Goal: Task Accomplishment & Management: Manage account settings

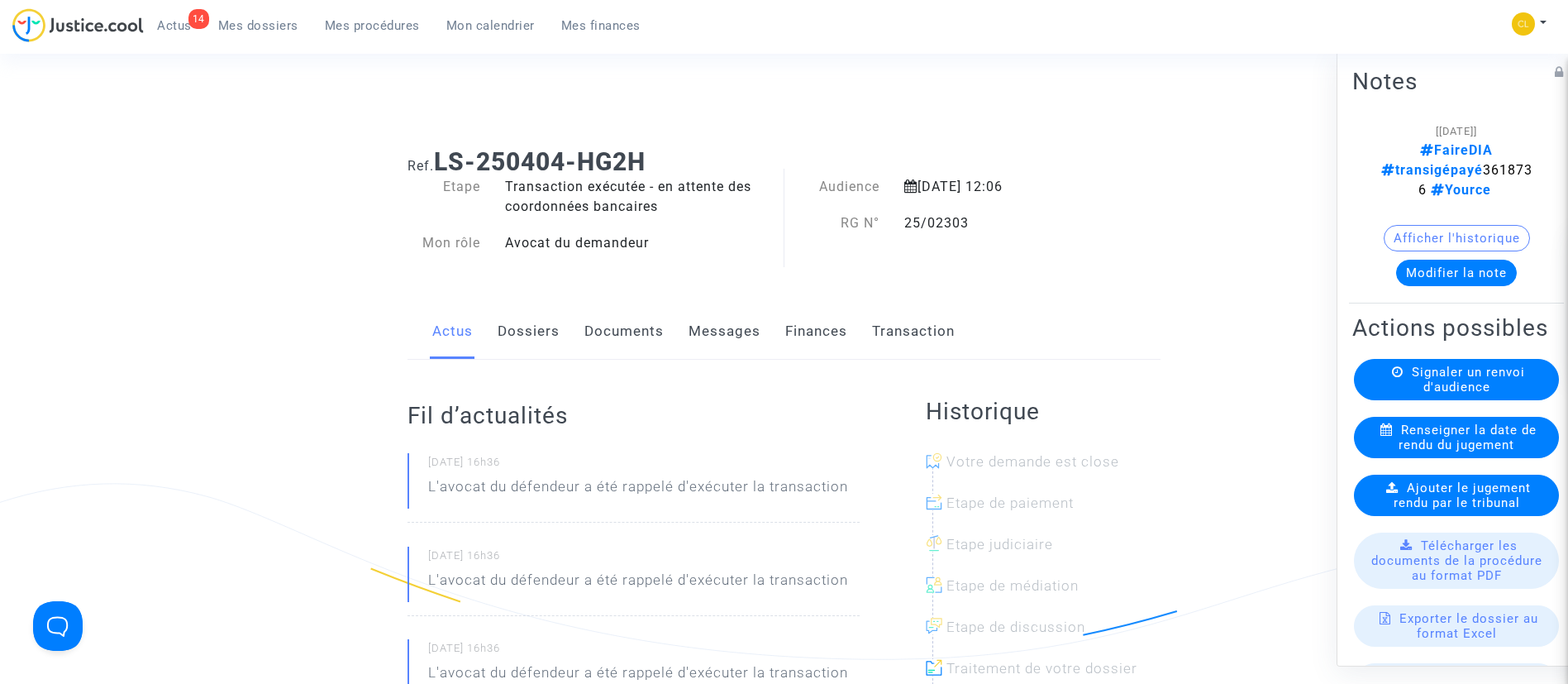
click at [338, 43] on div "14 Actus Mes dossiers Mes procédures Mon calendrier Mes finances" at bounding box center [333, 31] width 641 height 45
click at [388, 24] on span "Mes procédures" at bounding box center [372, 25] width 95 height 15
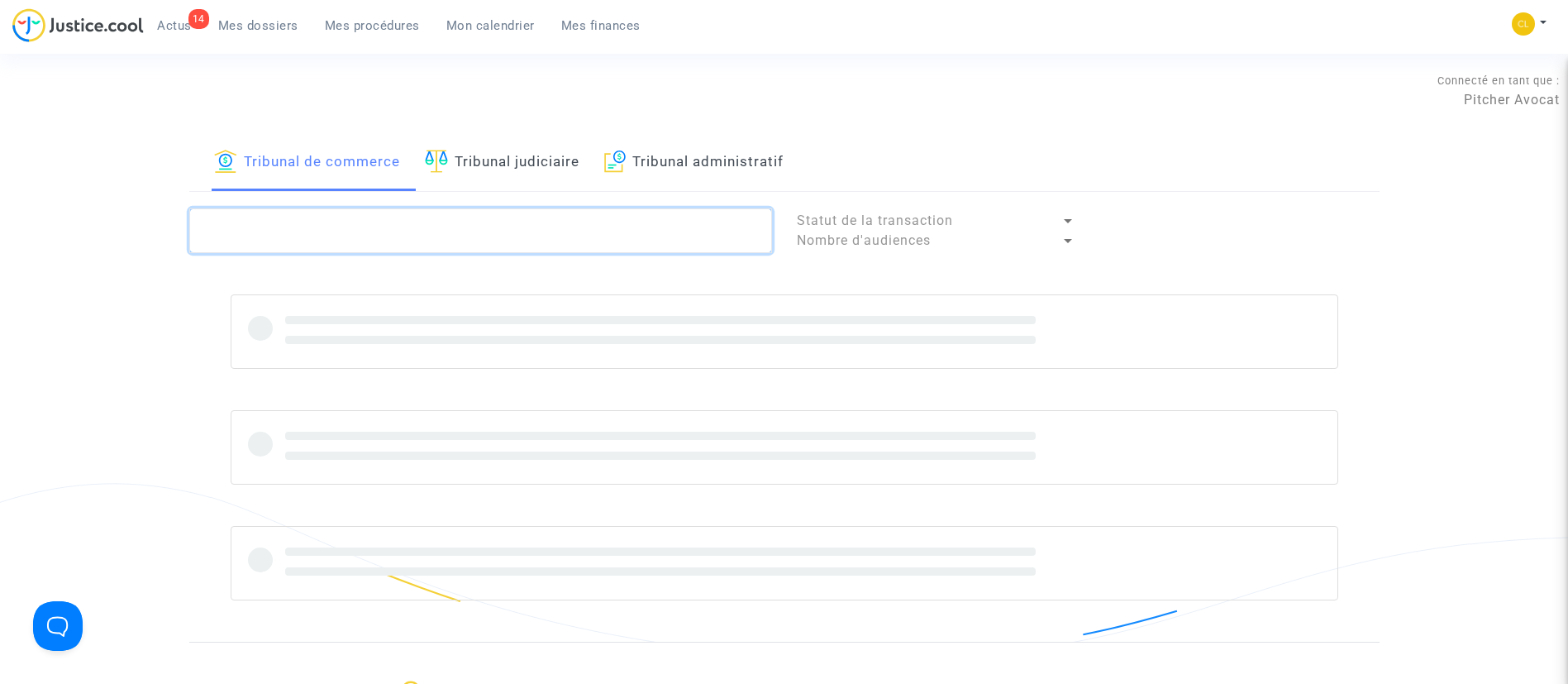
click at [415, 245] on textarea at bounding box center [481, 230] width 582 height 44
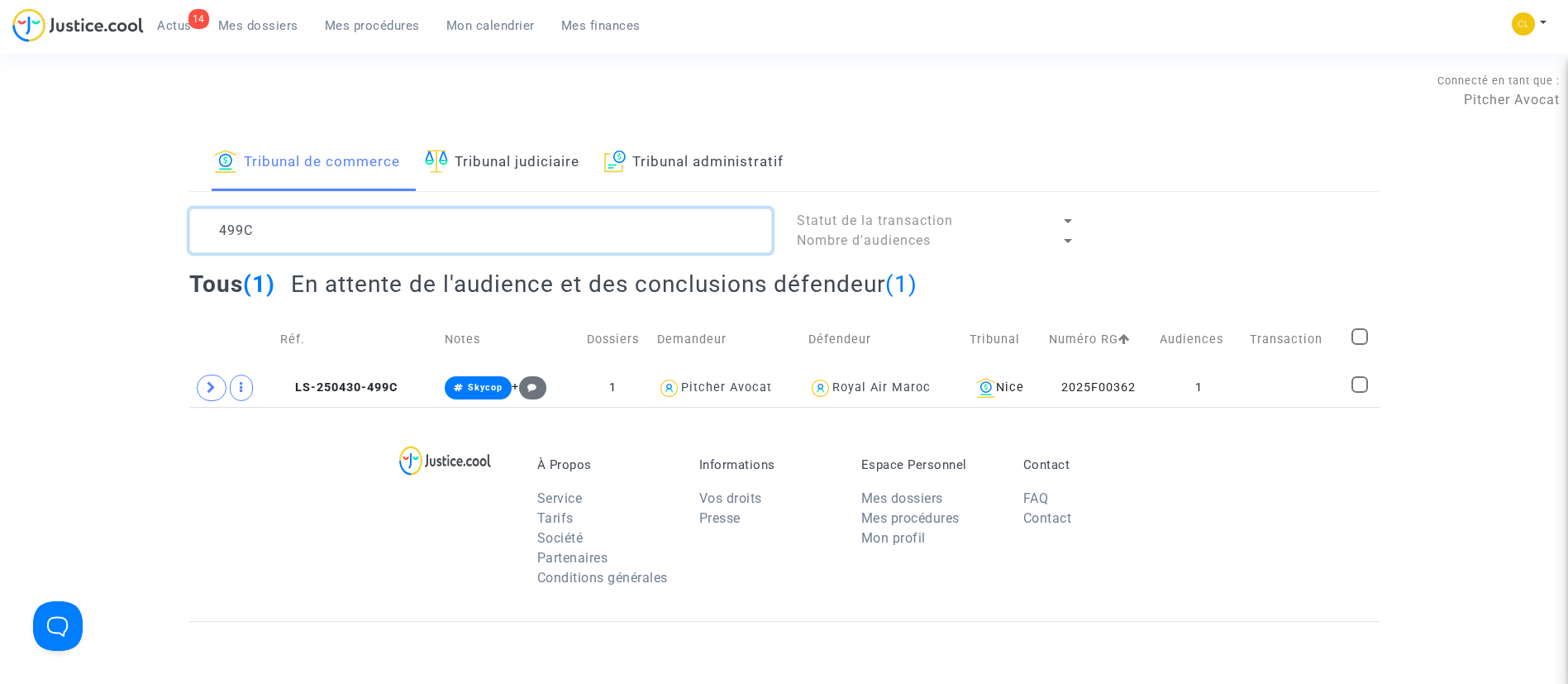
drag, startPoint x: 520, startPoint y: 214, endPoint x: -4, endPoint y: 180, distance: 525.1
click at [0, 180] on html "14 Actus Mes dossiers Mes procédures Mon calendrier Mes finances Mon profil Cha…" at bounding box center [784, 510] width 1568 height 1021
paste textarea "2025F00363"
click at [541, 241] on textarea at bounding box center [481, 230] width 582 height 44
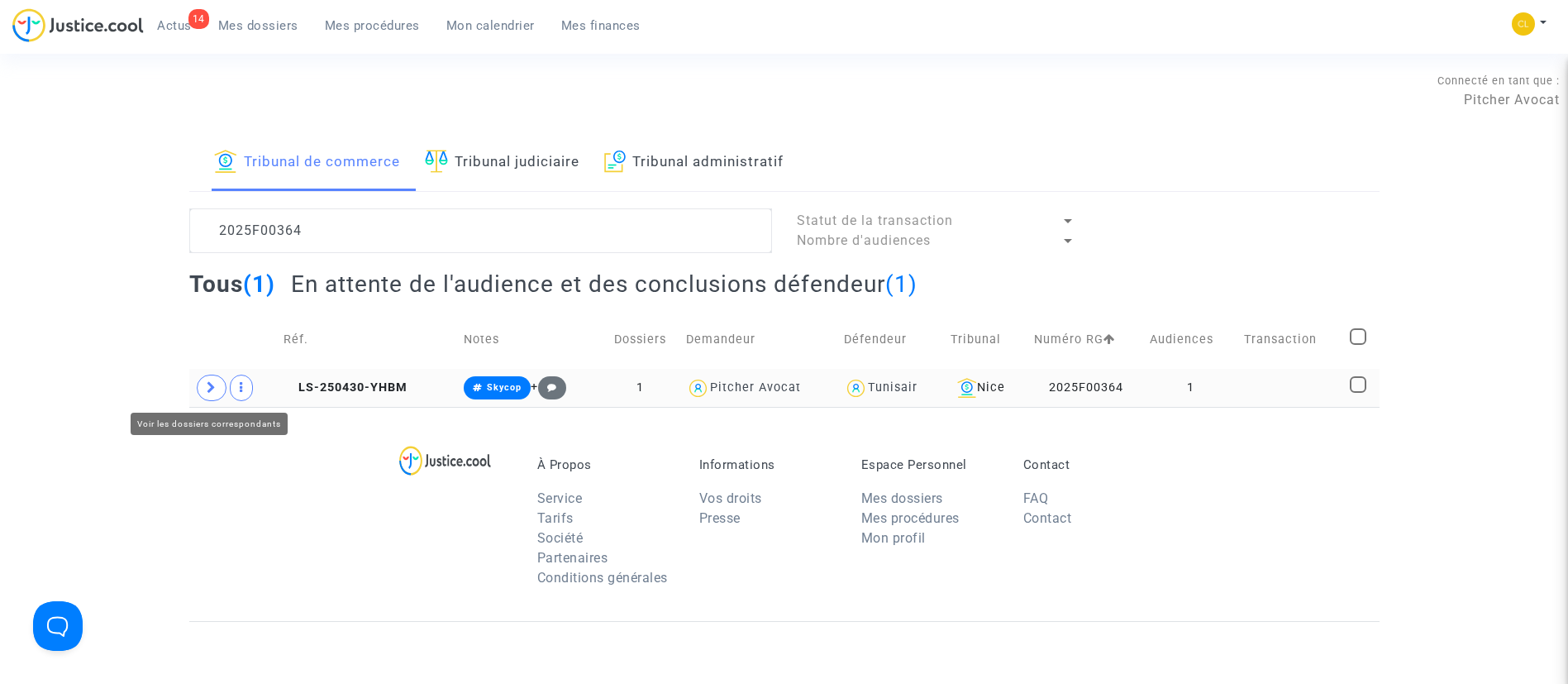
click at [218, 399] on span at bounding box center [211, 387] width 30 height 26
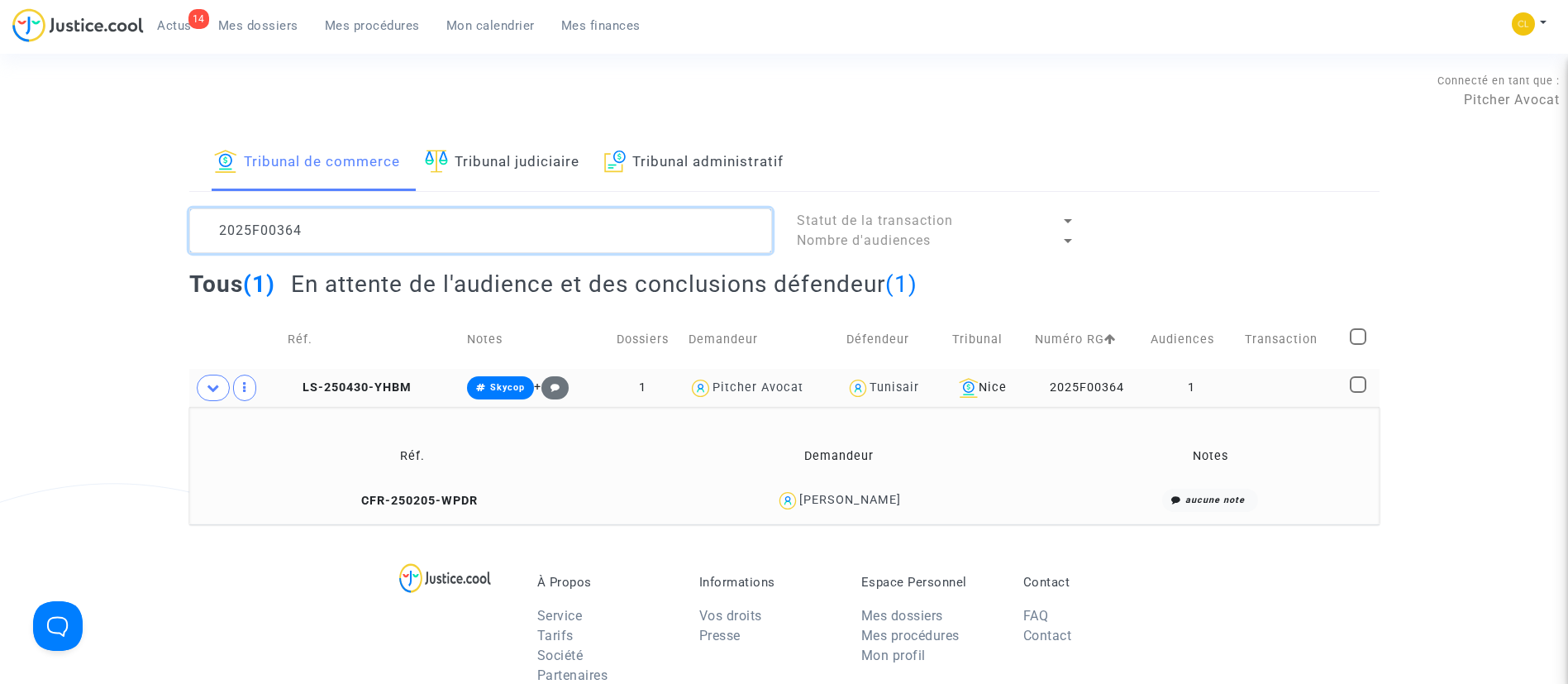
click at [443, 238] on textarea at bounding box center [481, 230] width 582 height 44
paste textarea "RG01948"
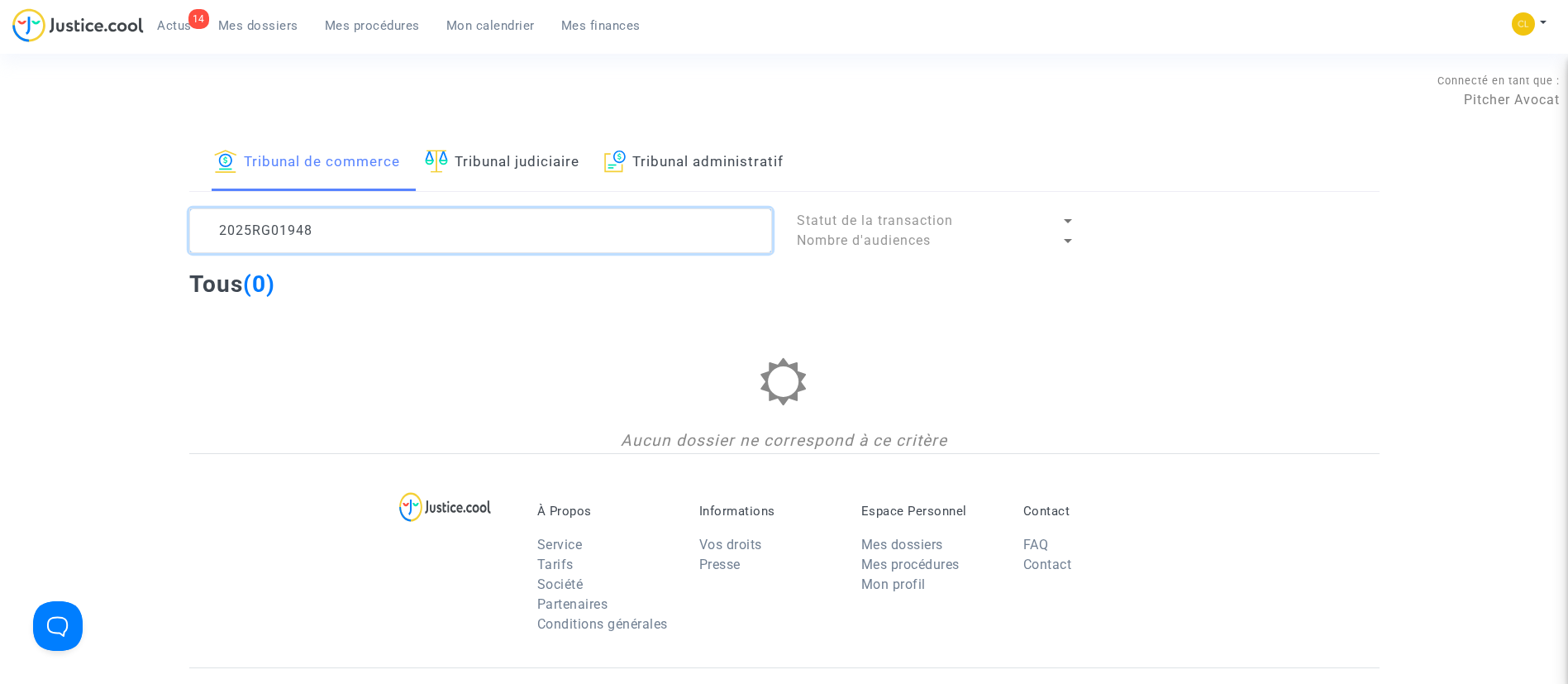
click at [370, 250] on textarea at bounding box center [481, 230] width 582 height 44
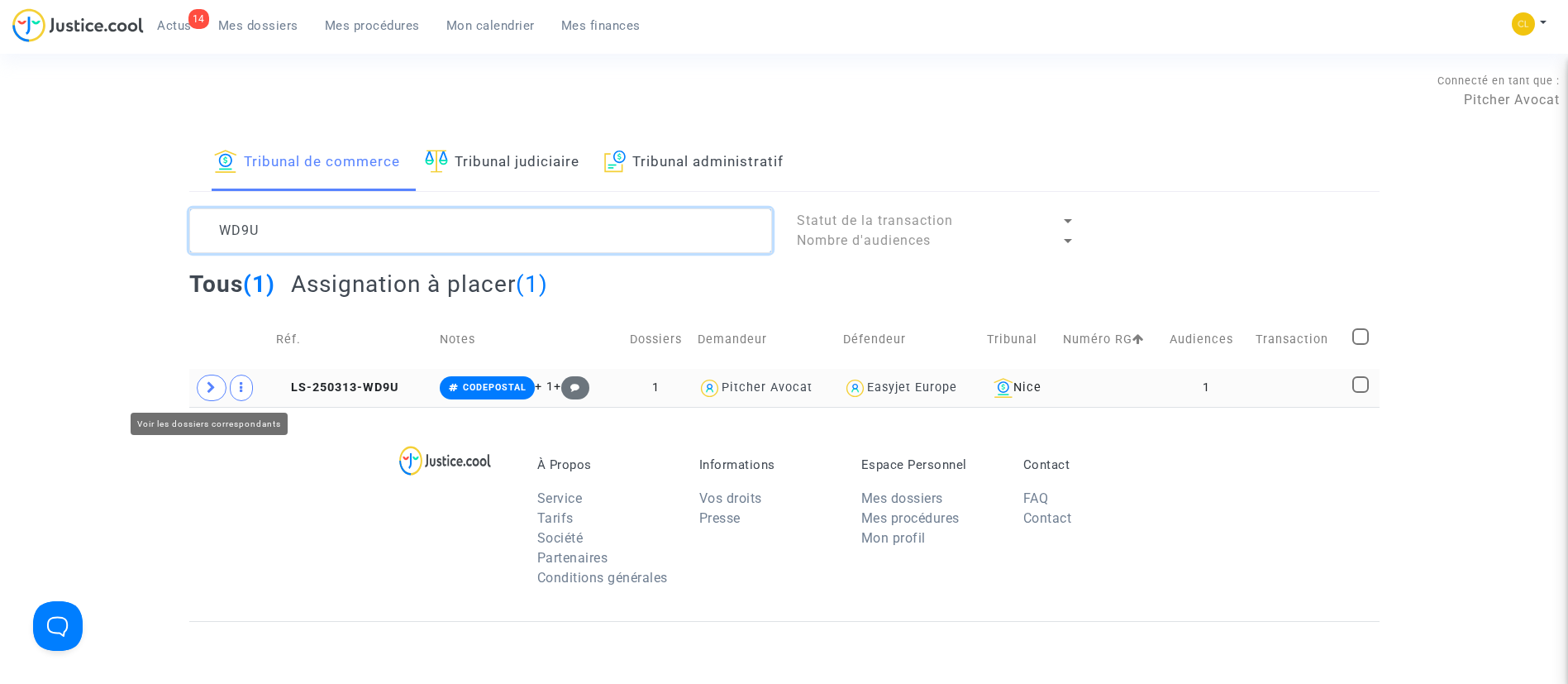
type textarea "WD9U"
click at [214, 389] on icon at bounding box center [211, 387] width 10 height 13
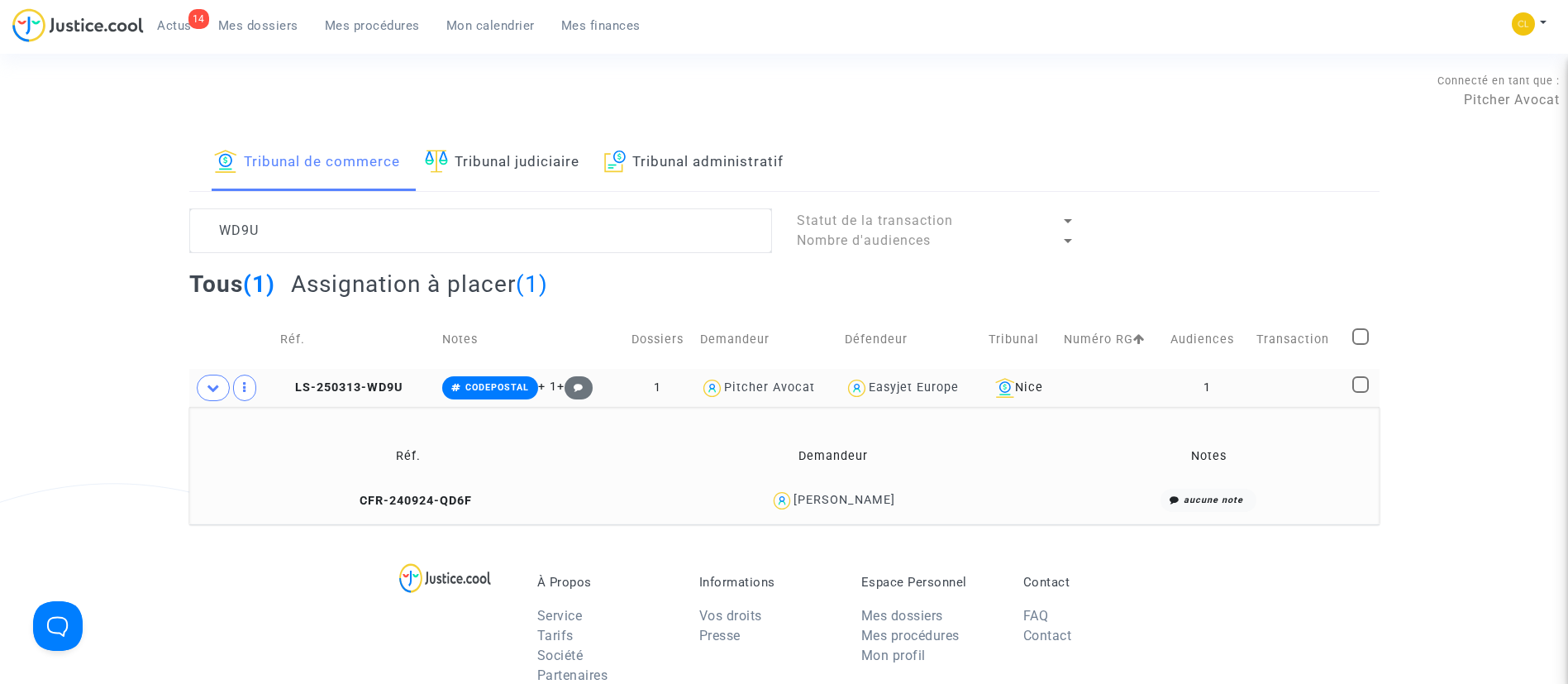
click at [1280, 379] on td at bounding box center [1299, 387] width 97 height 38
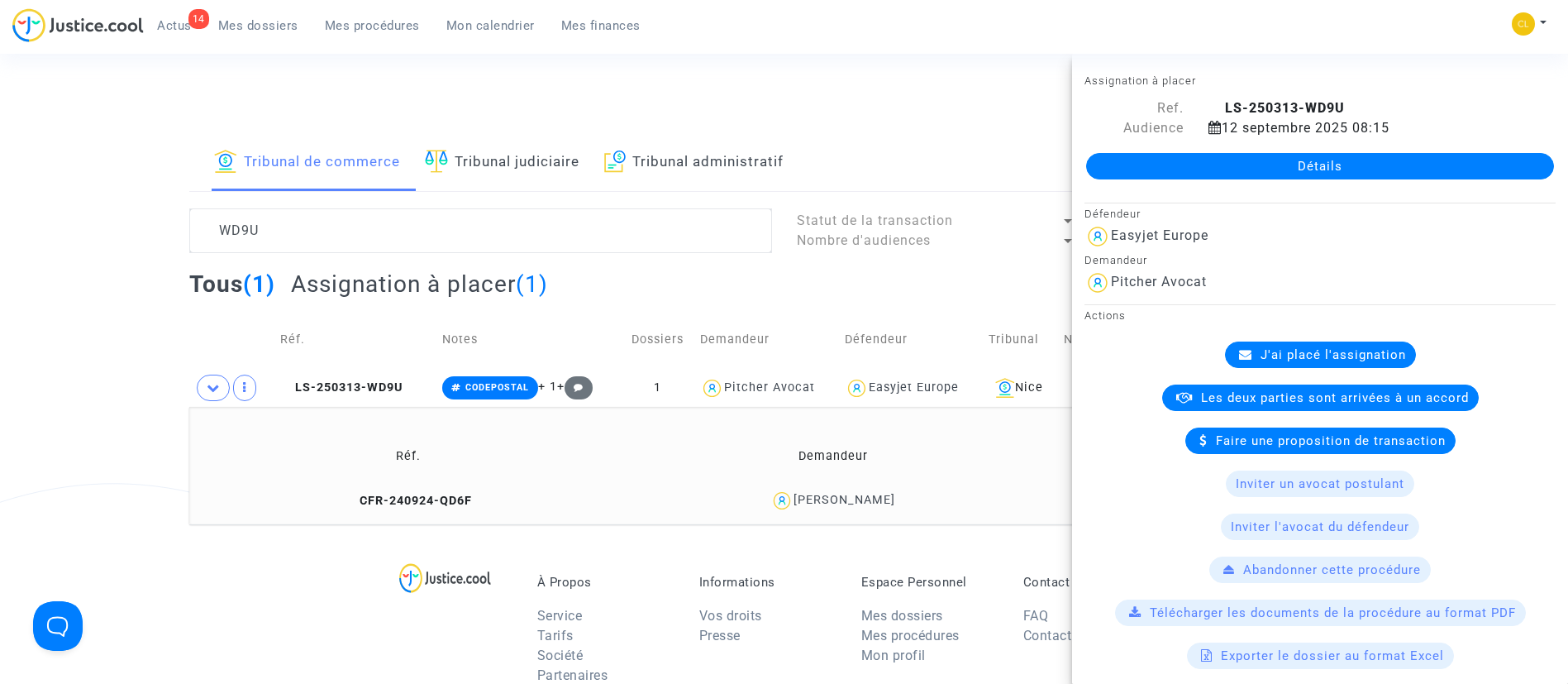
click at [1250, 163] on link "Détails" at bounding box center [1320, 166] width 468 height 26
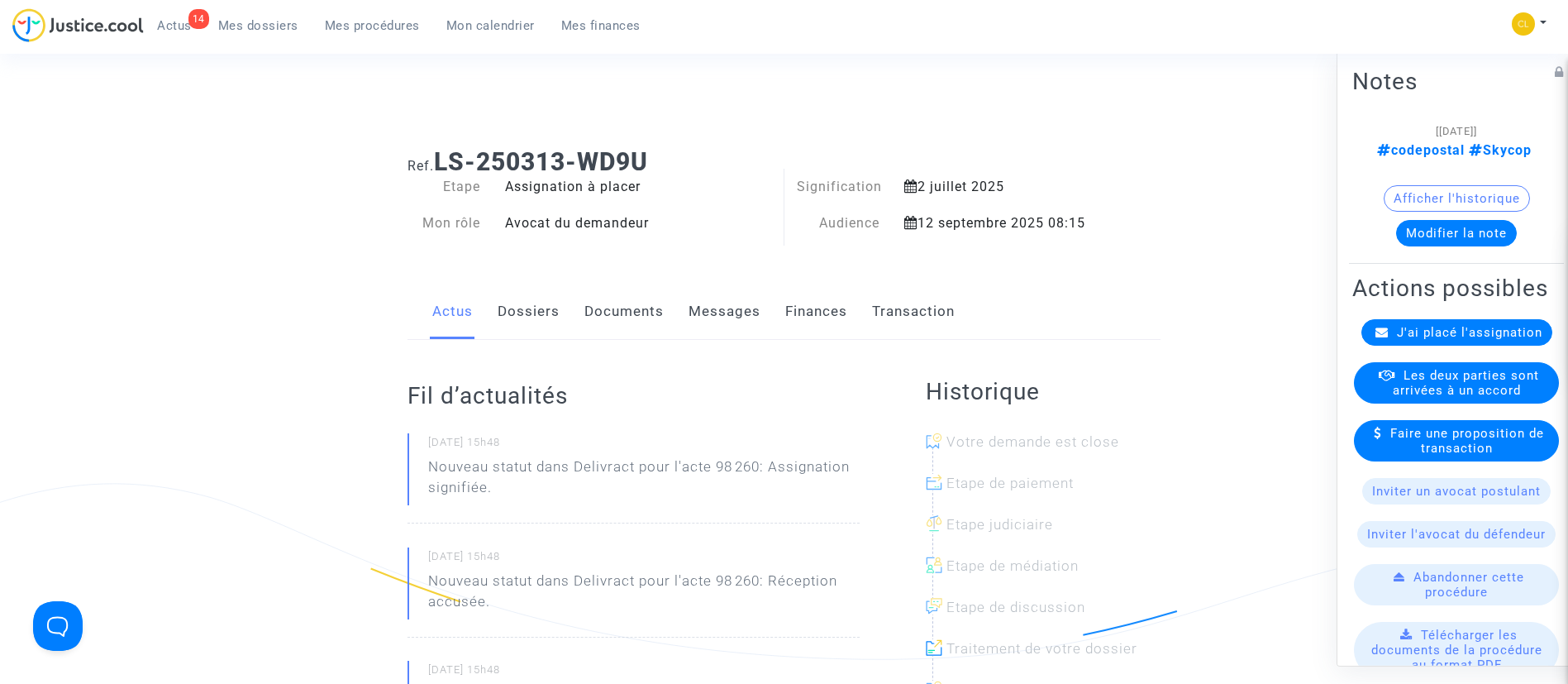
click at [1464, 339] on span "J'ai placé l'assignation" at bounding box center [1469, 331] width 145 height 15
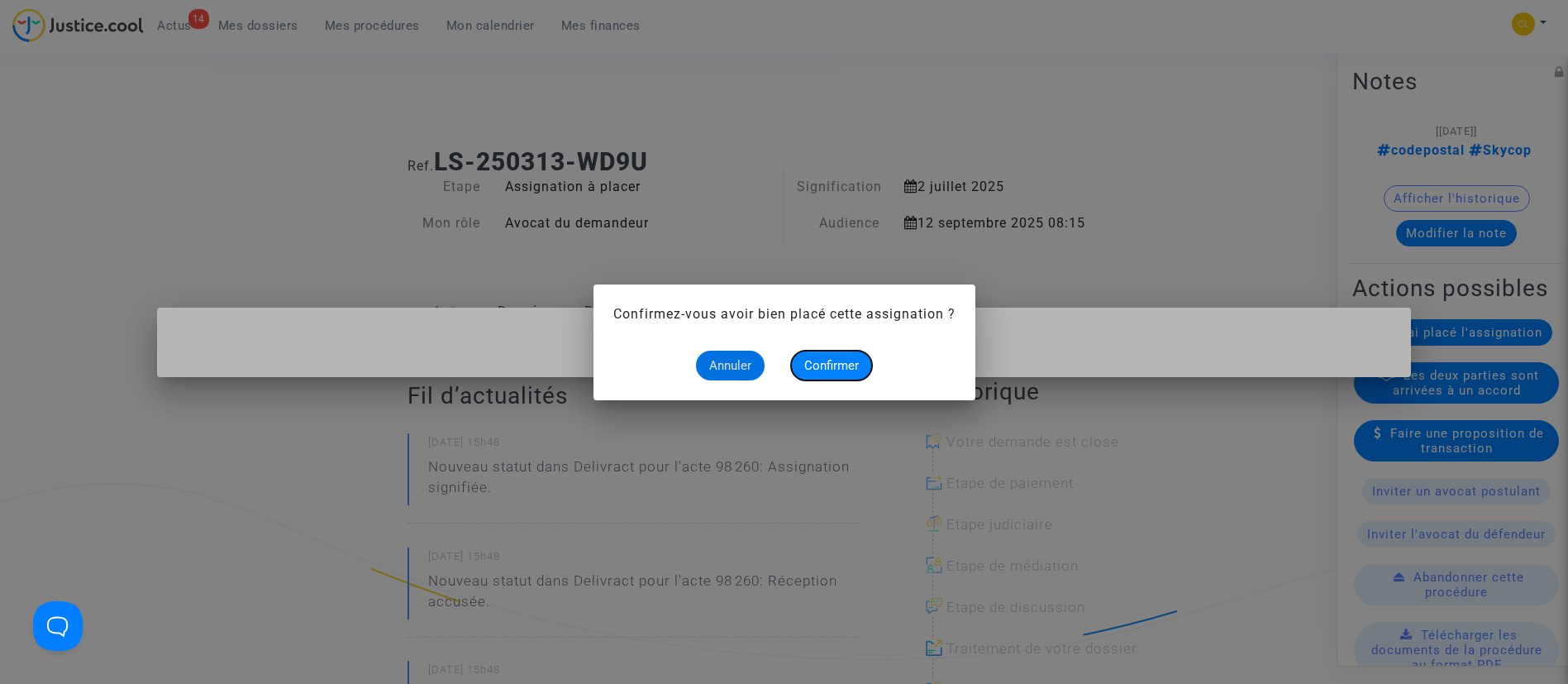
click at [836, 363] on span "Confirmer" at bounding box center [832, 366] width 54 height 15
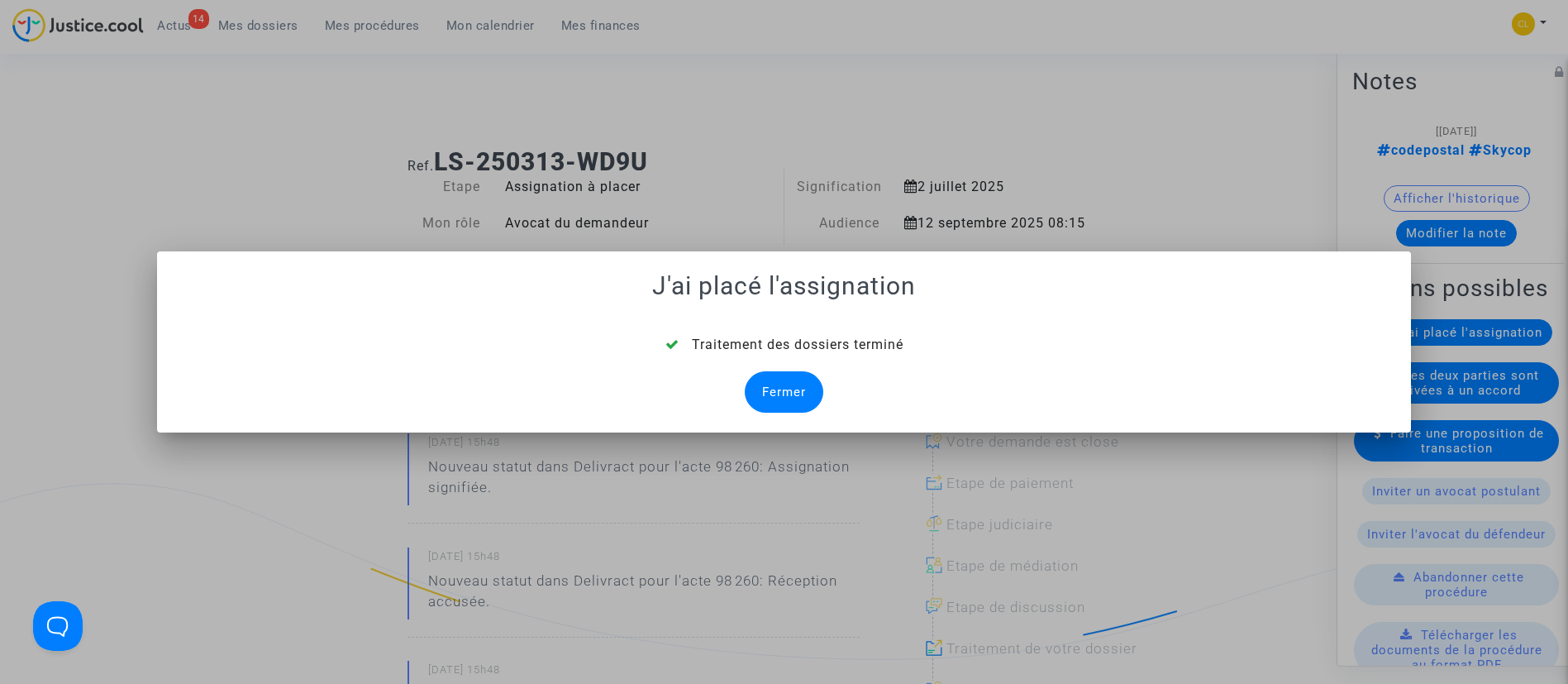
click at [796, 393] on div "Fermer" at bounding box center [784, 392] width 79 height 42
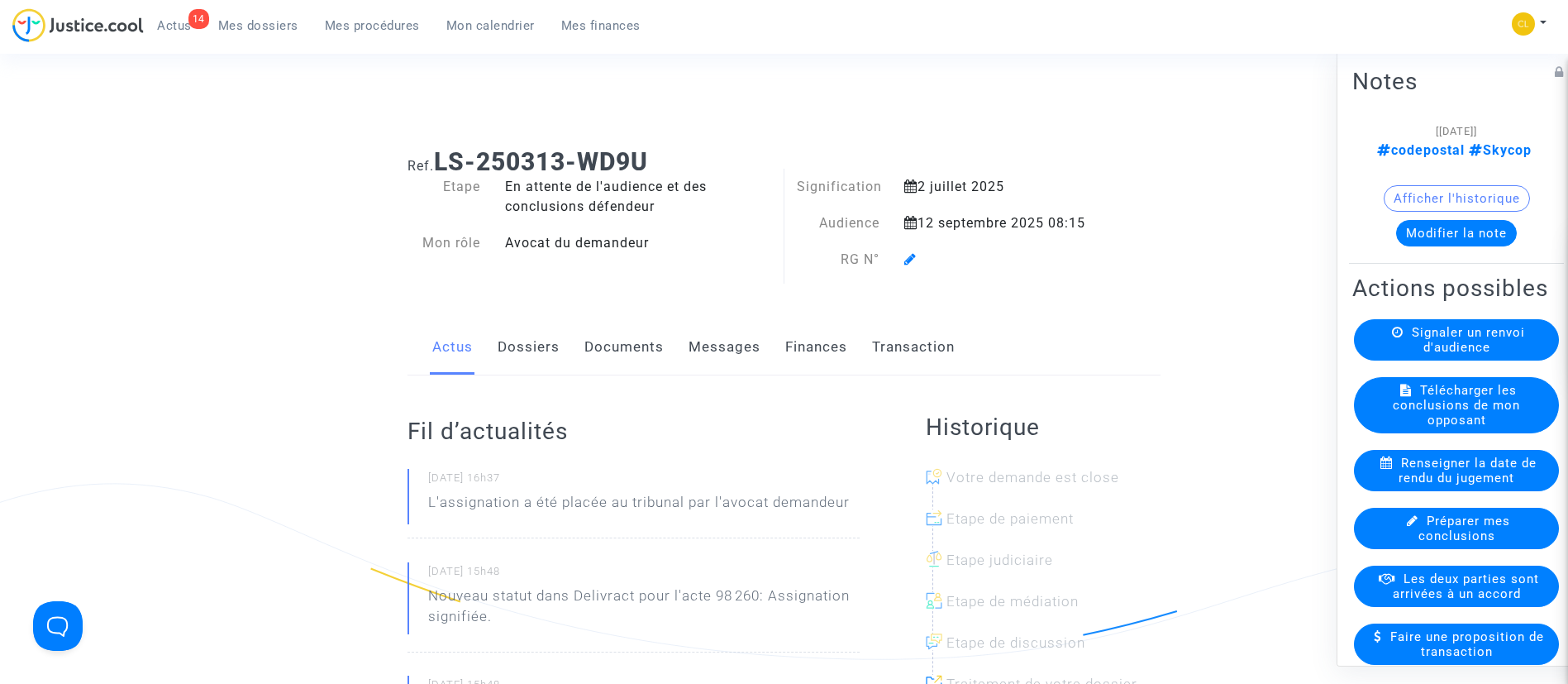
click at [909, 262] on icon at bounding box center [911, 259] width 13 height 14
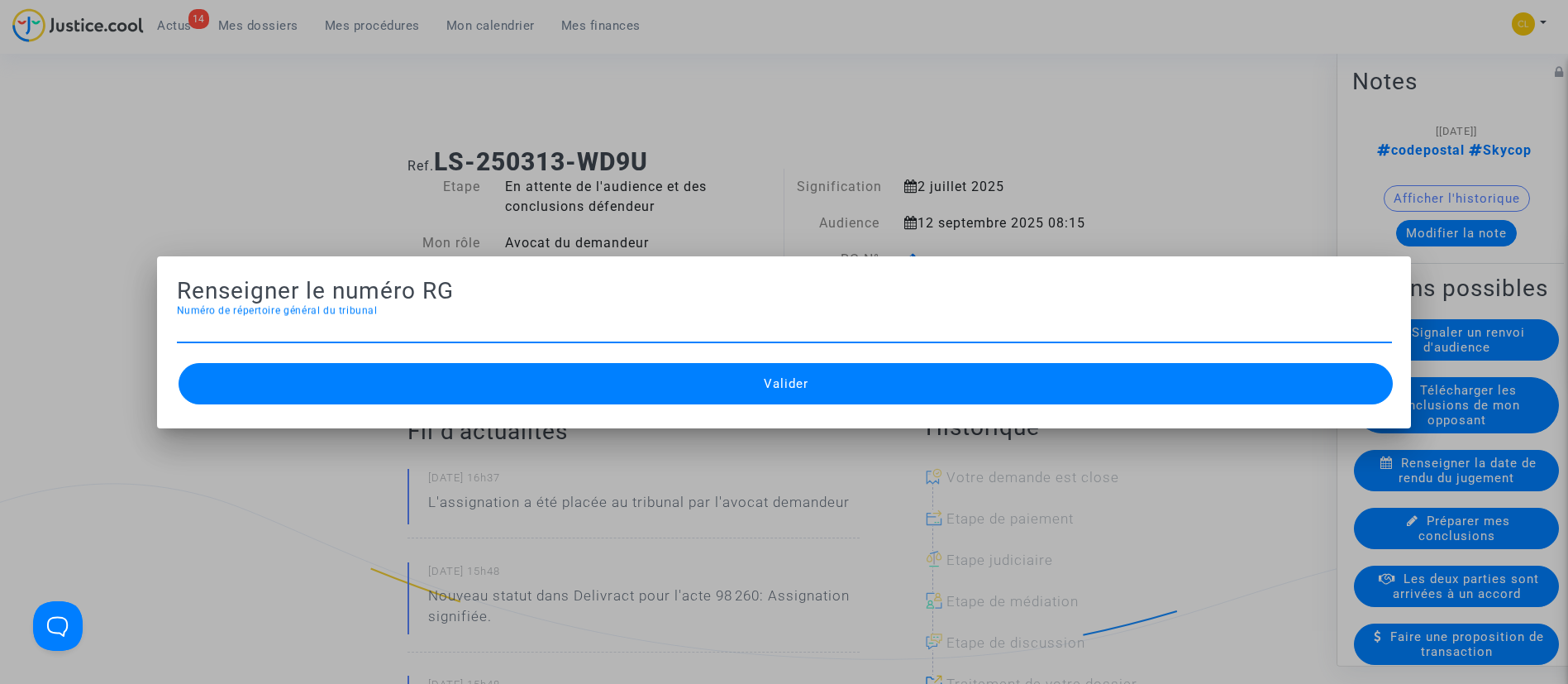
paste input "2025RG01948"
type input "2025RG01948"
click at [978, 383] on button "Valider" at bounding box center [786, 384] width 1215 height 42
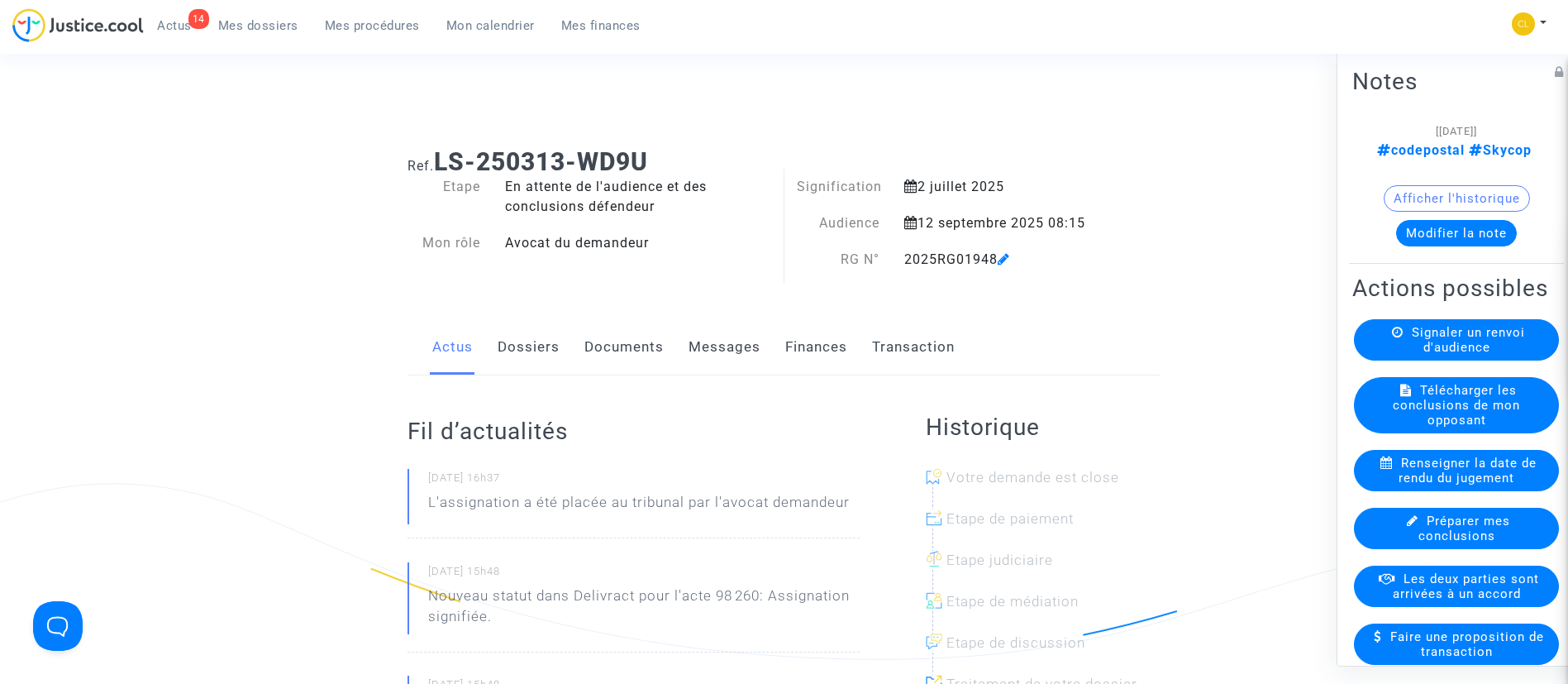
drag, startPoint x: 550, startPoint y: 348, endPoint x: 533, endPoint y: 347, distance: 17.0
click at [551, 347] on link "Dossiers" at bounding box center [529, 347] width 62 height 54
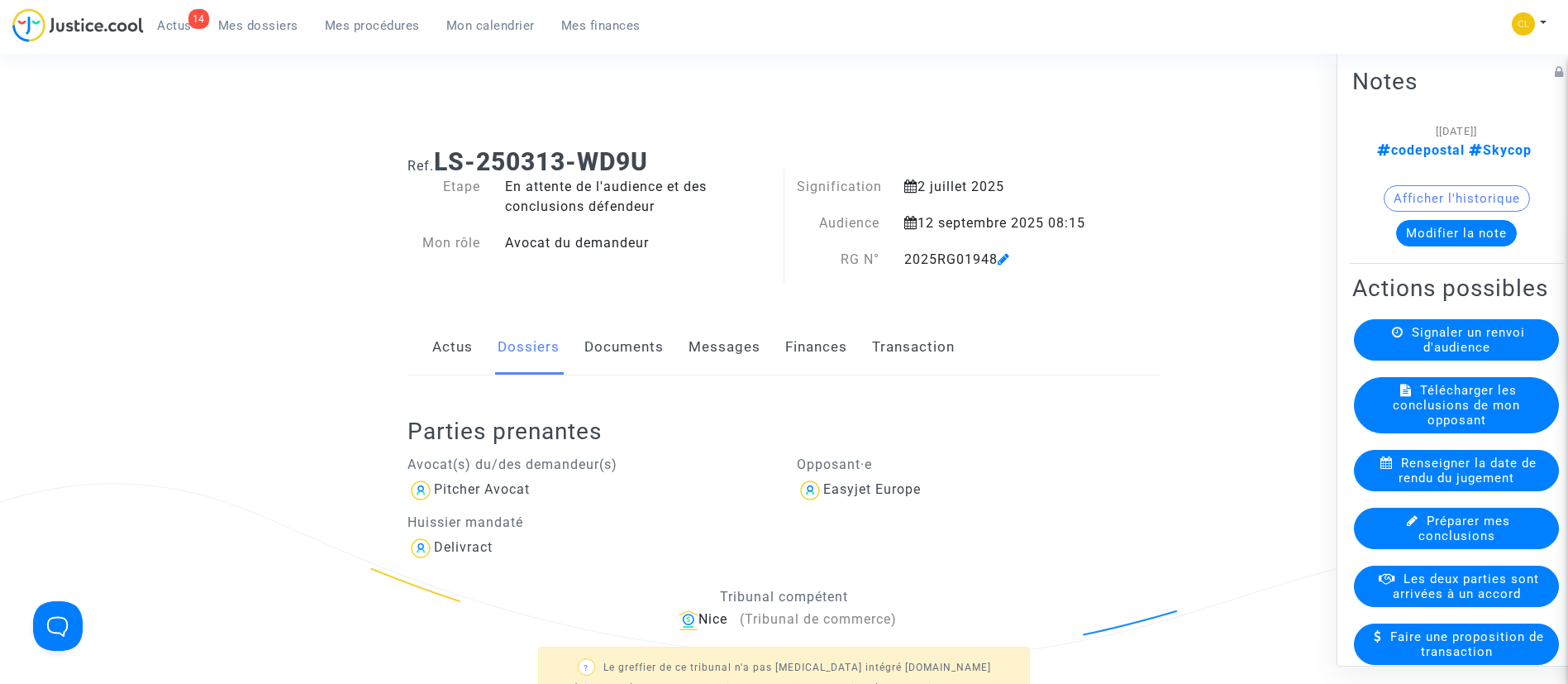
drag, startPoint x: 397, startPoint y: 25, endPoint x: 396, endPoint y: 80, distance: 55.0
click at [397, 25] on span "Mes procédures" at bounding box center [372, 25] width 95 height 15
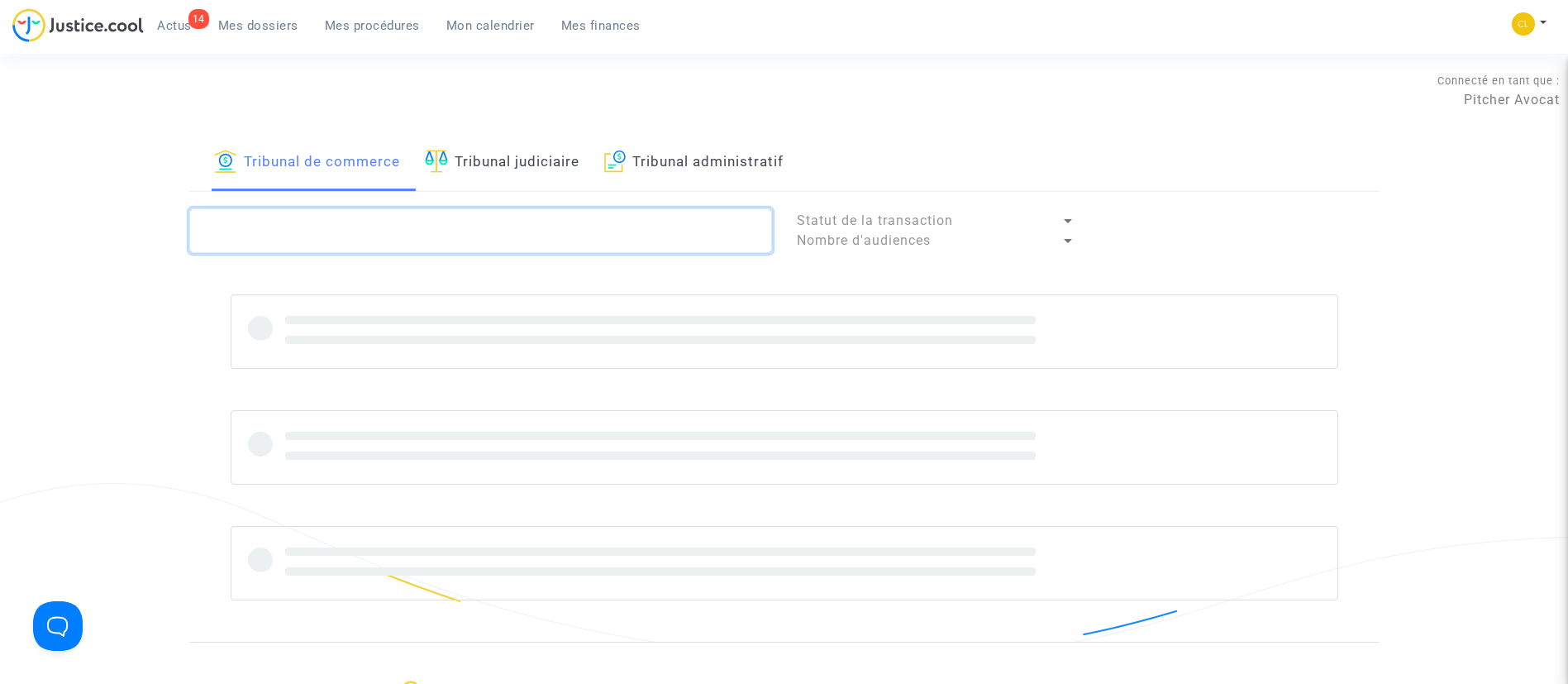
click at [437, 214] on textarea at bounding box center [481, 230] width 582 height 44
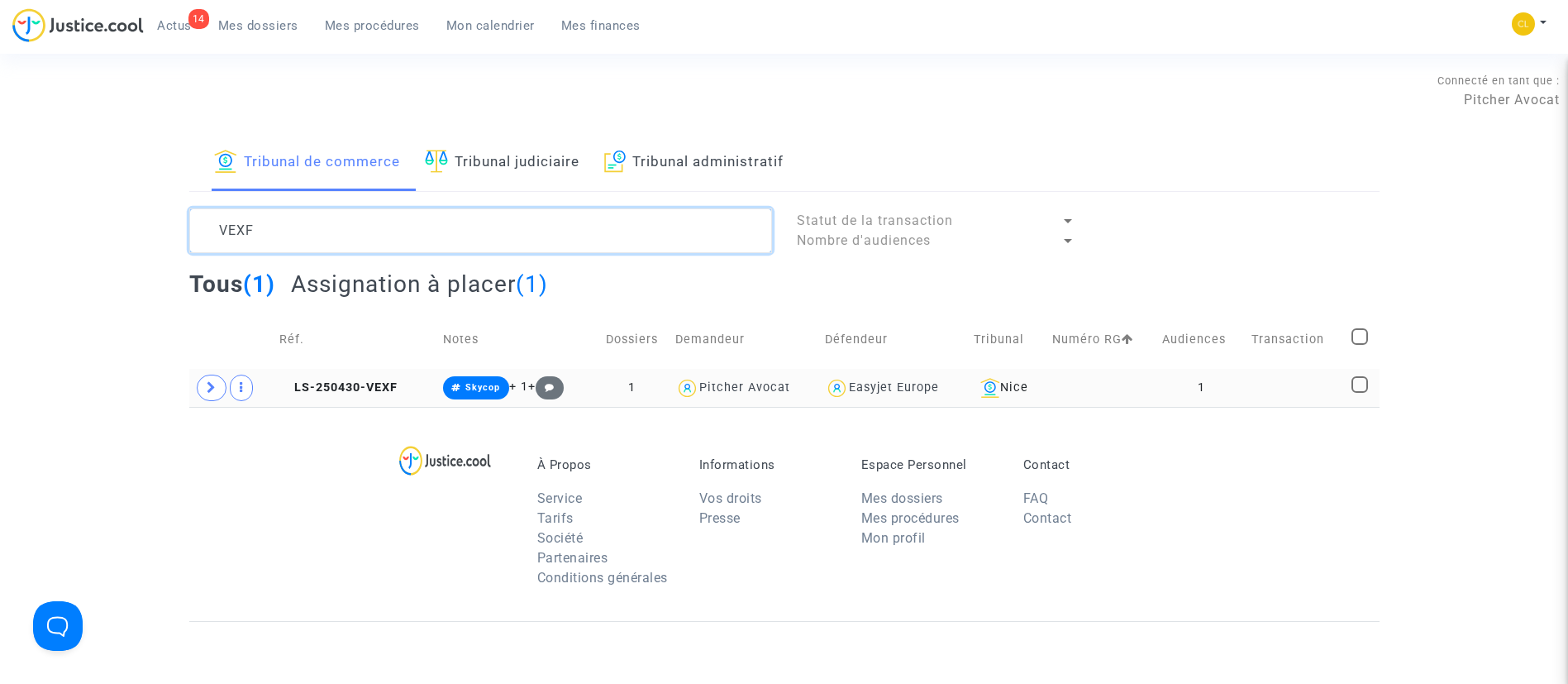
type textarea "VEXF"
click at [1213, 386] on td "1" at bounding box center [1201, 387] width 89 height 38
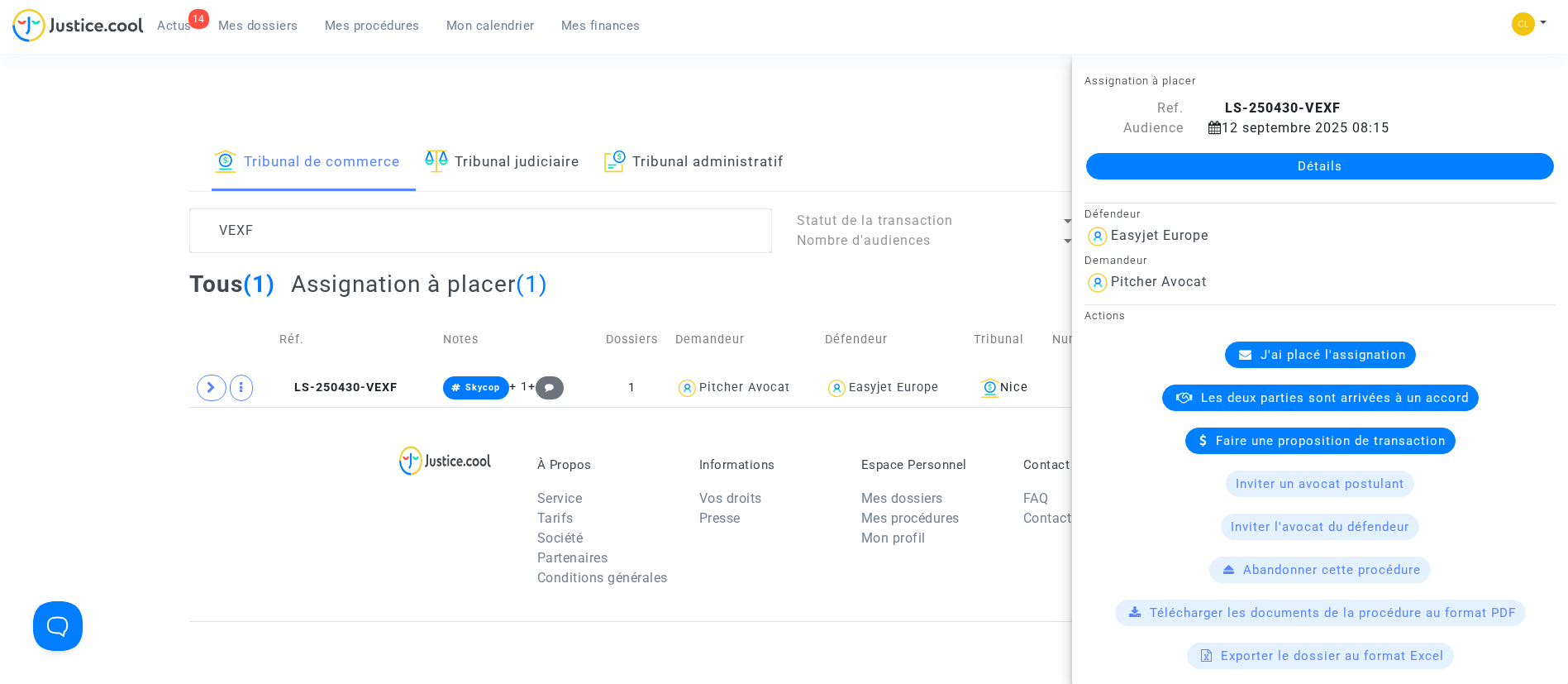
click at [1251, 161] on link "Détails" at bounding box center [1320, 166] width 468 height 26
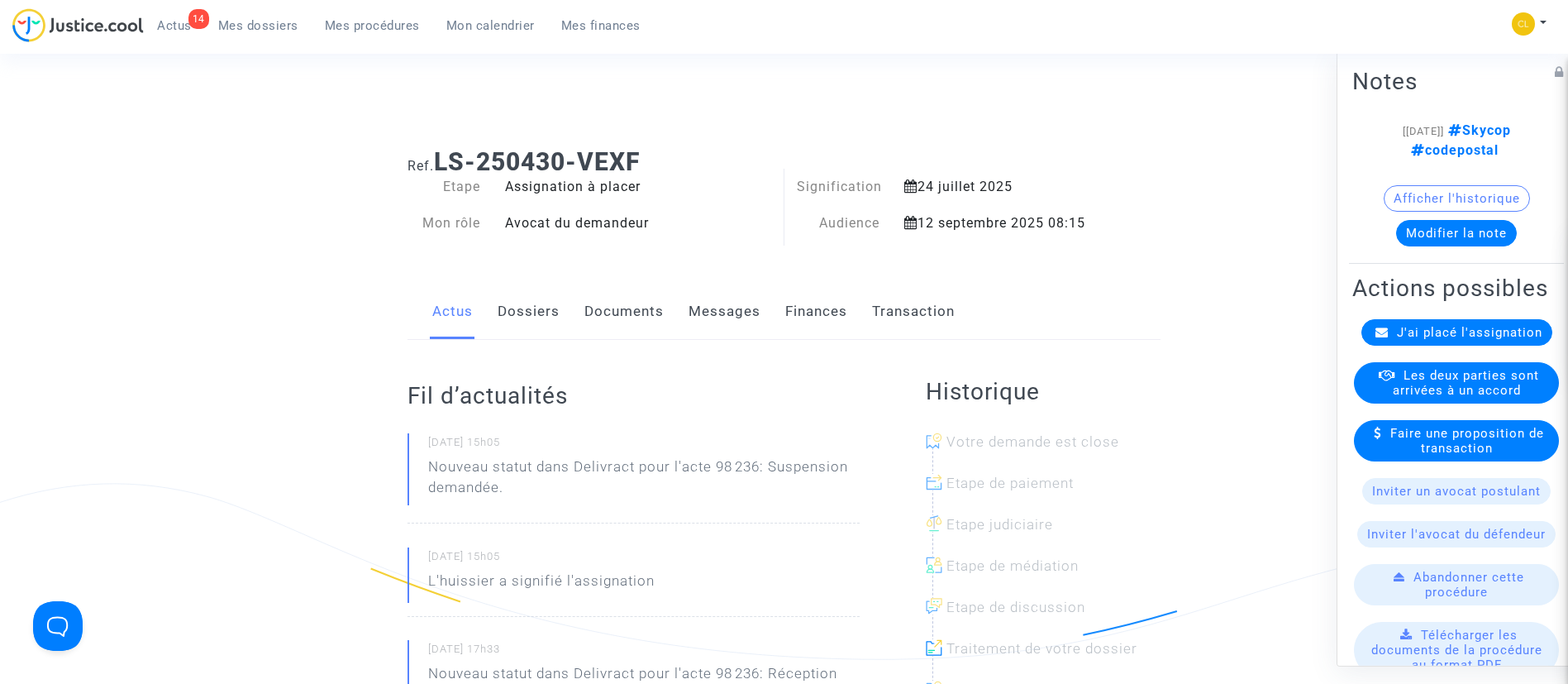
click at [1384, 345] on div "J'ai placé l'assignation" at bounding box center [1456, 331] width 191 height 26
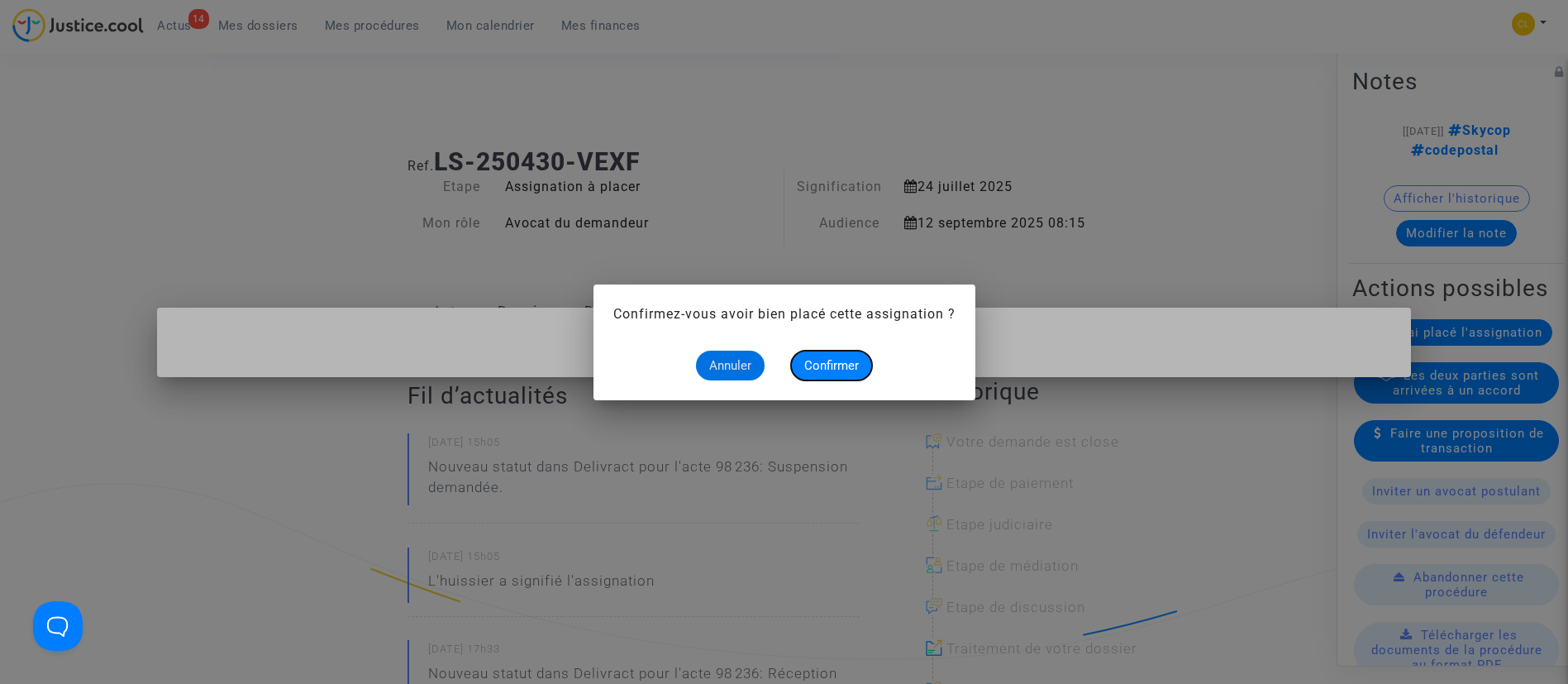
click at [843, 367] on span "Confirmer" at bounding box center [832, 366] width 54 height 15
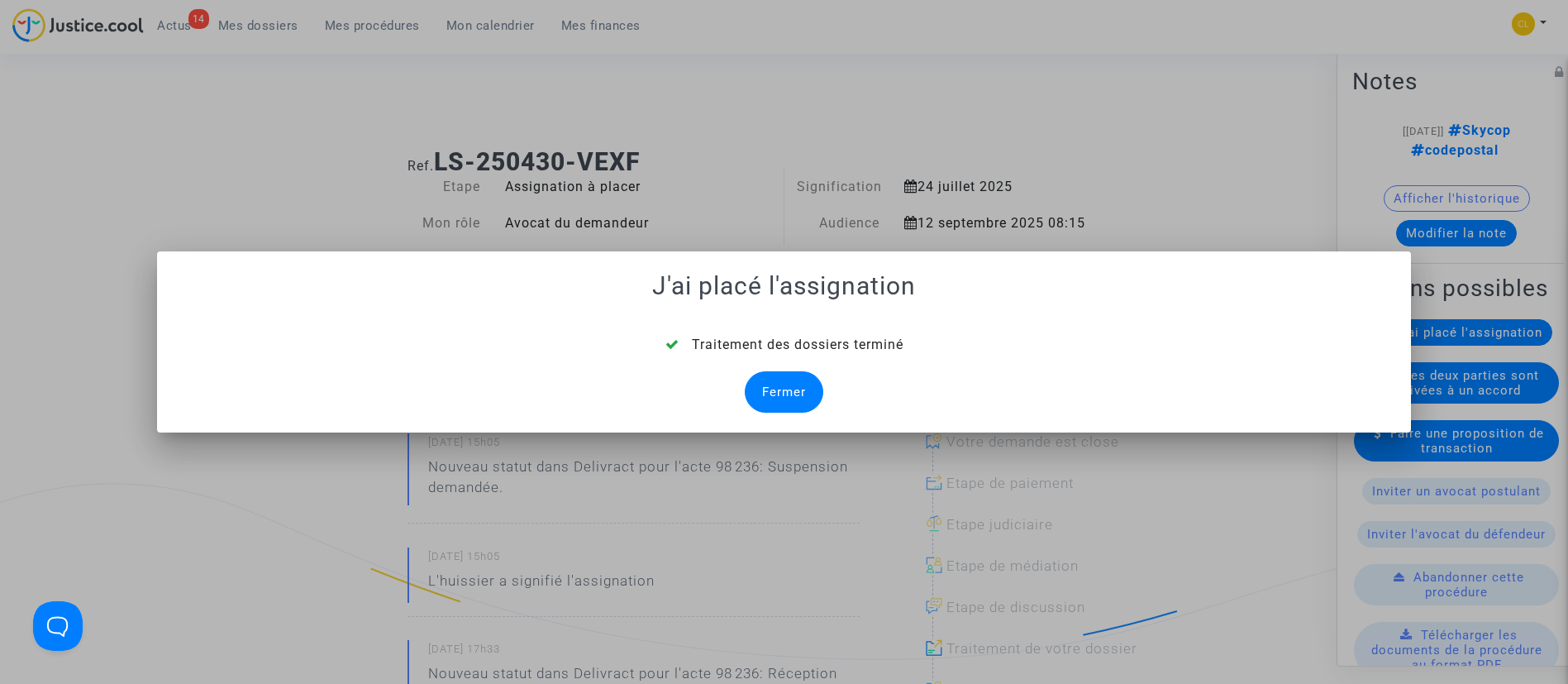
click at [783, 396] on div "Fermer" at bounding box center [784, 392] width 79 height 42
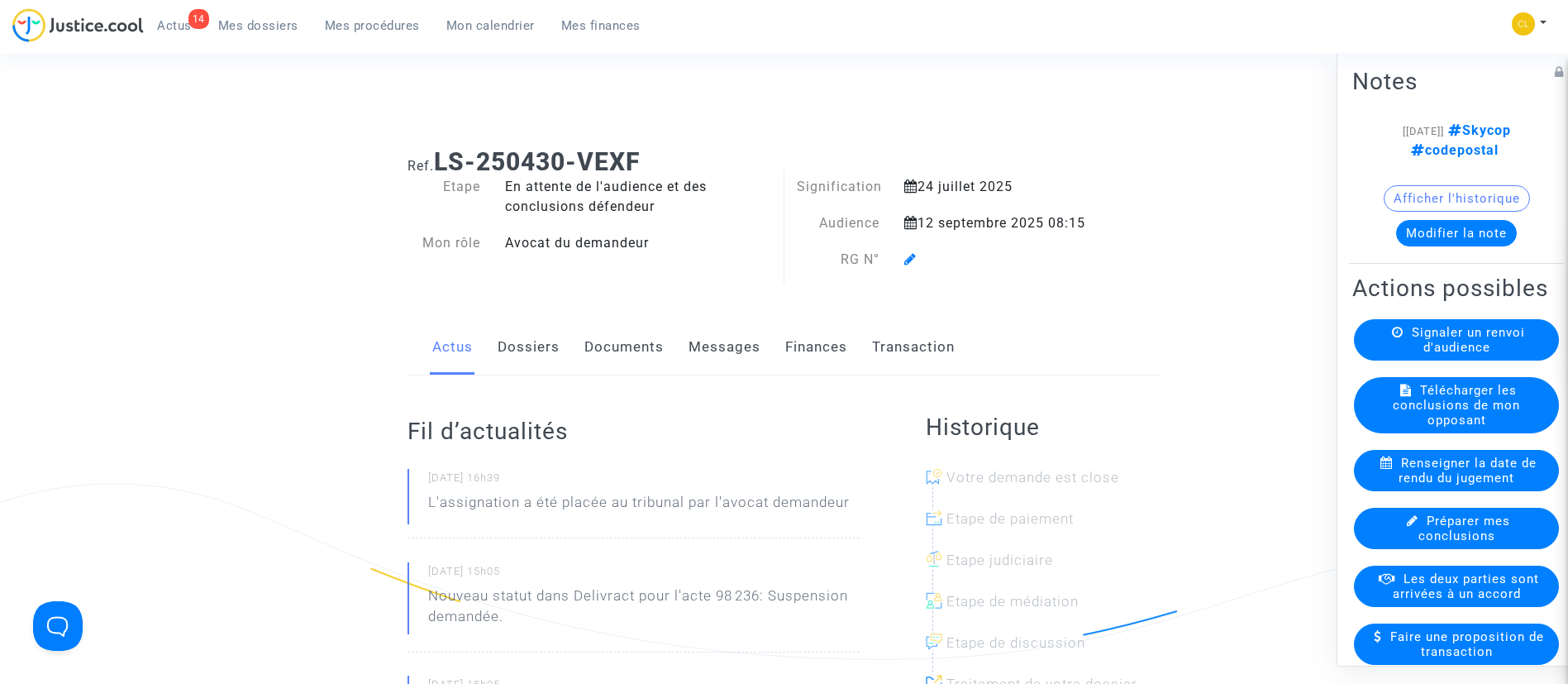
click at [911, 256] on icon at bounding box center [911, 259] width 13 height 14
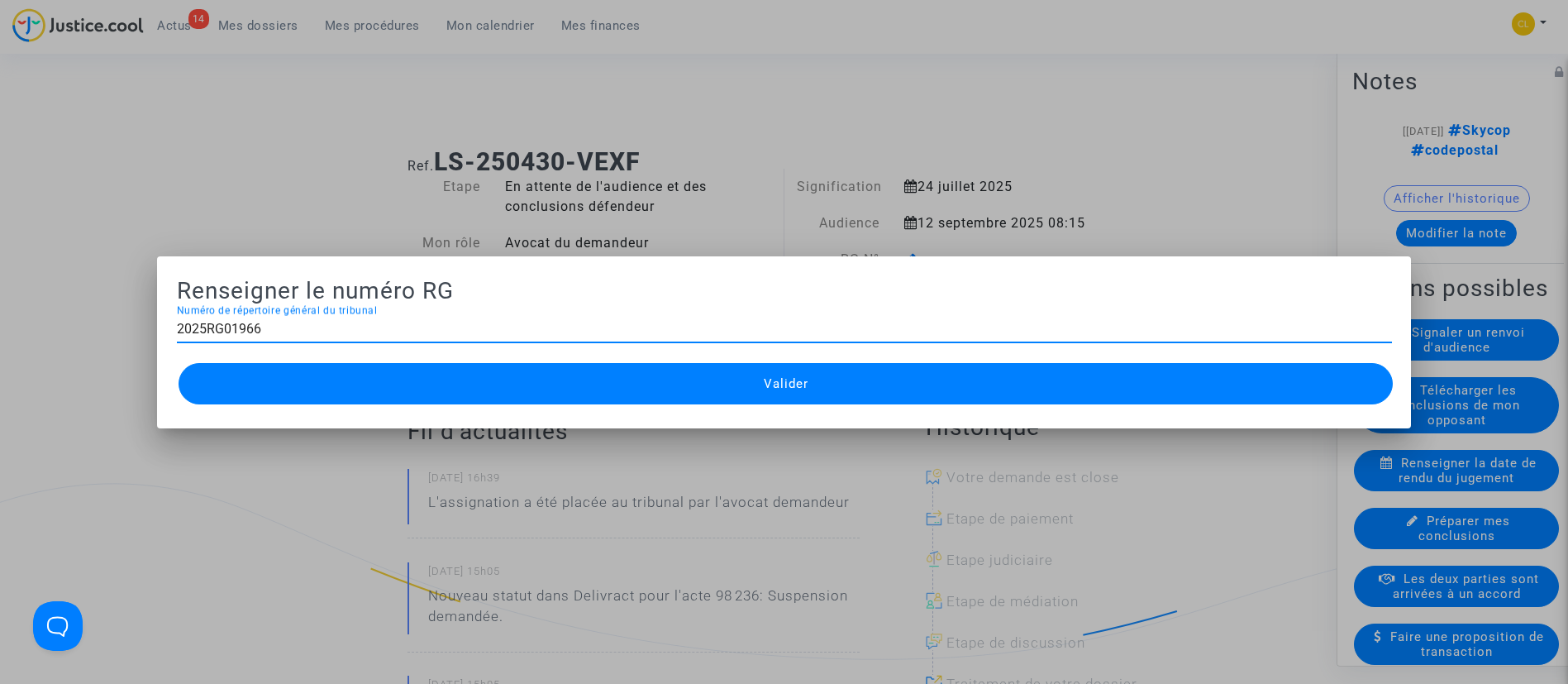
type input "2025RG01966"
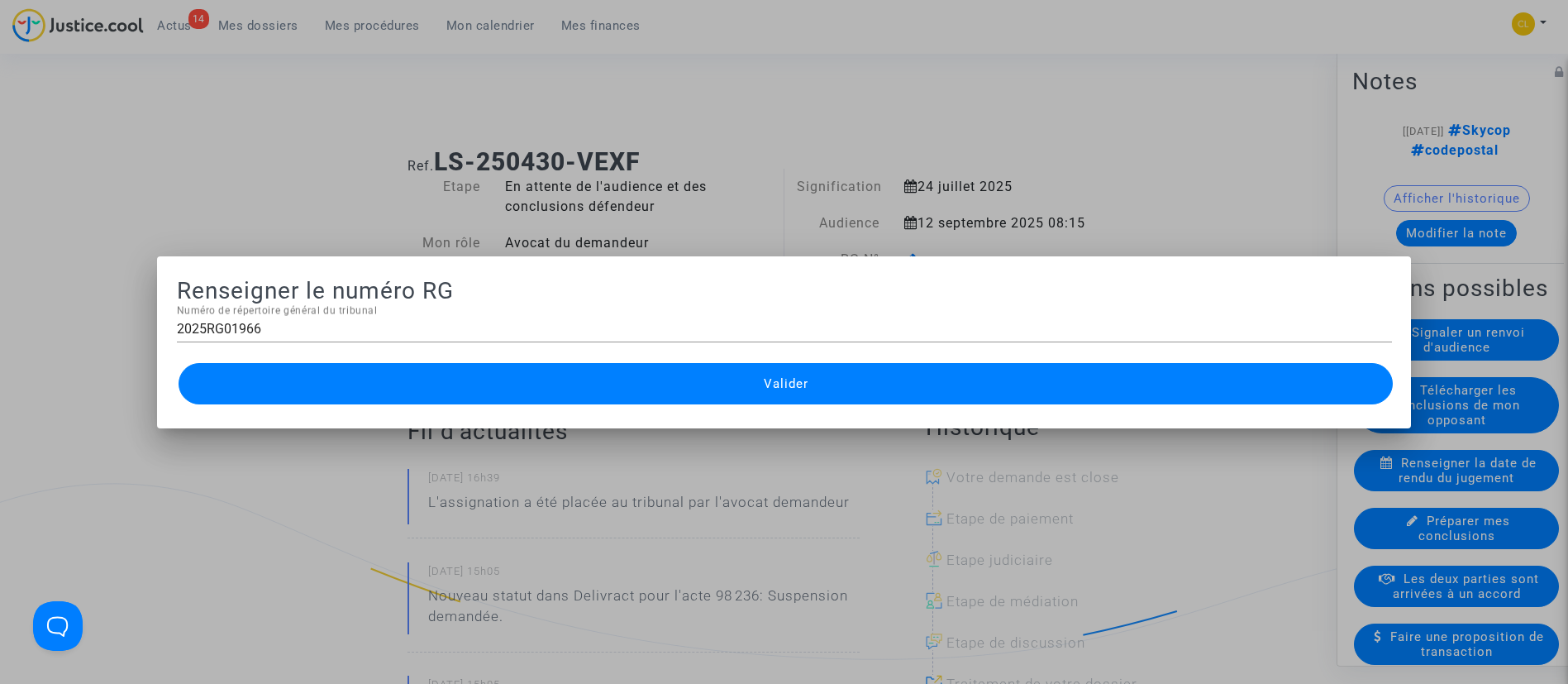
click at [922, 395] on button "Valider" at bounding box center [786, 384] width 1215 height 42
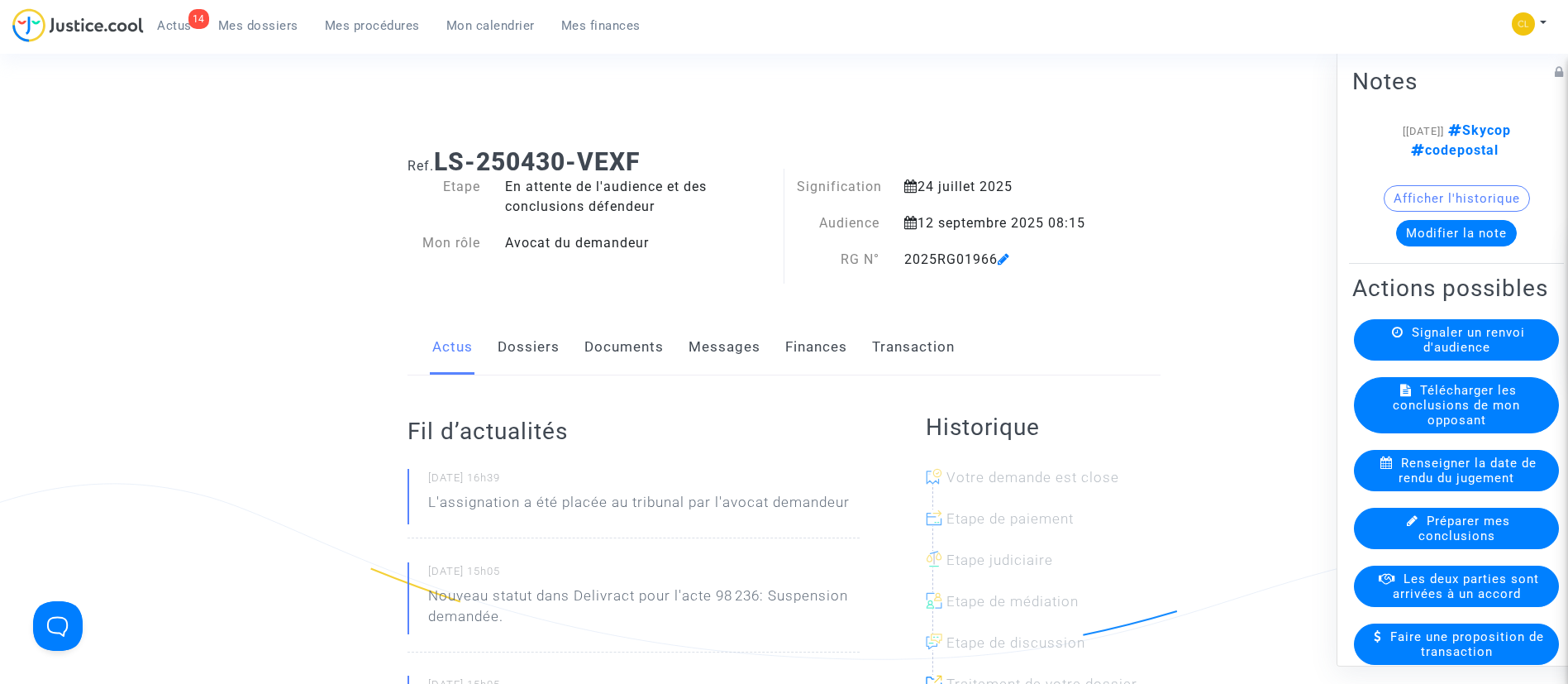
click at [352, 34] on link "Mes procédures" at bounding box center [373, 25] width 122 height 24
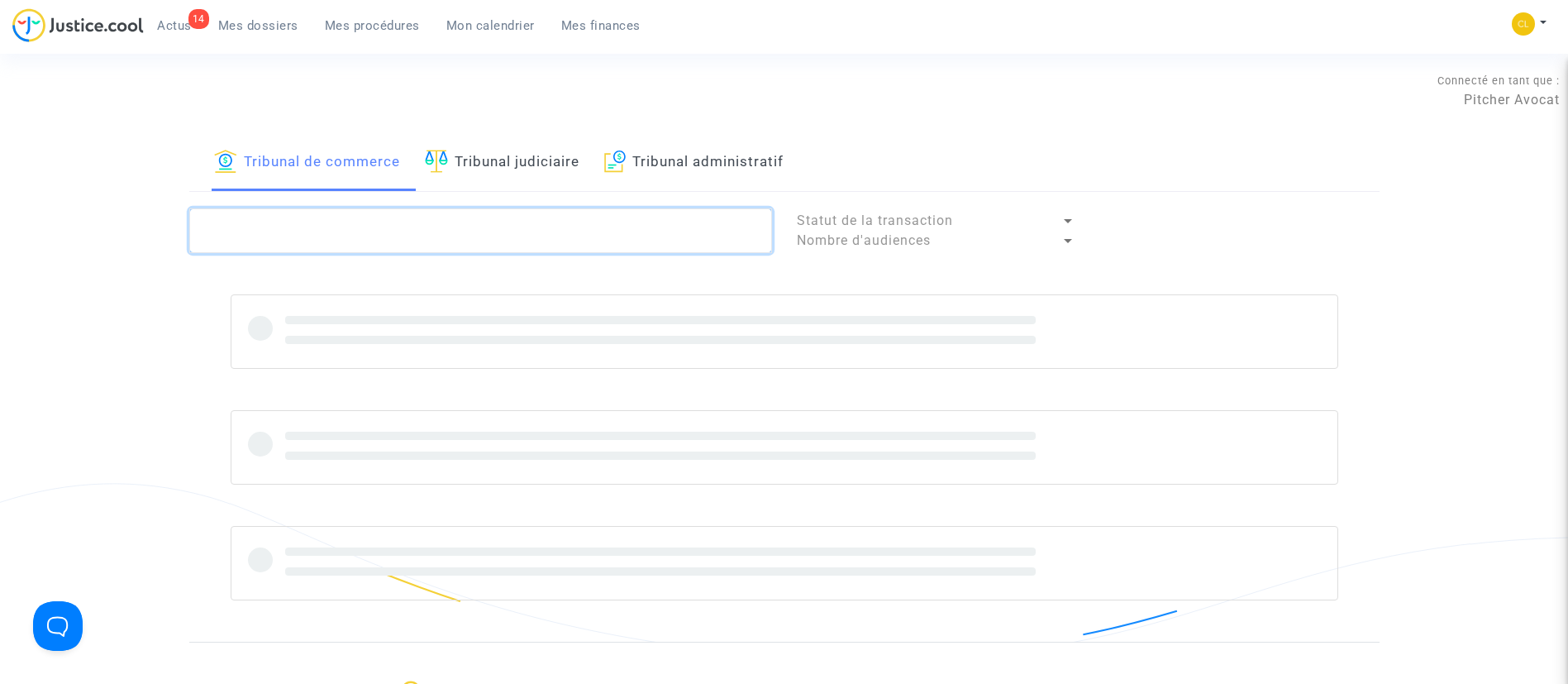
click at [488, 221] on textarea at bounding box center [481, 230] width 582 height 44
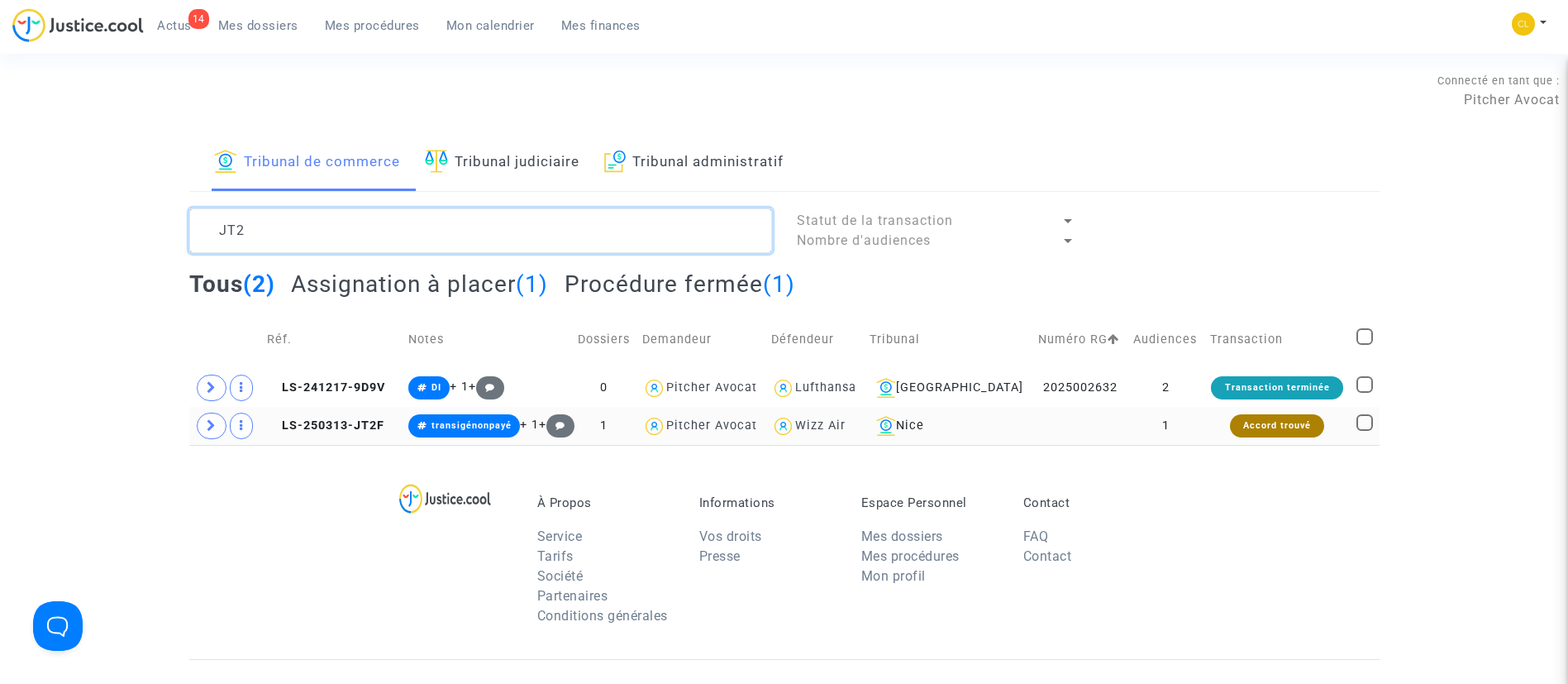
type textarea "JT2"
click at [1209, 435] on td "Accord trouvé" at bounding box center [1277, 425] width 146 height 38
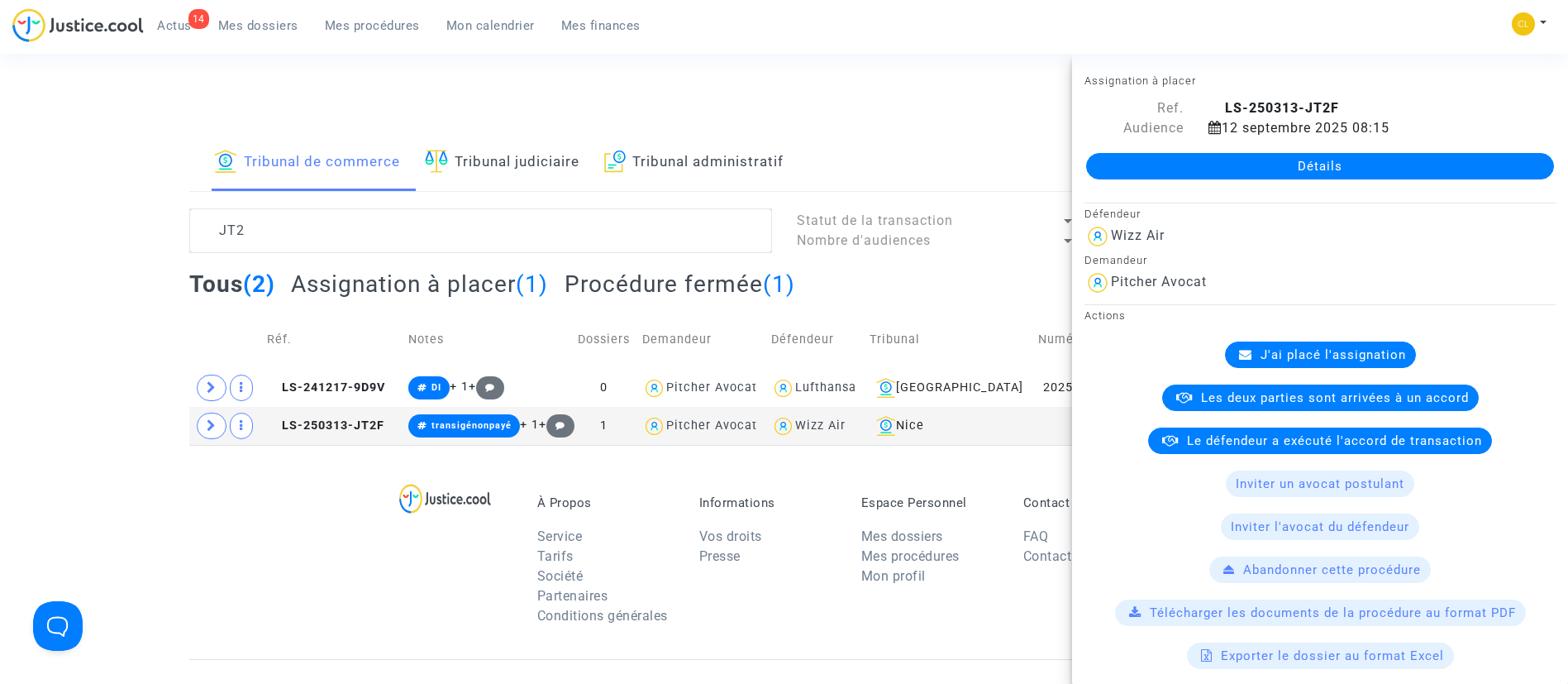
click at [1250, 154] on link "Détails" at bounding box center [1320, 166] width 468 height 26
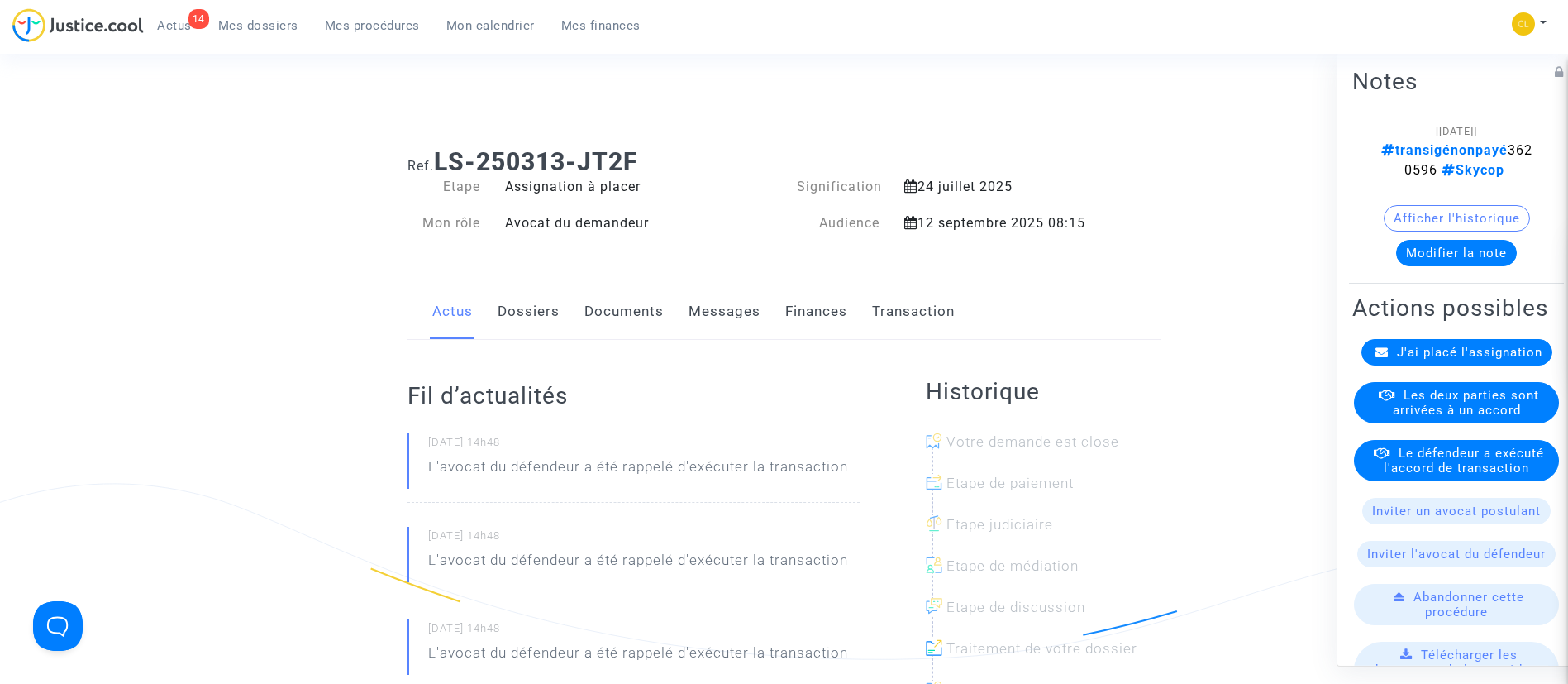
click at [1403, 365] on div "J'ai placé l'assignation" at bounding box center [1456, 351] width 191 height 26
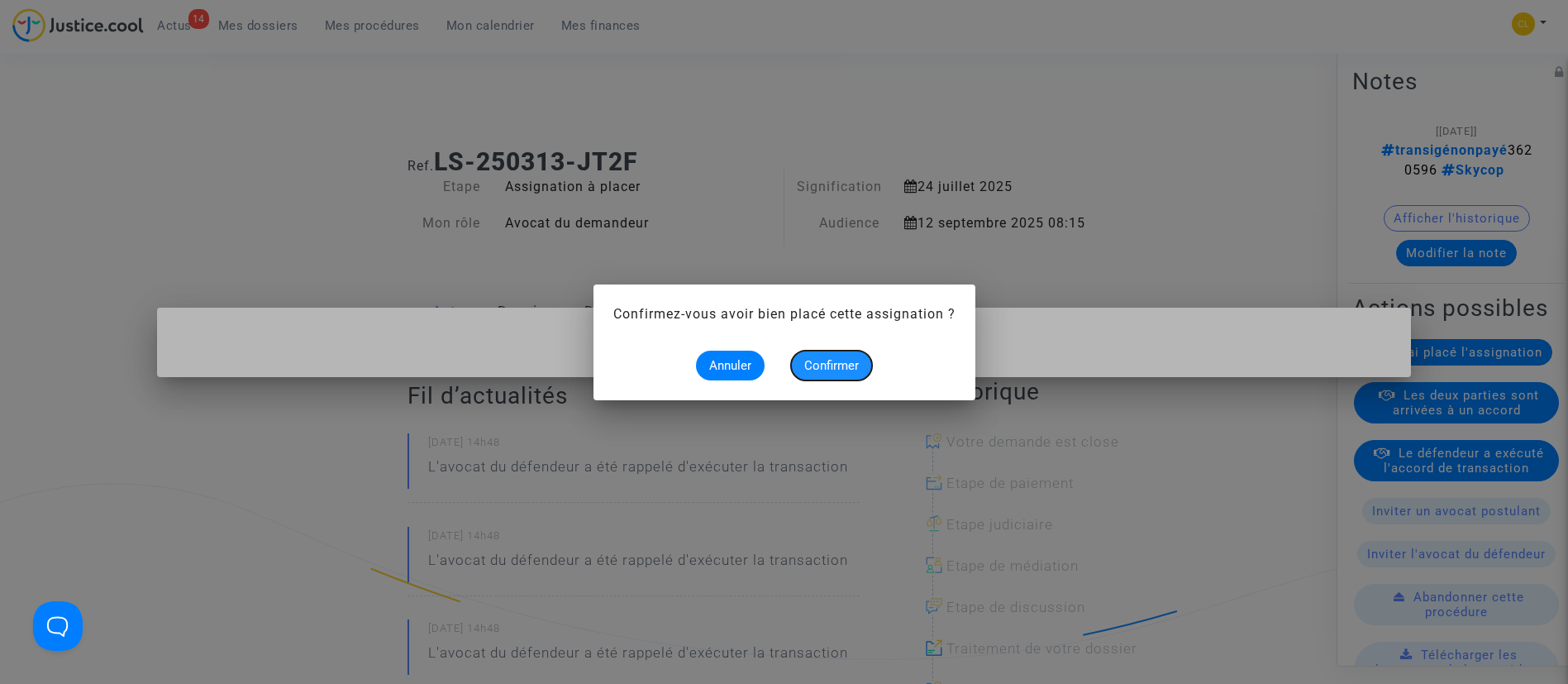
click at [862, 363] on button "Confirmer" at bounding box center [831, 365] width 81 height 30
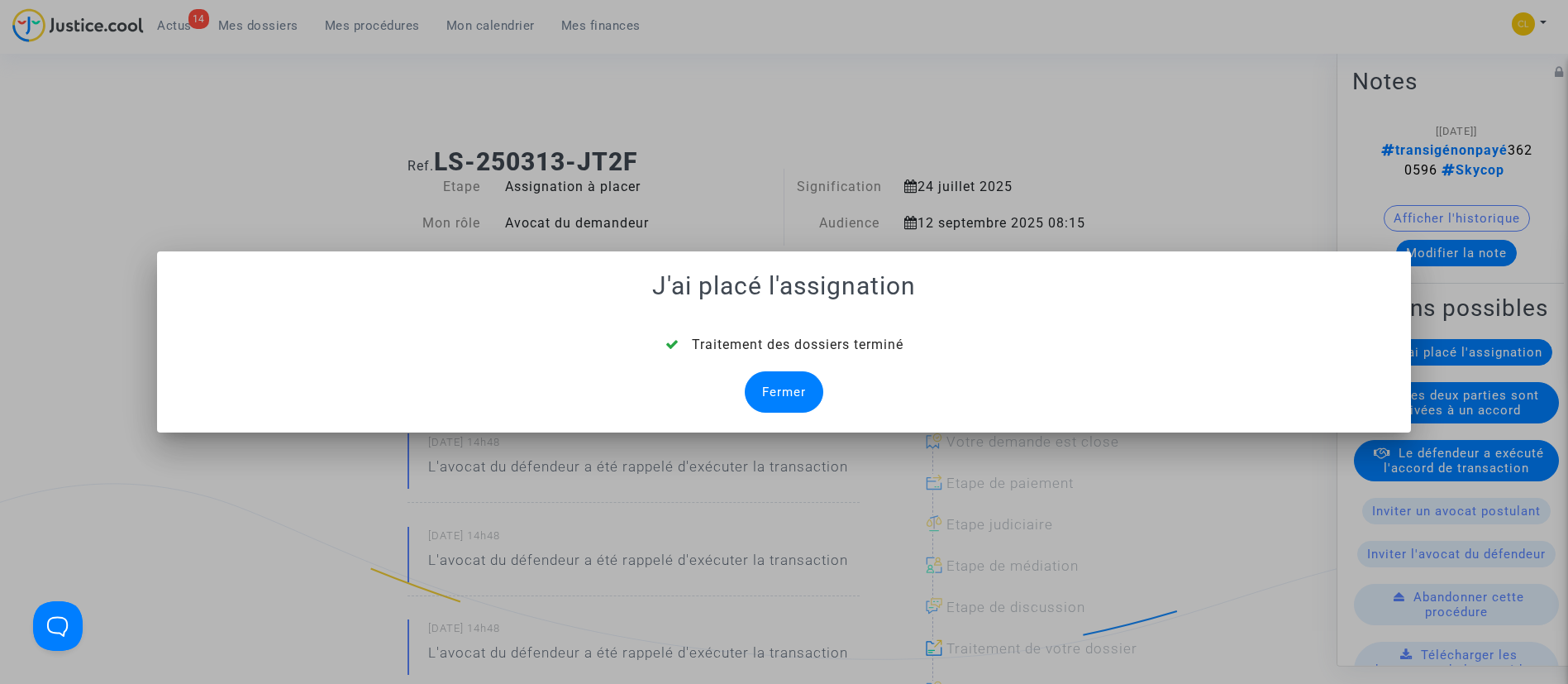
click at [784, 404] on div "Fermer" at bounding box center [784, 392] width 79 height 42
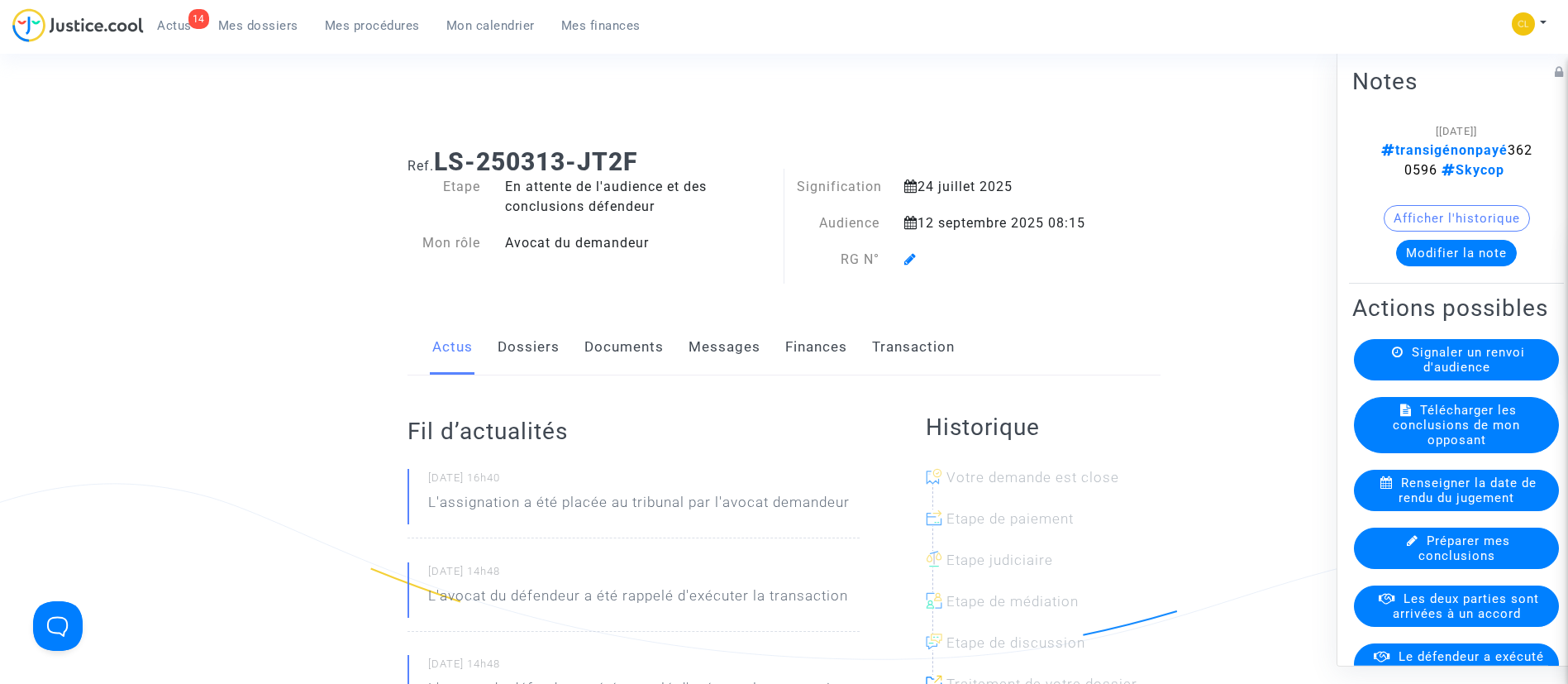
click at [912, 253] on icon at bounding box center [911, 259] width 13 height 14
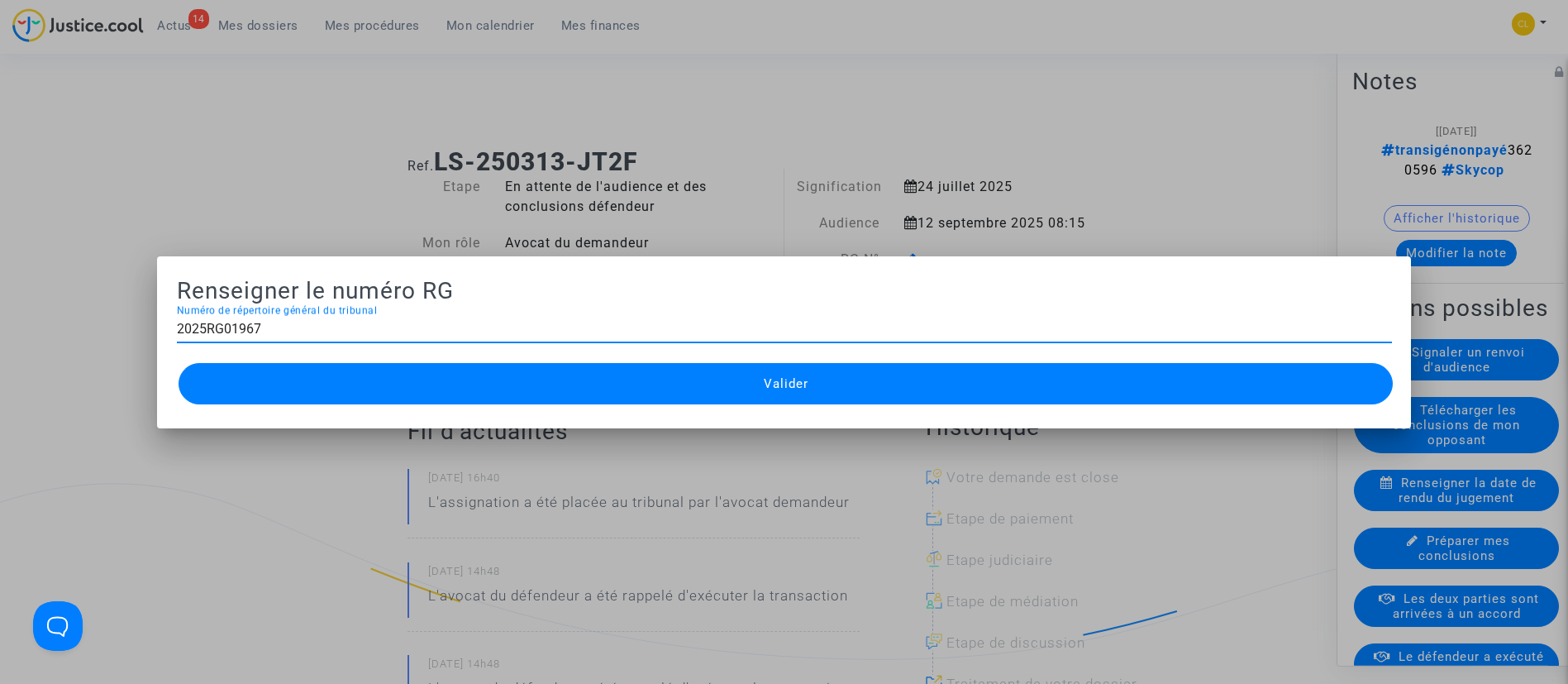
type input "2025RG01967"
click at [911, 388] on button "Valider" at bounding box center [786, 384] width 1215 height 42
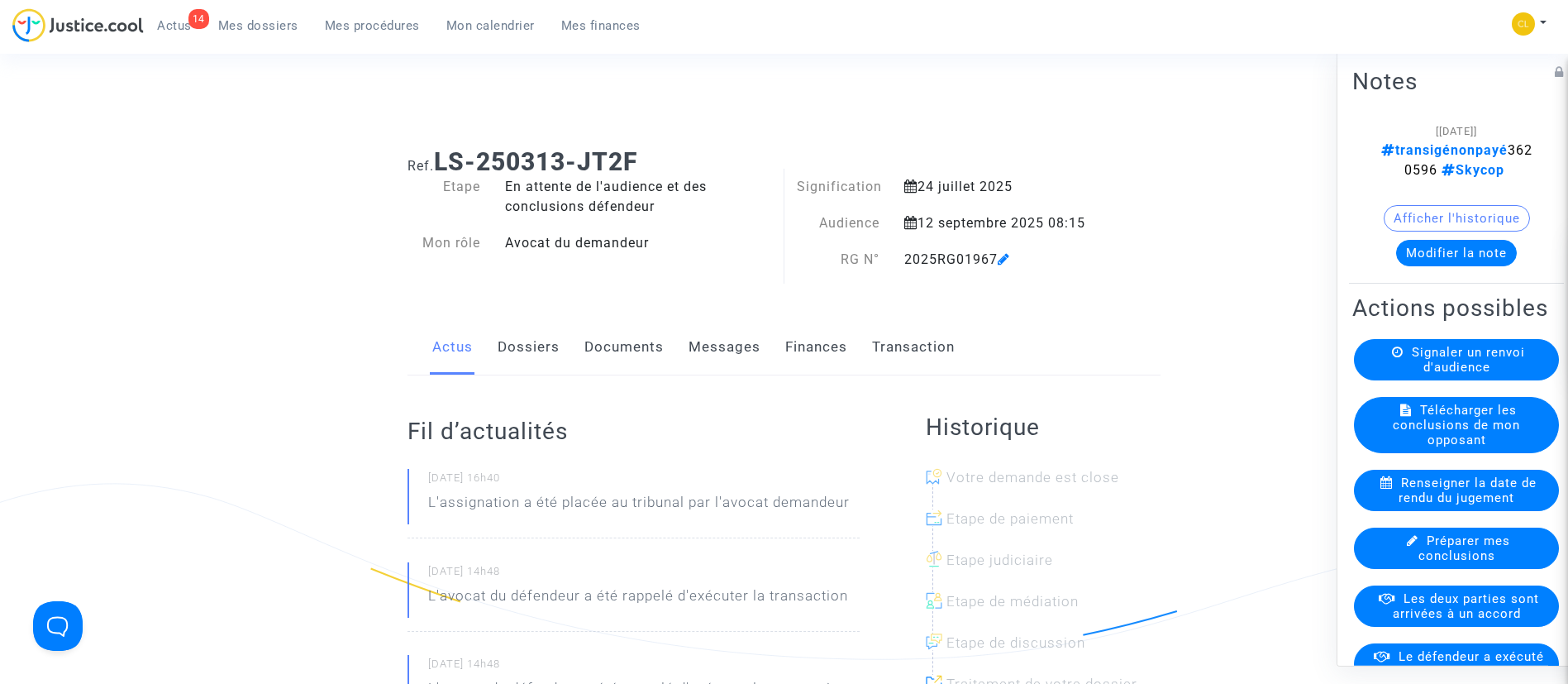
click at [405, 32] on span "Mes procédures" at bounding box center [372, 25] width 95 height 15
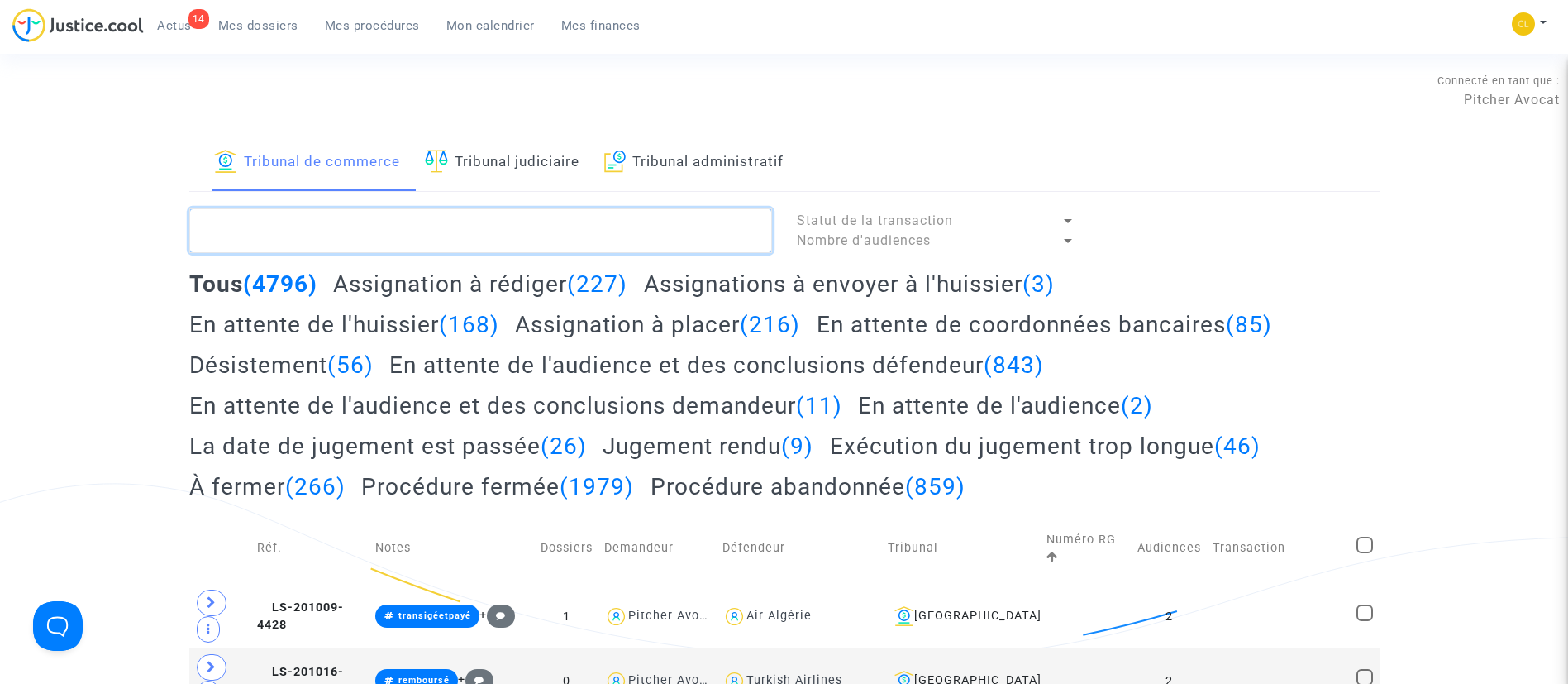
click at [398, 225] on textarea at bounding box center [481, 230] width 582 height 44
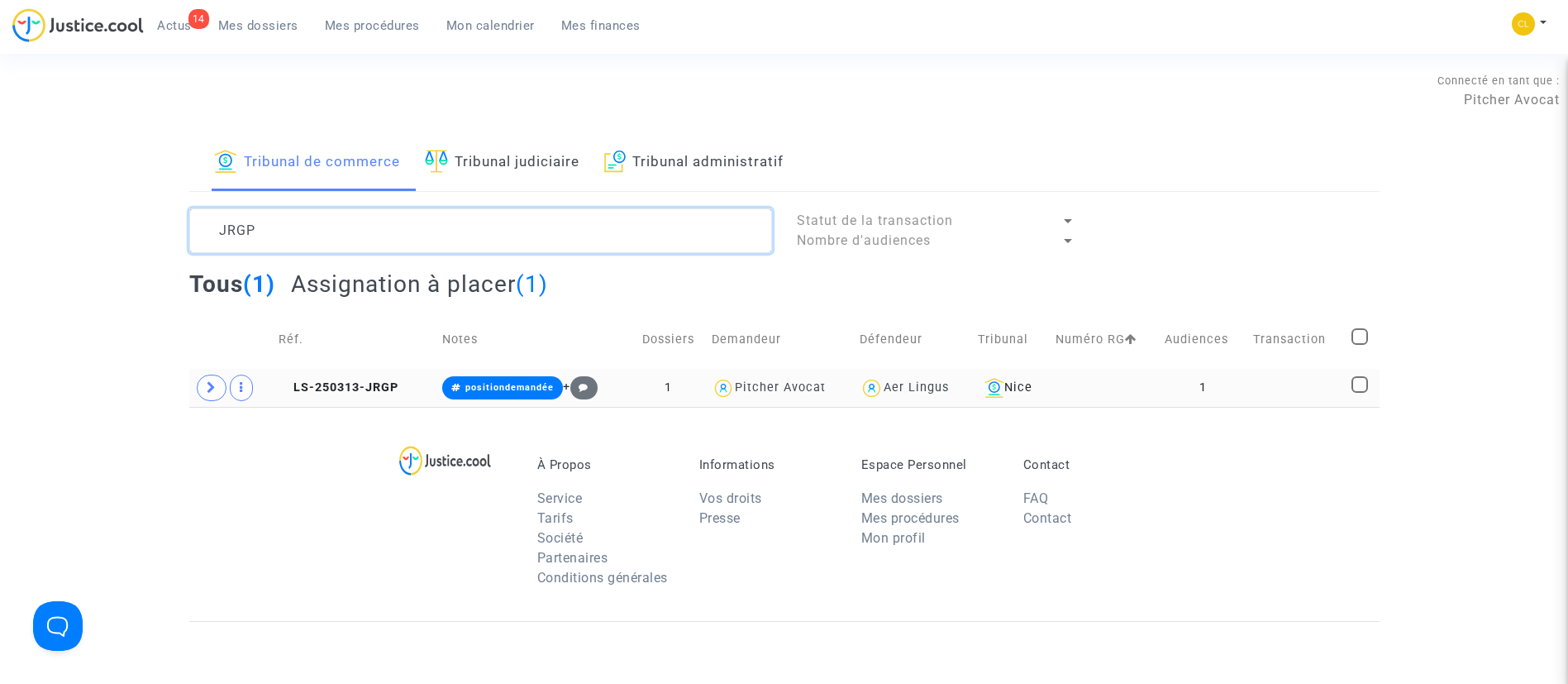
type textarea "JRGP"
click at [1229, 379] on td "1" at bounding box center [1203, 387] width 89 height 38
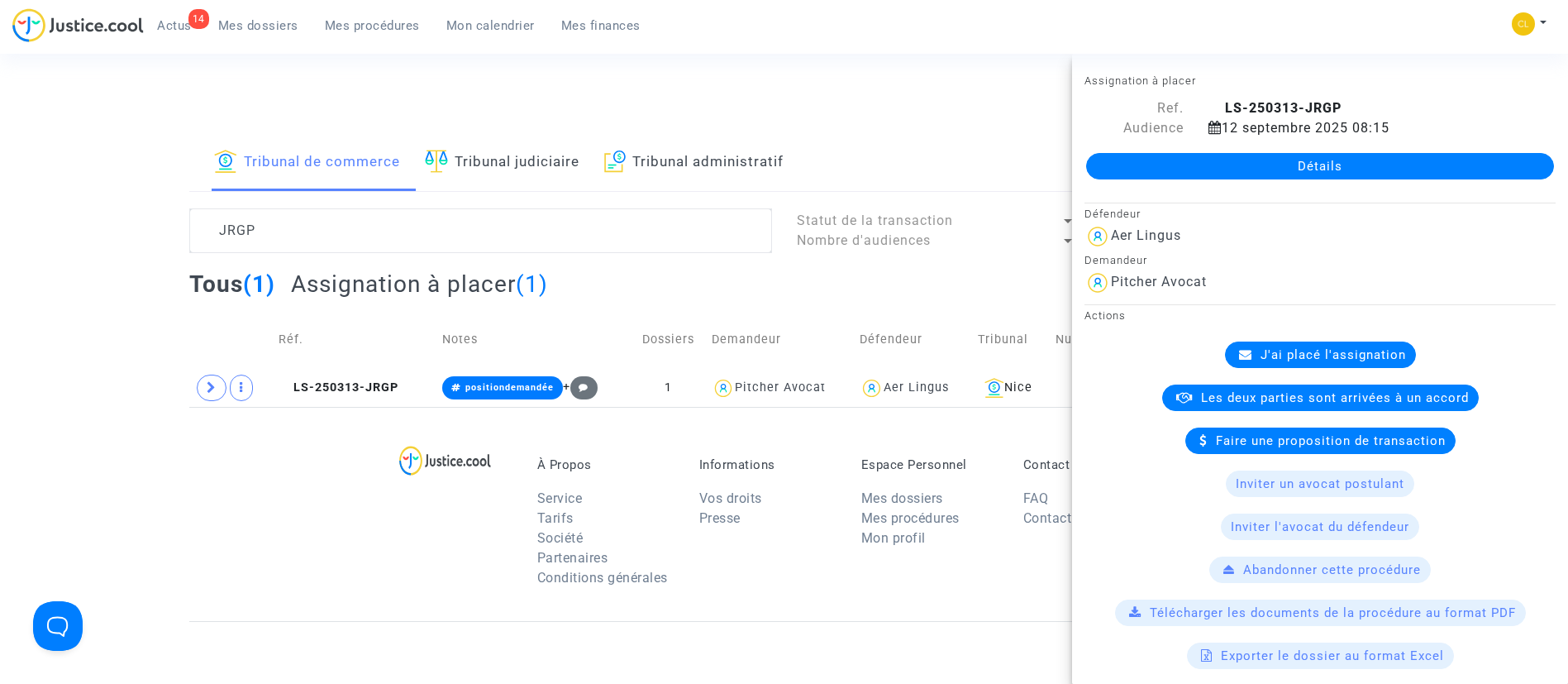
click at [1253, 364] on div "J'ai placé l'assignation" at bounding box center [1320, 354] width 191 height 26
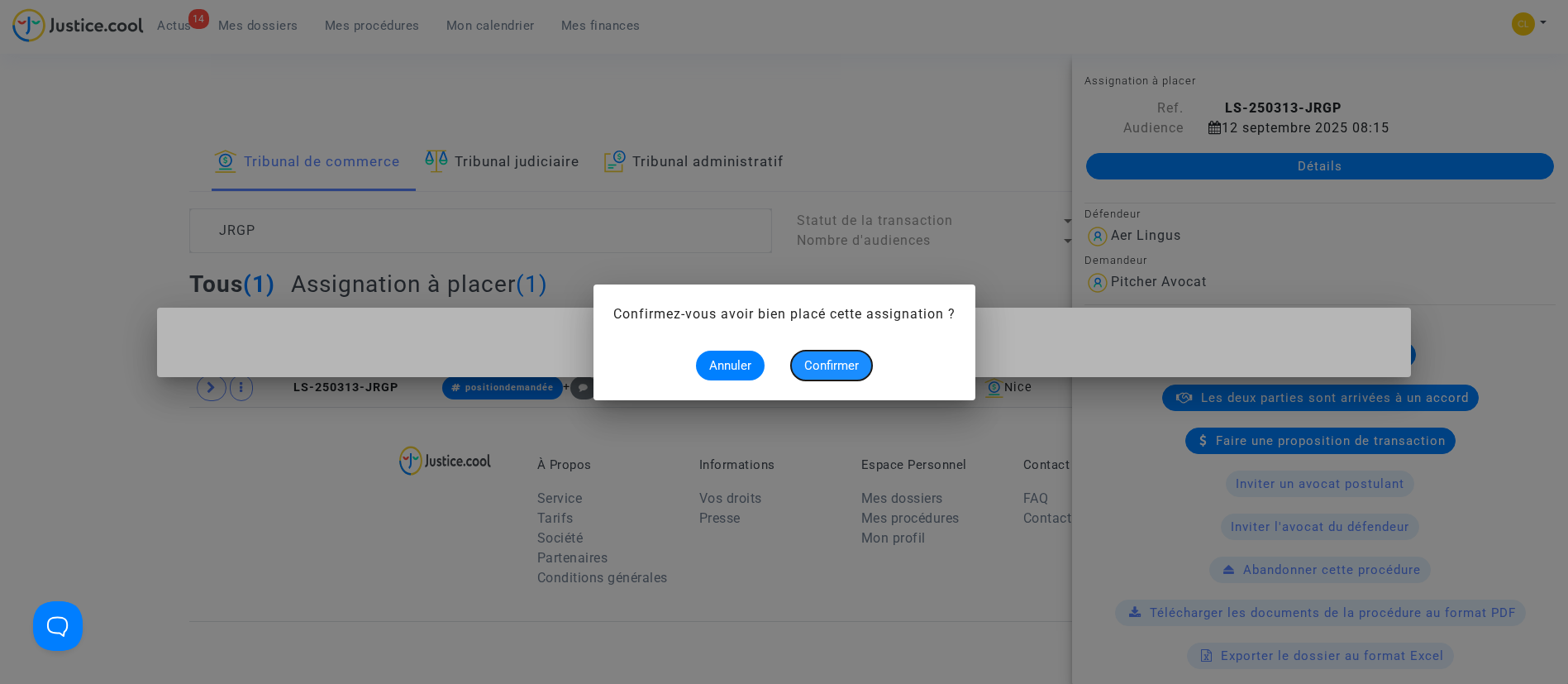
drag, startPoint x: 838, startPoint y: 366, endPoint x: 862, endPoint y: 349, distance: 29.4
click at [840, 366] on span "Confirmer" at bounding box center [832, 366] width 54 height 15
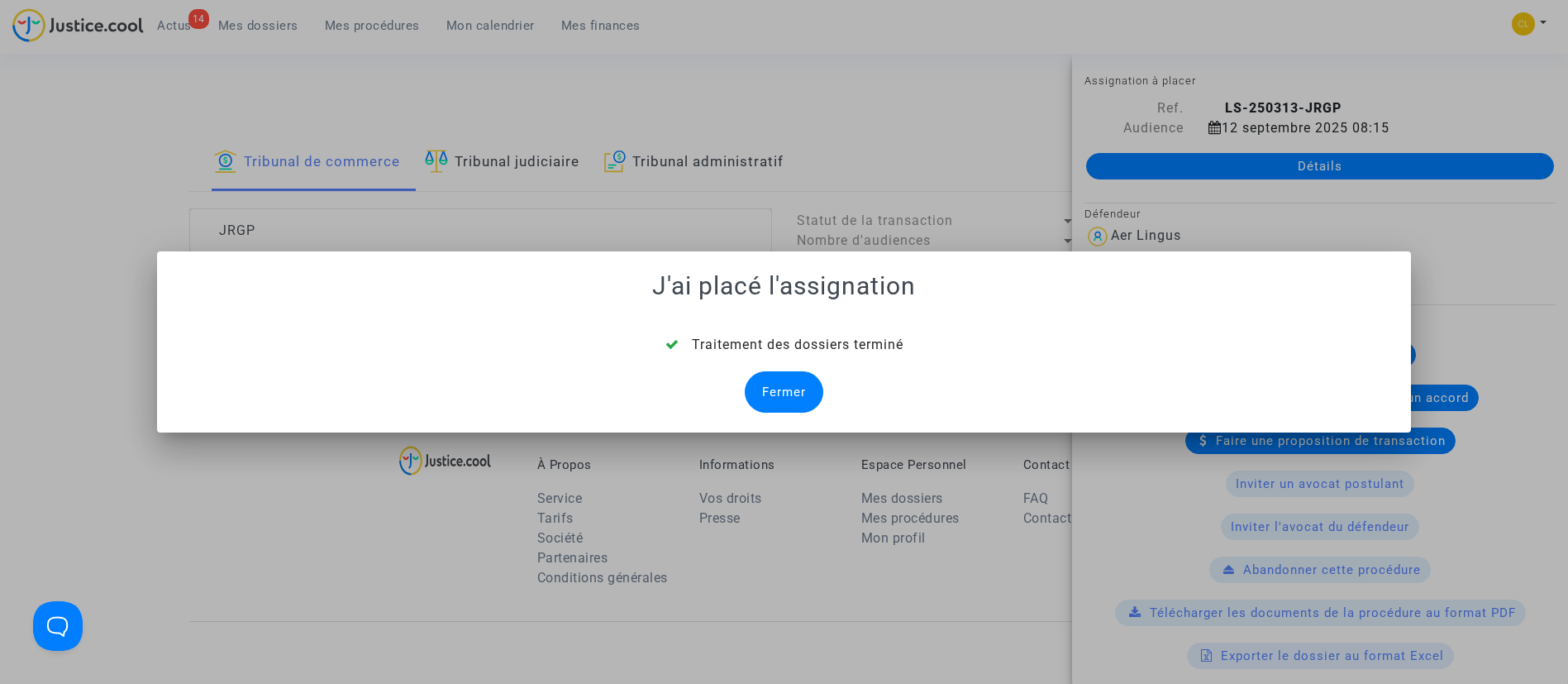
click at [774, 393] on div "Fermer" at bounding box center [784, 392] width 79 height 42
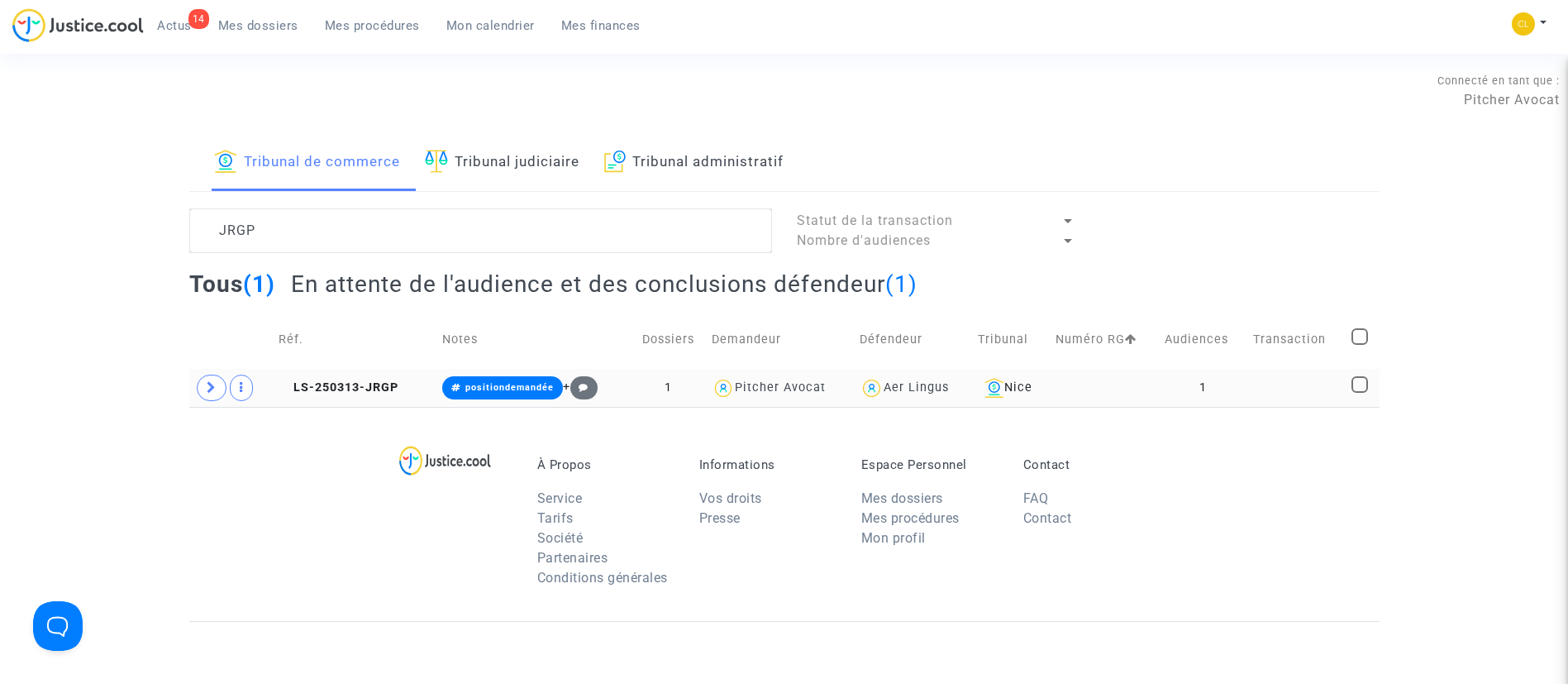
click at [1266, 404] on td at bounding box center [1296, 387] width 99 height 38
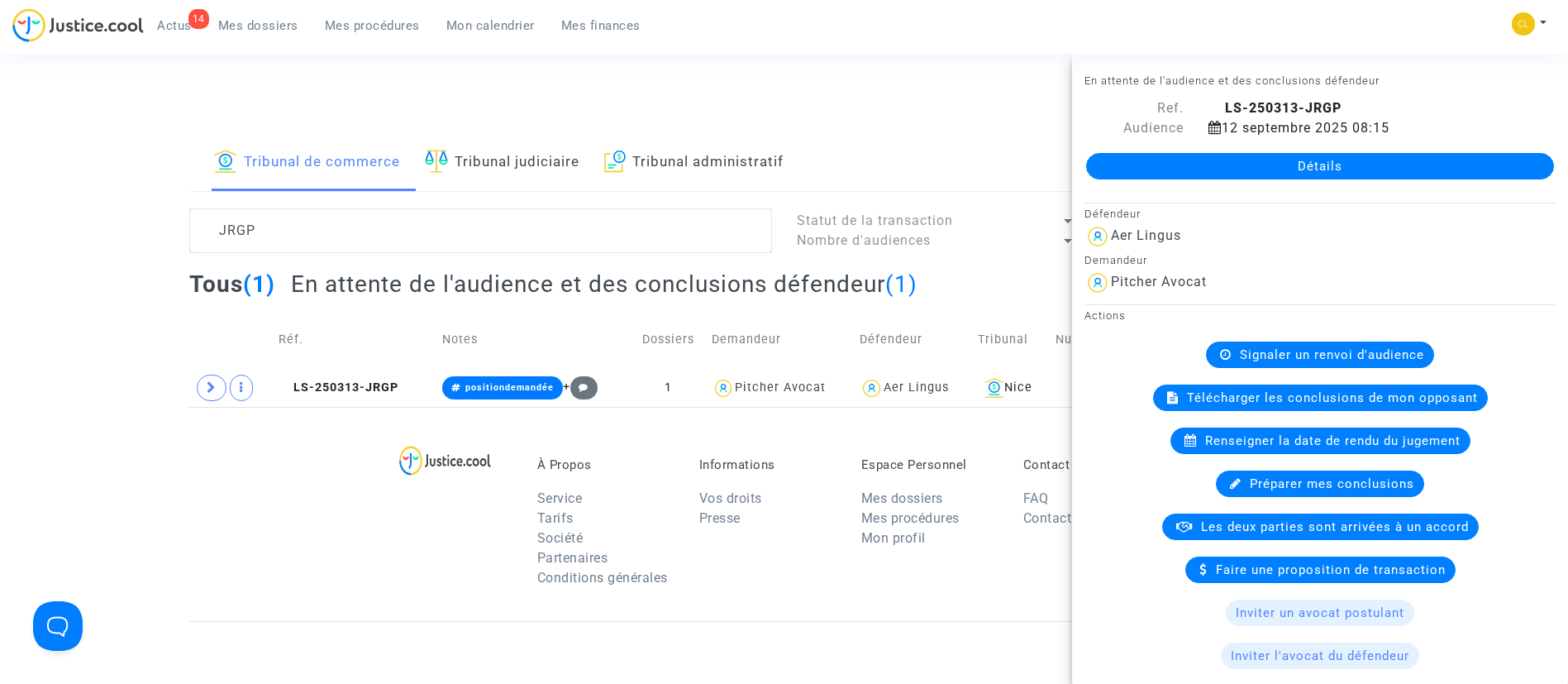
click at [1250, 179] on link "Détails" at bounding box center [1320, 166] width 468 height 26
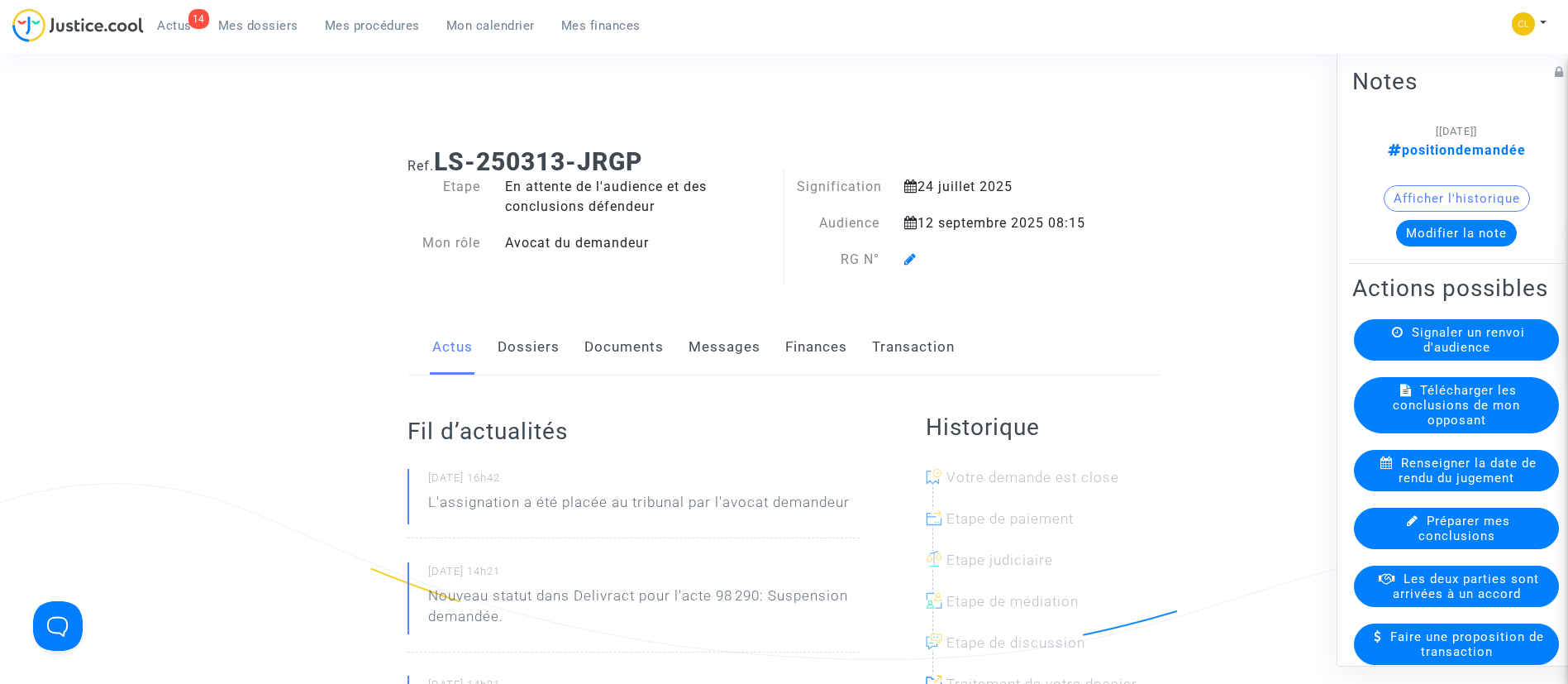
click at [905, 266] on span at bounding box center [911, 211] width 13 height 111
click at [907, 262] on icon at bounding box center [911, 259] width 13 height 14
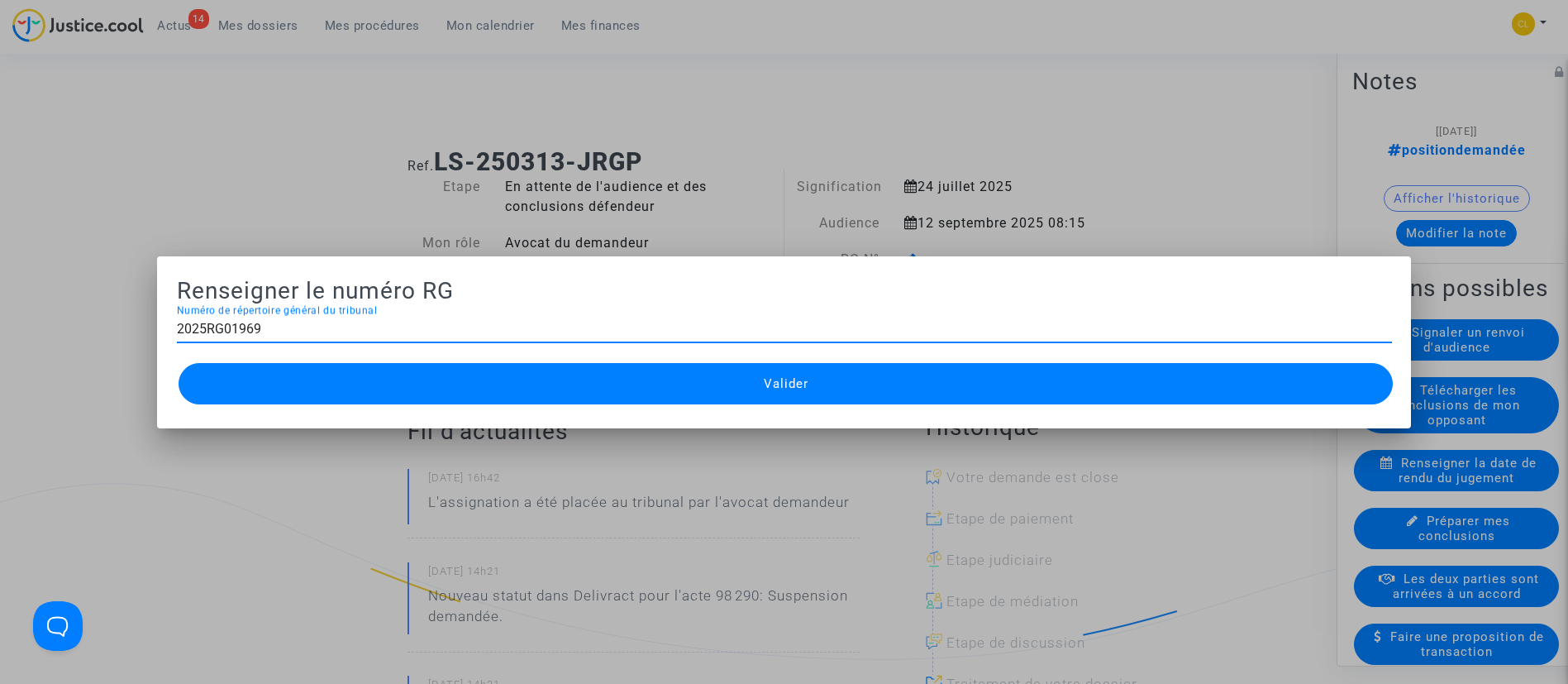
type input "2025RG01969"
click at [898, 379] on button "Valider" at bounding box center [786, 384] width 1215 height 42
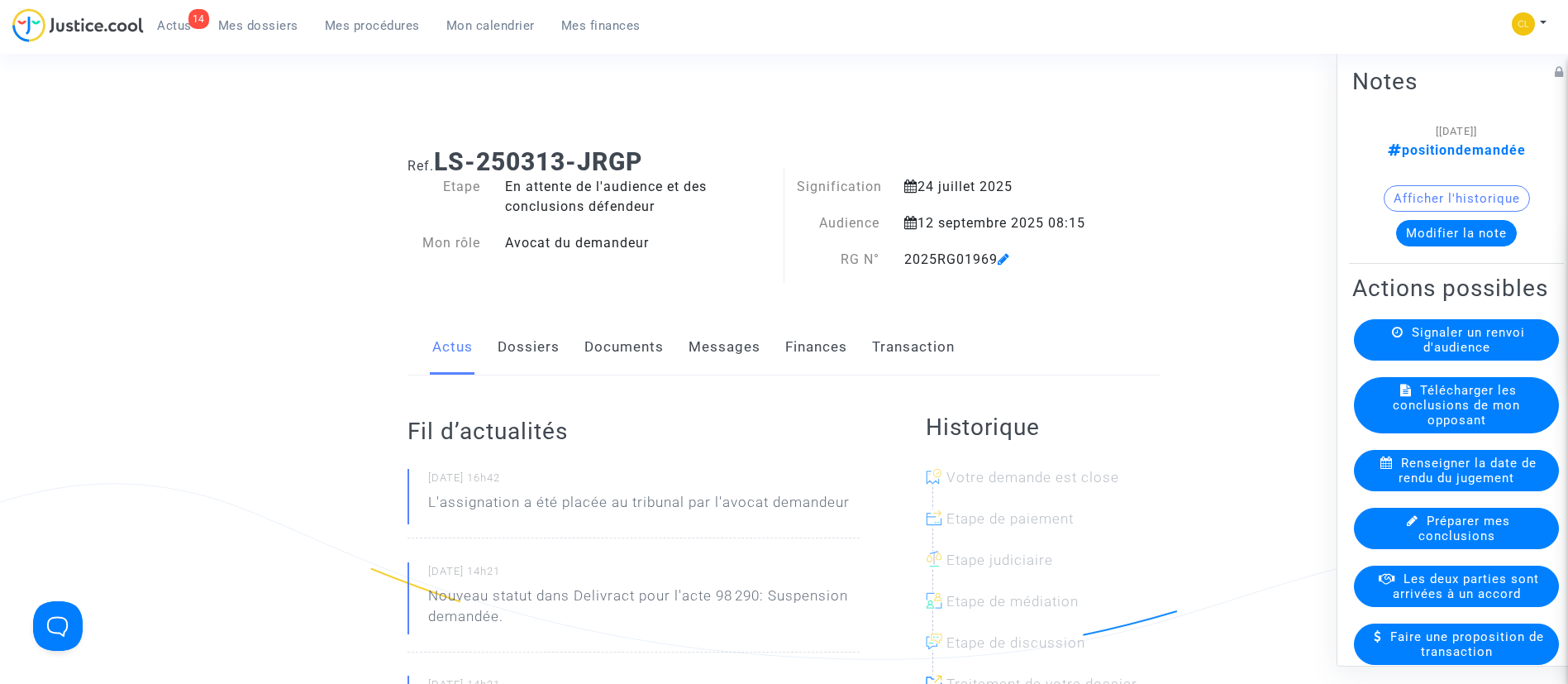
click at [360, 19] on span "Mes procédures" at bounding box center [372, 25] width 95 height 15
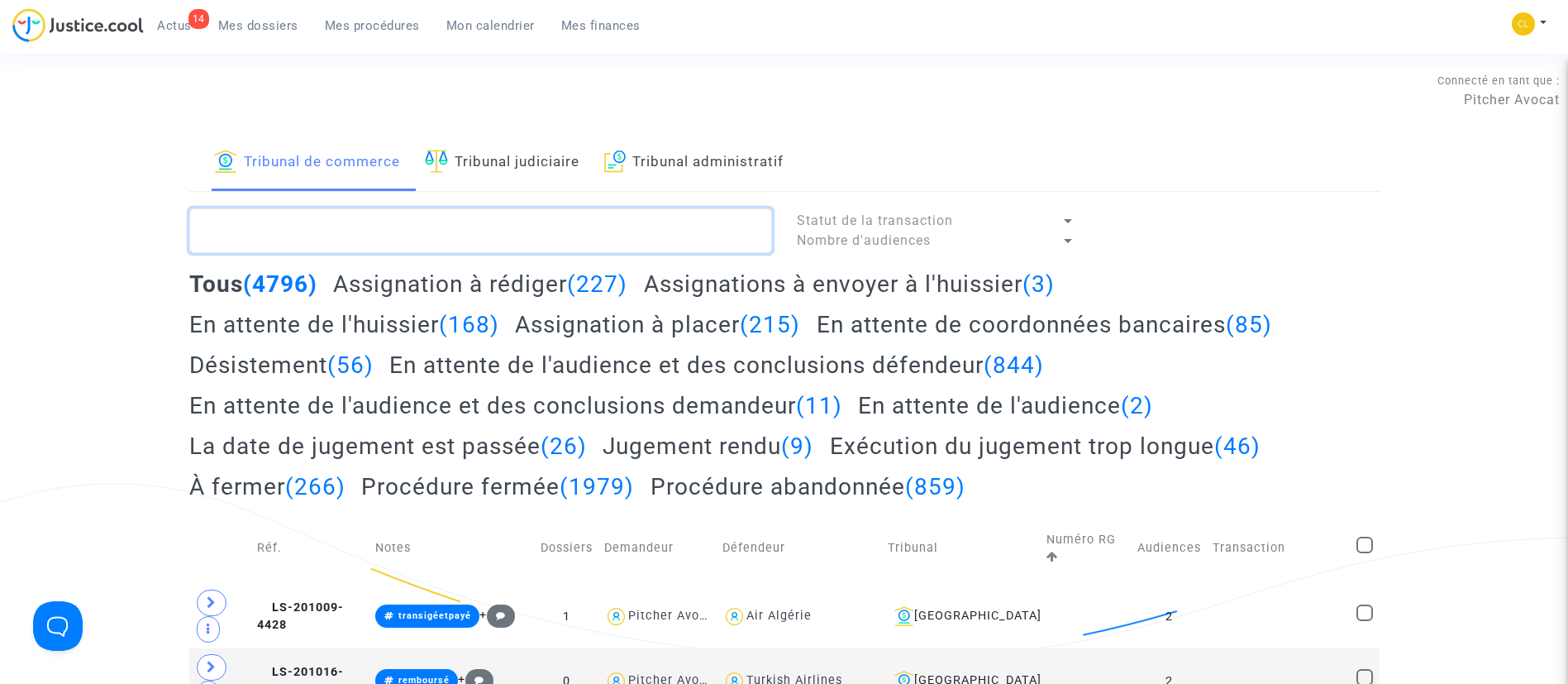
click at [325, 221] on textarea at bounding box center [481, 230] width 582 height 44
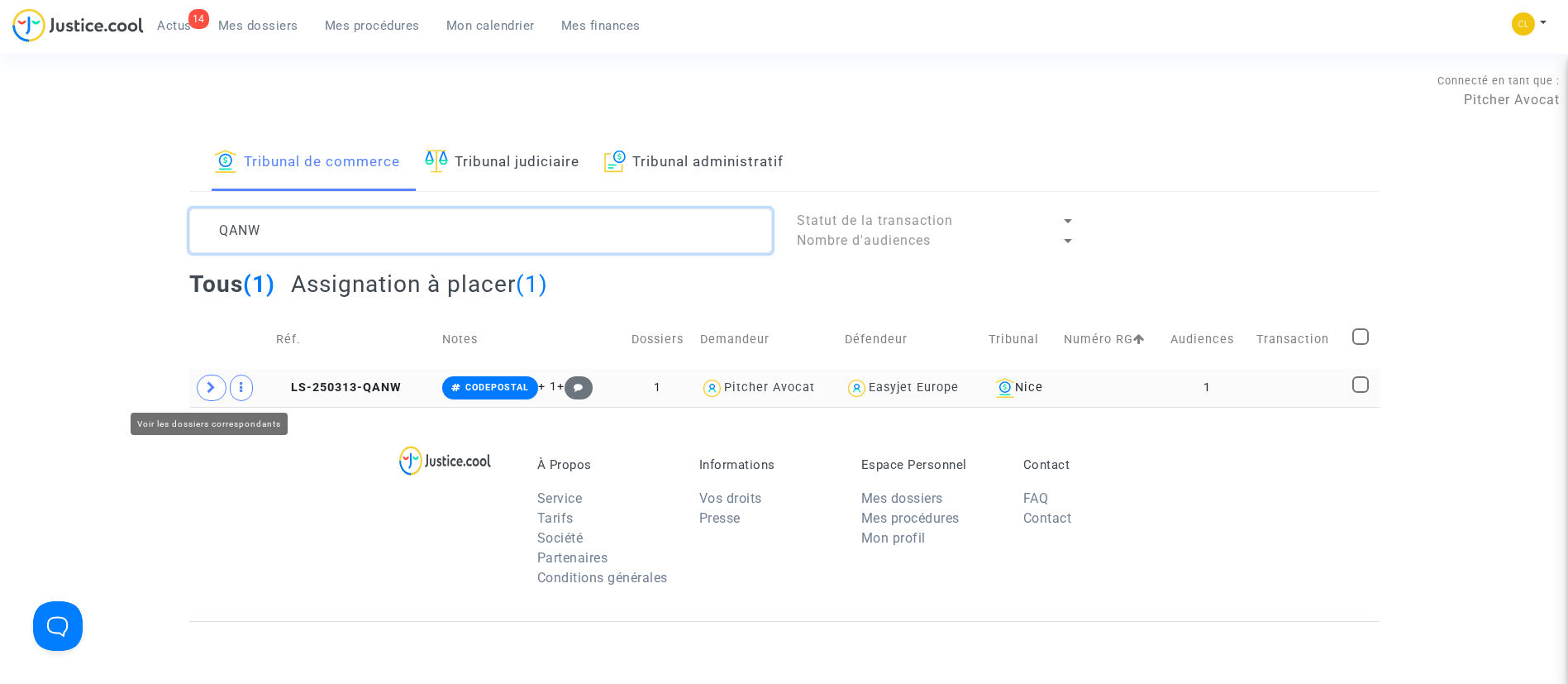
type textarea "QANW"
click at [205, 387] on span at bounding box center [211, 387] width 30 height 26
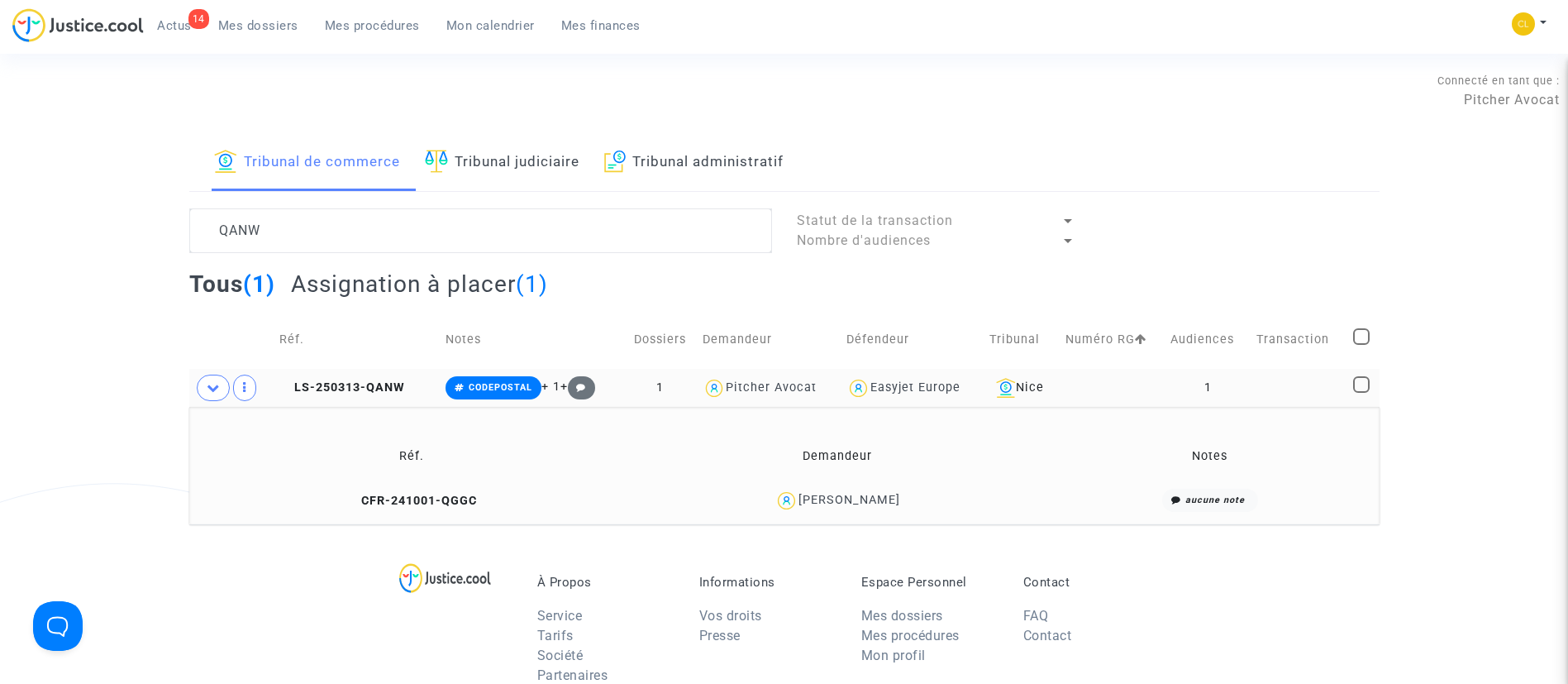
click at [1254, 391] on td at bounding box center [1299, 387] width 96 height 38
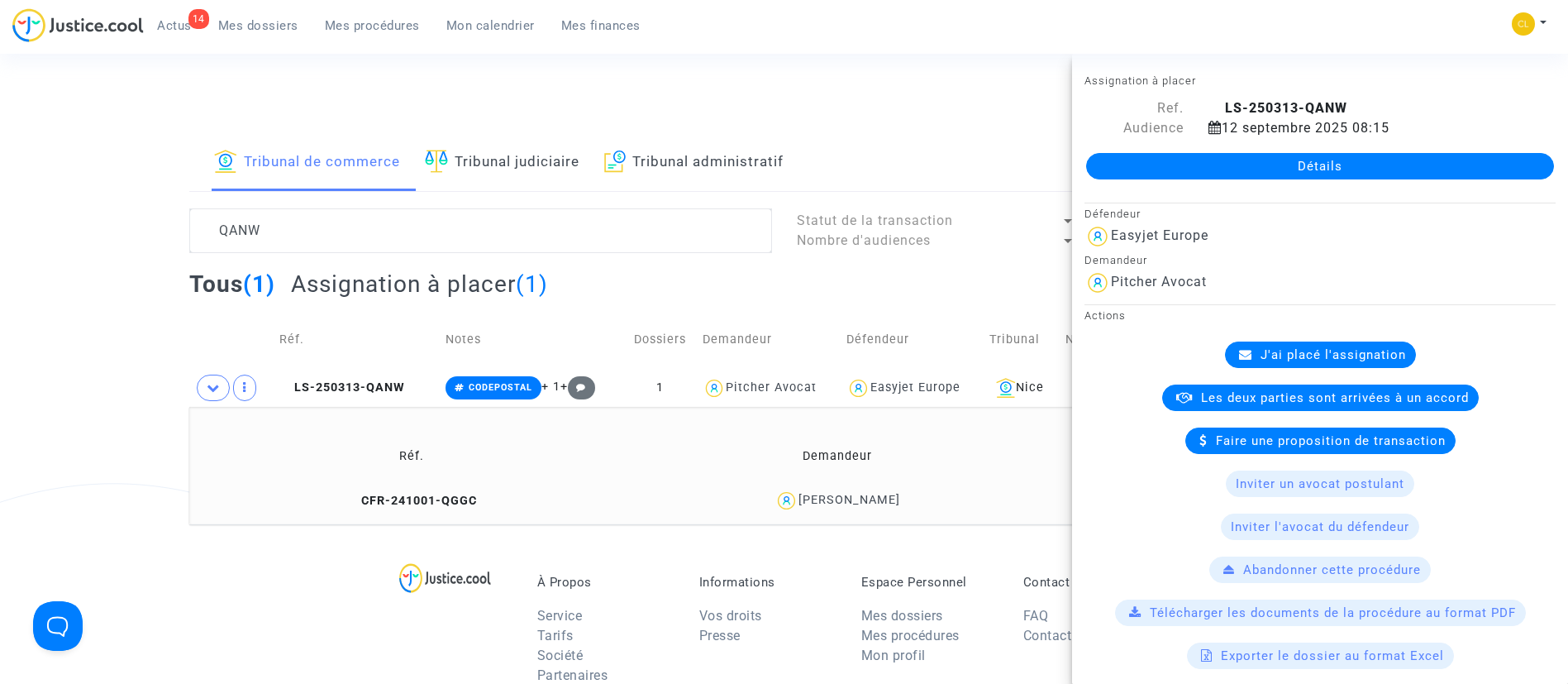
drag, startPoint x: 1278, startPoint y: 158, endPoint x: 1288, endPoint y: 154, distance: 10.8
click at [1278, 158] on link "Détails" at bounding box center [1320, 166] width 468 height 26
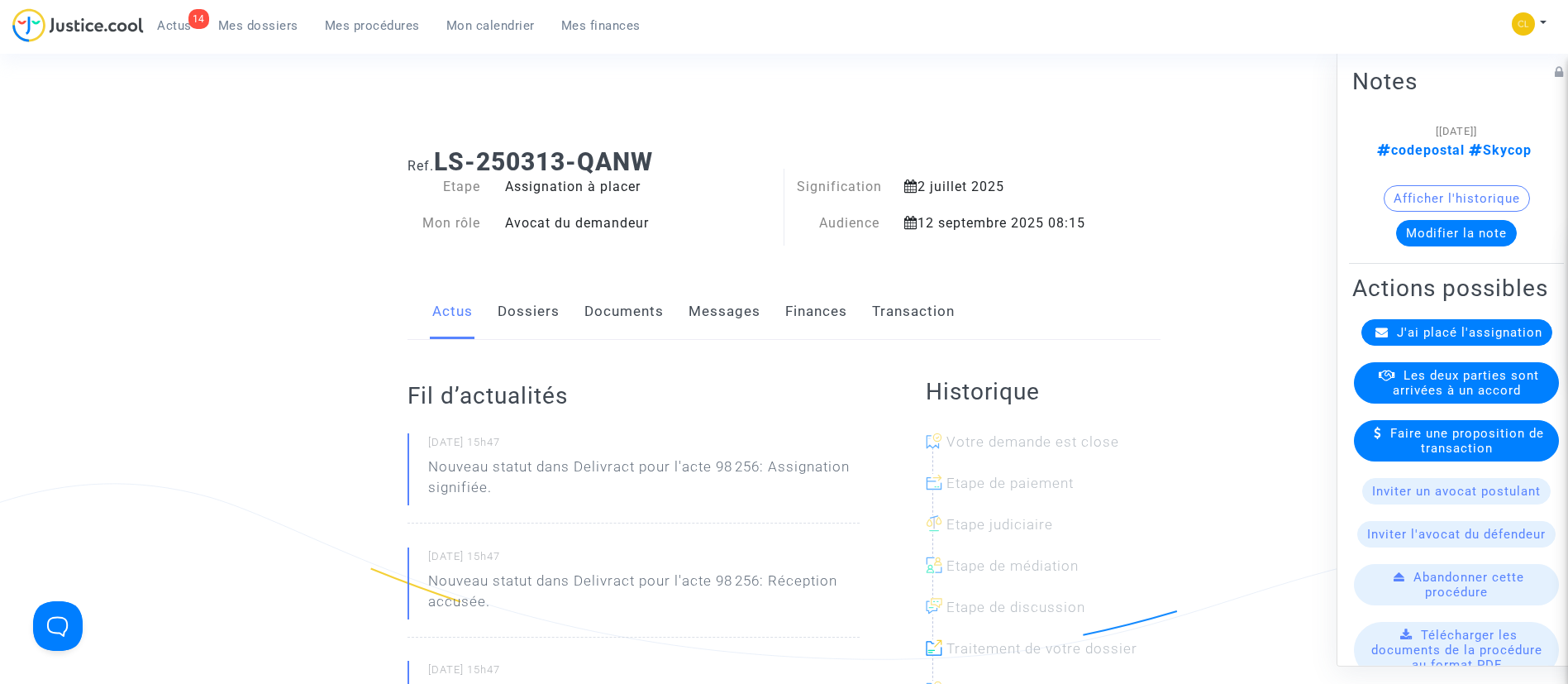
click at [1503, 345] on div "J'ai placé l'assignation" at bounding box center [1456, 331] width 191 height 26
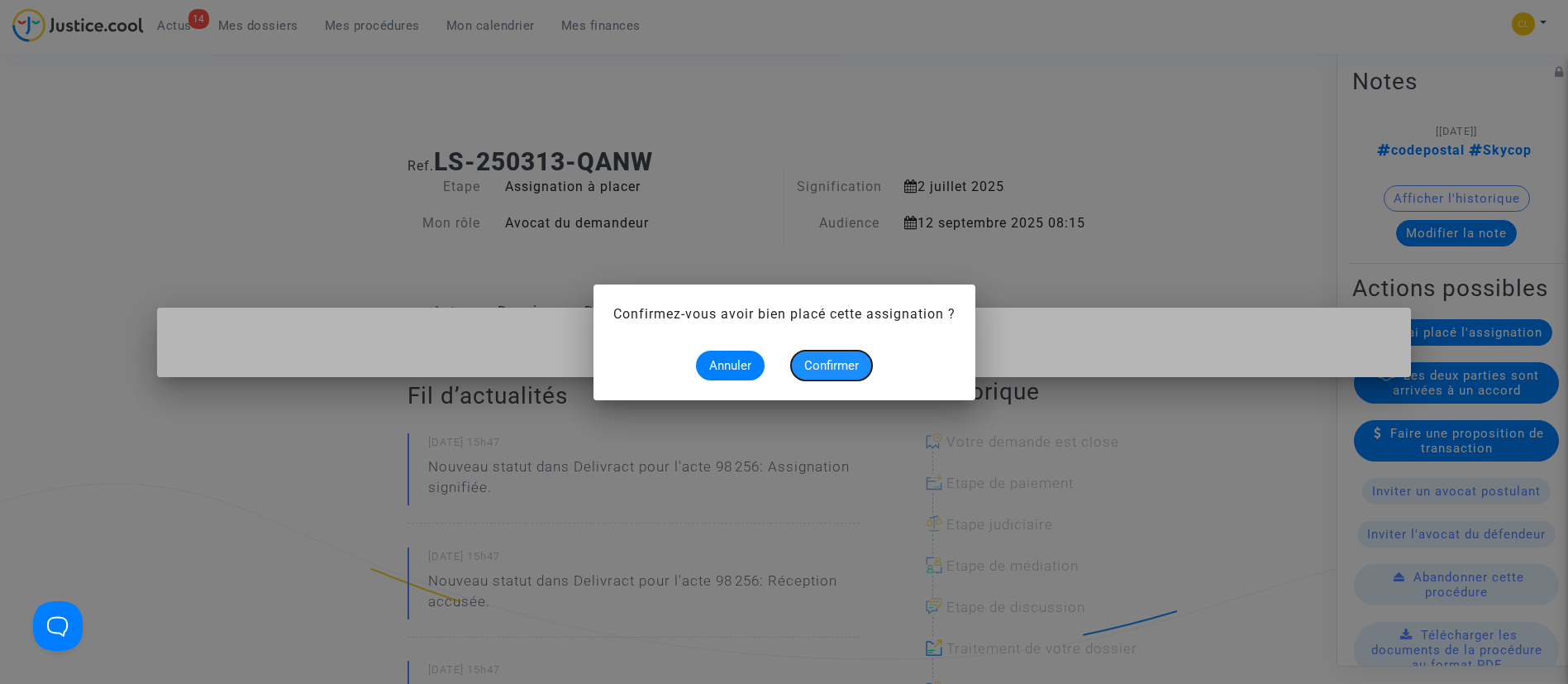
click at [848, 350] on button "Confirmer" at bounding box center [831, 365] width 81 height 30
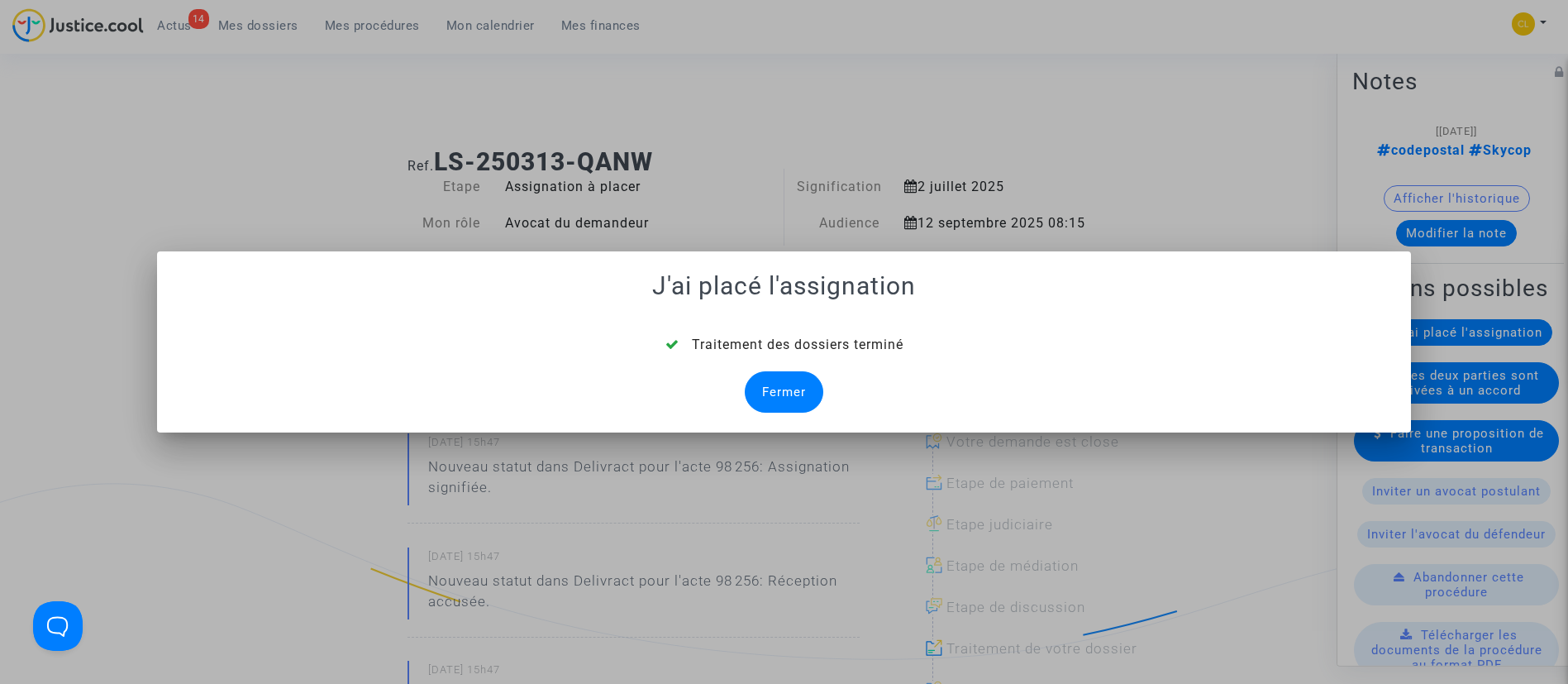
click at [796, 396] on div "Fermer" at bounding box center [784, 392] width 79 height 42
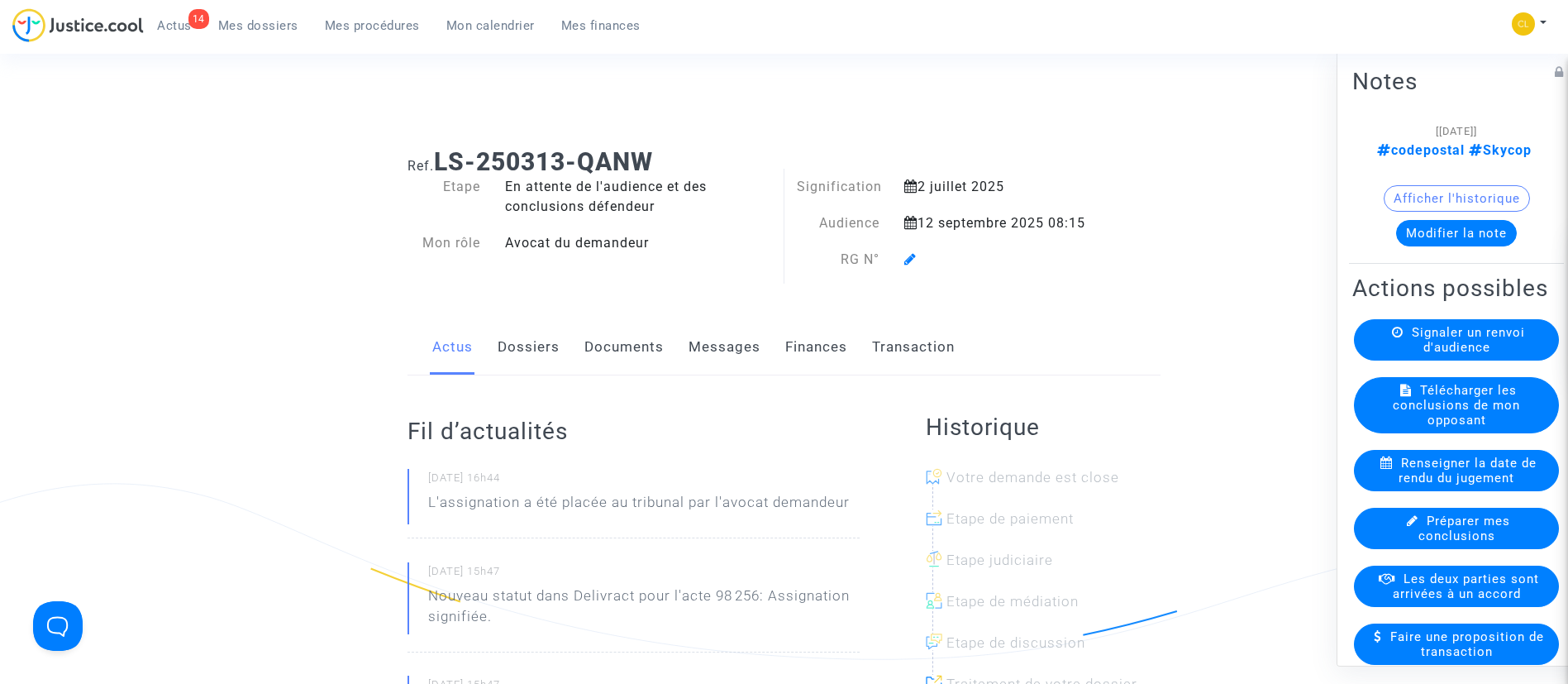
click at [910, 257] on icon at bounding box center [911, 259] width 13 height 14
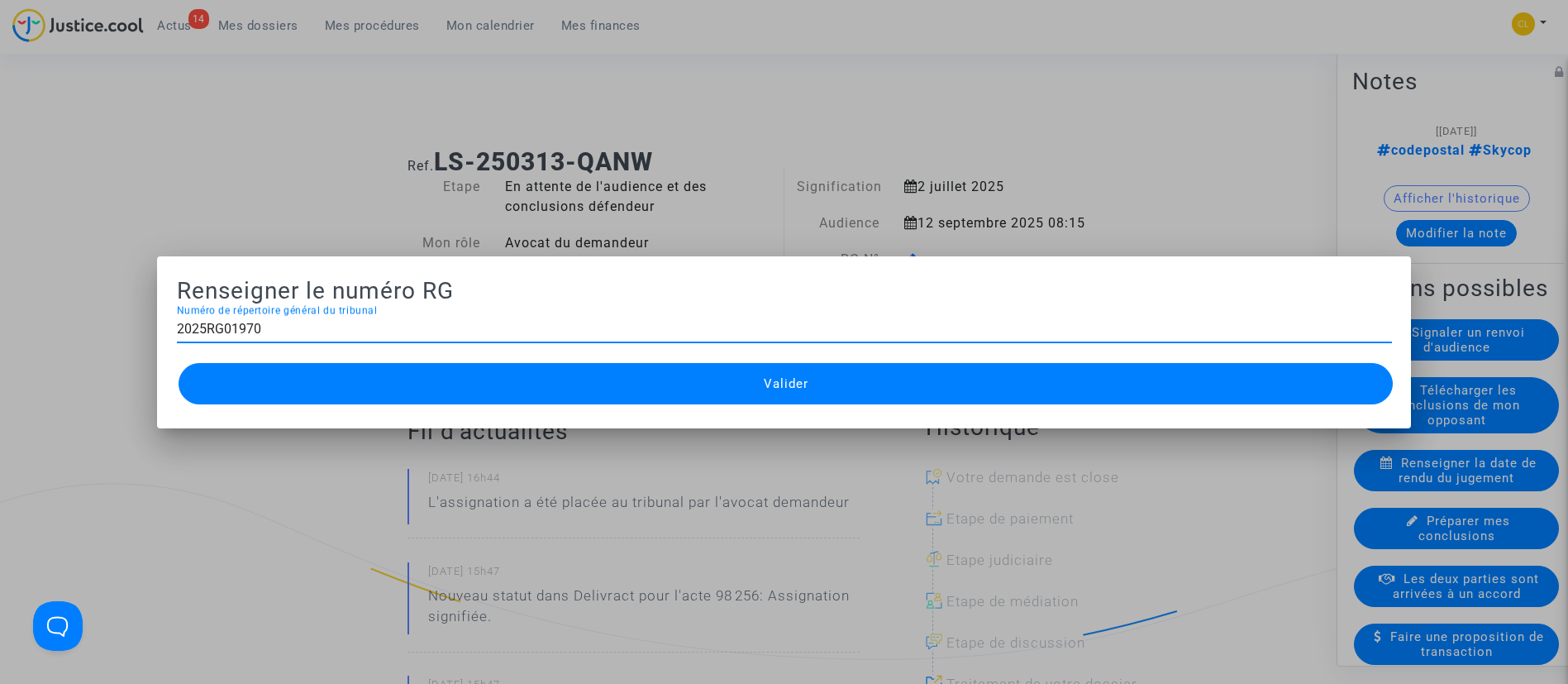
type input "2025RG01970"
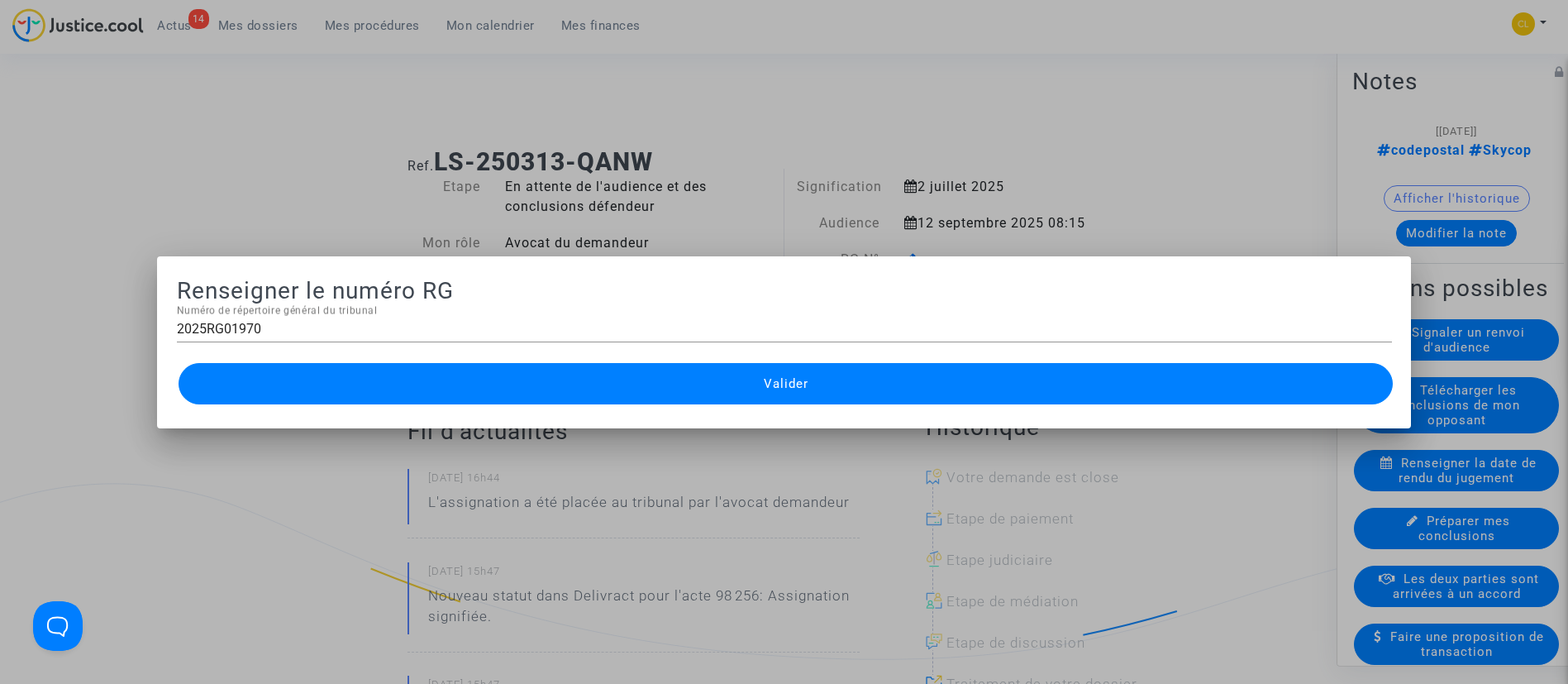
click at [852, 377] on button "Valider" at bounding box center [786, 384] width 1215 height 42
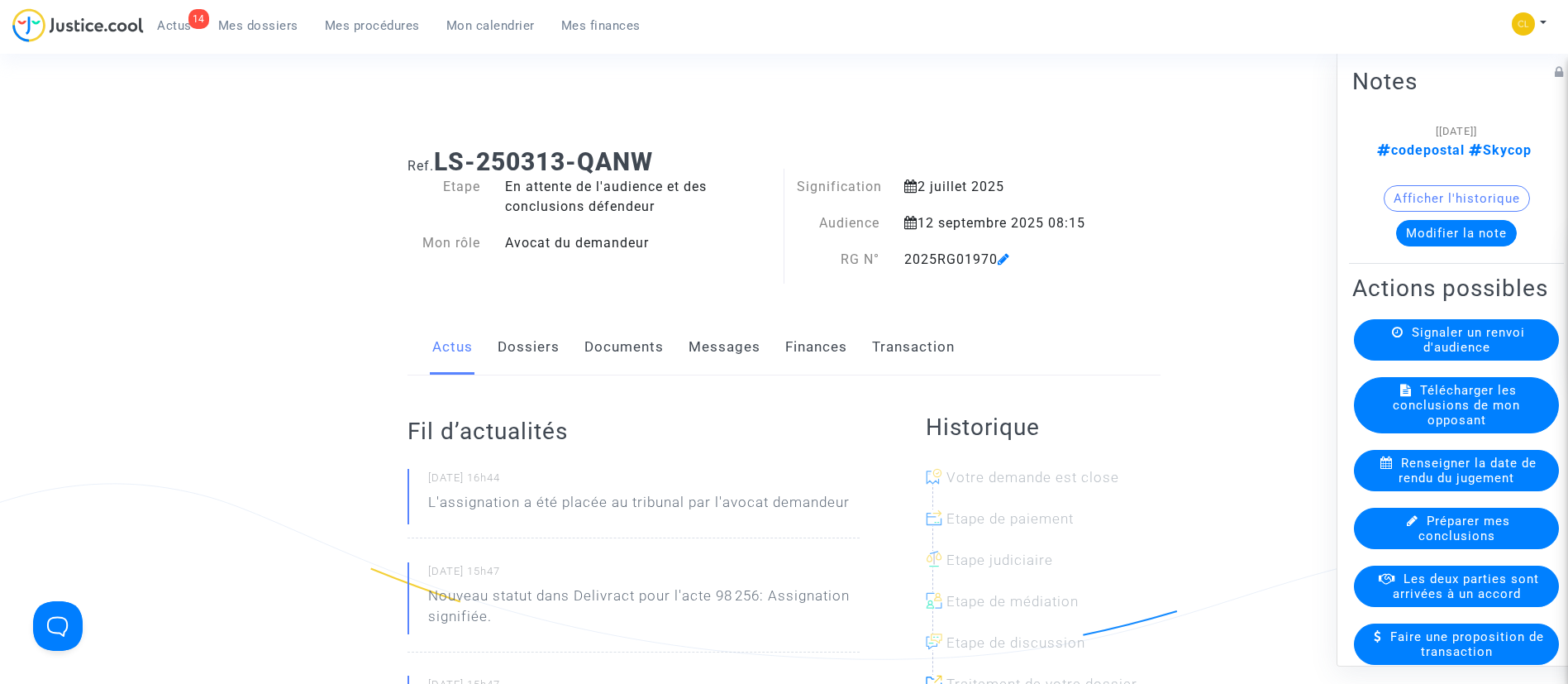
drag, startPoint x: 376, startPoint y: 24, endPoint x: 373, endPoint y: 33, distance: 9.5
click at [376, 24] on span "Mes procédures" at bounding box center [372, 25] width 95 height 15
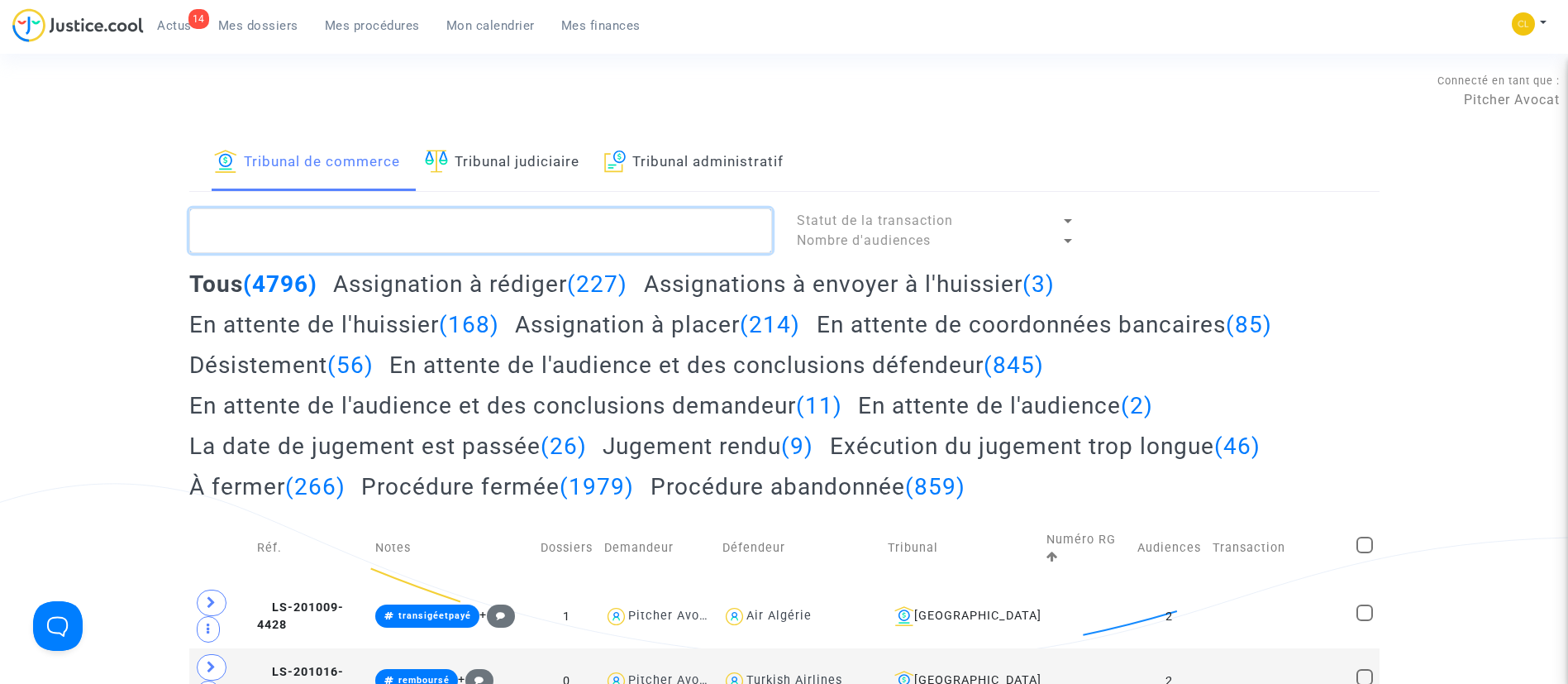
click at [394, 220] on textarea at bounding box center [481, 230] width 582 height 44
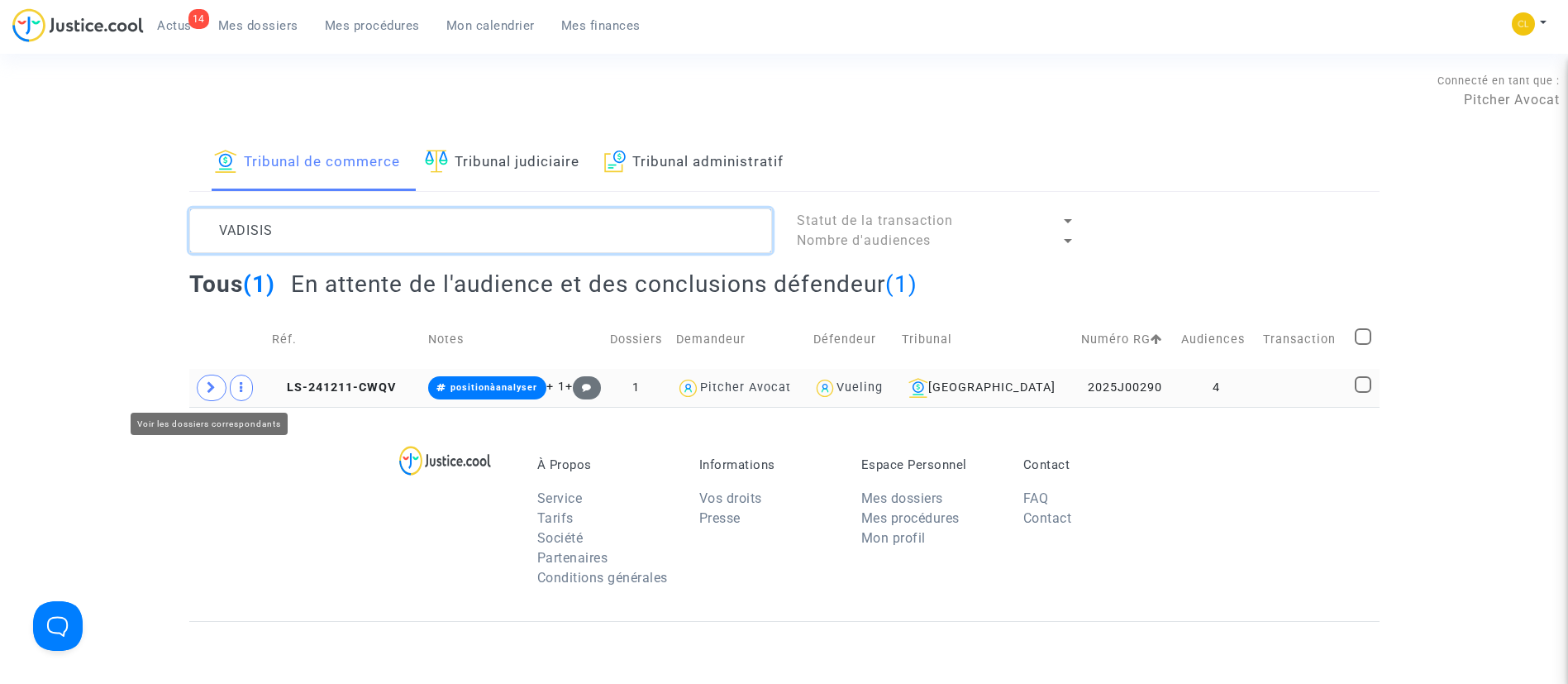
type textarea "VADISIS"
click at [217, 378] on span at bounding box center [211, 387] width 30 height 26
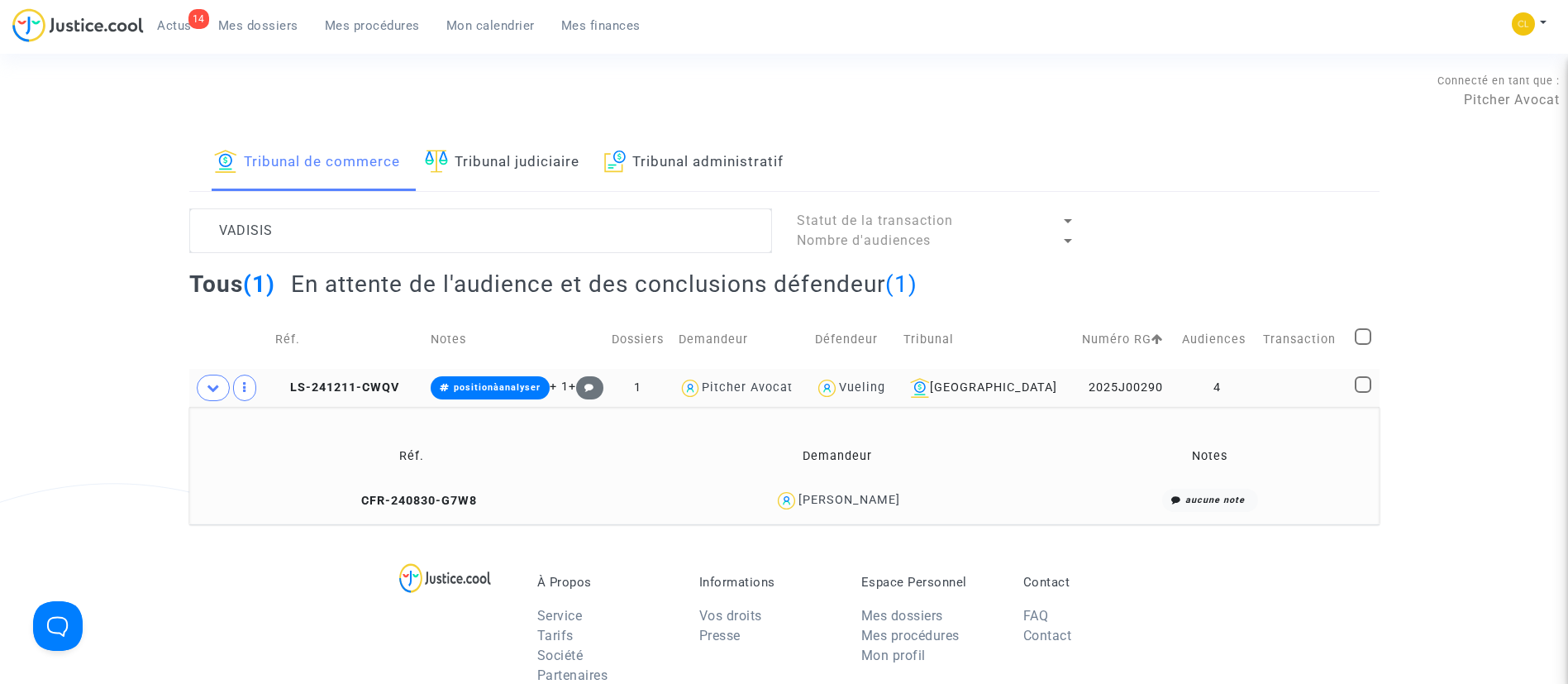
click at [862, 502] on div "[PERSON_NAME]" at bounding box center [849, 499] width 102 height 14
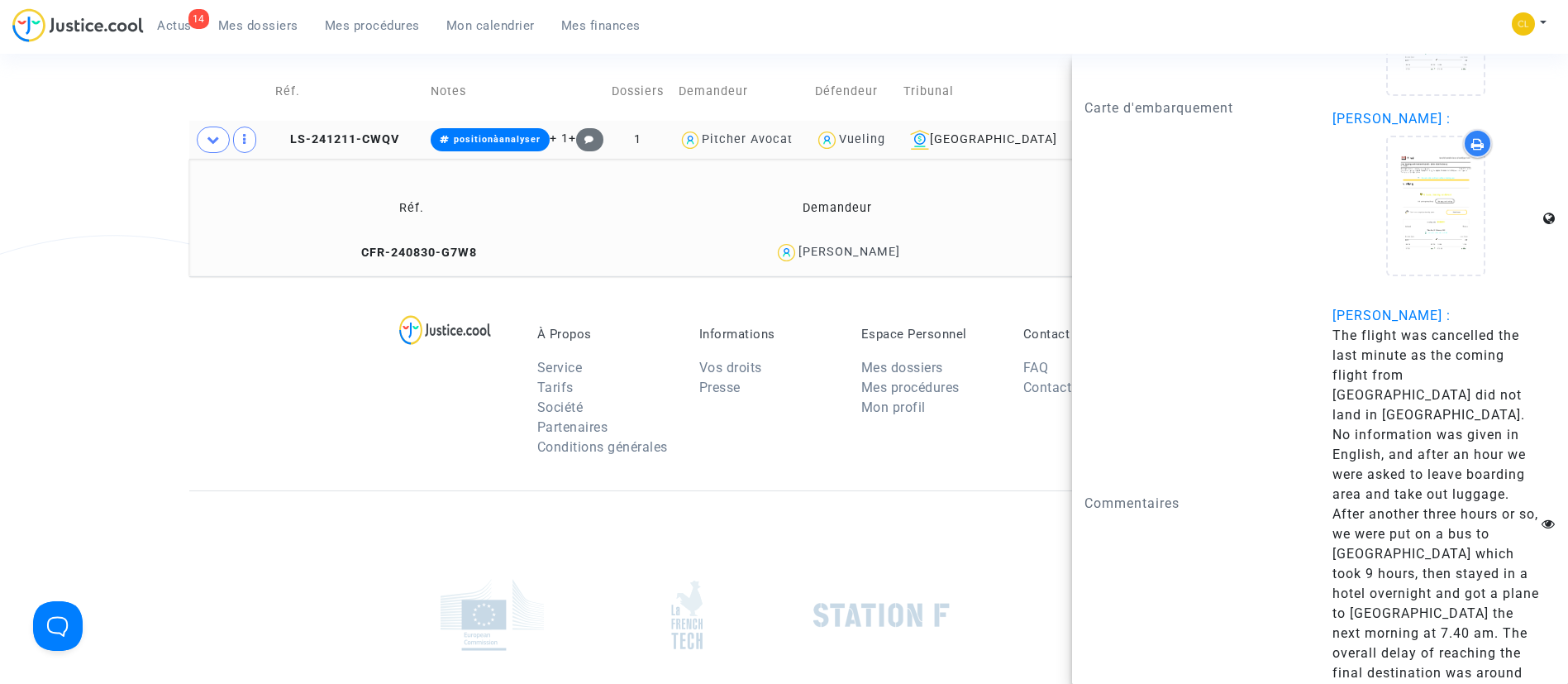
scroll to position [3037, 0]
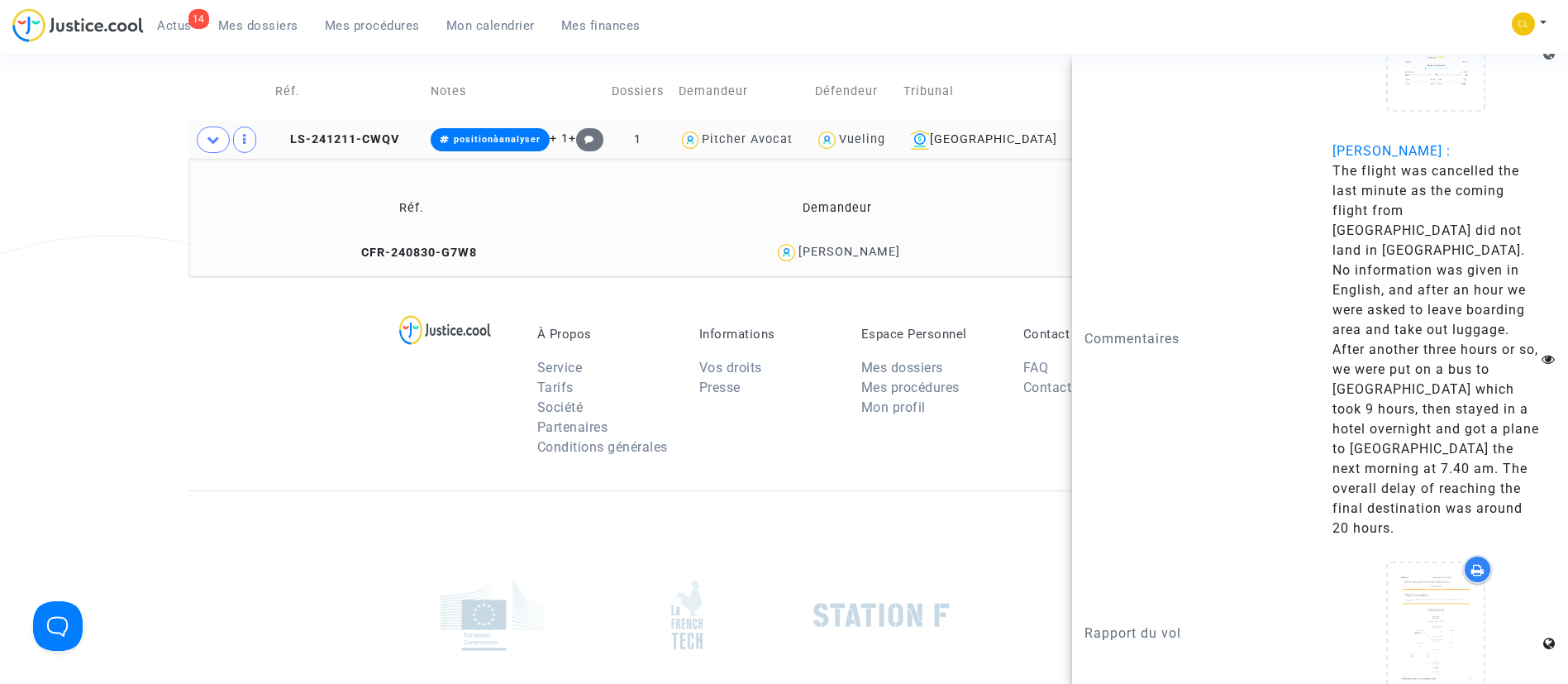
drag, startPoint x: 1466, startPoint y: 489, endPoint x: 1319, endPoint y: 141, distance: 377.8
click at [1320, 165] on div "[PERSON_NAME] : The flight was cancelled the last minute as the coming flight f…" at bounding box center [1443, 339] width 248 height 396
click at [1292, 282] on div "Commentaires" at bounding box center [1195, 339] width 248 height 396
drag, startPoint x: 1319, startPoint y: 171, endPoint x: 1523, endPoint y: 500, distance: 387.1
click at [1523, 500] on div "Commentaires [PERSON_NAME] : The flight was cancelled the last minute as the co…" at bounding box center [1320, 344] width 496 height 406
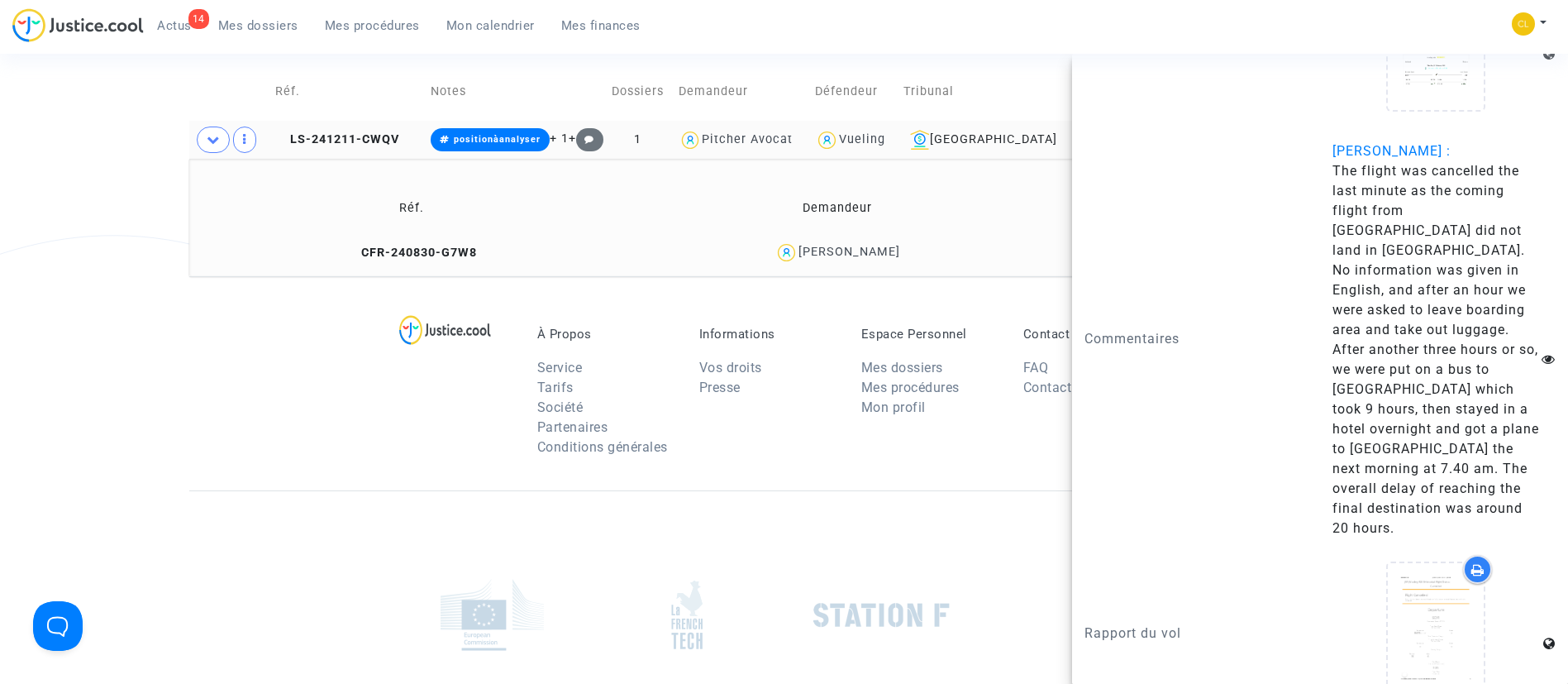
click at [1415, 389] on span "The flight was cancelled the last minute as the coming flight from [GEOGRAPHIC_…" at bounding box center [1436, 349] width 207 height 373
drag, startPoint x: 1498, startPoint y: 493, endPoint x: 1321, endPoint y: 168, distance: 370.1
click at [1321, 168] on div "[PERSON_NAME] : The flight was cancelled the last minute as the coming flight f…" at bounding box center [1443, 339] width 248 height 396
click at [1307, 375] on div "Commentaires" at bounding box center [1195, 339] width 248 height 396
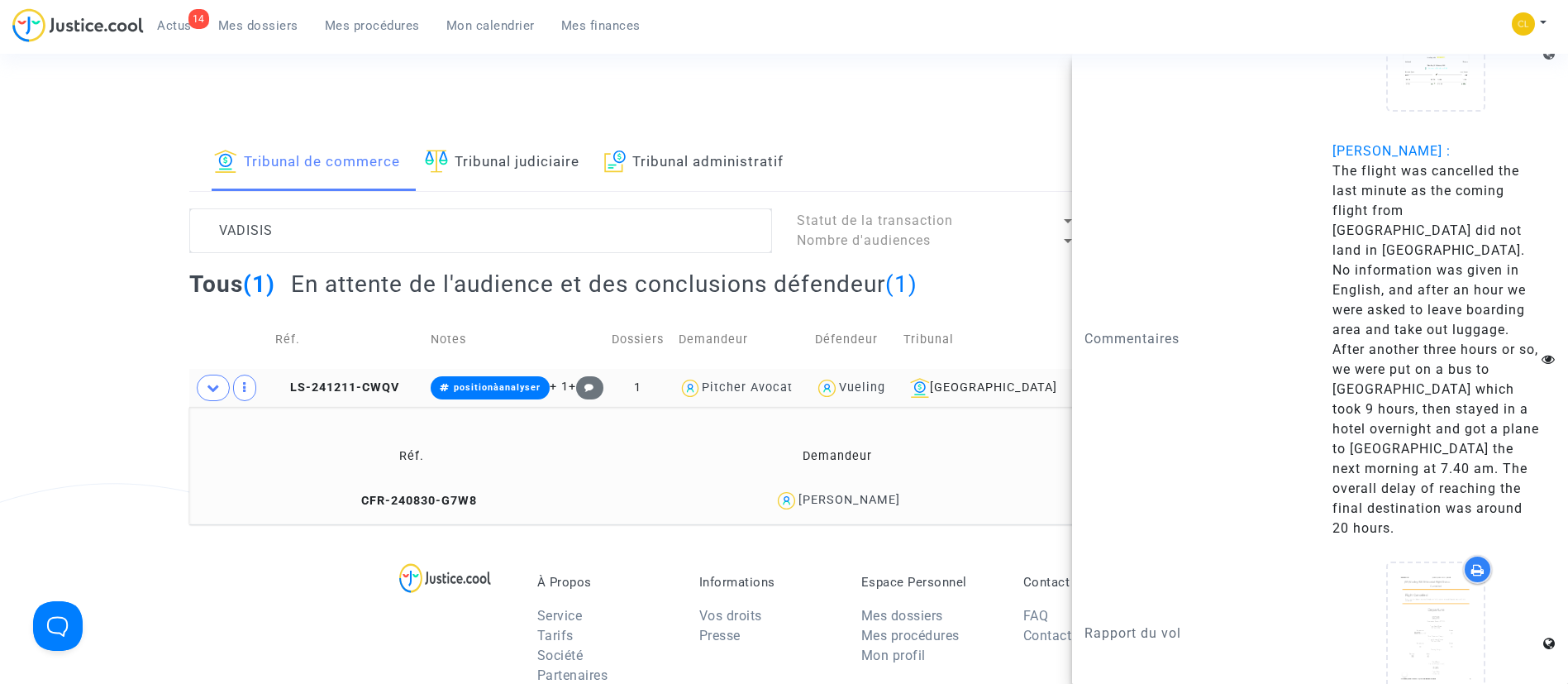
click at [521, 24] on span "Mon calendrier" at bounding box center [491, 25] width 89 height 15
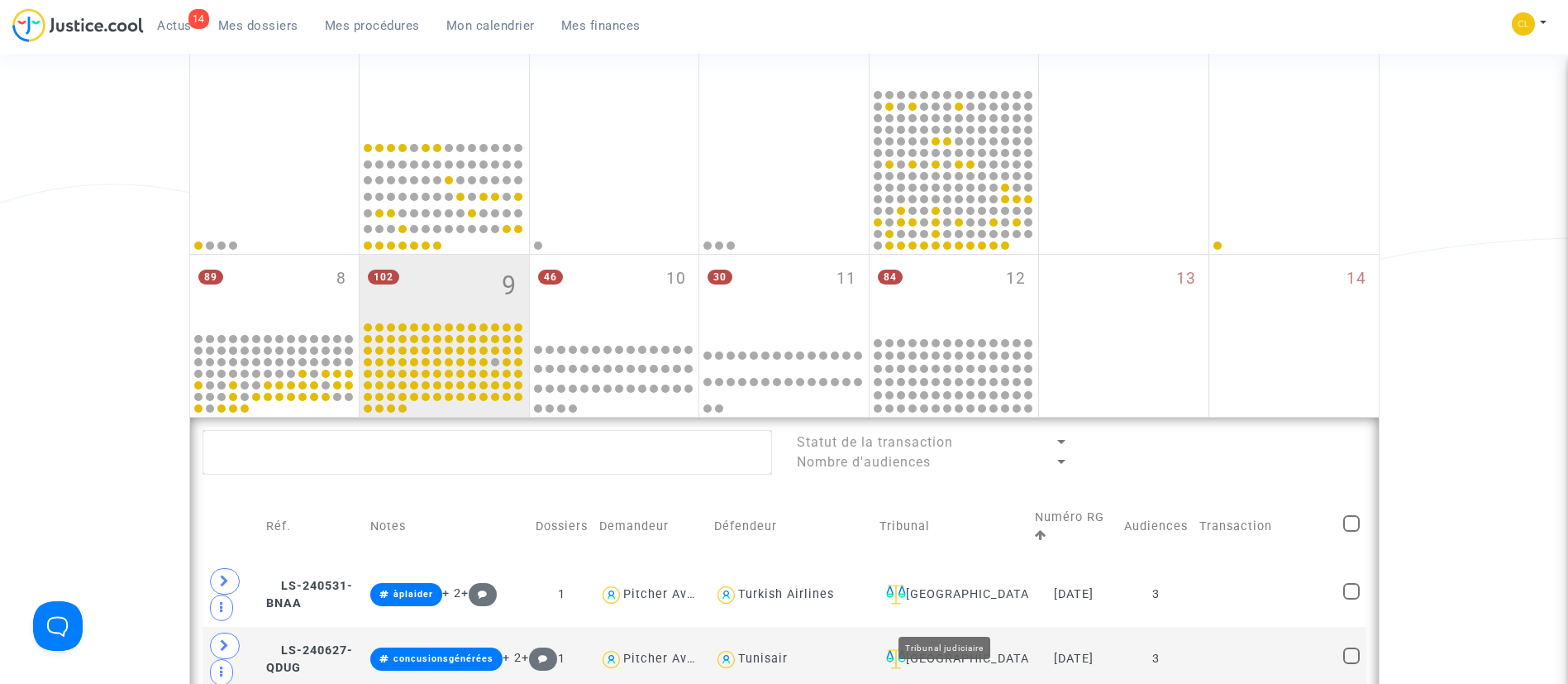
scroll to position [248, 0]
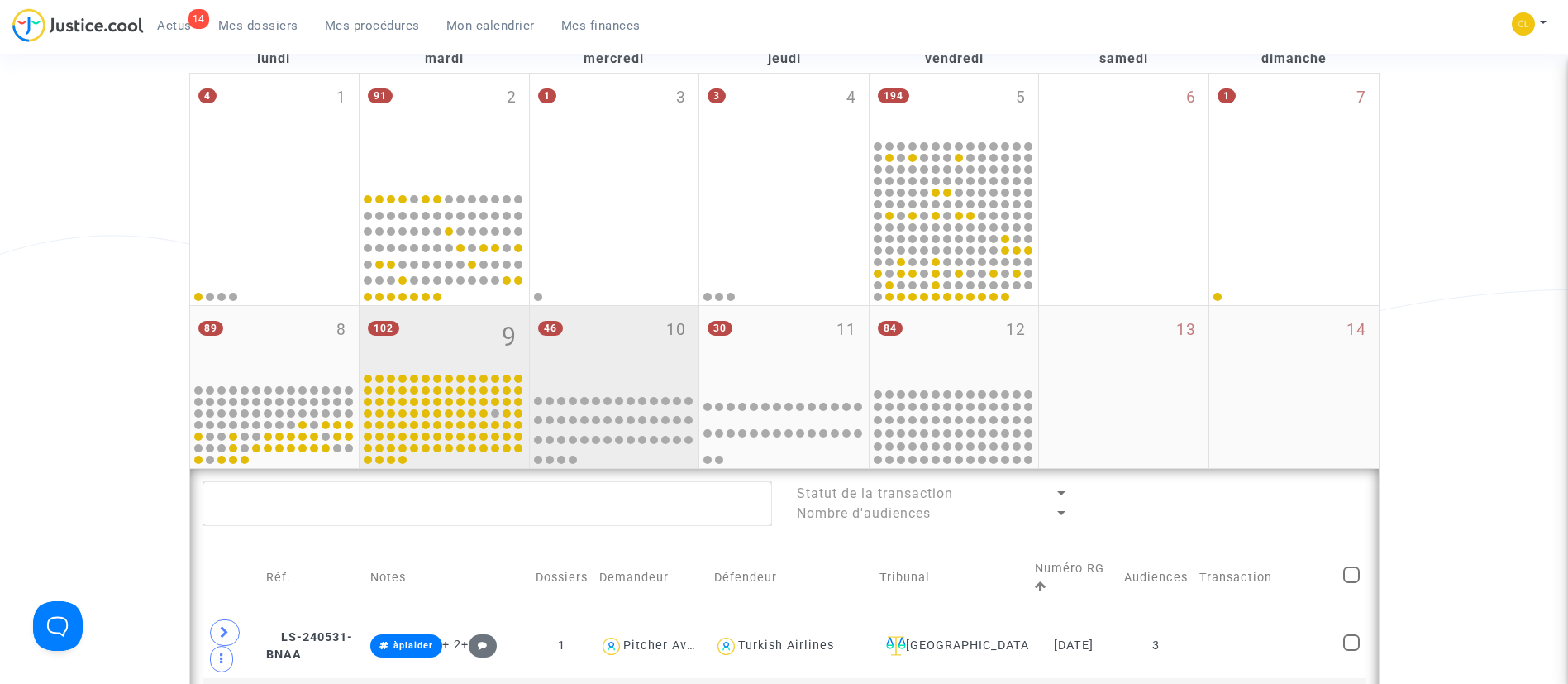
click at [667, 370] on div "46 10" at bounding box center [614, 345] width 170 height 79
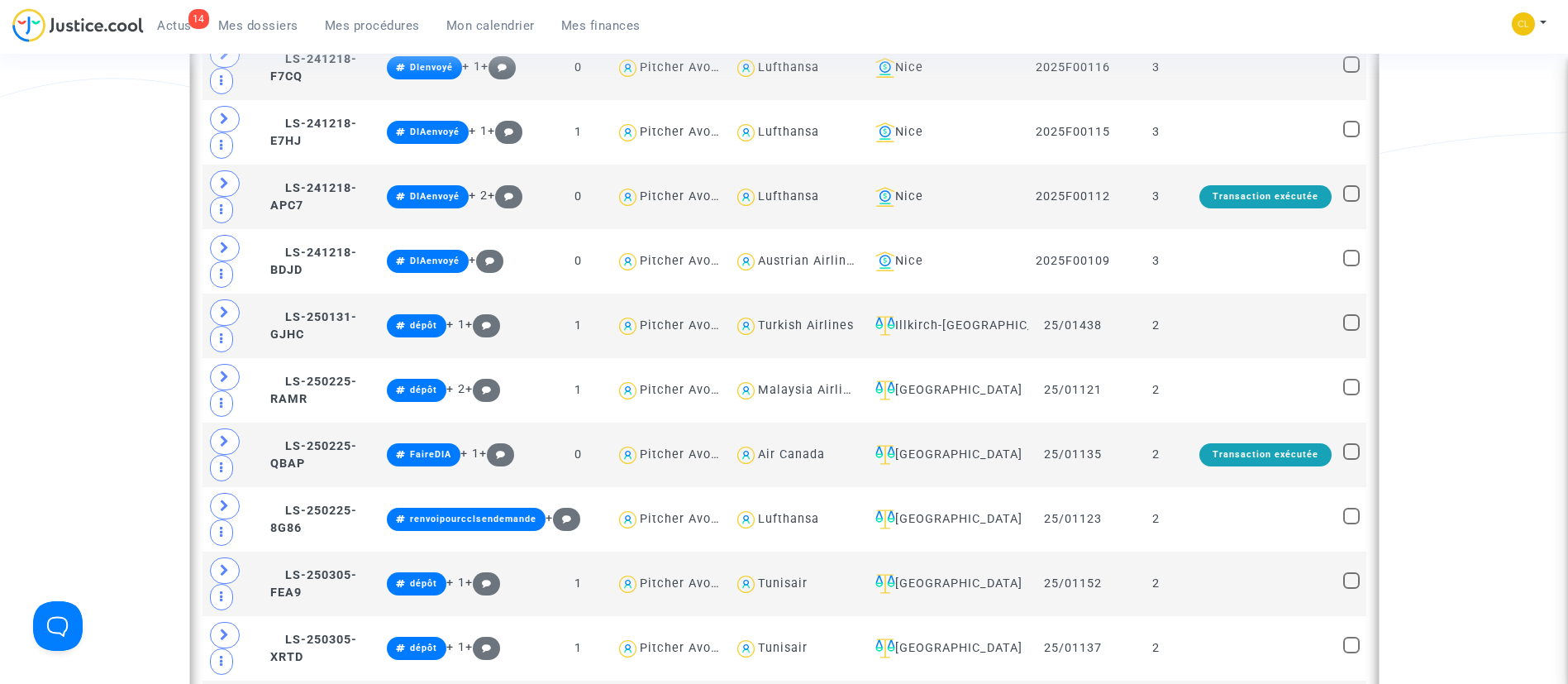
scroll to position [1612, 0]
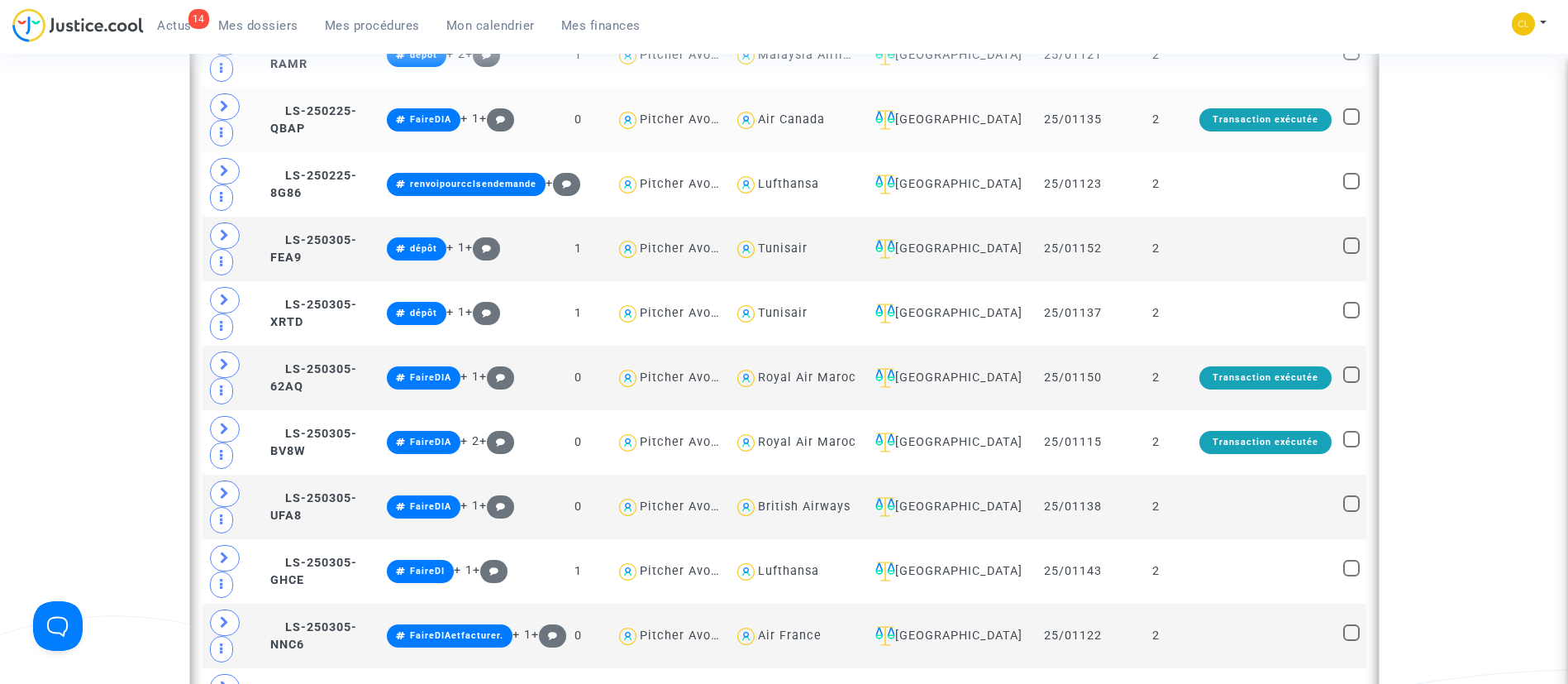
click at [961, 133] on td "[GEOGRAPHIC_DATA]" at bounding box center [945, 120] width 165 height 64
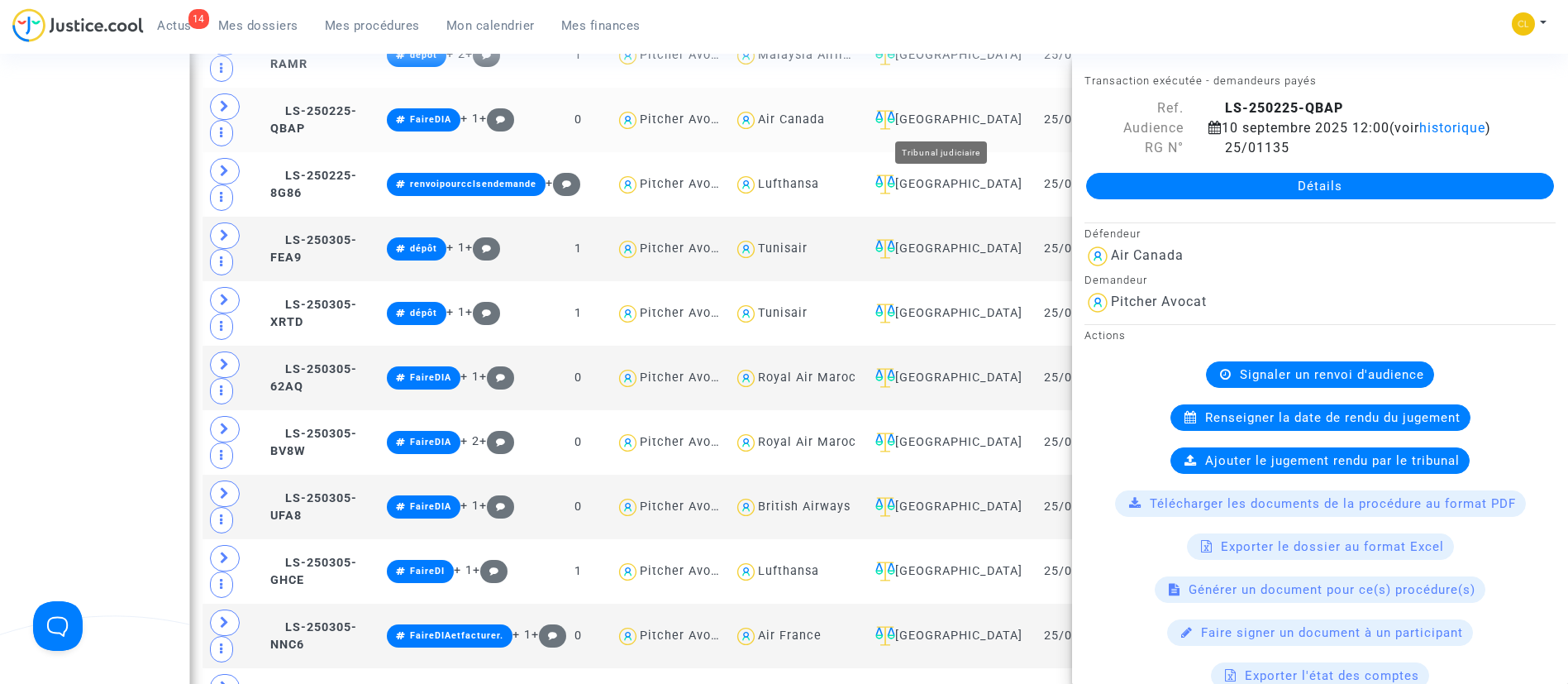
click at [958, 122] on div "[GEOGRAPHIC_DATA]" at bounding box center [946, 120] width 154 height 20
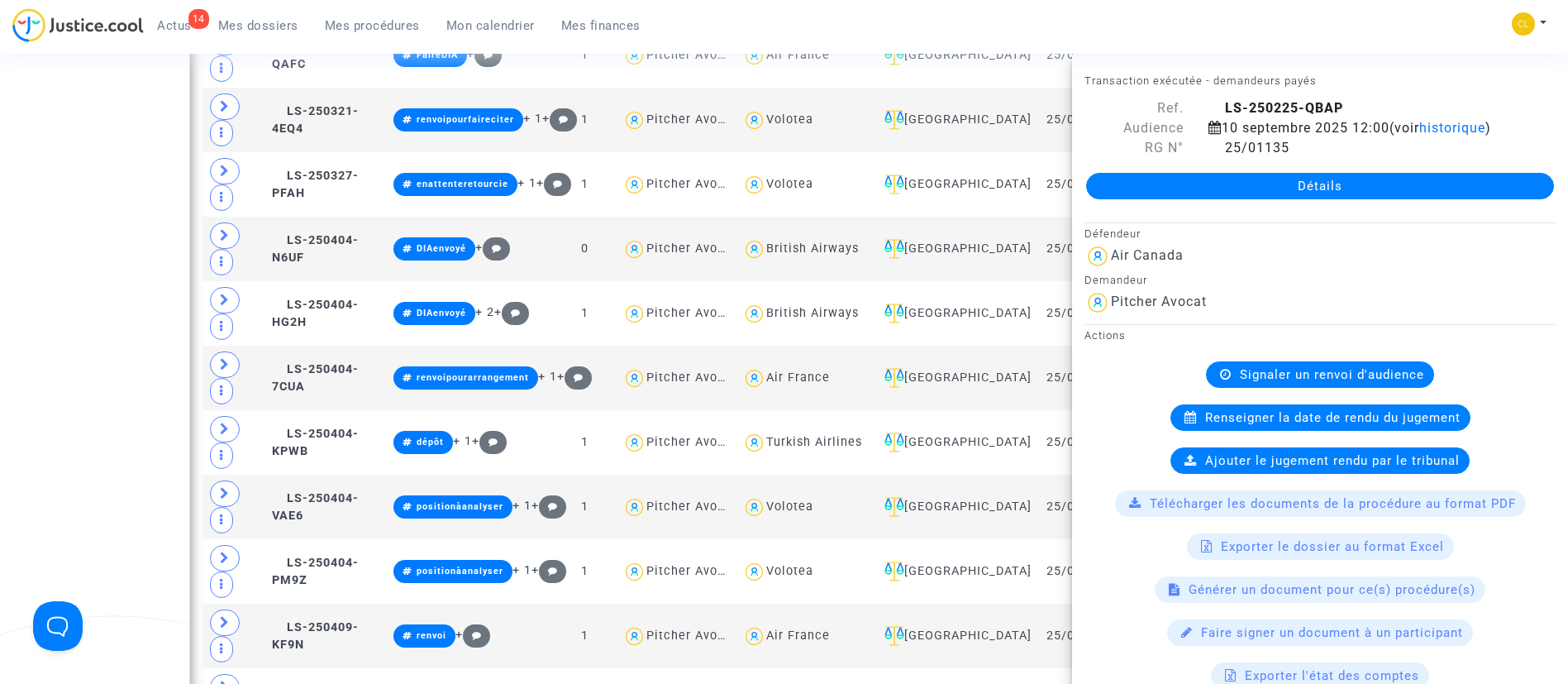
click at [1225, 12] on div "14 Actus Mes dossiers Mes procédures Mon calendrier Mes finances Mon profil Cha…" at bounding box center [784, 31] width 1568 height 45
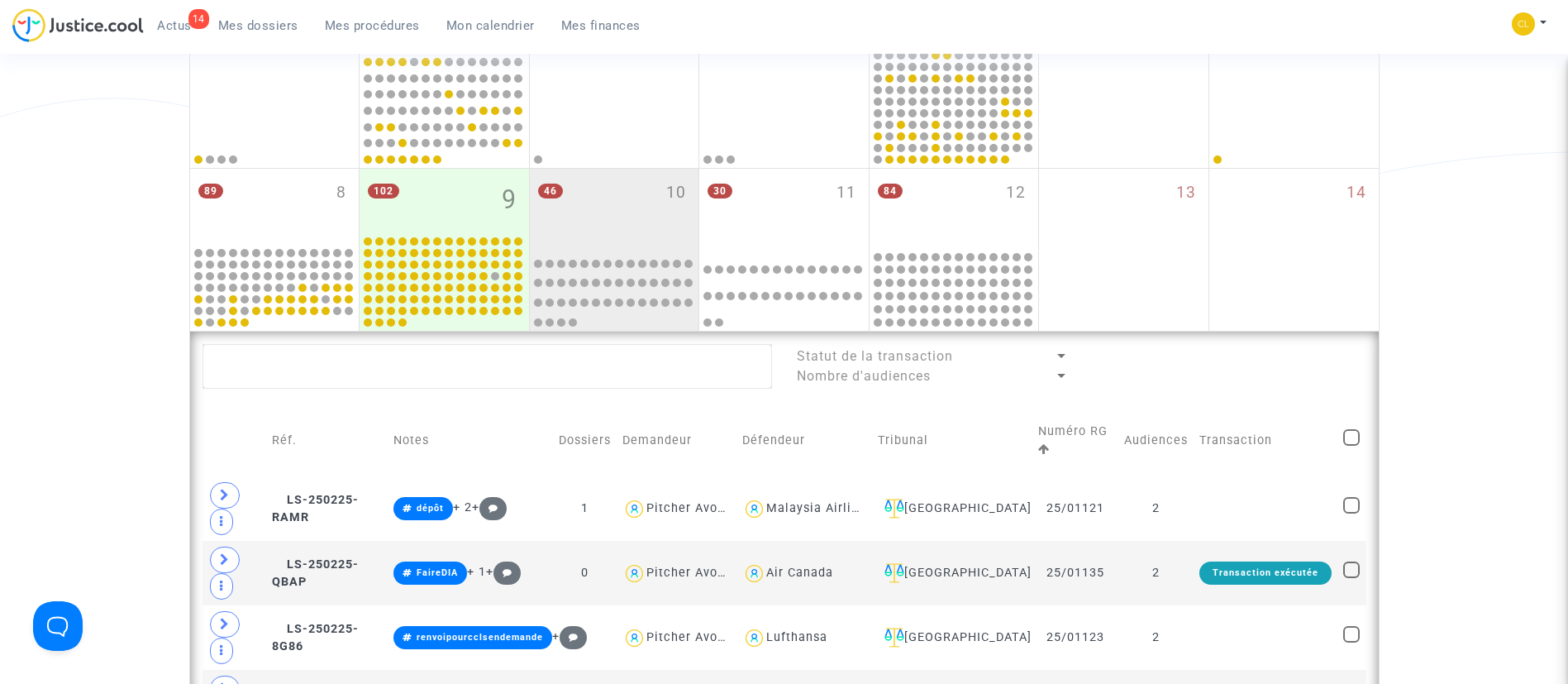
scroll to position [372, 0]
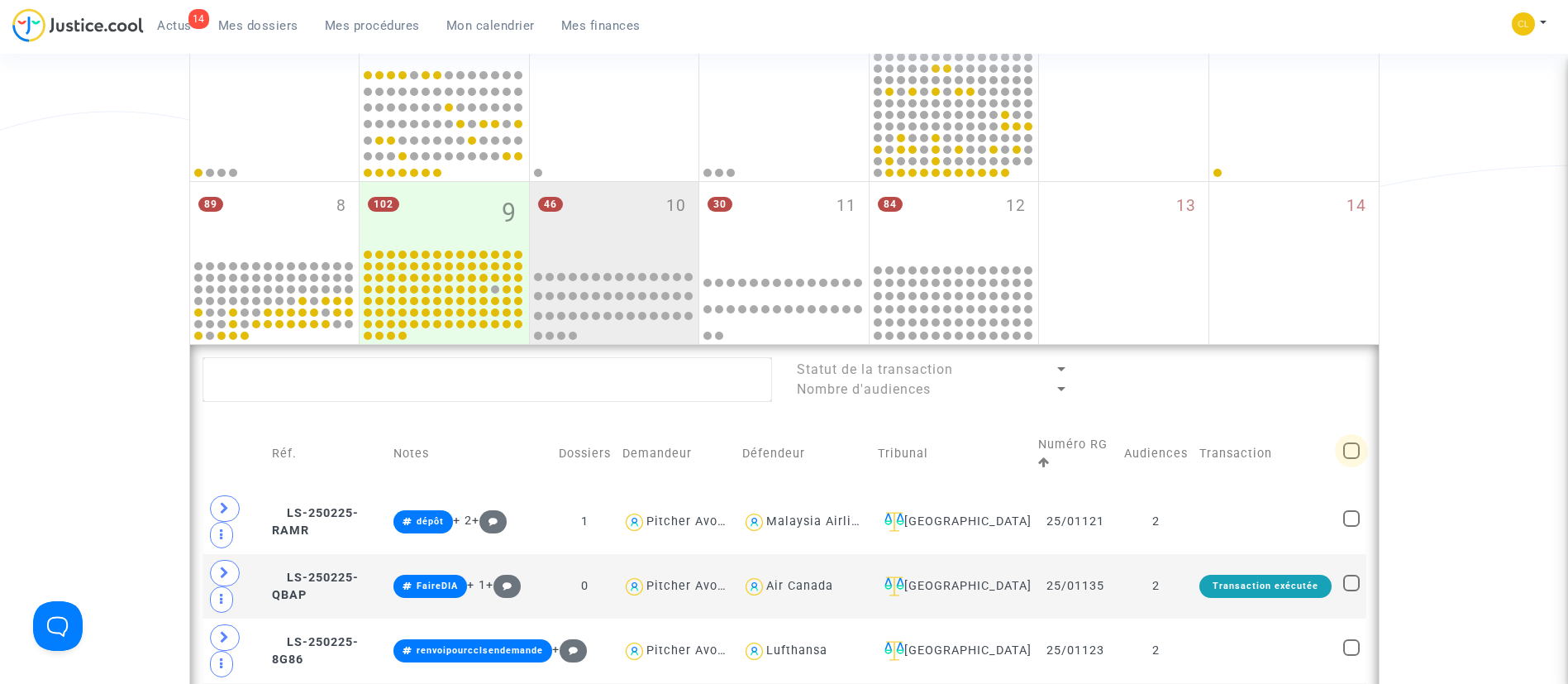
click at [1348, 446] on span at bounding box center [1351, 451] width 16 height 16
click at [1350, 459] on input "checkbox" at bounding box center [1350, 459] width 1 height 1
checkbox input "true"
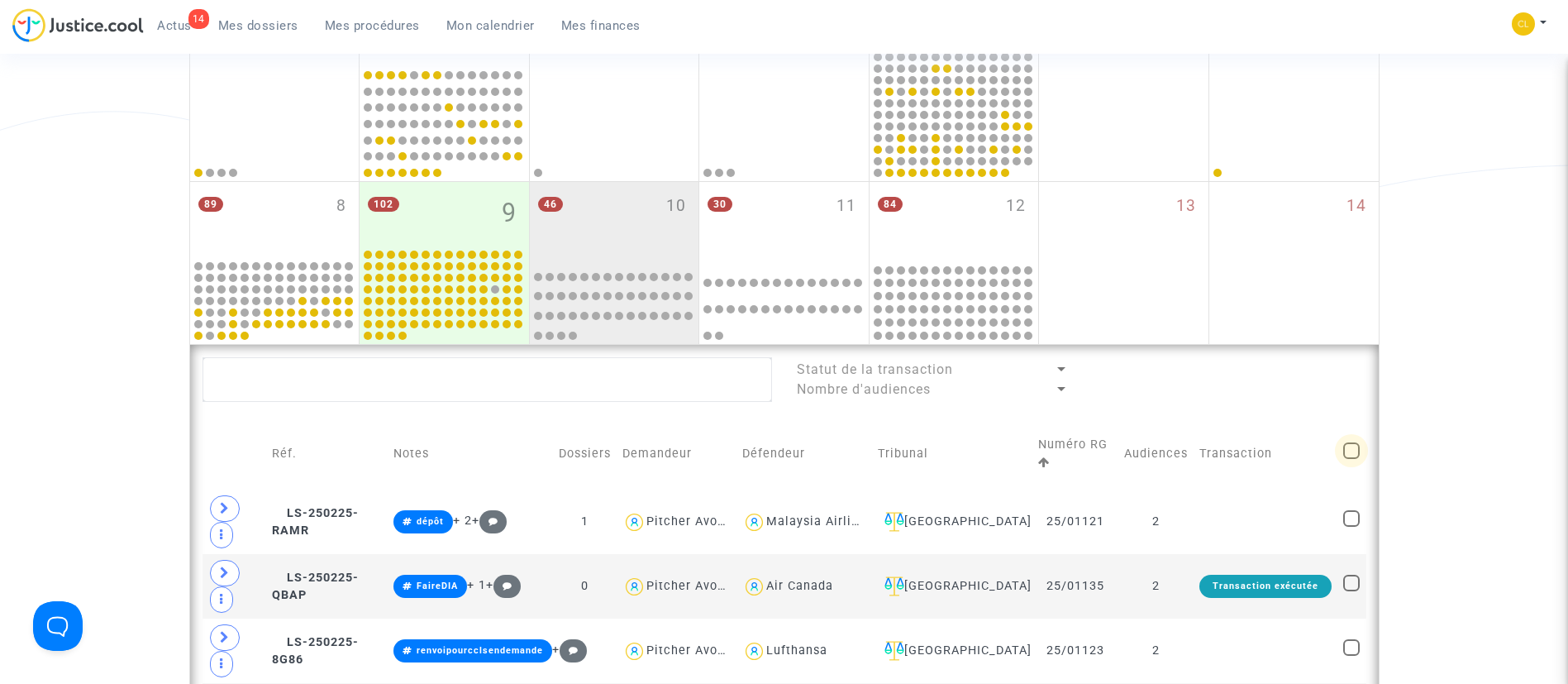
checkbox input "true"
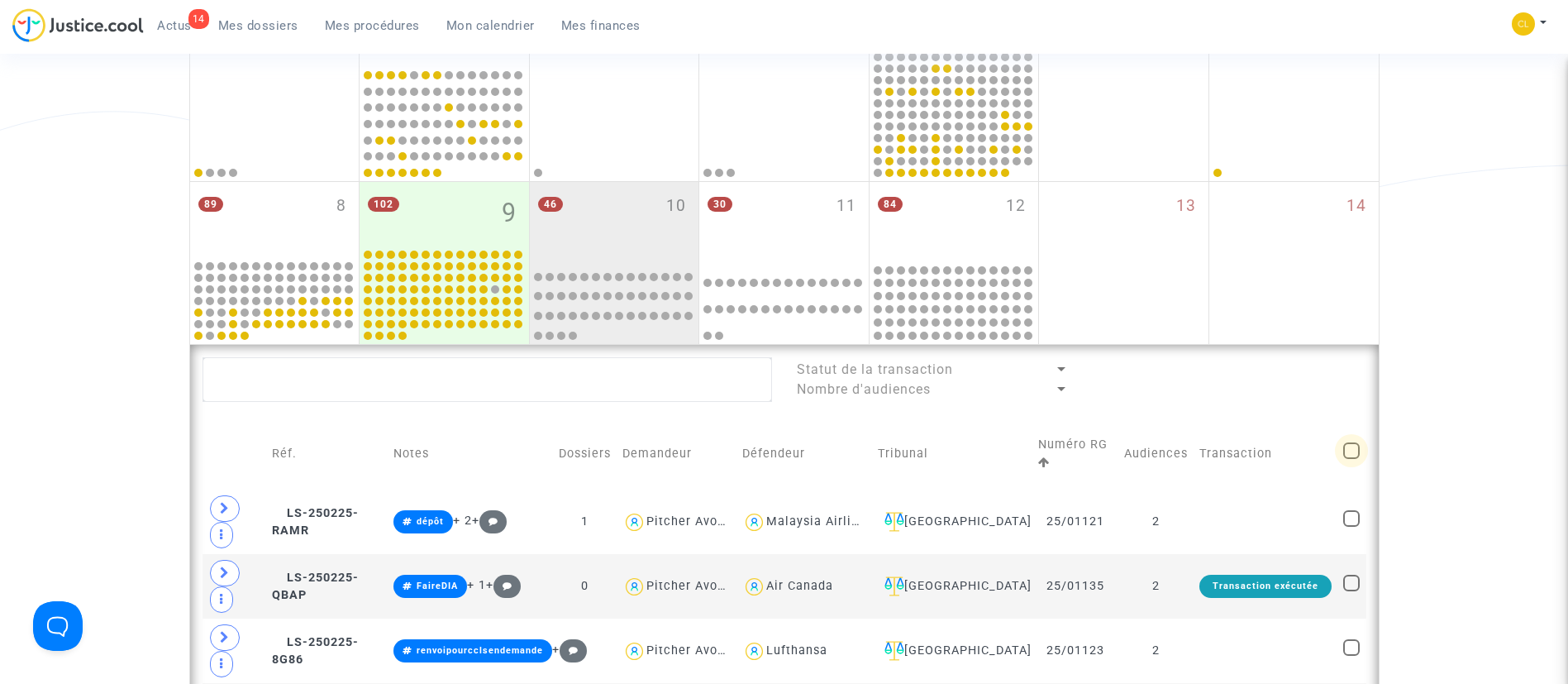
checkbox input "true"
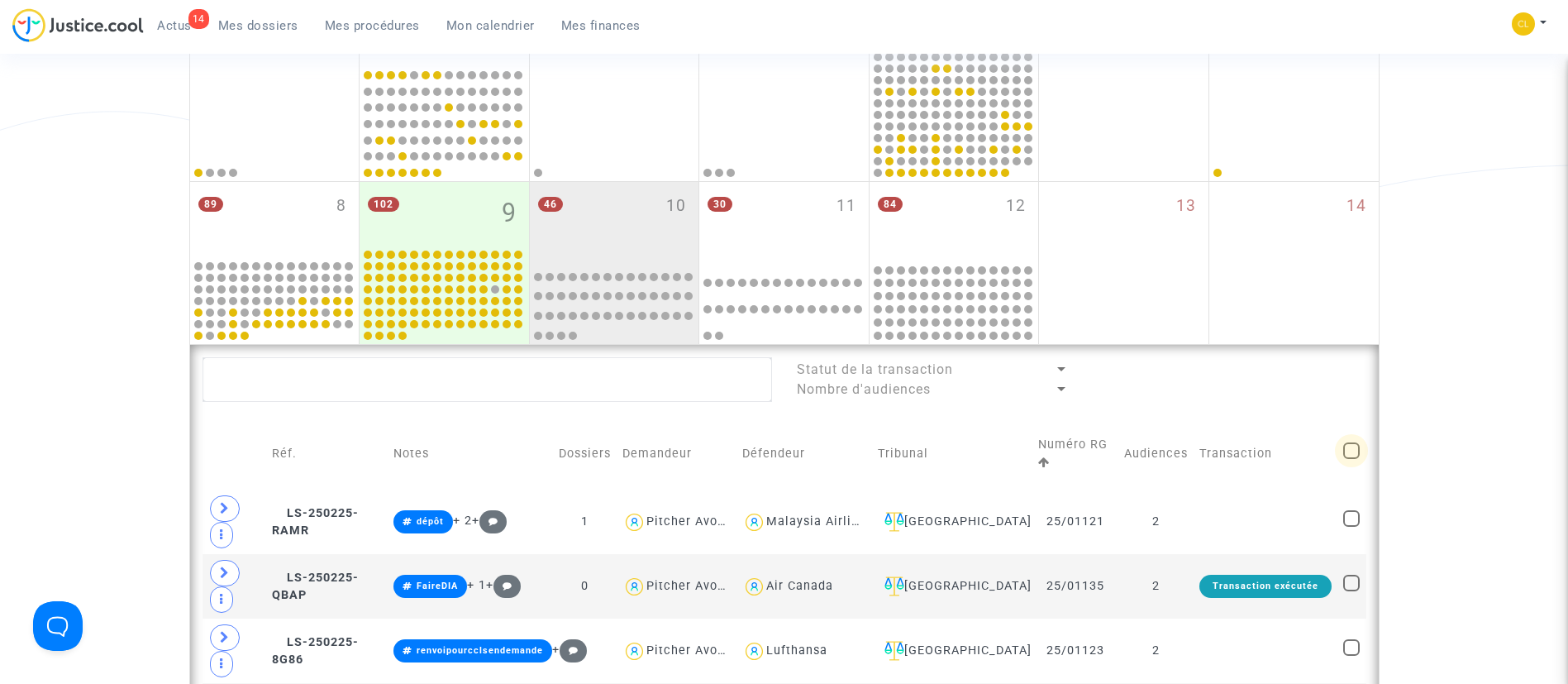
checkbox input "true"
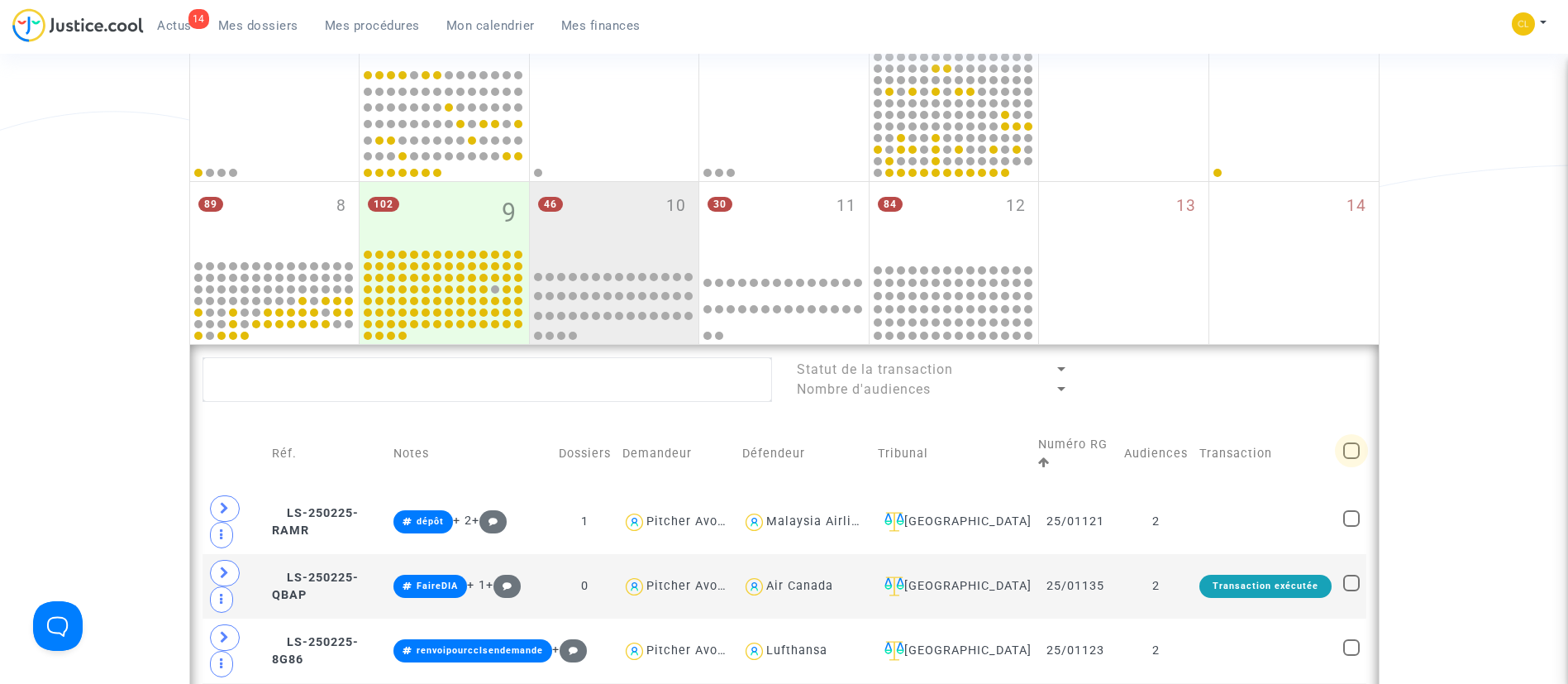
checkbox input "true"
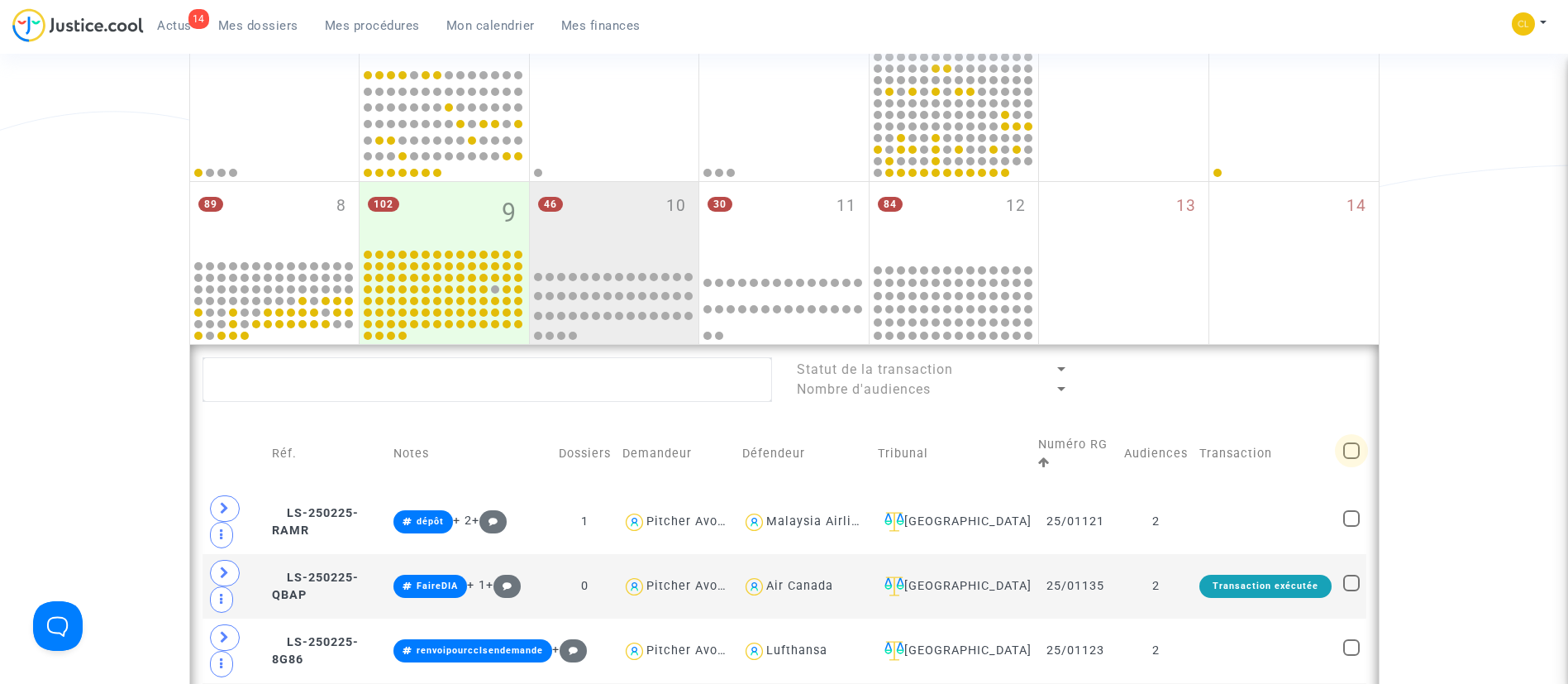
checkbox input "true"
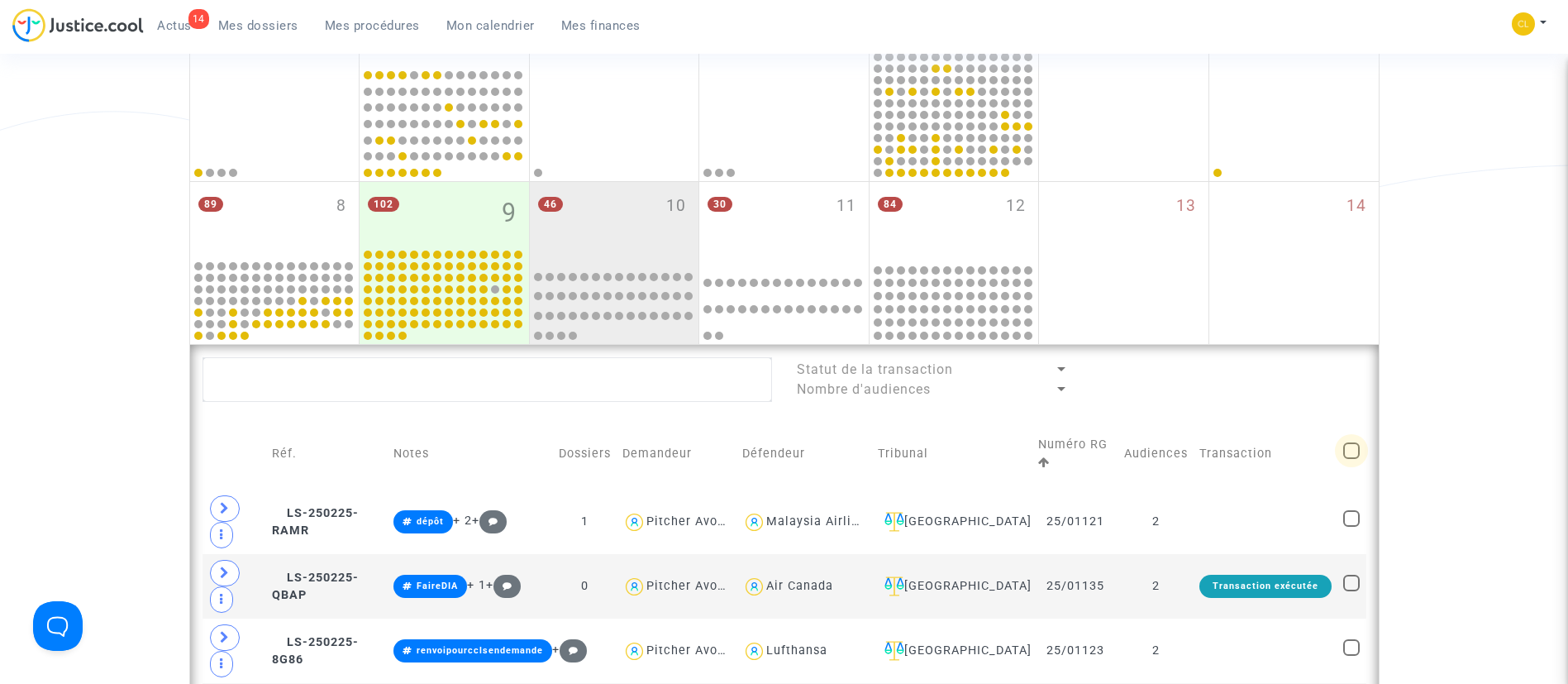
checkbox input "true"
click at [1301, 381] on span "Sélection" at bounding box center [1281, 377] width 60 height 15
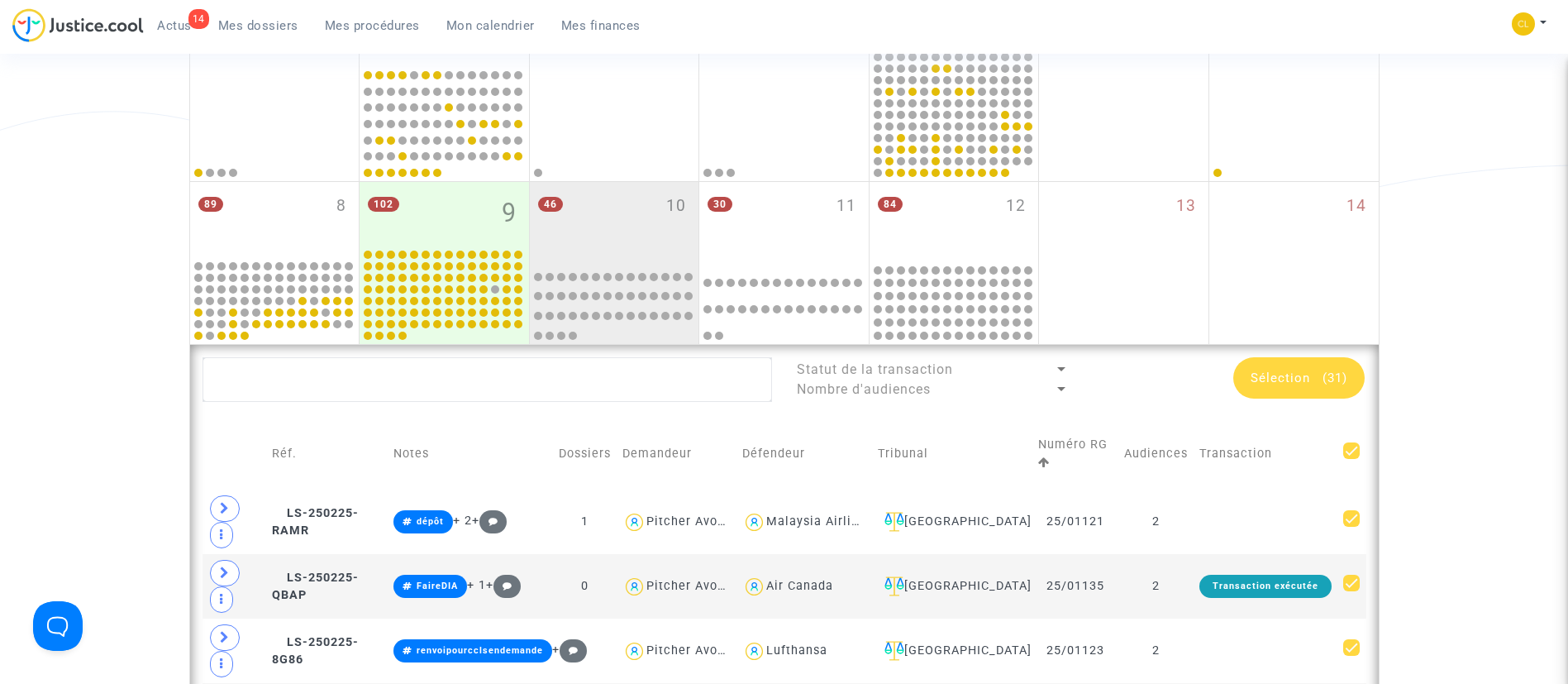
scroll to position [0, 0]
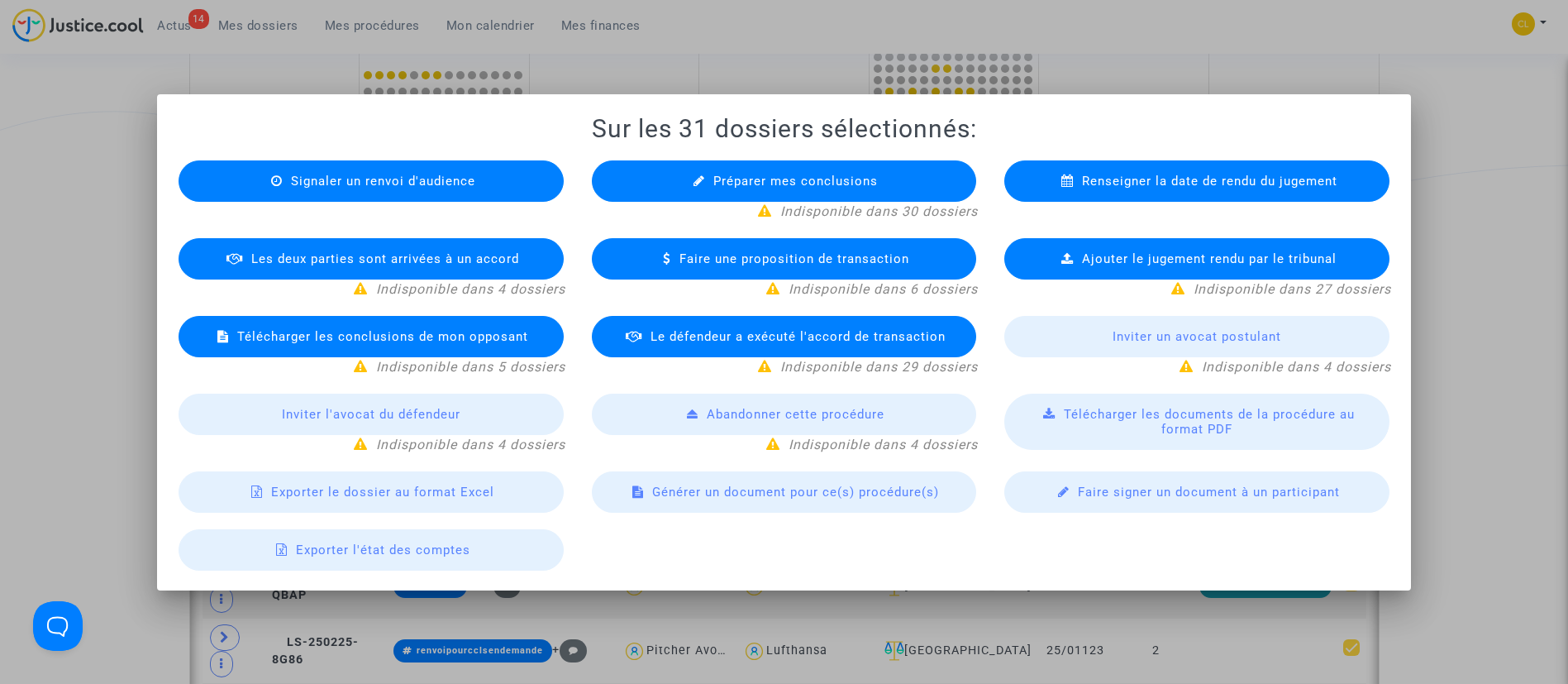
click at [490, 495] on div "Exporter le dossier au format Excel" at bounding box center [371, 492] width 385 height 42
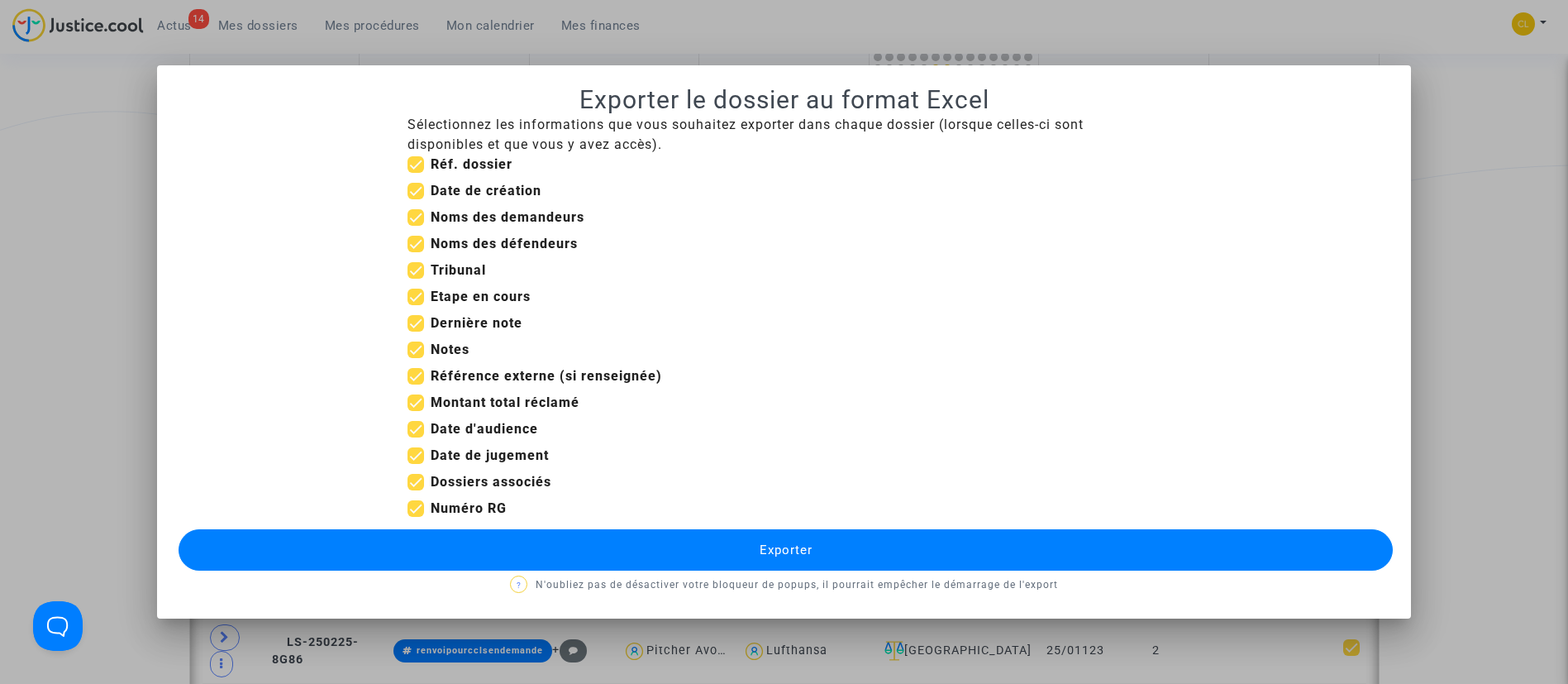
click at [704, 564] on button "Exporter" at bounding box center [786, 550] width 1215 height 42
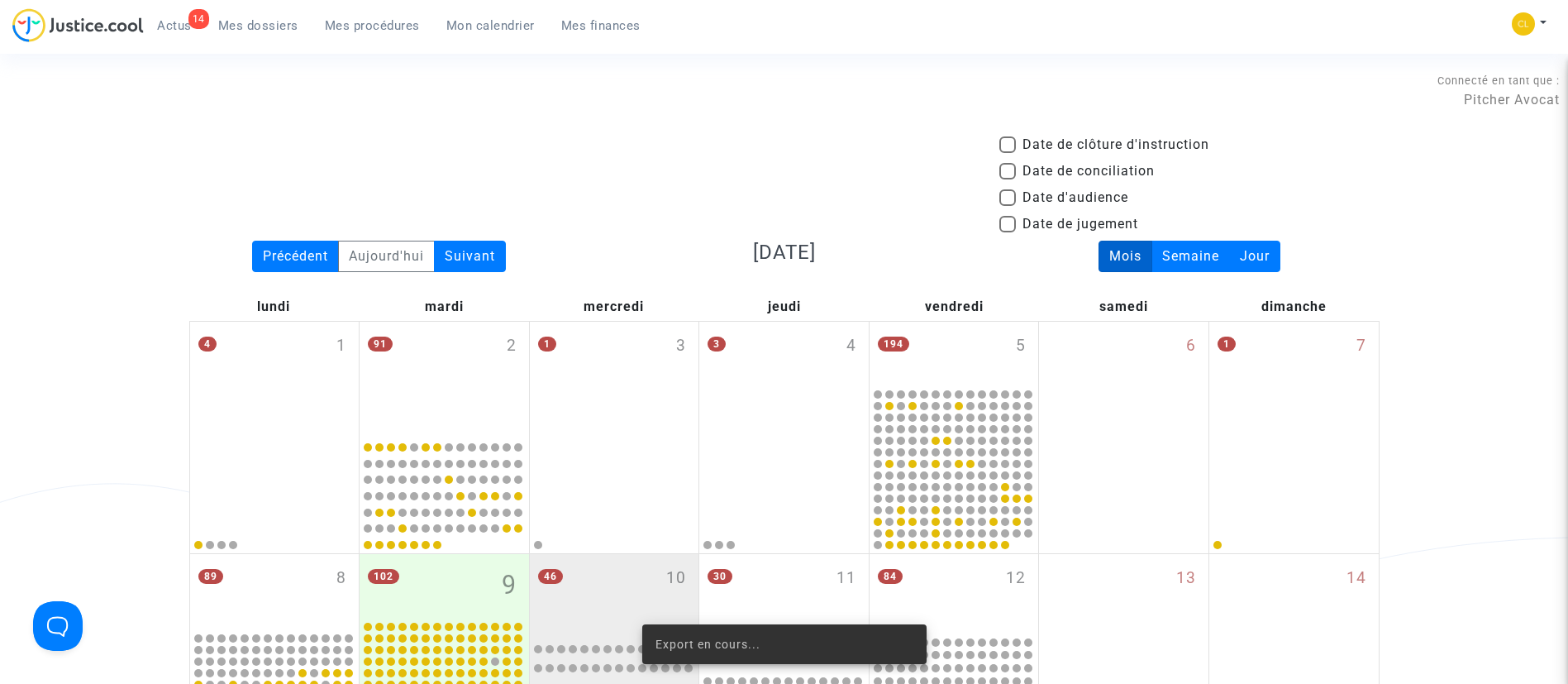
scroll to position [372, 0]
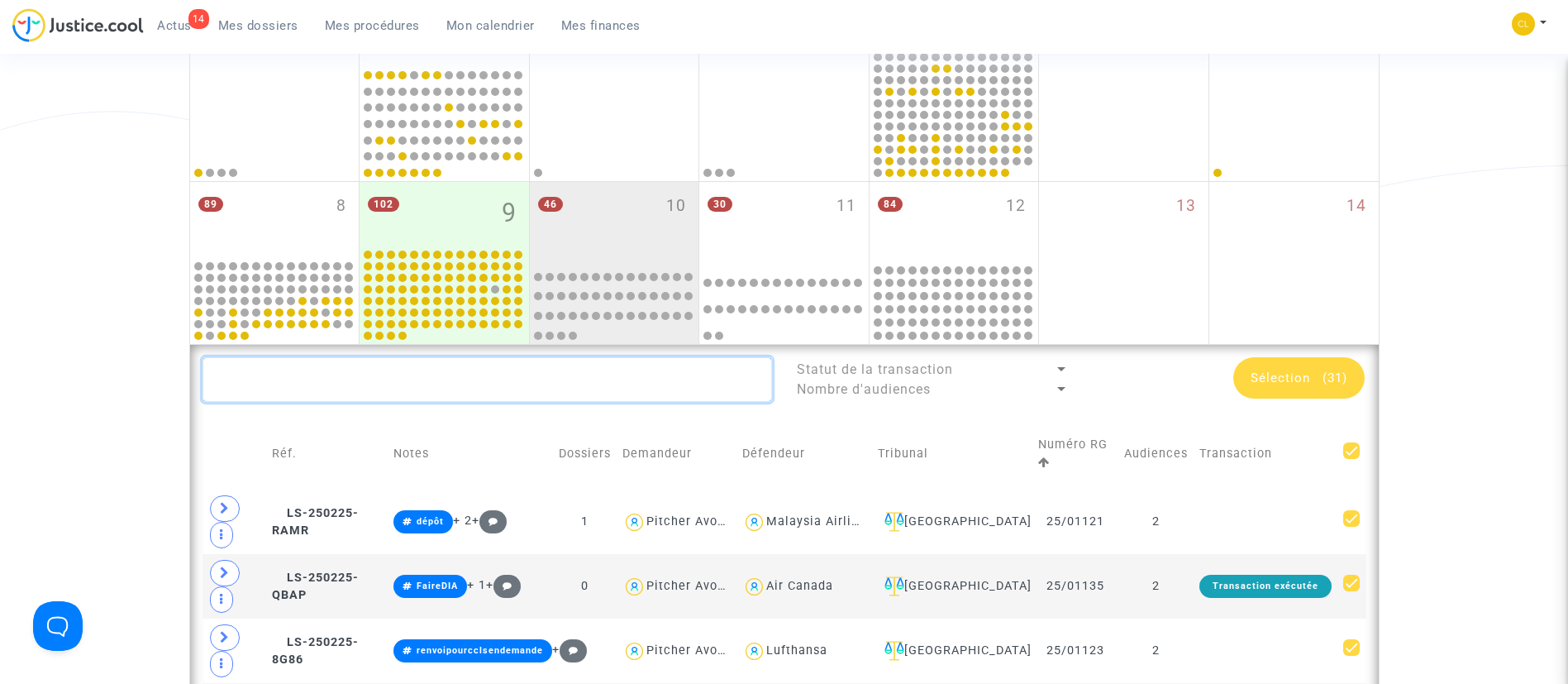
click at [532, 388] on textarea at bounding box center [487, 379] width 570 height 44
click at [983, 489] on td "[GEOGRAPHIC_DATA]" at bounding box center [951, 521] width 161 height 64
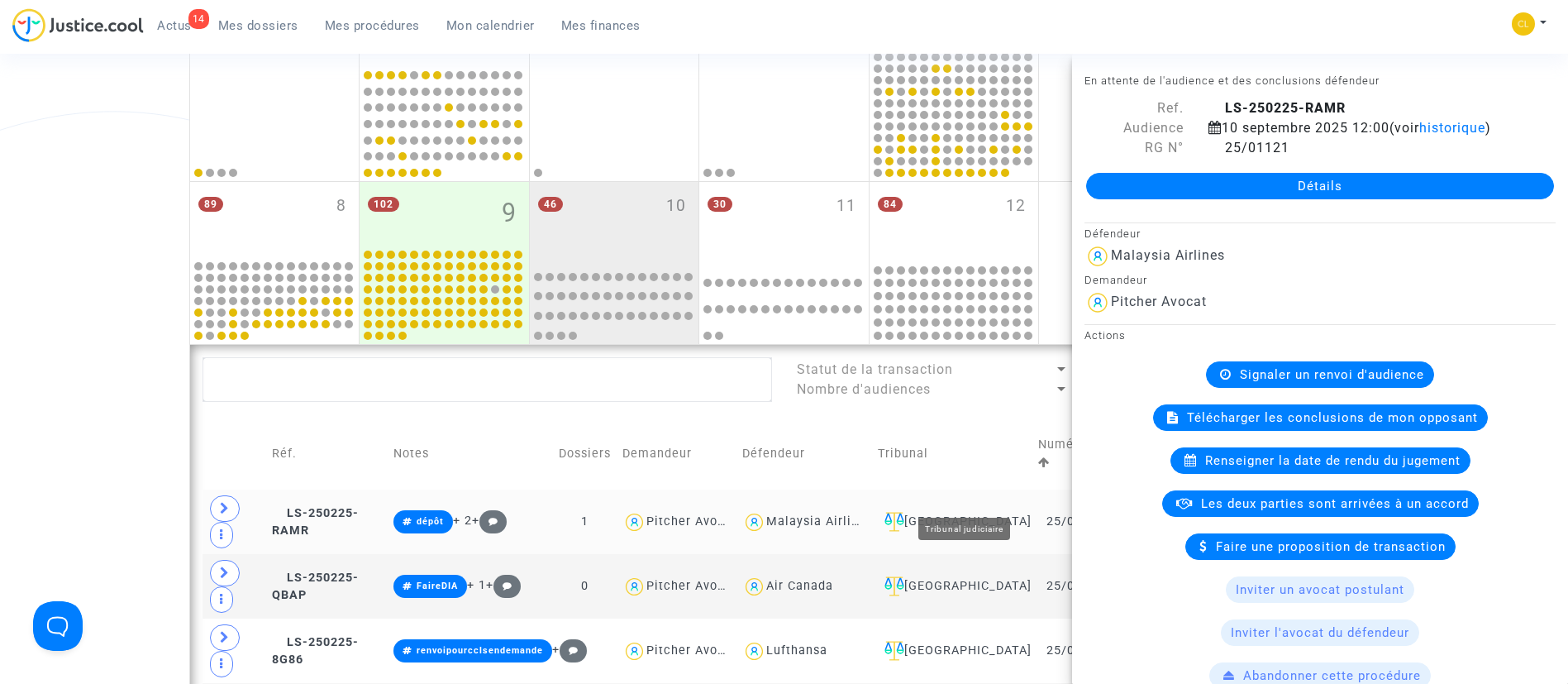
click at [989, 512] on div "[GEOGRAPHIC_DATA]" at bounding box center [952, 522] width 149 height 20
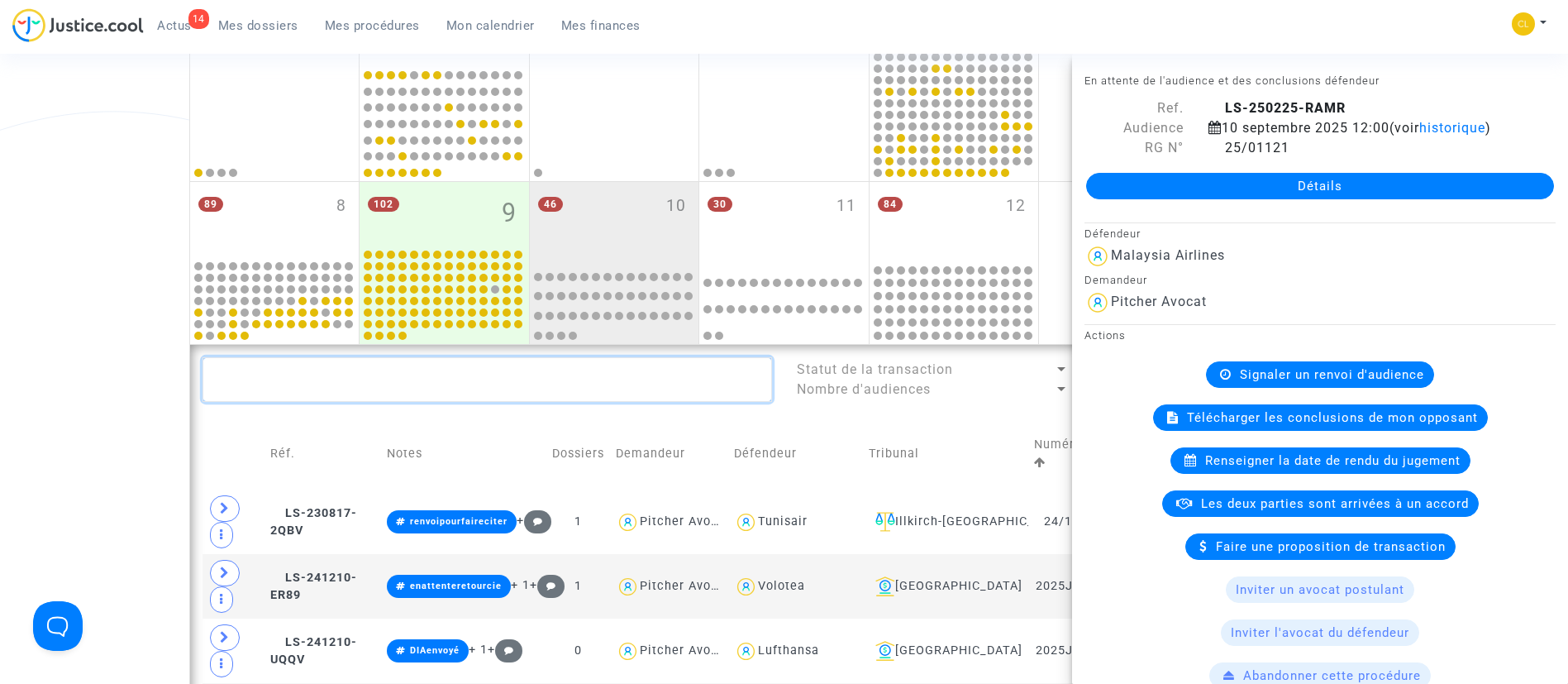
click at [633, 389] on textarea at bounding box center [487, 379] width 570 height 44
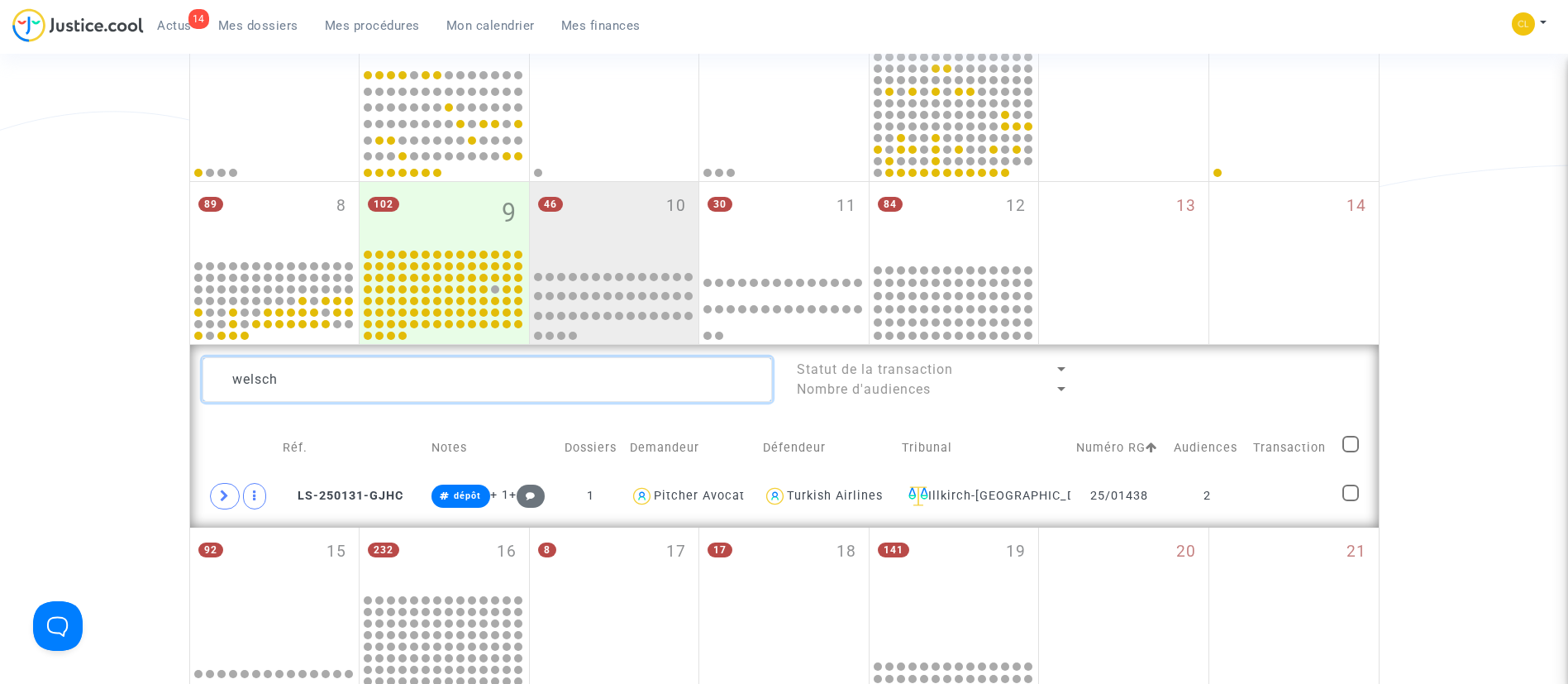
type textarea "welsch"
click at [266, 27] on span "Mes dossiers" at bounding box center [258, 25] width 80 height 15
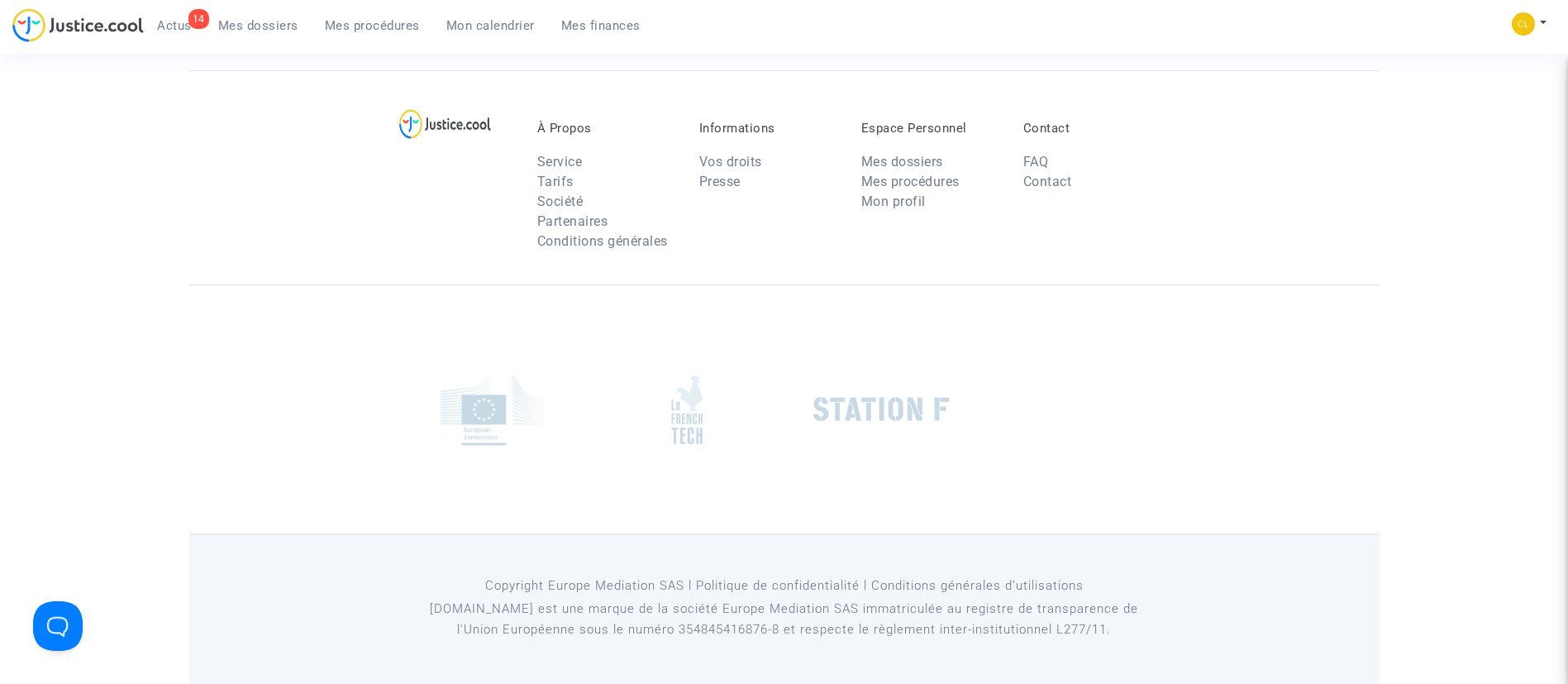
scroll to position [71, 0]
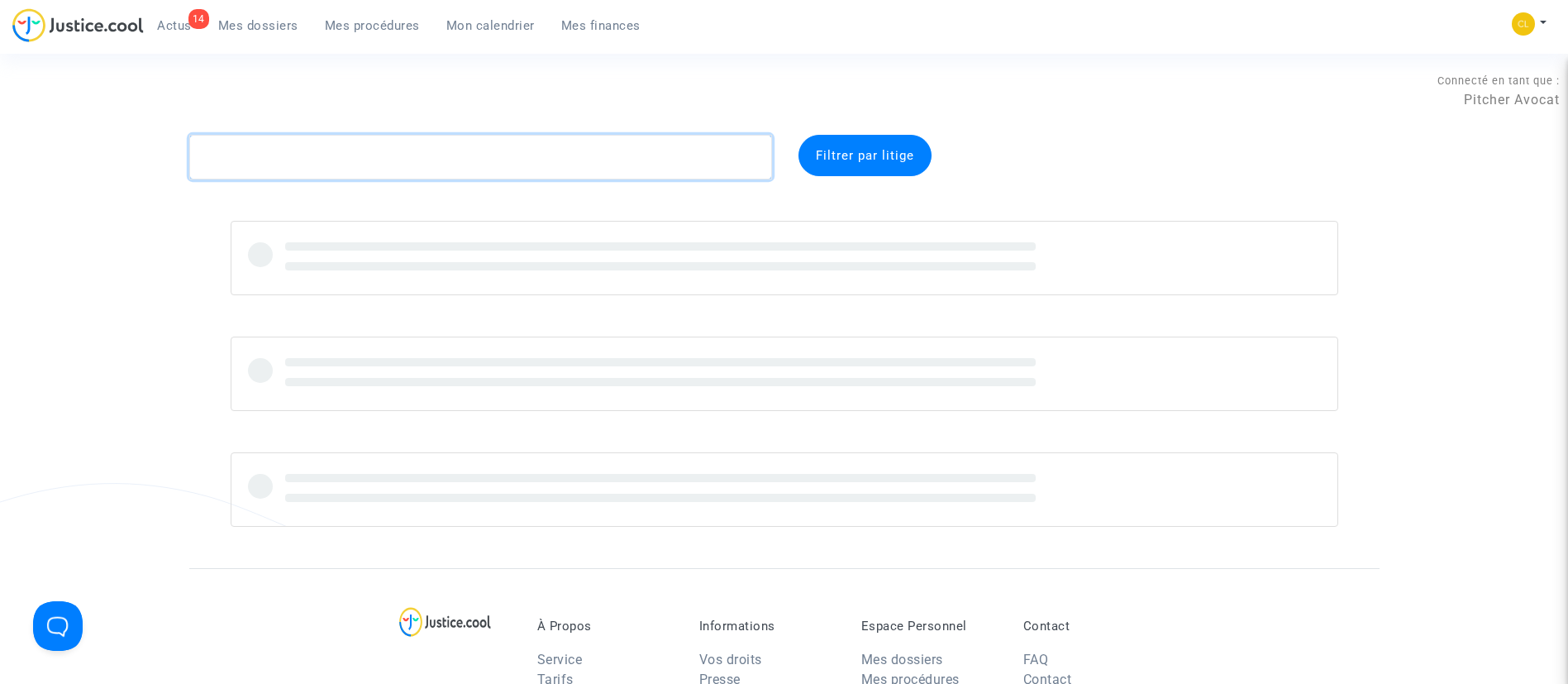
click at [296, 140] on textarea at bounding box center [481, 157] width 582 height 44
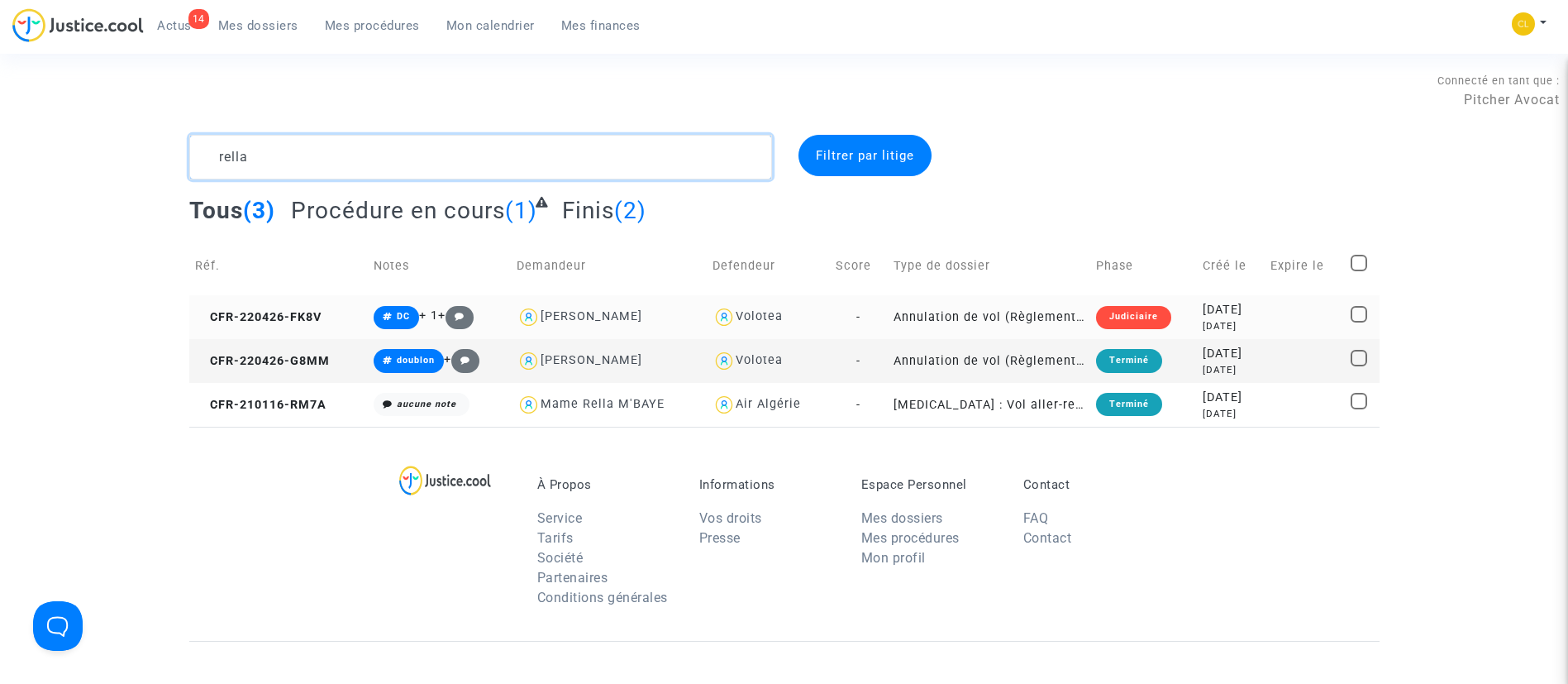
type textarea "rella"
click at [1237, 314] on div "[DATE]" at bounding box center [1231, 310] width 56 height 18
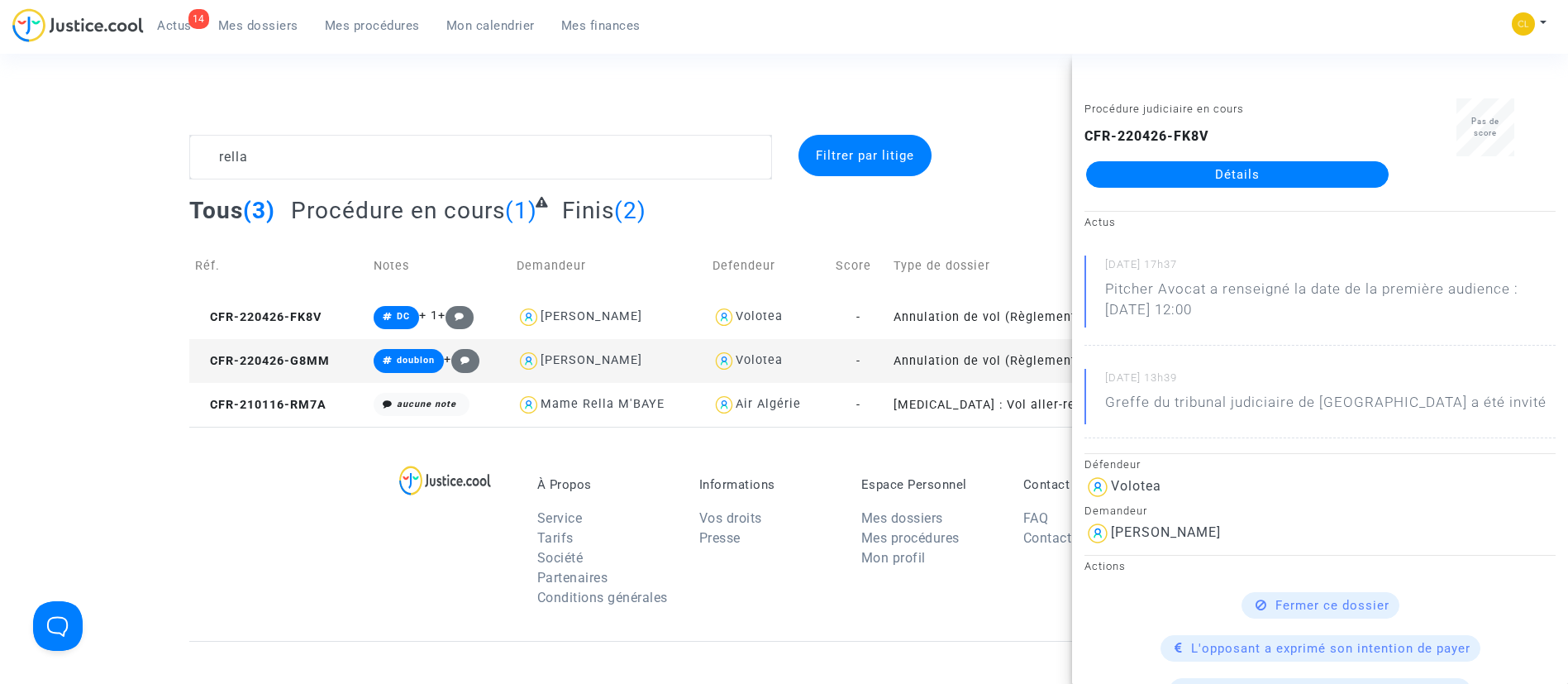
click at [1213, 181] on link "Détails" at bounding box center [1237, 174] width 303 height 26
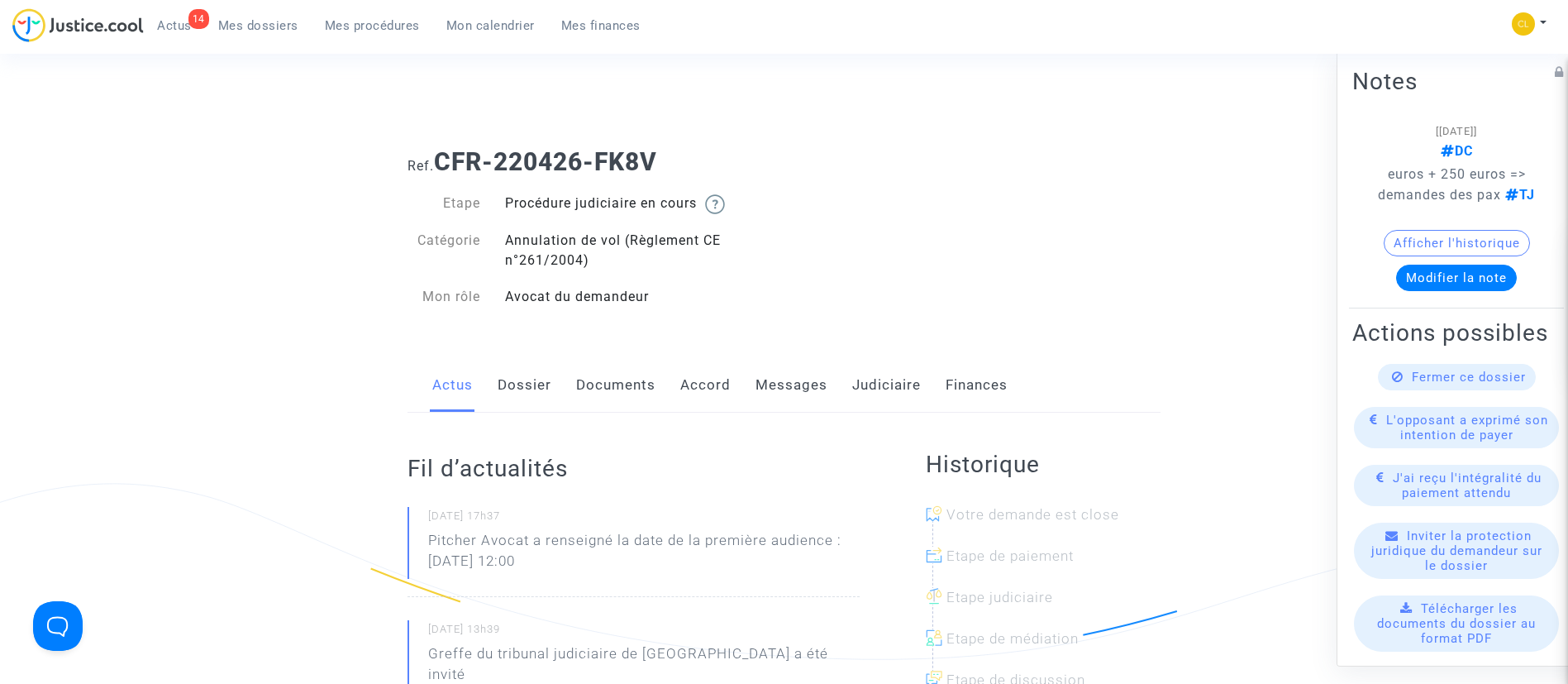
click at [779, 383] on link "Messages" at bounding box center [791, 386] width 72 height 54
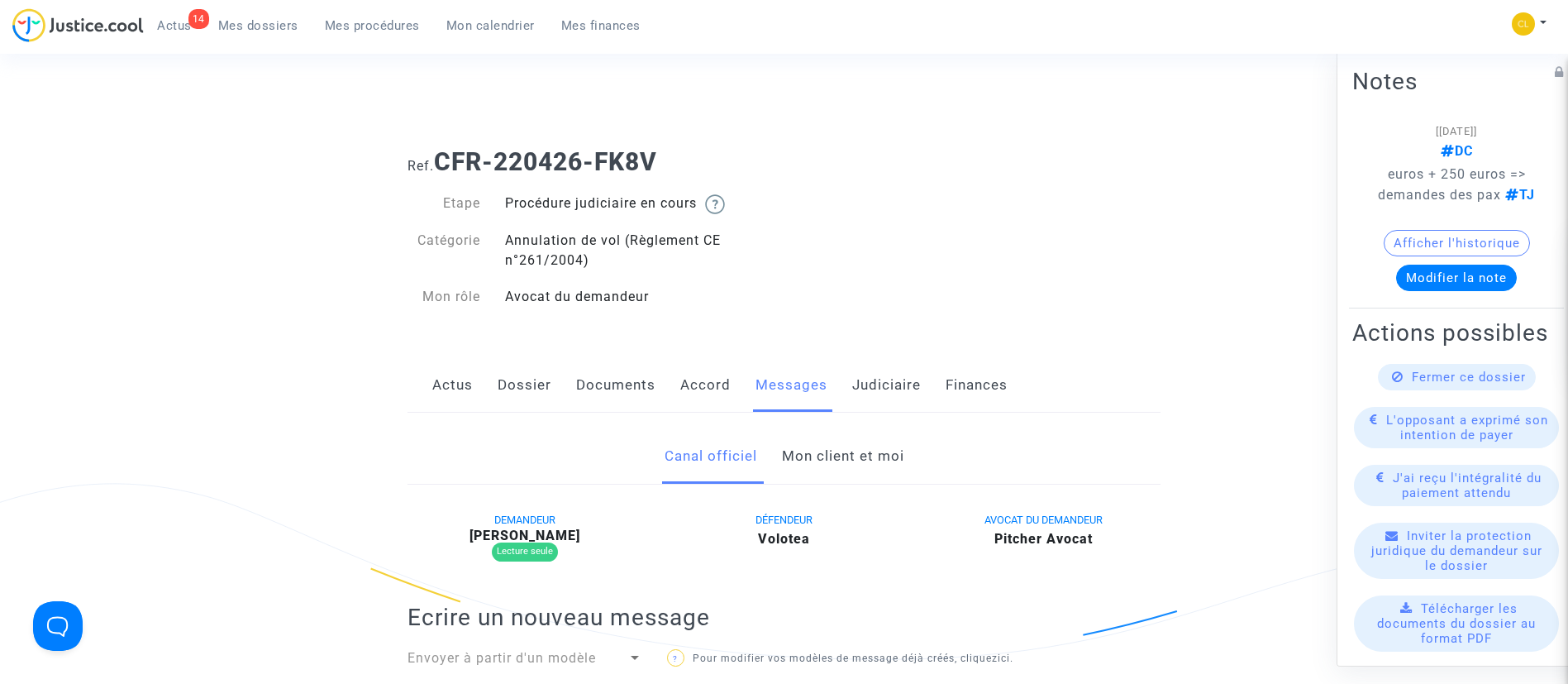
click at [832, 458] on link "Mon client et moi" at bounding box center [842, 456] width 122 height 54
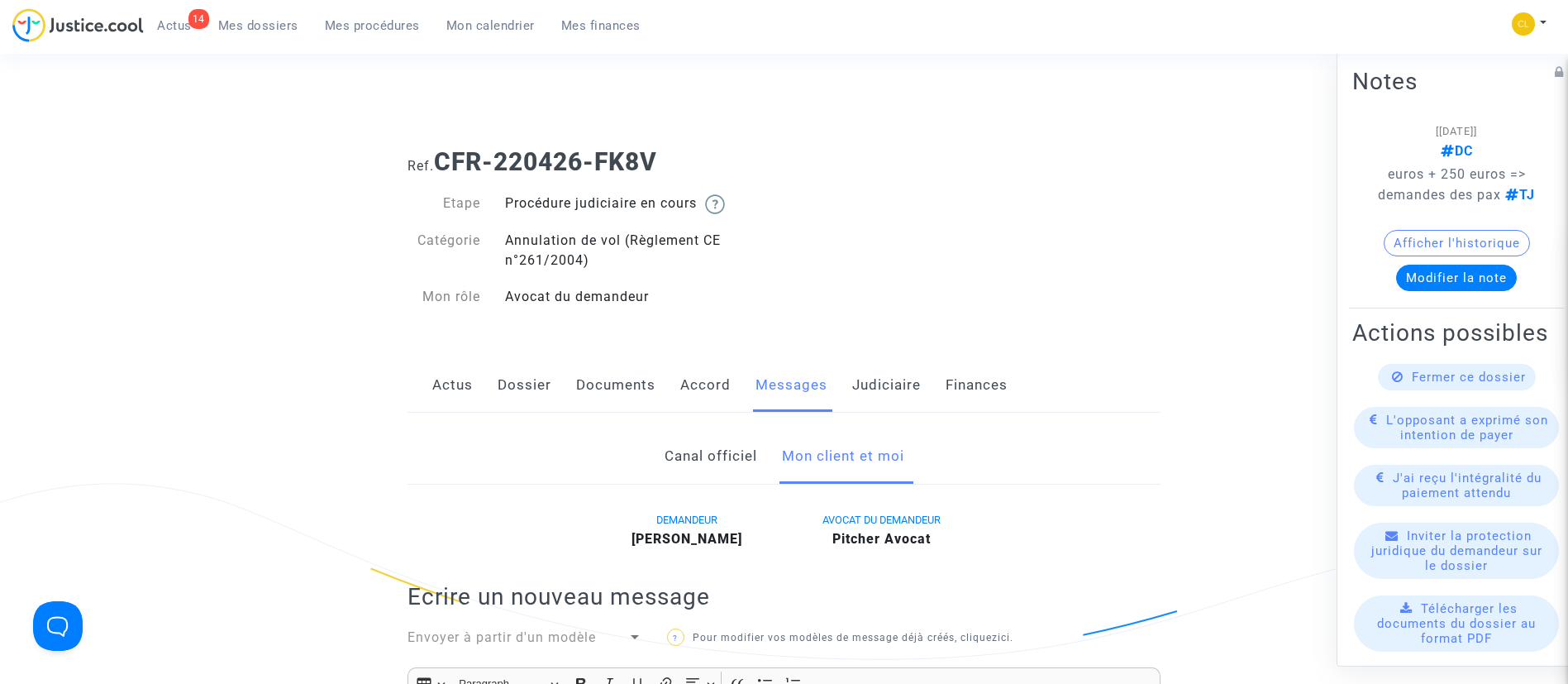
click at [530, 390] on link "Dossier" at bounding box center [524, 386] width 54 height 54
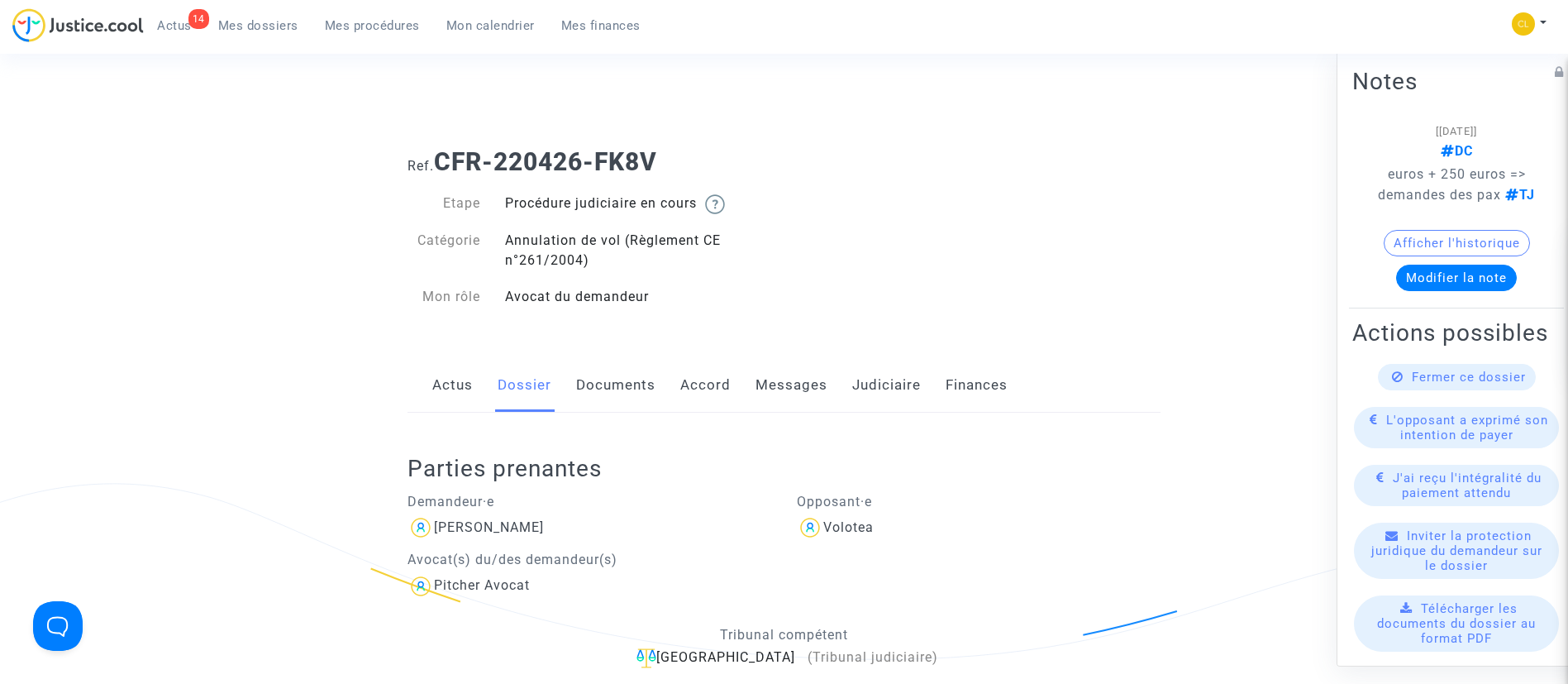
click at [621, 374] on link "Documents" at bounding box center [615, 386] width 79 height 54
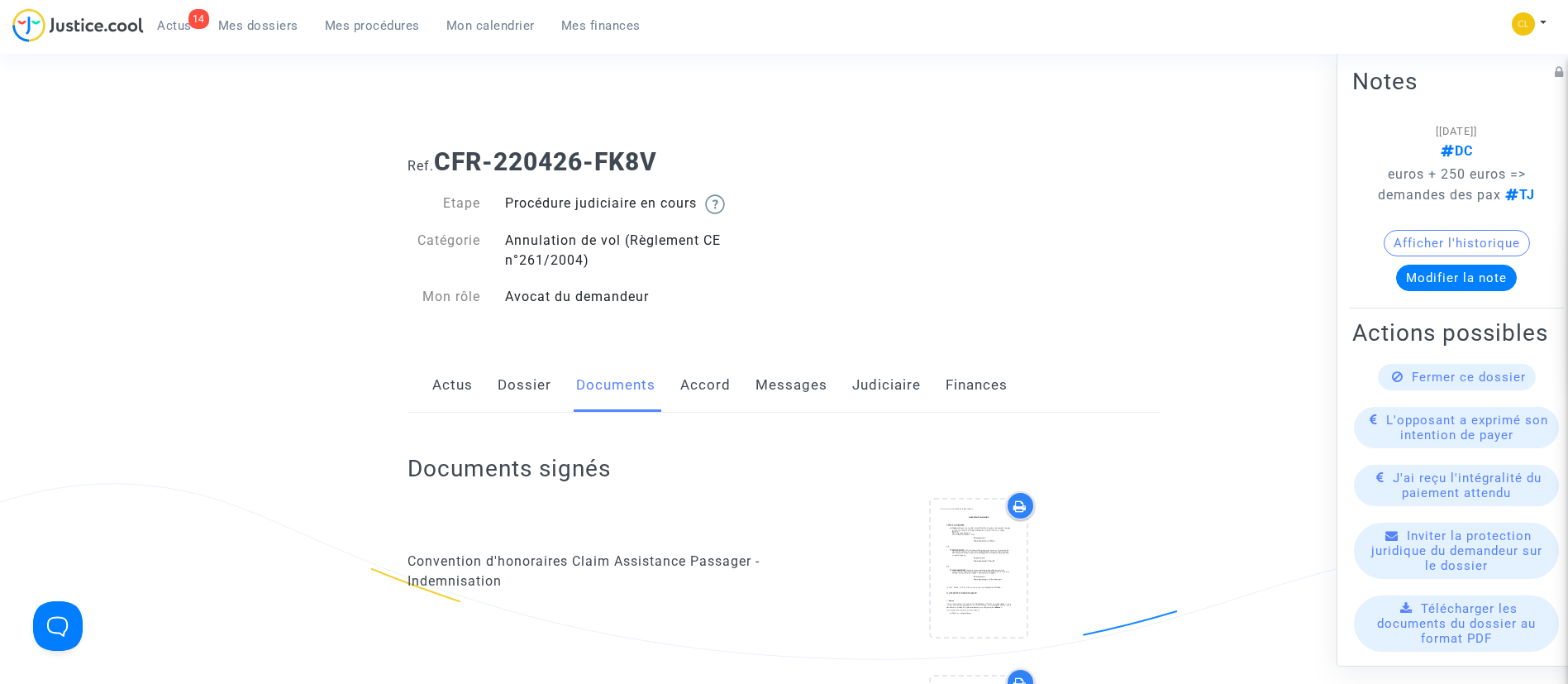
click at [532, 404] on link "Dossier" at bounding box center [524, 386] width 54 height 54
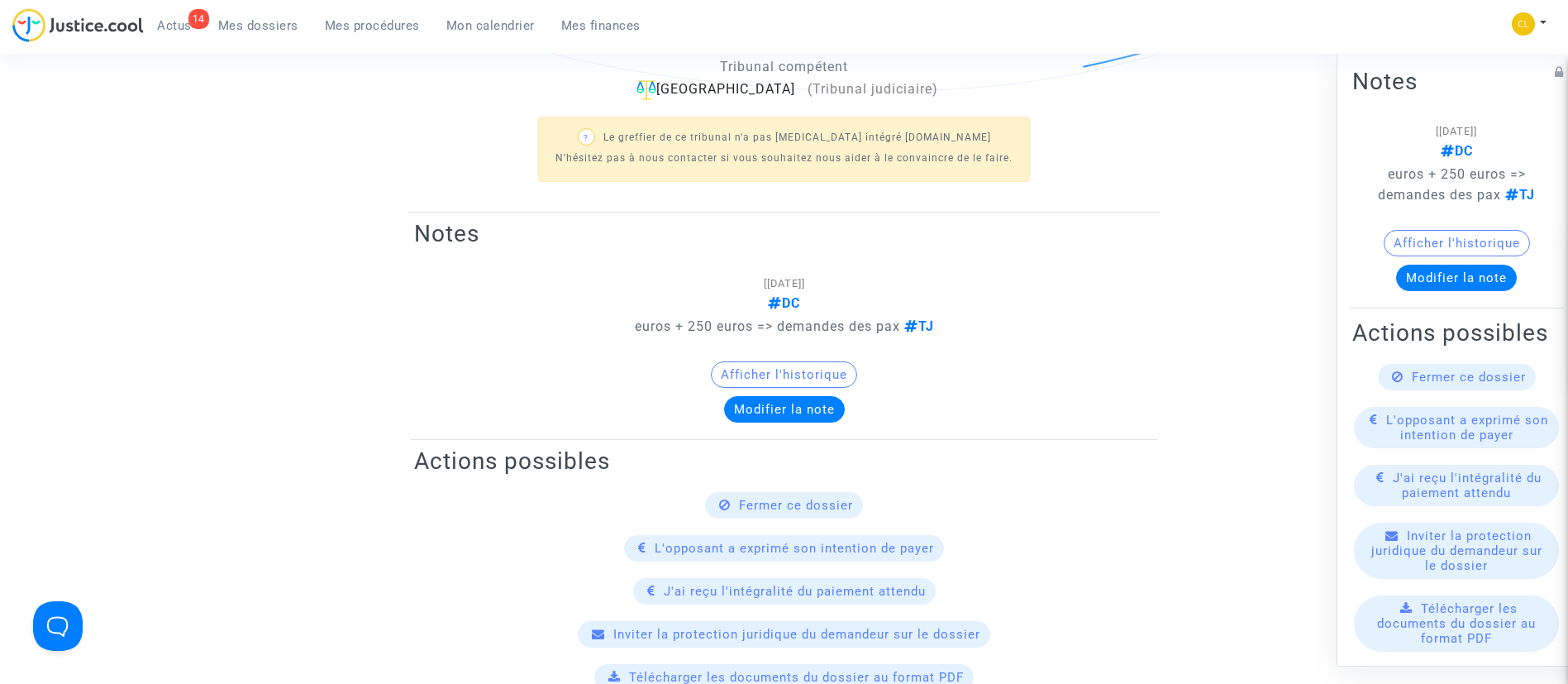
scroll to position [213, 0]
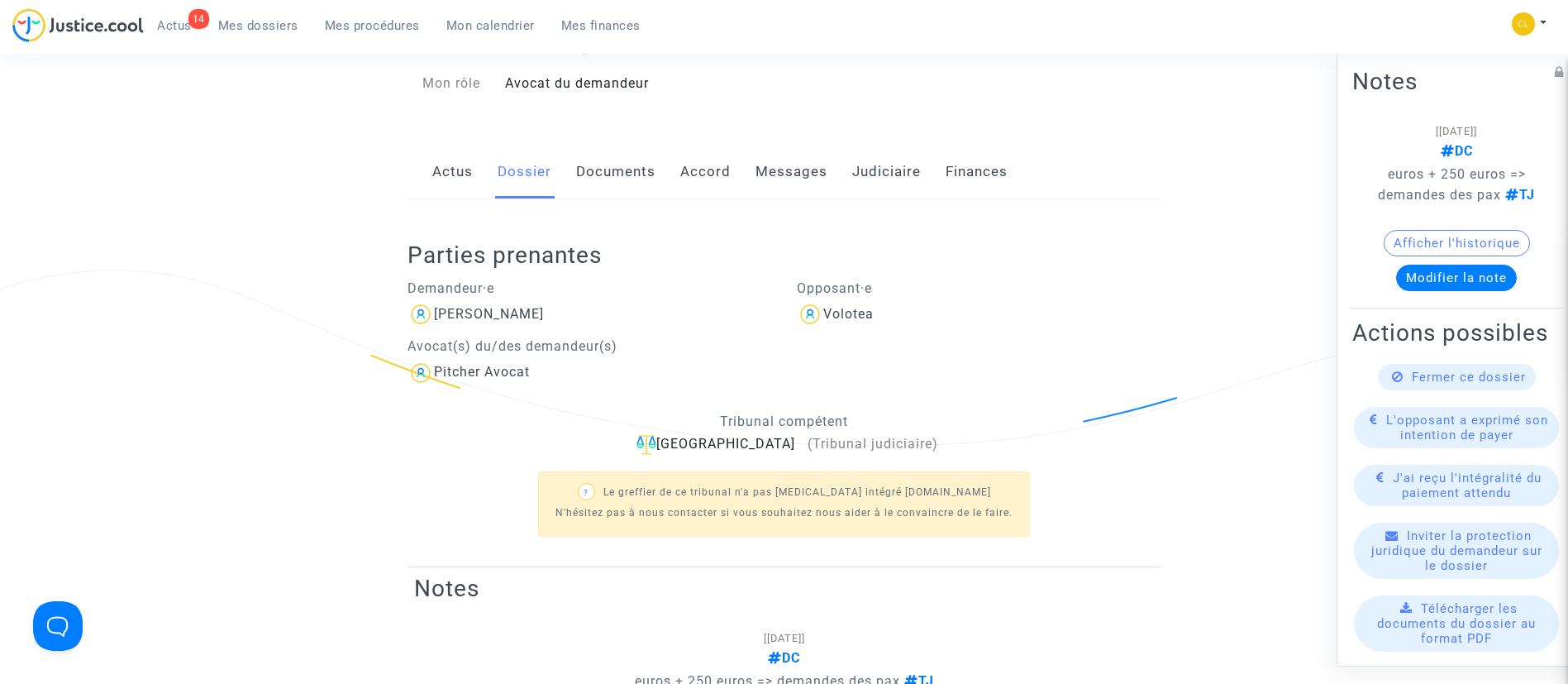
click at [602, 152] on link "Documents" at bounding box center [615, 171] width 79 height 54
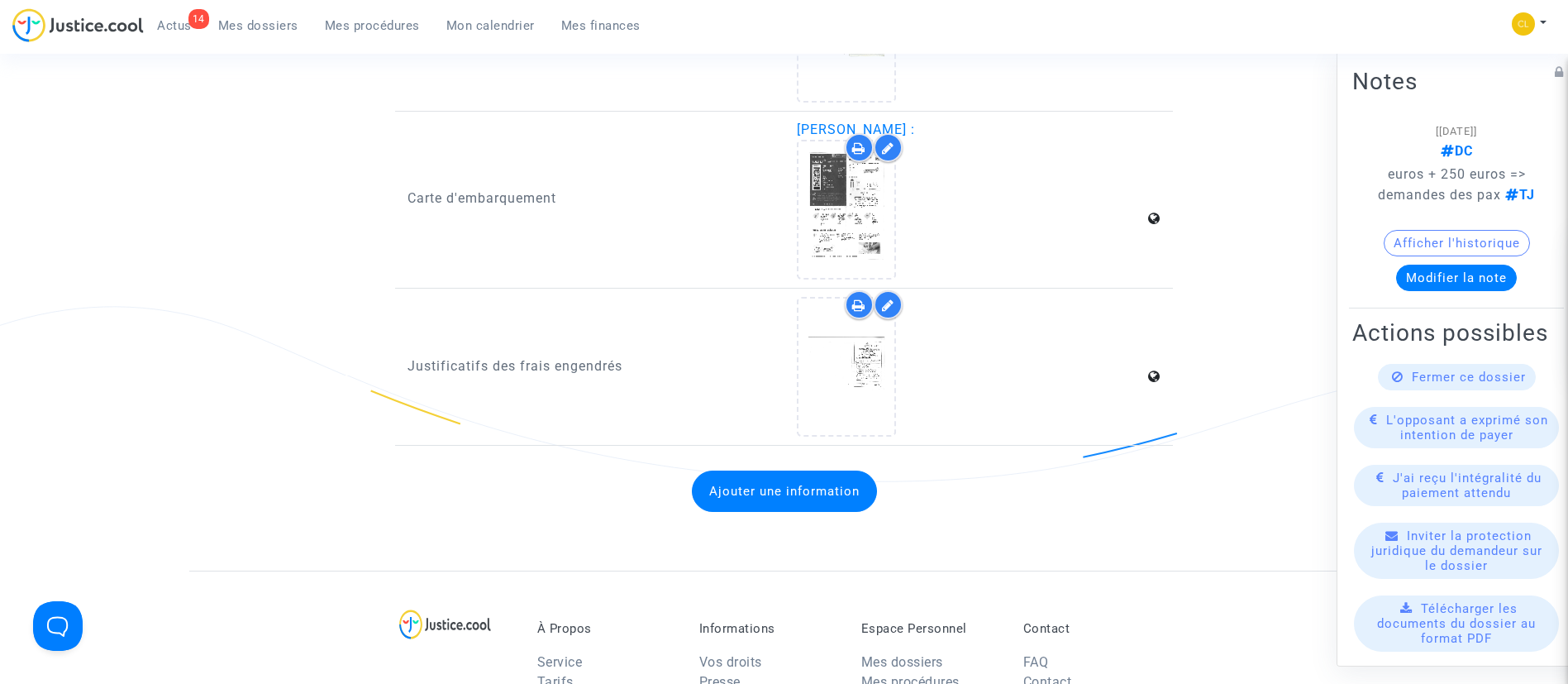
scroll to position [2818, 0]
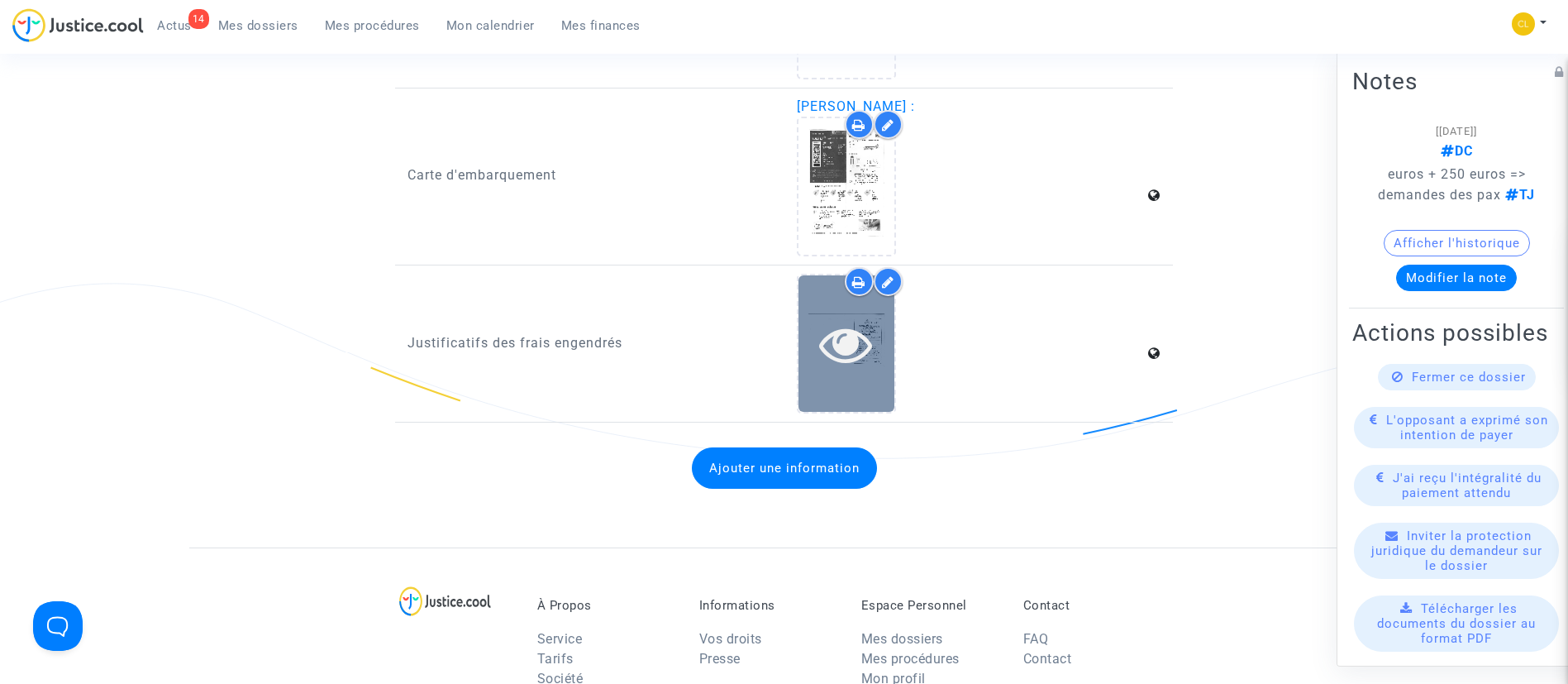
click at [852, 322] on icon at bounding box center [845, 344] width 54 height 53
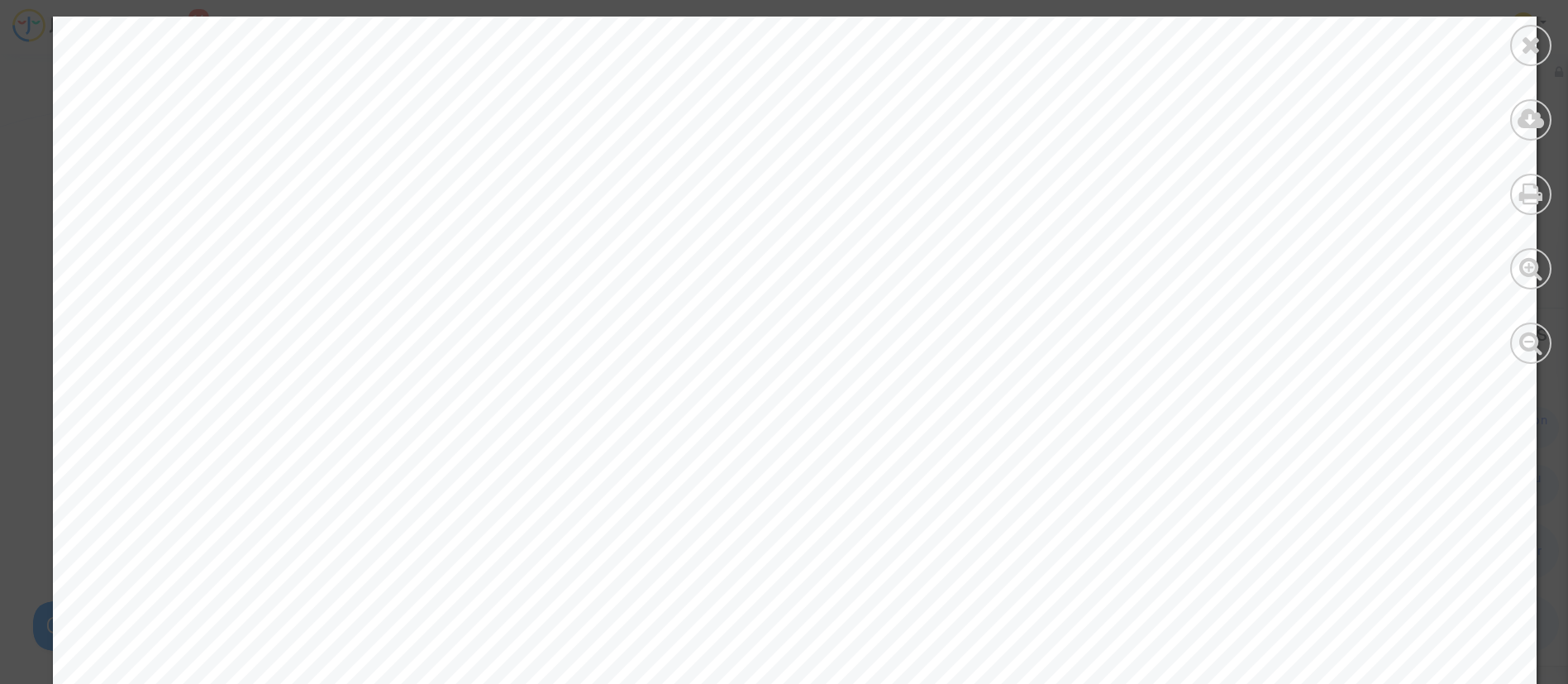
scroll to position [248, 0]
click at [1531, 43] on icon at bounding box center [1531, 44] width 21 height 24
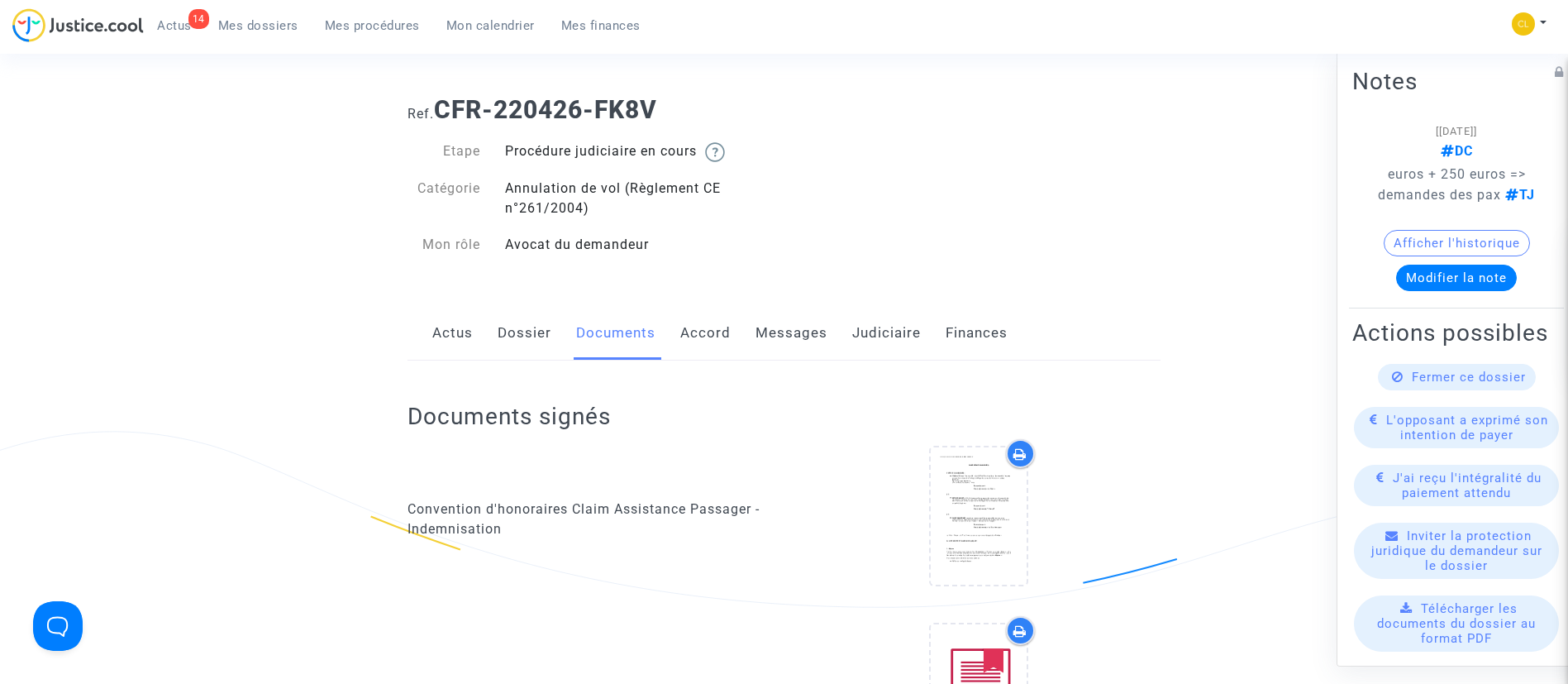
scroll to position [0, 0]
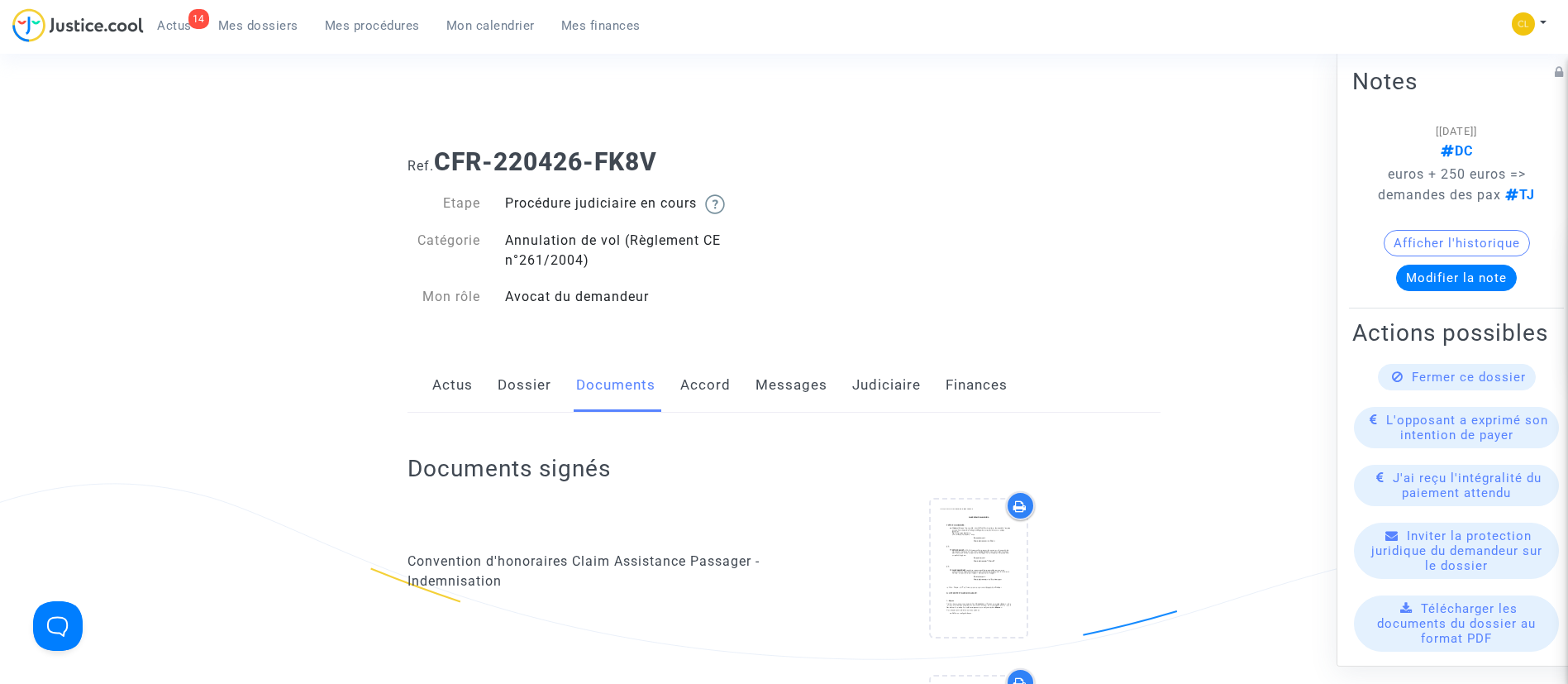
click at [341, 22] on span "Mes procédures" at bounding box center [372, 25] width 95 height 15
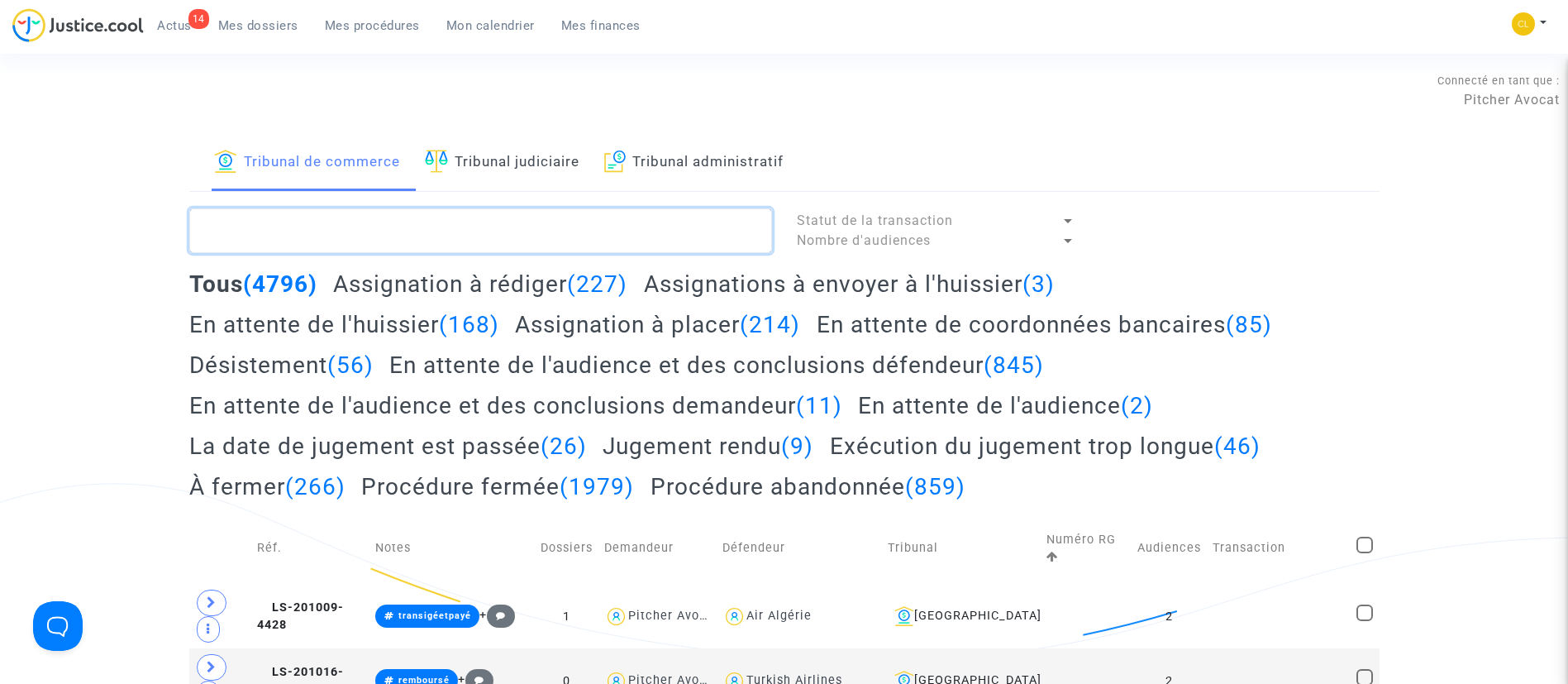
click at [424, 247] on textarea at bounding box center [481, 230] width 582 height 44
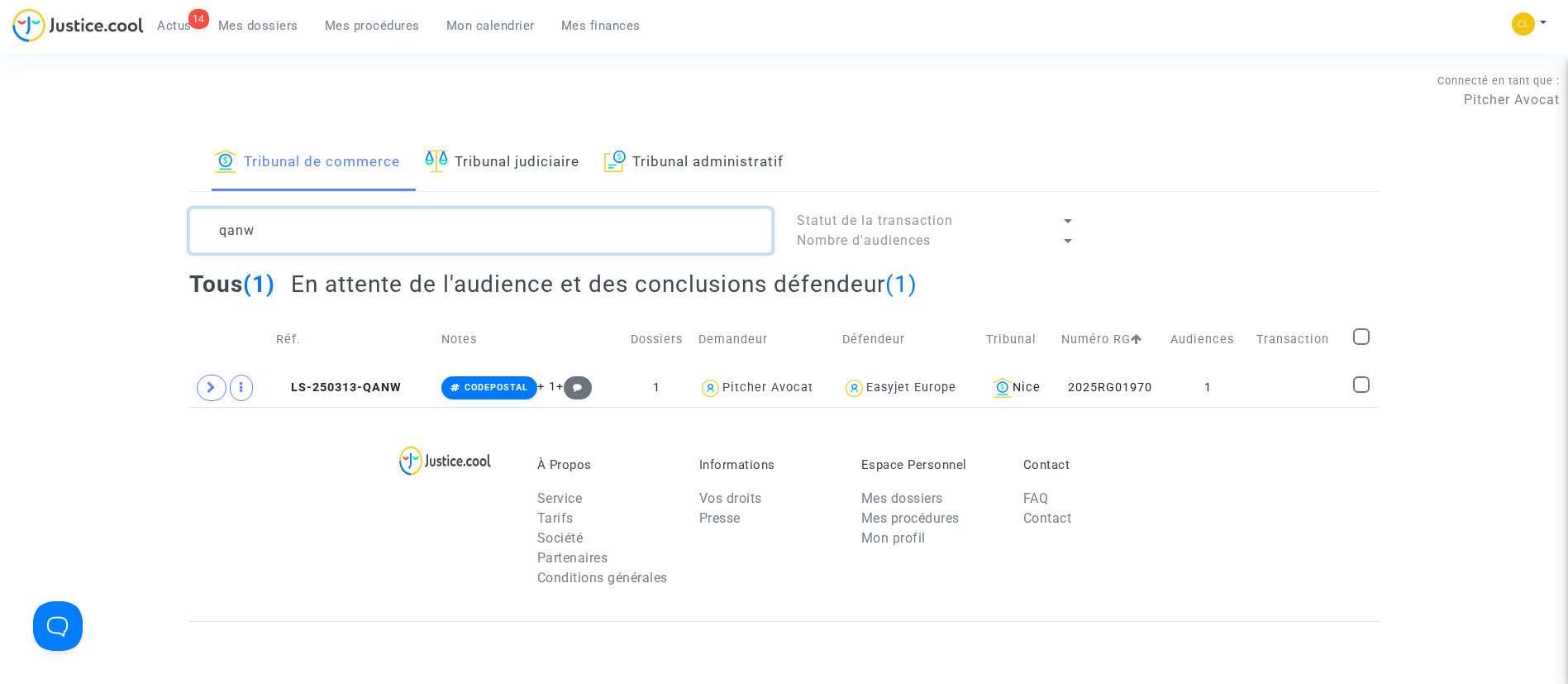
click at [518, 230] on textarea at bounding box center [481, 230] width 582 height 44
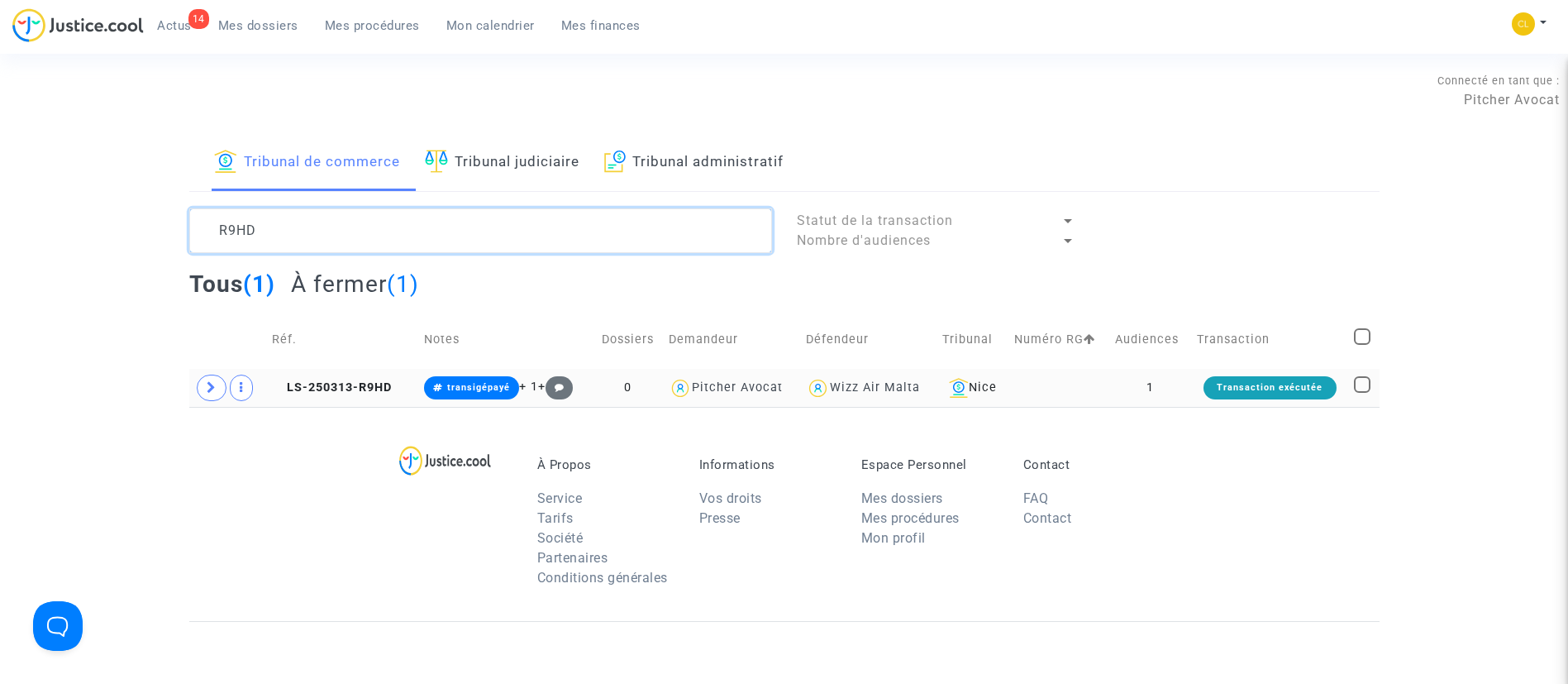
type textarea "R9HD"
click at [1183, 393] on td "1" at bounding box center [1150, 387] width 82 height 38
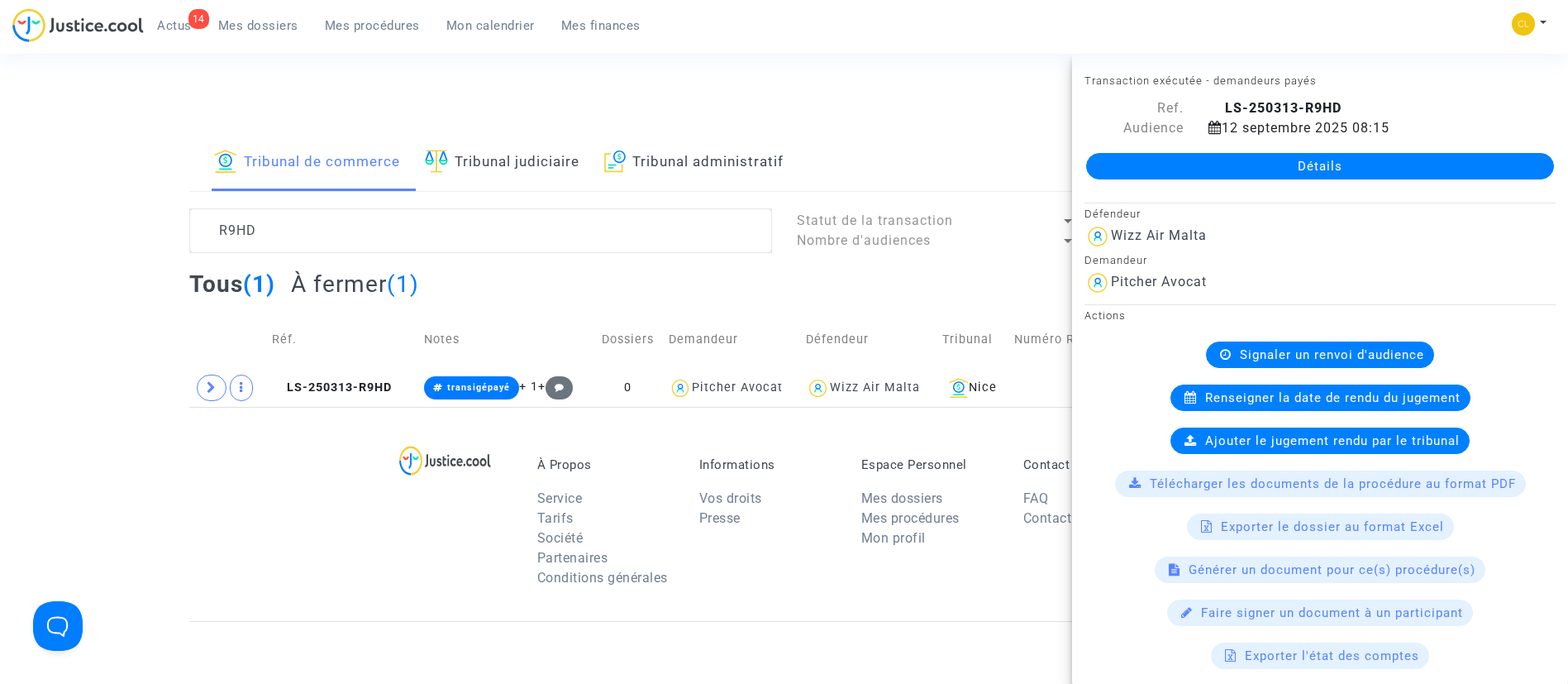
click at [1287, 162] on link "Détails" at bounding box center [1320, 166] width 468 height 26
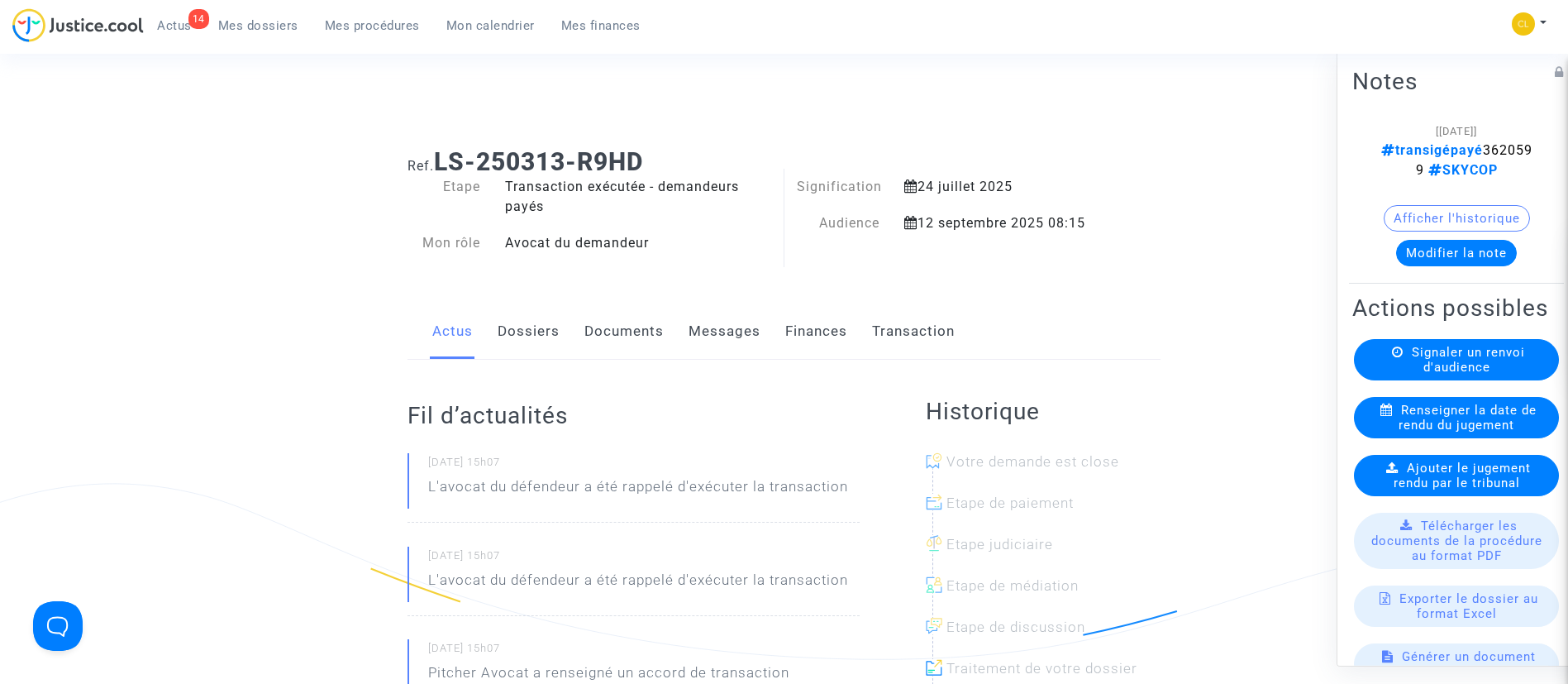
click at [1438, 242] on button "Modifier la note" at bounding box center [1456, 251] width 121 height 26
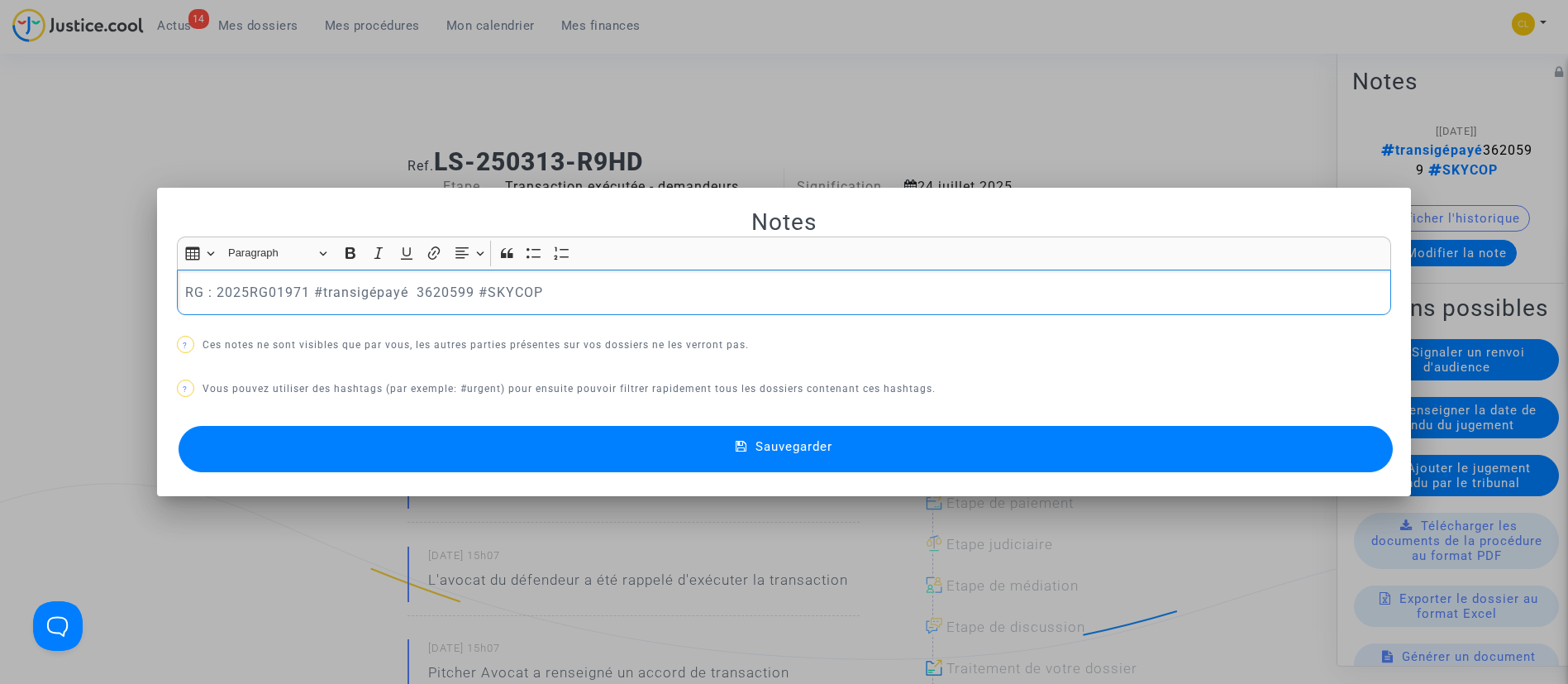
click at [995, 437] on button "Sauvegarder" at bounding box center [786, 448] width 1215 height 46
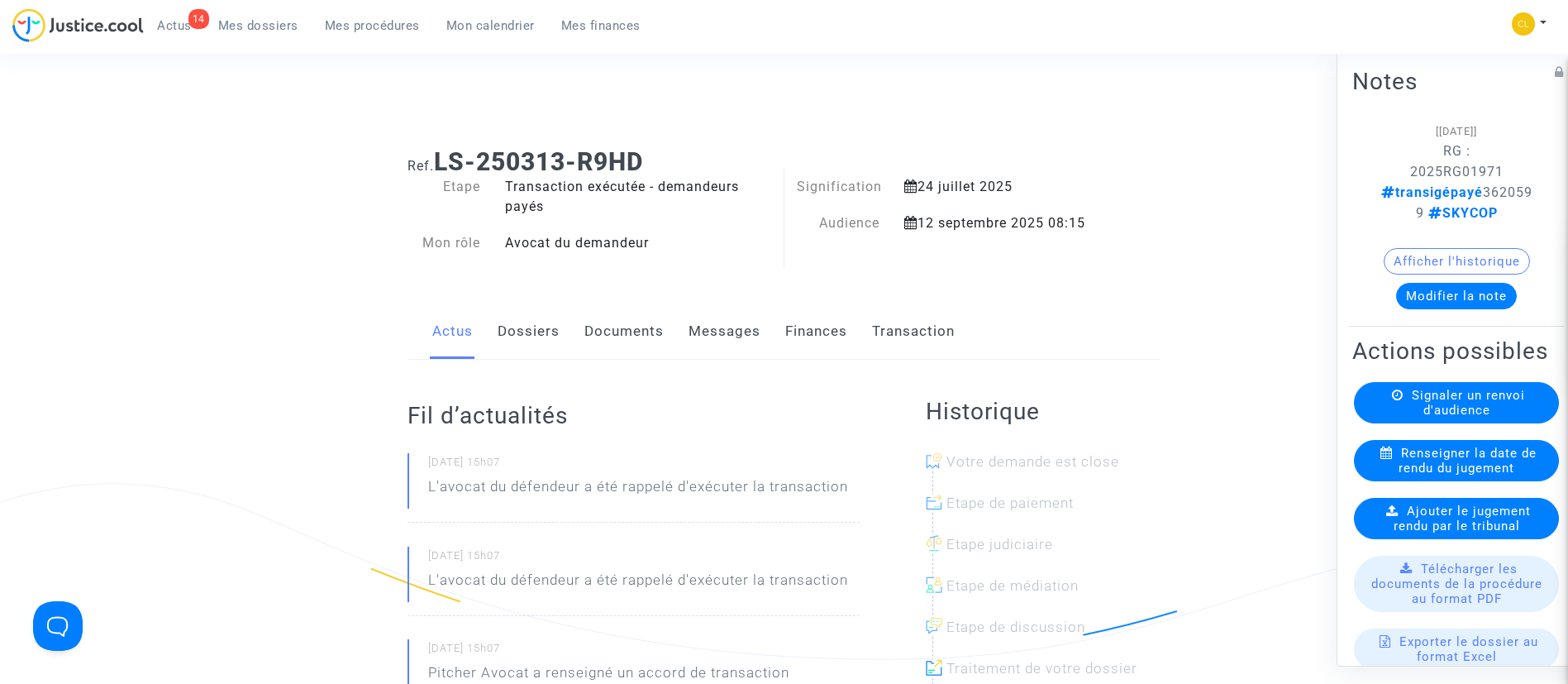
drag, startPoint x: 377, startPoint y: 27, endPoint x: 414, endPoint y: 105, distance: 86.3
click at [377, 27] on span "Mes procédures" at bounding box center [372, 25] width 95 height 15
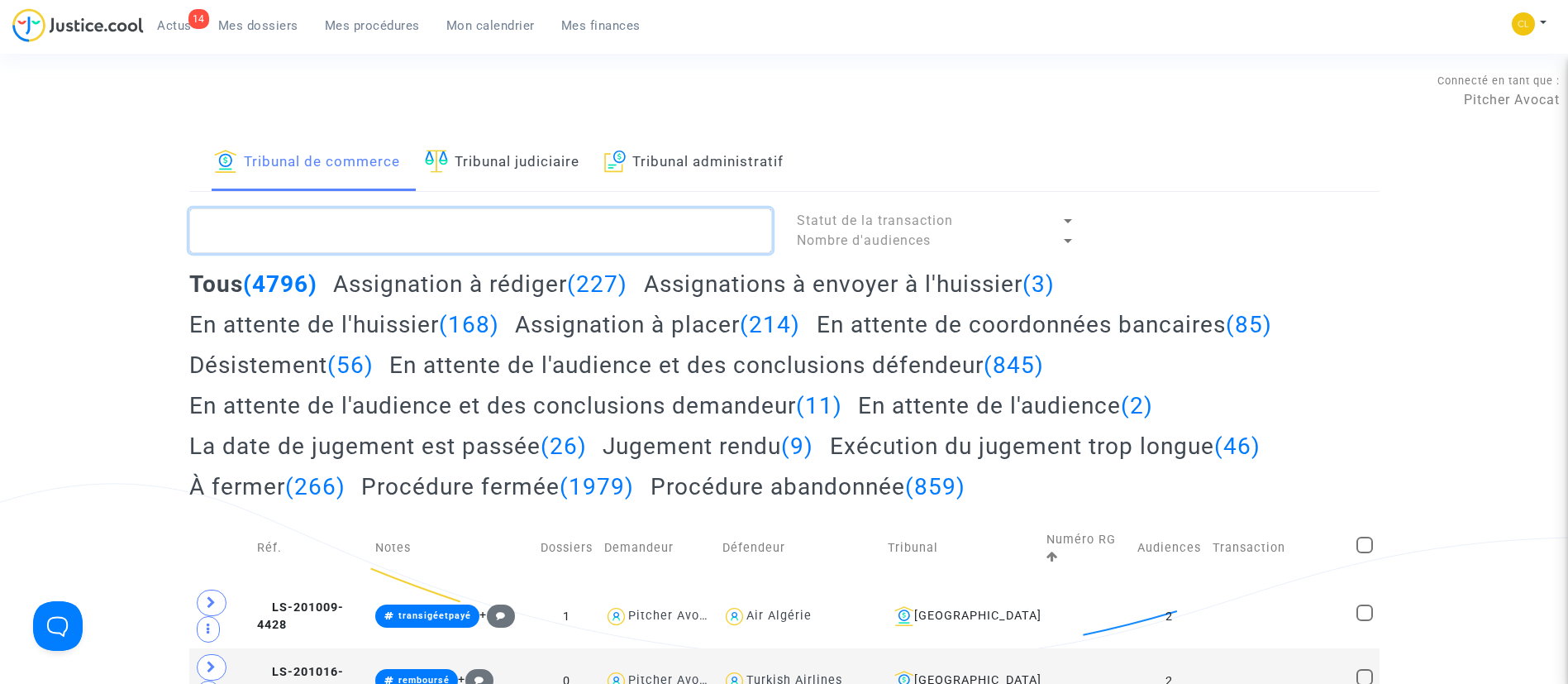
click at [605, 217] on textarea at bounding box center [481, 230] width 582 height 44
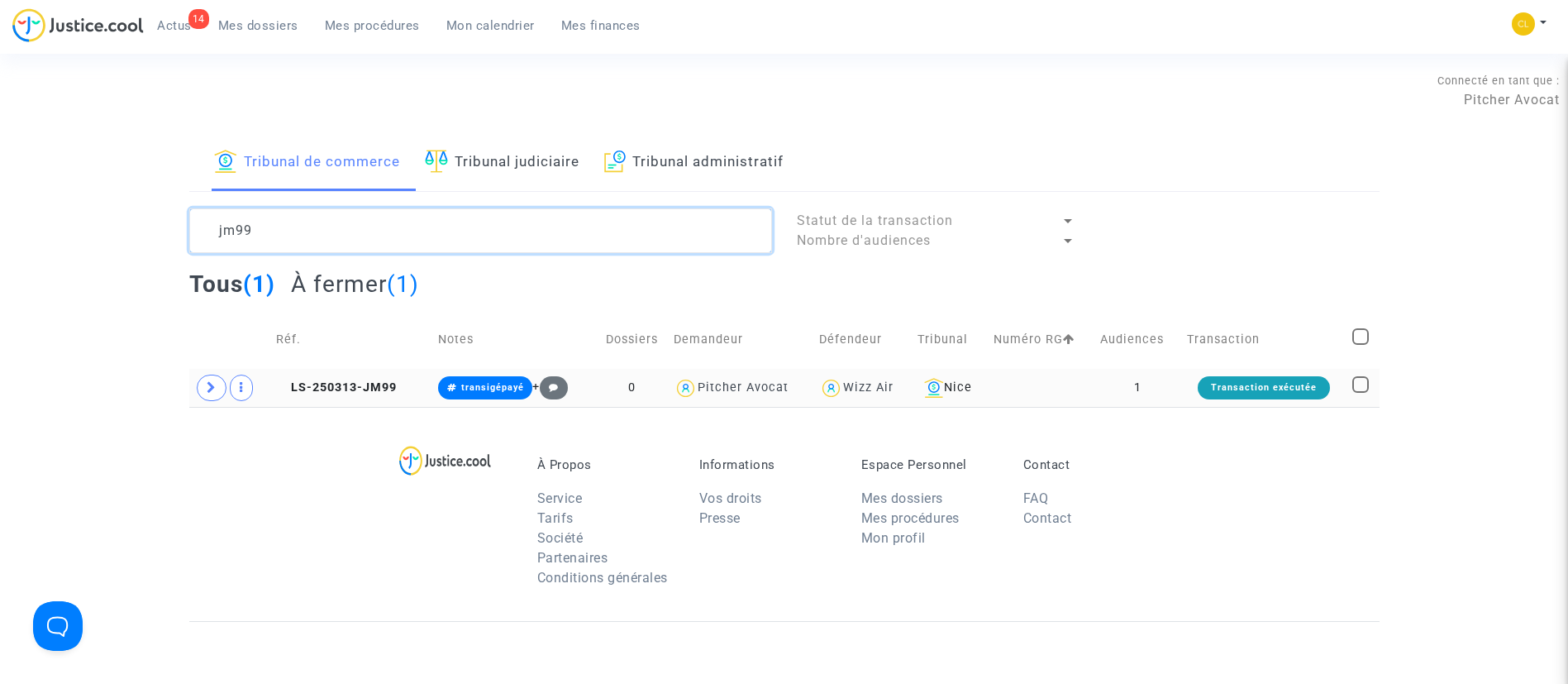
type textarea "jm99"
click at [1157, 404] on td "1" at bounding box center [1138, 387] width 87 height 38
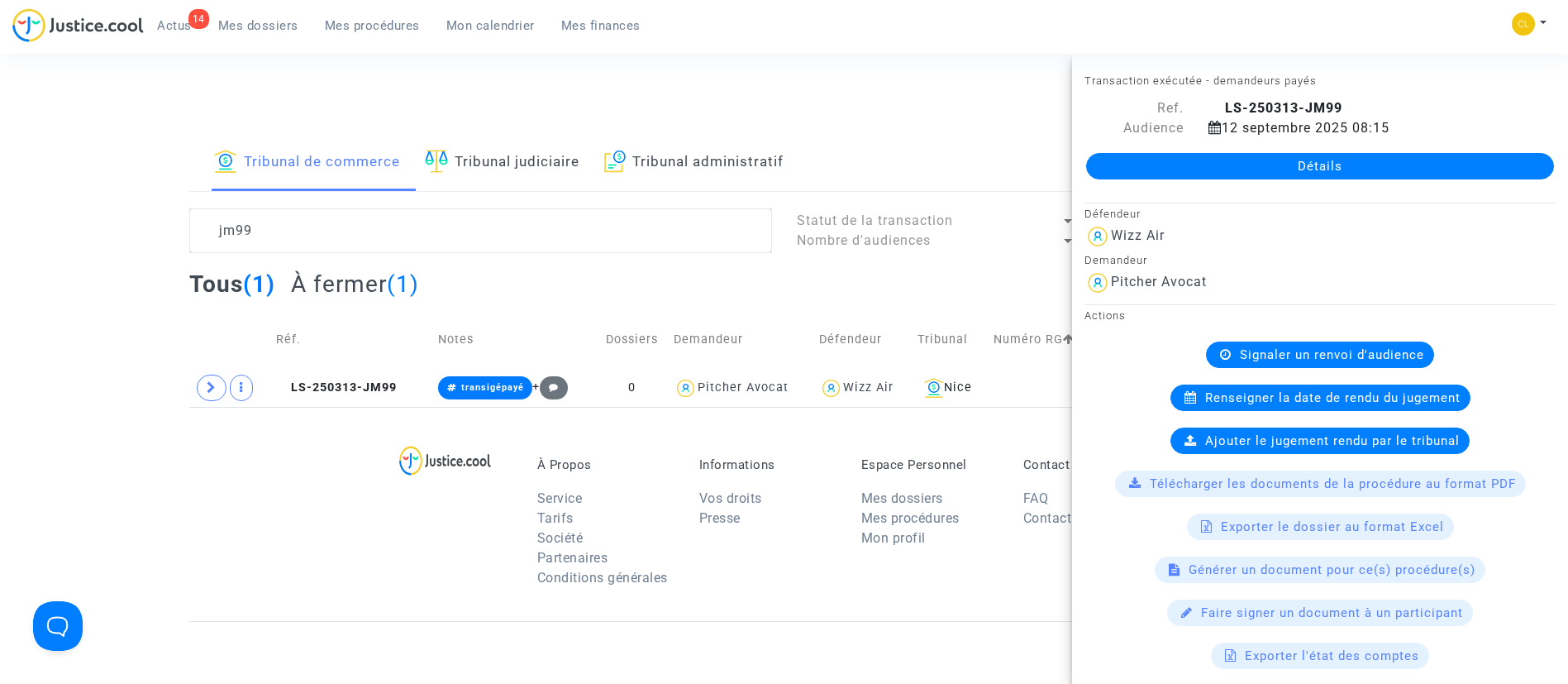
click at [1218, 165] on link "Détails" at bounding box center [1320, 166] width 468 height 26
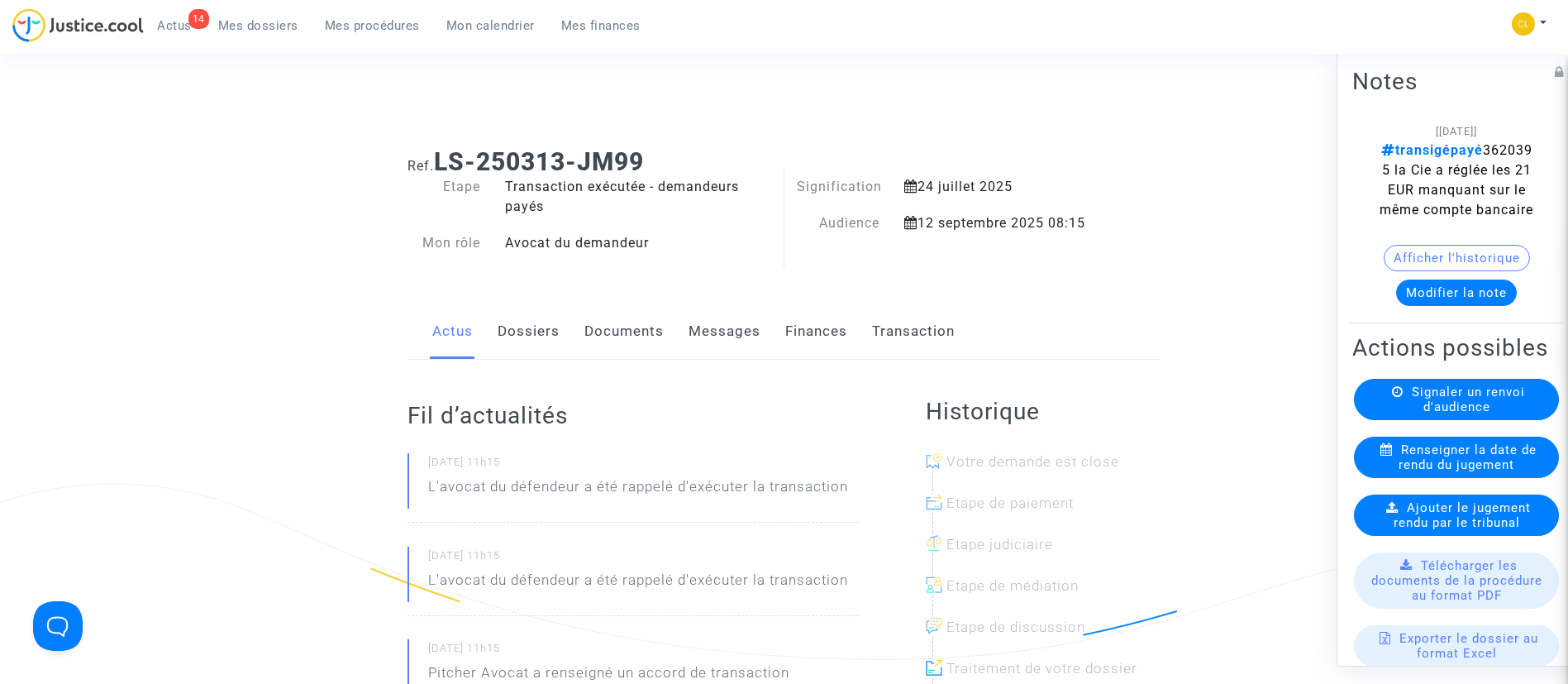
click at [1417, 305] on button "Modifier la note" at bounding box center [1456, 291] width 121 height 26
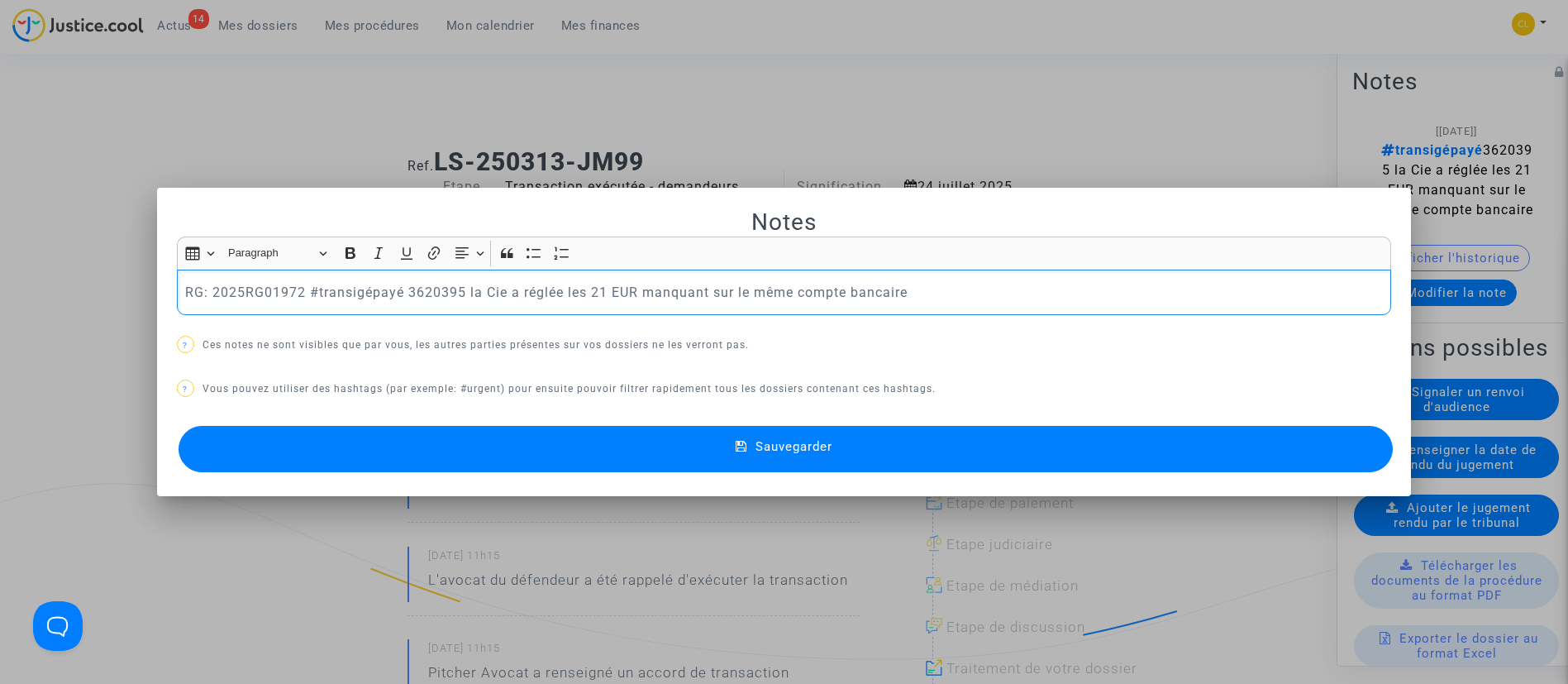
click at [860, 460] on button "Sauvegarder" at bounding box center [786, 448] width 1215 height 46
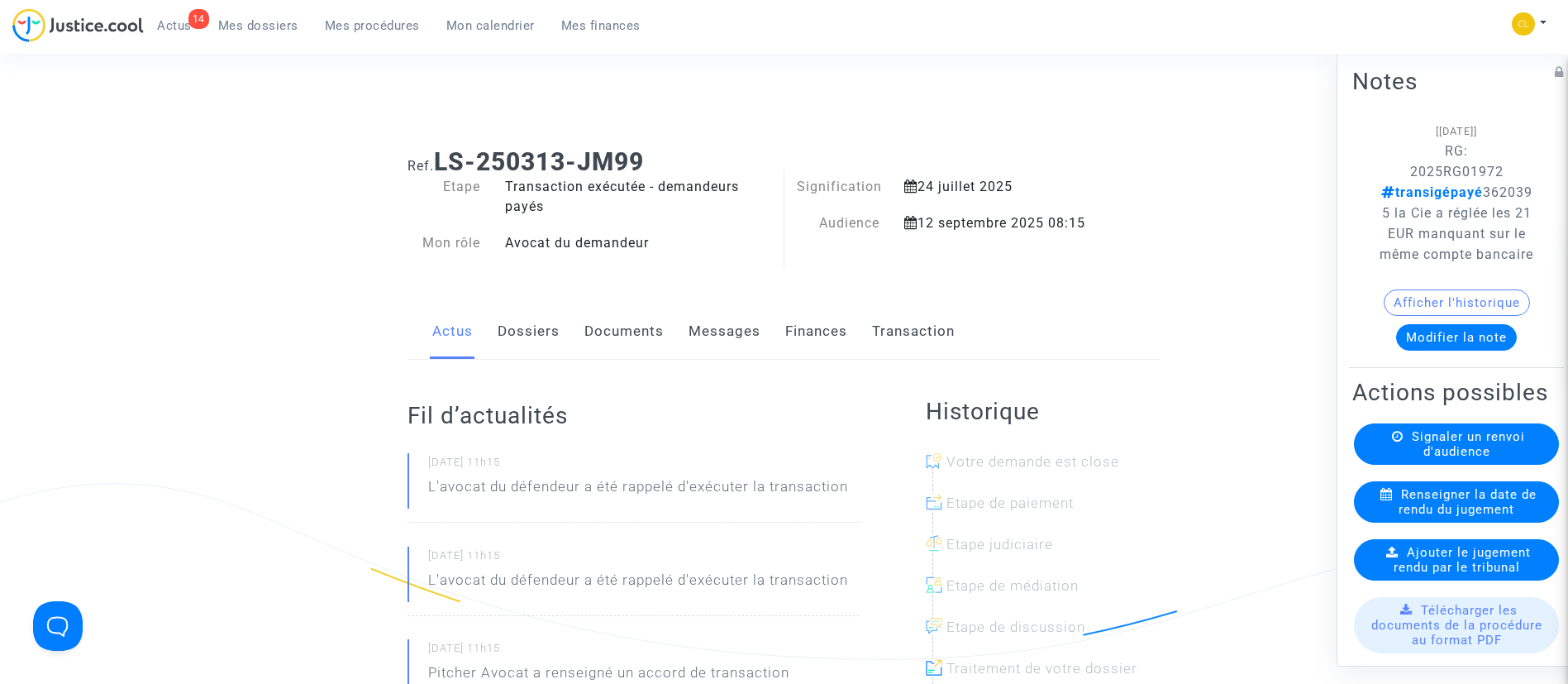
click at [337, 34] on link "Mes procédures" at bounding box center [373, 25] width 122 height 24
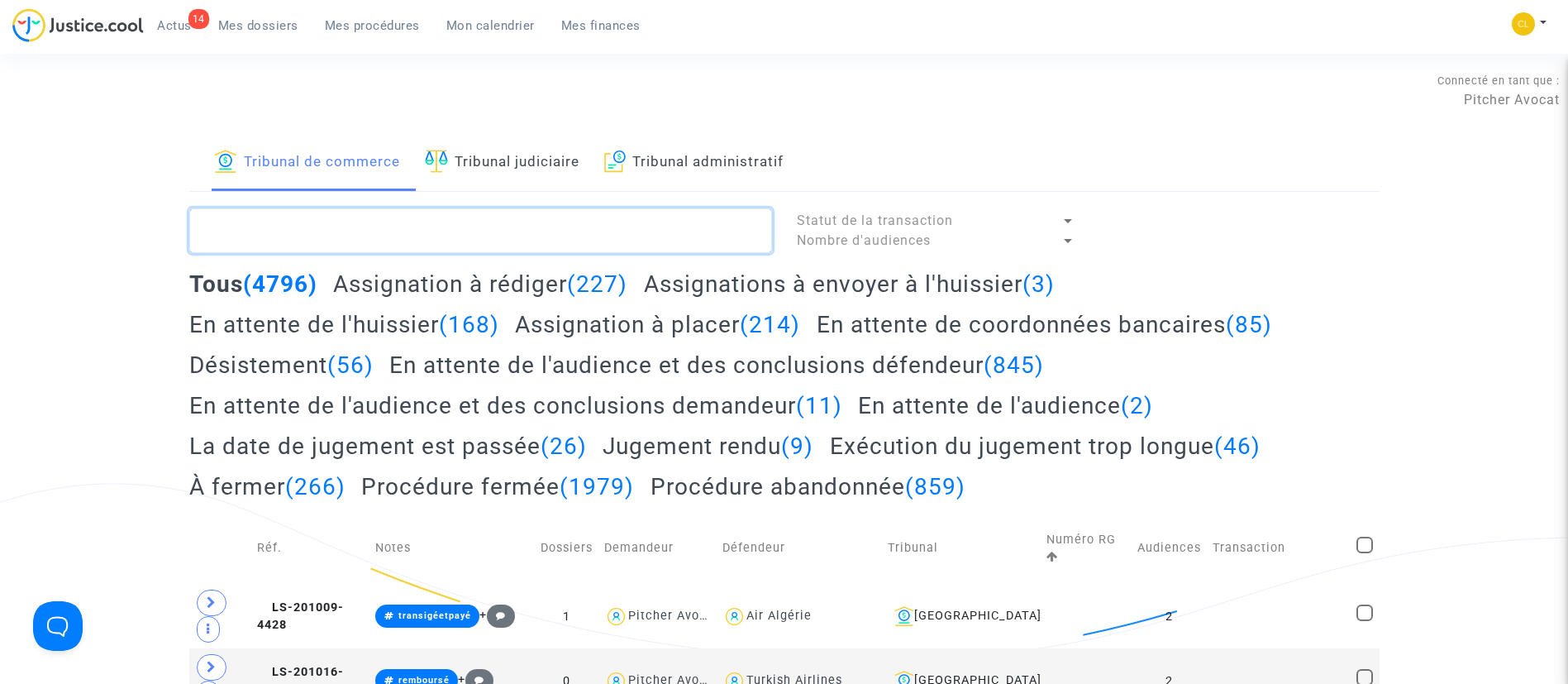
click at [521, 240] on textarea at bounding box center [481, 230] width 582 height 44
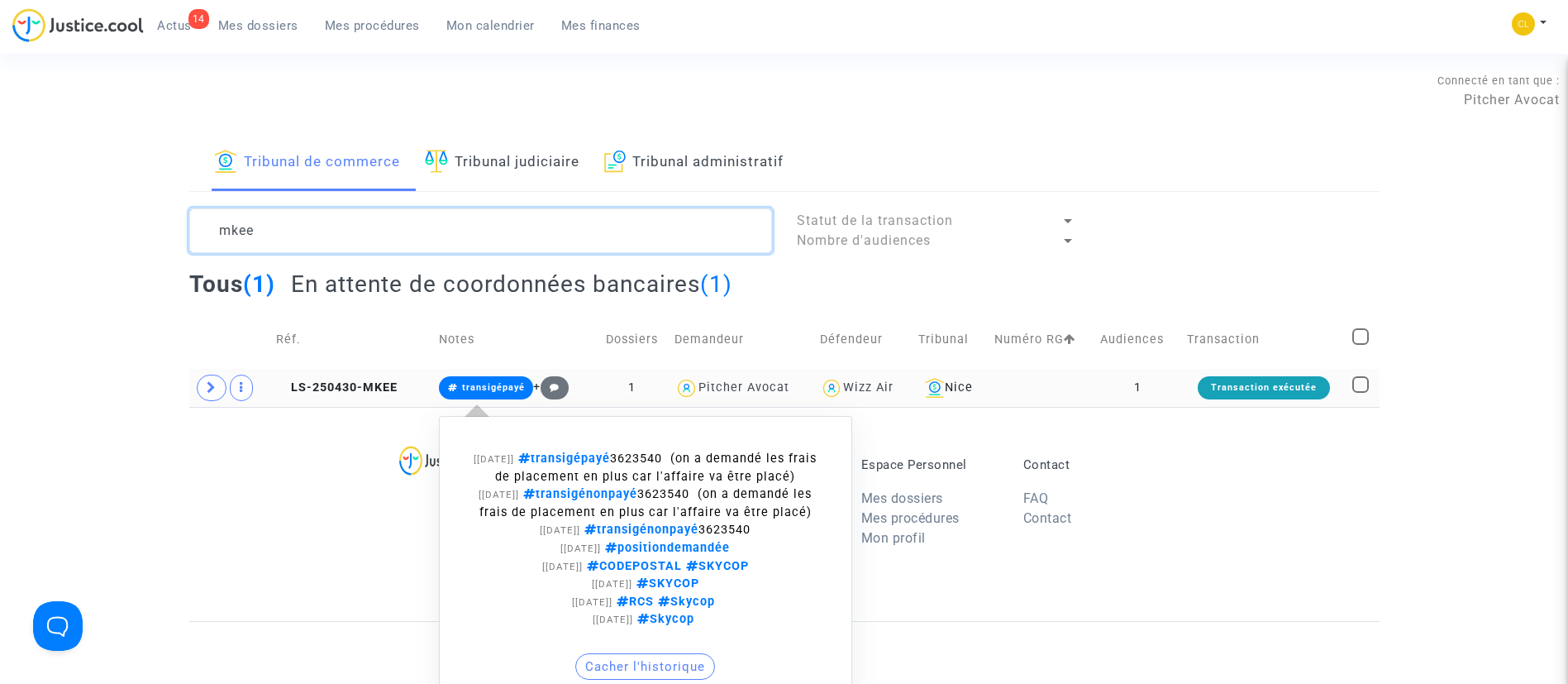
scroll to position [124, 0]
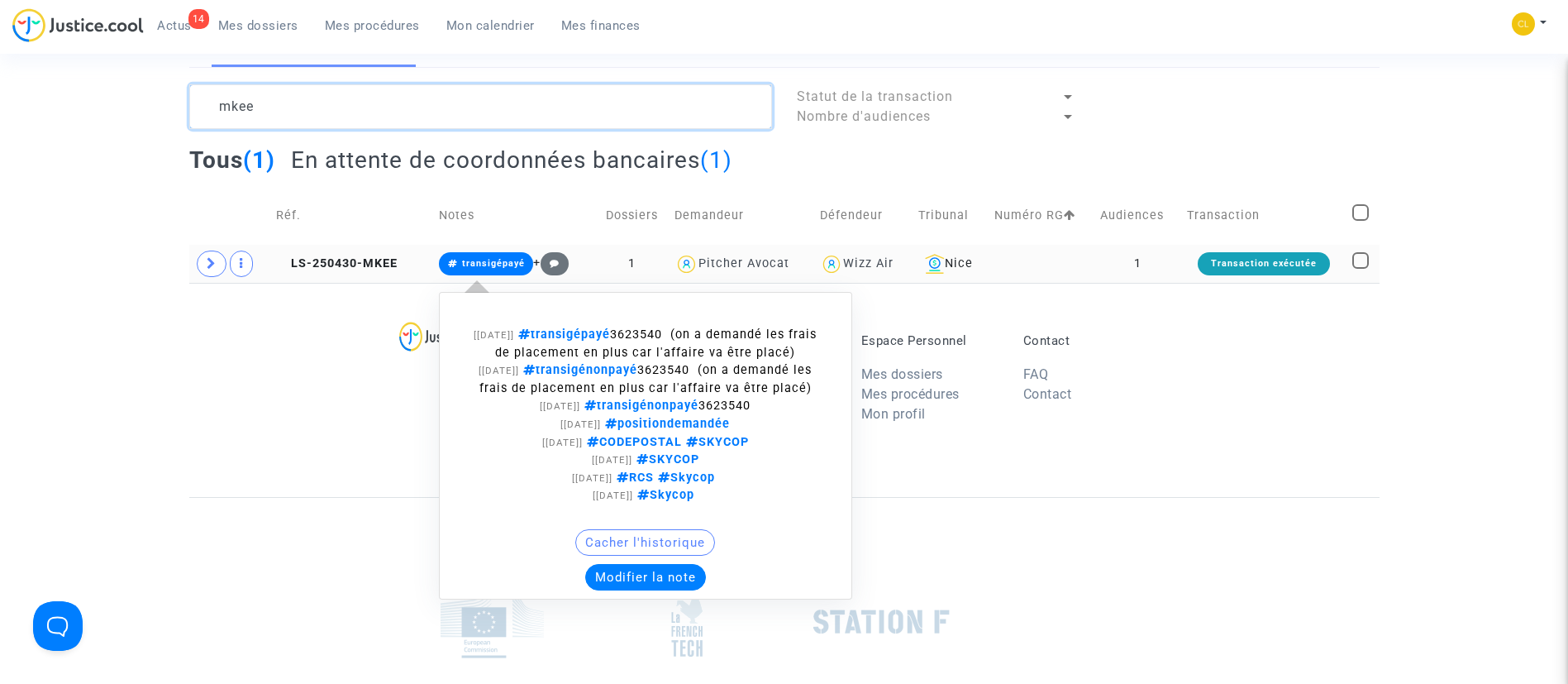
type textarea "mkee"
click at [657, 576] on button "Modifier la note" at bounding box center [645, 577] width 121 height 26
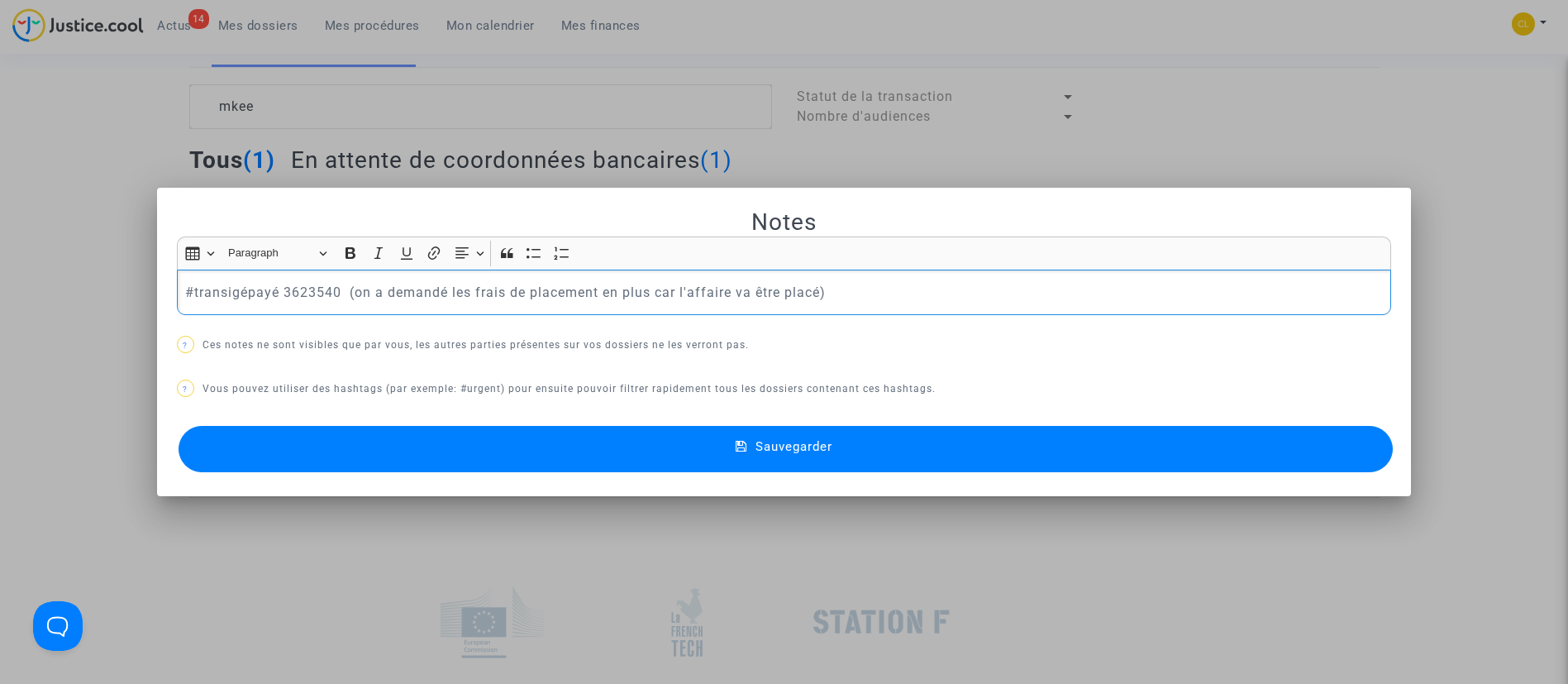
scroll to position [0, 0]
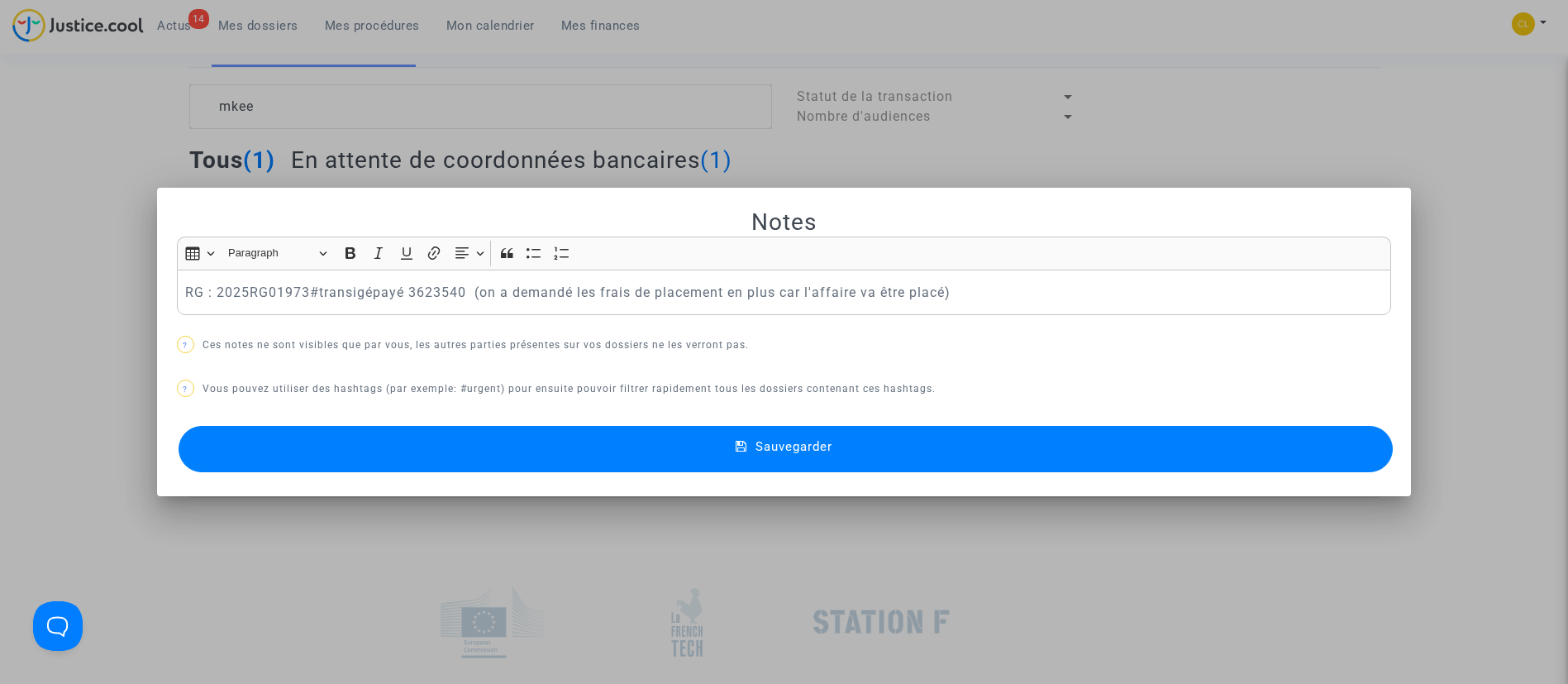
click at [1093, 459] on button "Sauvegarder" at bounding box center [786, 448] width 1215 height 46
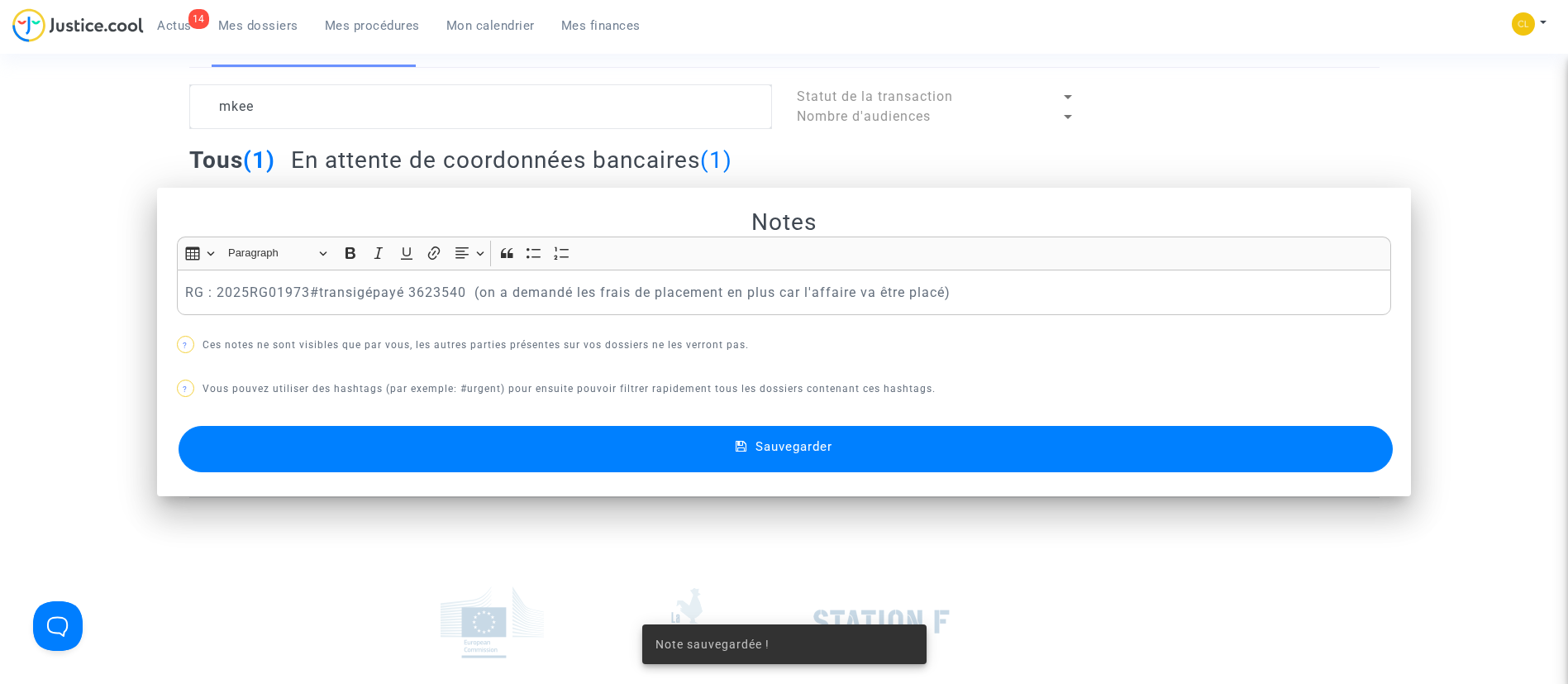
scroll to position [124, 0]
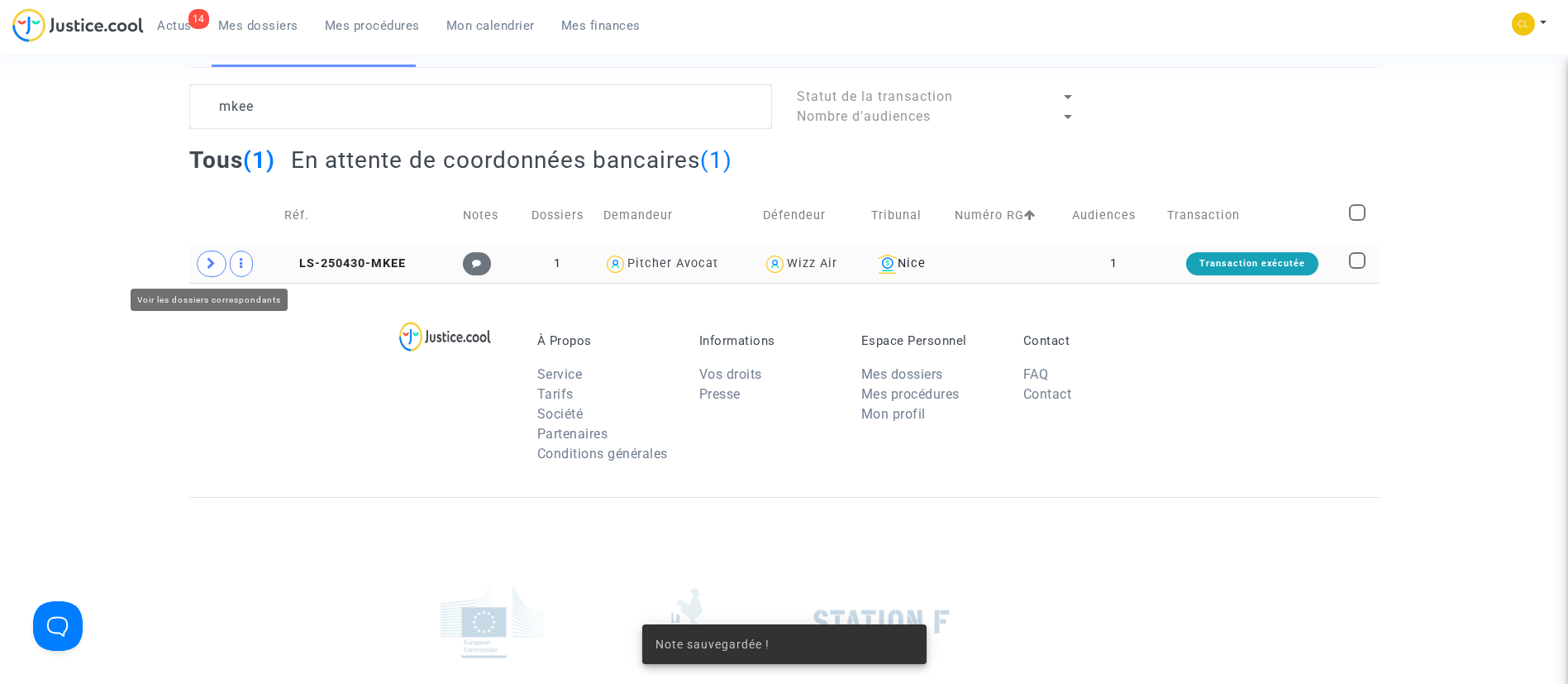
click at [201, 265] on span at bounding box center [211, 263] width 30 height 26
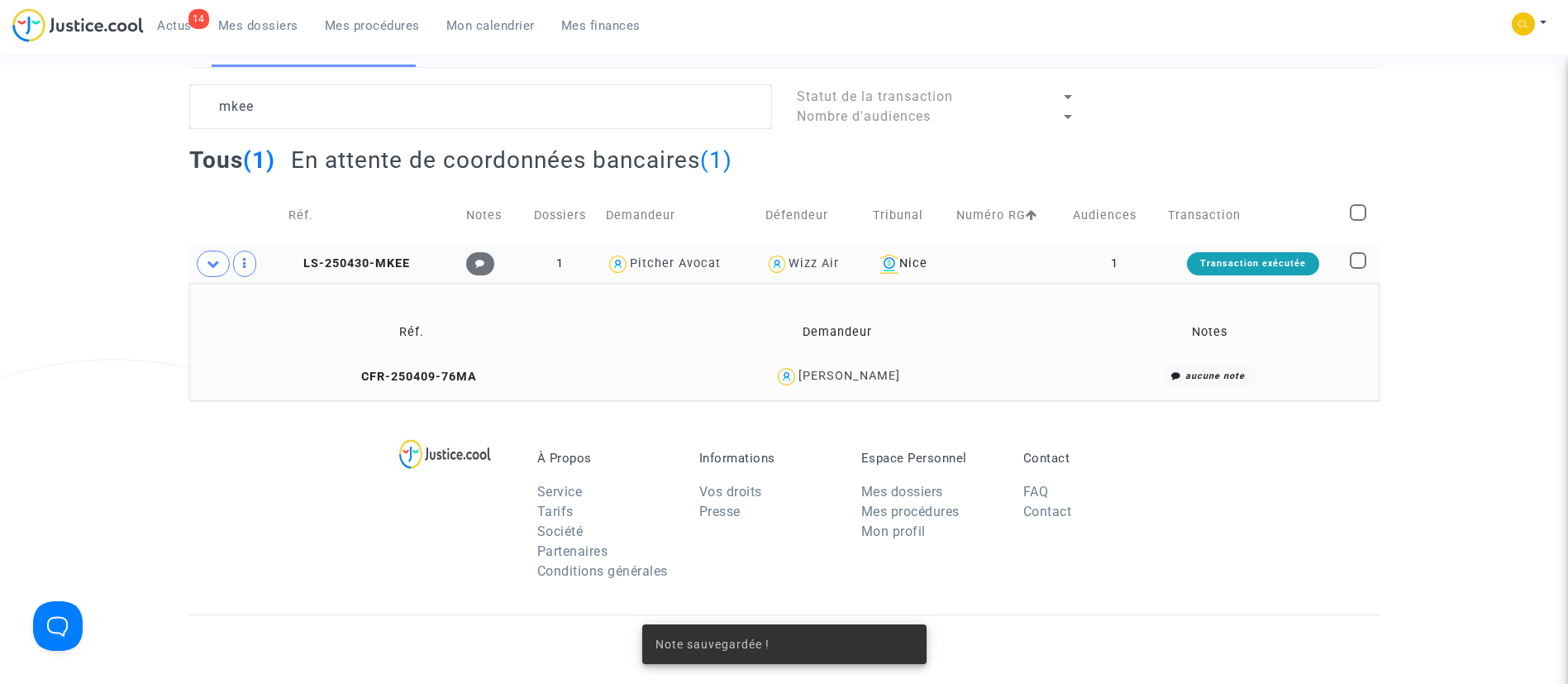
click at [869, 382] on div "[PERSON_NAME]" at bounding box center [849, 375] width 102 height 14
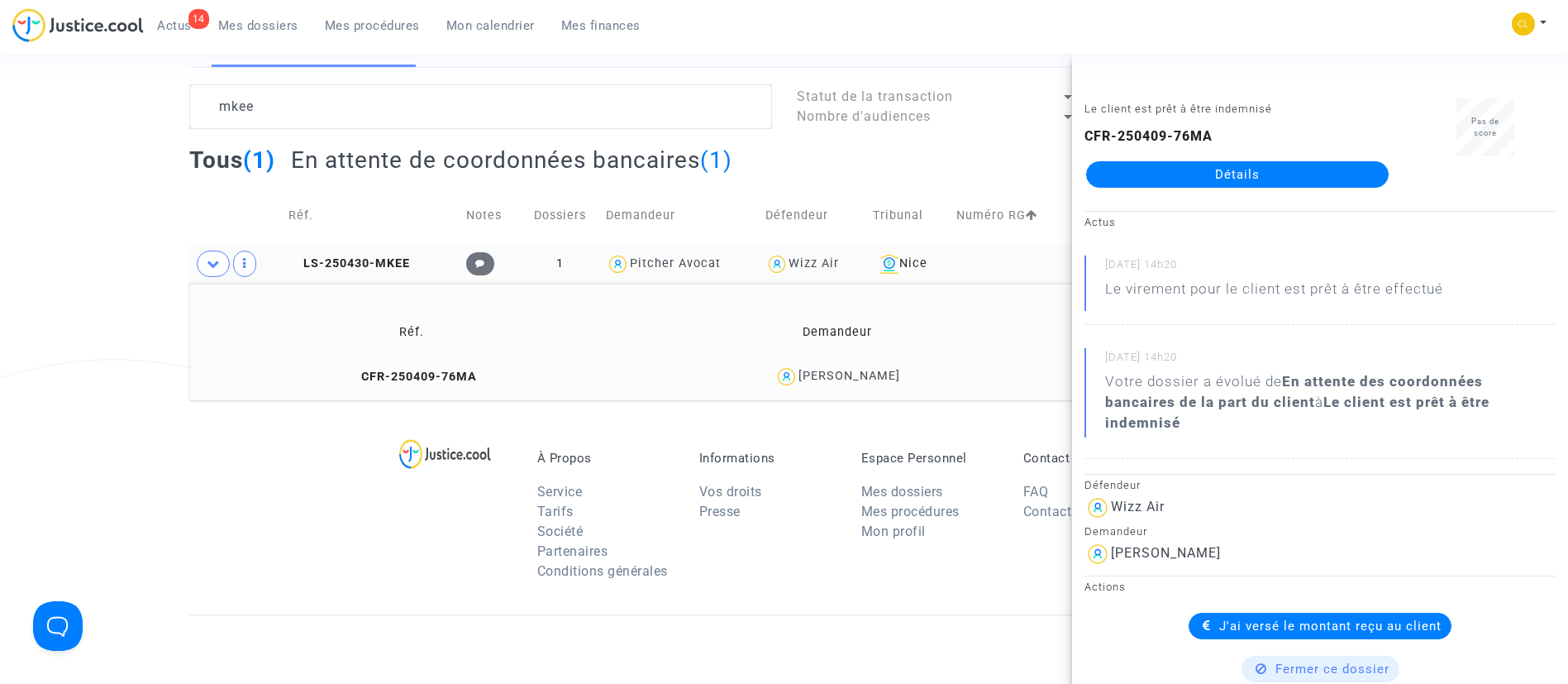
click at [112, 165] on div "Tribunal de commerce Tribunal judiciaire Tribunal administratif mkee Statut de …" at bounding box center [784, 205] width 1568 height 389
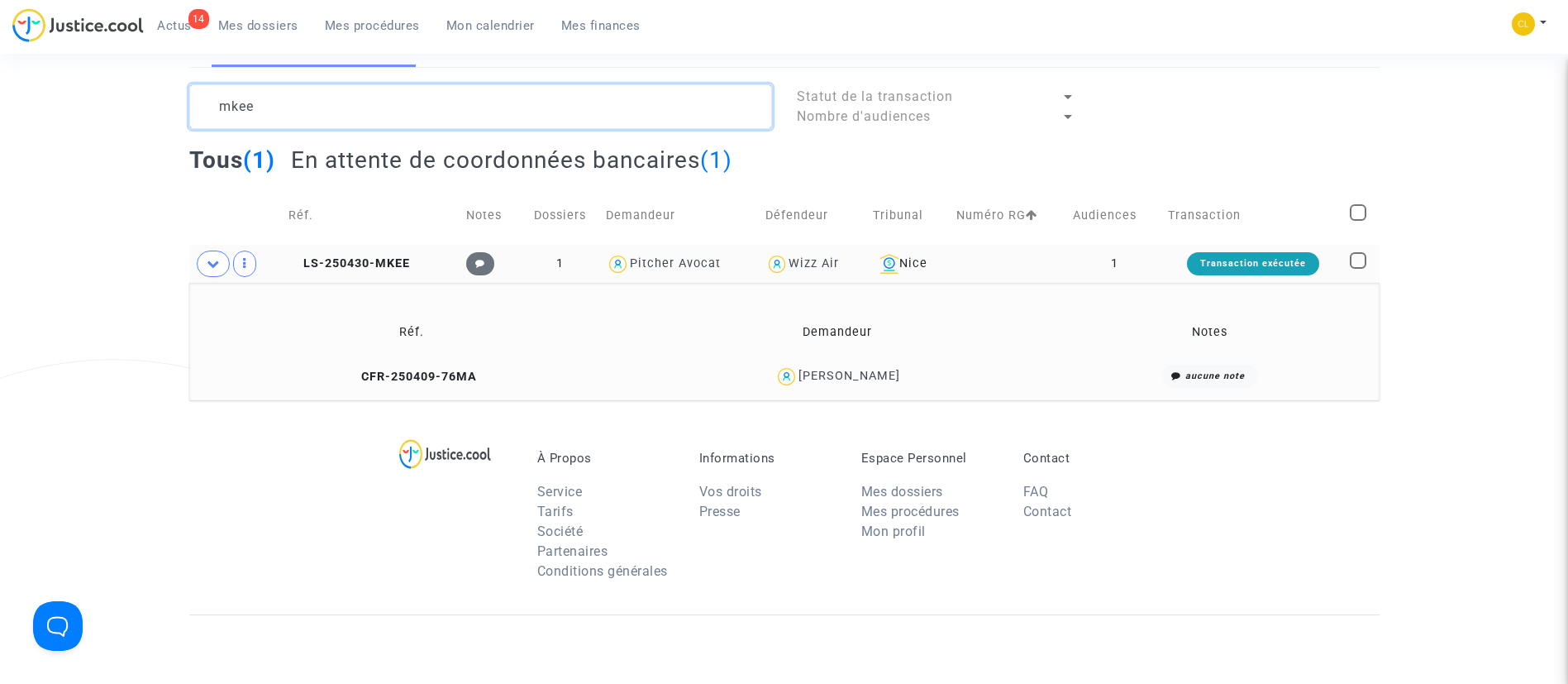
click at [331, 103] on textarea at bounding box center [481, 106] width 582 height 44
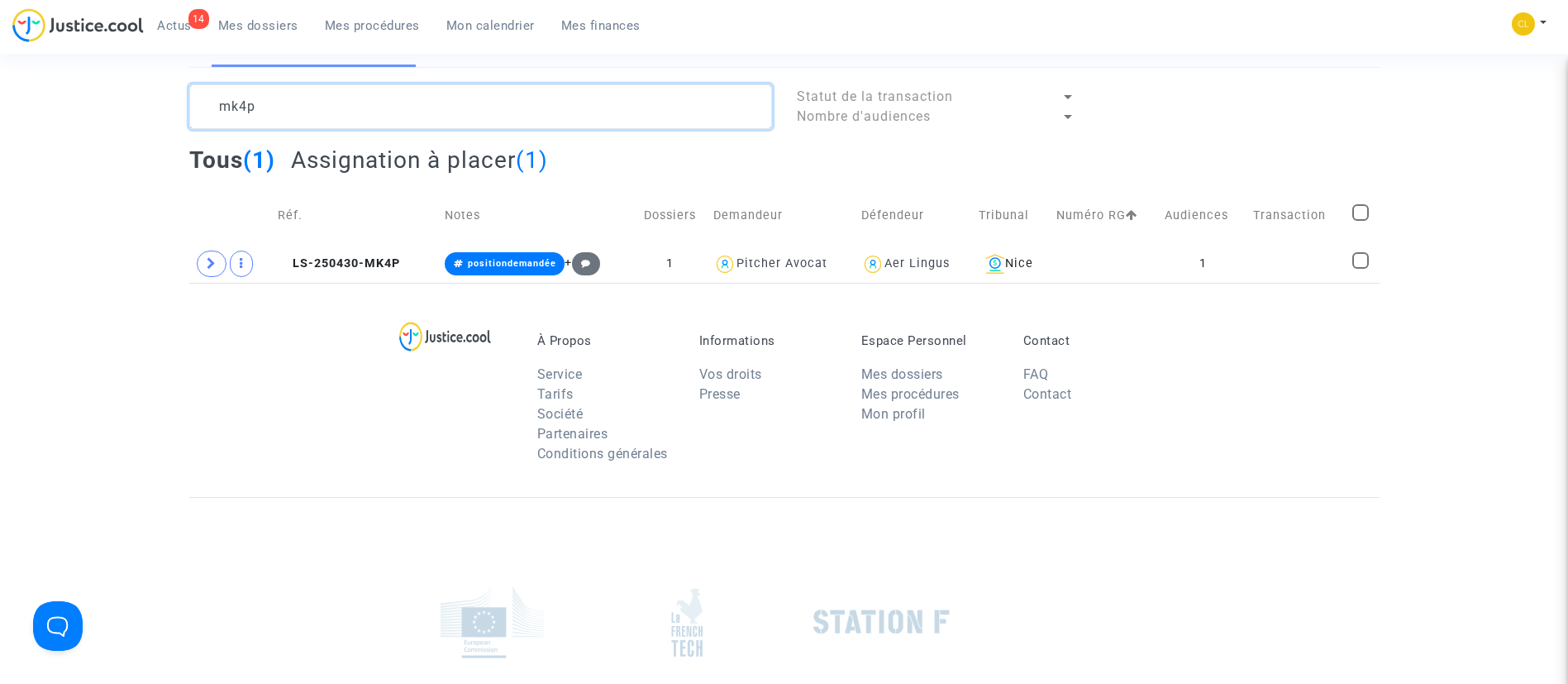
type textarea "mk4p"
click at [1313, 259] on td at bounding box center [1296, 264] width 99 height 38
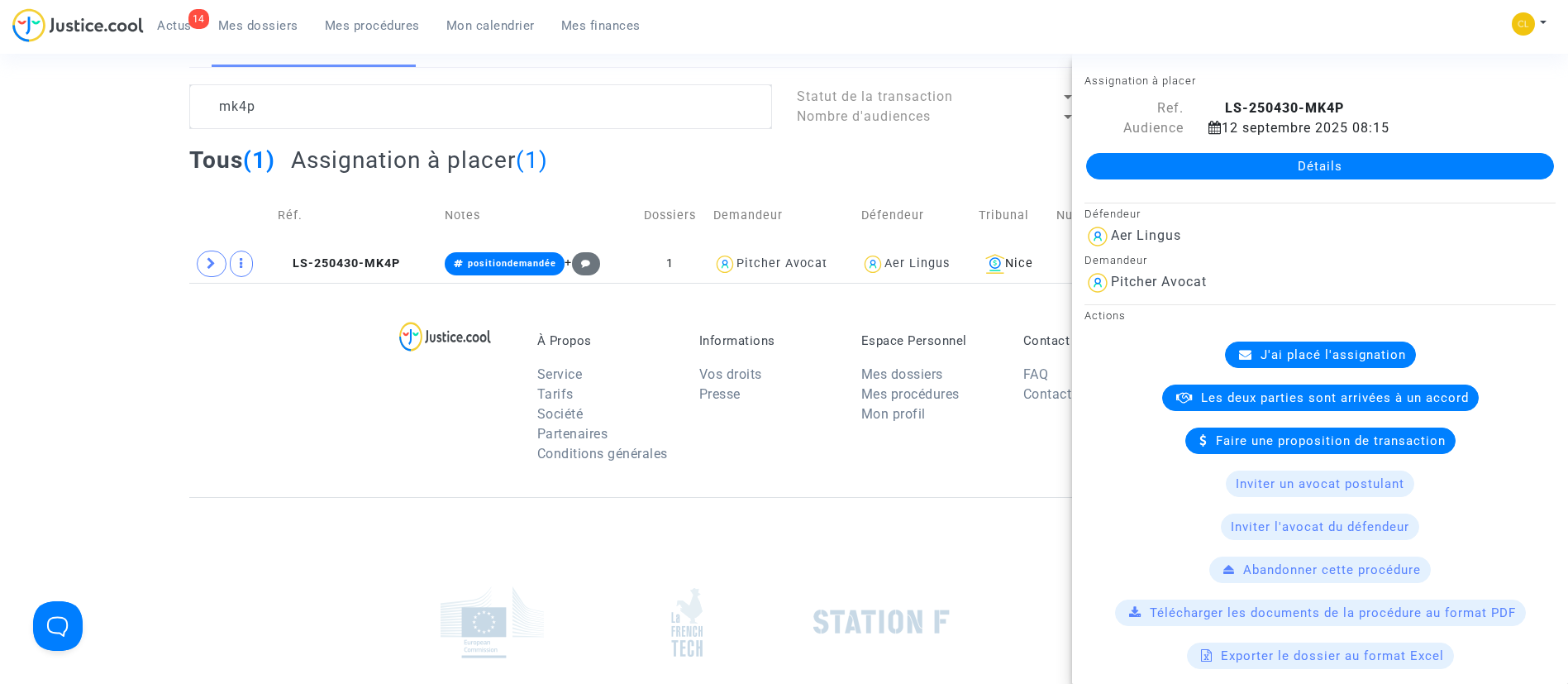
click at [1252, 164] on link "Détails" at bounding box center [1320, 166] width 468 height 26
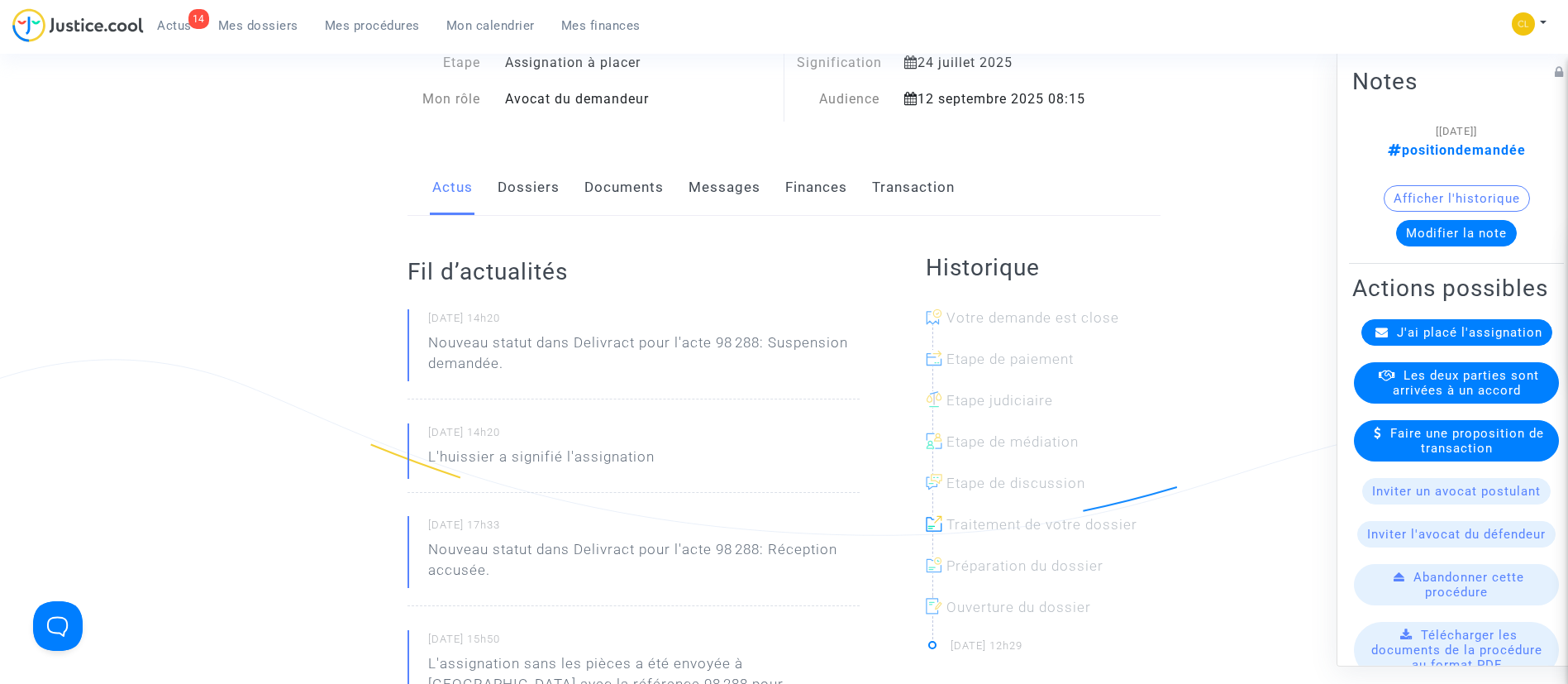
click at [1433, 339] on span "J'ai placé l'assignation" at bounding box center [1469, 331] width 145 height 15
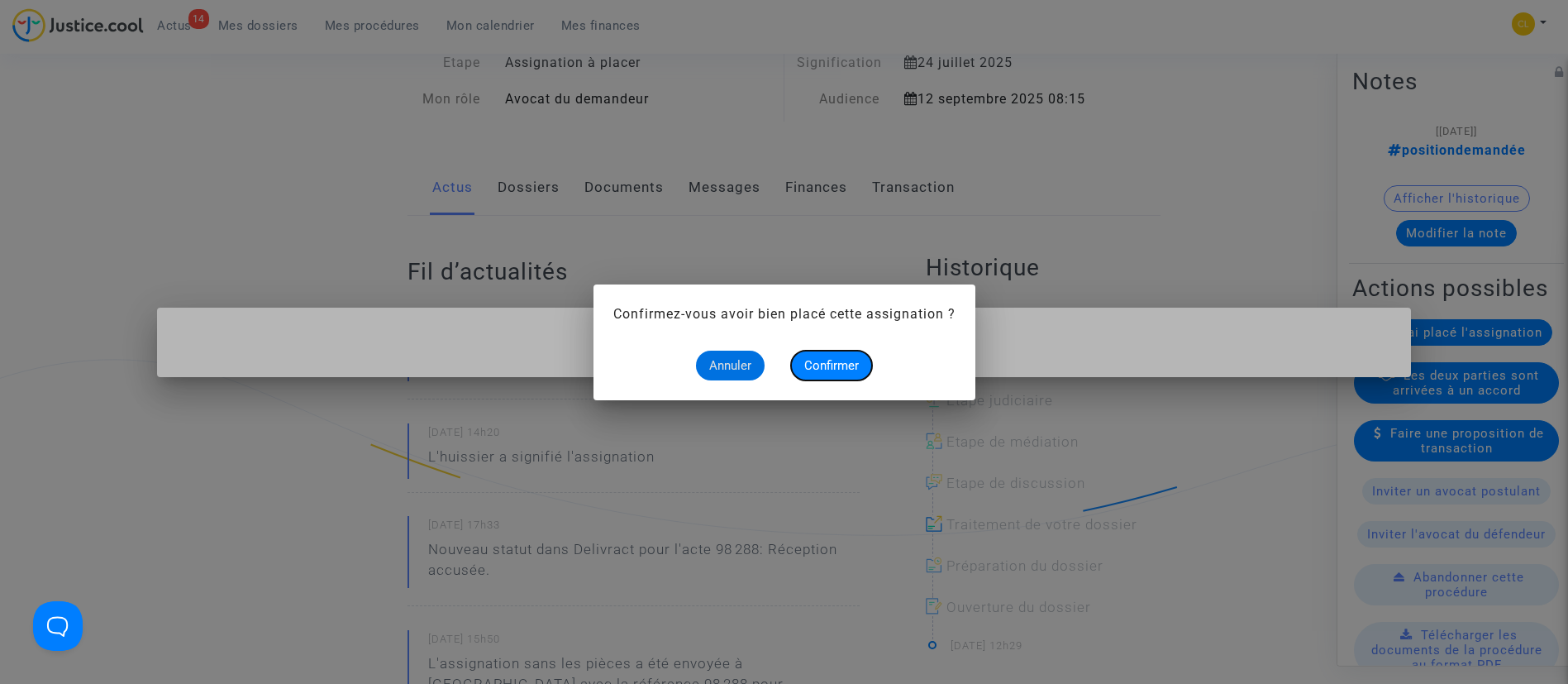
click at [862, 361] on button "Confirmer" at bounding box center [831, 365] width 81 height 30
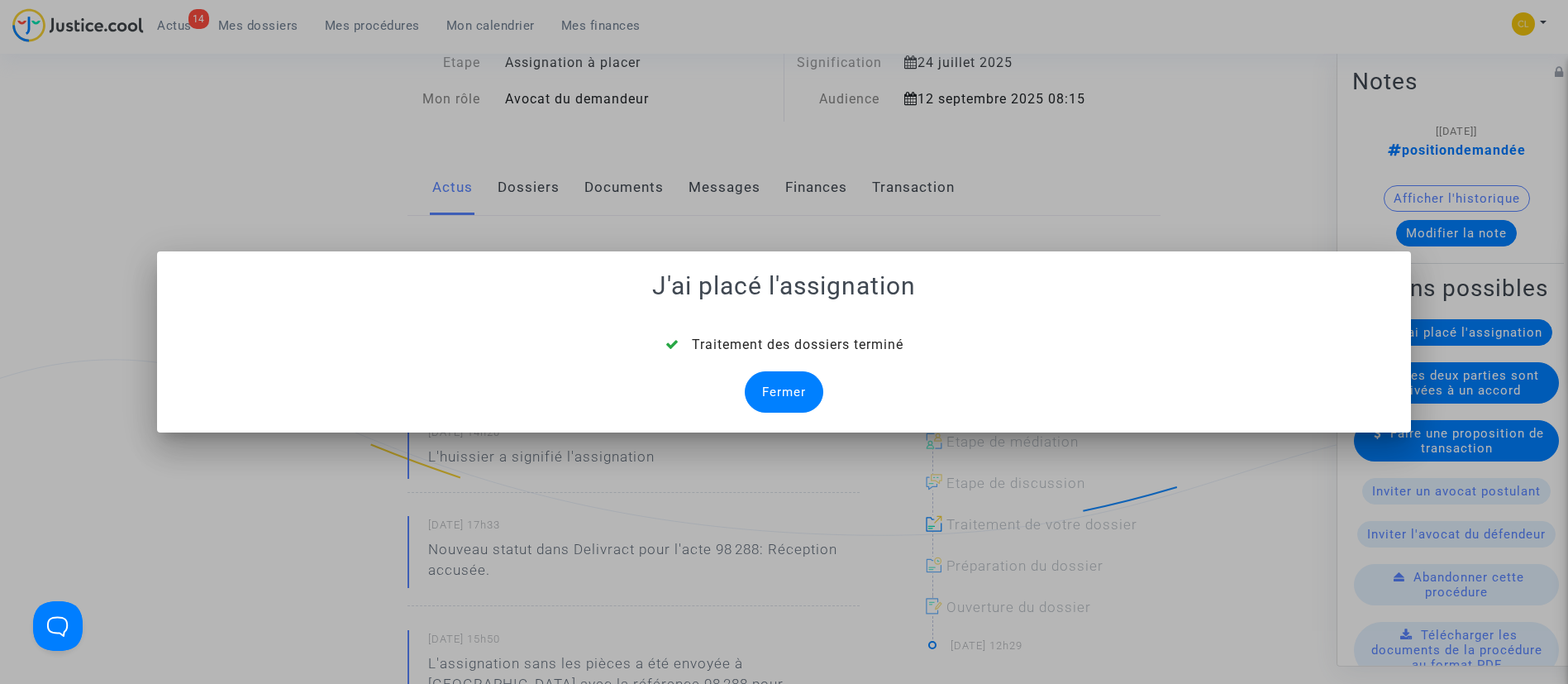
click at [783, 387] on div "Fermer" at bounding box center [784, 392] width 79 height 42
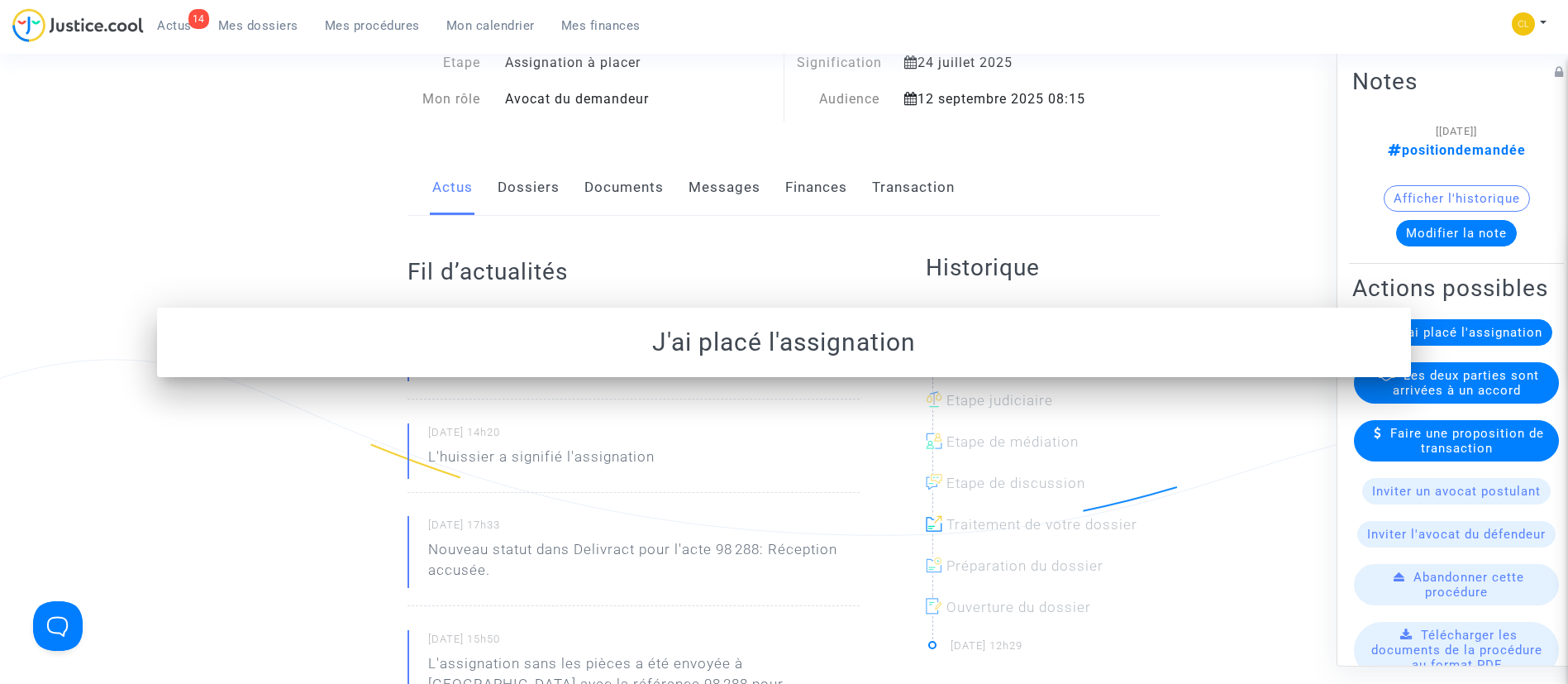
scroll to position [124, 0]
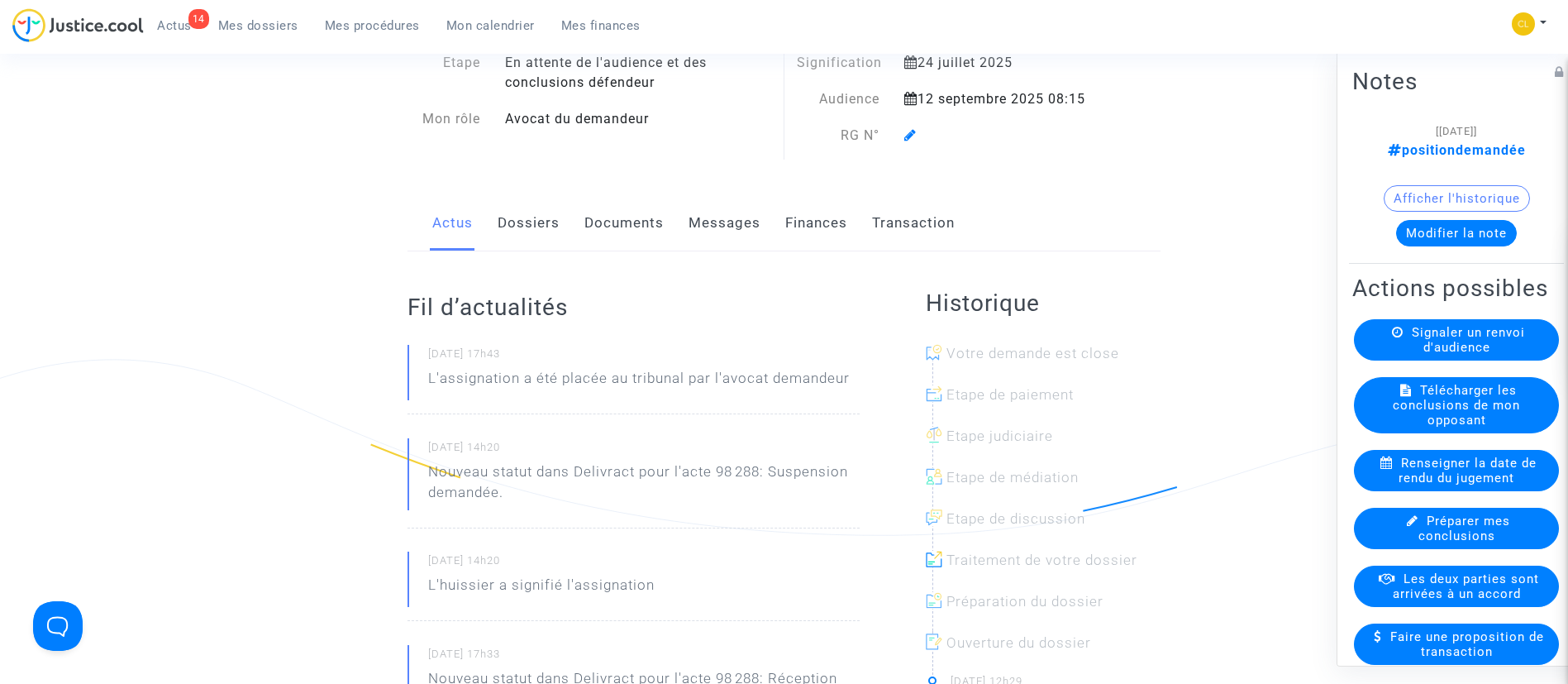
click at [911, 141] on icon at bounding box center [911, 134] width 13 height 14
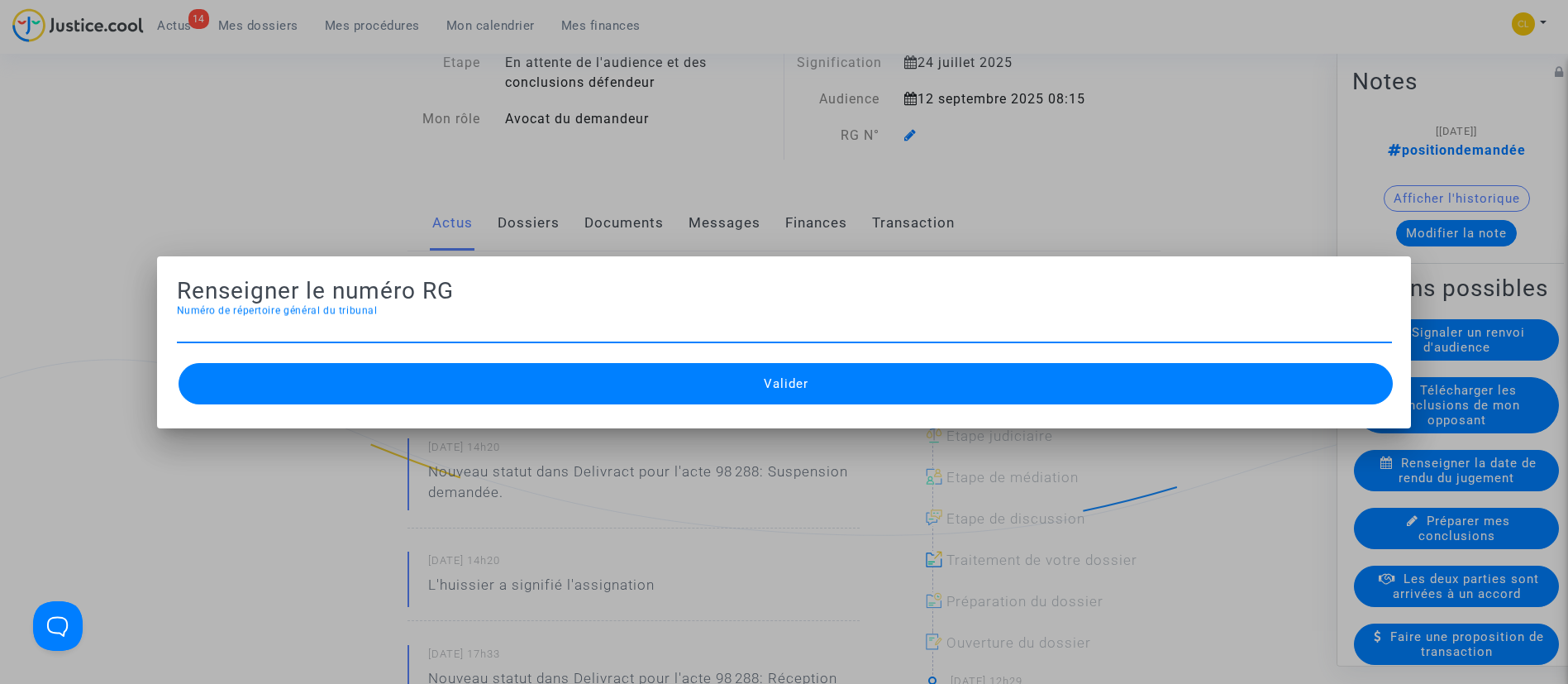
scroll to position [0, 0]
type input "2025RG01974"
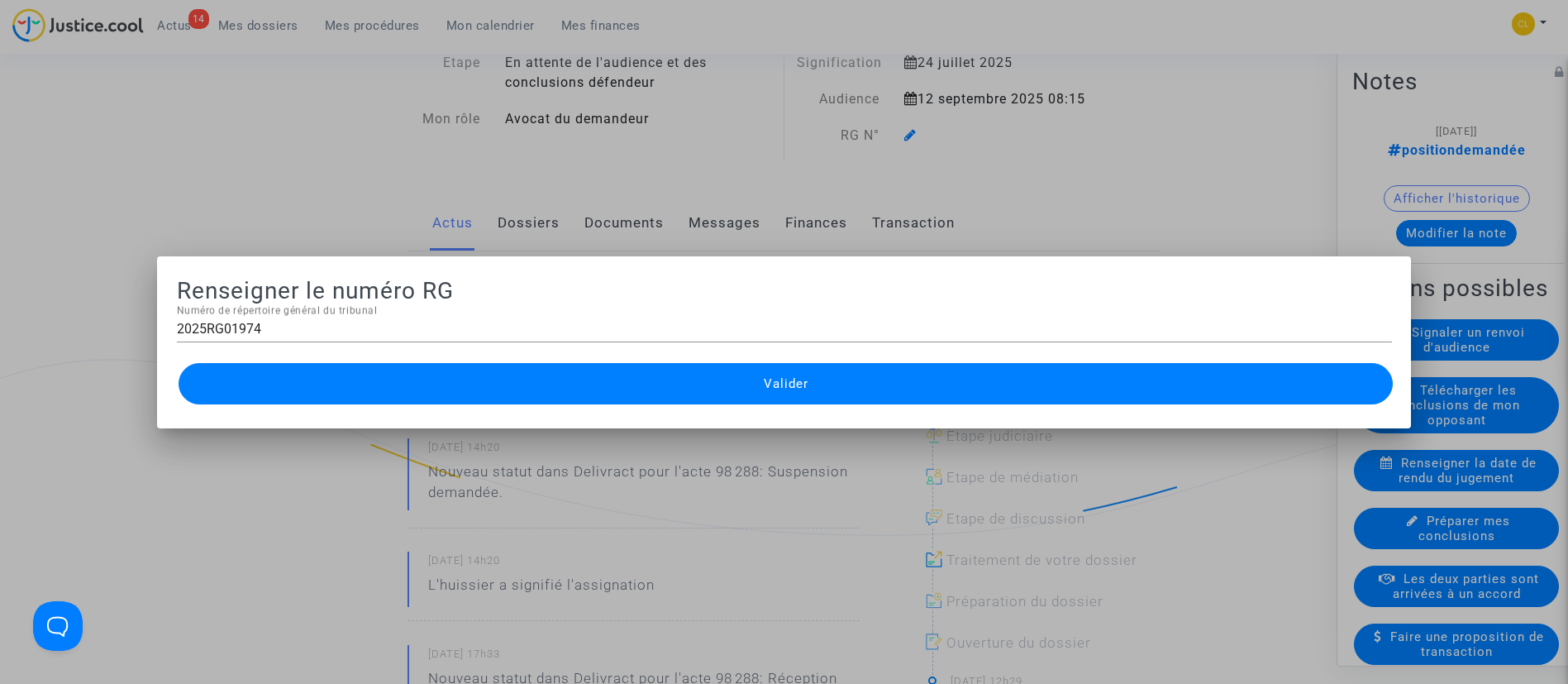
click at [597, 375] on button "Valider" at bounding box center [786, 384] width 1215 height 42
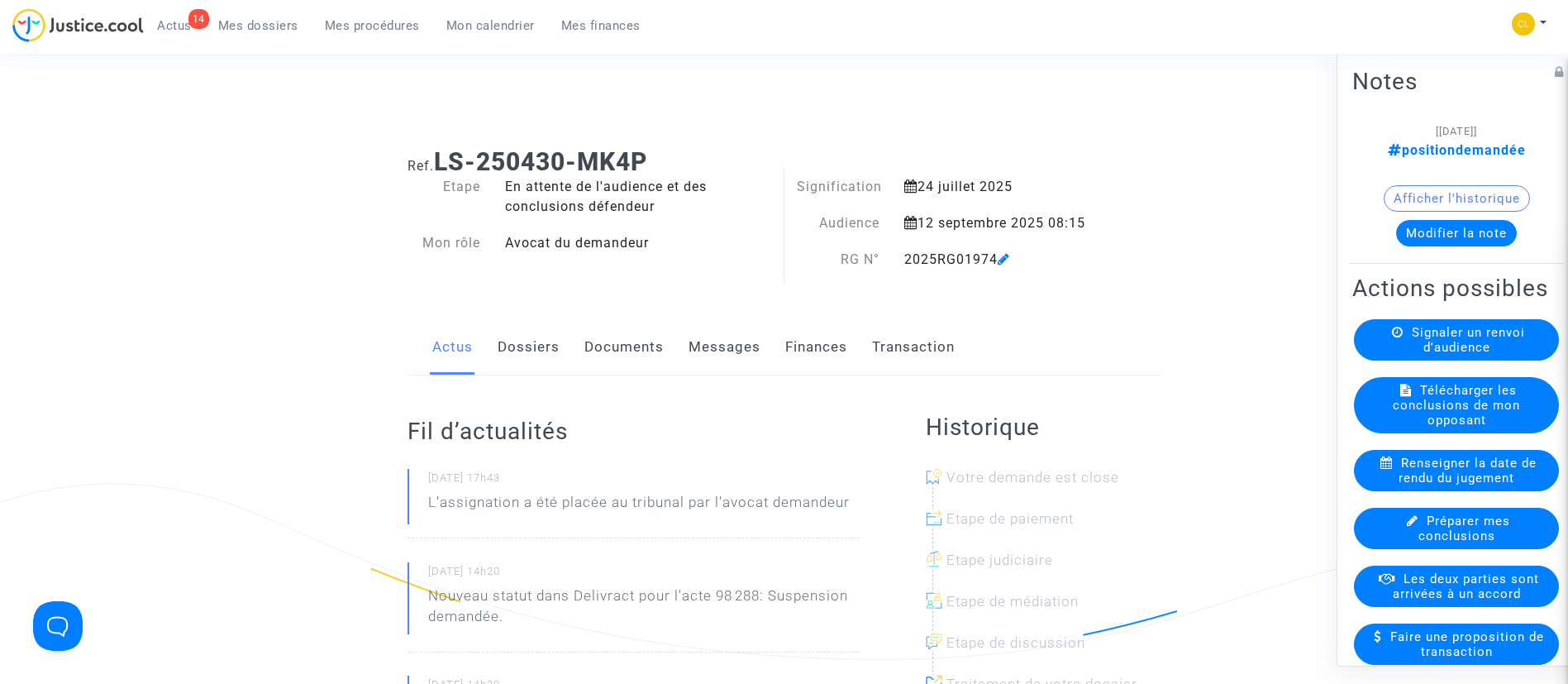
drag, startPoint x: 379, startPoint y: 23, endPoint x: 412, endPoint y: 108, distance: 91.2
click at [379, 23] on span "Mes procédures" at bounding box center [372, 25] width 95 height 15
click at [381, 30] on span "Mes procédures" at bounding box center [372, 25] width 95 height 15
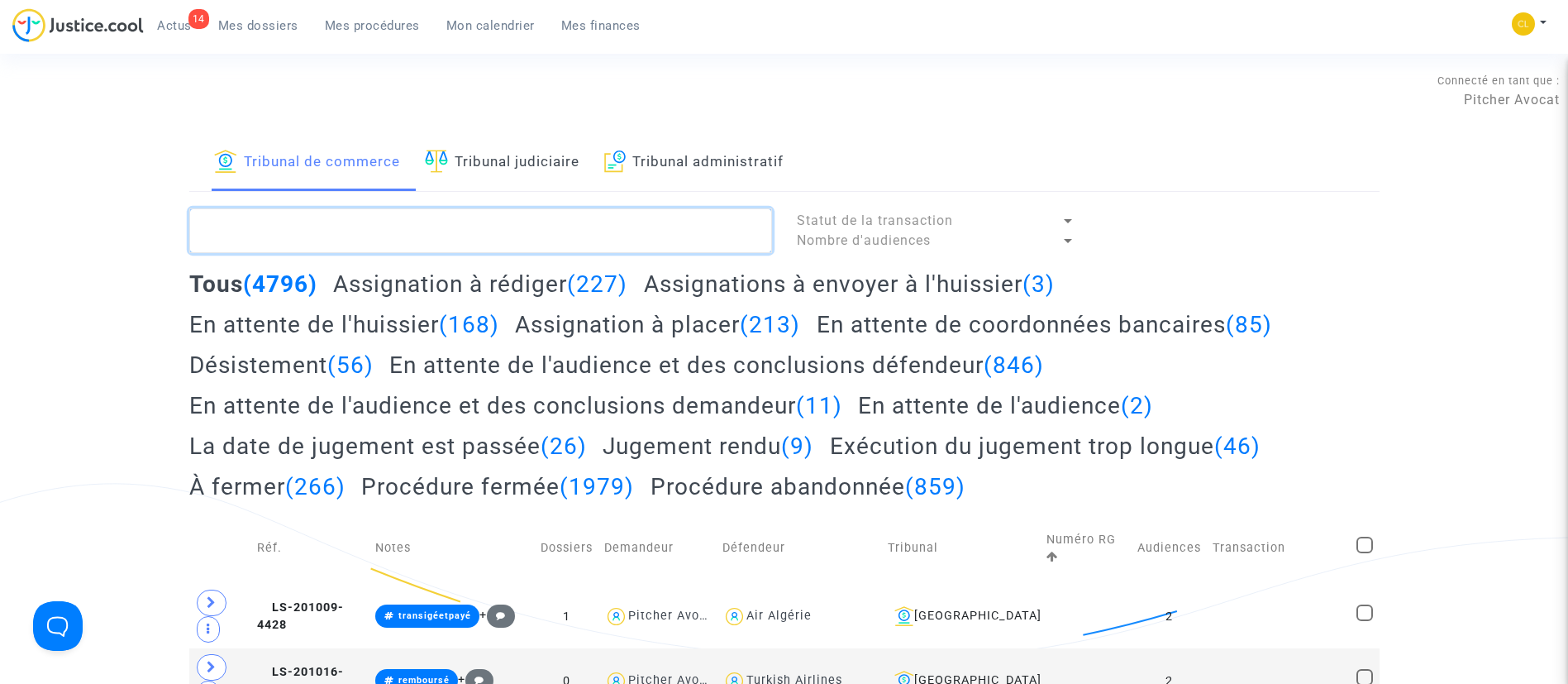
click at [438, 221] on textarea at bounding box center [481, 230] width 582 height 44
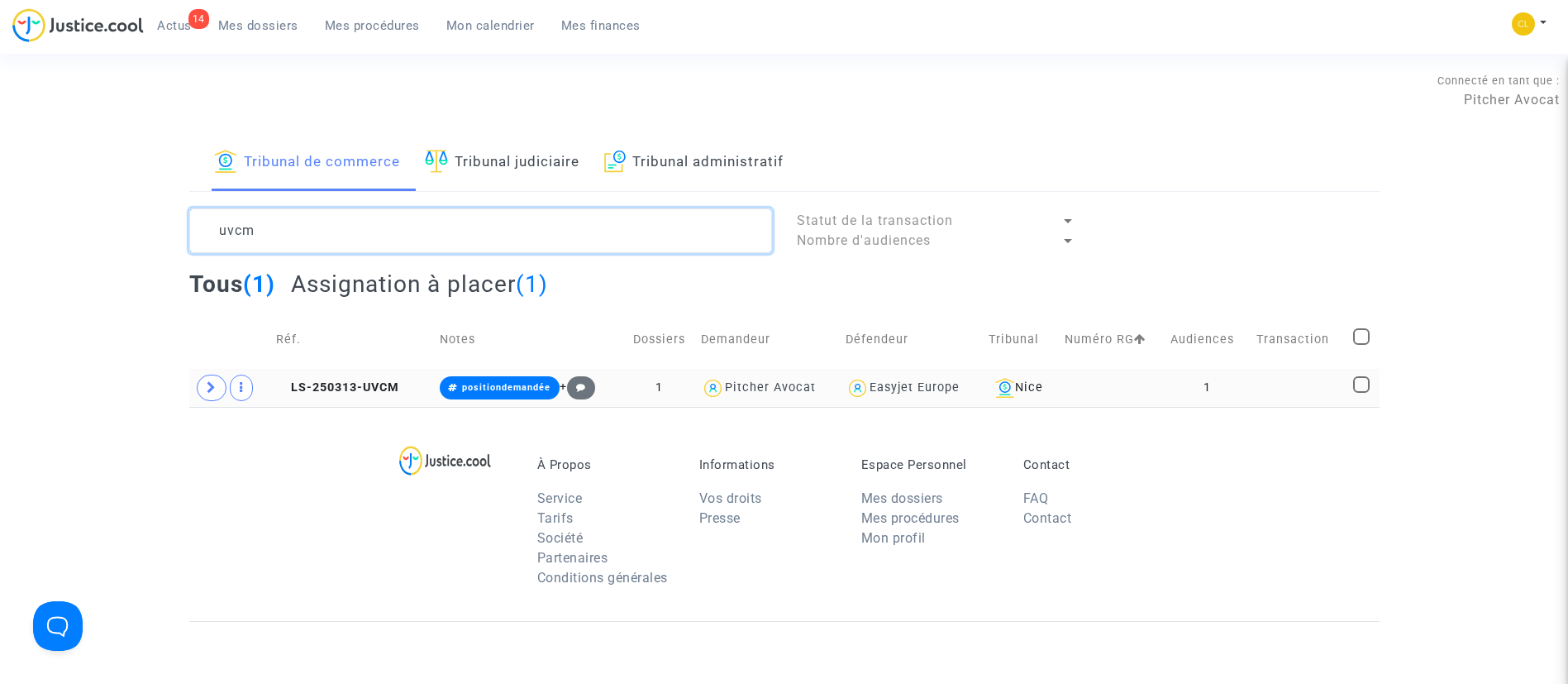
type textarea "uvcm"
click at [1318, 378] on td at bounding box center [1299, 387] width 97 height 38
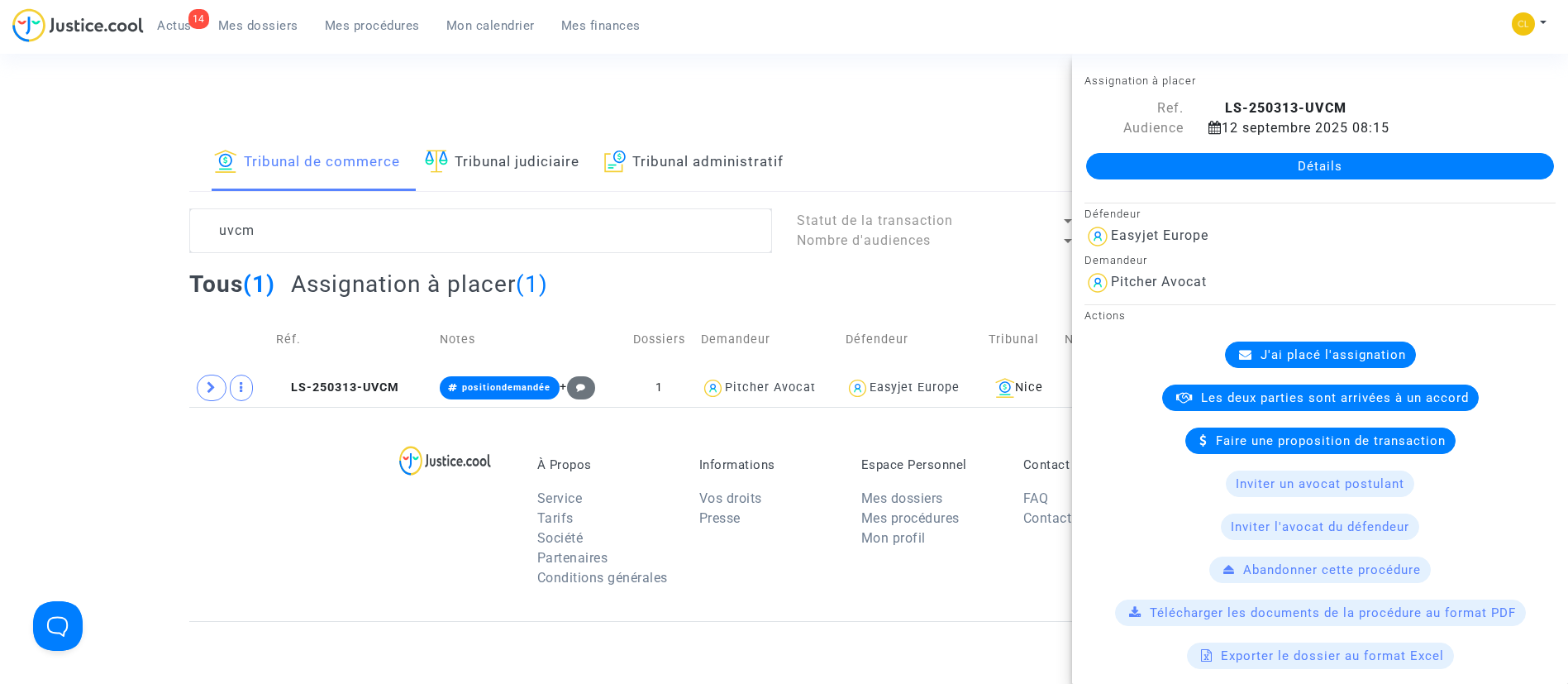
click at [1259, 170] on link "Détails" at bounding box center [1320, 166] width 468 height 26
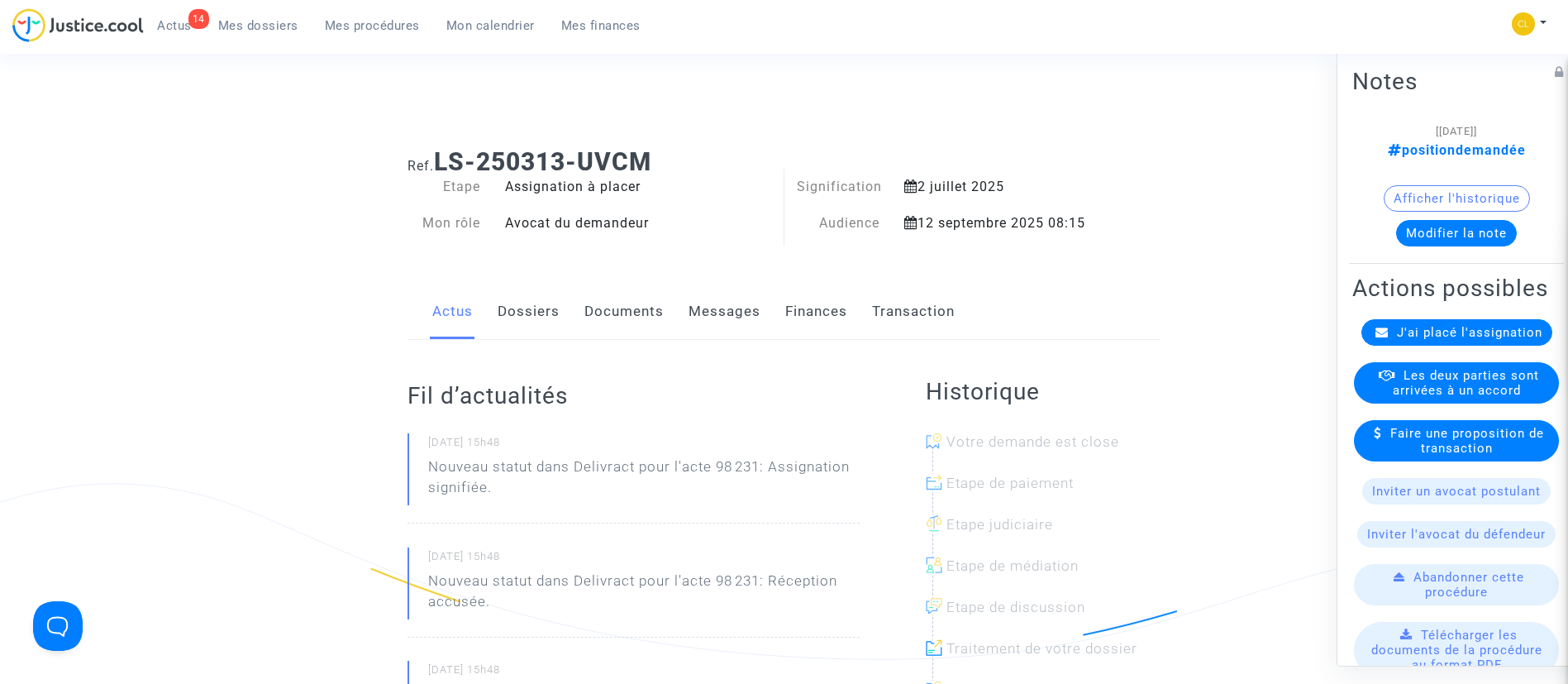
click at [1392, 345] on div "J'ai placé l'assignation" at bounding box center [1456, 331] width 191 height 26
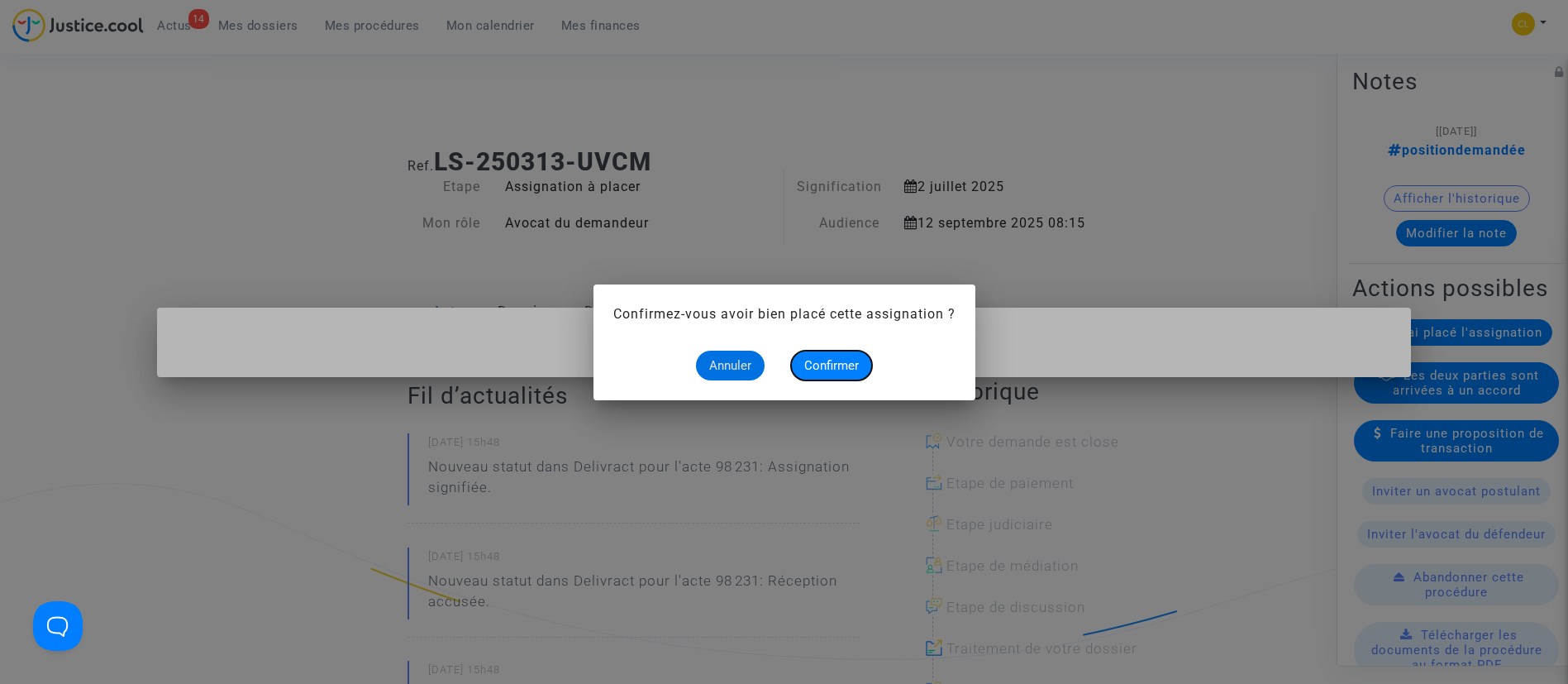
click at [827, 353] on button "Confirmer" at bounding box center [831, 365] width 81 height 30
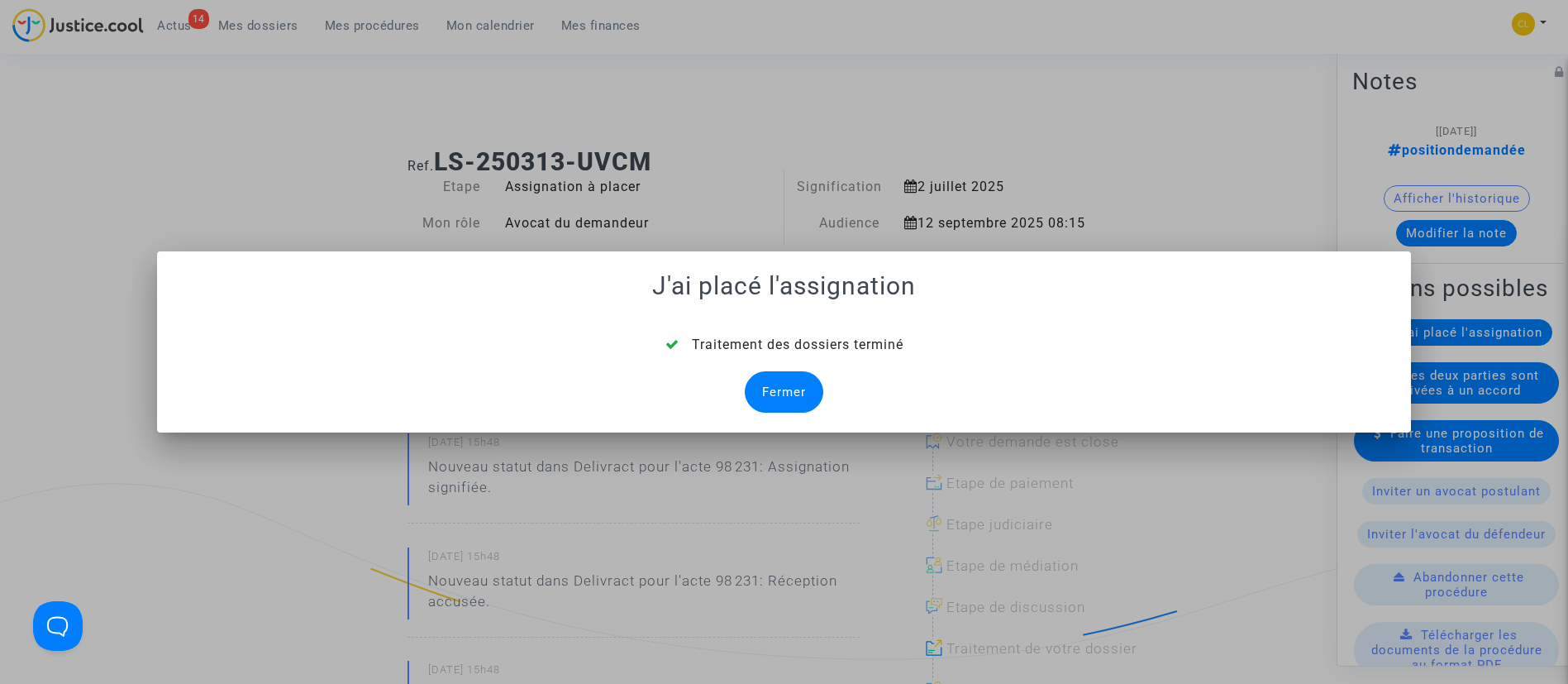
click at [783, 383] on div "Fermer" at bounding box center [784, 392] width 79 height 42
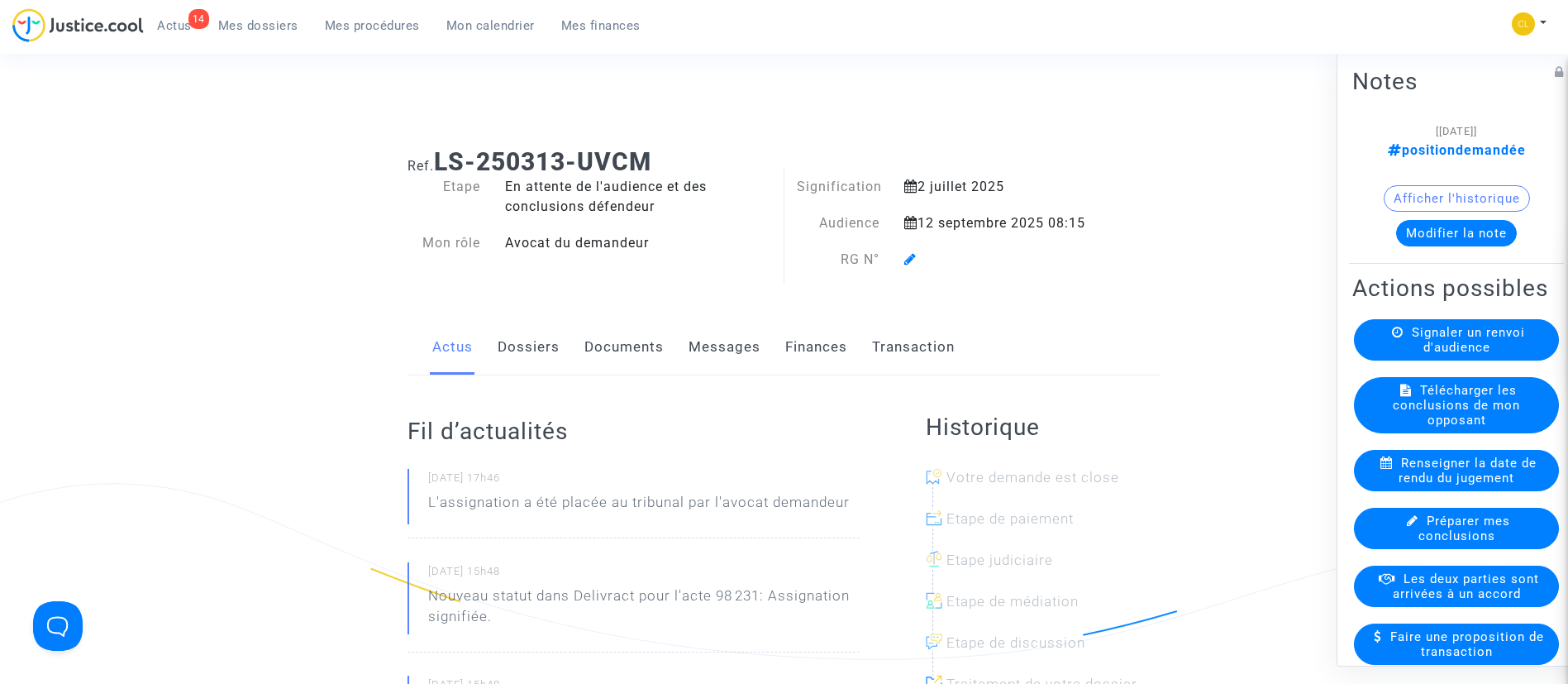
click at [914, 252] on icon at bounding box center [911, 259] width 13 height 14
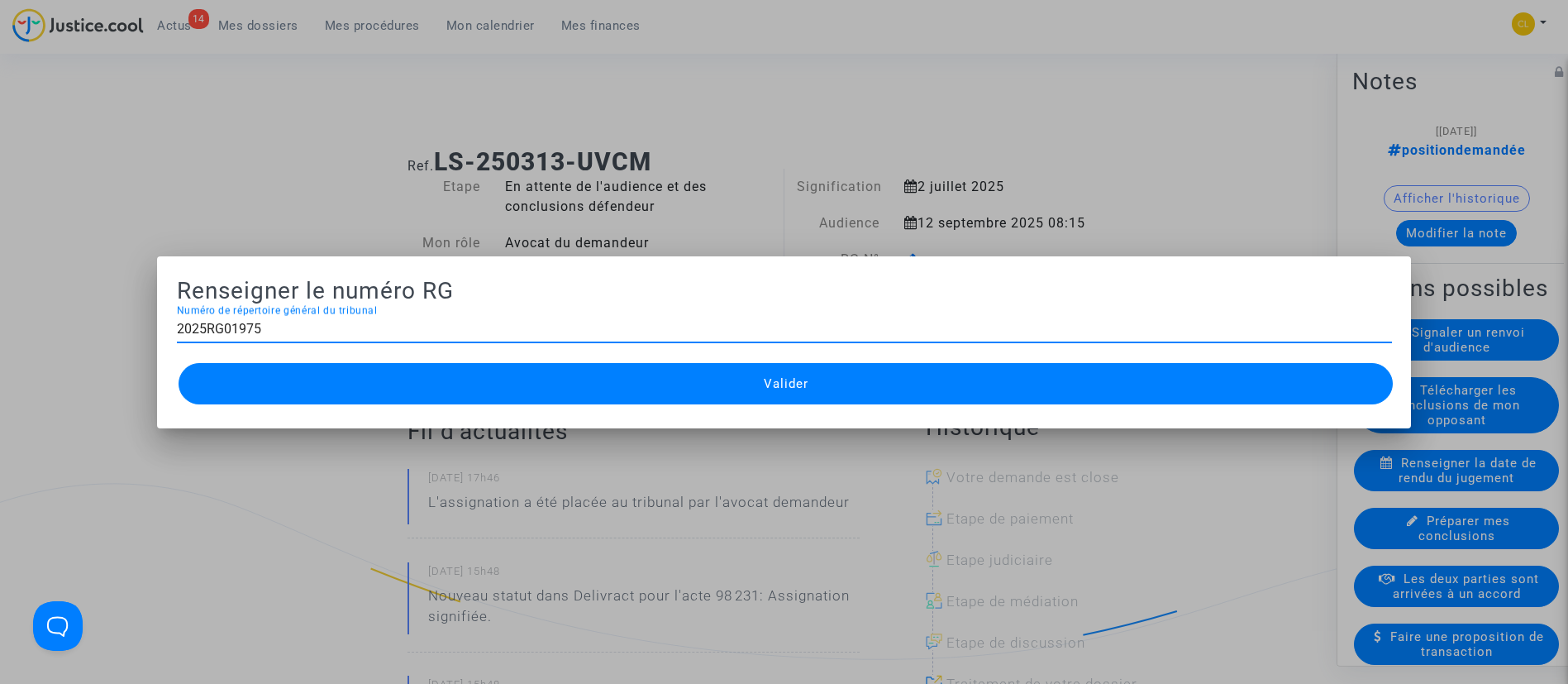
type input "2025RG01975"
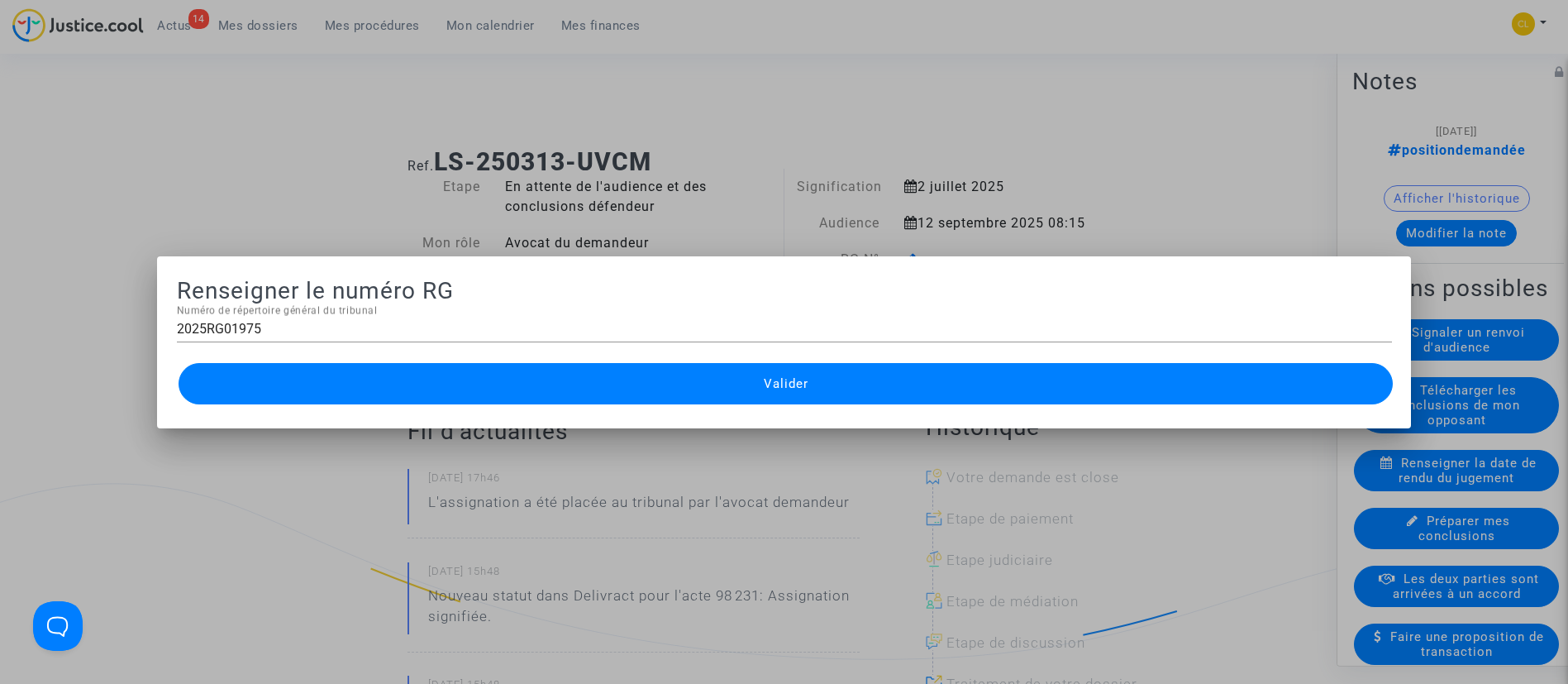
click at [823, 391] on button "Valider" at bounding box center [786, 384] width 1215 height 42
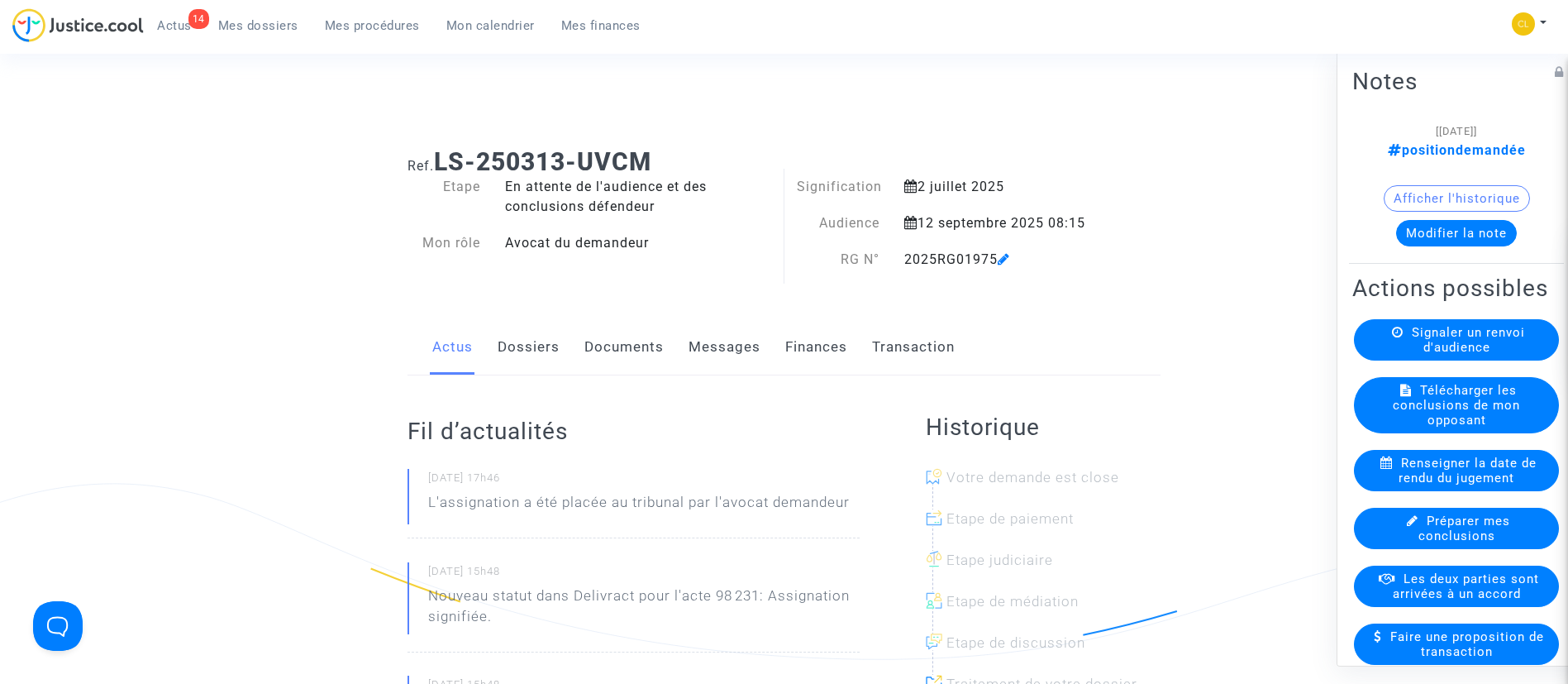
click at [401, 24] on span "Mes procédures" at bounding box center [372, 25] width 95 height 15
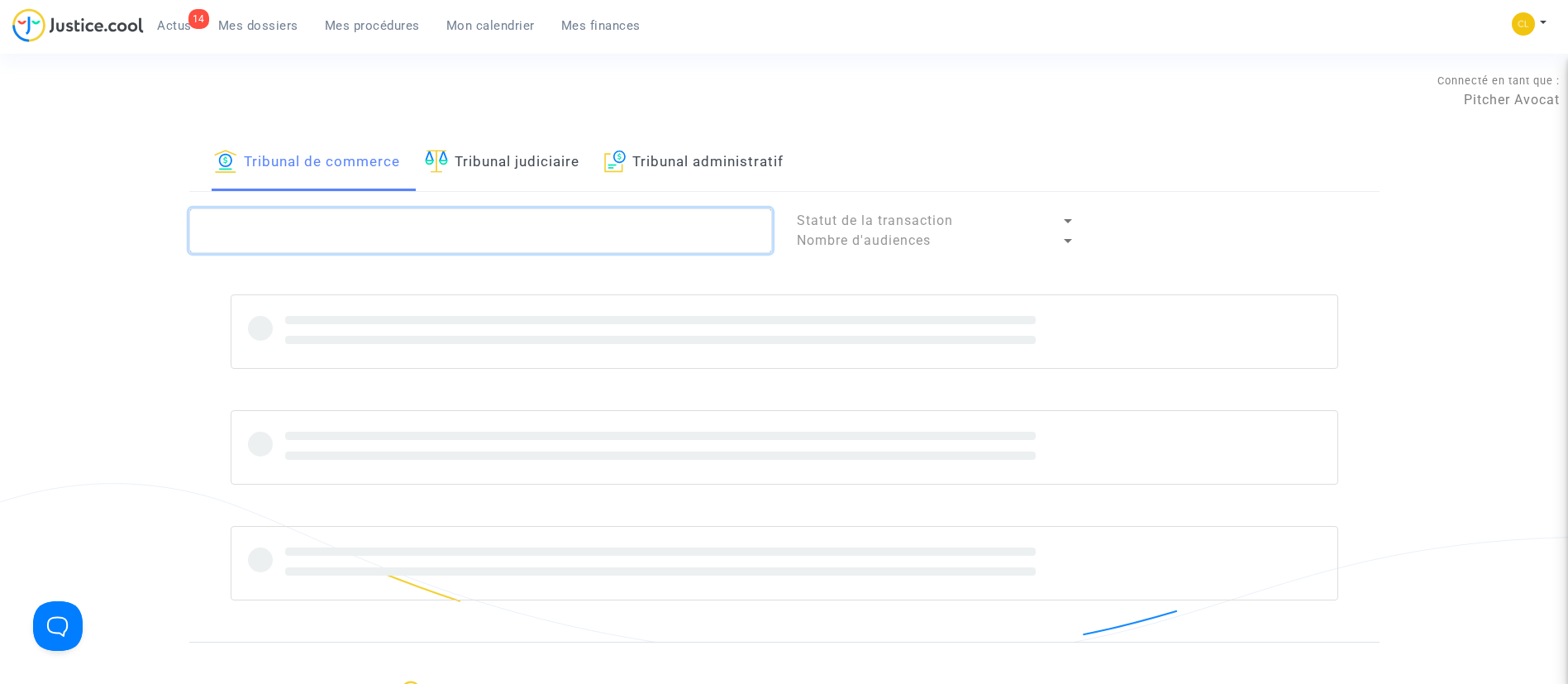
click at [535, 237] on textarea at bounding box center [481, 230] width 582 height 44
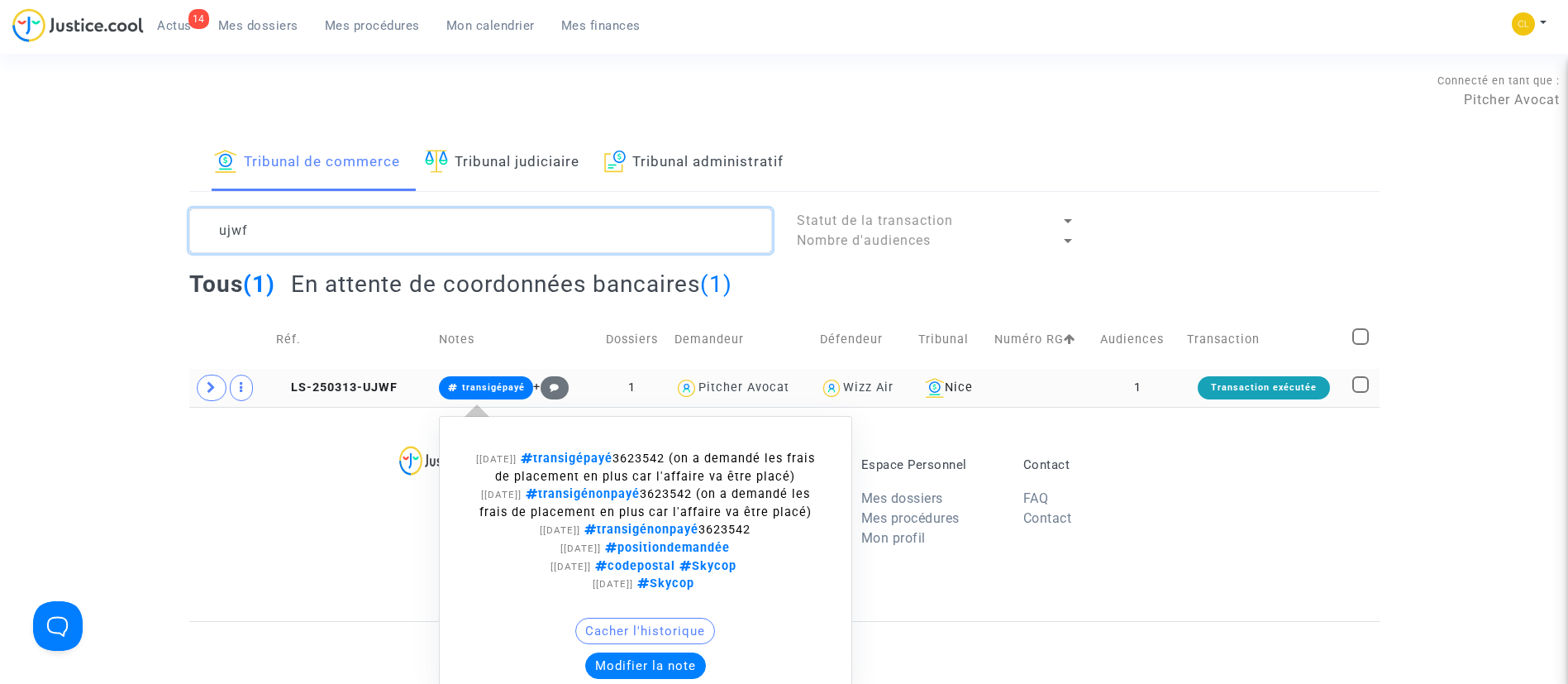
scroll to position [248, 0]
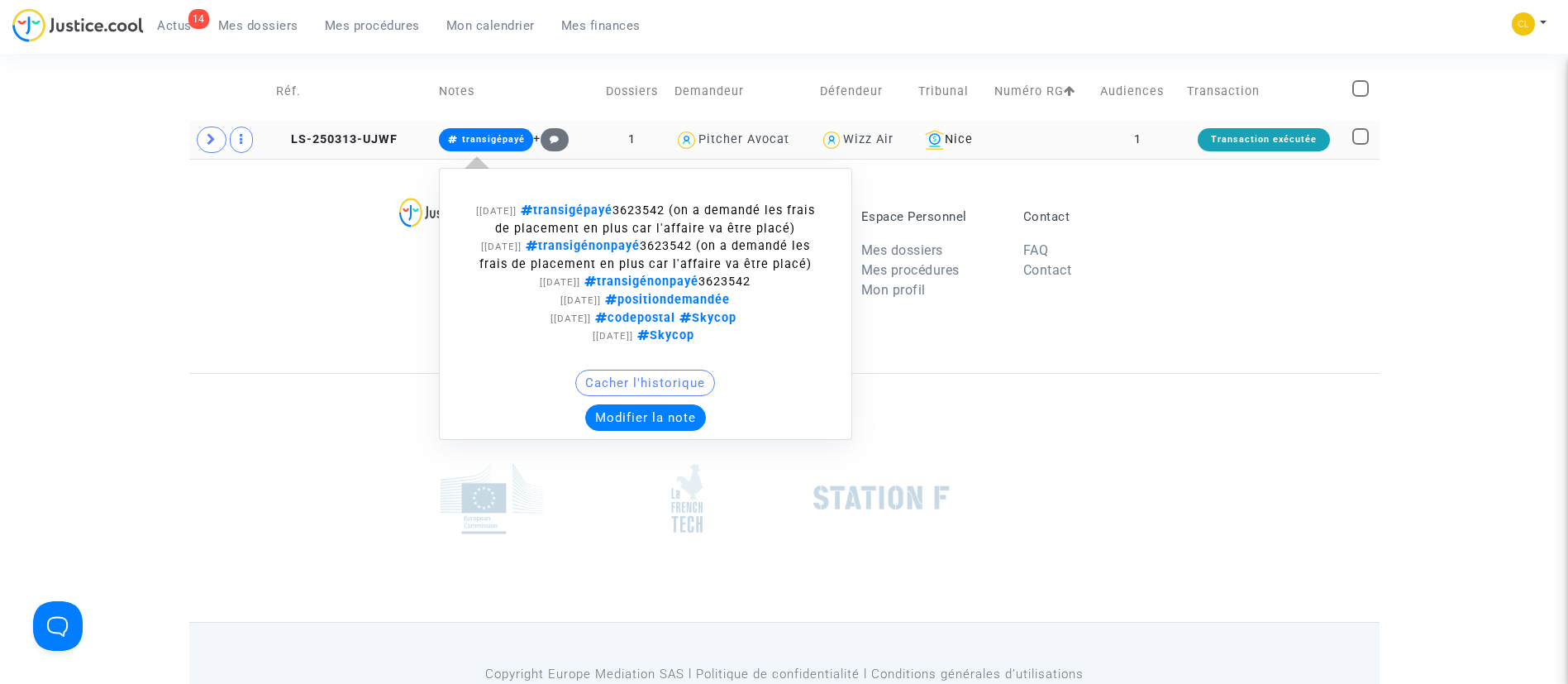
type textarea "ujwf"
click at [624, 415] on button "Modifier la note" at bounding box center [645, 417] width 121 height 26
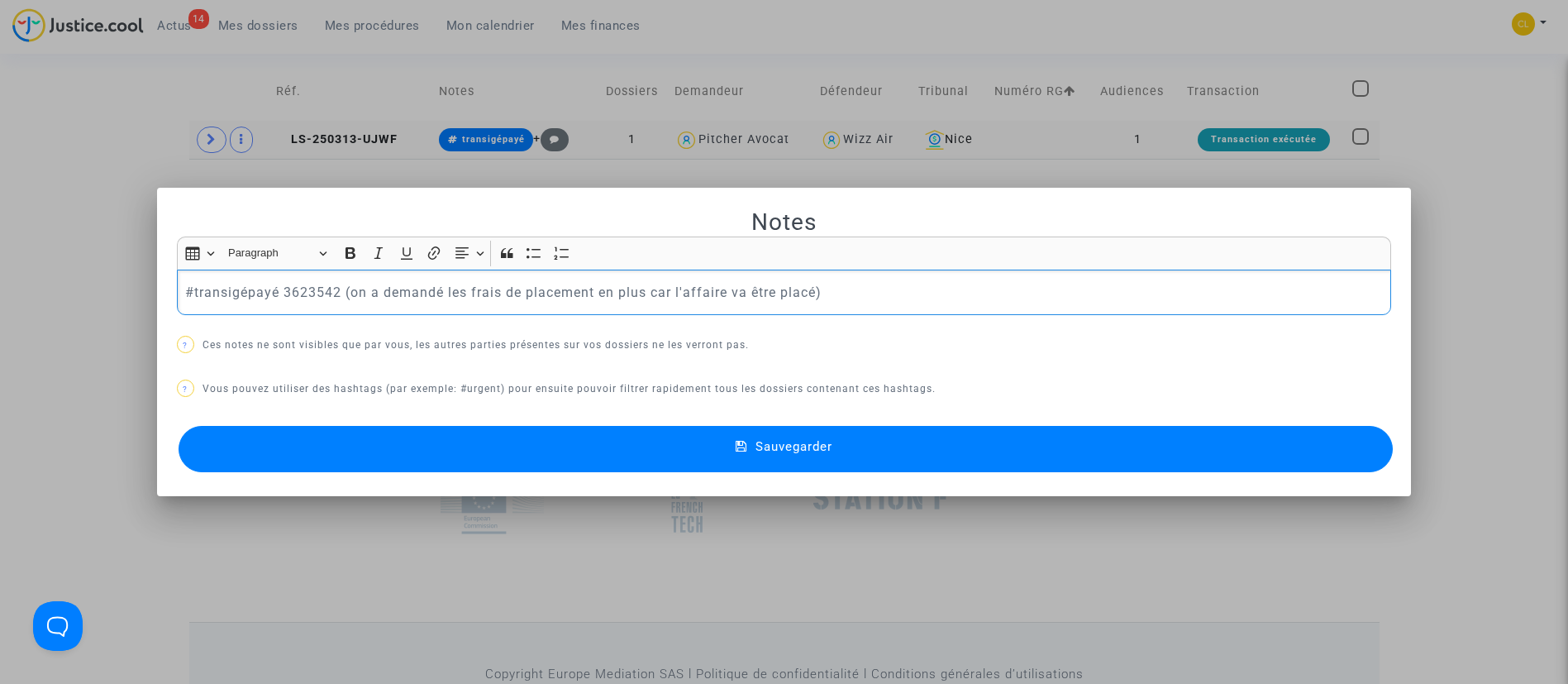
scroll to position [0, 0]
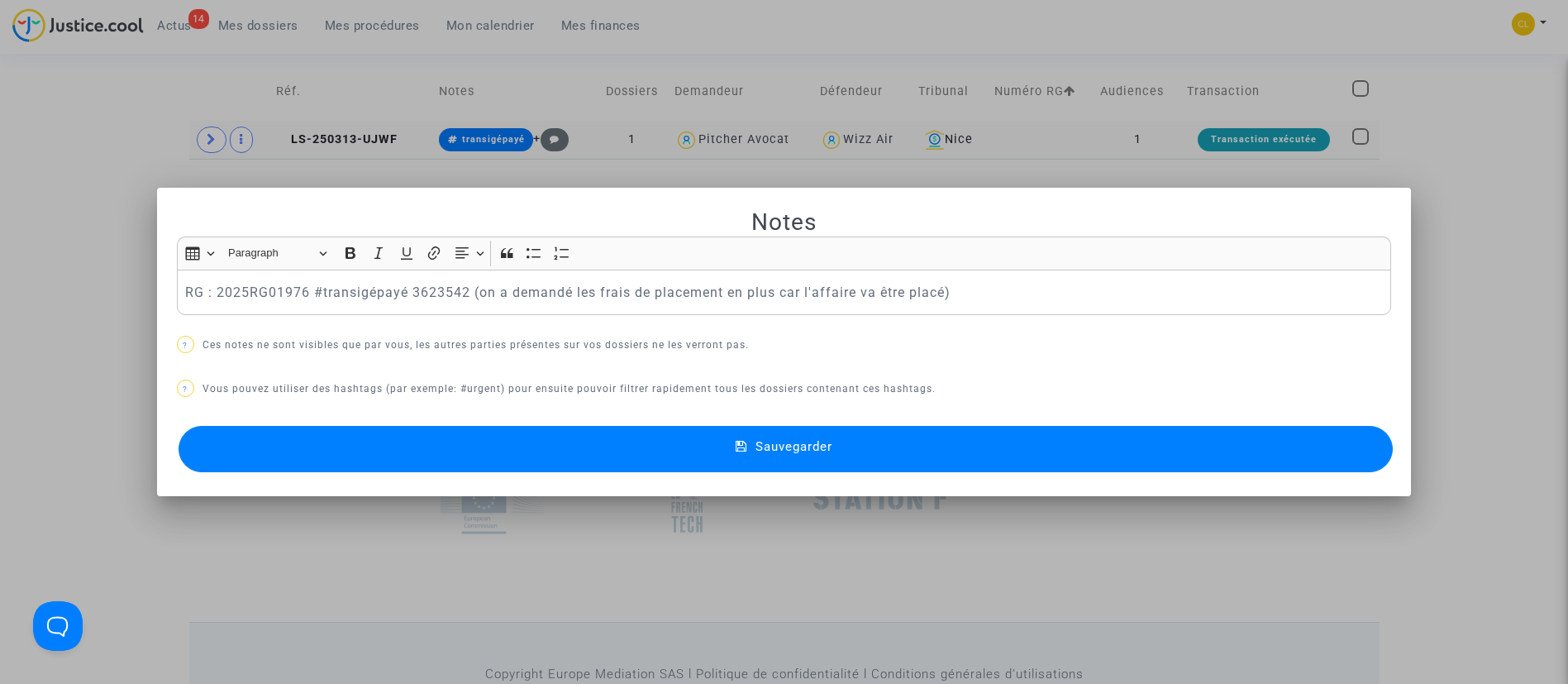
click at [839, 461] on button "Sauvegarder" at bounding box center [786, 448] width 1215 height 46
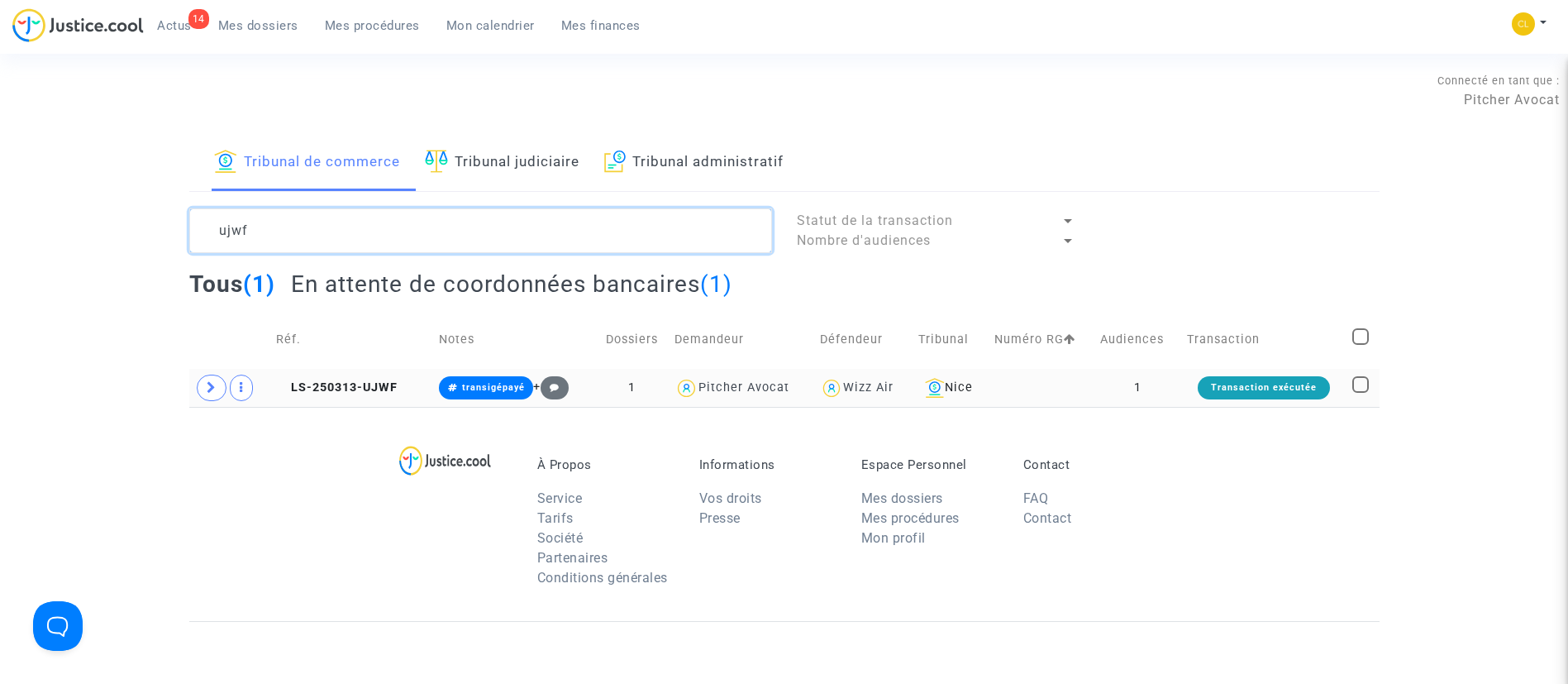
click at [377, 226] on textarea at bounding box center [481, 230] width 582 height 44
click at [377, 225] on textarea at bounding box center [481, 230] width 582 height 44
click at [394, 219] on textarea at bounding box center [481, 230] width 582 height 44
click at [379, 232] on textarea at bounding box center [481, 230] width 582 height 44
click at [379, 231] on textarea at bounding box center [481, 230] width 582 height 44
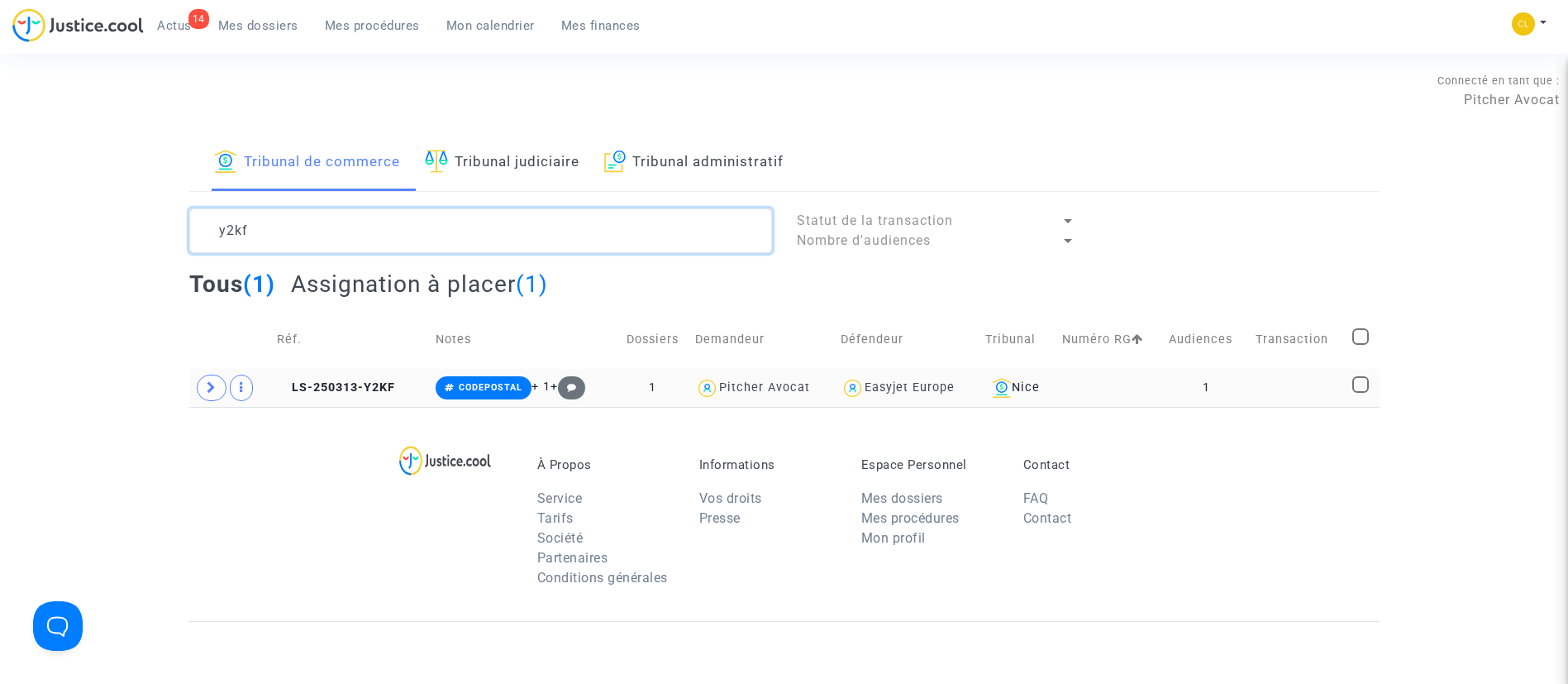
type textarea "y2kf"
click at [1225, 402] on td "1" at bounding box center [1206, 387] width 87 height 38
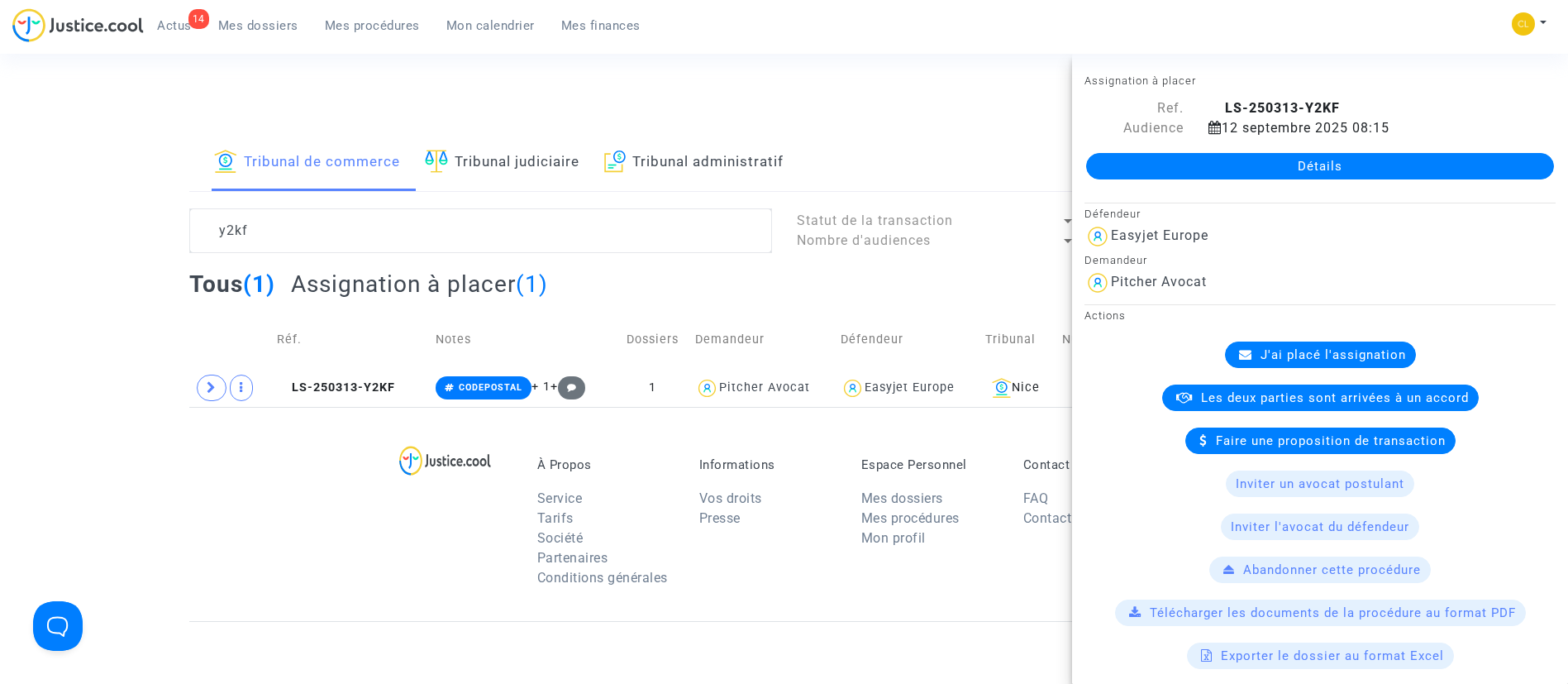
click at [1262, 171] on link "Détails" at bounding box center [1320, 166] width 468 height 26
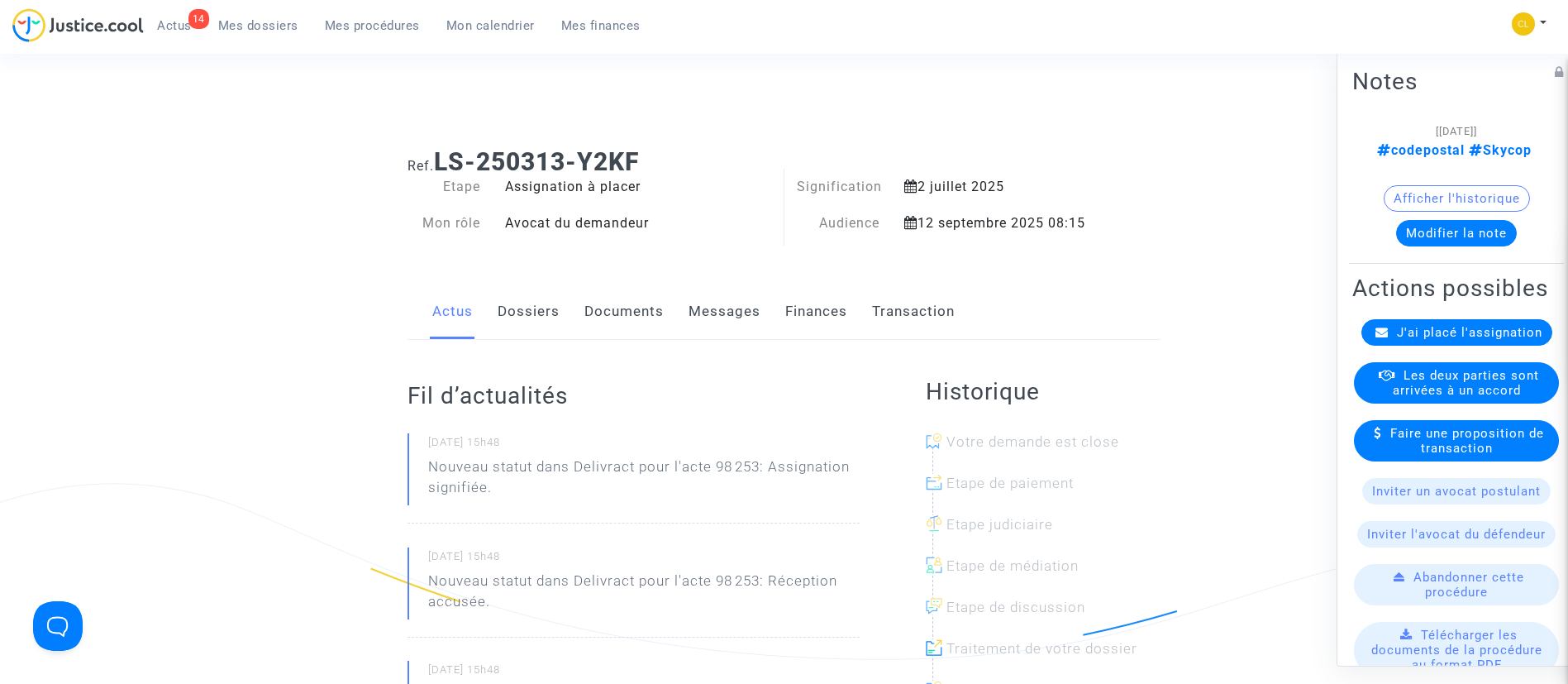
click at [1424, 339] on span "J'ai placé l'assignation" at bounding box center [1469, 331] width 145 height 15
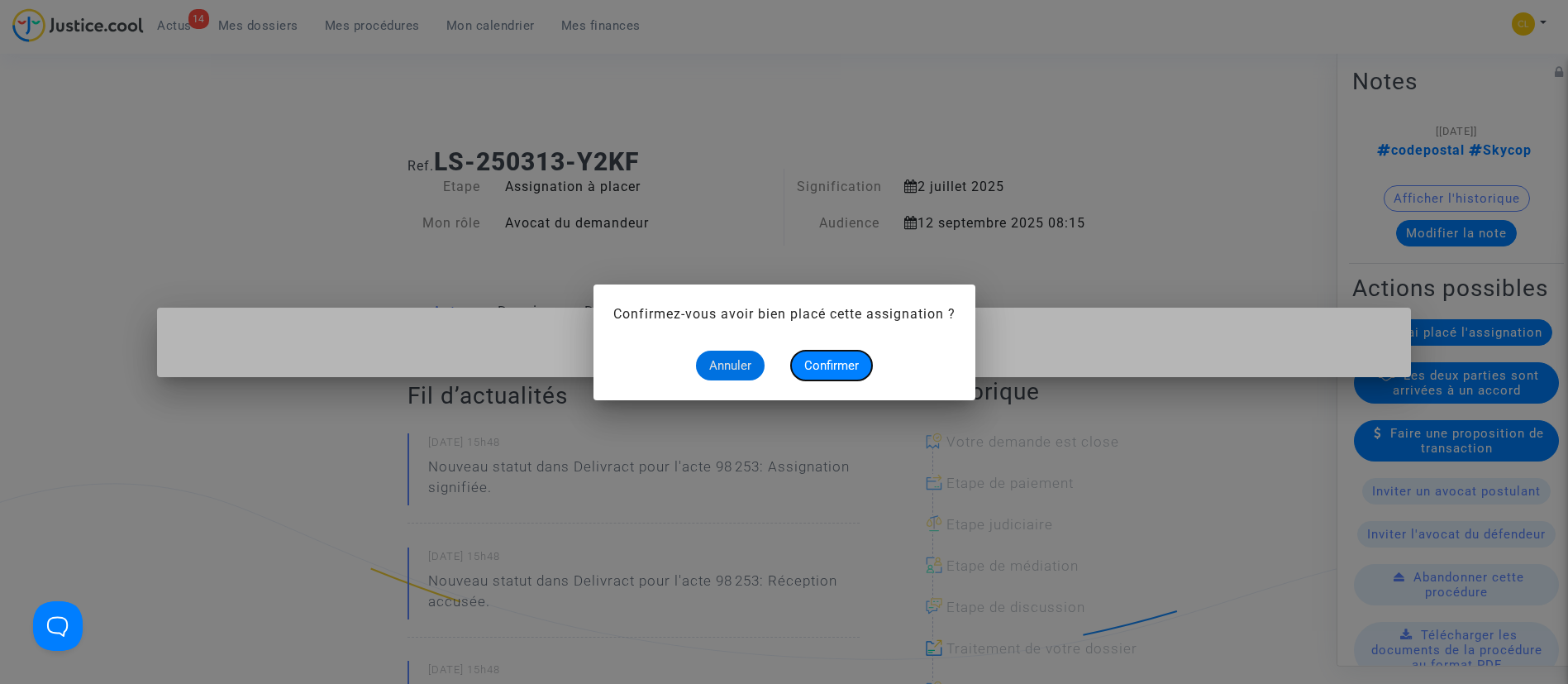
click at [853, 360] on span "Confirmer" at bounding box center [832, 366] width 54 height 15
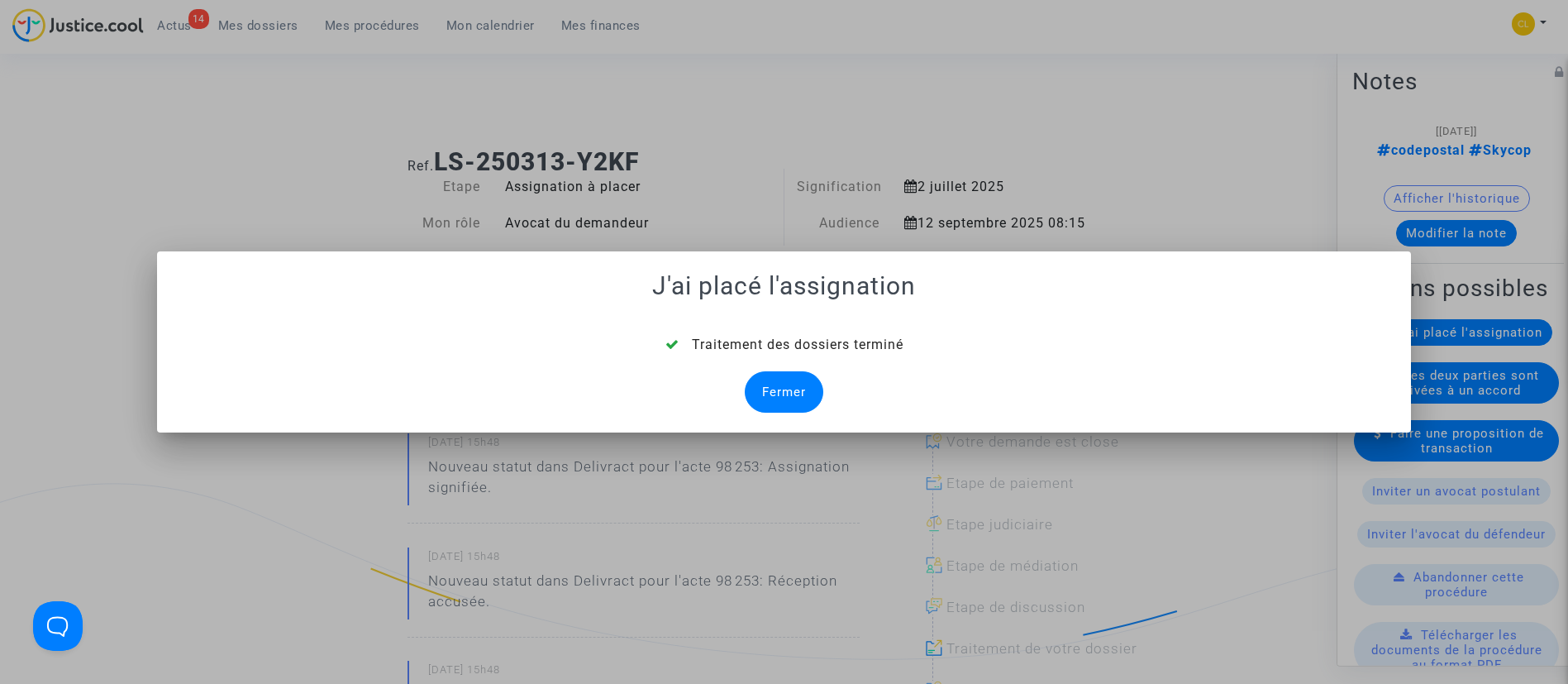
drag, startPoint x: 797, startPoint y: 386, endPoint x: 791, endPoint y: 351, distance: 35.5
click at [796, 385] on div "Fermer" at bounding box center [784, 392] width 79 height 42
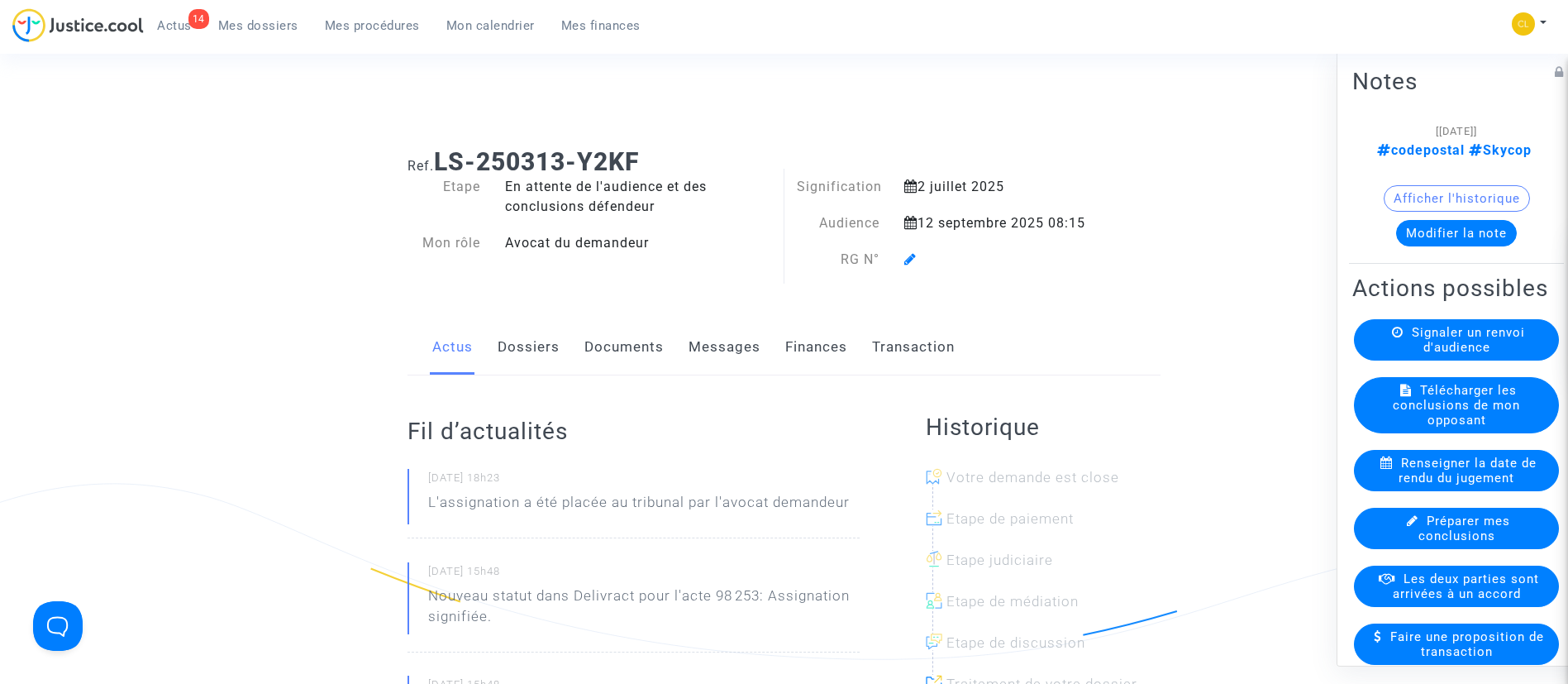
click at [911, 258] on icon at bounding box center [911, 259] width 13 height 14
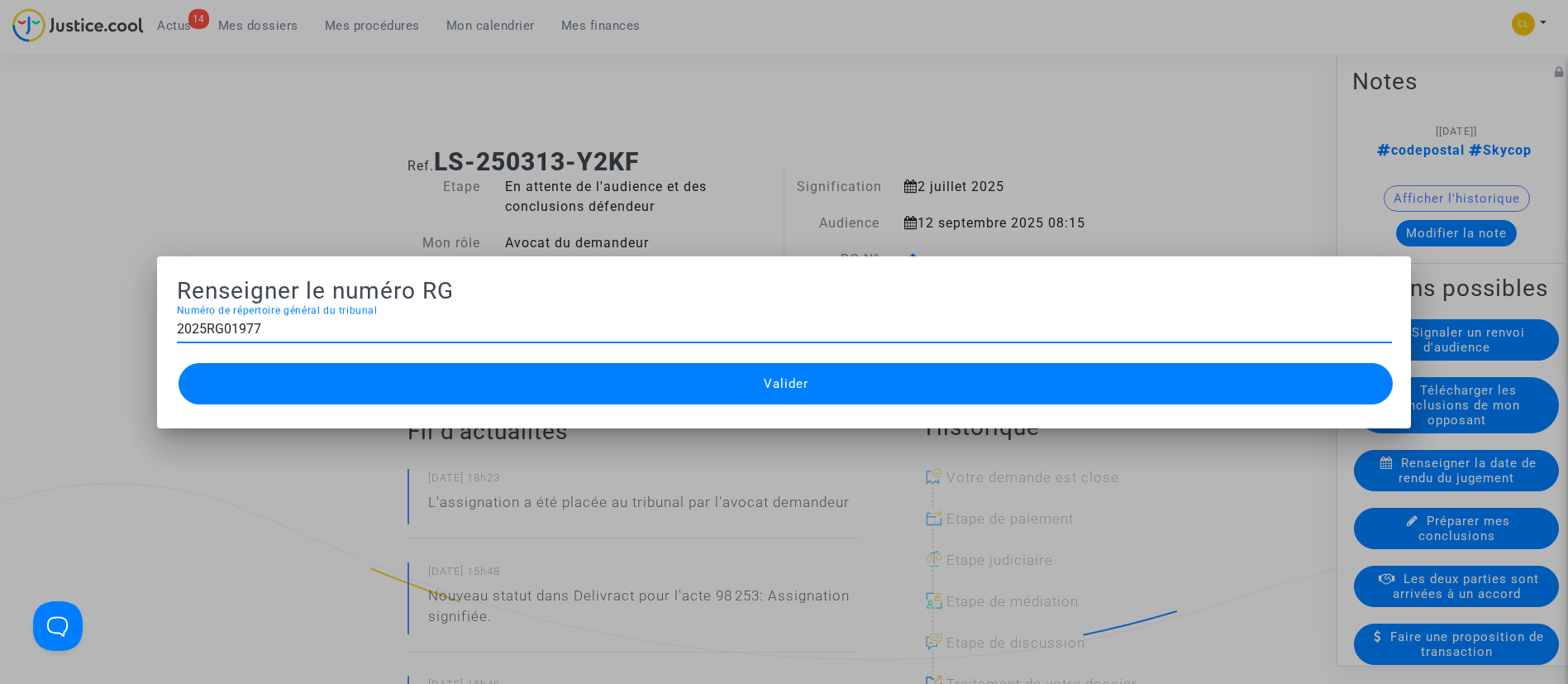
type input "2025RG01977"
click at [836, 385] on button "Valider" at bounding box center [786, 384] width 1215 height 42
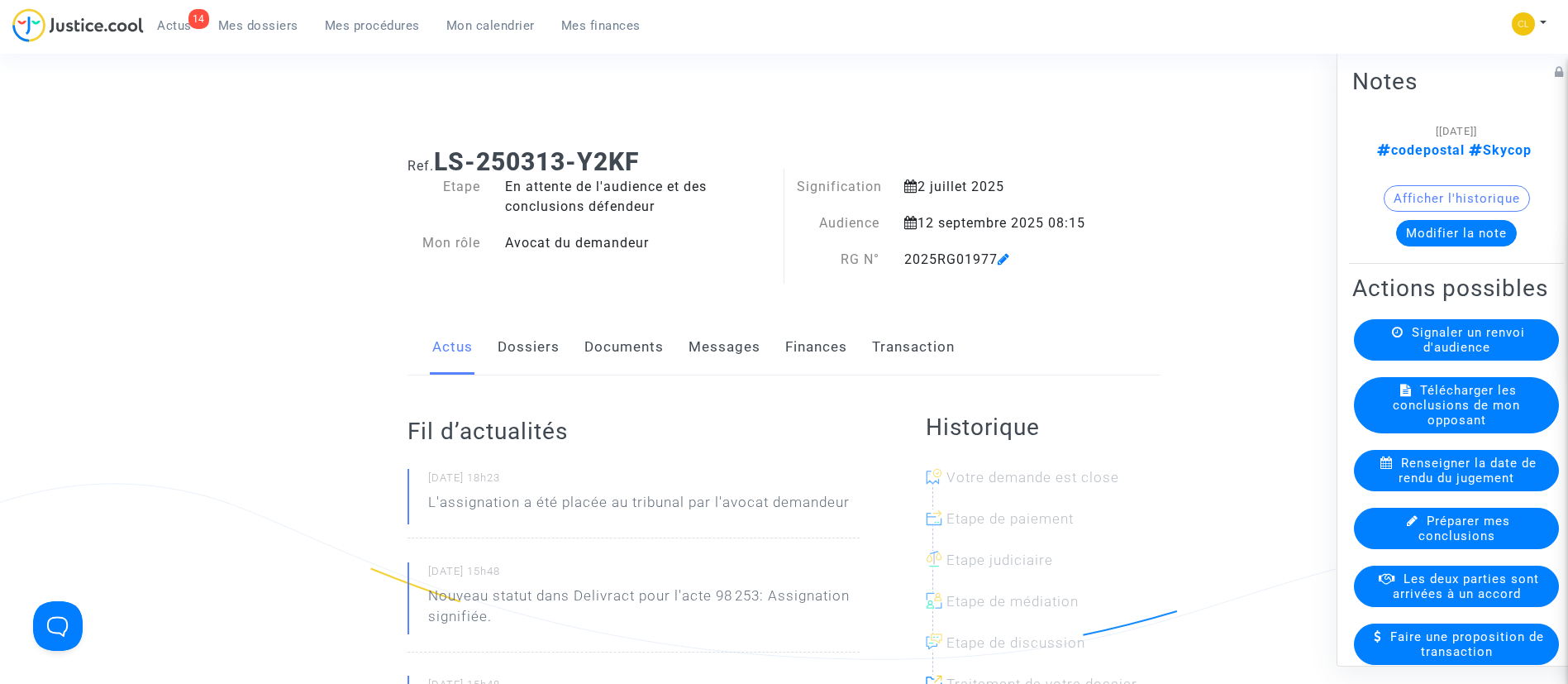
click at [349, 20] on span "Mes procédures" at bounding box center [372, 25] width 95 height 15
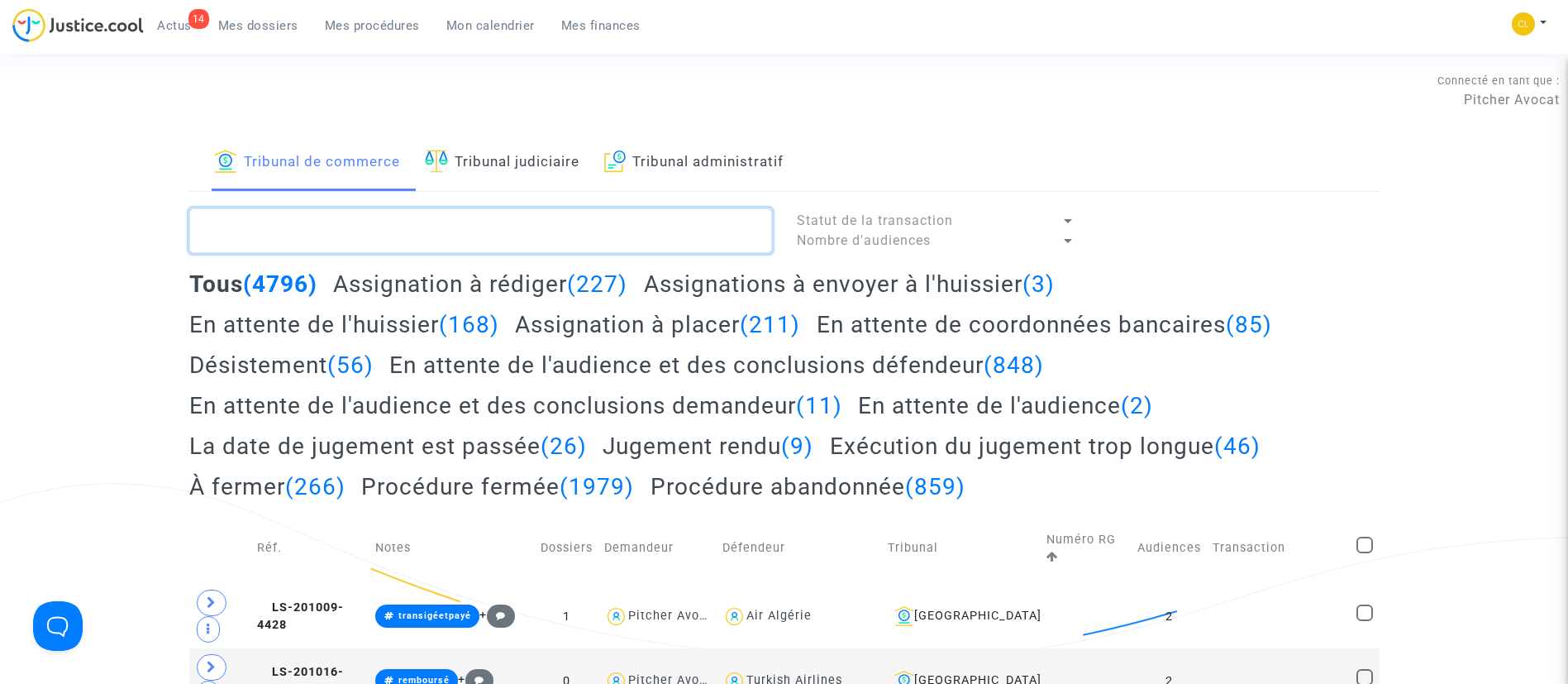
click at [508, 231] on textarea at bounding box center [481, 230] width 582 height 44
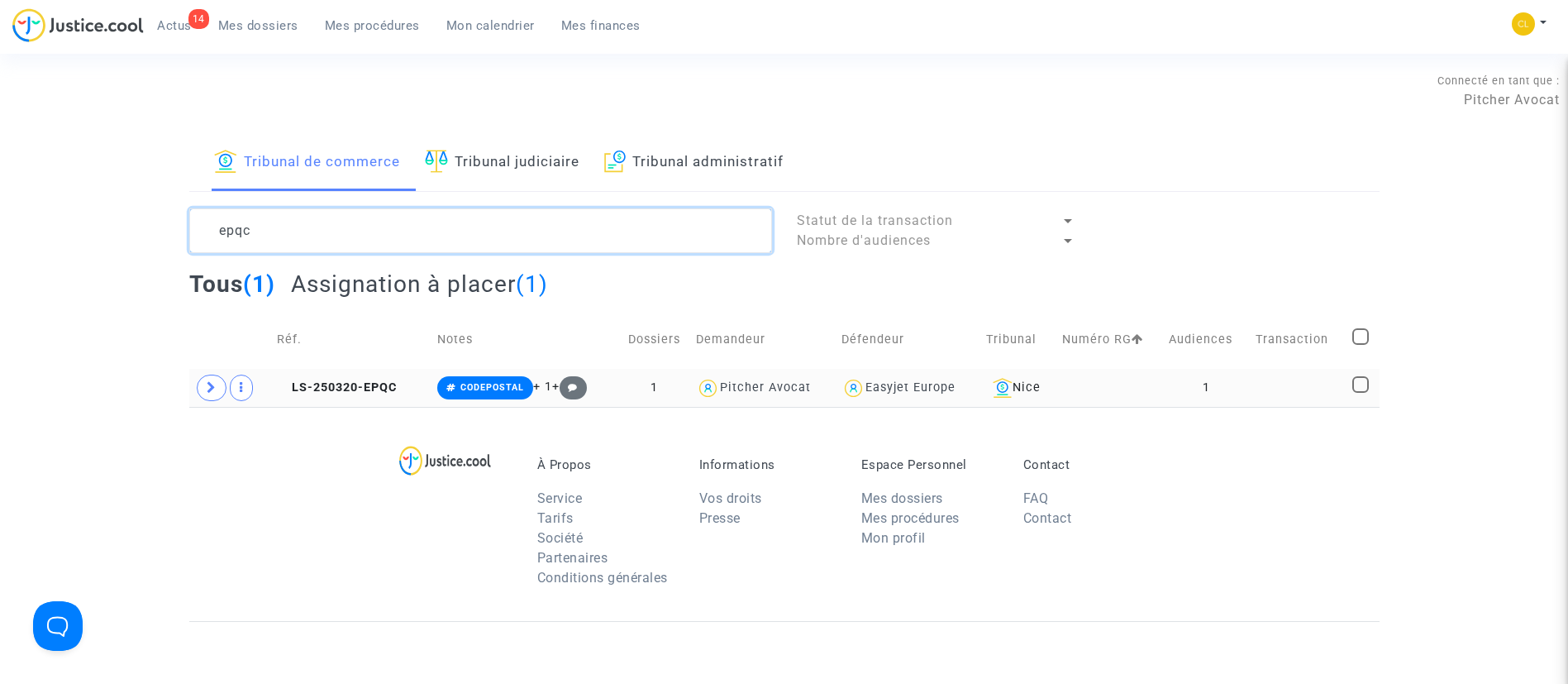
type textarea "epqc"
click at [1298, 402] on td at bounding box center [1298, 387] width 97 height 38
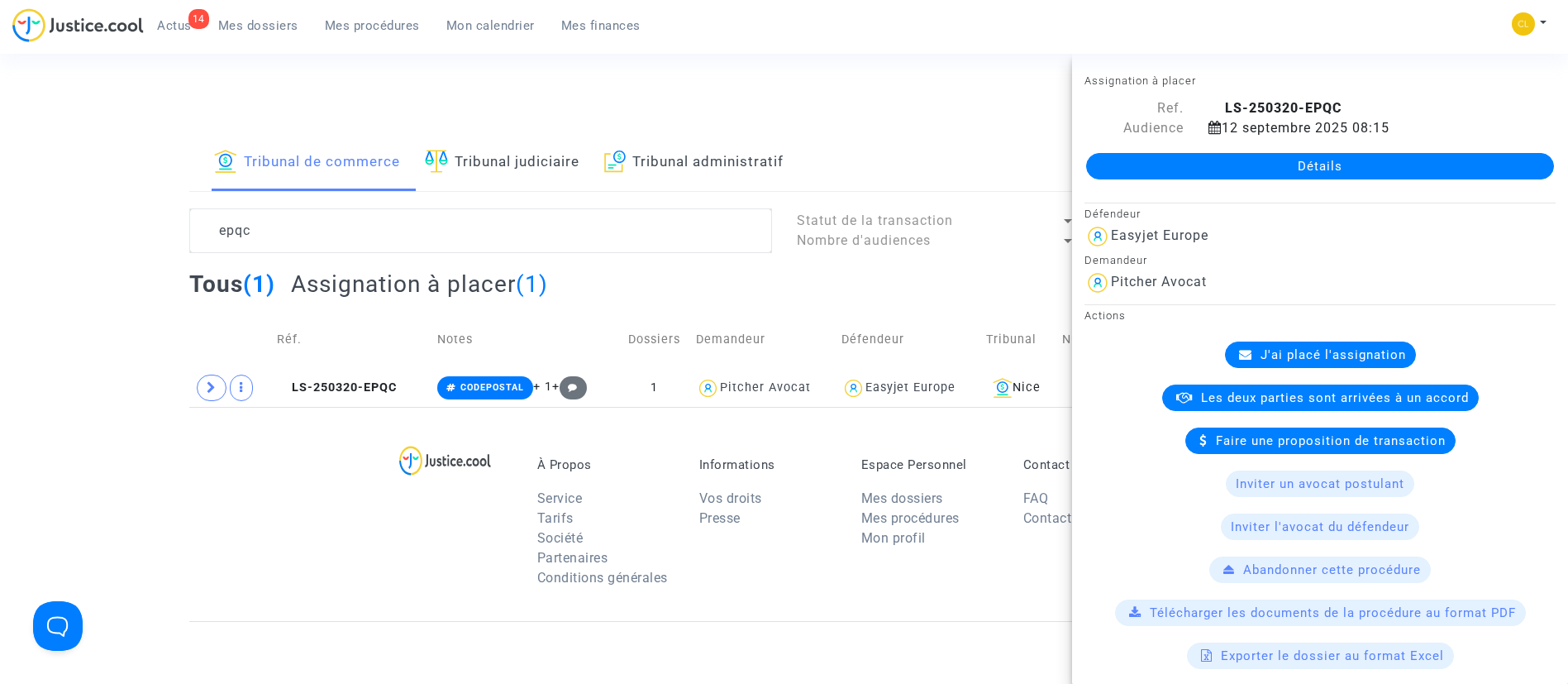
click at [1299, 167] on link "Détails" at bounding box center [1320, 166] width 468 height 26
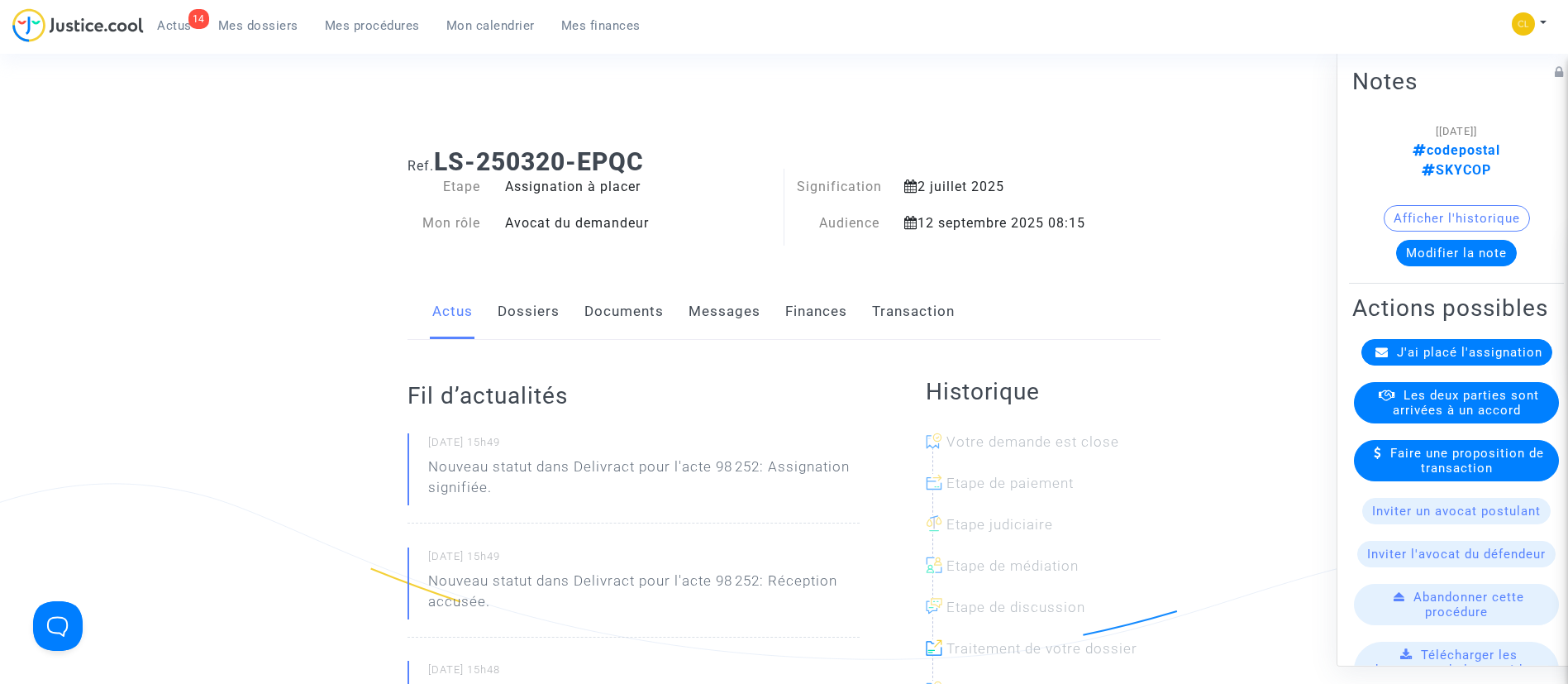
click at [1436, 359] on span "J'ai placé l'assignation" at bounding box center [1469, 351] width 145 height 15
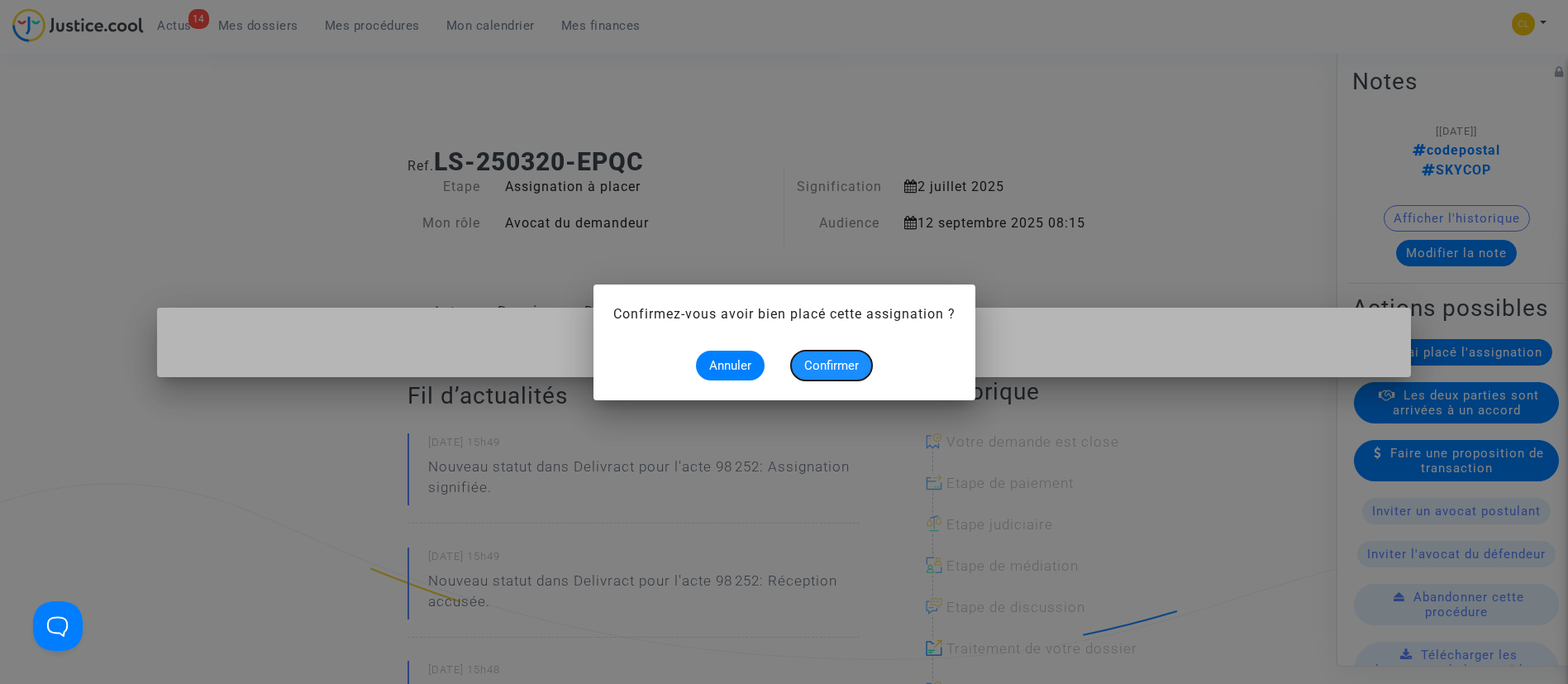
click at [811, 365] on span "Confirmer" at bounding box center [832, 366] width 54 height 15
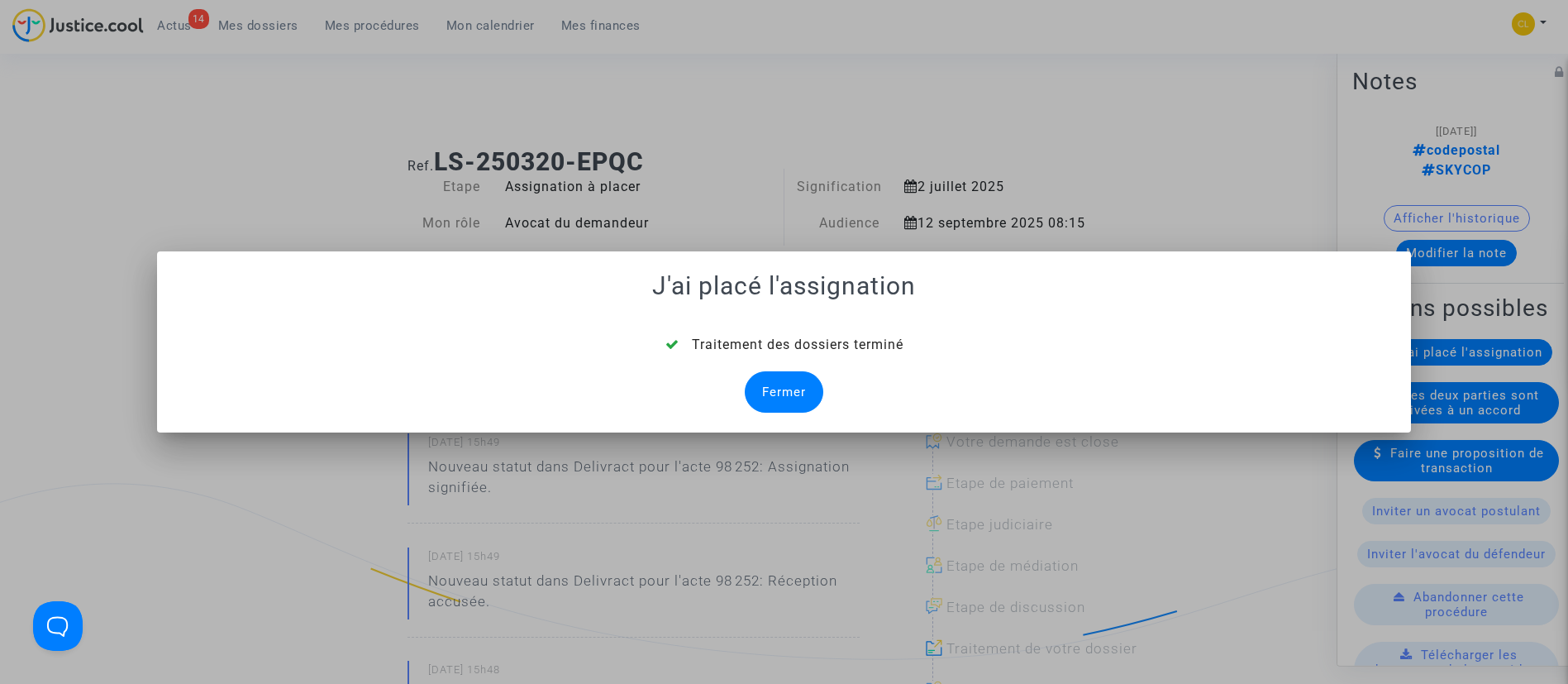
click at [787, 396] on div "Fermer" at bounding box center [784, 392] width 79 height 42
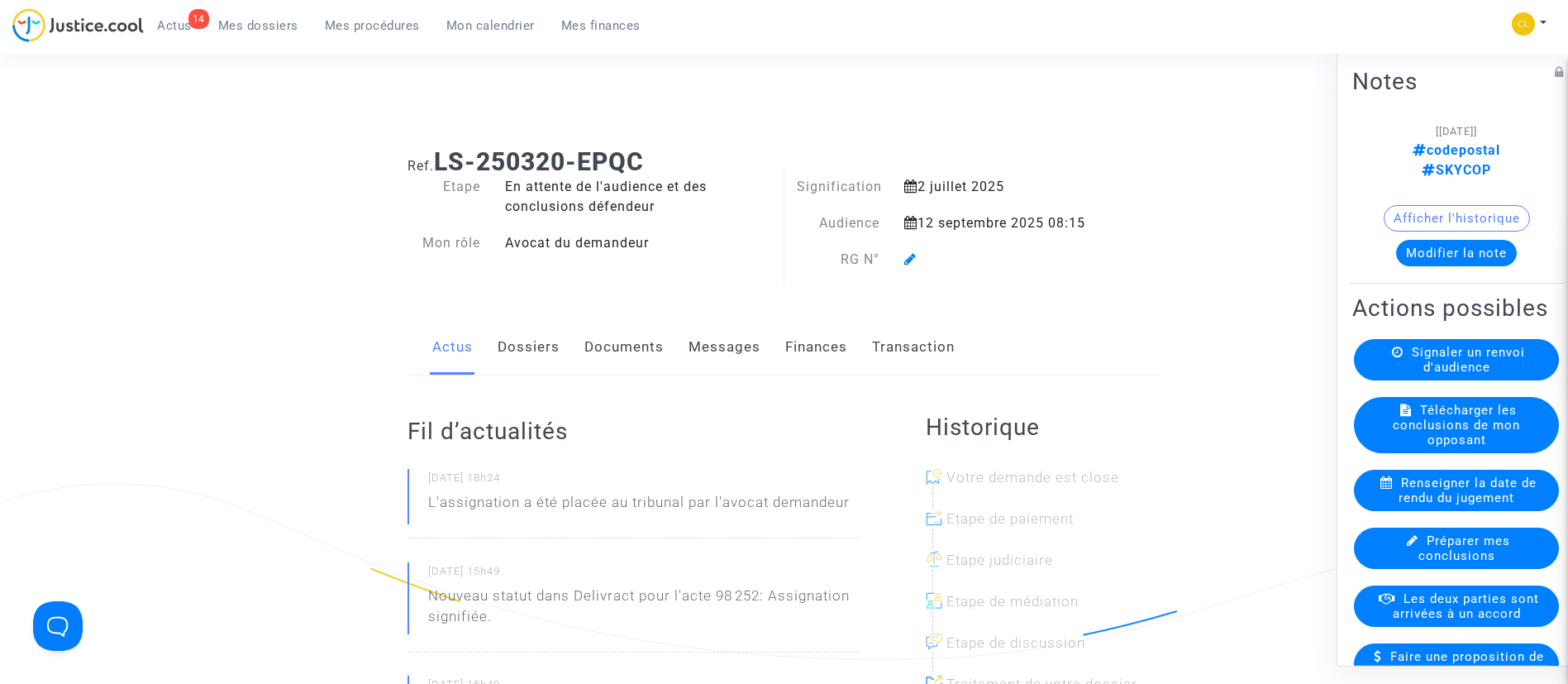
click at [911, 258] on icon at bounding box center [911, 259] width 13 height 14
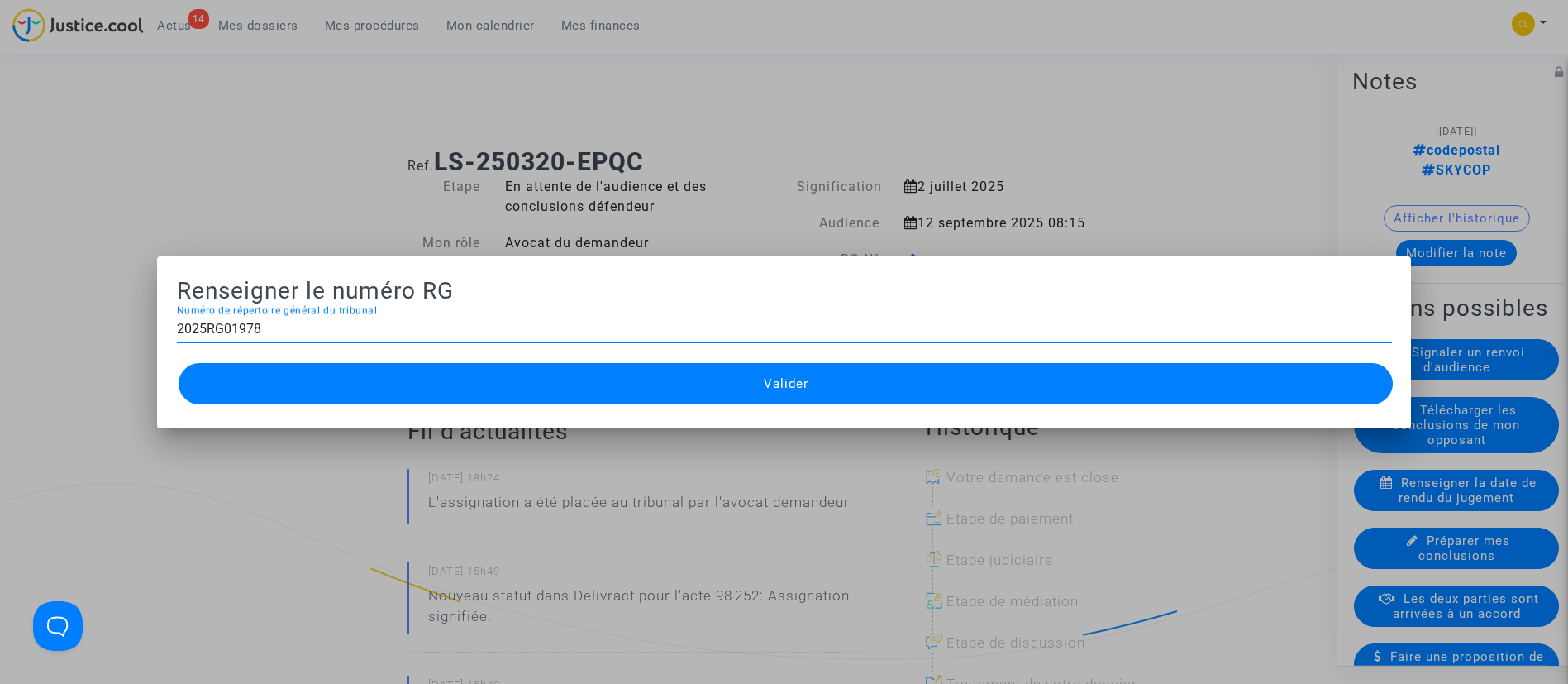
type input "2025RG01978"
click at [881, 377] on button "Valider" at bounding box center [786, 384] width 1215 height 42
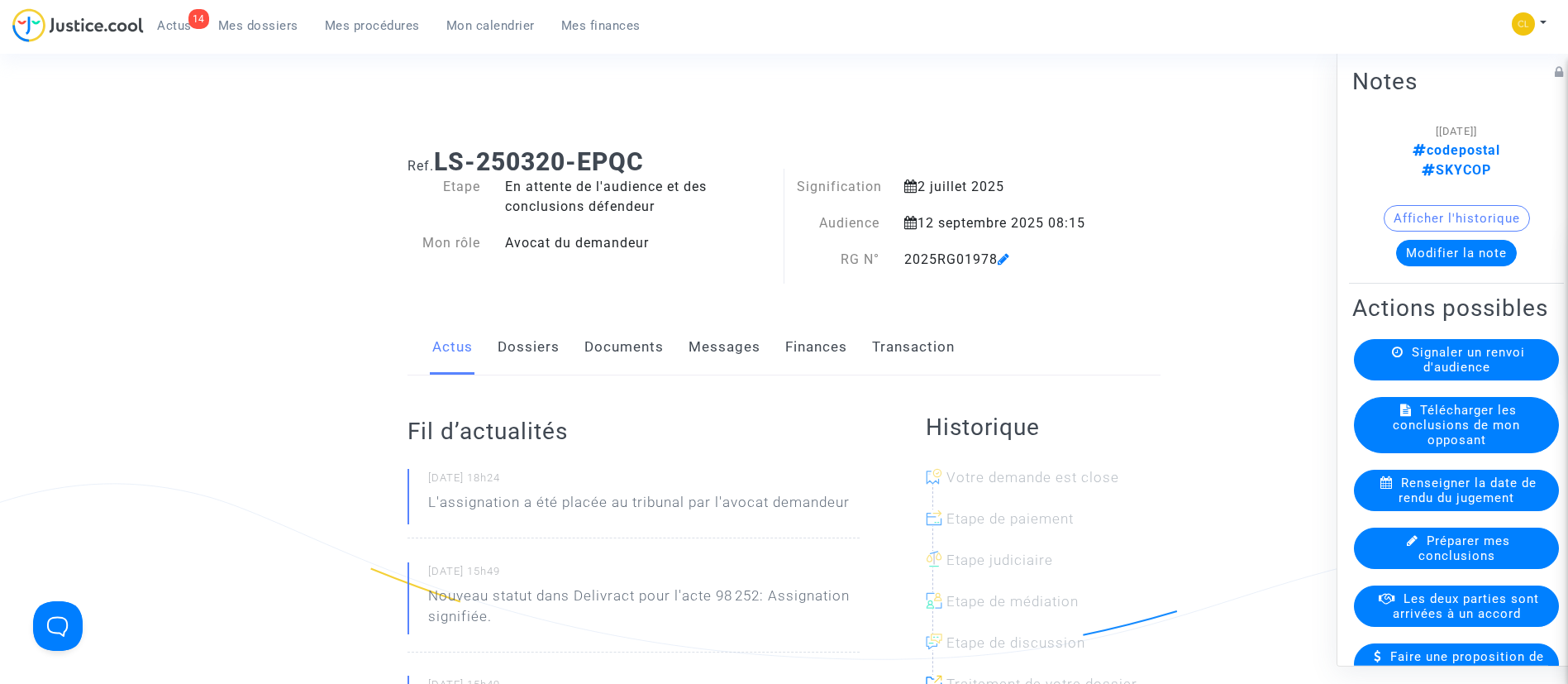
drag, startPoint x: 393, startPoint y: 34, endPoint x: 432, endPoint y: 132, distance: 105.5
click at [393, 34] on link "Mes procédures" at bounding box center [373, 25] width 122 height 24
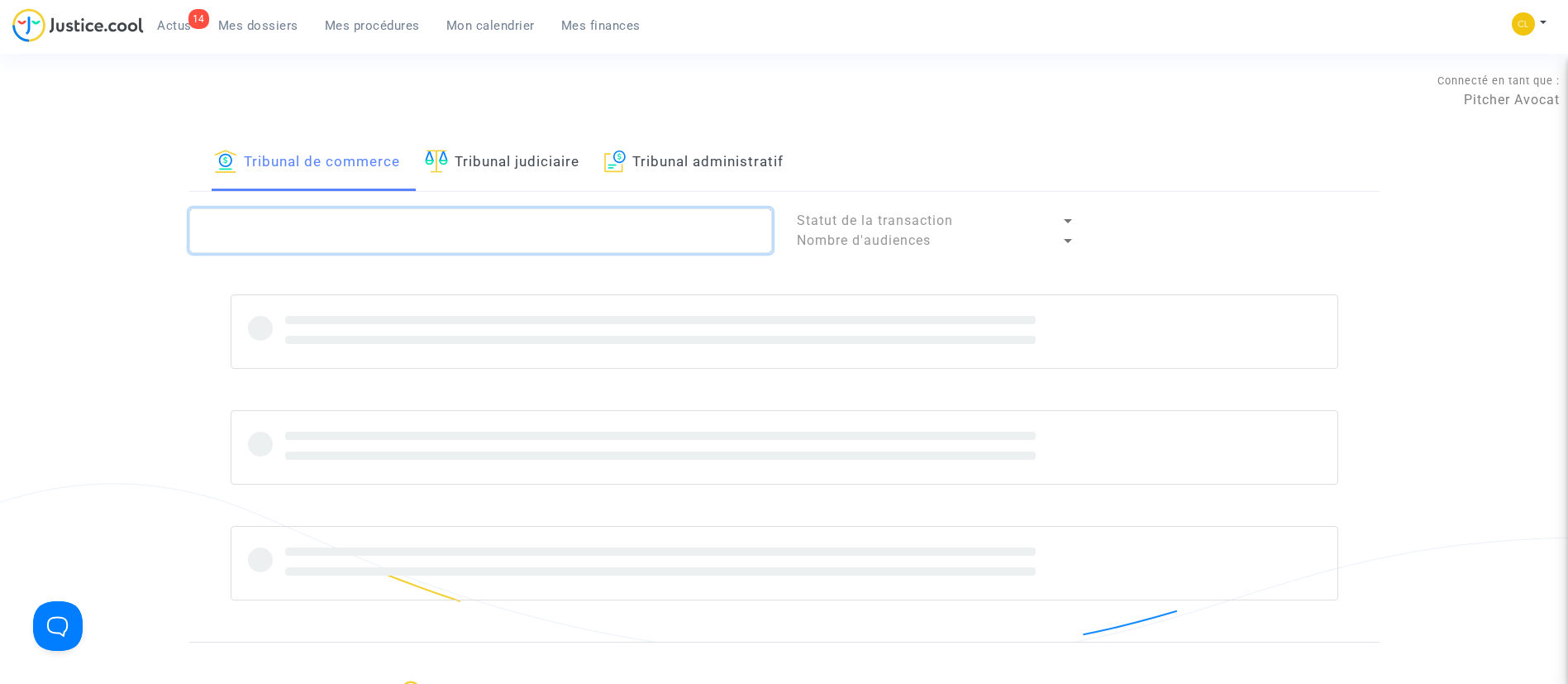
click at [439, 216] on textarea at bounding box center [481, 230] width 582 height 44
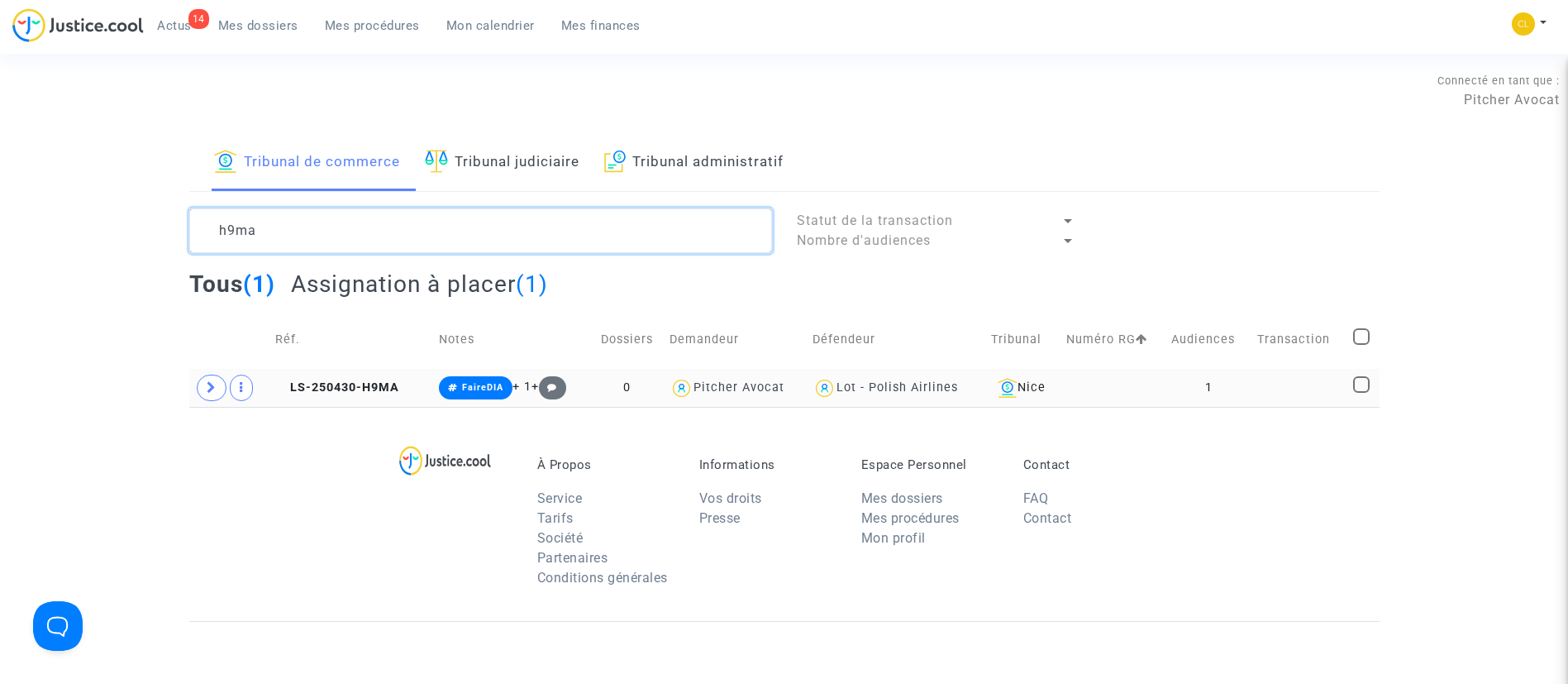
type textarea "h9ma"
click at [1251, 386] on td "1" at bounding box center [1208, 387] width 85 height 38
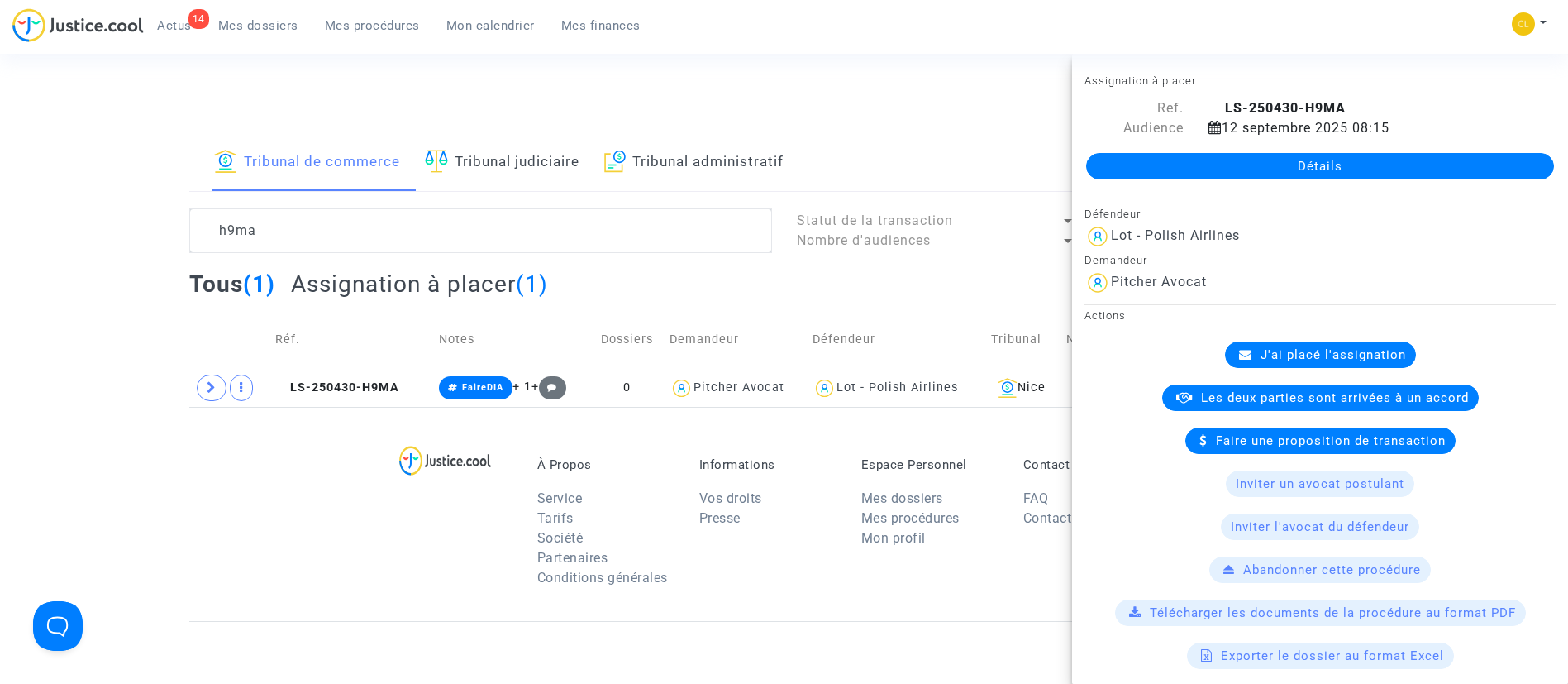
click at [1239, 162] on link "Détails" at bounding box center [1320, 166] width 468 height 26
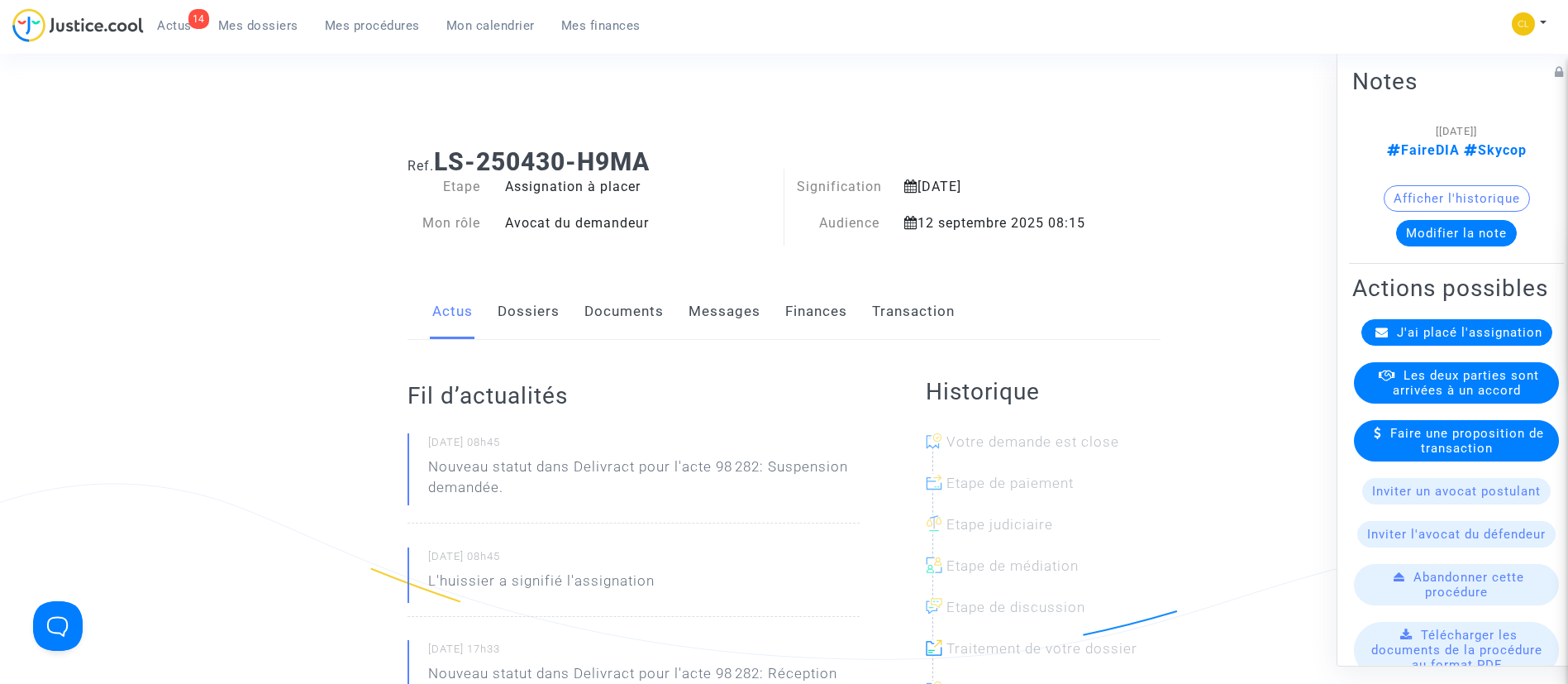
click at [1446, 345] on div "J'ai placé l'assignation" at bounding box center [1456, 331] width 191 height 26
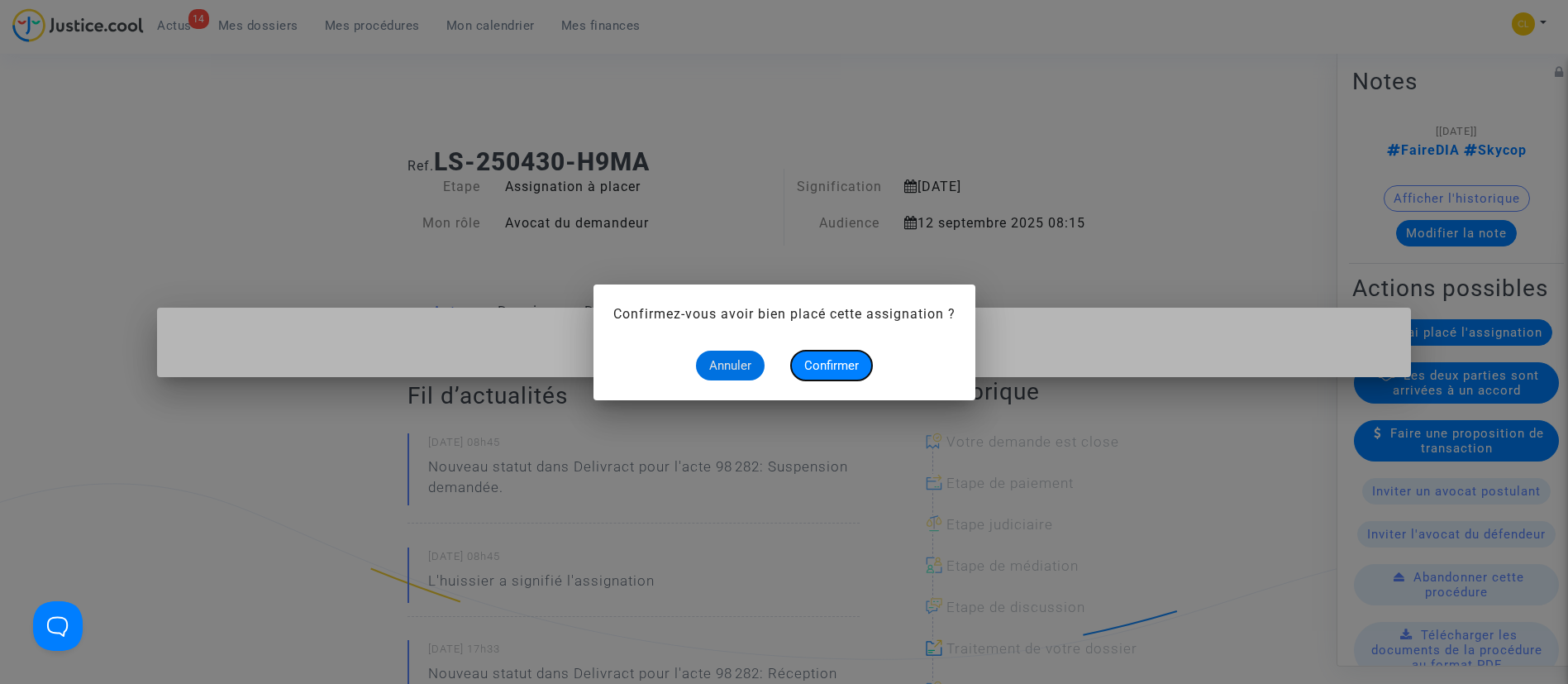
click at [835, 375] on button "Confirmer" at bounding box center [831, 365] width 81 height 30
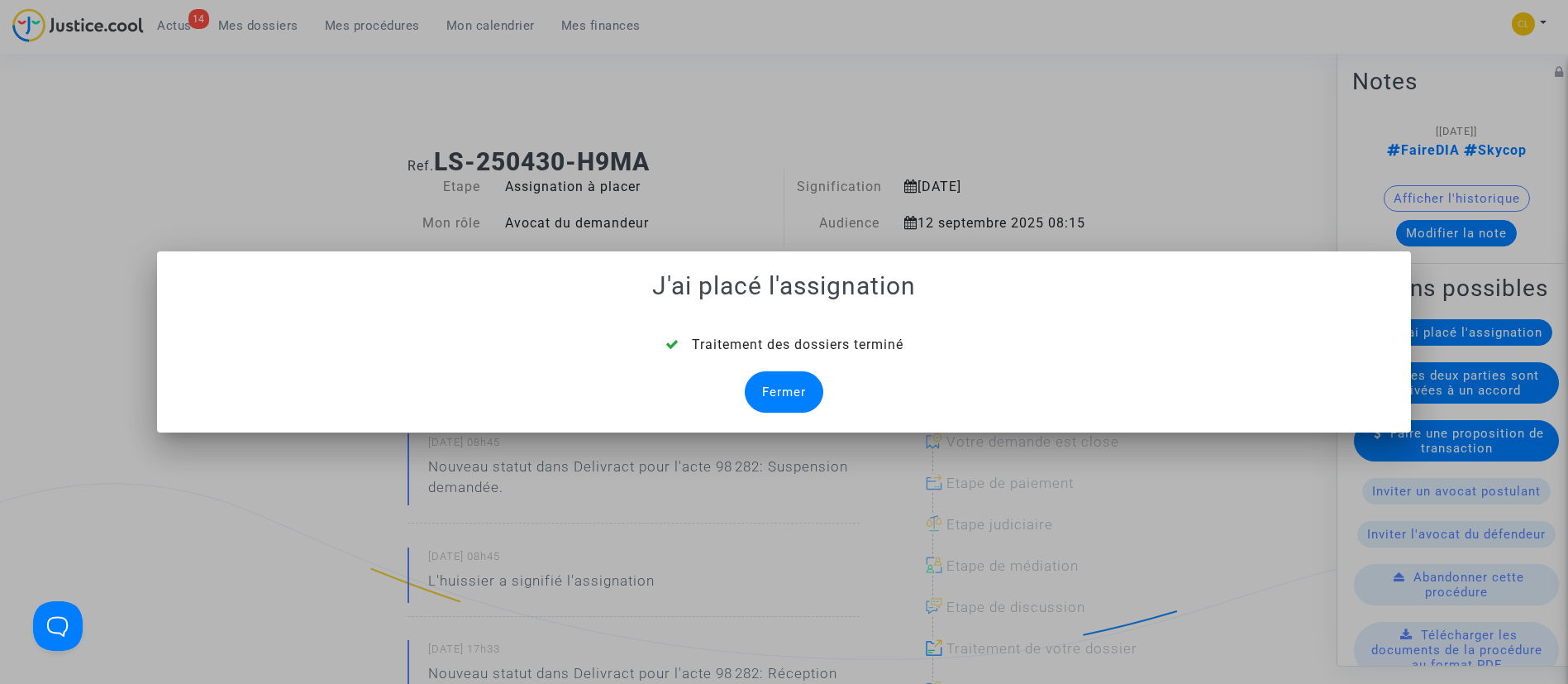
click at [760, 388] on div "Fermer" at bounding box center [784, 392] width 79 height 42
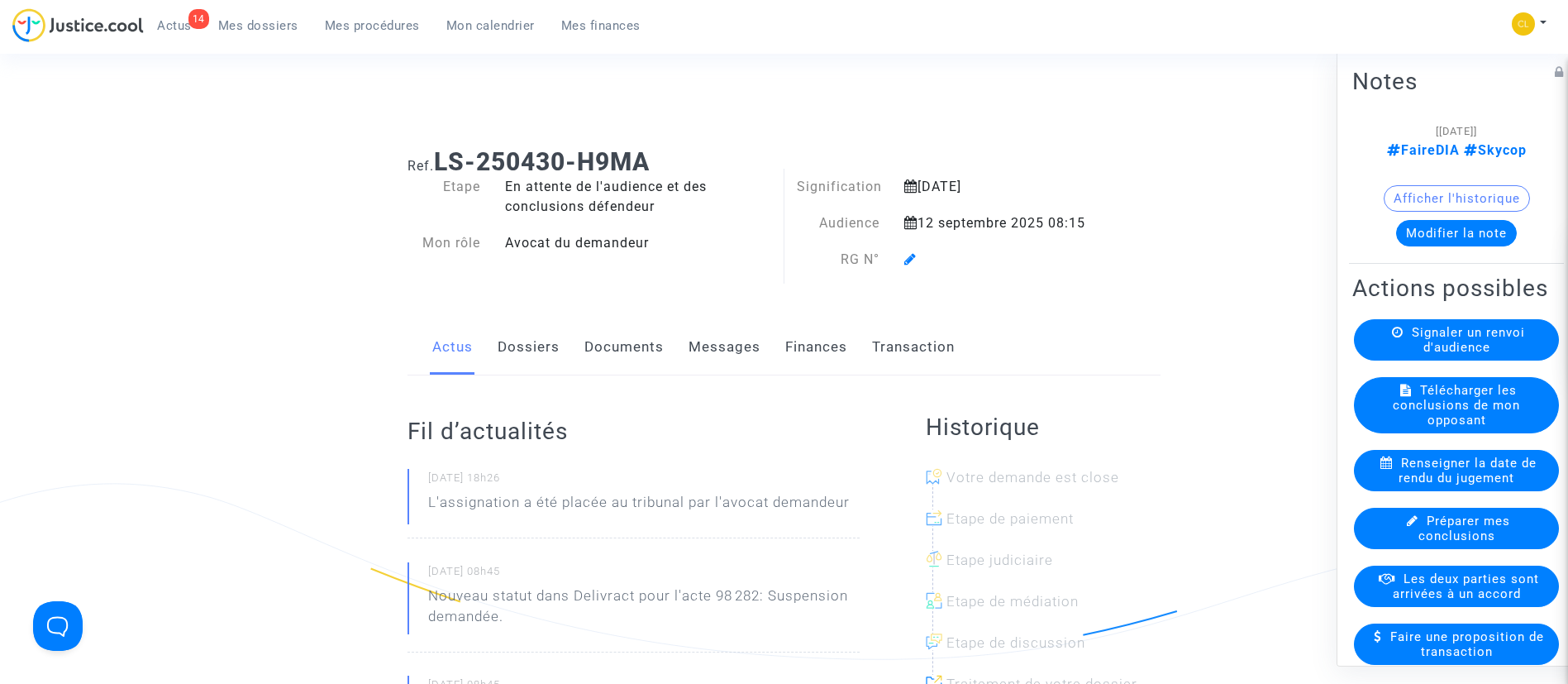
click at [918, 265] on div at bounding box center [999, 259] width 216 height 20
click at [908, 262] on icon at bounding box center [911, 259] width 13 height 14
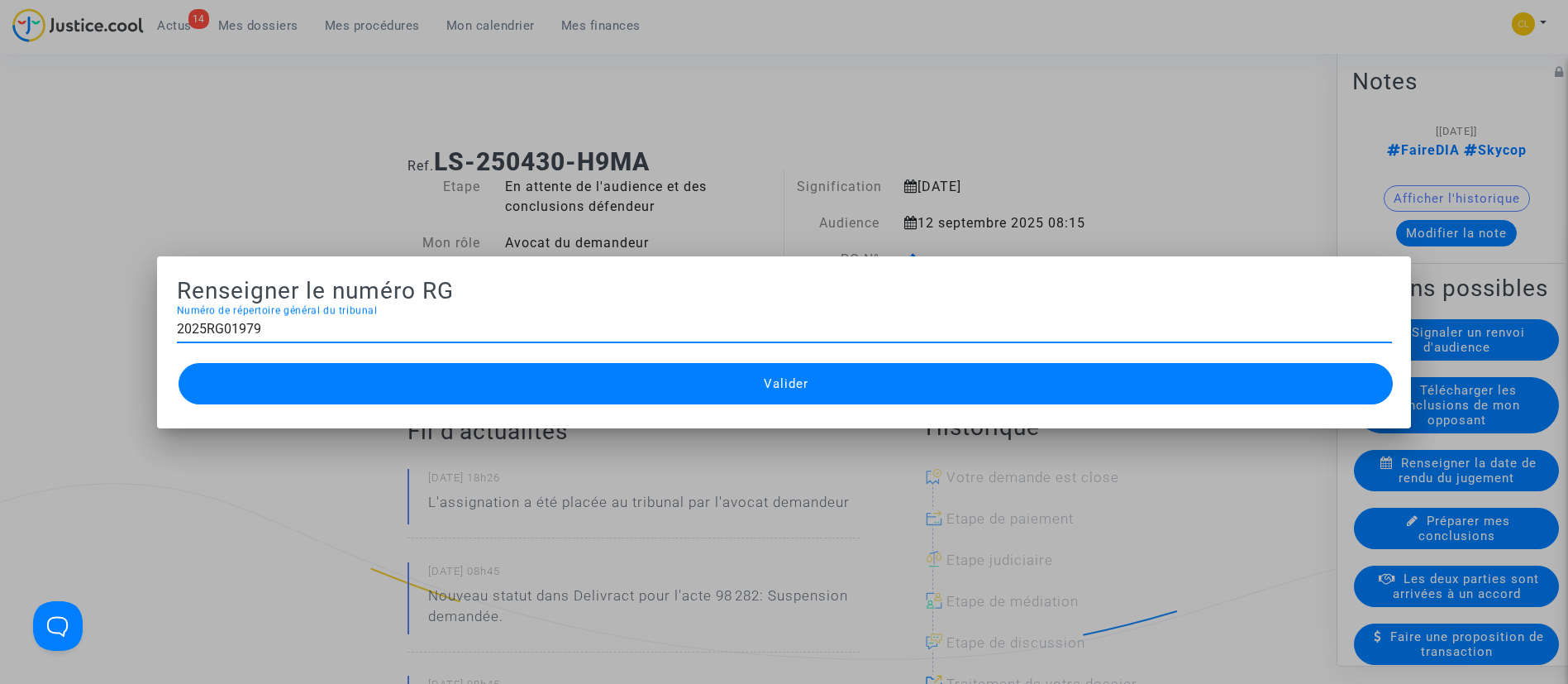
type input "2025RG01979"
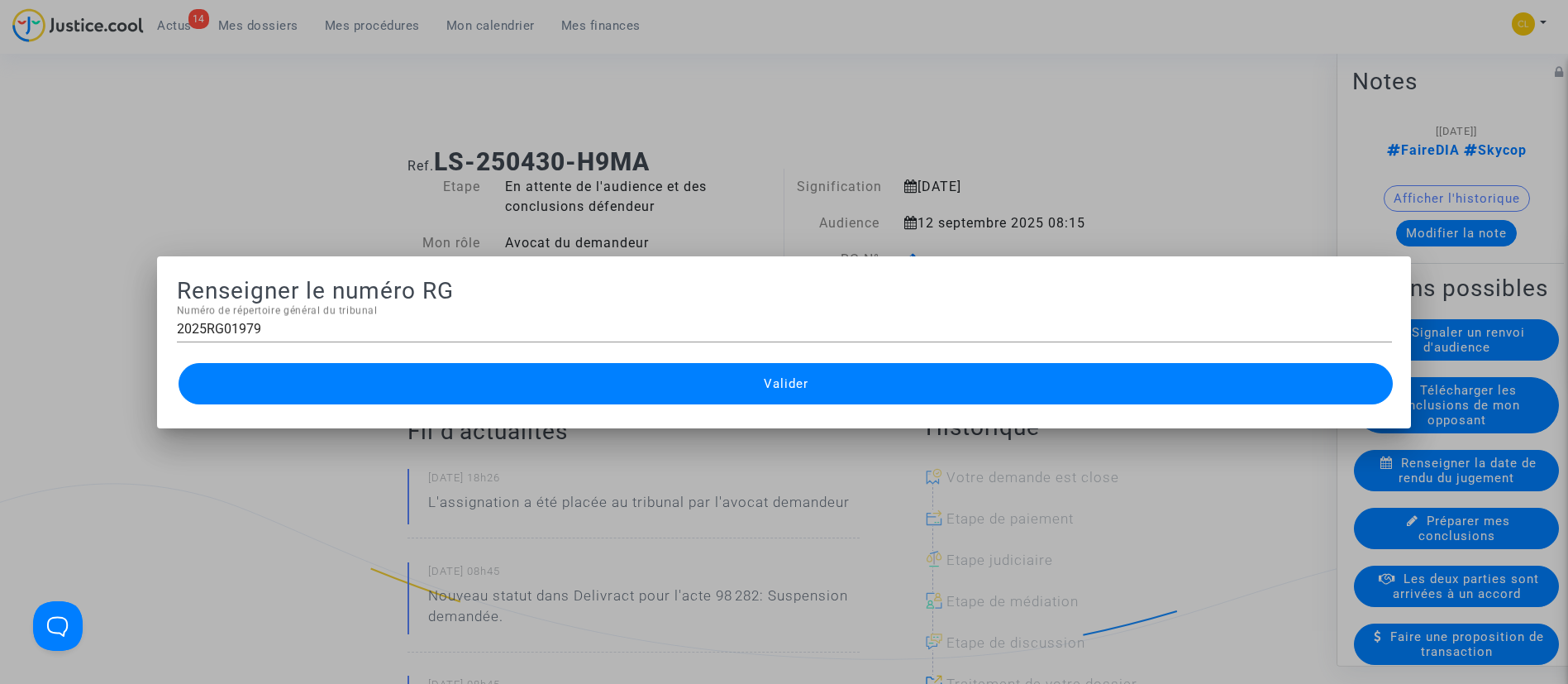
click at [971, 369] on button "Valider" at bounding box center [786, 384] width 1215 height 42
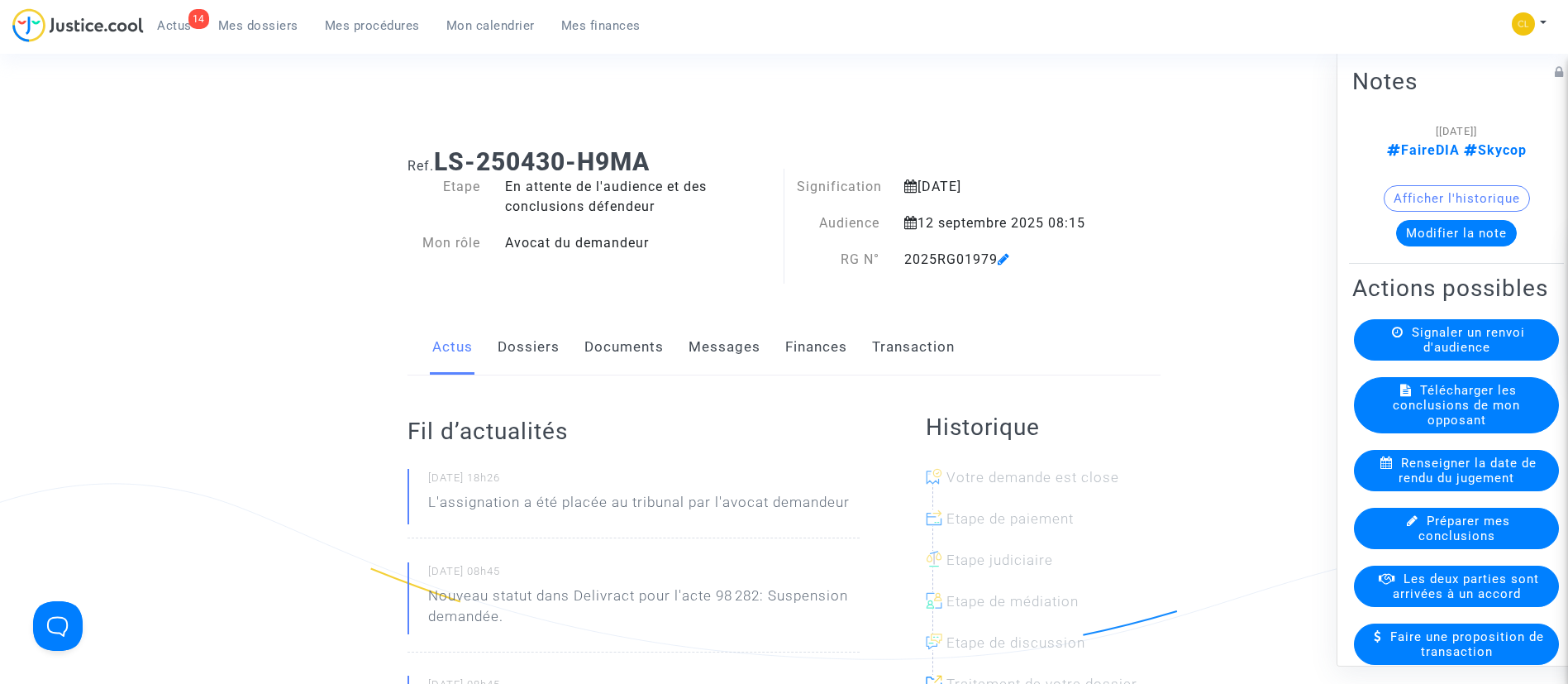
click at [359, 26] on span "Mes procédures" at bounding box center [372, 25] width 95 height 15
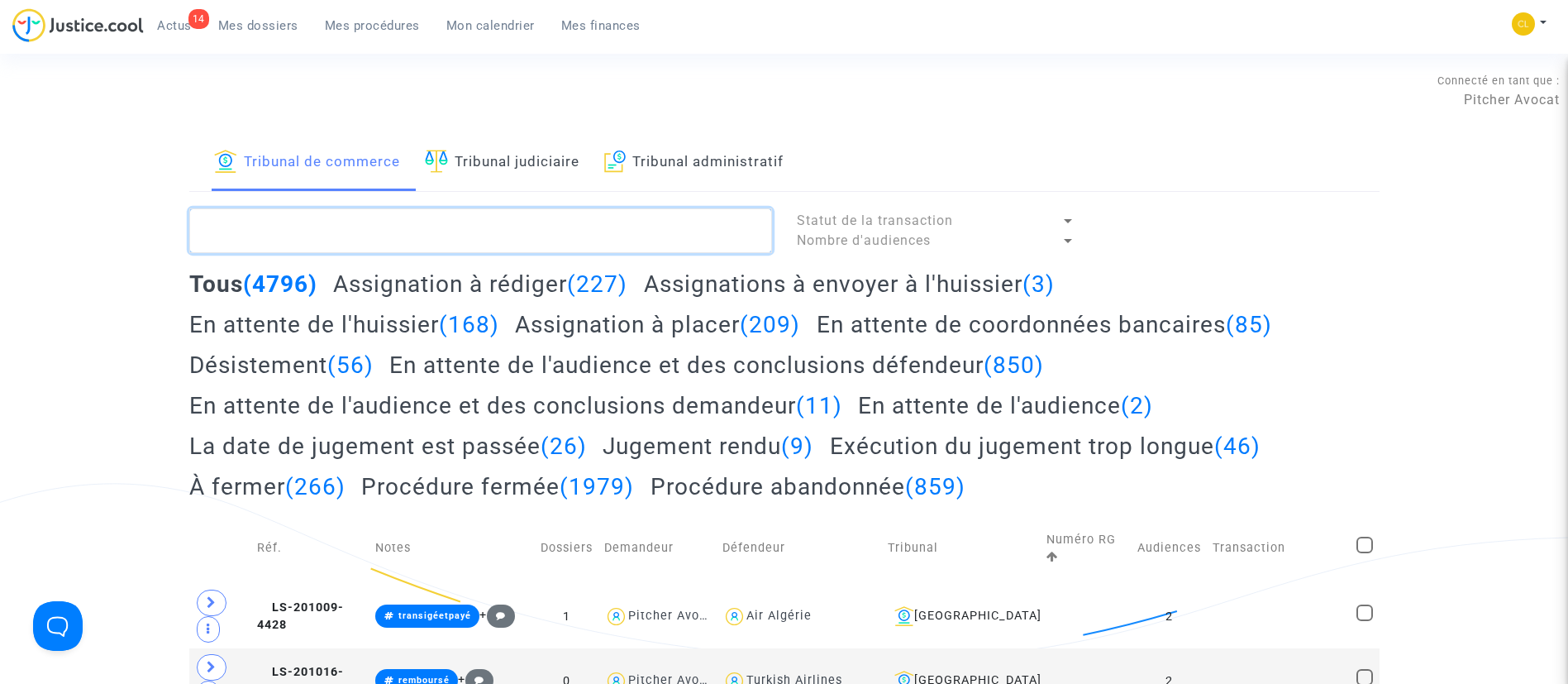
click at [741, 213] on textarea at bounding box center [481, 230] width 582 height 44
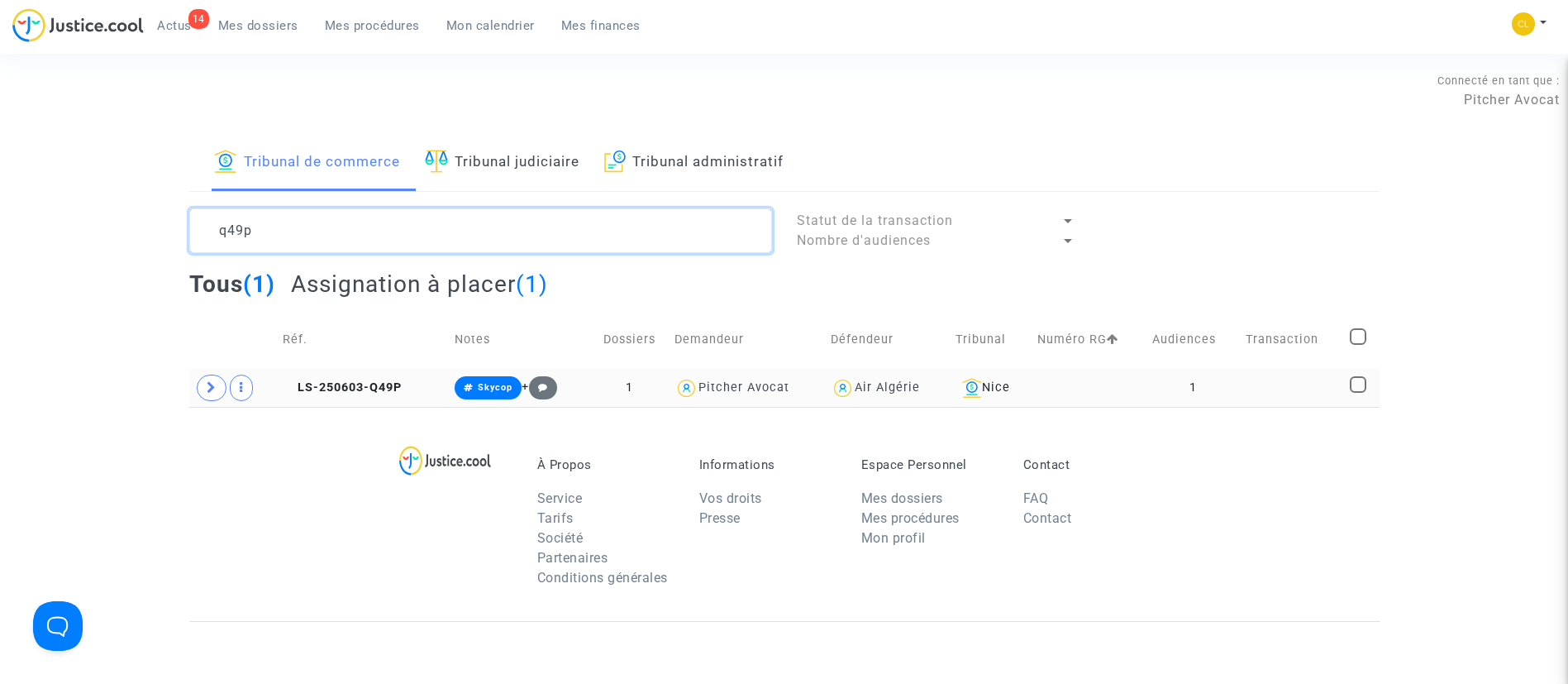
type textarea "q49p"
click at [1330, 397] on td at bounding box center [1291, 387] width 104 height 38
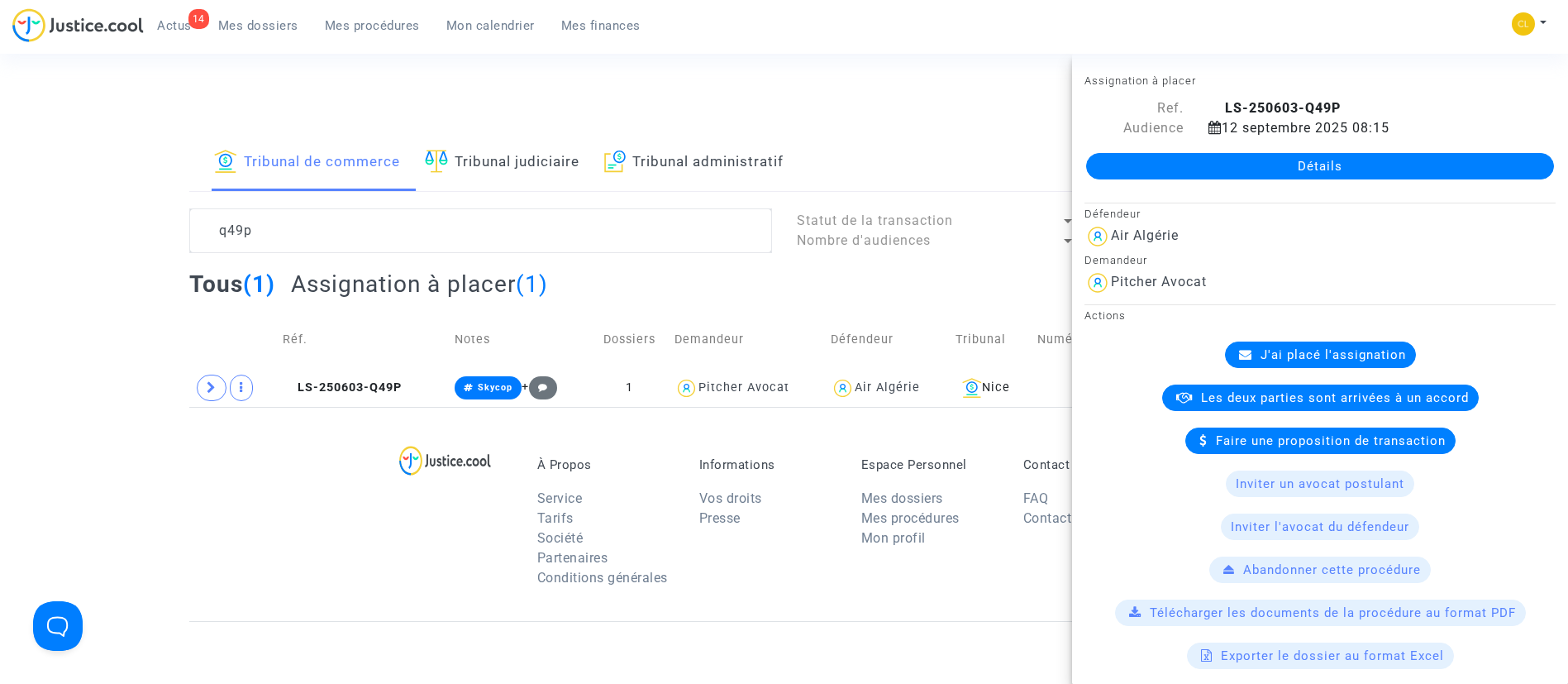
drag, startPoint x: 1281, startPoint y: 166, endPoint x: 1278, endPoint y: 175, distance: 9.5
click at [1281, 166] on link "Détails" at bounding box center [1320, 166] width 468 height 26
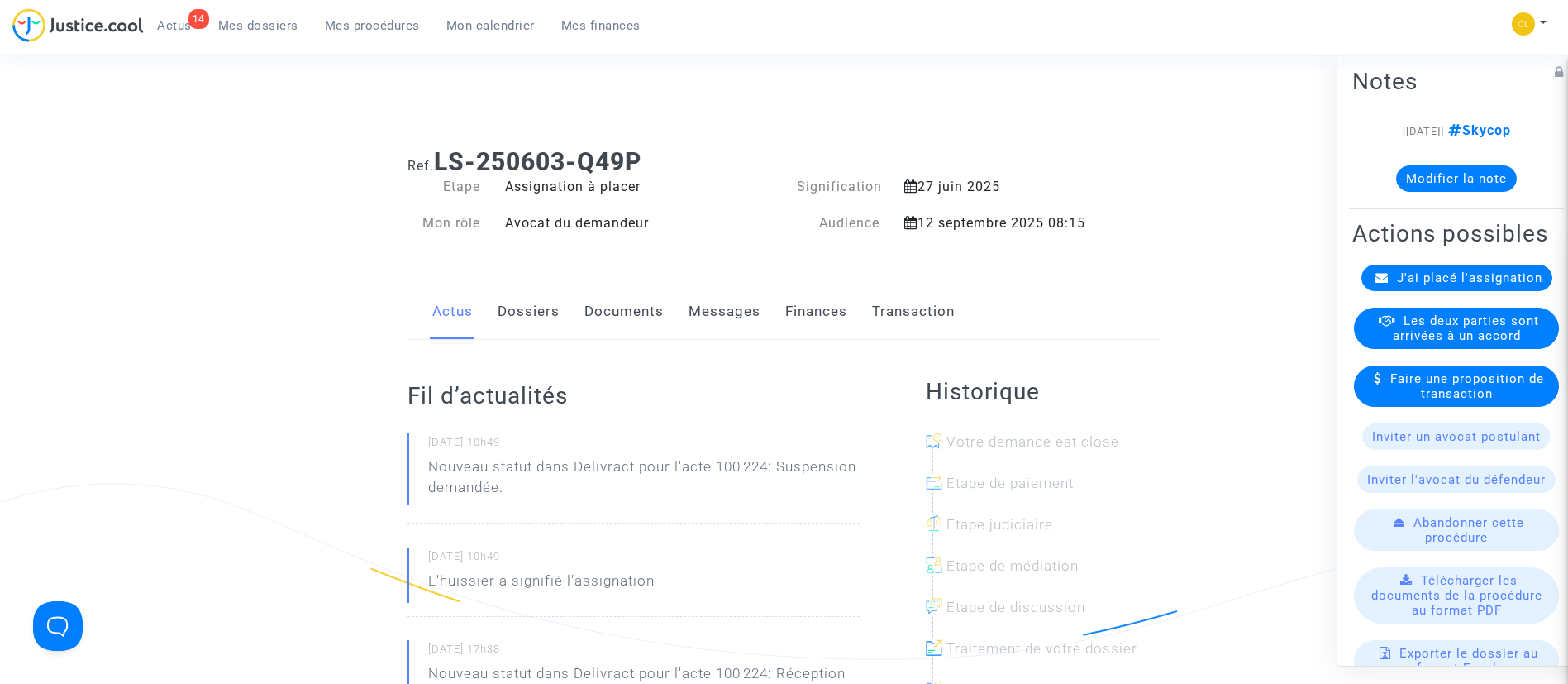
click at [1444, 284] on span "J'ai placé l'assignation" at bounding box center [1469, 277] width 145 height 15
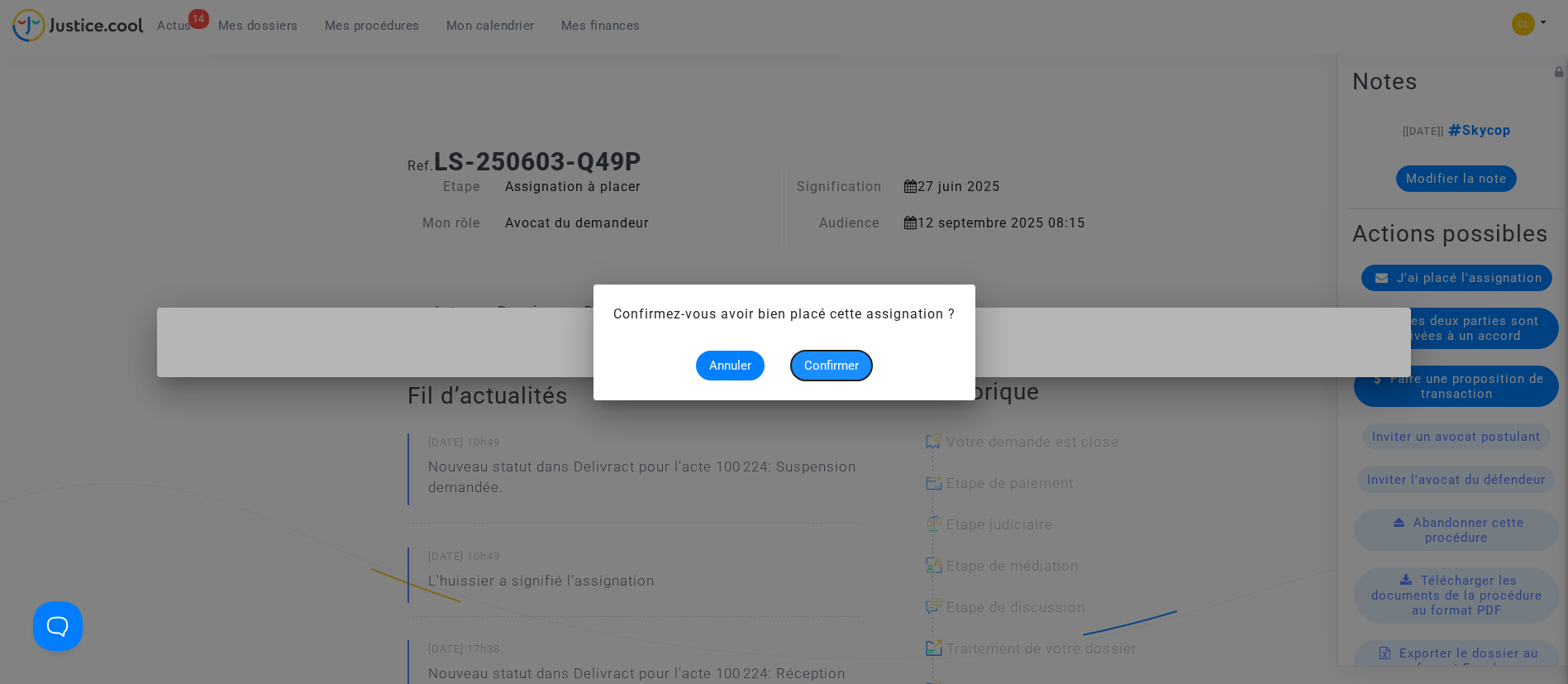
click at [828, 366] on span "Confirmer" at bounding box center [832, 366] width 54 height 15
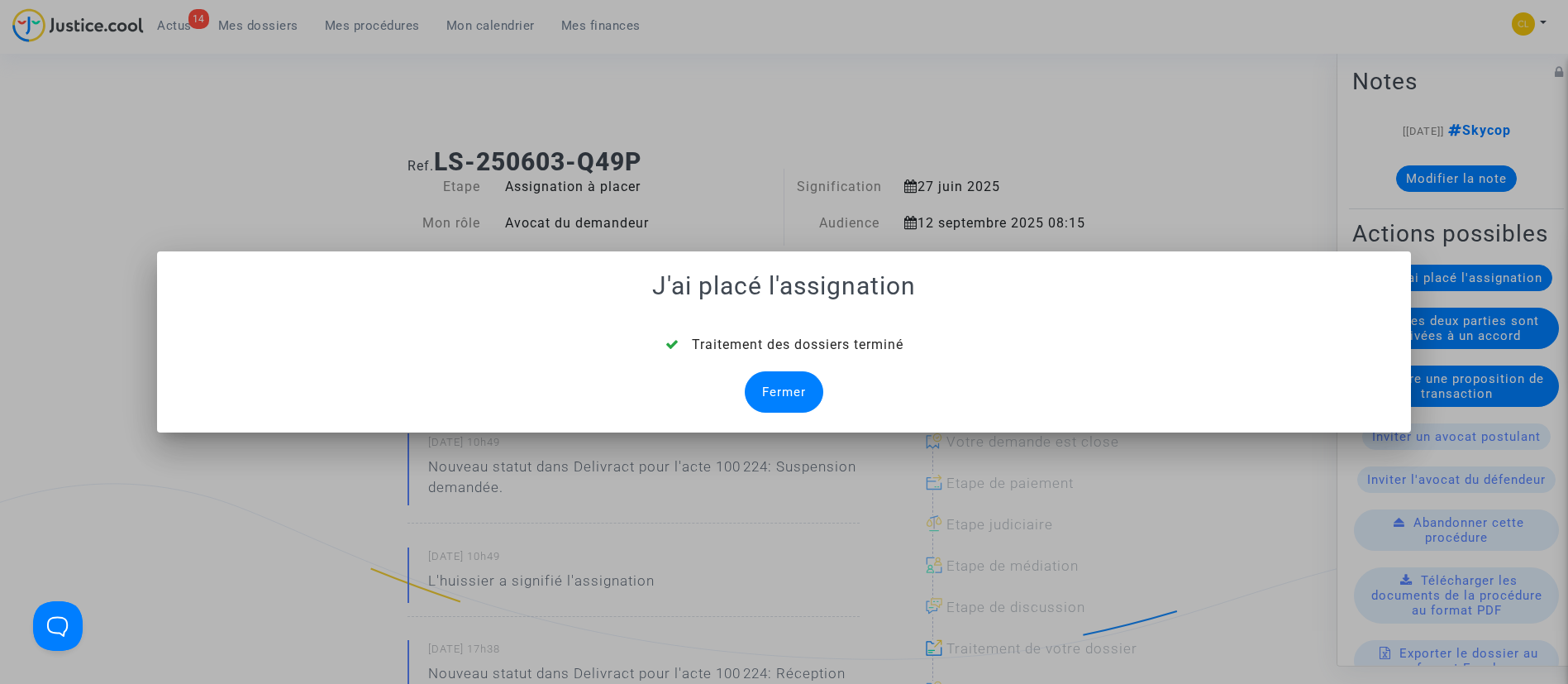
click at [770, 396] on div "Fermer" at bounding box center [784, 392] width 79 height 42
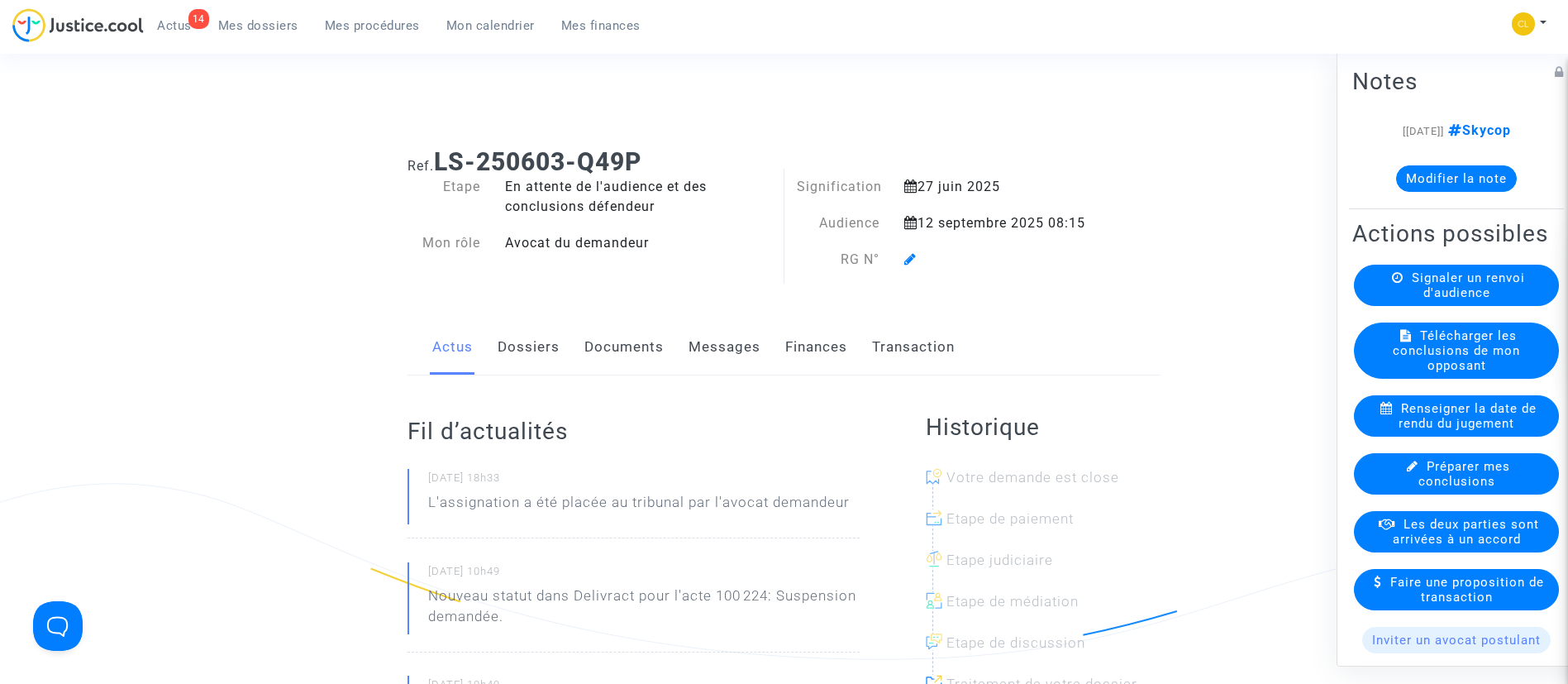
click at [911, 255] on icon at bounding box center [911, 259] width 13 height 14
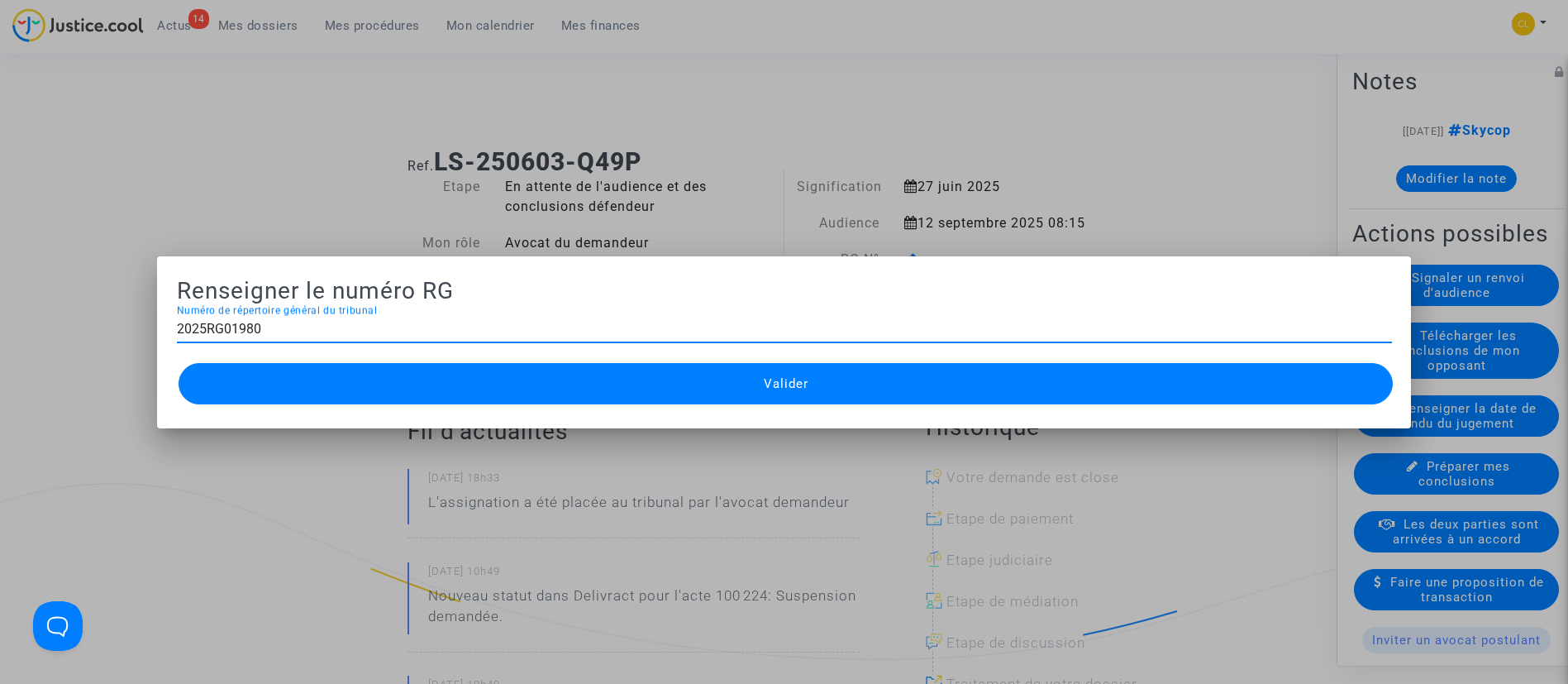
type input "2025RG01980"
click at [855, 366] on button "Valider" at bounding box center [786, 384] width 1215 height 42
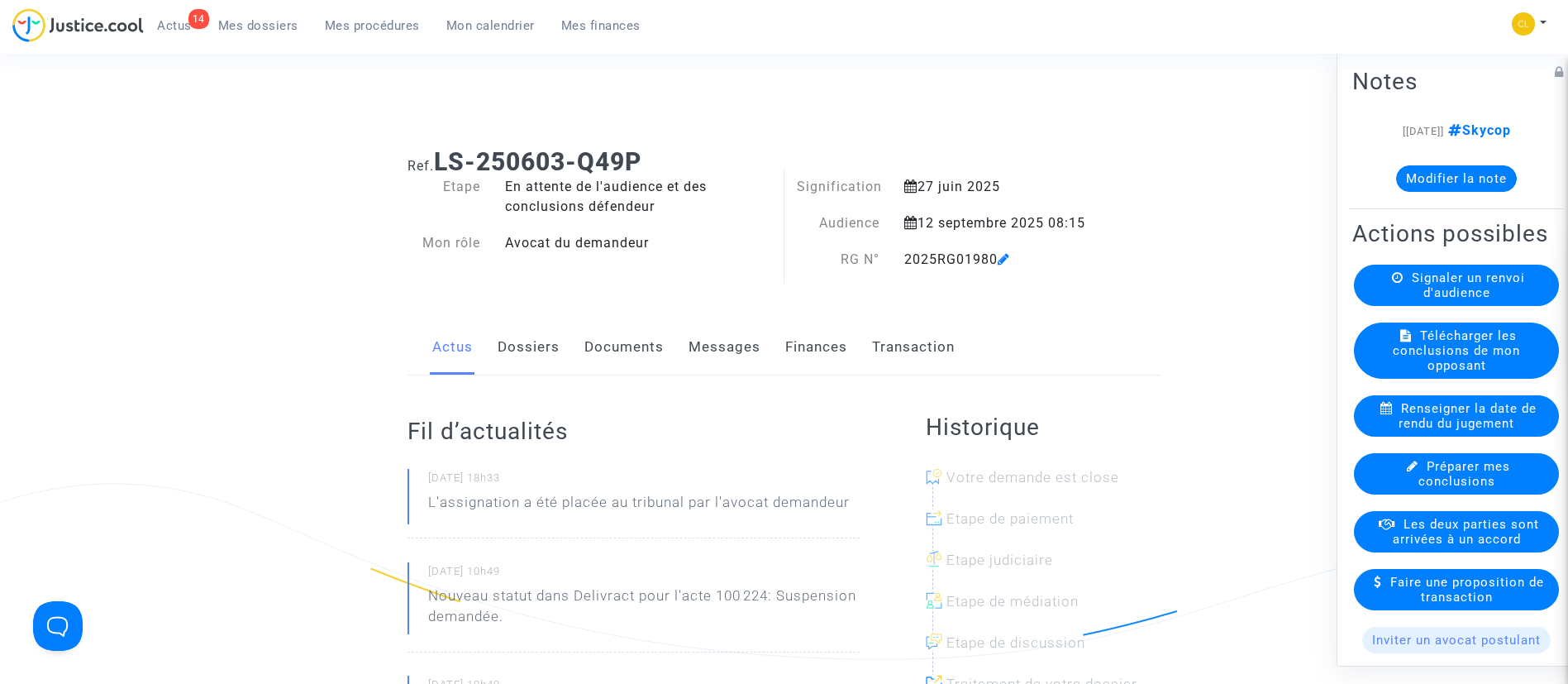
drag, startPoint x: 350, startPoint y: 42, endPoint x: 349, endPoint y: 24, distance: 18.0
click at [350, 42] on div "14 Actus Mes dossiers Mes procédures Mon calendrier Mes finances" at bounding box center [333, 31] width 641 height 45
click at [347, 16] on link "Mes procédures" at bounding box center [373, 25] width 122 height 24
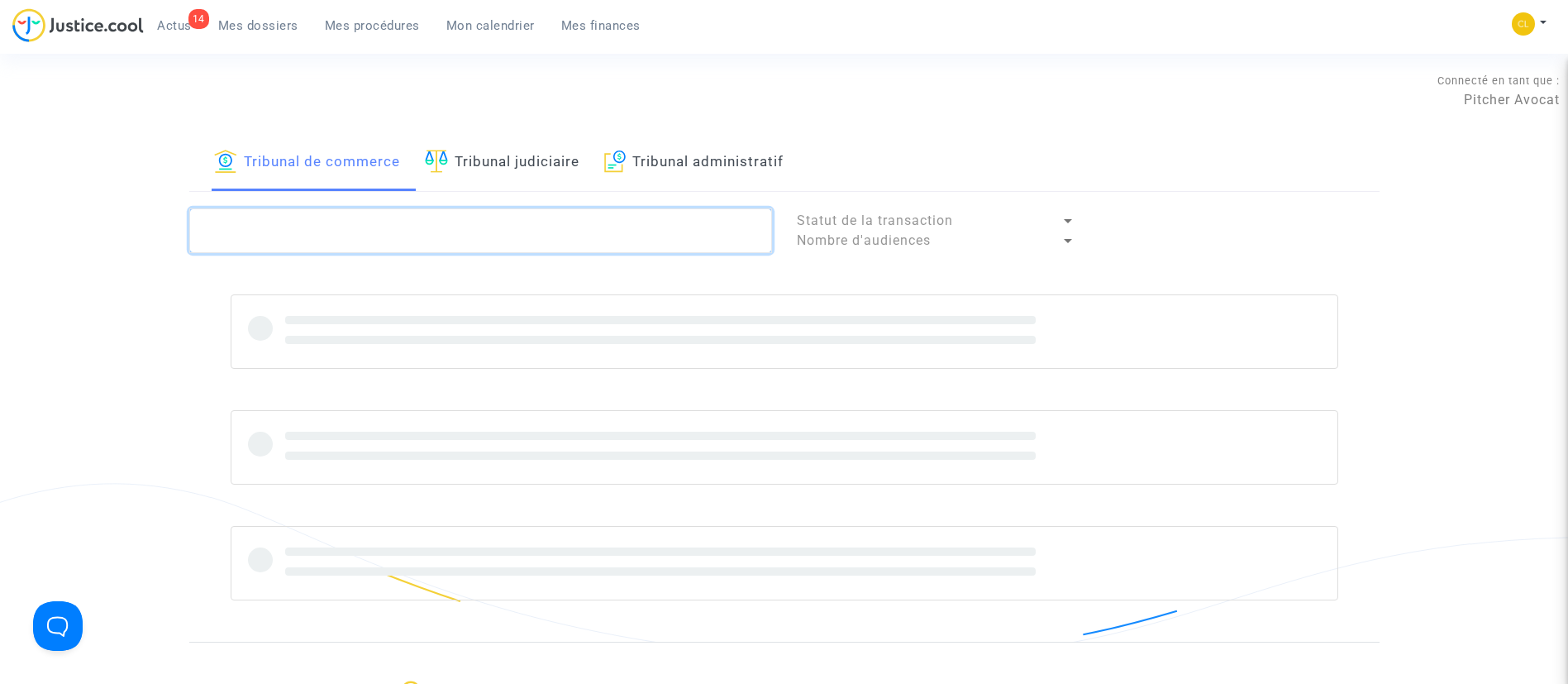
click at [382, 238] on textarea at bounding box center [481, 230] width 582 height 44
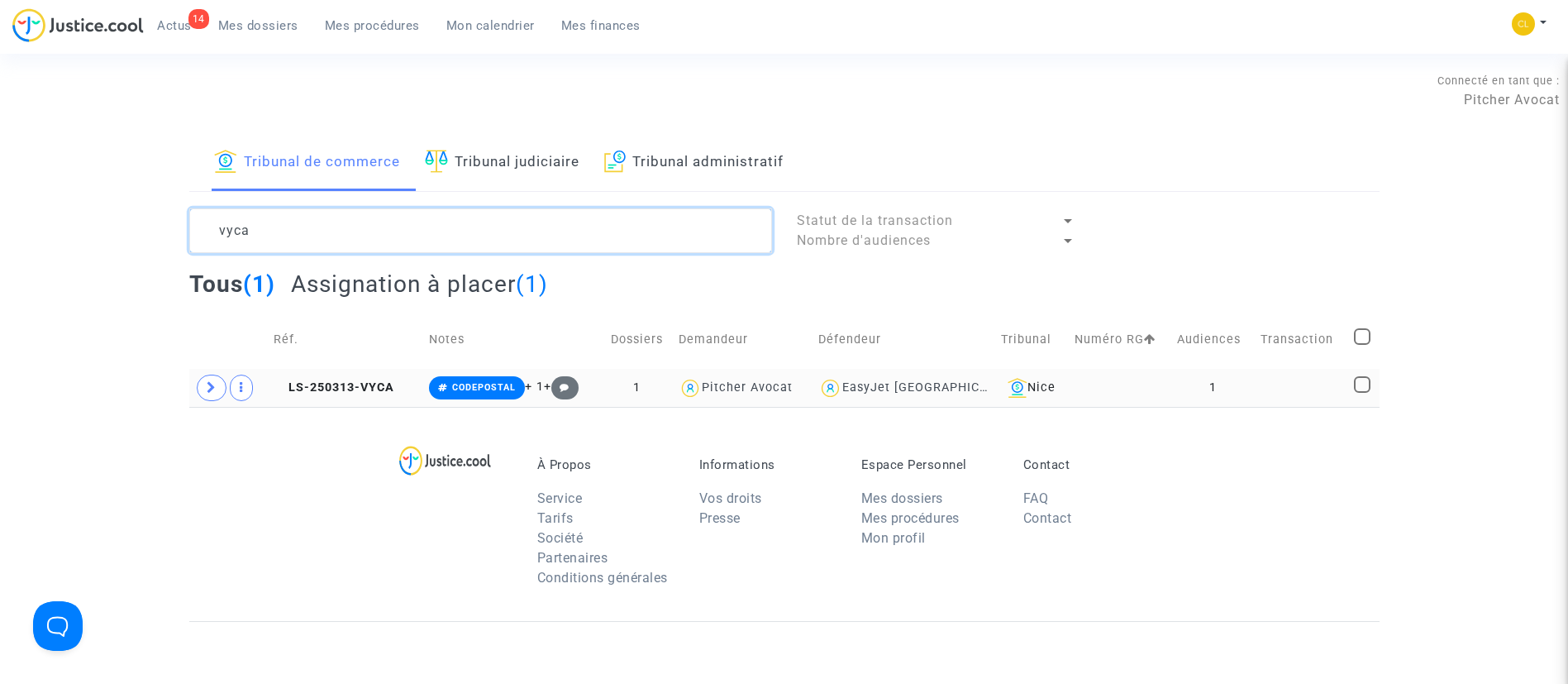
type textarea "vyca"
drag, startPoint x: 1290, startPoint y: 393, endPoint x: 1310, endPoint y: 377, distance: 25.6
click at [1292, 393] on td at bounding box center [1300, 387] width 93 height 38
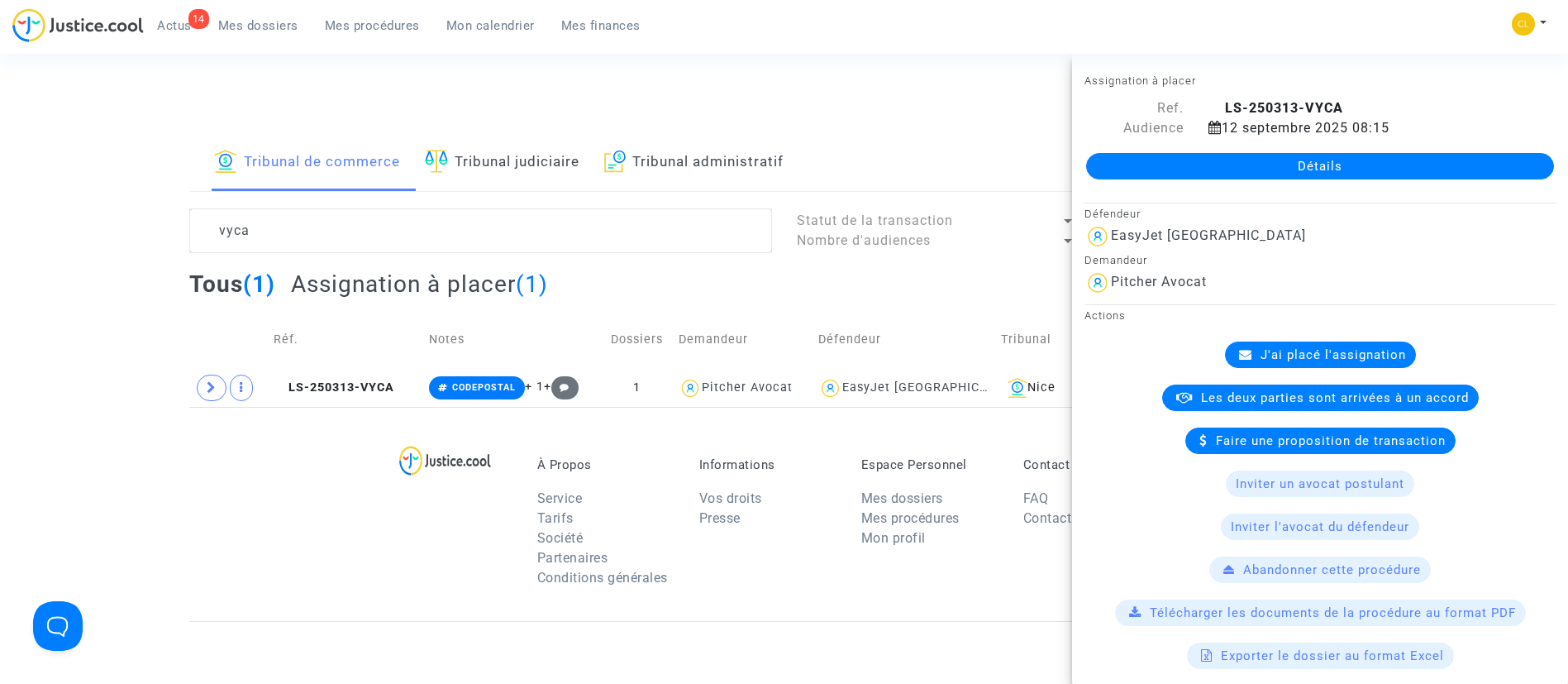
click at [1321, 158] on link "Détails" at bounding box center [1320, 166] width 468 height 26
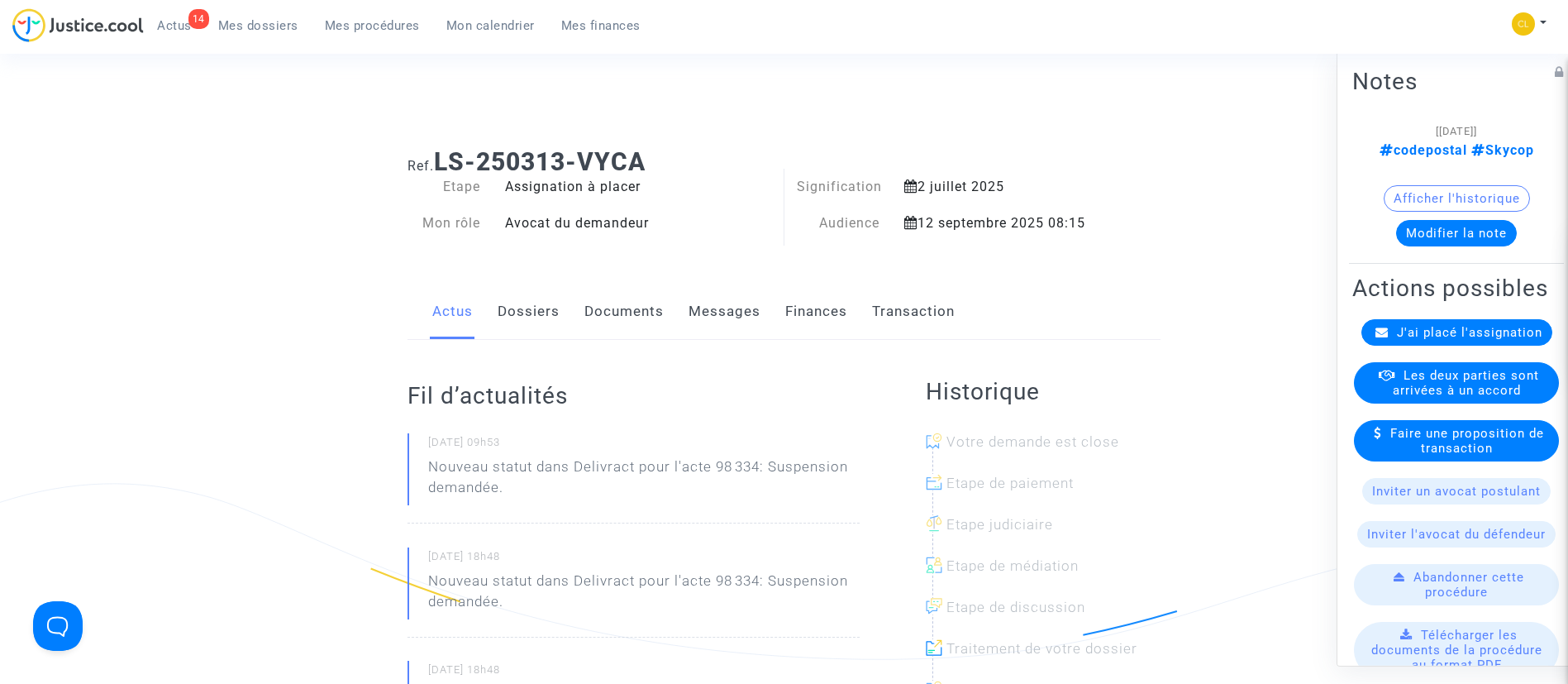
click at [1447, 339] on span "J'ai placé l'assignation" at bounding box center [1469, 331] width 145 height 15
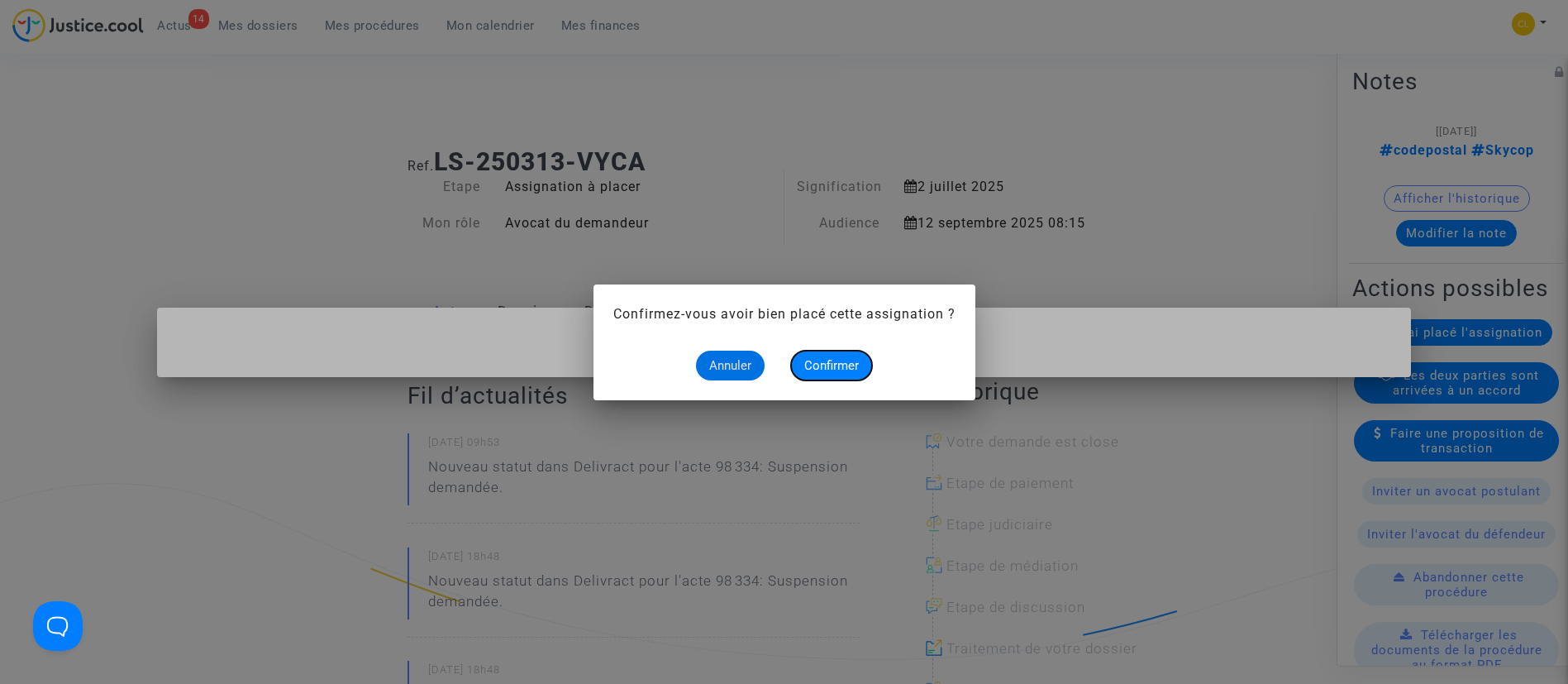
click at [833, 368] on span "Confirmer" at bounding box center [832, 366] width 54 height 15
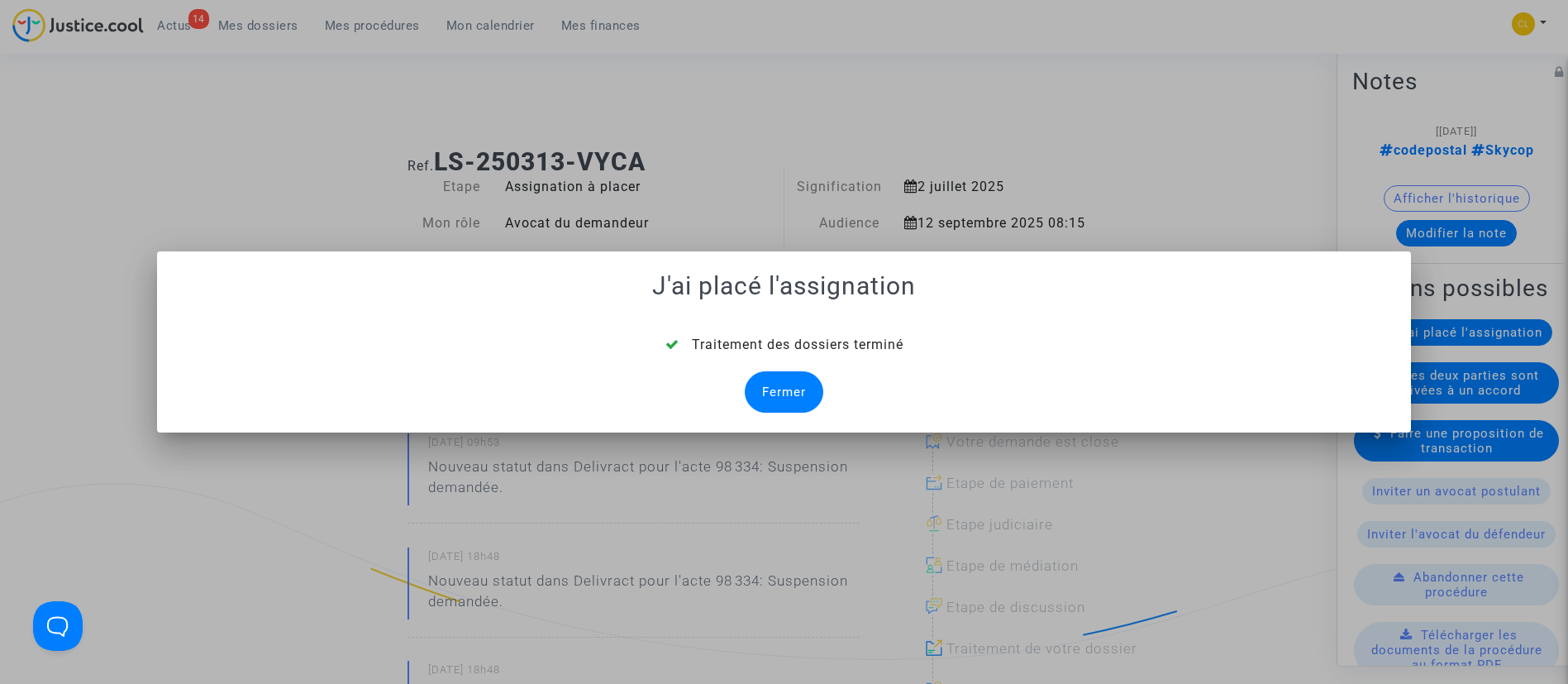
click at [794, 375] on div "Fermer" at bounding box center [784, 392] width 79 height 42
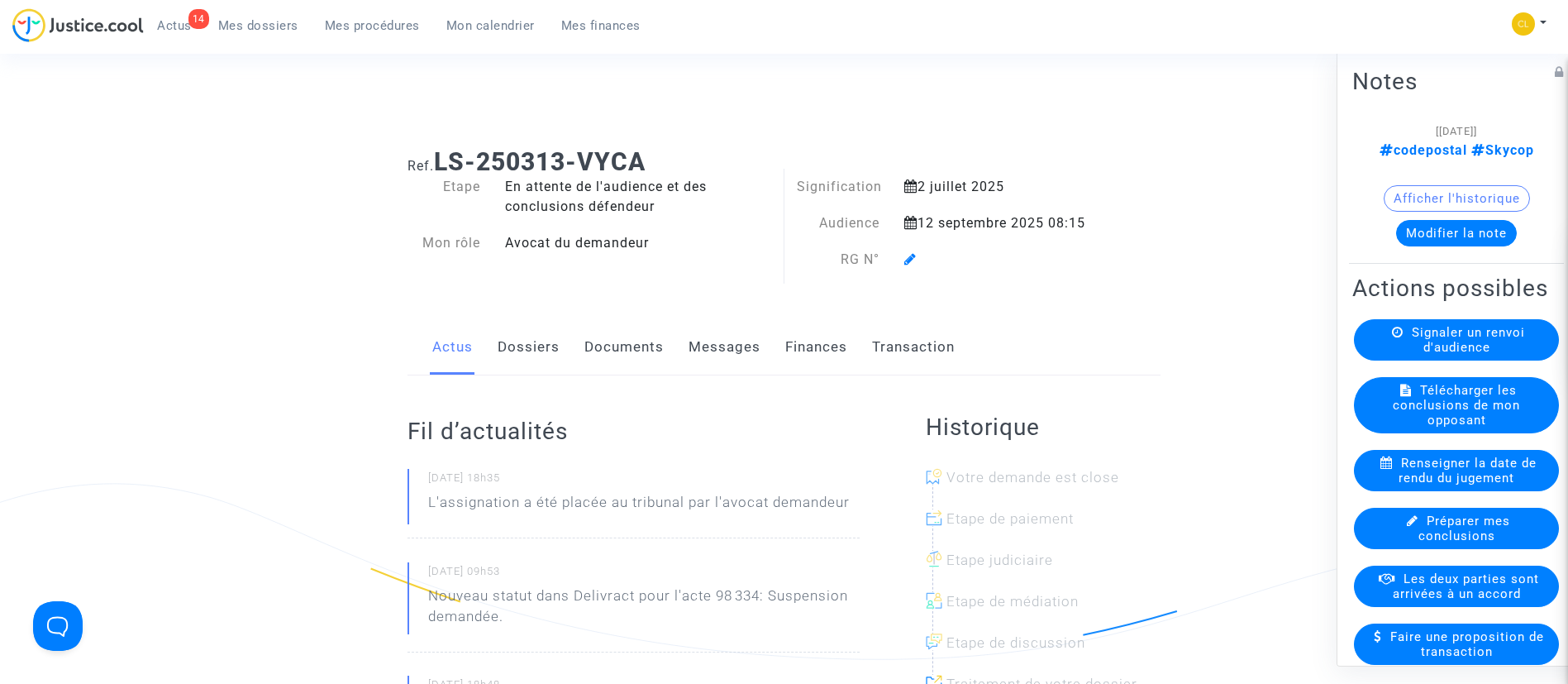
click at [914, 259] on icon at bounding box center [911, 259] width 13 height 14
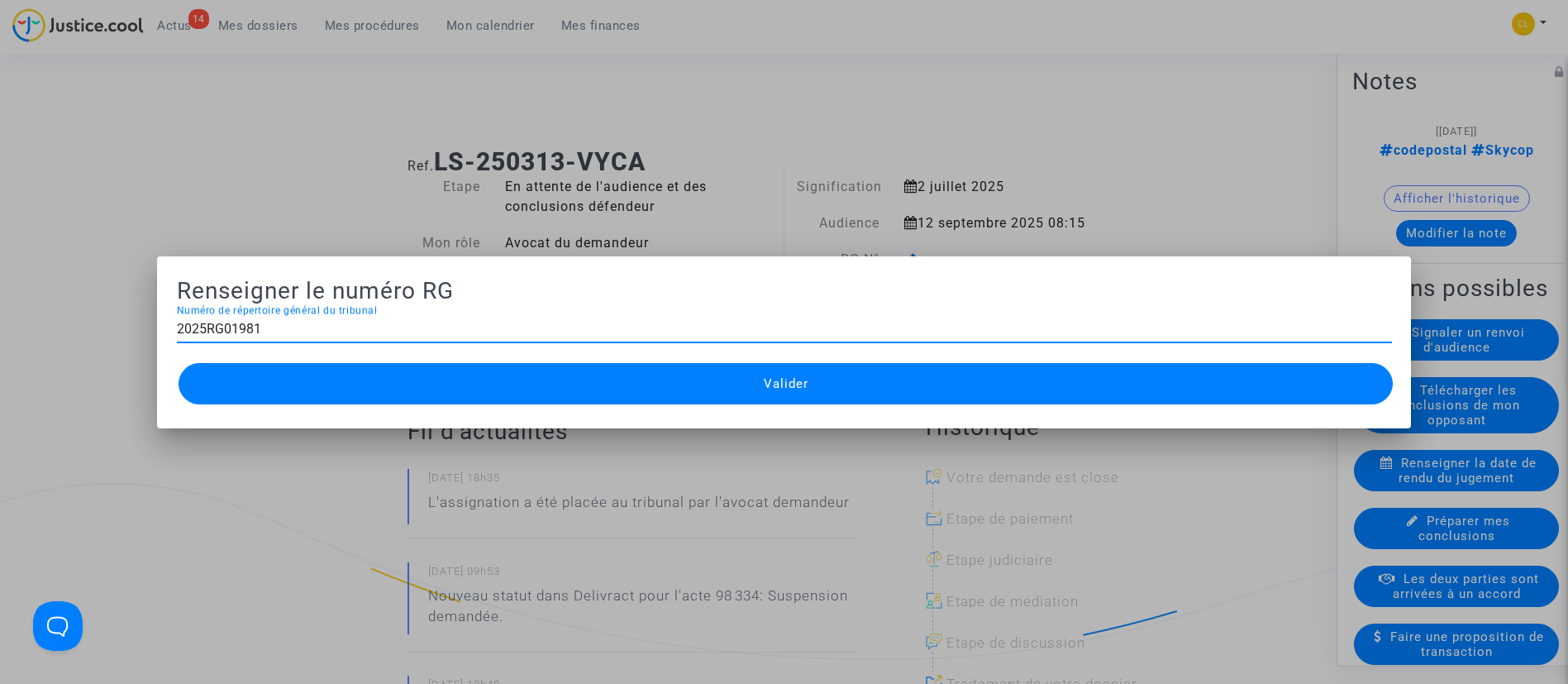
type input "2025RG01981"
click at [849, 410] on mat-dialog-container "Renseigner le numéro RG 2025RG01981 Numéro de répertoire général du tribunal Va…" at bounding box center [784, 343] width 1254 height 172
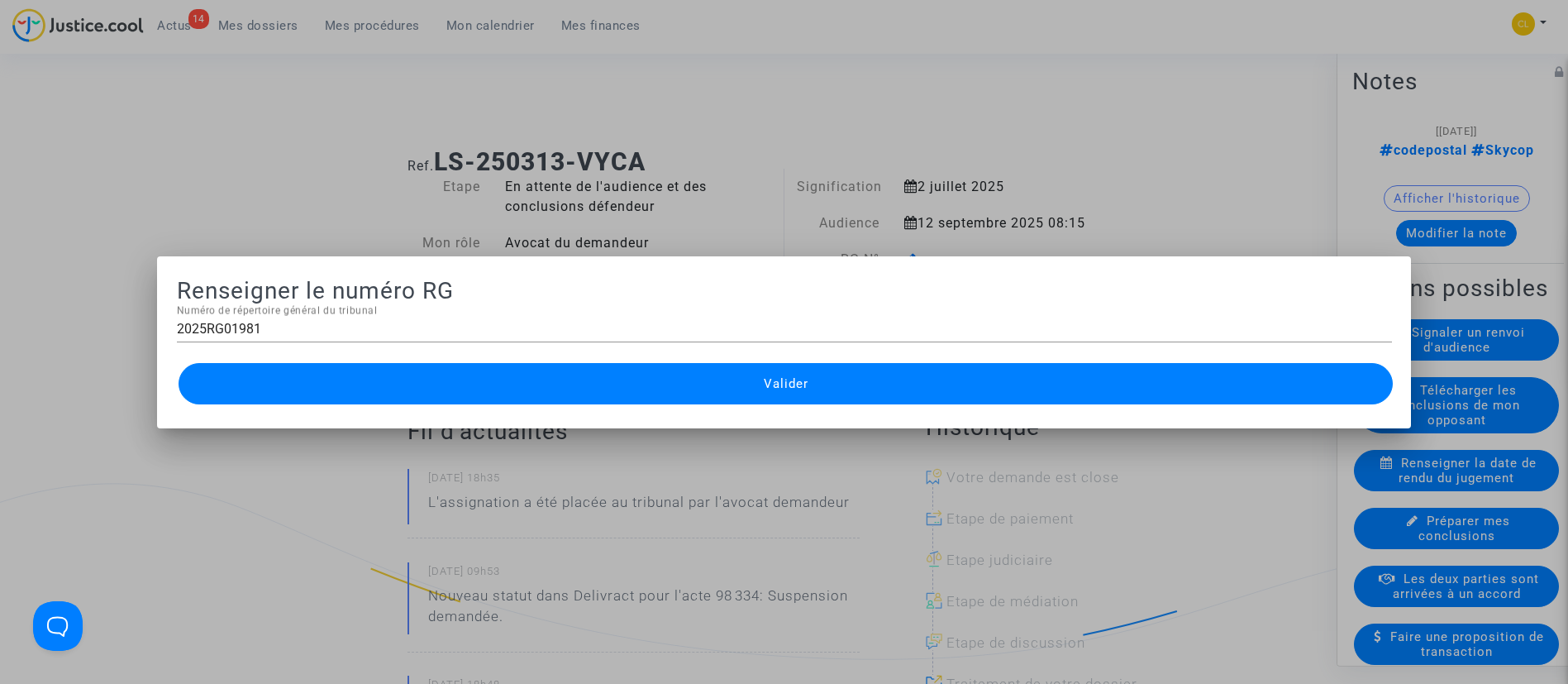
click at [834, 394] on button "Valider" at bounding box center [786, 384] width 1215 height 42
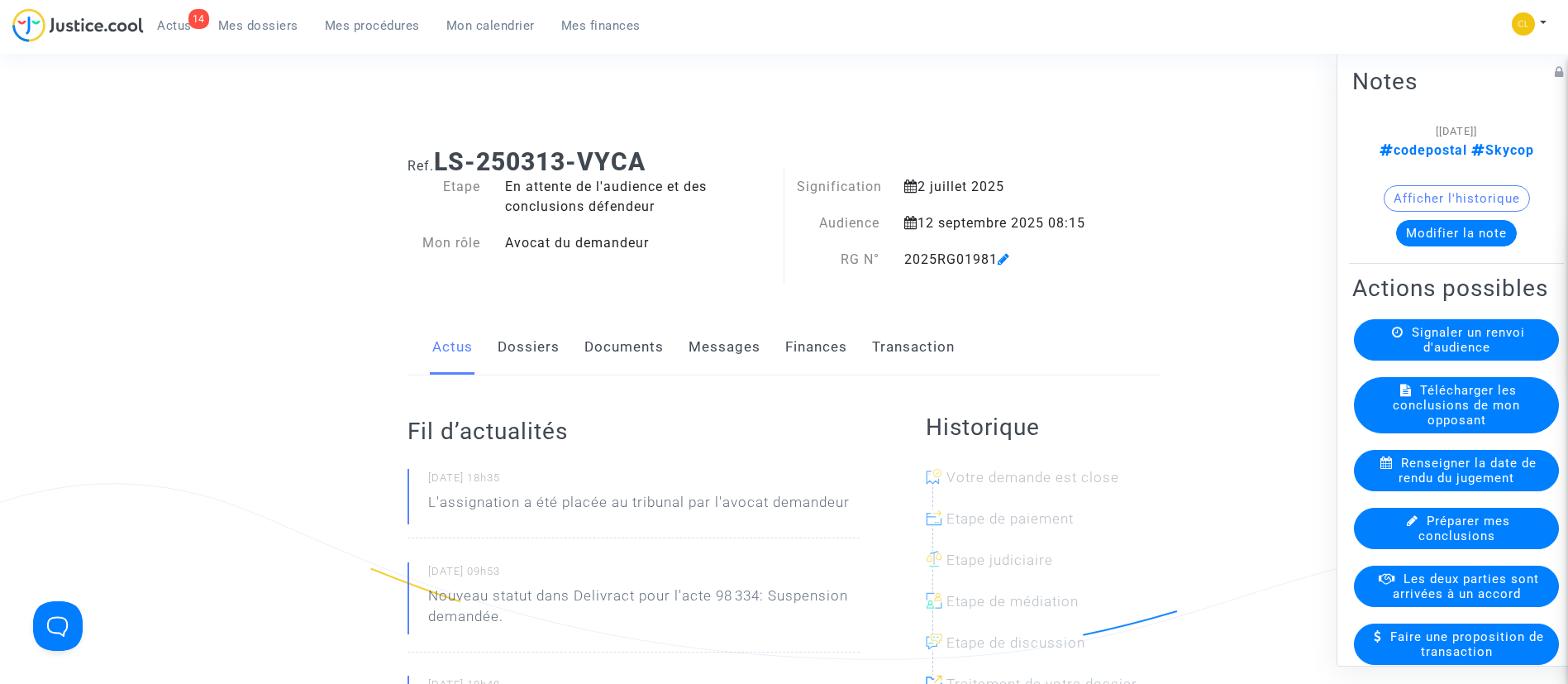
click at [388, 10] on ul "14 Actus Mes dossiers Mes procédures Mon calendrier Mes finances" at bounding box center [399, 23] width 510 height 30
click at [381, 14] on link "Mes procédures" at bounding box center [373, 25] width 122 height 24
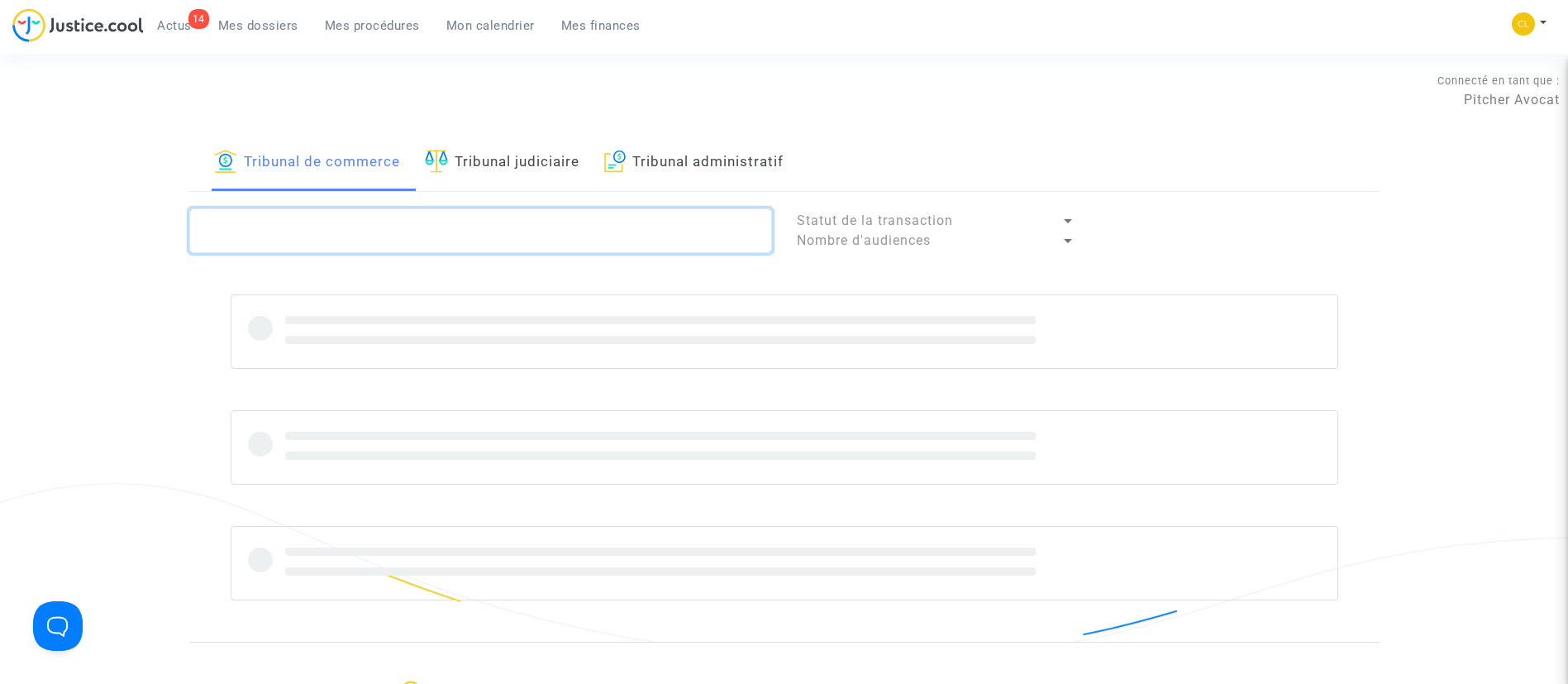
click at [412, 244] on textarea at bounding box center [481, 230] width 582 height 44
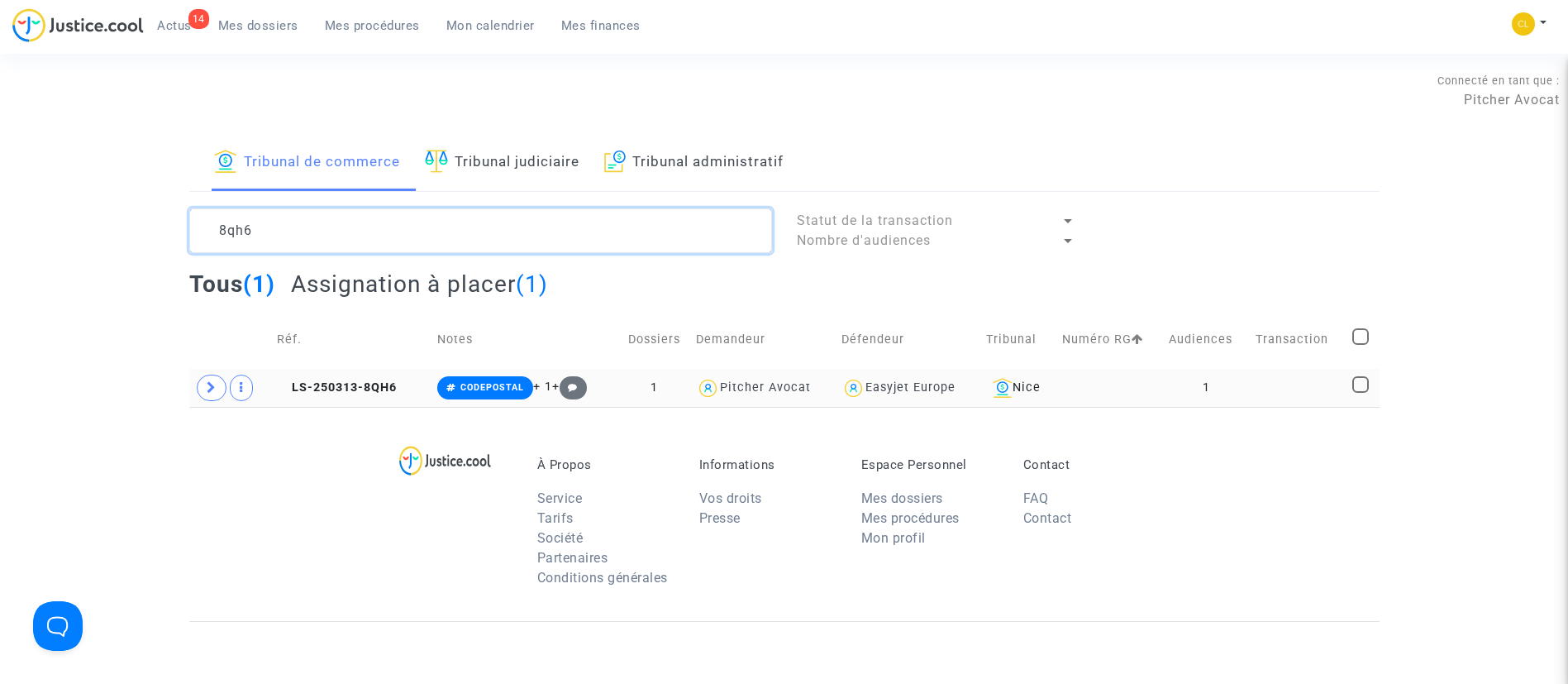
type textarea "8qh6"
click at [1304, 393] on td at bounding box center [1298, 387] width 97 height 38
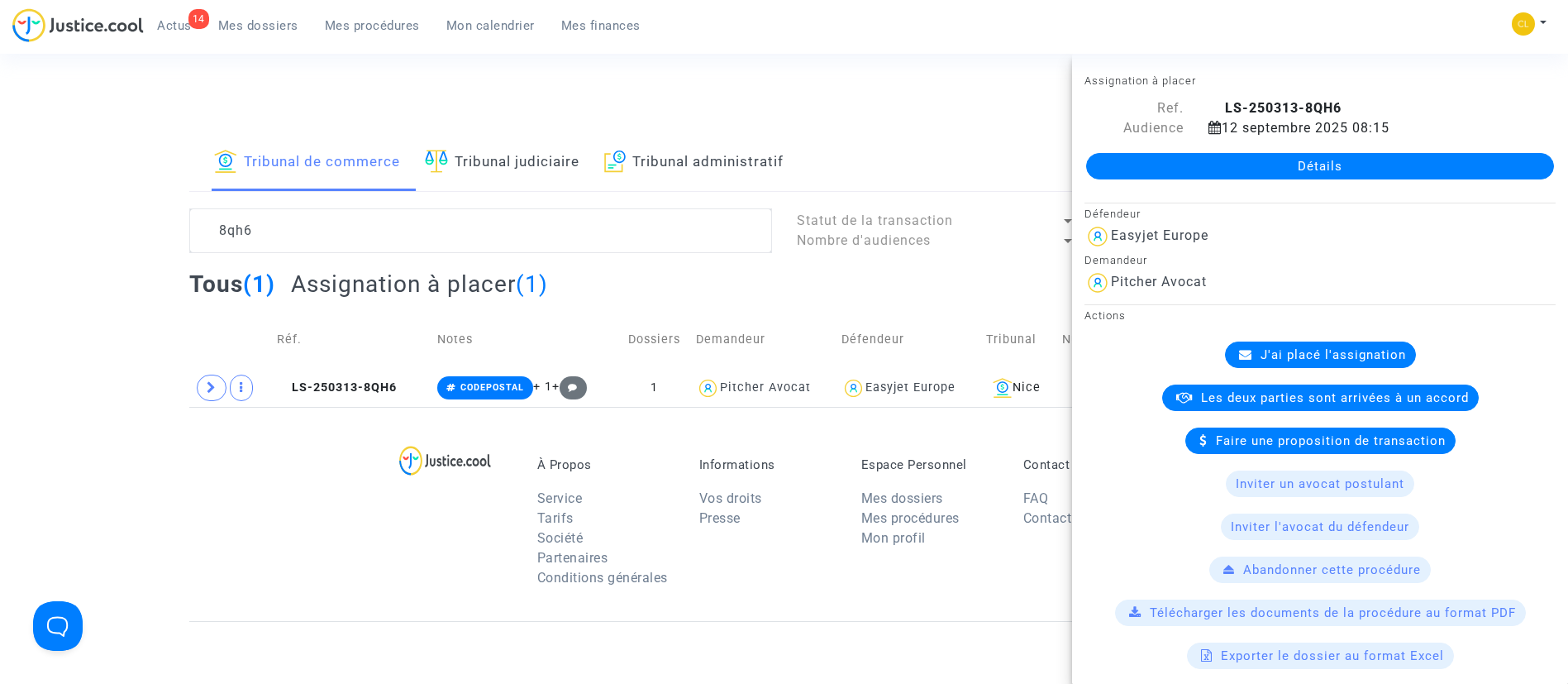
click at [1300, 161] on link "Détails" at bounding box center [1320, 166] width 468 height 26
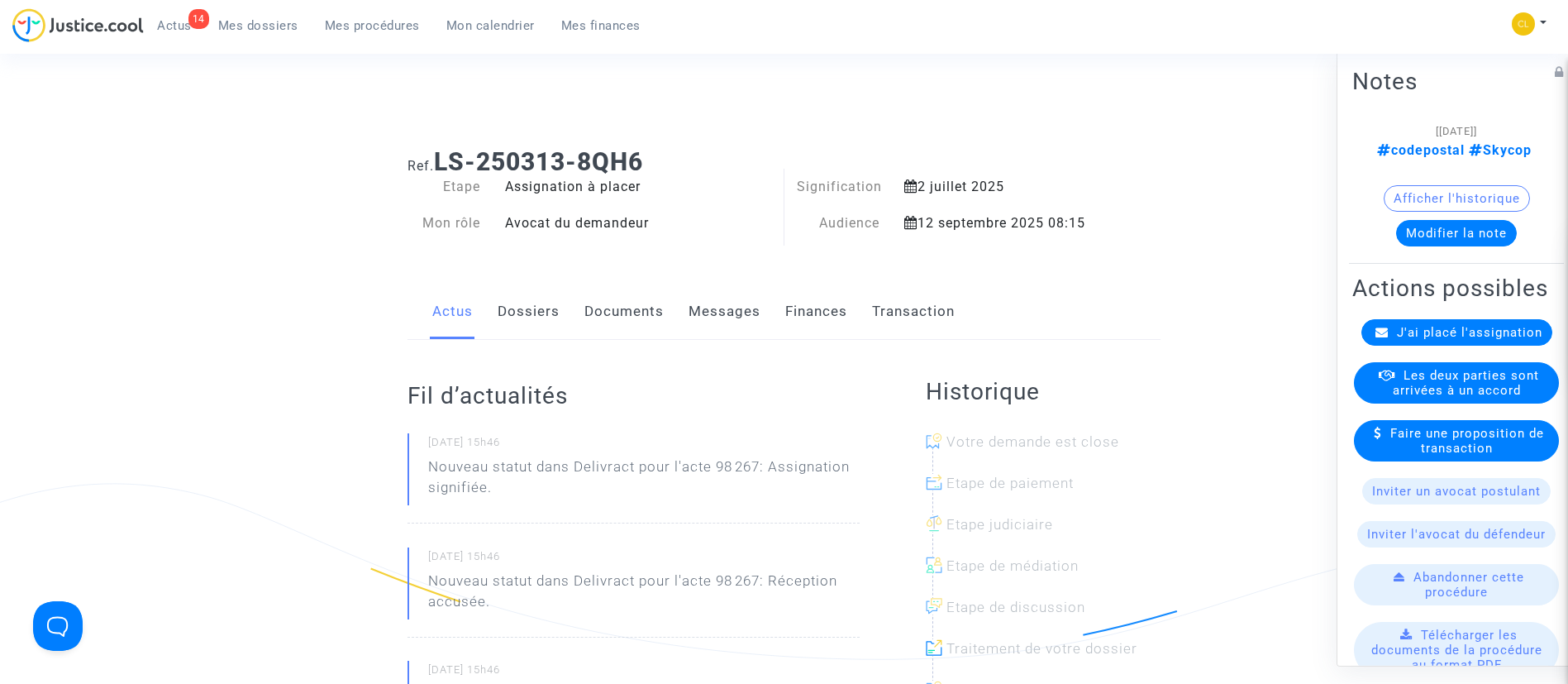
click at [1442, 339] on span "J'ai placé l'assignation" at bounding box center [1469, 331] width 145 height 15
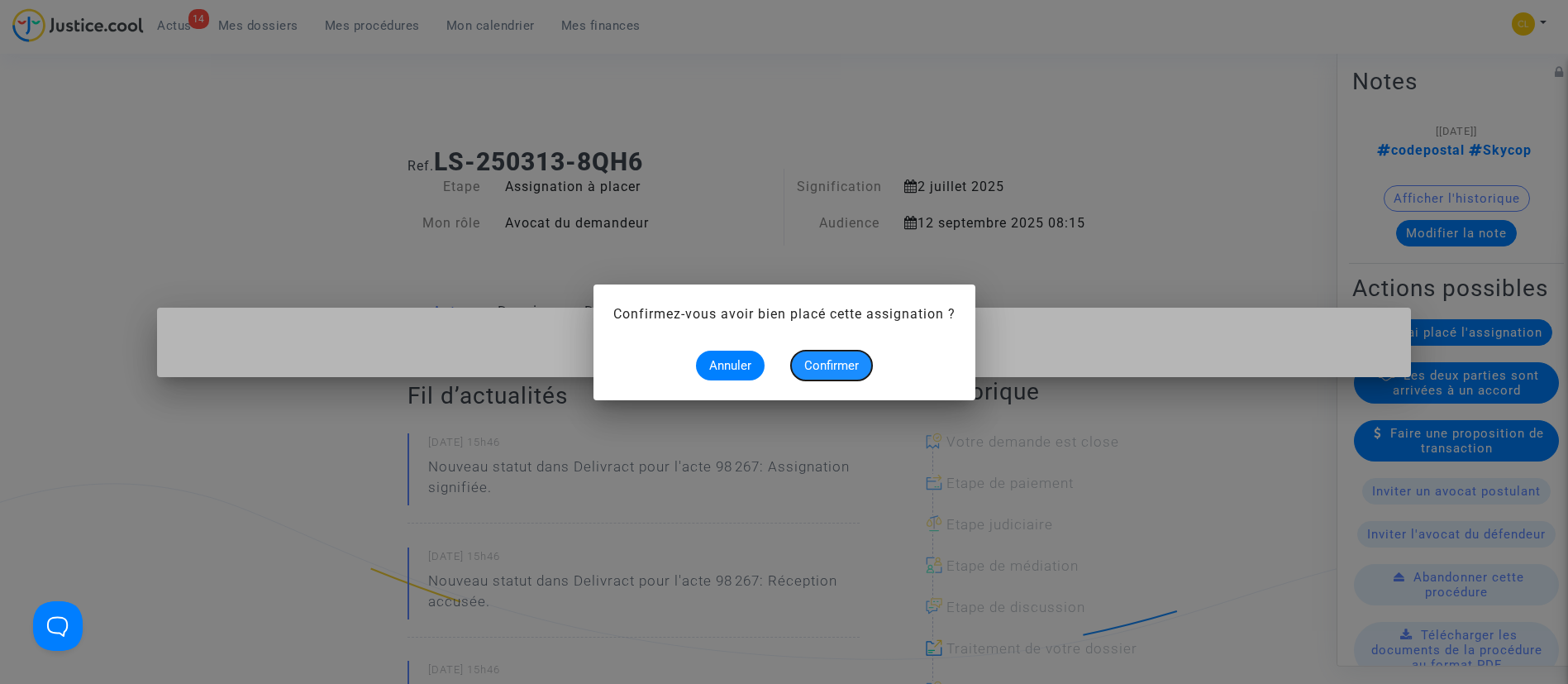
click at [823, 354] on button "Confirmer" at bounding box center [831, 365] width 81 height 30
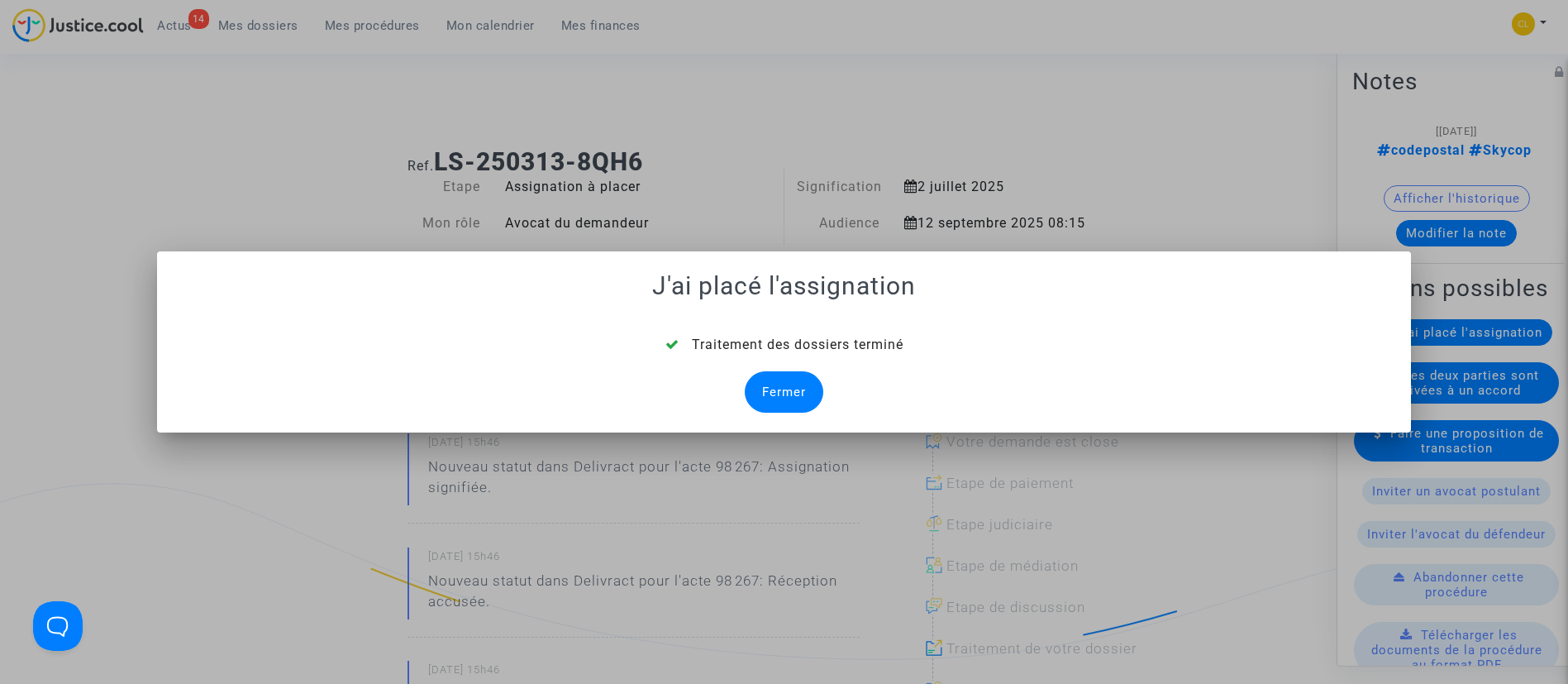
click at [774, 386] on div "Fermer" at bounding box center [784, 392] width 79 height 42
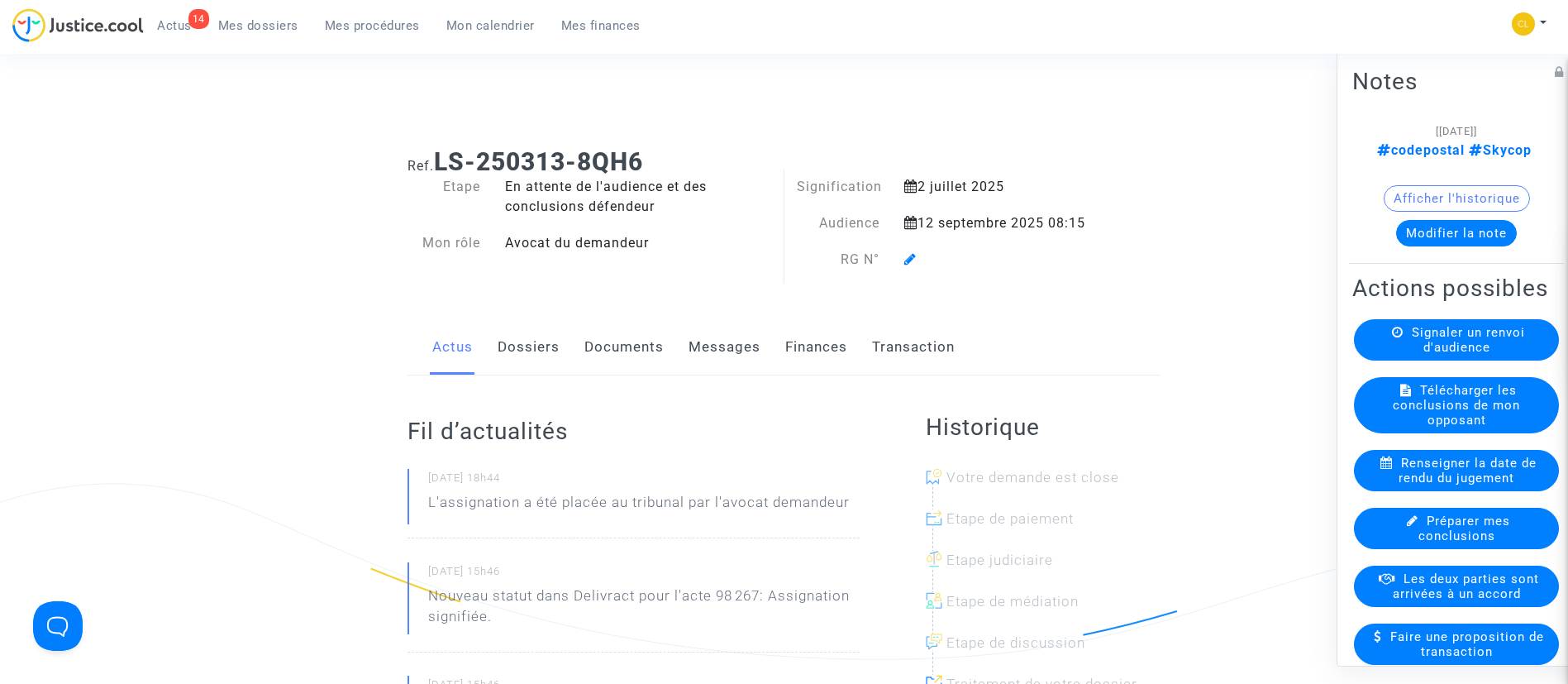
click at [913, 263] on icon at bounding box center [911, 259] width 13 height 14
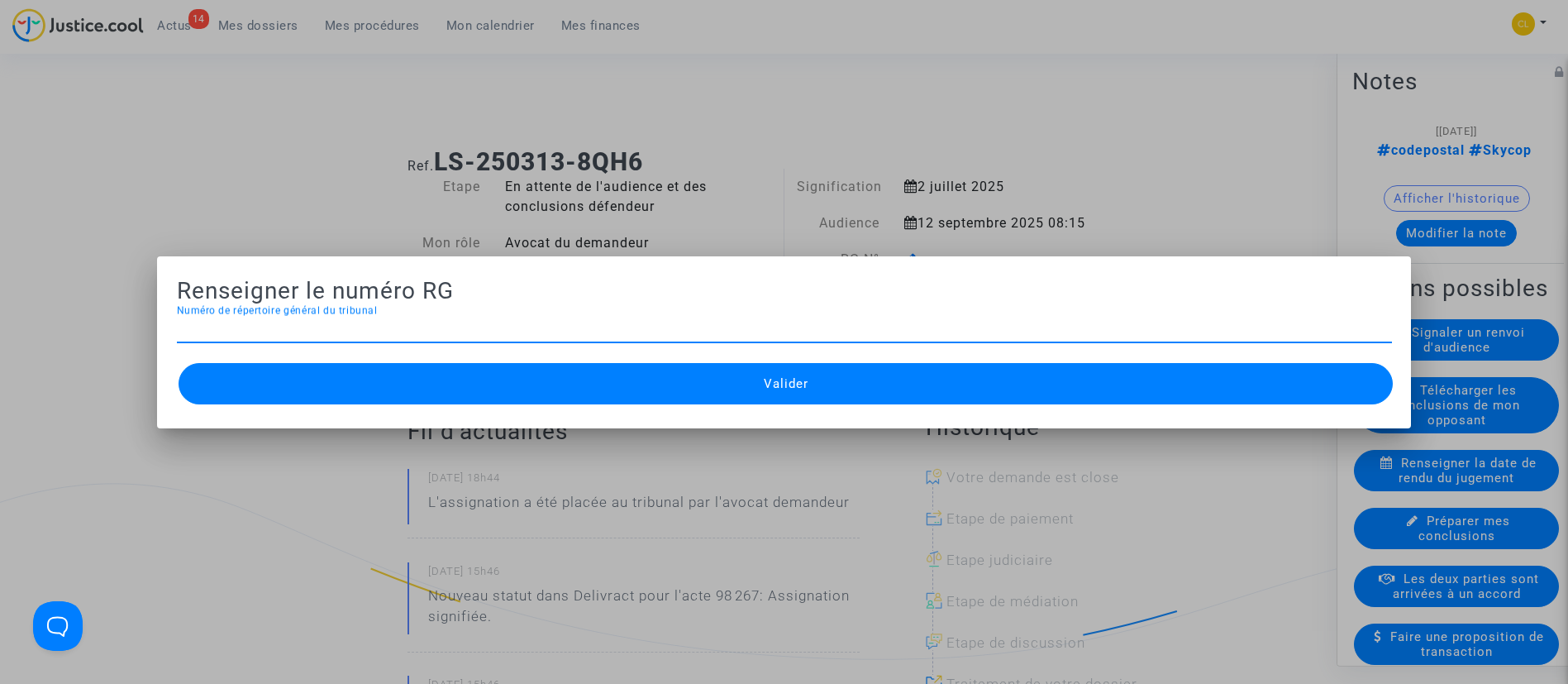
paste input "2025RG01983"
type input "2025RG01983"
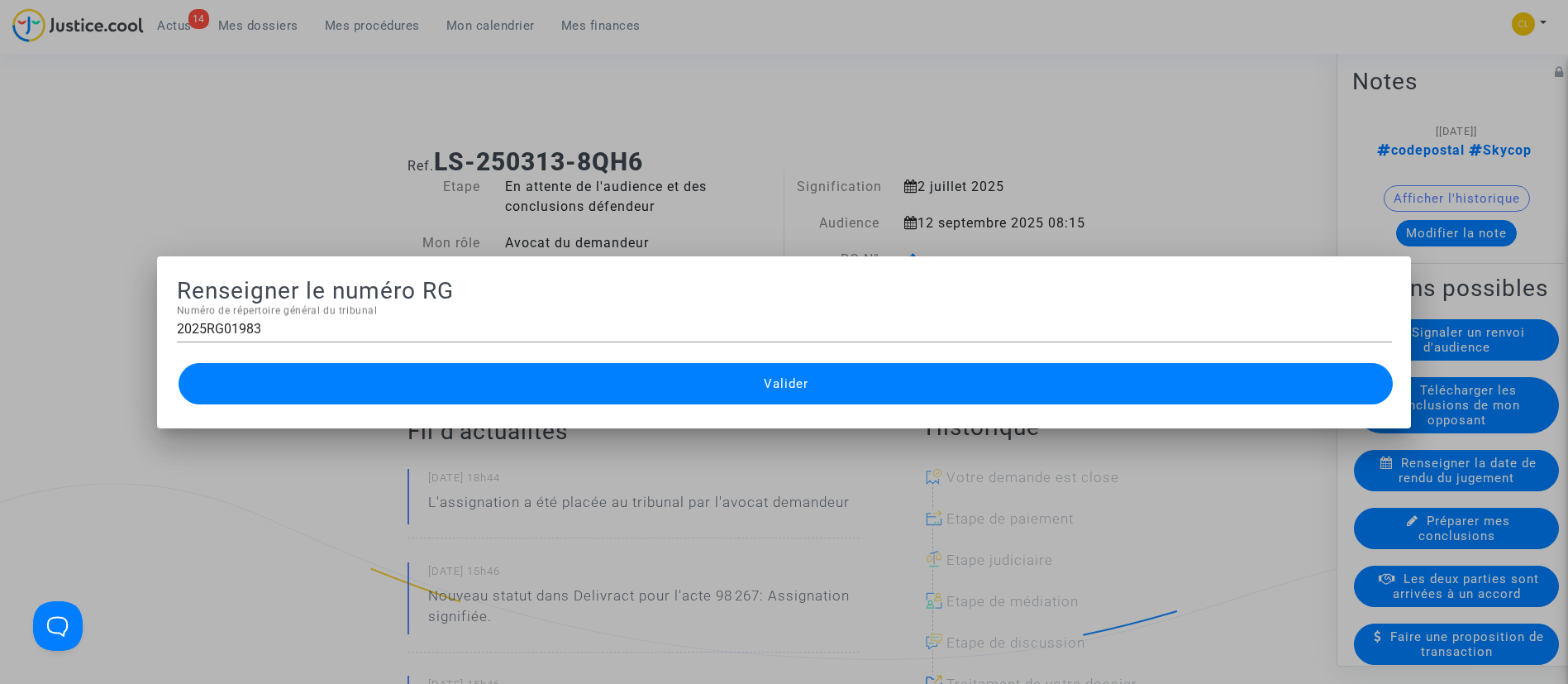
click at [1018, 367] on button "Valider" at bounding box center [786, 384] width 1215 height 42
click at [832, 381] on button "Valider" at bounding box center [786, 384] width 1215 height 42
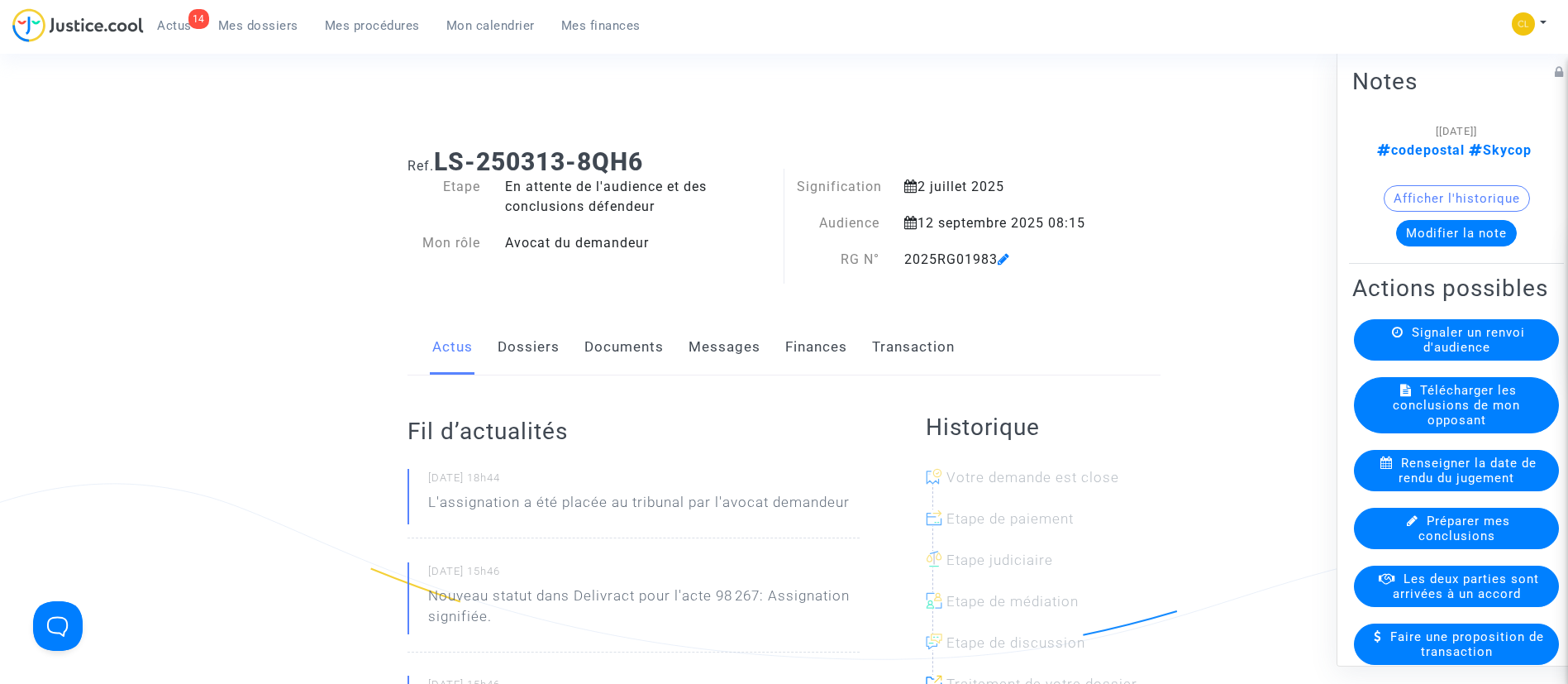
click at [366, 31] on span "Mes procédures" at bounding box center [372, 25] width 95 height 15
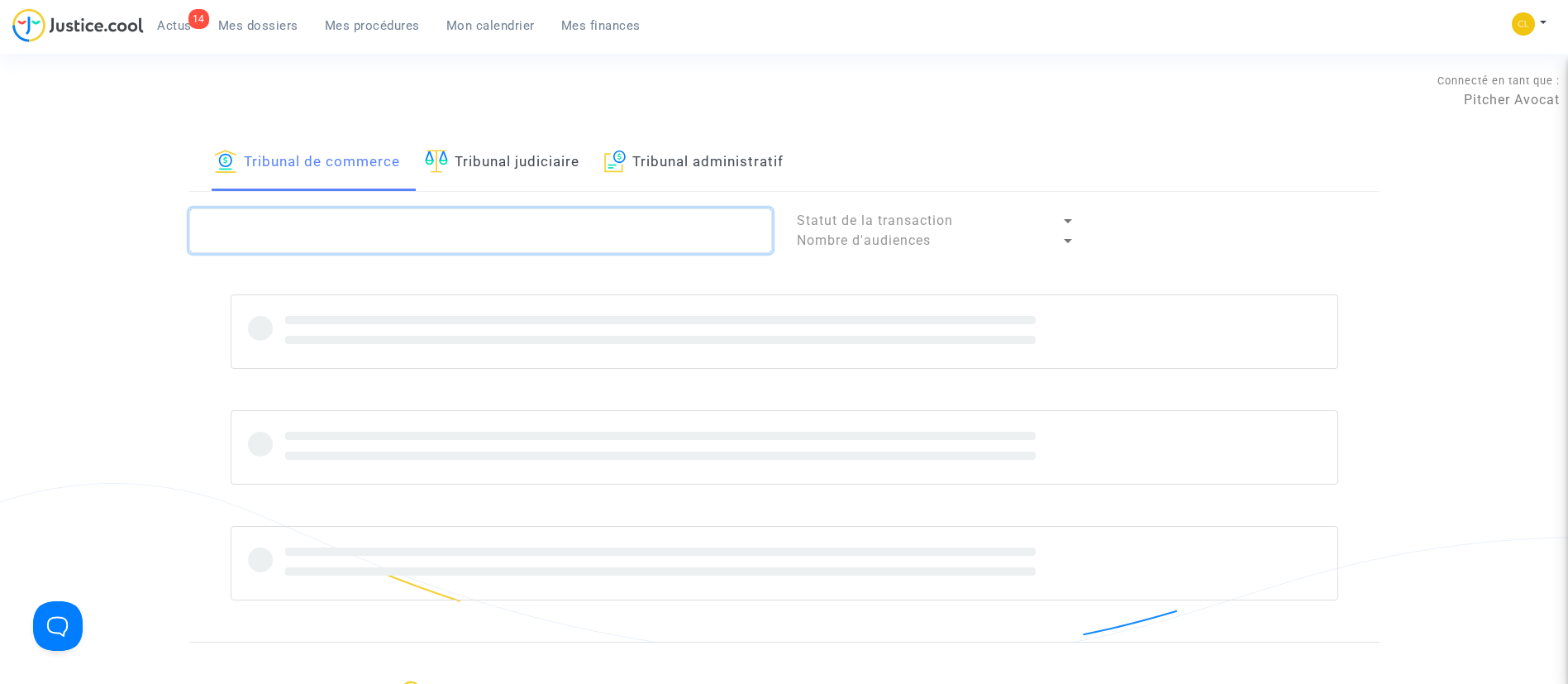
click at [415, 212] on textarea at bounding box center [481, 230] width 582 height 44
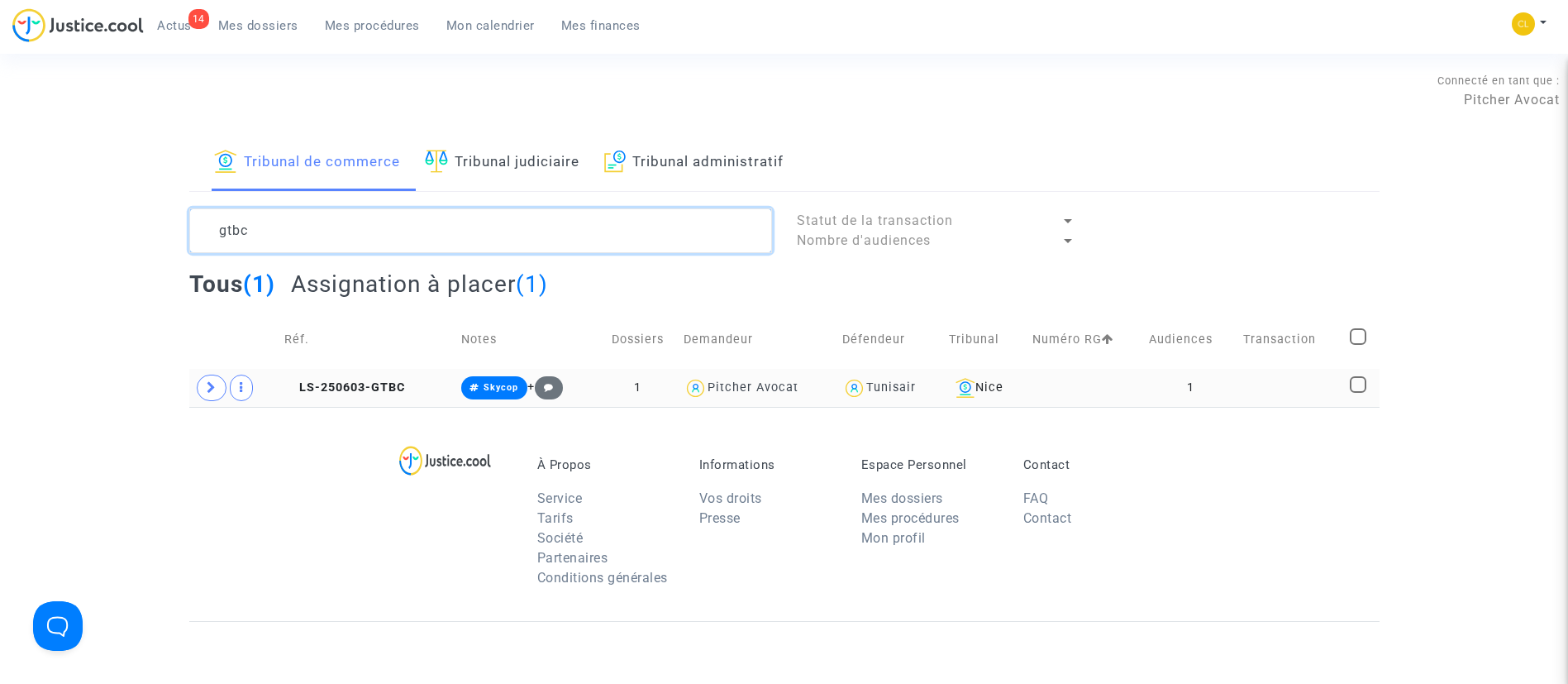
type textarea "gtbc"
click at [1237, 404] on td "1" at bounding box center [1190, 387] width 94 height 38
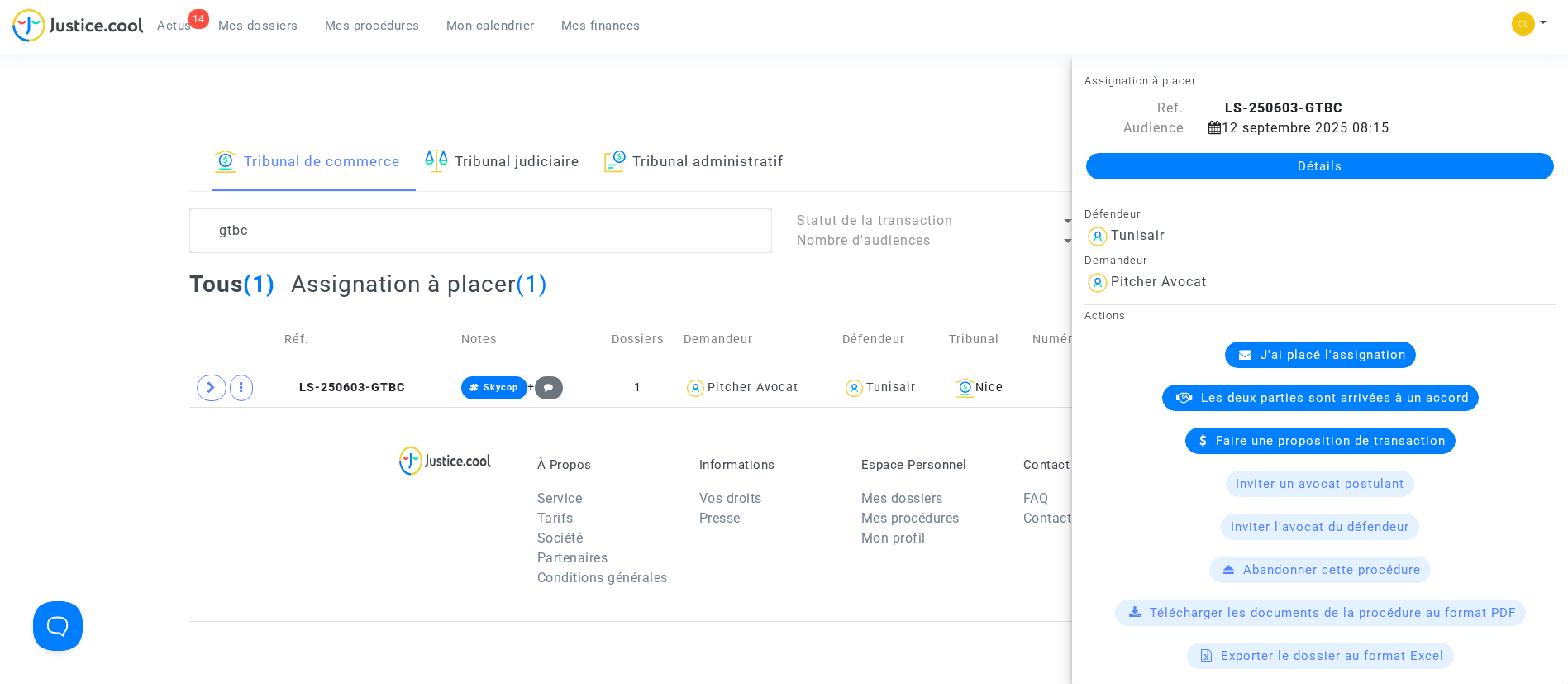
click at [1309, 168] on link "Détails" at bounding box center [1320, 166] width 468 height 26
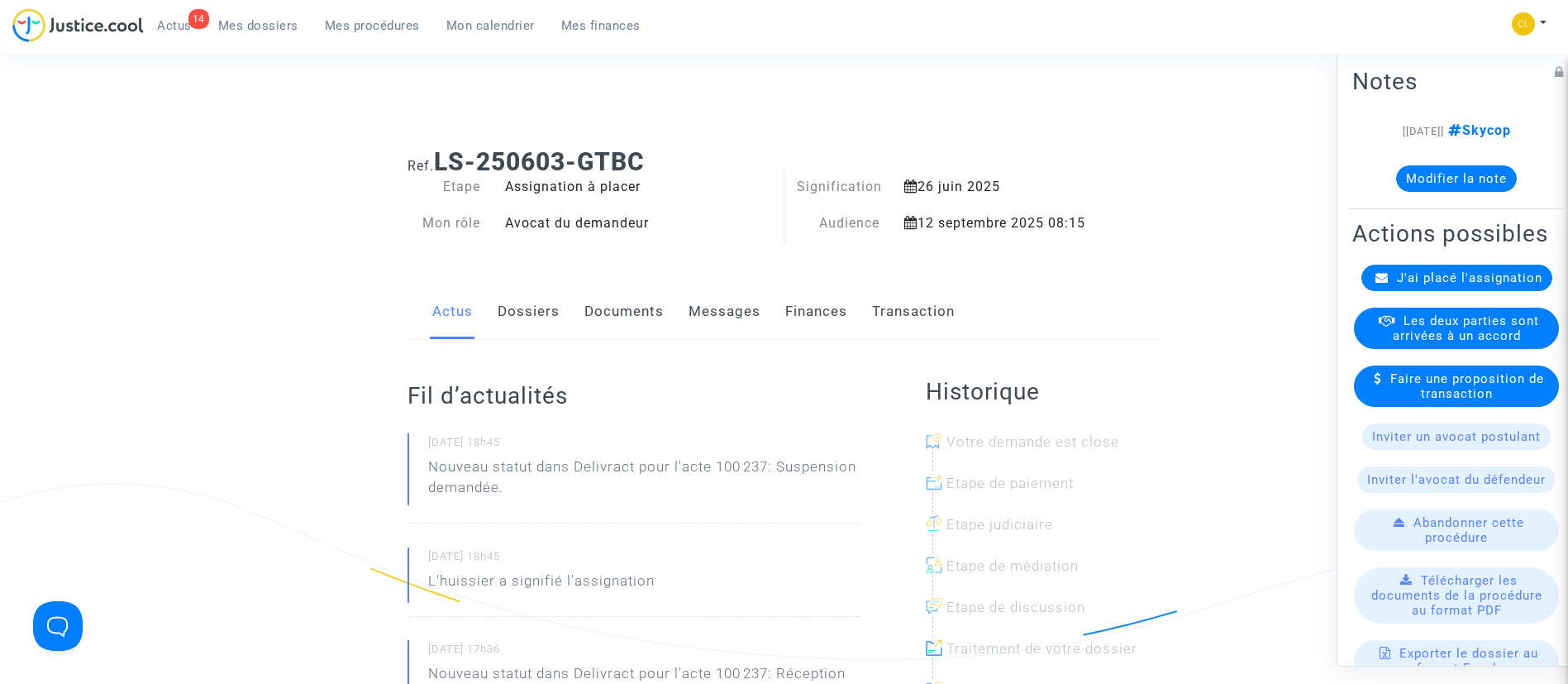
click at [1467, 284] on span "J'ai placé l'assignation" at bounding box center [1469, 277] width 145 height 15
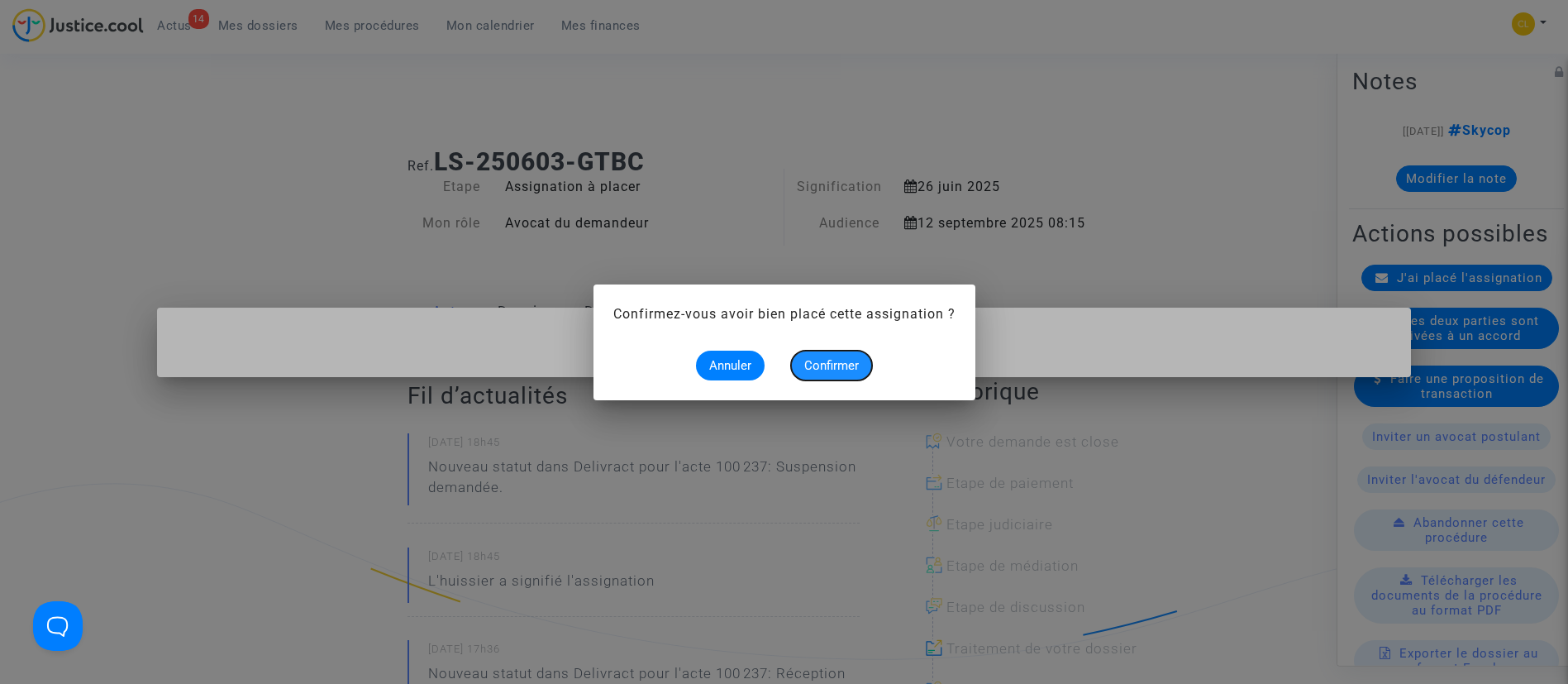
click at [851, 353] on button "Confirmer" at bounding box center [831, 365] width 81 height 30
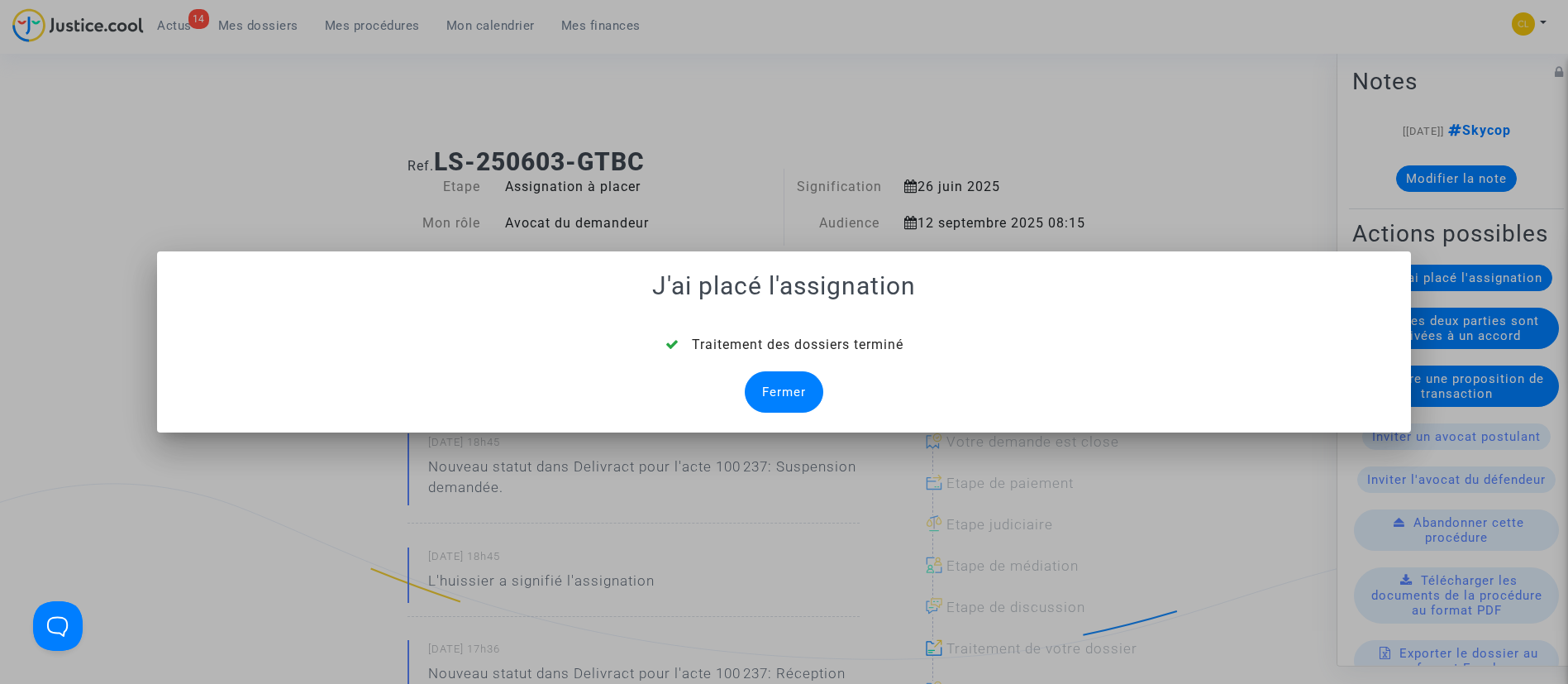
click at [769, 397] on div "Fermer" at bounding box center [784, 392] width 79 height 42
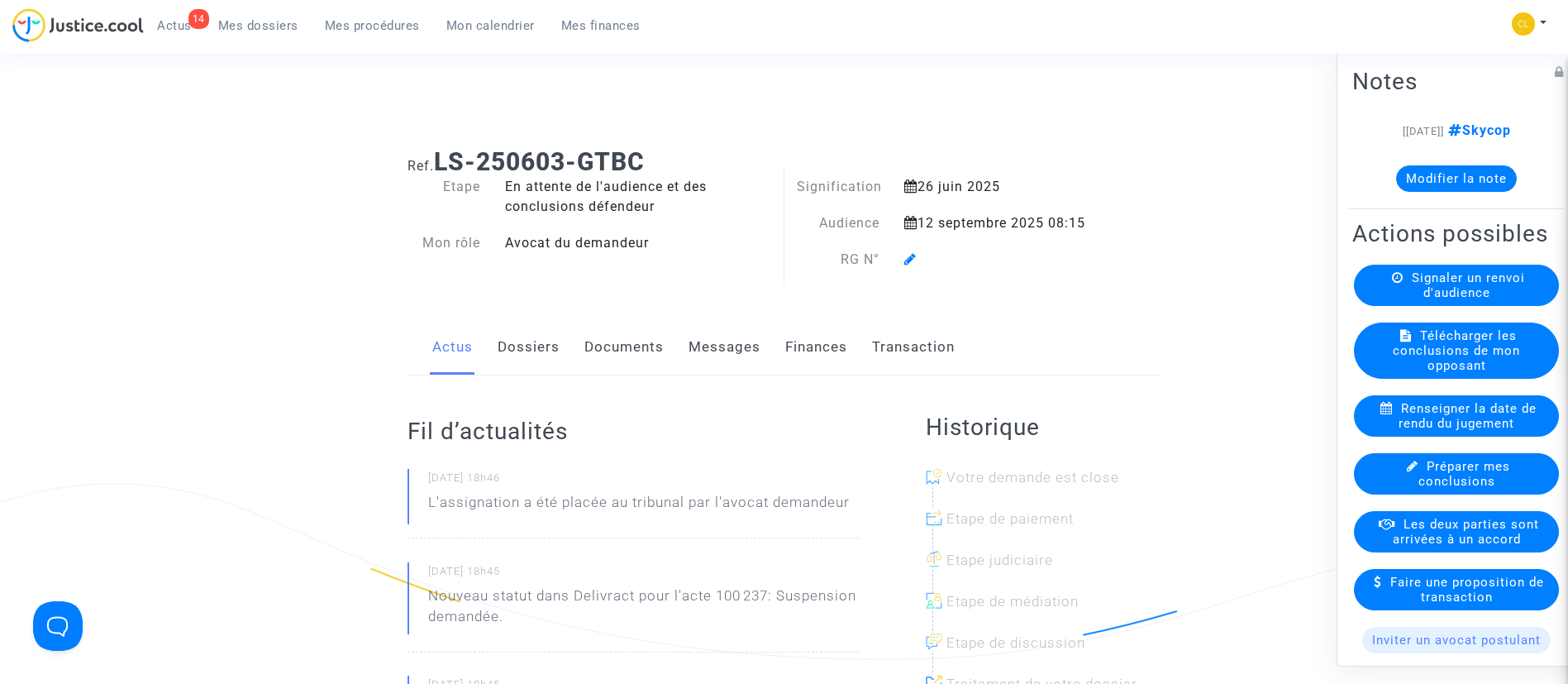
click at [910, 260] on icon at bounding box center [911, 259] width 13 height 14
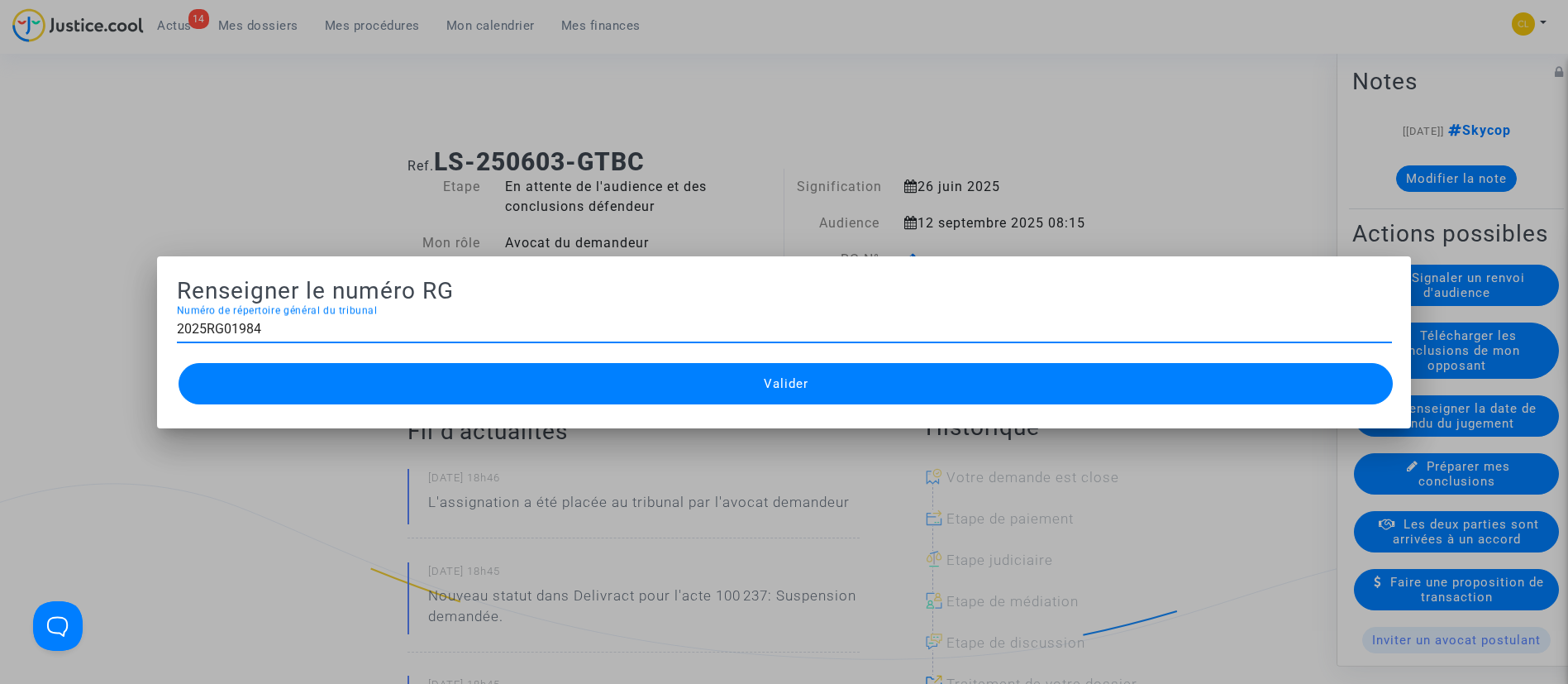
type input "2025RG01984"
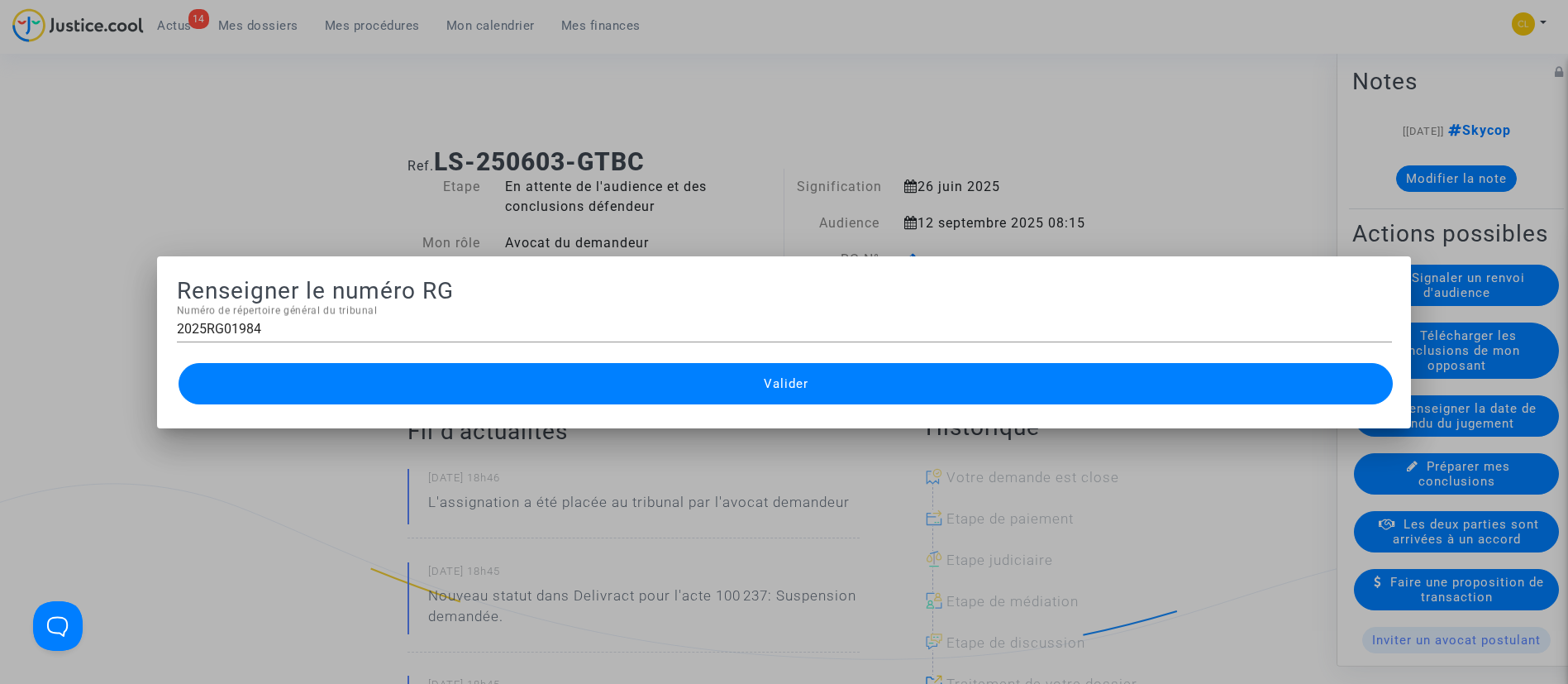
click at [658, 387] on button "Valider" at bounding box center [786, 384] width 1215 height 42
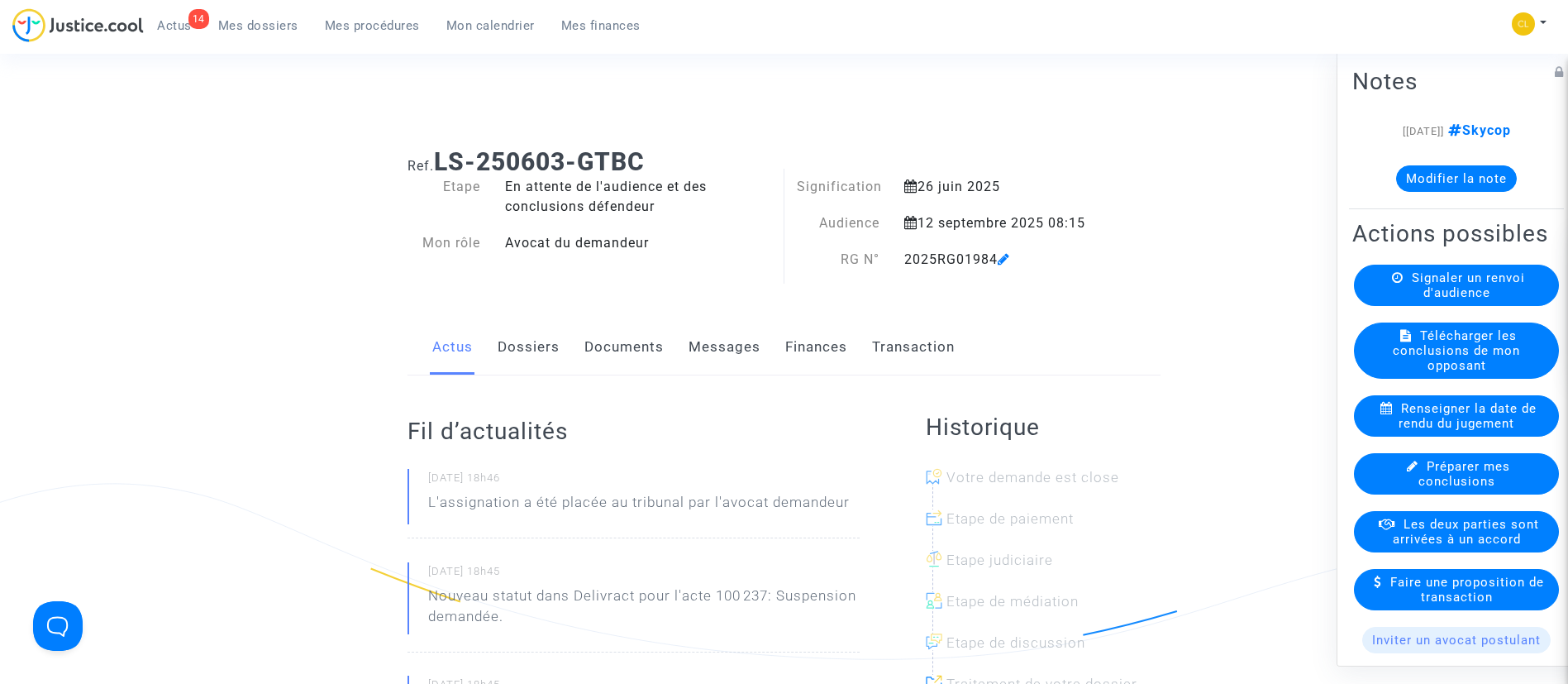
click at [349, 26] on span "Mes procédures" at bounding box center [372, 25] width 95 height 15
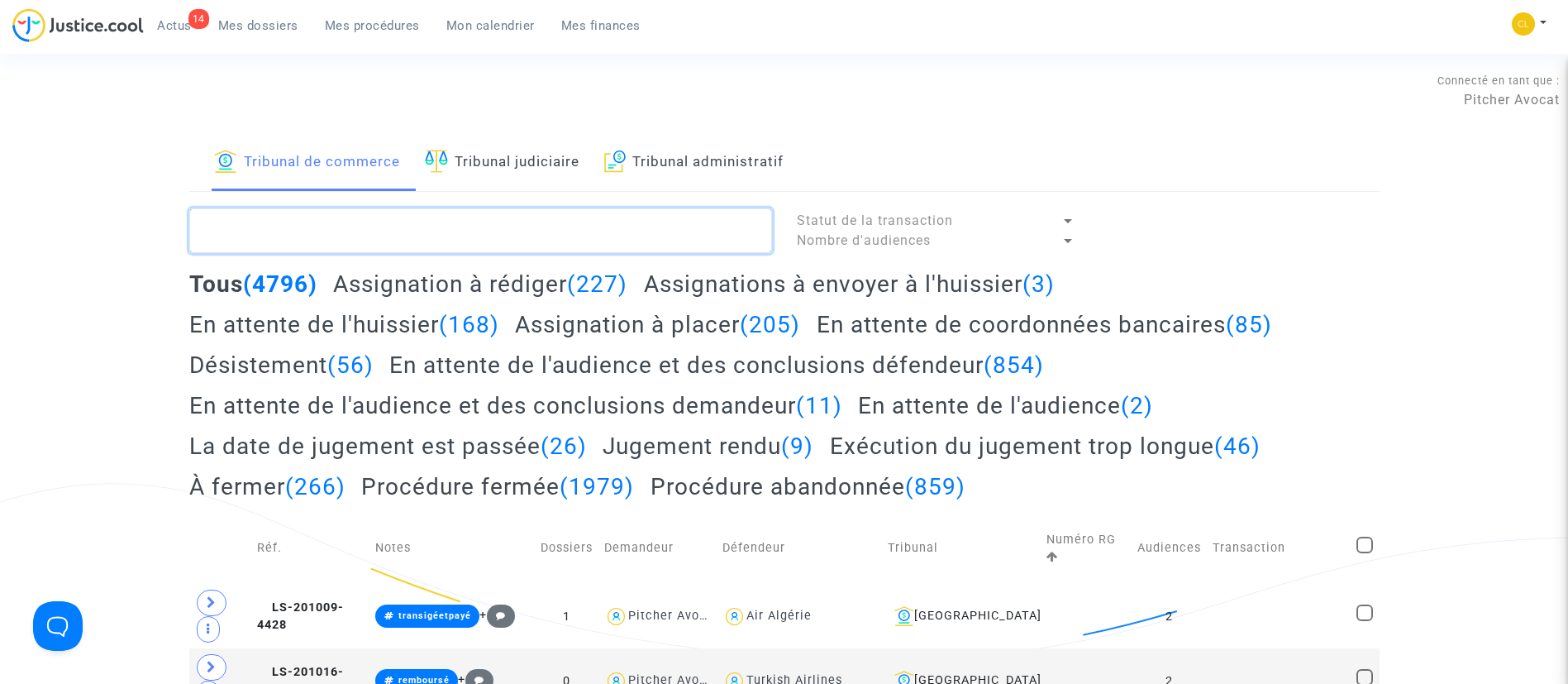
click at [648, 214] on textarea at bounding box center [481, 230] width 582 height 44
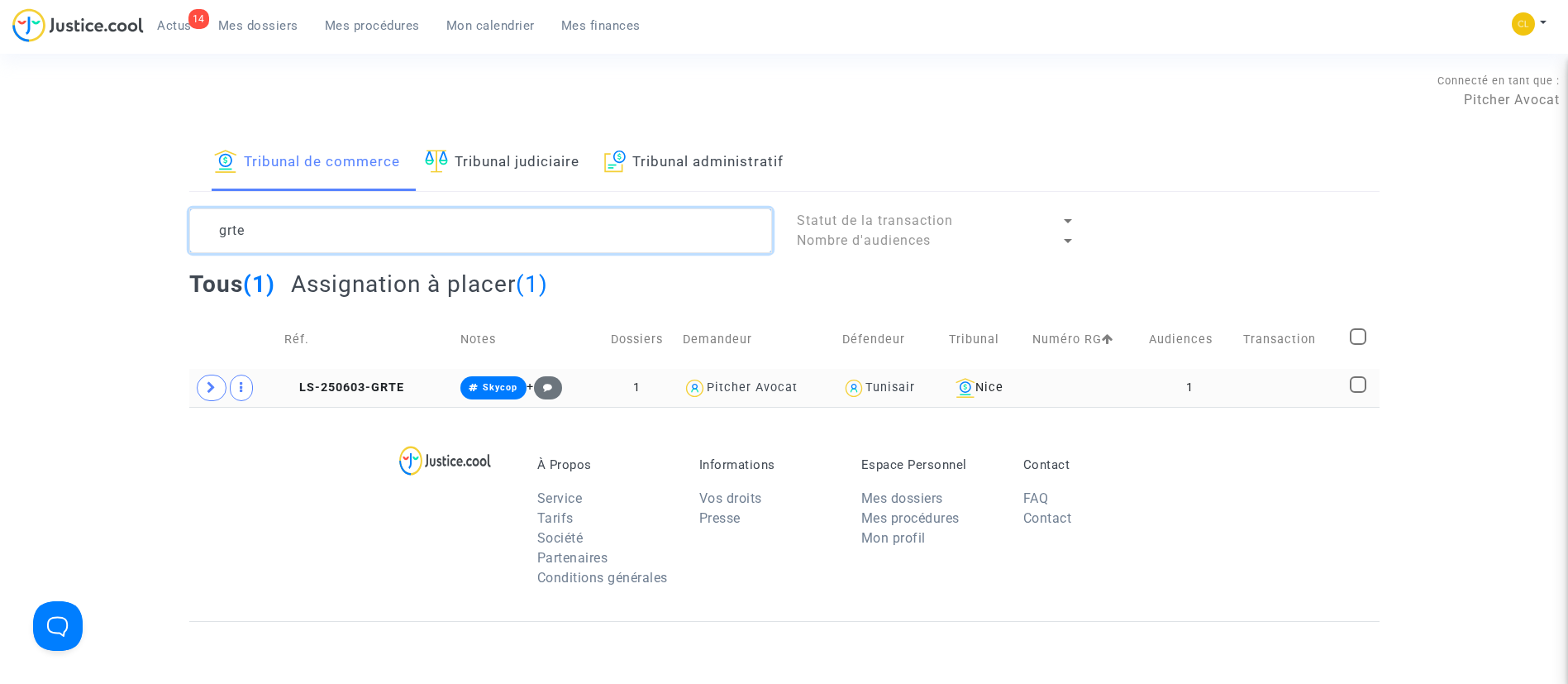
type textarea "grte"
click at [1222, 394] on td "1" at bounding box center [1190, 387] width 95 height 38
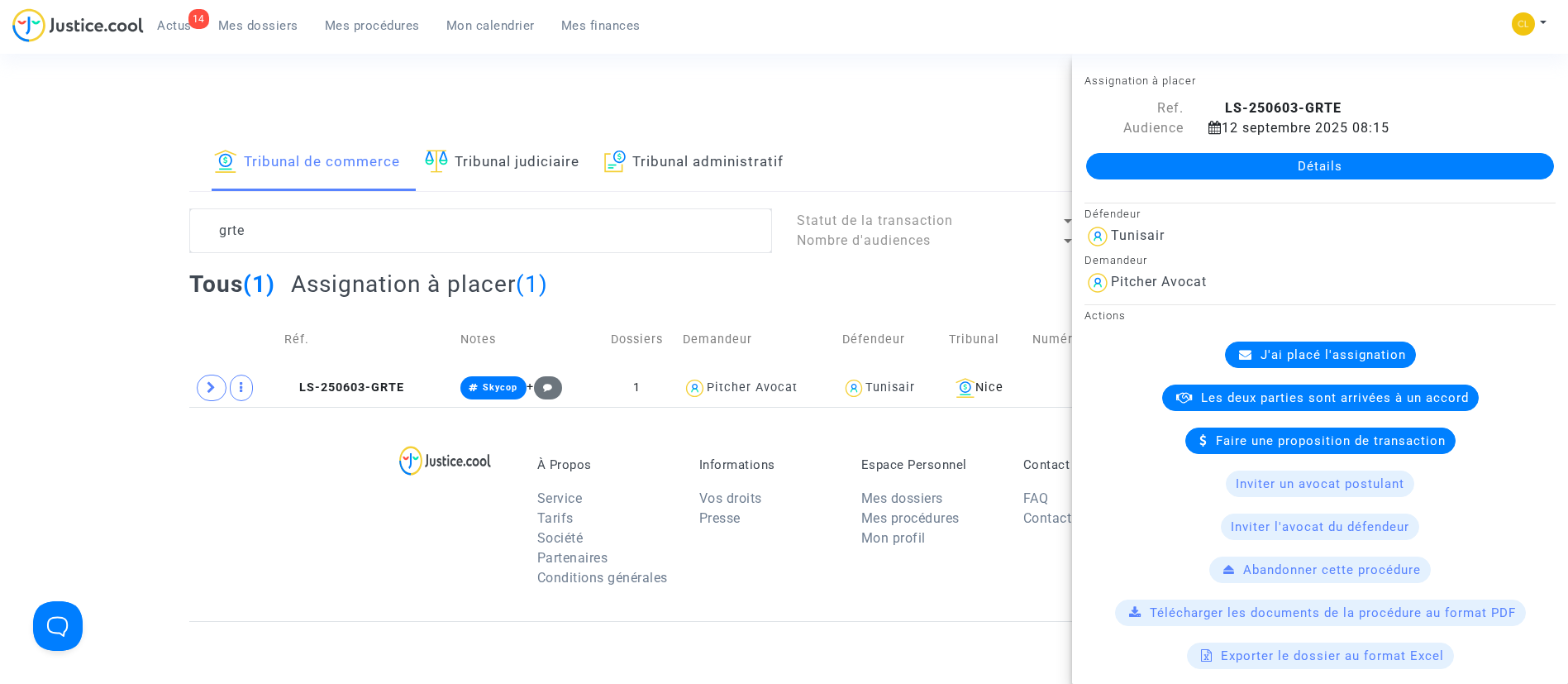
click at [1321, 361] on span "J'ai placé l'assignation" at bounding box center [1333, 355] width 145 height 15
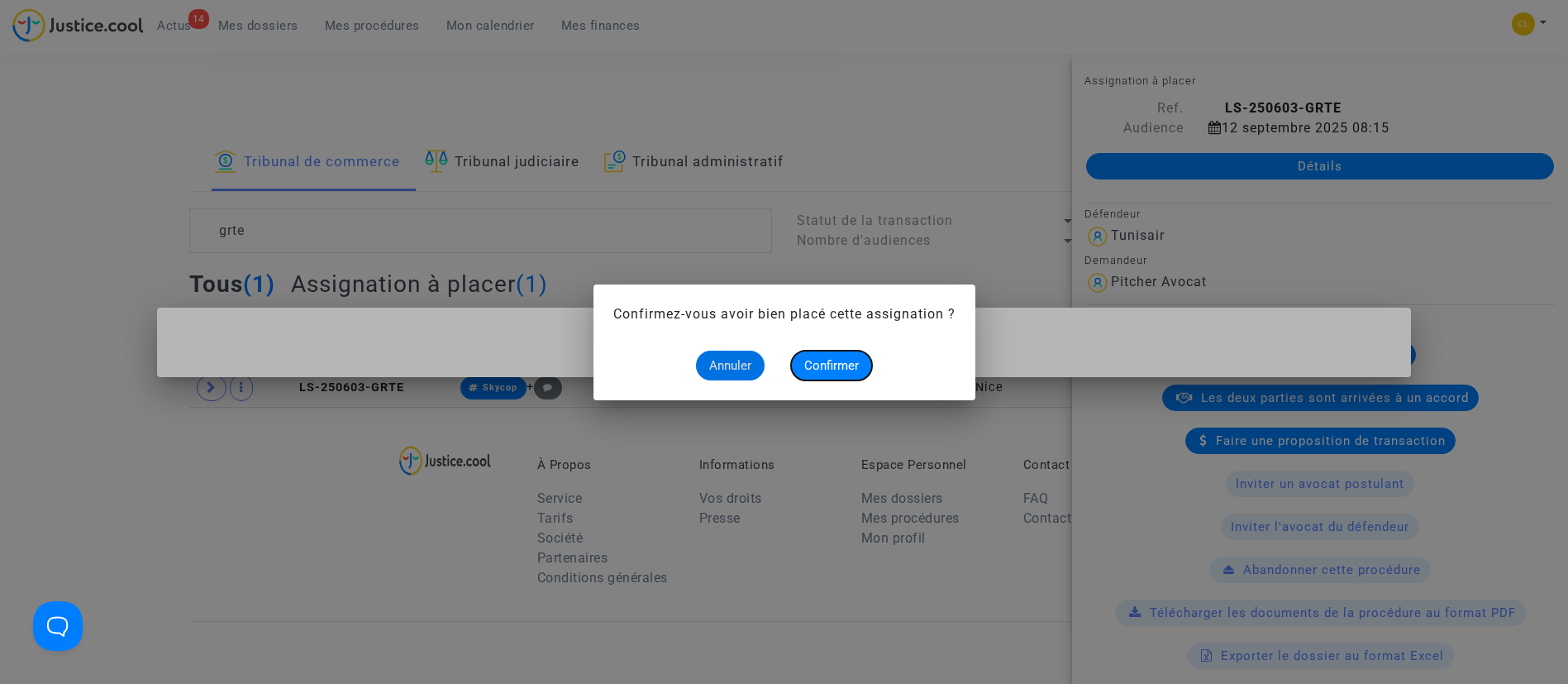
click at [825, 365] on span "Confirmer" at bounding box center [832, 366] width 54 height 15
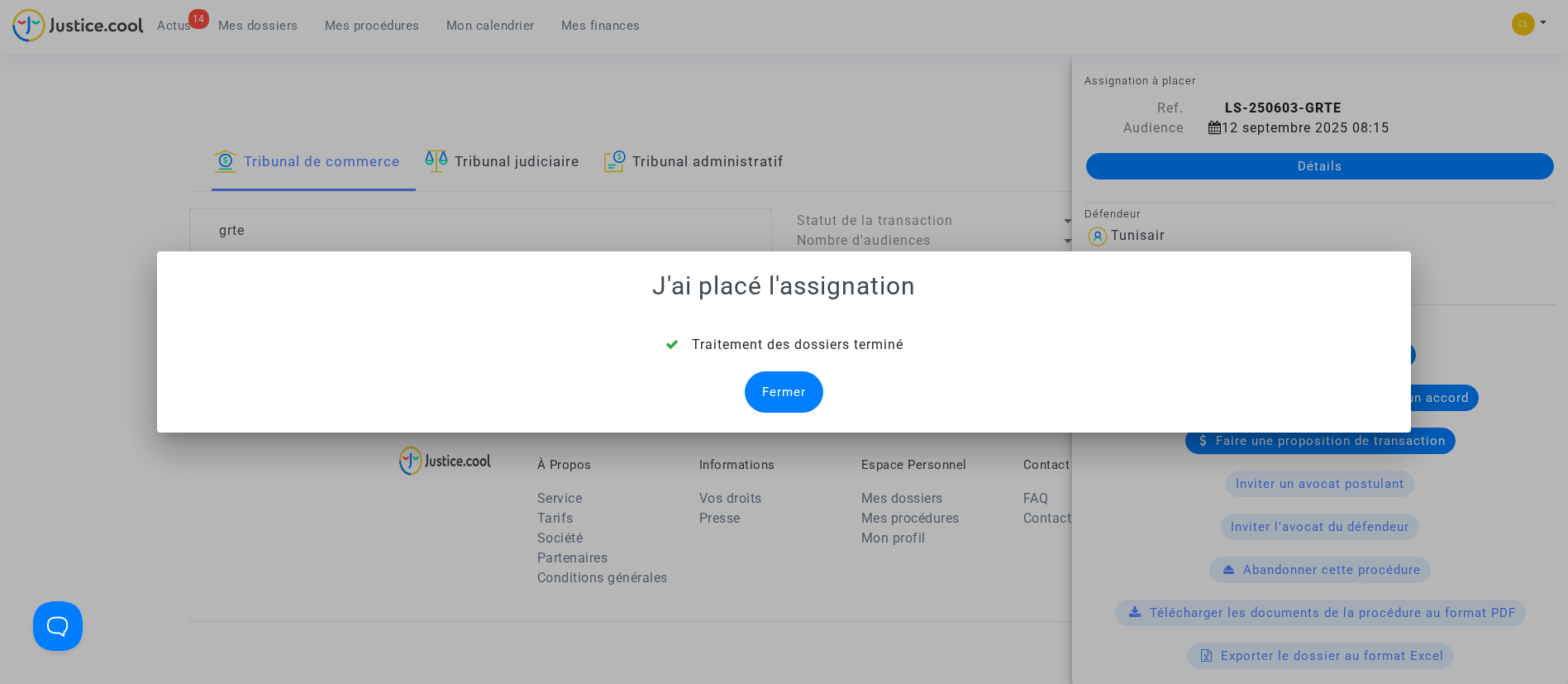
click at [759, 386] on div "Fermer" at bounding box center [784, 392] width 79 height 42
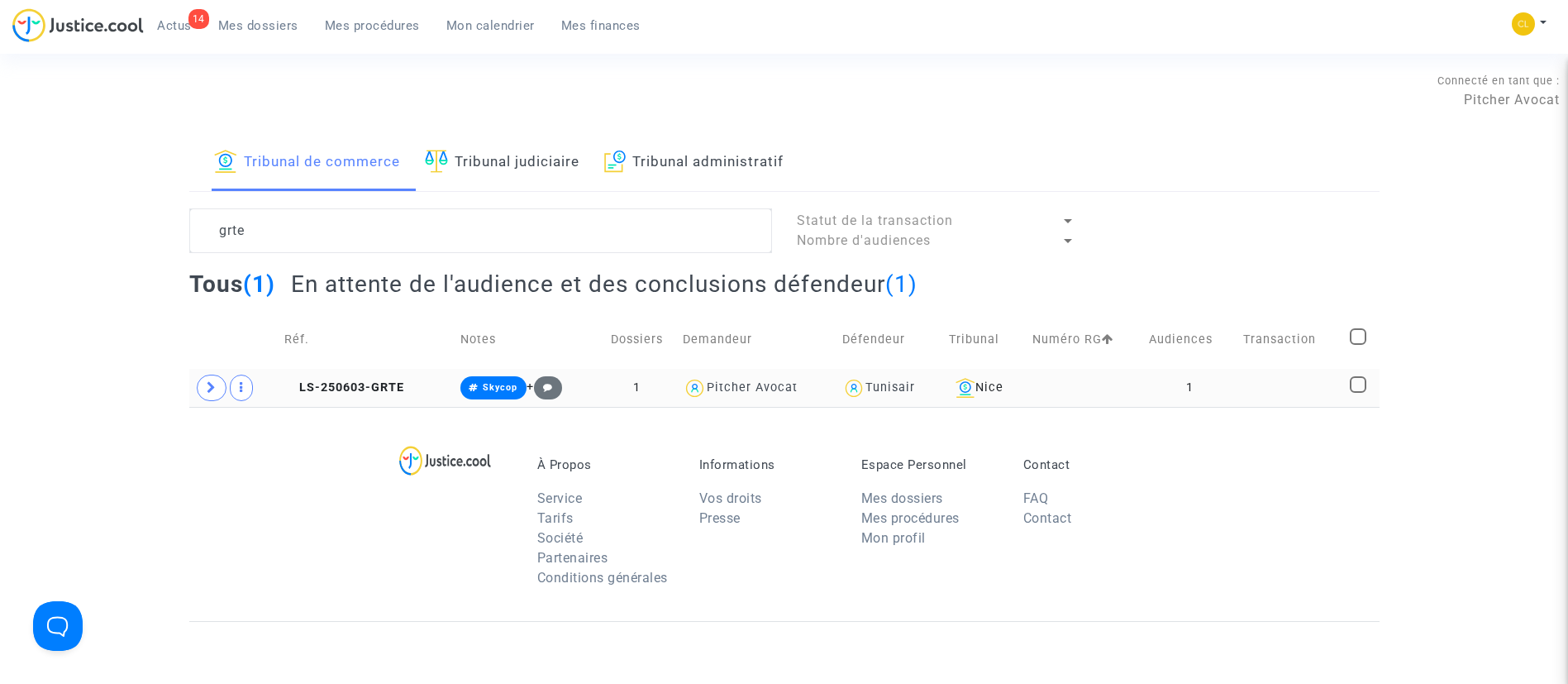
click at [1236, 378] on td "1" at bounding box center [1190, 387] width 95 height 38
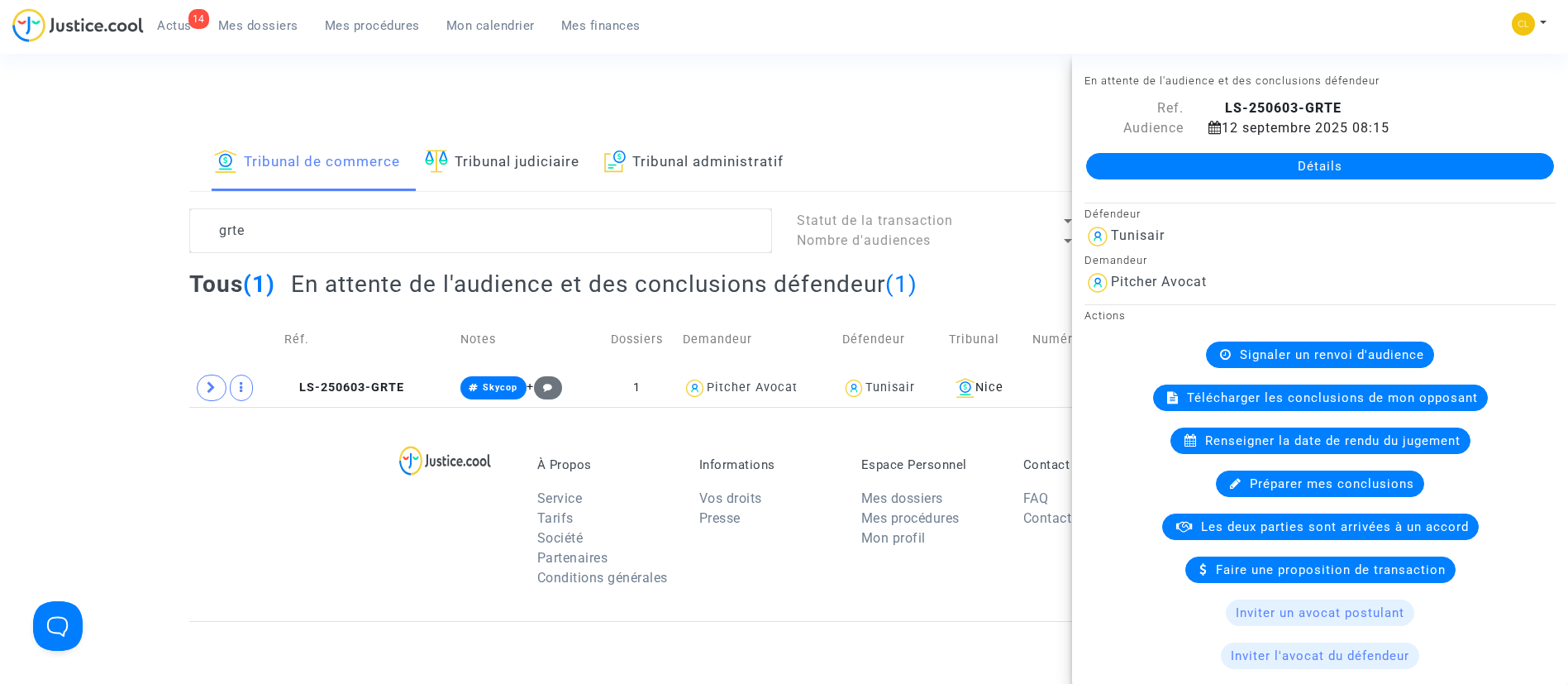
click at [1217, 158] on link "Détails" at bounding box center [1320, 166] width 468 height 26
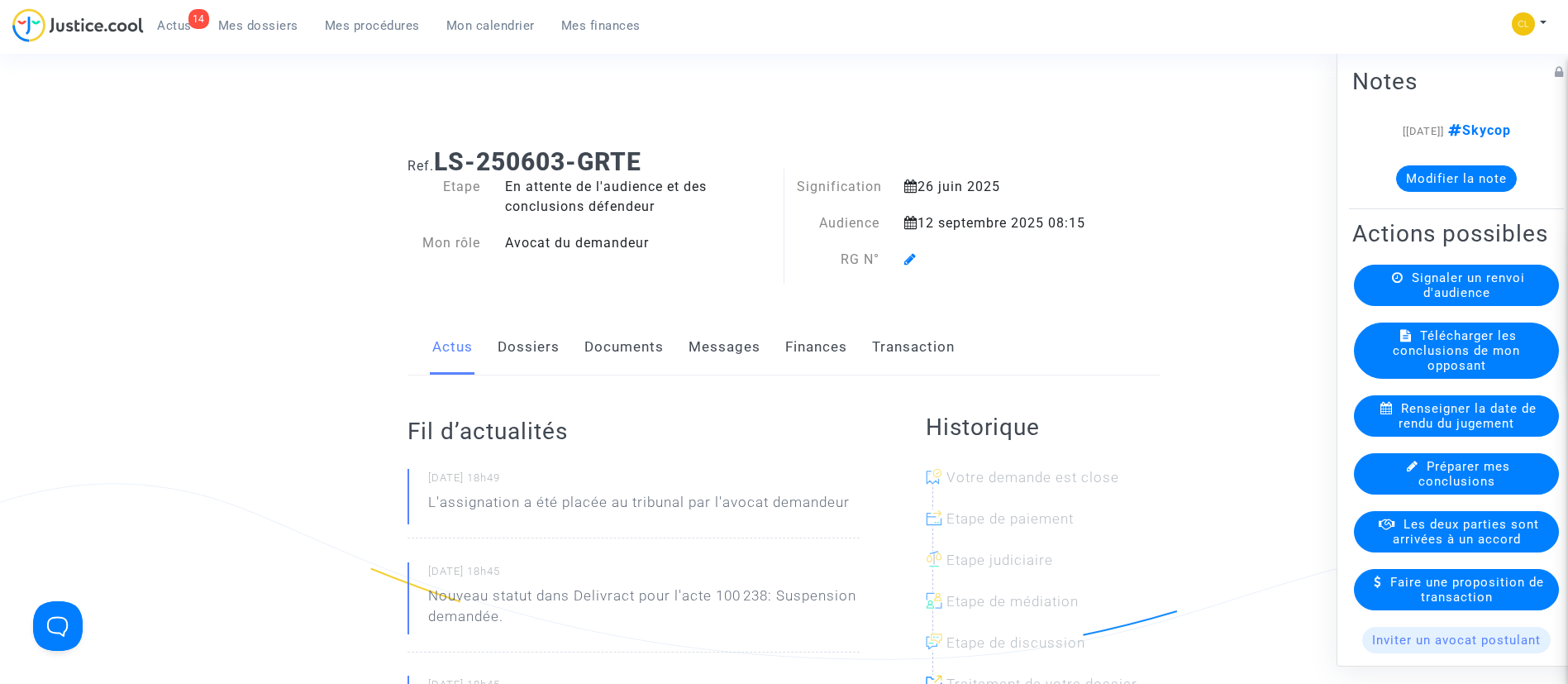
click at [912, 260] on icon at bounding box center [911, 259] width 13 height 14
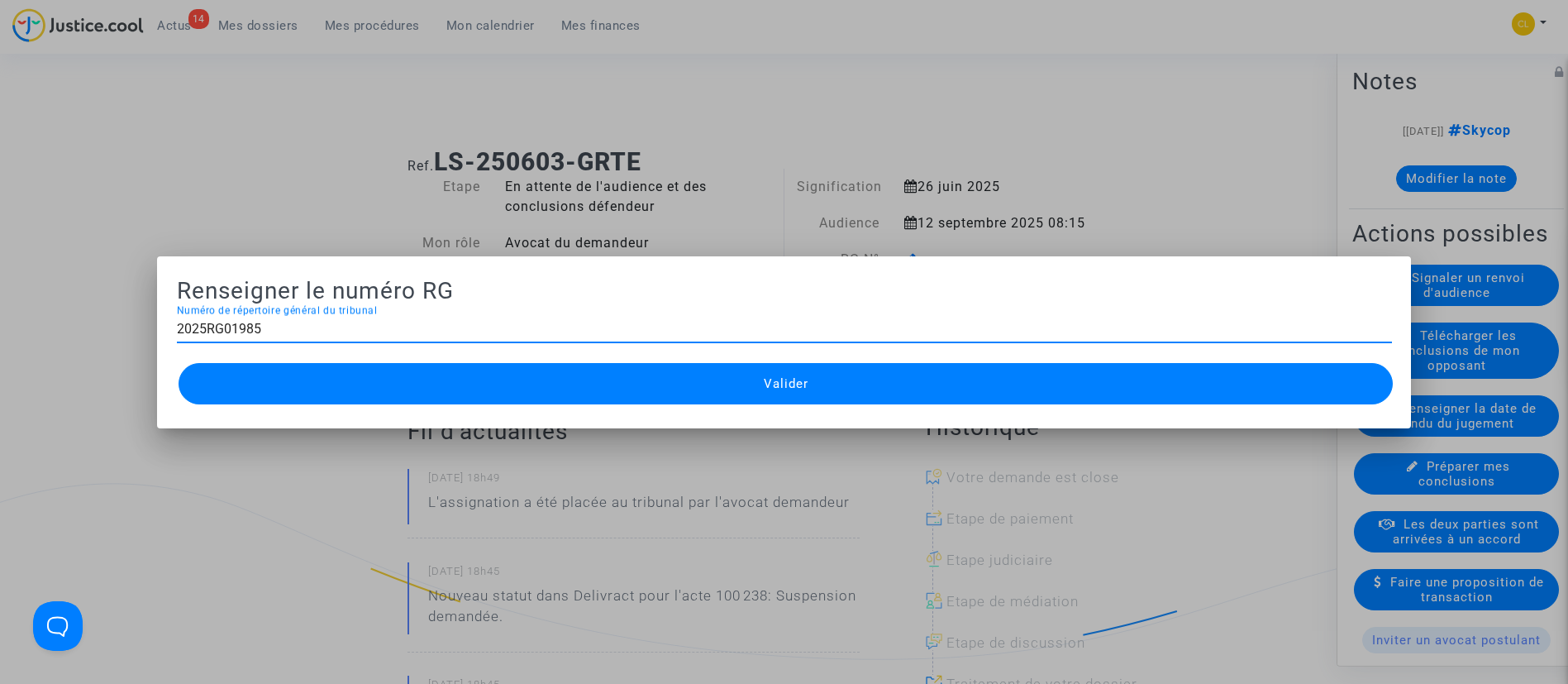
type input "2025RG01985"
click at [875, 386] on button "Valider" at bounding box center [786, 384] width 1215 height 42
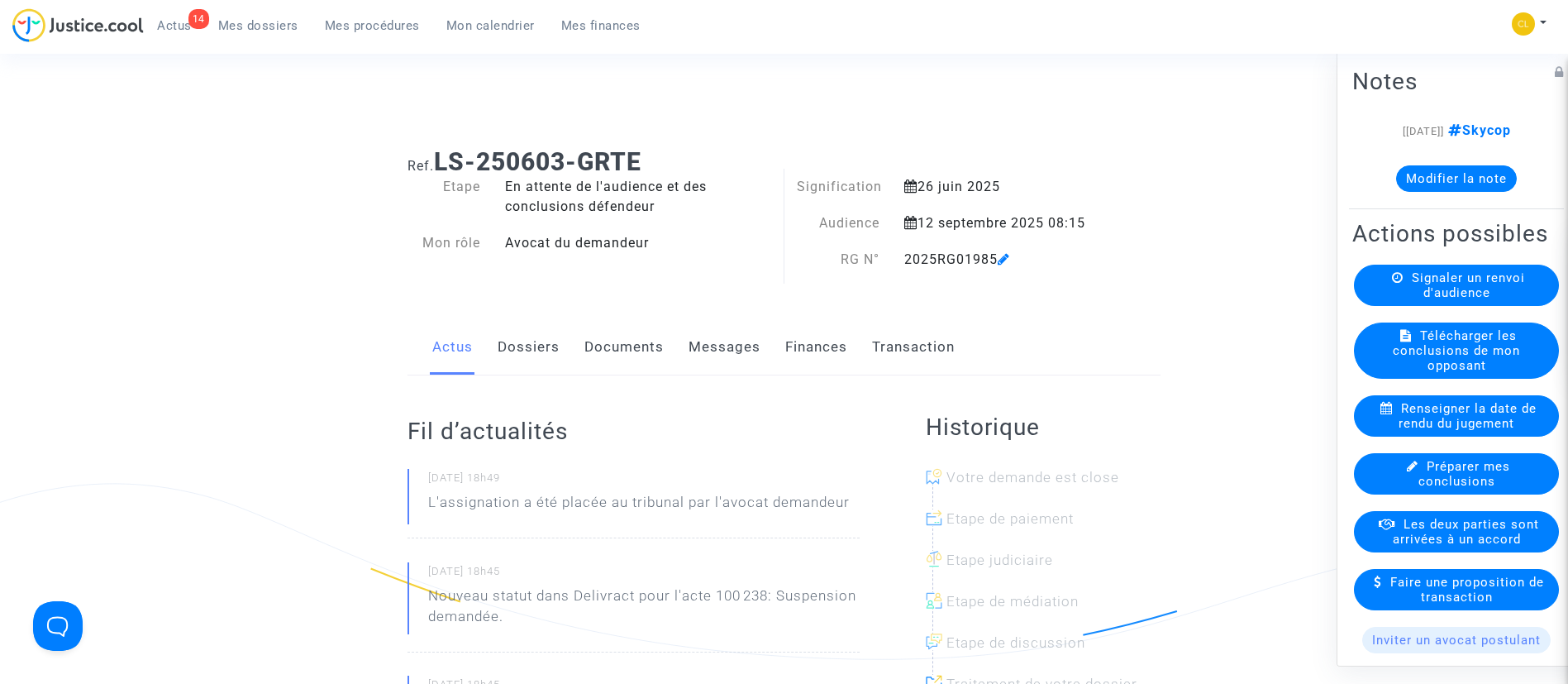
click at [398, 24] on span "Mes procédures" at bounding box center [372, 25] width 95 height 15
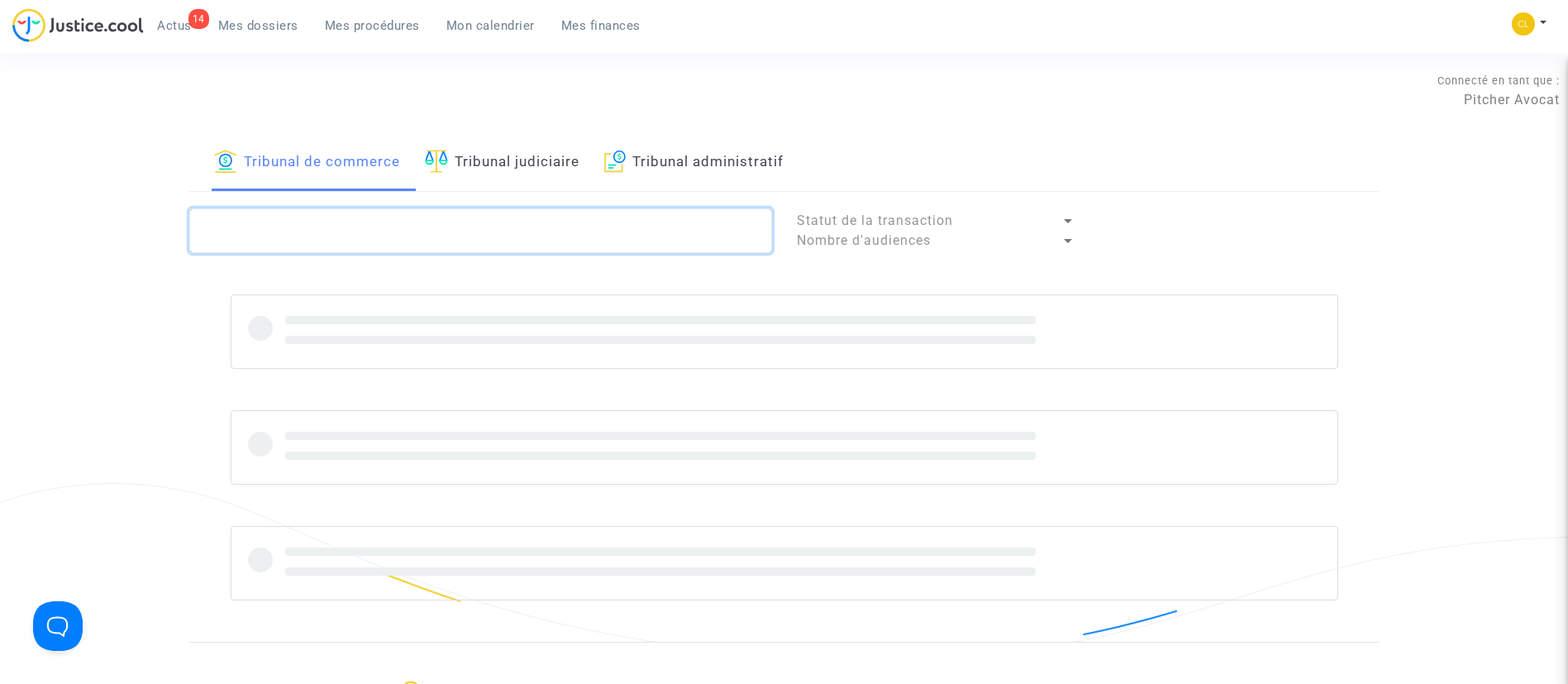
click at [496, 216] on textarea at bounding box center [481, 230] width 582 height 44
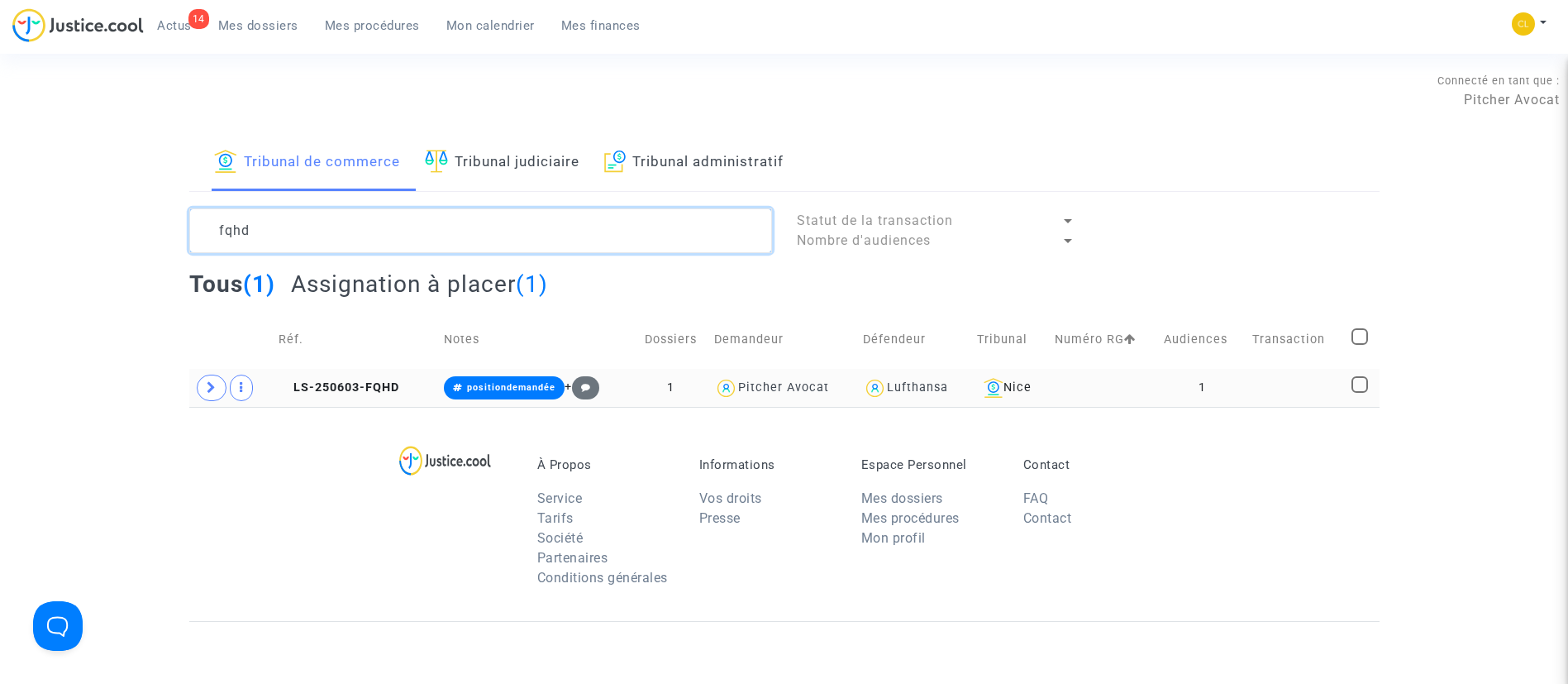
type textarea "fqhd"
click at [1239, 402] on td "1" at bounding box center [1203, 387] width 89 height 38
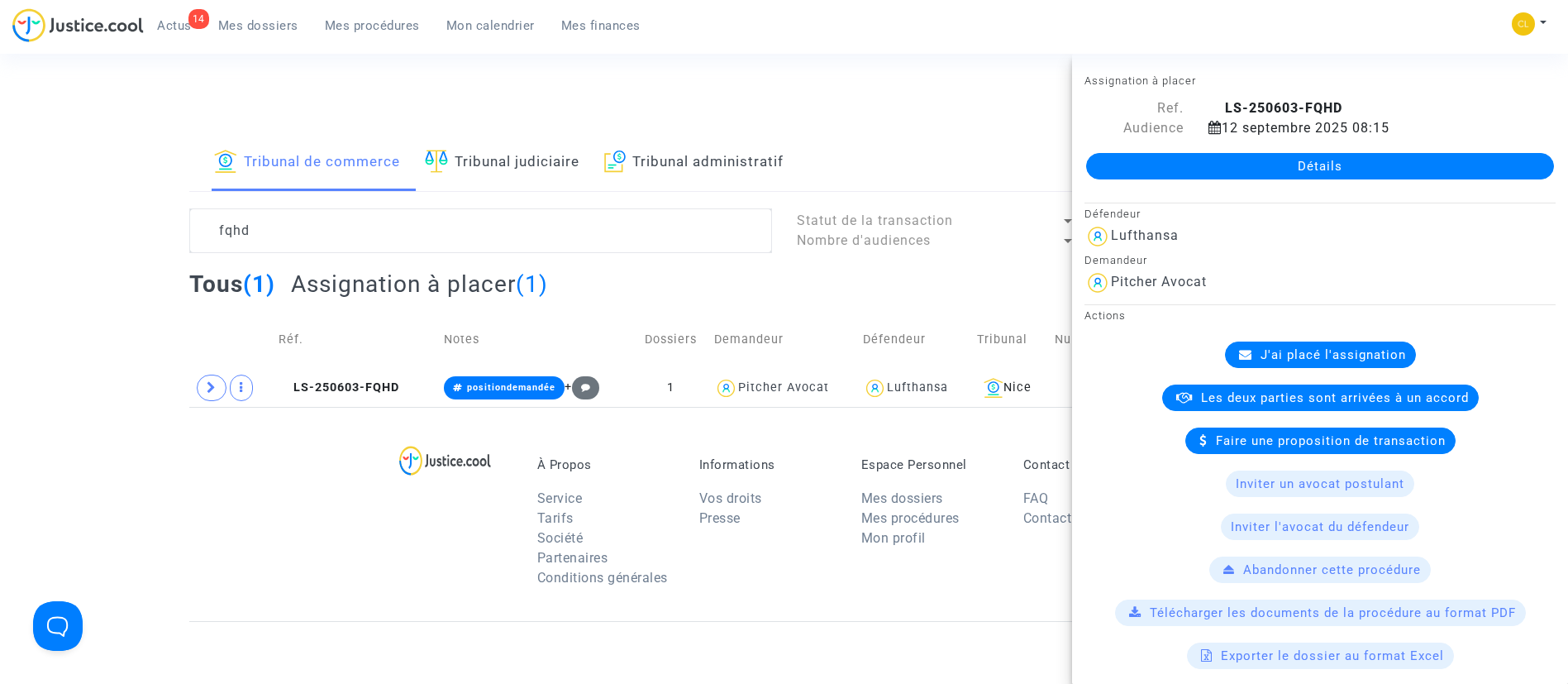
click at [1261, 351] on span "J'ai placé l'assignation" at bounding box center [1333, 355] width 145 height 15
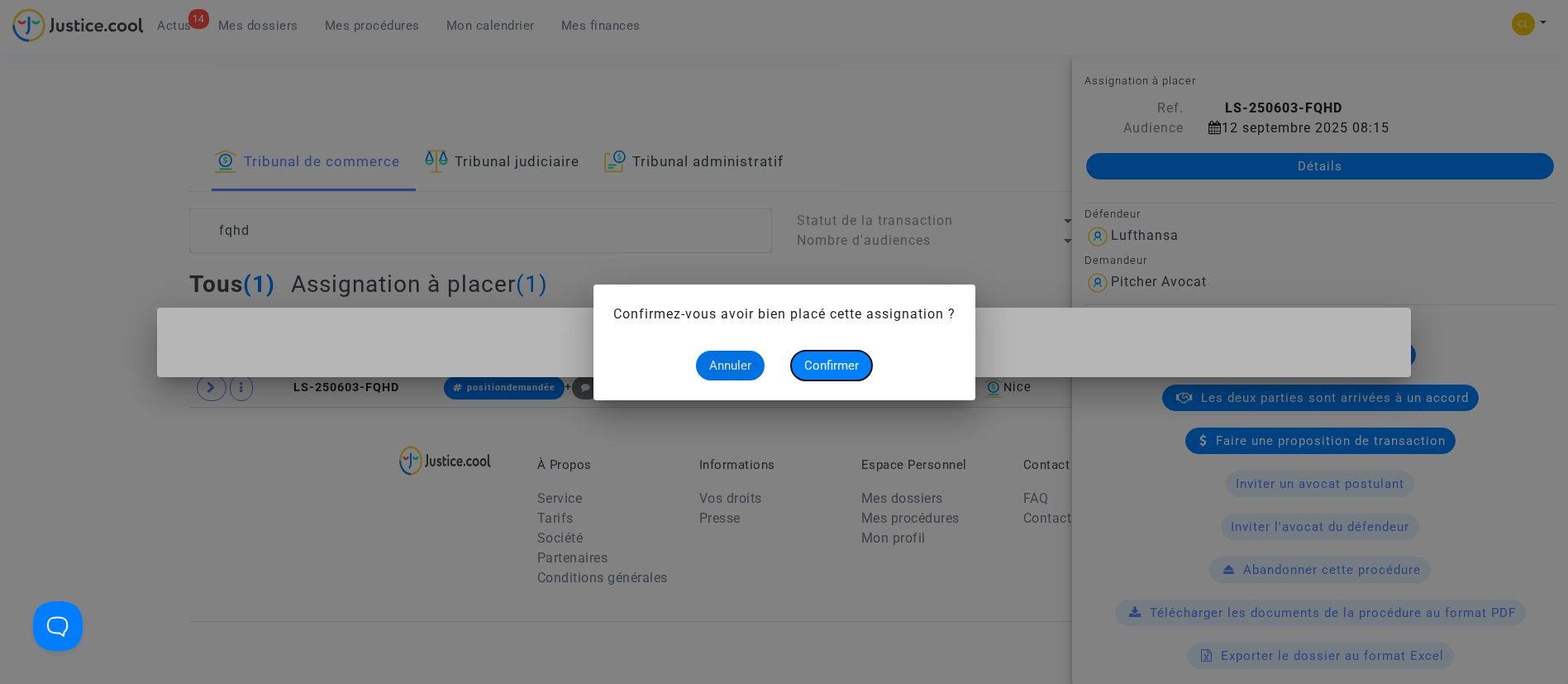
click at [828, 358] on span "Confirmer" at bounding box center [832, 366] width 54 height 15
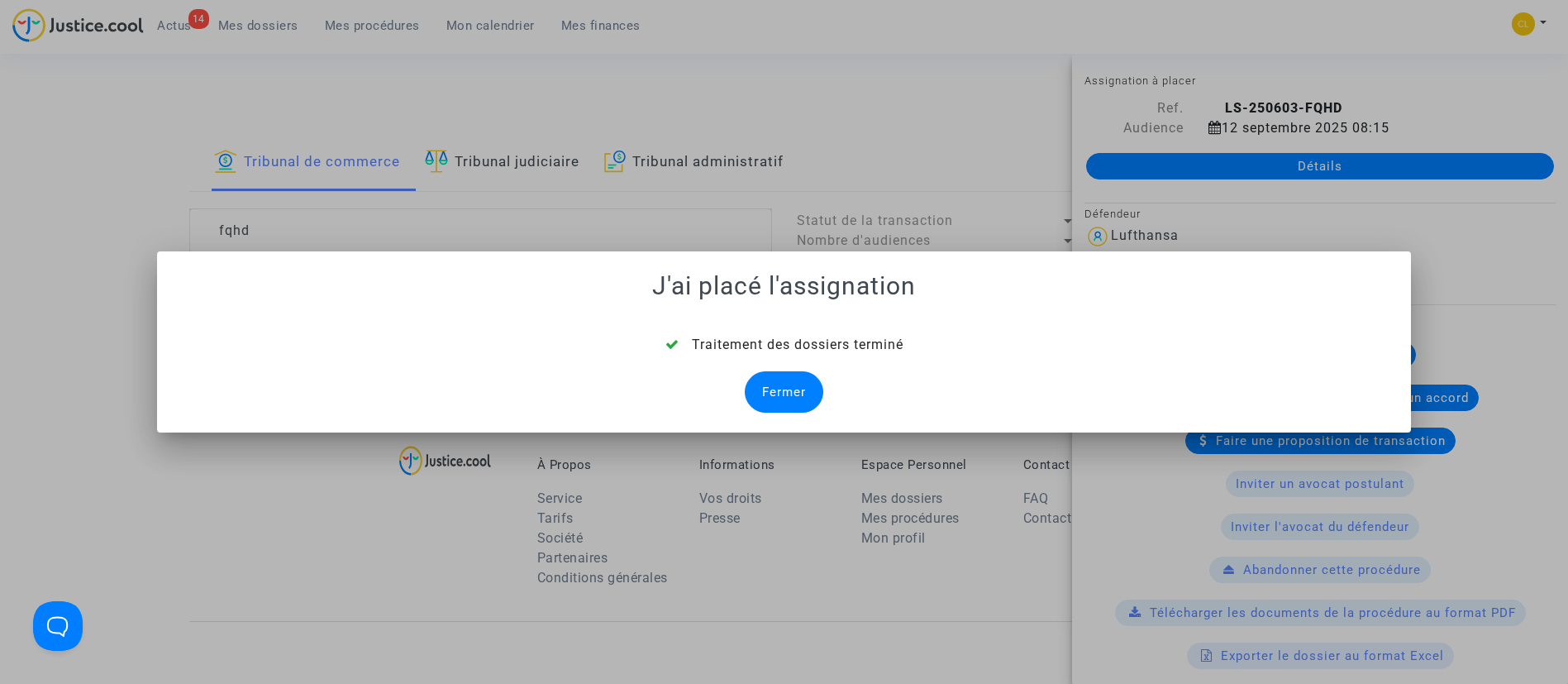
click at [786, 404] on div "Fermer" at bounding box center [784, 392] width 79 height 42
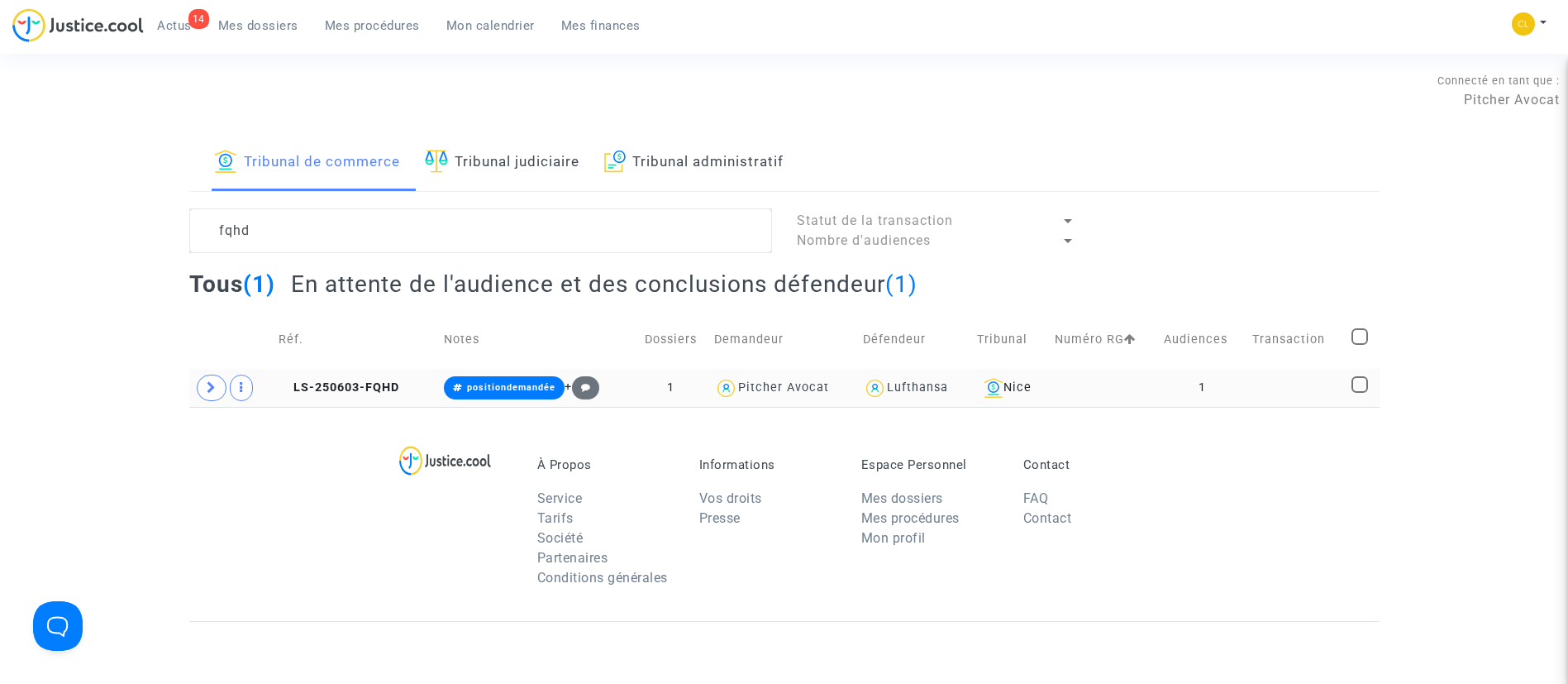
click at [1259, 394] on td at bounding box center [1295, 387] width 99 height 38
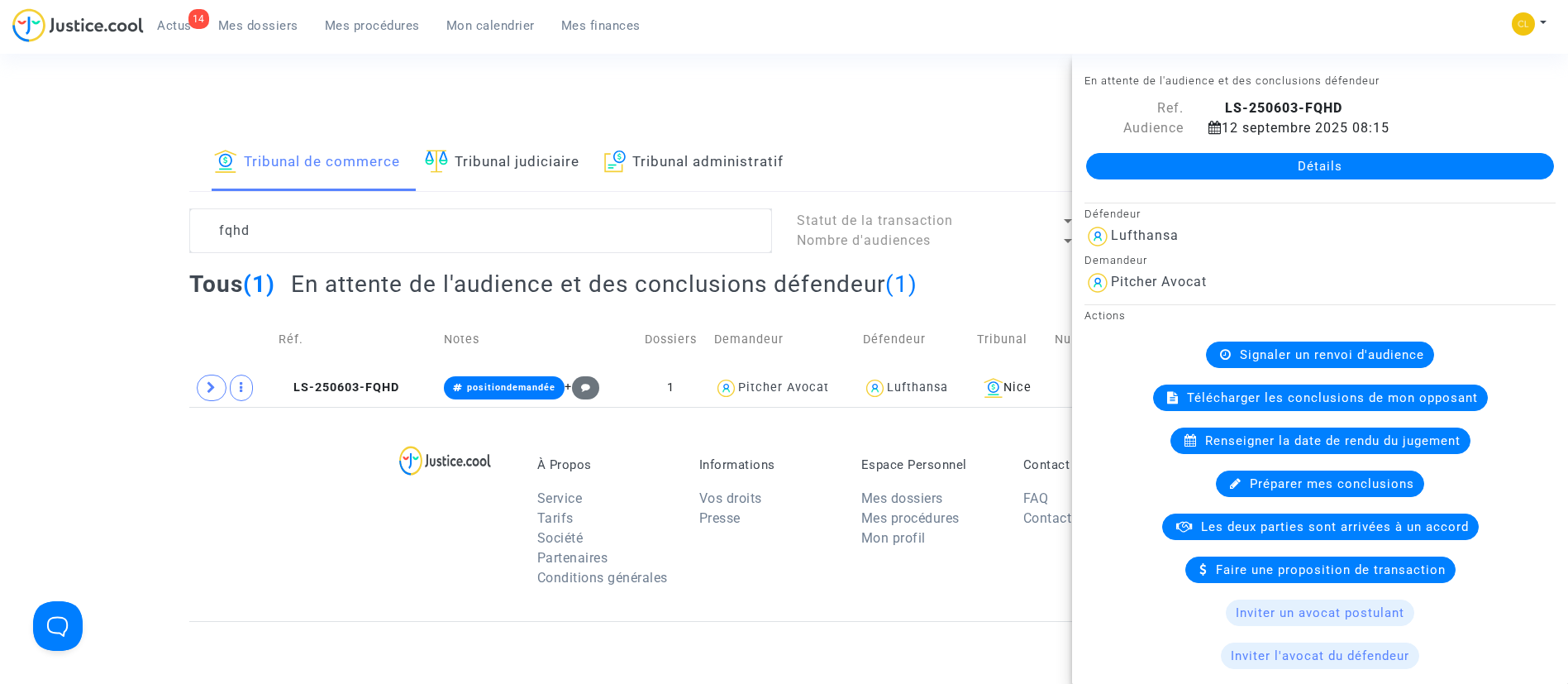
click at [1329, 167] on link "Détails" at bounding box center [1320, 166] width 468 height 26
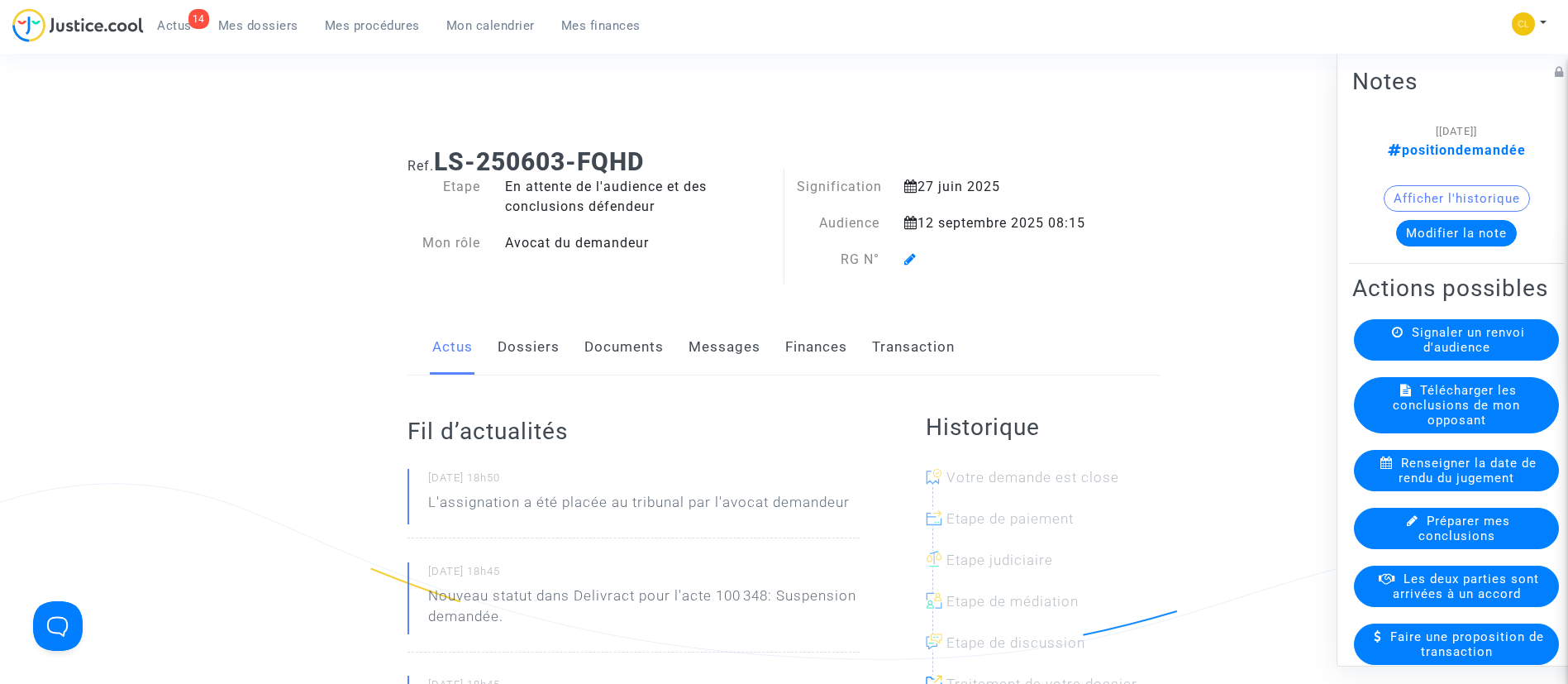
click at [910, 257] on icon at bounding box center [911, 259] width 13 height 14
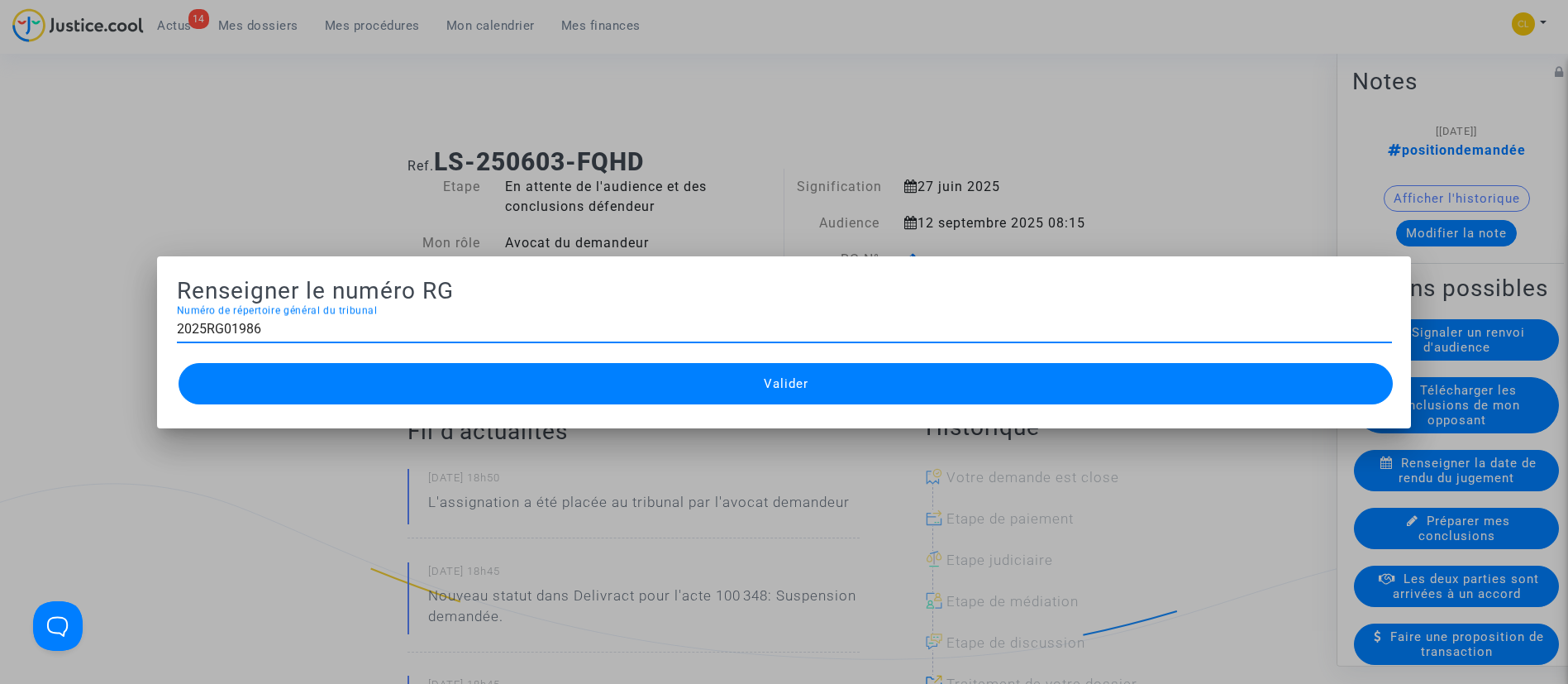
type input "2025RG01986"
click at [885, 375] on button "Valider" at bounding box center [786, 384] width 1215 height 42
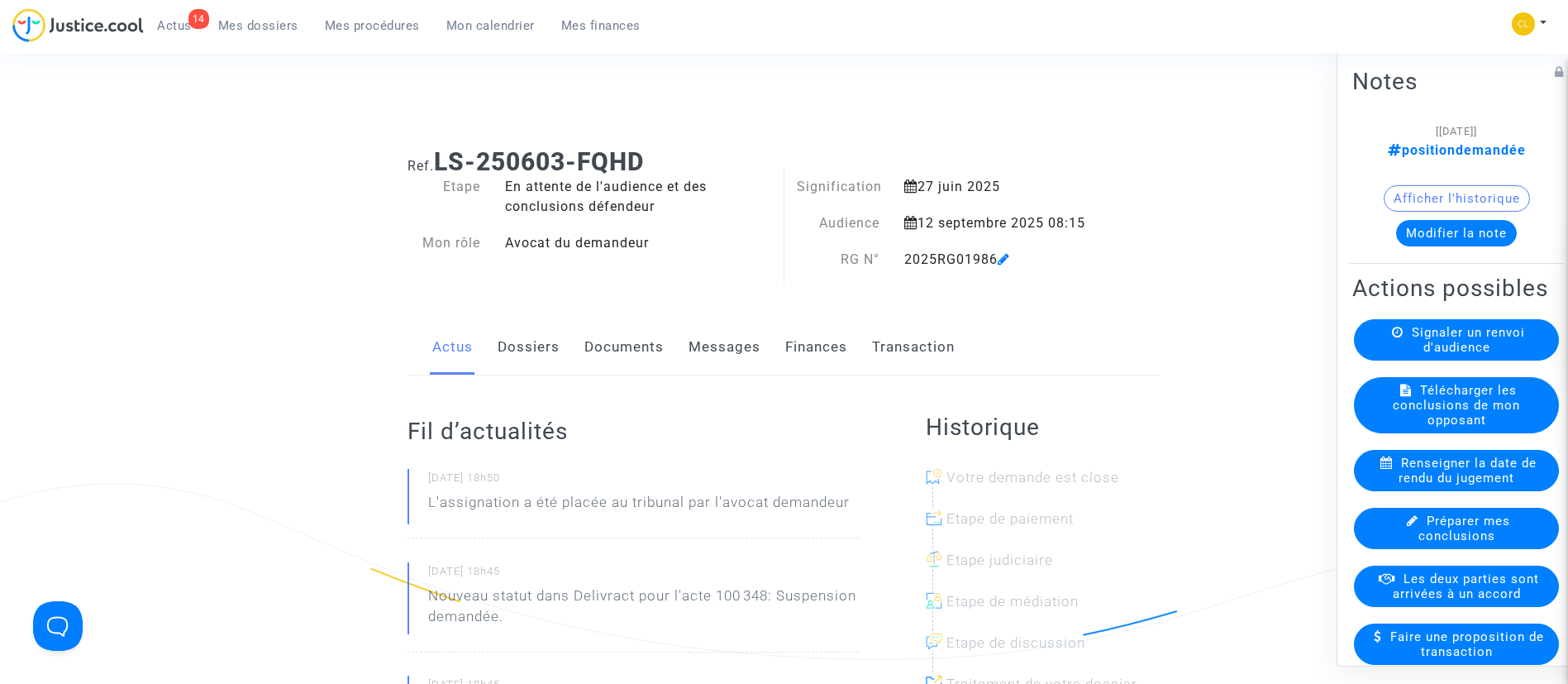
click at [377, 29] on span "Mes procédures" at bounding box center [372, 25] width 95 height 15
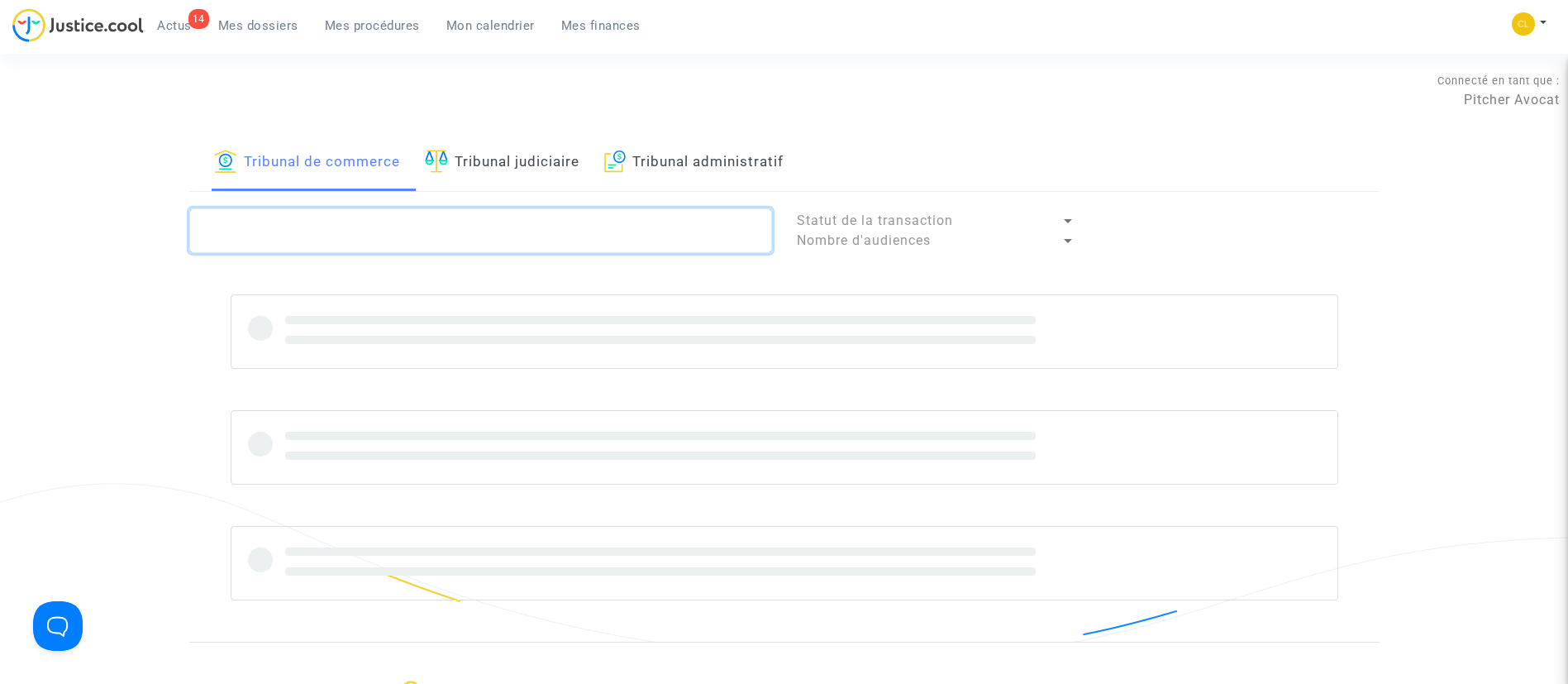
click at [466, 239] on textarea at bounding box center [481, 230] width 582 height 44
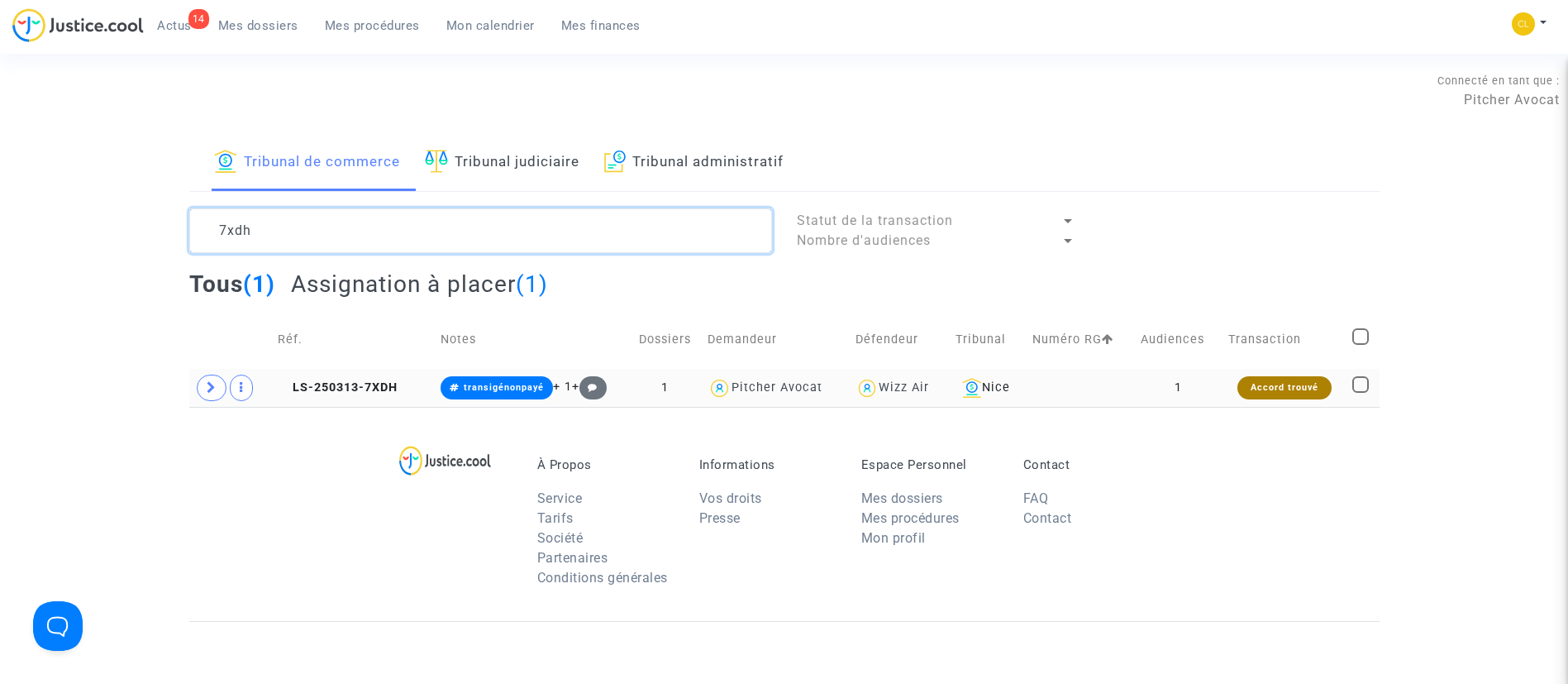
type textarea "7xdh"
click at [1146, 377] on td "1" at bounding box center [1178, 387] width 88 height 38
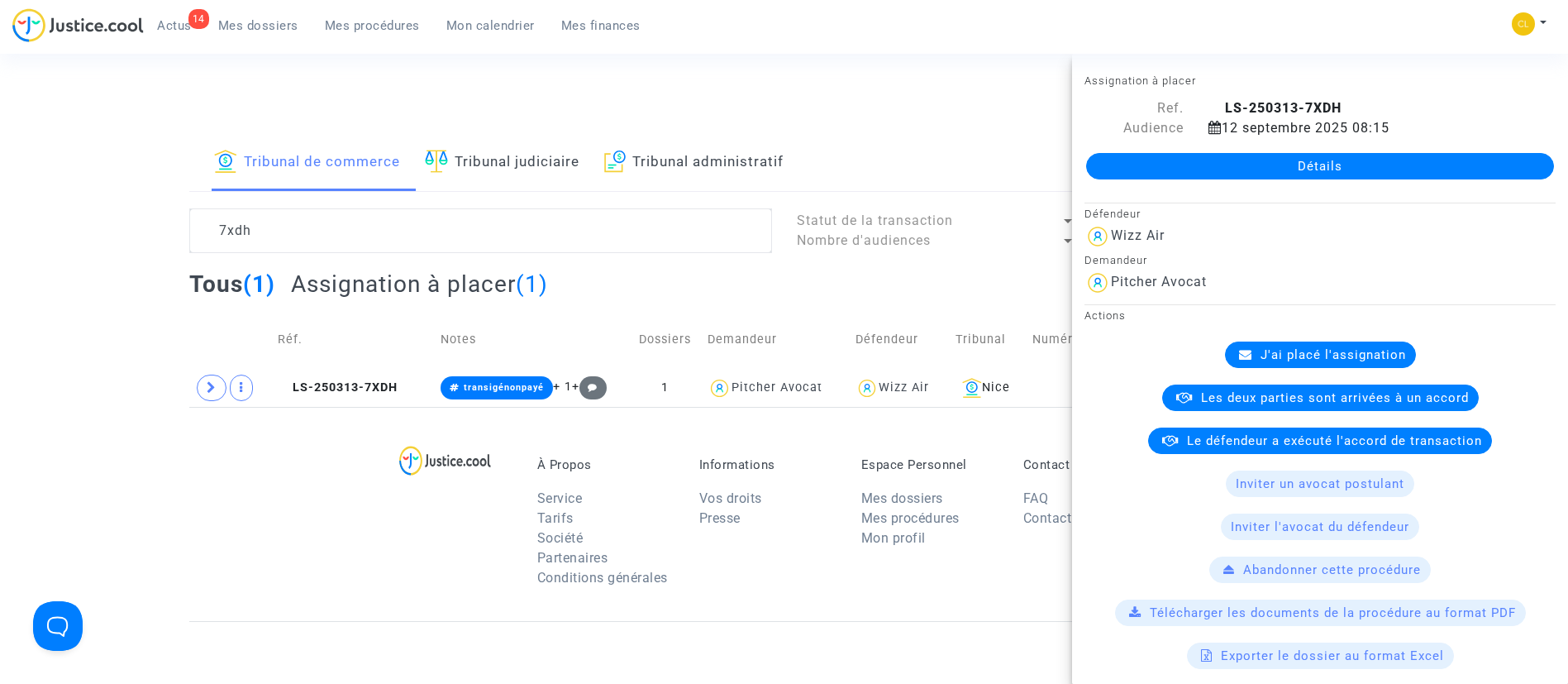
click at [1285, 159] on link "Détails" at bounding box center [1320, 166] width 468 height 26
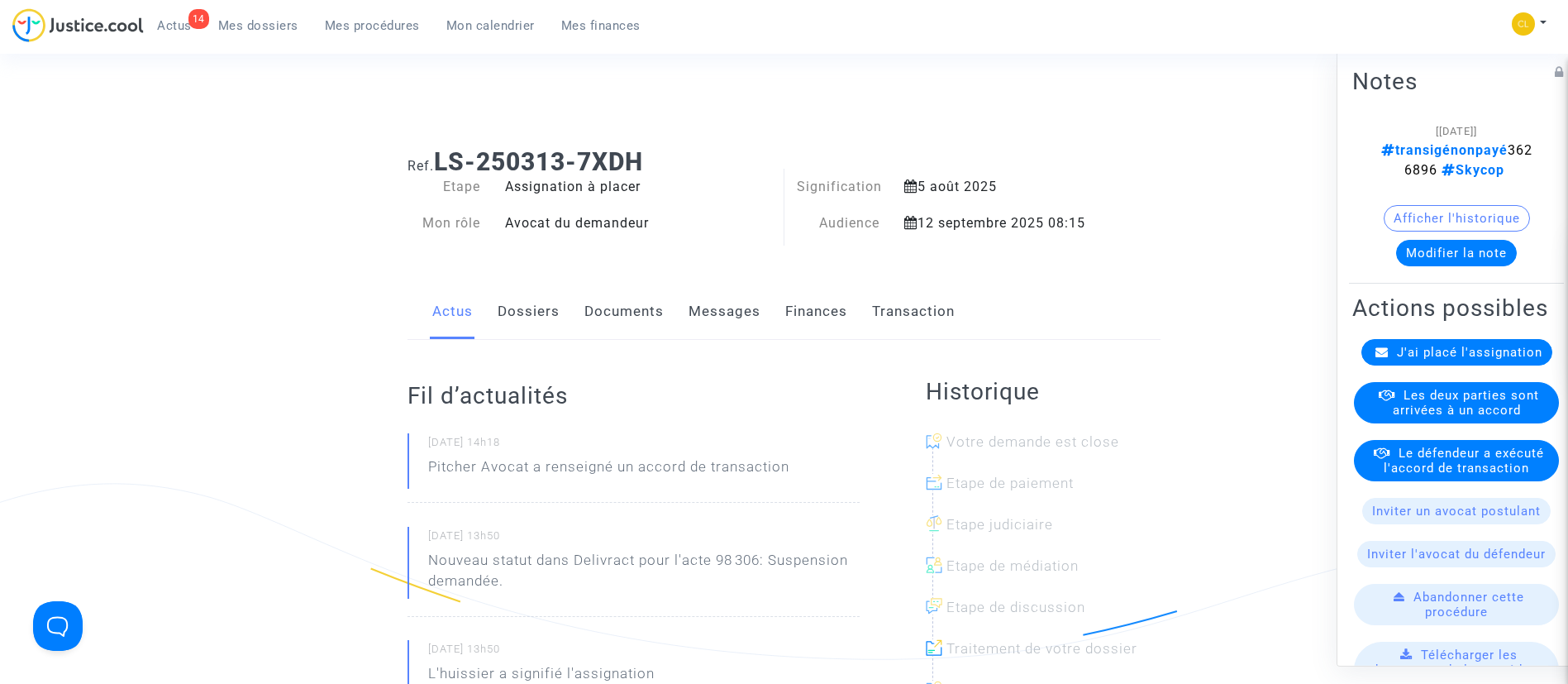
click at [1485, 359] on span "J'ai placé l'assignation" at bounding box center [1469, 351] width 145 height 15
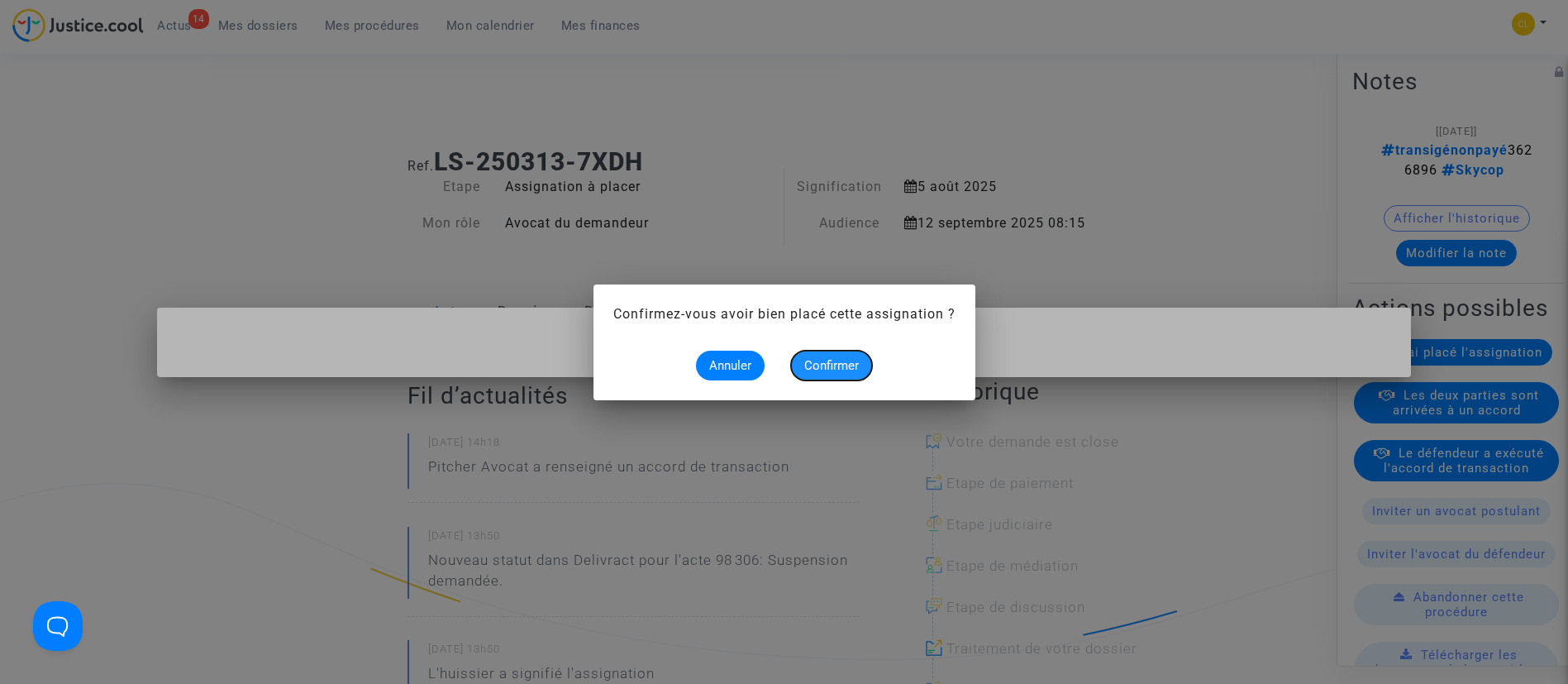
click at [828, 370] on span "Confirmer" at bounding box center [832, 366] width 54 height 15
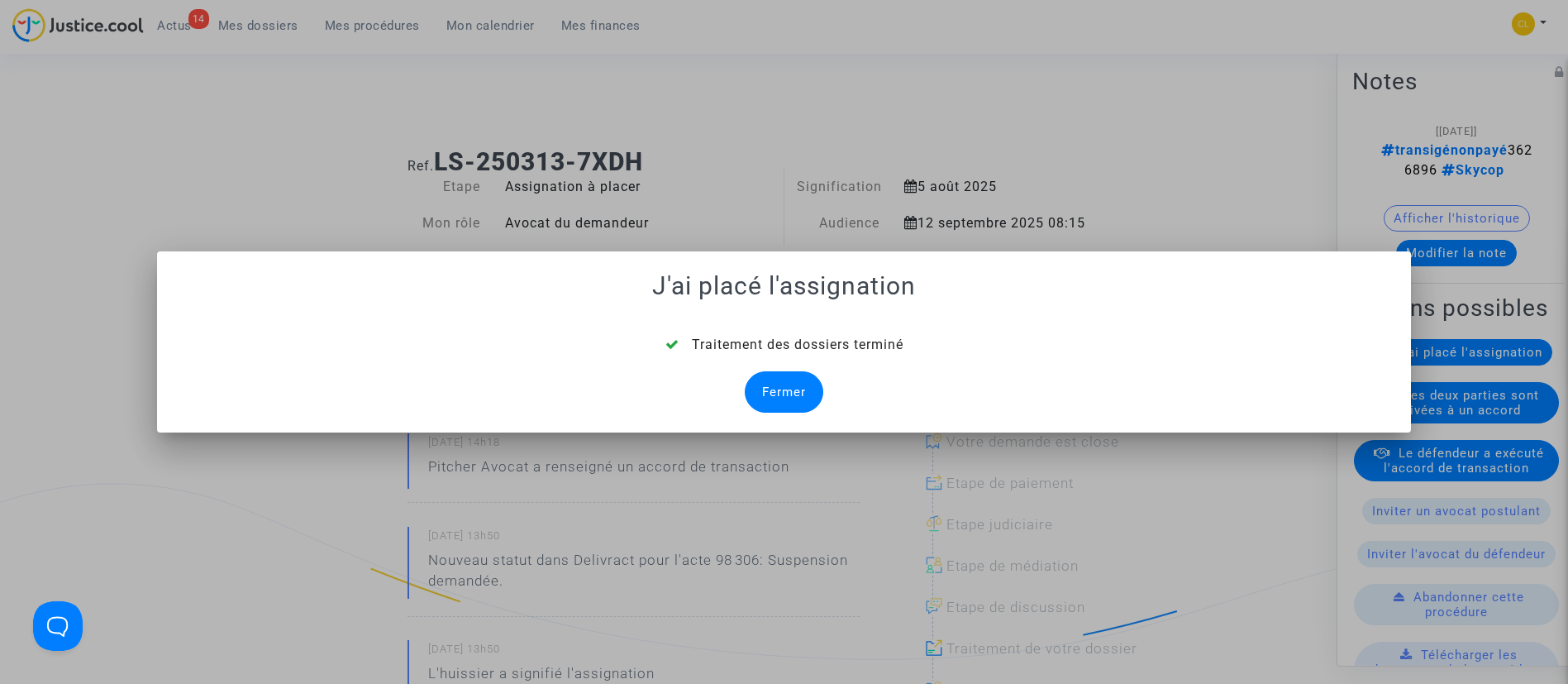
click at [787, 386] on div "Fermer" at bounding box center [784, 392] width 79 height 42
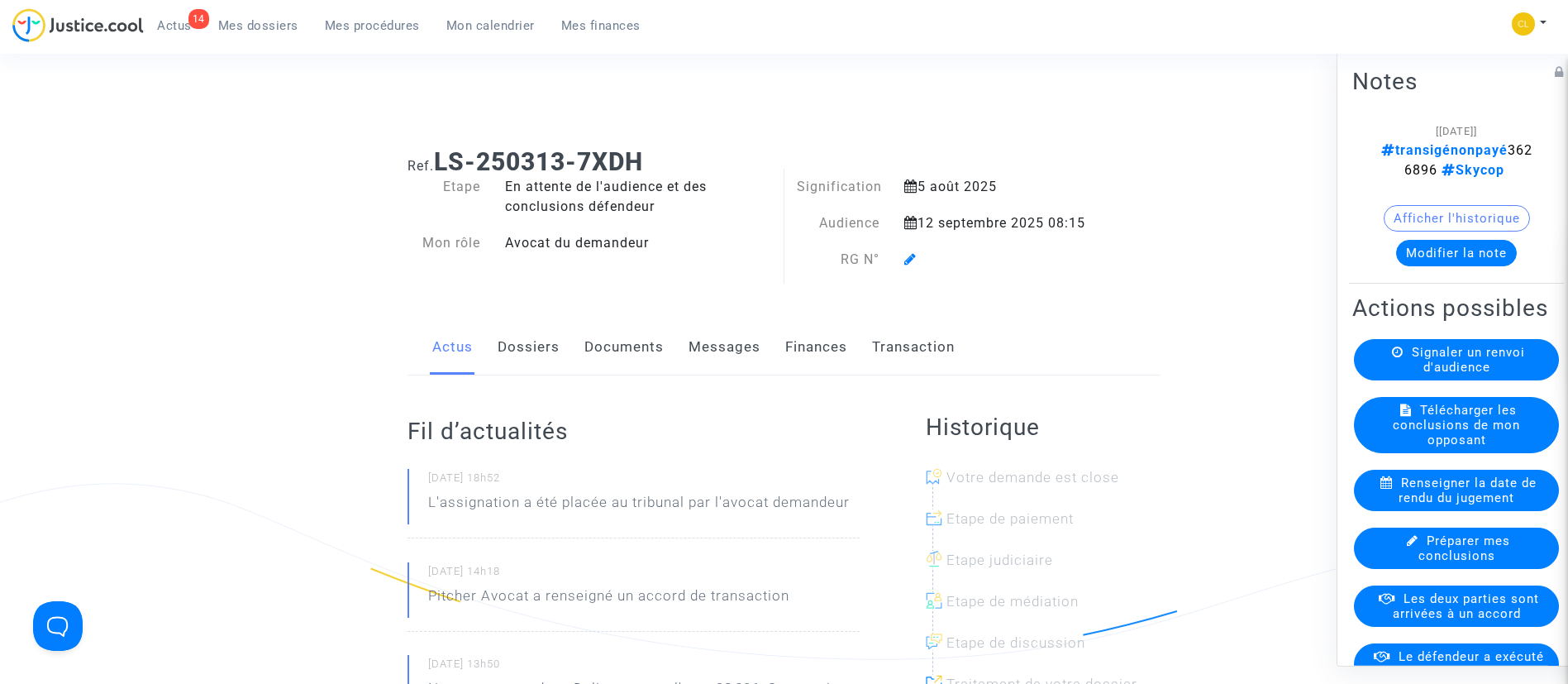
click at [904, 258] on icon at bounding box center [911, 259] width 13 height 14
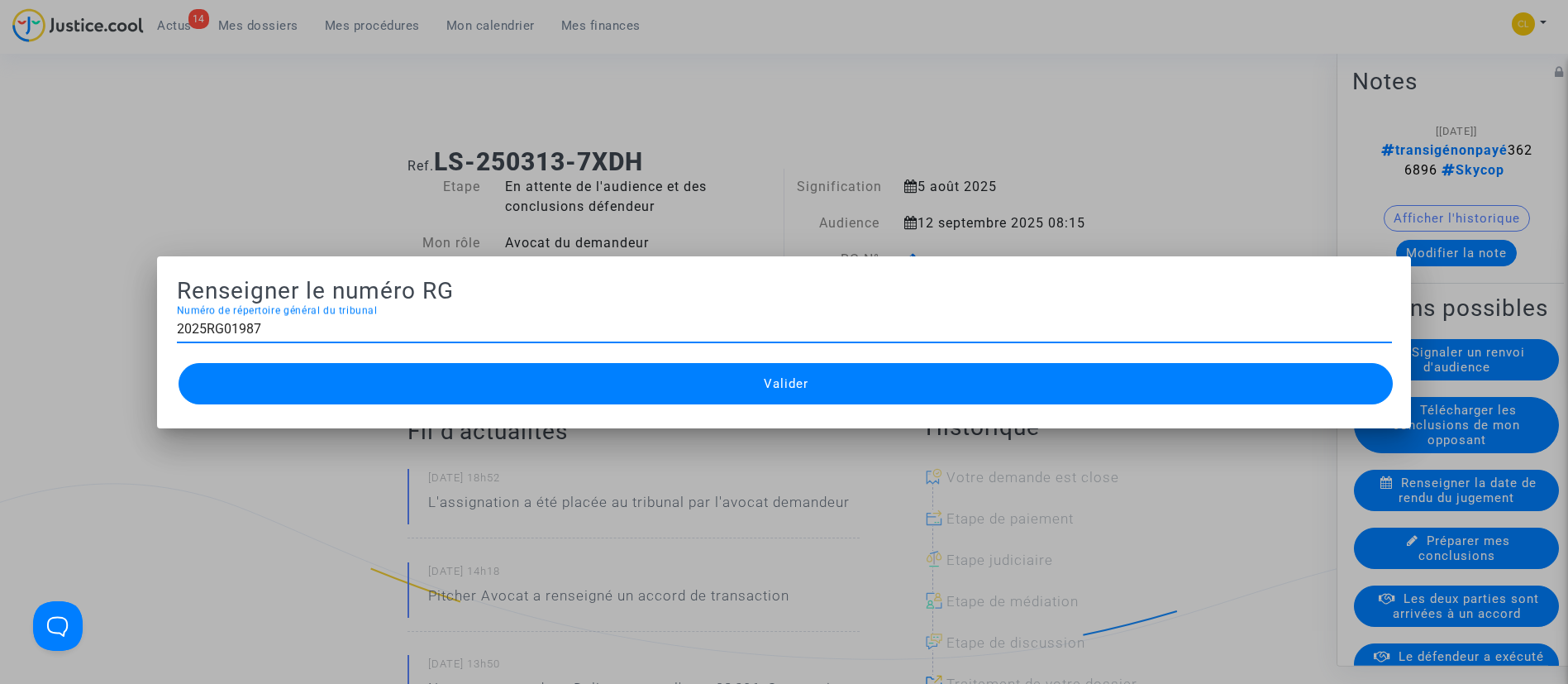
type input "2025RG01987"
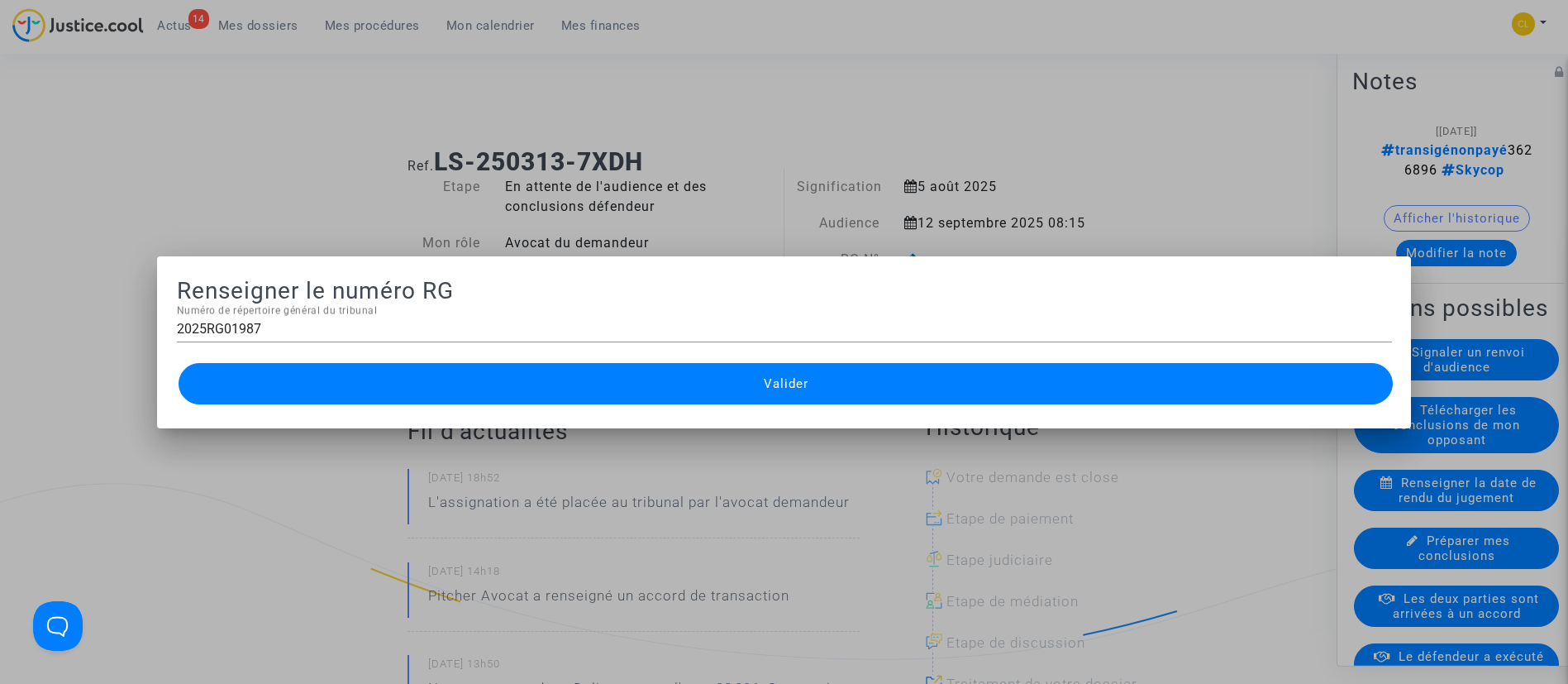
click at [931, 376] on button "Valider" at bounding box center [786, 384] width 1215 height 42
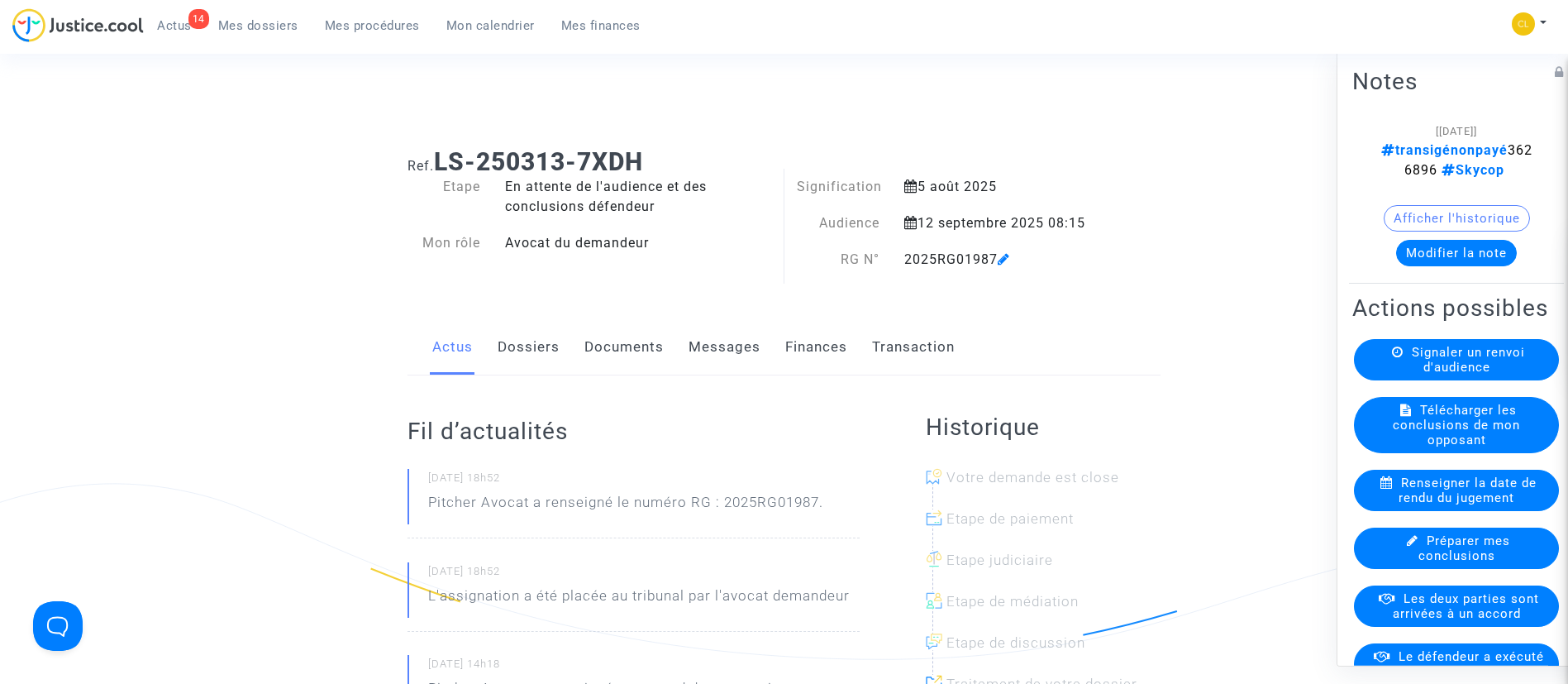
click at [369, 24] on span "Mes procédures" at bounding box center [372, 25] width 95 height 15
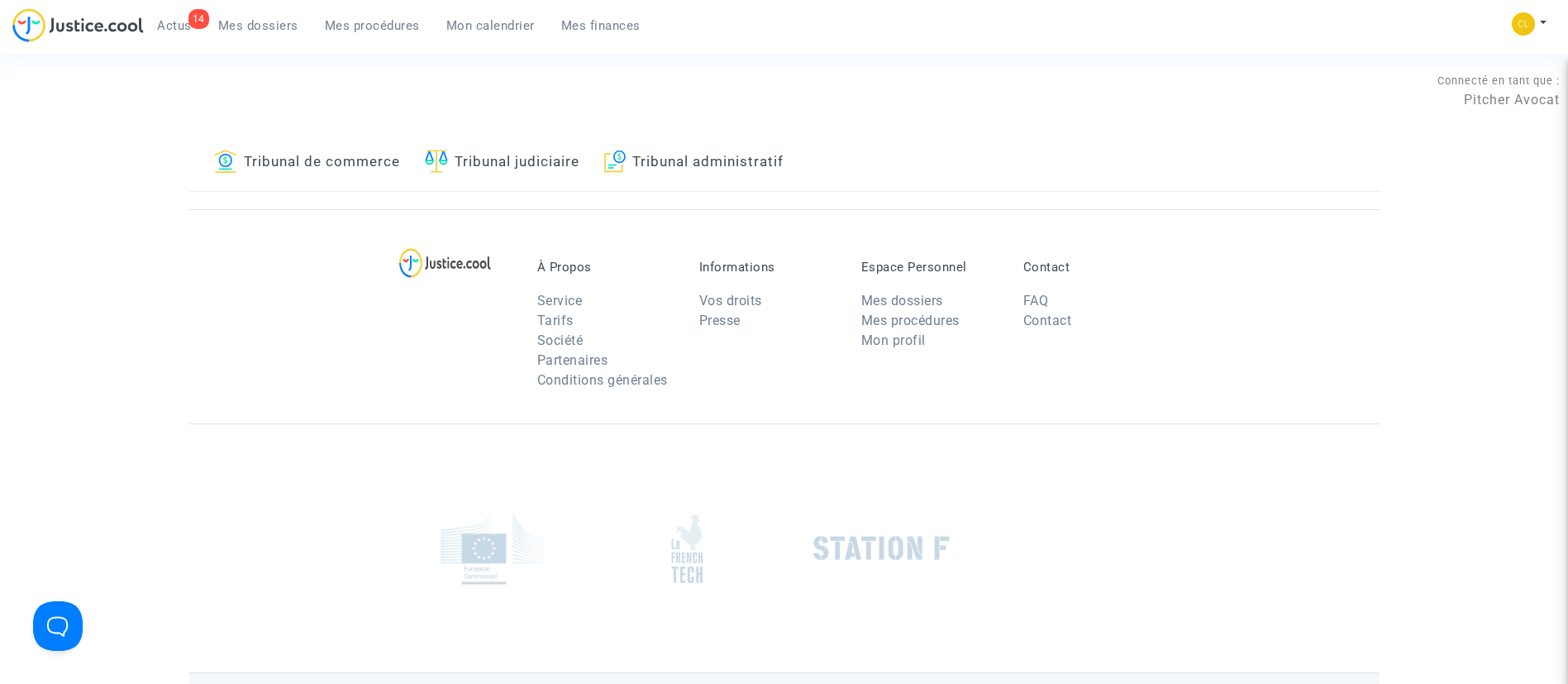
click at [375, 162] on link "Tribunal de commerce" at bounding box center [307, 163] width 186 height 56
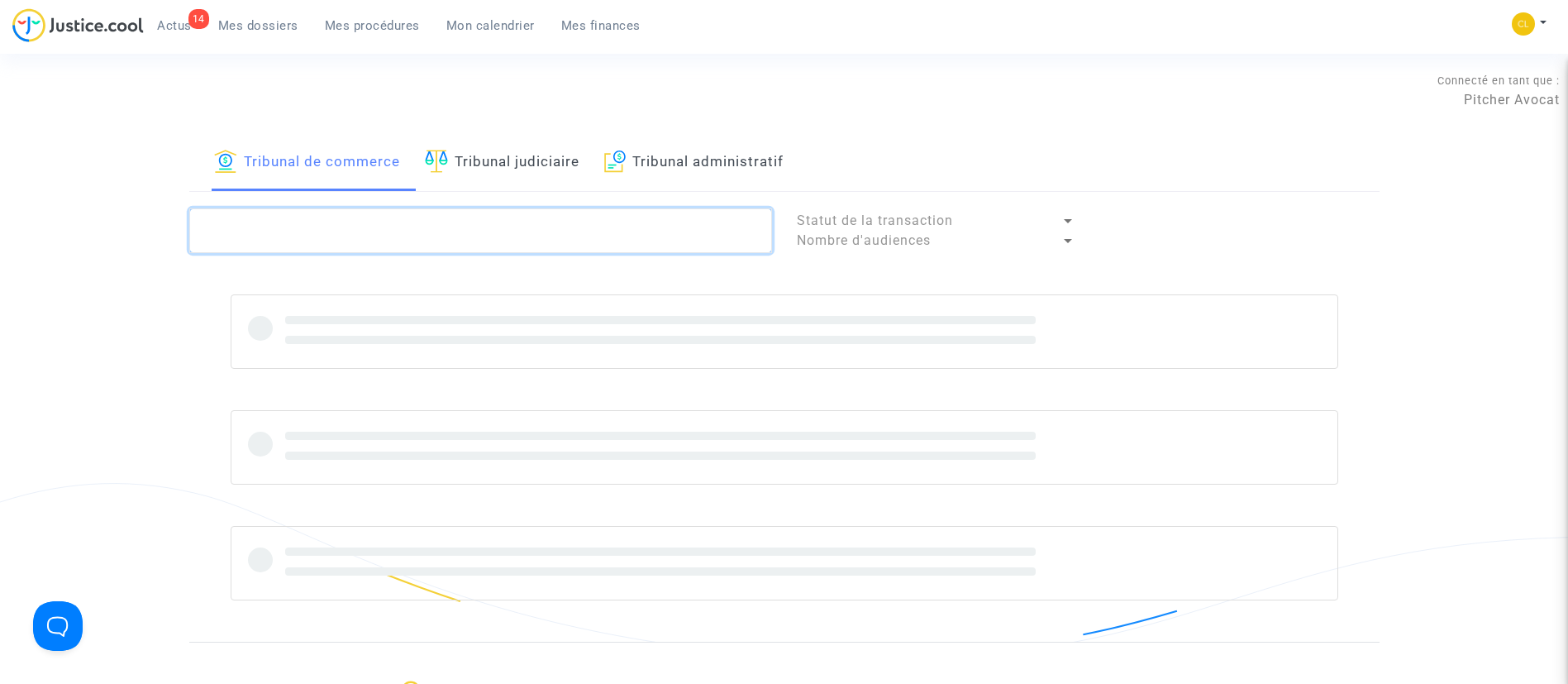
click at [375, 249] on textarea at bounding box center [481, 230] width 582 height 44
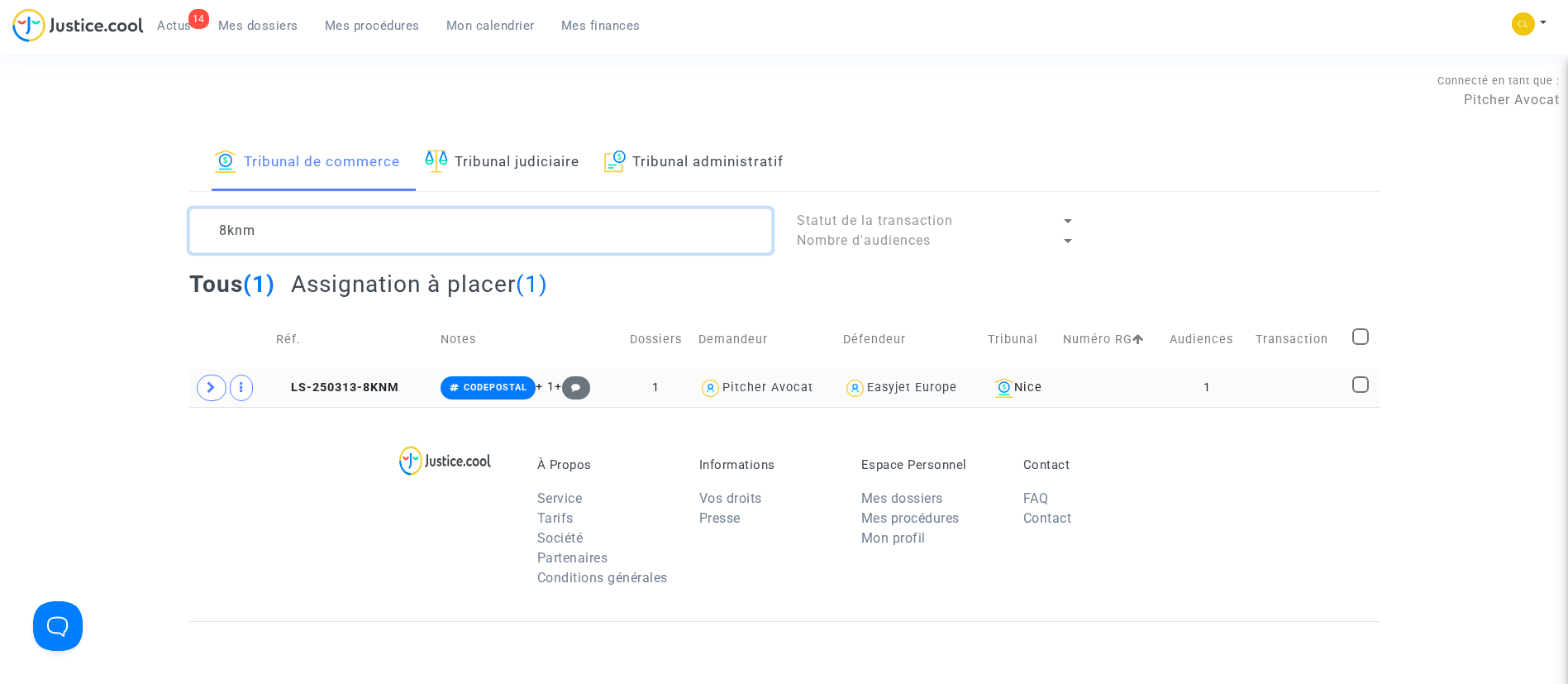
type textarea "8knm"
click at [1248, 394] on td "1" at bounding box center [1206, 387] width 86 height 38
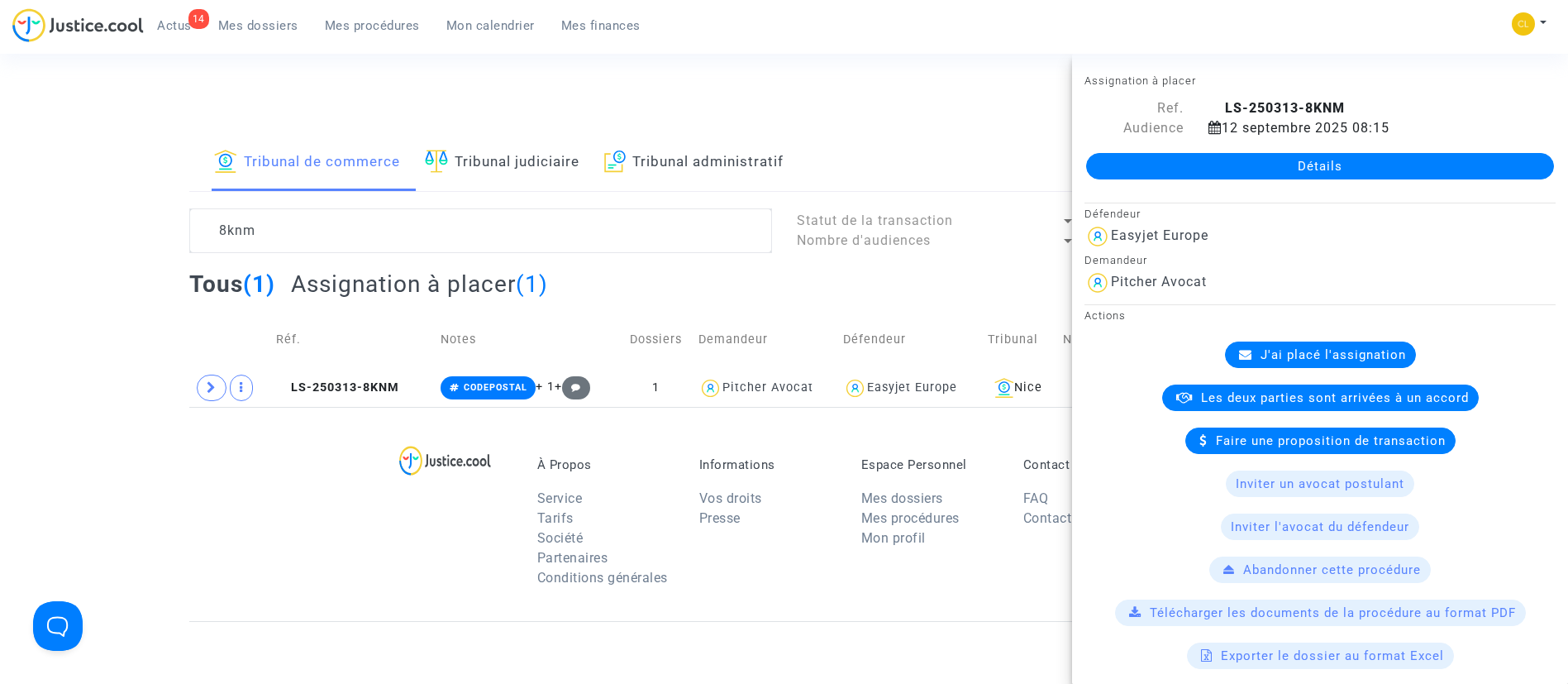
drag, startPoint x: 1279, startPoint y: 156, endPoint x: 1290, endPoint y: 129, distance: 29.2
click at [1279, 156] on link "Détails" at bounding box center [1320, 166] width 468 height 26
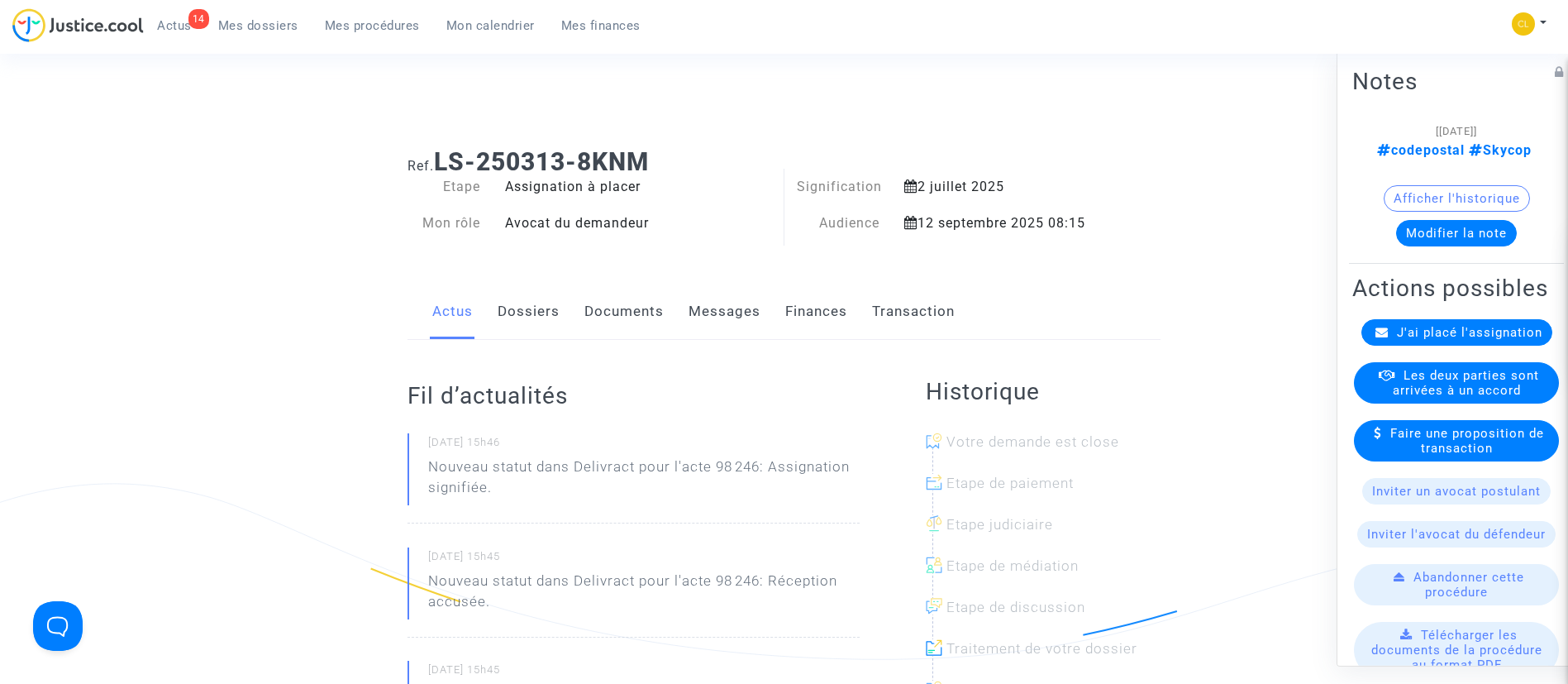
click at [1429, 339] on span "J'ai placé l'assignation" at bounding box center [1469, 331] width 145 height 15
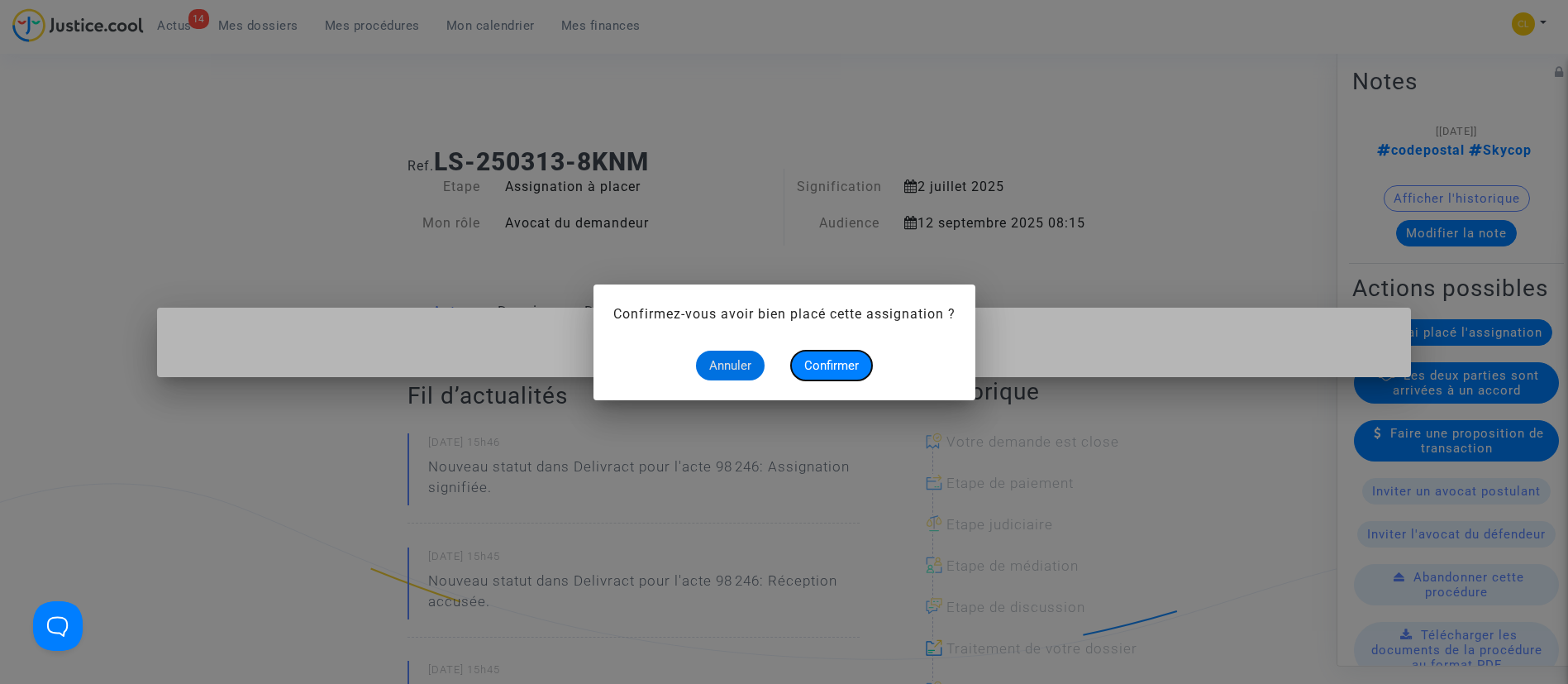
click at [830, 368] on span "Confirmer" at bounding box center [832, 366] width 54 height 15
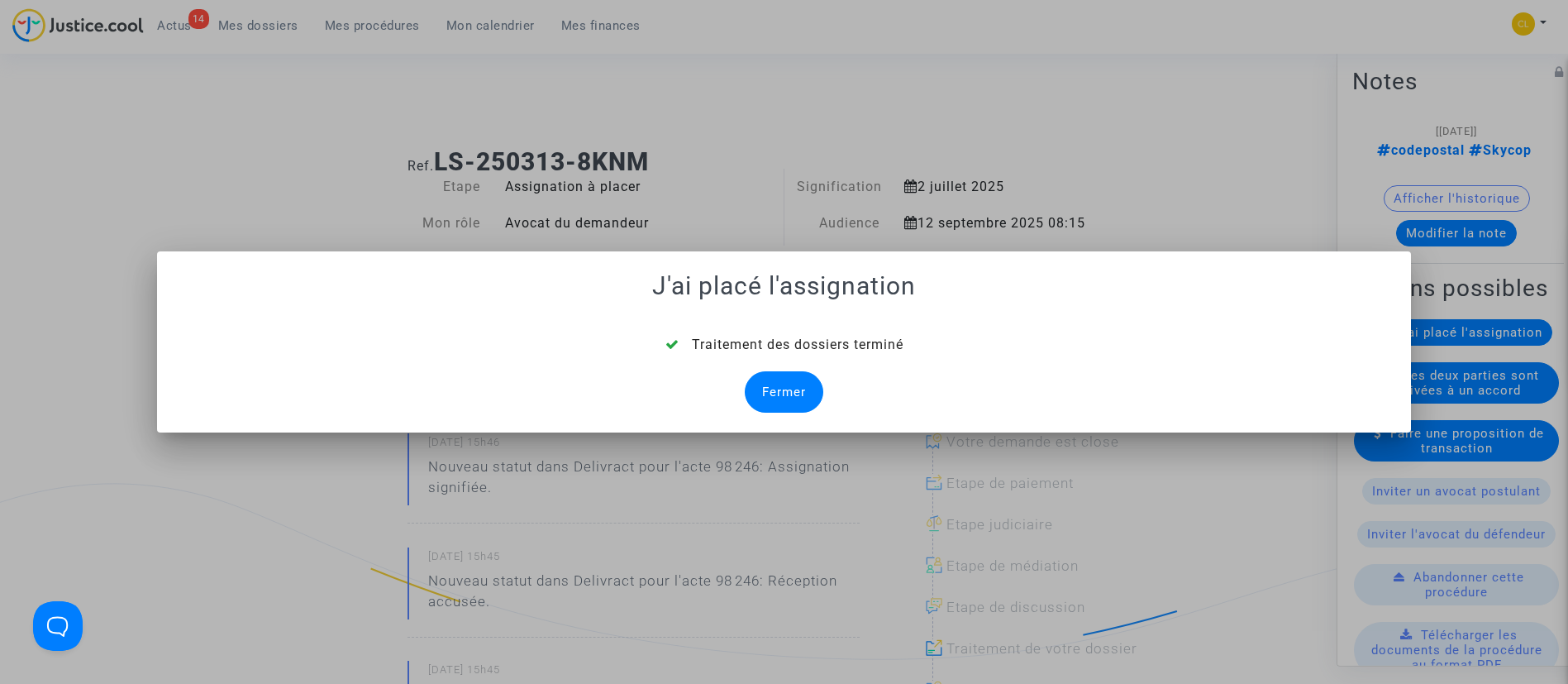
click at [755, 399] on div "Fermer" at bounding box center [784, 392] width 79 height 42
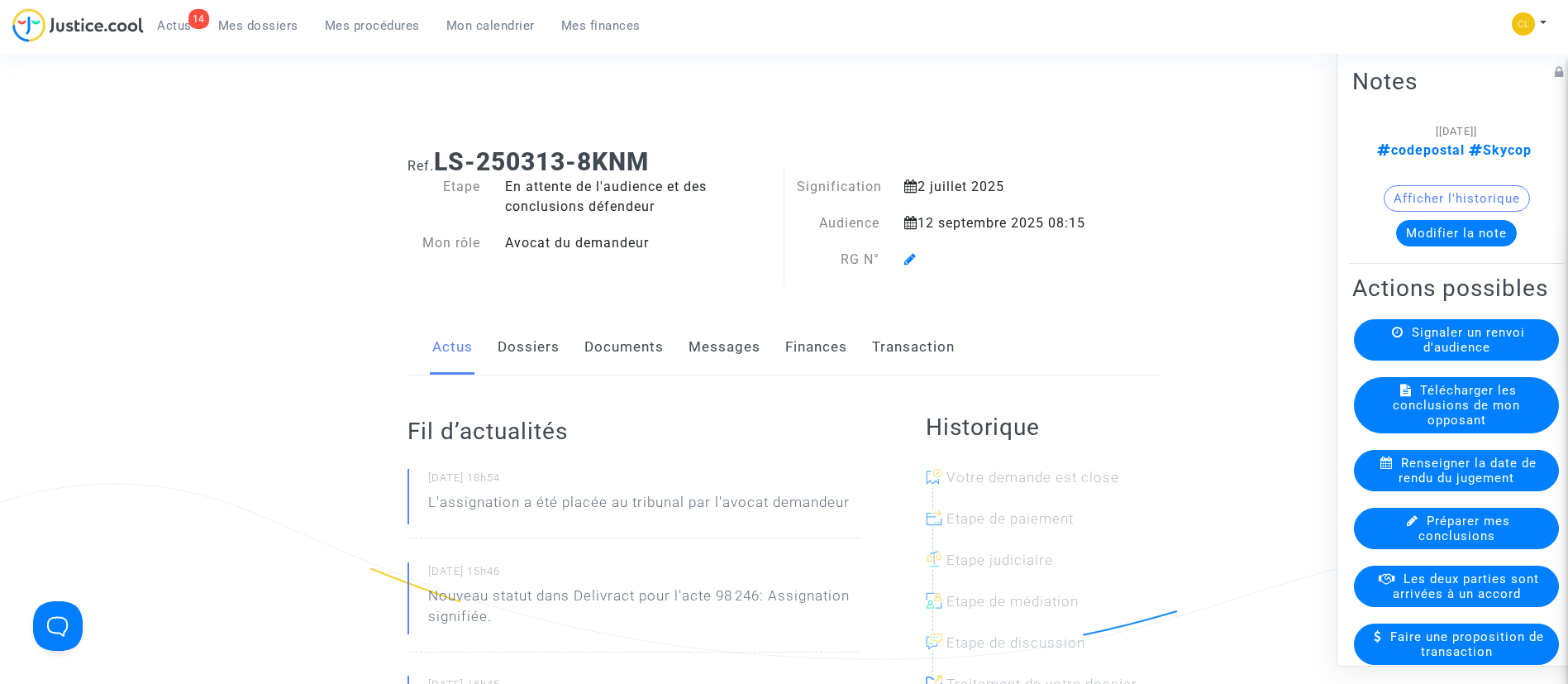
click at [912, 260] on icon at bounding box center [911, 259] width 13 height 14
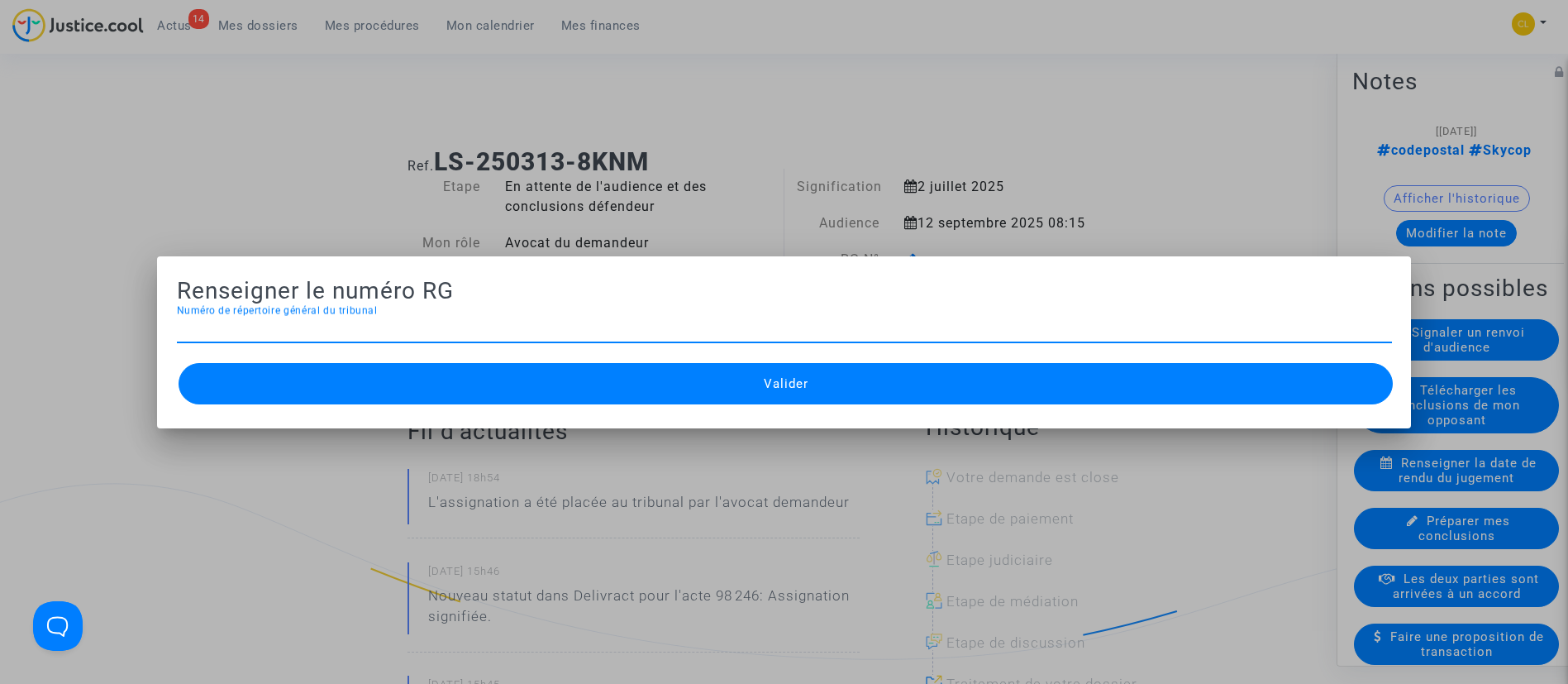
paste input "2025RG01988"
type input "2025RG01988"
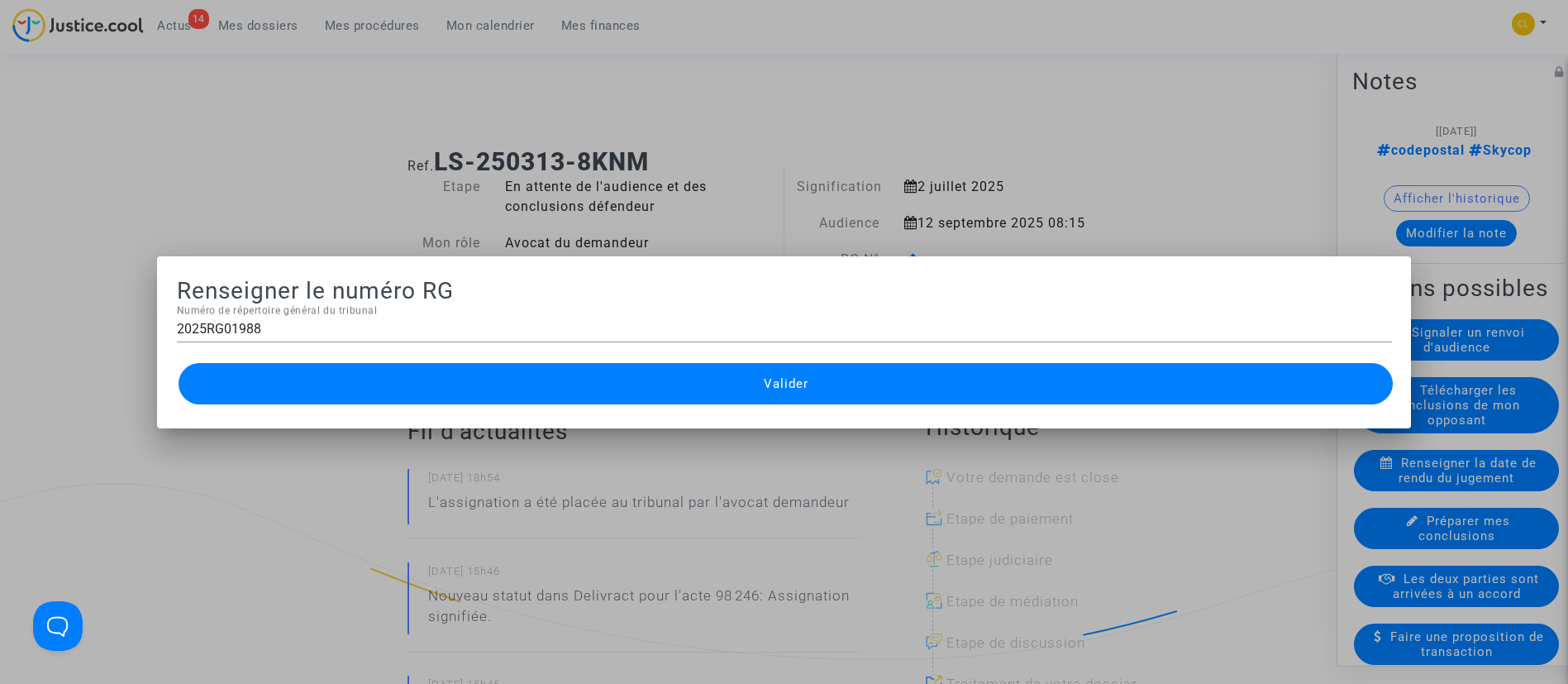
click at [912, 389] on button "Valider" at bounding box center [786, 384] width 1215 height 42
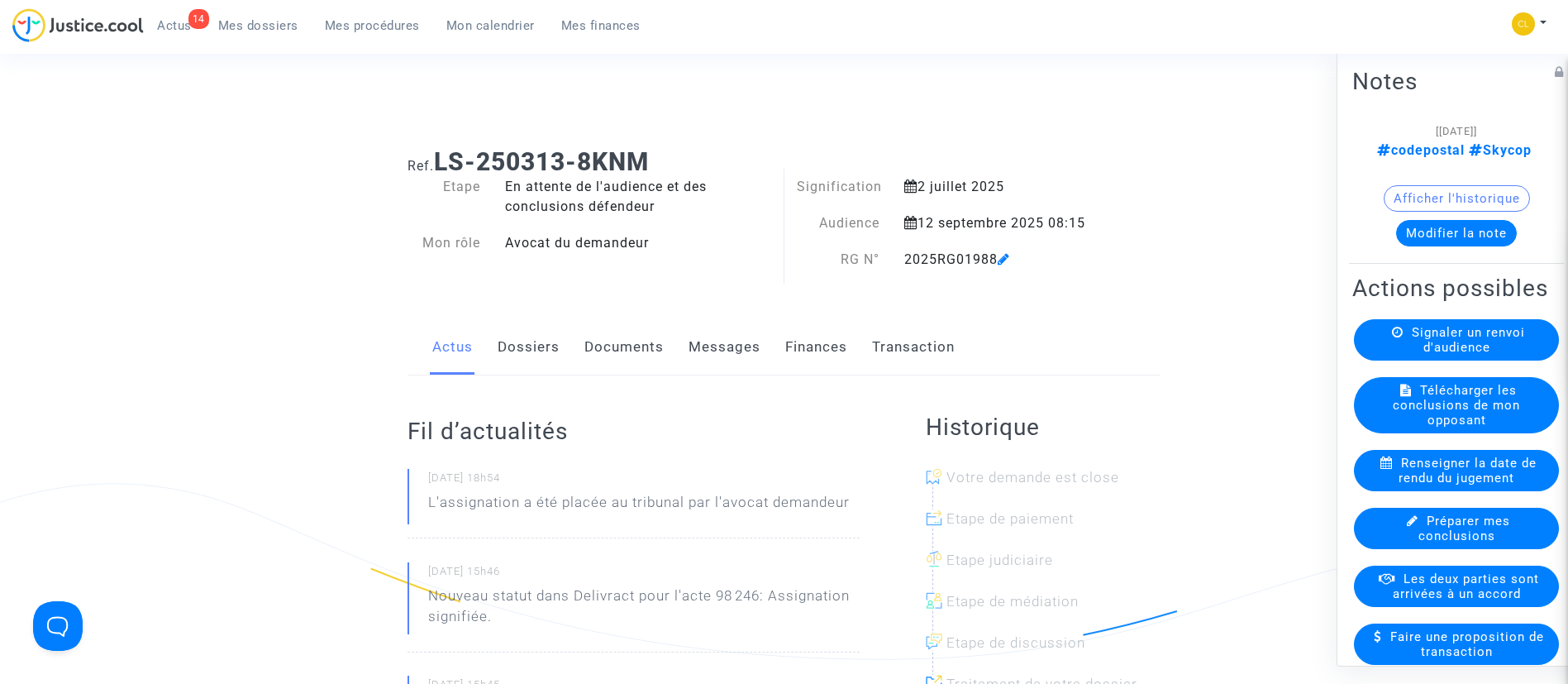
drag, startPoint x: 365, startPoint y: 15, endPoint x: 385, endPoint y: 33, distance: 26.9
click at [365, 15] on link "Mes procédures" at bounding box center [373, 25] width 122 height 24
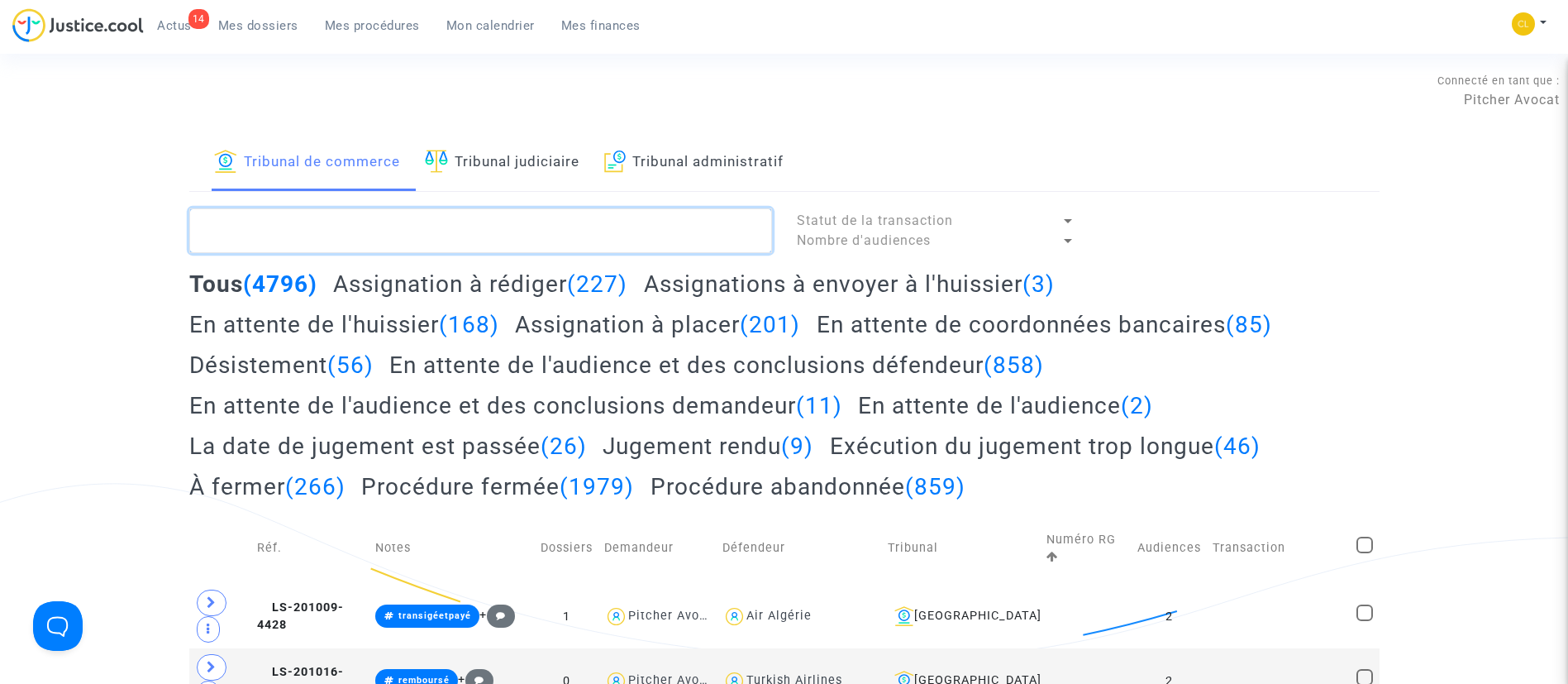
click at [496, 232] on textarea at bounding box center [481, 230] width 582 height 44
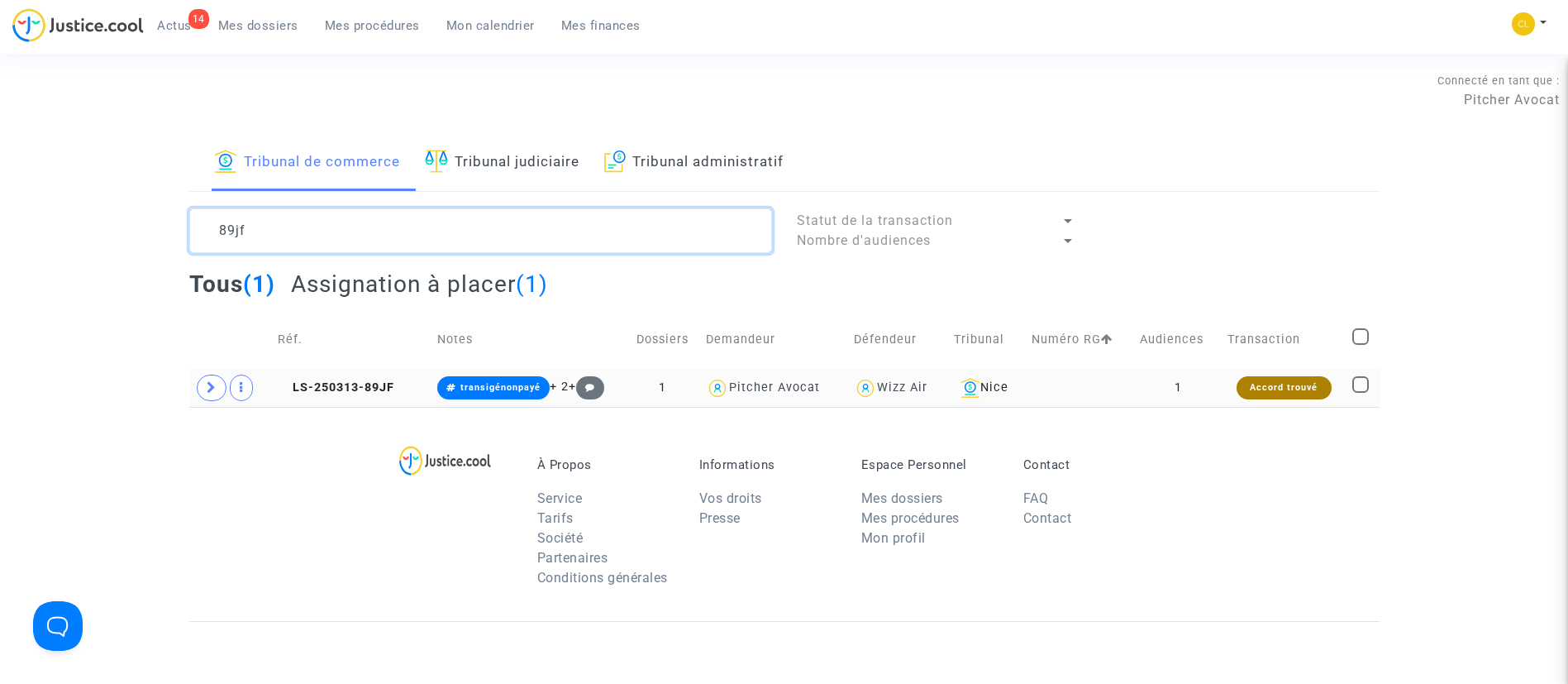
type textarea "89jf"
click at [1107, 373] on td at bounding box center [1079, 387] width 108 height 38
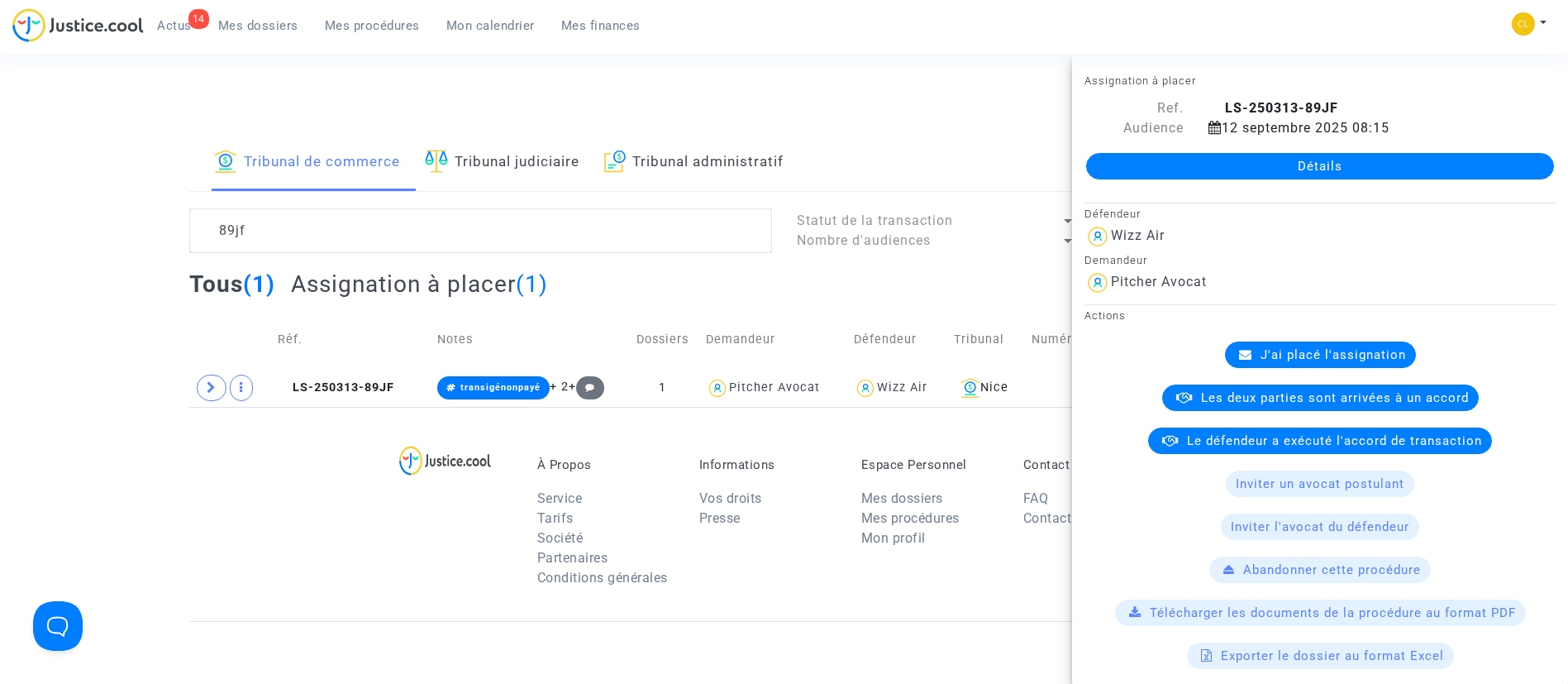
click at [1320, 169] on link "Détails" at bounding box center [1320, 166] width 468 height 26
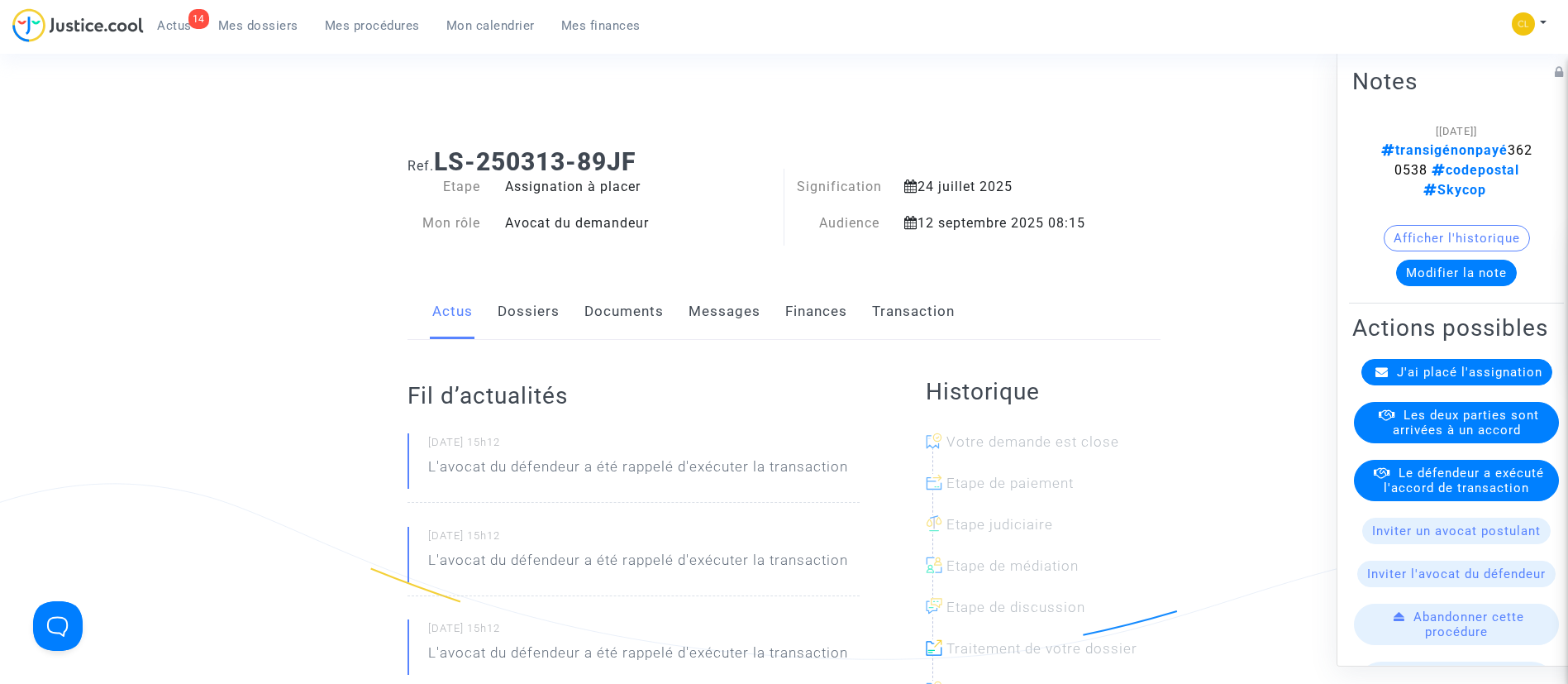
click at [1454, 378] on span "J'ai placé l'assignation" at bounding box center [1469, 371] width 145 height 15
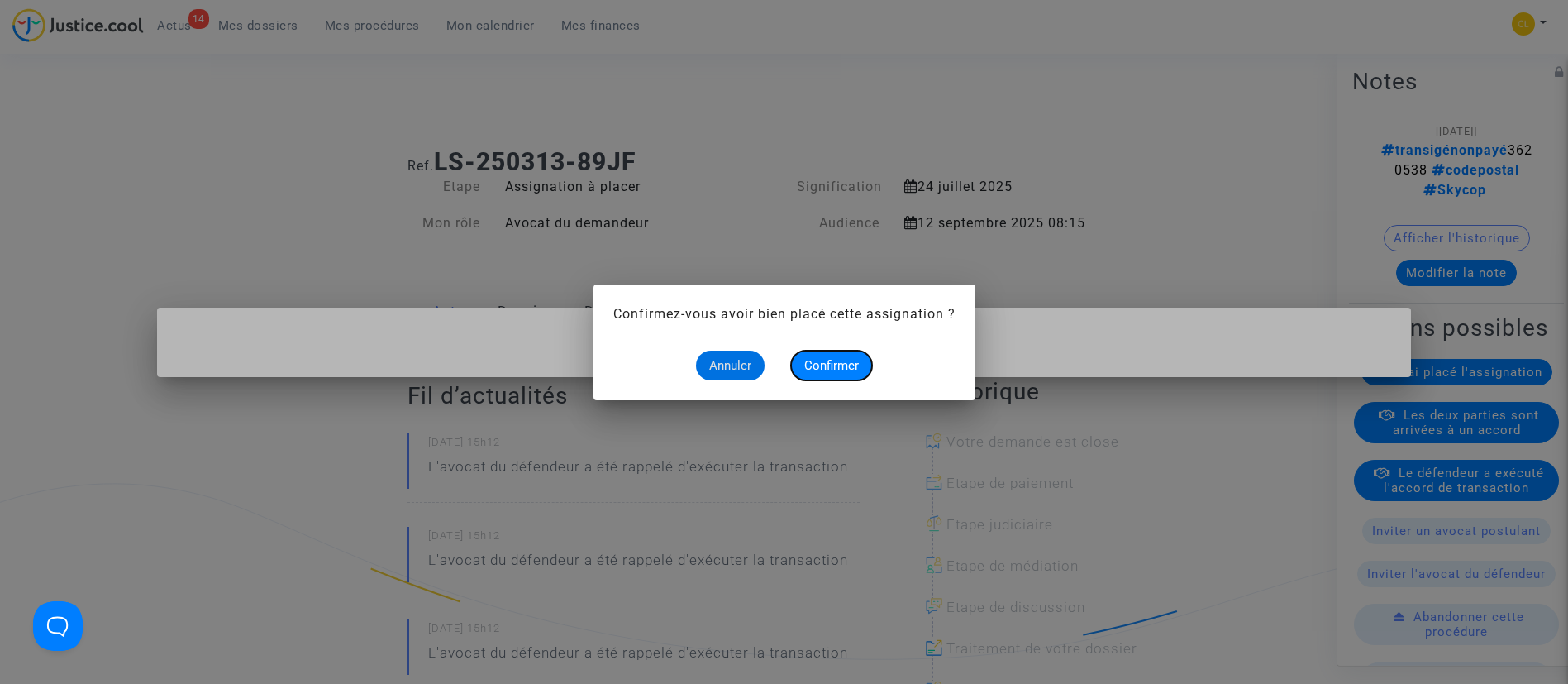
click at [824, 369] on span "Confirmer" at bounding box center [832, 366] width 54 height 15
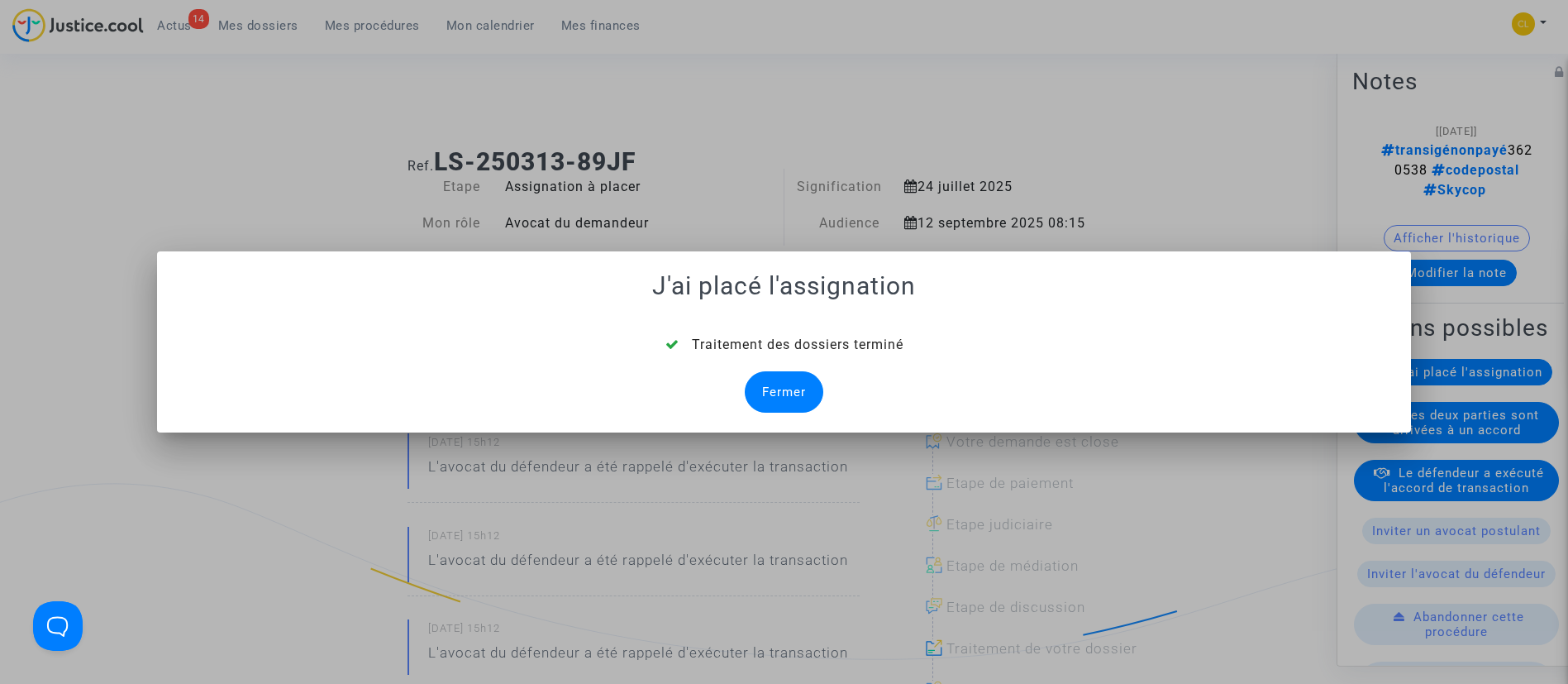
drag, startPoint x: 803, startPoint y: 397, endPoint x: 850, endPoint y: 367, distance: 55.8
click at [803, 398] on div "Fermer" at bounding box center [784, 392] width 79 height 42
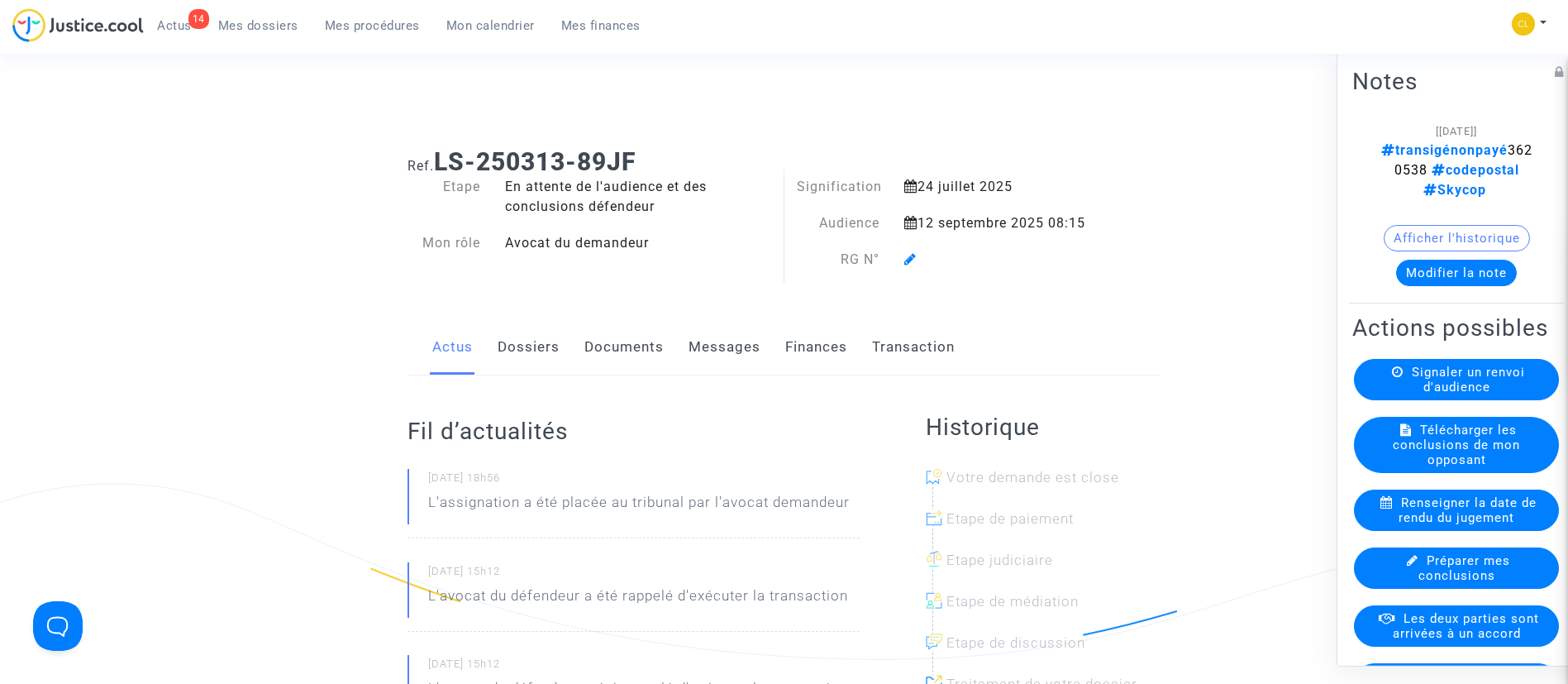
click at [909, 262] on icon at bounding box center [911, 259] width 13 height 14
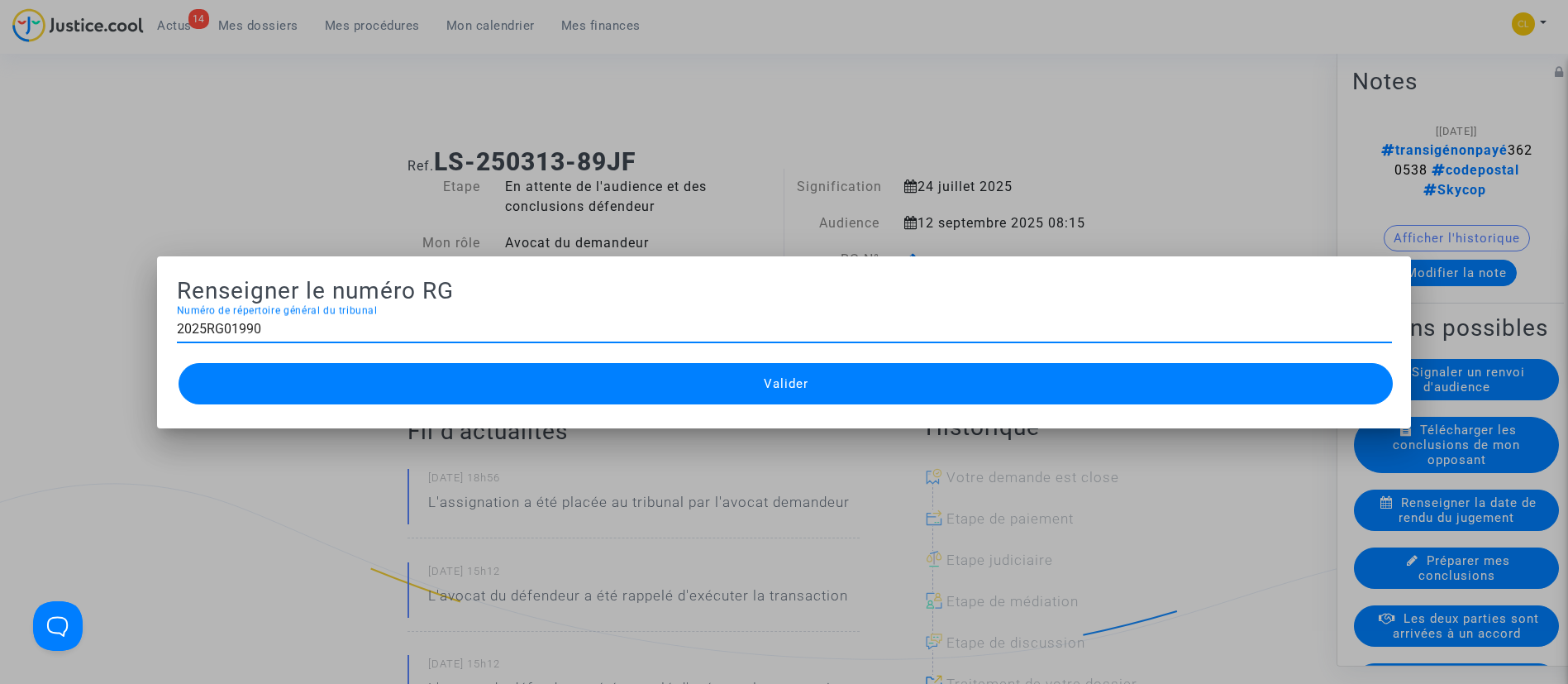
type input "2025RG01990"
click at [920, 401] on button "Valider" at bounding box center [786, 384] width 1215 height 42
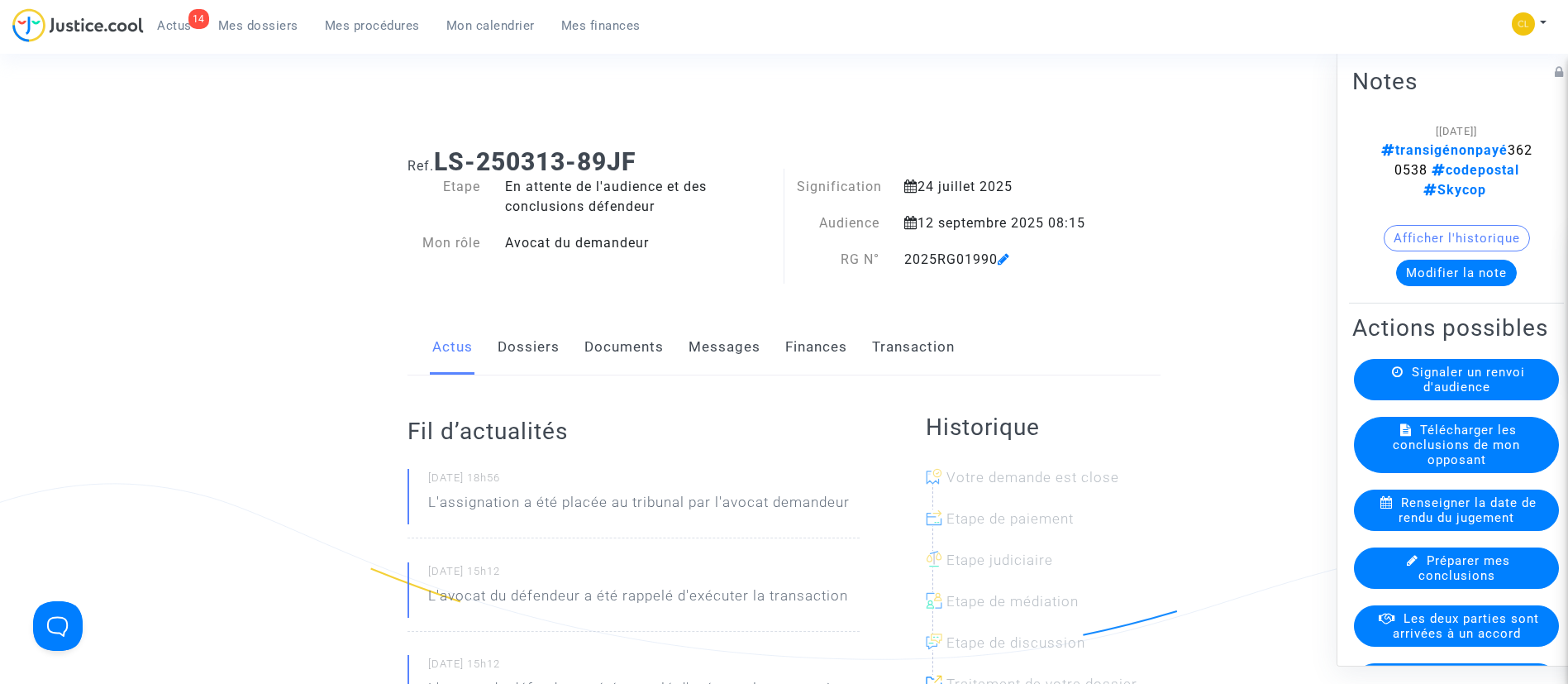
click at [385, 20] on span "Mes procédures" at bounding box center [372, 25] width 95 height 15
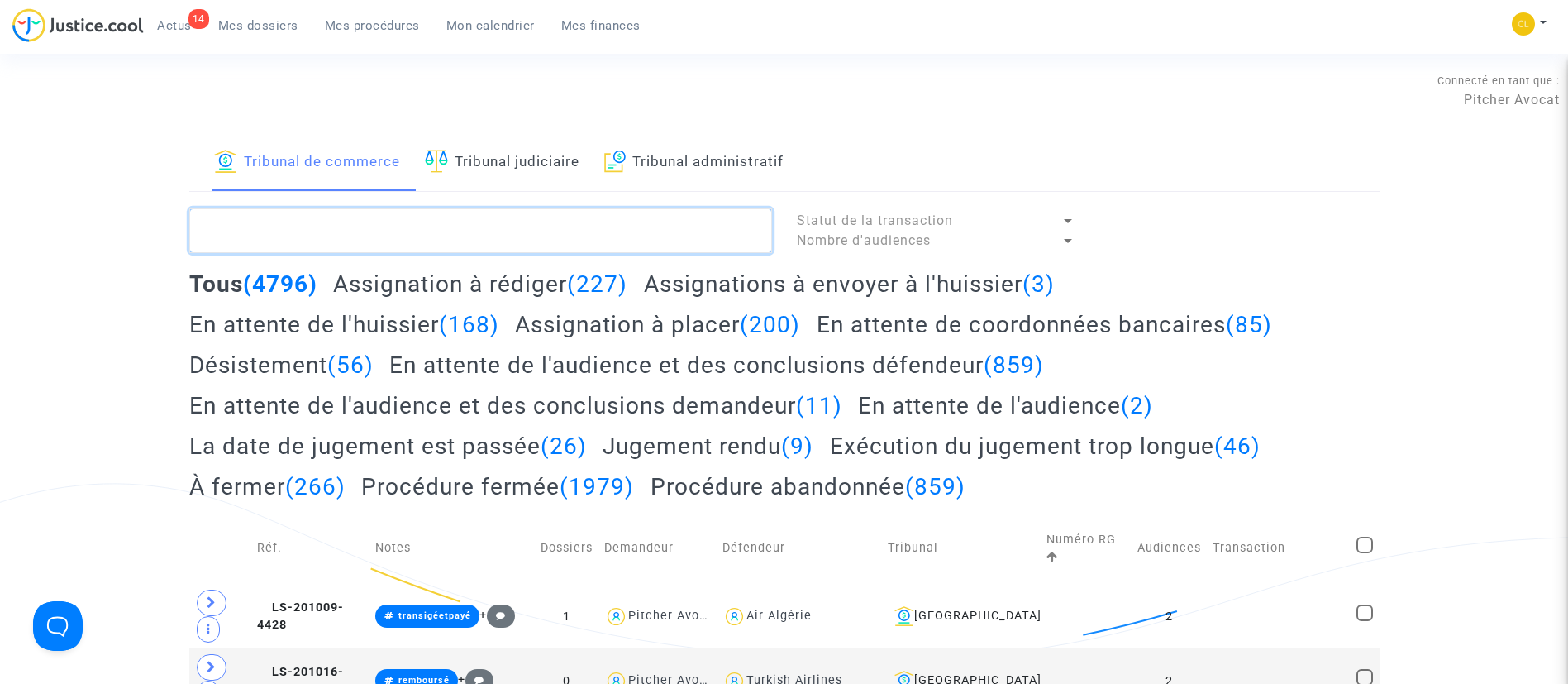
click at [524, 210] on textarea at bounding box center [481, 230] width 582 height 44
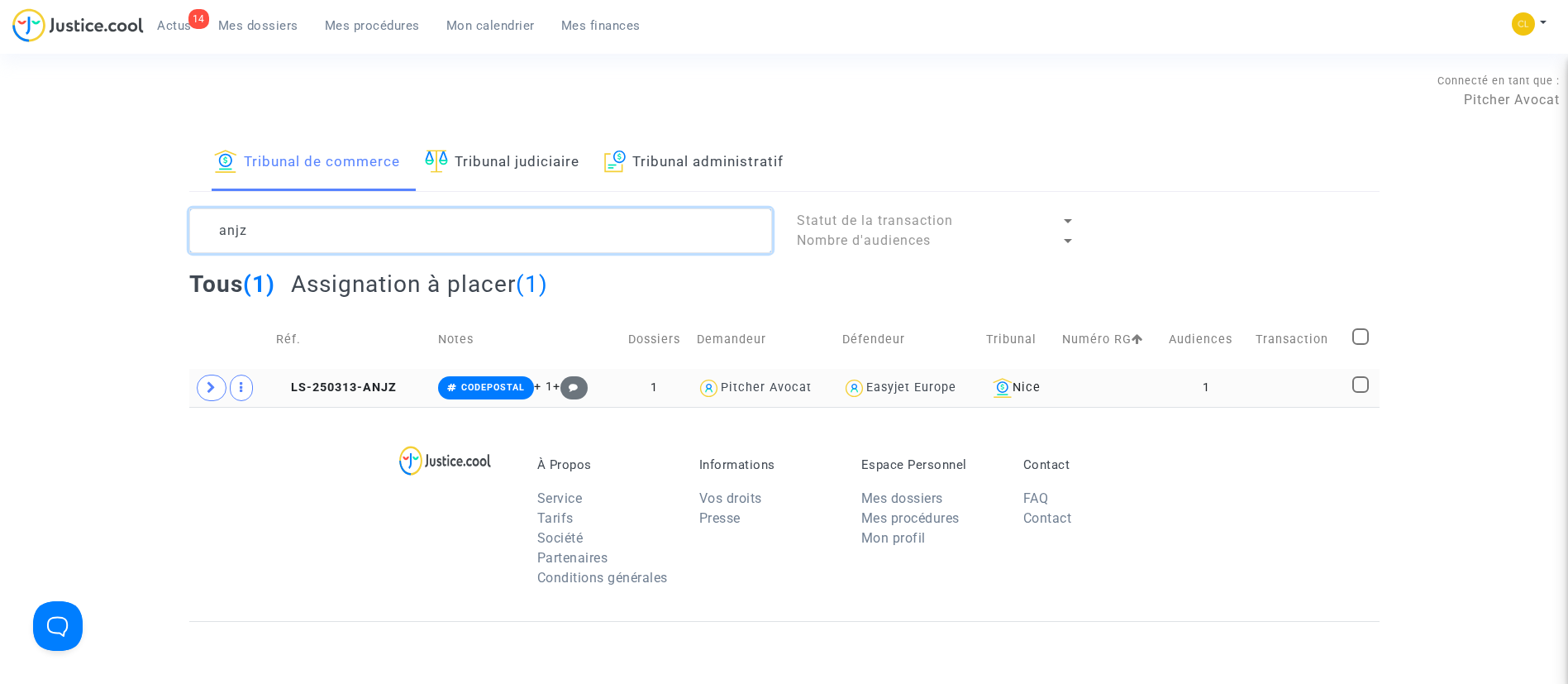
type textarea "anjz"
click at [1259, 383] on td at bounding box center [1298, 387] width 97 height 38
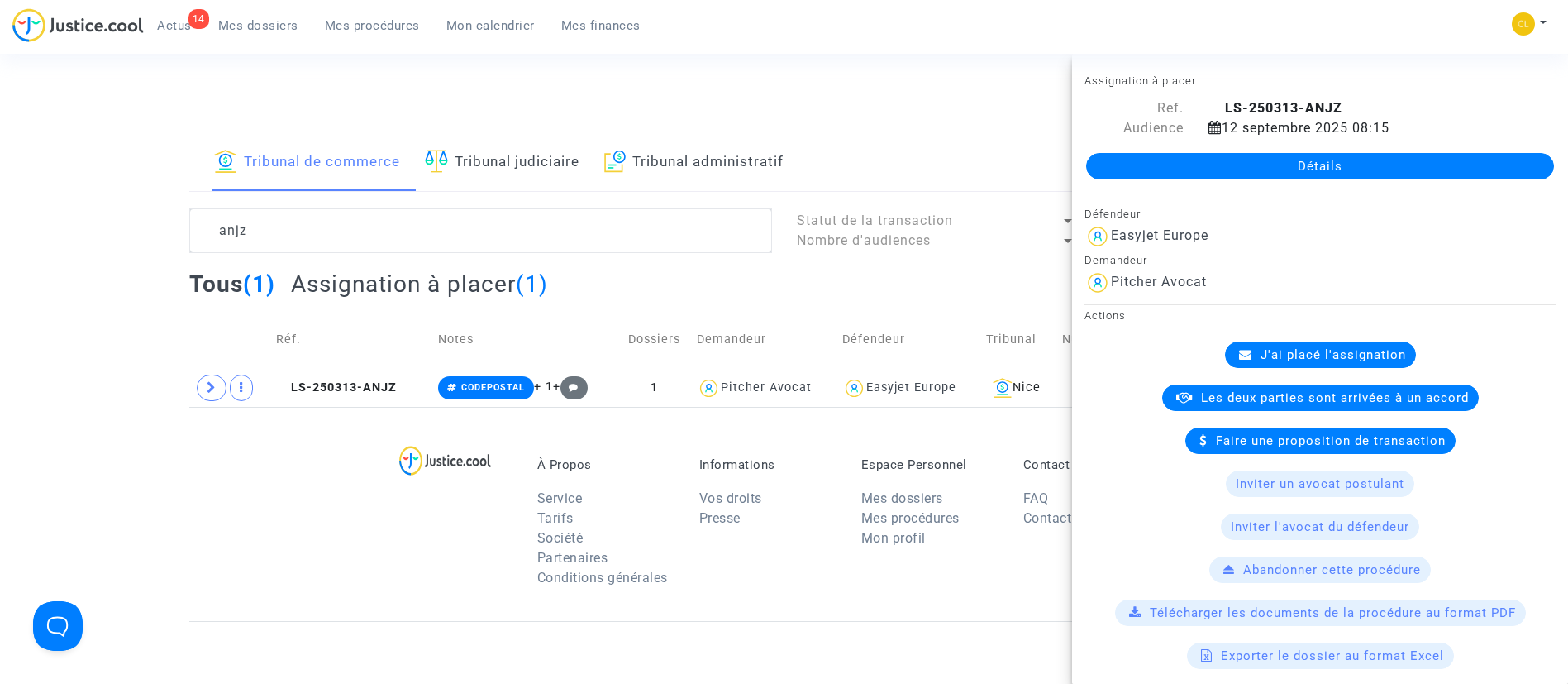
click at [1262, 161] on link "Détails" at bounding box center [1320, 166] width 468 height 26
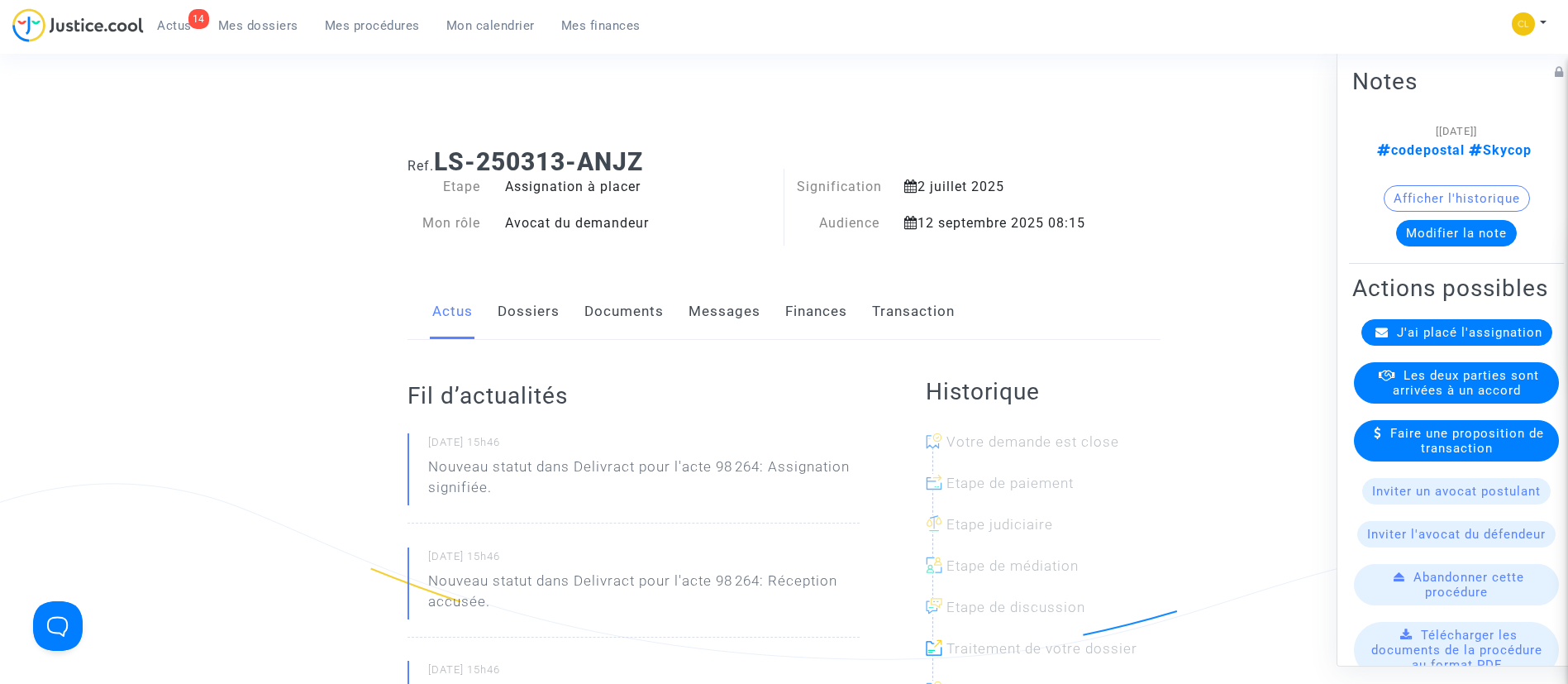
click at [1480, 339] on span "J'ai placé l'assignation" at bounding box center [1469, 331] width 145 height 15
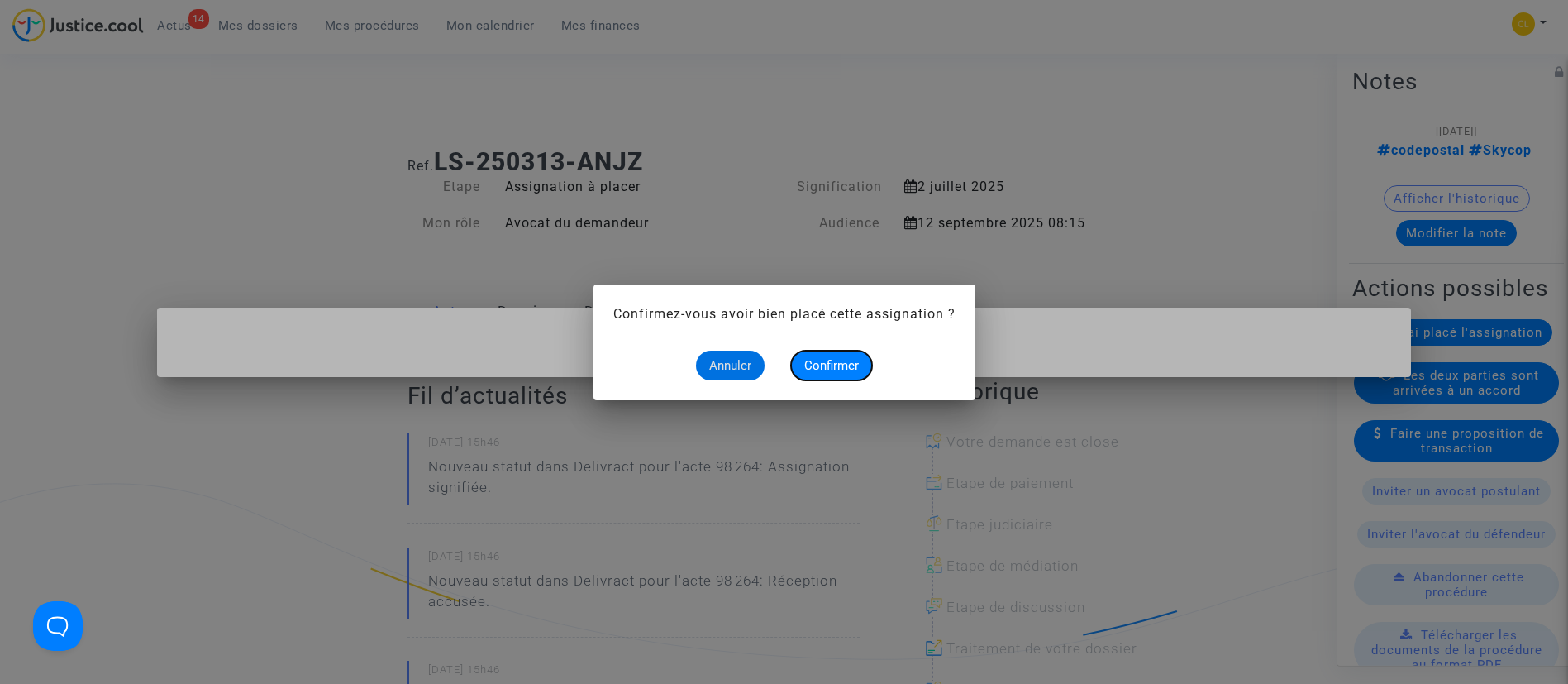
click at [823, 350] on button "Confirmer" at bounding box center [831, 365] width 81 height 30
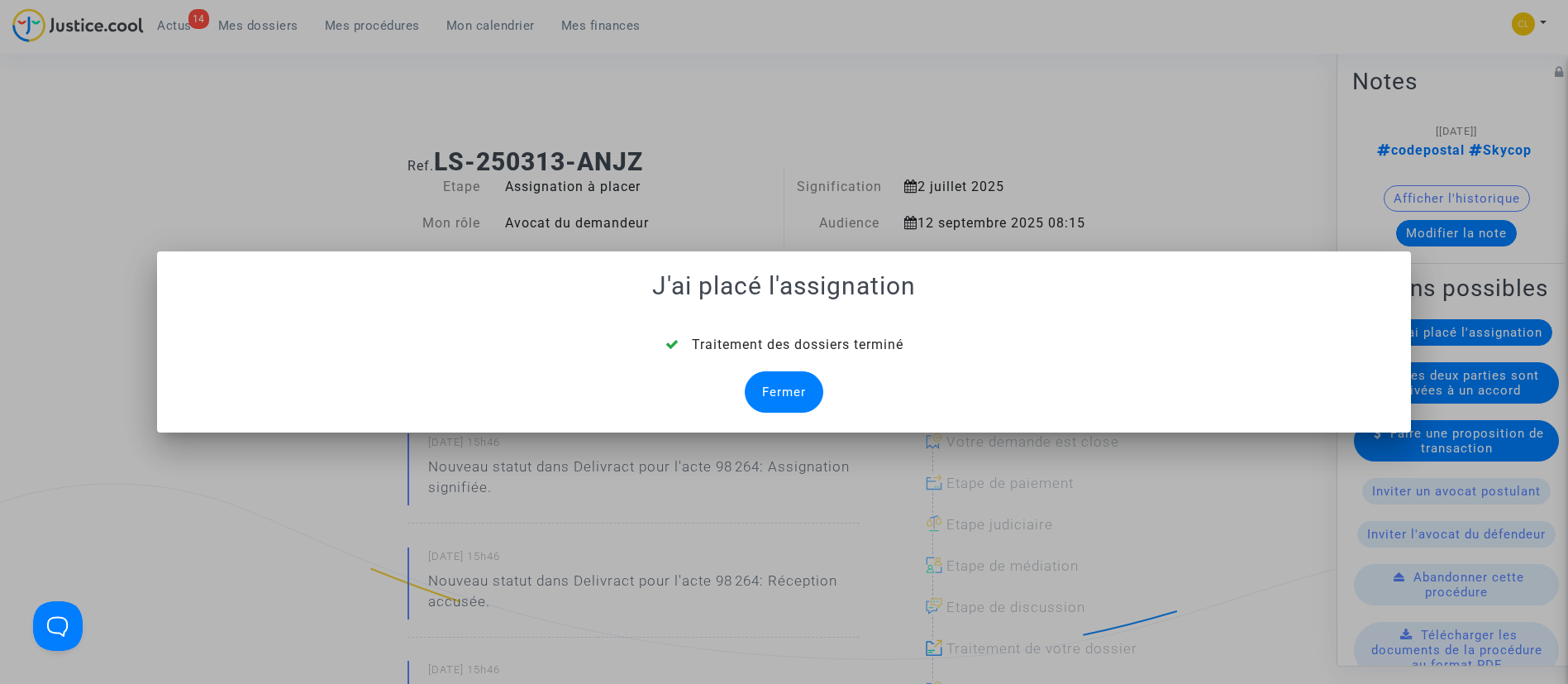
click at [765, 405] on div "Fermer" at bounding box center [784, 392] width 79 height 42
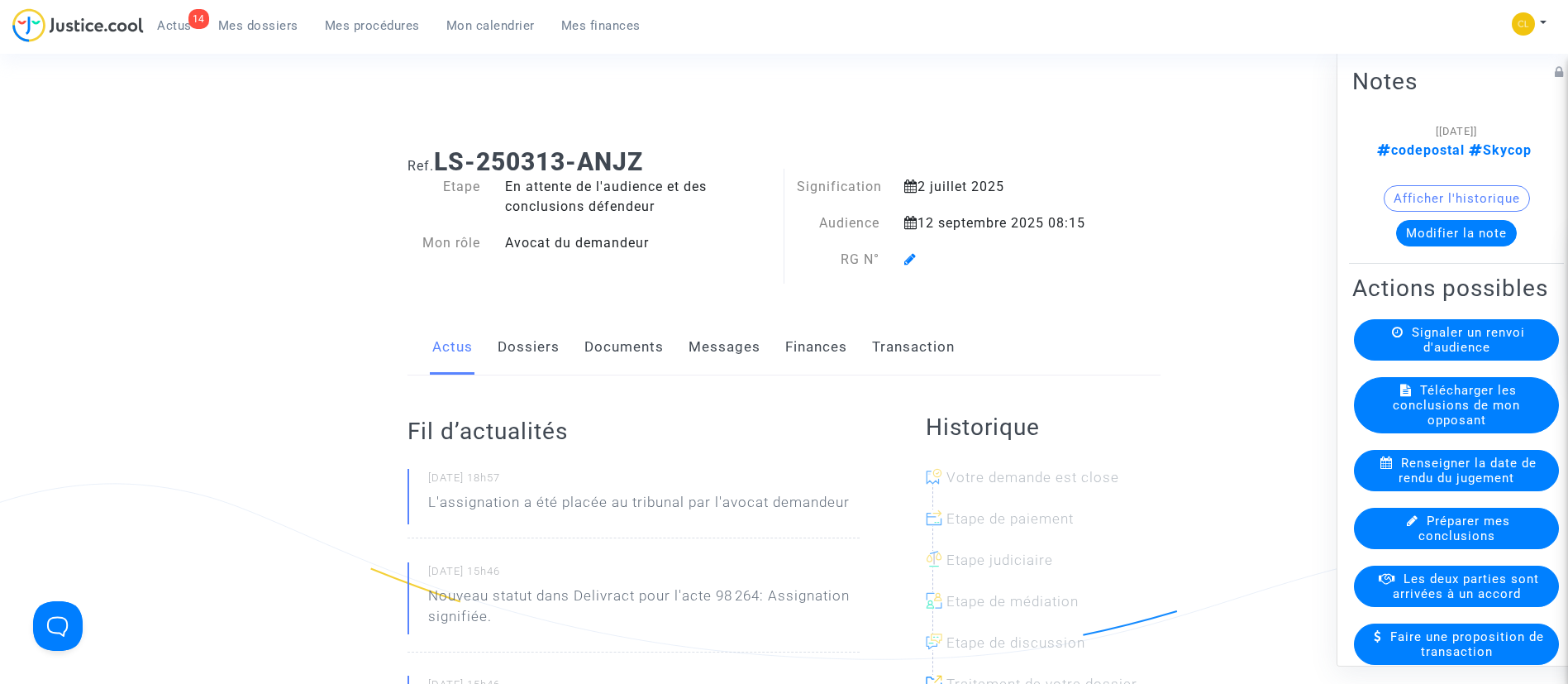
click at [912, 267] on div at bounding box center [999, 259] width 216 height 20
click at [914, 263] on icon at bounding box center [911, 259] width 13 height 14
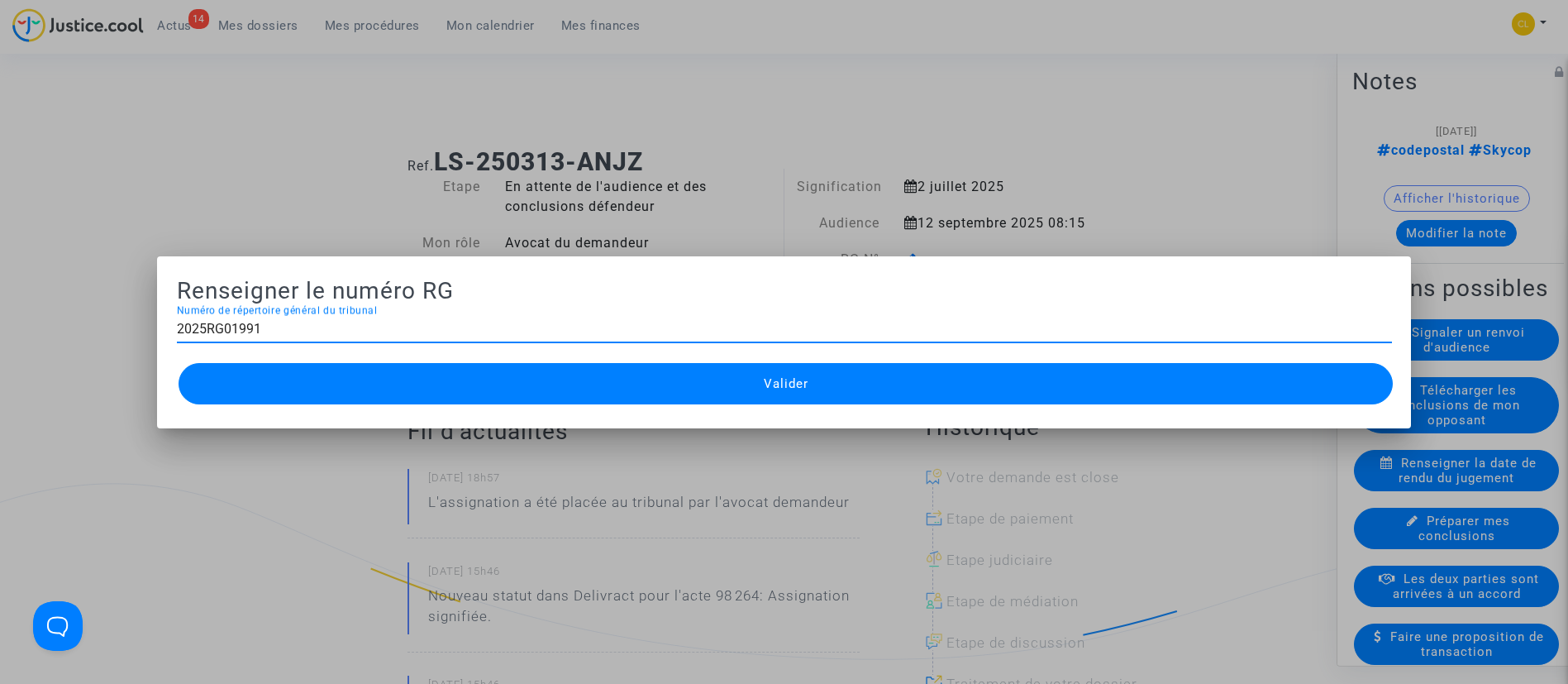
type input "2025RG01991"
click at [974, 376] on button "Valider" at bounding box center [786, 384] width 1215 height 42
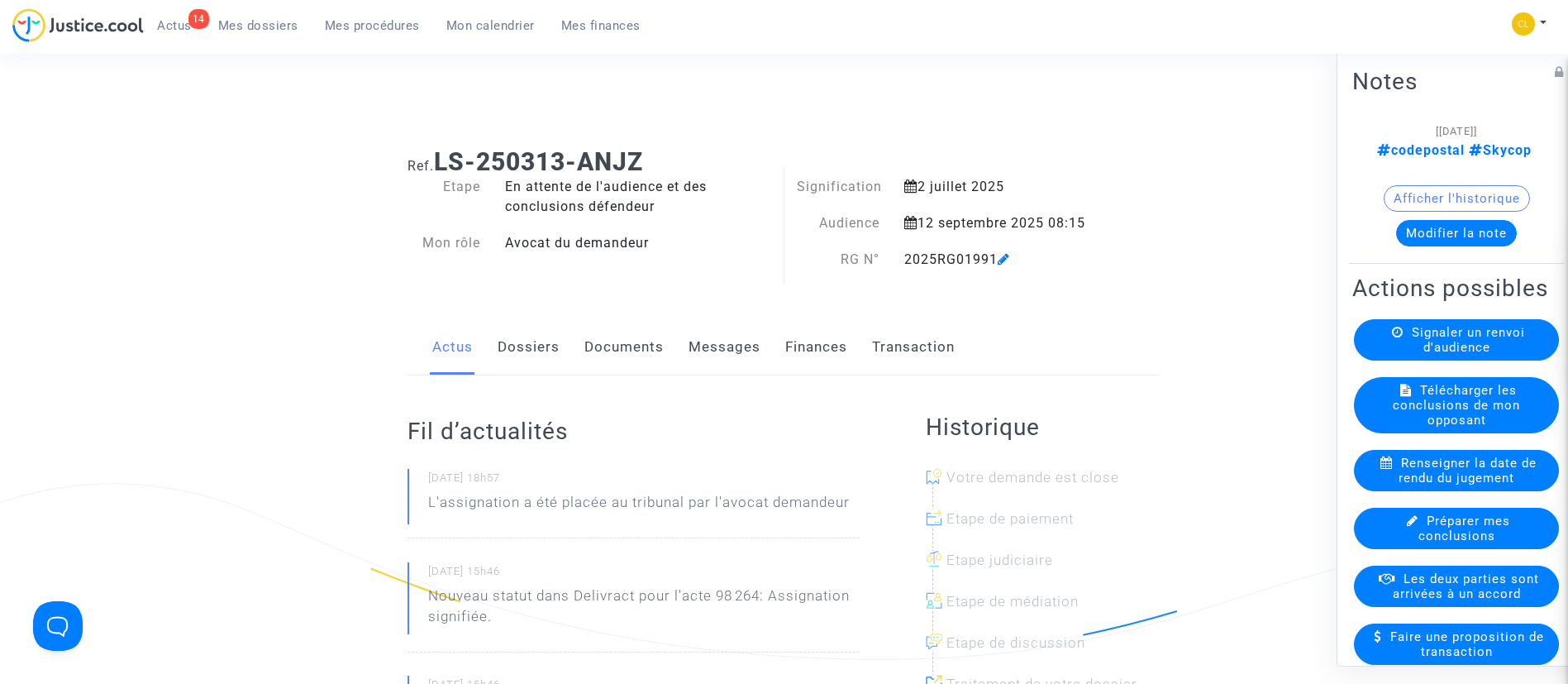
click at [380, 29] on span "Mes procédures" at bounding box center [372, 25] width 95 height 15
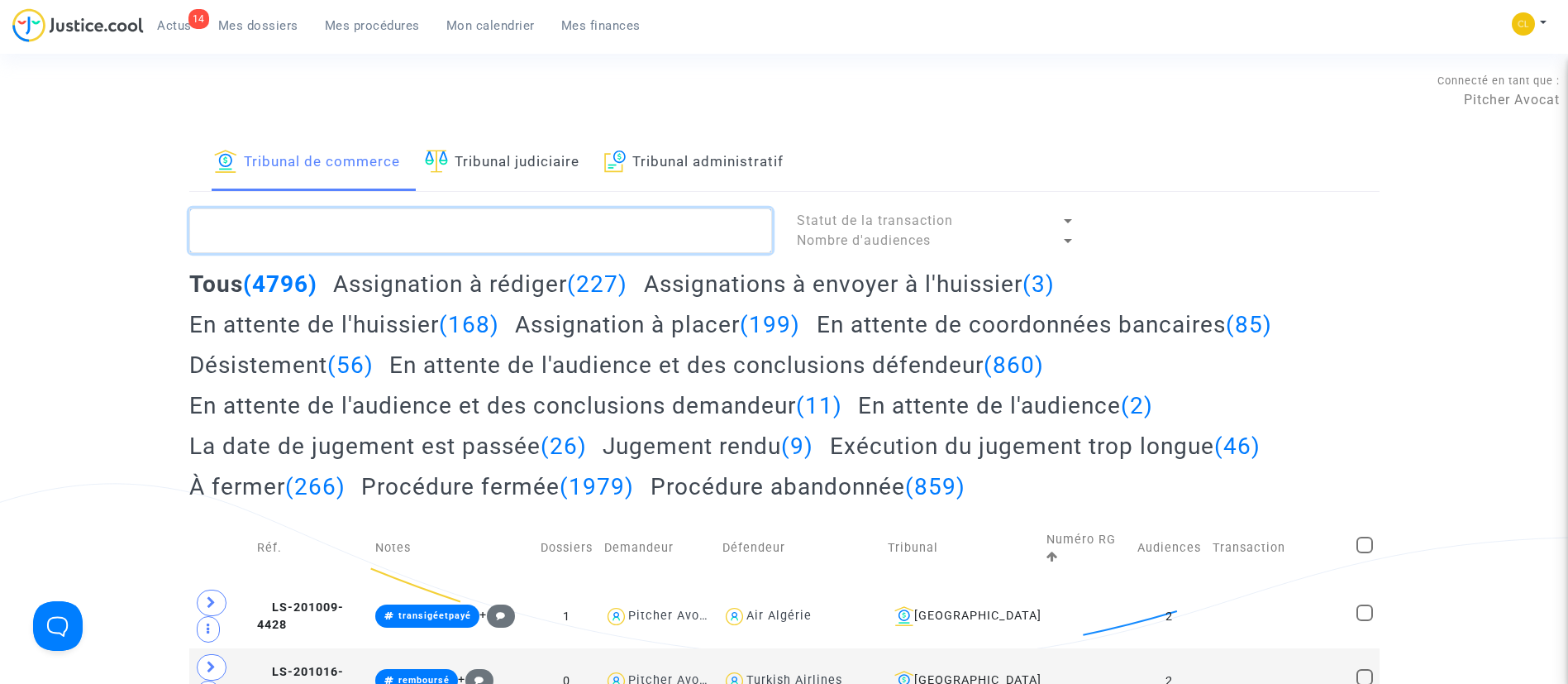
click at [604, 221] on textarea at bounding box center [481, 230] width 582 height 44
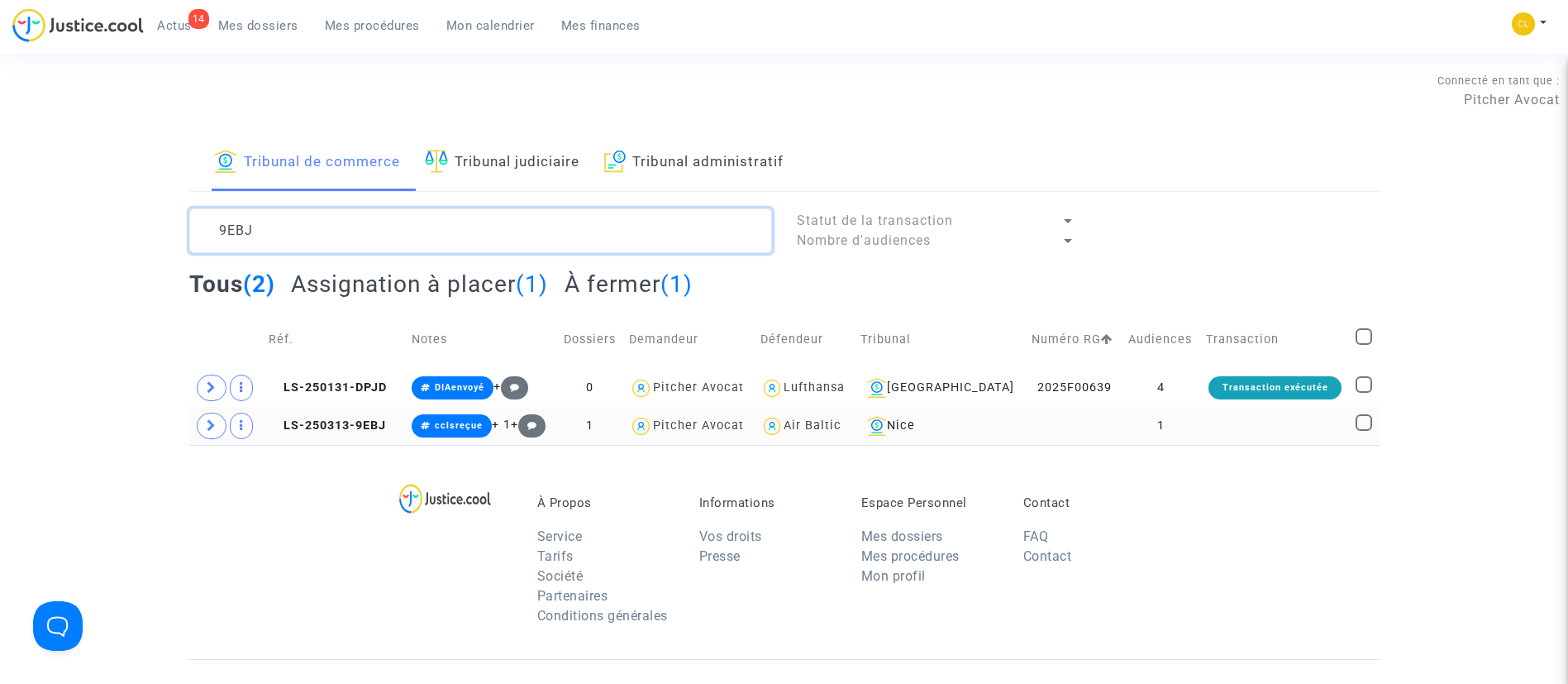
type textarea "9EBJ"
click at [1264, 431] on td at bounding box center [1274, 425] width 150 height 38
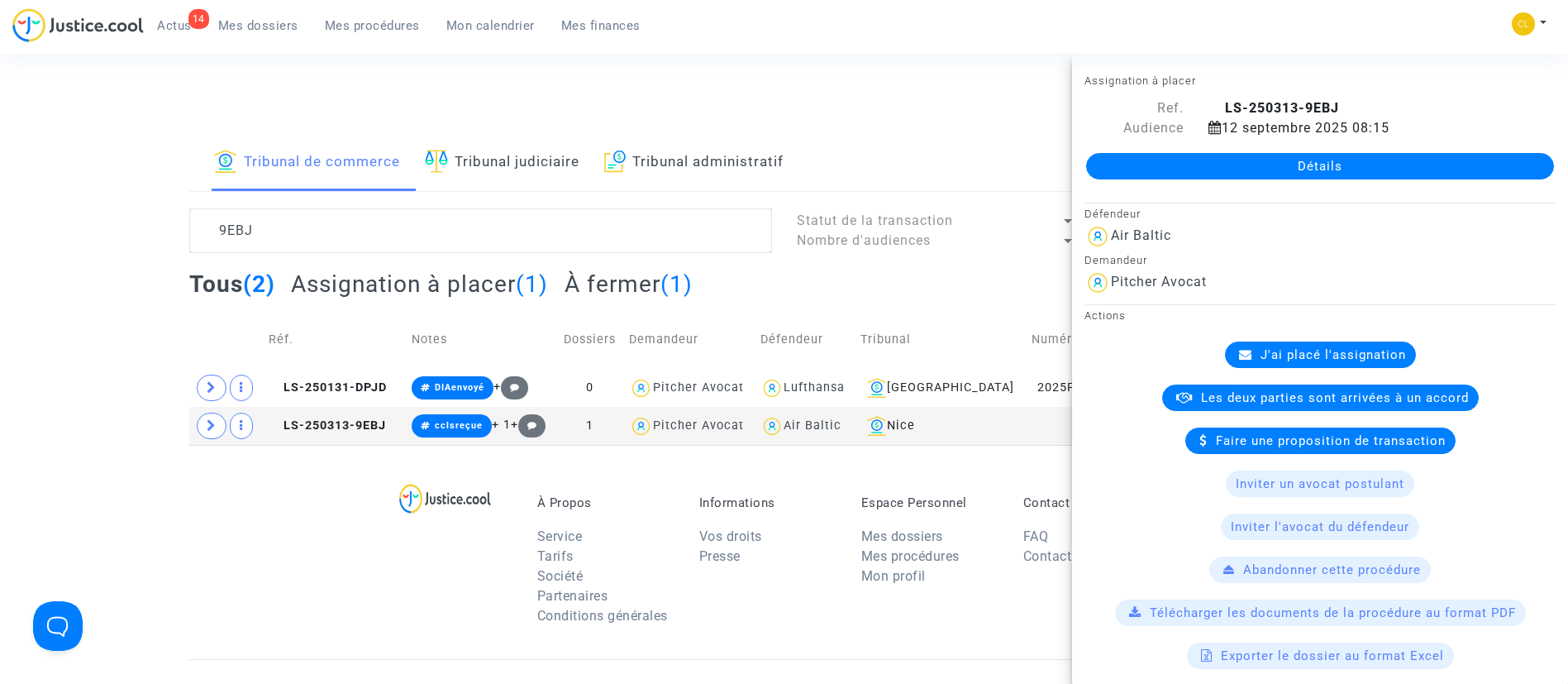
drag, startPoint x: 1152, startPoint y: 167, endPoint x: 1198, endPoint y: 158, distance: 46.9
click at [1152, 167] on link "Détails" at bounding box center [1320, 166] width 468 height 26
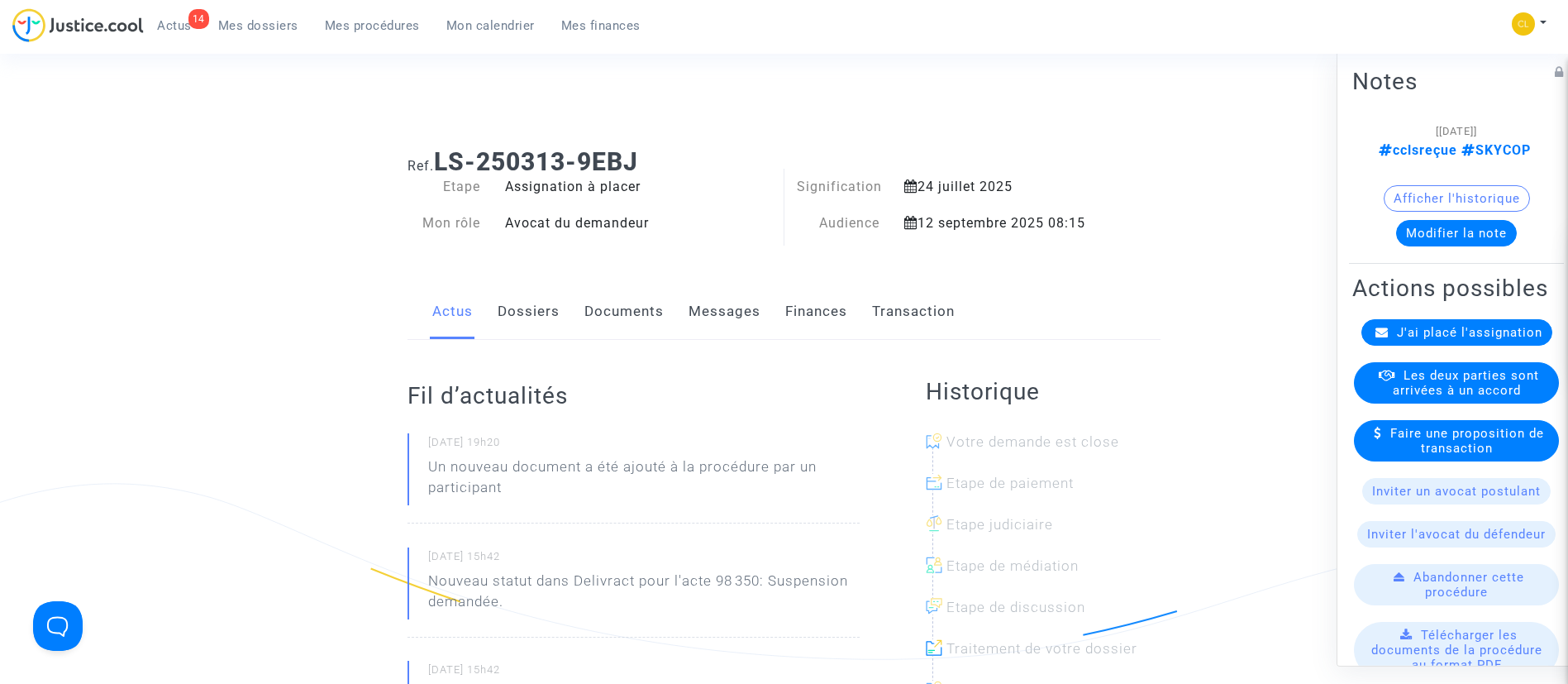
click at [1488, 339] on span "J'ai placé l'assignation" at bounding box center [1469, 331] width 145 height 15
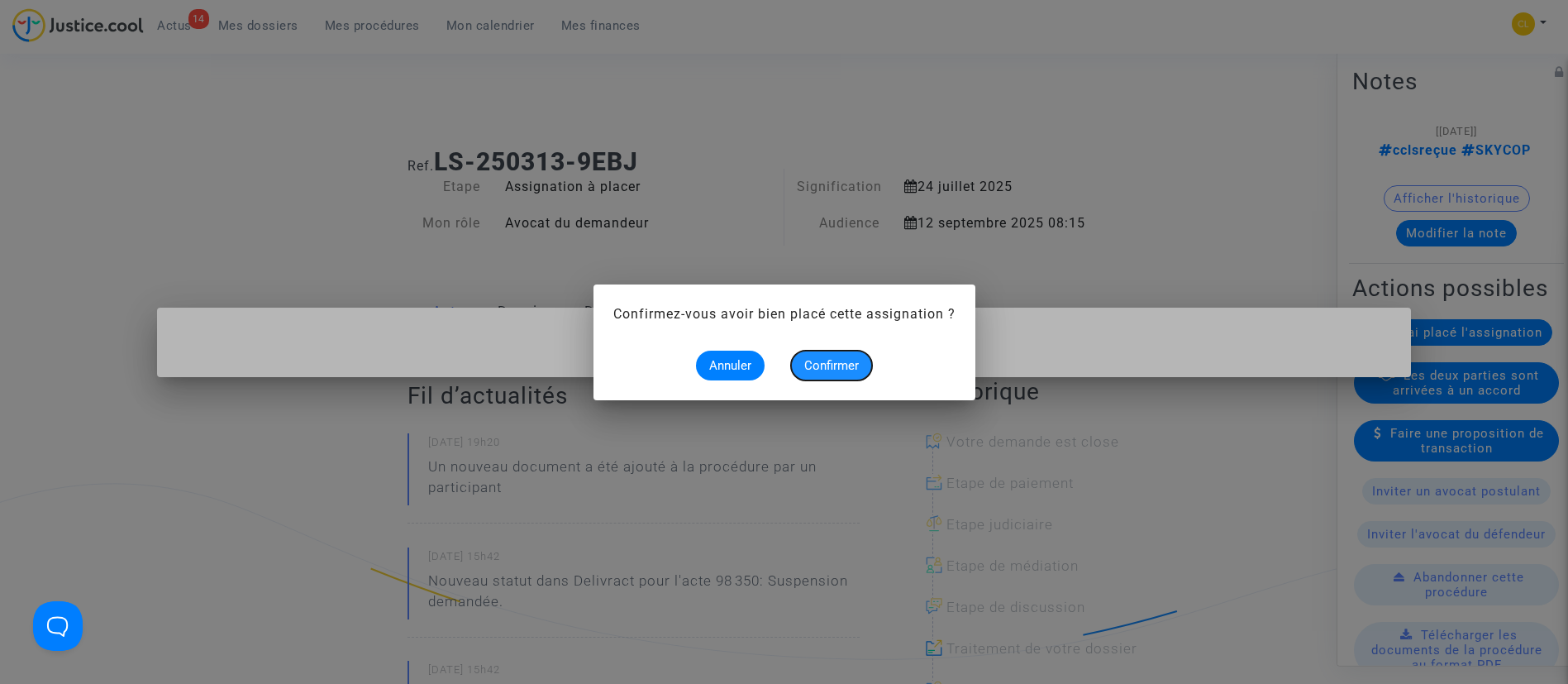
click at [831, 361] on span "Confirmer" at bounding box center [832, 366] width 54 height 15
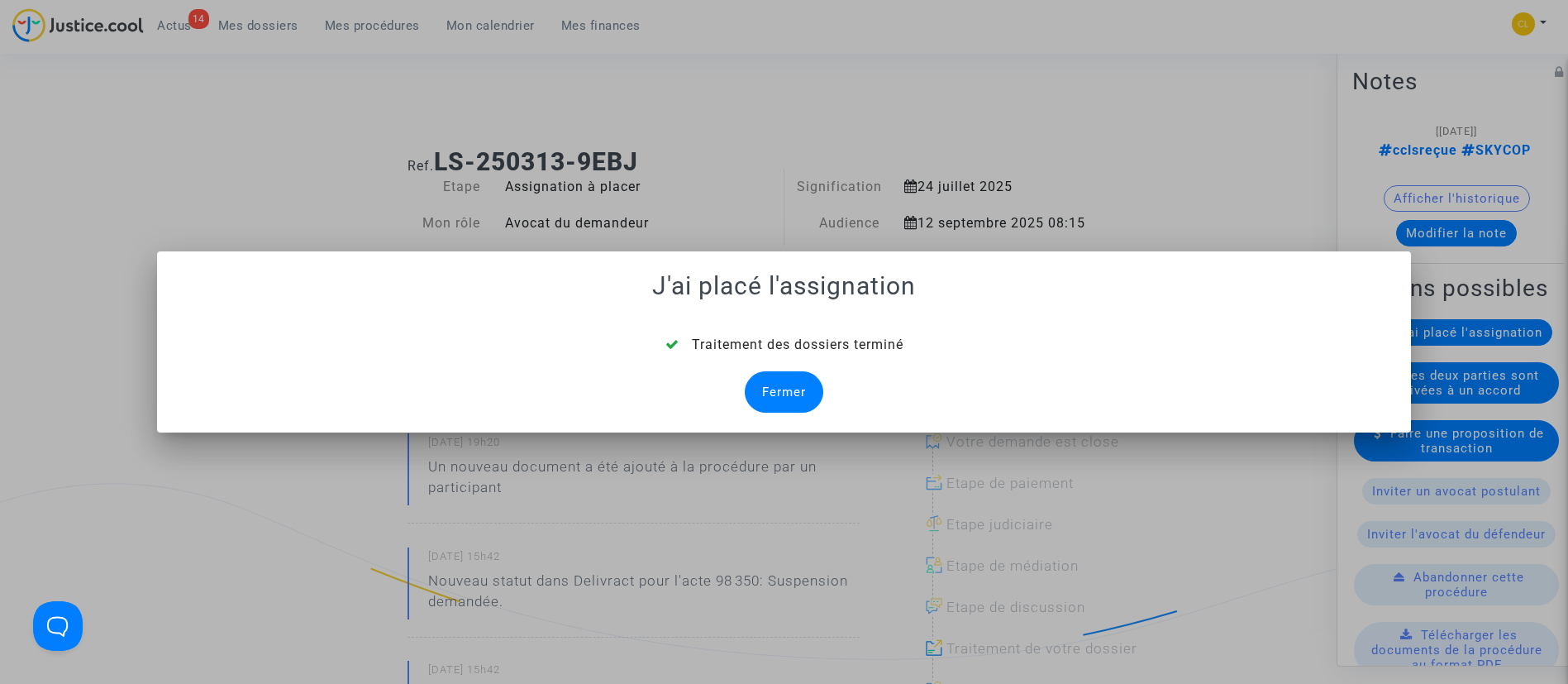
click at [794, 387] on div "Fermer" at bounding box center [784, 392] width 79 height 42
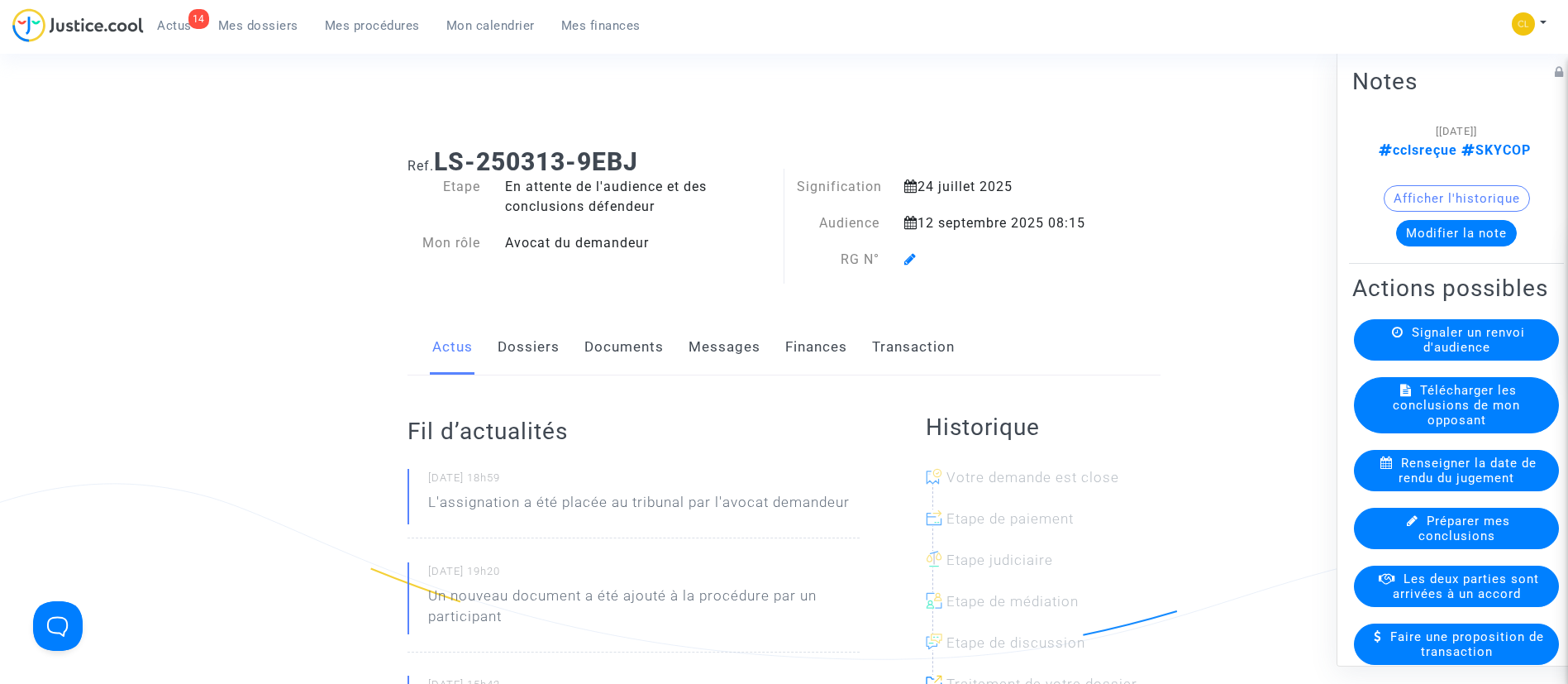
click at [915, 263] on icon at bounding box center [911, 259] width 13 height 14
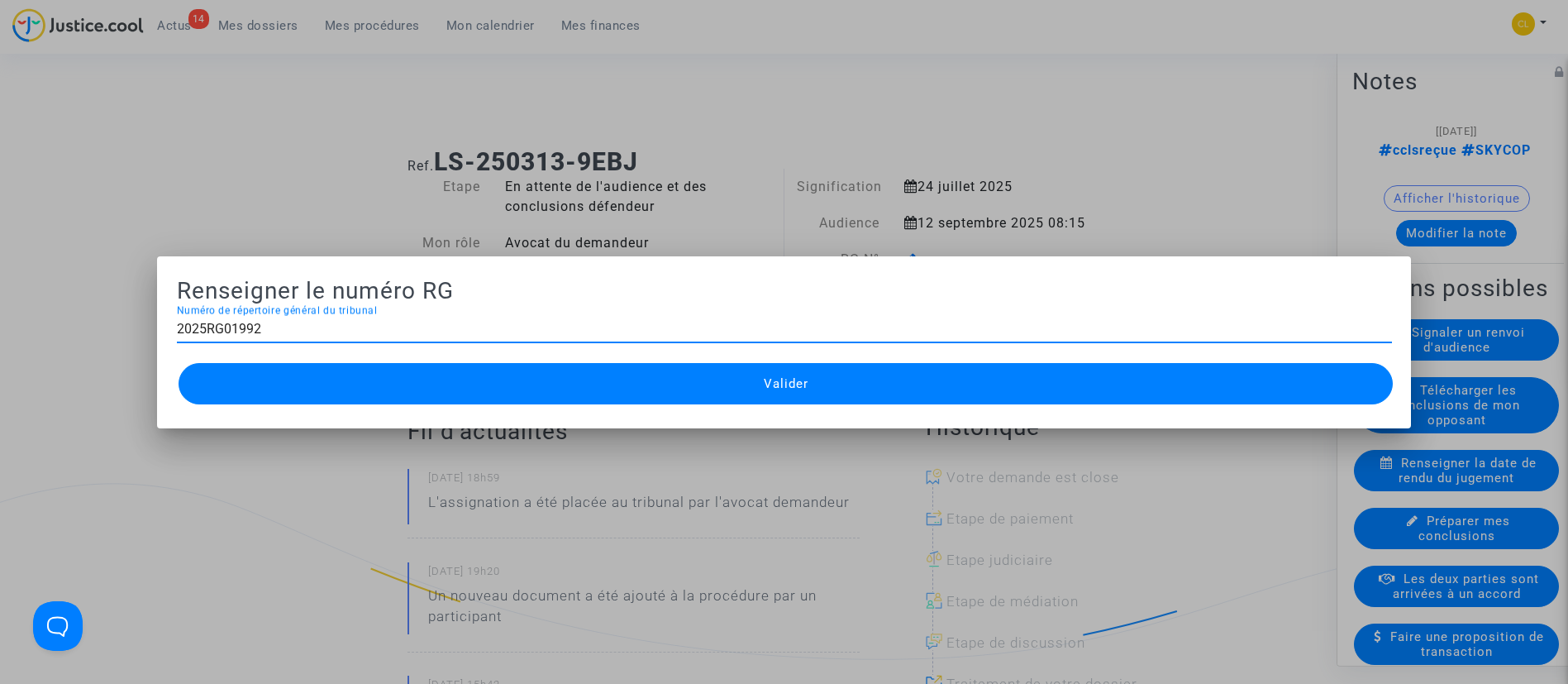
type input "2025RG01992"
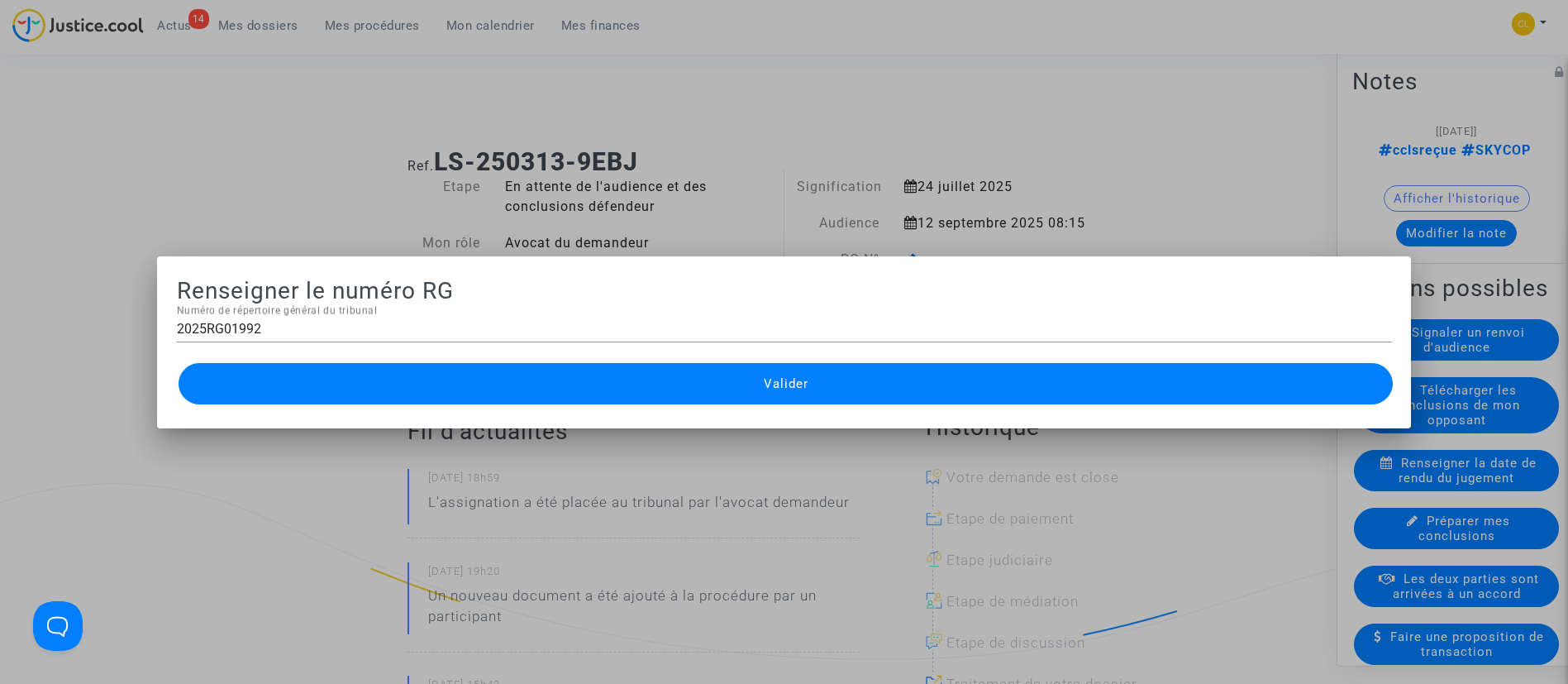
drag, startPoint x: 891, startPoint y: 368, endPoint x: 919, endPoint y: 348, distance: 34.4
click at [898, 366] on button "Valider" at bounding box center [786, 384] width 1215 height 42
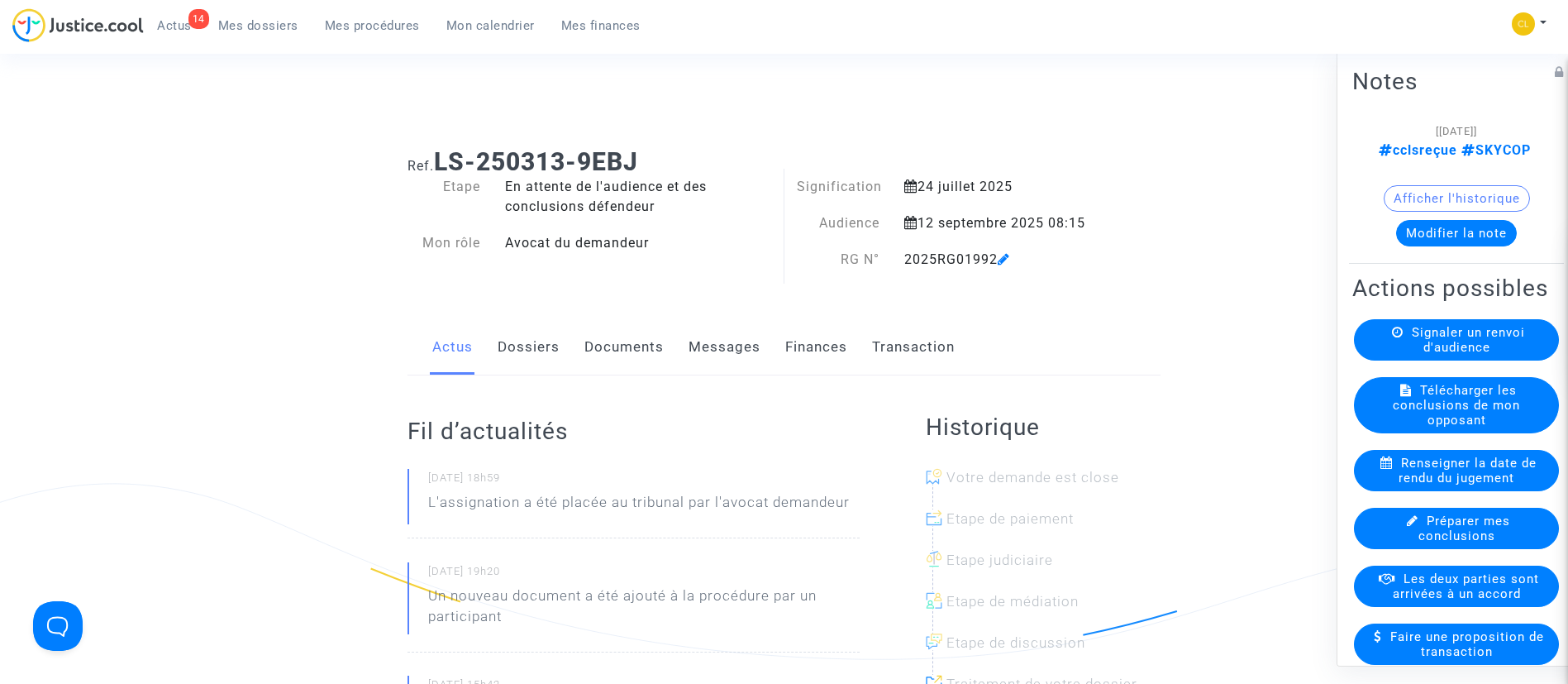
click at [386, 14] on link "Mes procédures" at bounding box center [373, 25] width 122 height 24
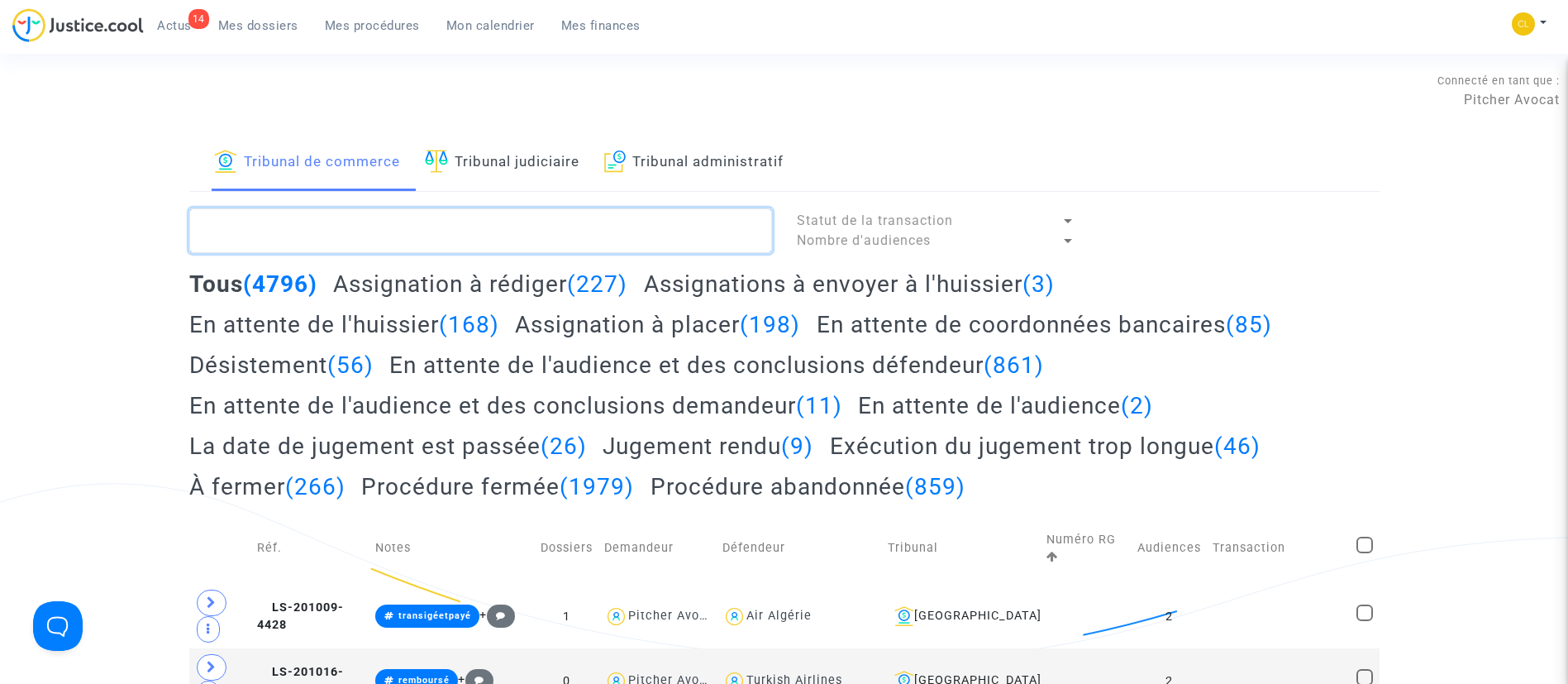
click at [531, 227] on textarea at bounding box center [481, 230] width 582 height 44
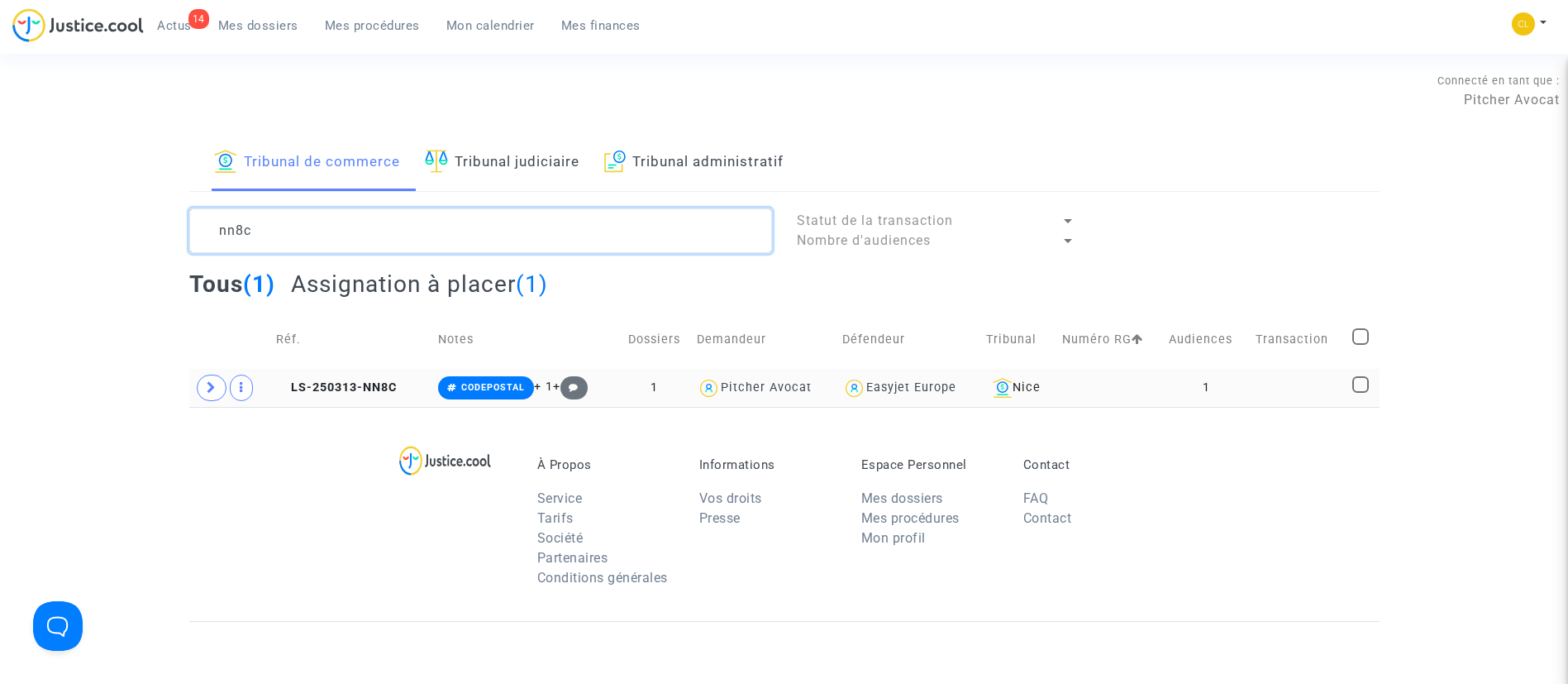
type textarea "nn8c"
click at [1207, 397] on td "1" at bounding box center [1206, 387] width 87 height 38
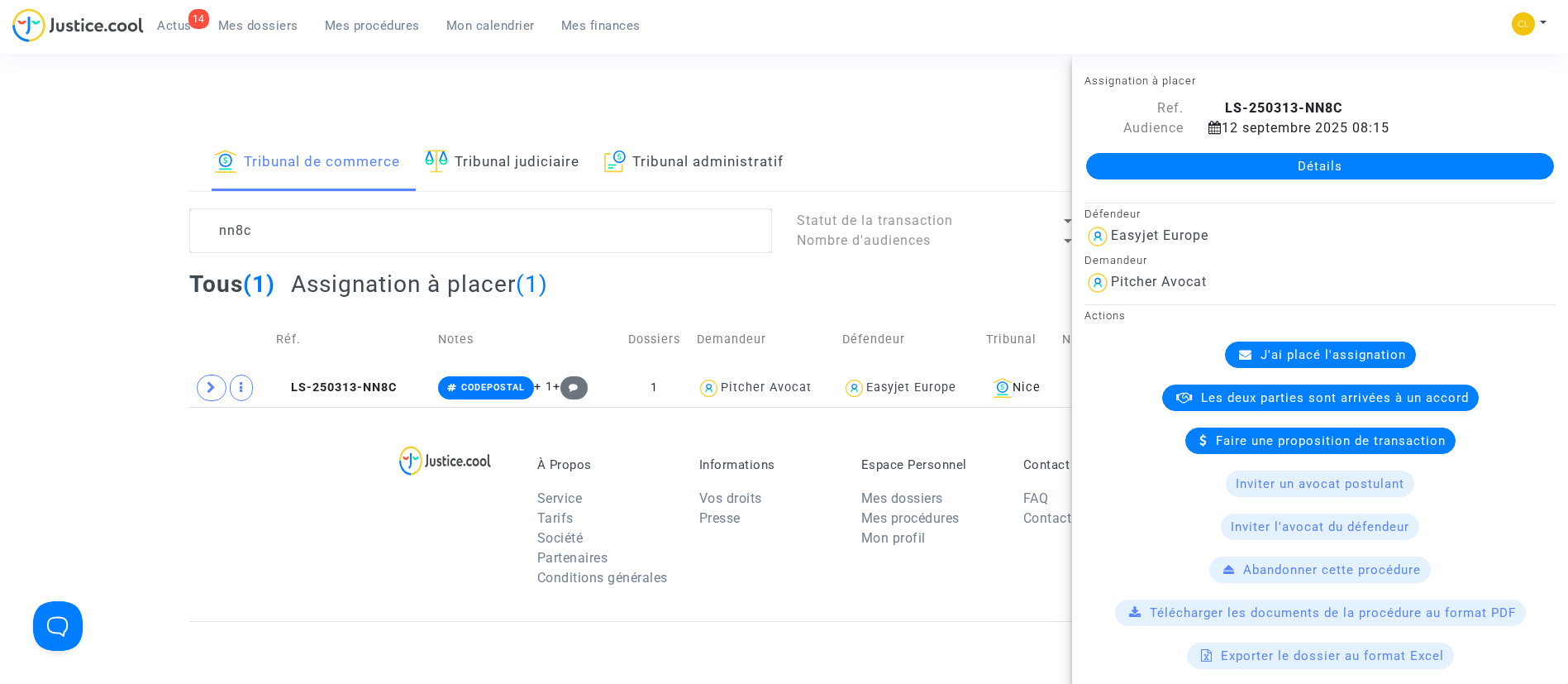
click at [1356, 353] on span "J'ai placé l'assignation" at bounding box center [1333, 355] width 145 height 15
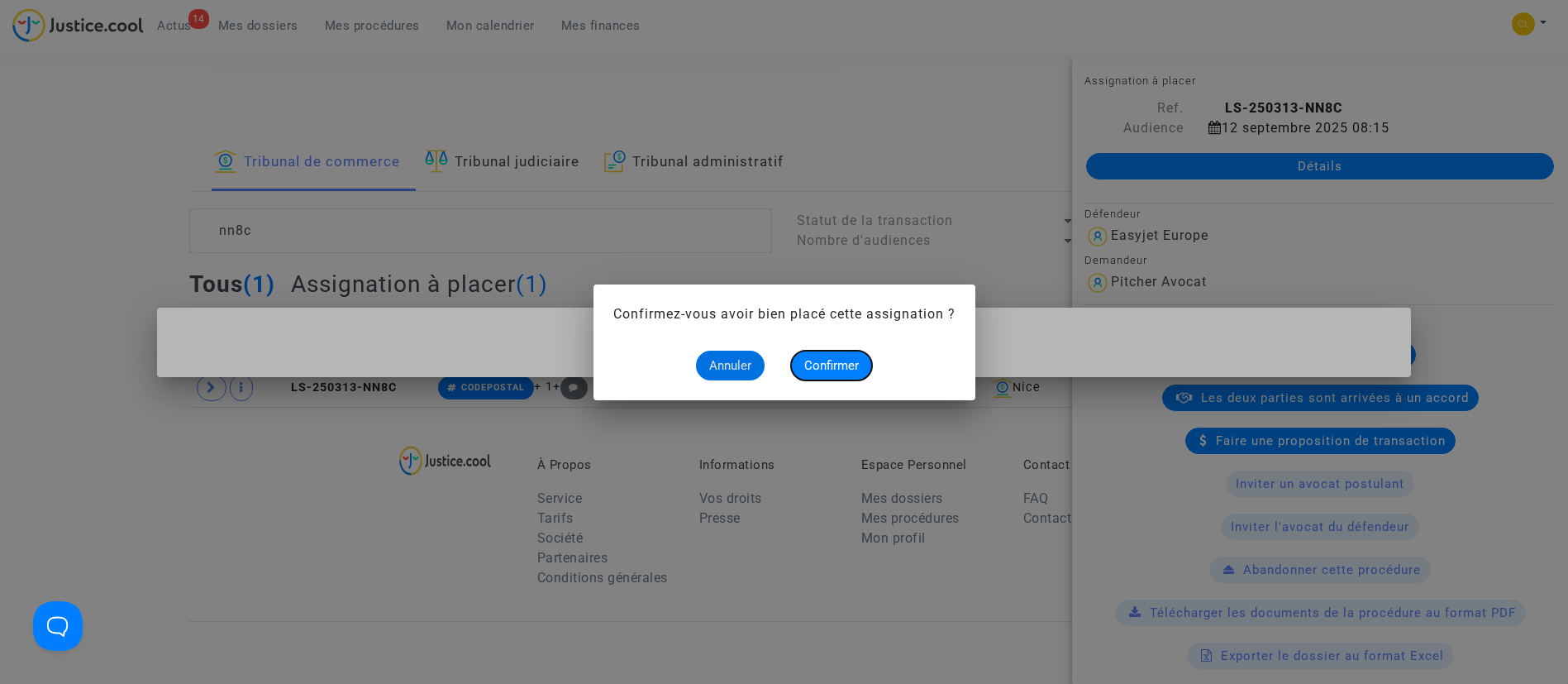
click at [850, 367] on span "Confirmer" at bounding box center [832, 366] width 54 height 15
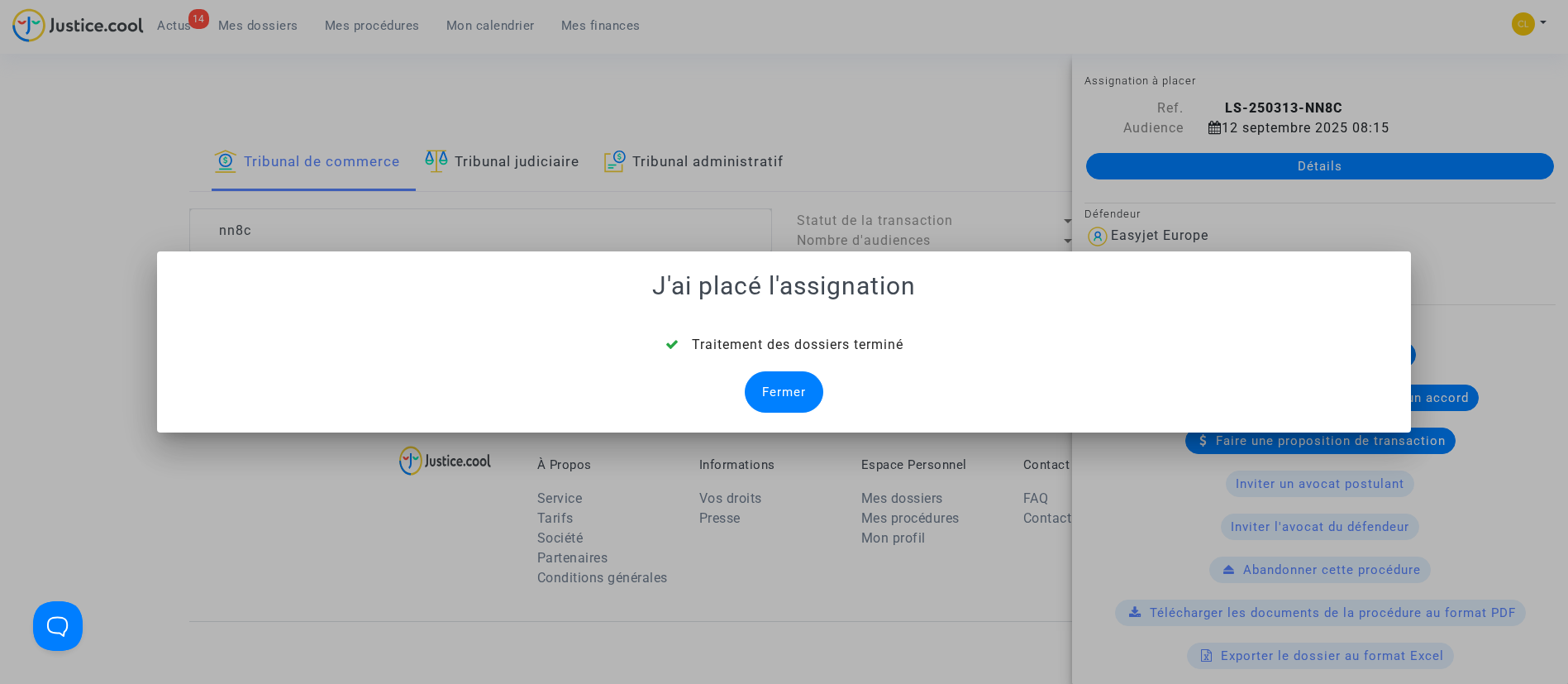
click at [774, 389] on div "Fermer" at bounding box center [784, 392] width 79 height 42
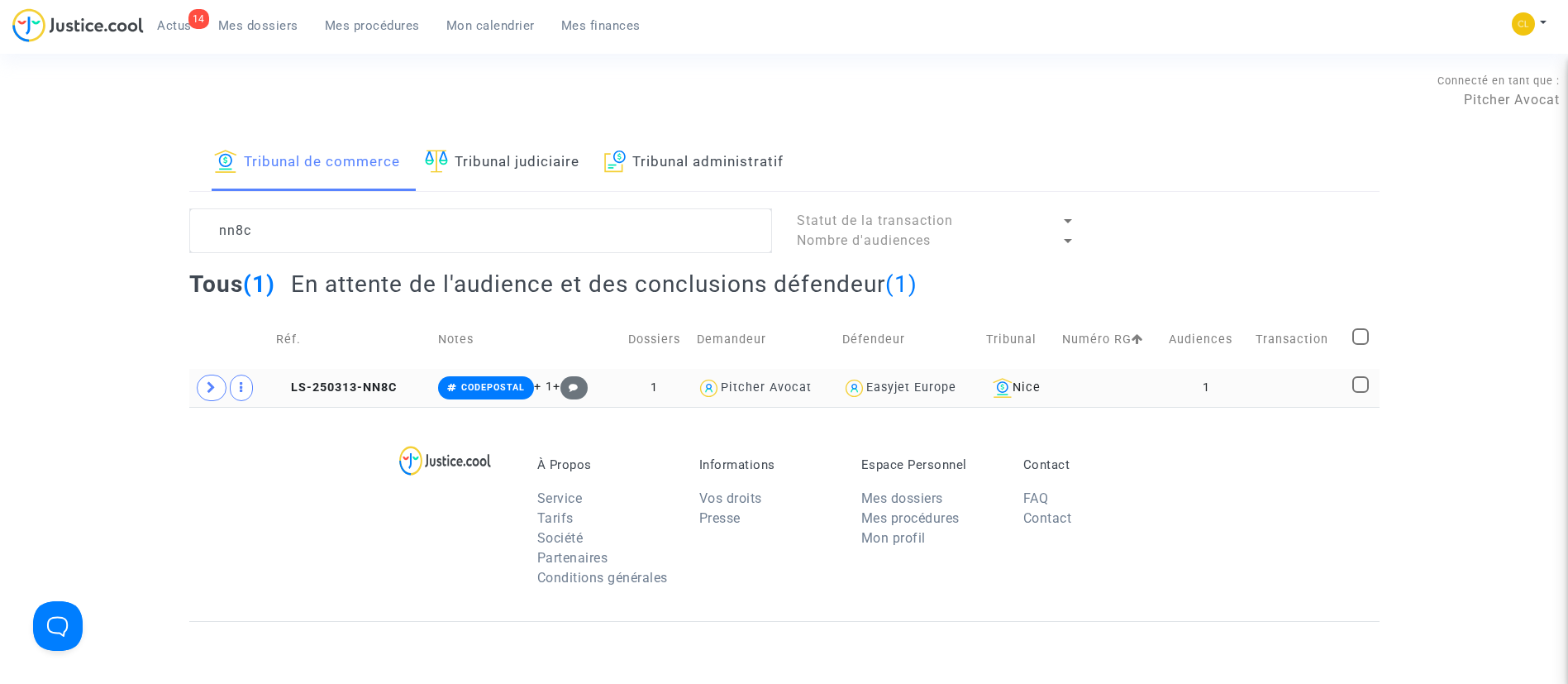
click at [1300, 381] on td at bounding box center [1298, 387] width 97 height 38
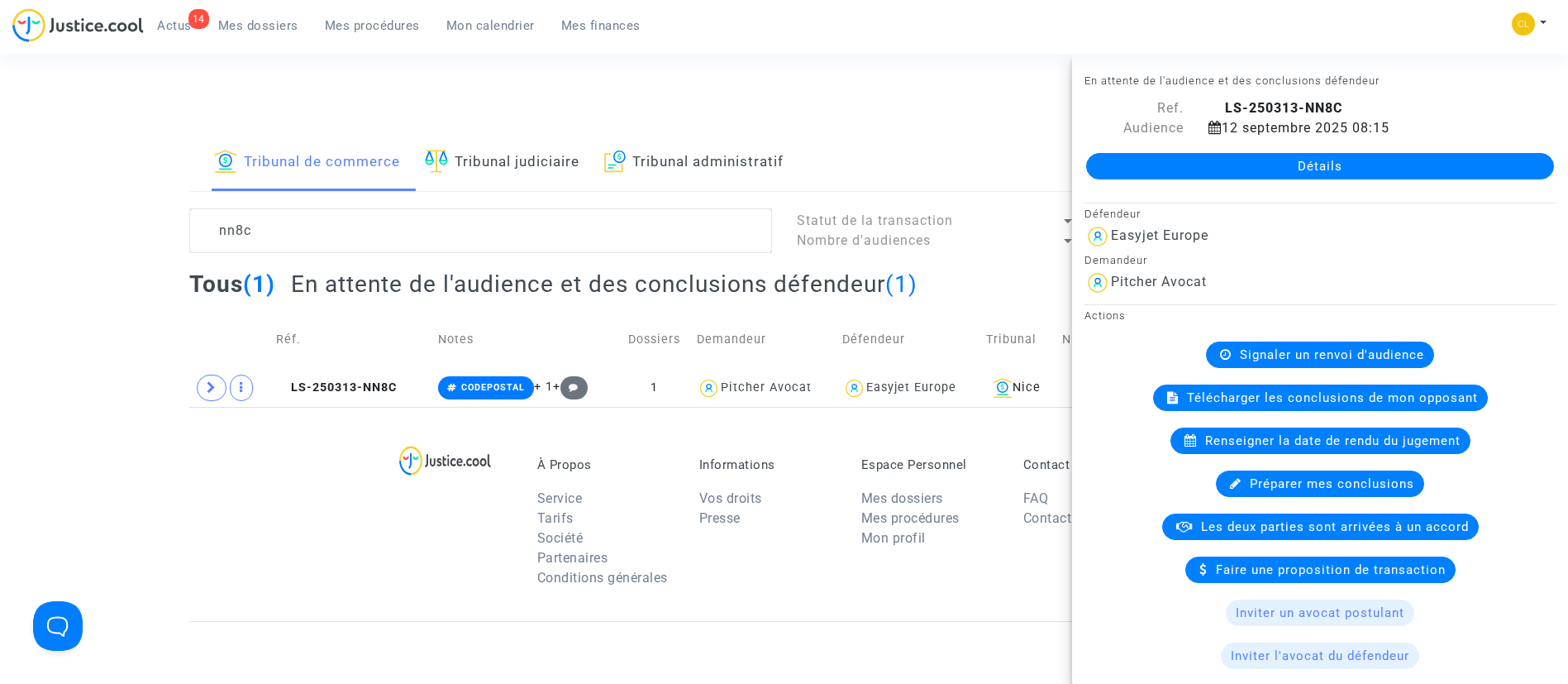
drag, startPoint x: 1251, startPoint y: 161, endPoint x: 1297, endPoint y: 201, distance: 61.0
click at [1251, 161] on link "Détails" at bounding box center [1320, 166] width 468 height 26
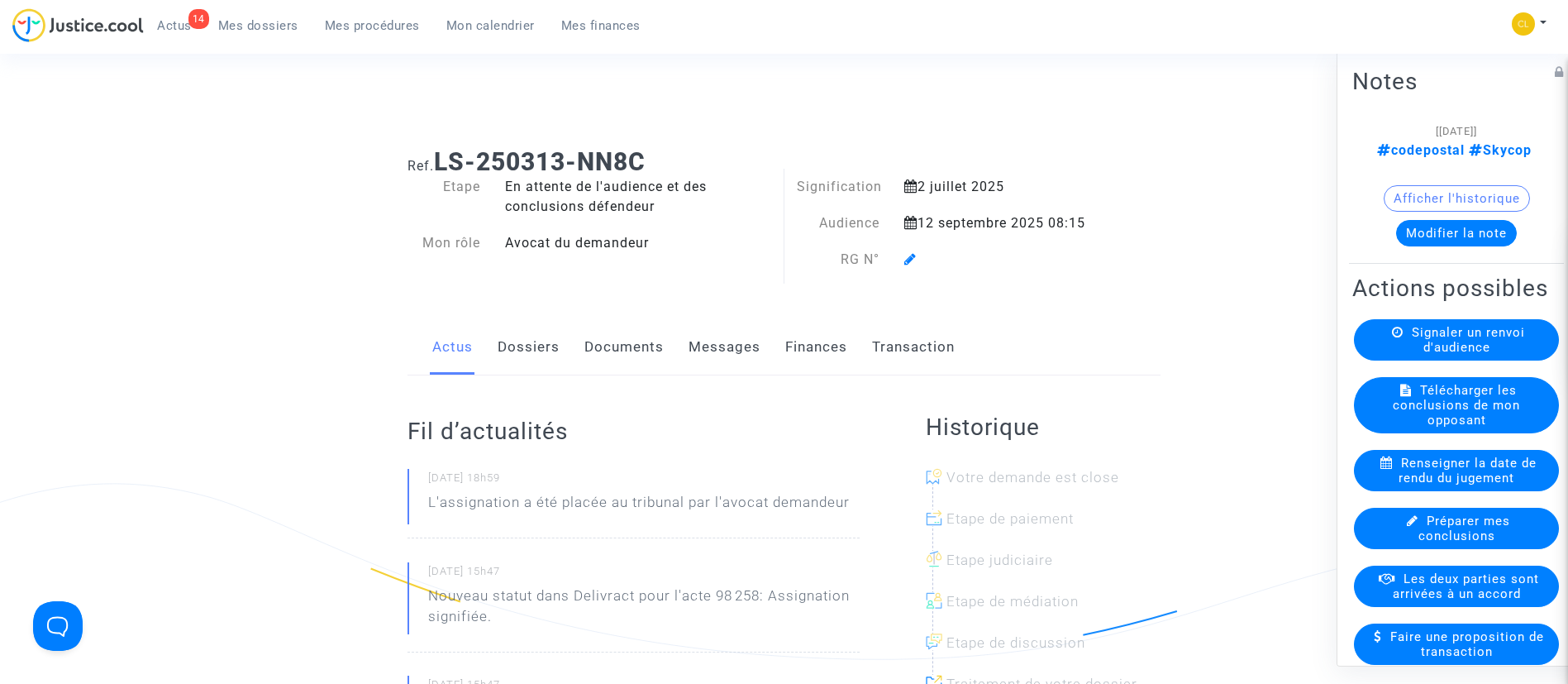
click at [909, 263] on icon at bounding box center [911, 259] width 13 height 14
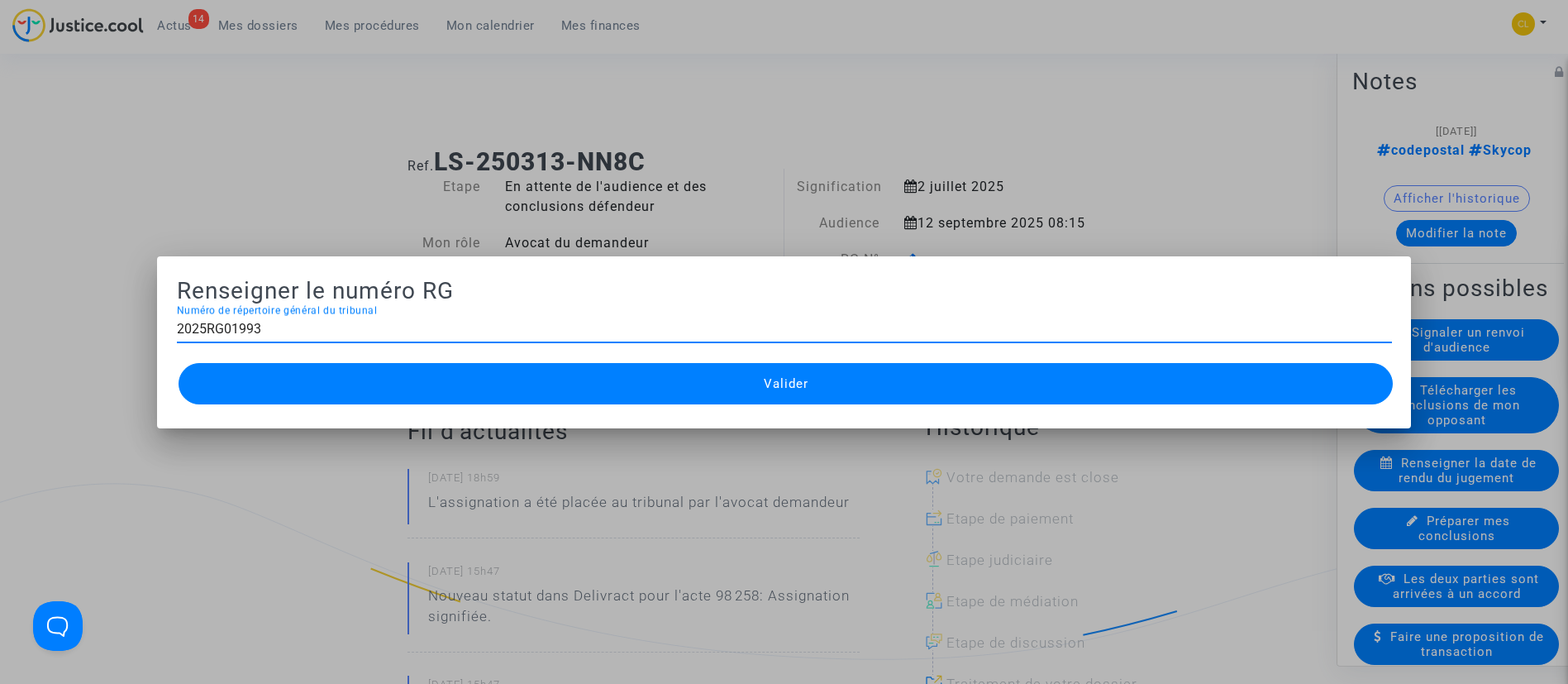
type input "2025RG01993"
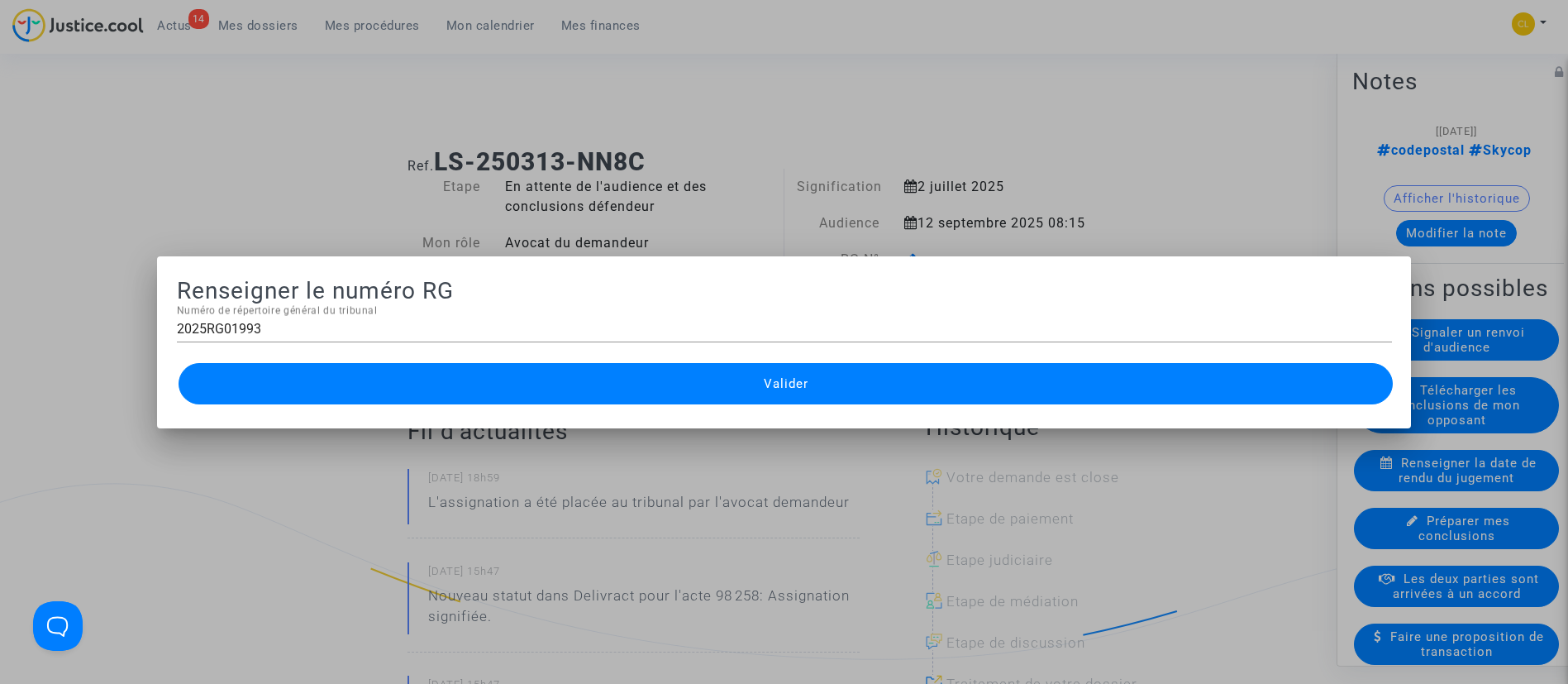
click at [1003, 376] on button "Valider" at bounding box center [786, 384] width 1215 height 42
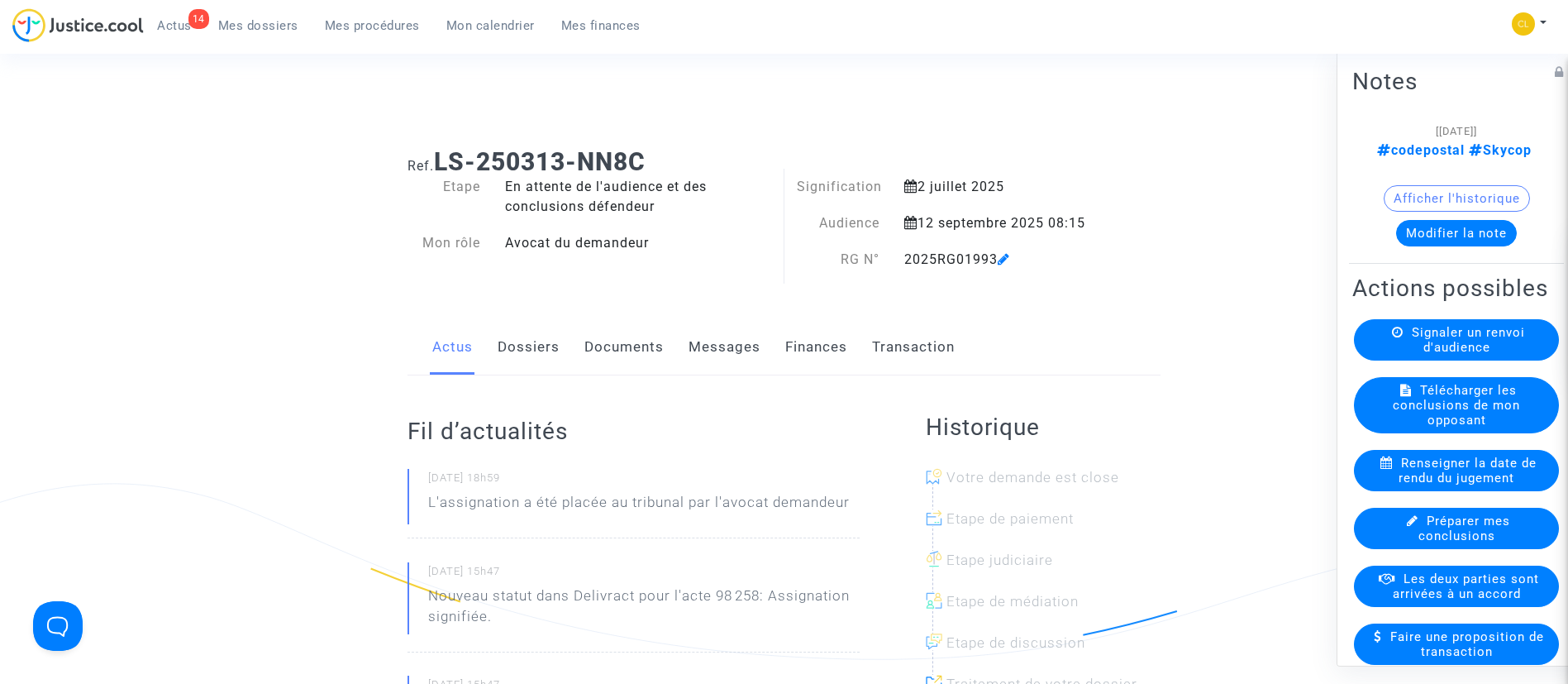
click at [365, 33] on link "Mes procédures" at bounding box center [373, 25] width 122 height 24
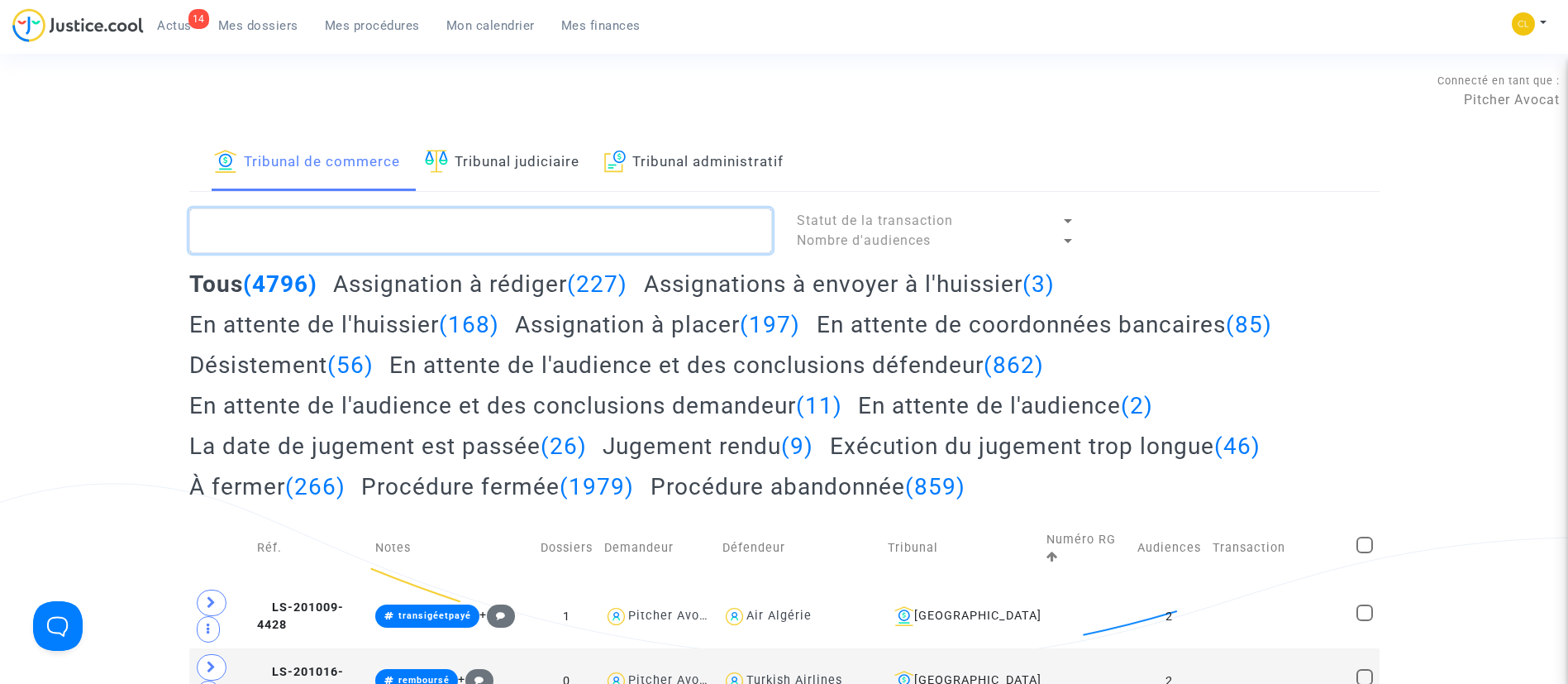
click at [426, 218] on textarea at bounding box center [481, 230] width 582 height 44
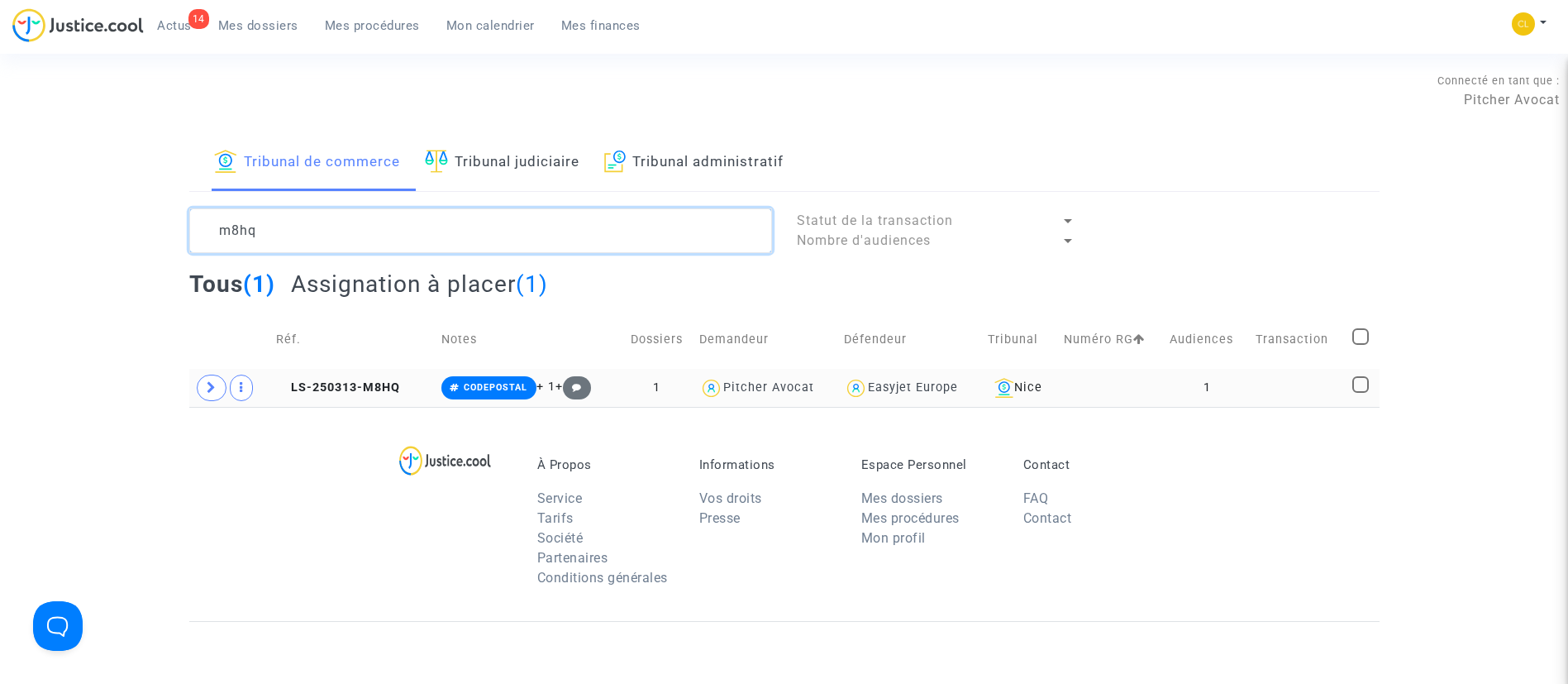
type textarea "m8hq"
click at [1242, 374] on td "1" at bounding box center [1206, 387] width 86 height 38
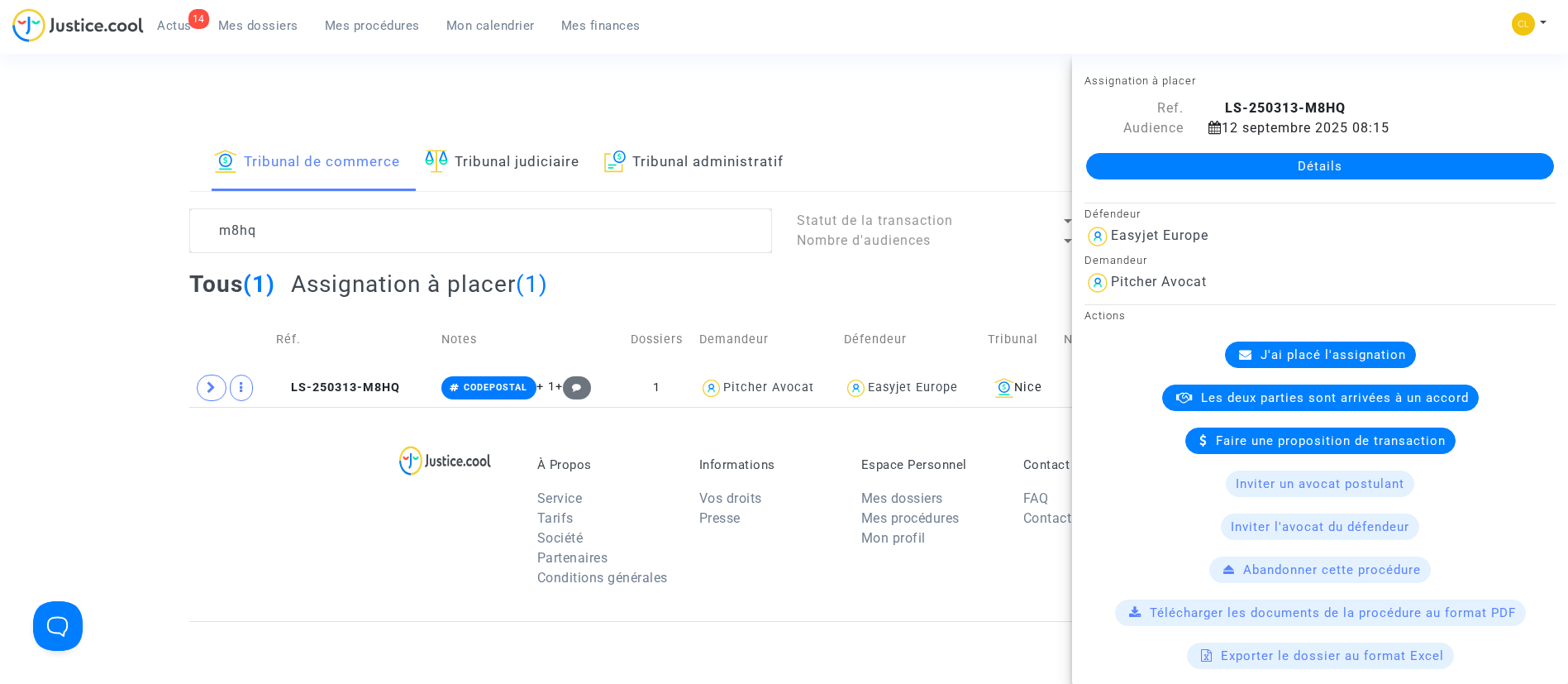
click at [1290, 347] on span "J'ai placé l'assignation" at bounding box center [1333, 355] width 145 height 15
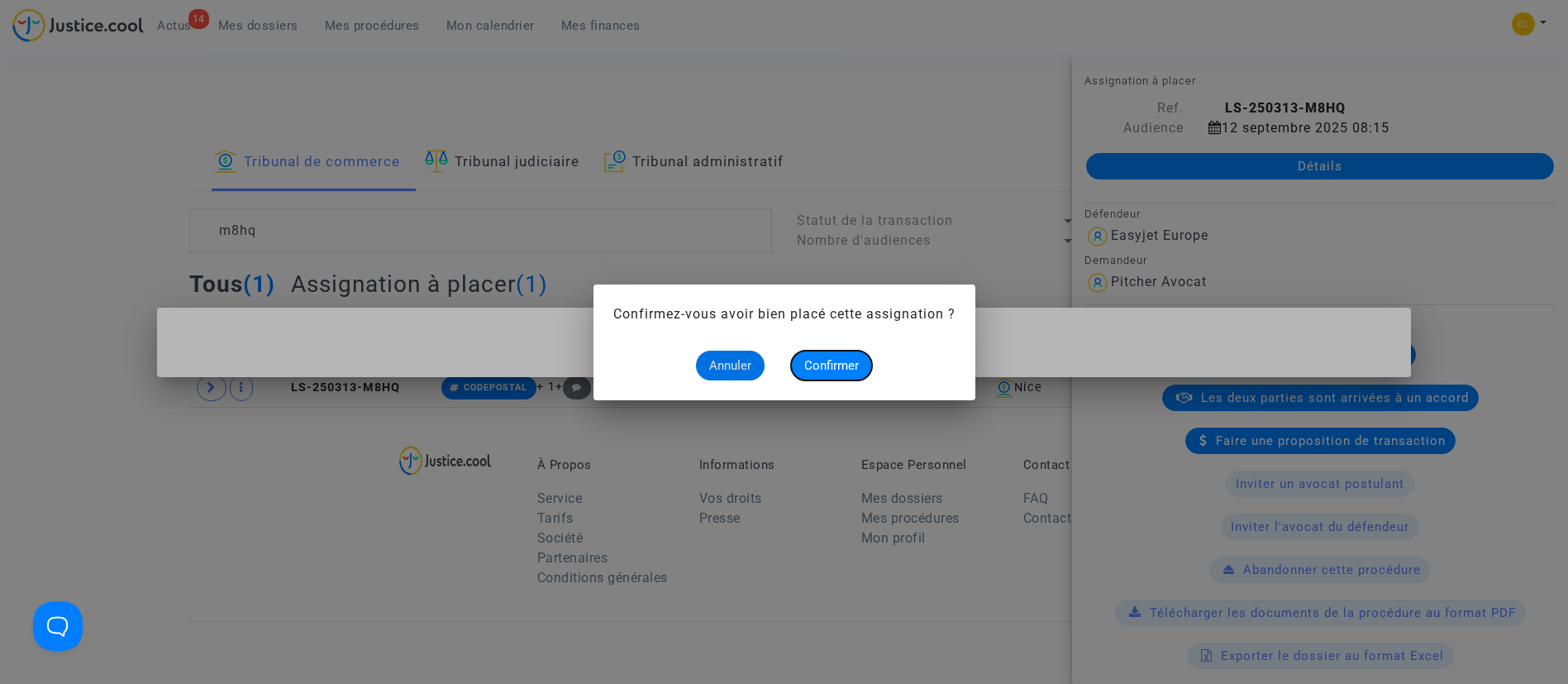
click at [836, 365] on span "Confirmer" at bounding box center [832, 366] width 54 height 15
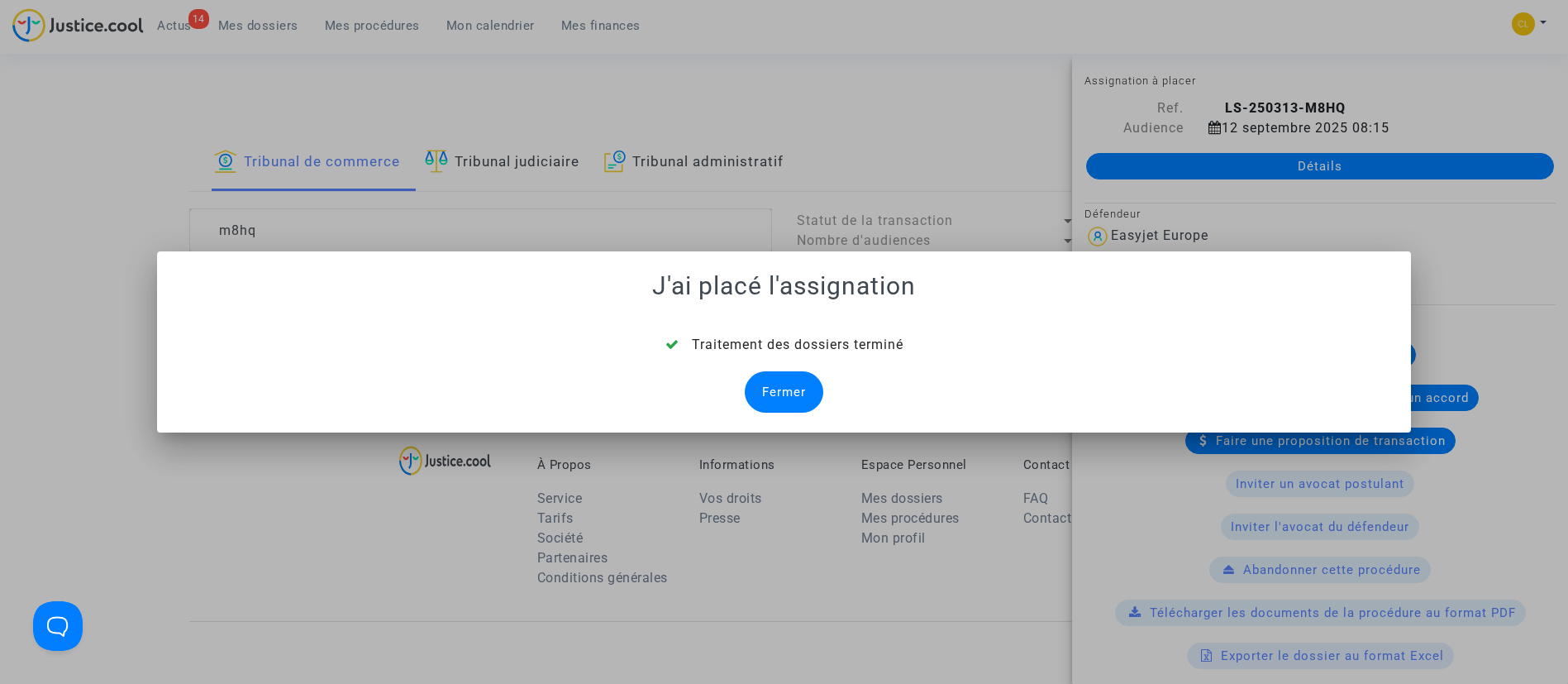
click at [808, 383] on div "Fermer" at bounding box center [784, 392] width 79 height 42
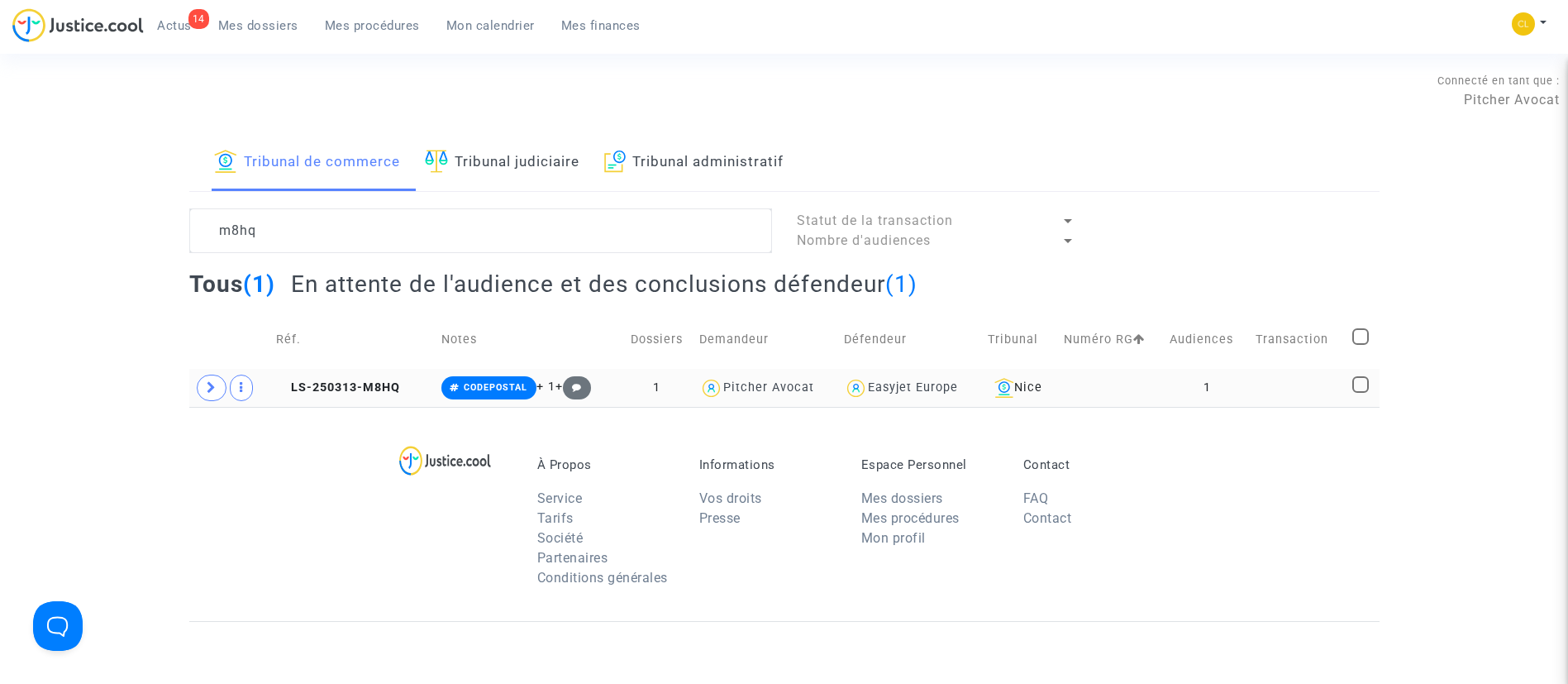
click at [1269, 400] on td at bounding box center [1298, 387] width 97 height 38
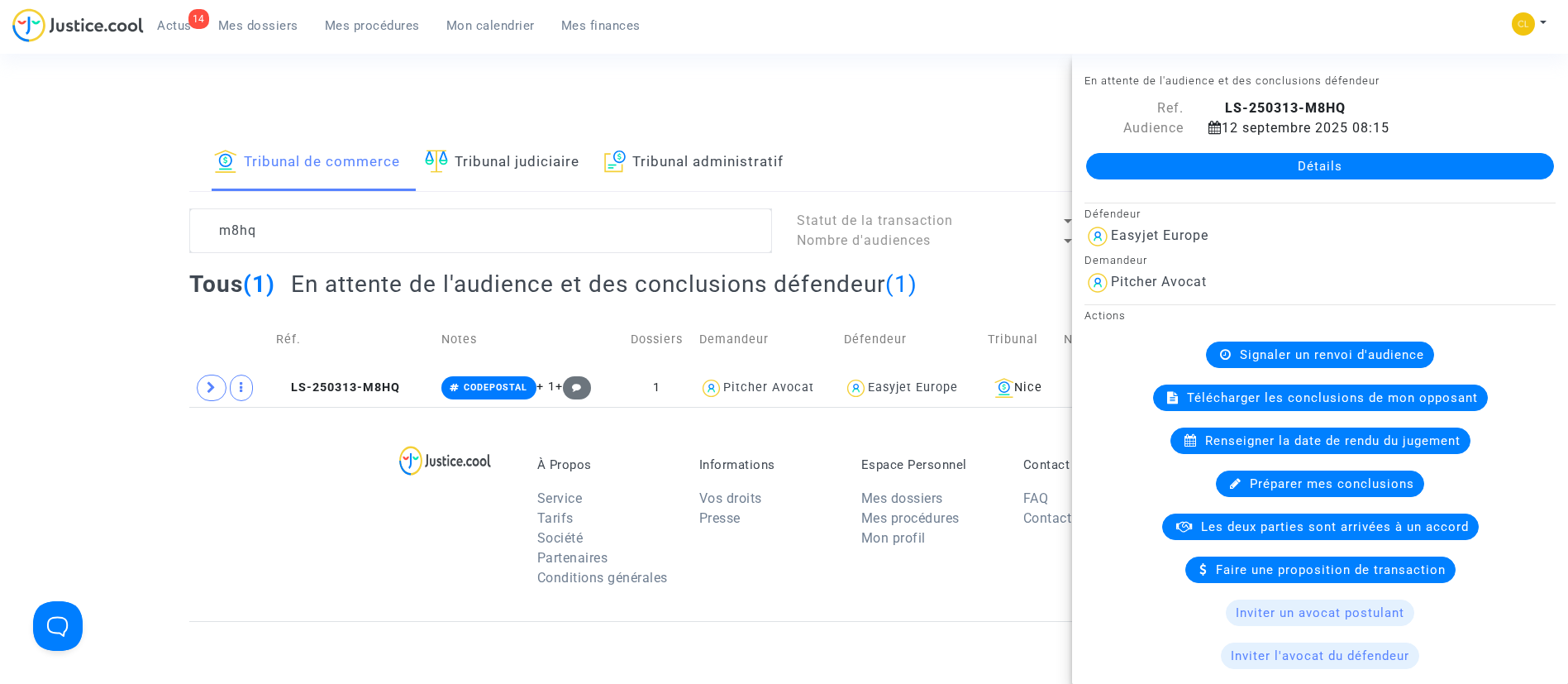
click at [1255, 163] on link "Détails" at bounding box center [1320, 166] width 468 height 26
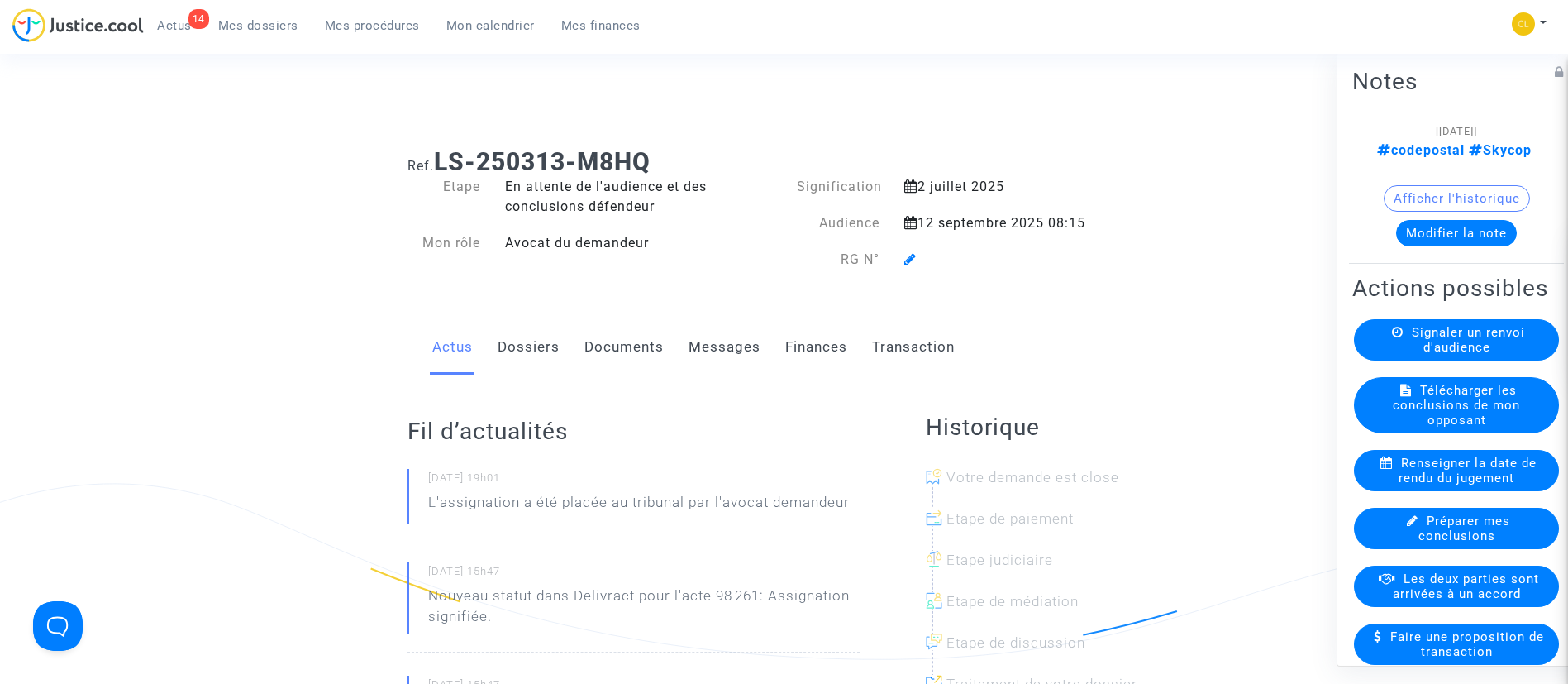
click at [902, 259] on div at bounding box center [999, 259] width 216 height 20
click at [911, 261] on icon at bounding box center [911, 259] width 13 height 14
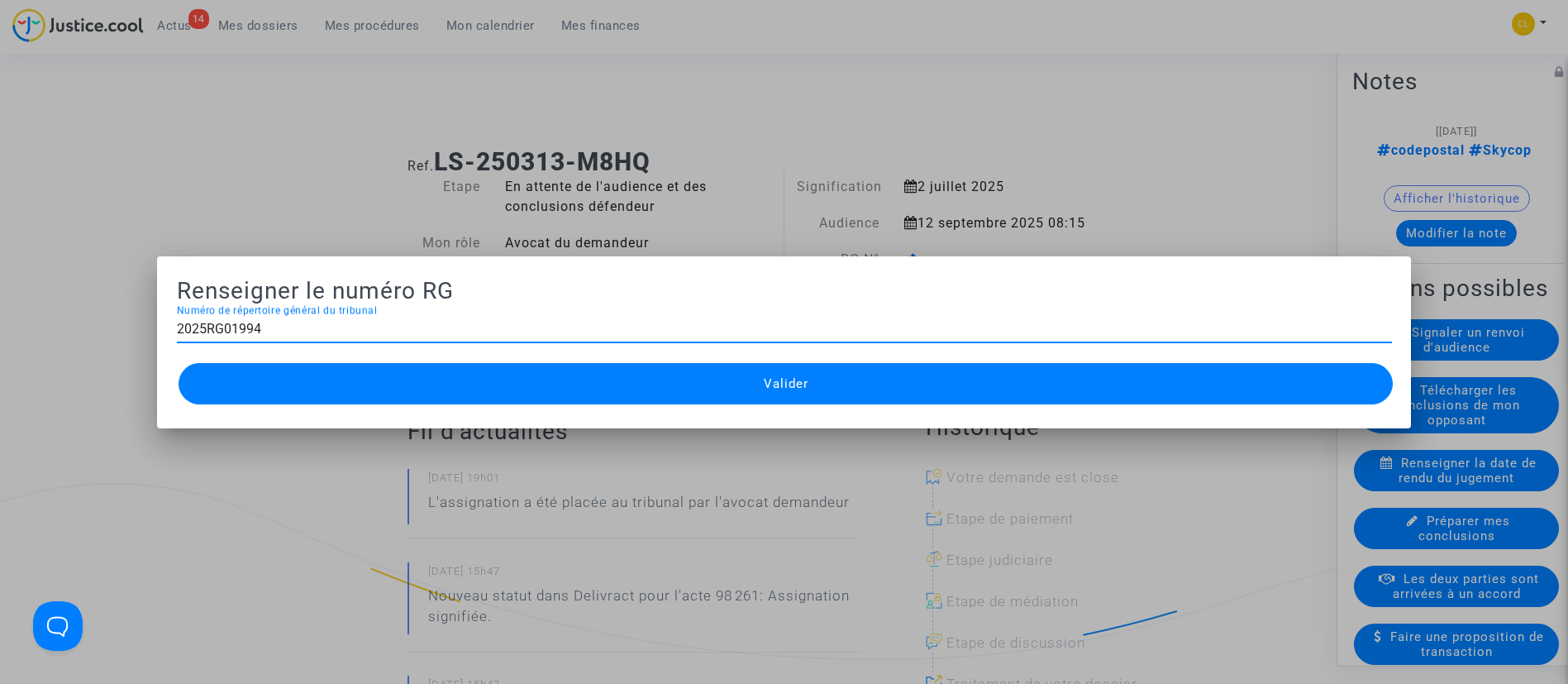
type input "2025RG01994"
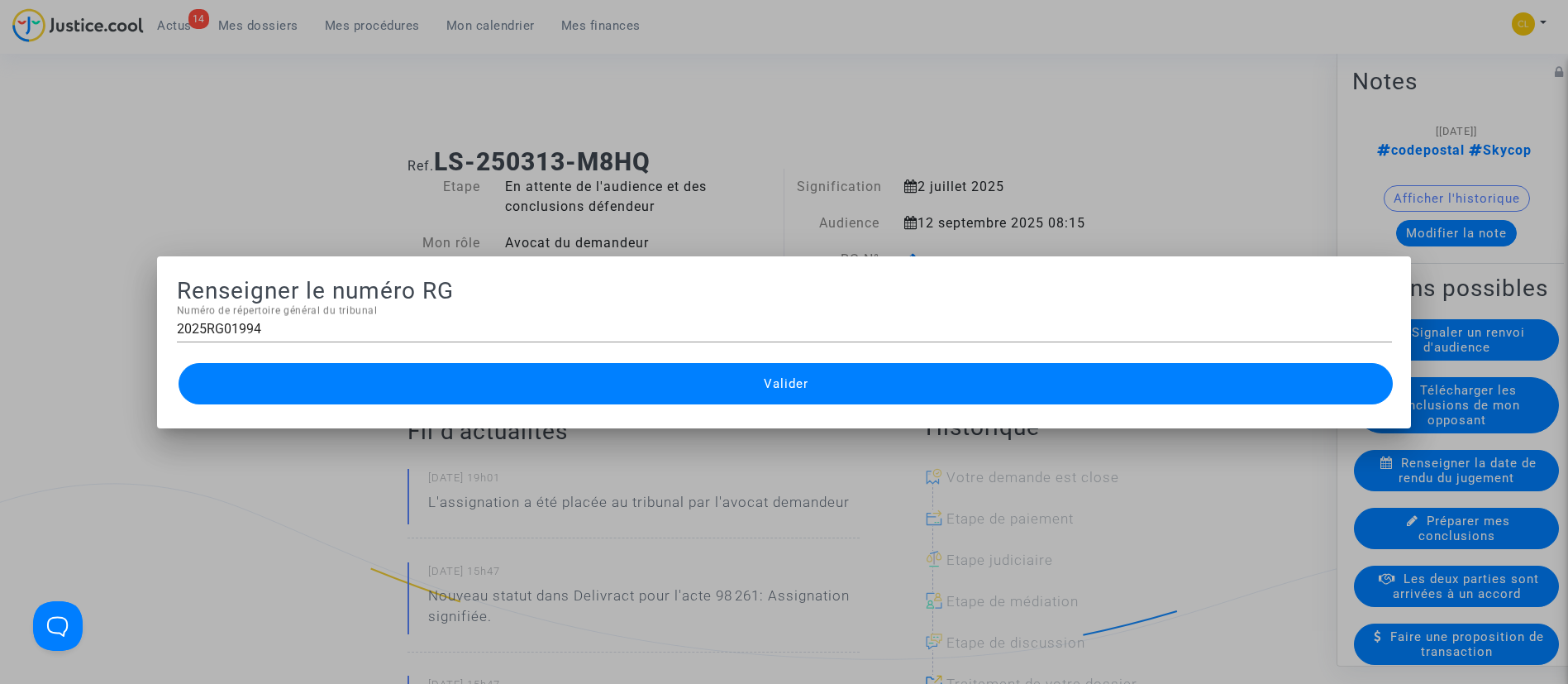
click at [703, 366] on button "Valider" at bounding box center [786, 384] width 1215 height 42
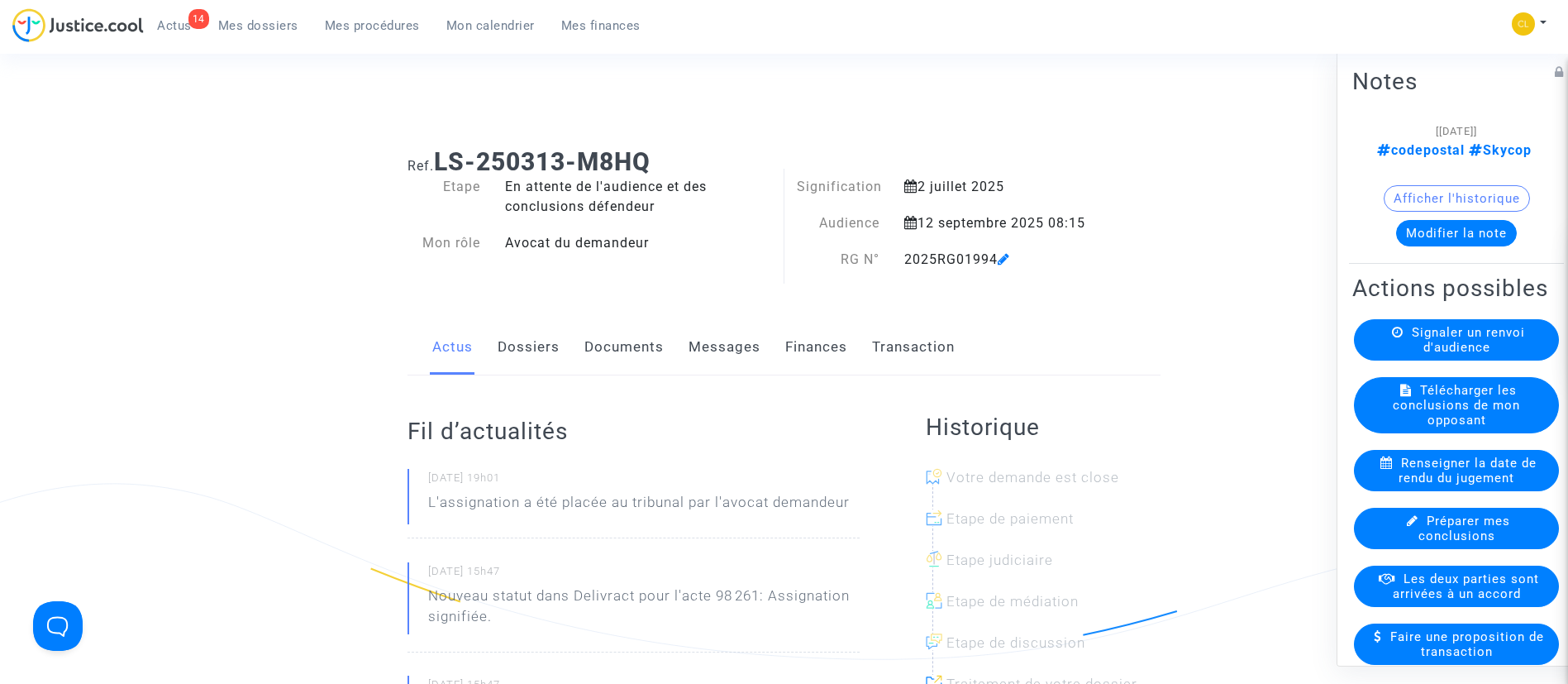
click at [358, 15] on link "Mes procédures" at bounding box center [373, 25] width 122 height 24
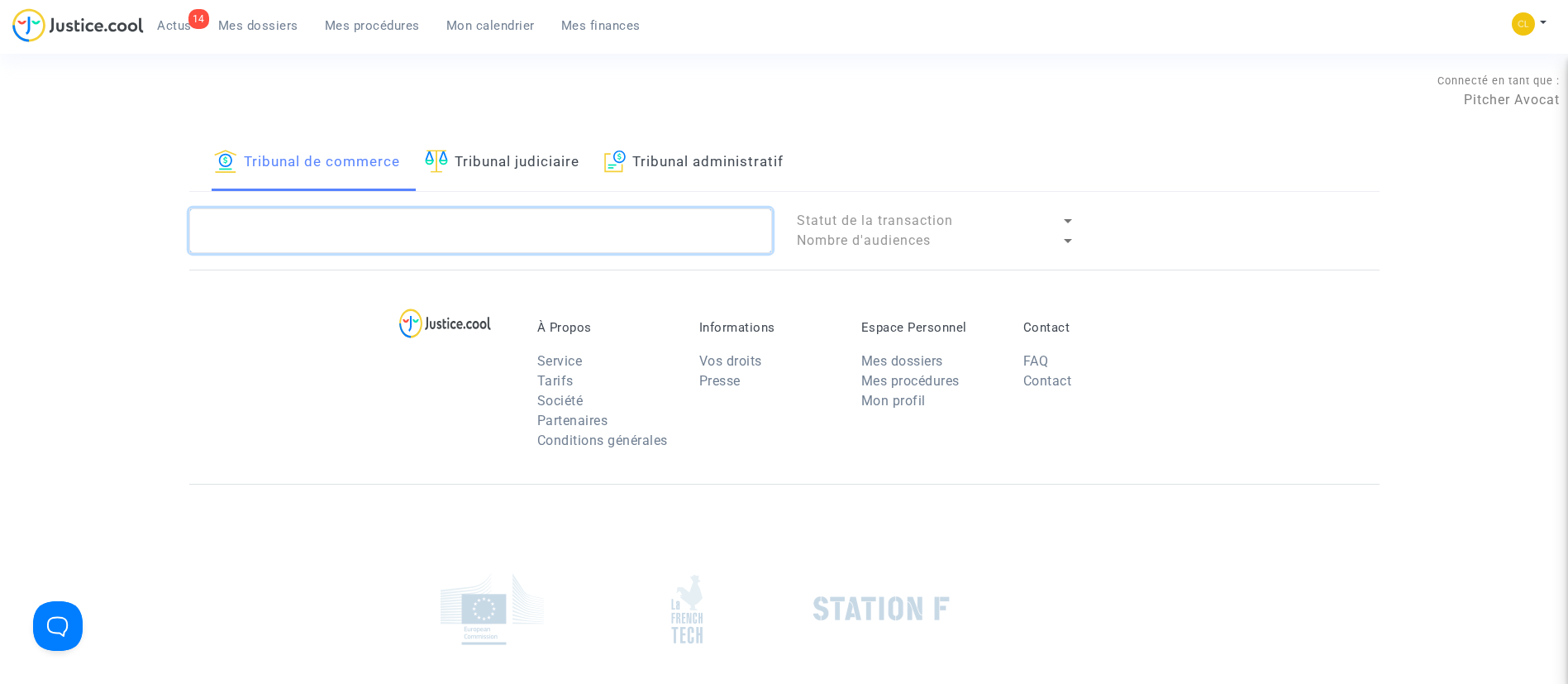
click at [550, 239] on textarea at bounding box center [481, 230] width 582 height 44
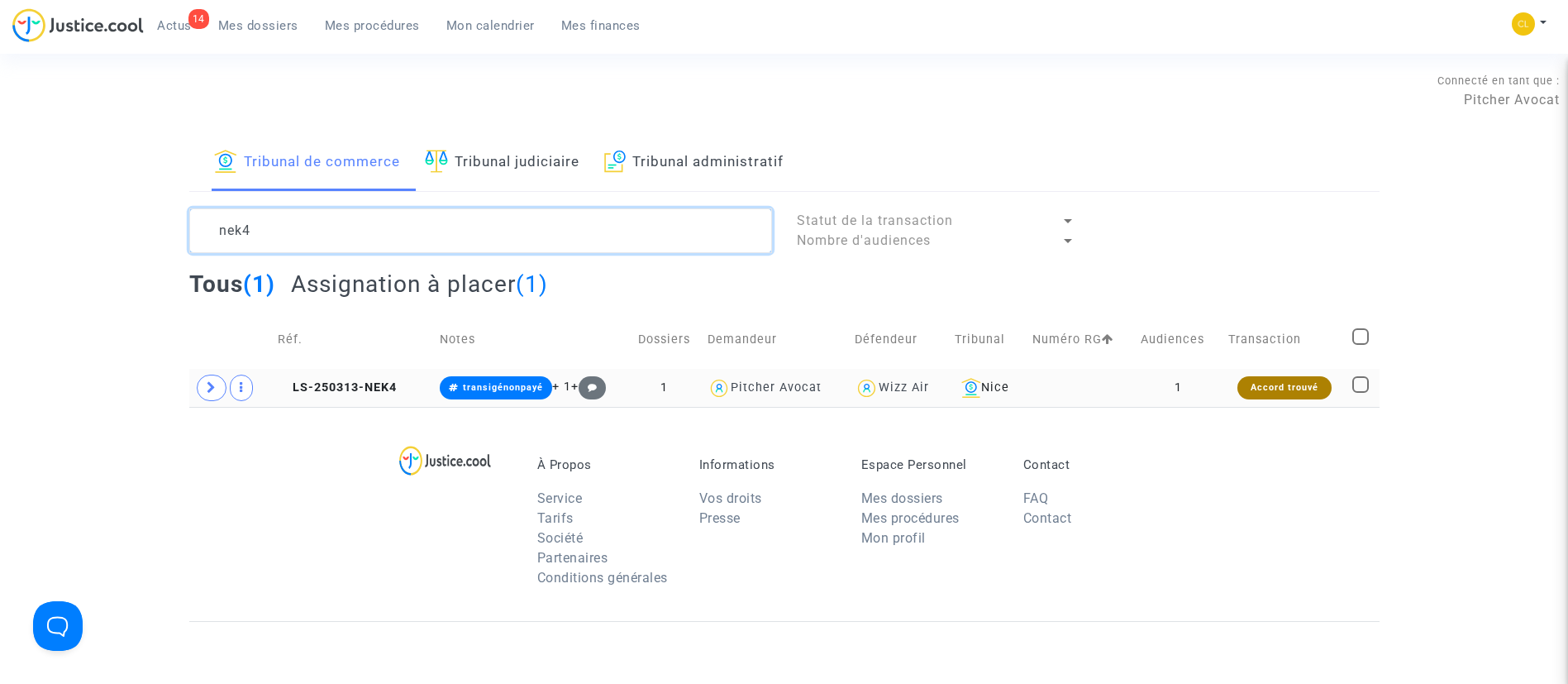
type textarea "nek4"
click at [1217, 389] on td "1" at bounding box center [1178, 387] width 88 height 38
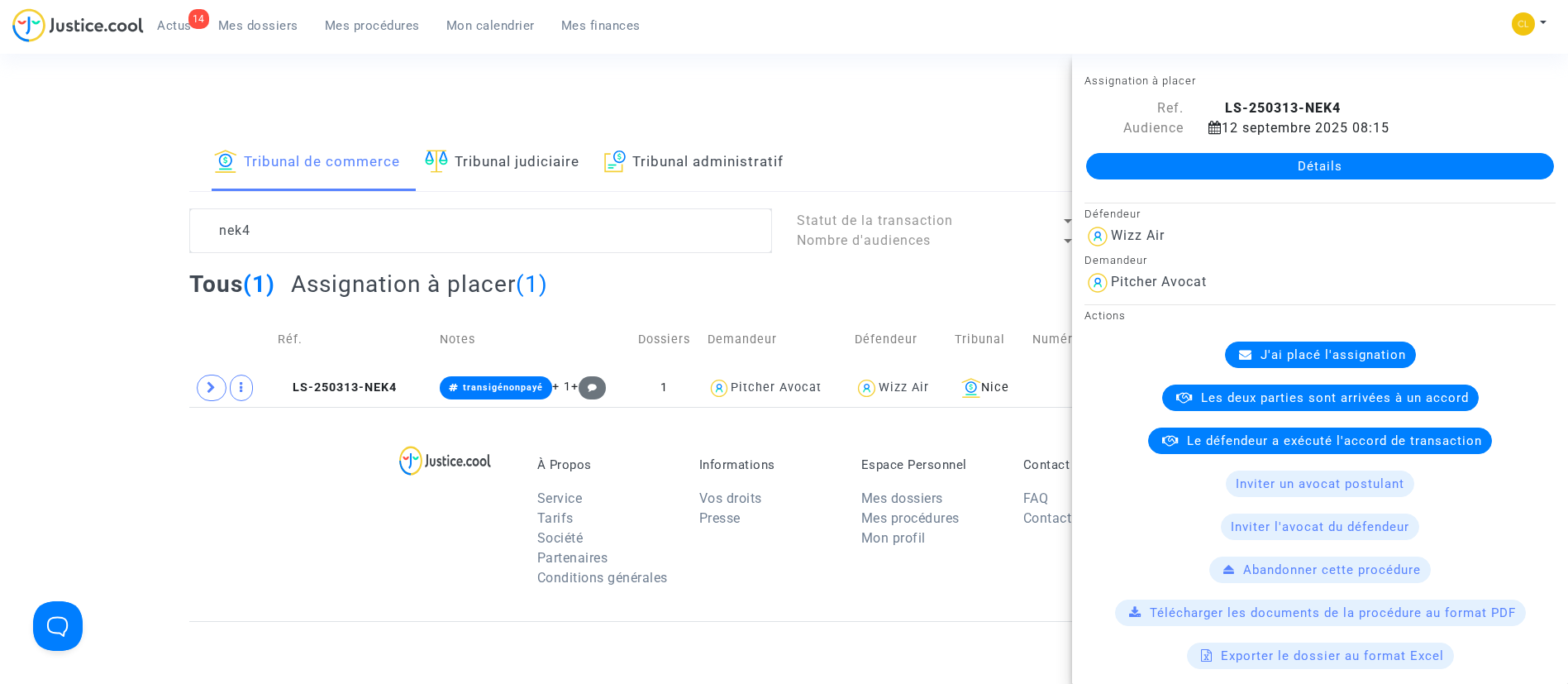
click at [1215, 158] on link "Détails" at bounding box center [1320, 166] width 468 height 26
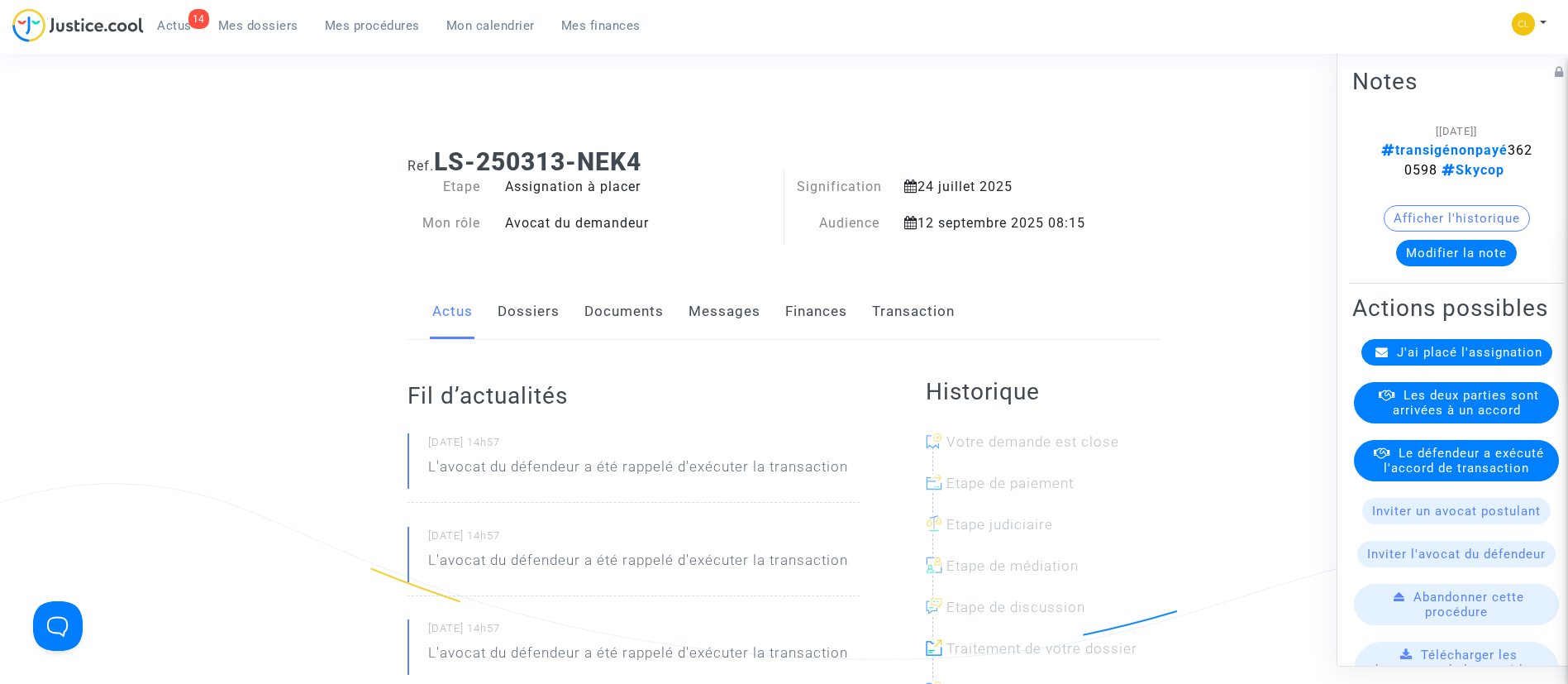
click at [1518, 365] on div "J'ai placé l'assignation" at bounding box center [1456, 351] width 191 height 26
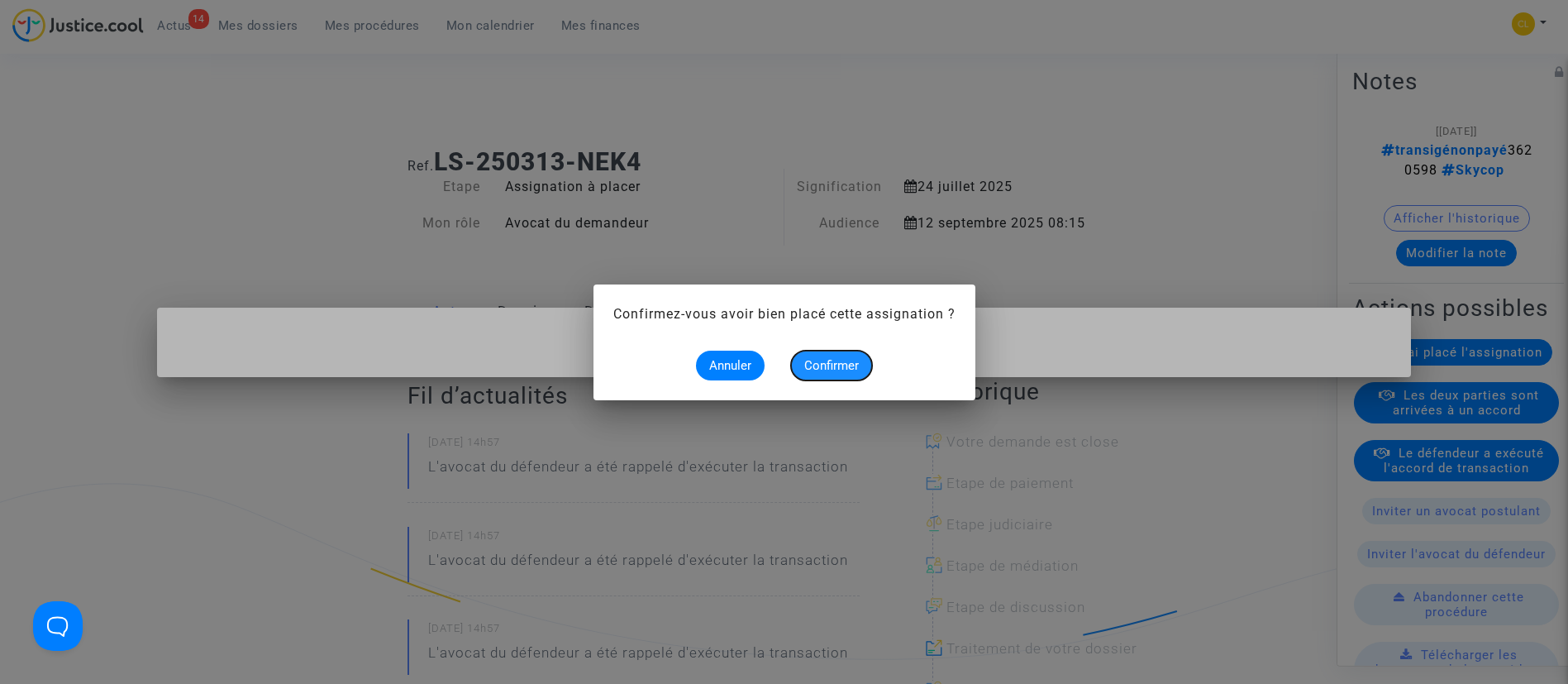
click at [827, 368] on span "Confirmer" at bounding box center [832, 366] width 54 height 15
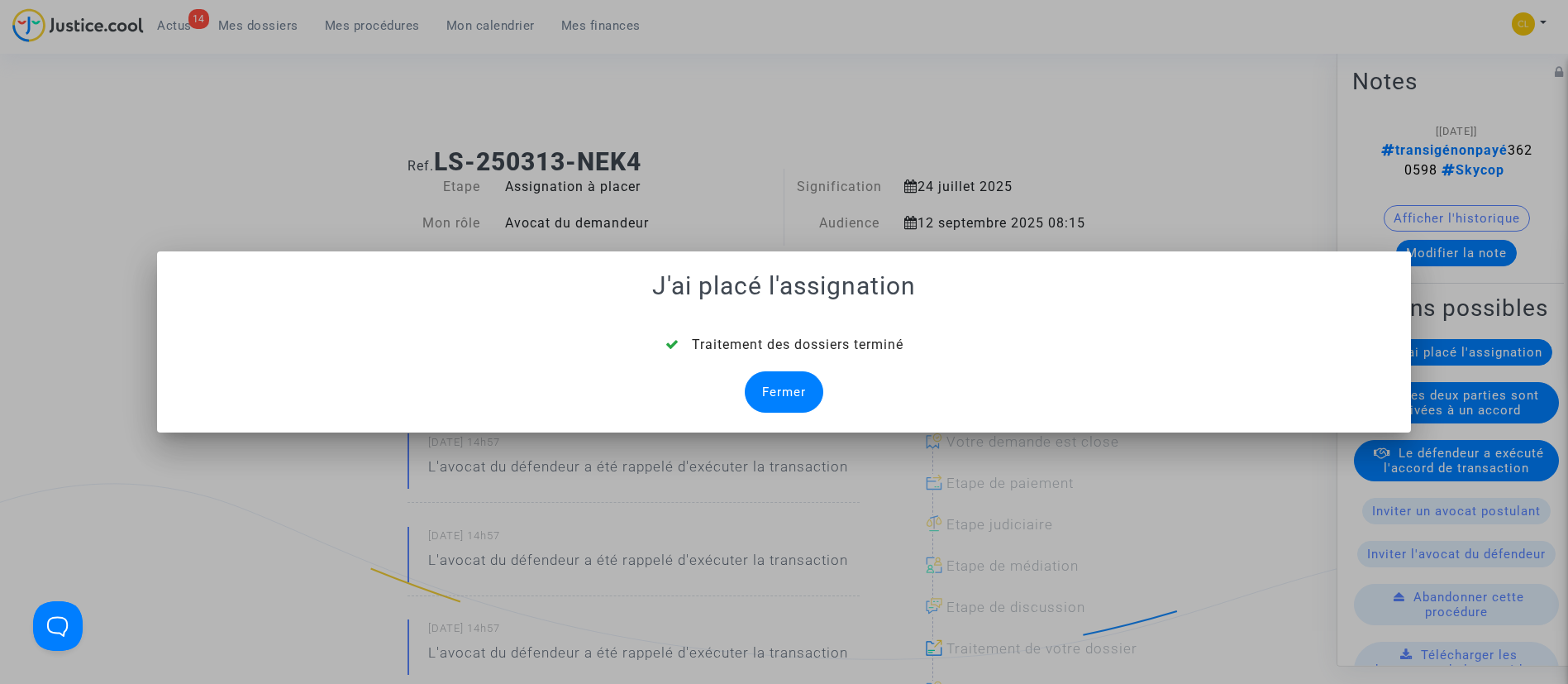
click at [793, 396] on div "Fermer" at bounding box center [784, 392] width 79 height 42
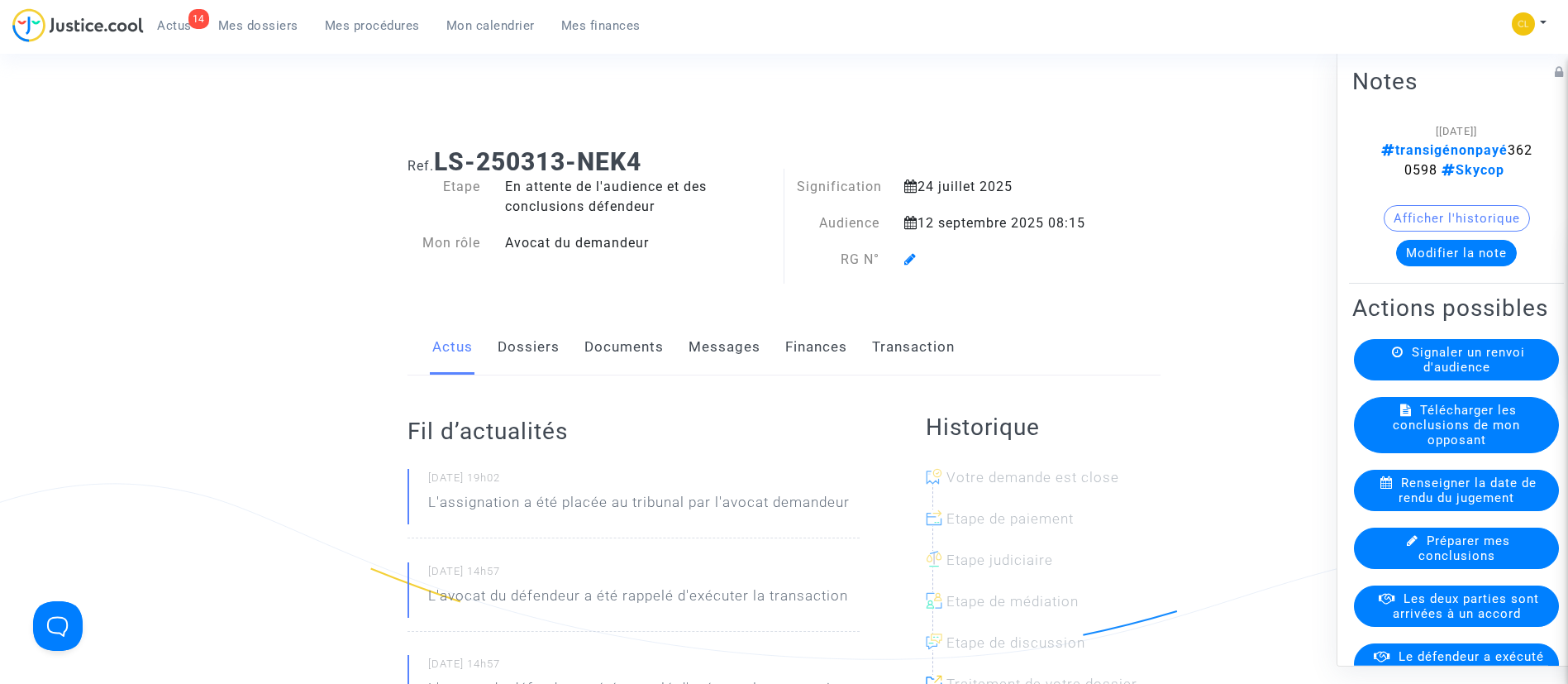
click at [908, 266] on span at bounding box center [911, 211] width 13 height 111
click at [906, 255] on icon at bounding box center [911, 259] width 13 height 14
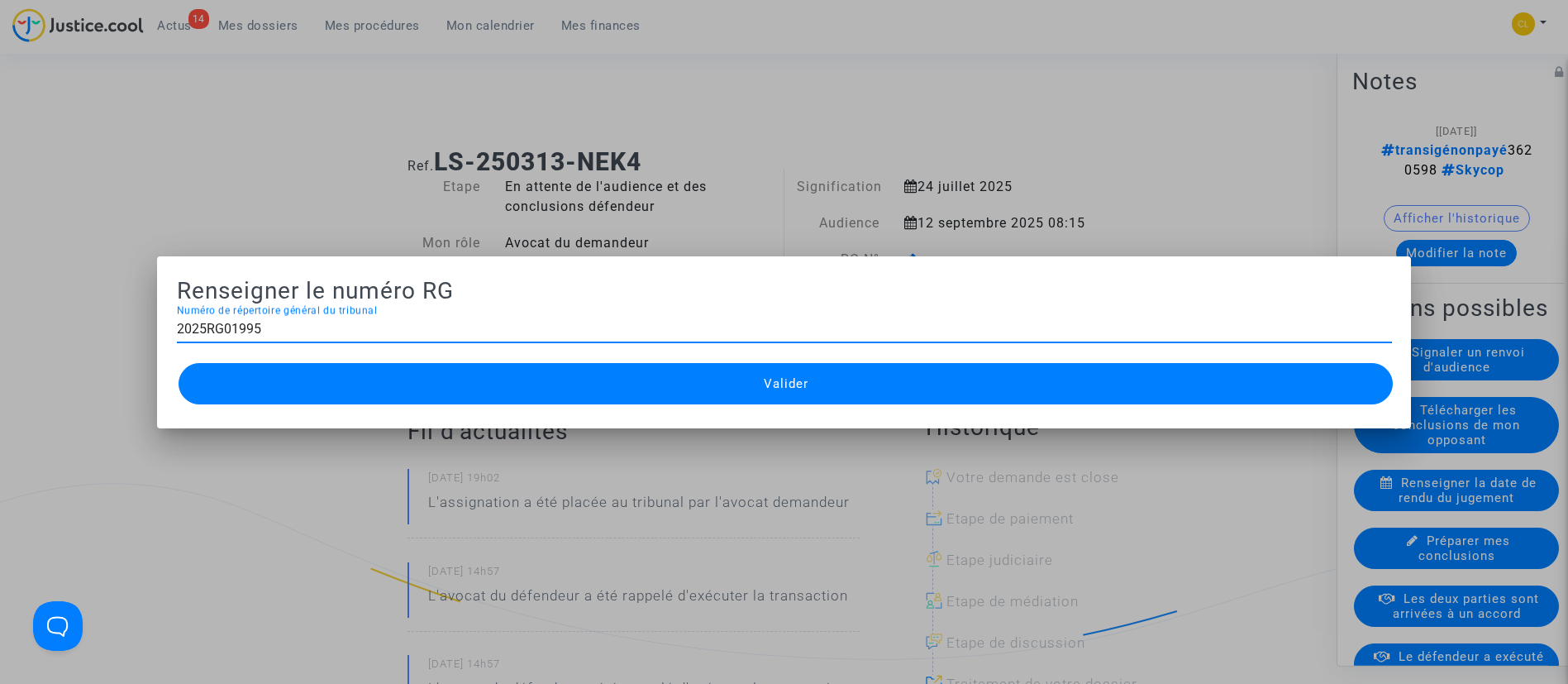
type input "2025RG01995"
click at [899, 396] on button "Valider" at bounding box center [786, 384] width 1215 height 42
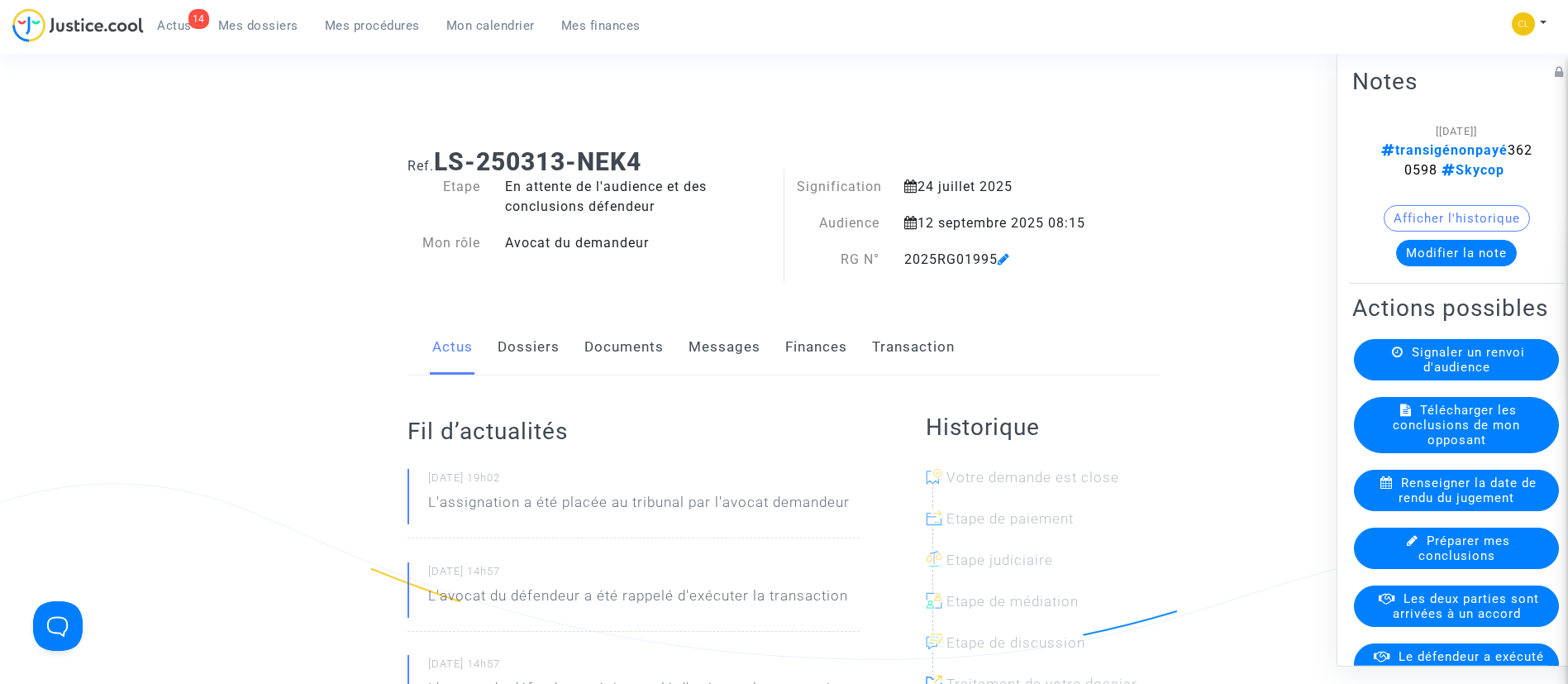
drag, startPoint x: 397, startPoint y: 32, endPoint x: 414, endPoint y: 77, distance: 48.1
click at [397, 32] on span "Mes procédures" at bounding box center [372, 25] width 95 height 15
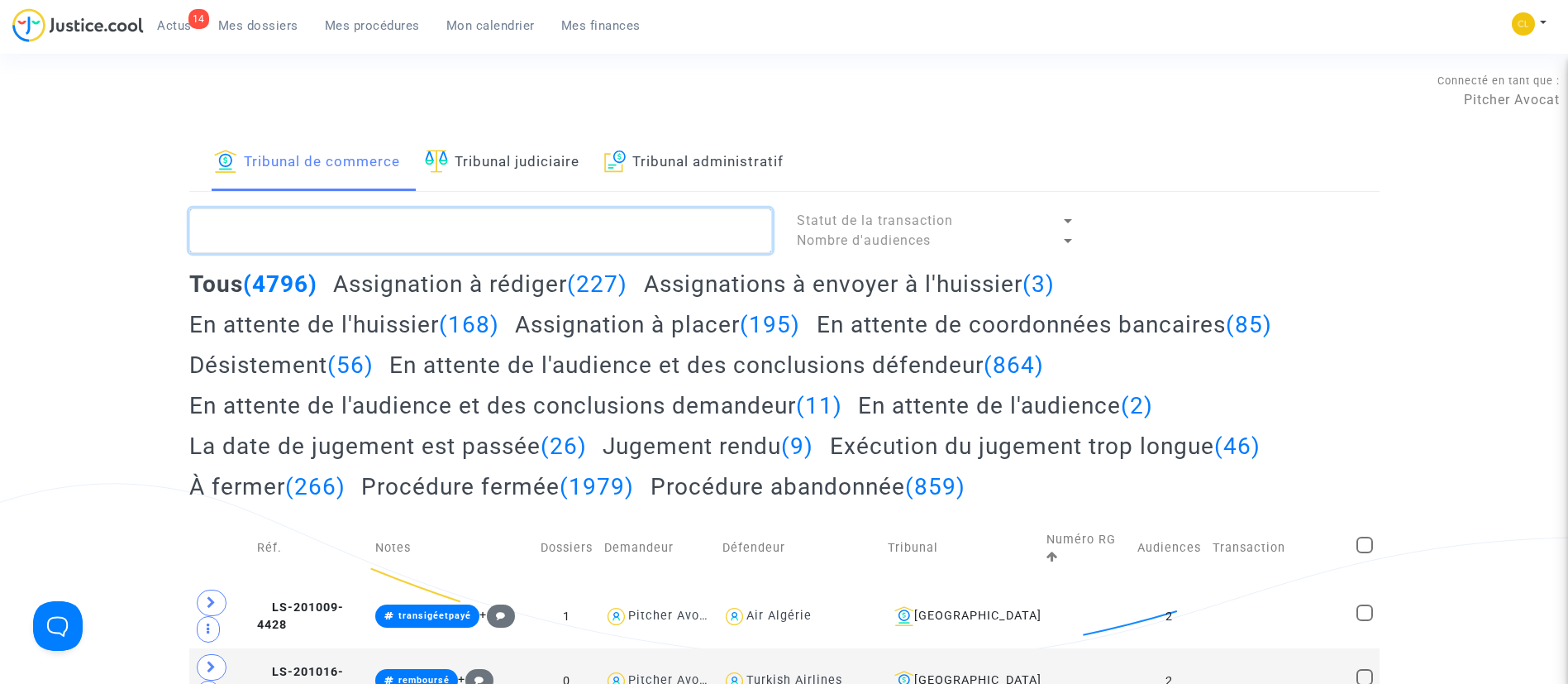
click at [484, 220] on textarea at bounding box center [481, 230] width 582 height 44
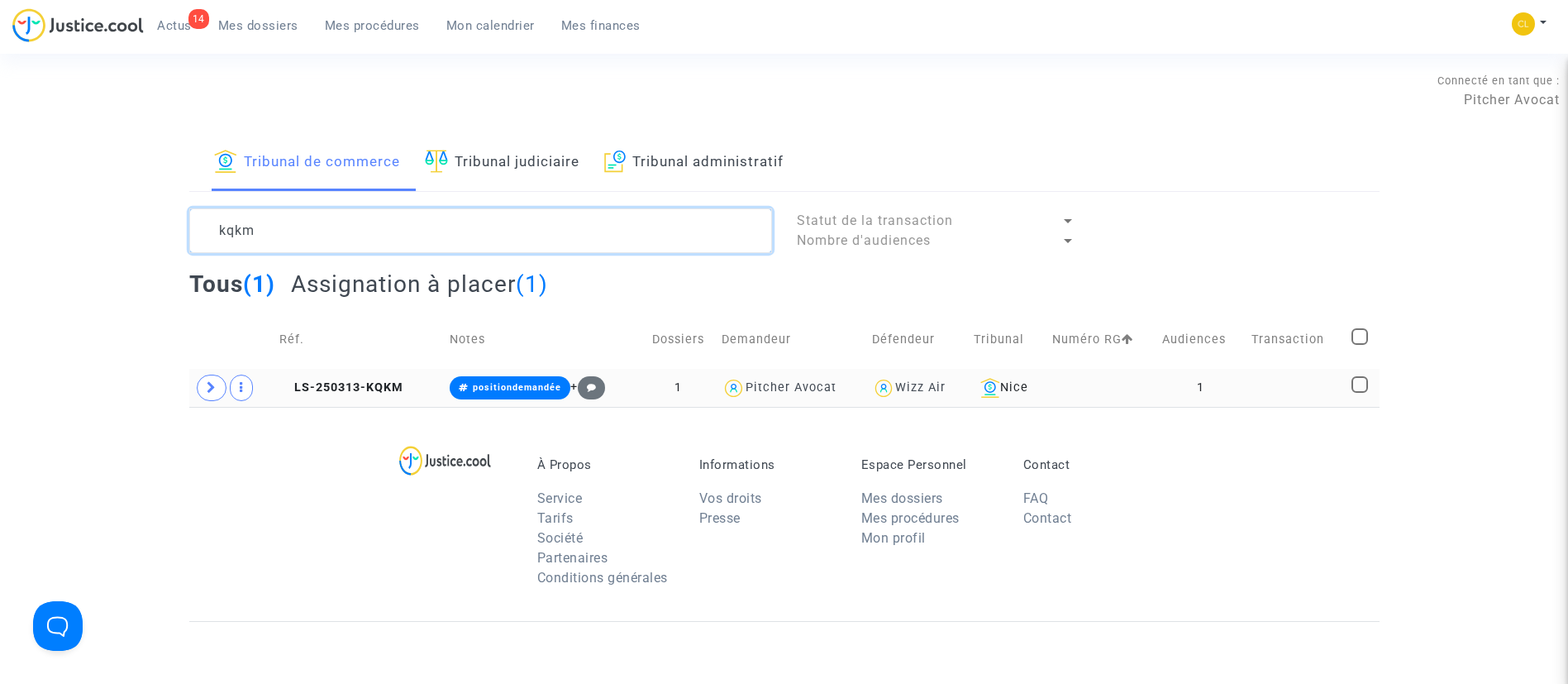
type textarea "kqkm"
click at [1290, 386] on td at bounding box center [1295, 387] width 100 height 38
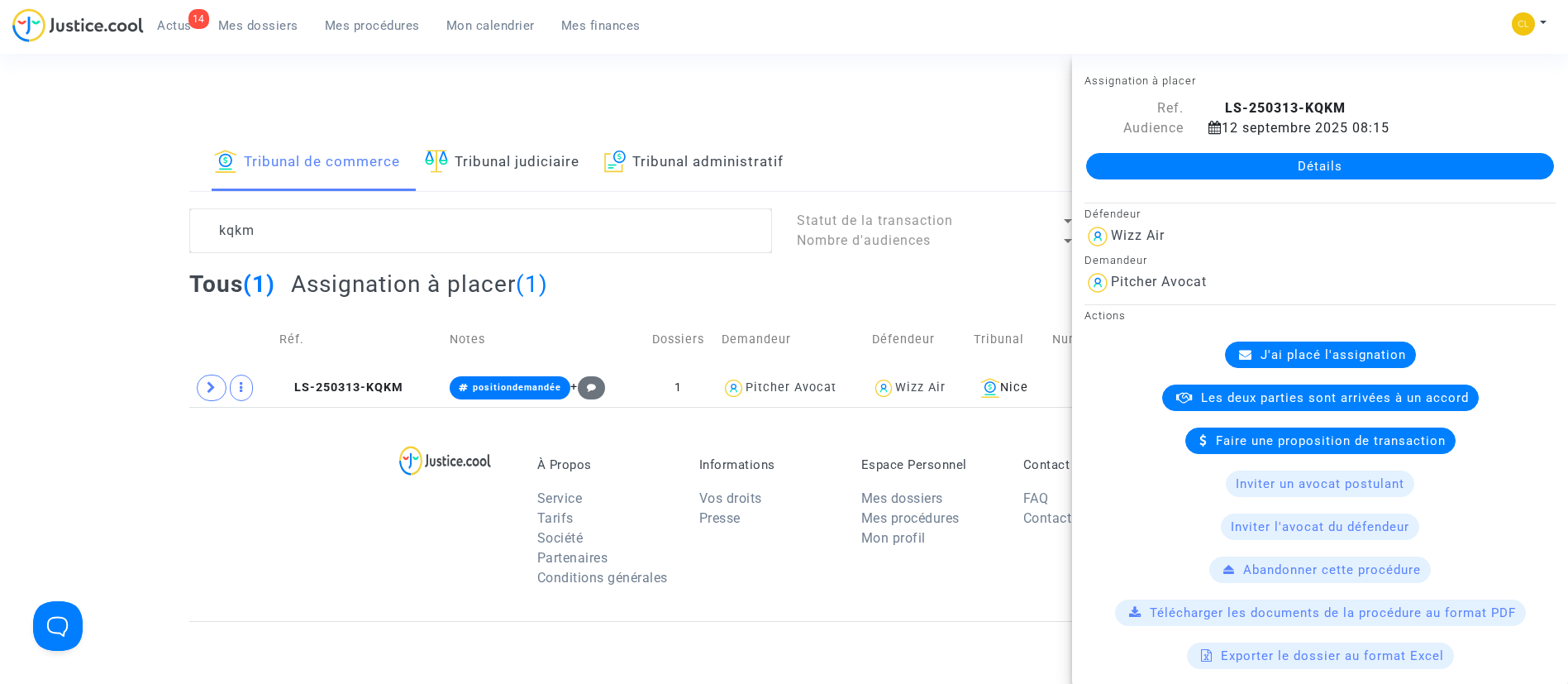
click at [1385, 361] on span "J'ai placé l'assignation" at bounding box center [1333, 355] width 145 height 15
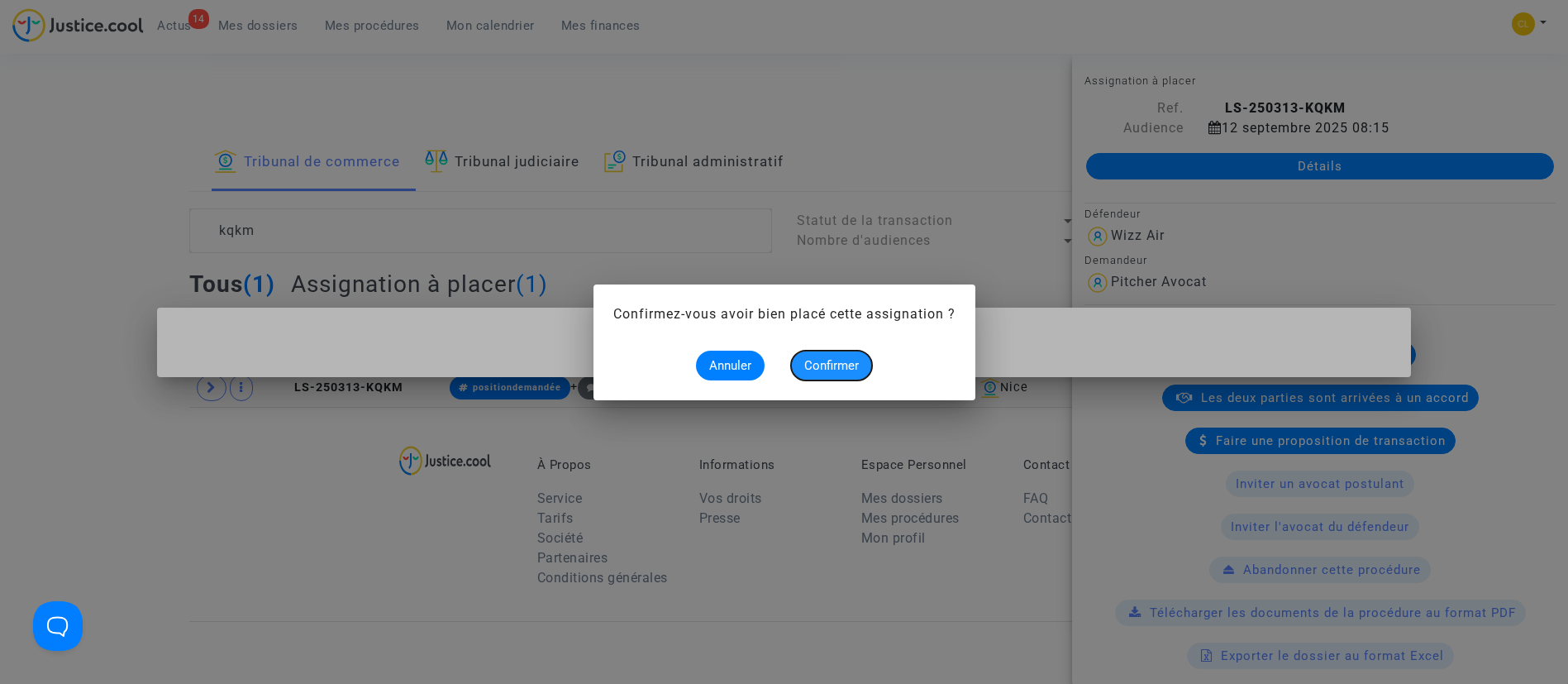
click at [830, 365] on span "Confirmer" at bounding box center [832, 366] width 54 height 15
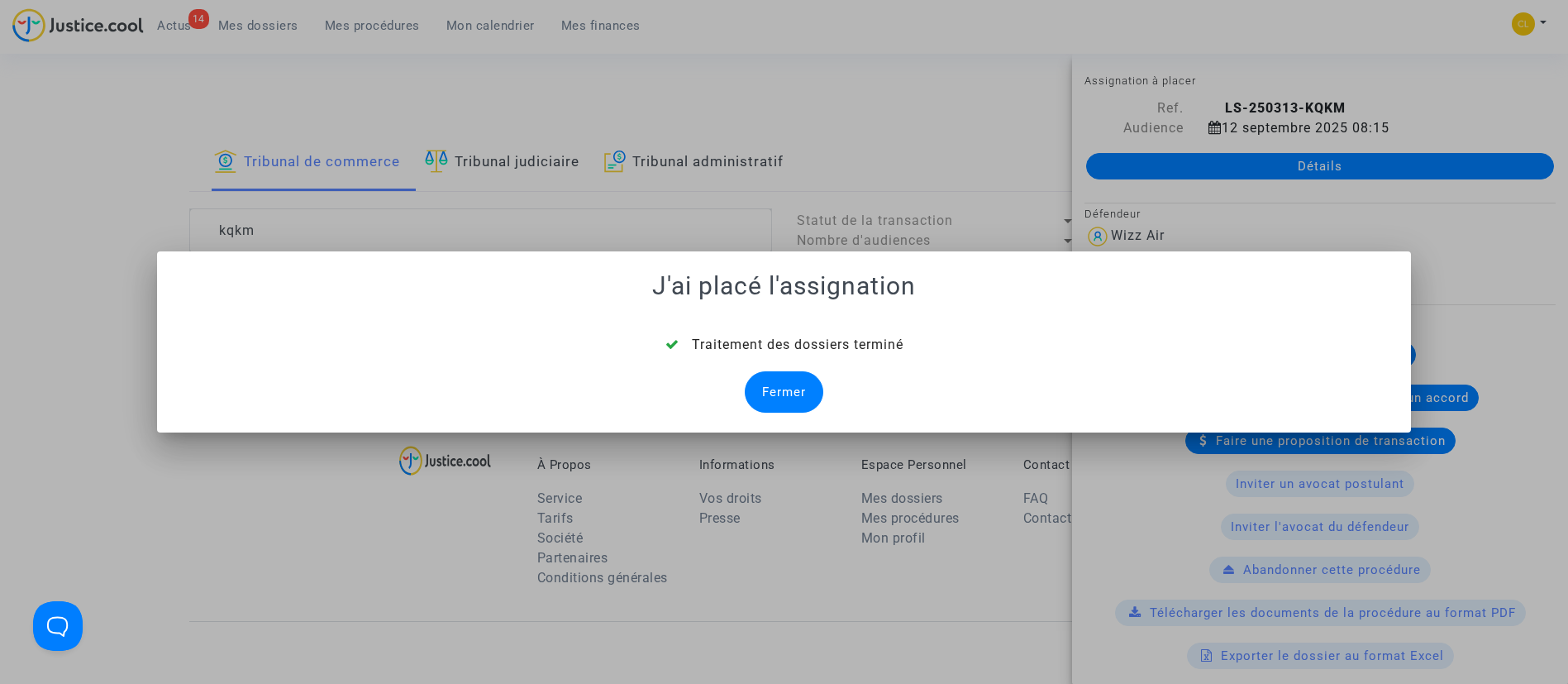
click at [770, 394] on div "Fermer" at bounding box center [784, 392] width 79 height 42
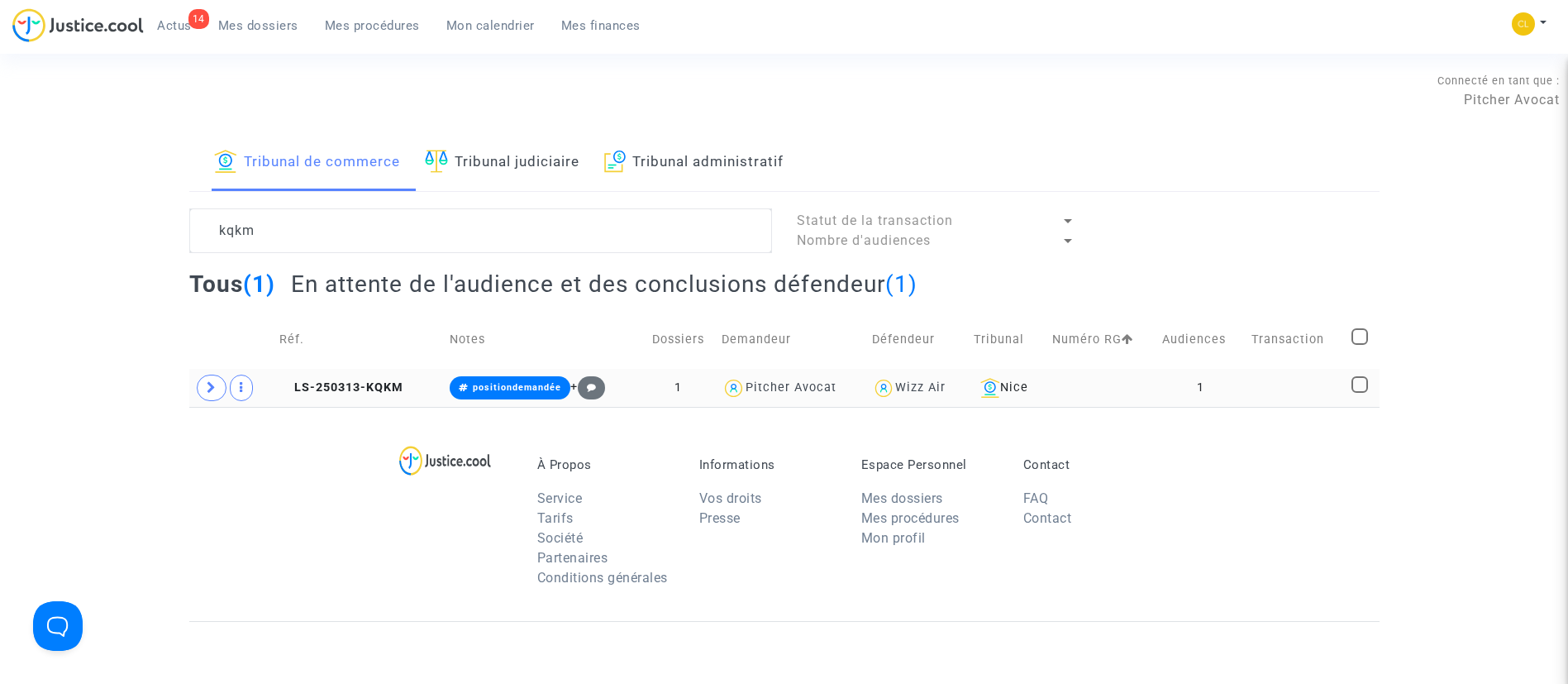
click at [1276, 372] on td at bounding box center [1295, 387] width 100 height 38
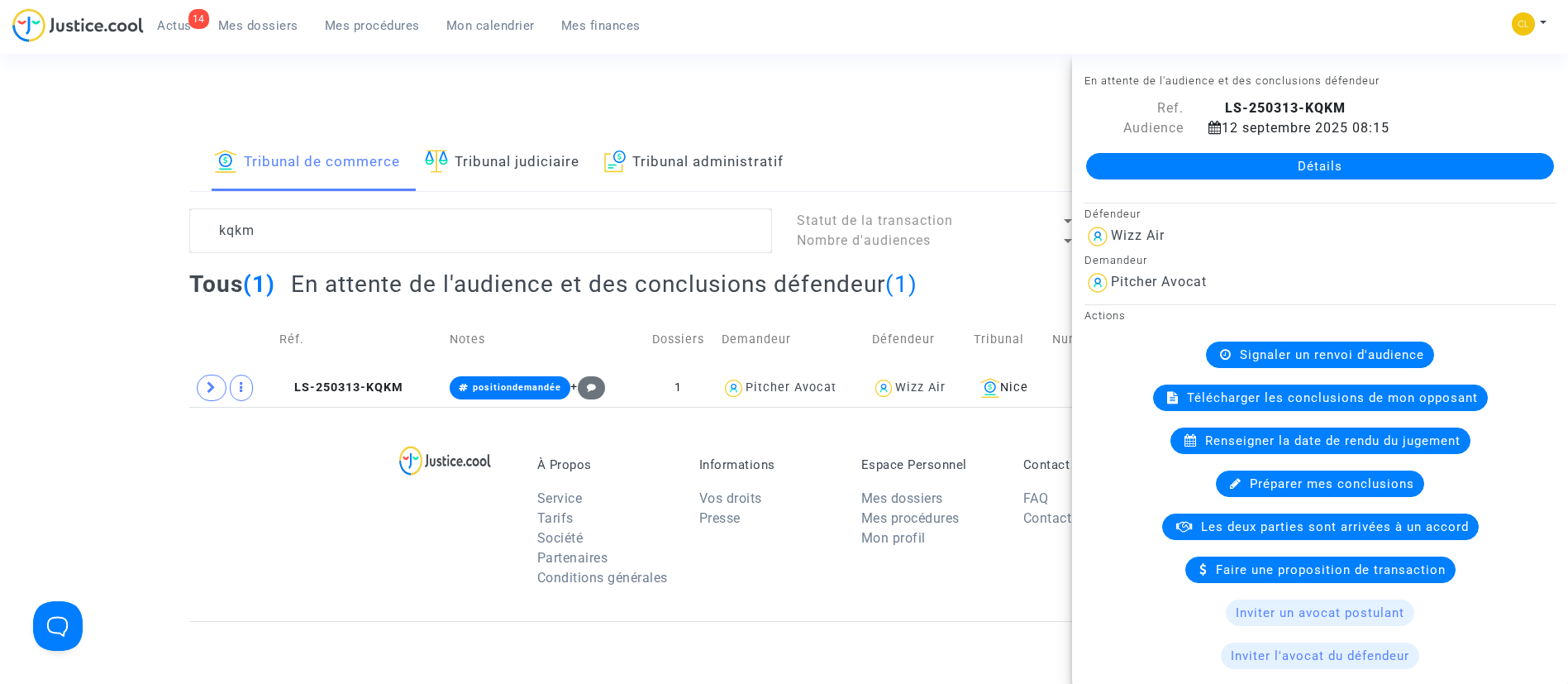
click at [1268, 167] on link "Détails" at bounding box center [1320, 166] width 468 height 26
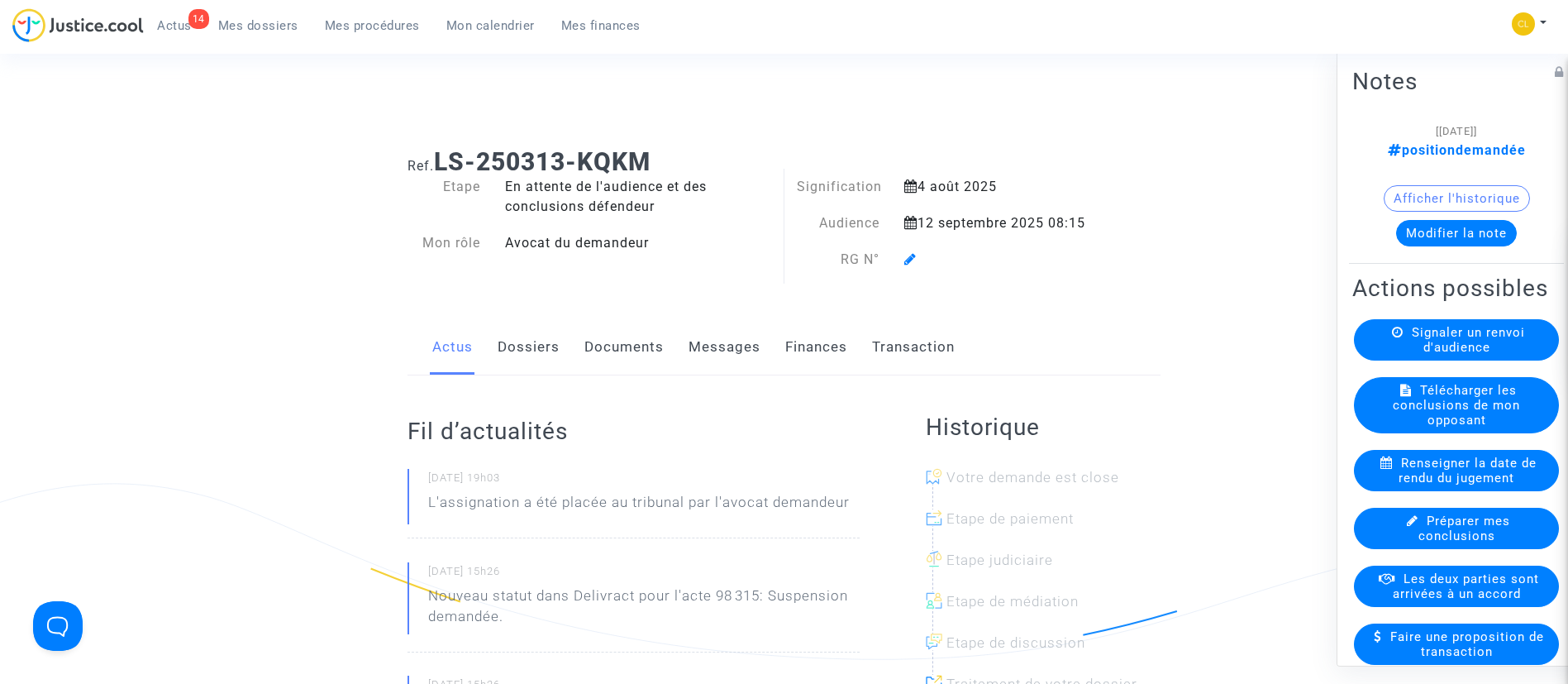
click at [908, 259] on icon at bounding box center [911, 259] width 13 height 14
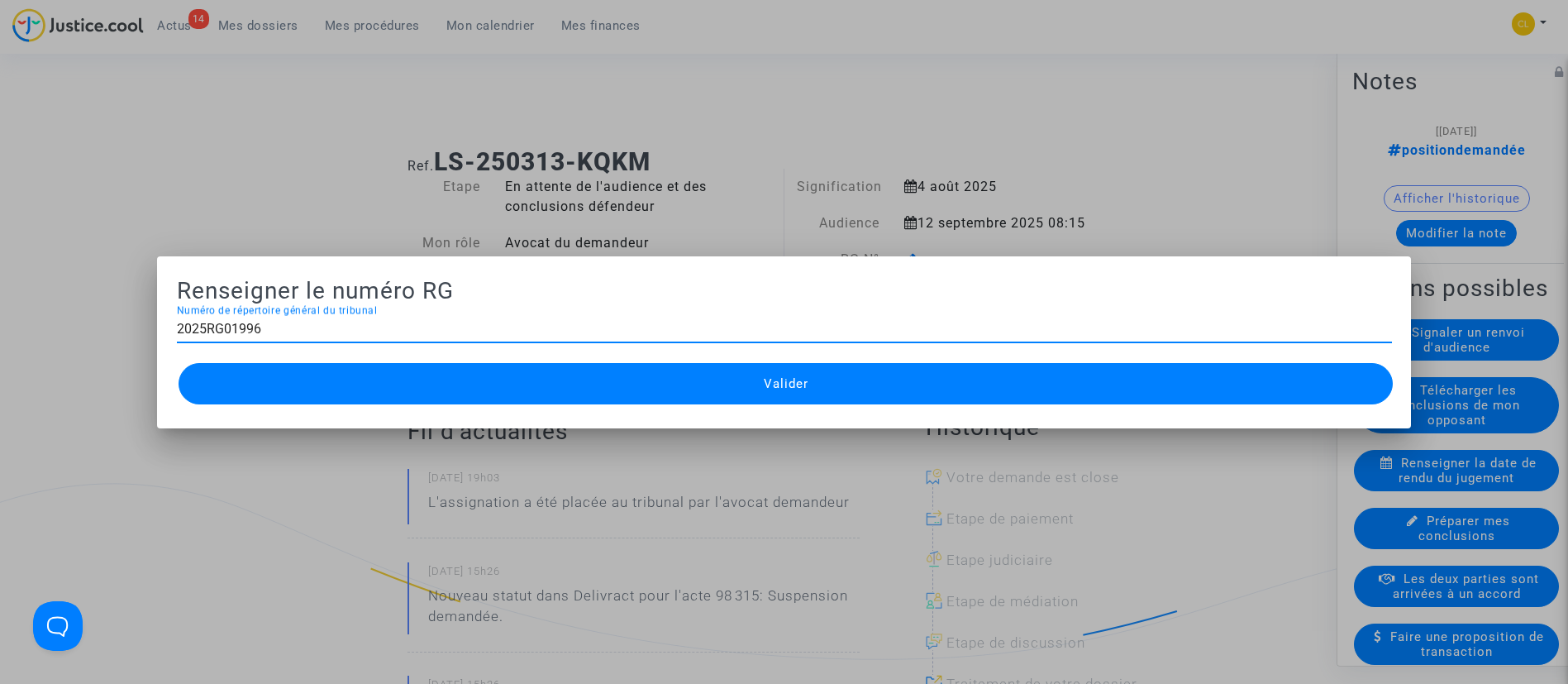
type input "2025RG01996"
click at [584, 386] on button "Valider" at bounding box center [786, 384] width 1215 height 42
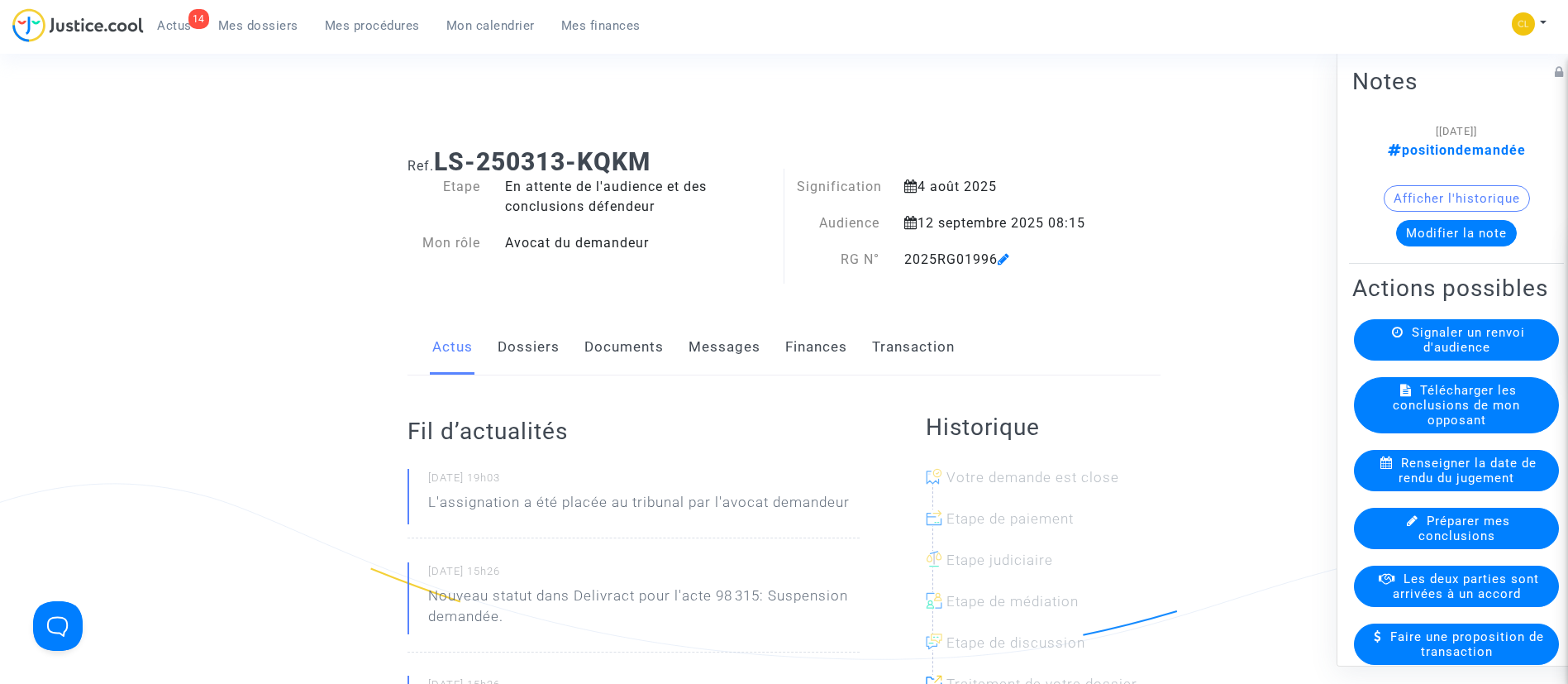
click at [377, 28] on span "Mes procédures" at bounding box center [372, 25] width 95 height 15
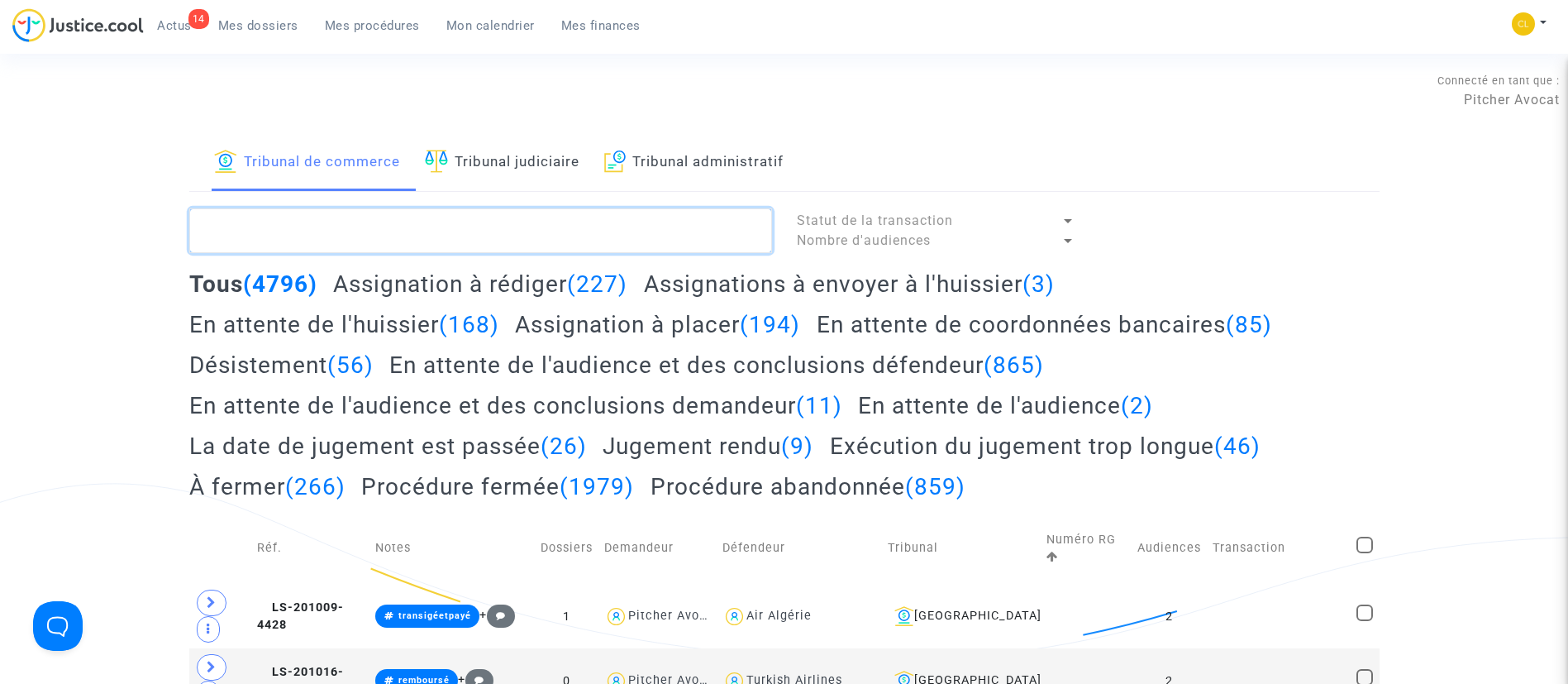
click at [480, 226] on textarea at bounding box center [481, 230] width 582 height 44
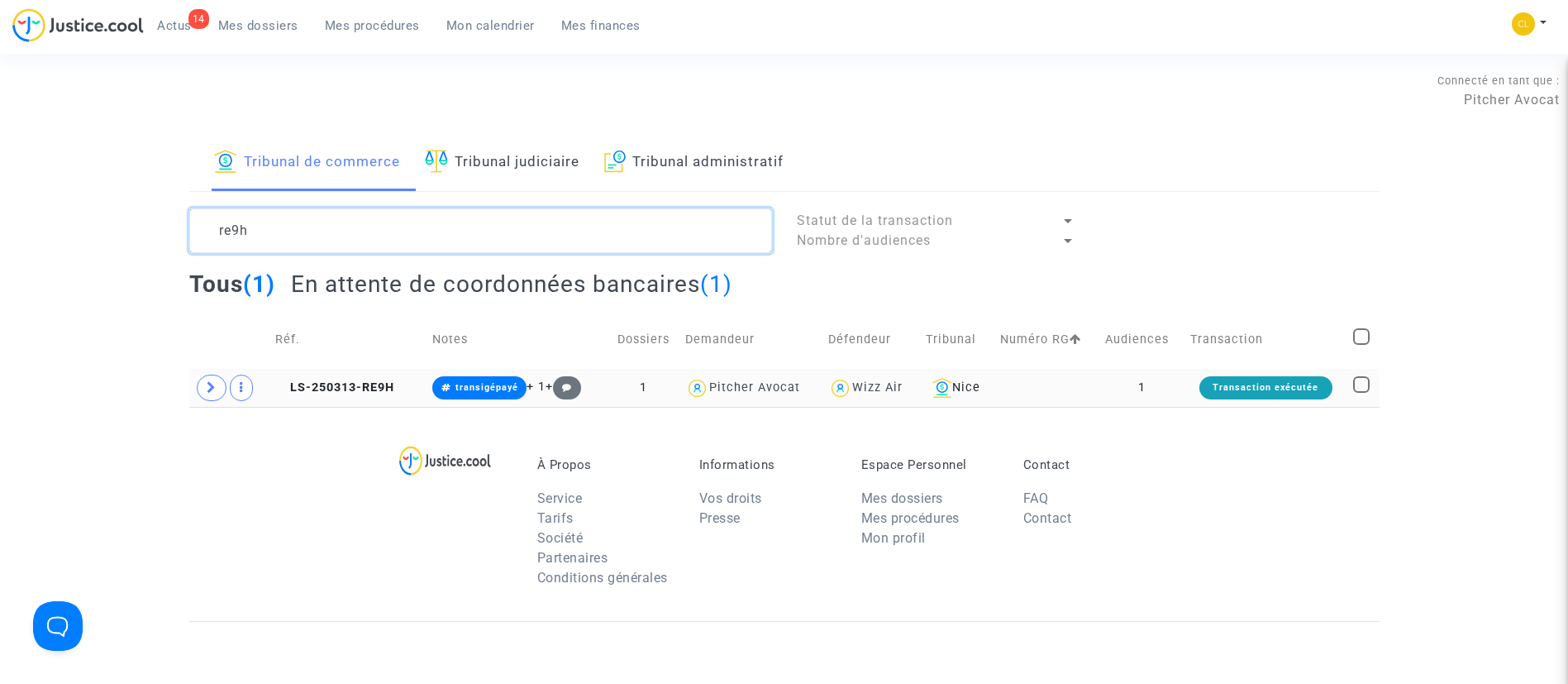
type textarea "re9h"
click at [1133, 382] on td "1" at bounding box center [1142, 387] width 85 height 38
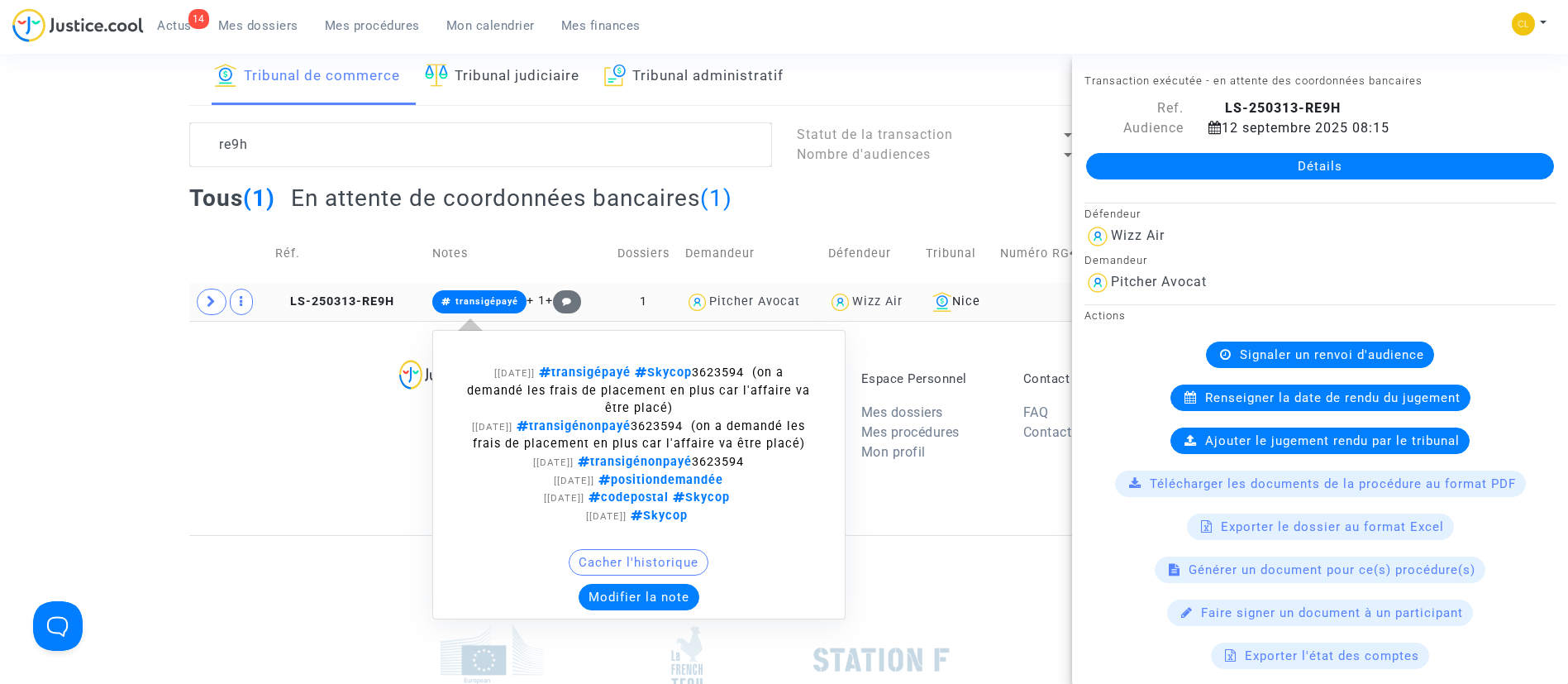
scroll to position [124, 0]
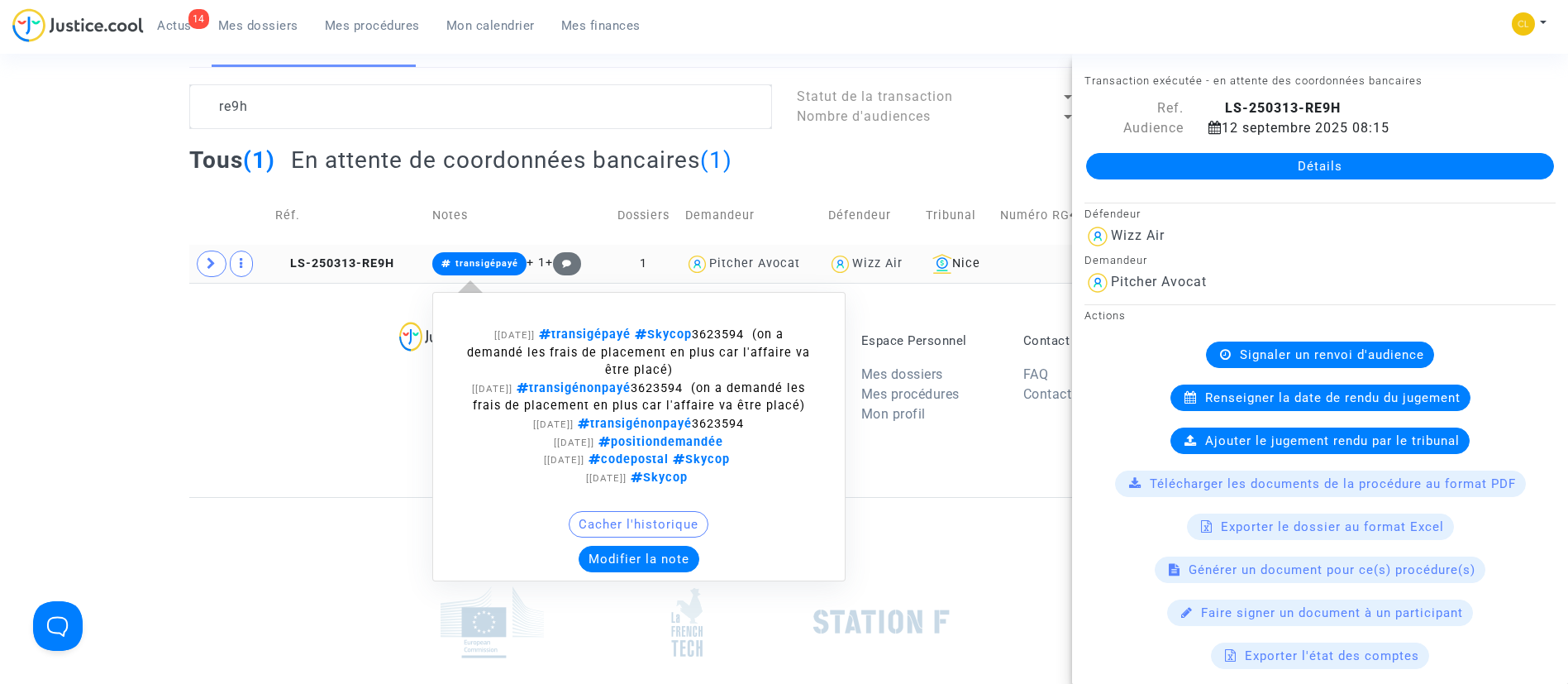
click at [619, 551] on button "Modifier la note" at bounding box center [638, 558] width 121 height 26
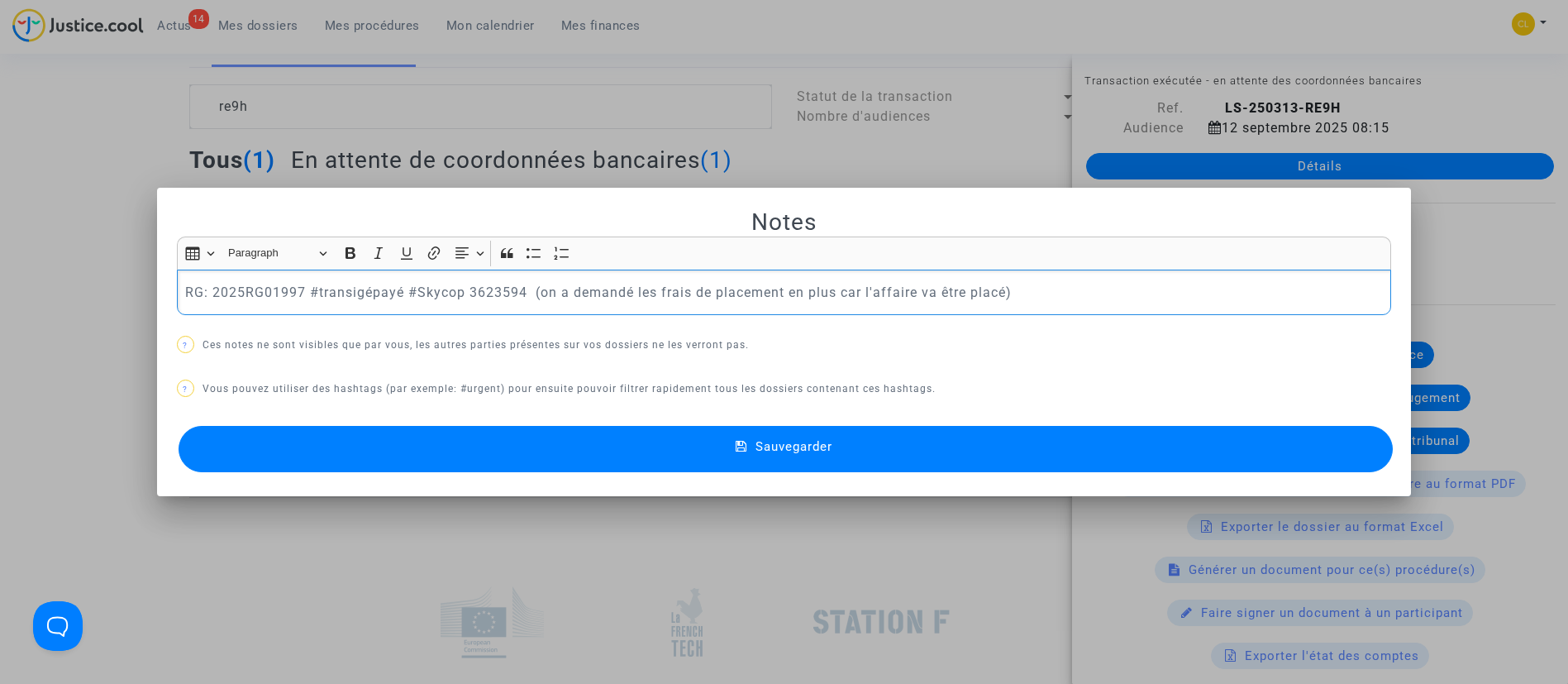
click at [818, 422] on div "Sauvegarder" at bounding box center [784, 449] width 1215 height 54
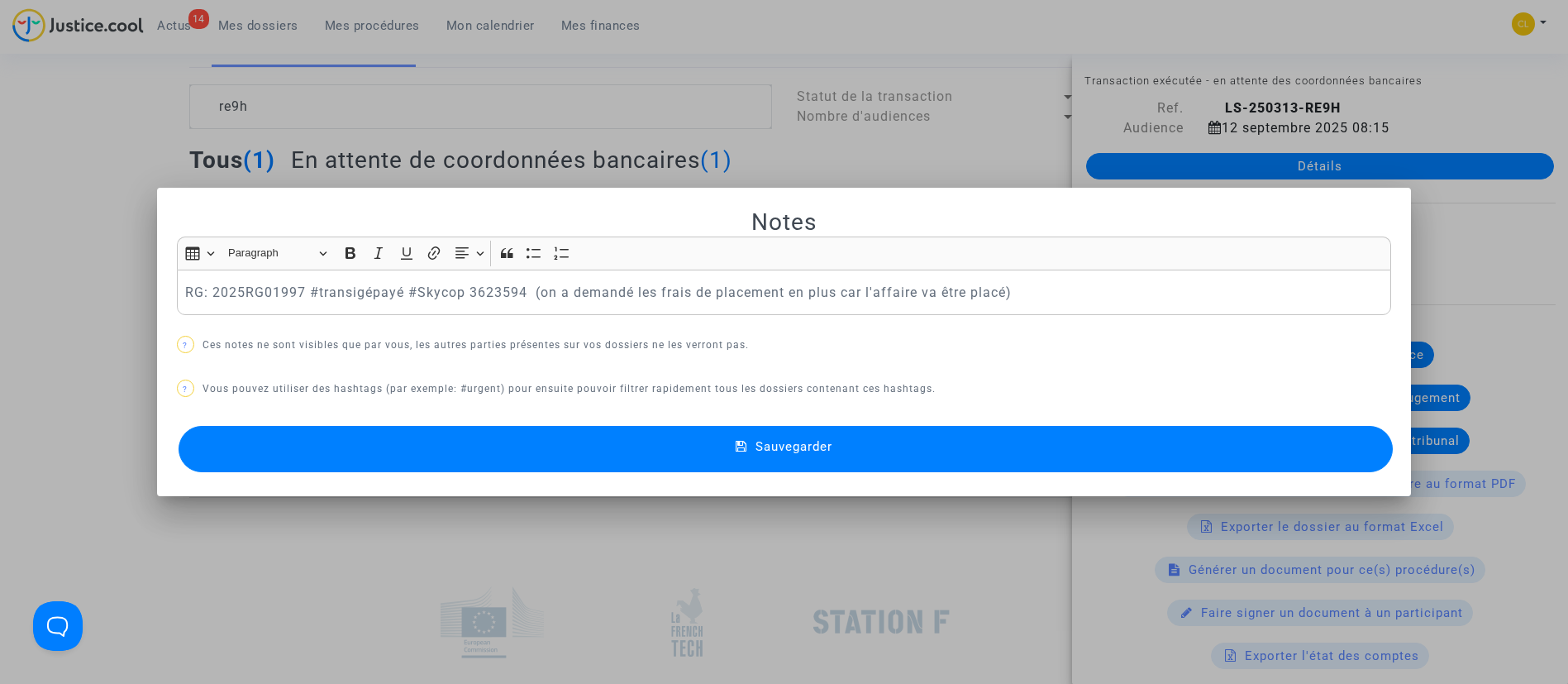
click at [823, 443] on span "Sauvegarder" at bounding box center [794, 446] width 77 height 15
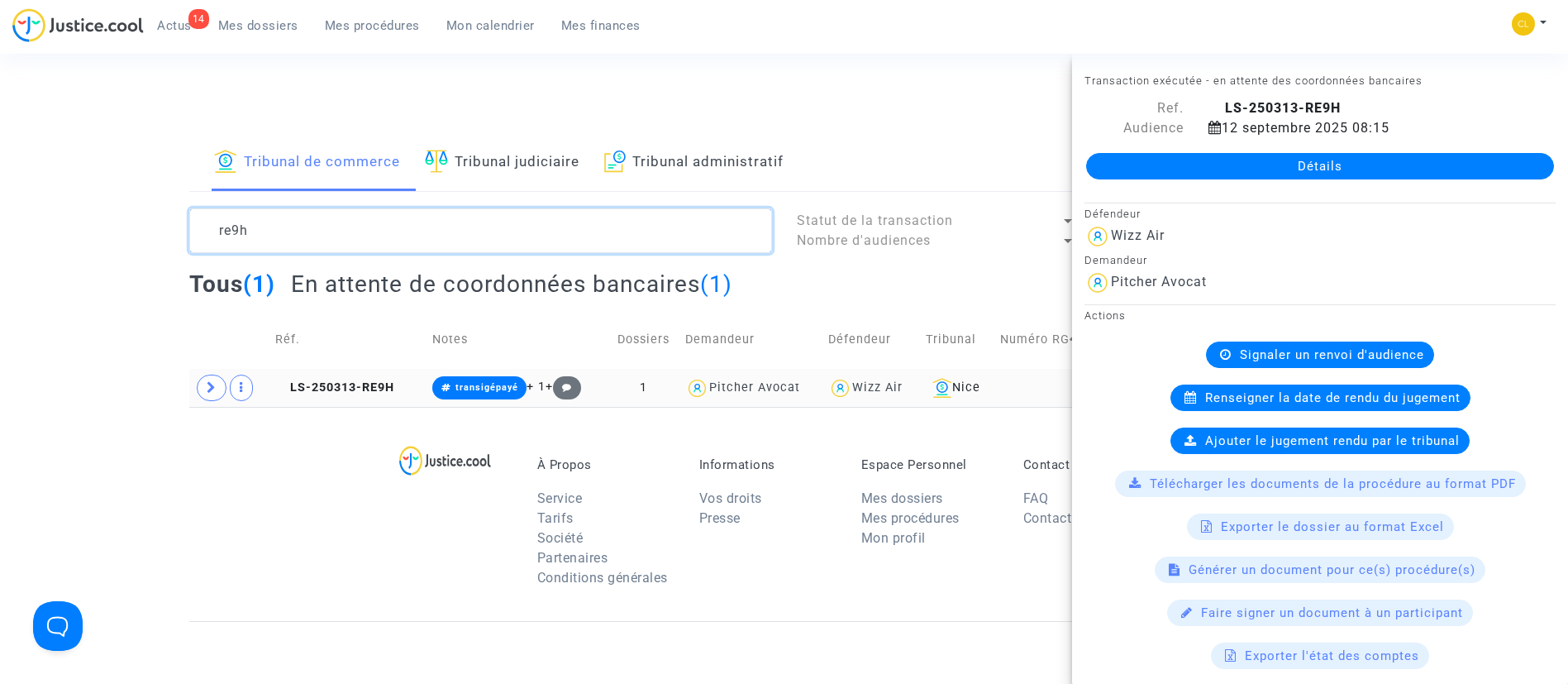
click at [425, 223] on textarea at bounding box center [481, 230] width 582 height 44
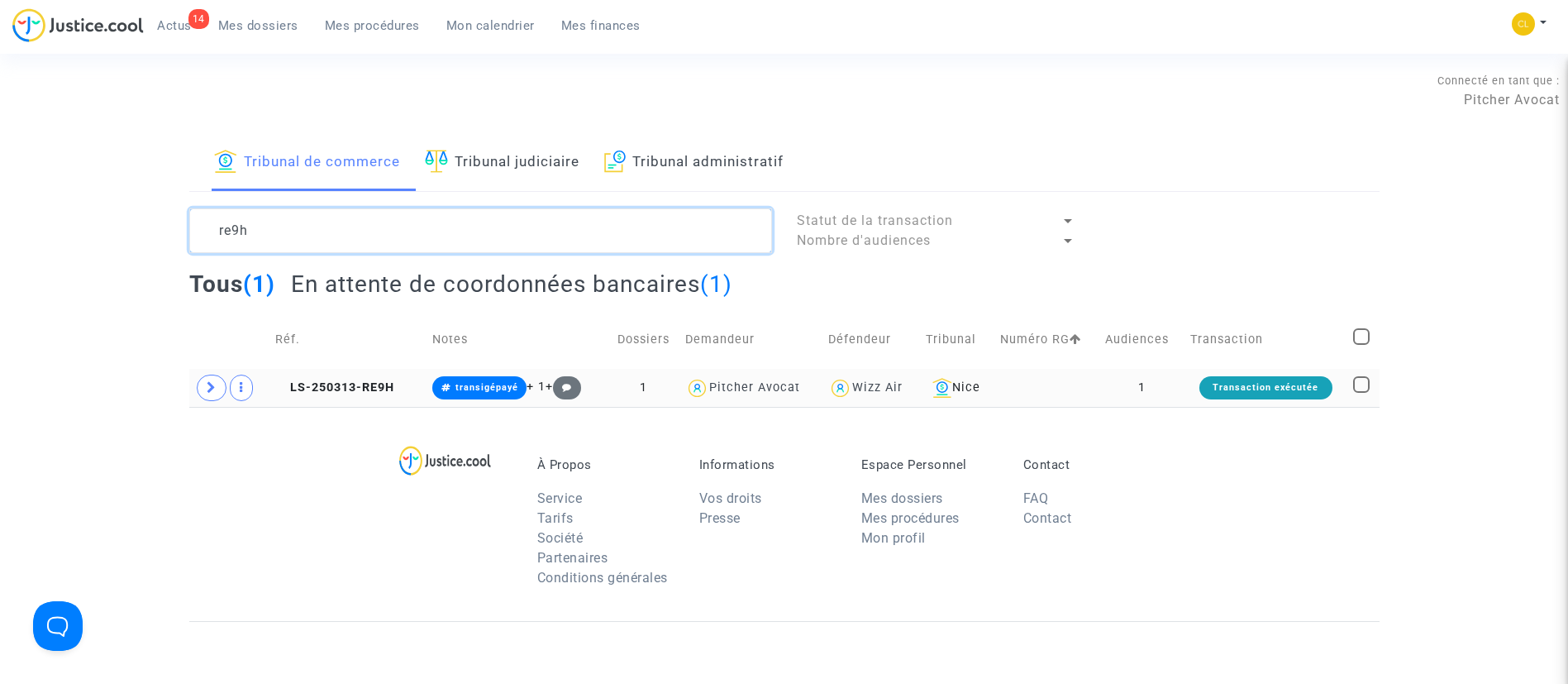
click at [425, 223] on textarea at bounding box center [481, 230] width 582 height 44
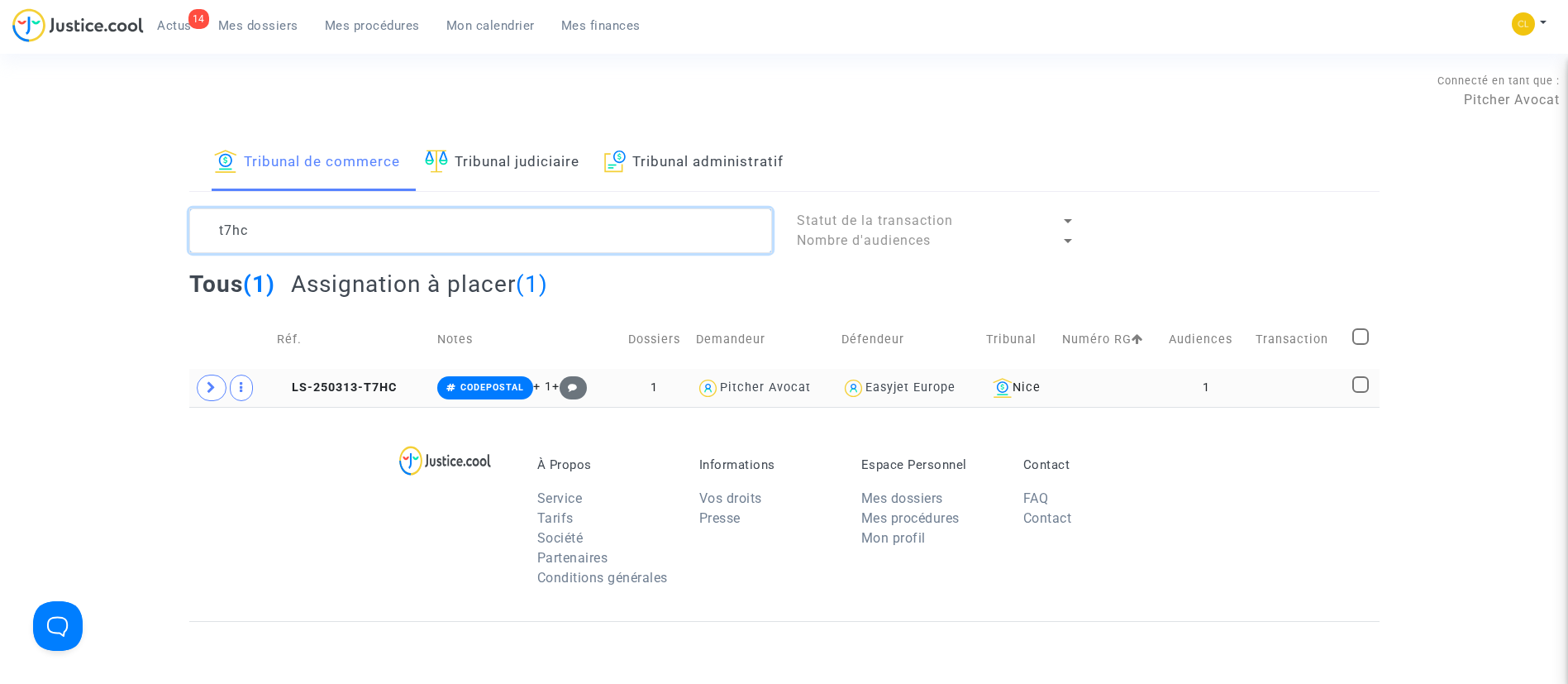
type textarea "t7hc"
click at [1244, 369] on td "1" at bounding box center [1206, 387] width 87 height 38
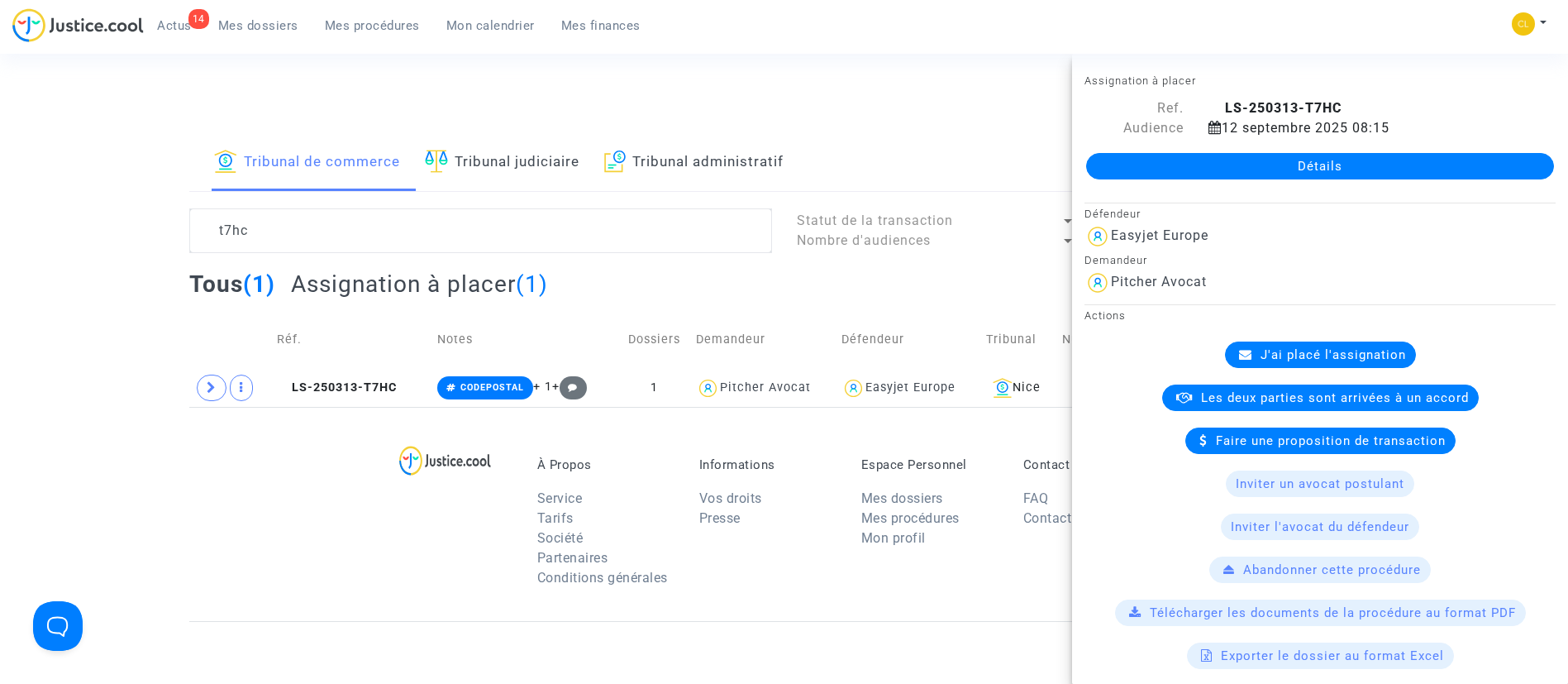
click at [1235, 161] on link "Détails" at bounding box center [1320, 166] width 468 height 26
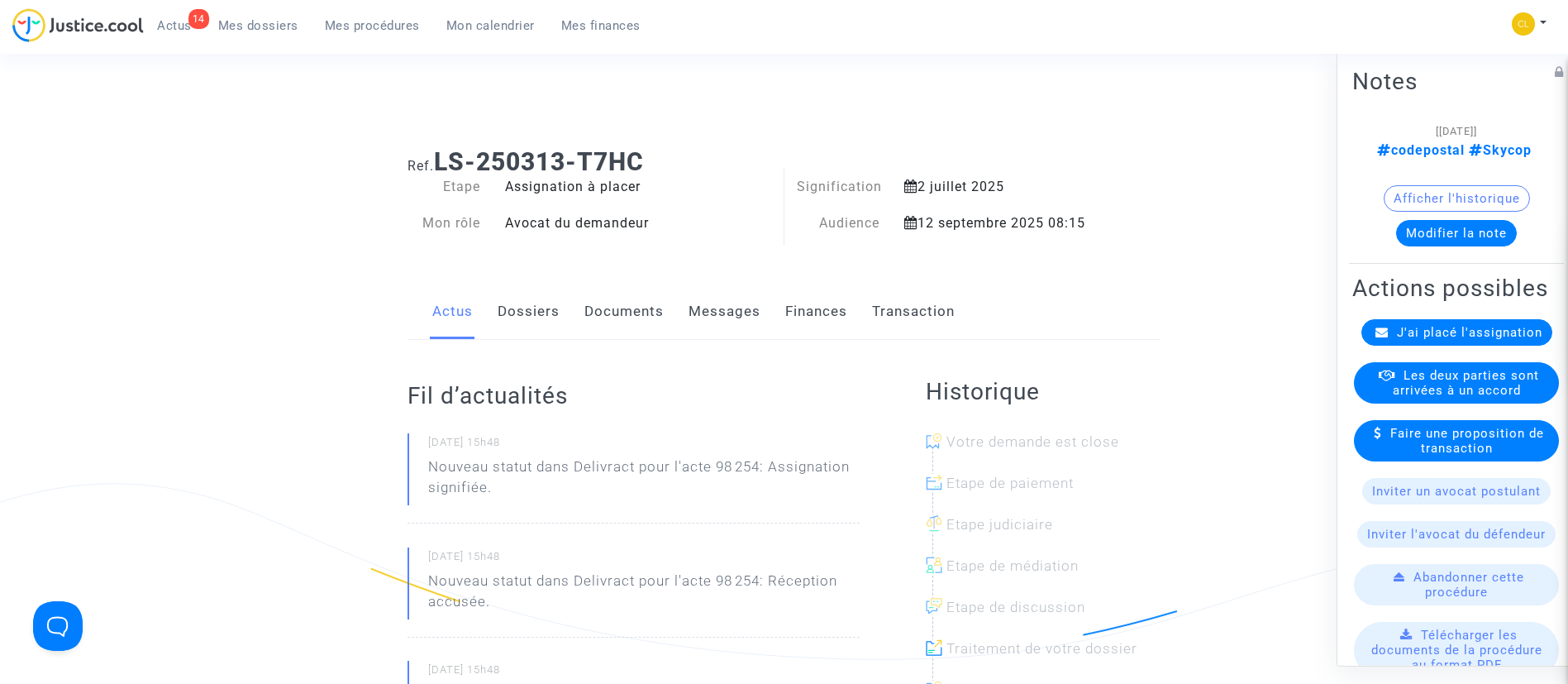
click at [1402, 345] on div "J'ai placé l'assignation" at bounding box center [1456, 331] width 191 height 26
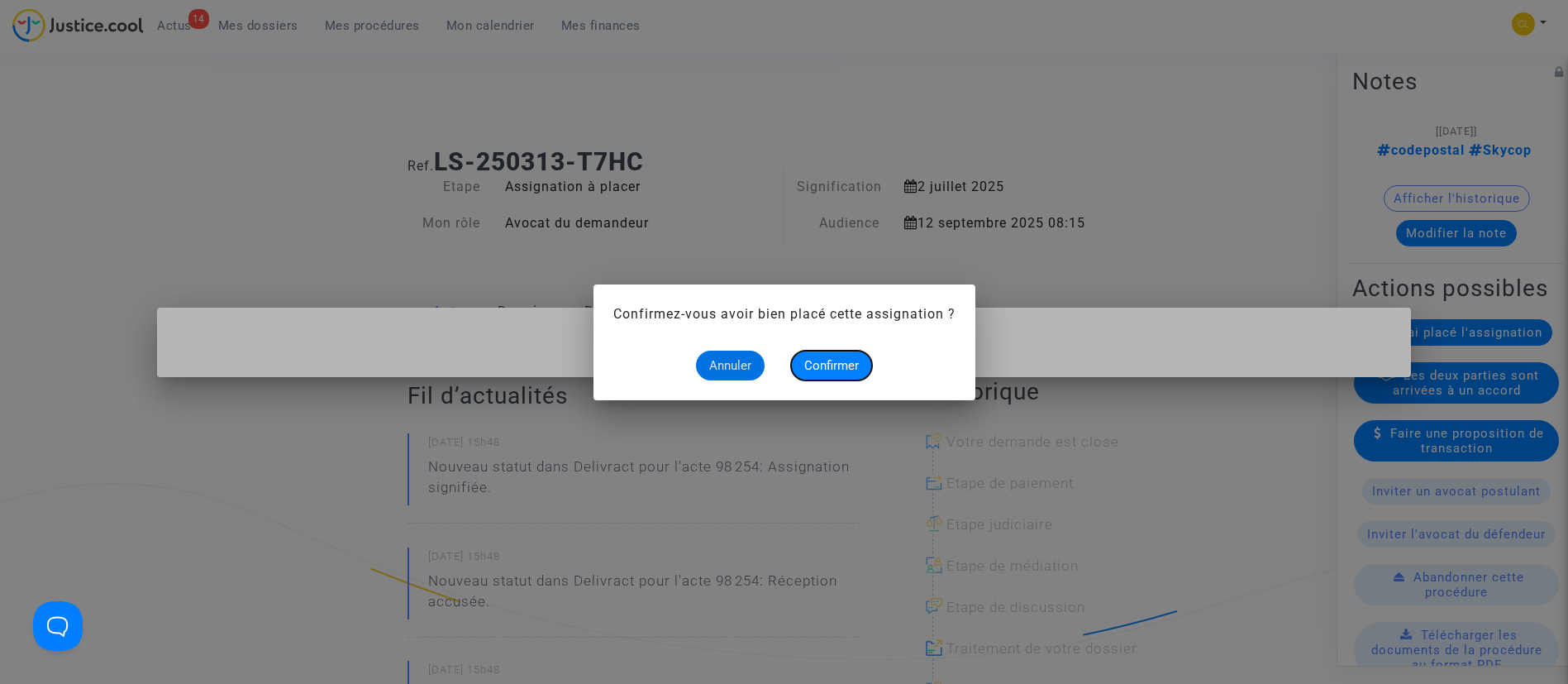
click at [795, 366] on button "Confirmer" at bounding box center [831, 365] width 81 height 30
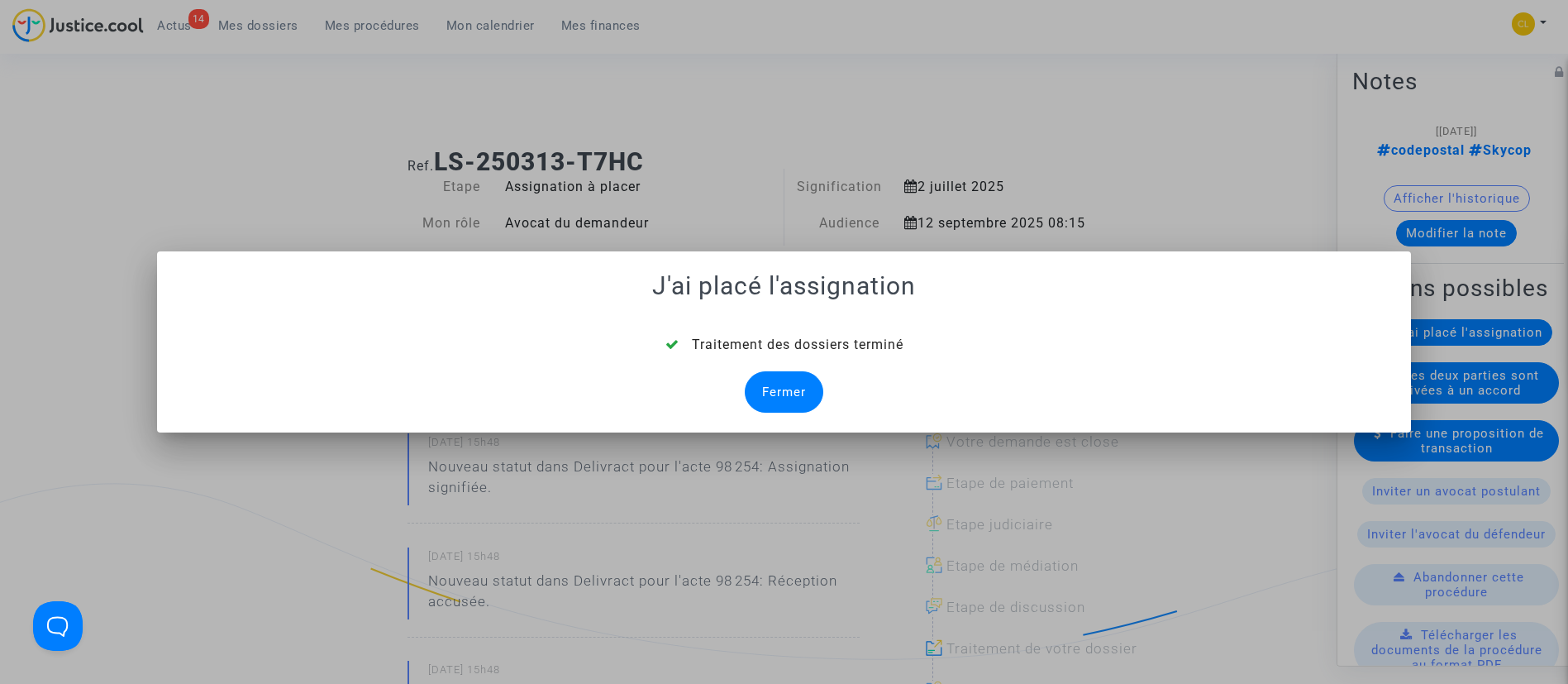
click at [806, 389] on div "Fermer" at bounding box center [784, 392] width 79 height 42
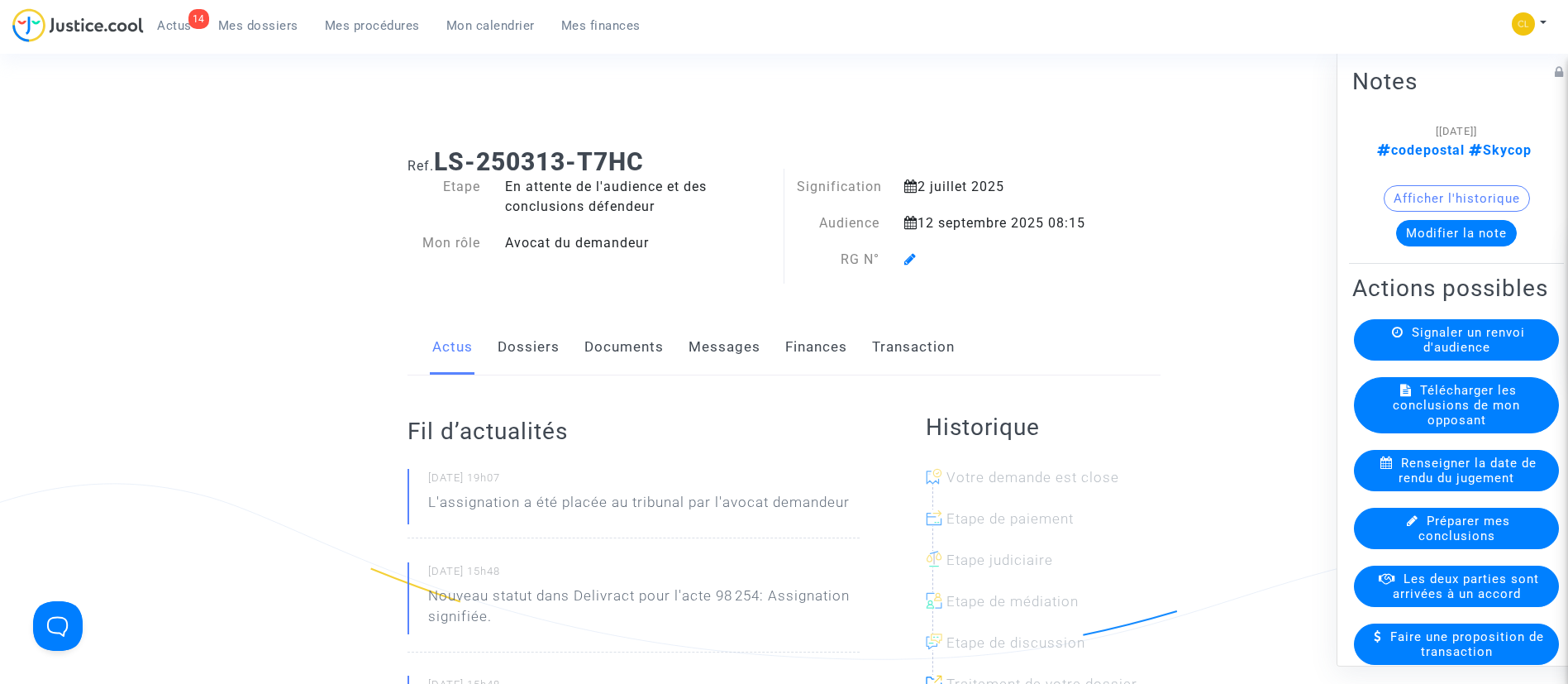
click at [915, 256] on icon at bounding box center [911, 259] width 13 height 14
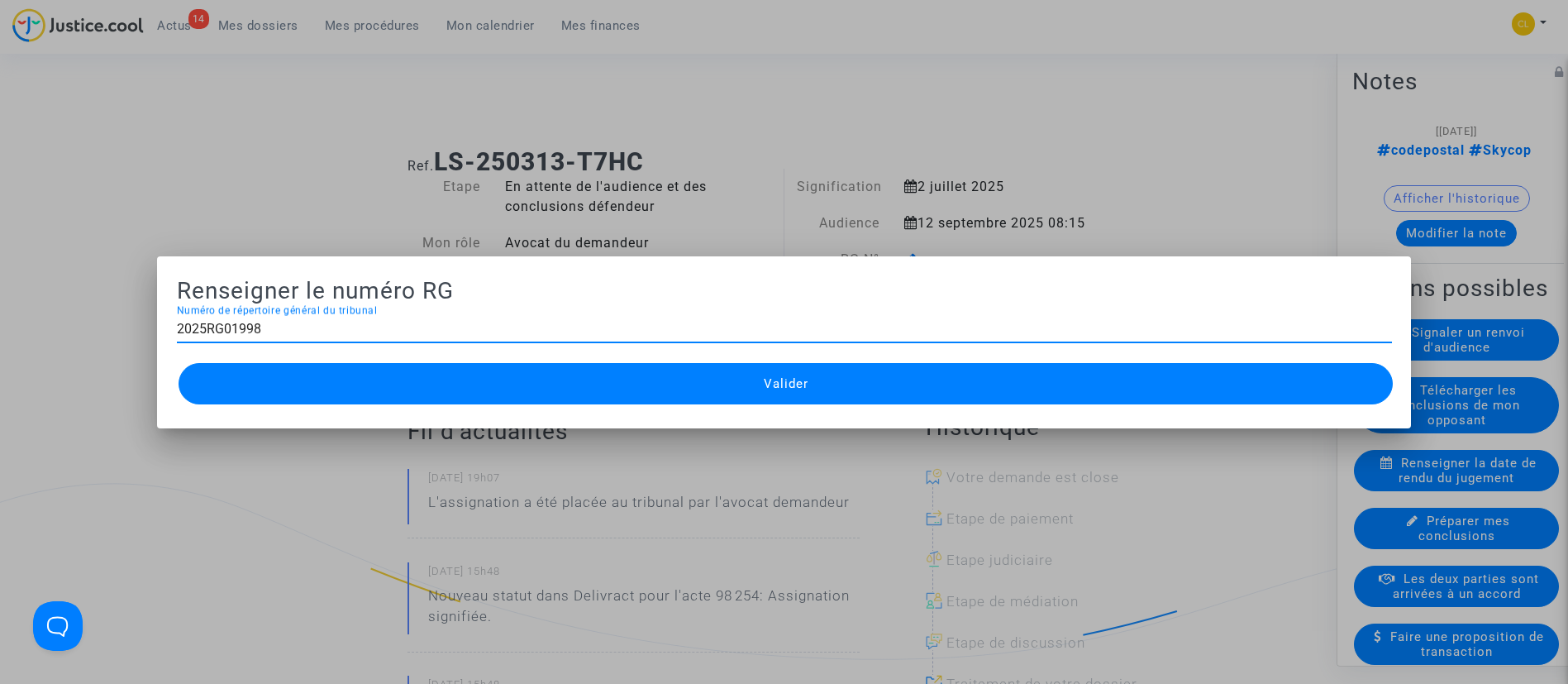
type input "2025RG01998"
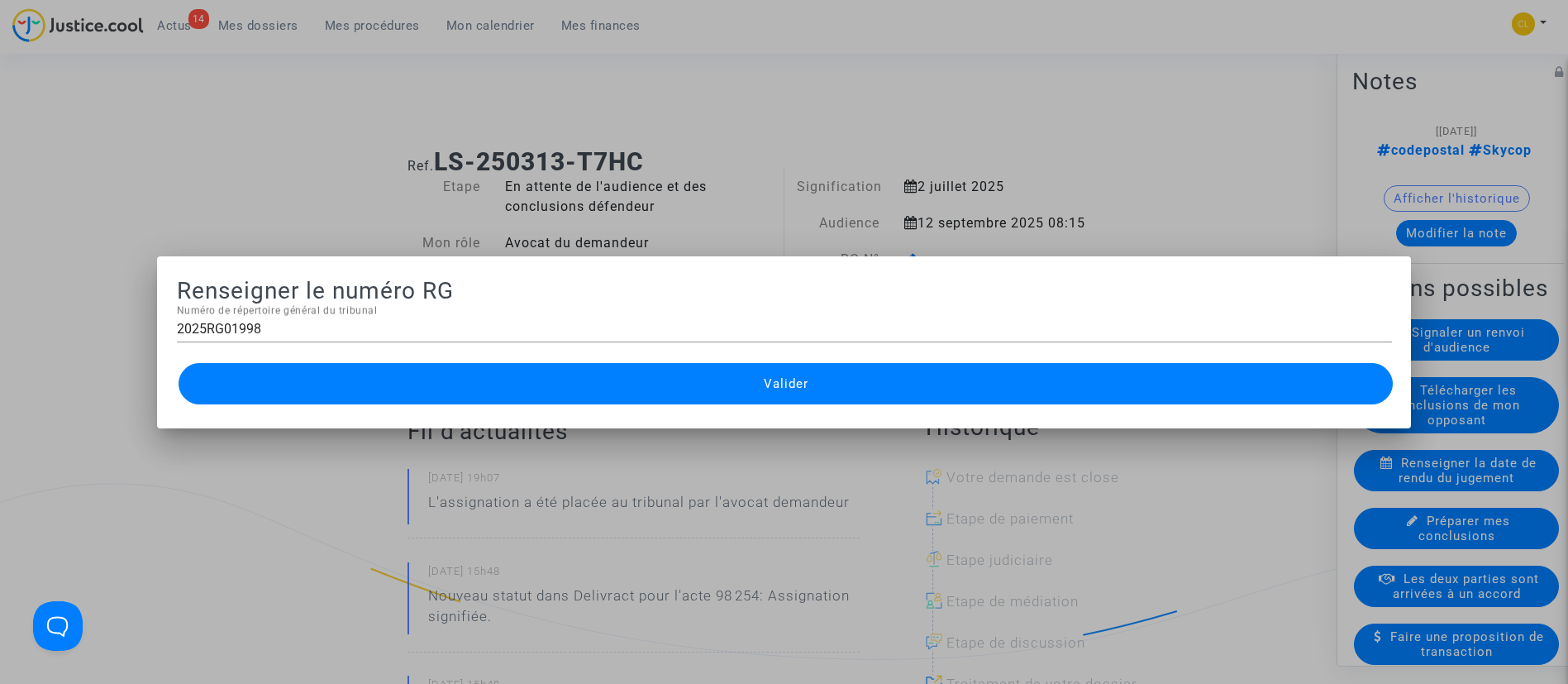
click at [764, 360] on div "Valider" at bounding box center [784, 384] width 1215 height 50
click at [760, 375] on button "Valider" at bounding box center [786, 384] width 1215 height 42
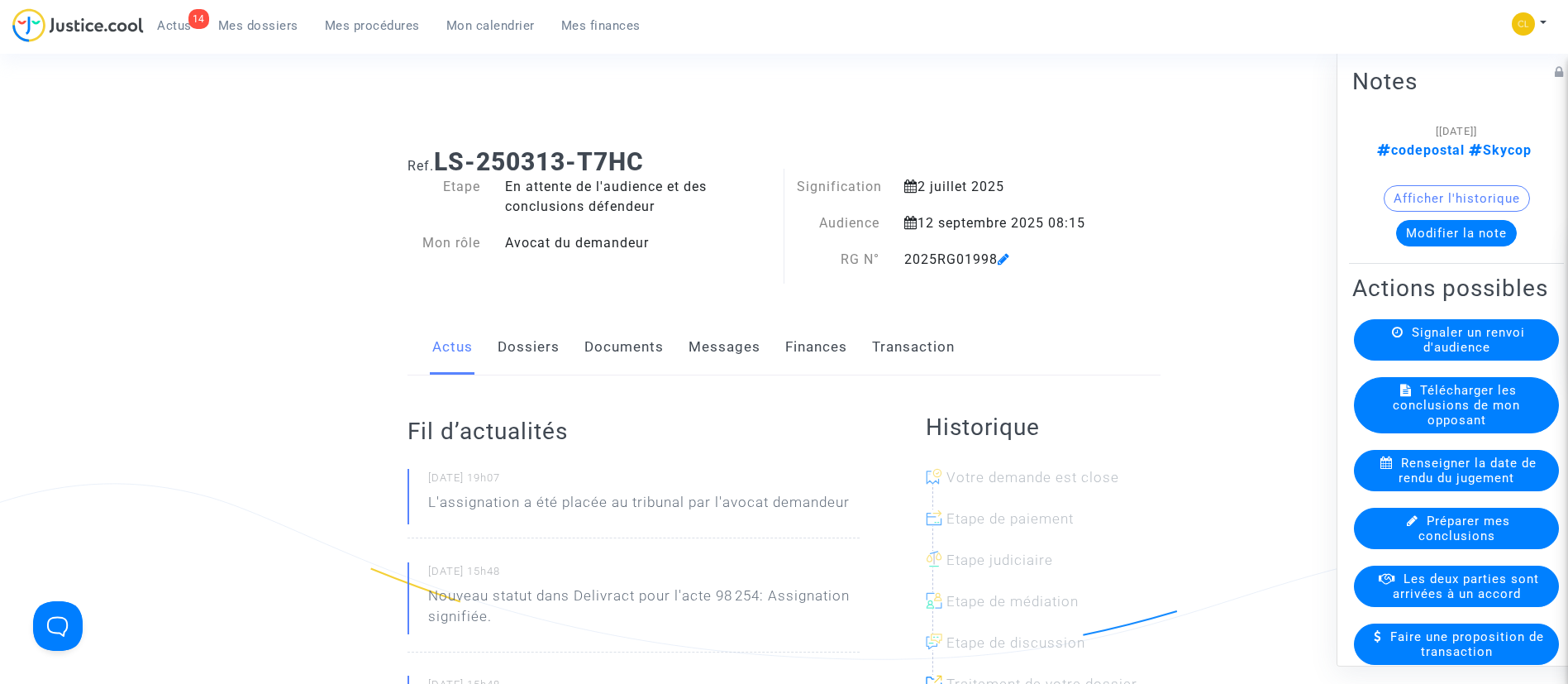
drag, startPoint x: 399, startPoint y: 29, endPoint x: 462, endPoint y: 126, distance: 115.7
click at [399, 29] on span "Mes procédures" at bounding box center [372, 25] width 95 height 15
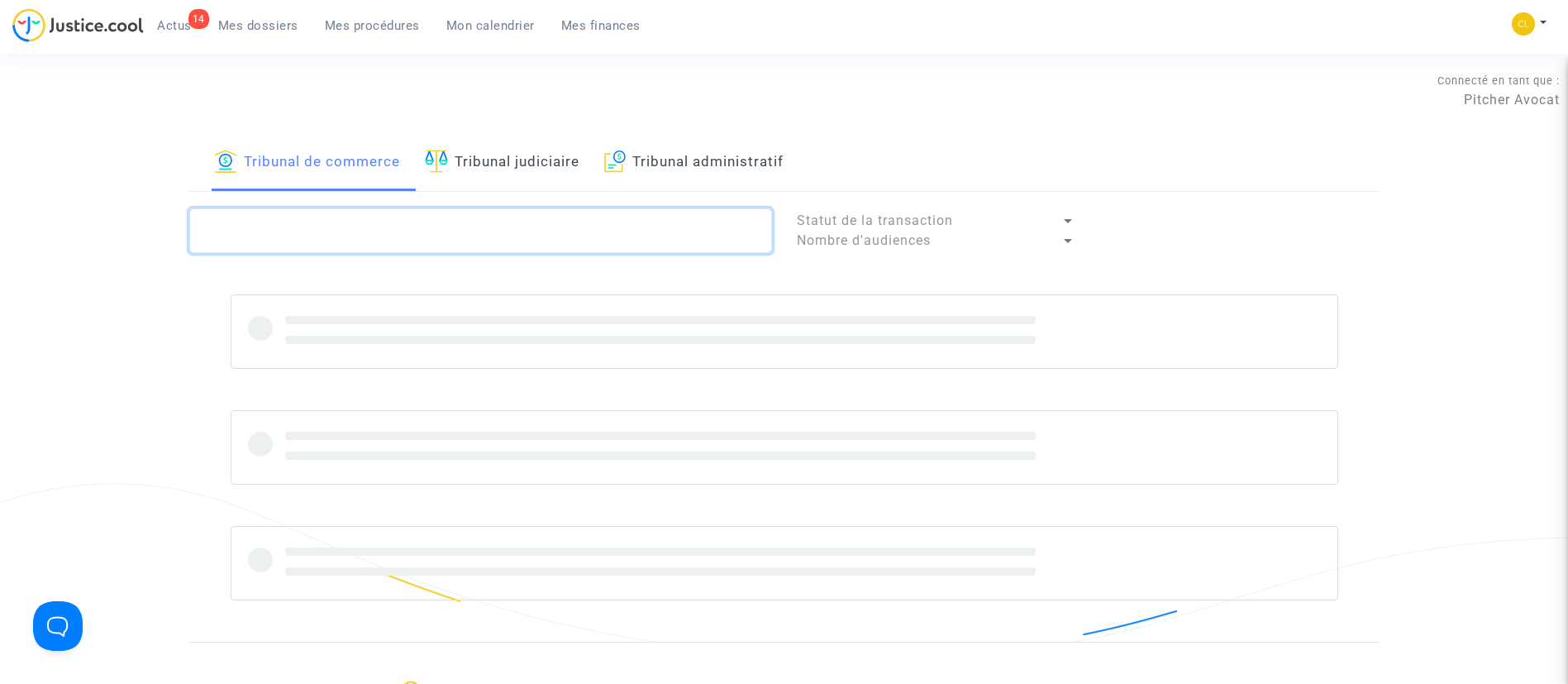
click at [534, 229] on textarea at bounding box center [481, 230] width 582 height 44
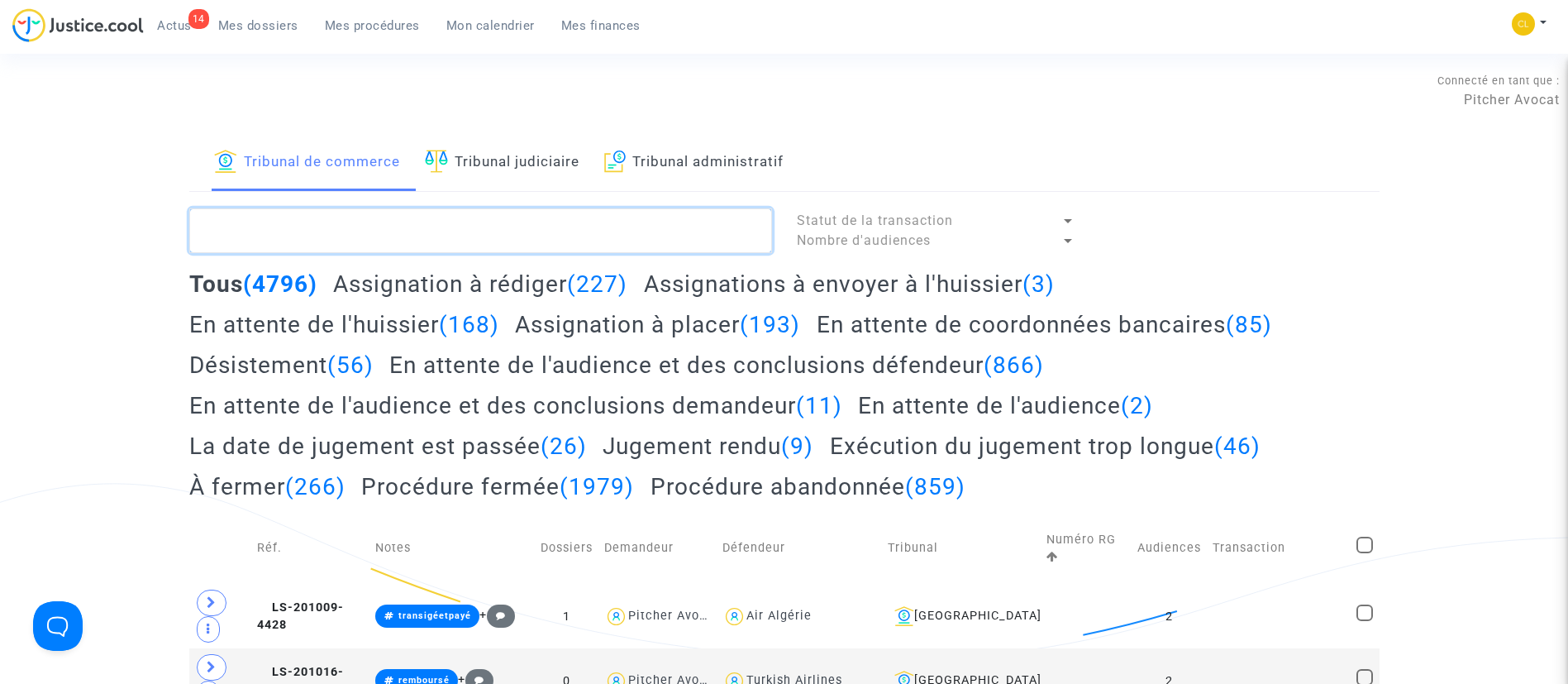
type textarea "u"
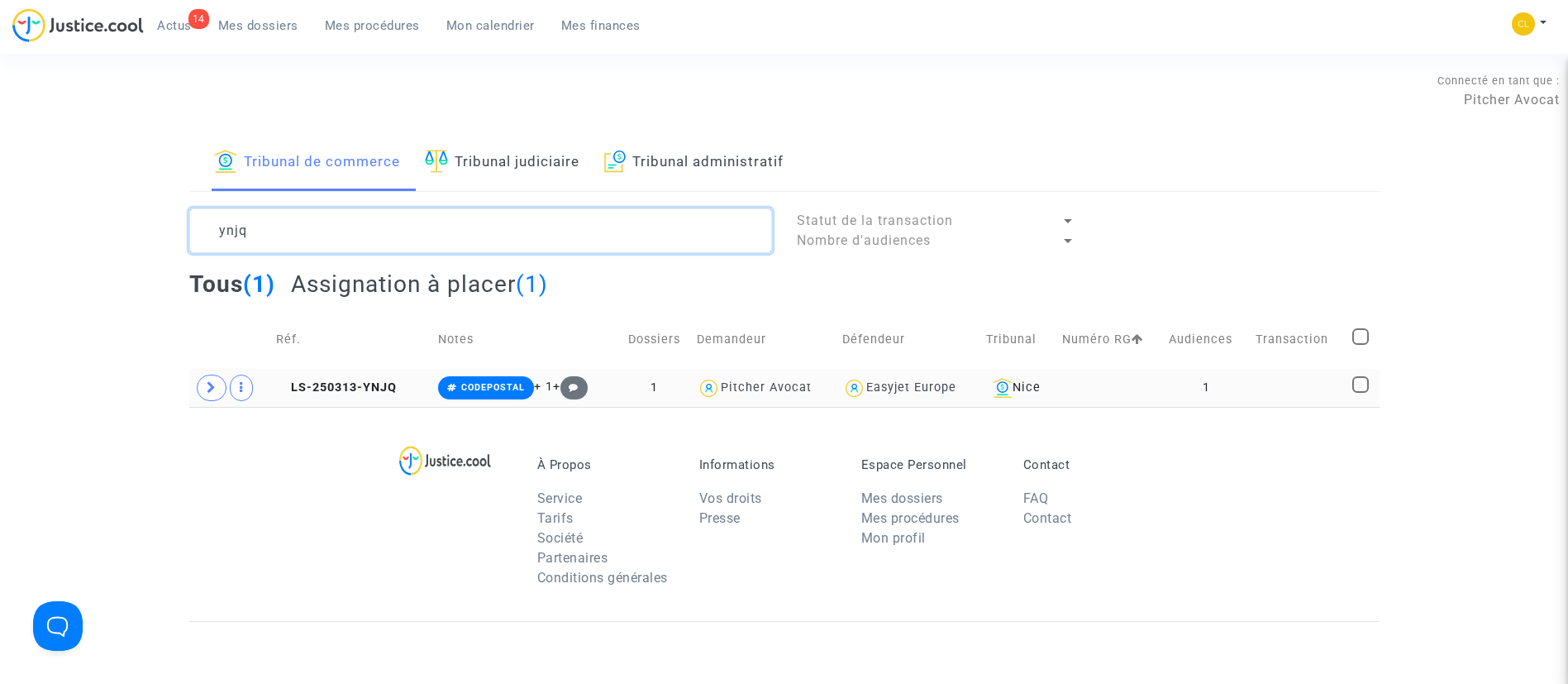
type textarea "ynjq"
click at [1258, 394] on td at bounding box center [1298, 387] width 97 height 38
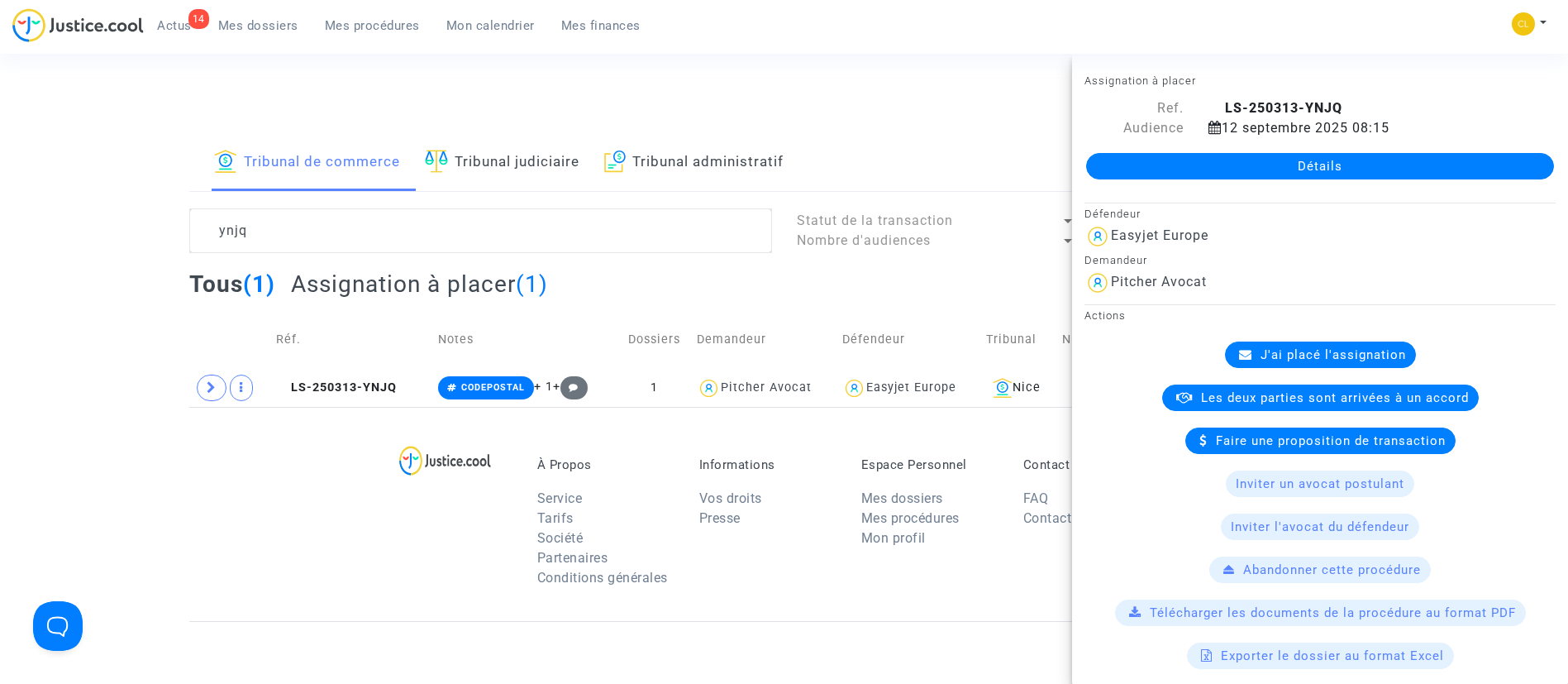
click at [1313, 170] on link "Détails" at bounding box center [1320, 166] width 468 height 26
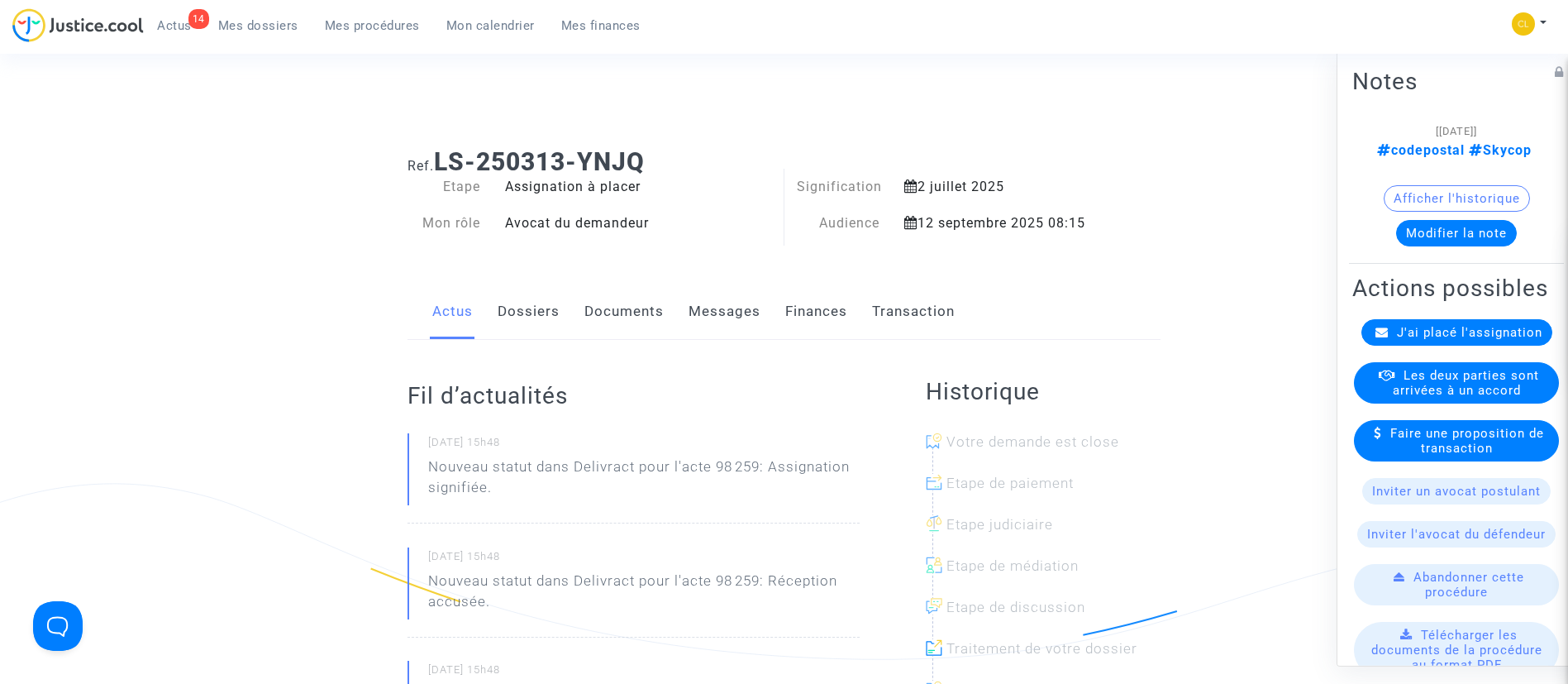
click at [1503, 345] on div "J'ai placé l'assignation" at bounding box center [1456, 331] width 191 height 26
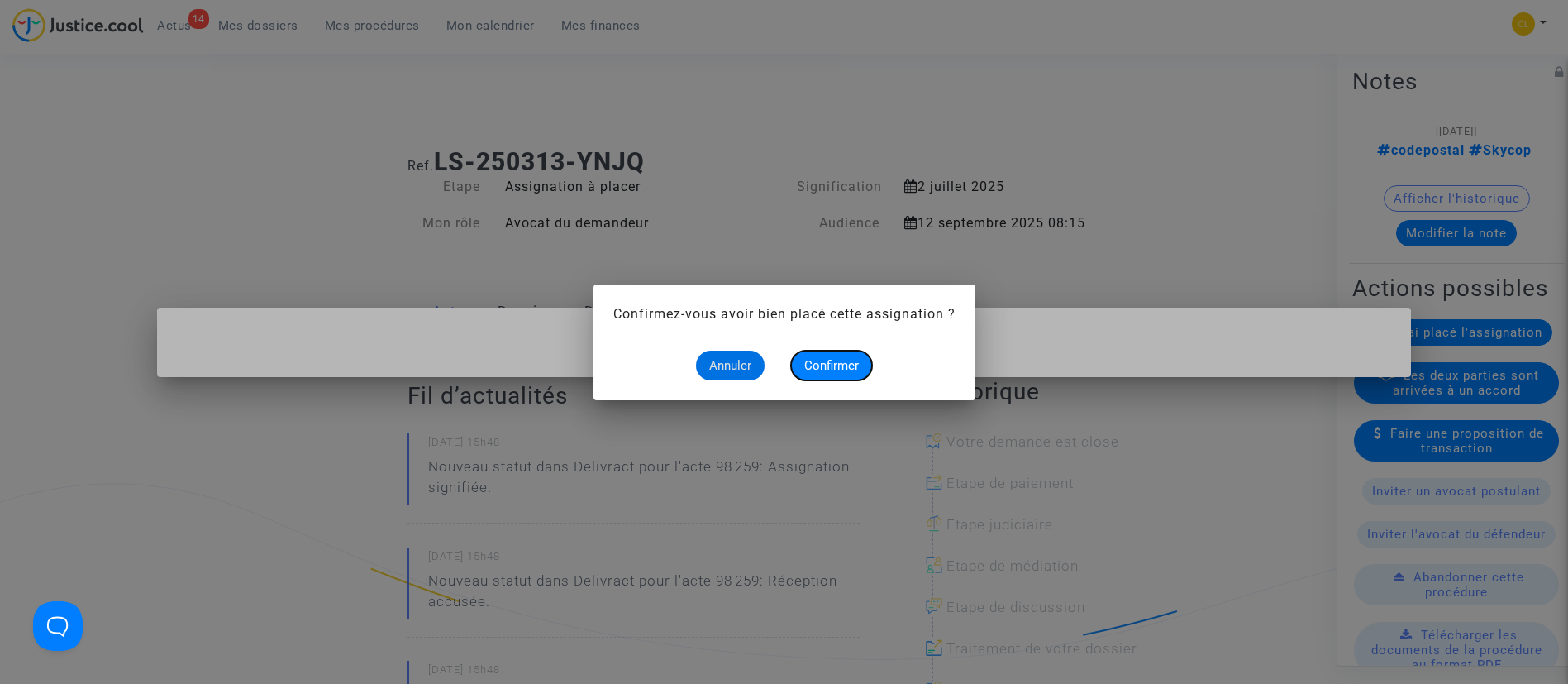
click at [841, 370] on span "Confirmer" at bounding box center [832, 366] width 54 height 15
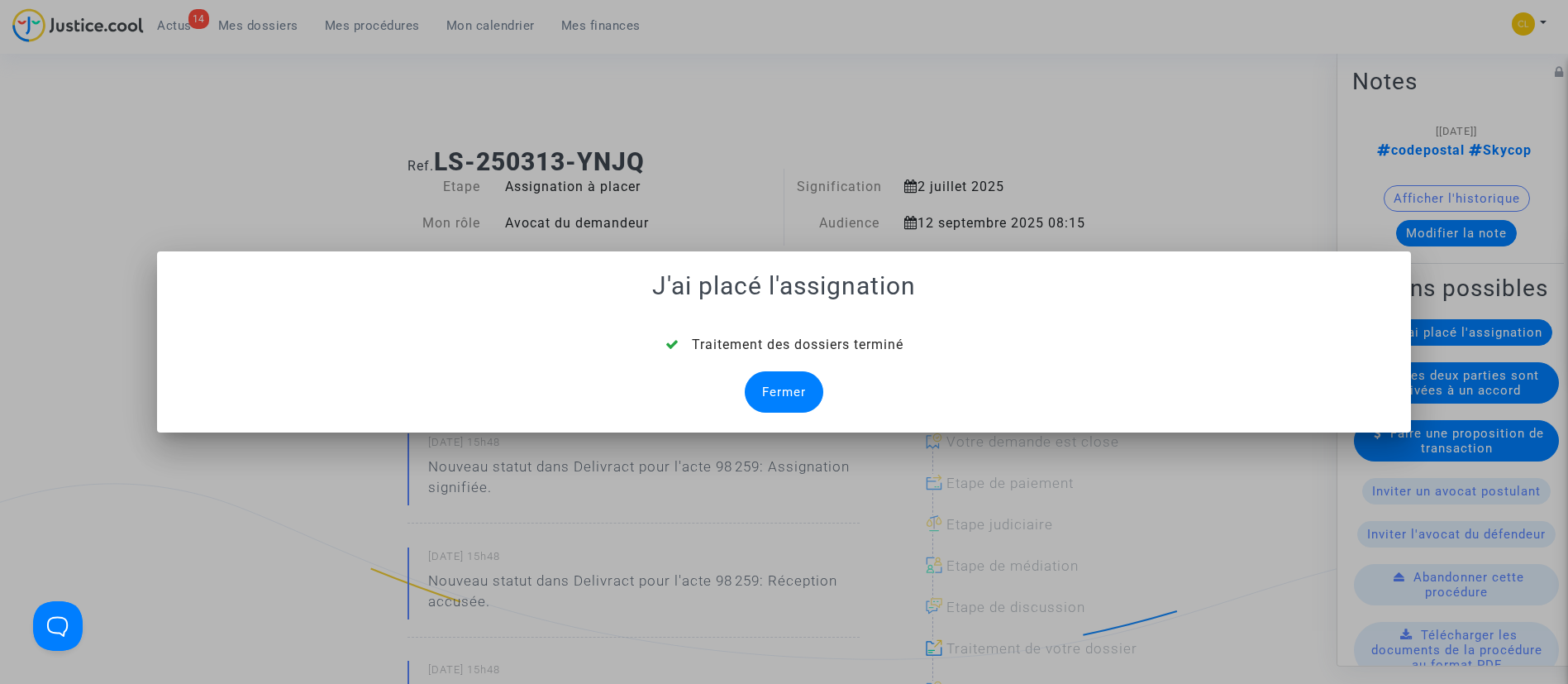
click at [817, 378] on div "Fermer" at bounding box center [784, 392] width 79 height 42
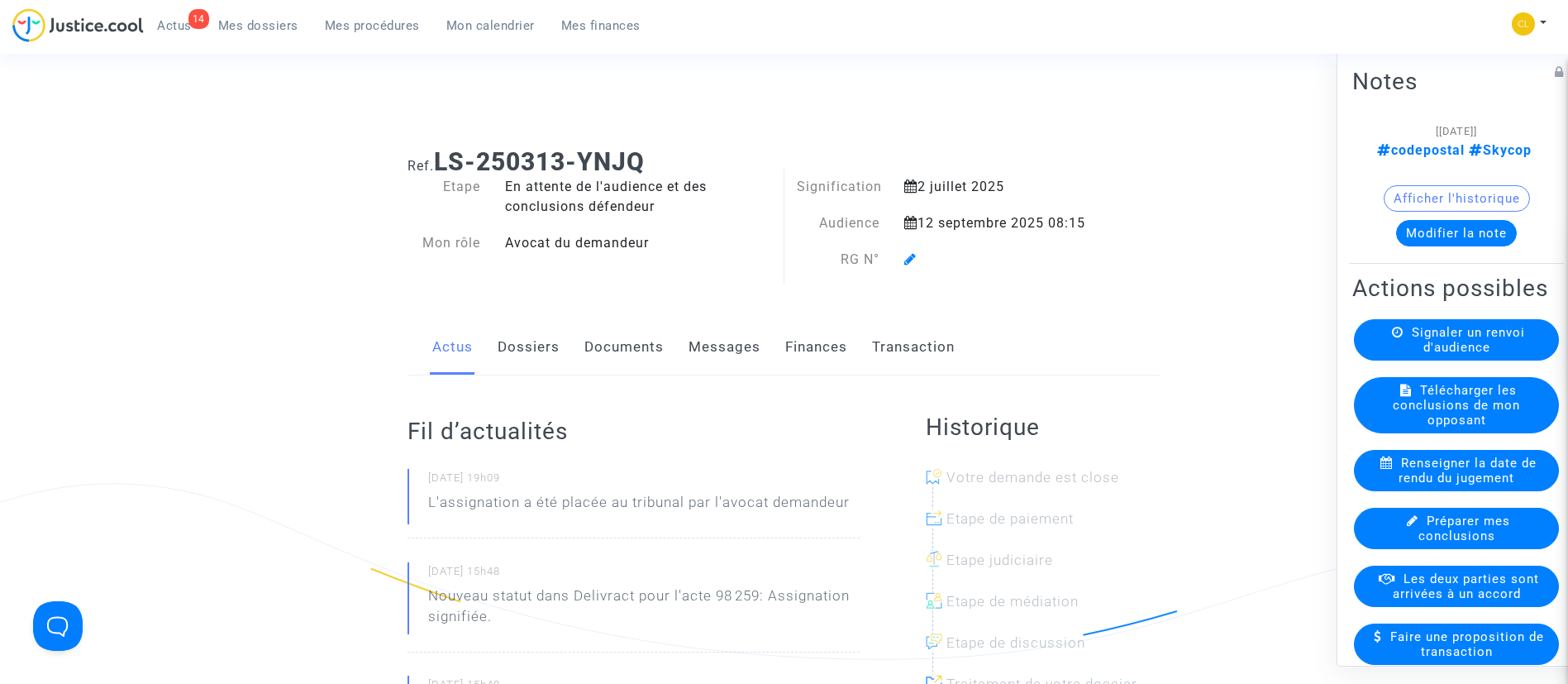
click at [902, 258] on div at bounding box center [999, 259] width 216 height 20
click at [906, 258] on icon at bounding box center [911, 259] width 13 height 14
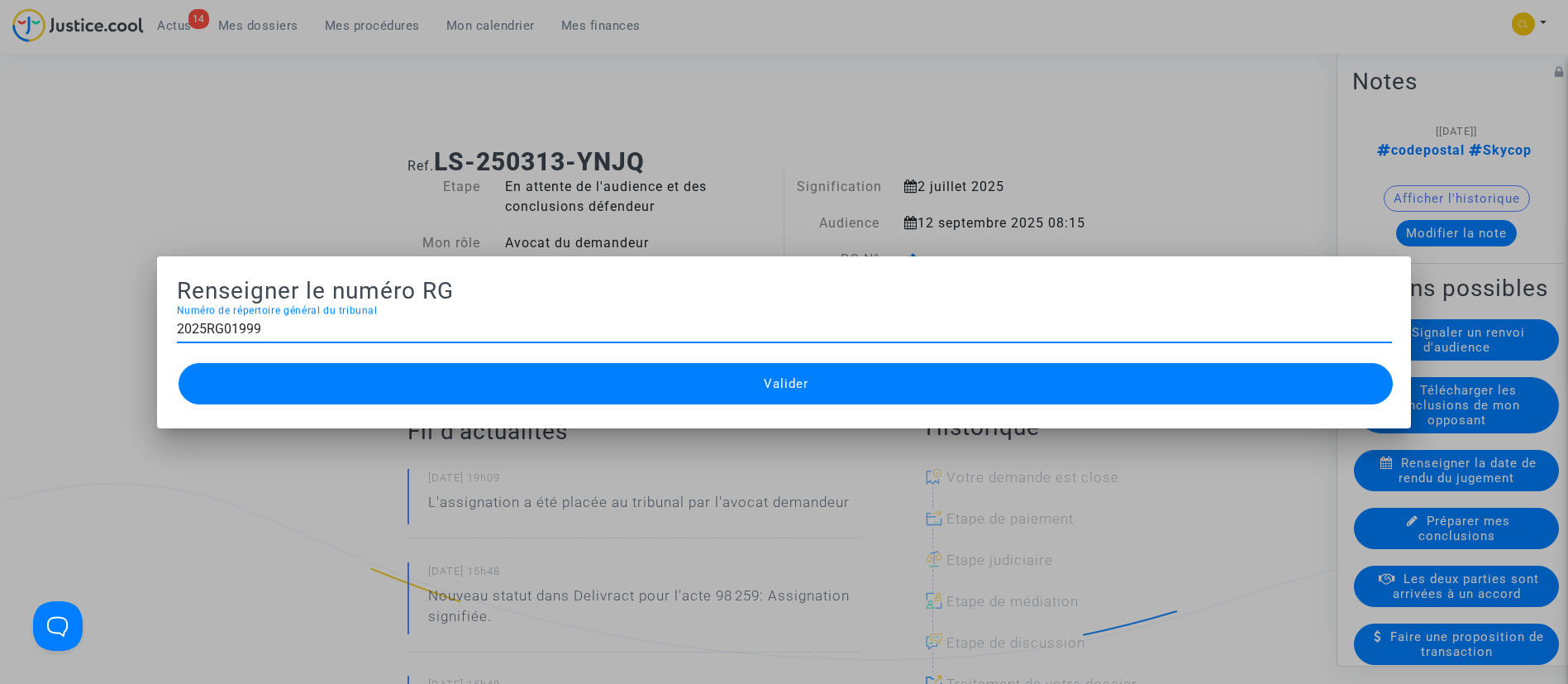
type input "2025RG01999"
click at [872, 382] on button "Valider" at bounding box center [786, 384] width 1215 height 42
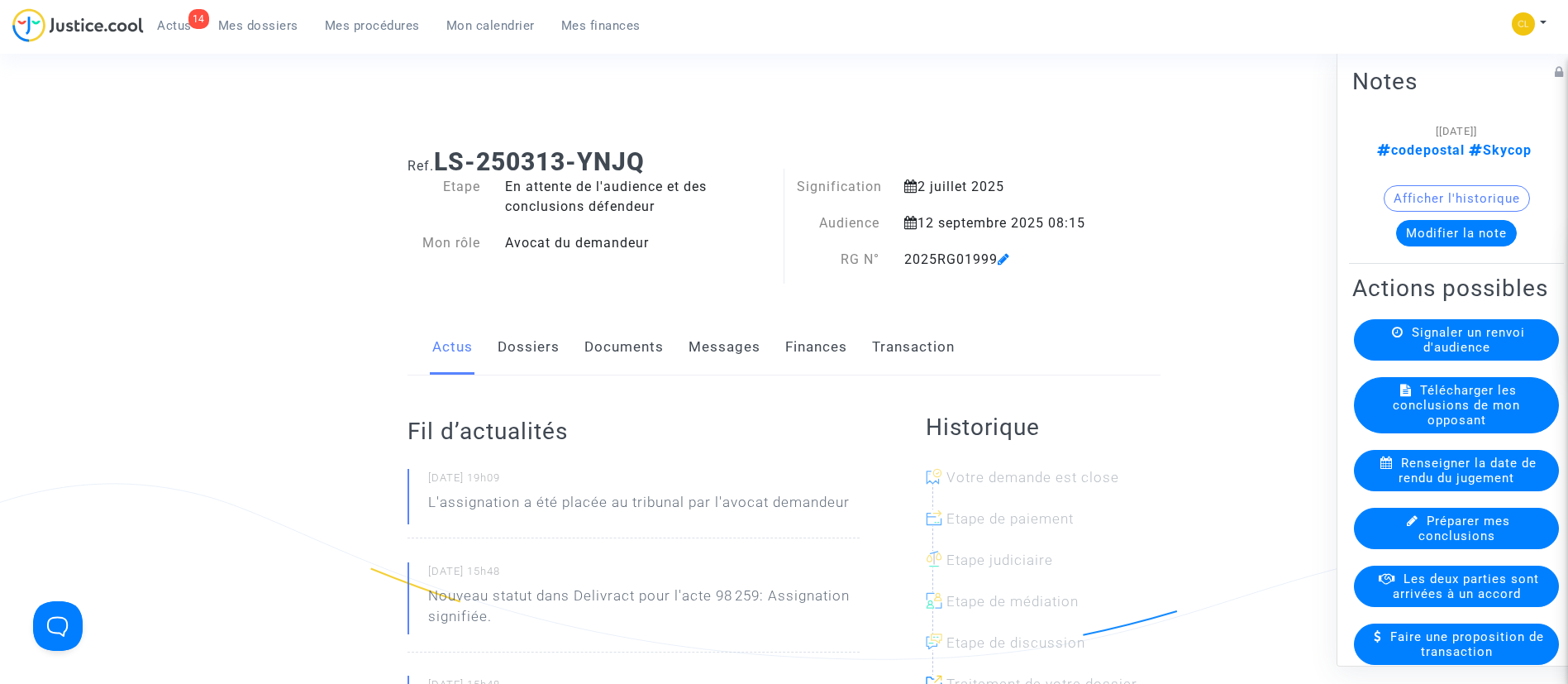
click at [381, 18] on span "Mes procédures" at bounding box center [372, 25] width 95 height 15
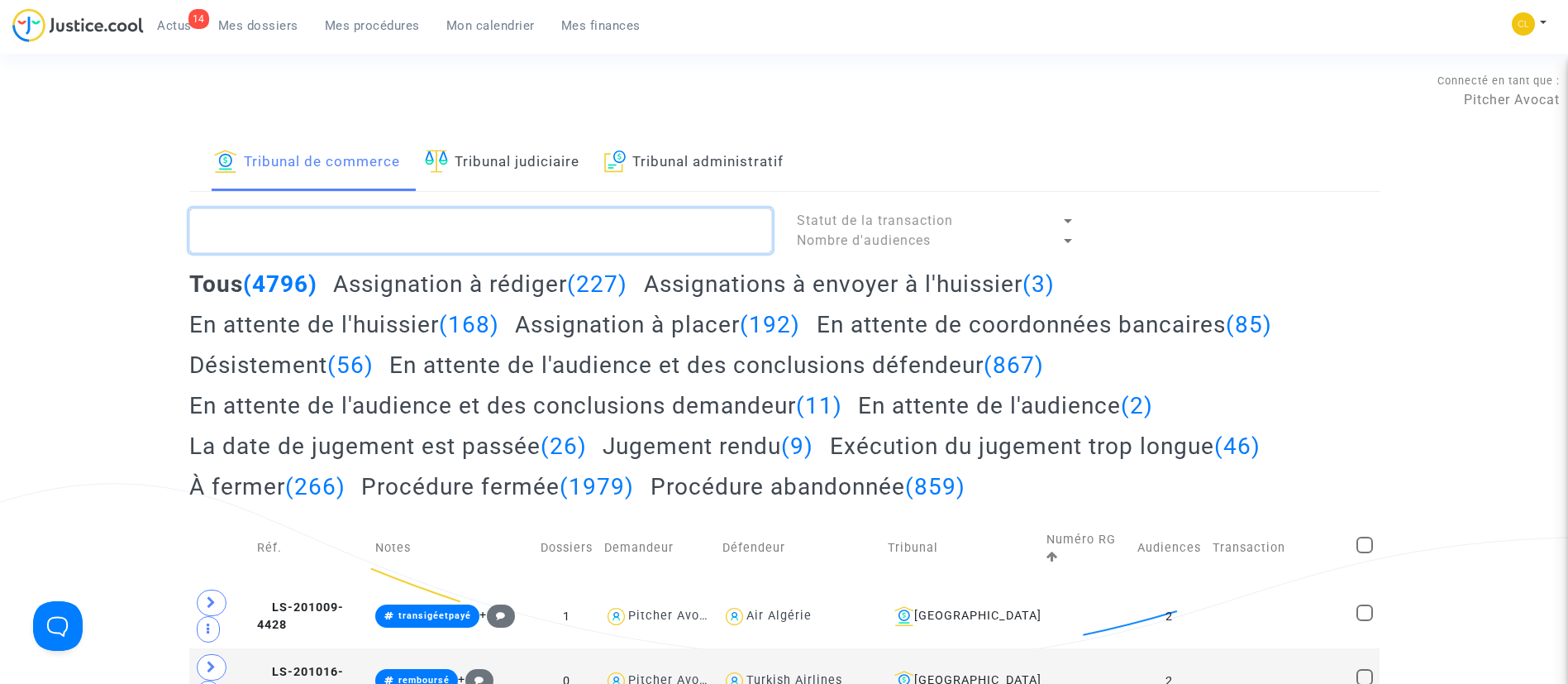
click at [331, 247] on textarea at bounding box center [481, 230] width 582 height 44
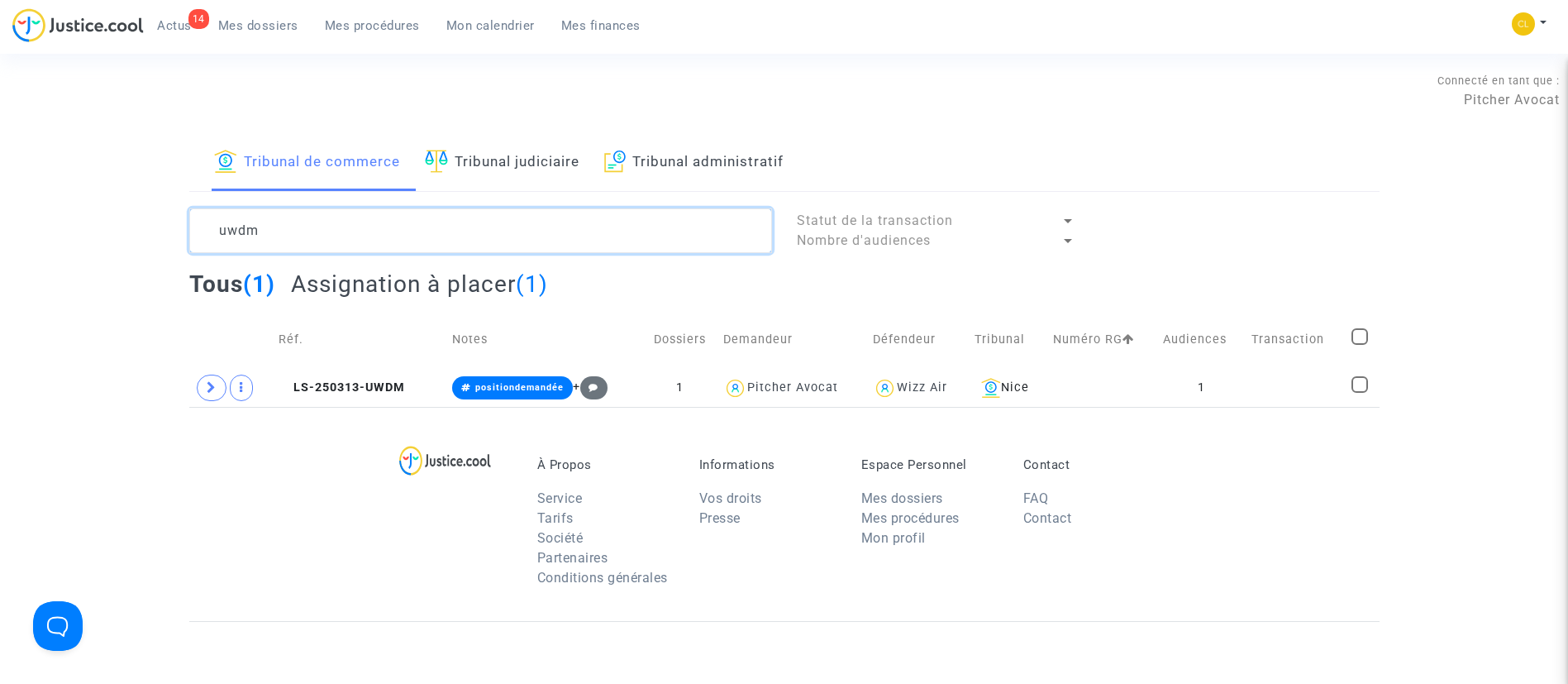
type textarea "uwdm"
click at [1163, 364] on td "Audiences" at bounding box center [1202, 339] width 89 height 59
click at [1179, 377] on td "1" at bounding box center [1202, 387] width 89 height 38
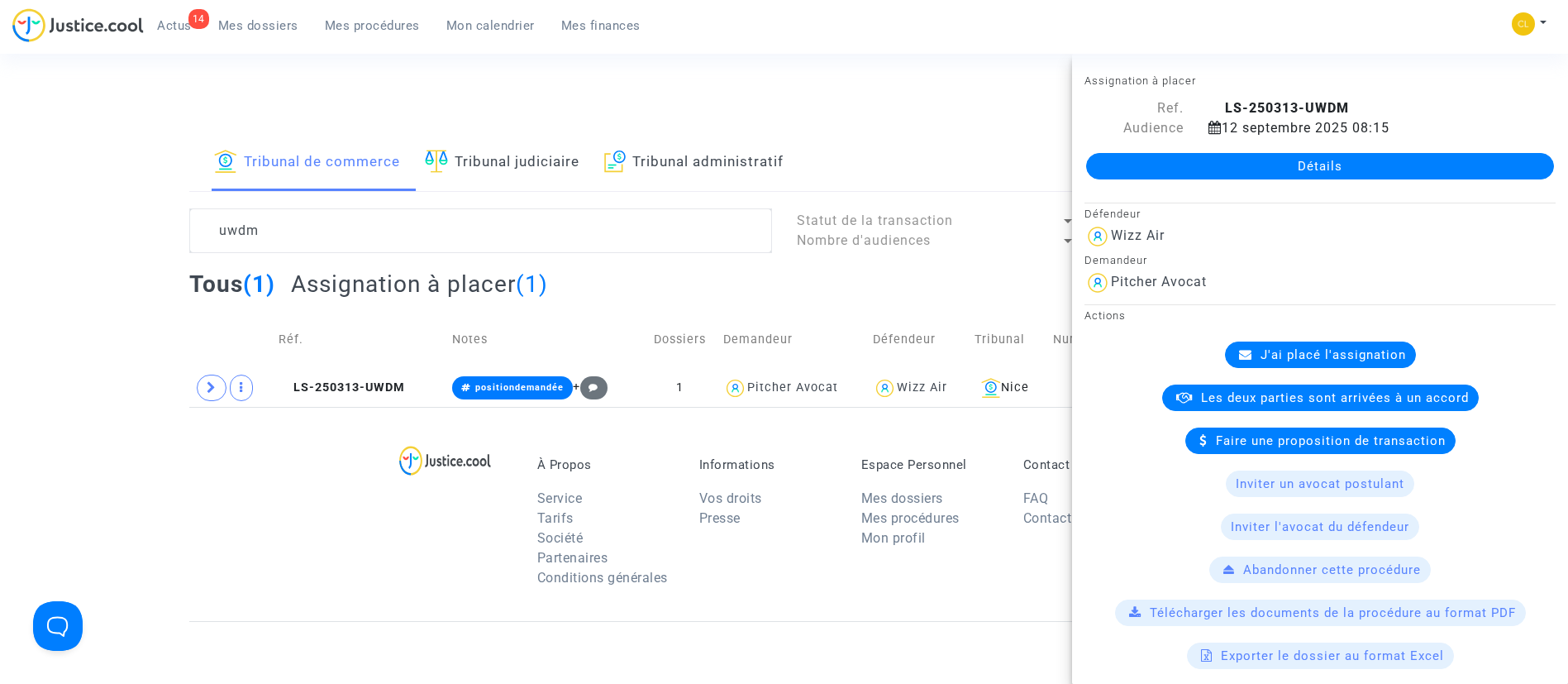
click at [1300, 341] on div "J'ai placé l'assignation" at bounding box center [1320, 354] width 191 height 26
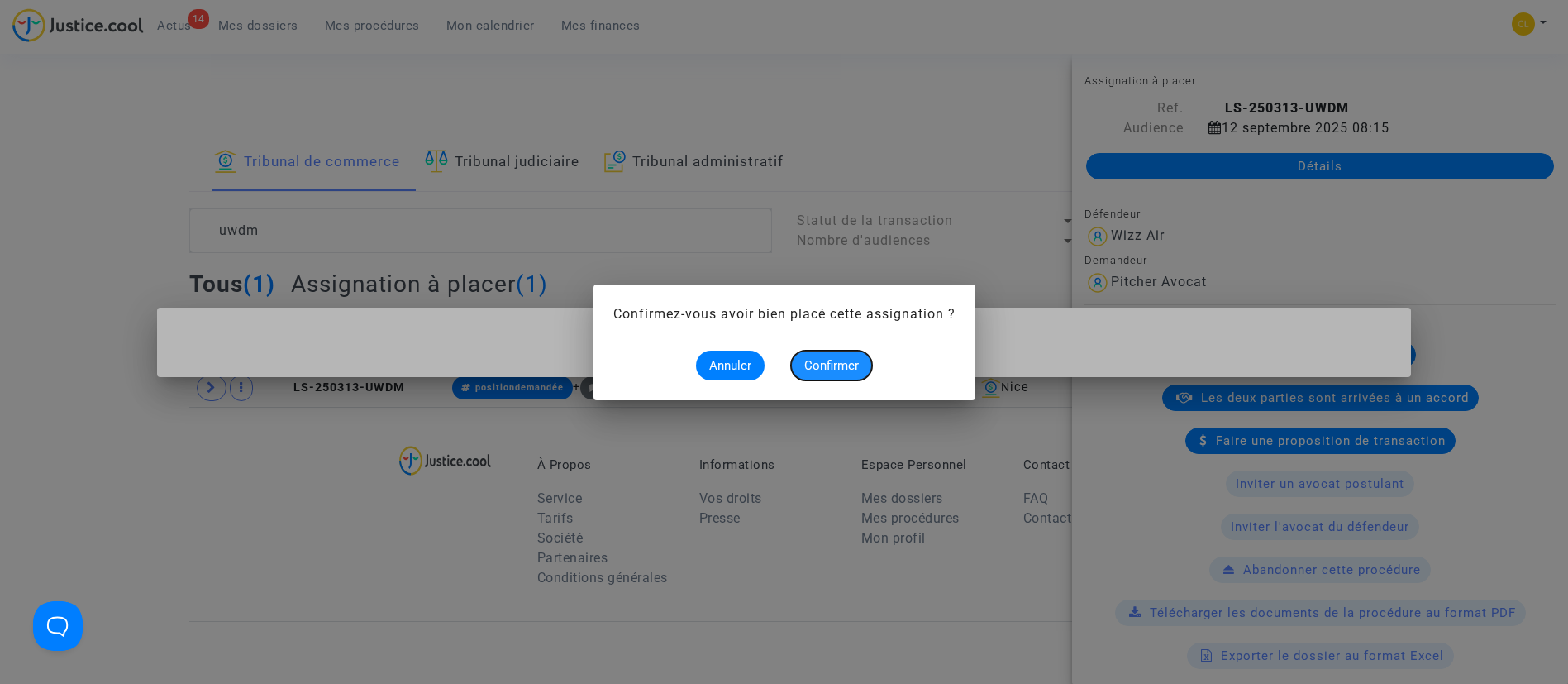
drag, startPoint x: 800, startPoint y: 360, endPoint x: 909, endPoint y: 381, distance: 111.0
click at [800, 361] on button "Confirmer" at bounding box center [831, 365] width 81 height 30
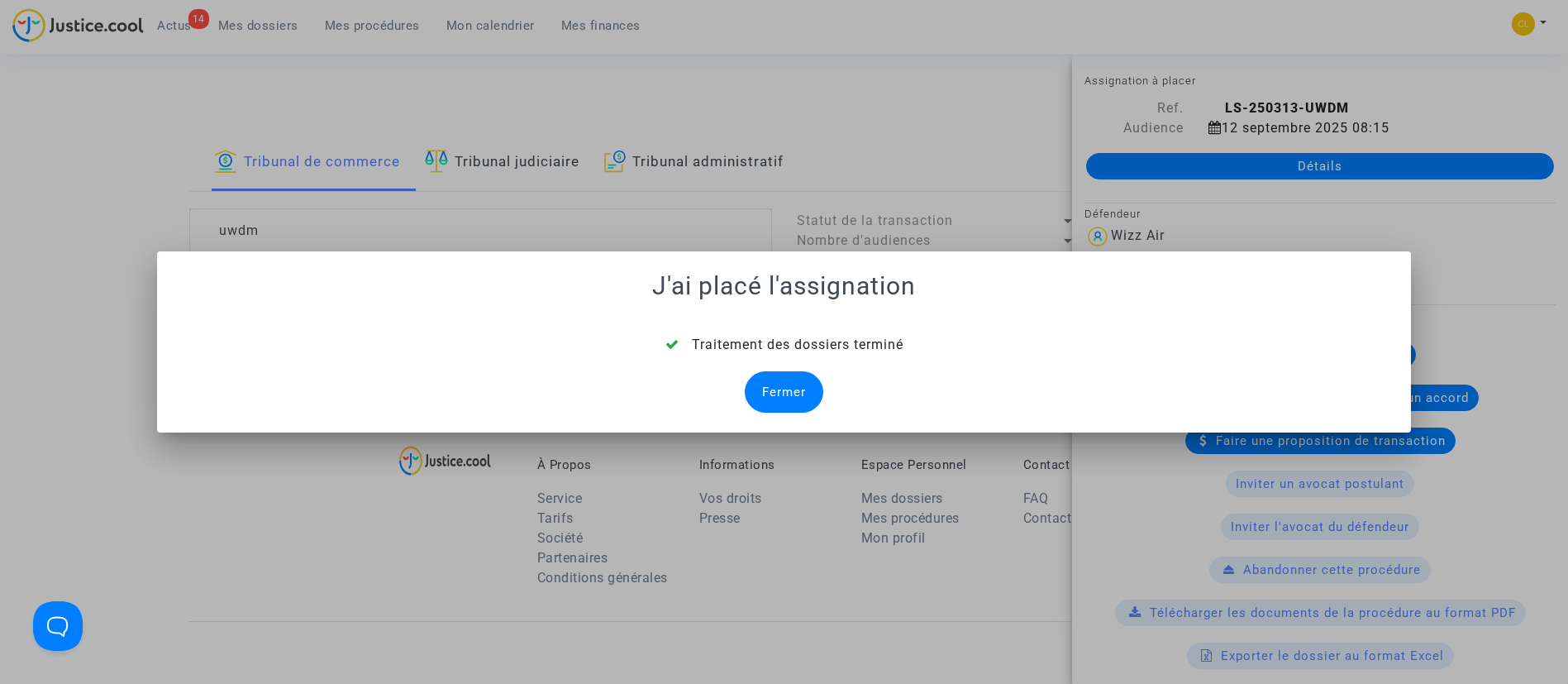
click at [791, 386] on div "Fermer" at bounding box center [784, 392] width 79 height 42
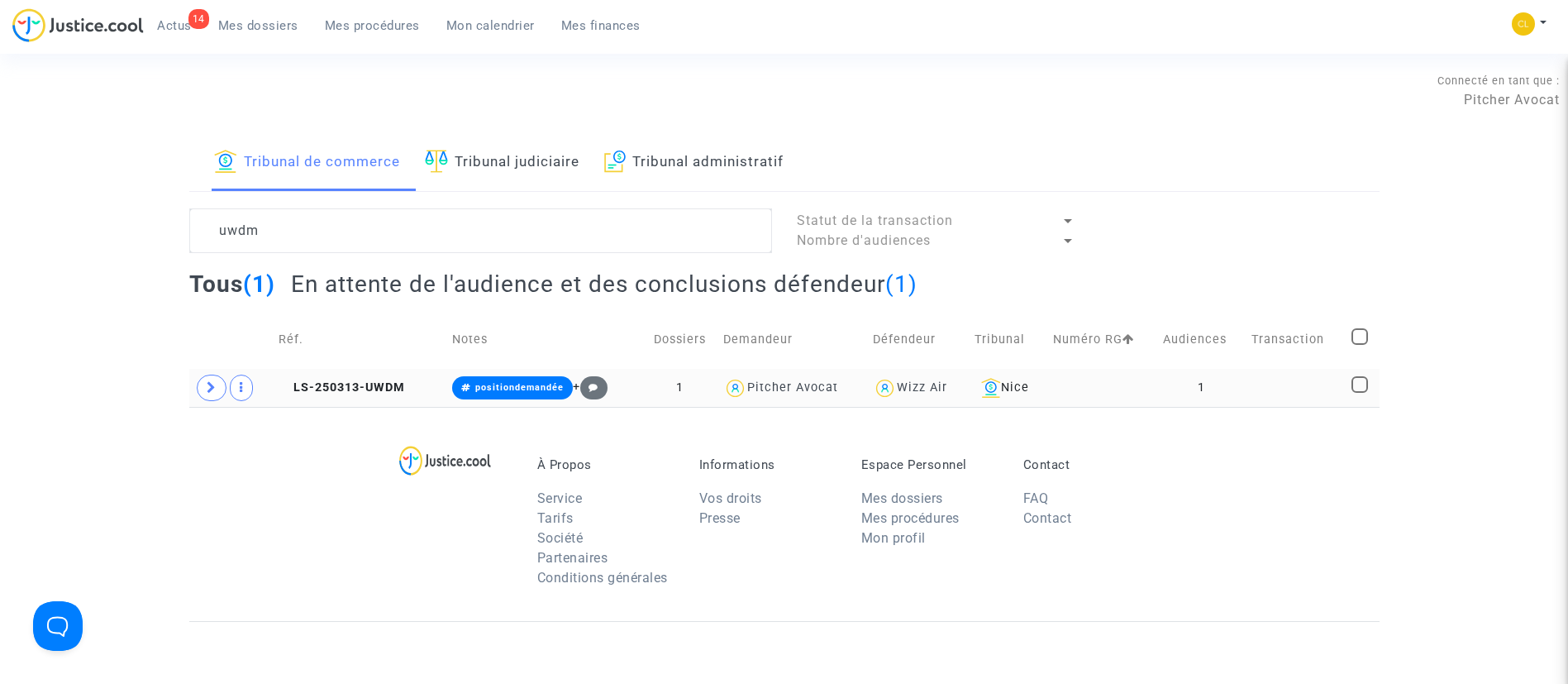
click at [1259, 378] on td at bounding box center [1295, 387] width 100 height 38
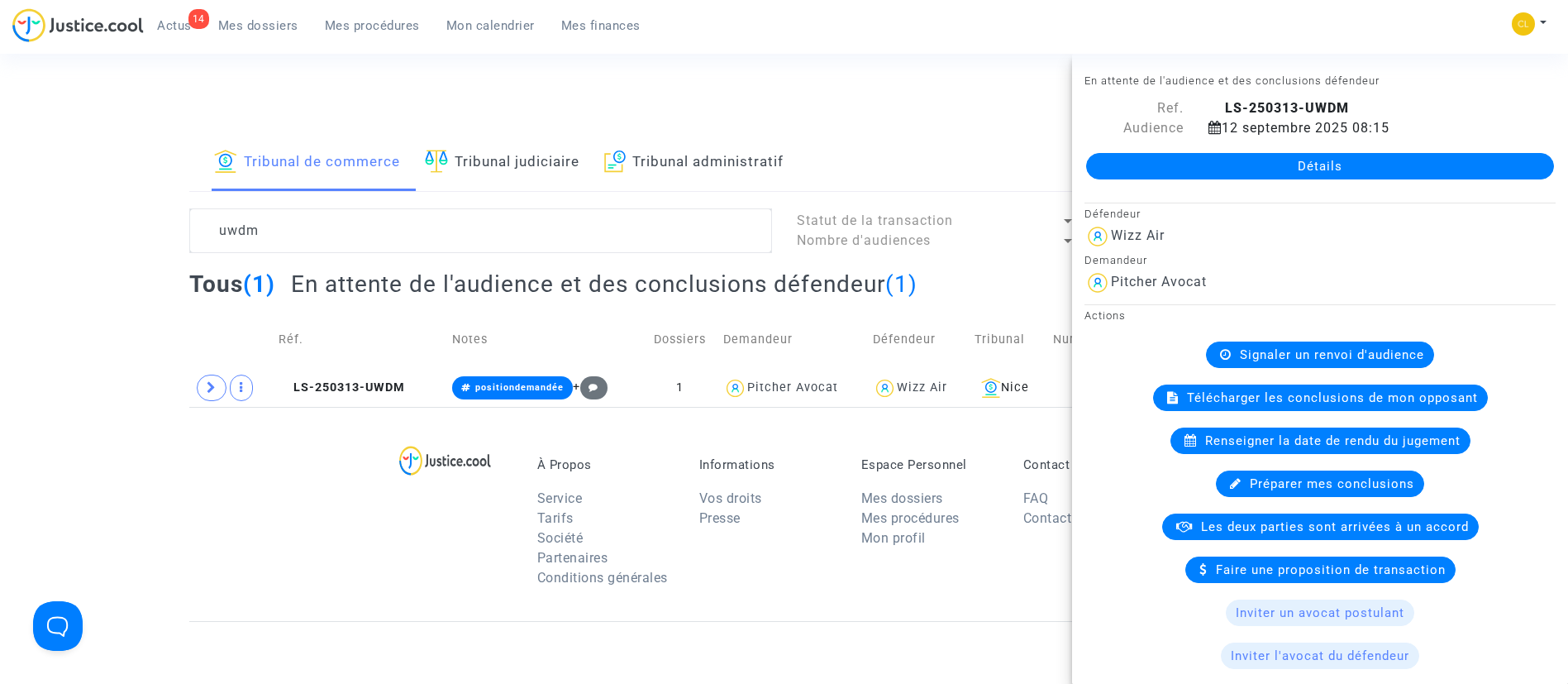
click at [1307, 166] on link "Détails" at bounding box center [1320, 166] width 468 height 26
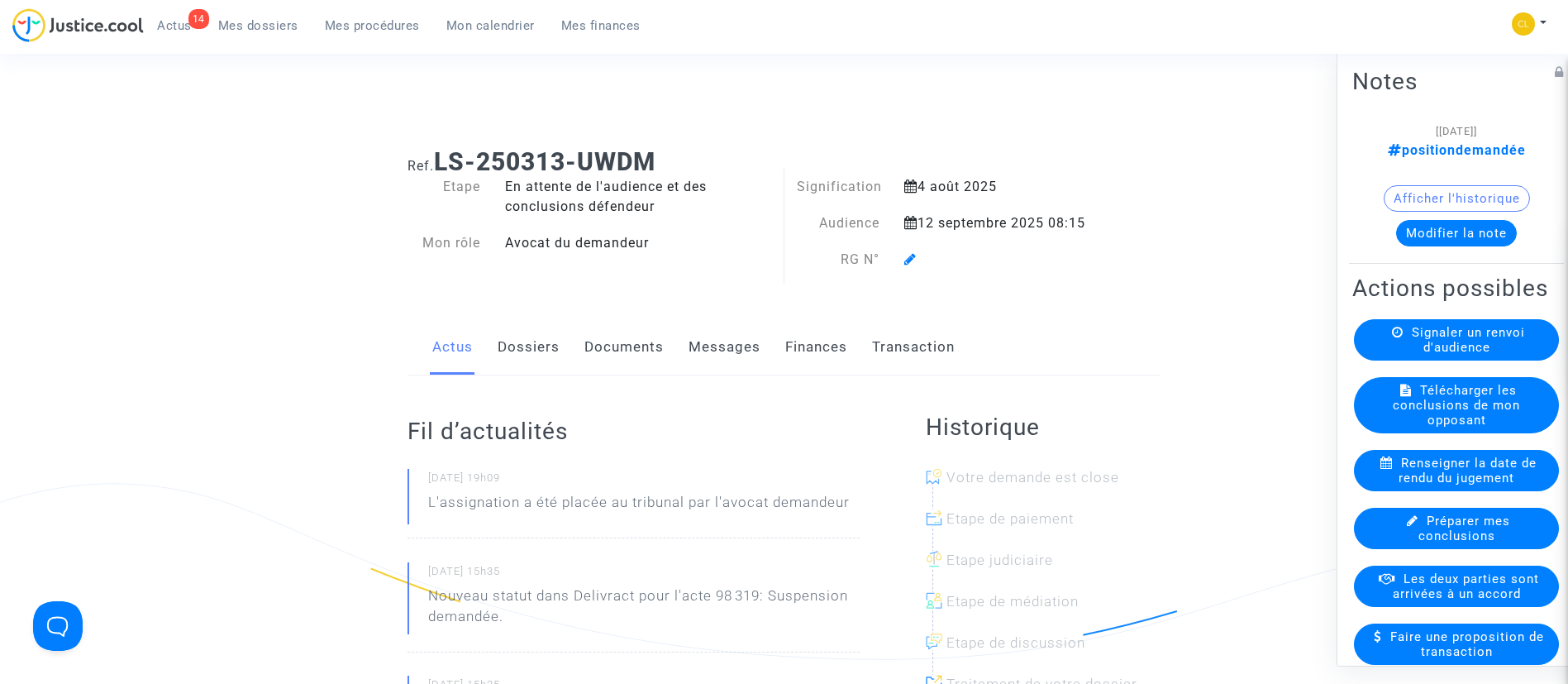
click at [915, 261] on icon at bounding box center [911, 259] width 13 height 14
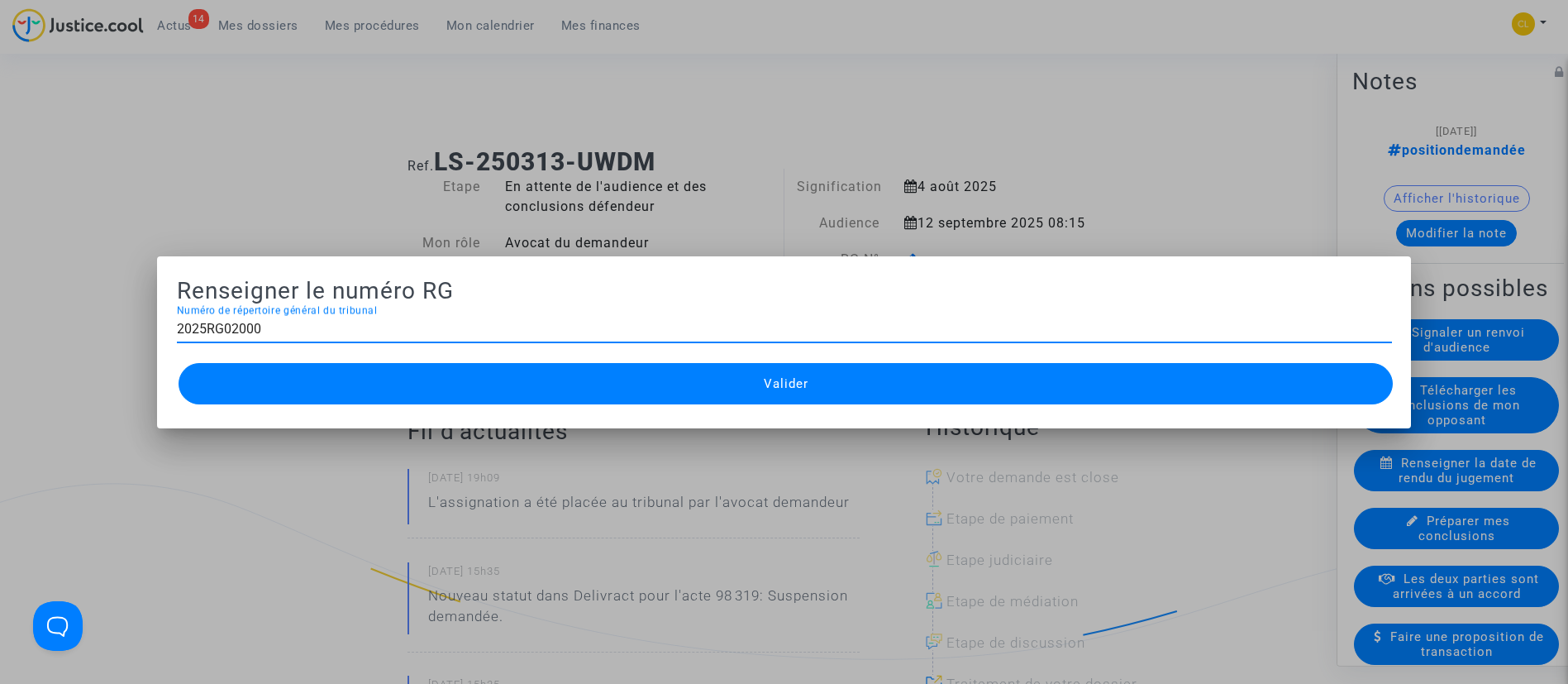
type input "2025RG02000"
click at [793, 398] on button "Valider" at bounding box center [786, 384] width 1215 height 42
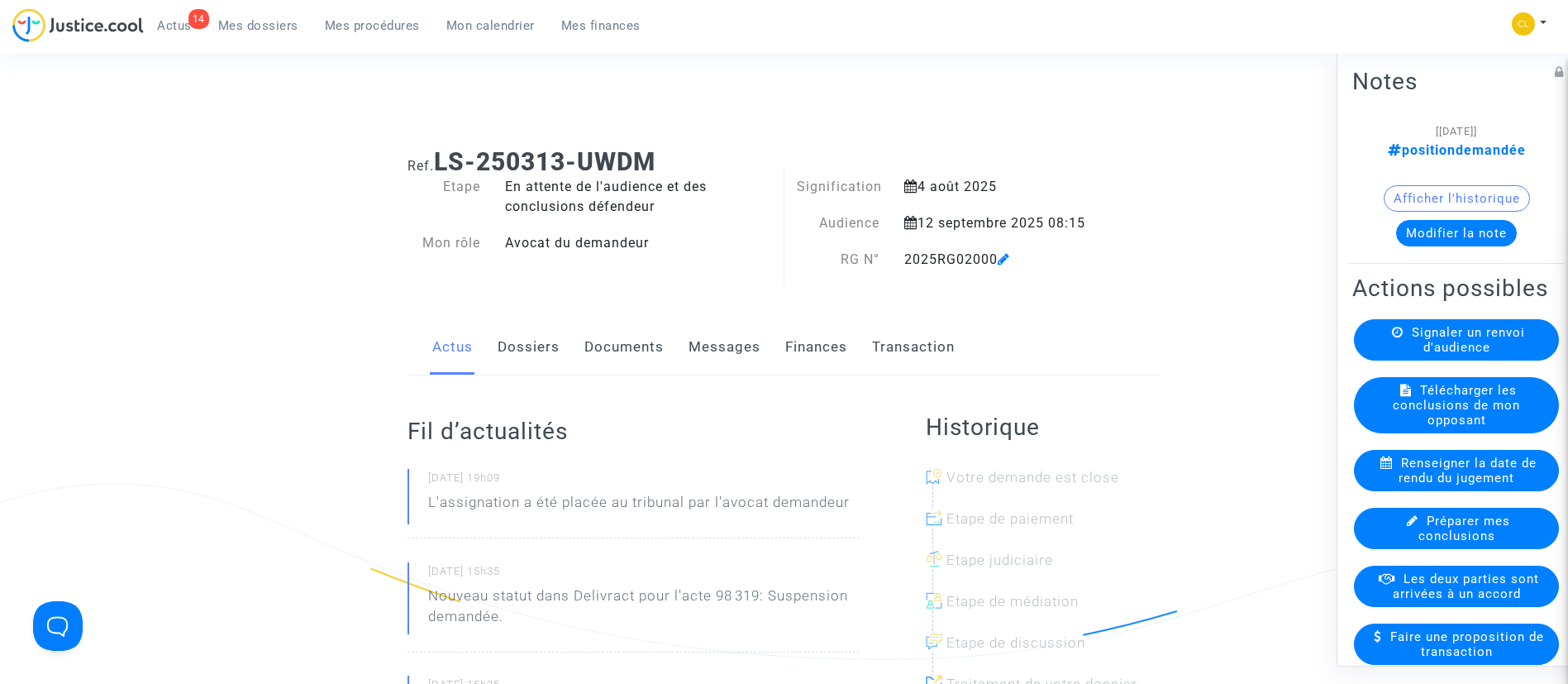
click at [405, 24] on span "Mes procédures" at bounding box center [372, 25] width 95 height 15
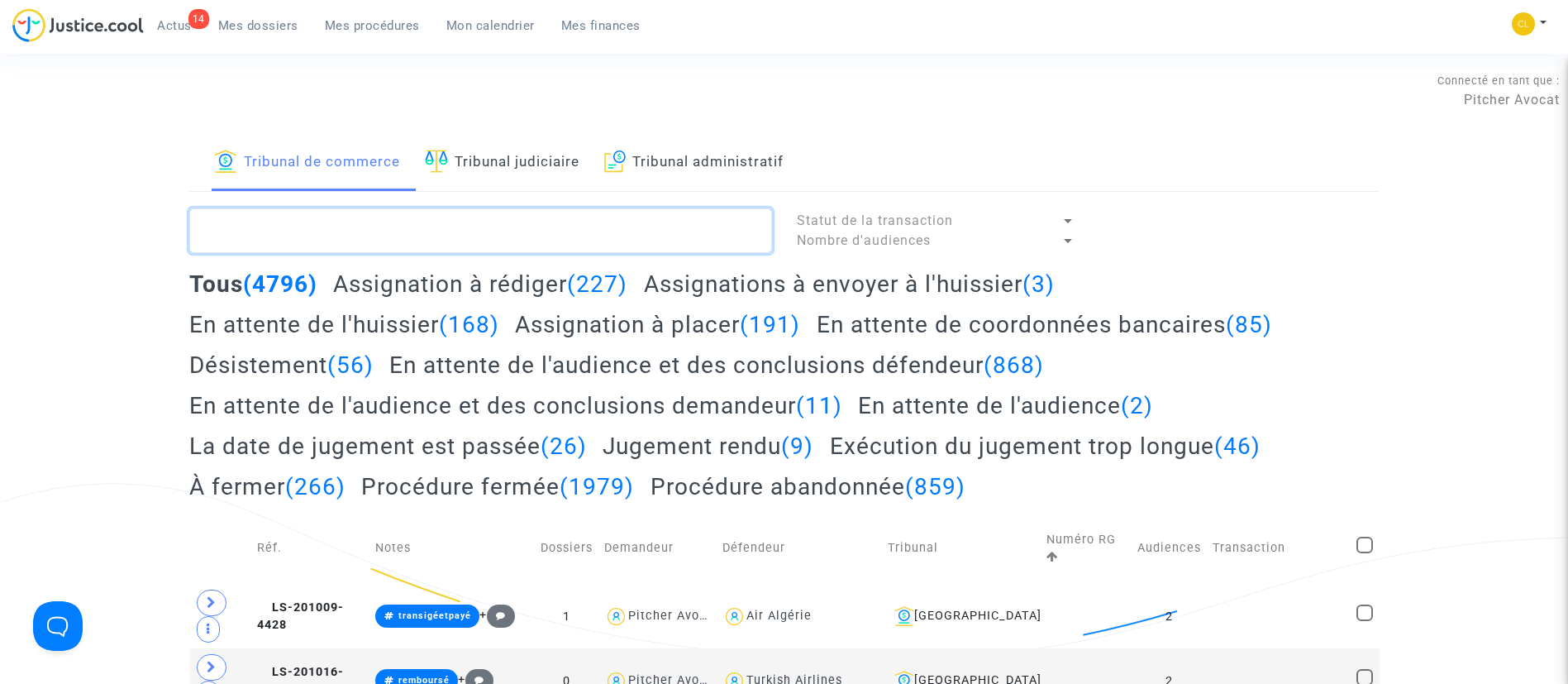
click at [480, 233] on textarea at bounding box center [481, 230] width 582 height 44
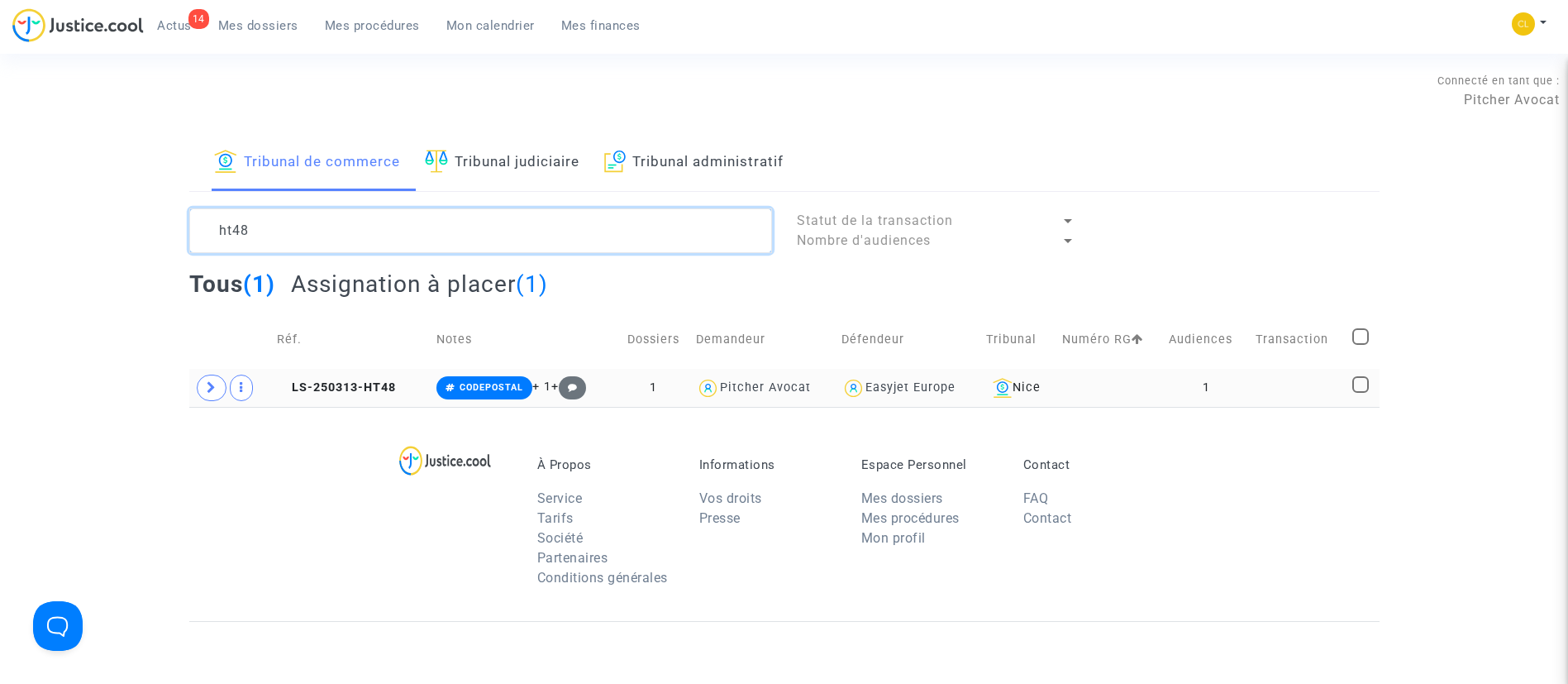
type textarea "ht48"
click at [1238, 388] on td "1" at bounding box center [1206, 387] width 87 height 38
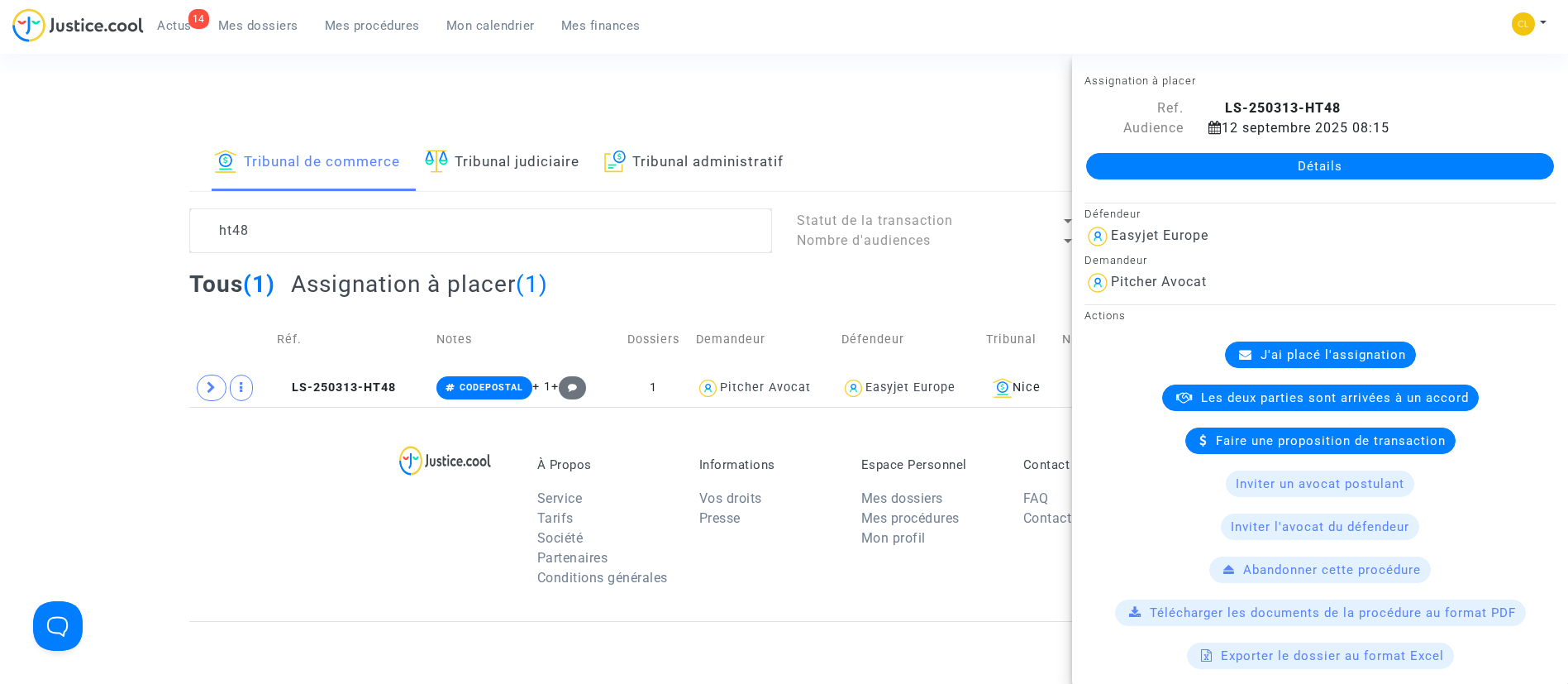
click at [1281, 346] on div "J'ai placé l'assignation" at bounding box center [1320, 354] width 191 height 26
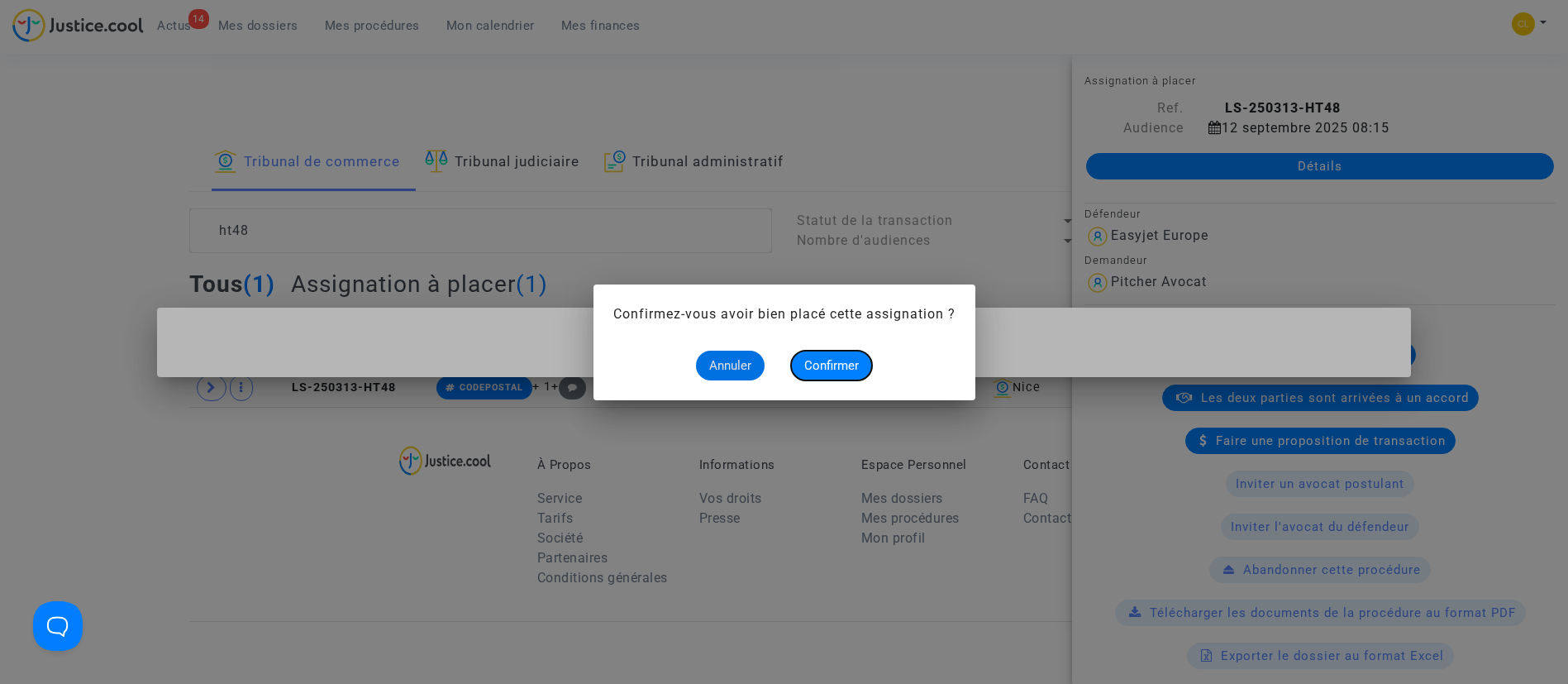
click at [798, 375] on button "Confirmer" at bounding box center [831, 365] width 81 height 30
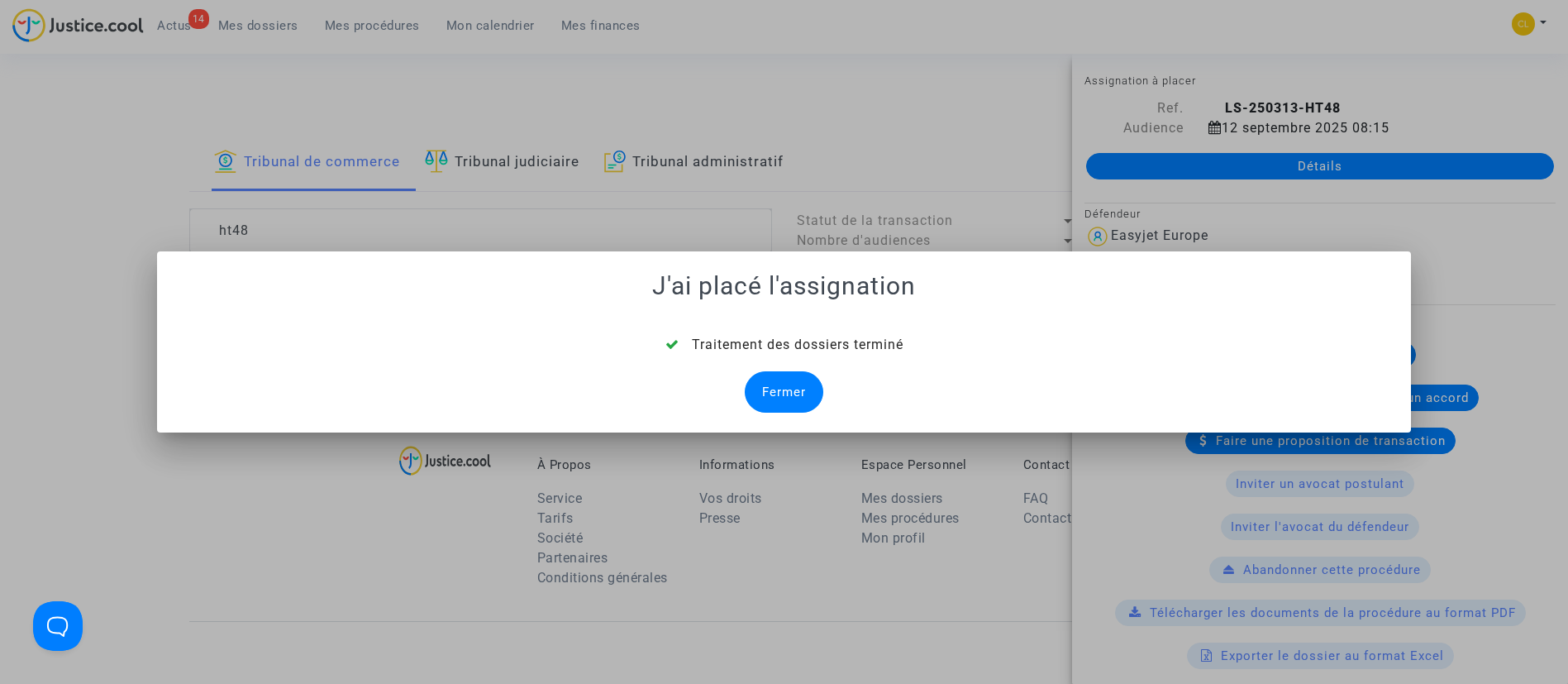
click at [783, 383] on div "Fermer" at bounding box center [784, 392] width 79 height 42
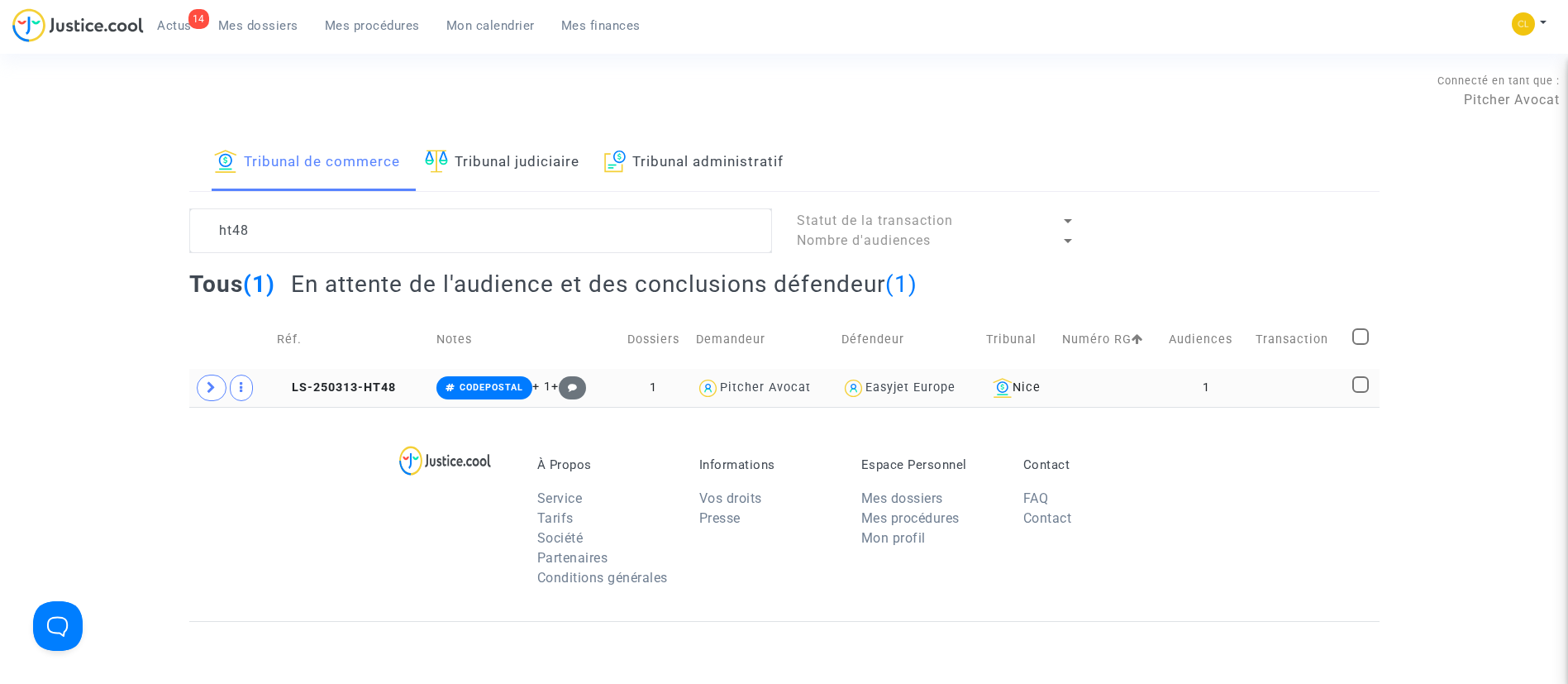
click at [1273, 391] on td at bounding box center [1299, 387] width 98 height 38
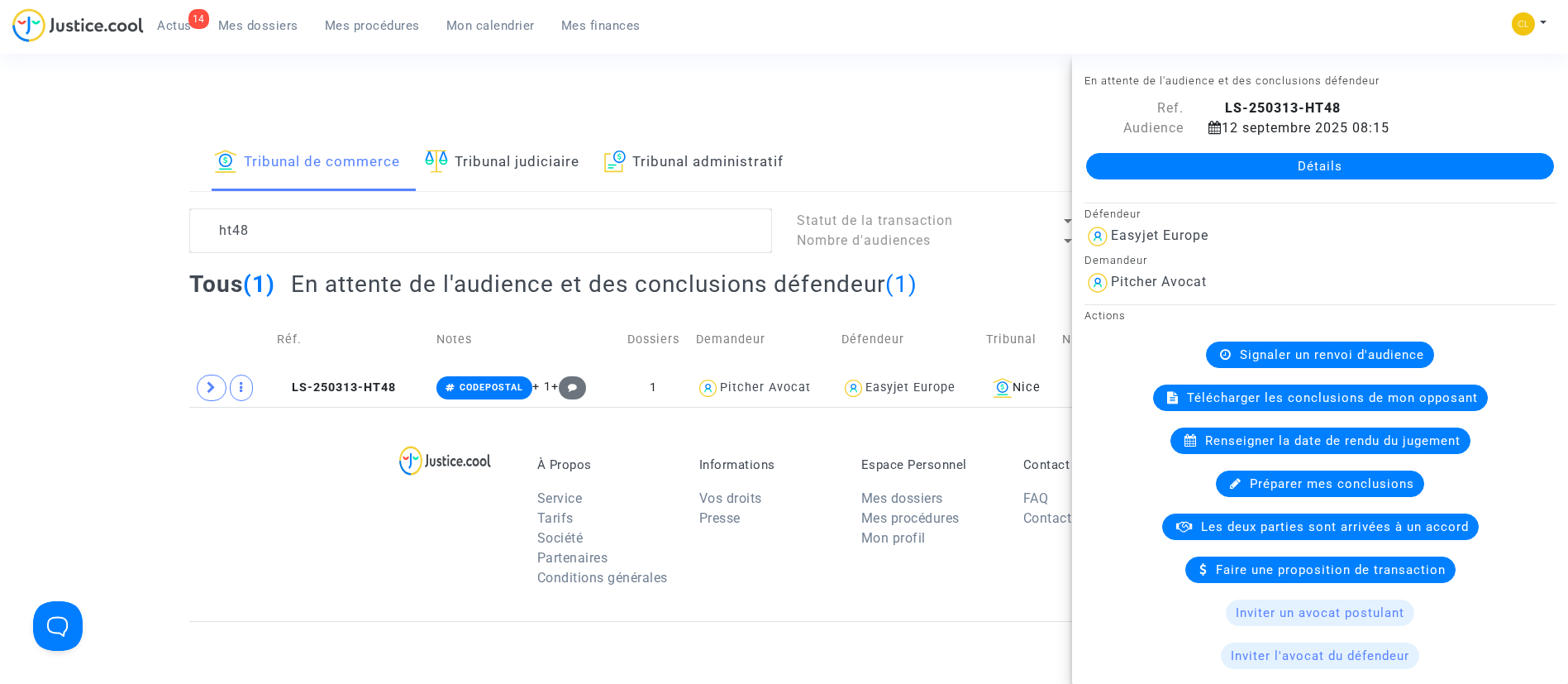
click at [1258, 155] on link "Détails" at bounding box center [1320, 166] width 468 height 26
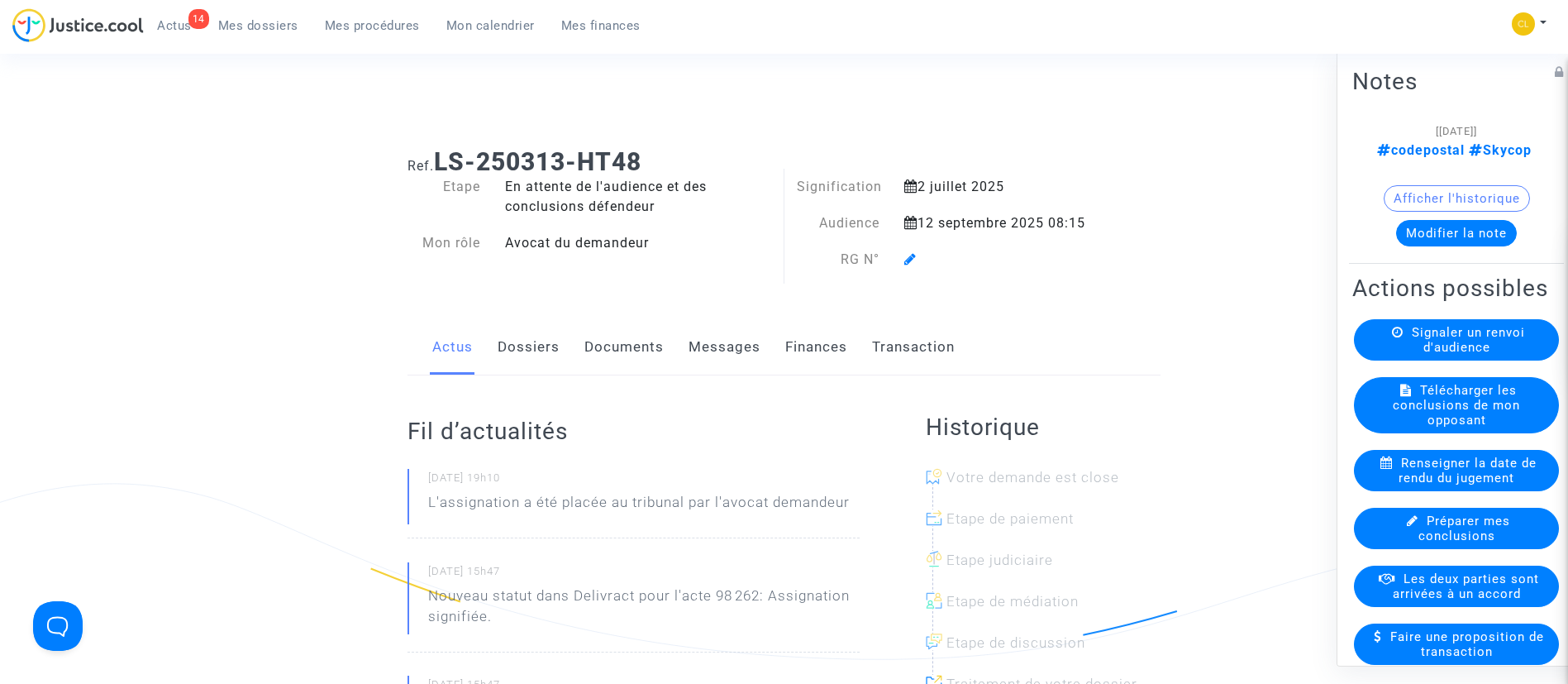
click at [915, 257] on icon at bounding box center [911, 259] width 13 height 14
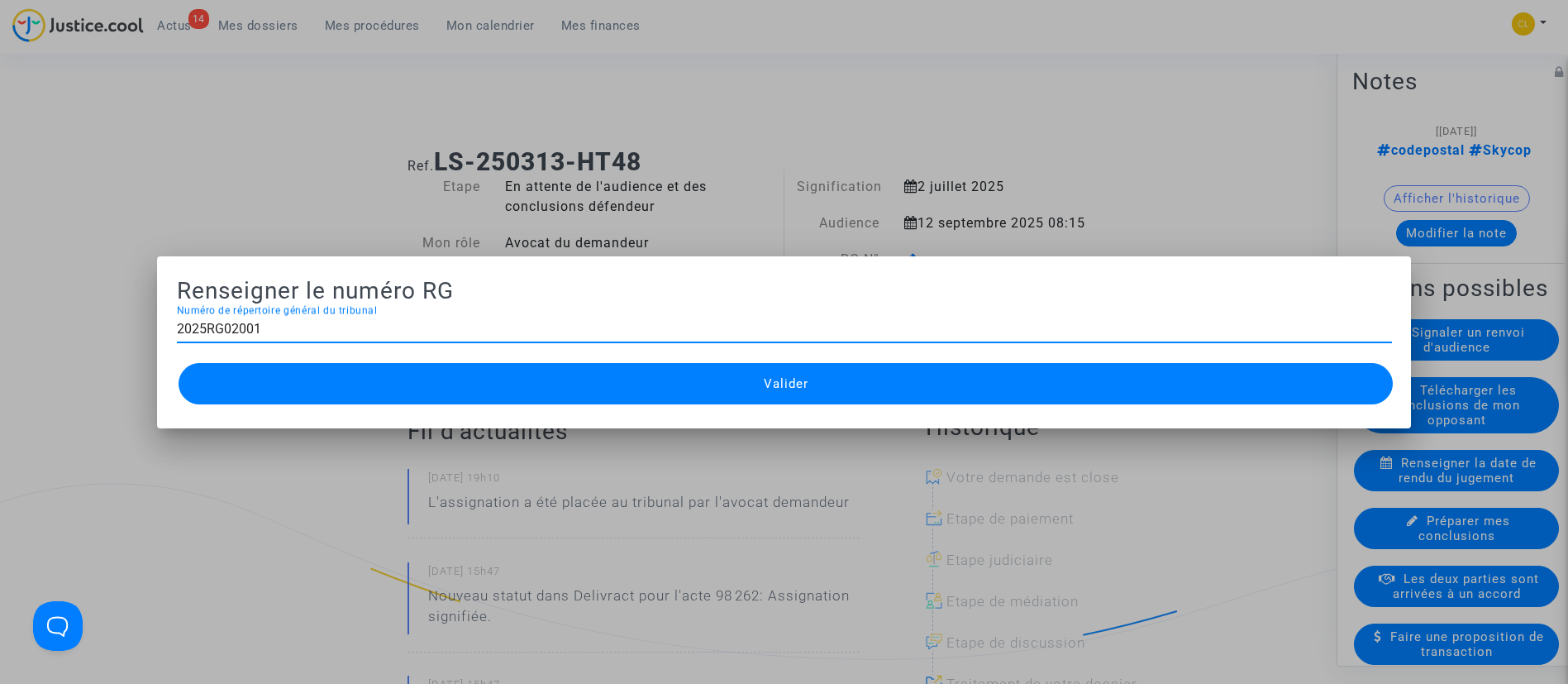
type input "2025RG02001"
click at [909, 386] on button "Valider" at bounding box center [786, 384] width 1215 height 42
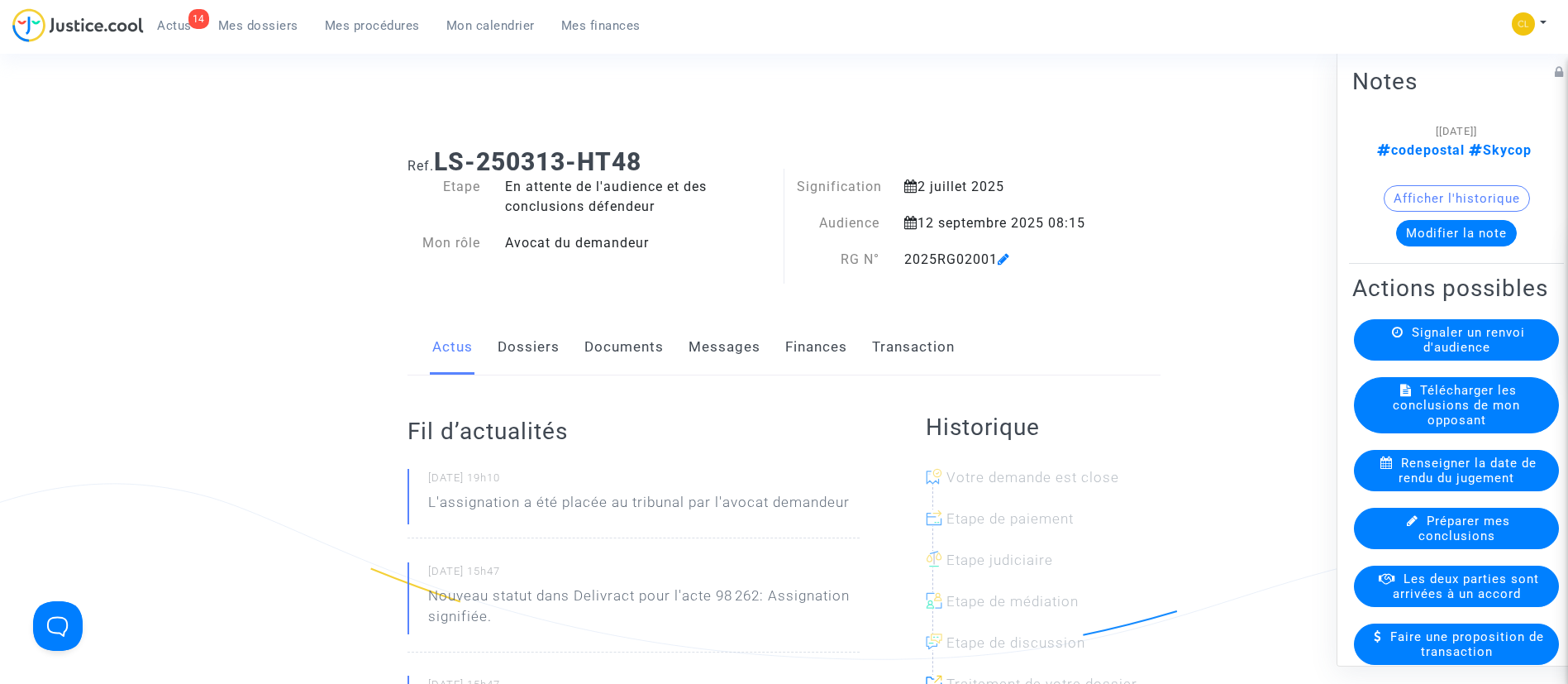
drag, startPoint x: 389, startPoint y: 31, endPoint x: 388, endPoint y: 75, distance: 44.0
click at [389, 31] on span "Mes procédures" at bounding box center [372, 25] width 95 height 15
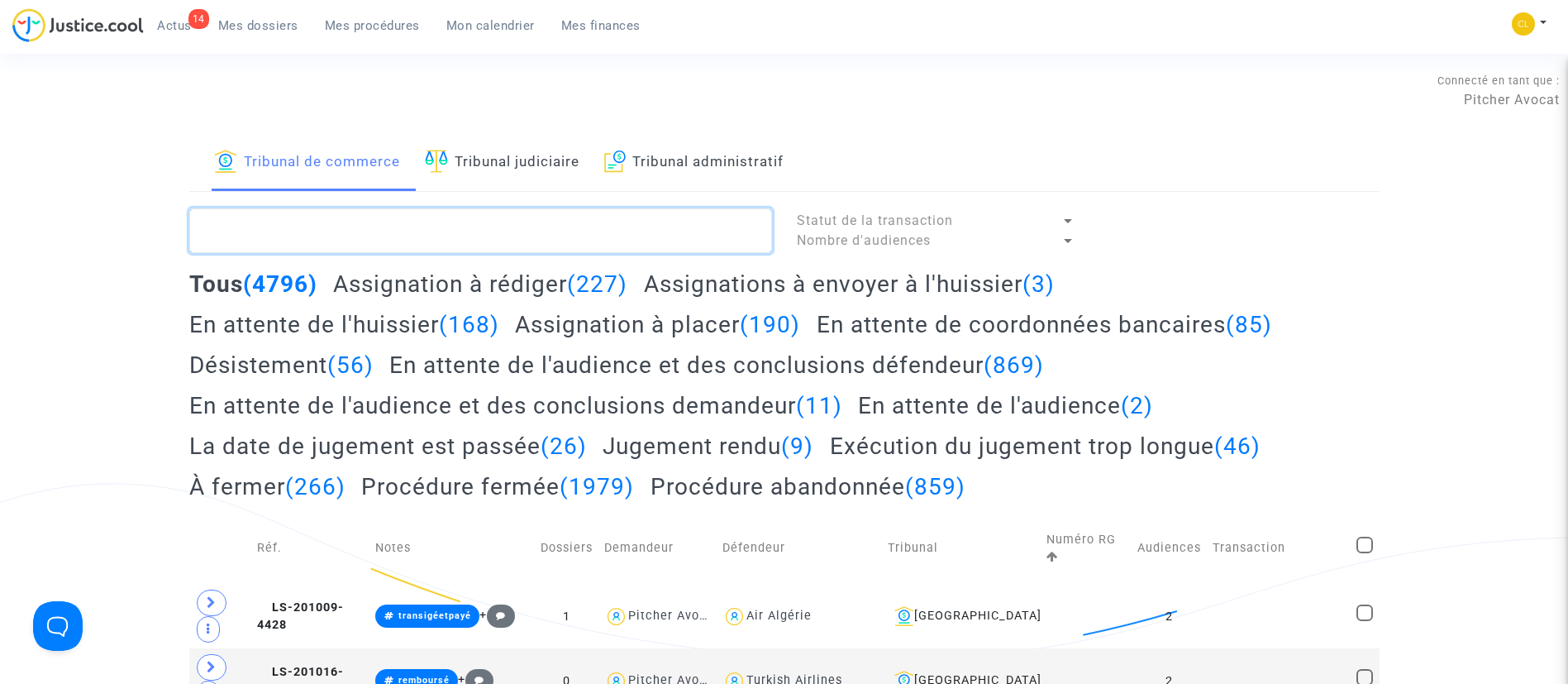
click at [423, 247] on textarea at bounding box center [481, 230] width 582 height 44
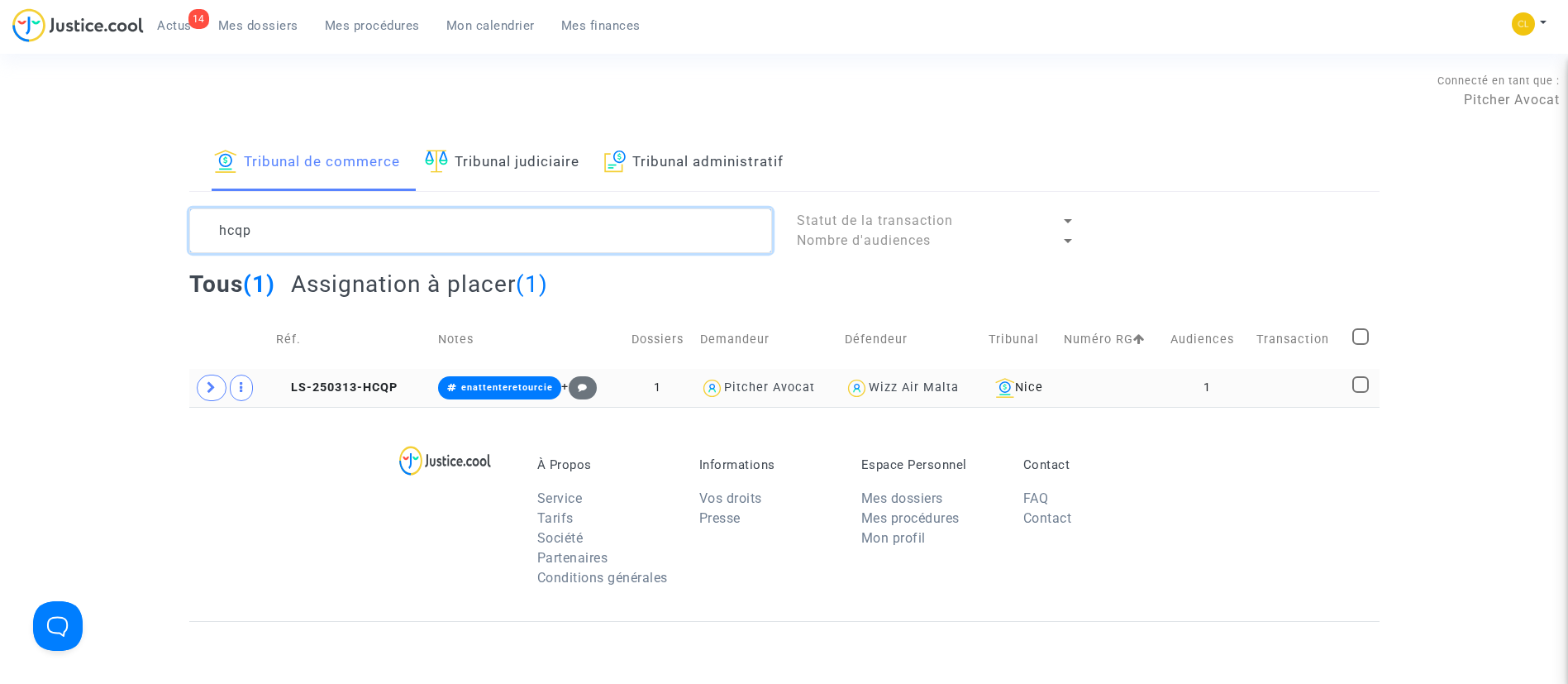
type textarea "hcqp"
click at [1329, 390] on td at bounding box center [1299, 387] width 97 height 38
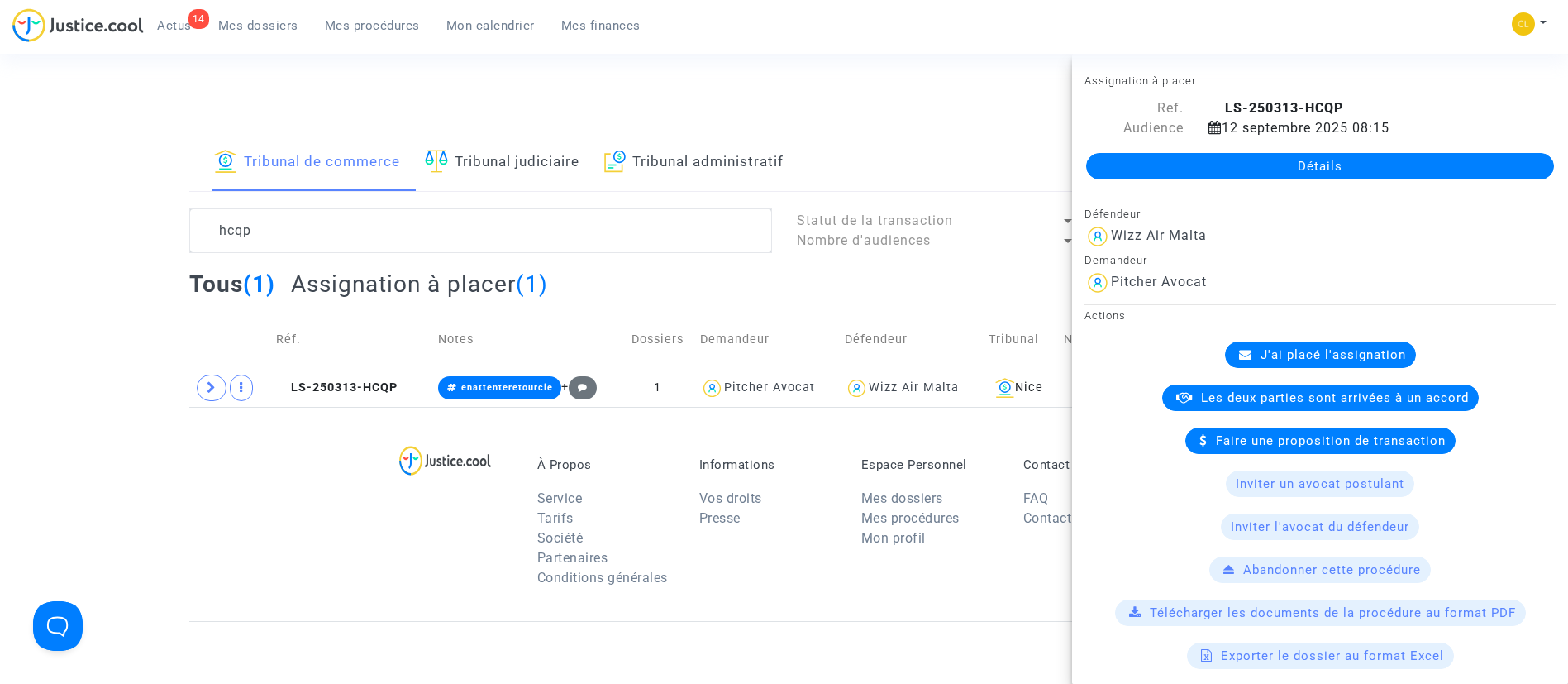
click at [1328, 164] on link "Détails" at bounding box center [1320, 166] width 468 height 26
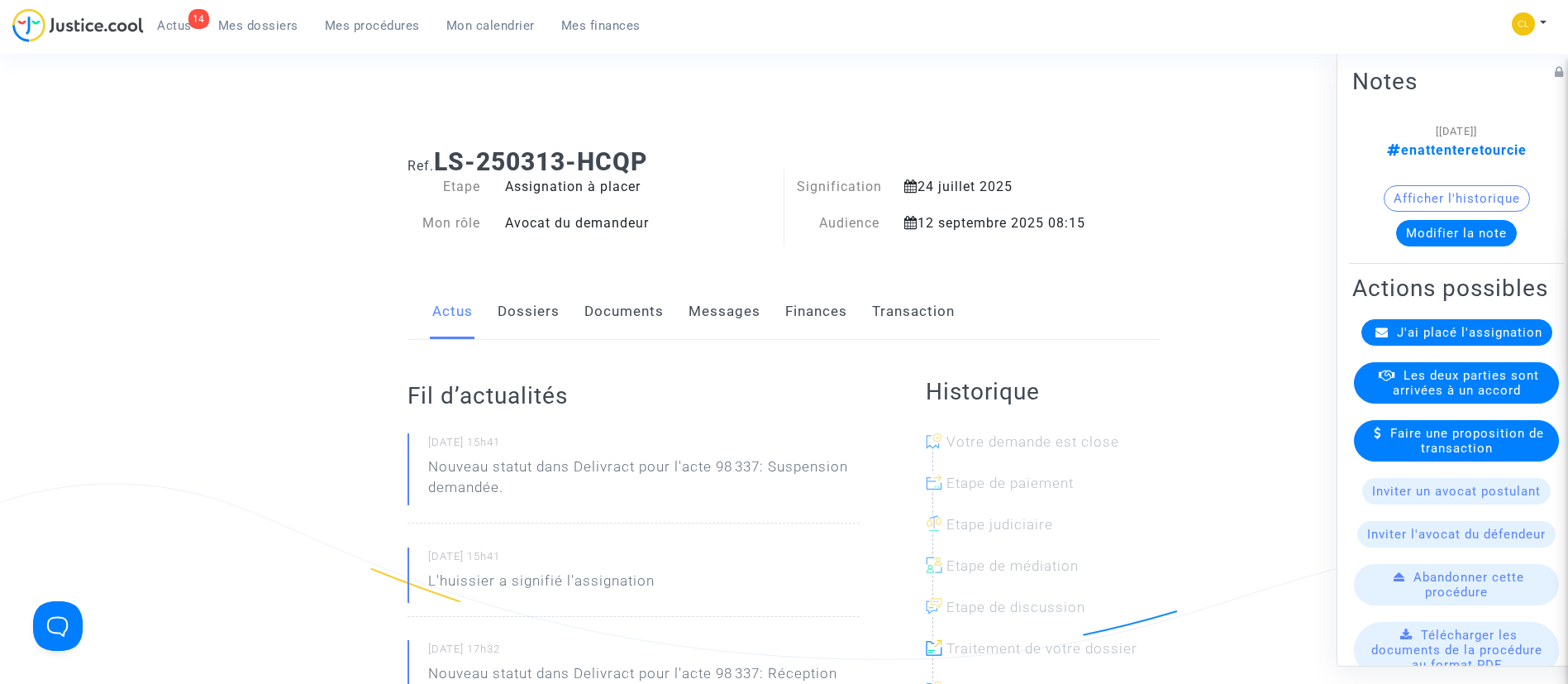
click at [1486, 339] on span "J'ai placé l'assignation" at bounding box center [1469, 331] width 145 height 15
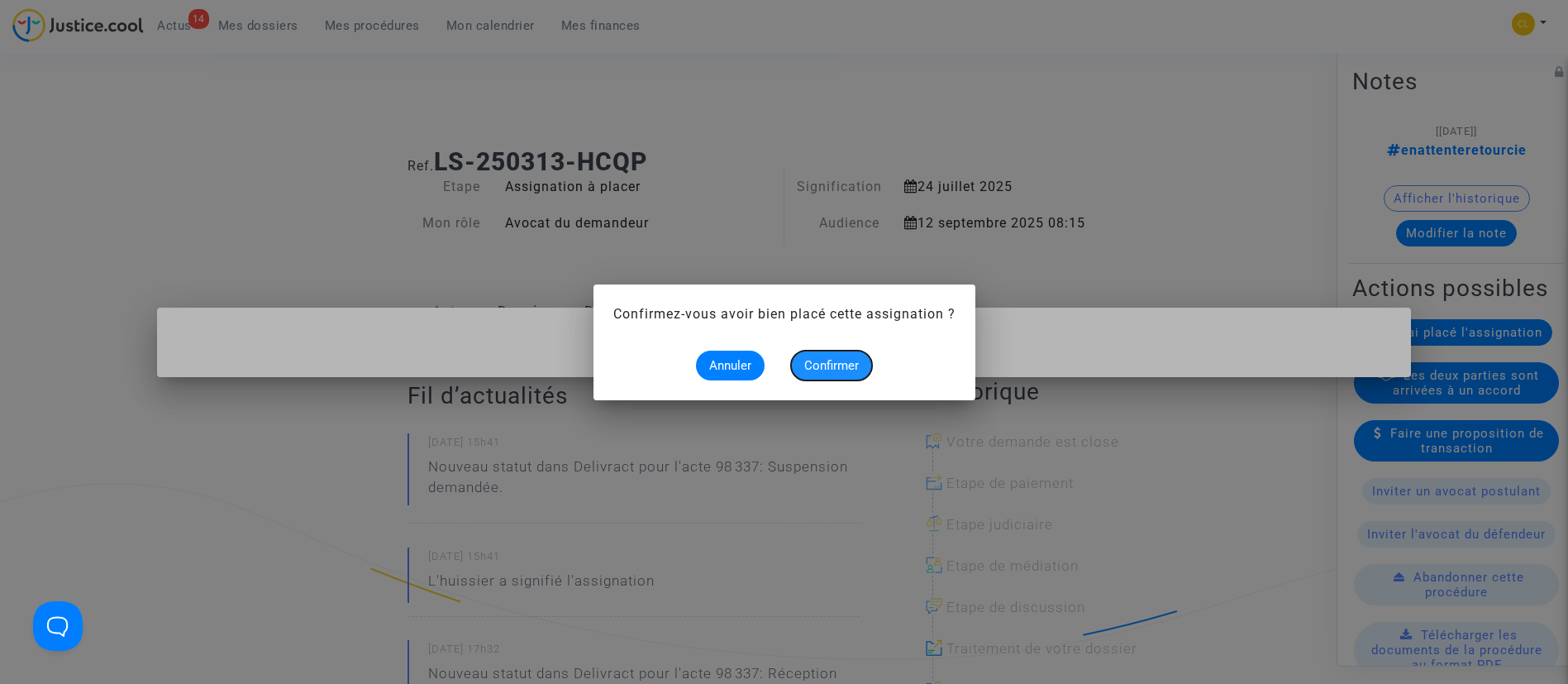
click at [853, 360] on span "Confirmer" at bounding box center [832, 366] width 54 height 15
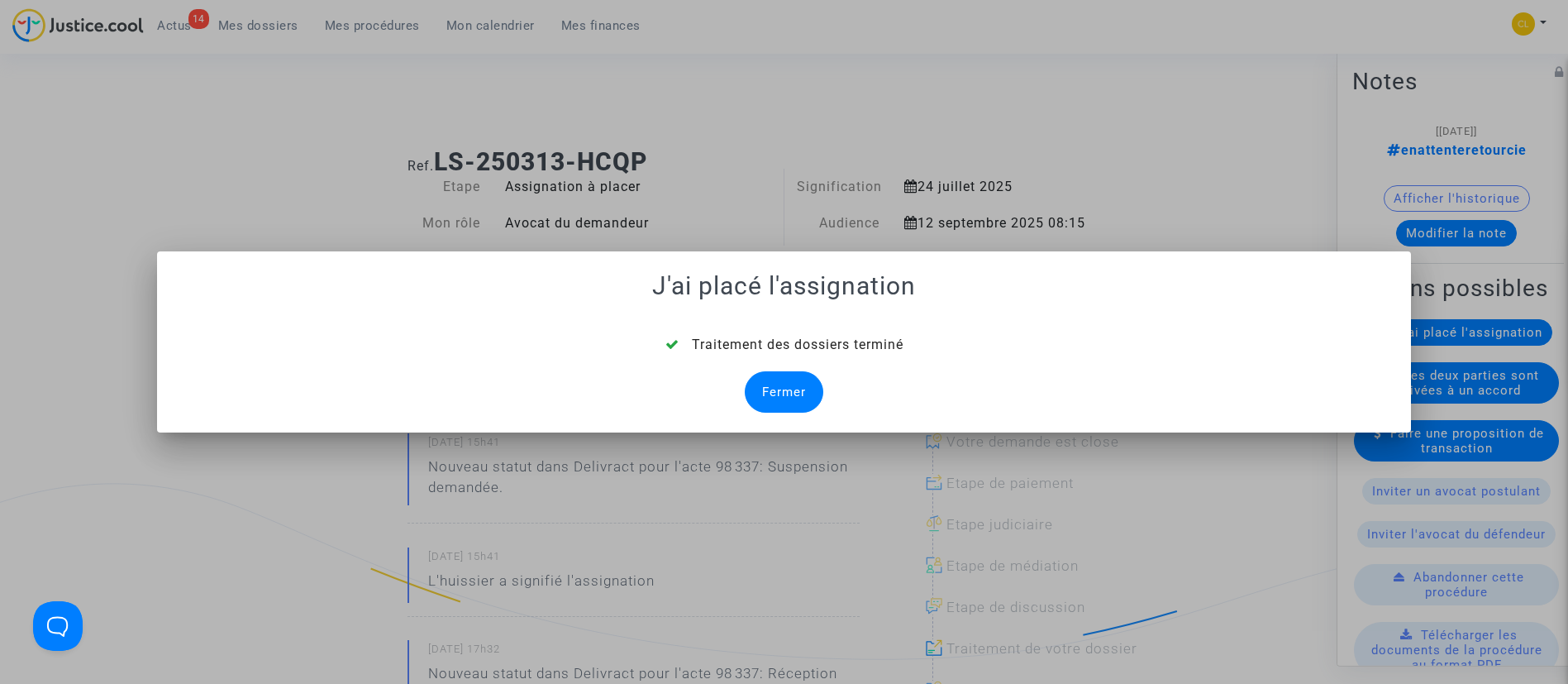
click at [803, 382] on div "Fermer" at bounding box center [784, 392] width 79 height 42
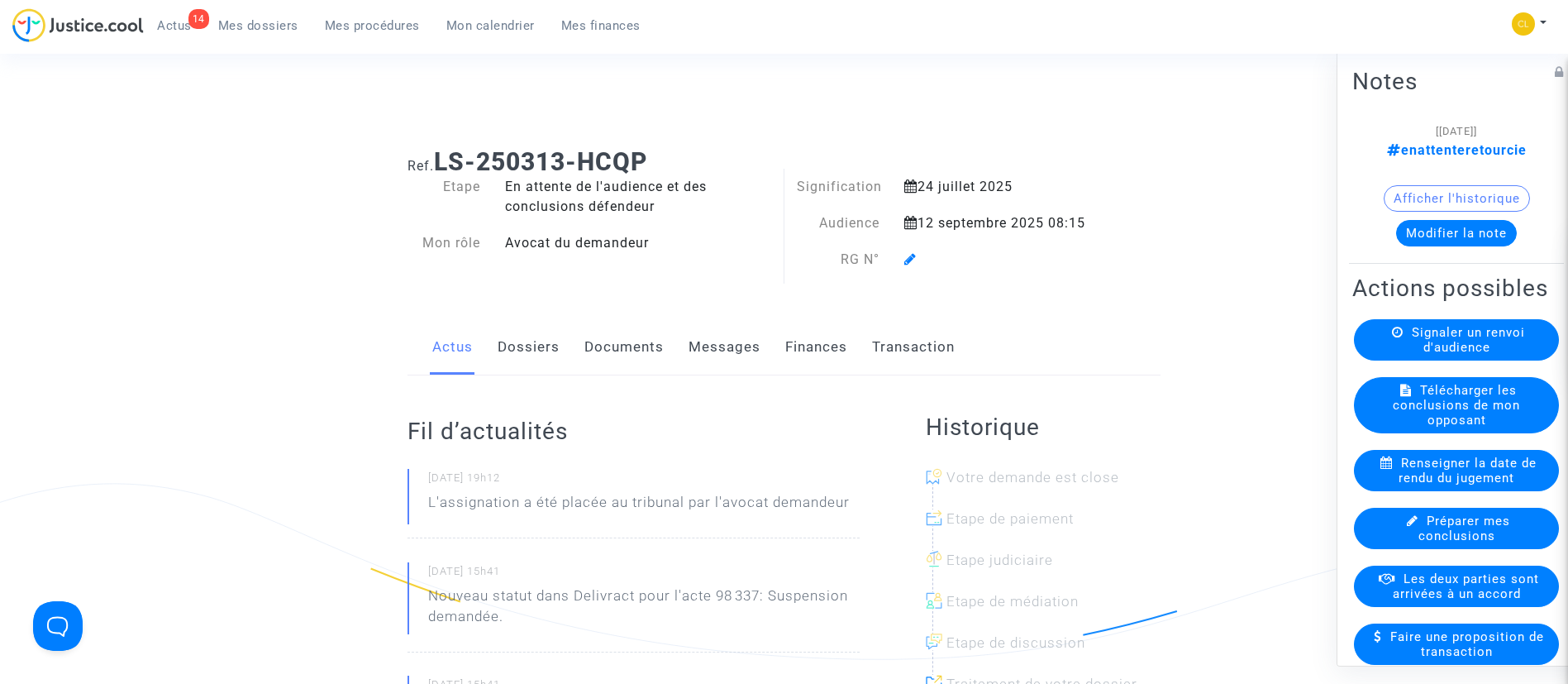
click at [903, 263] on div at bounding box center [999, 259] width 216 height 20
click at [916, 259] on icon at bounding box center [911, 259] width 13 height 14
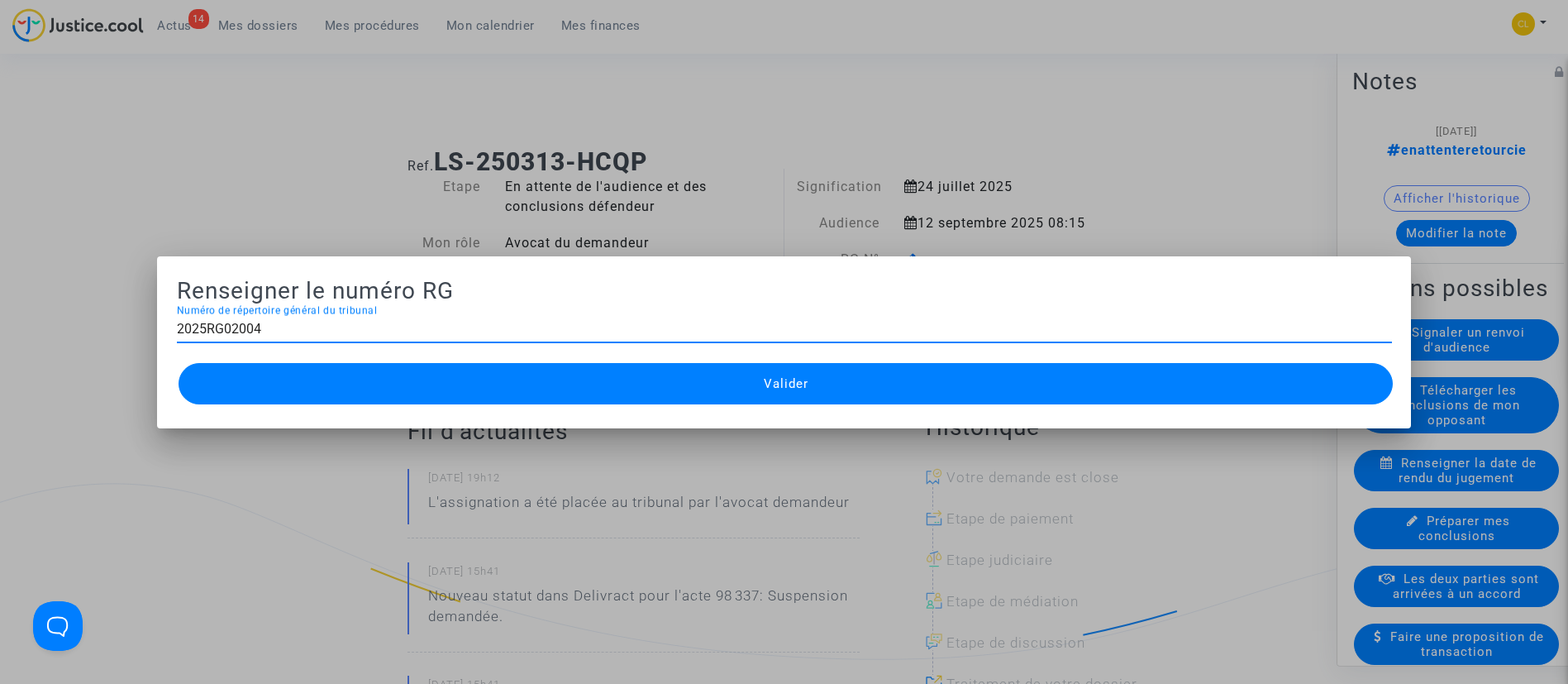
type input "2025RG02004"
click at [852, 372] on button "Valider" at bounding box center [786, 384] width 1215 height 42
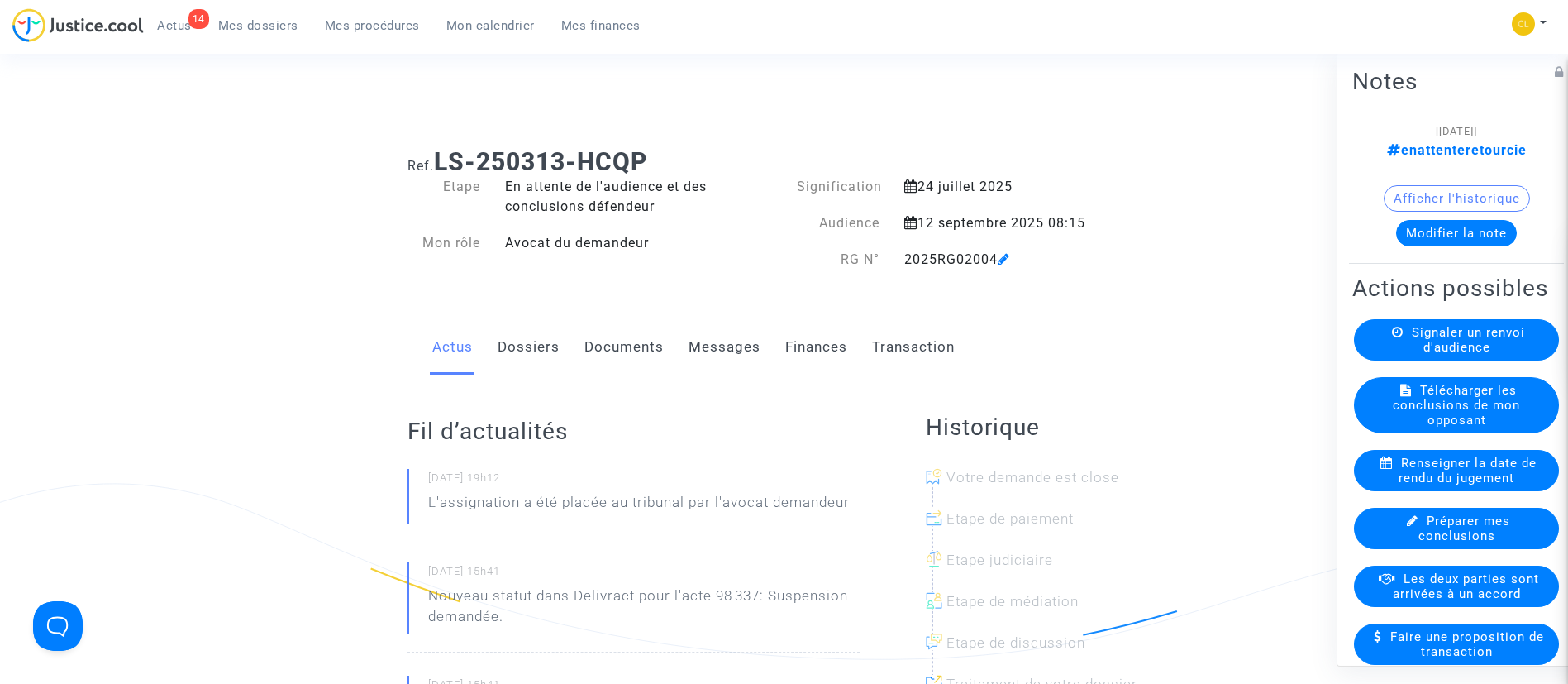
drag, startPoint x: 363, startPoint y: 37, endPoint x: 366, endPoint y: 48, distance: 11.4
click at [363, 37] on link "Mes procédures" at bounding box center [373, 25] width 122 height 24
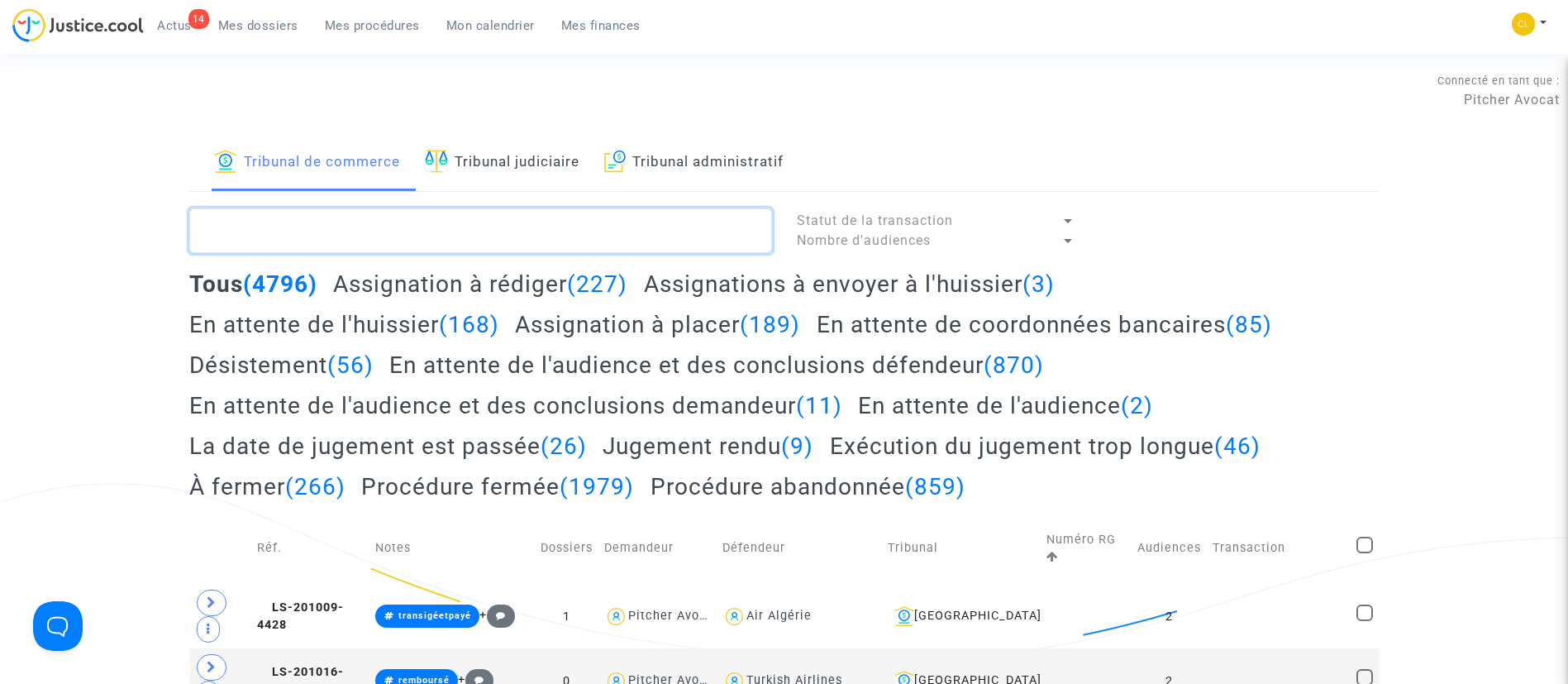
drag, startPoint x: 495, startPoint y: 219, endPoint x: 76, endPoint y: 226, distance: 419.1
click at [495, 219] on textarea at bounding box center [481, 230] width 582 height 44
click at [582, 236] on textarea at bounding box center [481, 230] width 582 height 44
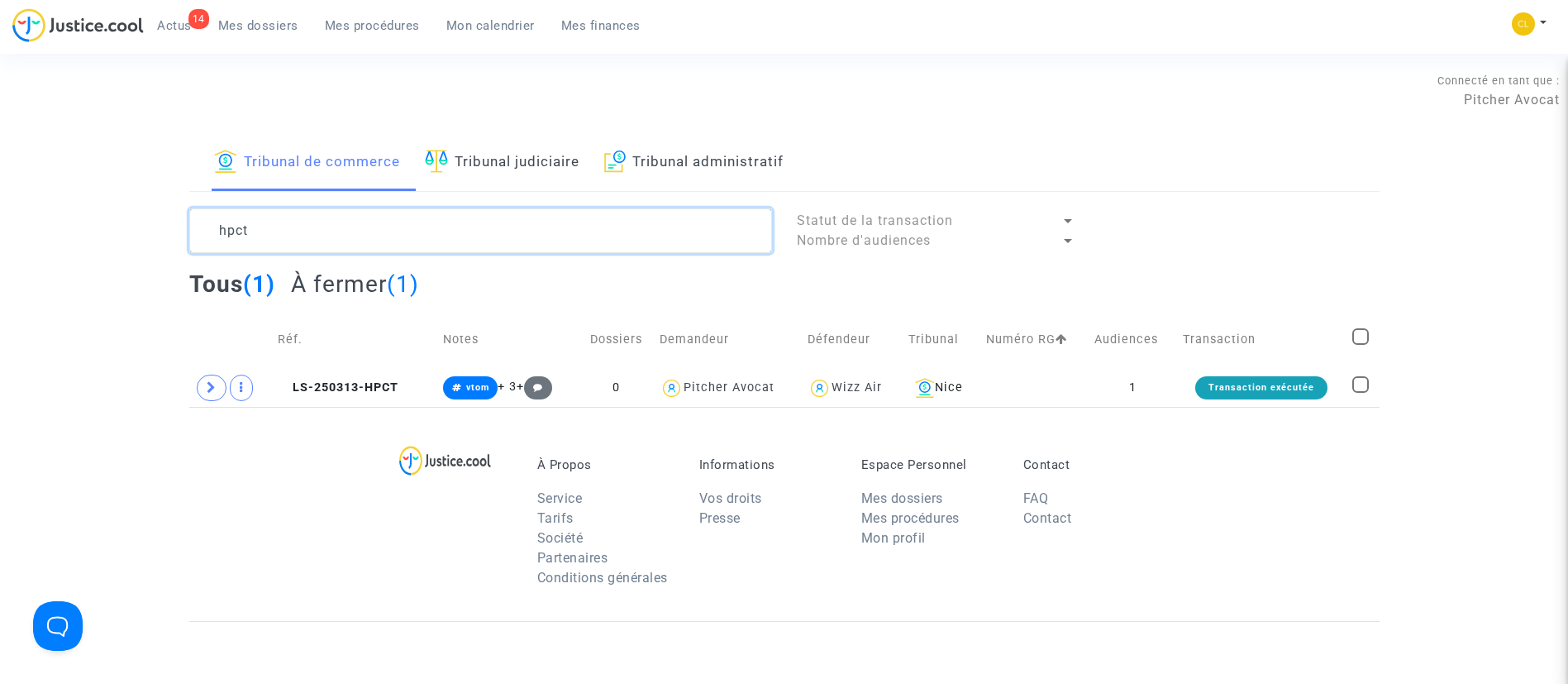
type textarea "hpct"
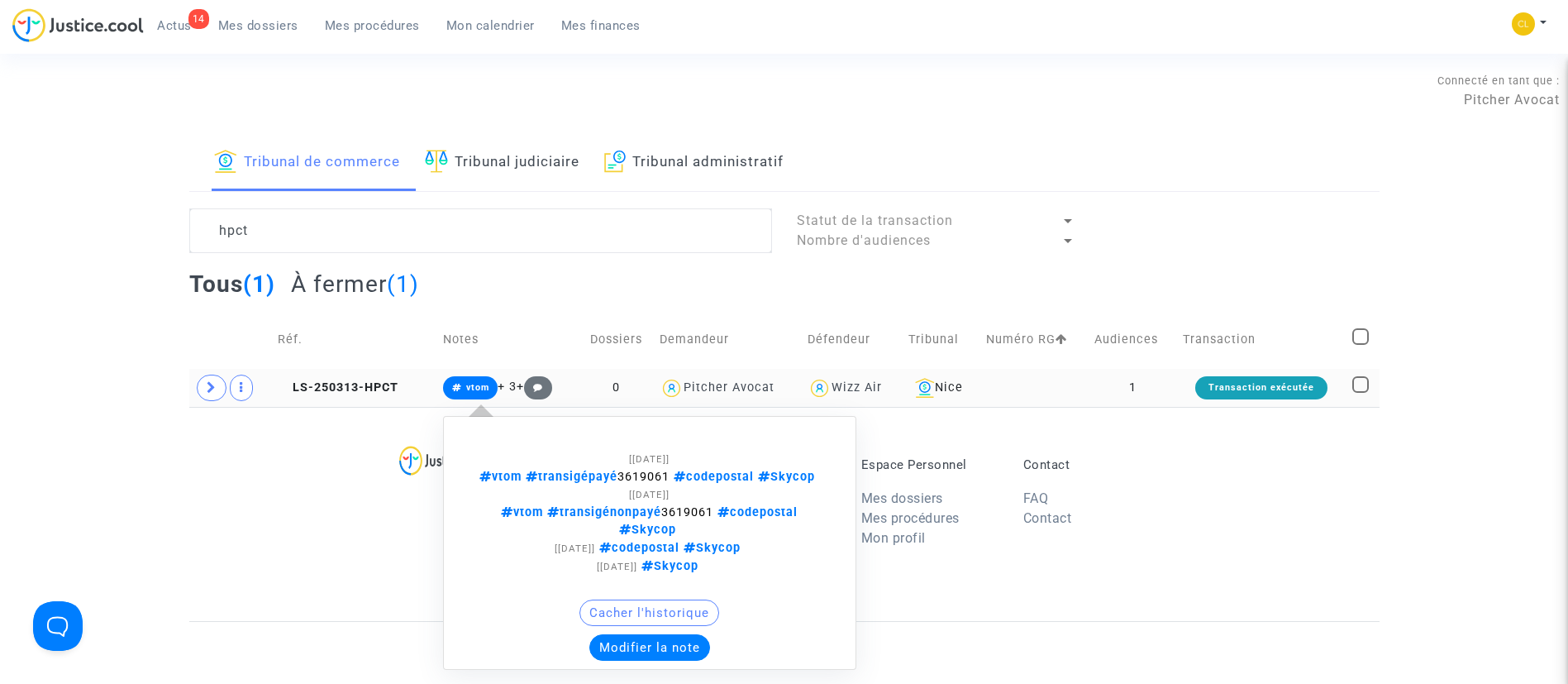
click at [646, 634] on button "Modifier la note" at bounding box center [649, 647] width 121 height 26
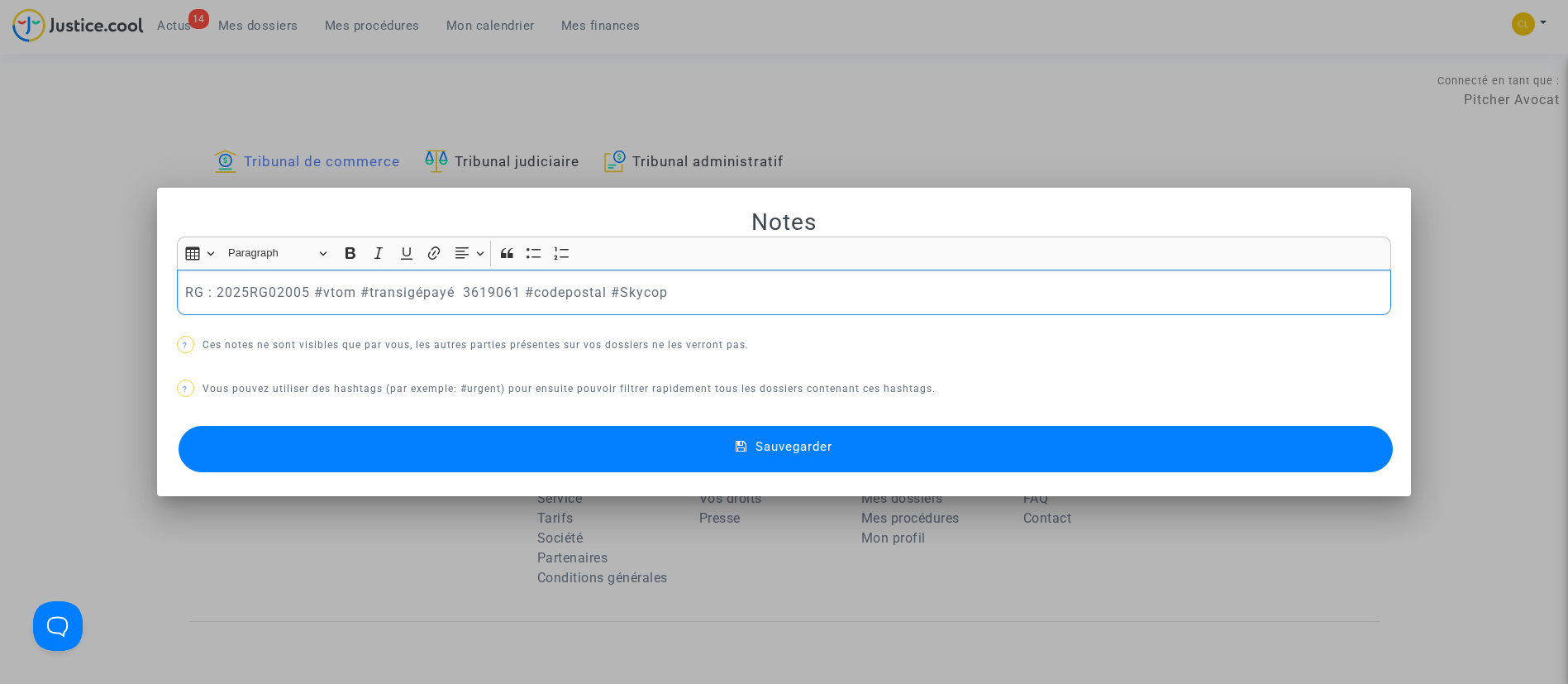
click at [326, 426] on button "Sauvegarder" at bounding box center [786, 448] width 1215 height 46
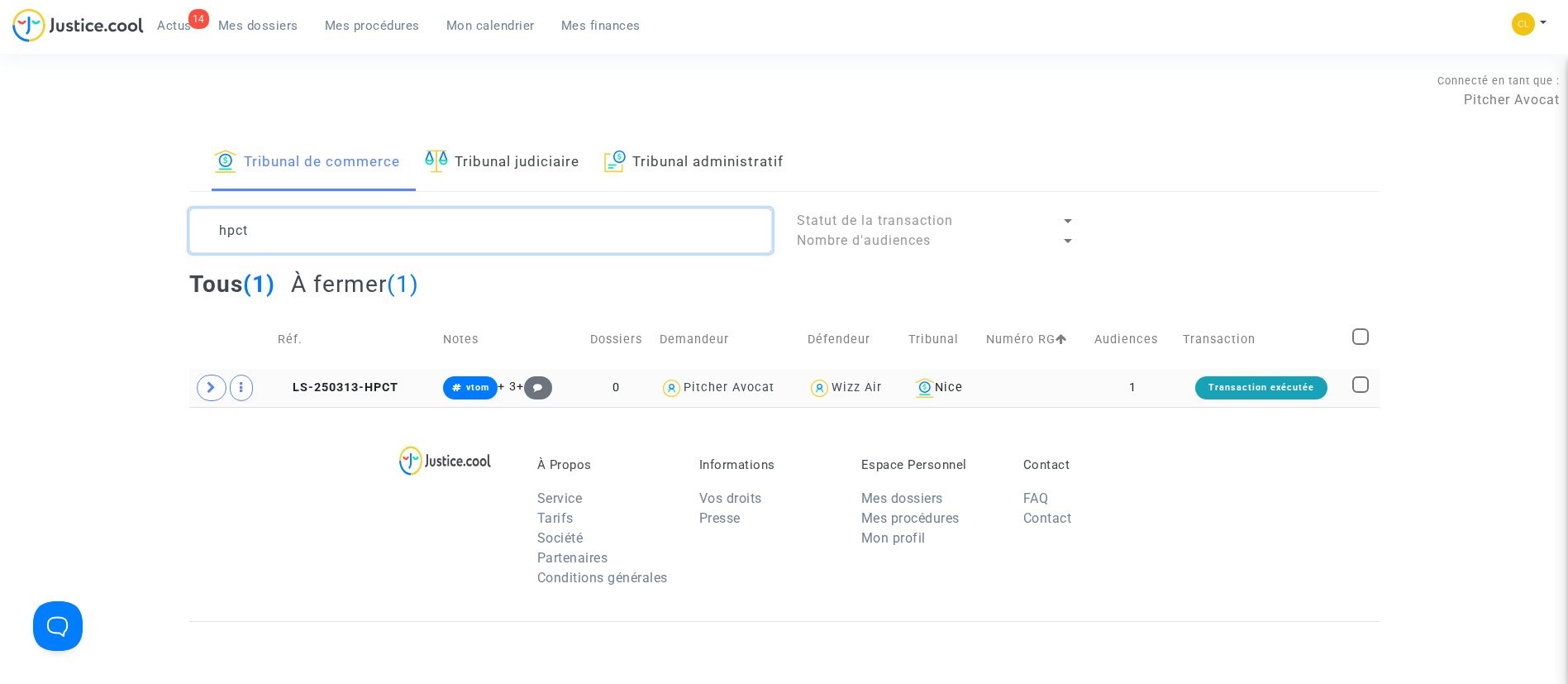
click at [343, 230] on textarea at bounding box center [481, 230] width 582 height 44
type textarea "gju9"
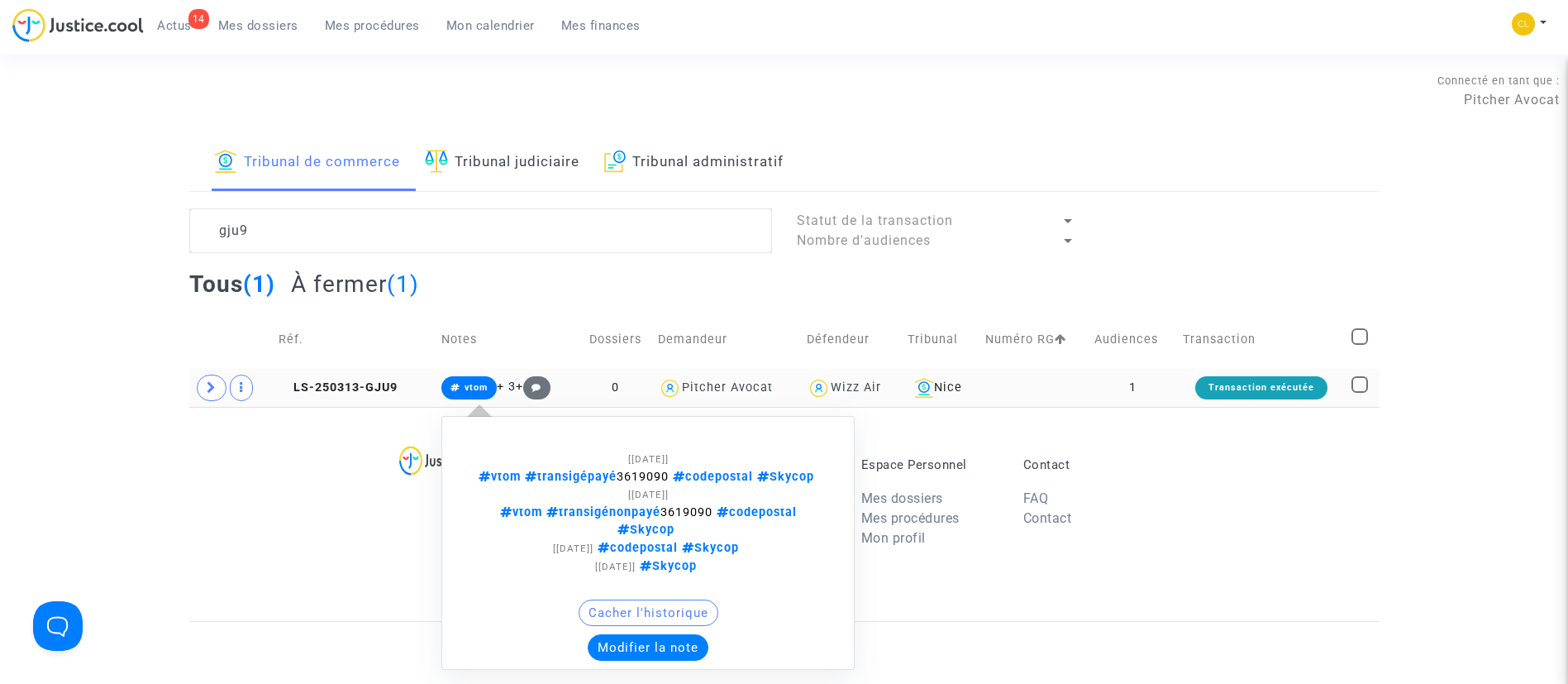
click at [600, 634] on button "Modifier la note" at bounding box center [648, 647] width 121 height 26
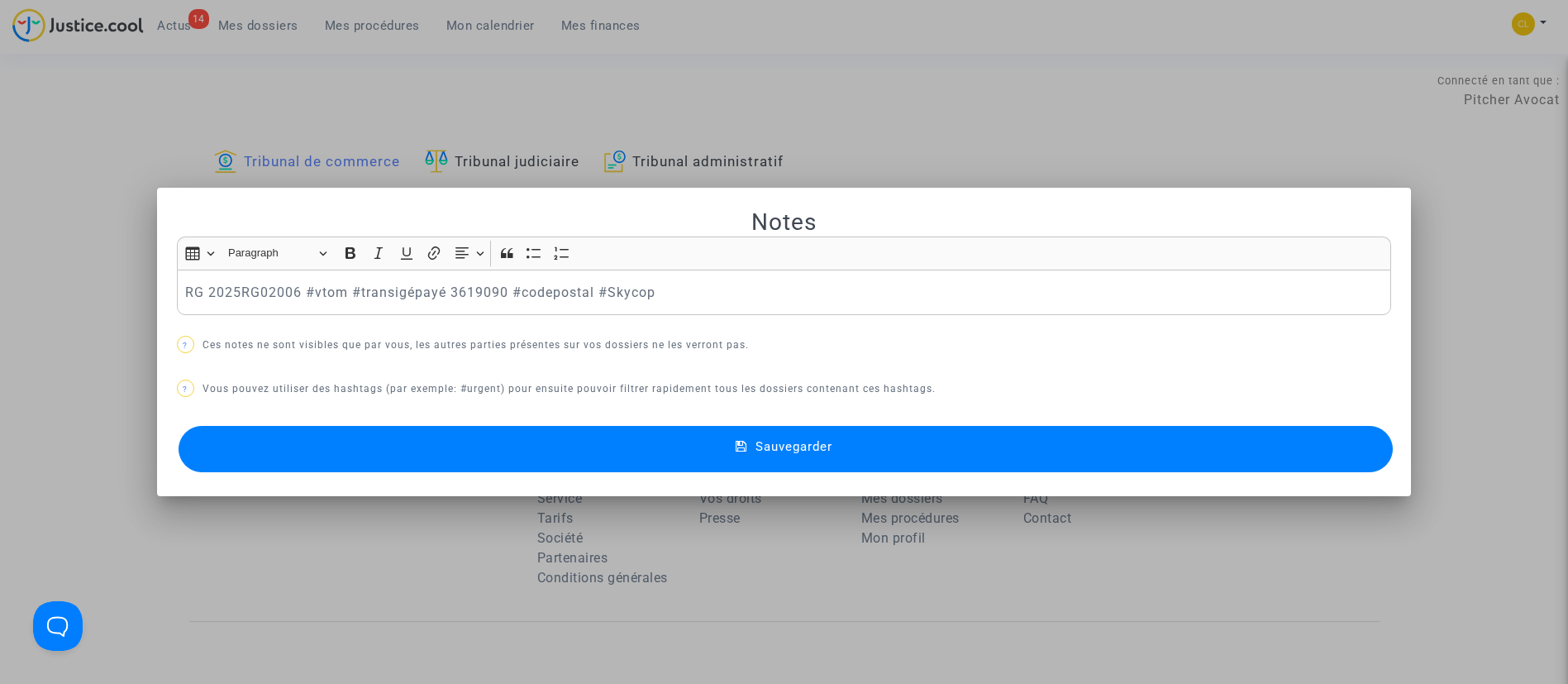
click at [1066, 452] on button "Sauvegarder" at bounding box center [786, 448] width 1215 height 46
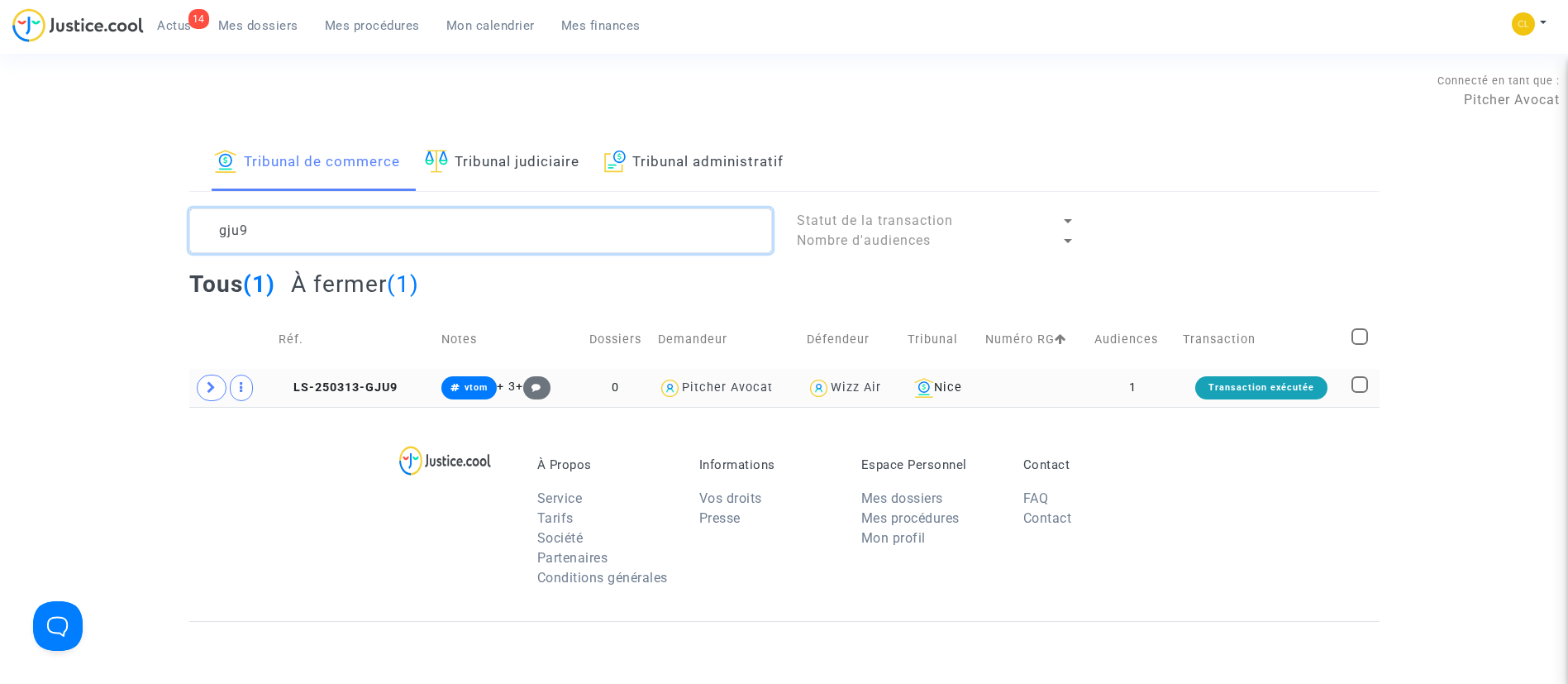
click at [556, 222] on textarea at bounding box center [481, 230] width 582 height 44
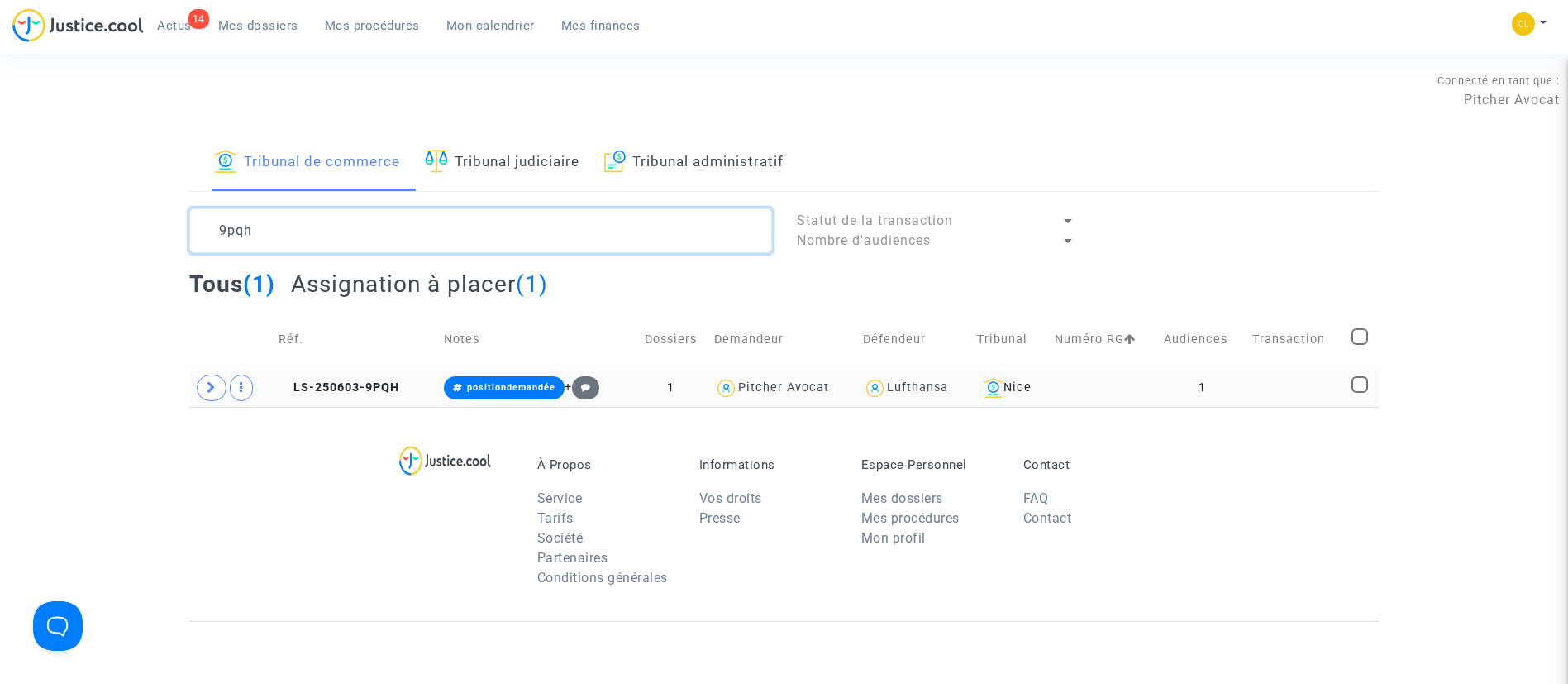
type textarea "9pqh"
click at [1266, 385] on td at bounding box center [1295, 387] width 99 height 38
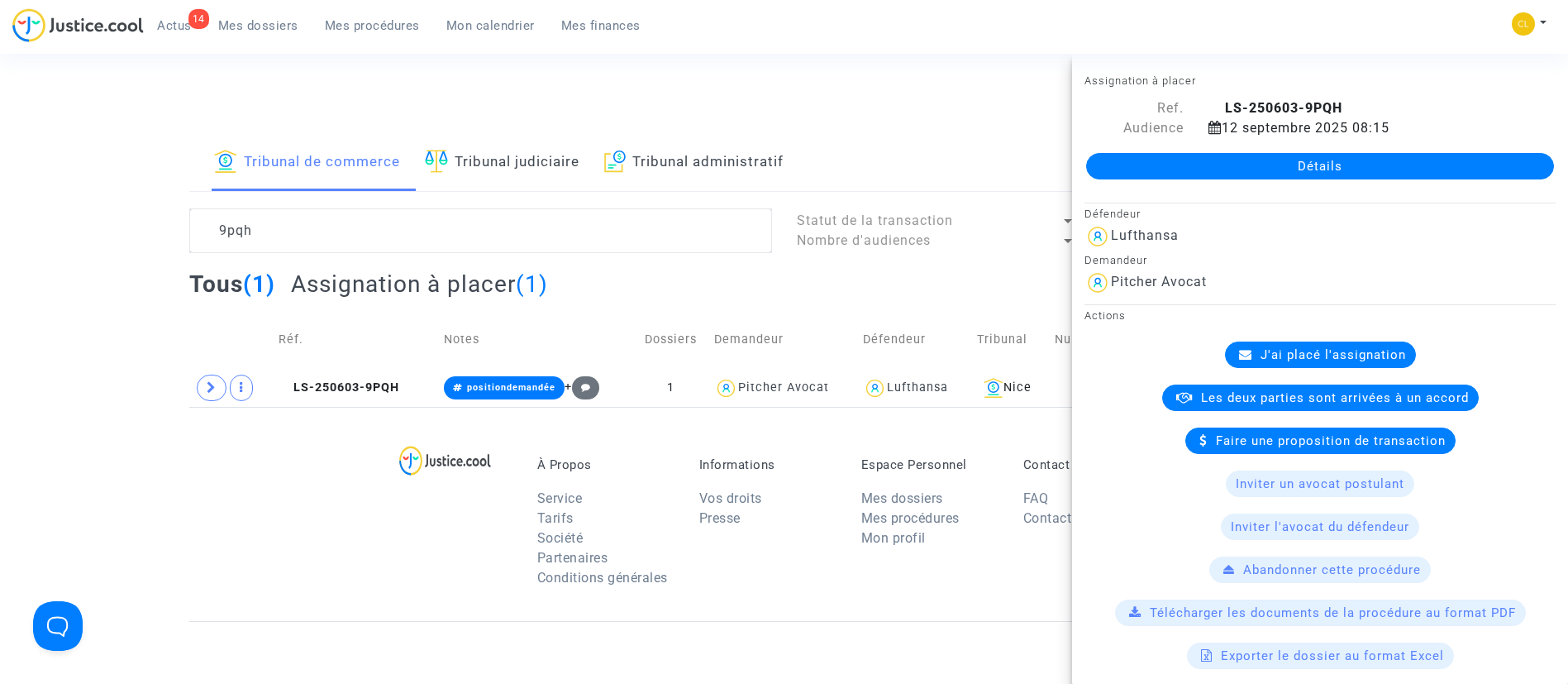
click at [1300, 343] on div "J'ai placé l'assignation" at bounding box center [1320, 354] width 191 height 26
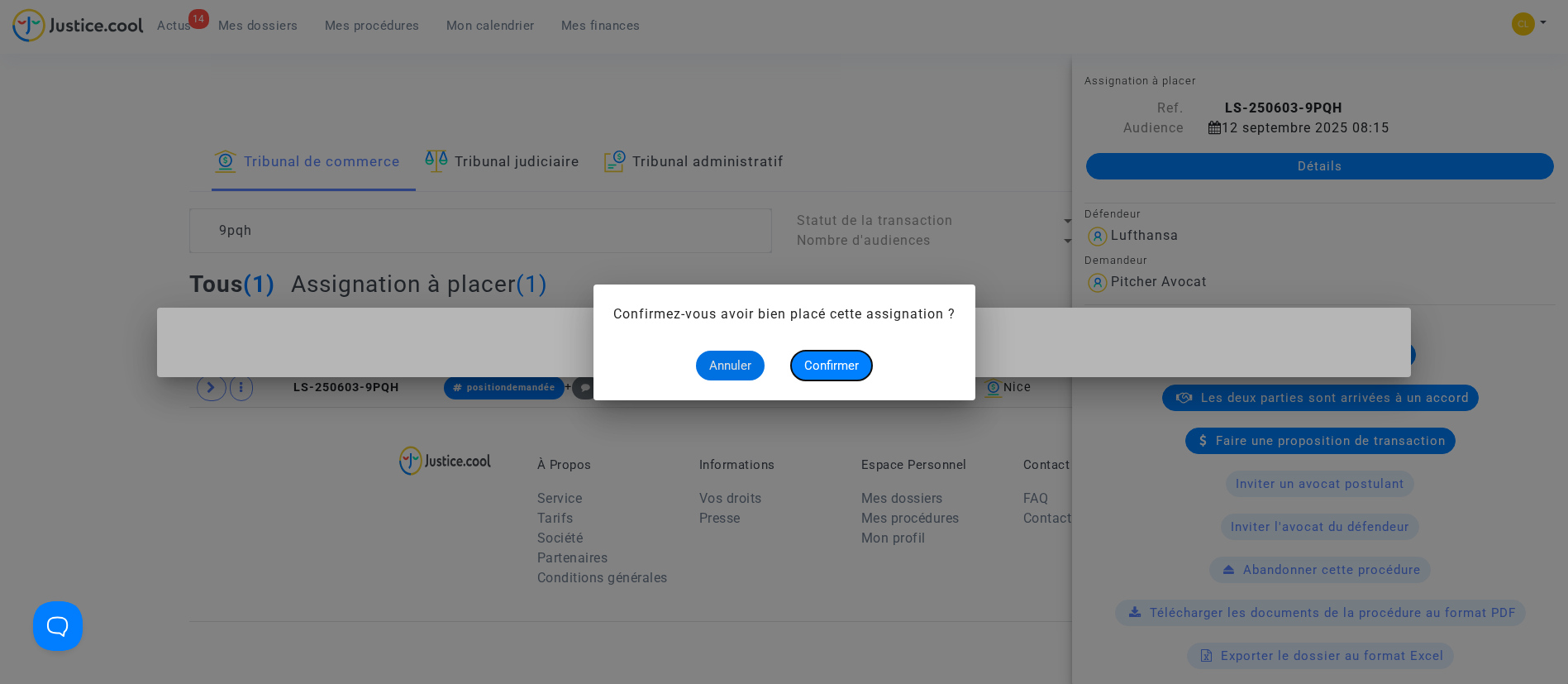
click at [844, 359] on span "Confirmer" at bounding box center [832, 366] width 54 height 15
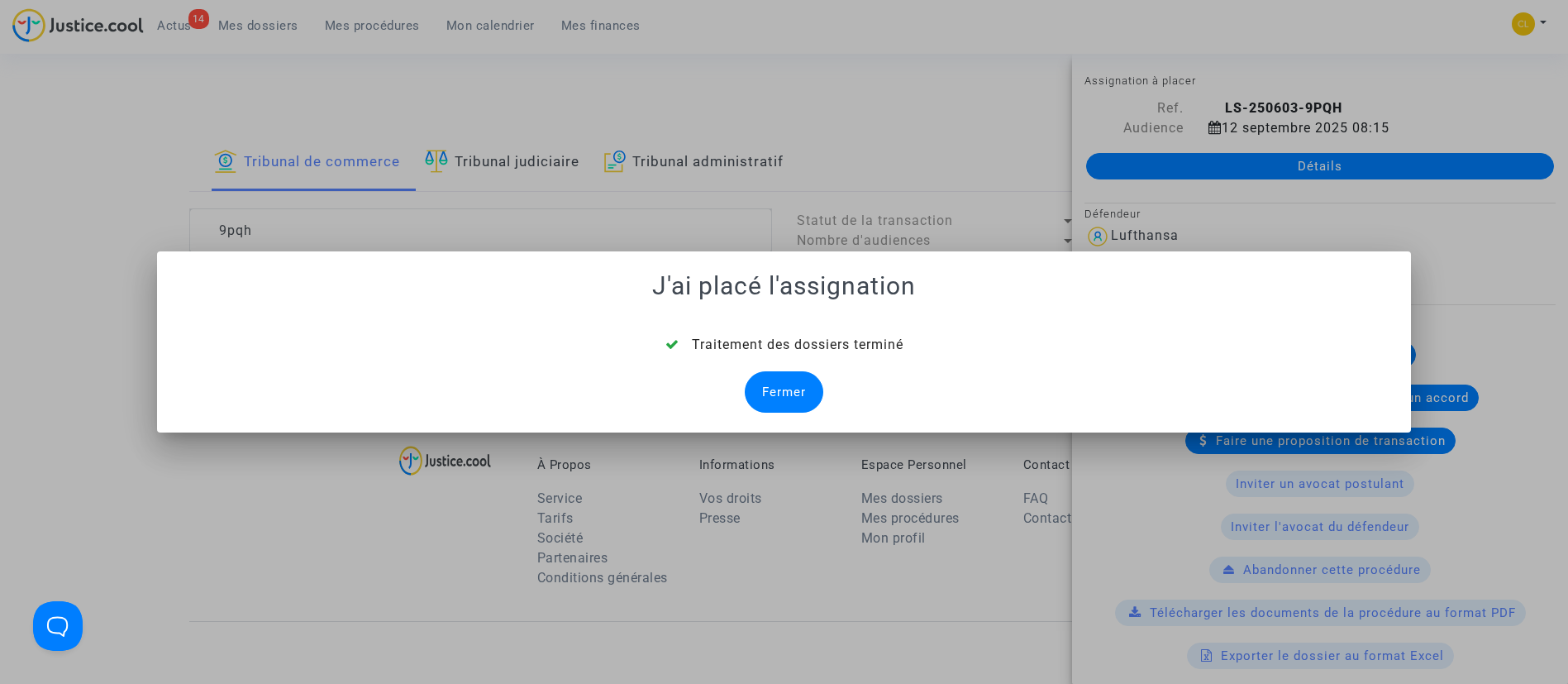
click at [805, 403] on div "Fermer" at bounding box center [784, 392] width 79 height 42
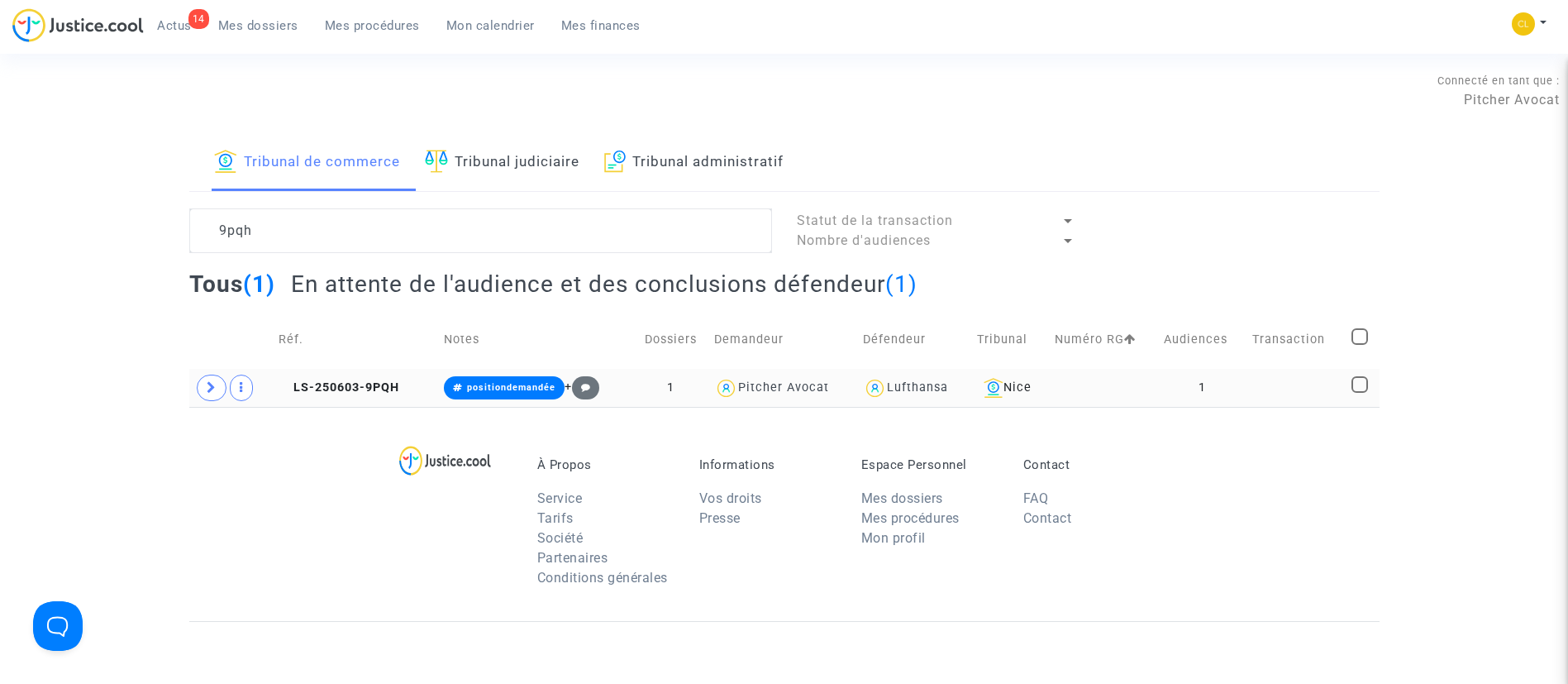
click at [1268, 397] on td at bounding box center [1295, 387] width 99 height 38
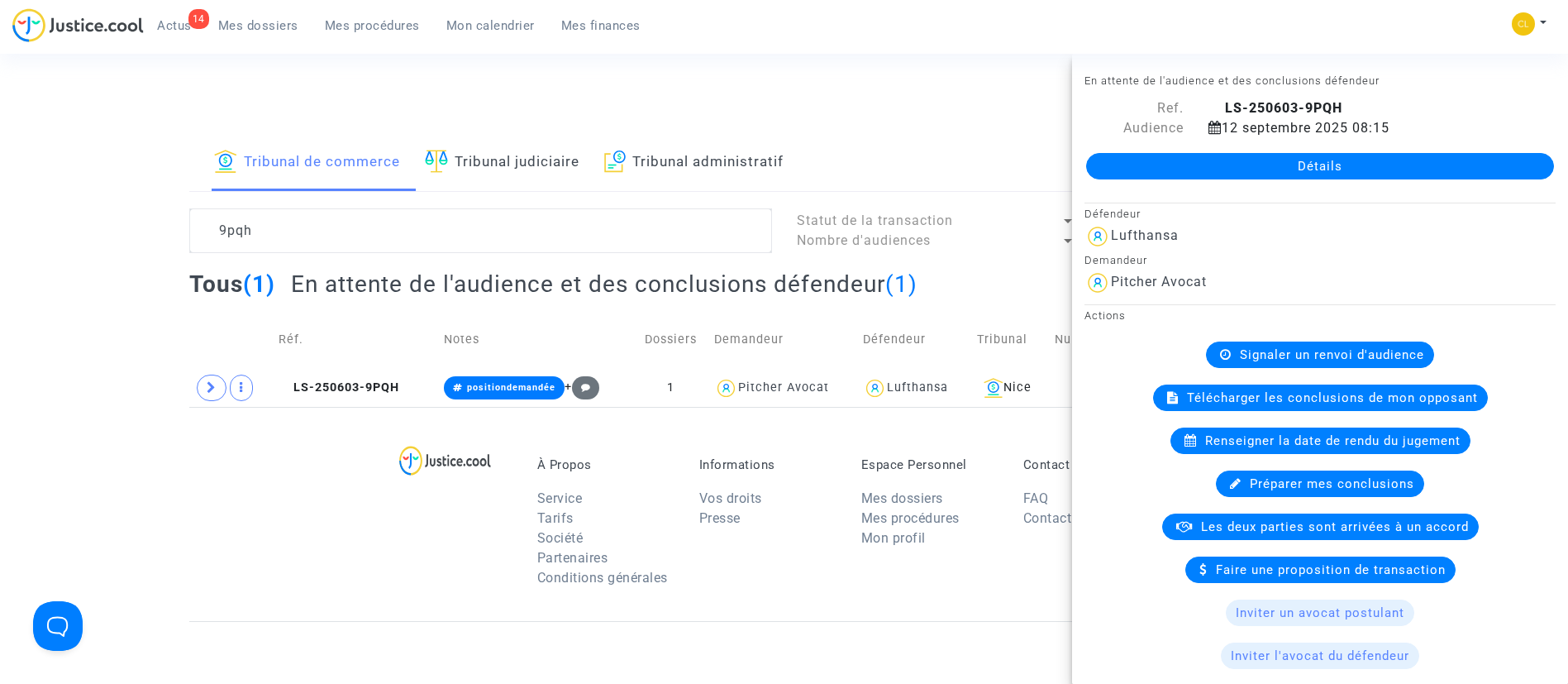
click at [1222, 181] on div "Détails" at bounding box center [1320, 166] width 496 height 56
click at [1219, 168] on link "Détails" at bounding box center [1320, 166] width 468 height 26
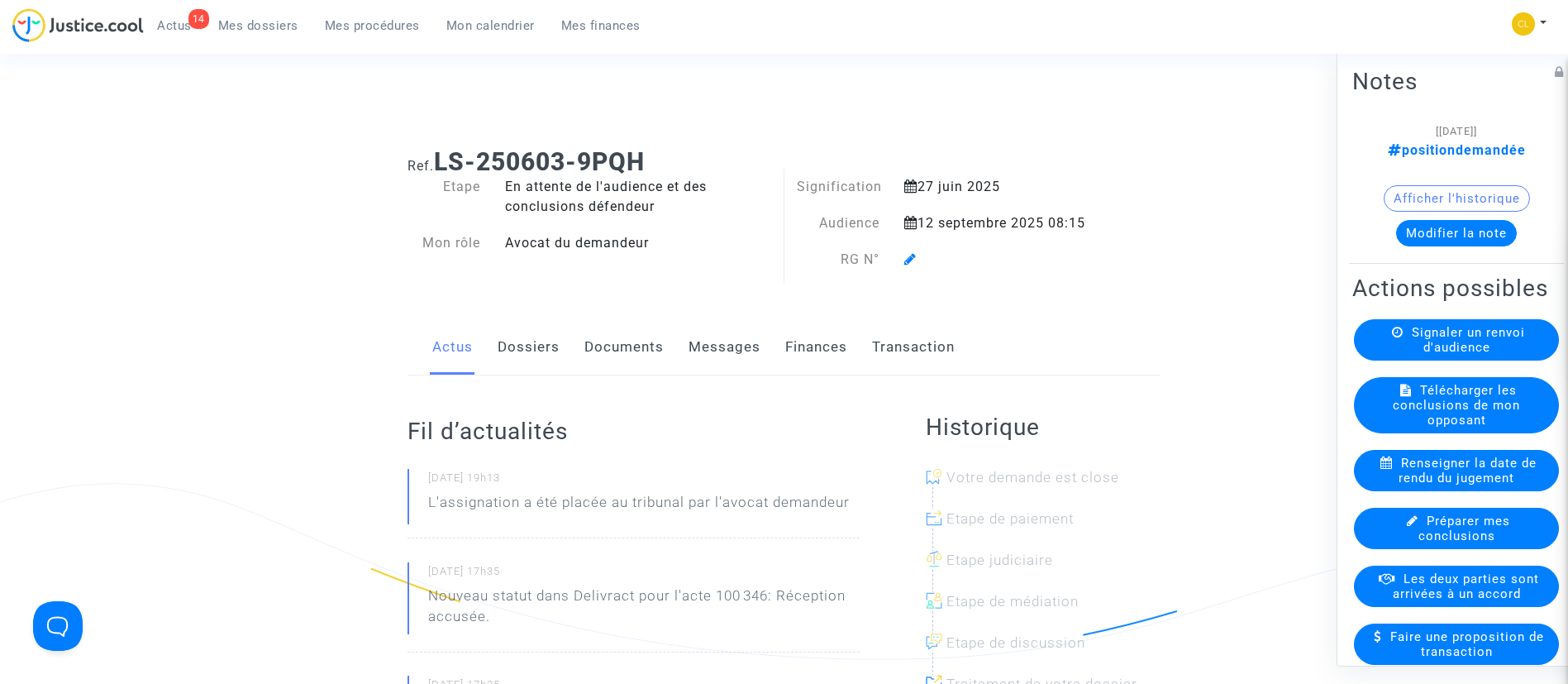
click at [913, 260] on icon at bounding box center [911, 259] width 13 height 14
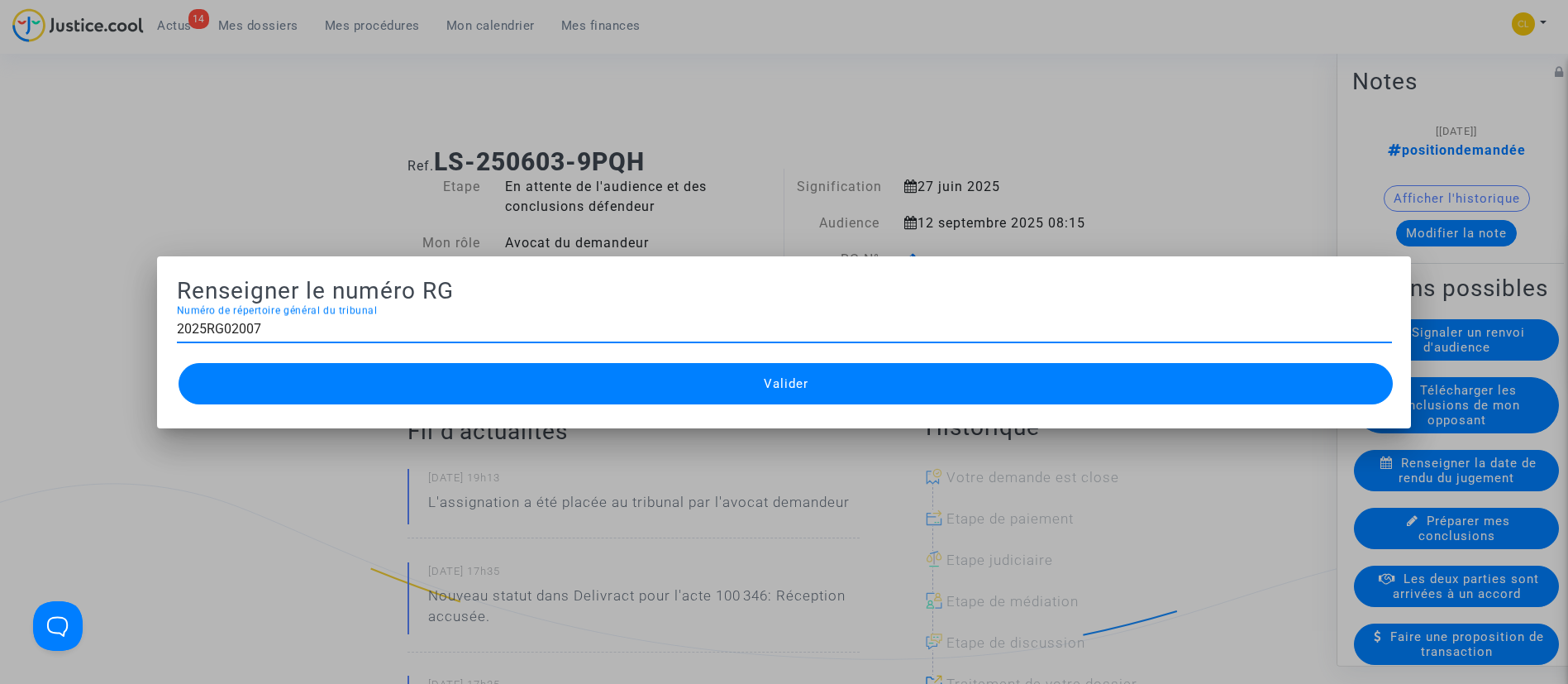
type input "2025RG02007"
click at [920, 386] on button "Valider" at bounding box center [786, 384] width 1215 height 42
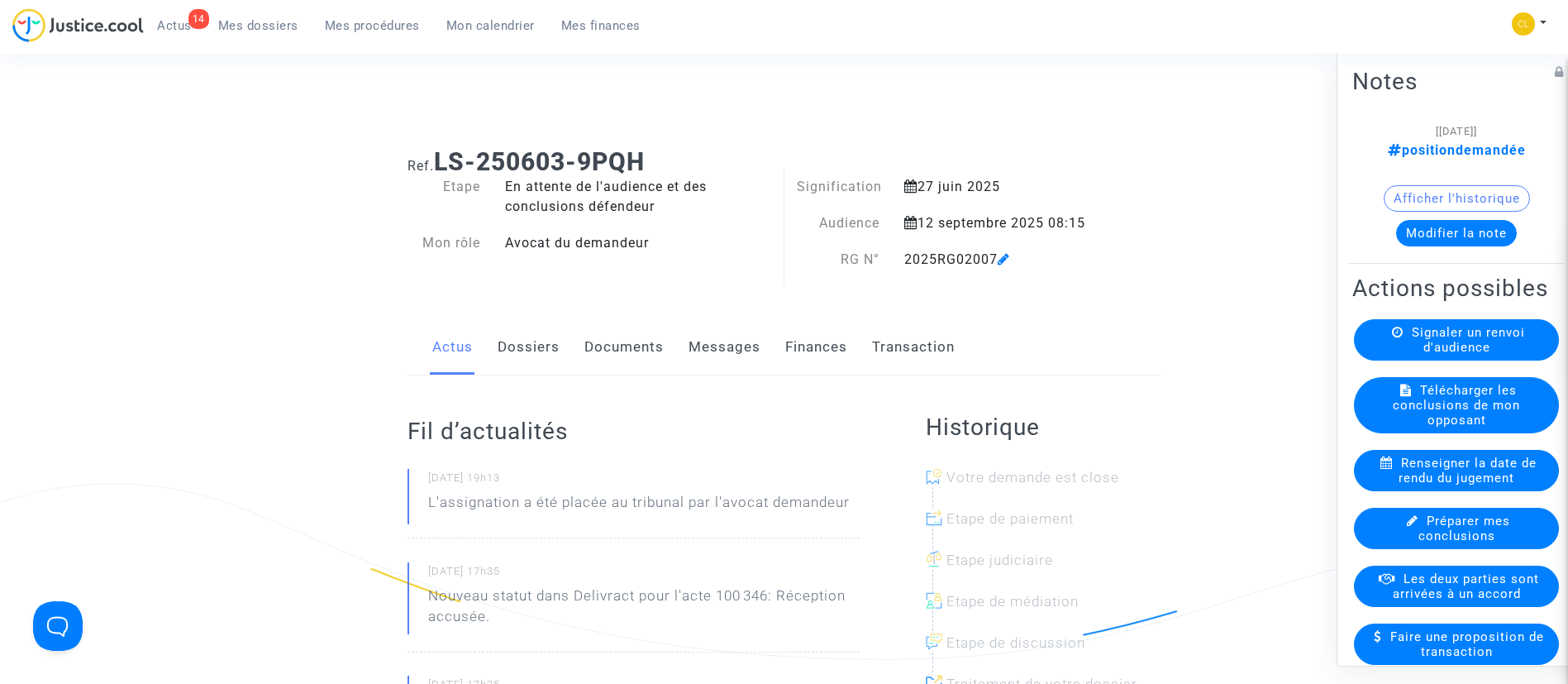
drag, startPoint x: 386, startPoint y: 30, endPoint x: 421, endPoint y: 101, distance: 79.2
click at [386, 30] on span "Mes procédures" at bounding box center [372, 25] width 95 height 15
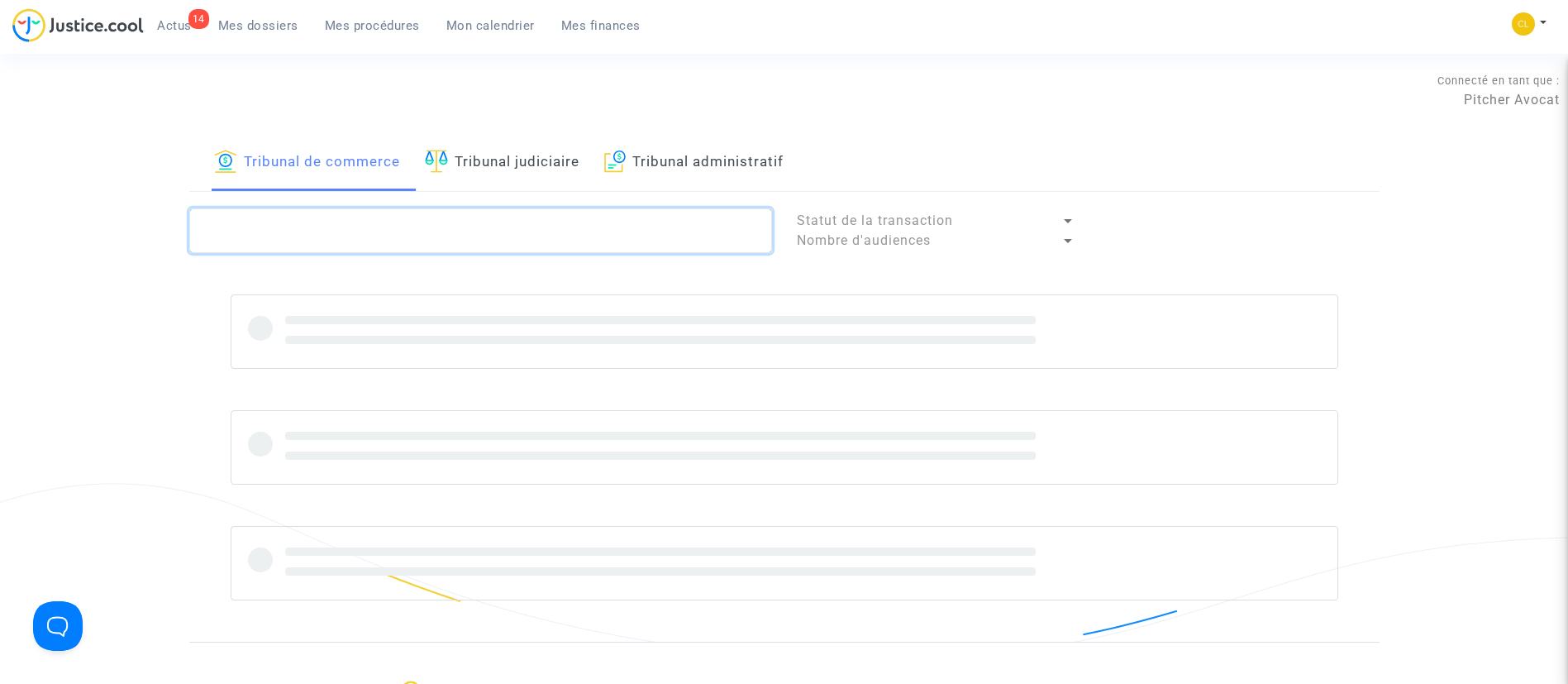
click at [489, 223] on textarea at bounding box center [481, 230] width 582 height 44
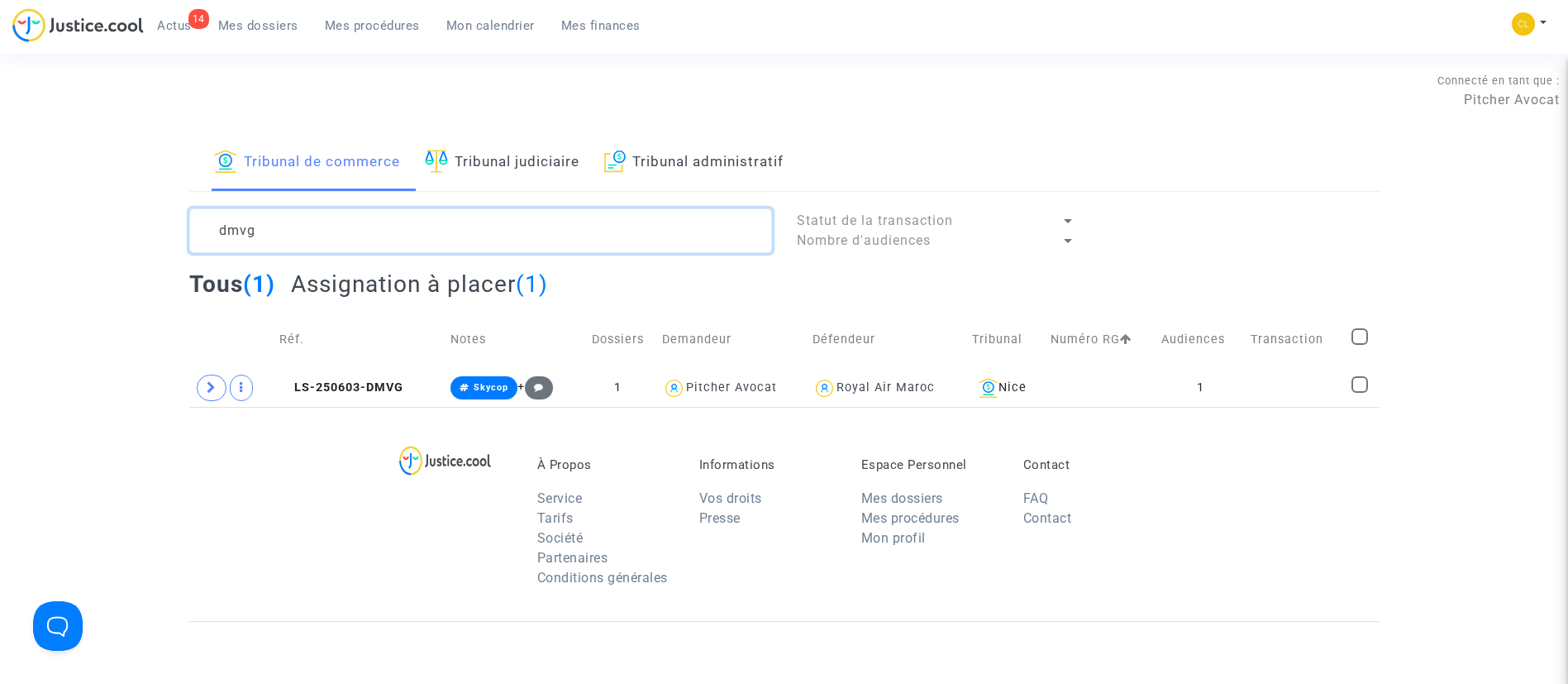
type textarea "dmvg"
click at [1241, 363] on td "Audiences" at bounding box center [1200, 339] width 89 height 59
click at [1257, 386] on td at bounding box center [1294, 387] width 101 height 38
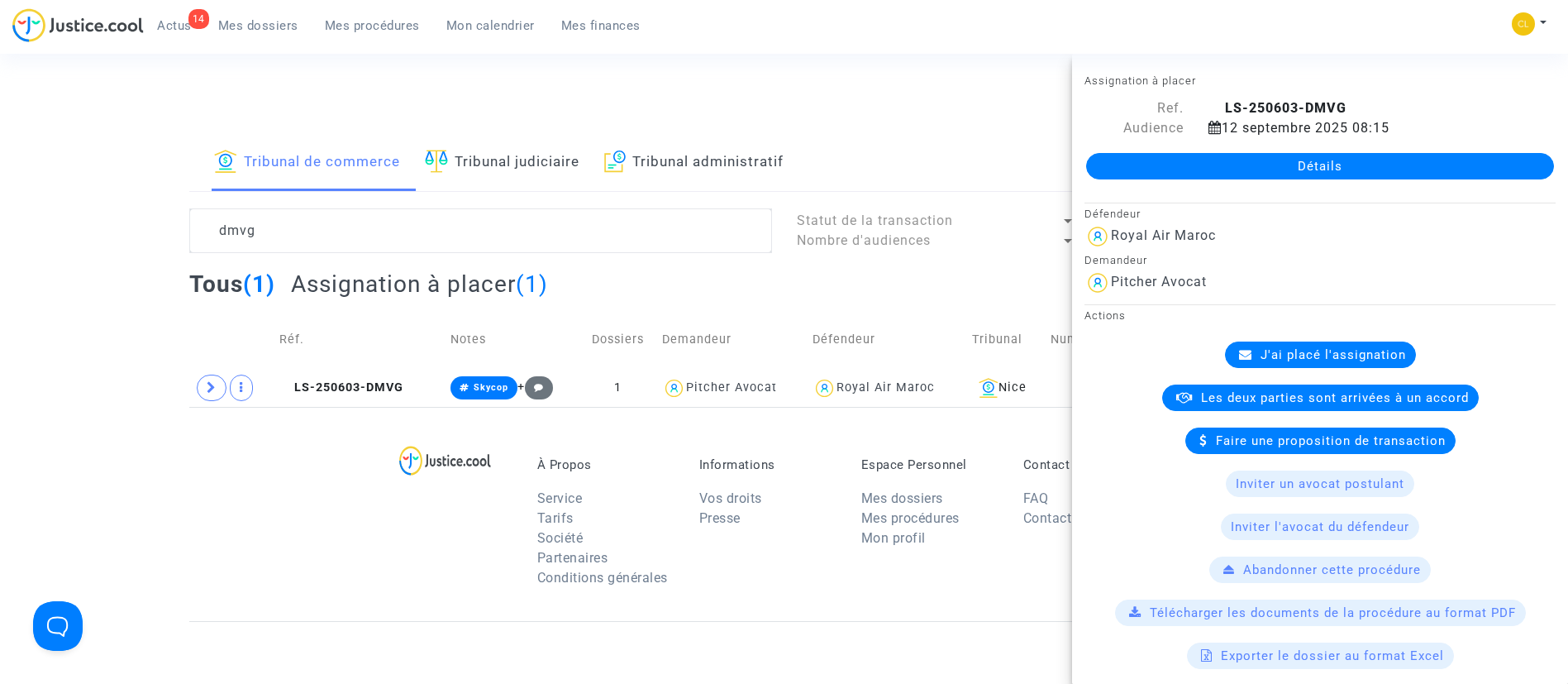
click at [1376, 357] on span "J'ai placé l'assignation" at bounding box center [1333, 355] width 145 height 15
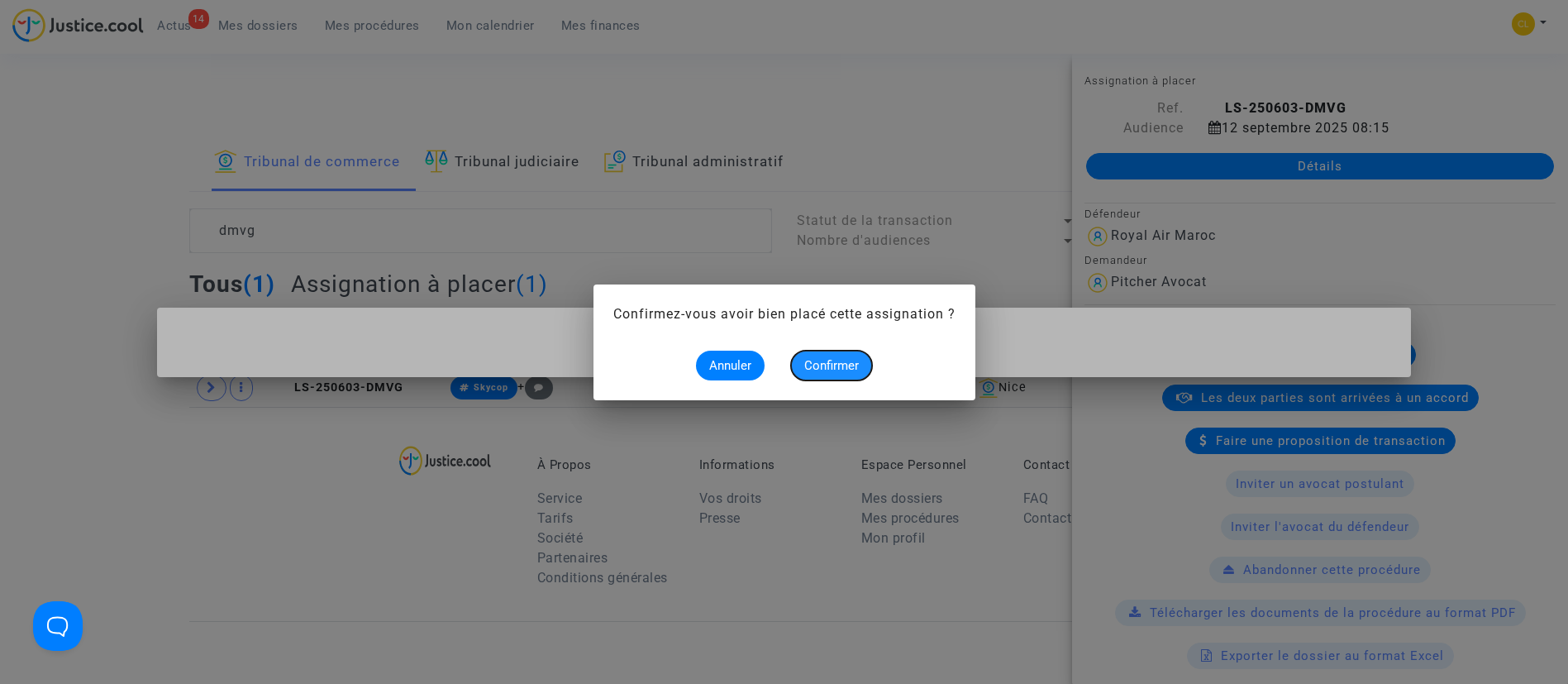
click at [842, 363] on span "Confirmer" at bounding box center [832, 366] width 54 height 15
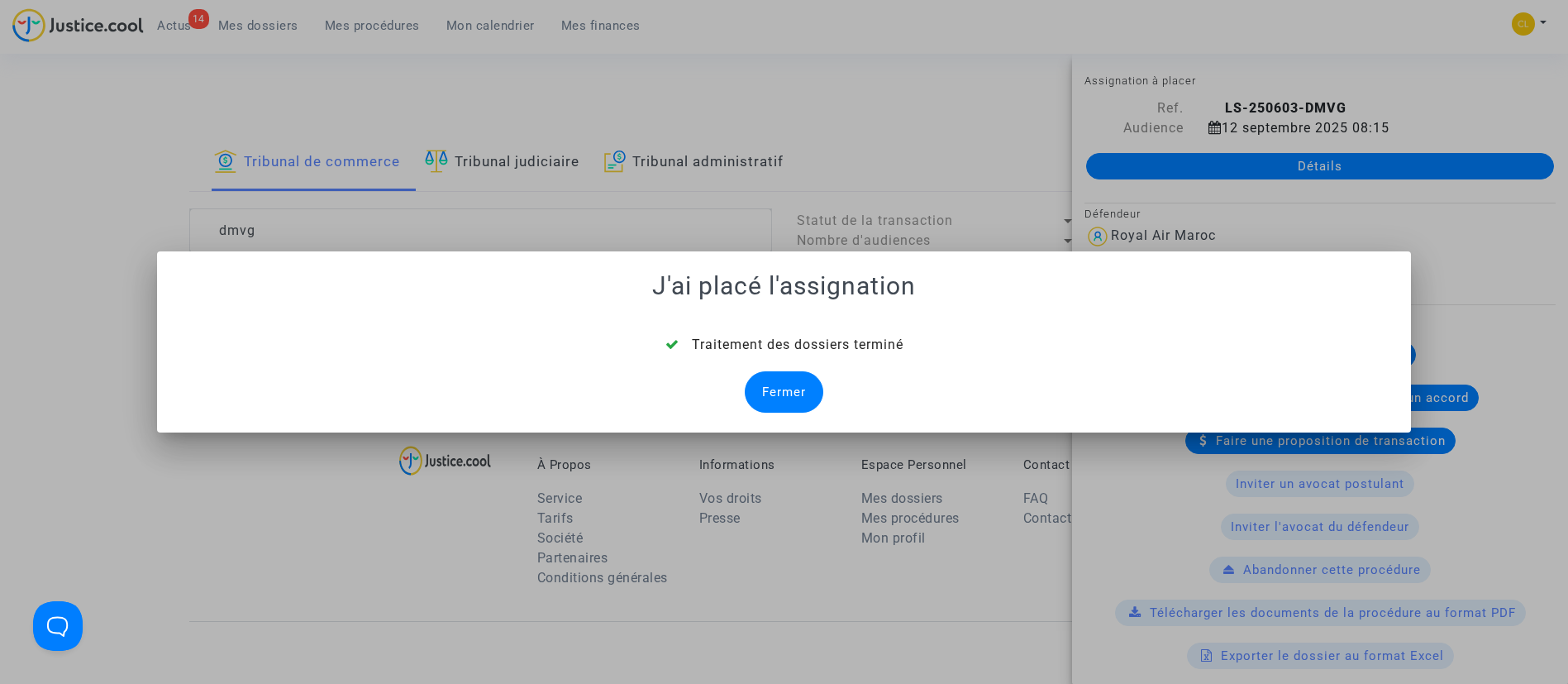
click at [800, 377] on div "Fermer" at bounding box center [784, 392] width 79 height 42
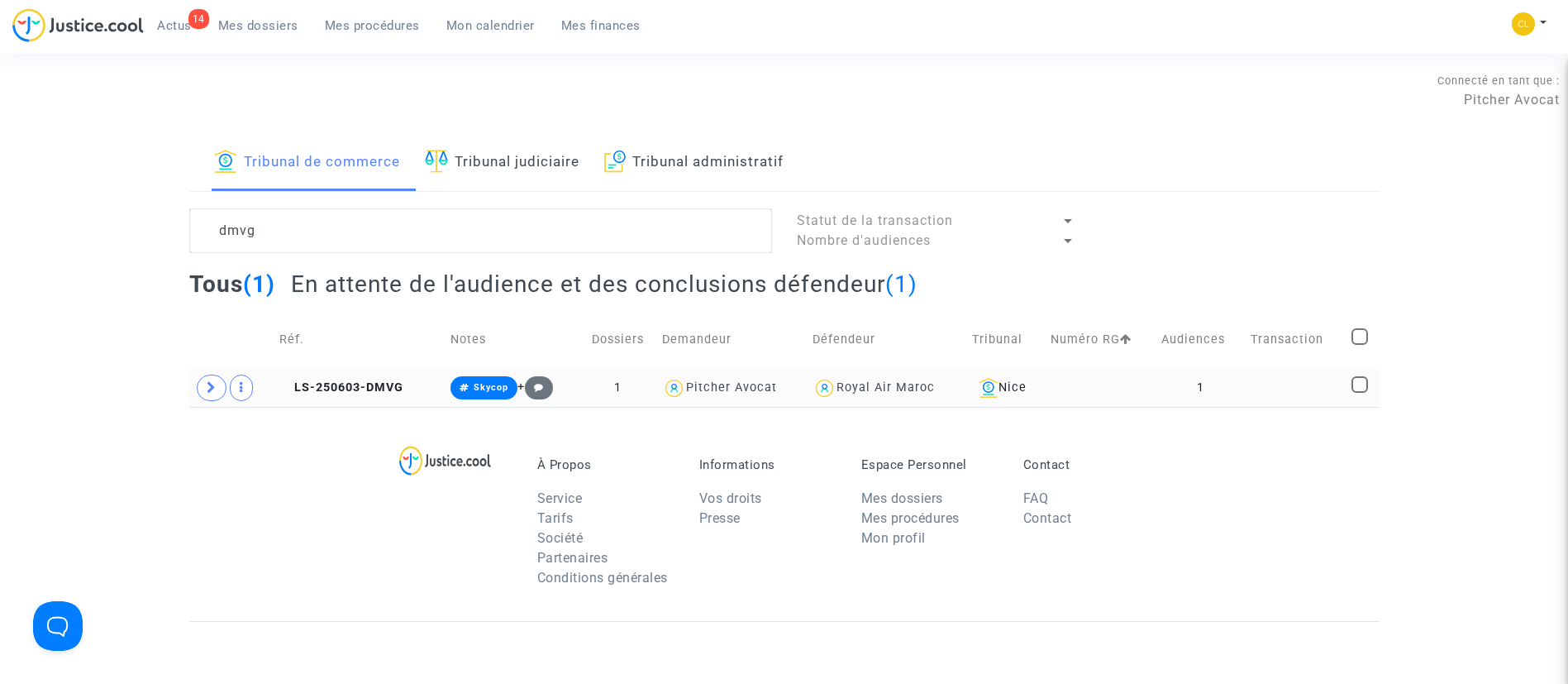
click at [1267, 390] on td at bounding box center [1294, 387] width 101 height 38
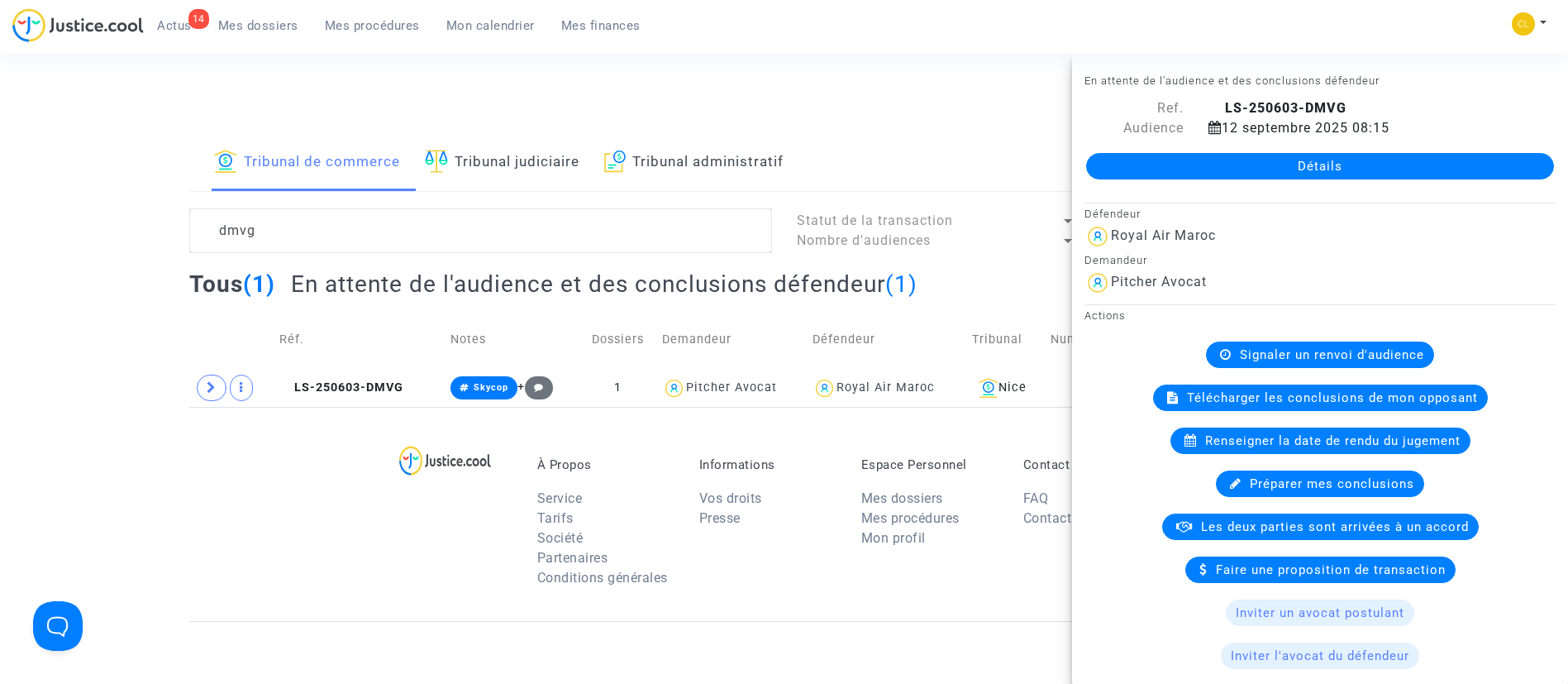
click at [1272, 158] on link "Détails" at bounding box center [1320, 166] width 468 height 26
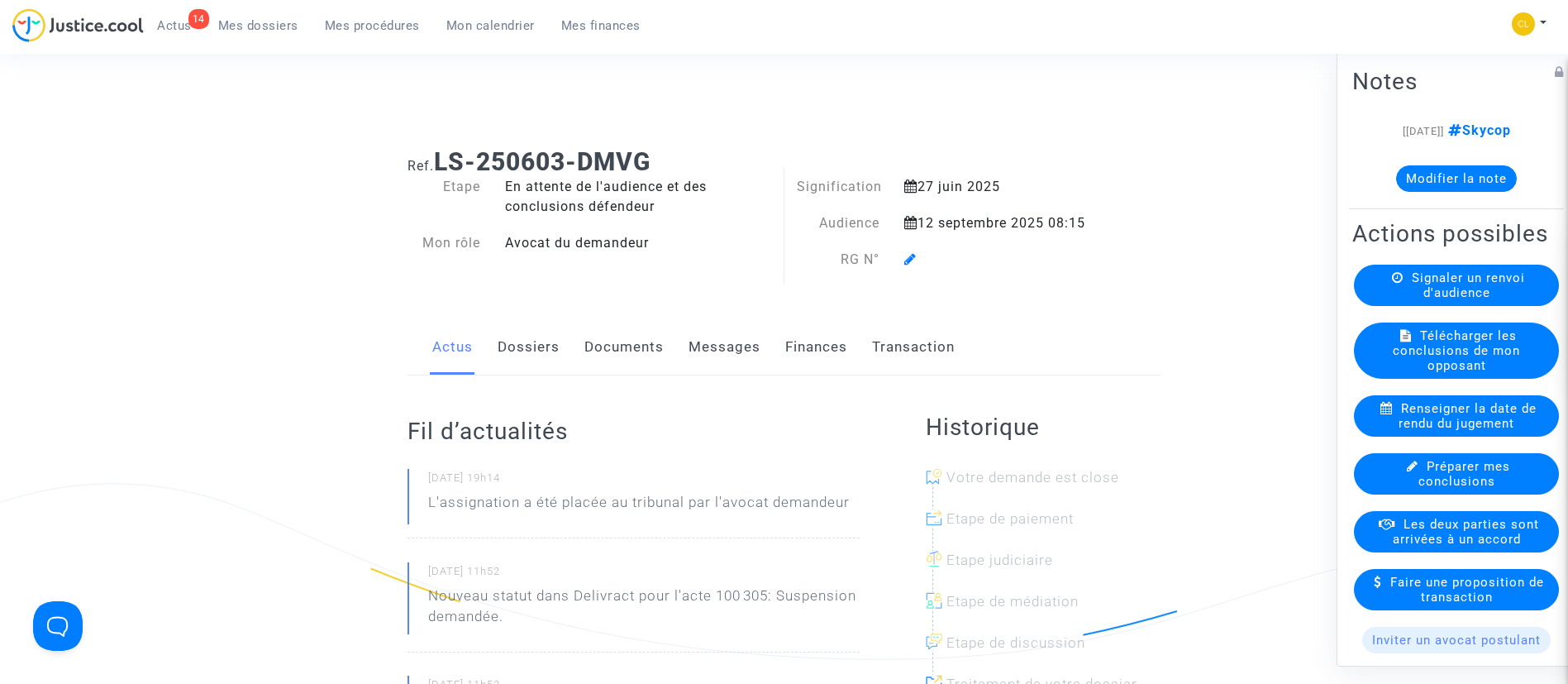
click at [913, 255] on icon at bounding box center [911, 259] width 13 height 14
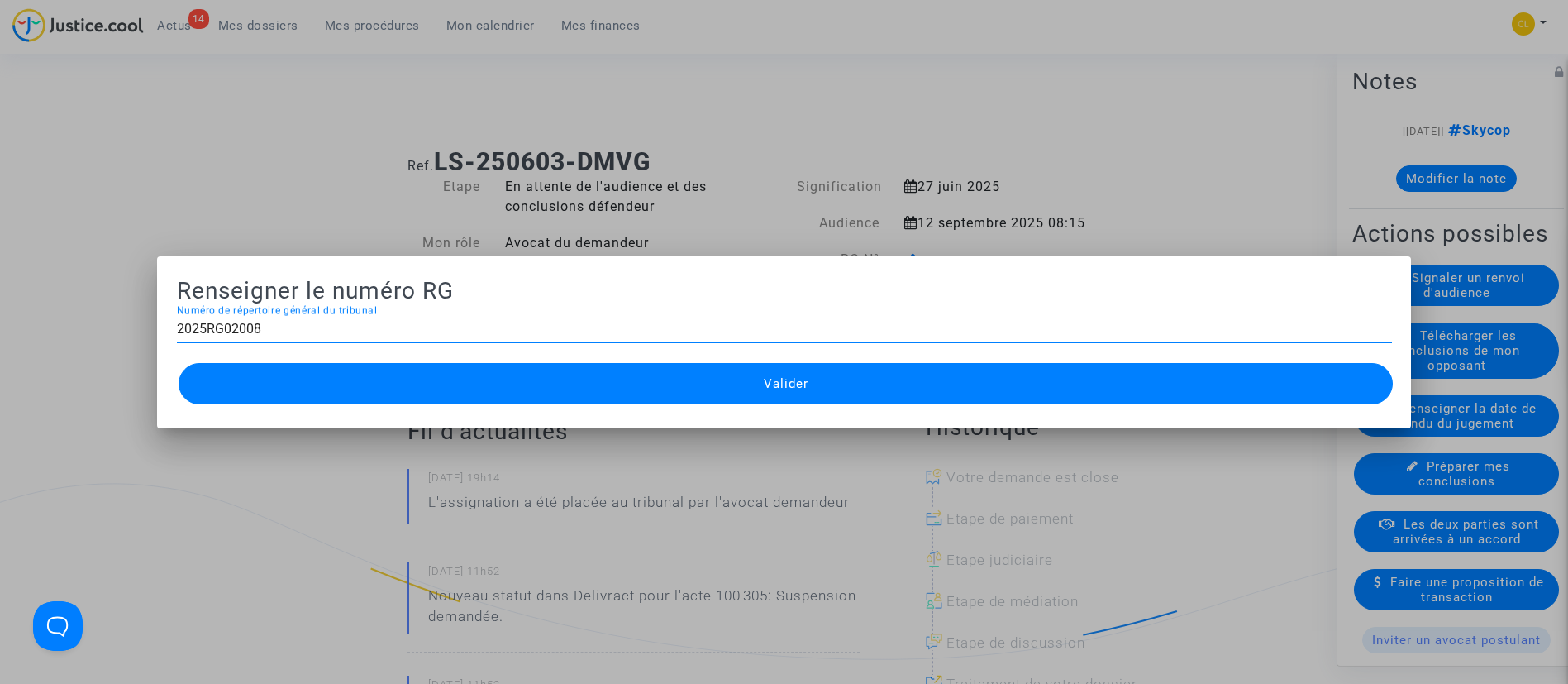
type input "2025RG02008"
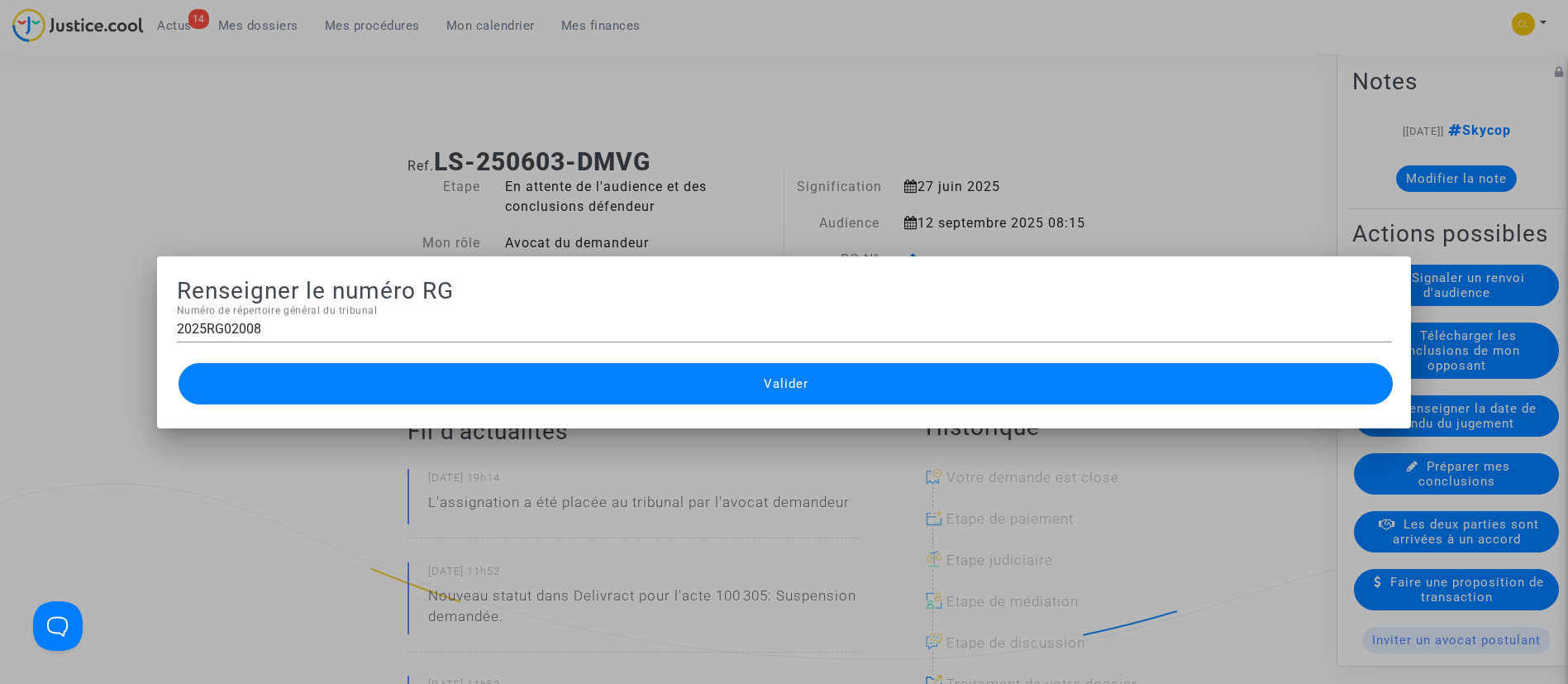
click at [936, 378] on button "Valider" at bounding box center [786, 384] width 1215 height 42
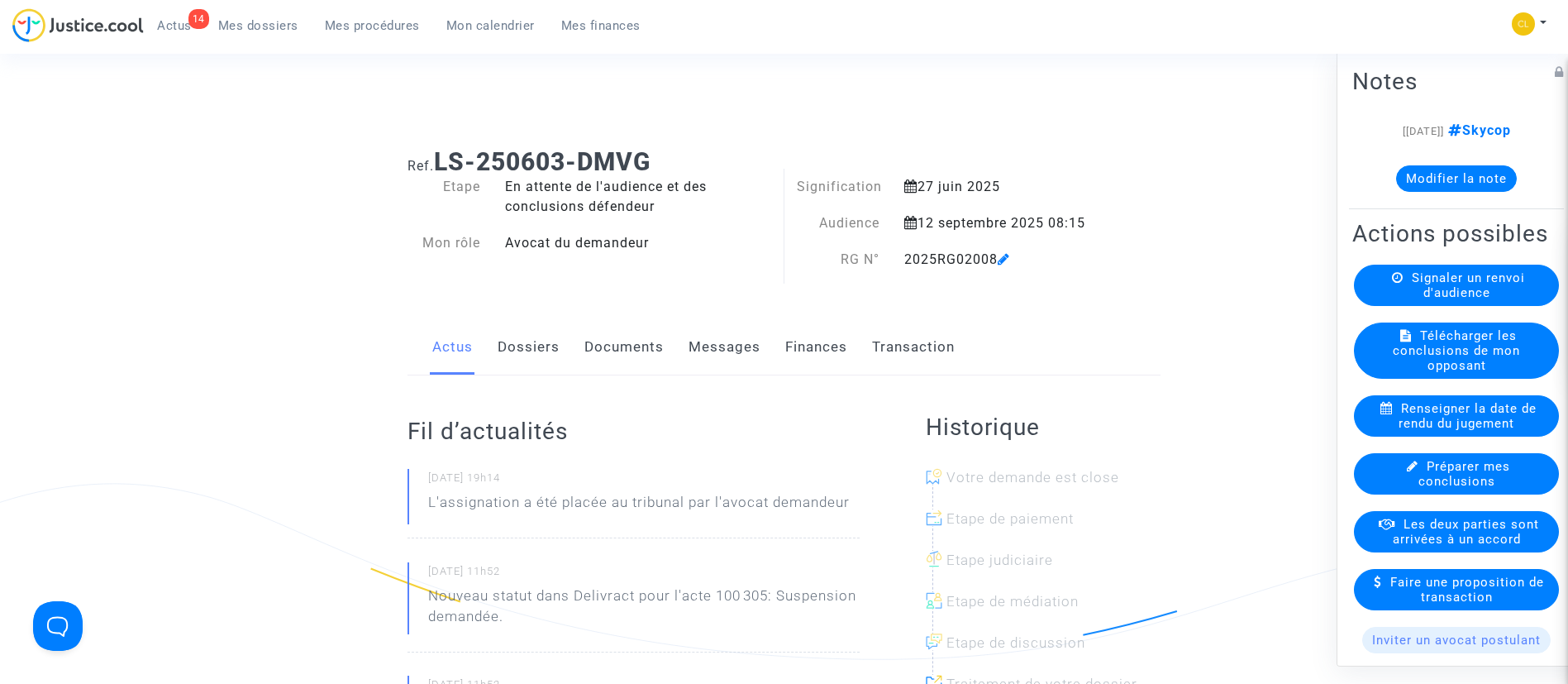
drag, startPoint x: 410, startPoint y: 24, endPoint x: 373, endPoint y: 5, distance: 41.6
click at [410, 24] on span "Mes procédures" at bounding box center [372, 25] width 95 height 15
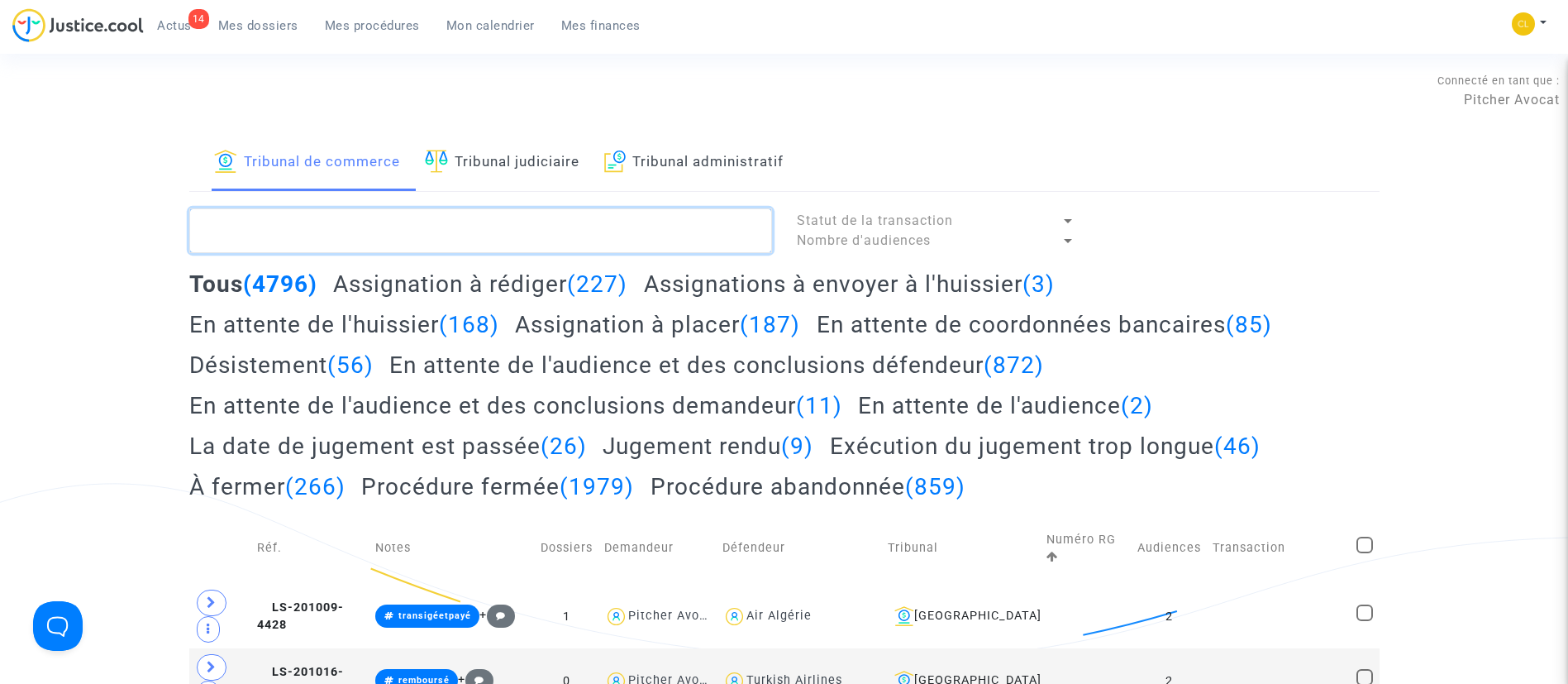
click at [439, 241] on textarea at bounding box center [481, 230] width 582 height 44
paste textarea "2025RG02007"
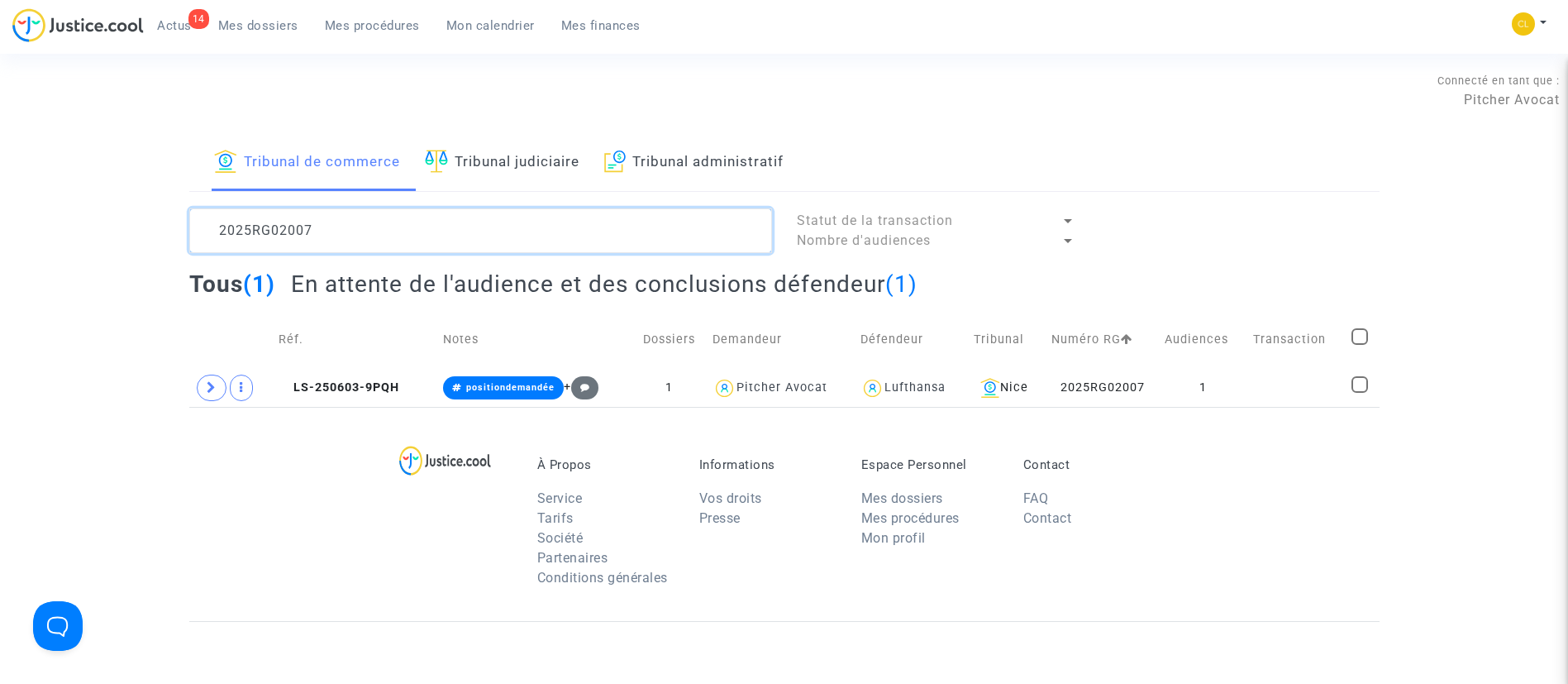
click at [384, 235] on textarea at bounding box center [481, 230] width 582 height 44
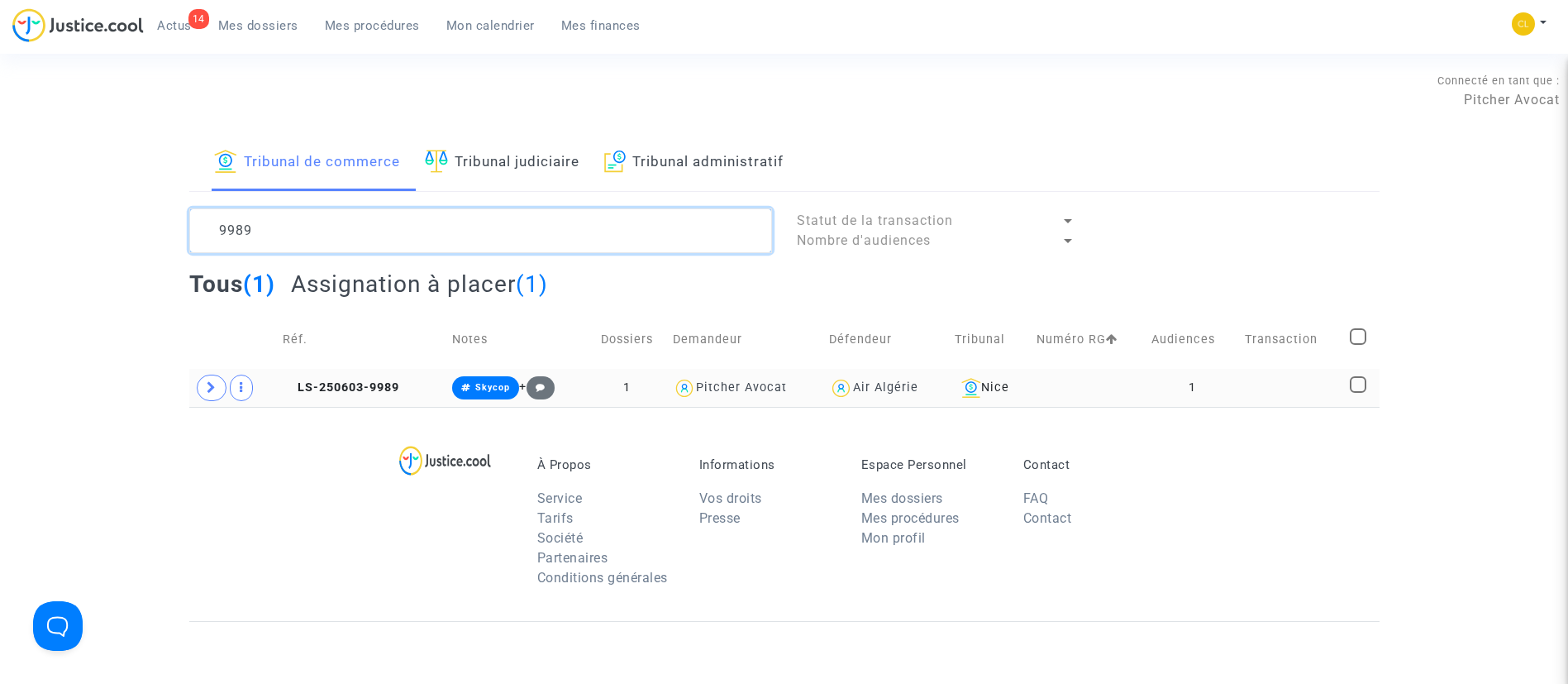
type textarea "9989"
click at [1298, 395] on td at bounding box center [1291, 387] width 105 height 38
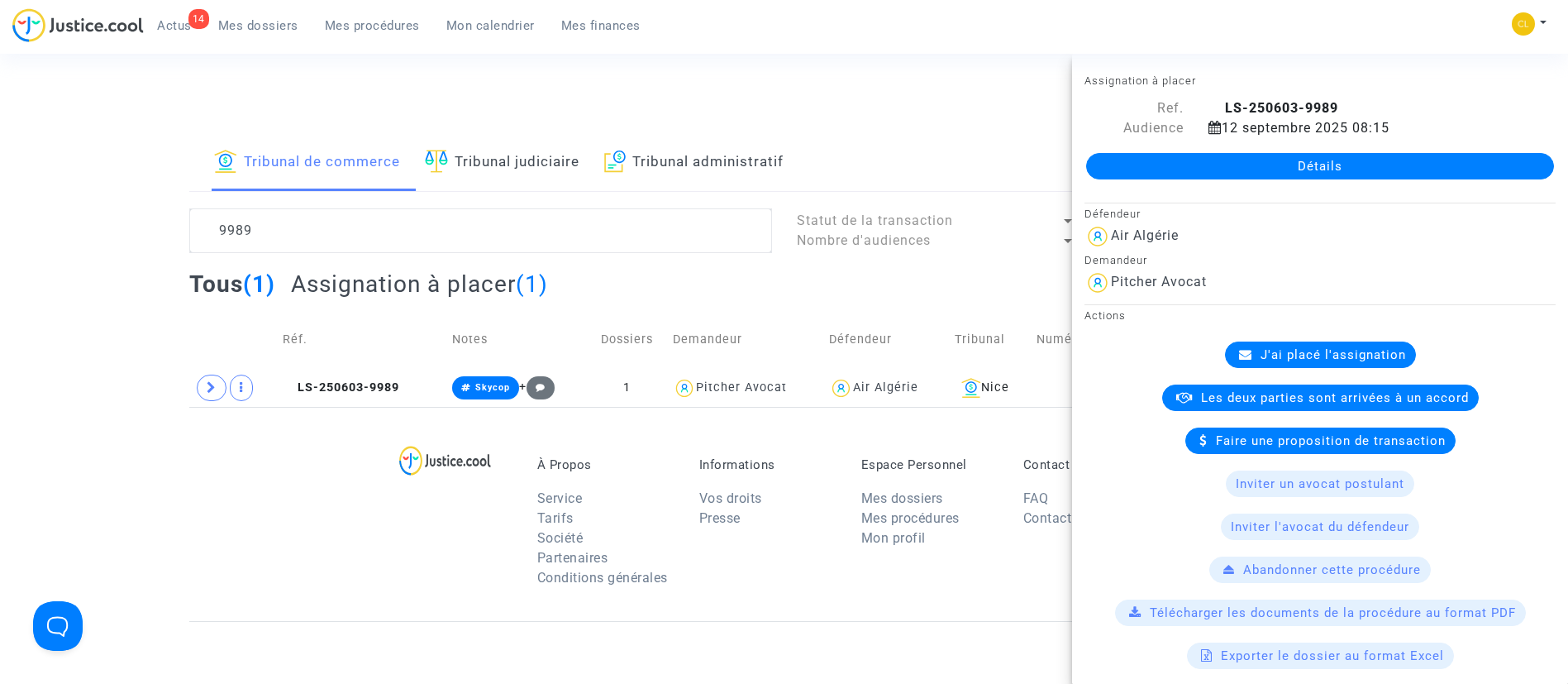
click at [1288, 176] on link "Détails" at bounding box center [1320, 166] width 468 height 26
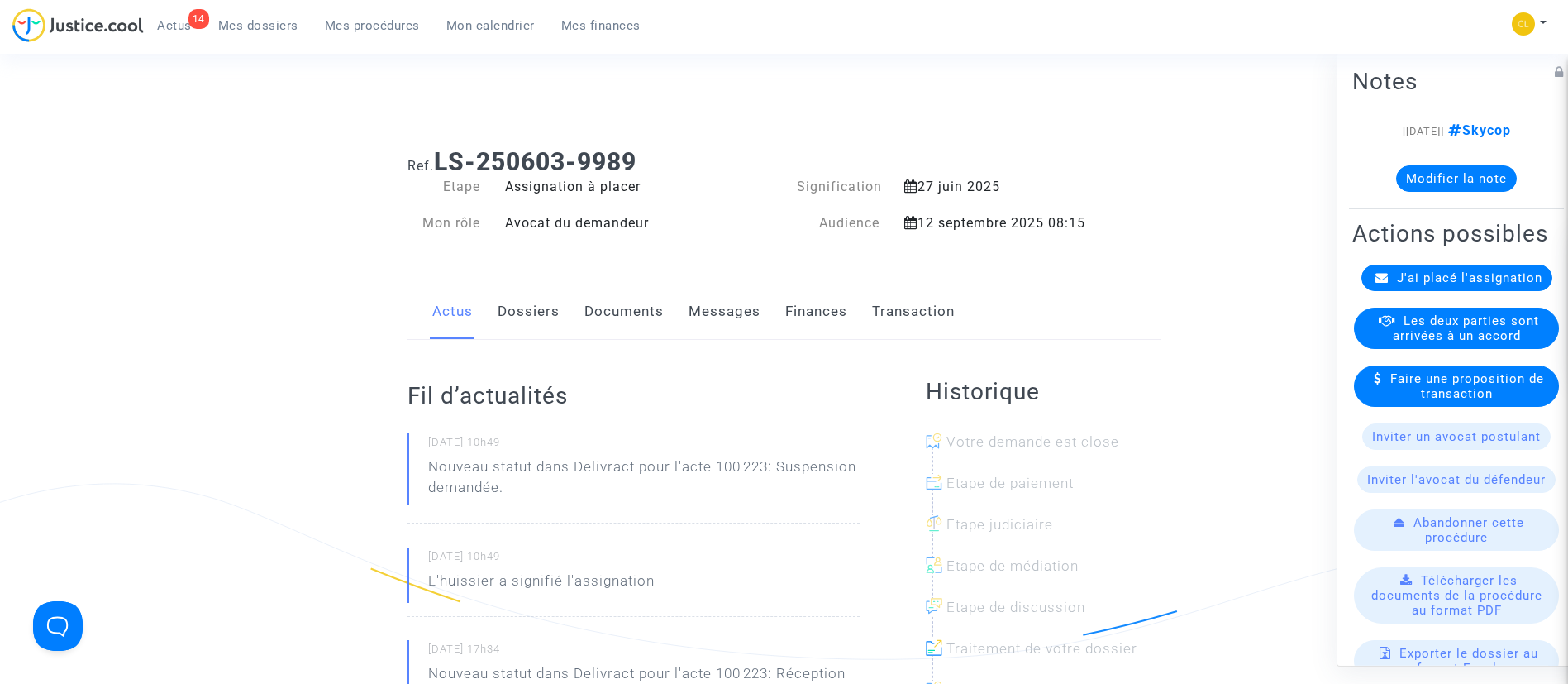
click at [1430, 290] on div "J'ai placé l'assignation" at bounding box center [1456, 277] width 191 height 26
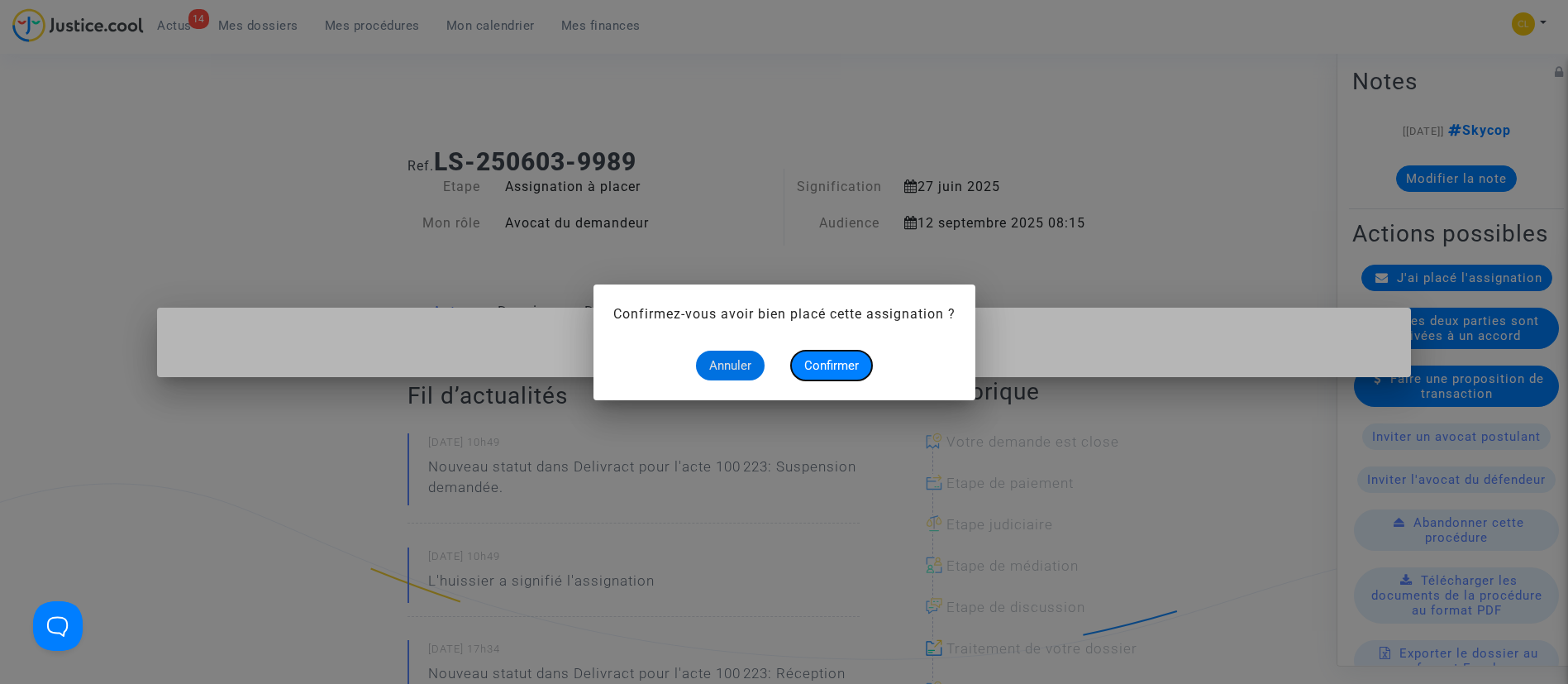
drag, startPoint x: 849, startPoint y: 359, endPoint x: 865, endPoint y: 359, distance: 16.0
click at [848, 359] on span "Confirmer" at bounding box center [832, 366] width 54 height 15
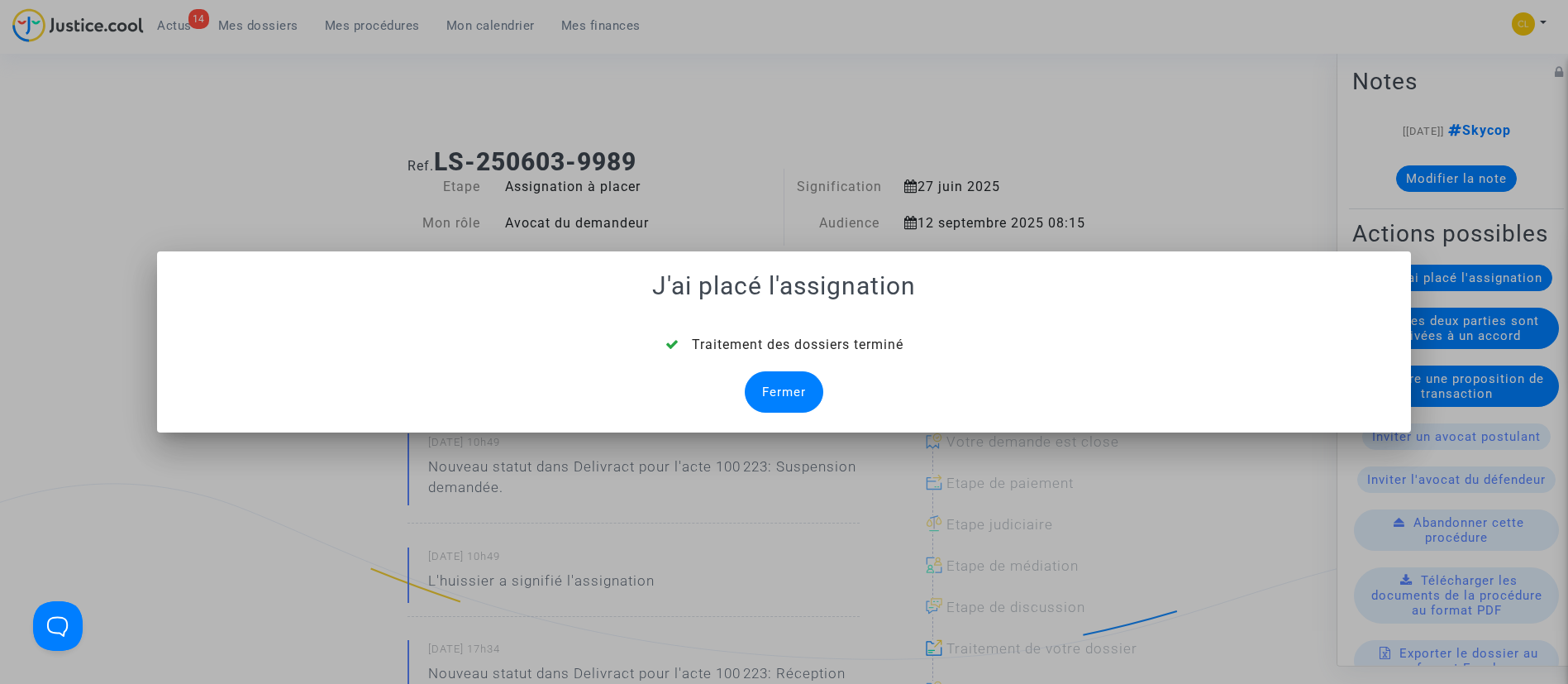
click at [788, 396] on div "Fermer" at bounding box center [784, 392] width 79 height 42
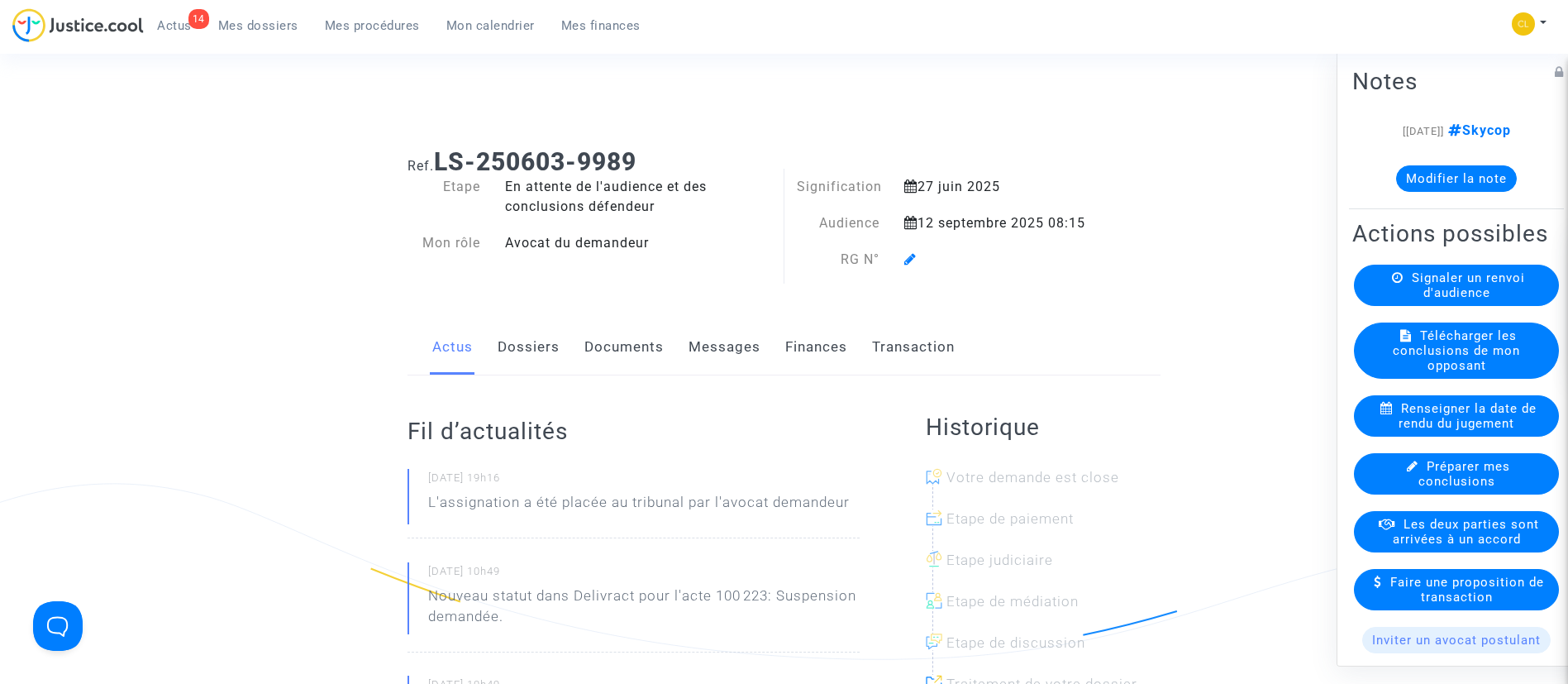
click at [909, 261] on icon at bounding box center [911, 259] width 13 height 14
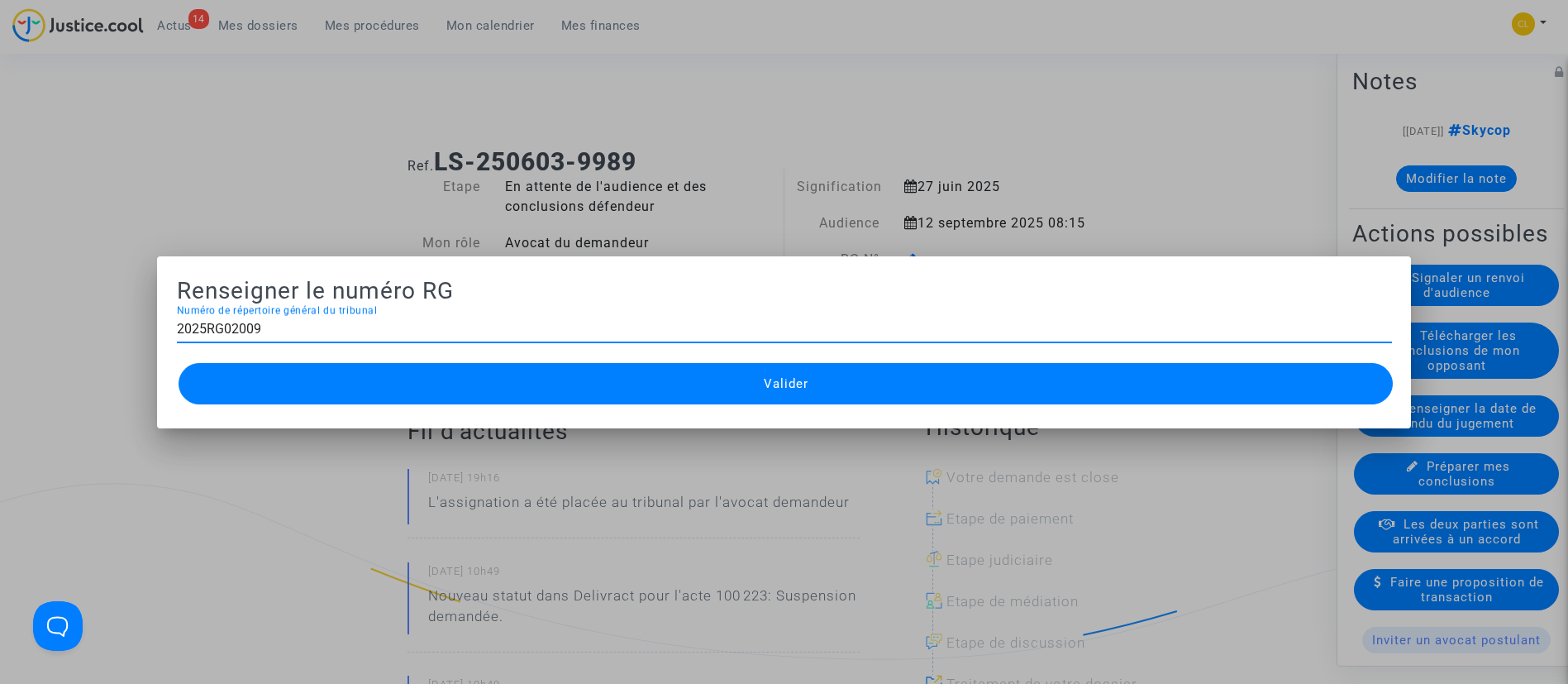
type input "2025RG02009"
click at [974, 382] on button "Valider" at bounding box center [786, 384] width 1215 height 42
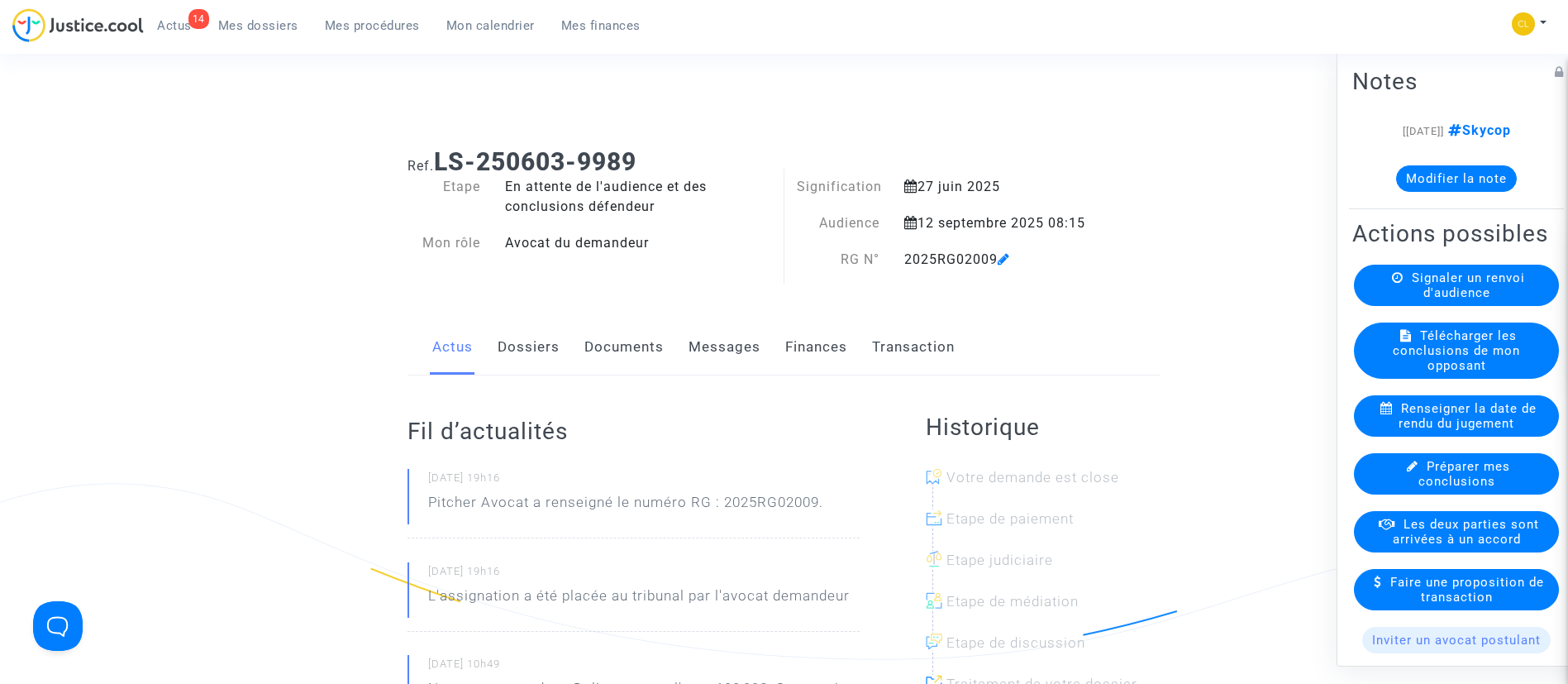
click at [349, 30] on span "Mes procédures" at bounding box center [372, 25] width 95 height 15
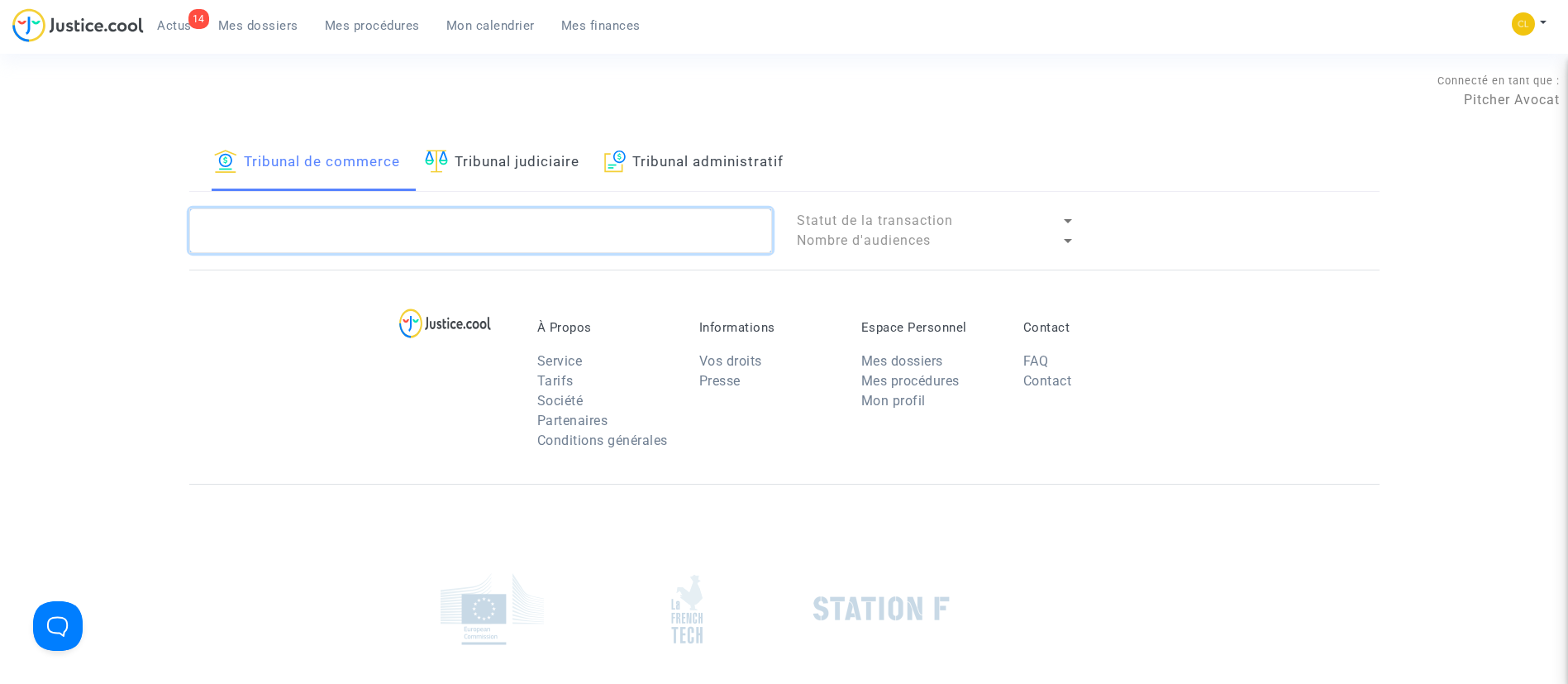
click at [545, 218] on textarea at bounding box center [481, 230] width 582 height 44
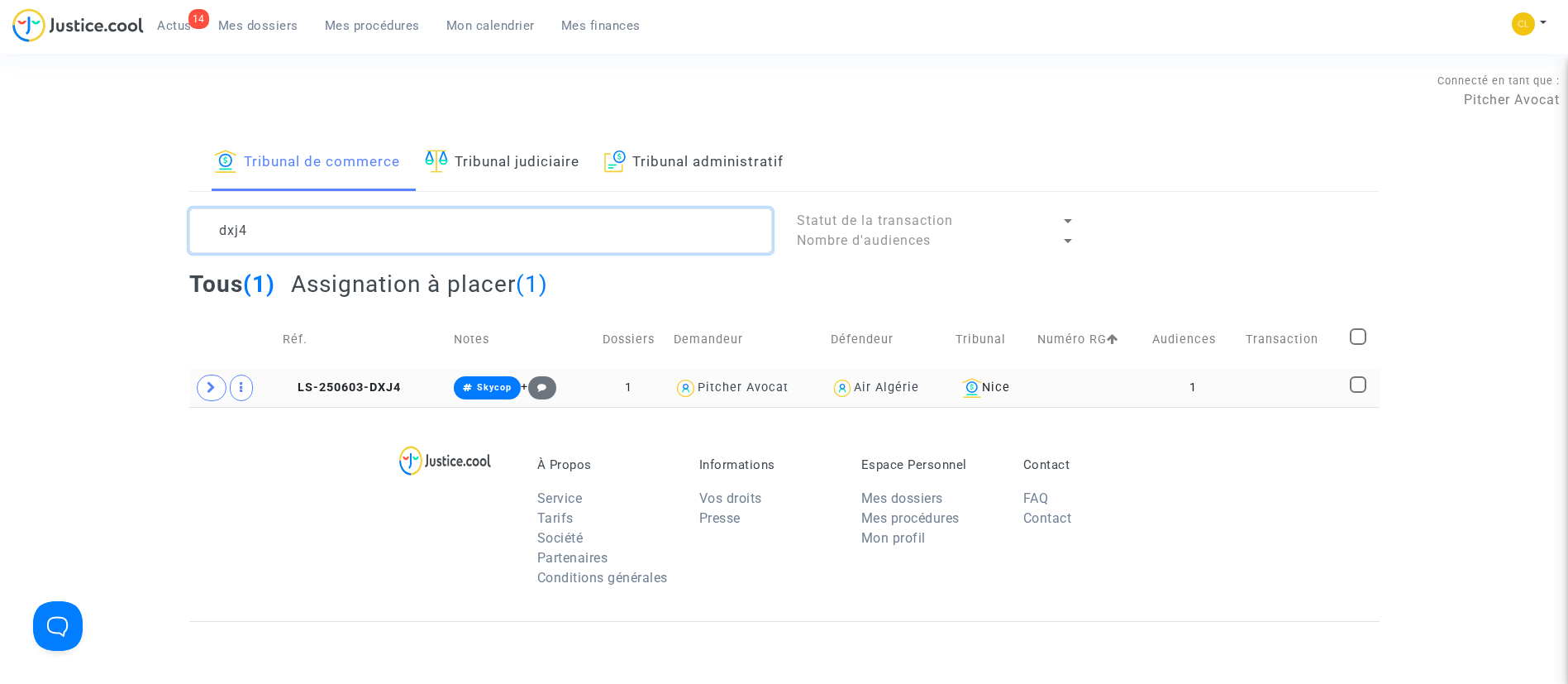
type textarea "dxj4"
click at [1298, 386] on td at bounding box center [1292, 387] width 105 height 38
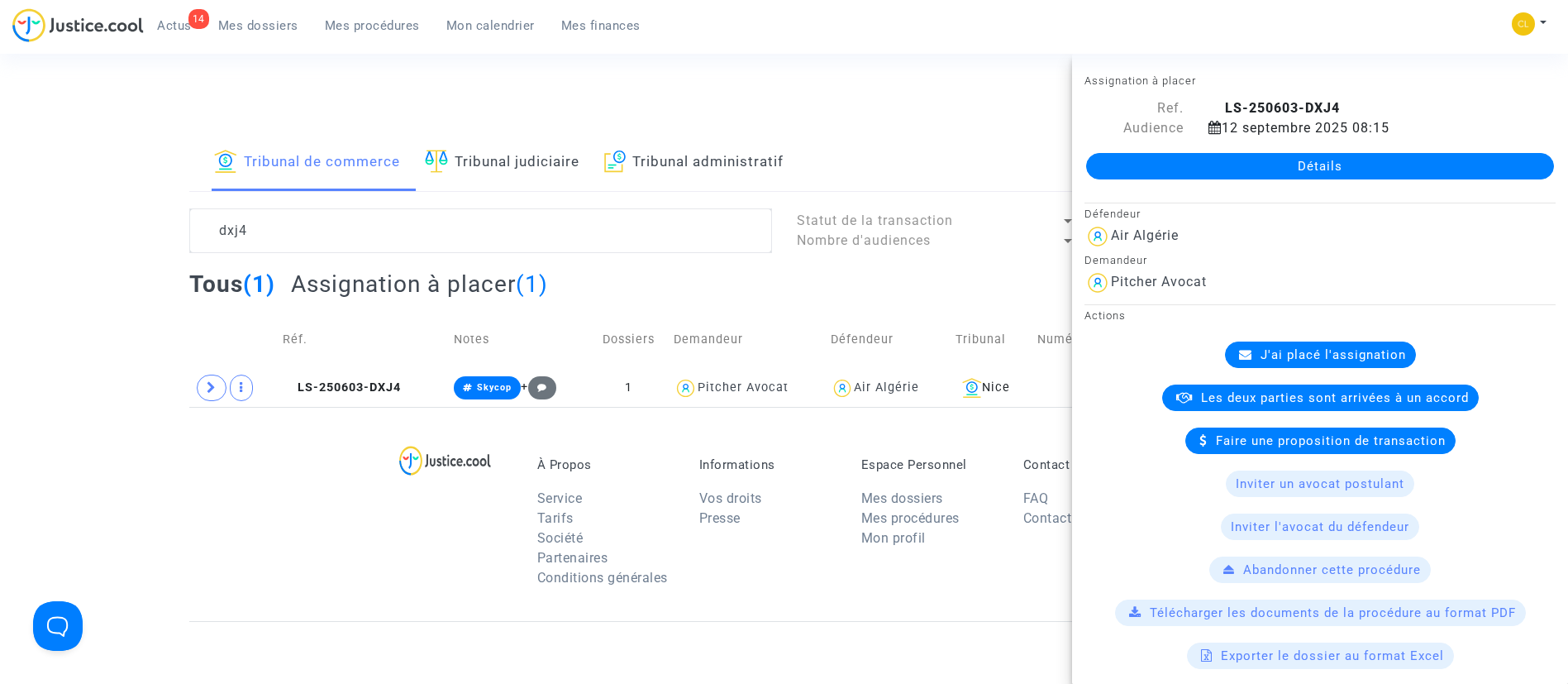
click at [1266, 161] on link "Détails" at bounding box center [1320, 166] width 468 height 26
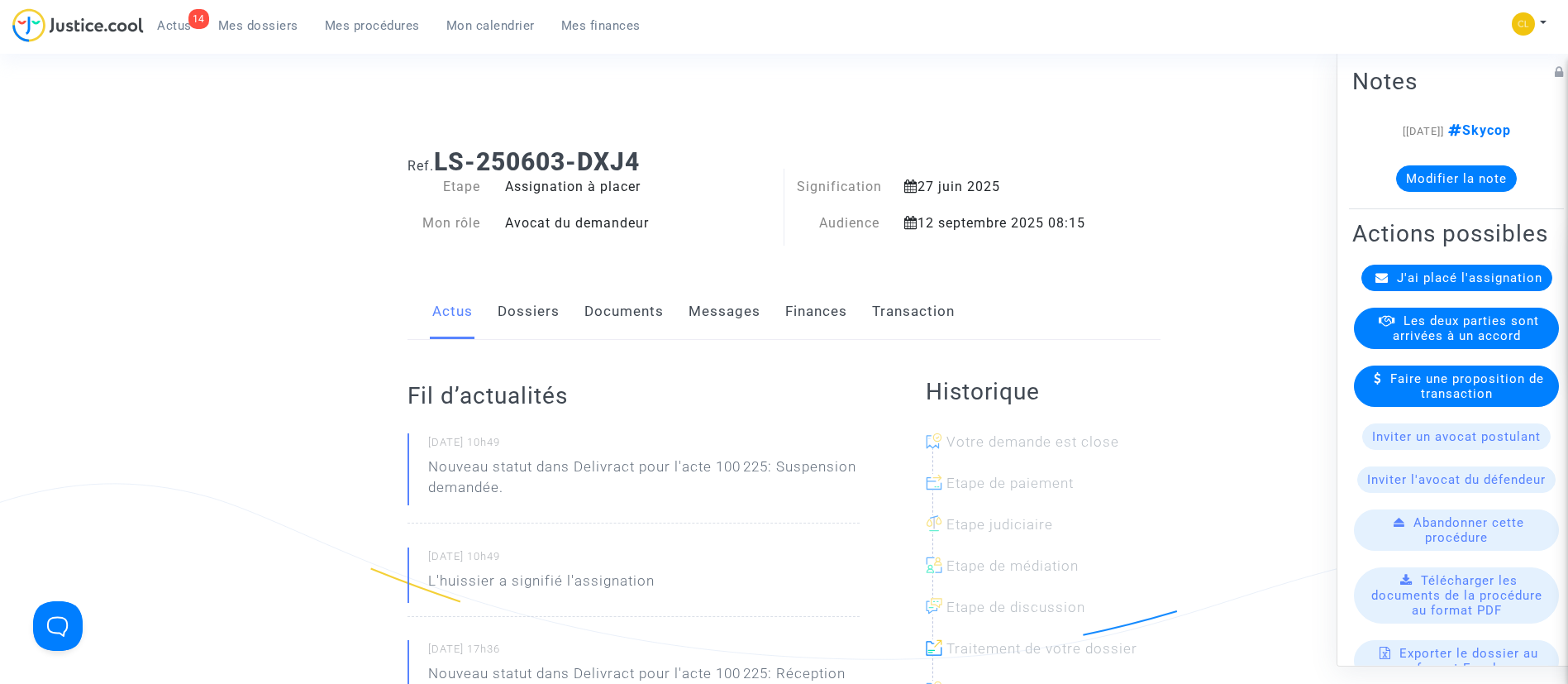
click at [1424, 290] on div "J'ai placé l'assignation" at bounding box center [1456, 277] width 191 height 26
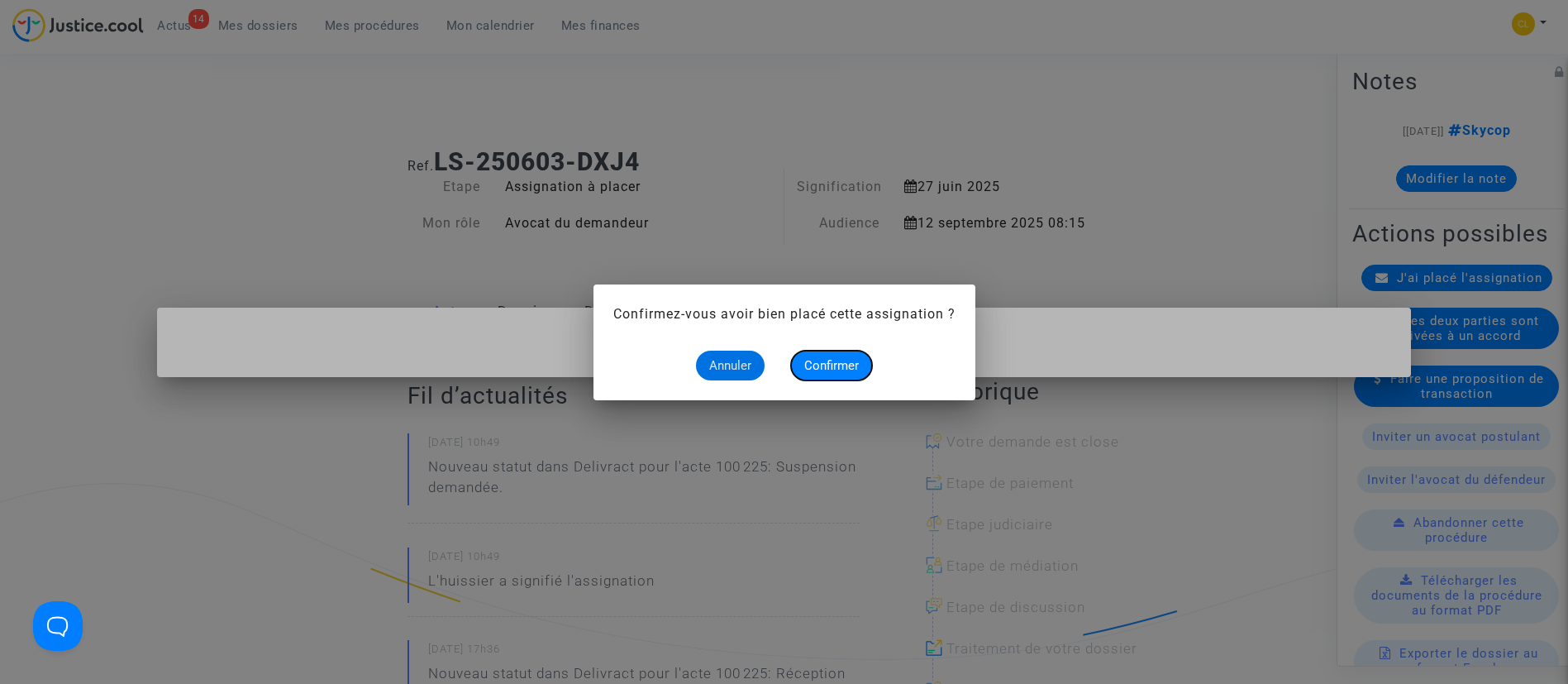
click at [843, 358] on span "Confirmer" at bounding box center [832, 366] width 54 height 15
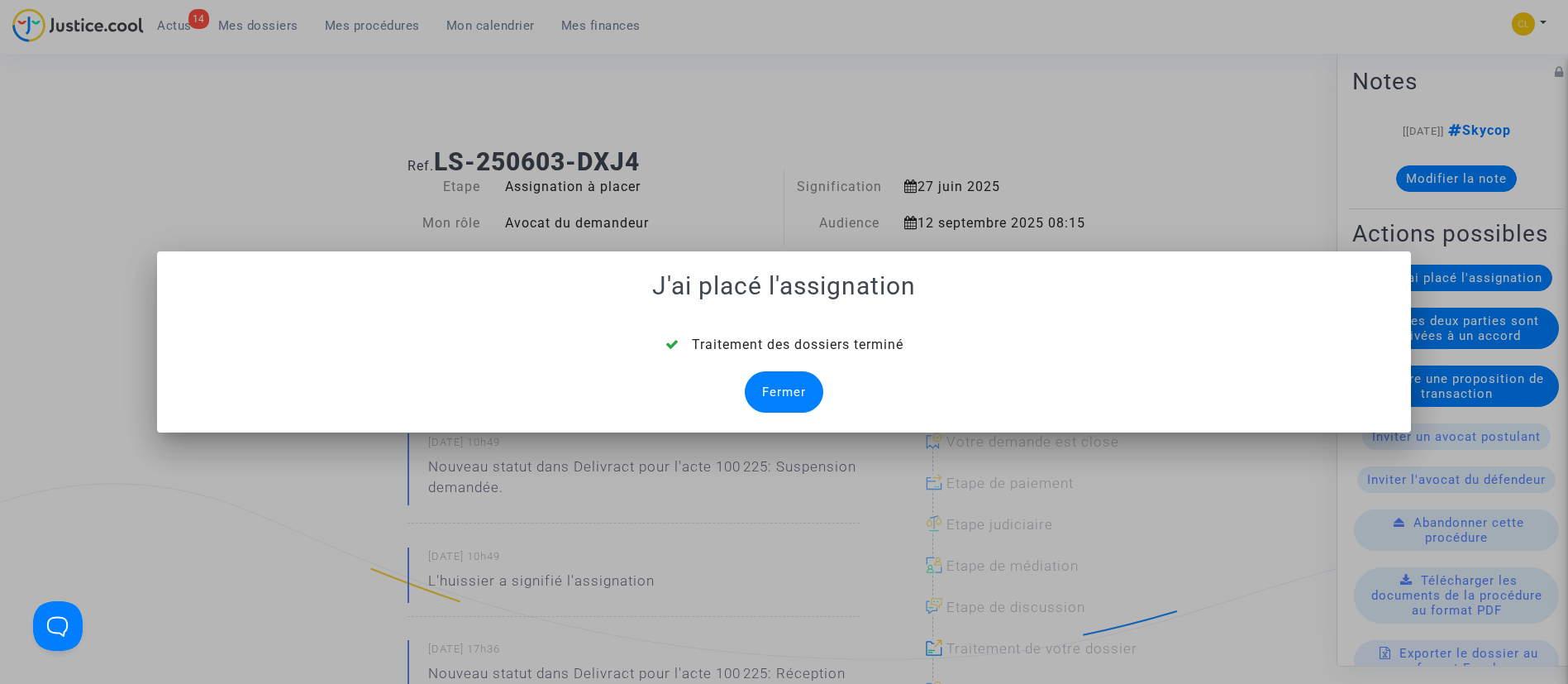
click at [809, 386] on div "Fermer" at bounding box center [784, 392] width 79 height 42
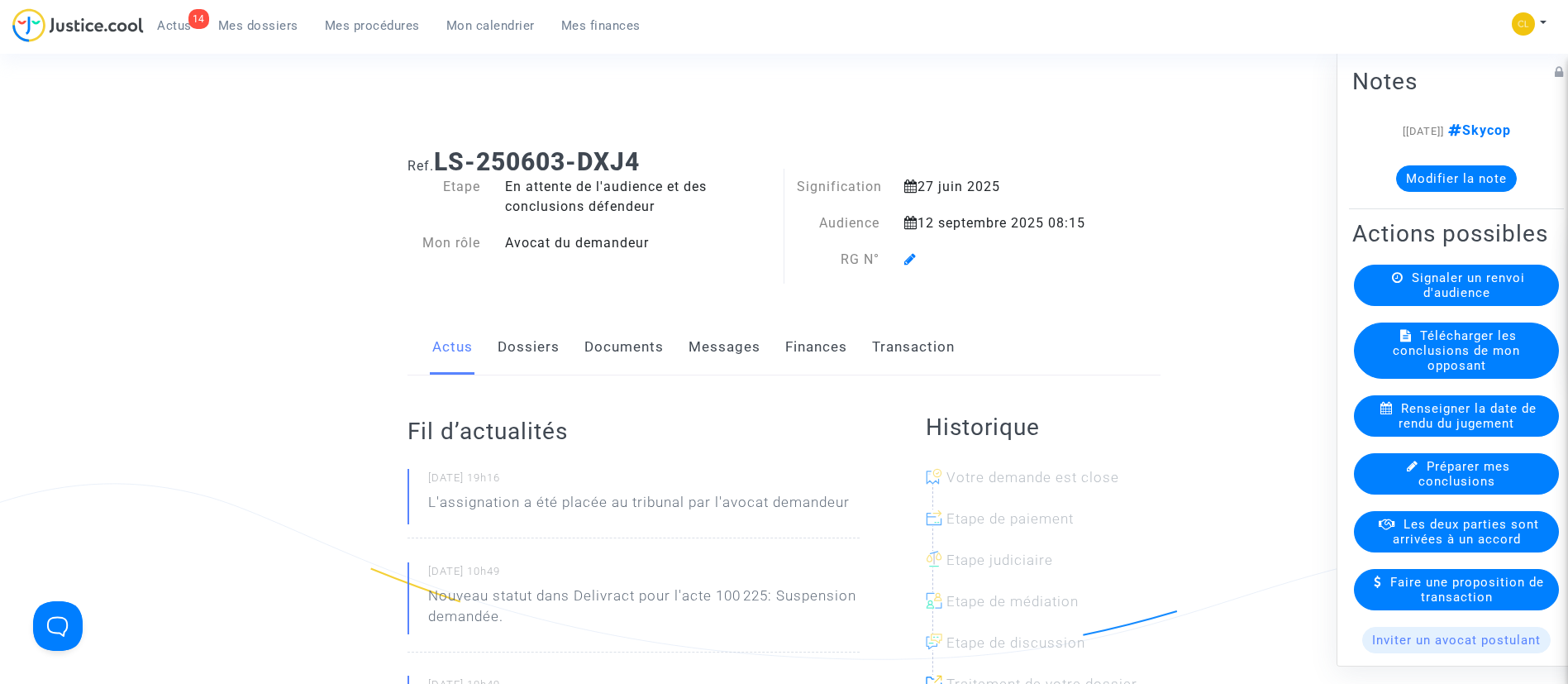
click at [907, 262] on icon at bounding box center [911, 259] width 13 height 14
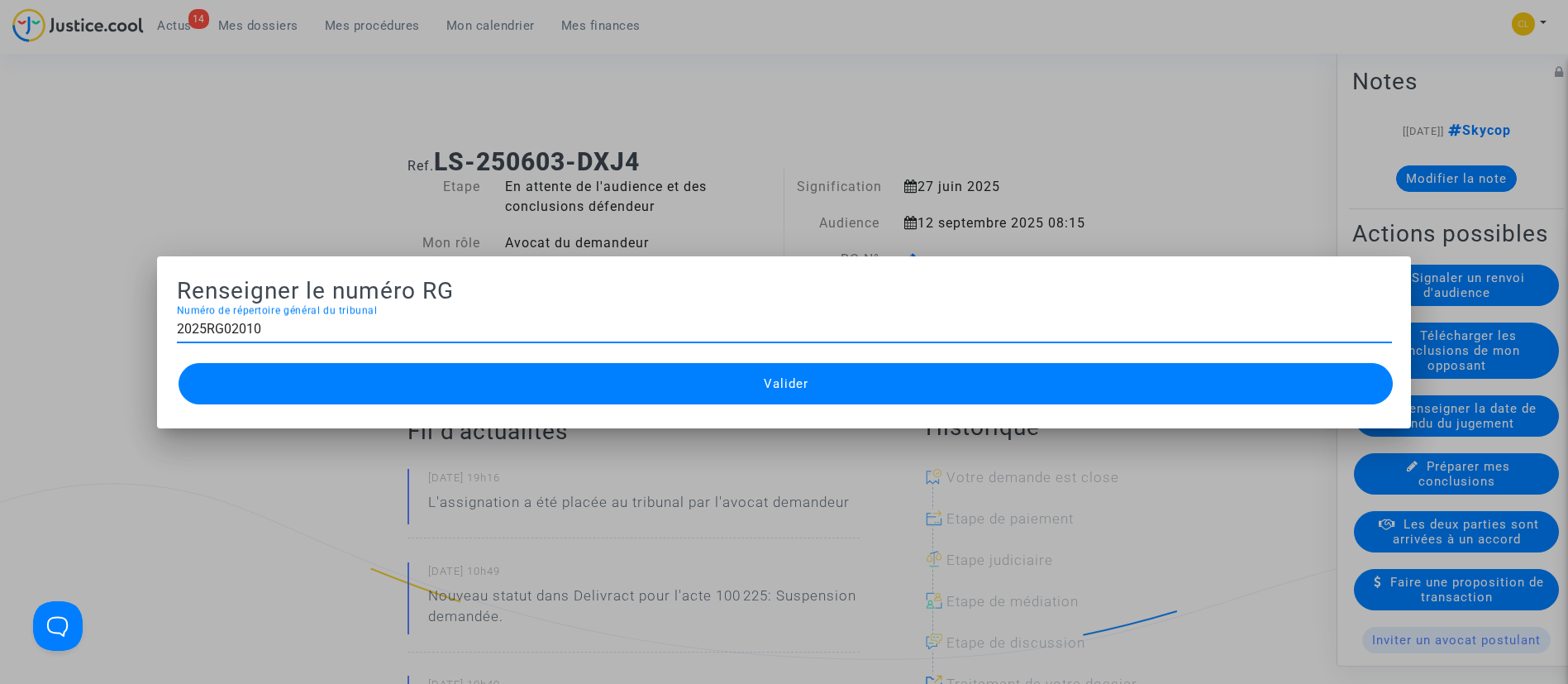
type input "2025RG02010"
click at [859, 376] on button "Valider" at bounding box center [786, 384] width 1215 height 42
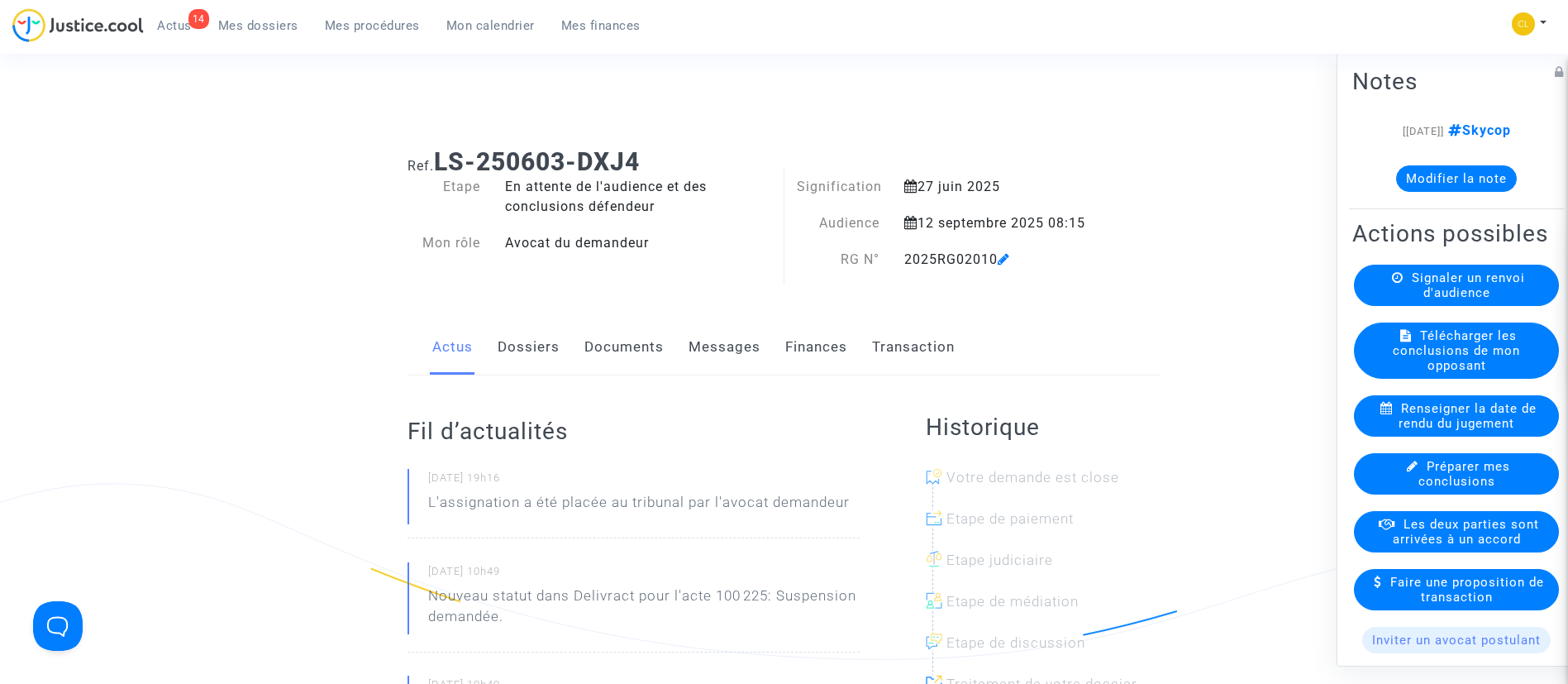
drag, startPoint x: 380, startPoint y: 23, endPoint x: 76, endPoint y: 143, distance: 326.8
click at [380, 23] on span "Mes procédures" at bounding box center [372, 25] width 95 height 15
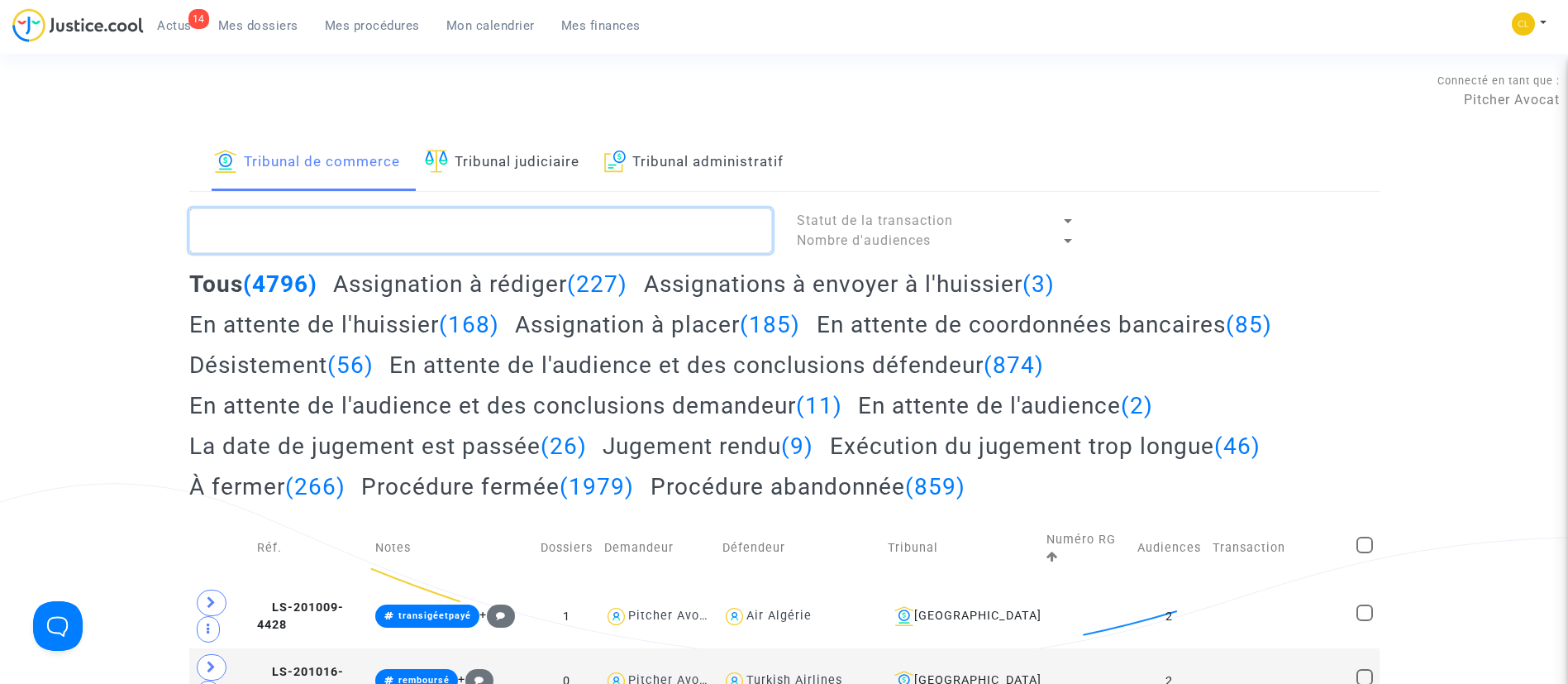
click at [328, 232] on textarea at bounding box center [481, 230] width 582 height 44
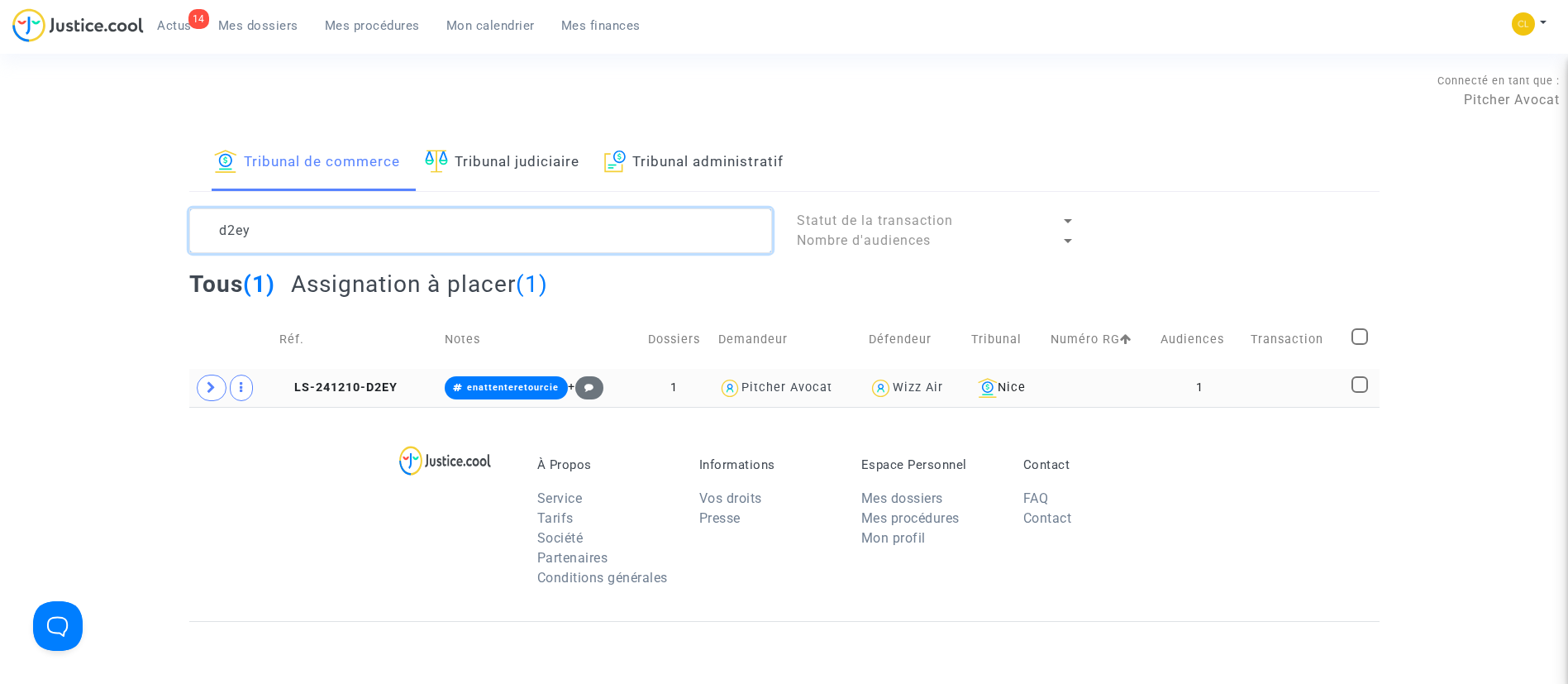
type textarea "d2ey"
click at [1330, 387] on td at bounding box center [1294, 387] width 101 height 38
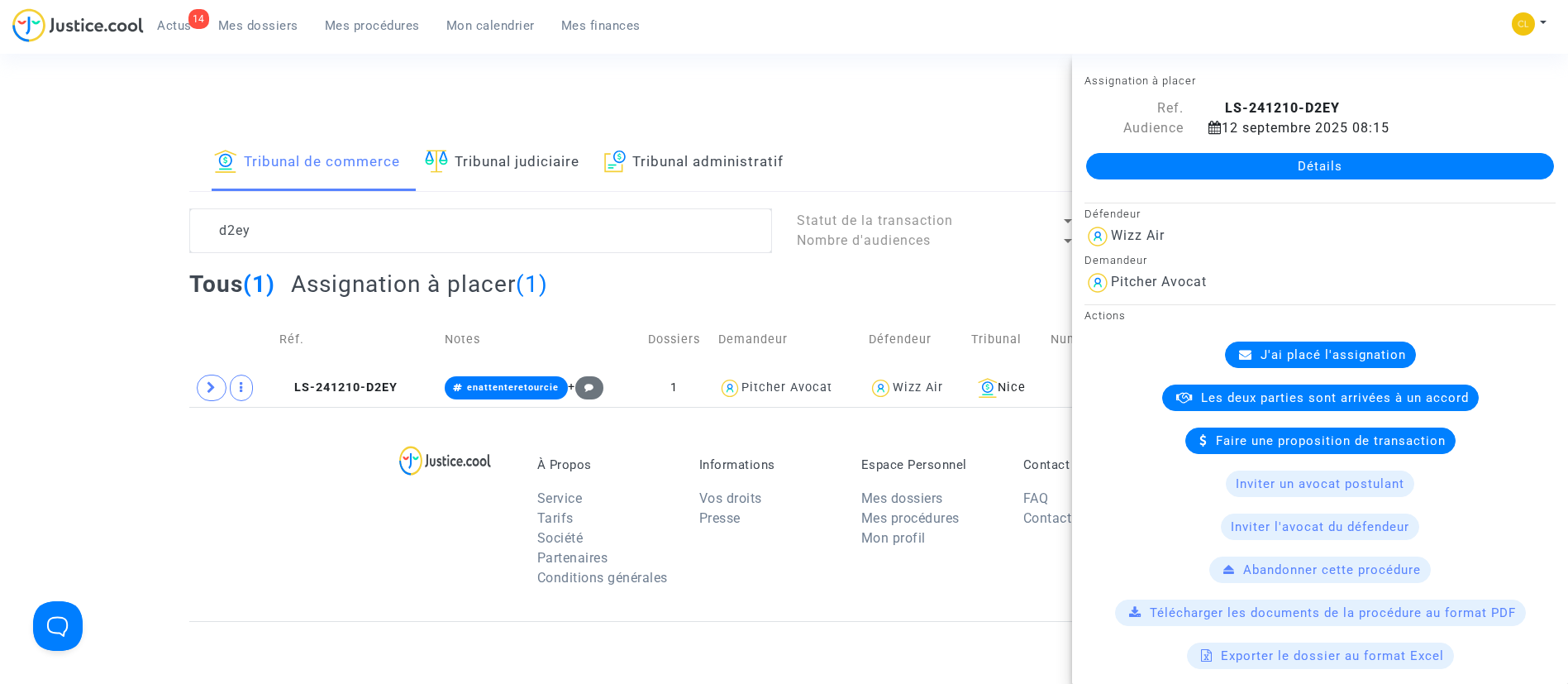
click at [1344, 358] on span "J'ai placé l'assignation" at bounding box center [1333, 355] width 145 height 15
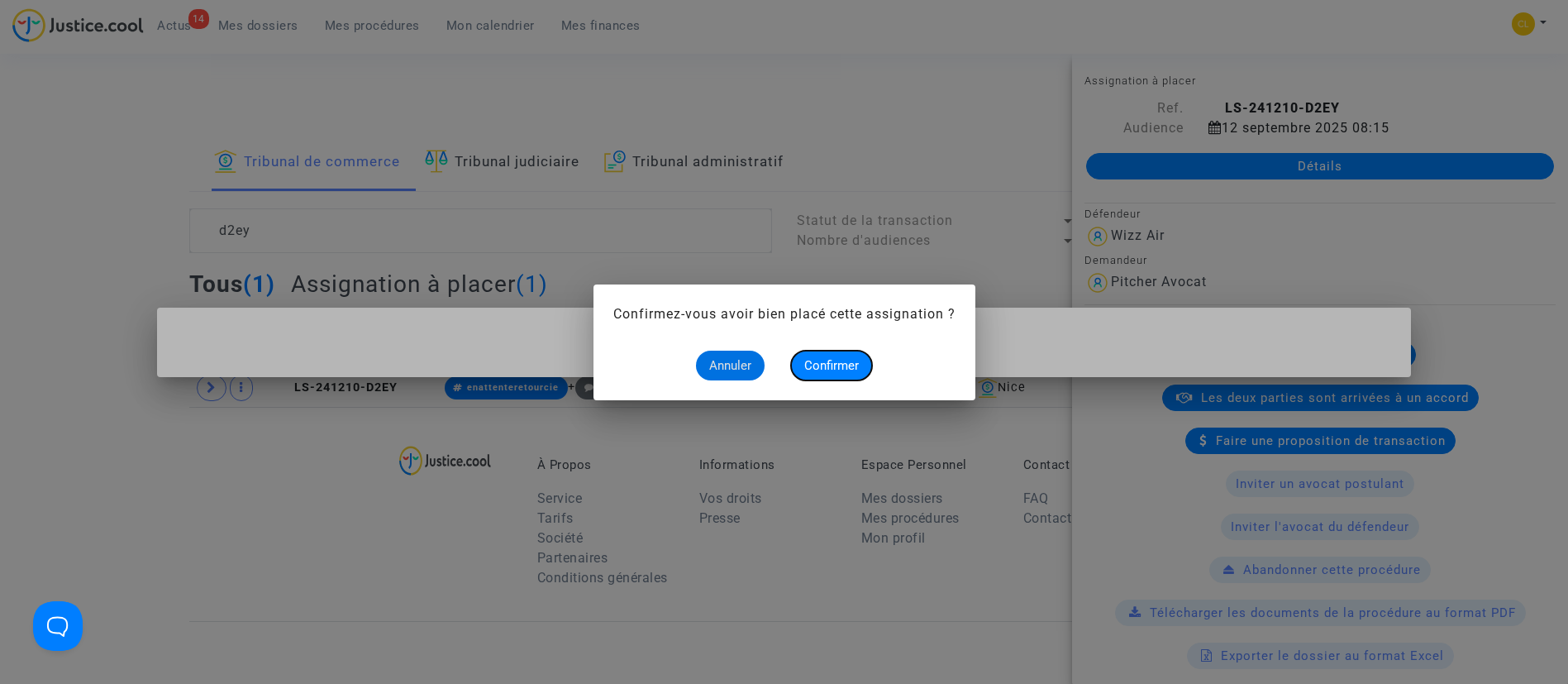
click at [806, 363] on span "Confirmer" at bounding box center [832, 366] width 54 height 15
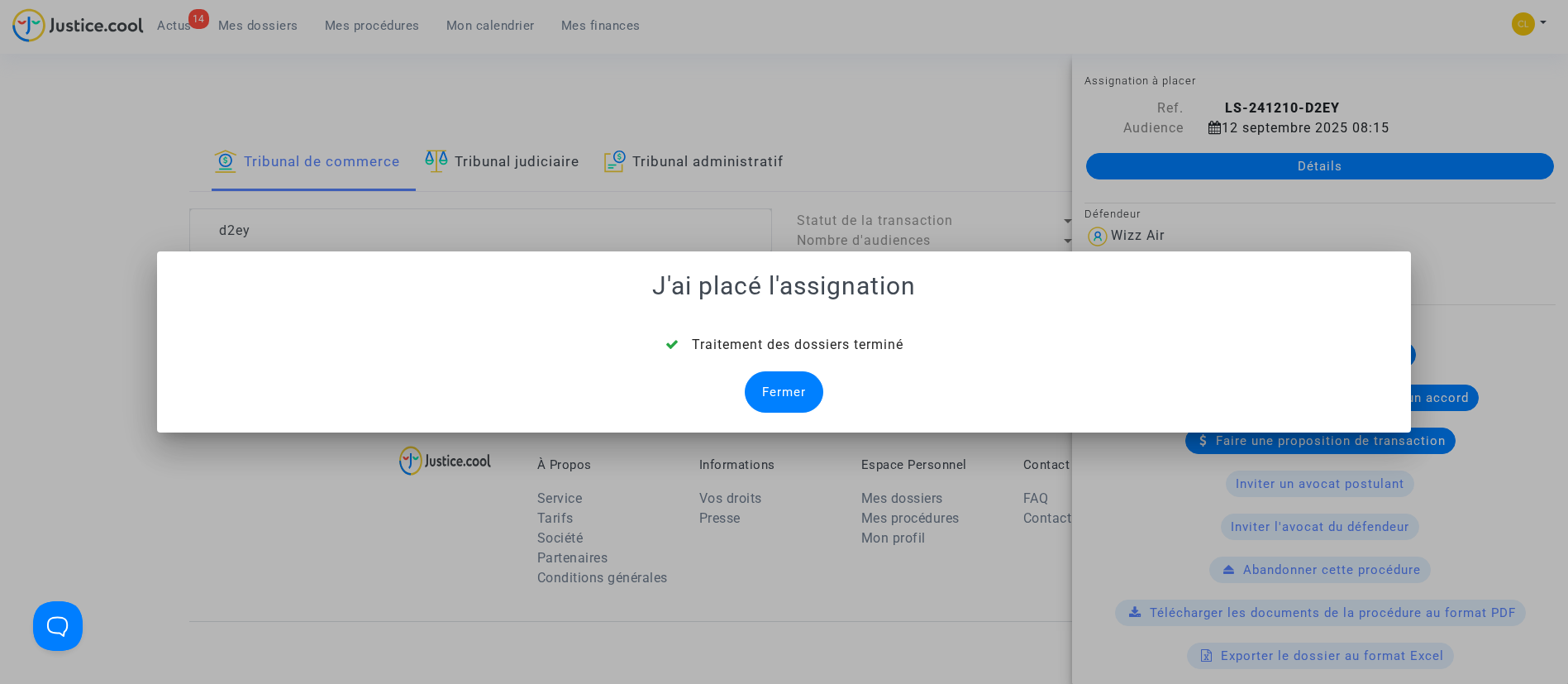
click at [776, 386] on div "Fermer" at bounding box center [784, 392] width 79 height 42
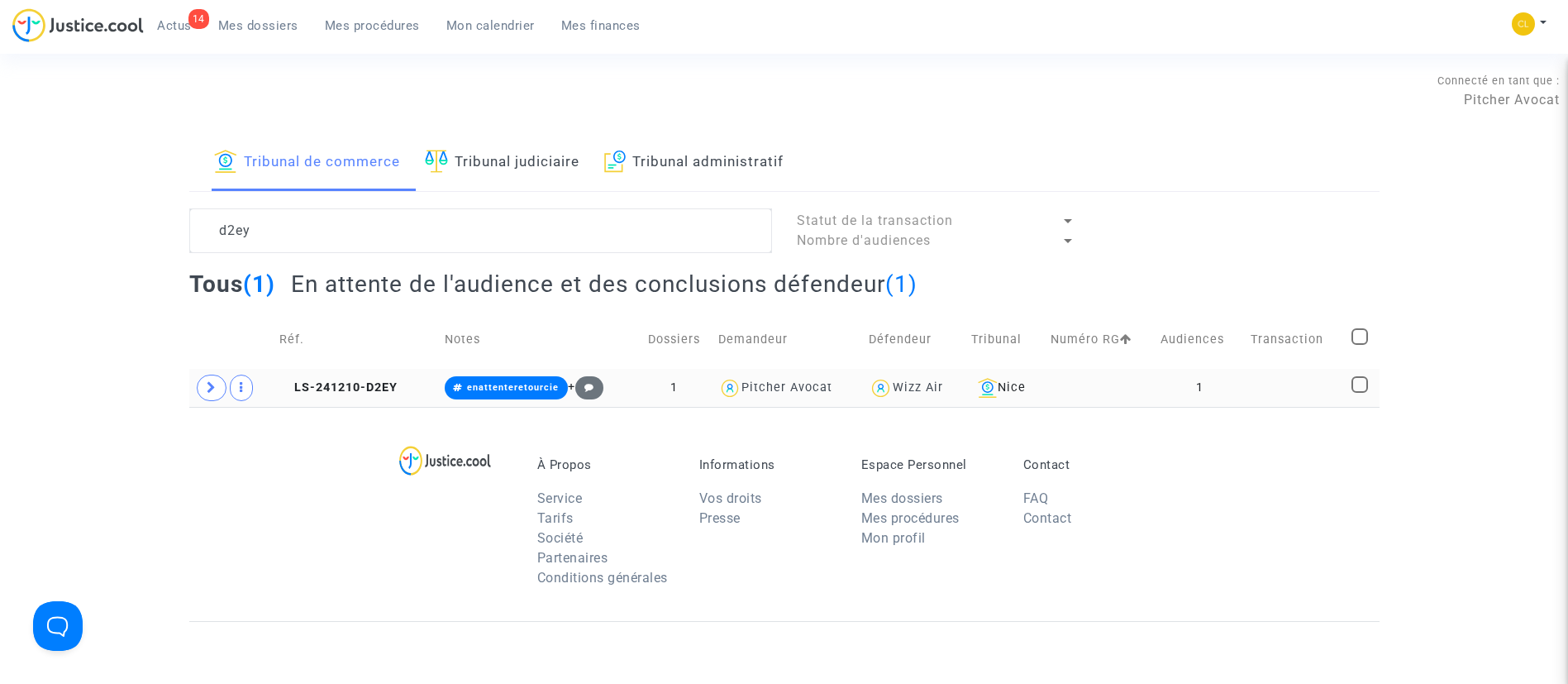
click at [1315, 386] on td at bounding box center [1294, 387] width 101 height 38
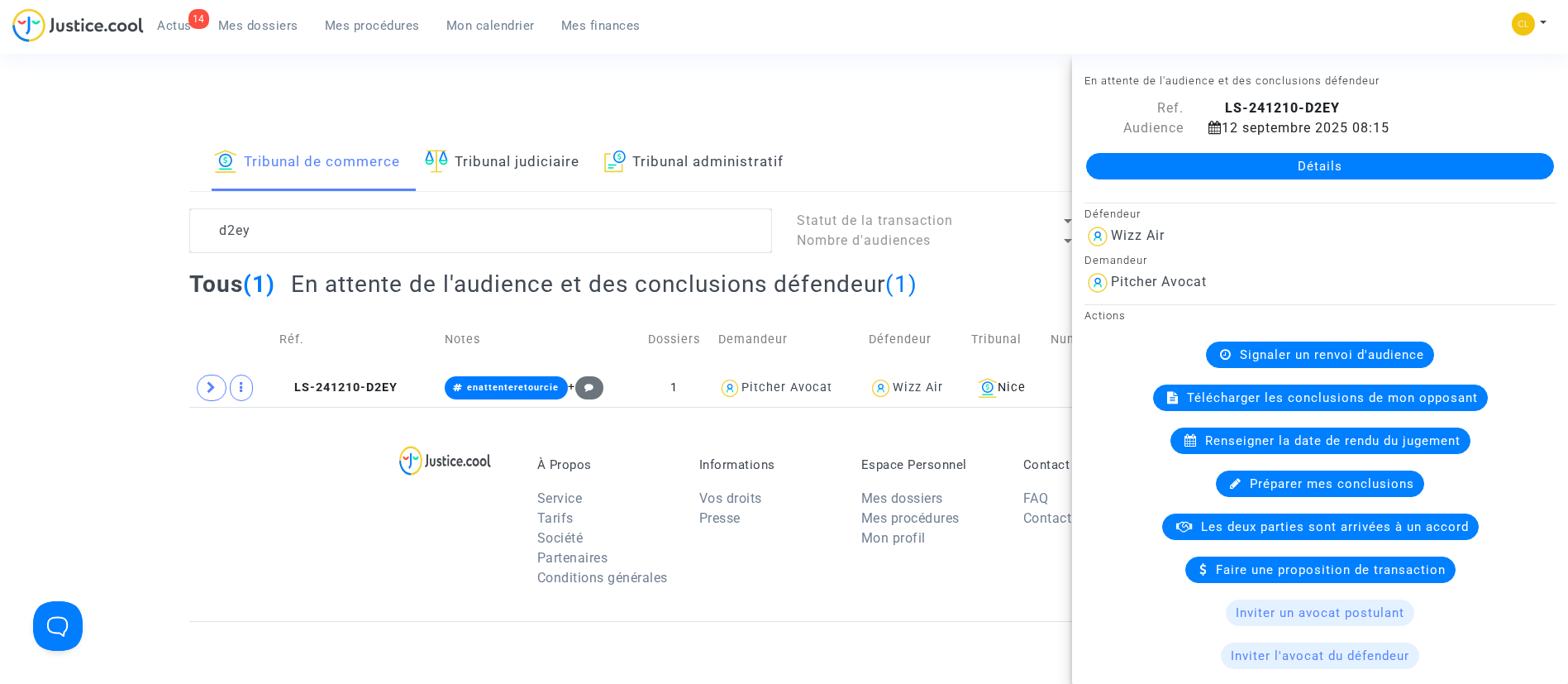
click at [1251, 169] on link "Détails" at bounding box center [1320, 166] width 468 height 26
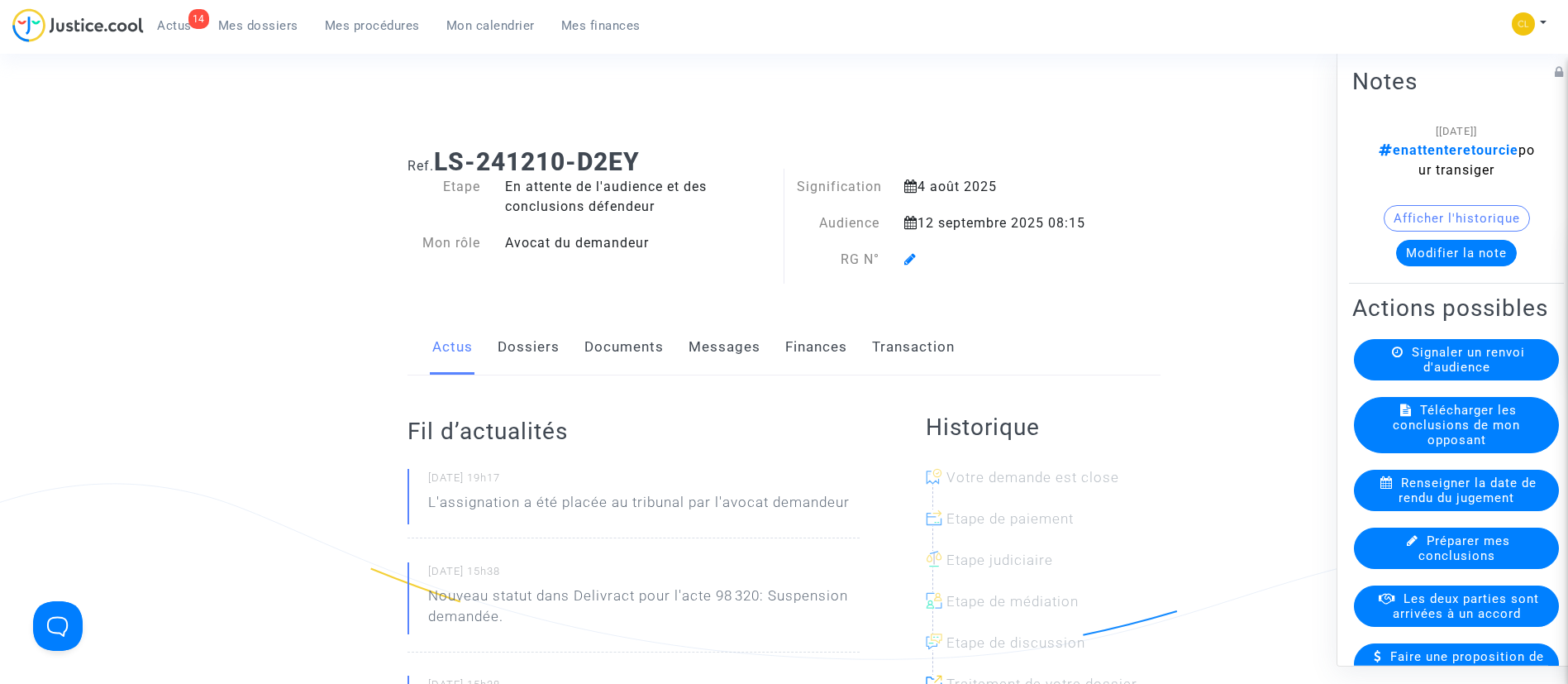
click at [913, 259] on icon at bounding box center [911, 259] width 13 height 14
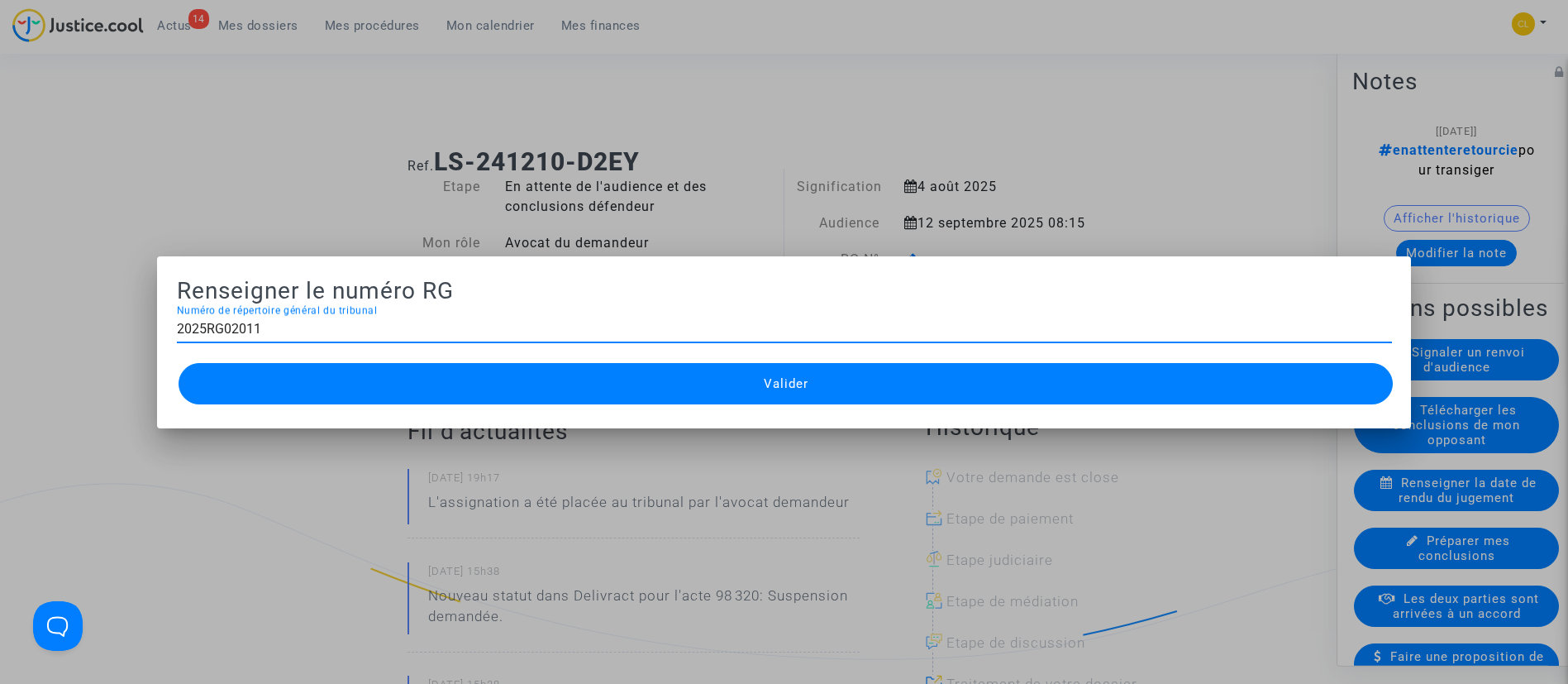
type input "2025RG02011"
click at [877, 383] on button "Valider" at bounding box center [786, 384] width 1215 height 42
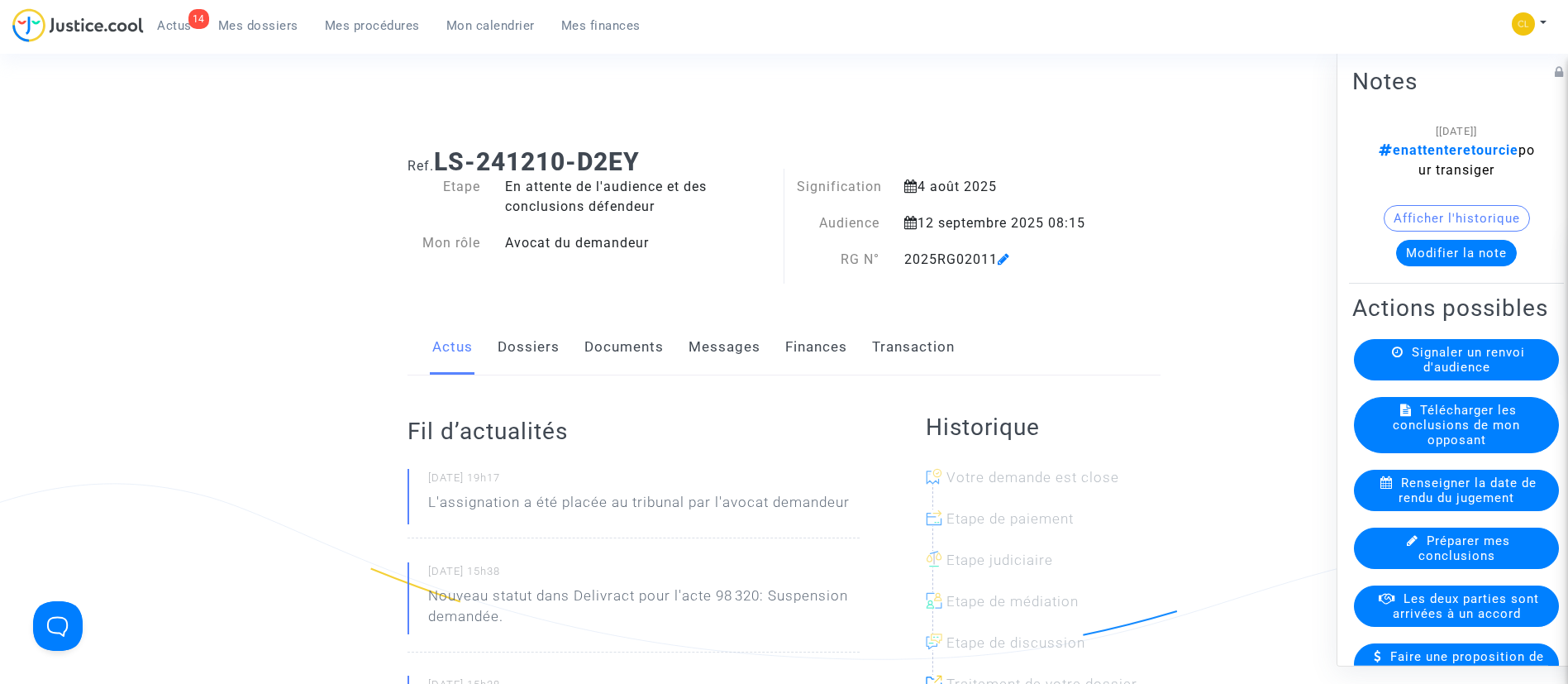
click at [383, 14] on link "Mes procédures" at bounding box center [373, 25] width 122 height 24
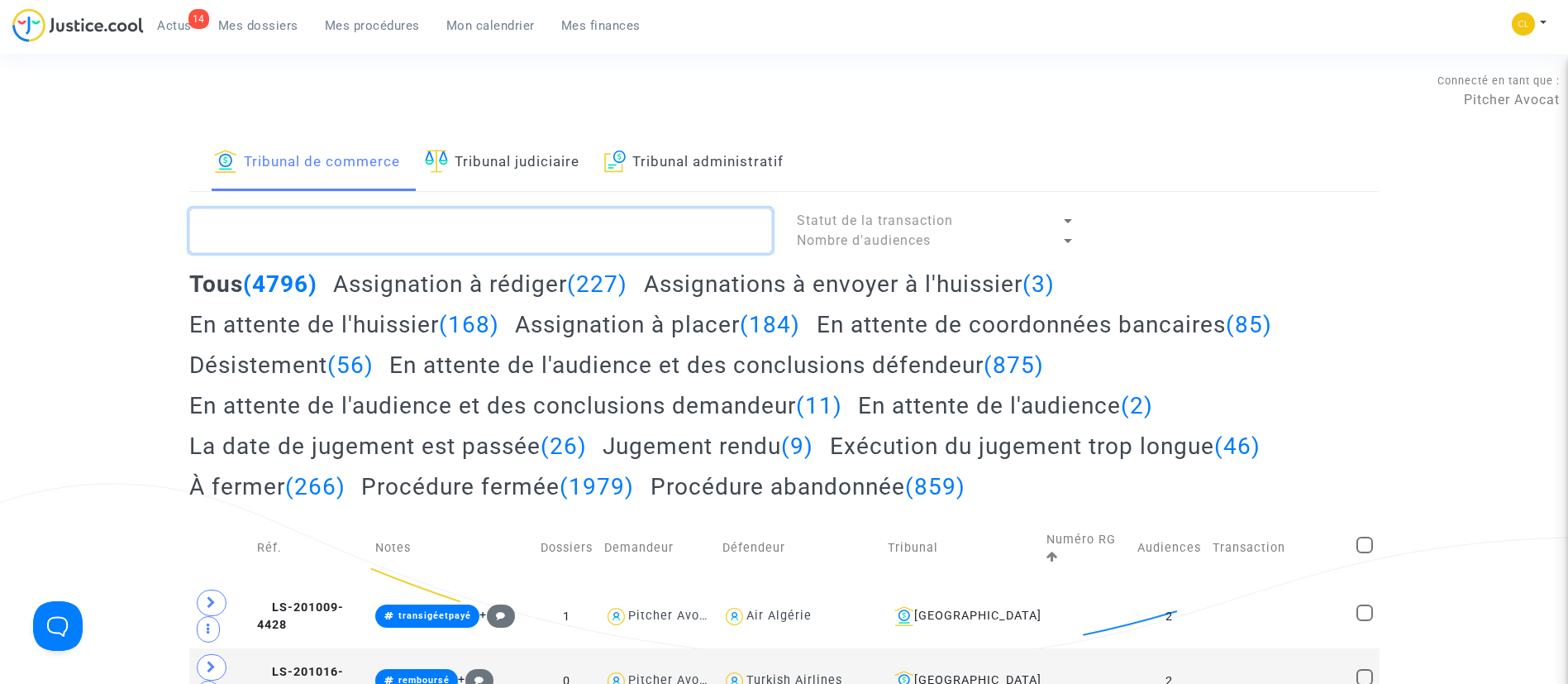
click at [482, 216] on textarea at bounding box center [481, 230] width 582 height 44
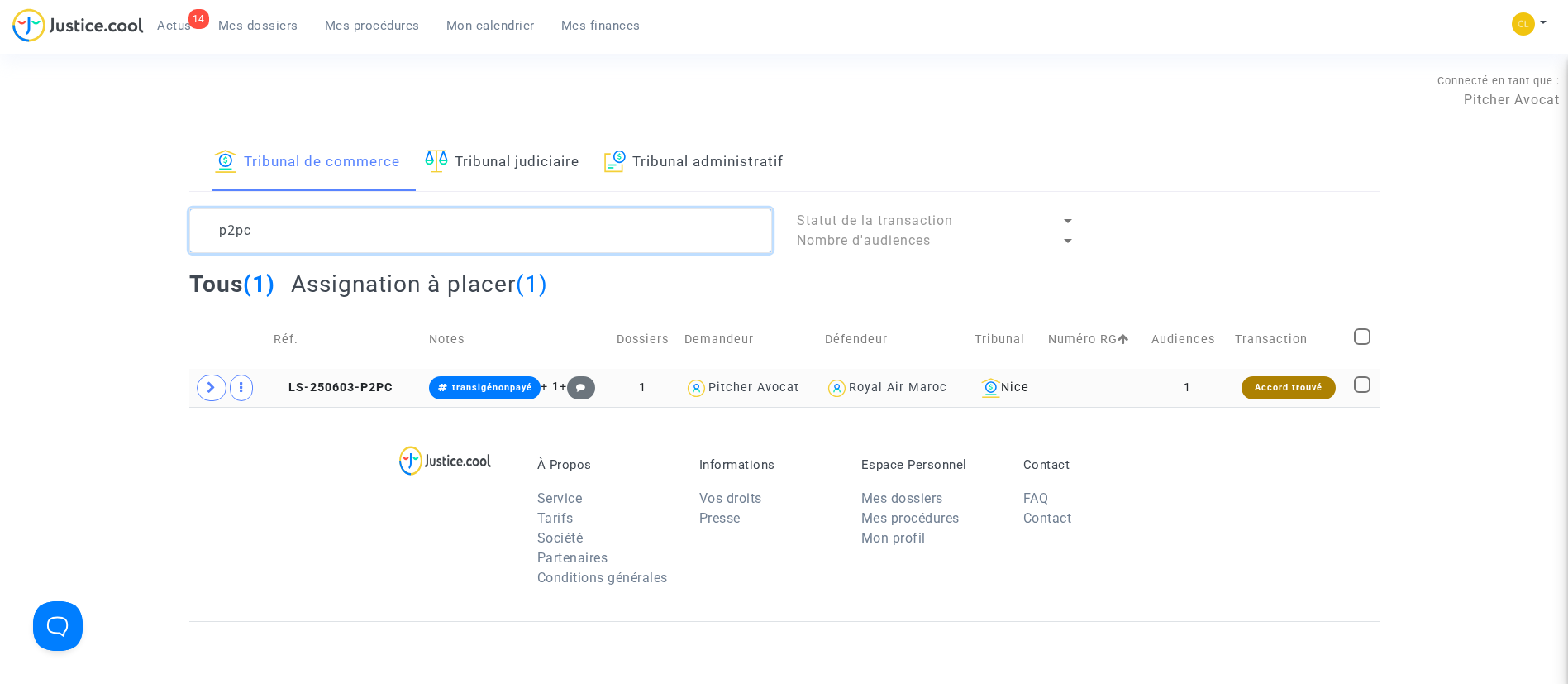
type textarea "p2pc"
click at [1143, 381] on td at bounding box center [1094, 387] width 103 height 38
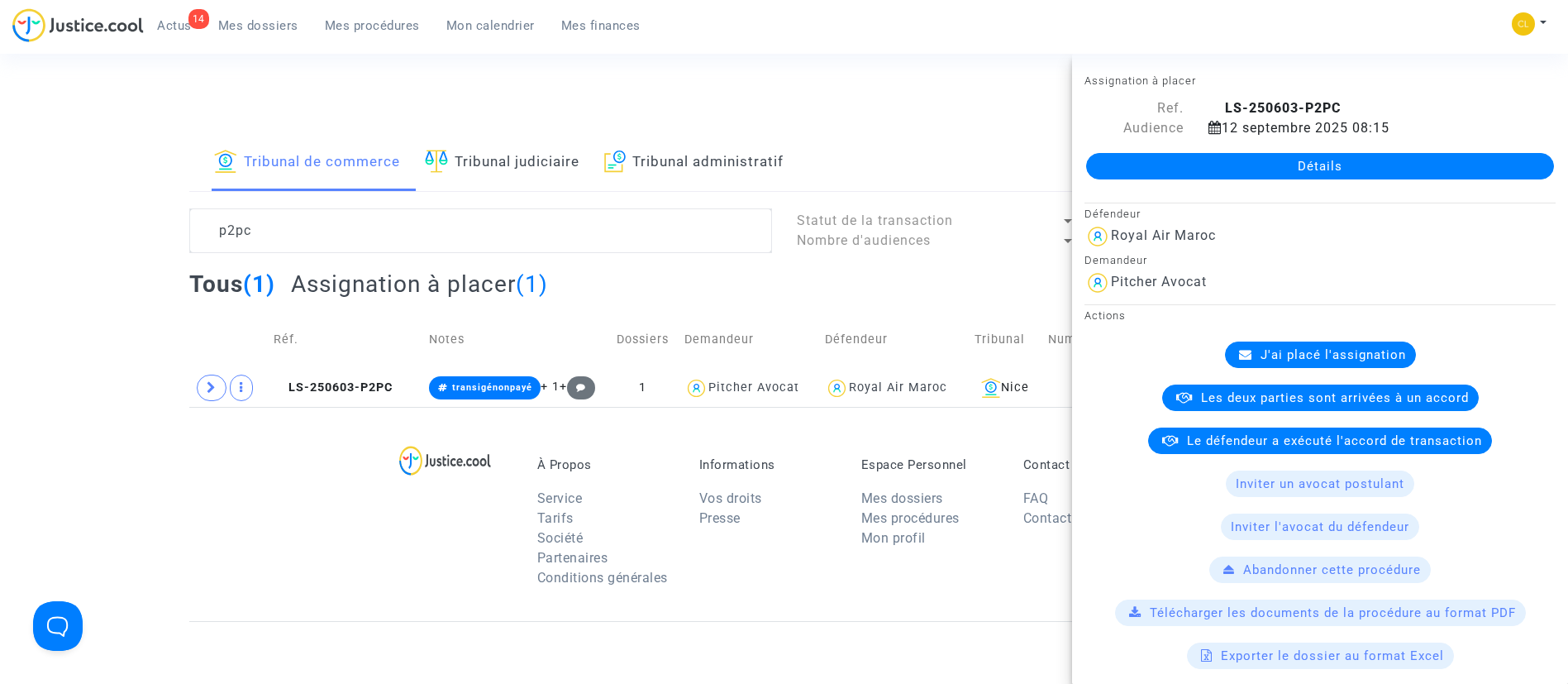
click at [1329, 354] on span "J'ai placé l'assignation" at bounding box center [1333, 355] width 145 height 15
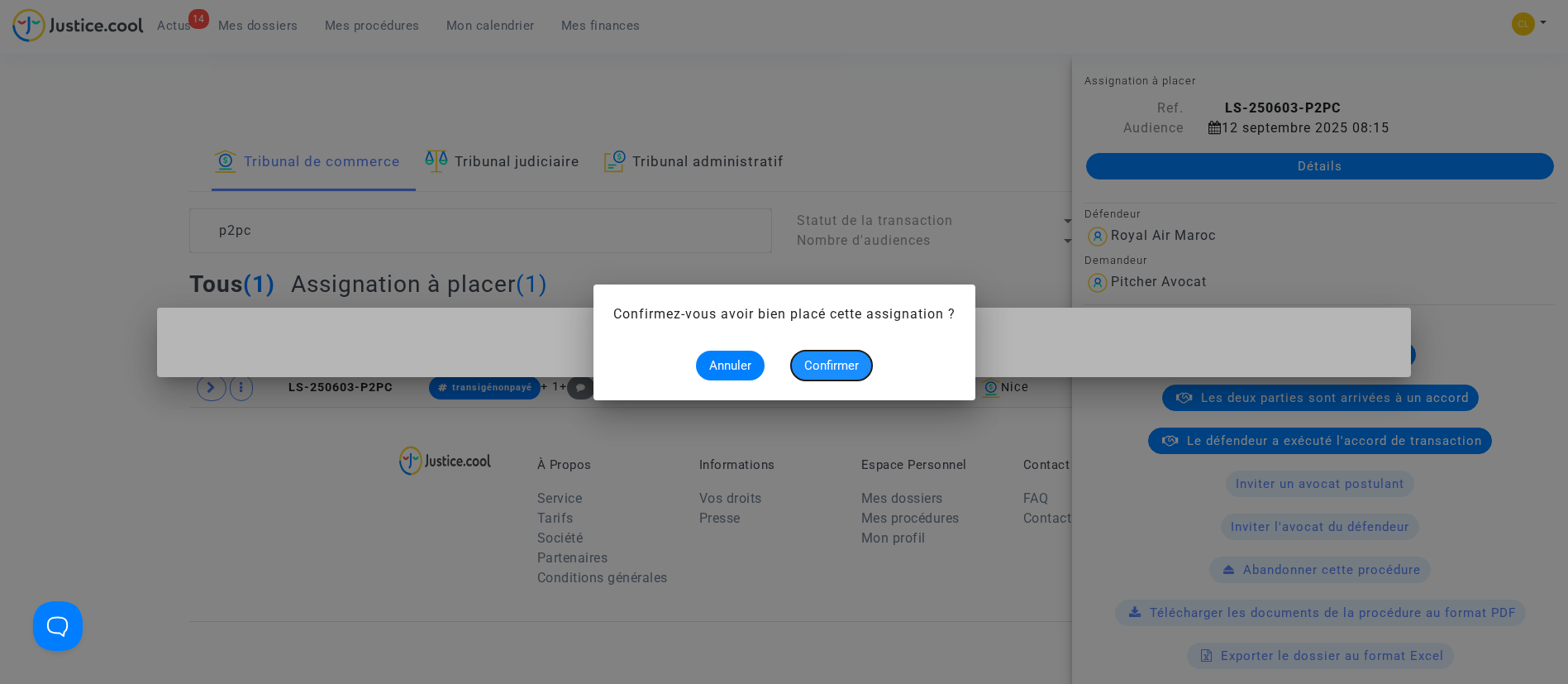
click at [824, 365] on span "Confirmer" at bounding box center [832, 366] width 54 height 15
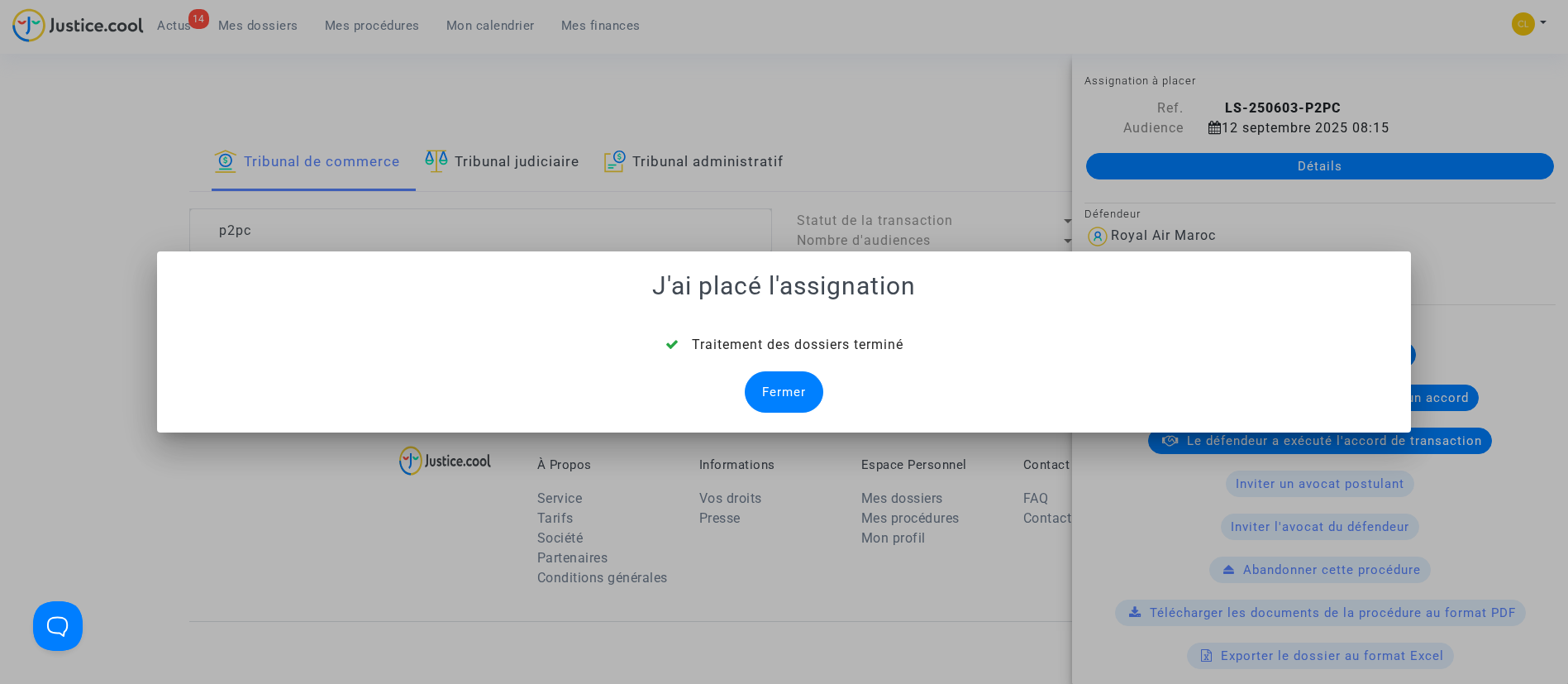
click at [782, 376] on div "Fermer" at bounding box center [784, 392] width 79 height 42
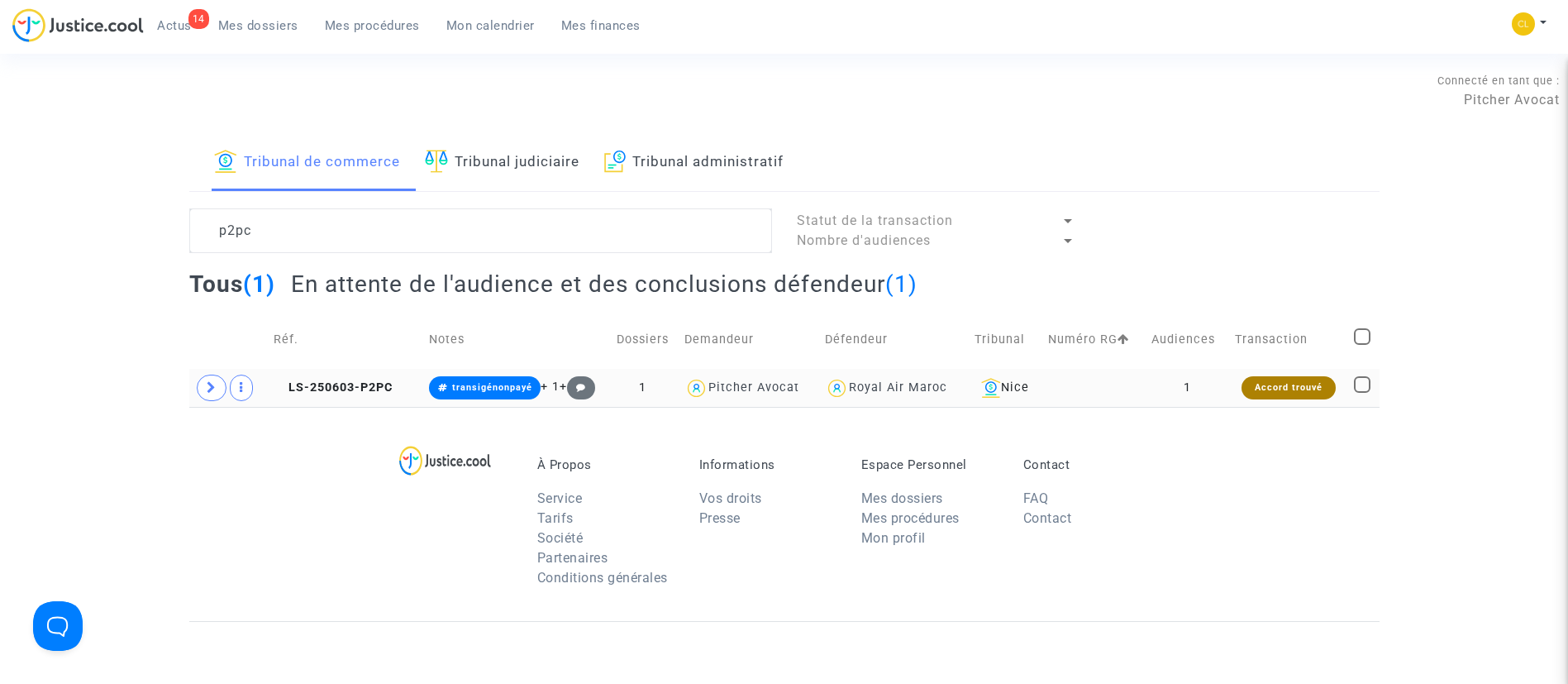
click at [1209, 388] on td "1" at bounding box center [1187, 387] width 84 height 38
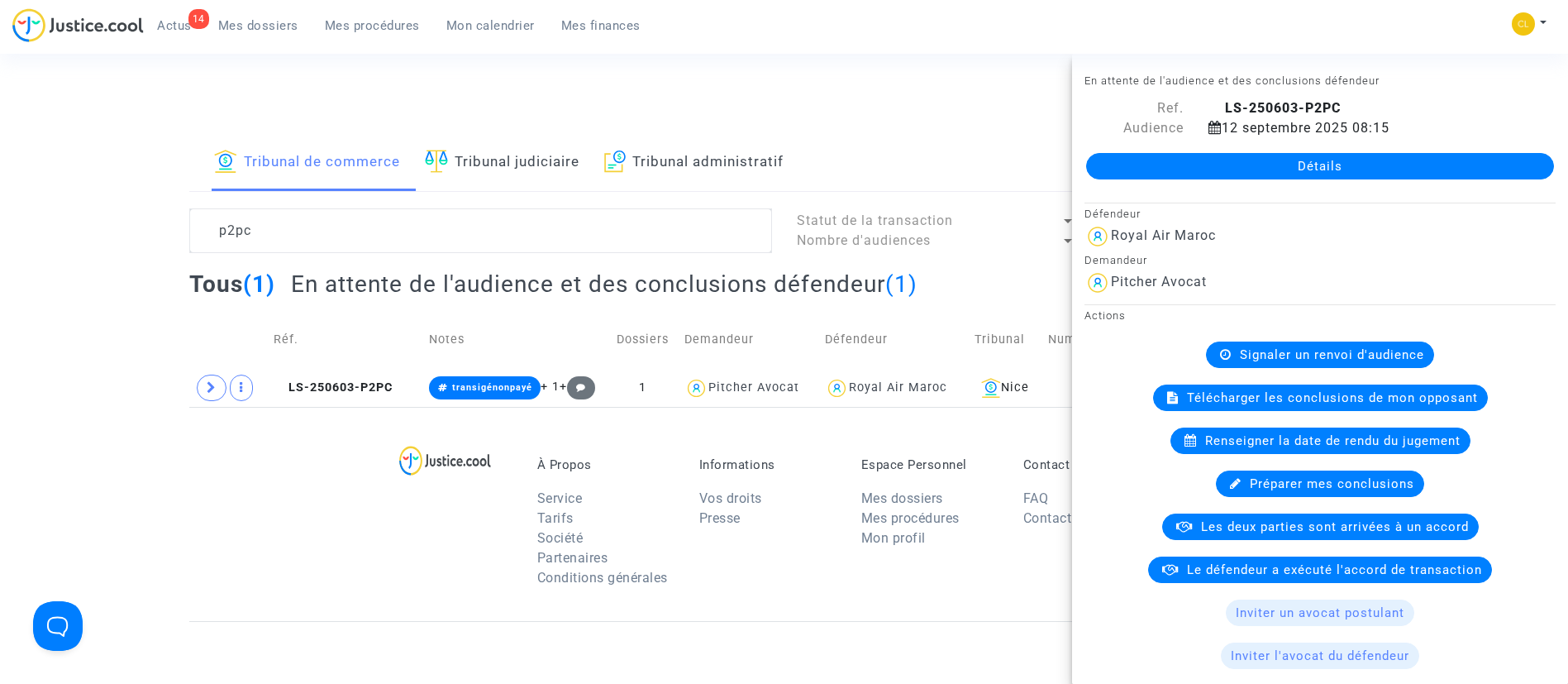
click at [1238, 163] on link "Détails" at bounding box center [1320, 166] width 468 height 26
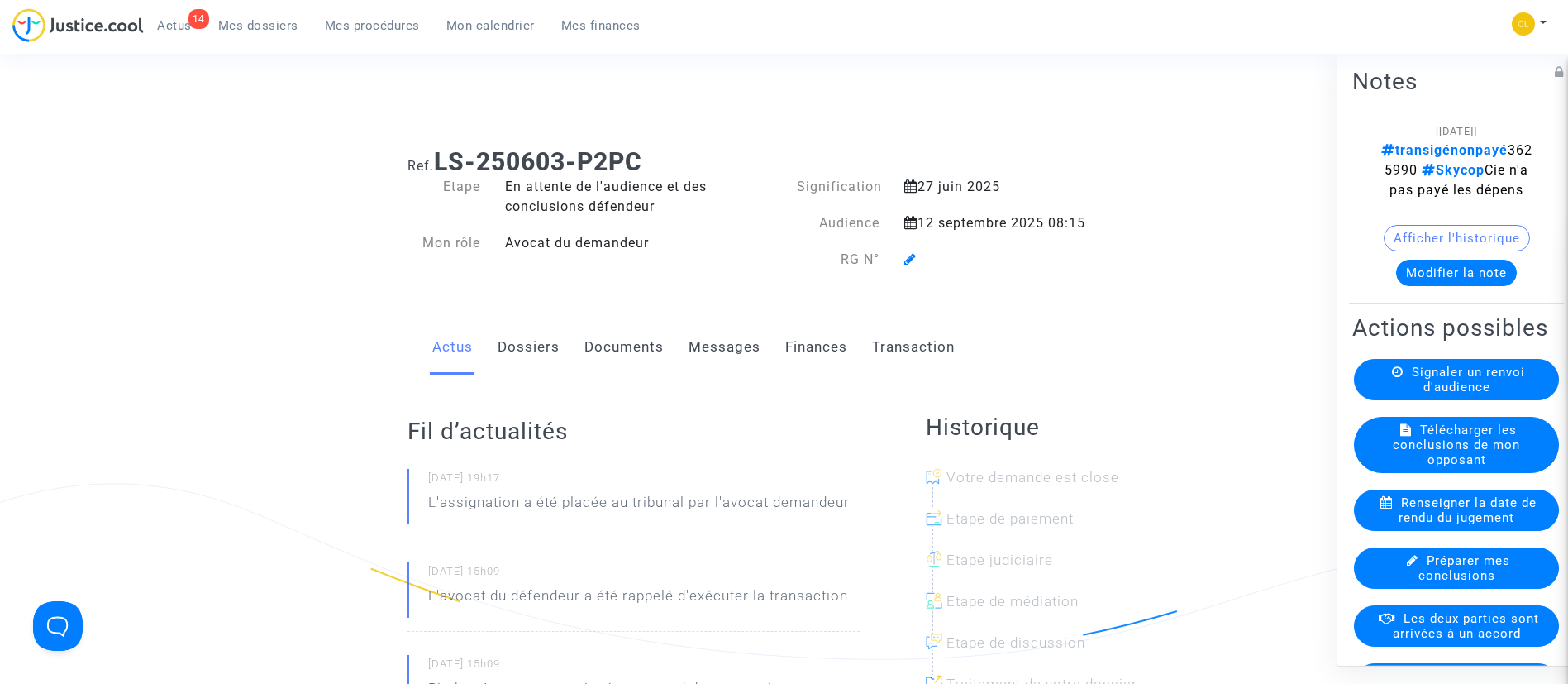
click at [911, 263] on icon at bounding box center [911, 259] width 13 height 14
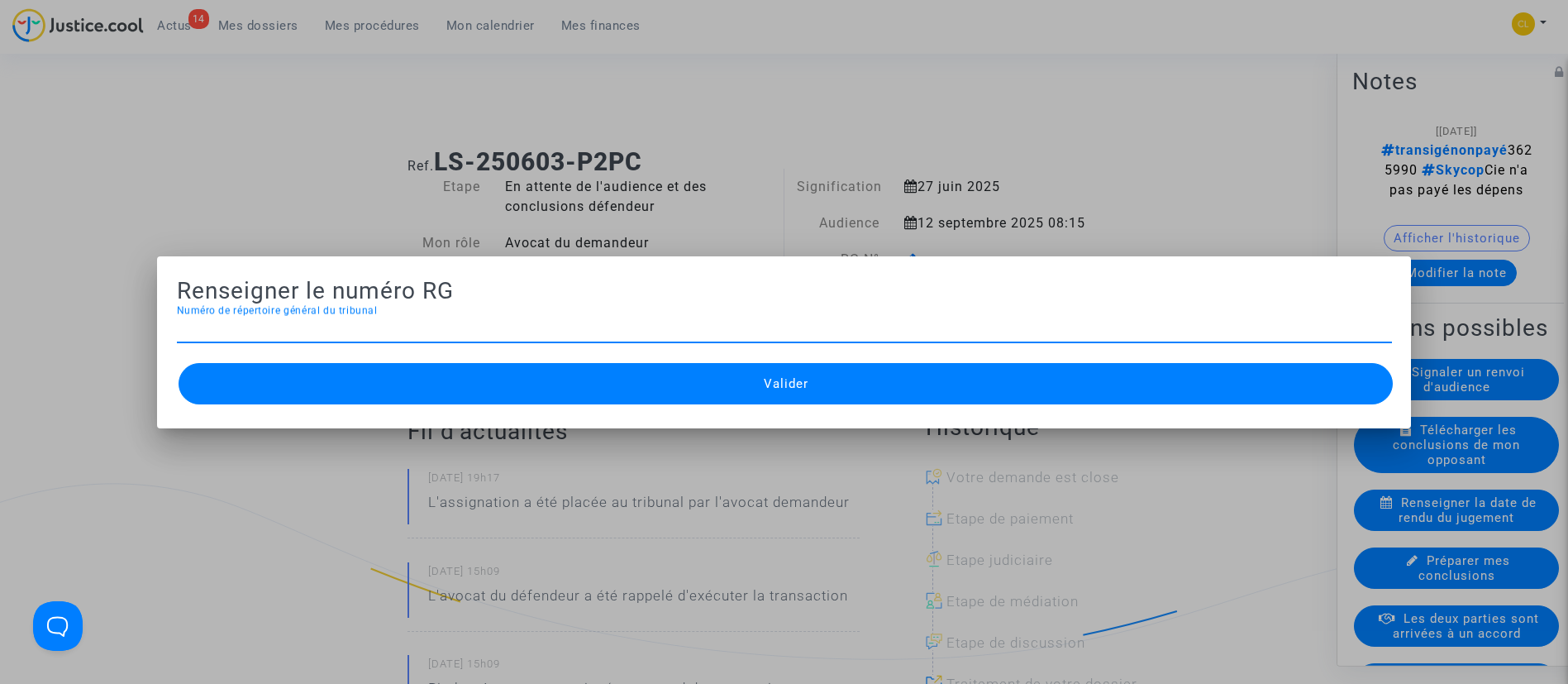
paste input "2025RG02012"
type input "2025RG02012"
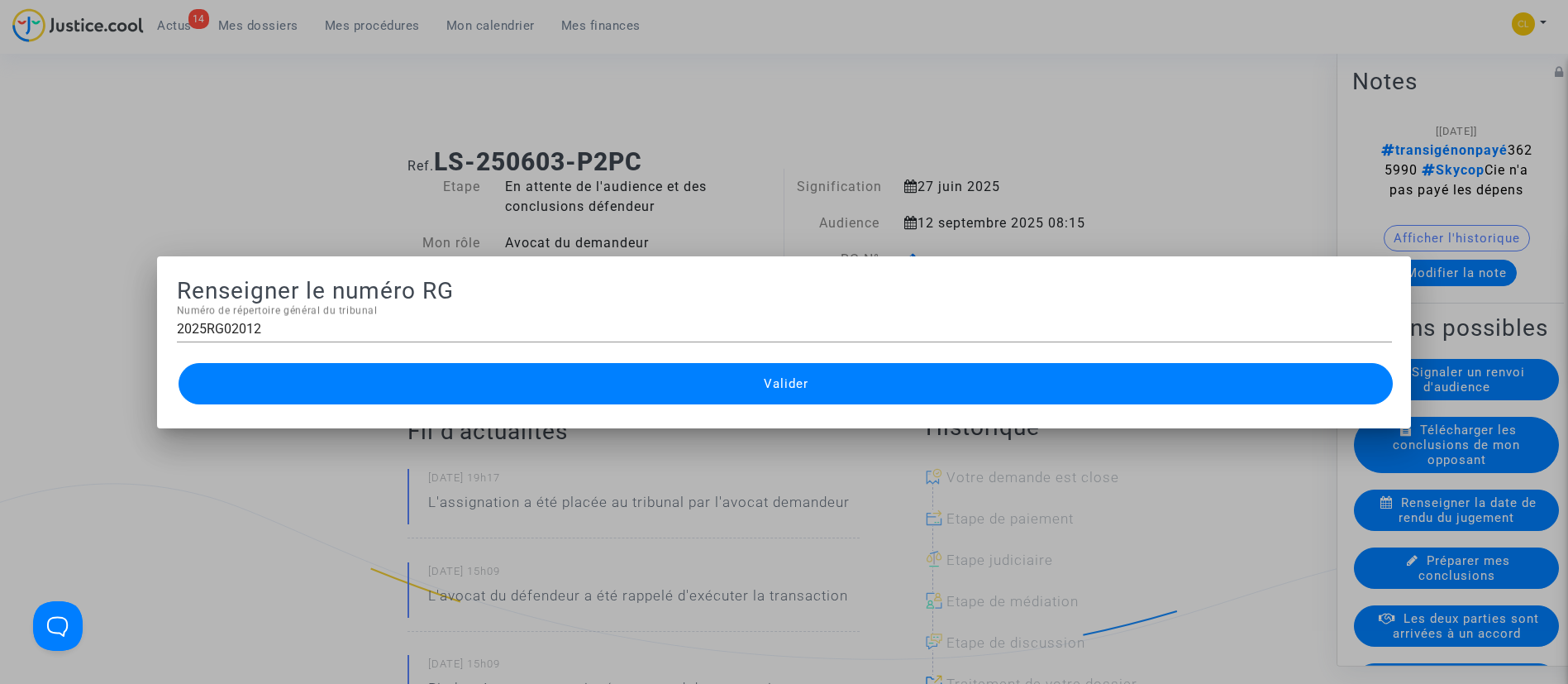
click at [902, 376] on button "Valider" at bounding box center [786, 384] width 1215 height 42
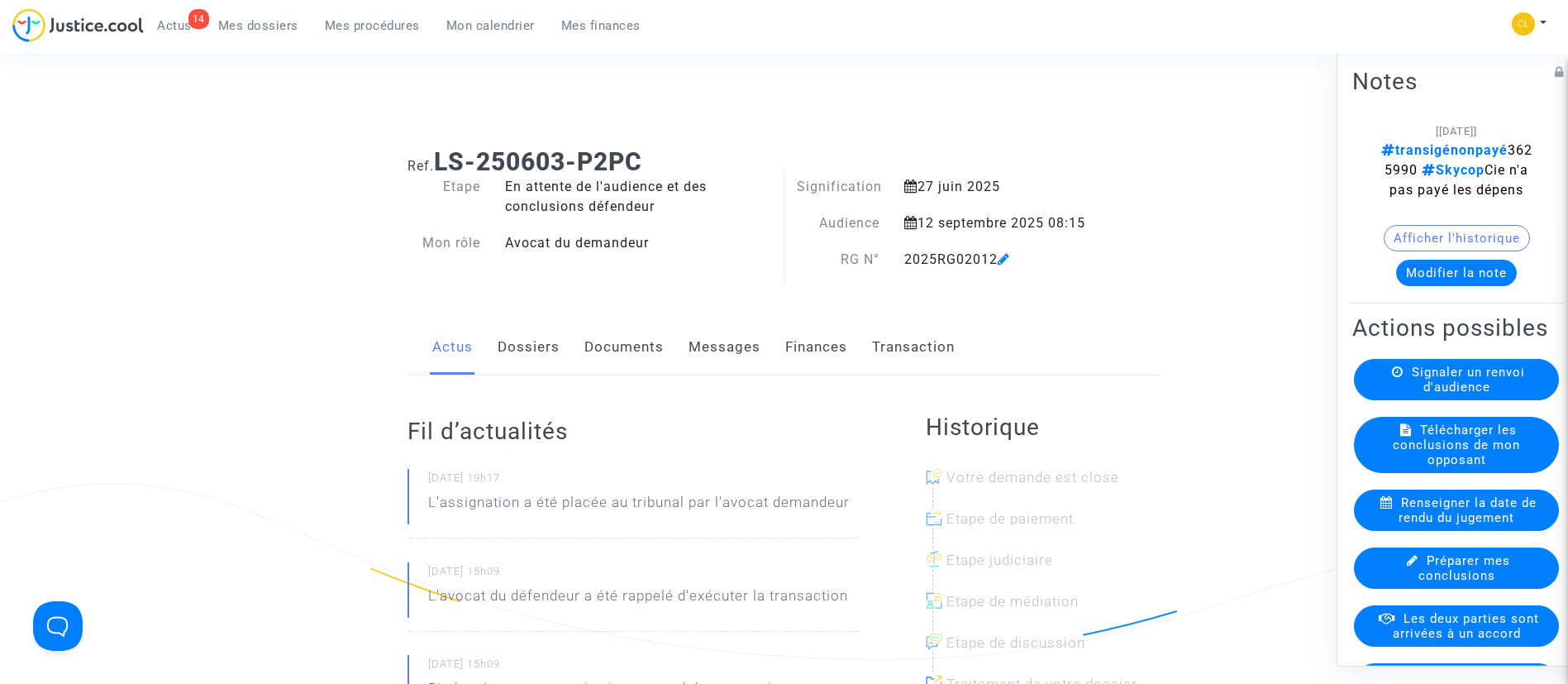
drag, startPoint x: 367, startPoint y: 35, endPoint x: 384, endPoint y: 132, distance: 98.5
click at [368, 35] on link "Mes procédures" at bounding box center [373, 25] width 122 height 24
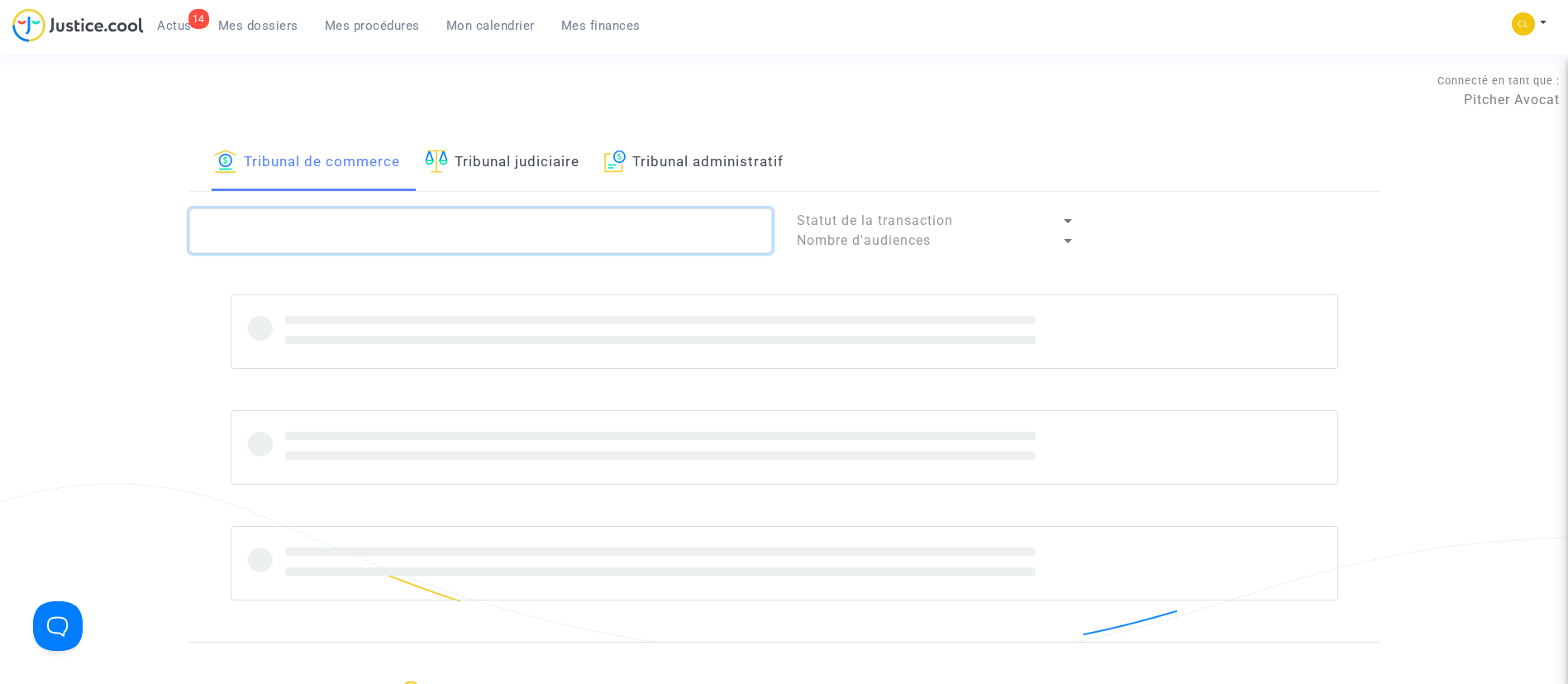
click at [455, 239] on textarea at bounding box center [481, 230] width 582 height 44
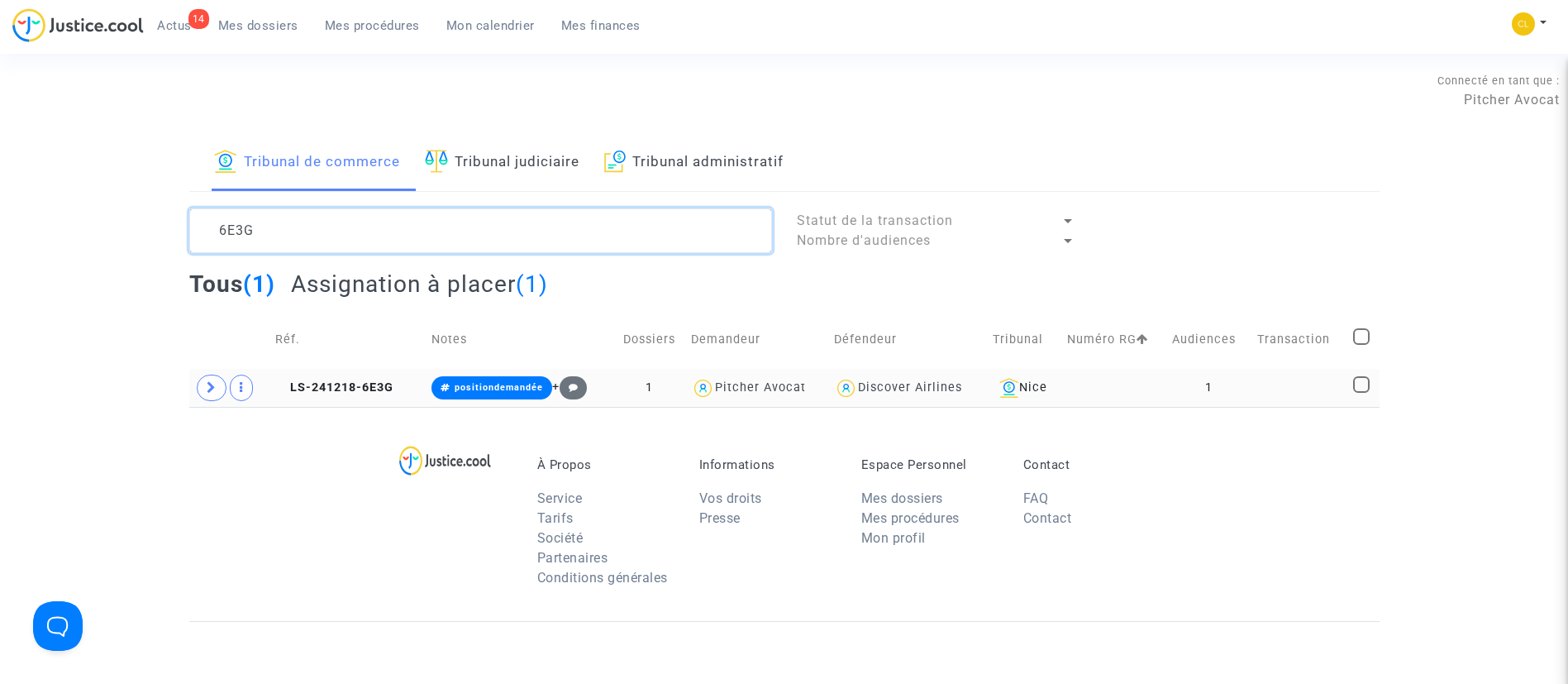
type textarea "6E3G"
click at [1284, 396] on td at bounding box center [1300, 387] width 96 height 38
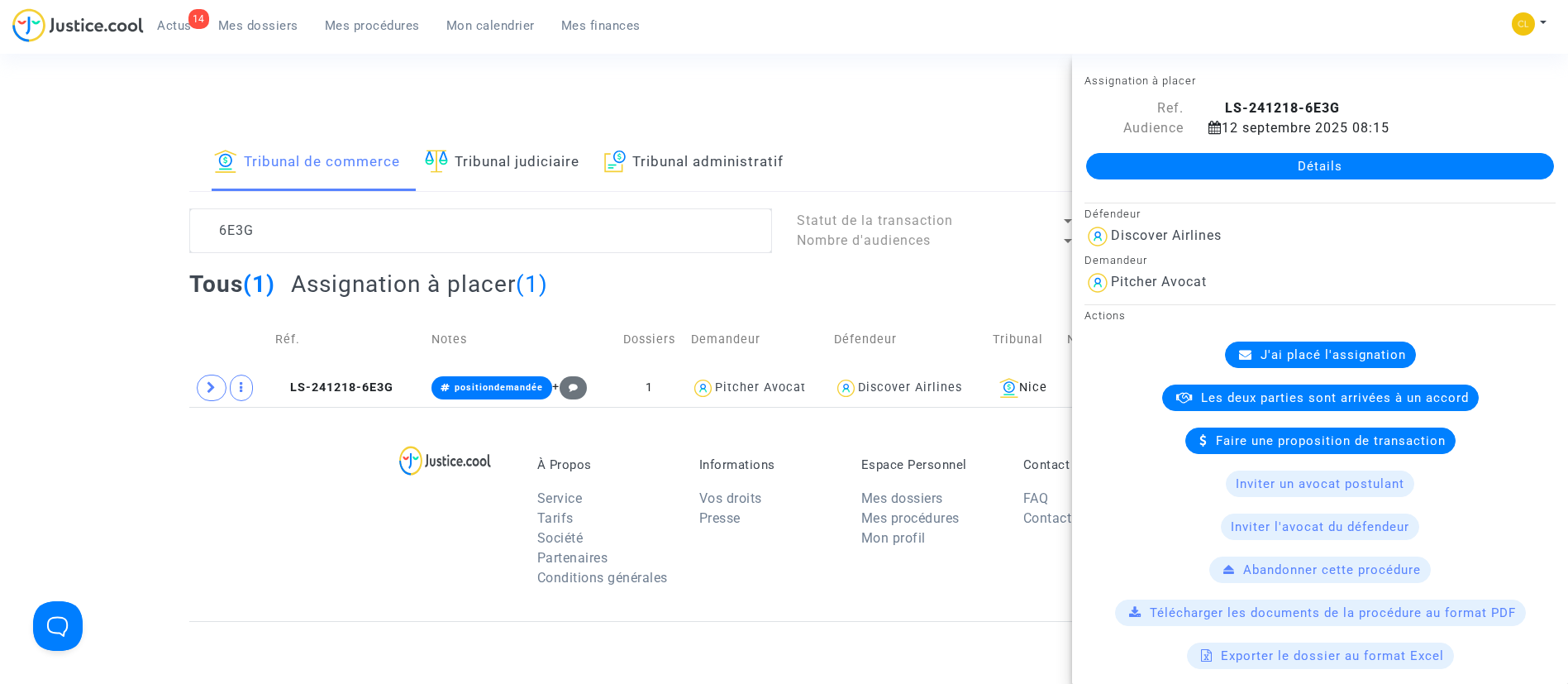
click at [1213, 167] on link "Détails" at bounding box center [1320, 166] width 468 height 26
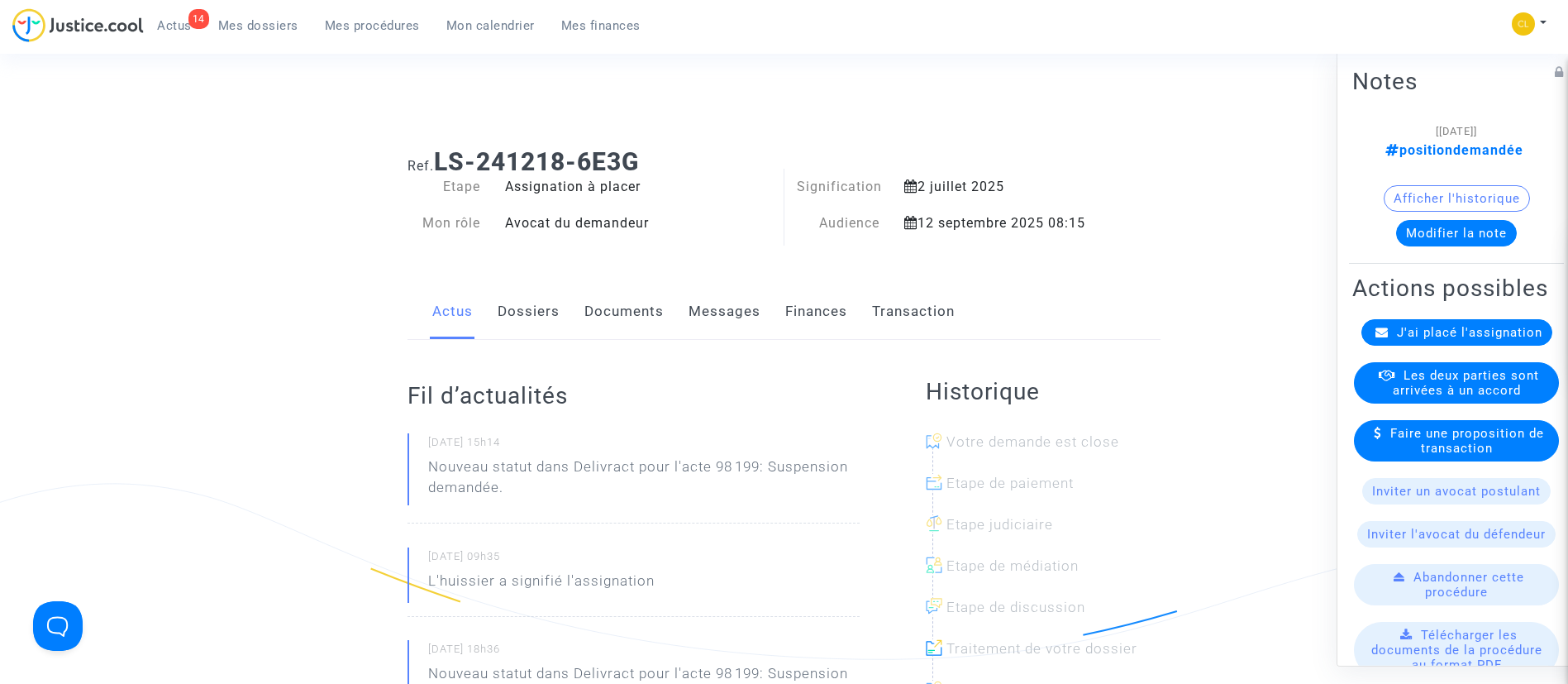
click at [1524, 345] on div "J'ai placé l'assignation" at bounding box center [1456, 331] width 191 height 26
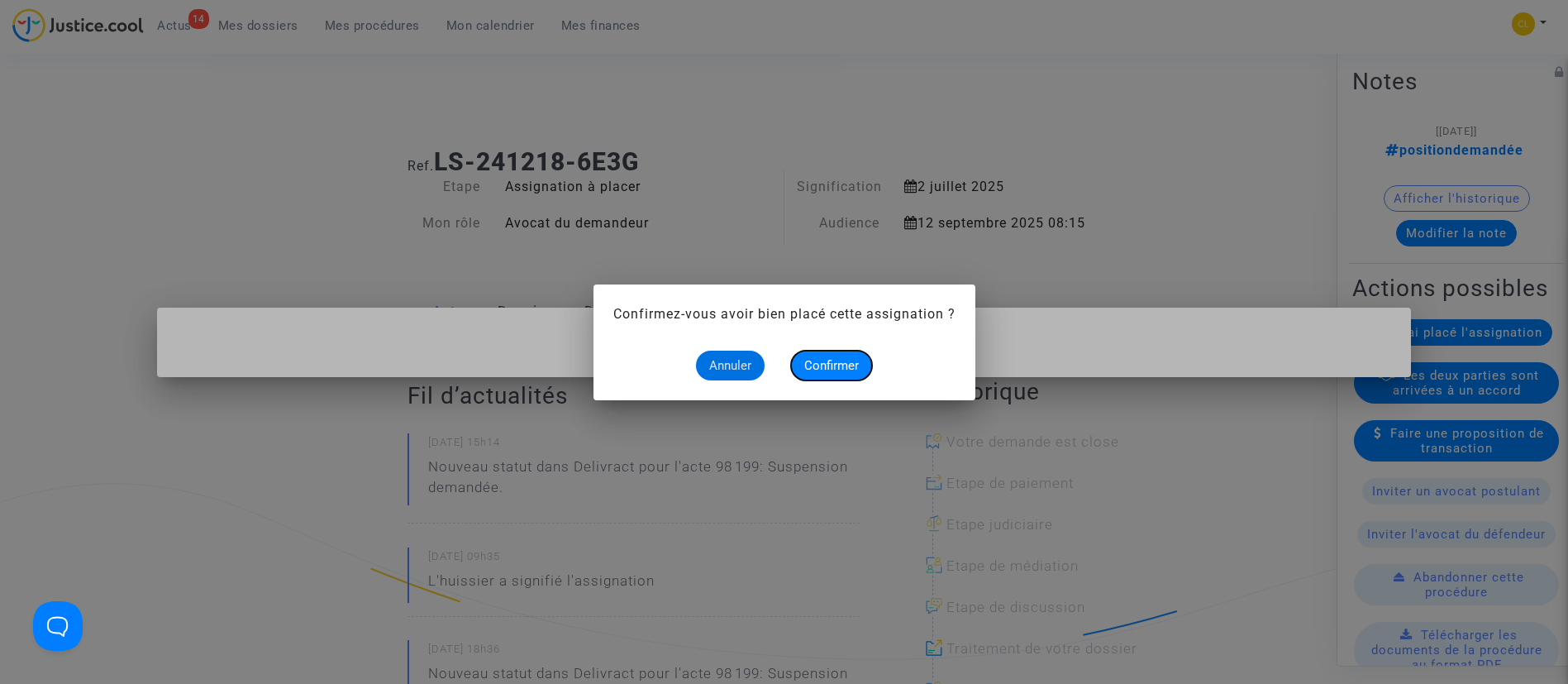
click at [808, 352] on button "Confirmer" at bounding box center [831, 365] width 81 height 30
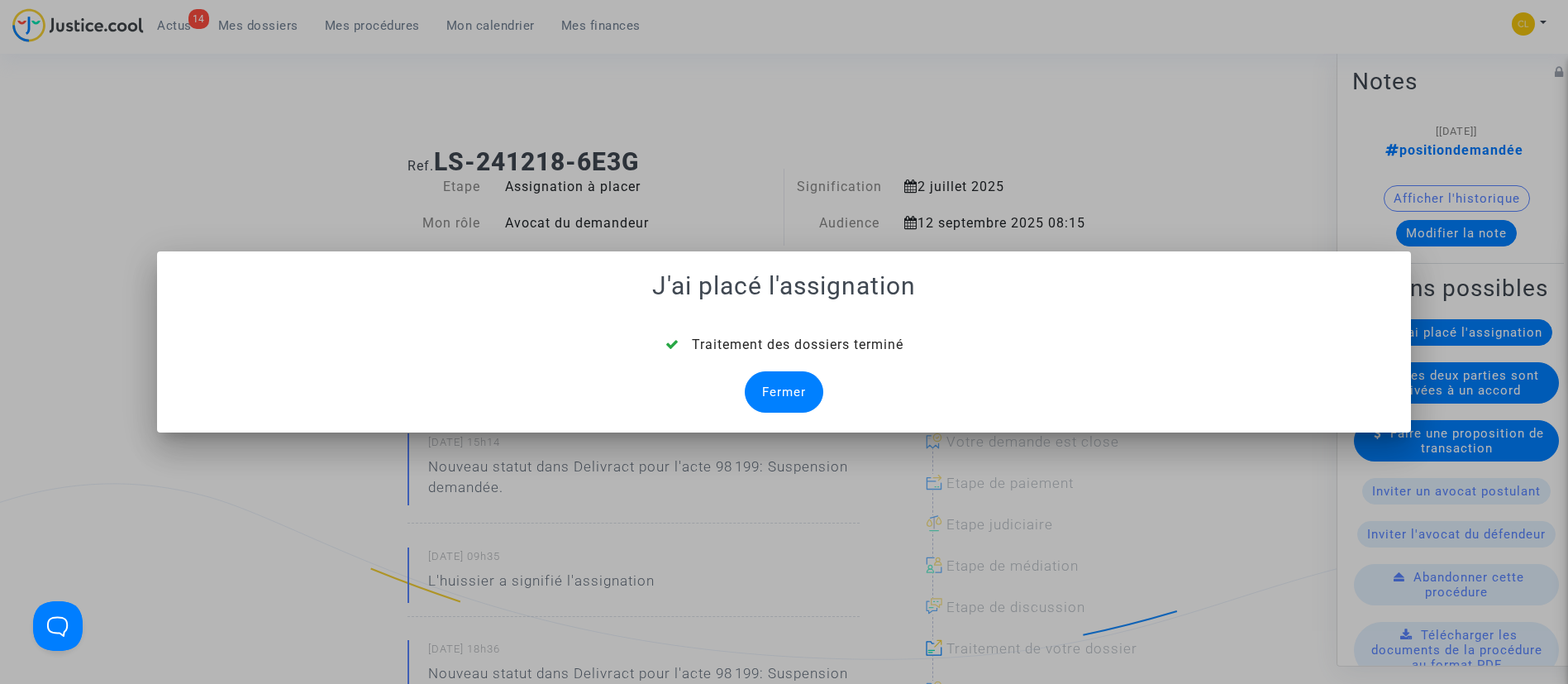
click at [792, 393] on div "Fermer" at bounding box center [784, 392] width 79 height 42
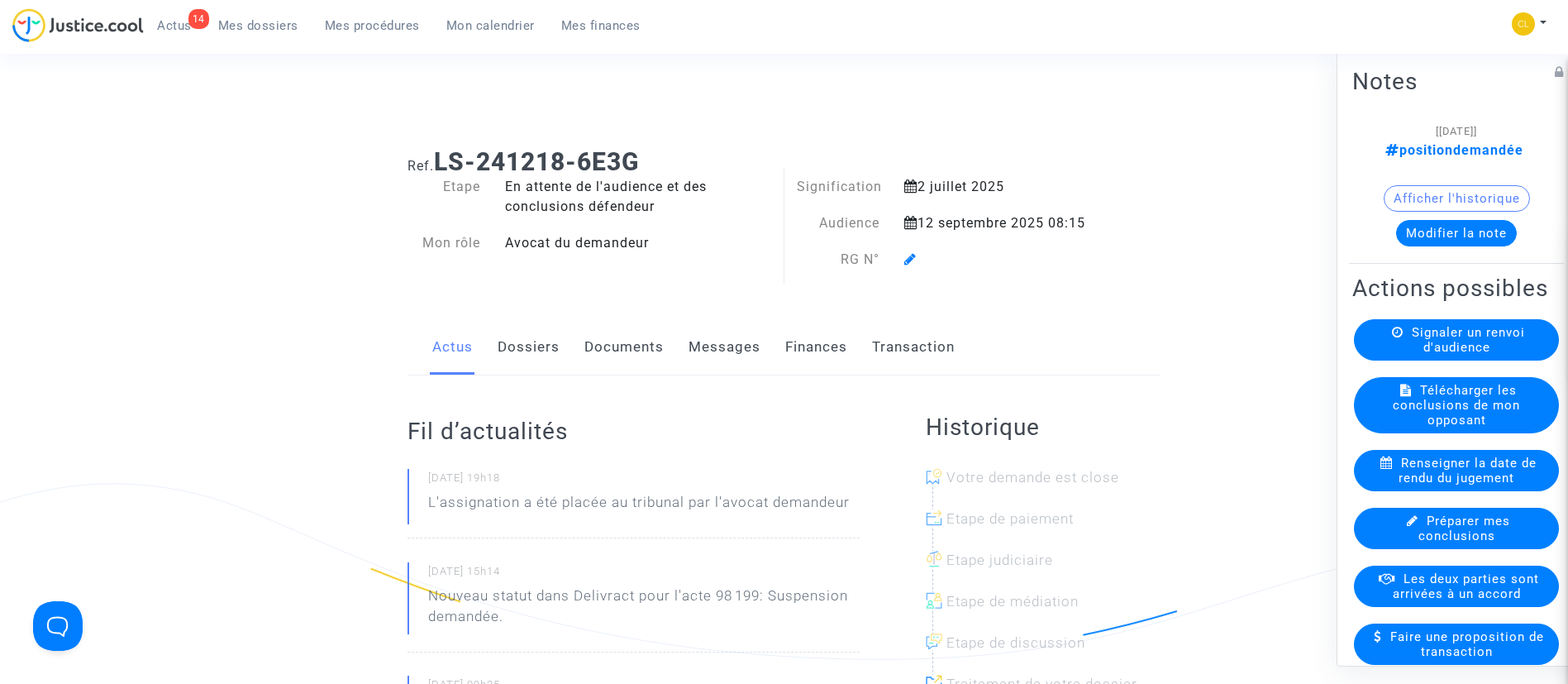
click at [907, 256] on icon at bounding box center [911, 259] width 13 height 14
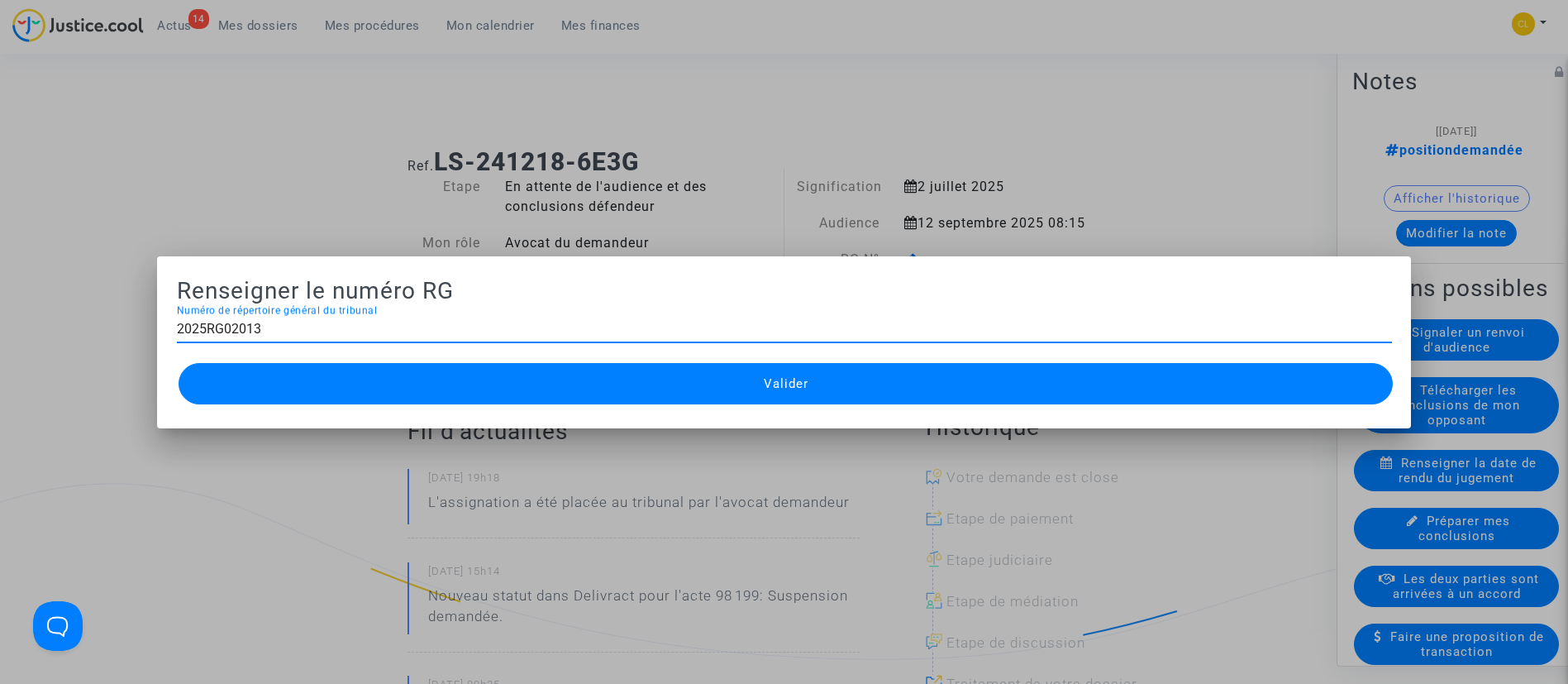
type input "2025RG02013"
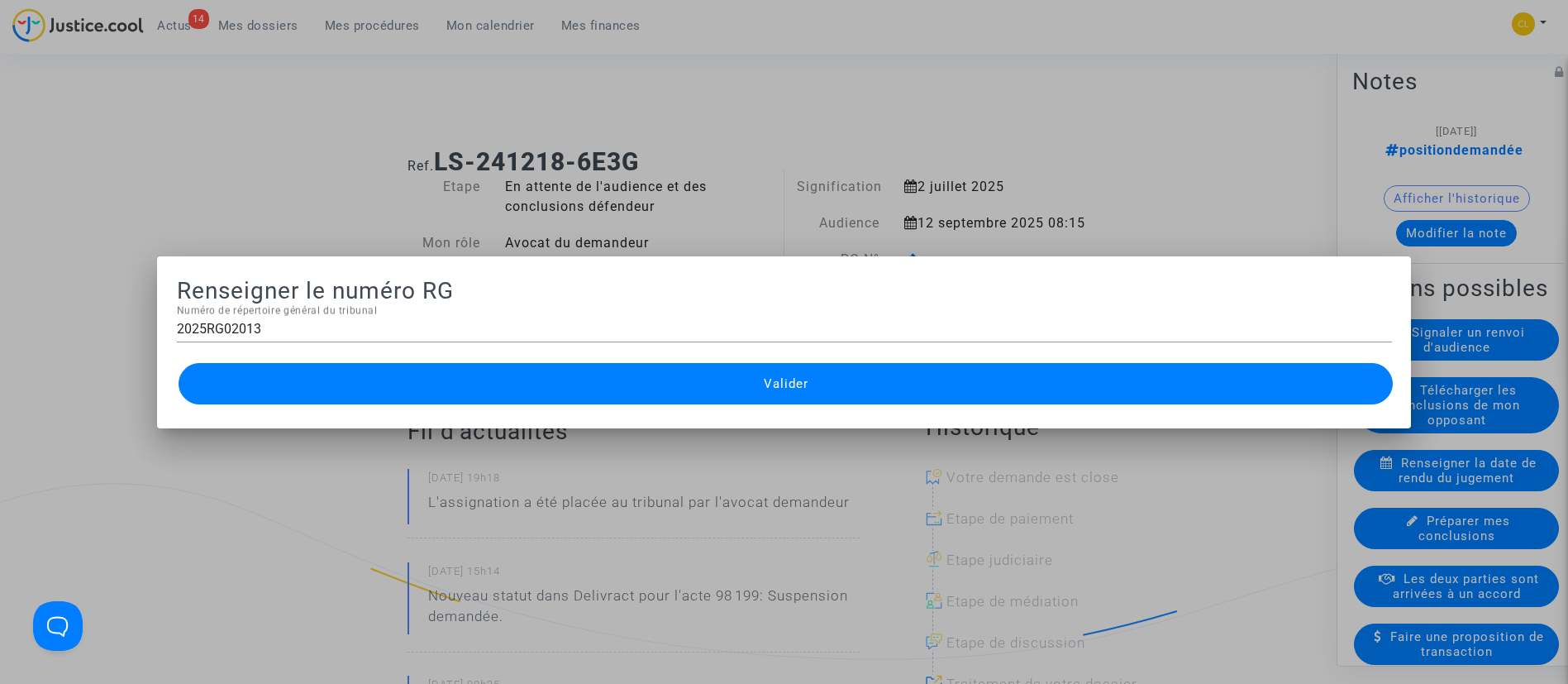
click at [946, 396] on button "Valider" at bounding box center [786, 384] width 1215 height 42
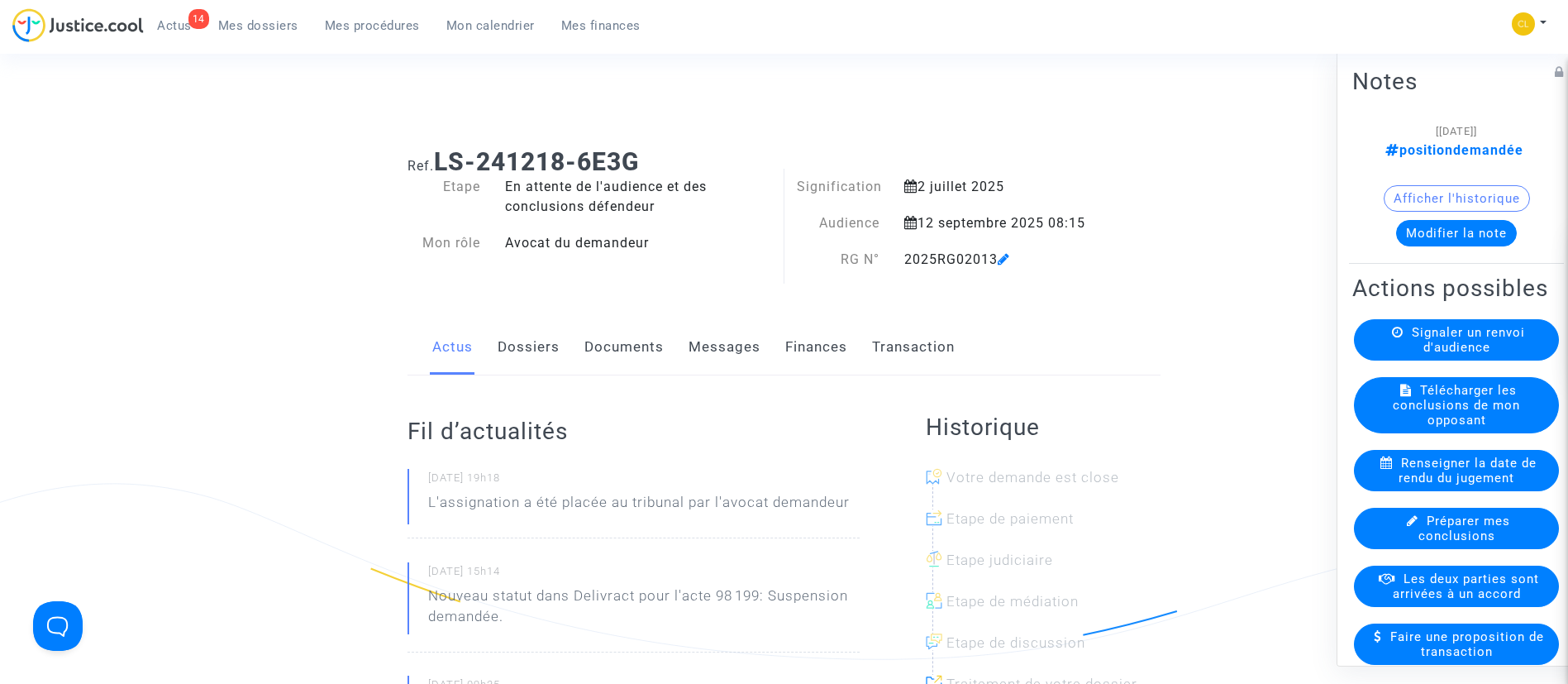
click at [335, 26] on span "Mes procédures" at bounding box center [372, 25] width 95 height 15
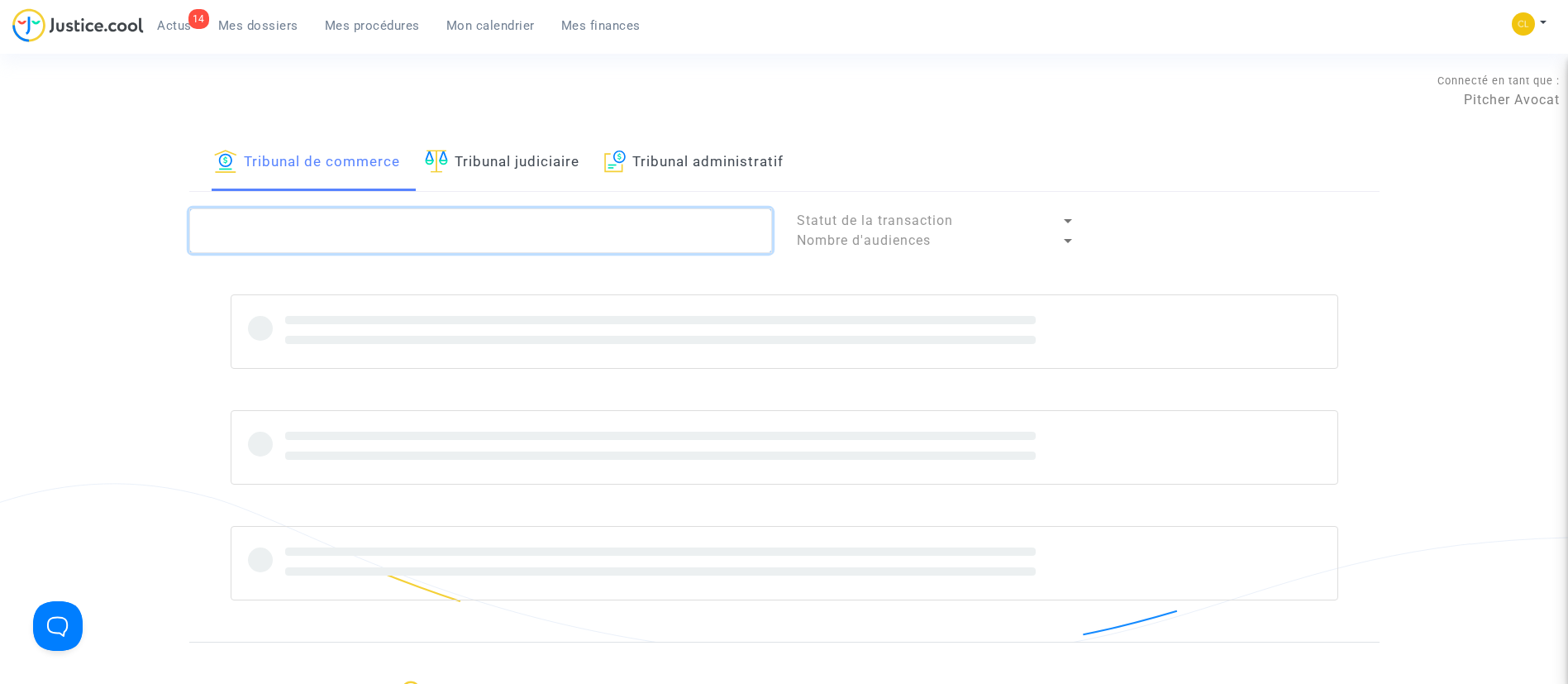
click at [508, 210] on textarea at bounding box center [481, 230] width 582 height 44
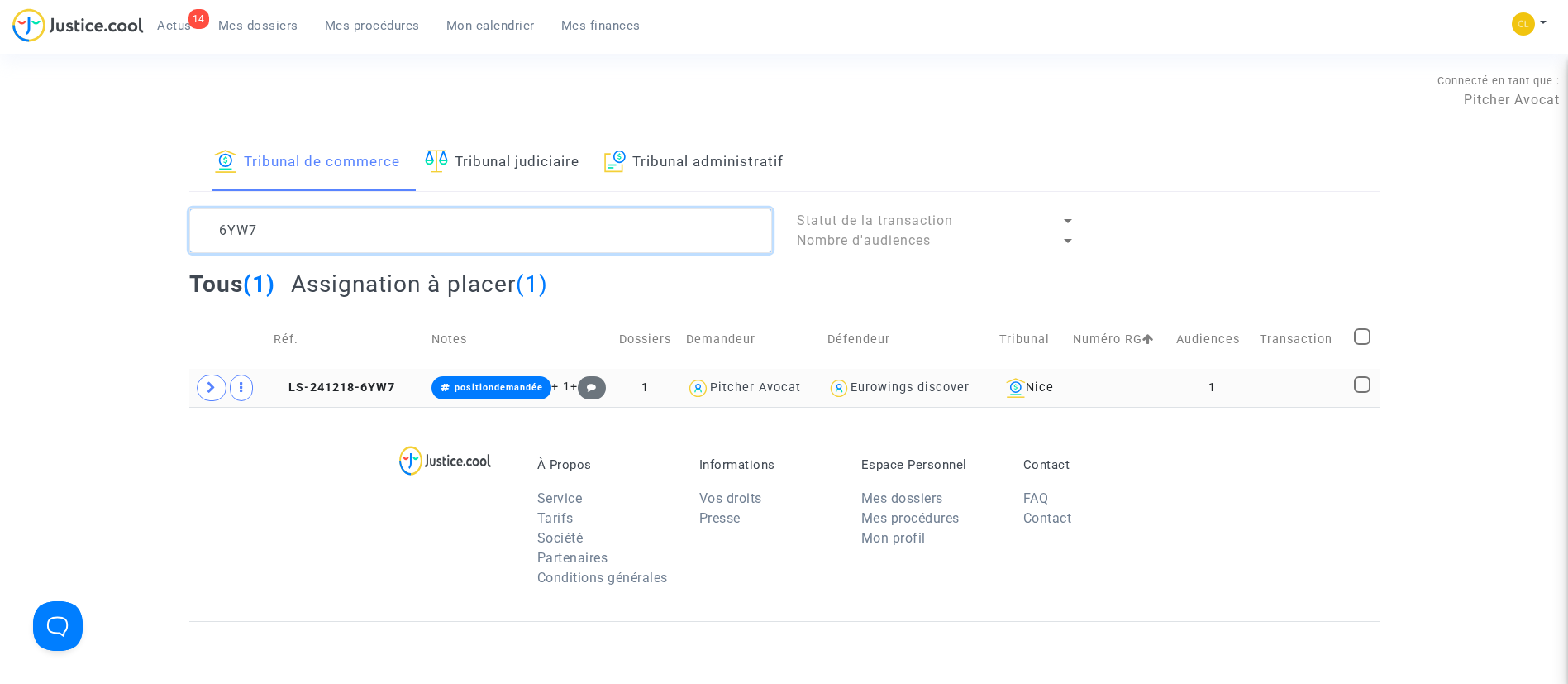
type textarea "6YW7"
click at [1252, 377] on td "1" at bounding box center [1212, 387] width 83 height 38
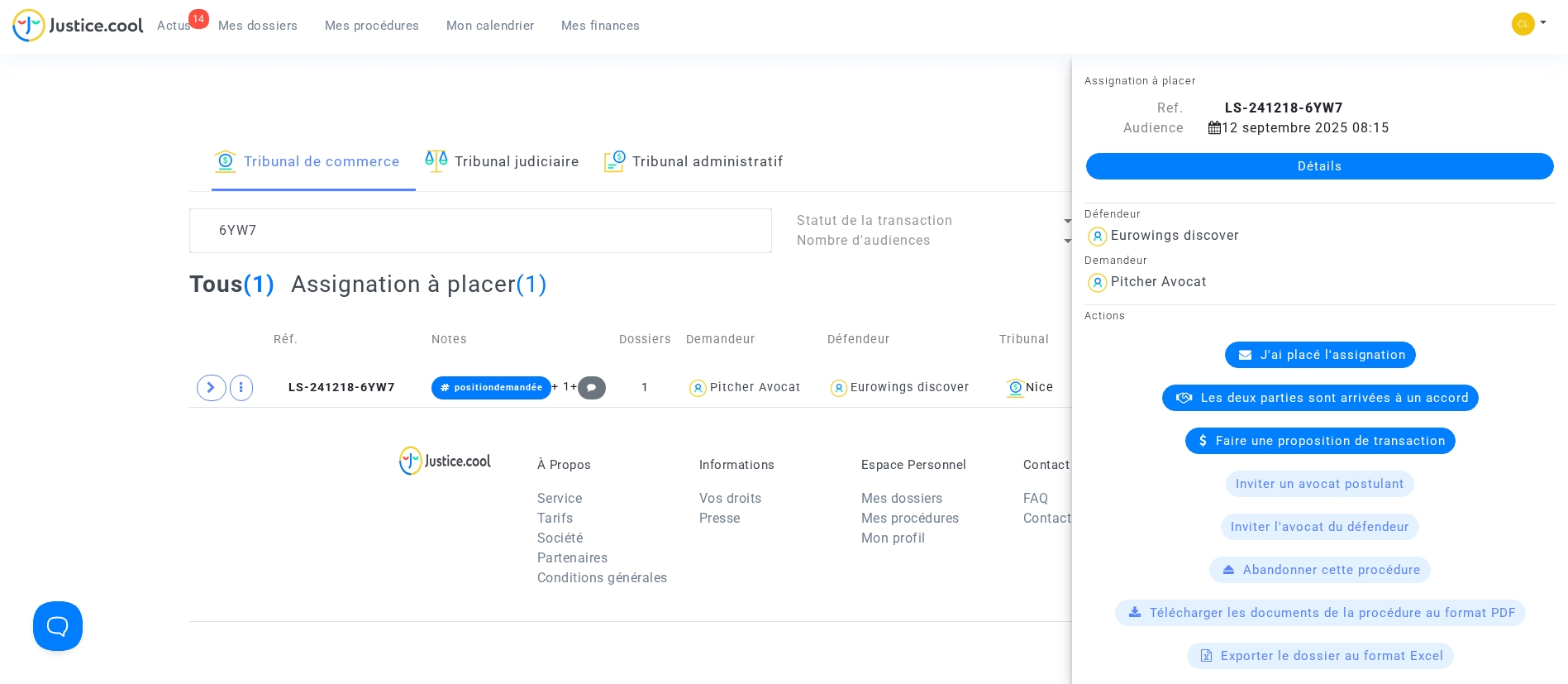
click at [1242, 173] on link "Détails" at bounding box center [1320, 166] width 468 height 26
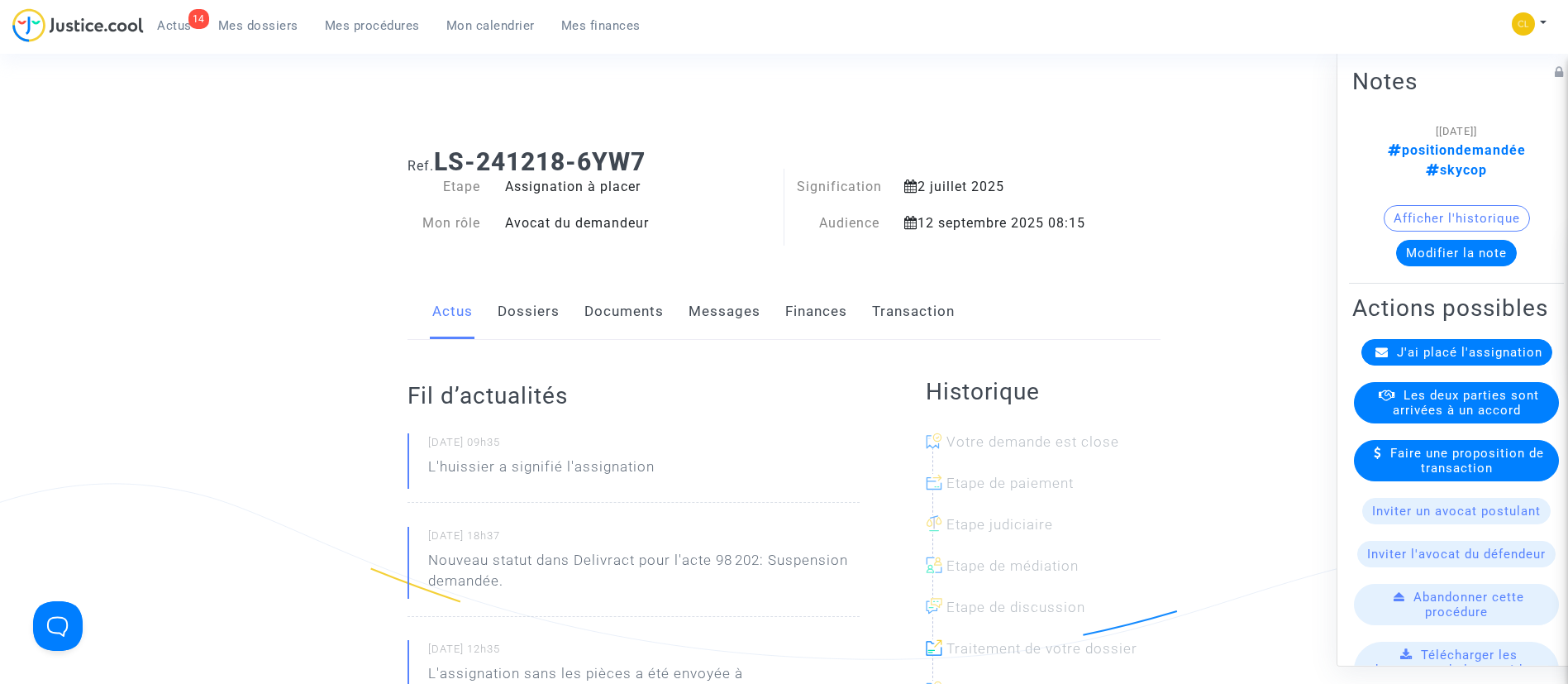
click at [1449, 359] on span "J'ai placé l'assignation" at bounding box center [1469, 351] width 145 height 15
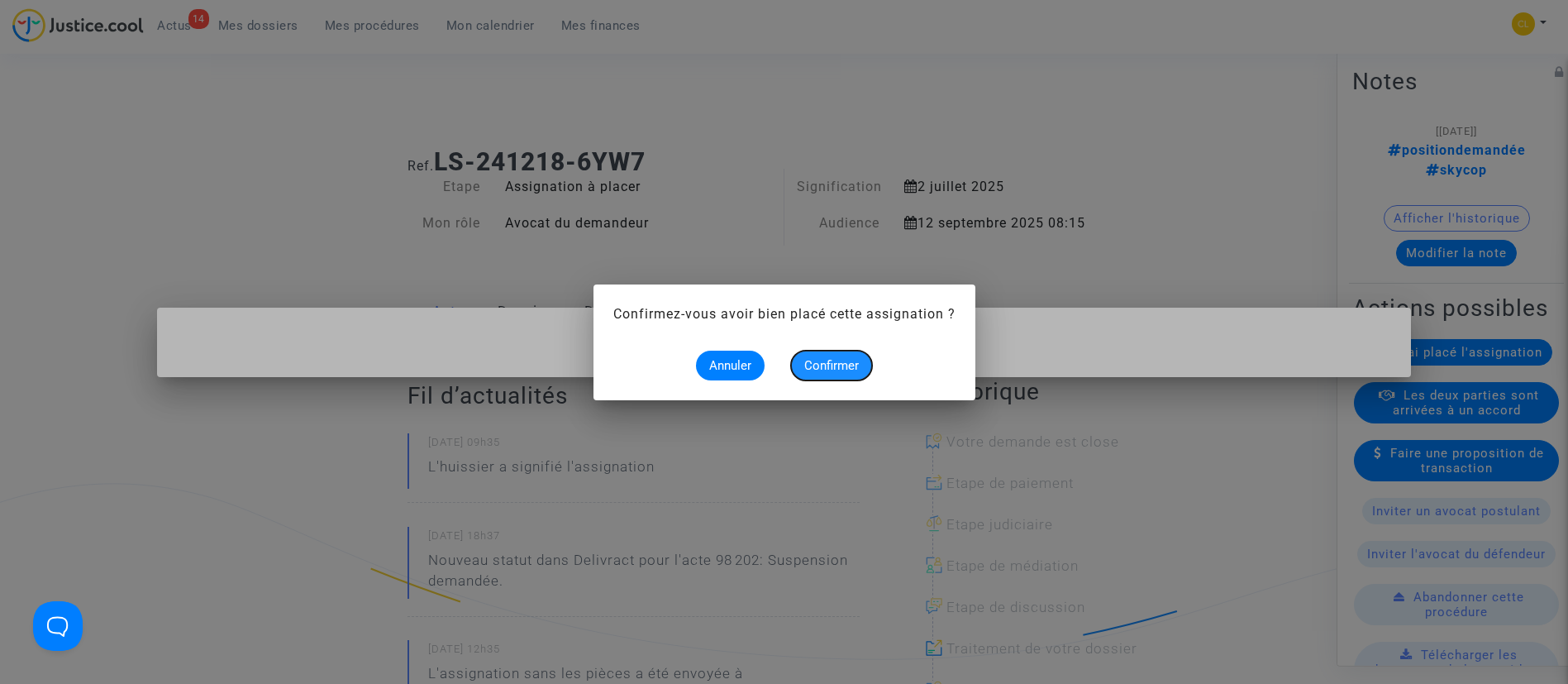
drag, startPoint x: 823, startPoint y: 351, endPoint x: 827, endPoint y: 359, distance: 8.9
click at [822, 352] on button "Confirmer" at bounding box center [831, 365] width 81 height 30
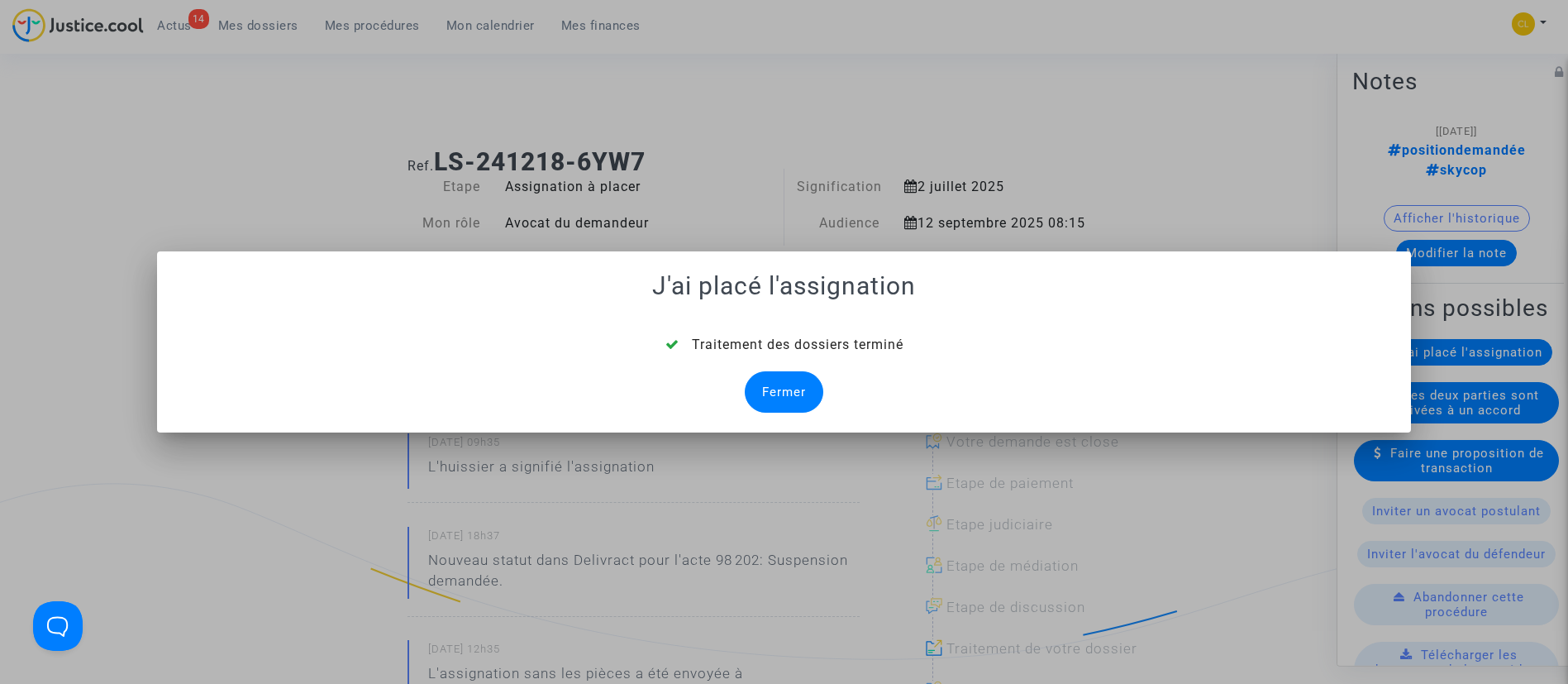
click at [769, 392] on div "Fermer" at bounding box center [784, 392] width 79 height 42
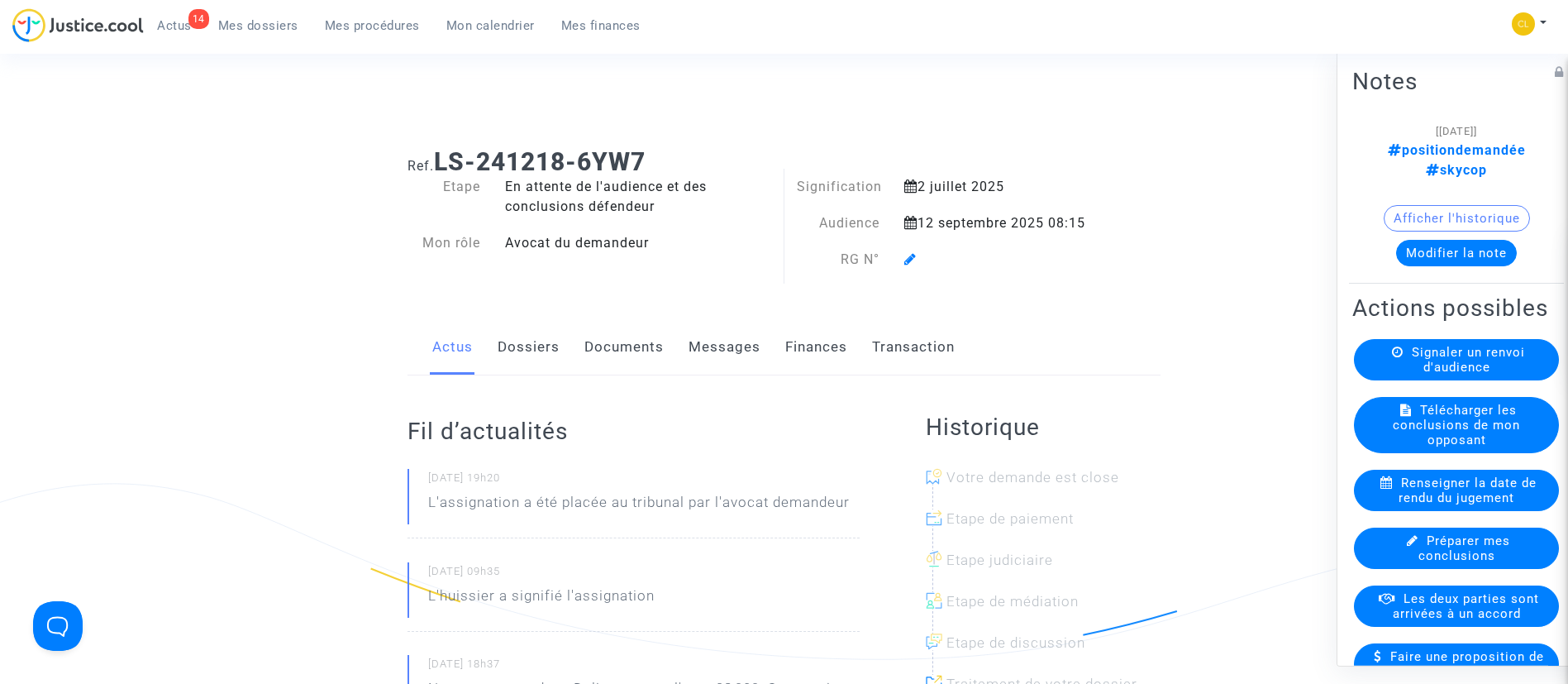
click at [908, 264] on icon at bounding box center [911, 259] width 13 height 14
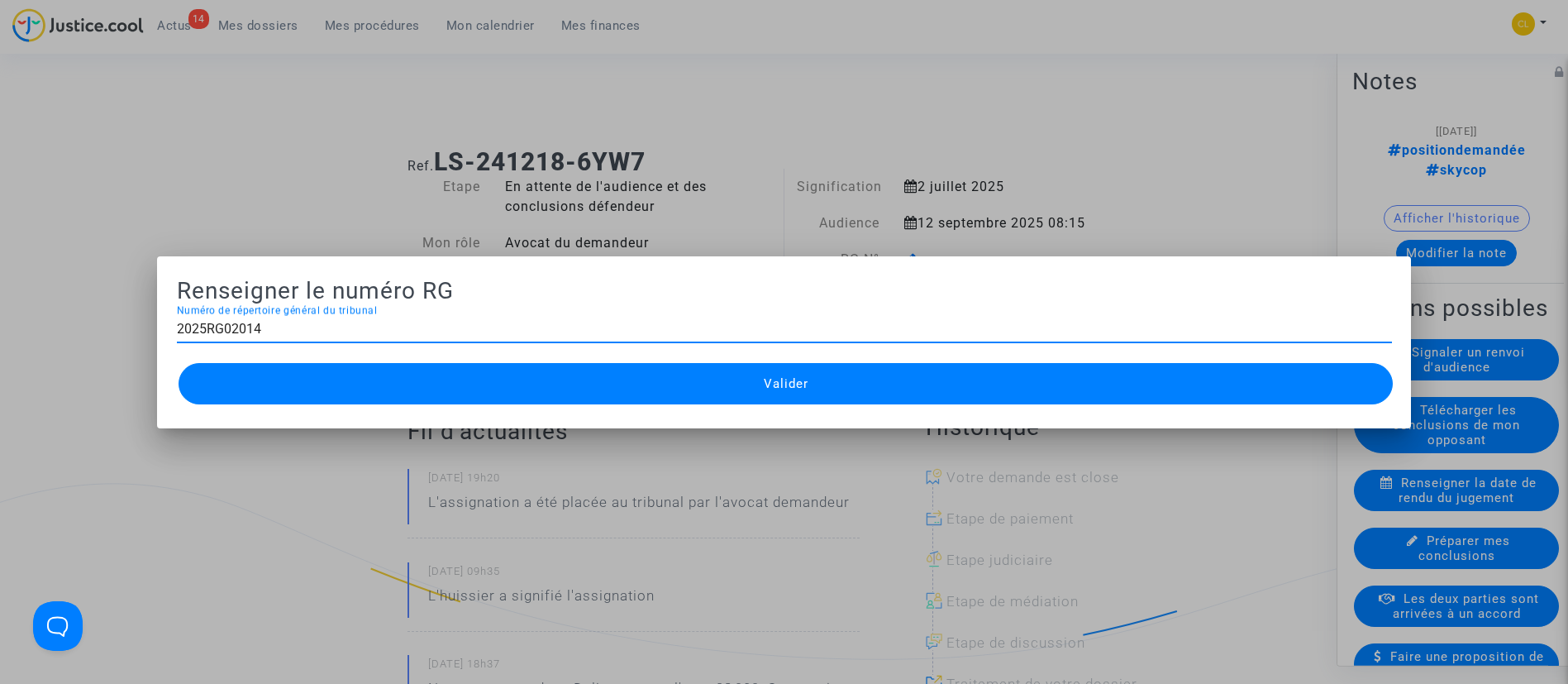
type input "2025RG02014"
drag, startPoint x: 937, startPoint y: 386, endPoint x: 926, endPoint y: 368, distance: 21.1
click at [937, 386] on button "Valider" at bounding box center [786, 384] width 1215 height 42
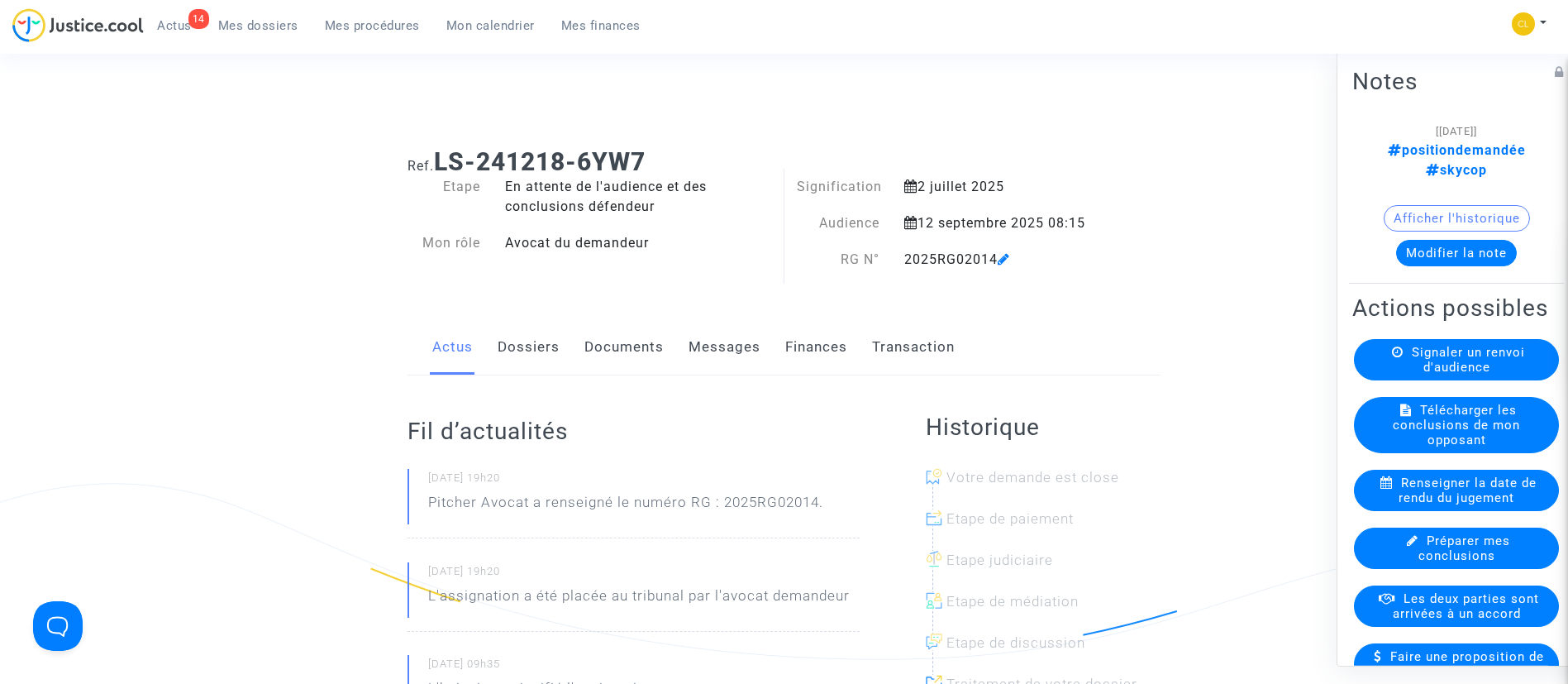
drag, startPoint x: 359, startPoint y: 29, endPoint x: 380, endPoint y: 54, distance: 32.6
click at [359, 28] on span "Mes procédures" at bounding box center [372, 25] width 95 height 15
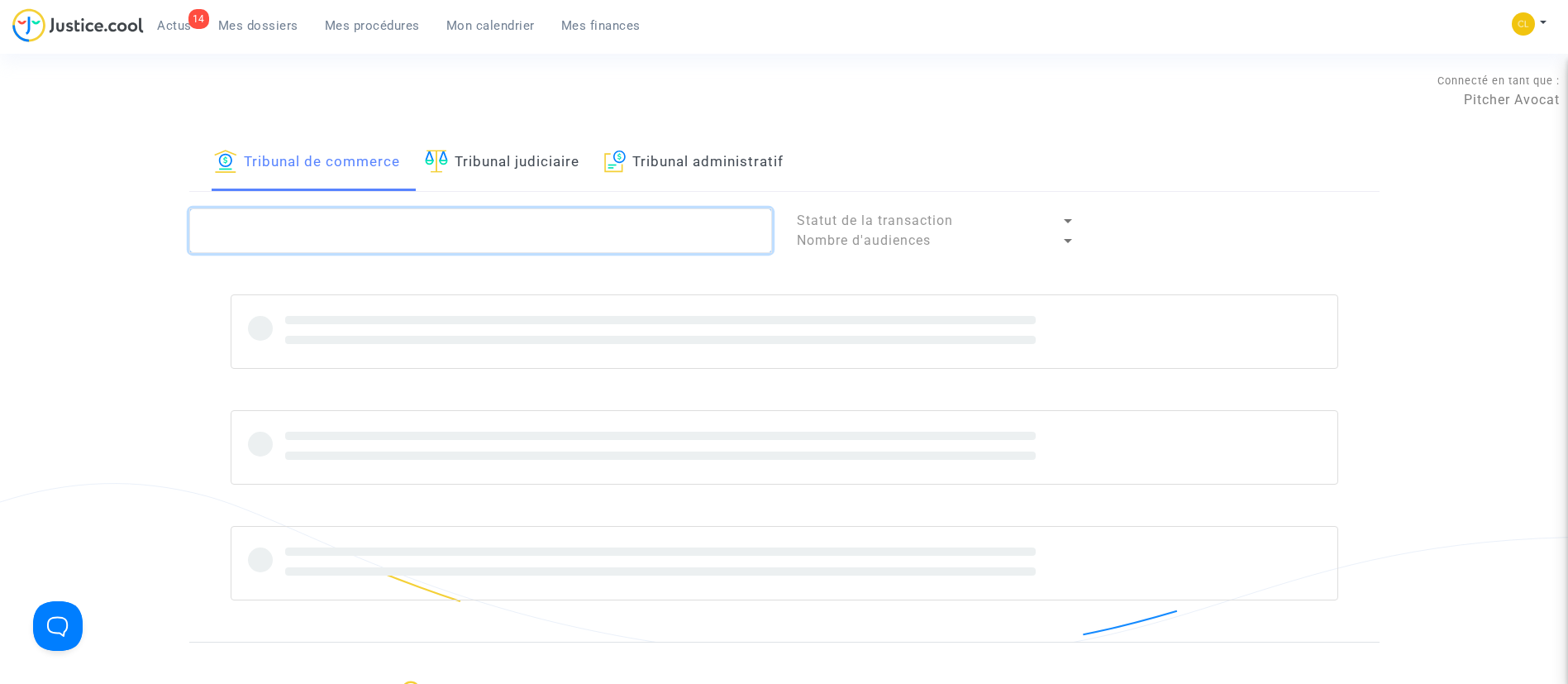
drag, startPoint x: 480, startPoint y: 217, endPoint x: 506, endPoint y: 214, distance: 26.2
click at [480, 217] on textarea at bounding box center [481, 230] width 582 height 44
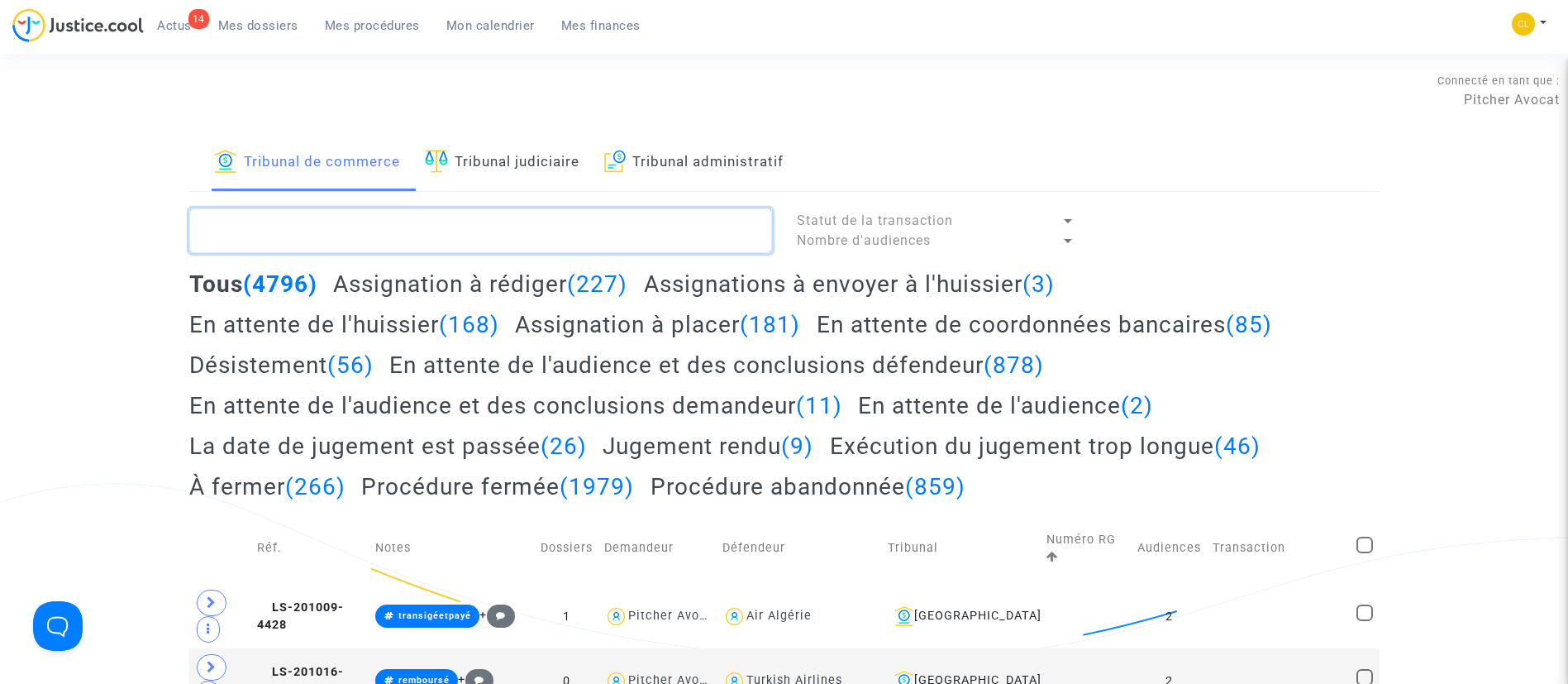
click at [538, 247] on textarea at bounding box center [481, 230] width 582 height 44
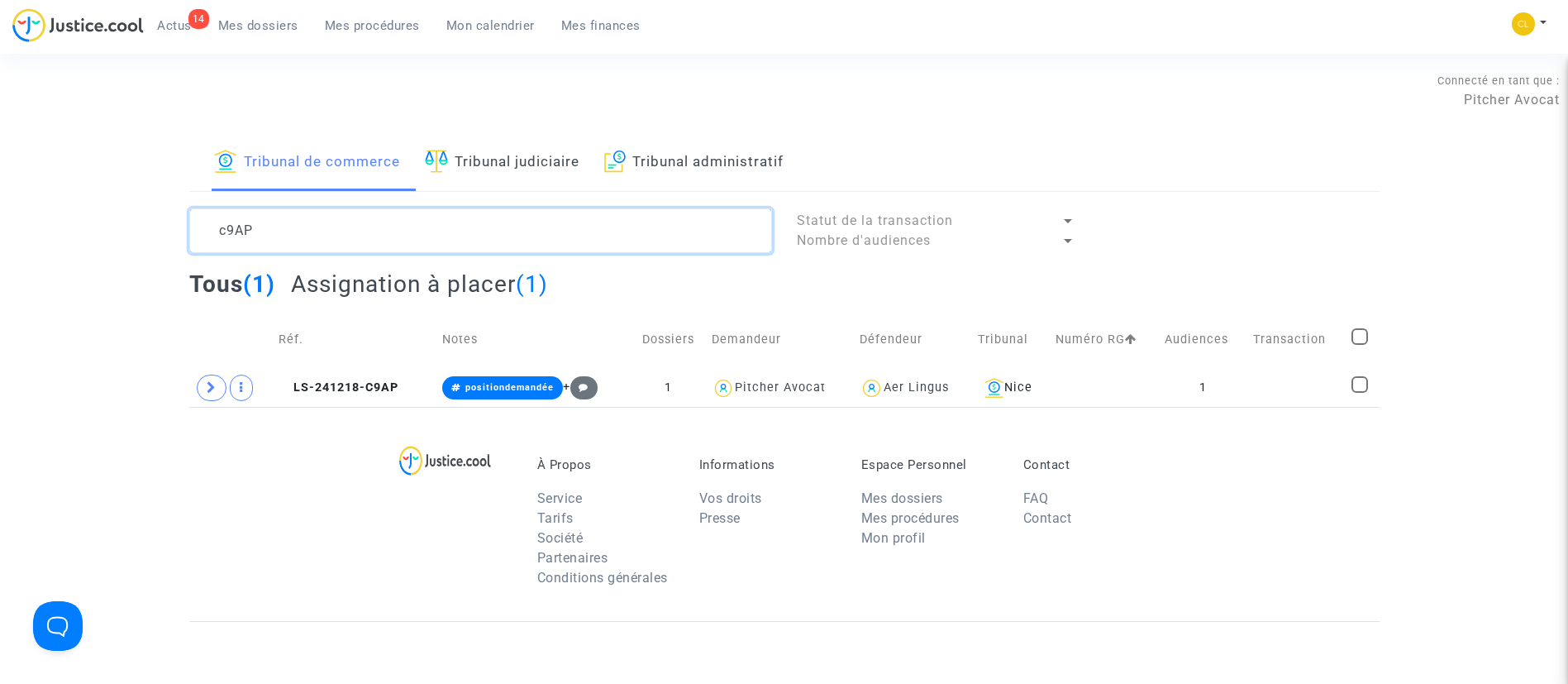
type textarea "c9AP"
drag, startPoint x: 1182, startPoint y: 408, endPoint x: 1100, endPoint y: 327, distance: 115.3
click at [1179, 397] on section "Connecté en tant que : Pitcher Avocat Tribunal de commerce Tribunal judiciaire …" at bounding box center [784, 510] width 1568 height 1021
click at [1241, 376] on td "1" at bounding box center [1203, 387] width 89 height 38
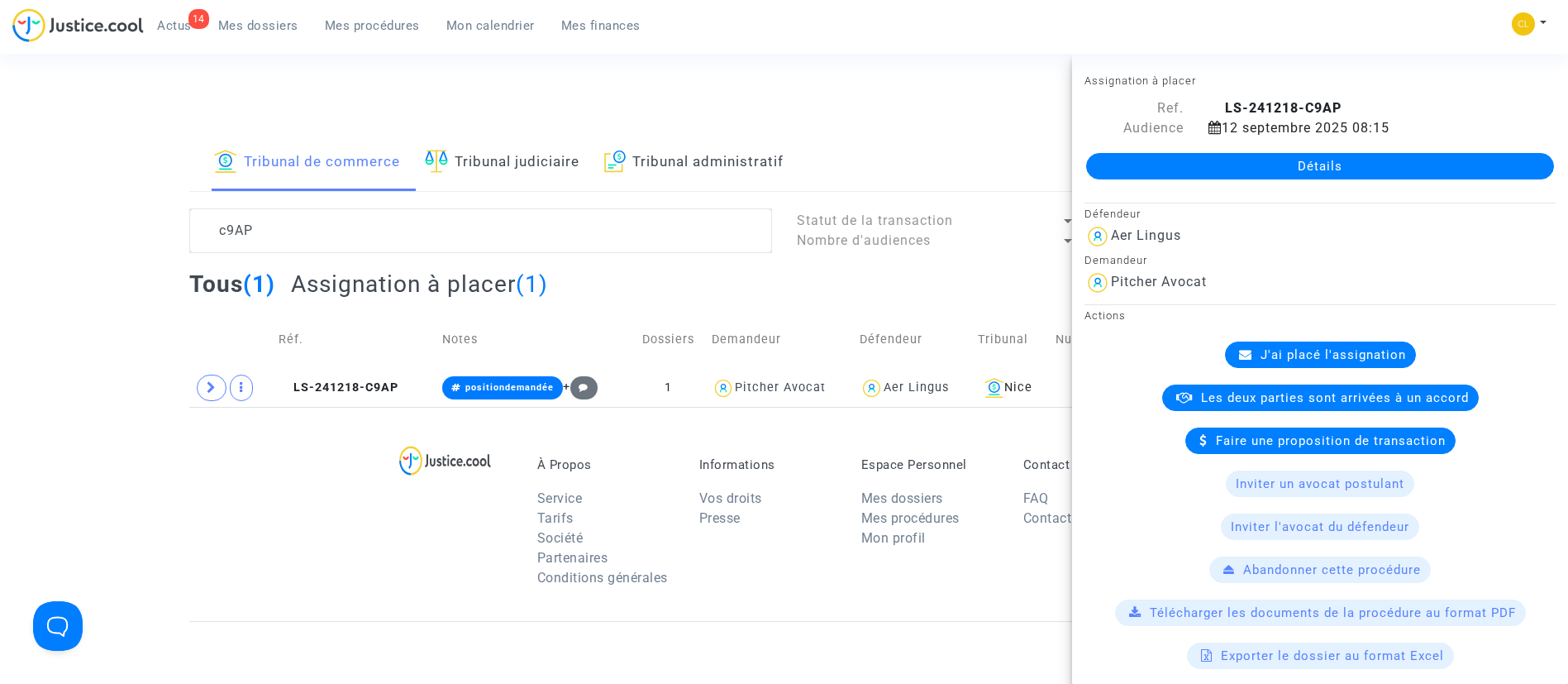
click at [1349, 366] on div "J'ai placé l'assignation" at bounding box center [1320, 354] width 191 height 26
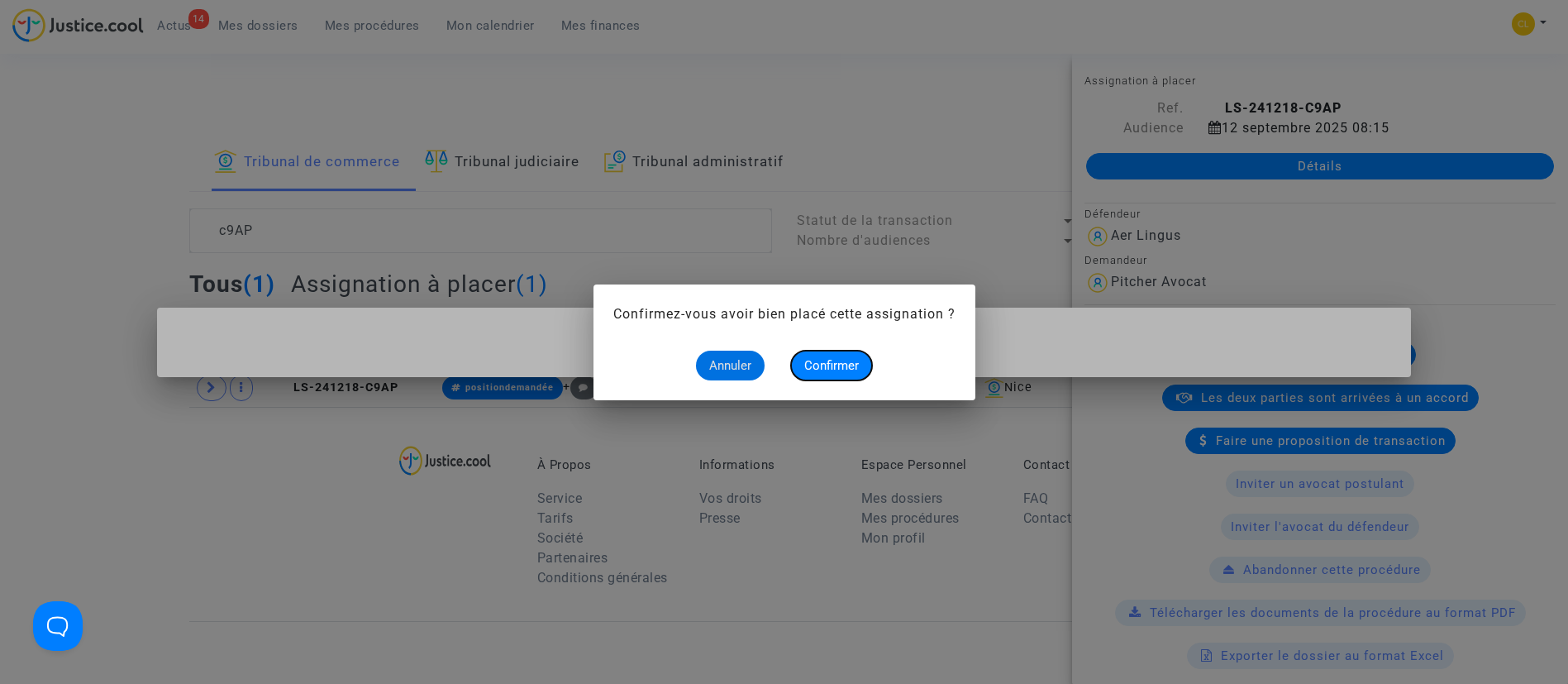
drag, startPoint x: 849, startPoint y: 356, endPoint x: 825, endPoint y: 321, distance: 42.4
click at [849, 356] on button "Confirmer" at bounding box center [831, 365] width 81 height 30
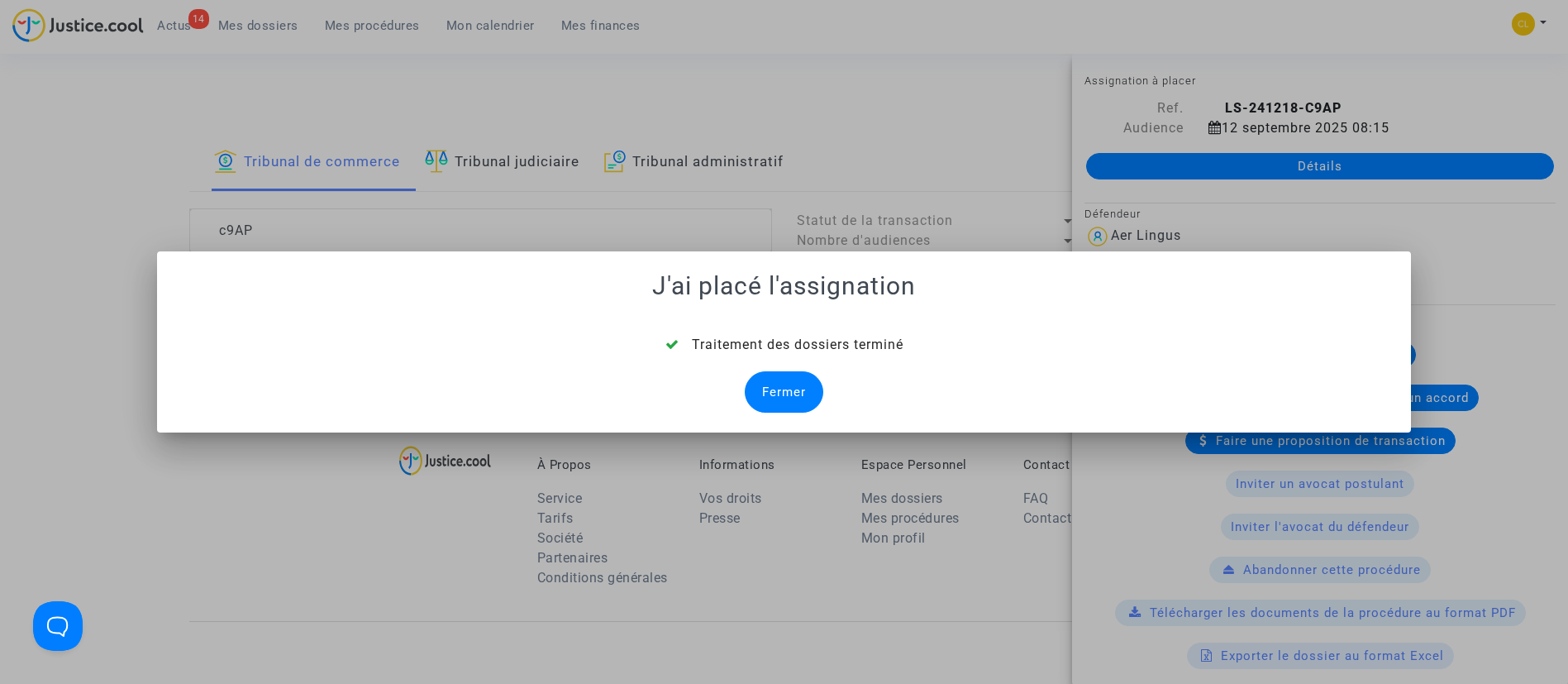
click at [792, 387] on div "Fermer" at bounding box center [784, 392] width 79 height 42
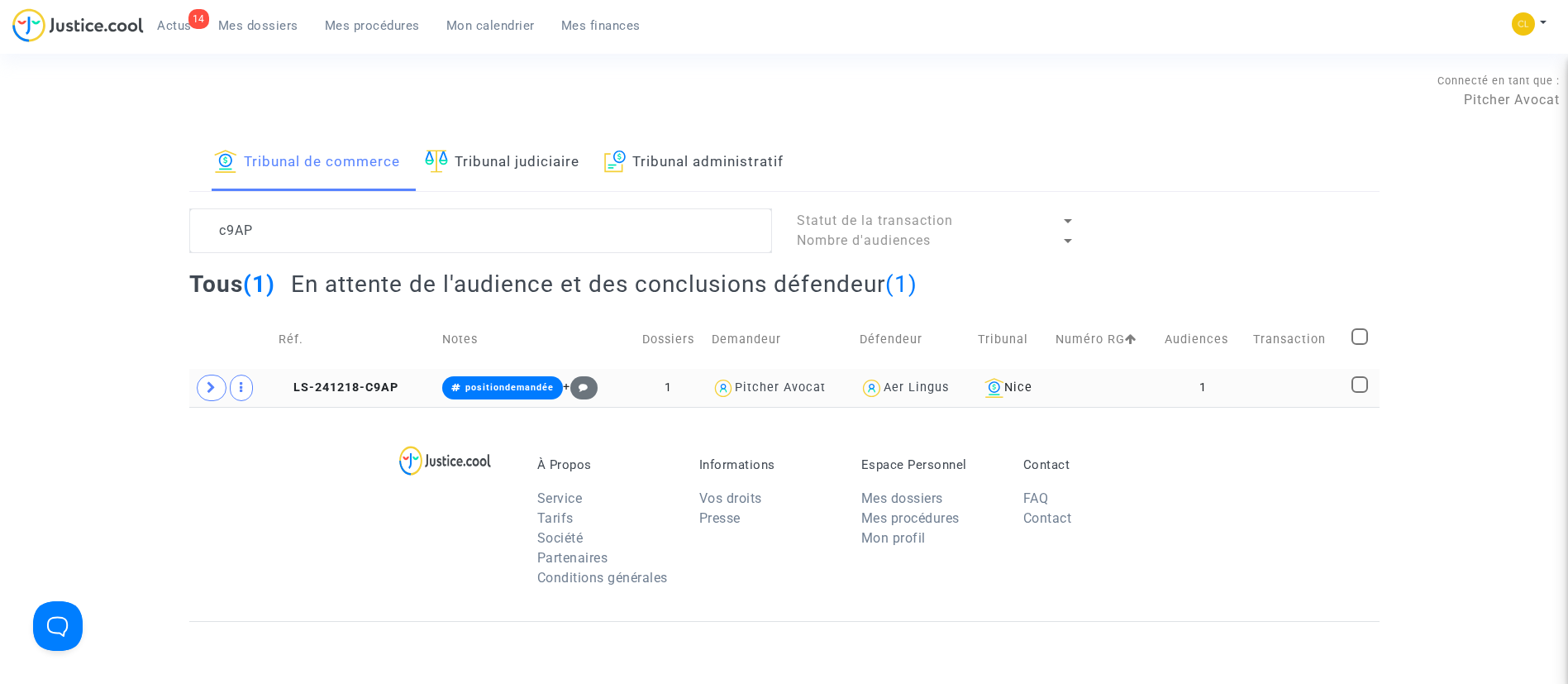
click at [1318, 377] on td at bounding box center [1296, 387] width 99 height 38
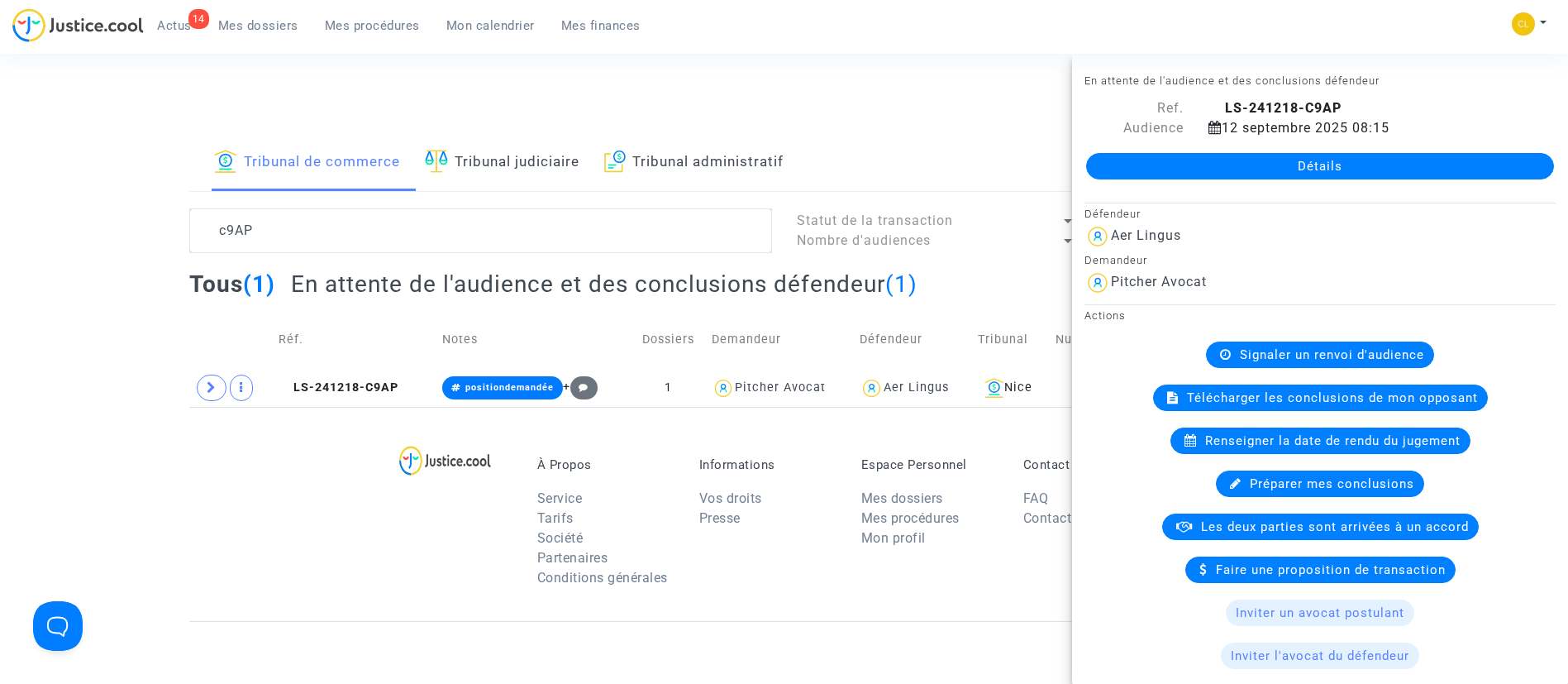
click at [1291, 162] on link "Détails" at bounding box center [1320, 166] width 468 height 26
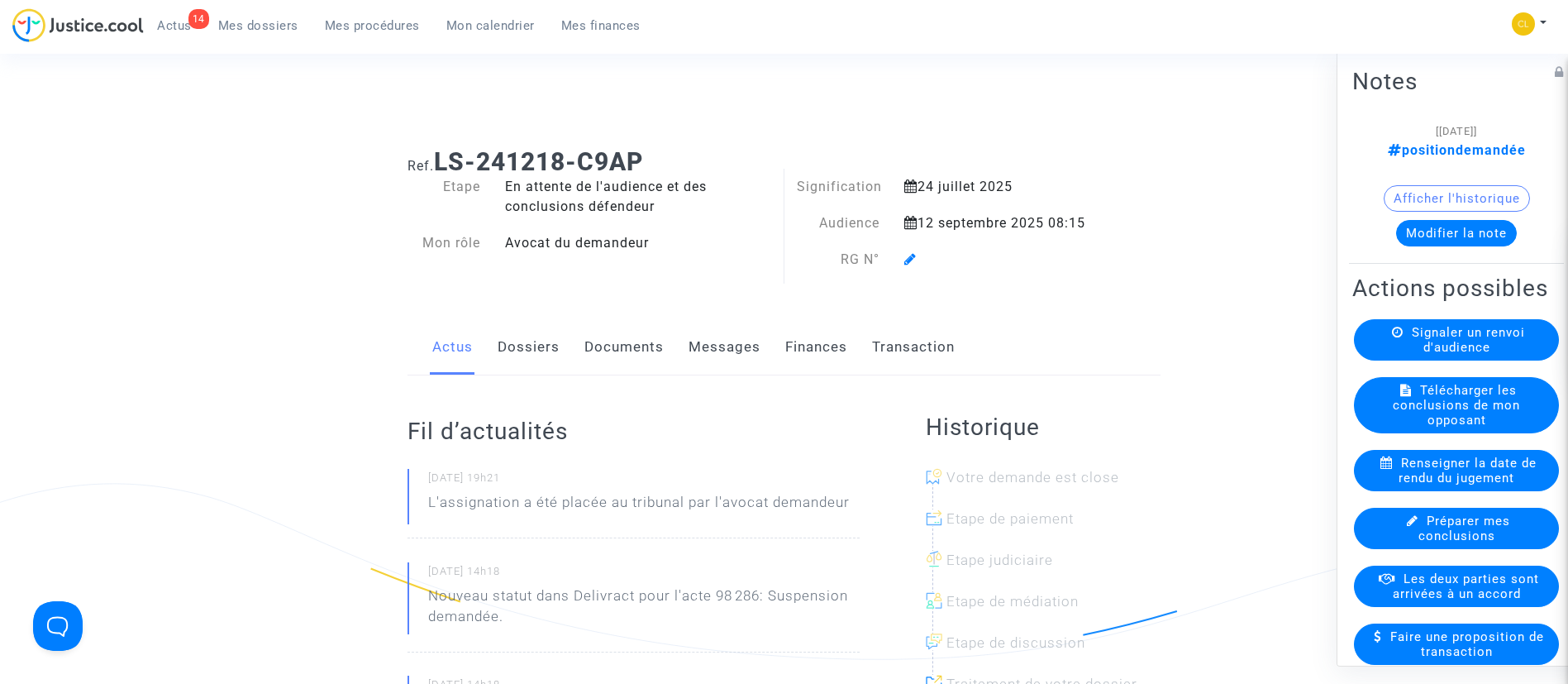
click at [911, 255] on icon at bounding box center [911, 259] width 13 height 14
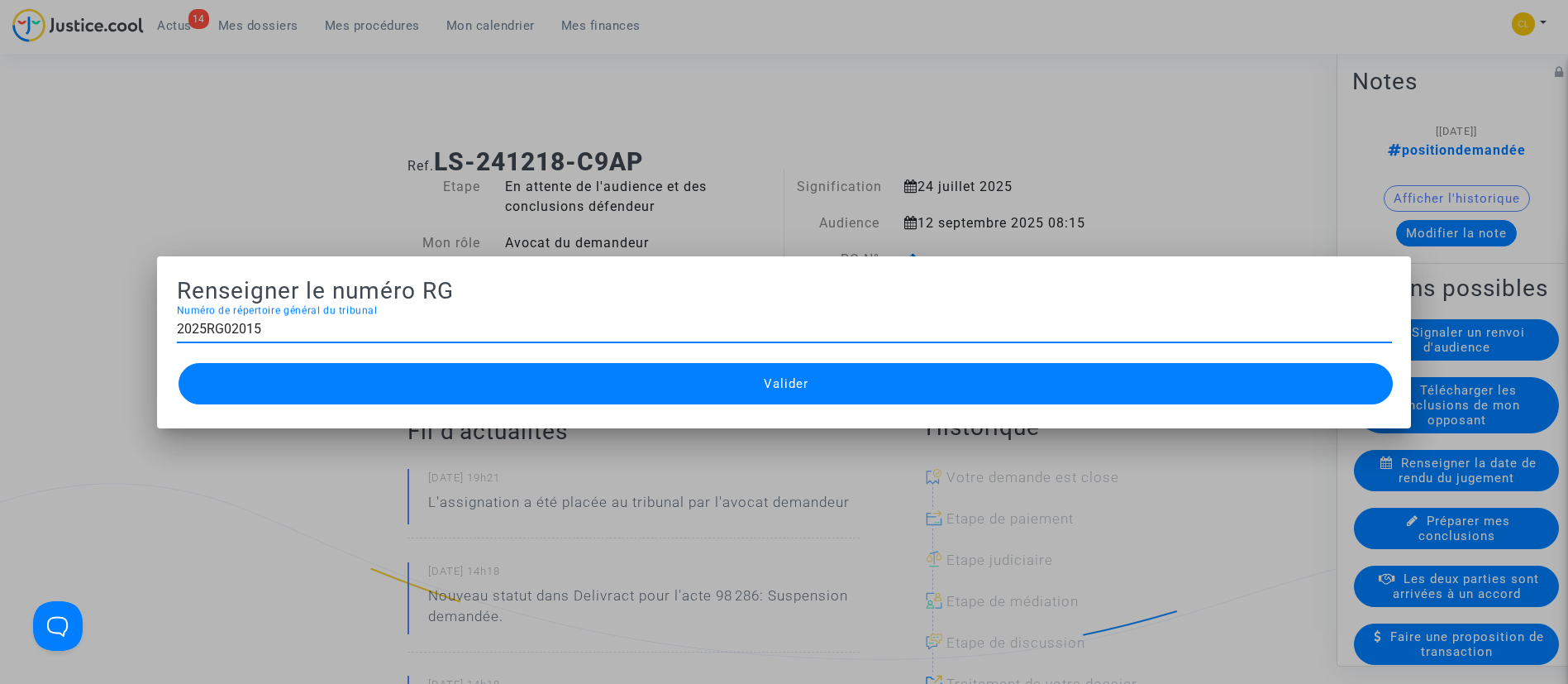
type input "2025RG02015"
click at [570, 374] on button "Valider" at bounding box center [786, 384] width 1215 height 42
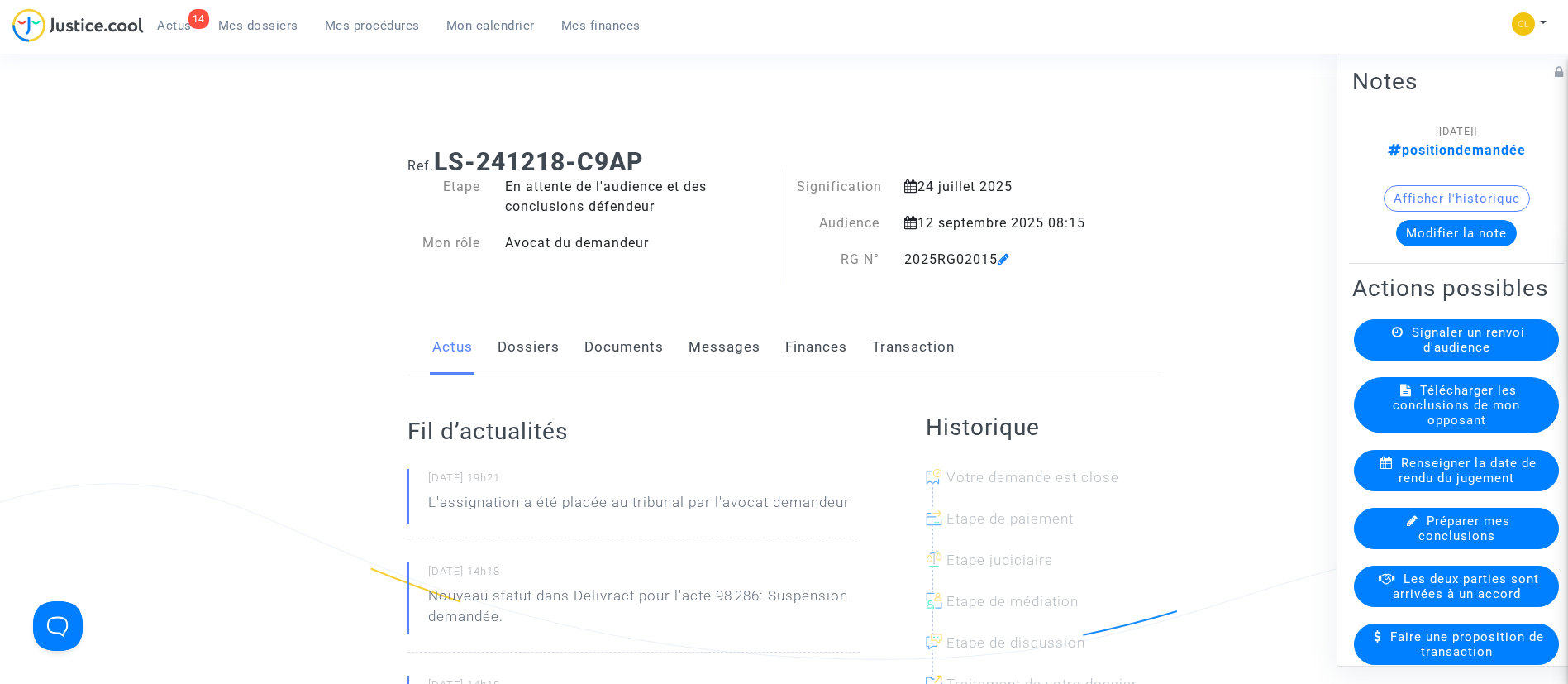
drag, startPoint x: 387, startPoint y: 27, endPoint x: 456, endPoint y: 114, distance: 111.0
click at [387, 27] on span "Mes procédures" at bounding box center [372, 25] width 95 height 15
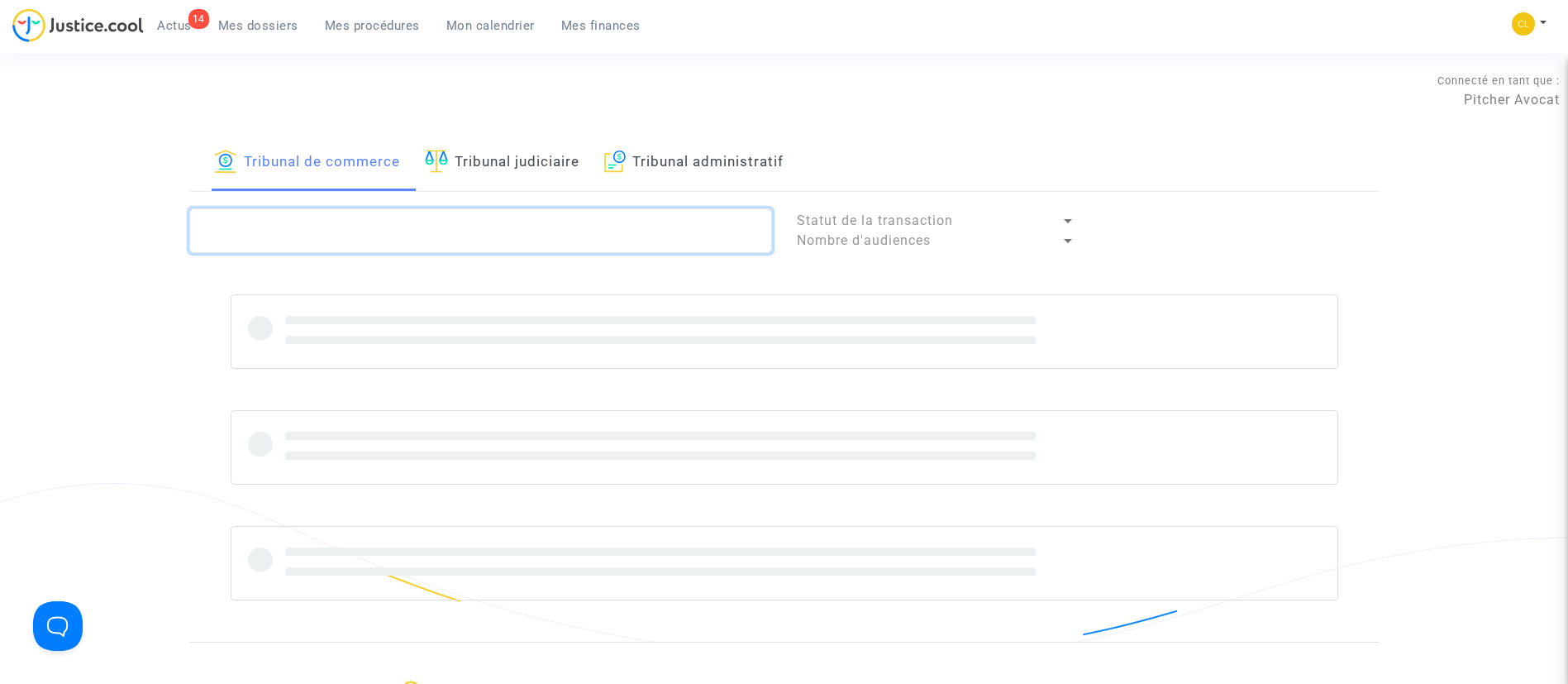
click at [543, 216] on textarea at bounding box center [481, 230] width 582 height 44
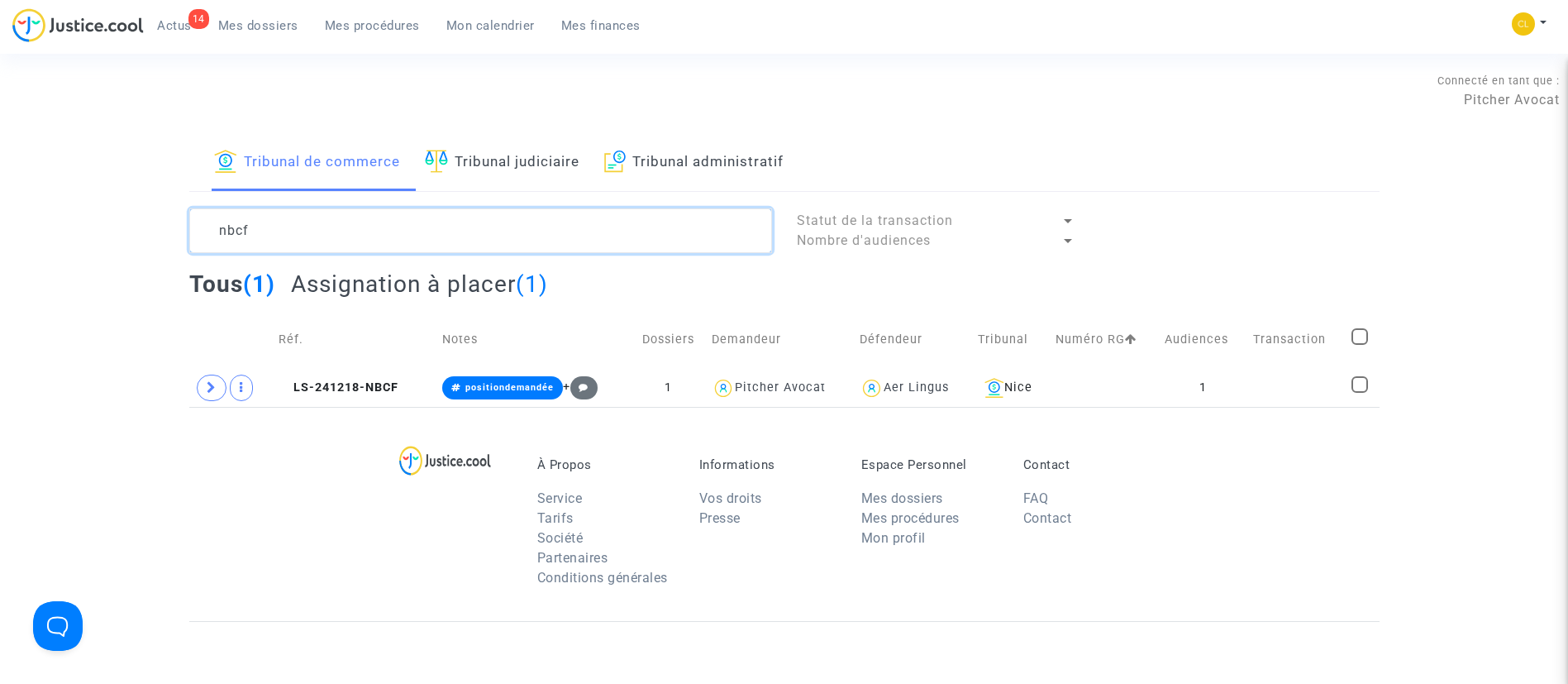
type textarea "nbcf"
click at [1291, 386] on td at bounding box center [1296, 387] width 99 height 38
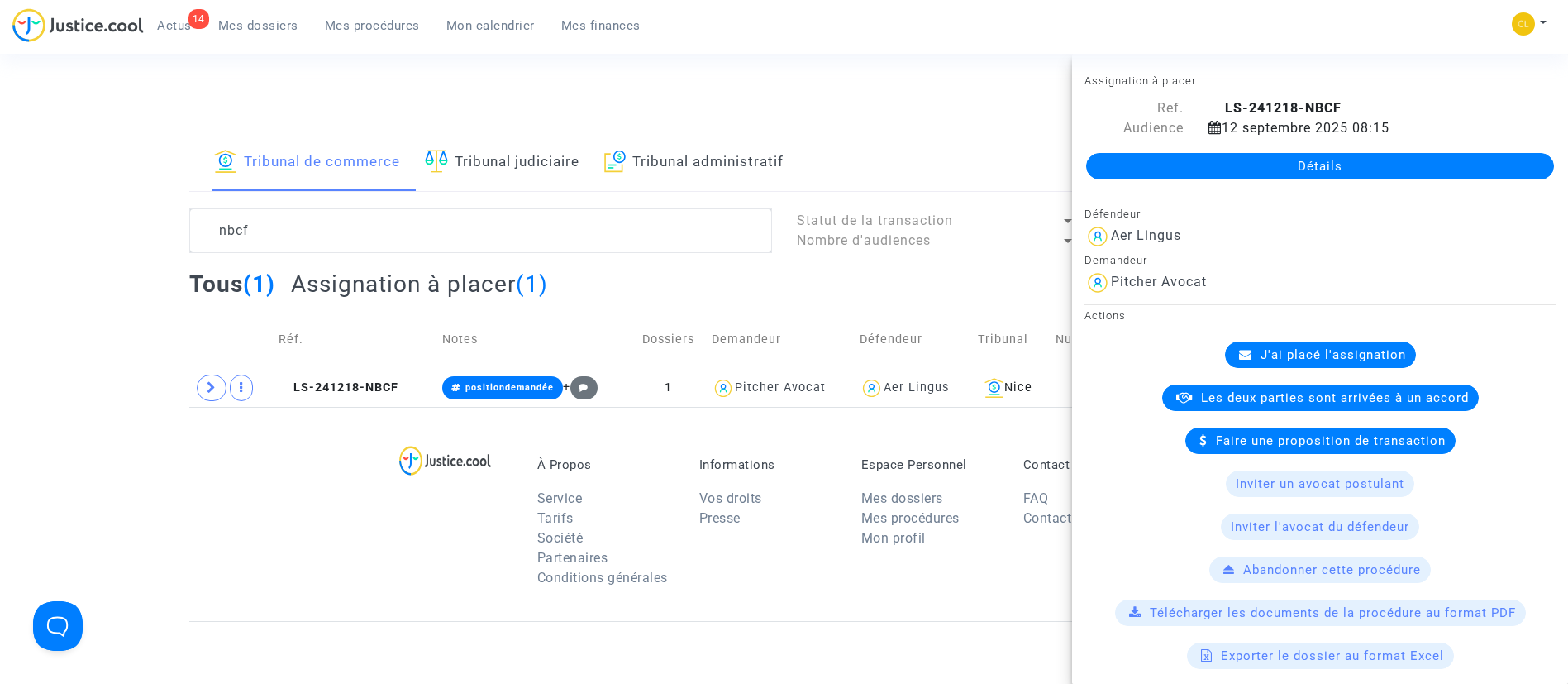
click at [1284, 348] on span "J'ai placé l'assignation" at bounding box center [1333, 355] width 145 height 15
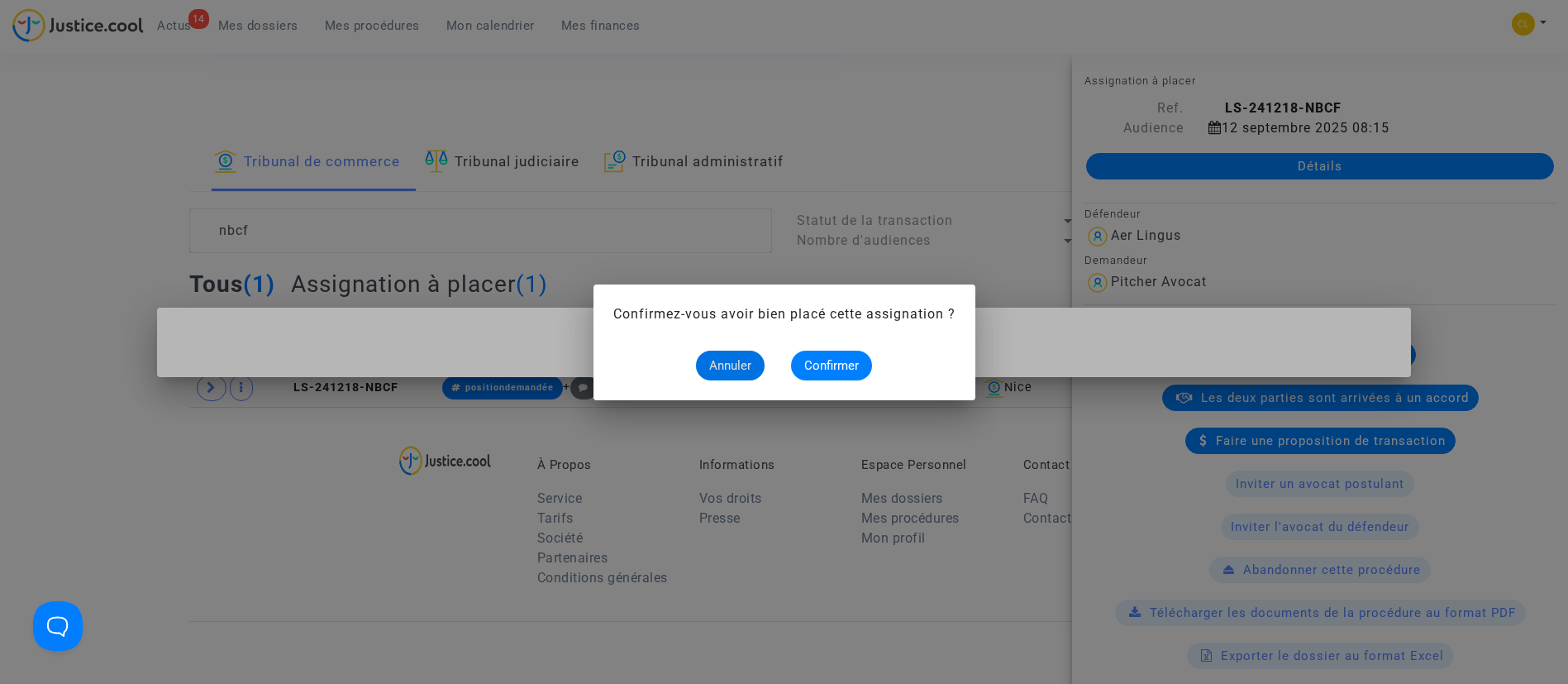
drag, startPoint x: 824, startPoint y: 349, endPoint x: 817, endPoint y: 340, distance: 11.4
click at [821, 345] on alert-dialogs "Confirmez-vous avoir bien placé cette assignation ? Annuler Confirmer" at bounding box center [784, 342] width 342 height 76
click at [821, 359] on span "Confirmer" at bounding box center [832, 366] width 54 height 15
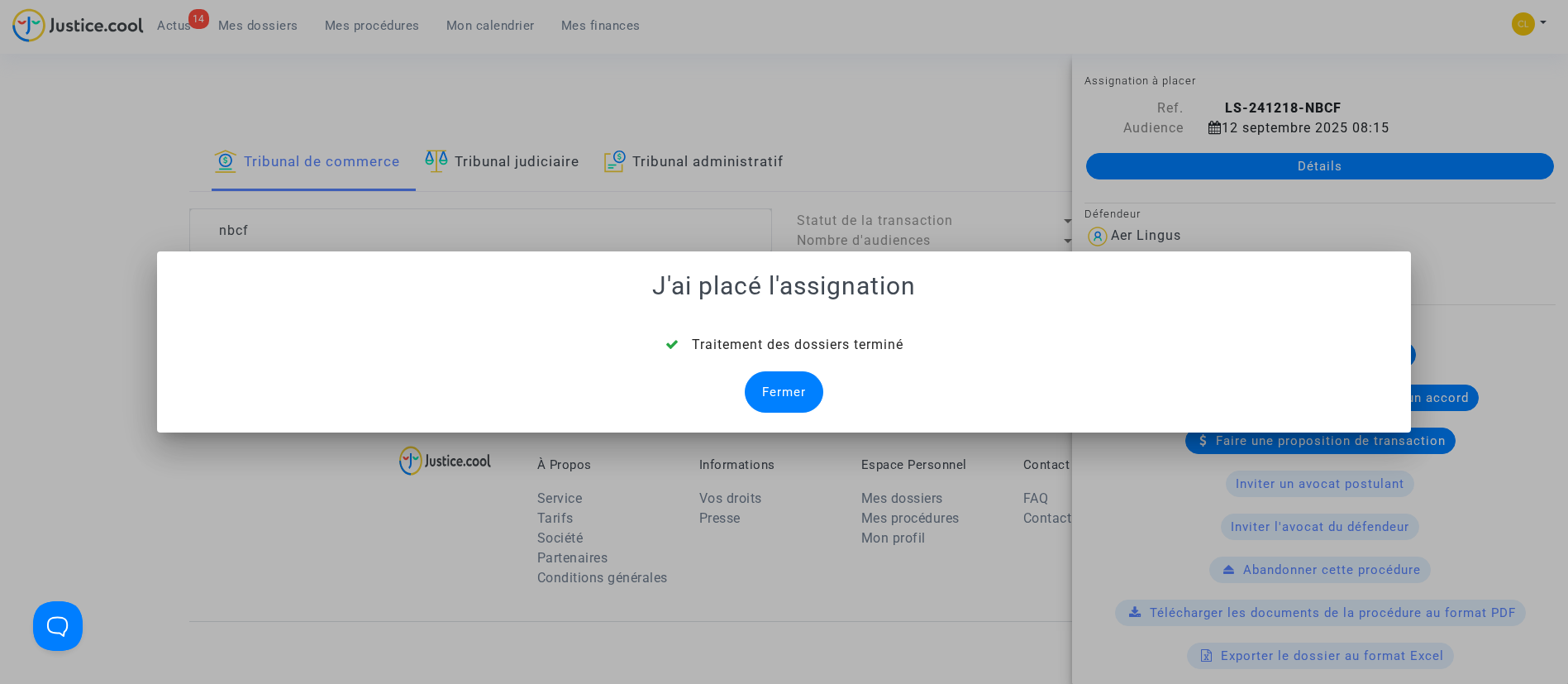
click at [803, 378] on div "Fermer" at bounding box center [784, 392] width 79 height 42
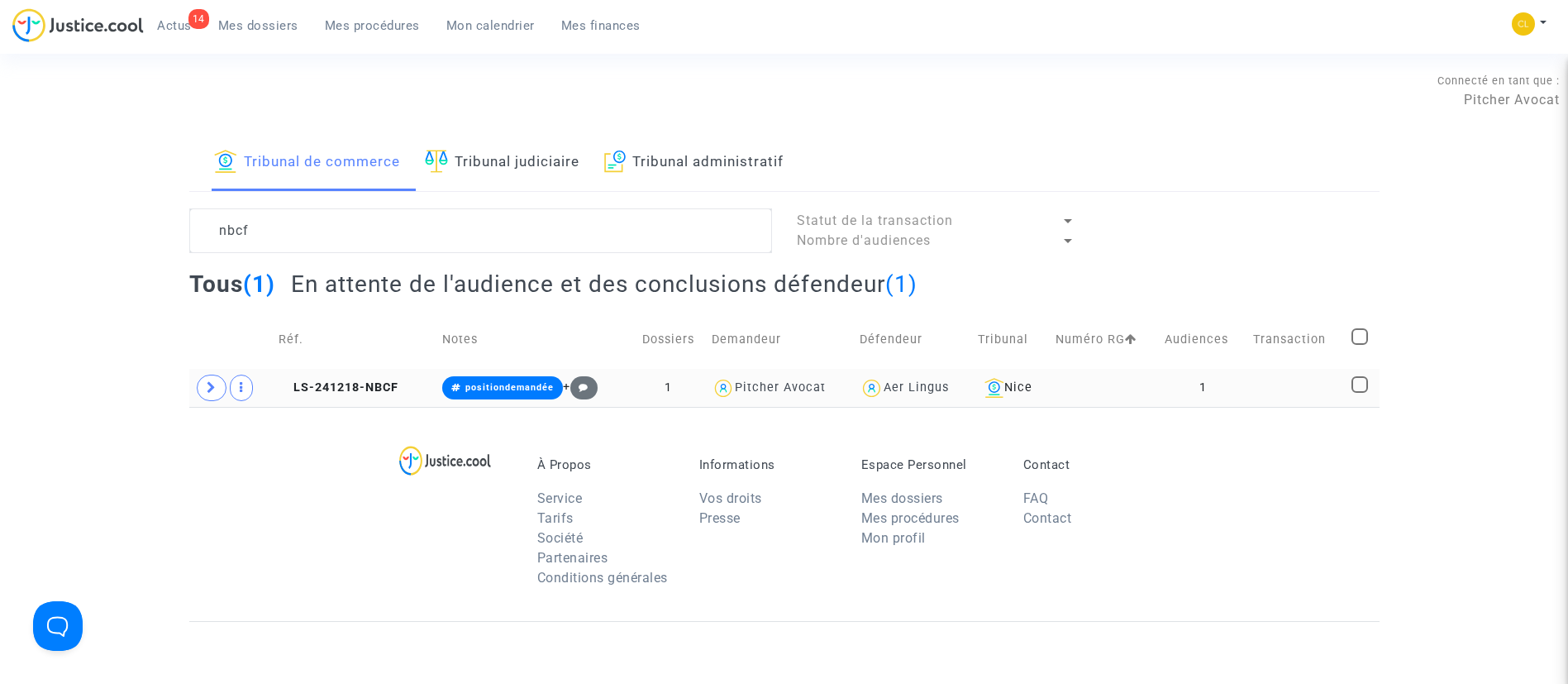
click at [1305, 391] on td at bounding box center [1296, 387] width 99 height 38
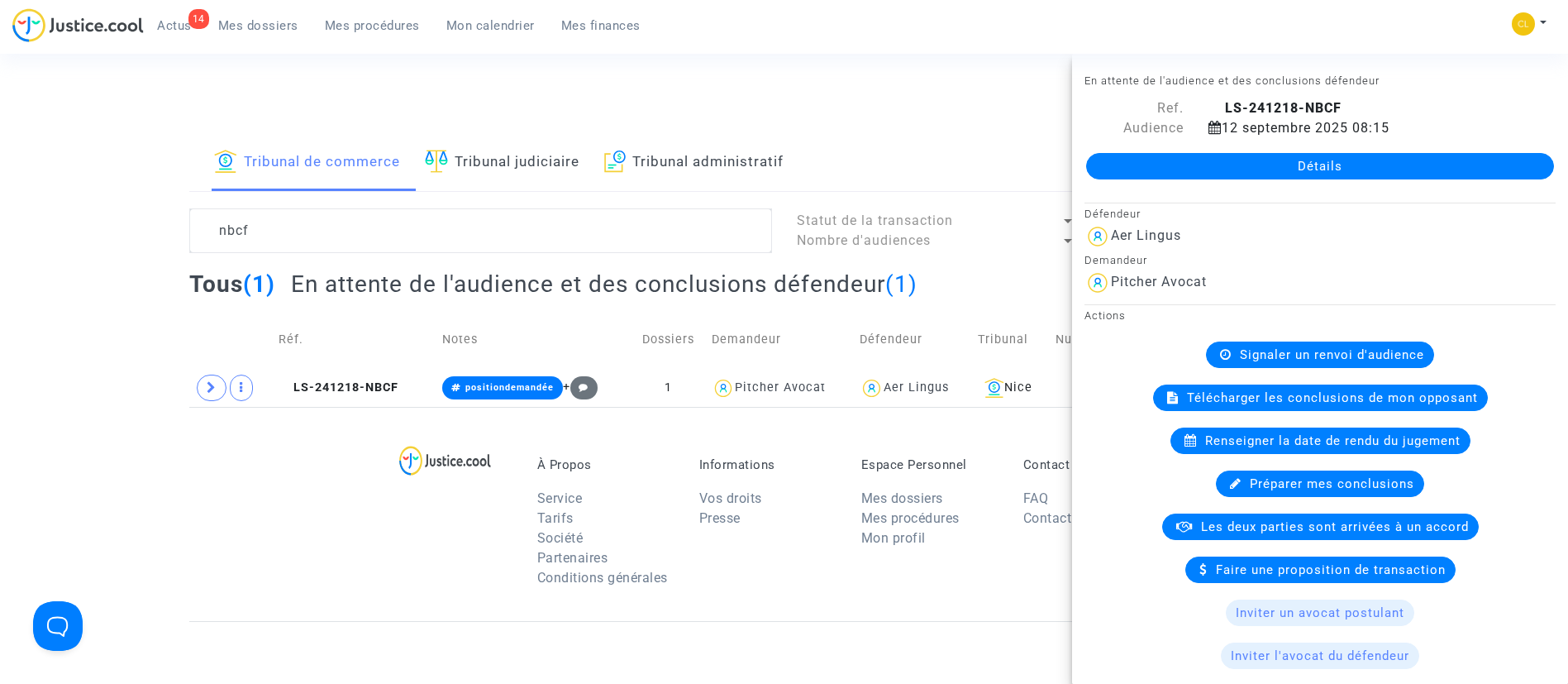
drag, startPoint x: 1262, startPoint y: 171, endPoint x: 1281, endPoint y: 164, distance: 20.2
click at [1262, 171] on link "Détails" at bounding box center [1320, 166] width 468 height 26
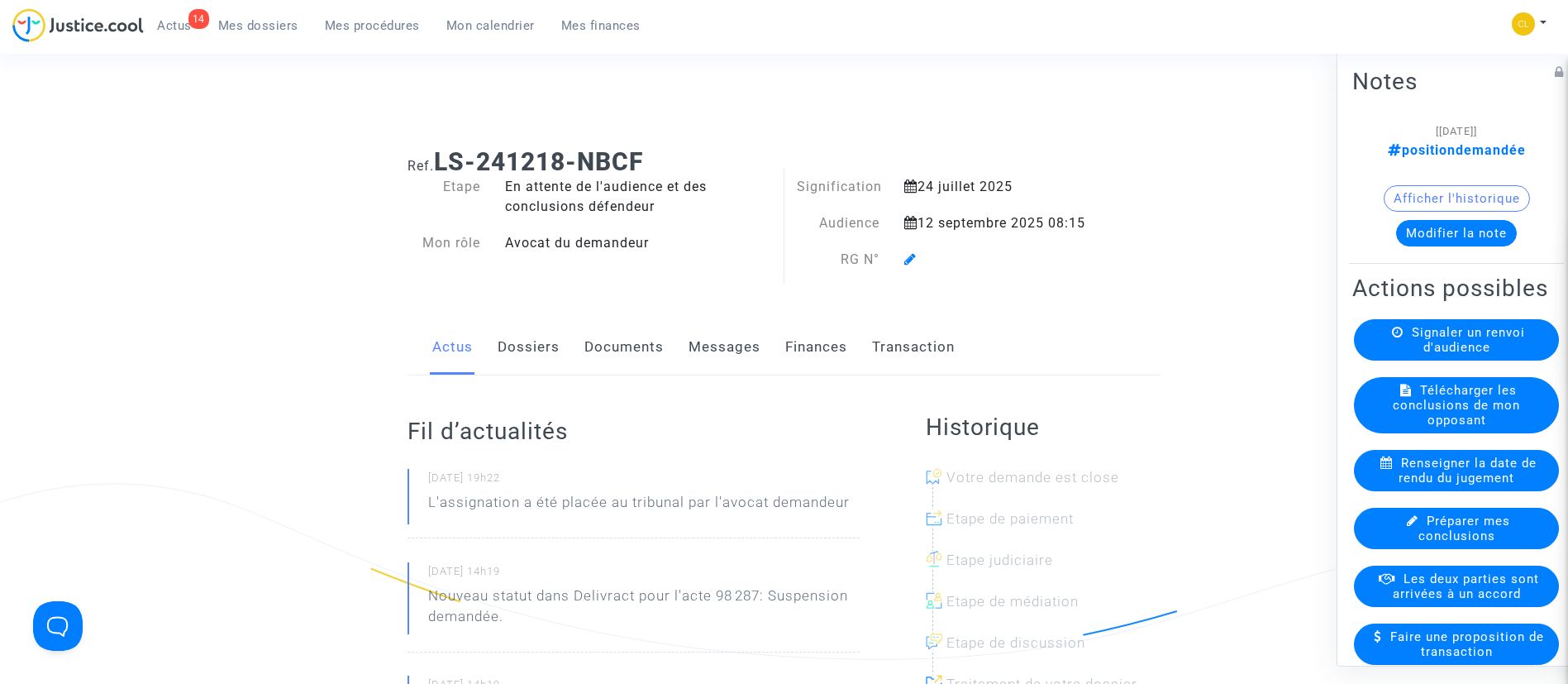
click at [911, 253] on icon at bounding box center [911, 259] width 13 height 14
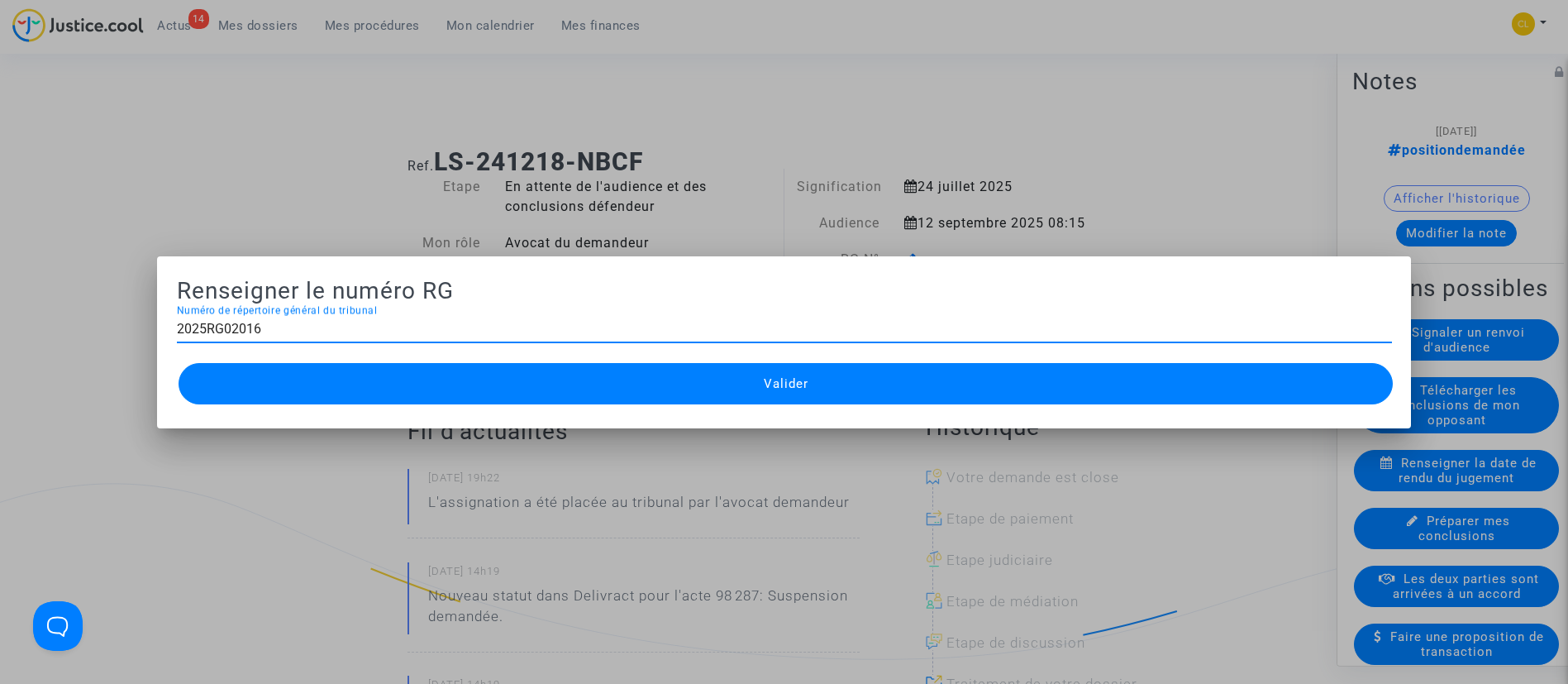
type input "2025RG02016"
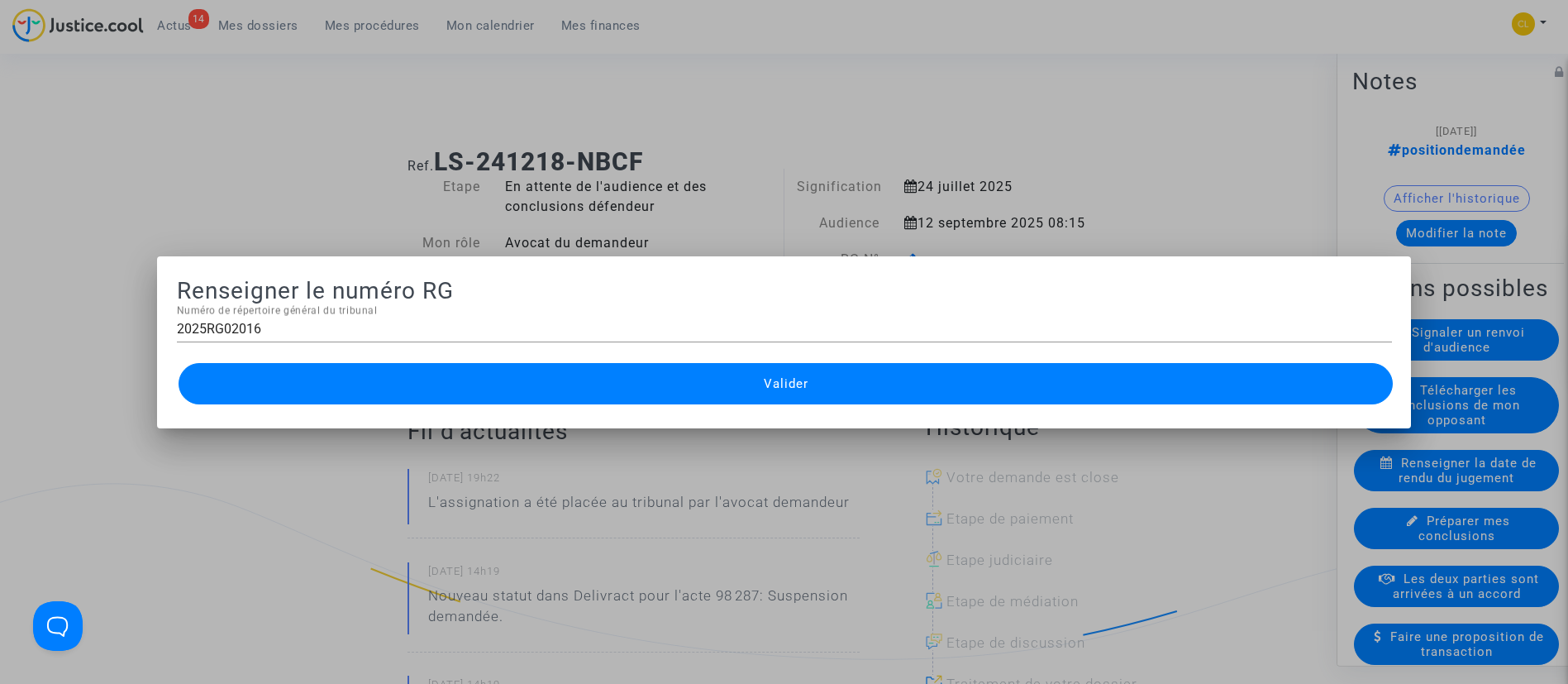
click at [801, 372] on button "Valider" at bounding box center [786, 384] width 1215 height 42
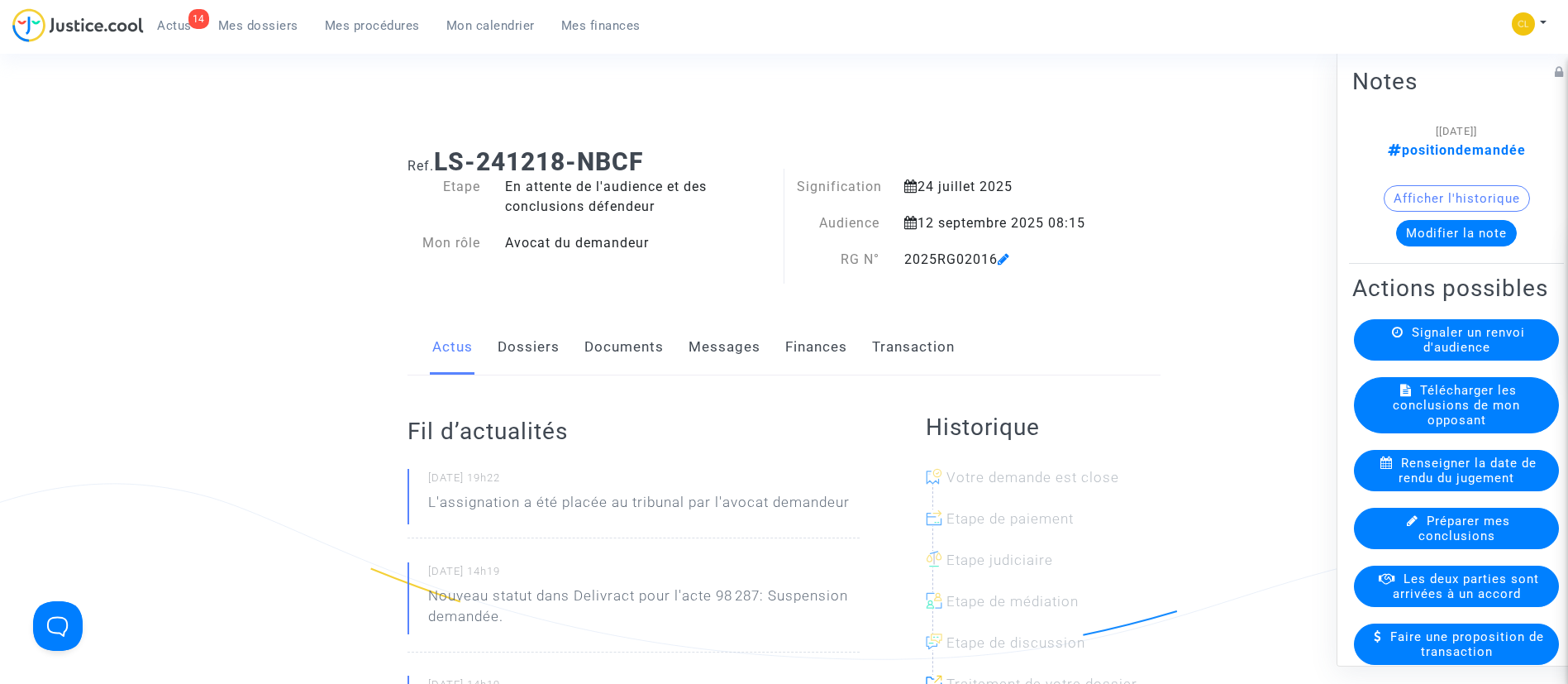
click at [353, 32] on span "Mes procédures" at bounding box center [372, 25] width 95 height 15
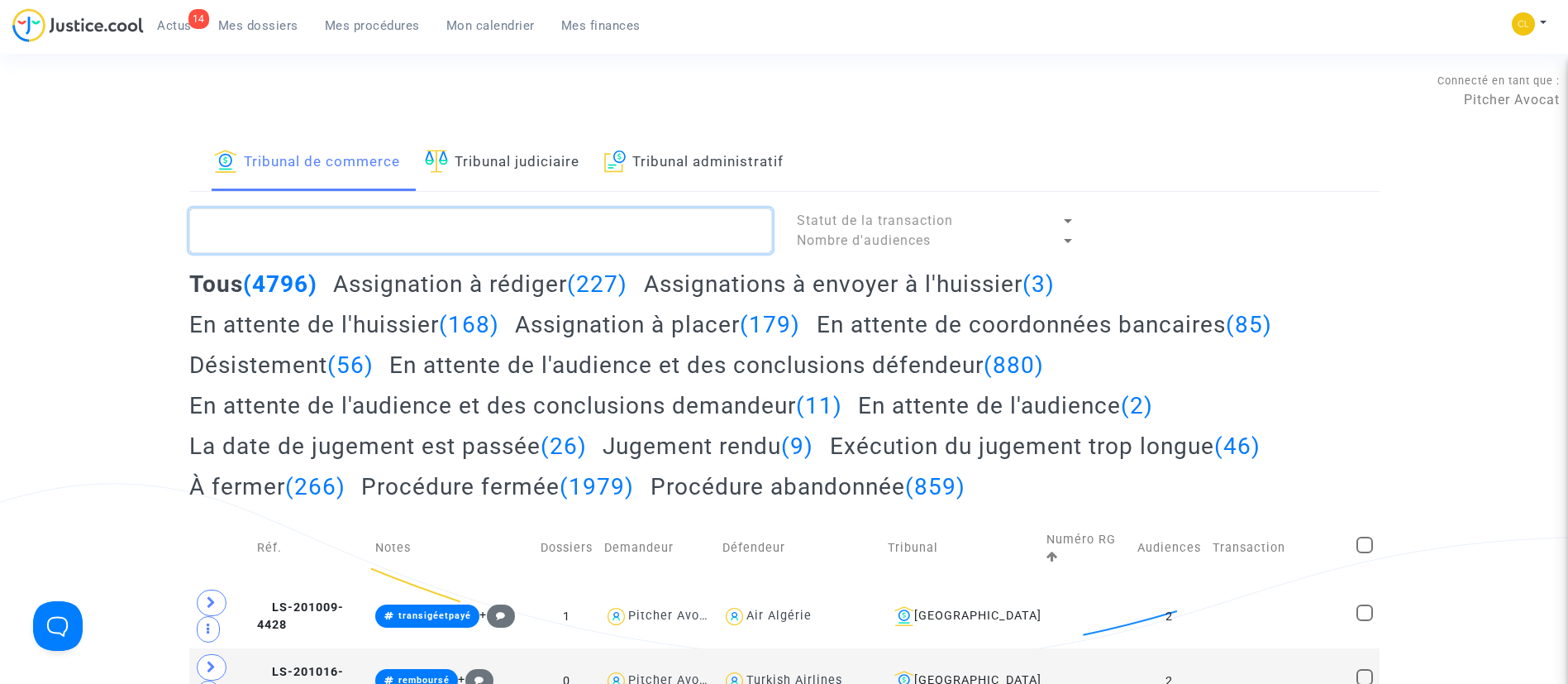
click at [409, 227] on textarea at bounding box center [481, 230] width 582 height 44
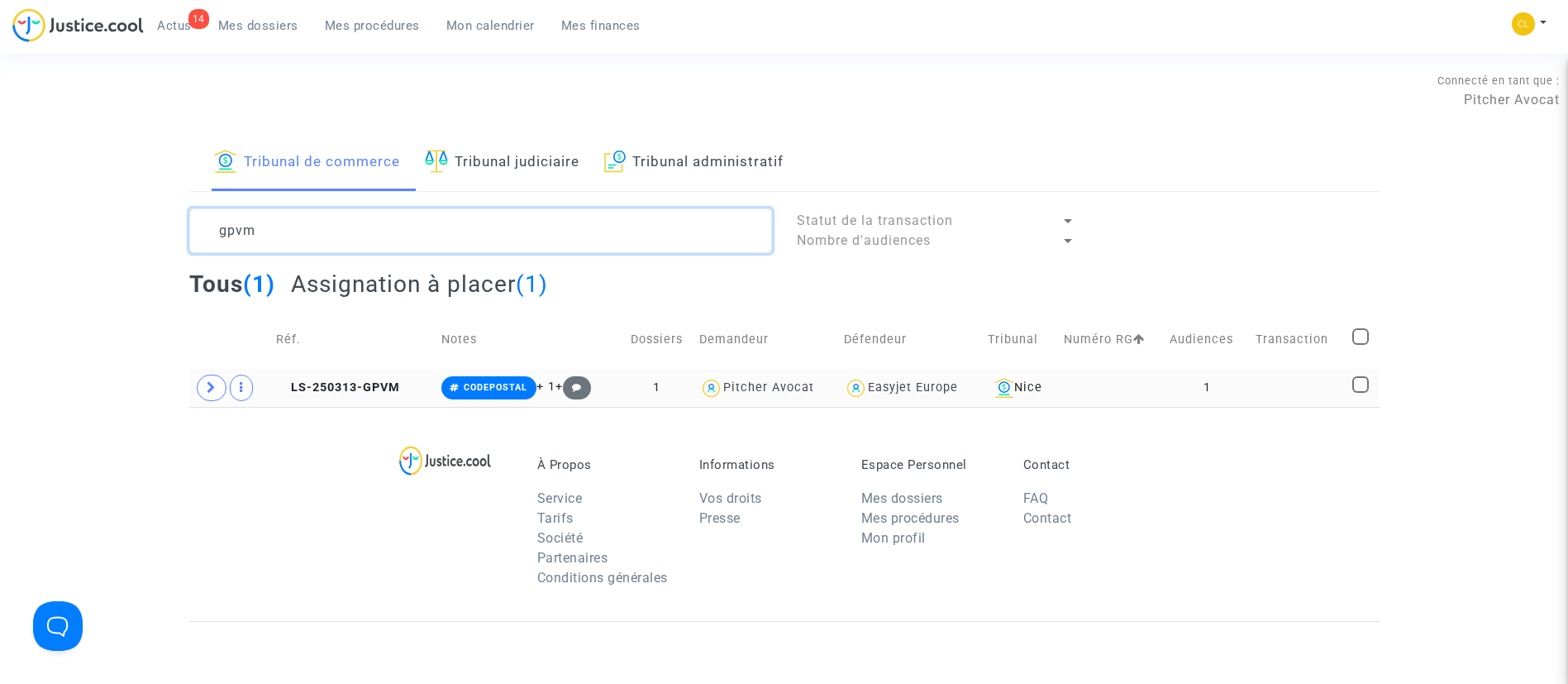
type textarea "gpvm"
click at [1177, 396] on td "1" at bounding box center [1206, 387] width 86 height 38
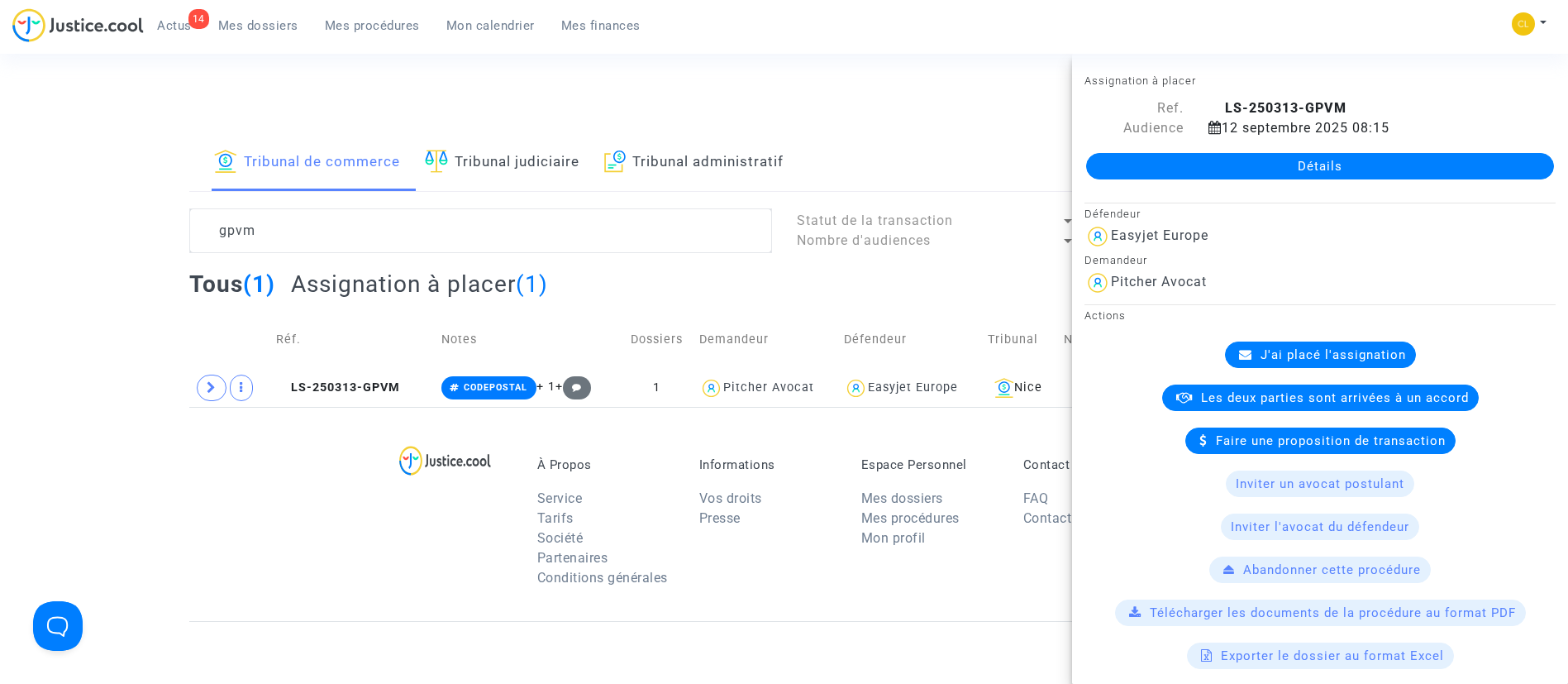
click at [1427, 177] on link "Détails" at bounding box center [1320, 166] width 468 height 26
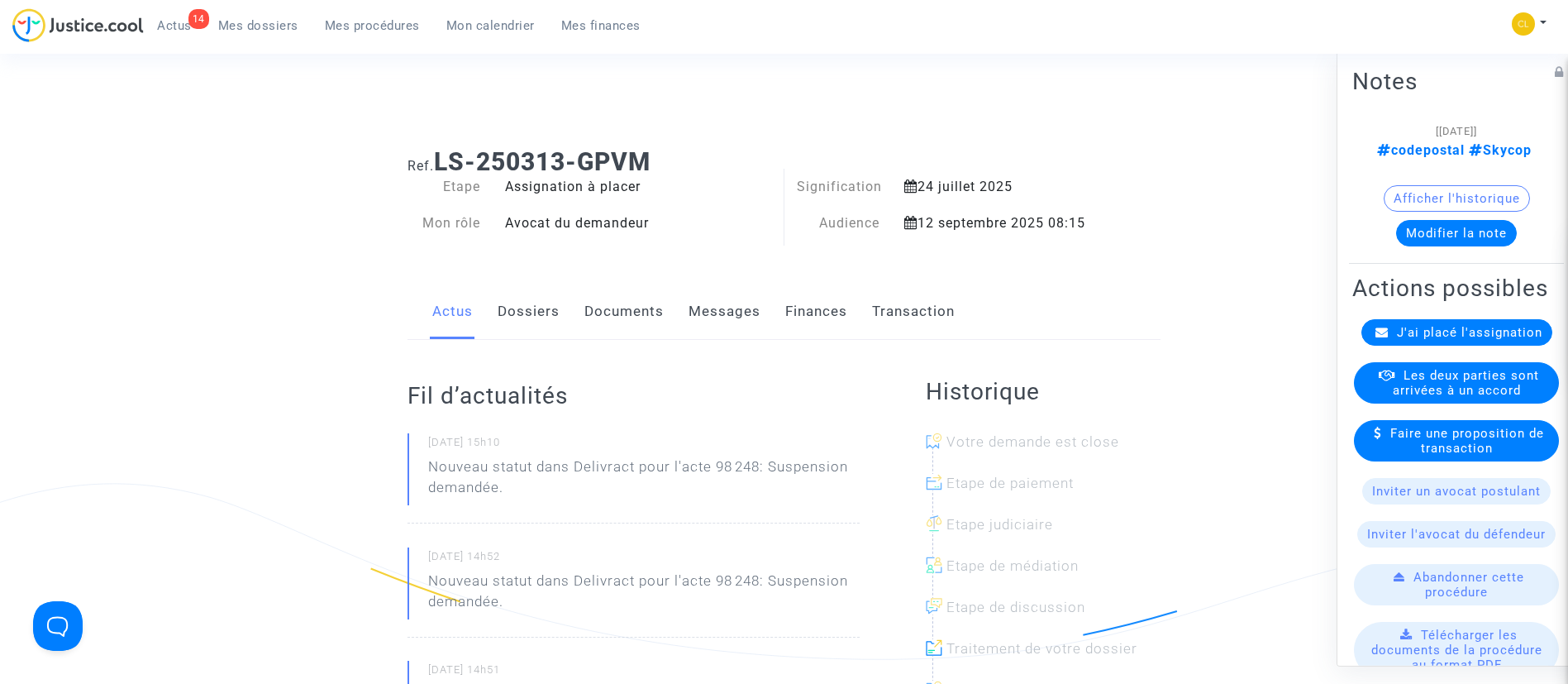
click at [1475, 339] on span "J'ai placé l'assignation" at bounding box center [1469, 331] width 145 height 15
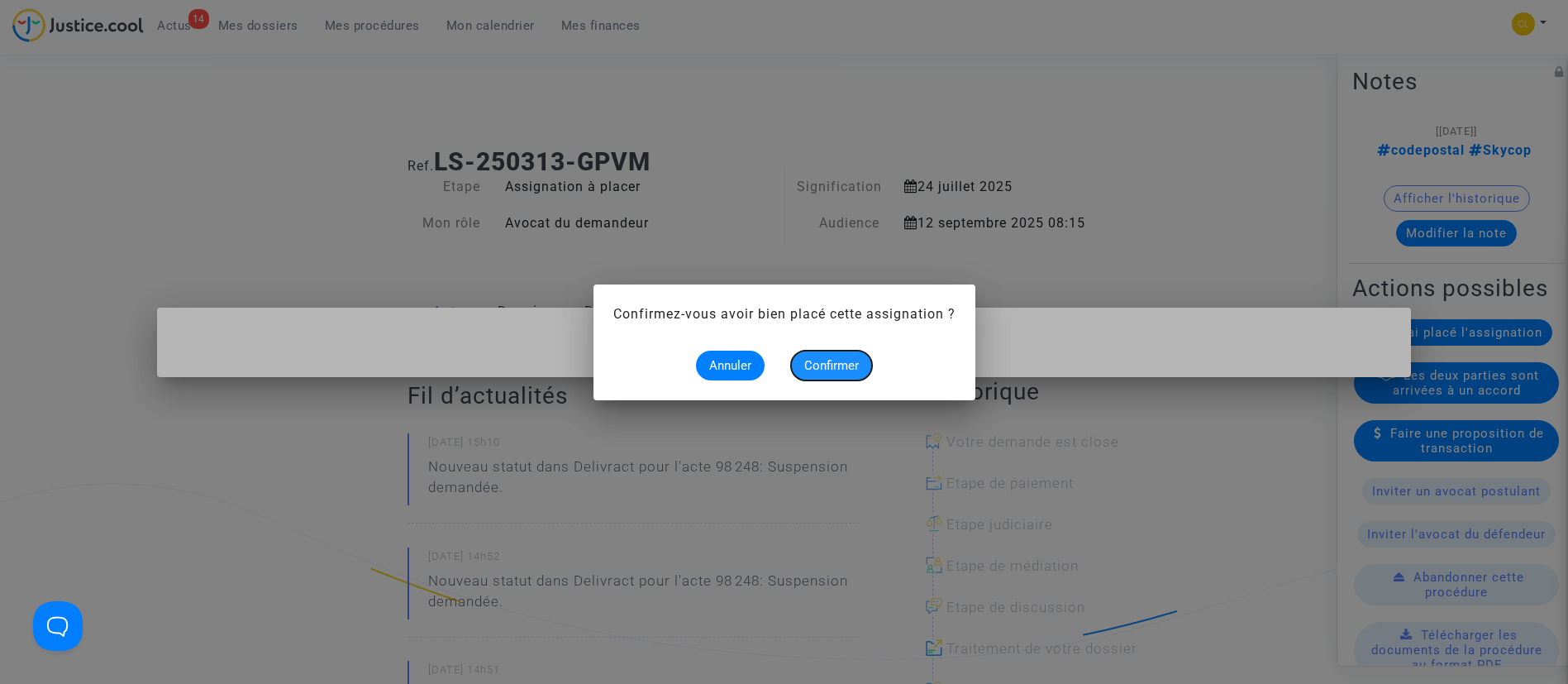
click at [821, 362] on span "Confirmer" at bounding box center [832, 366] width 54 height 15
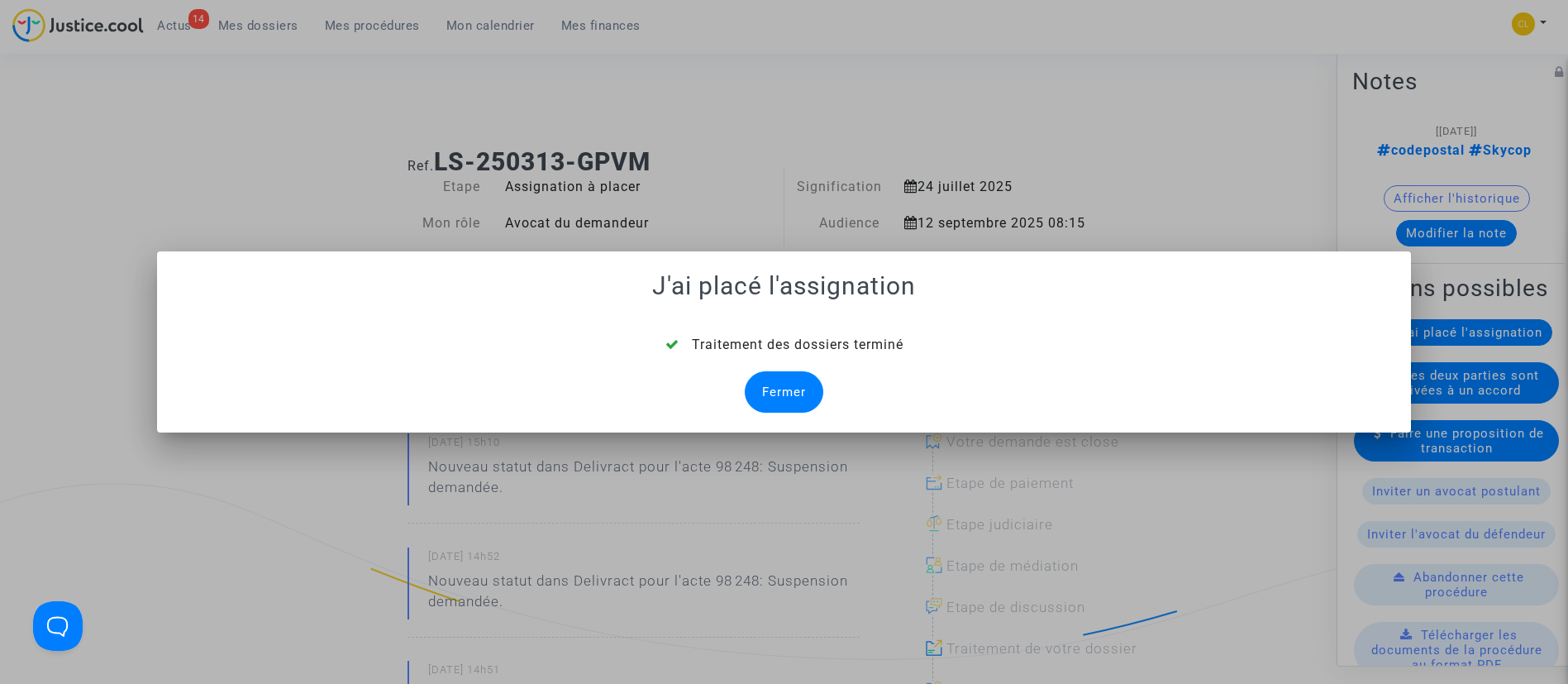
click at [769, 405] on div "Fermer" at bounding box center [784, 392] width 79 height 42
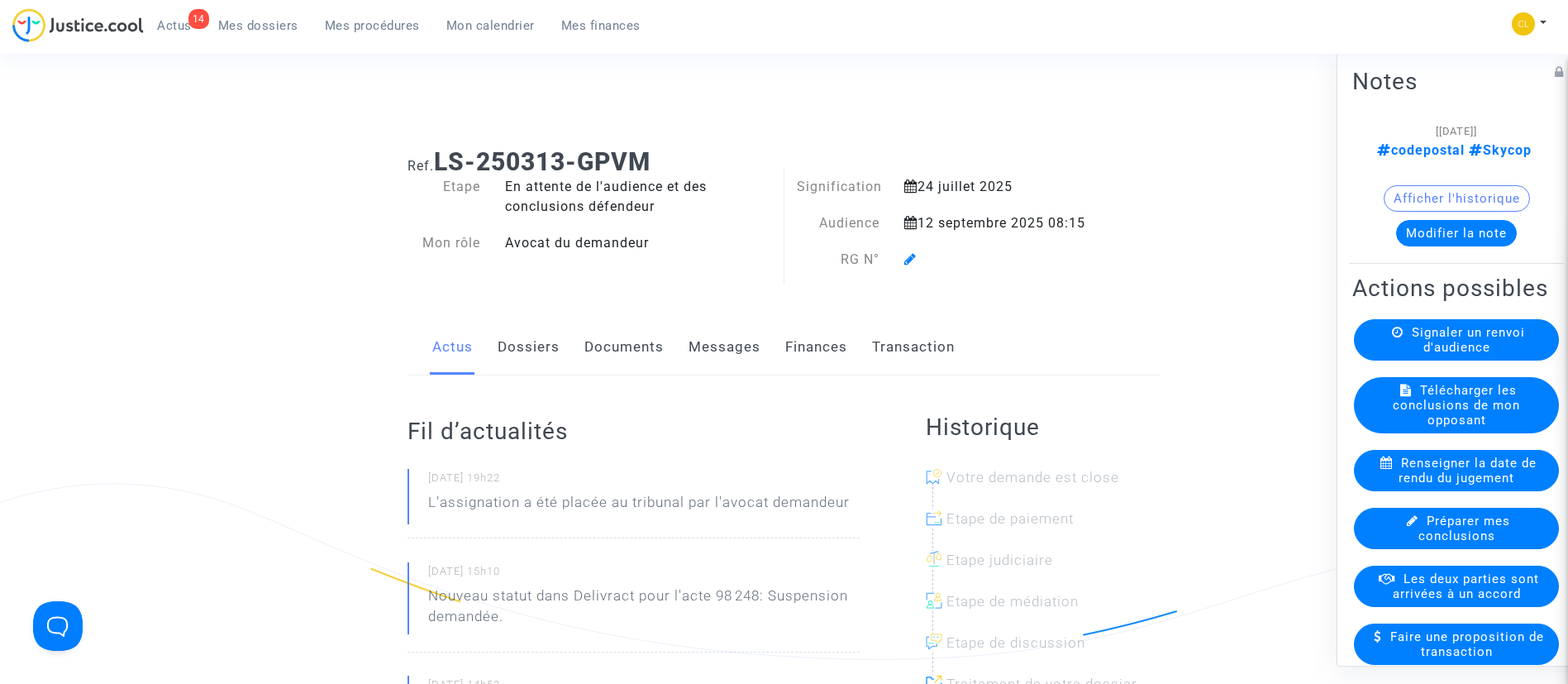
click at [914, 257] on icon at bounding box center [911, 259] width 13 height 14
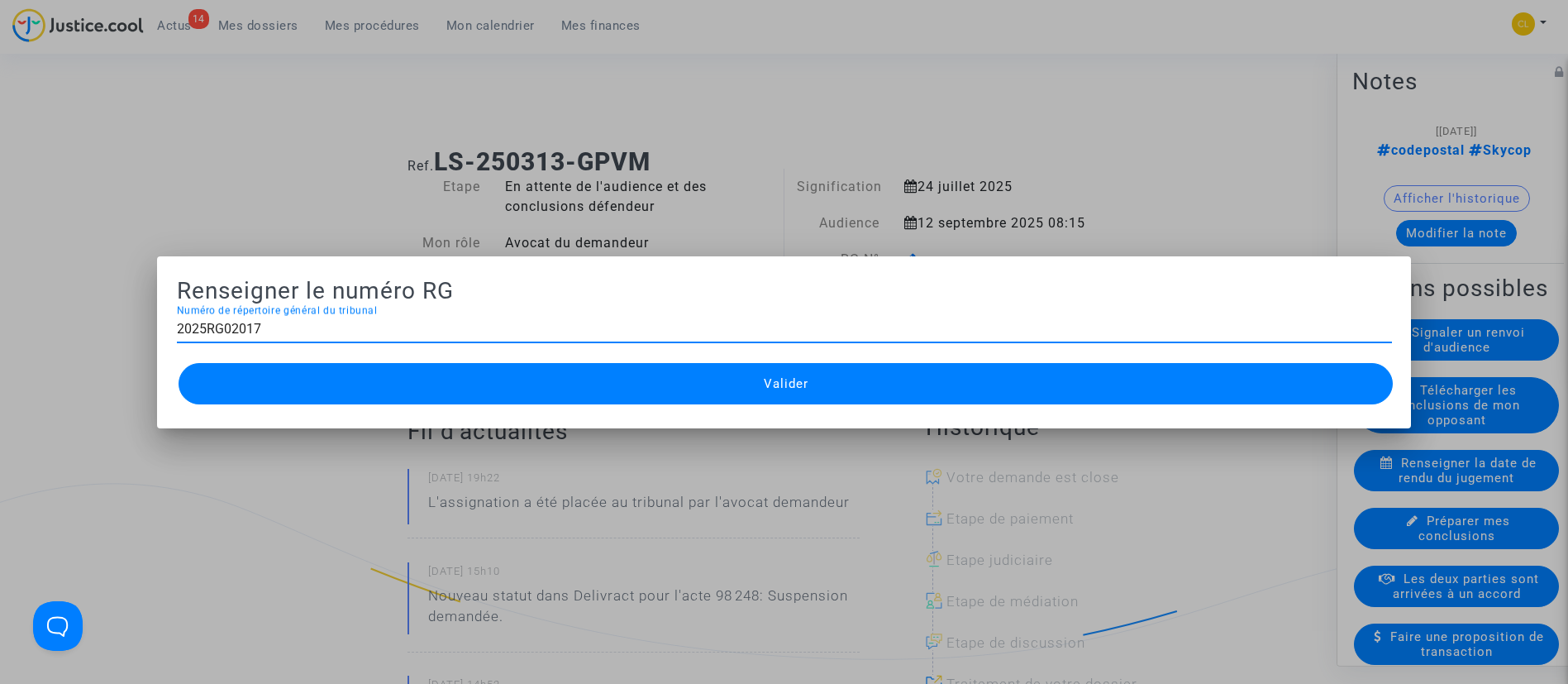
type input "2025RG02017"
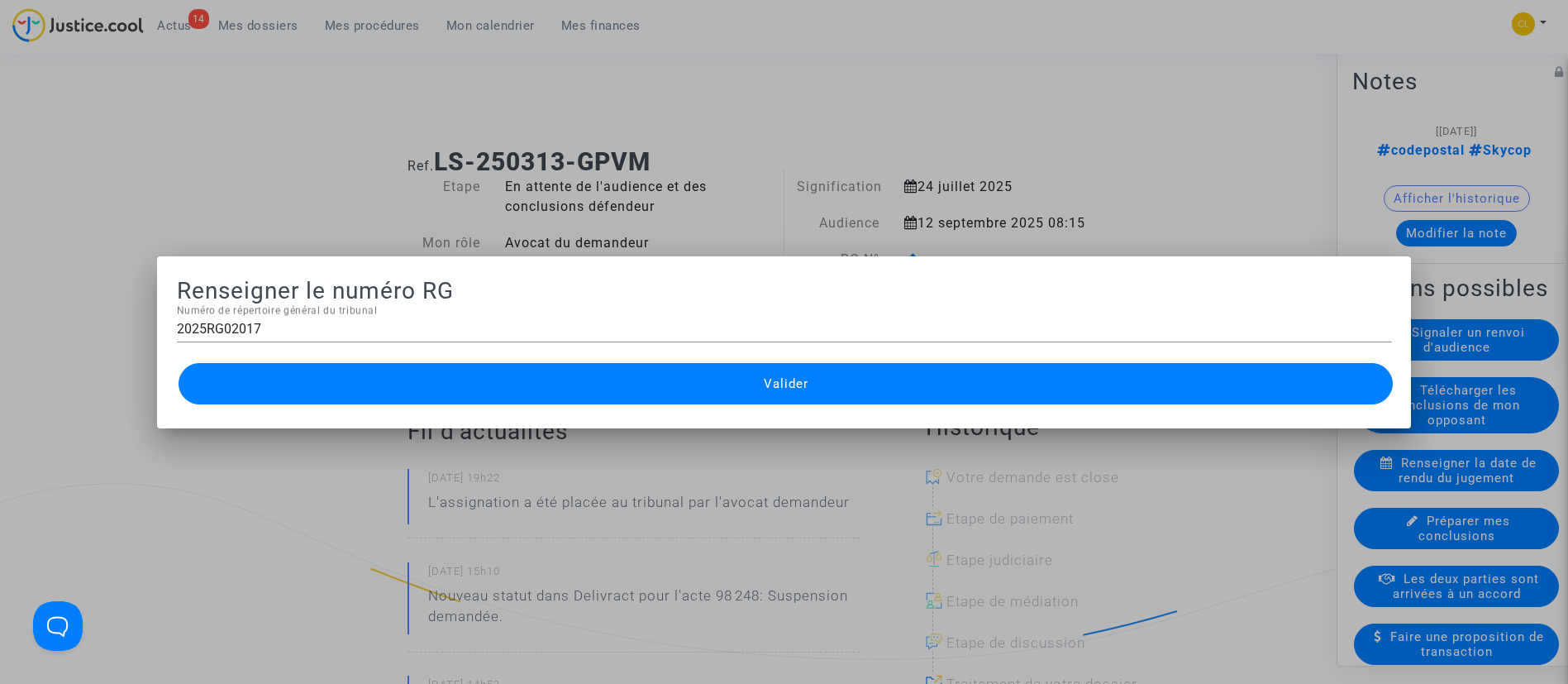
click at [897, 386] on button "Valider" at bounding box center [786, 384] width 1215 height 42
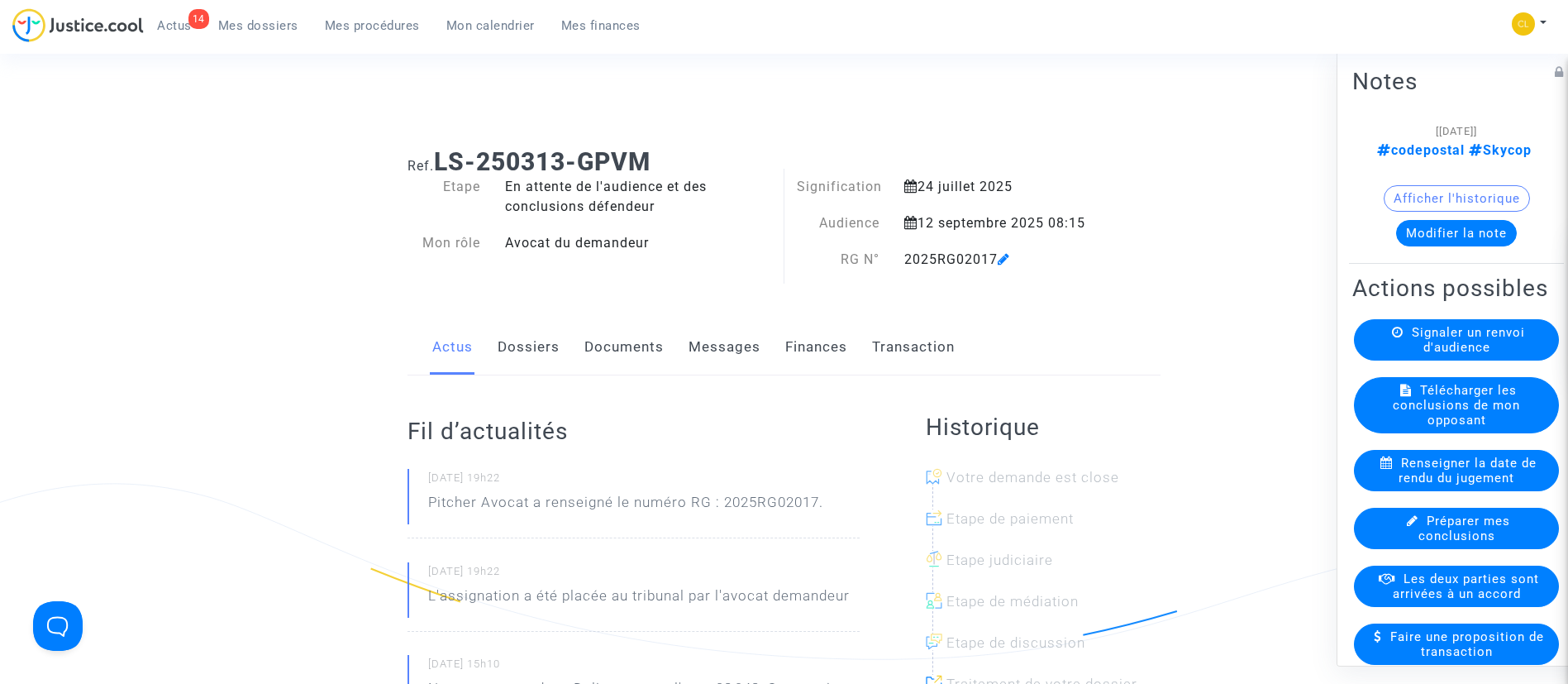
click at [369, 26] on span "Mes procédures" at bounding box center [372, 25] width 95 height 15
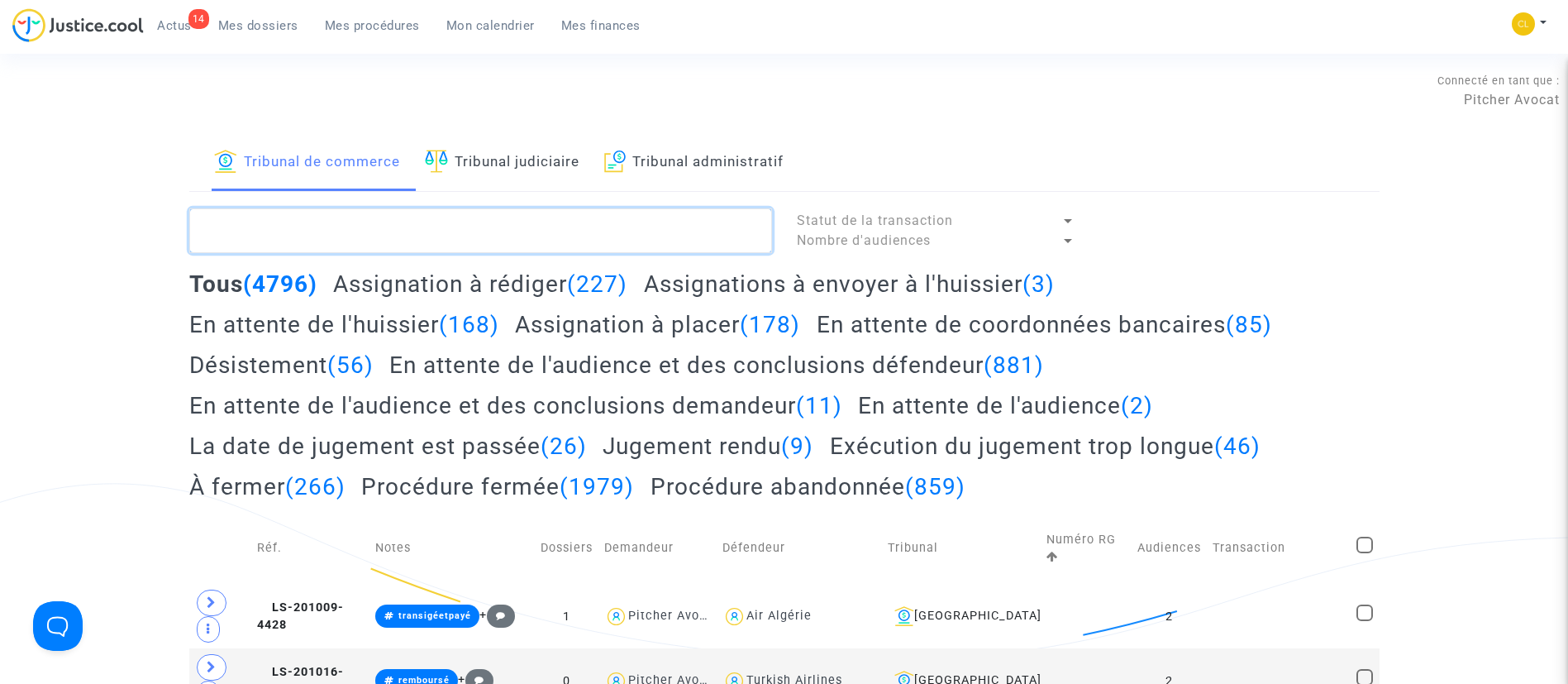
click at [657, 231] on textarea at bounding box center [481, 230] width 582 height 44
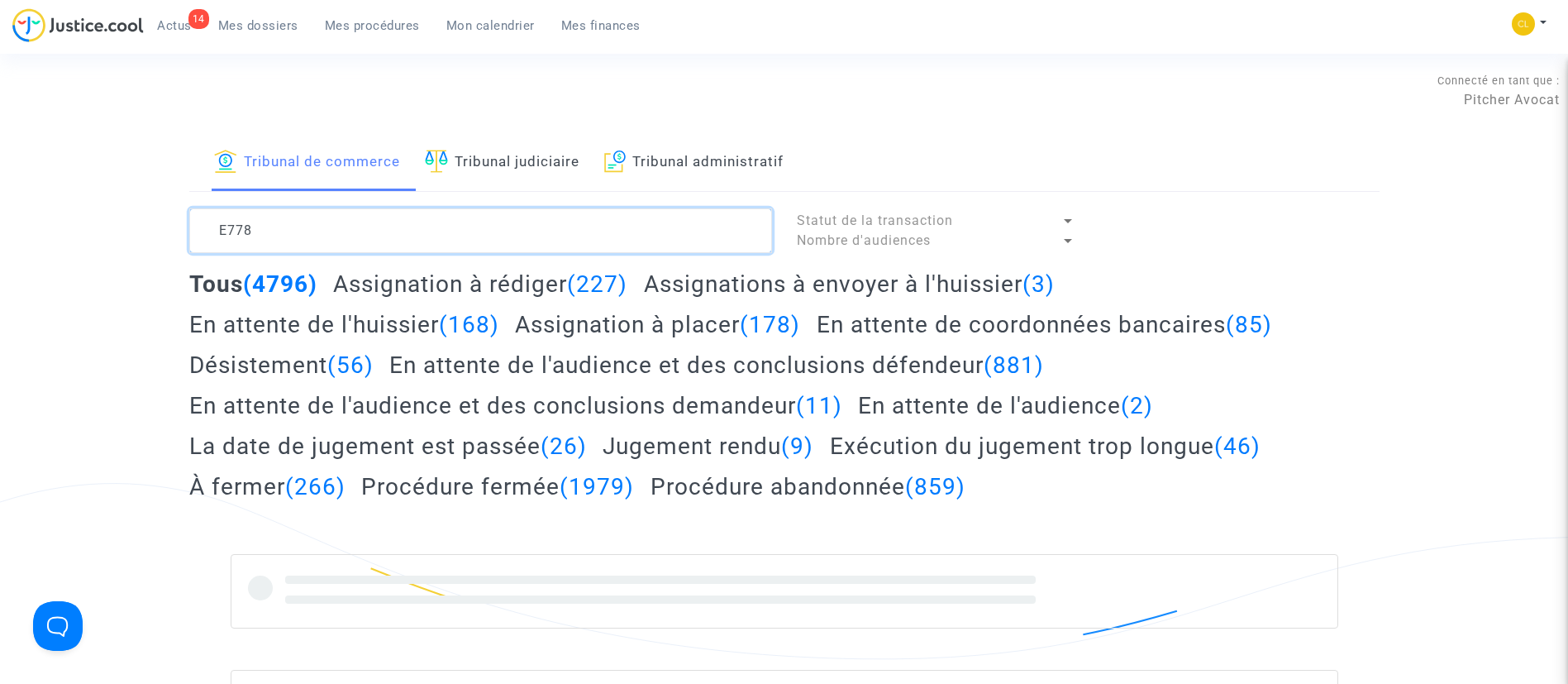
type textarea "E778"
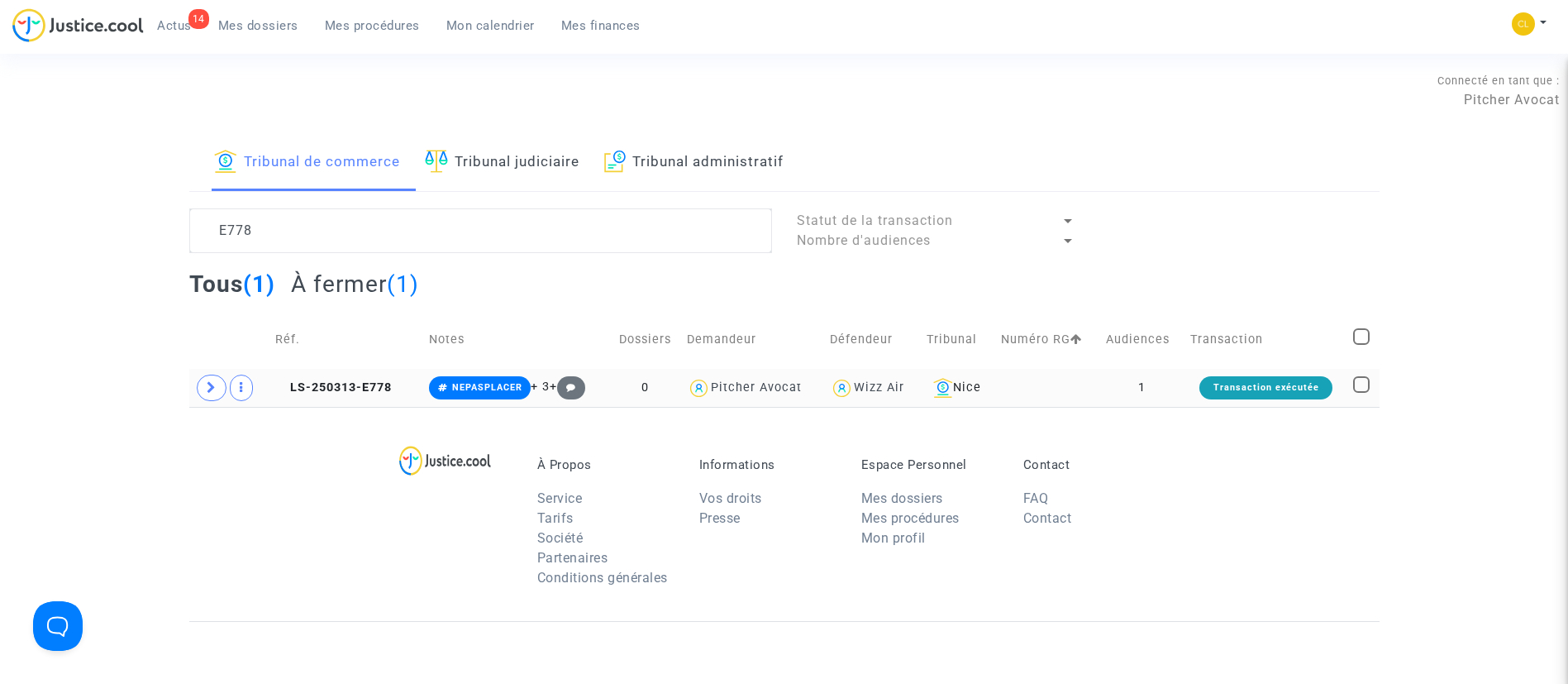
drag, startPoint x: 1130, startPoint y: 374, endPoint x: 990, endPoint y: 311, distance: 153.5
click at [1129, 374] on td "1" at bounding box center [1143, 387] width 85 height 38
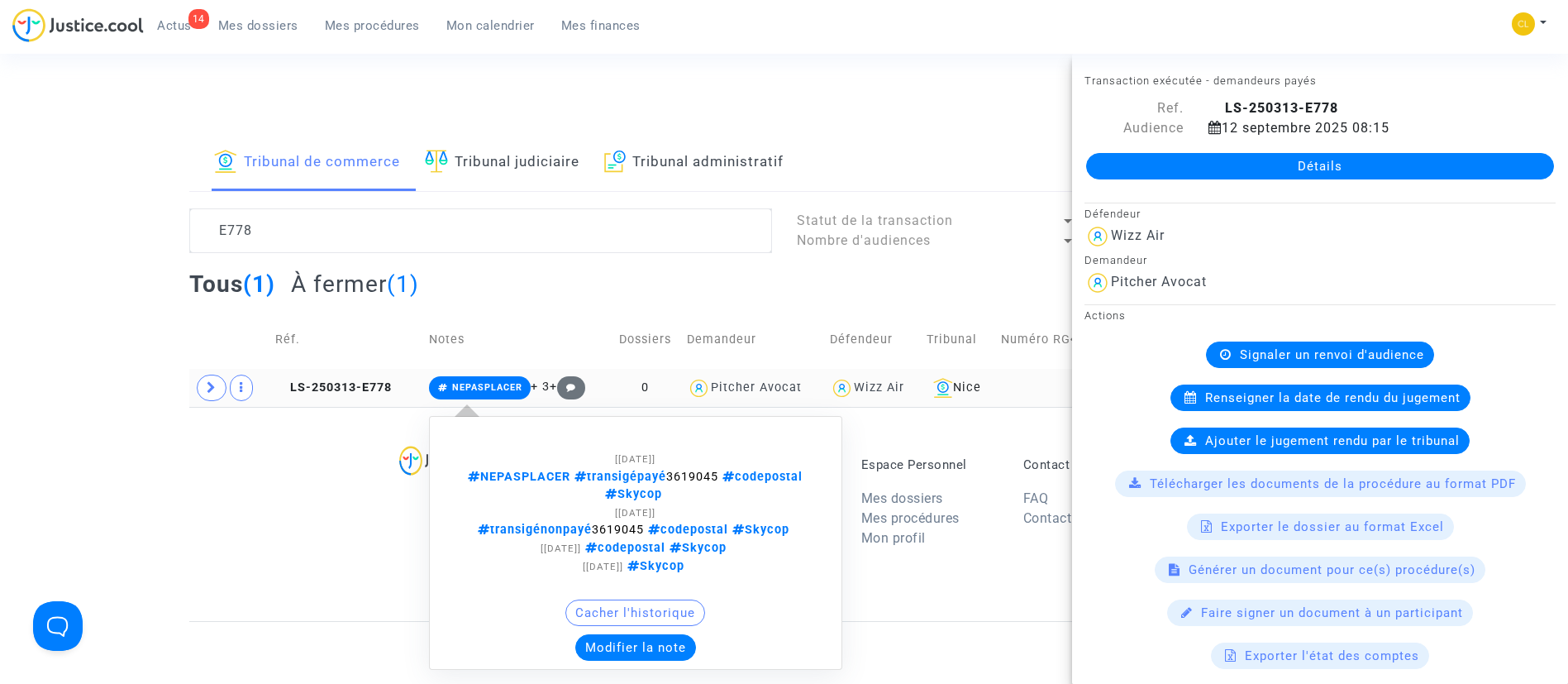
click at [647, 634] on button "Modifier la note" at bounding box center [635, 647] width 121 height 26
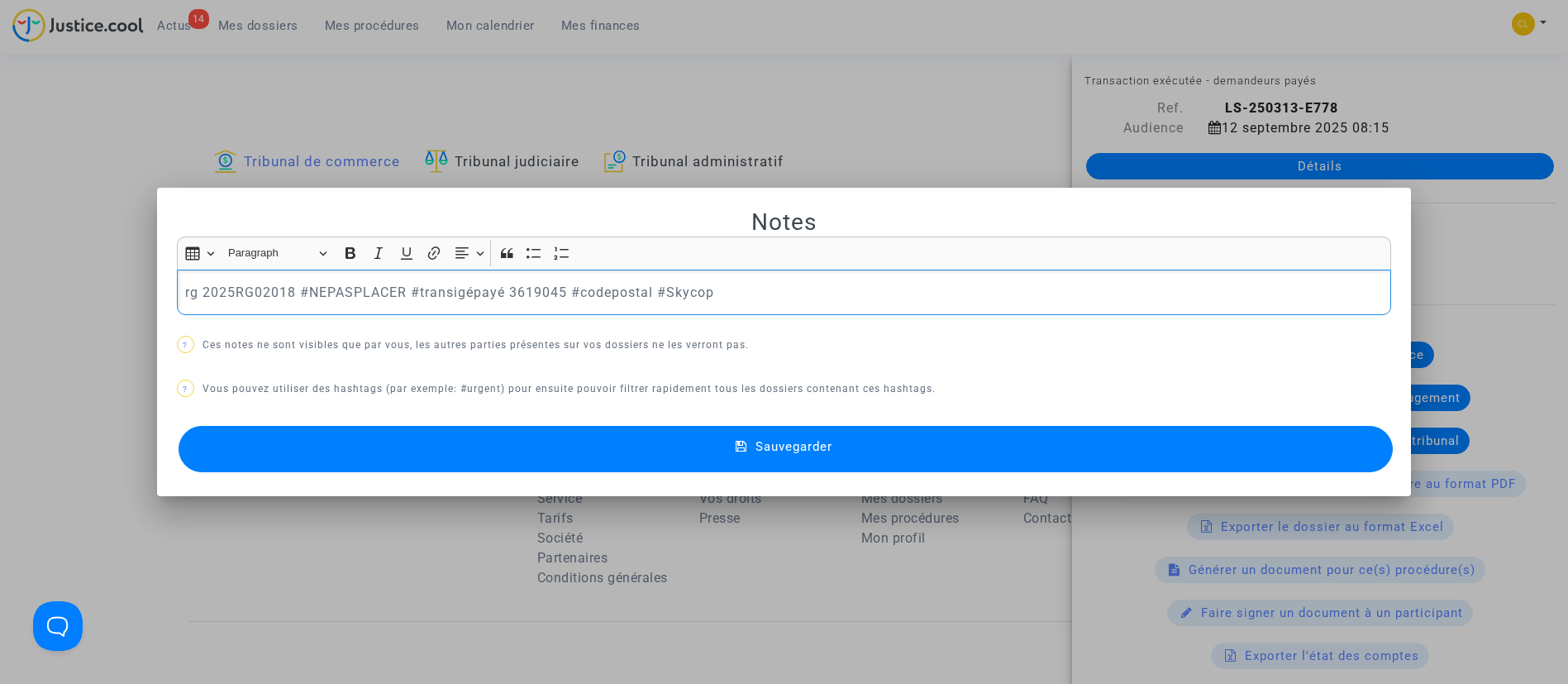
click at [895, 448] on button "Sauvegarder" at bounding box center [786, 448] width 1215 height 46
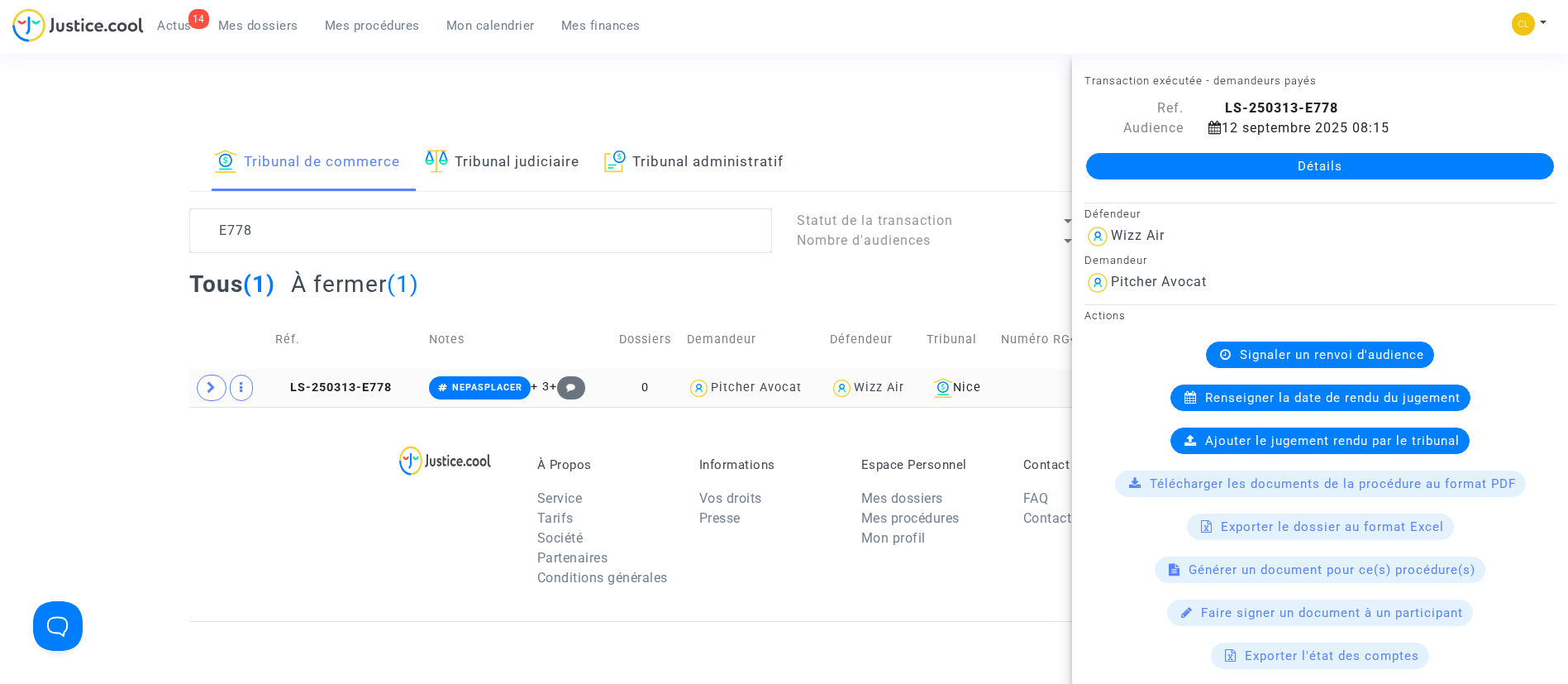
drag, startPoint x: 470, startPoint y: 42, endPoint x: 473, endPoint y: 8, distance: 34.1
click at [470, 42] on div "14 Actus Mes dossiers Mes procédures Mon calendrier Mes finances" at bounding box center [333, 31] width 641 height 45
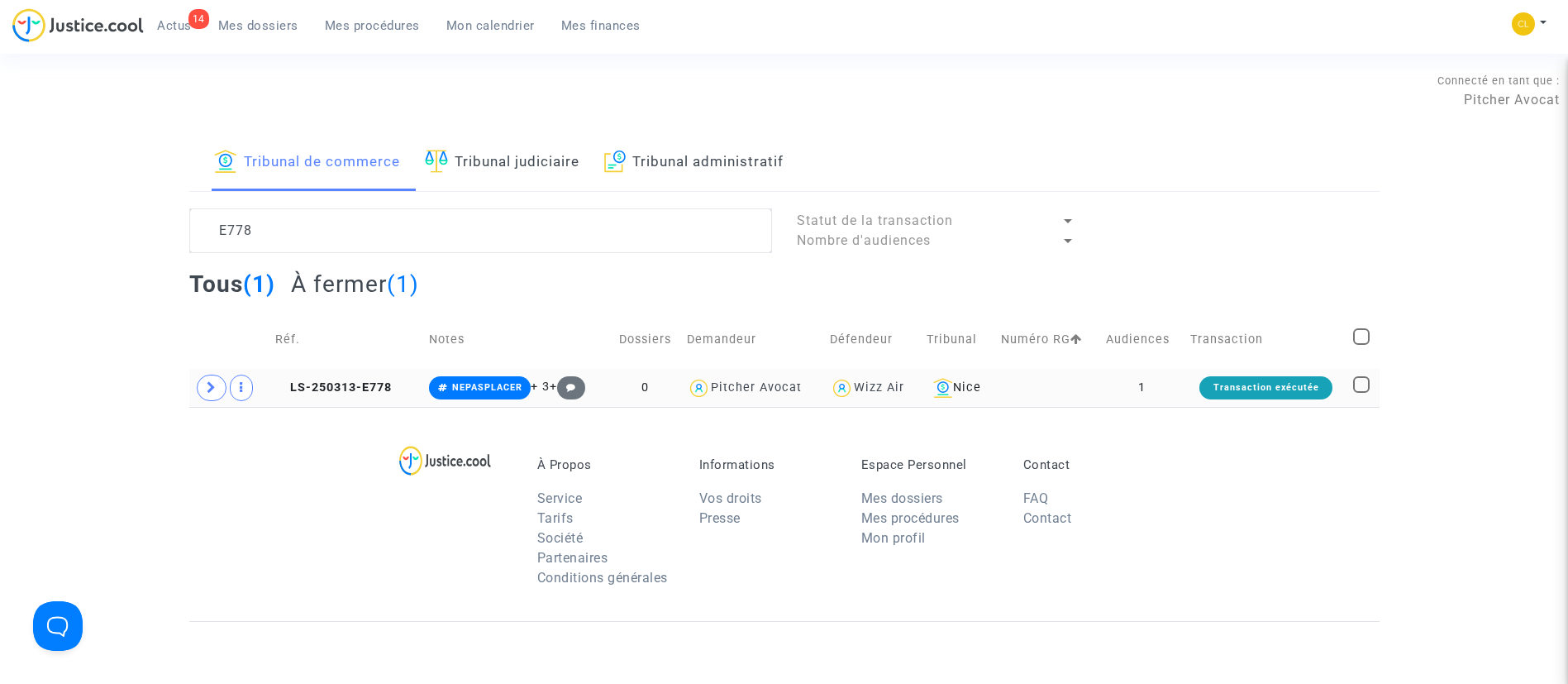
click at [483, 27] on span "Mon calendrier" at bounding box center [491, 25] width 89 height 15
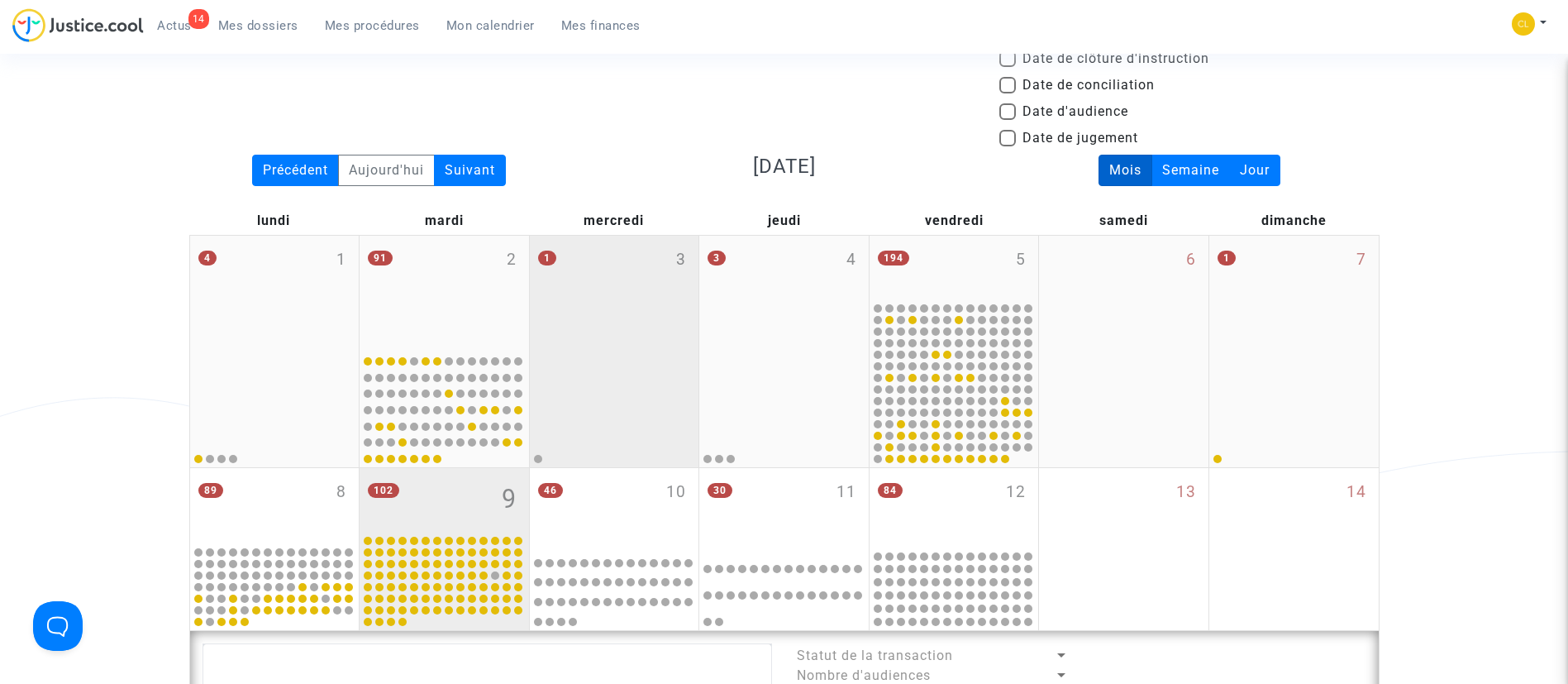
scroll to position [124, 0]
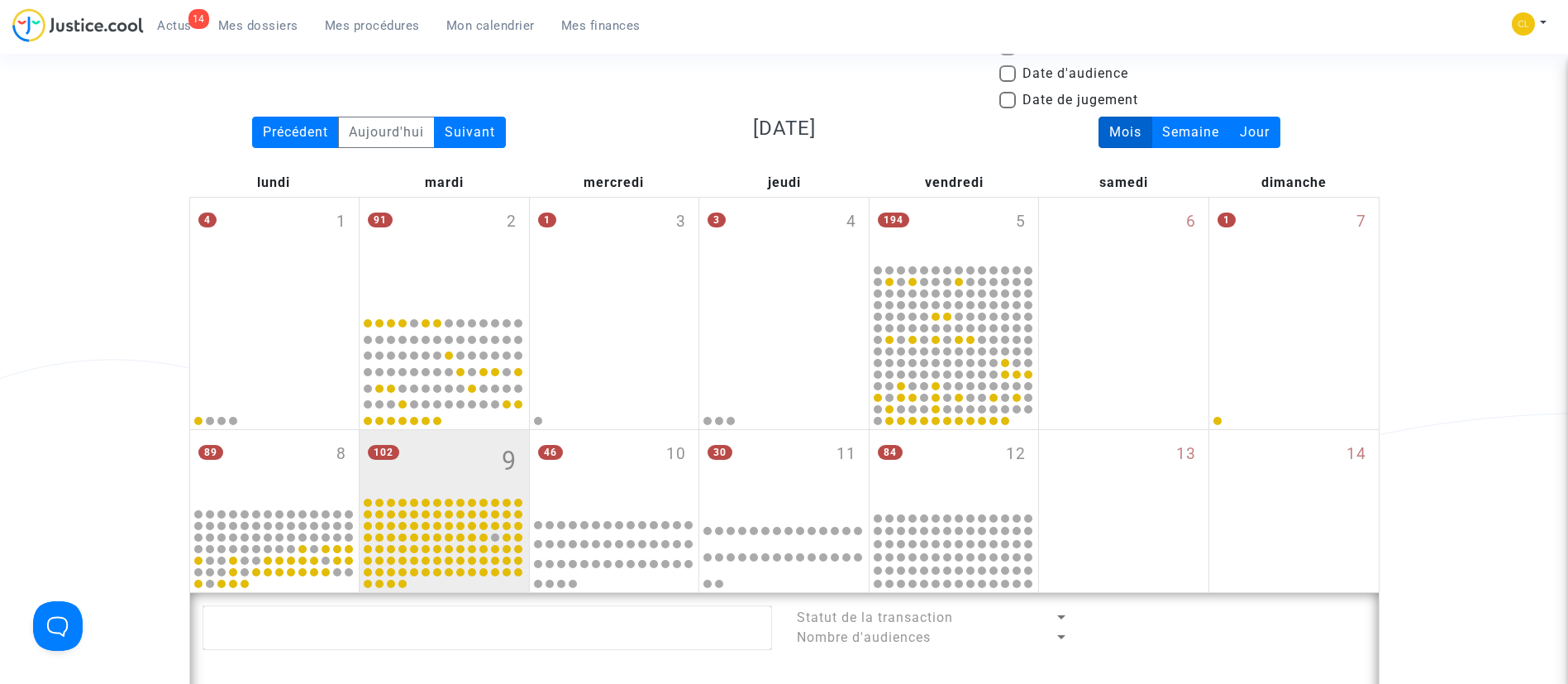
drag, startPoint x: 619, startPoint y: 484, endPoint x: 1078, endPoint y: 73, distance: 616.1
click at [619, 484] on div "46 10" at bounding box center [614, 469] width 170 height 79
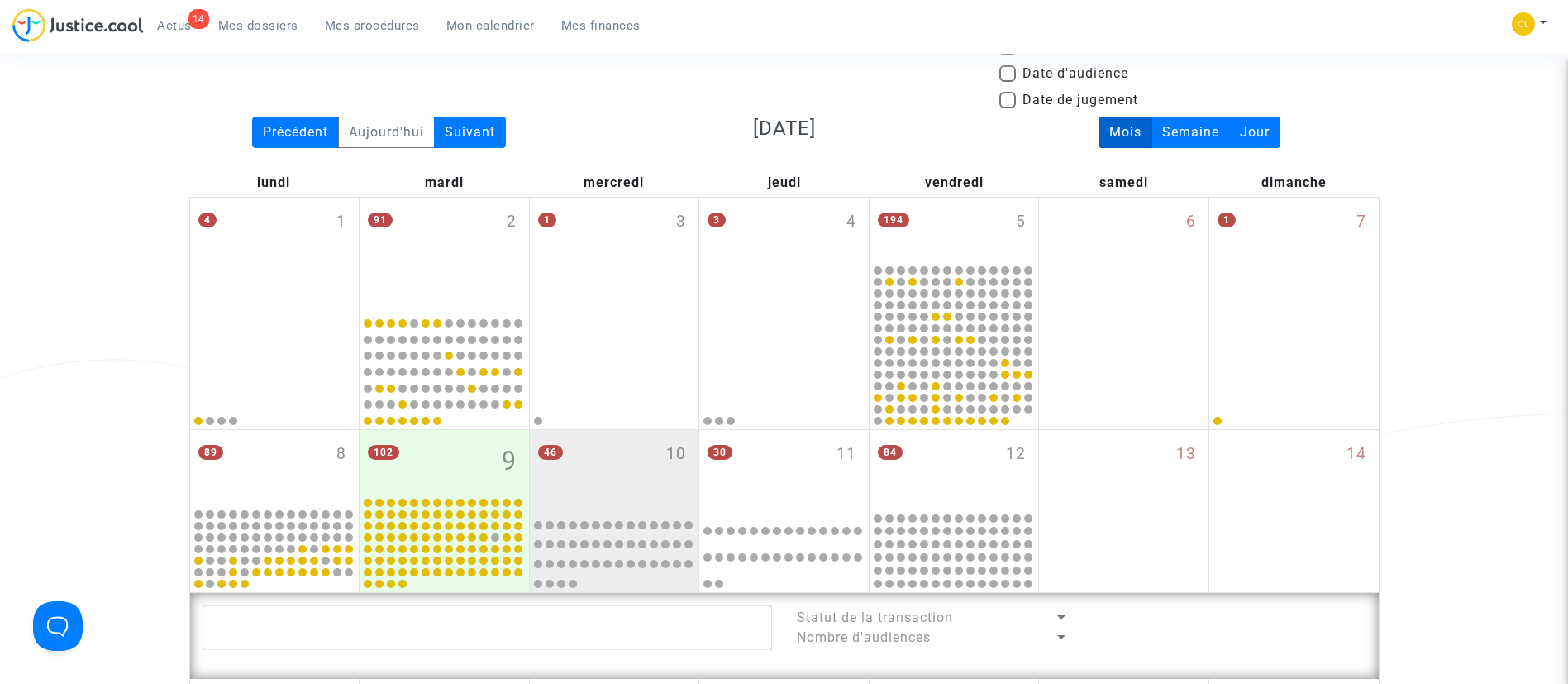
click at [1078, 73] on span "Date d'audience" at bounding box center [1075, 73] width 106 height 20
click at [1008, 82] on input "Date d'audience" at bounding box center [1007, 82] width 1 height 1
checkbox input "true"
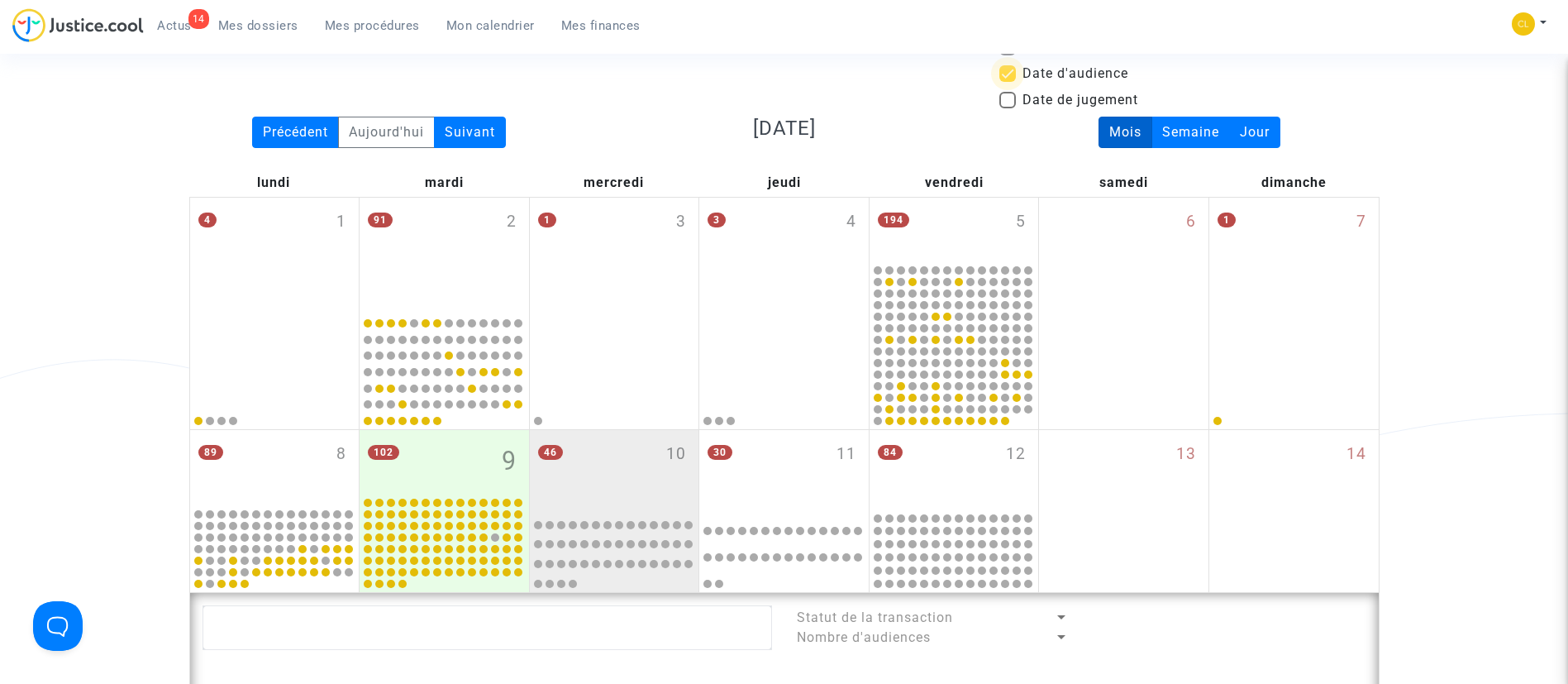
scroll to position [620, 0]
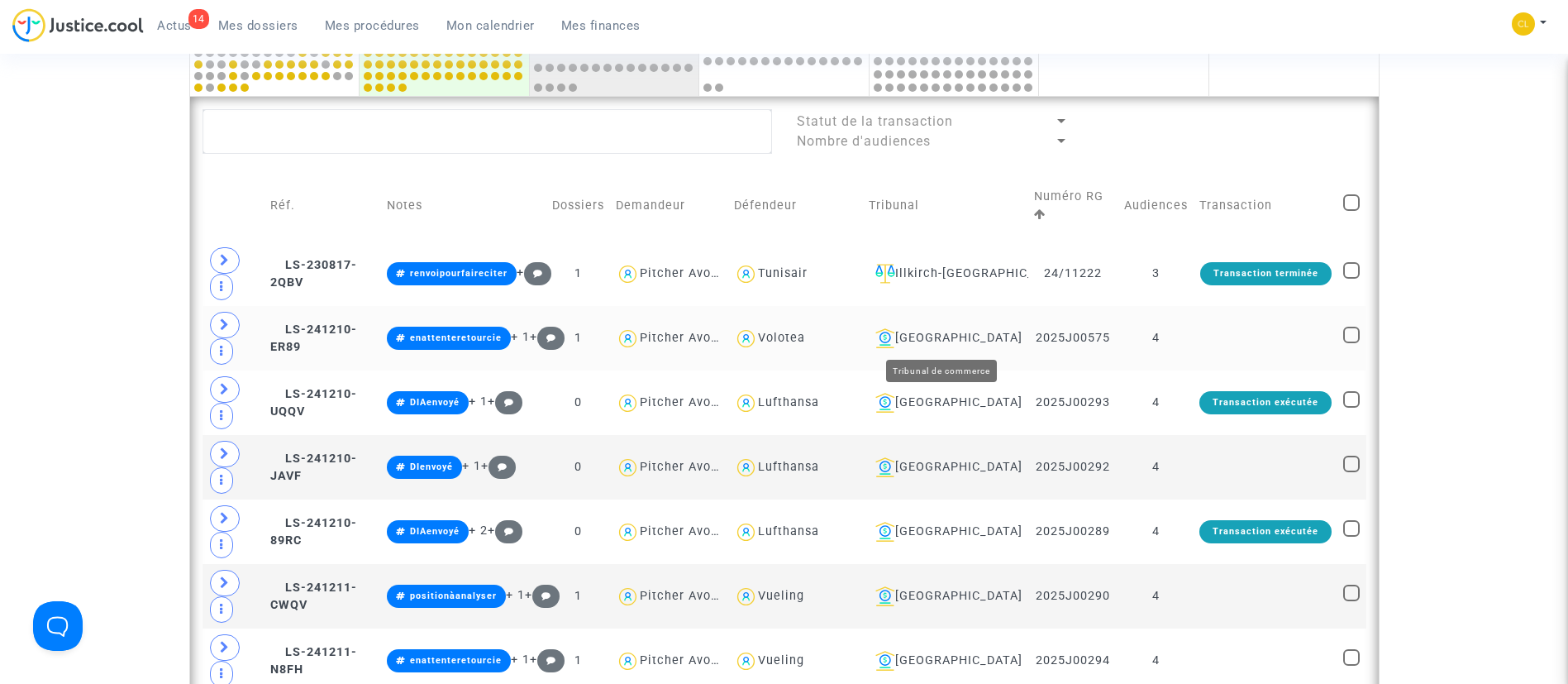
click at [918, 334] on div "[GEOGRAPHIC_DATA]" at bounding box center [946, 338] width 154 height 20
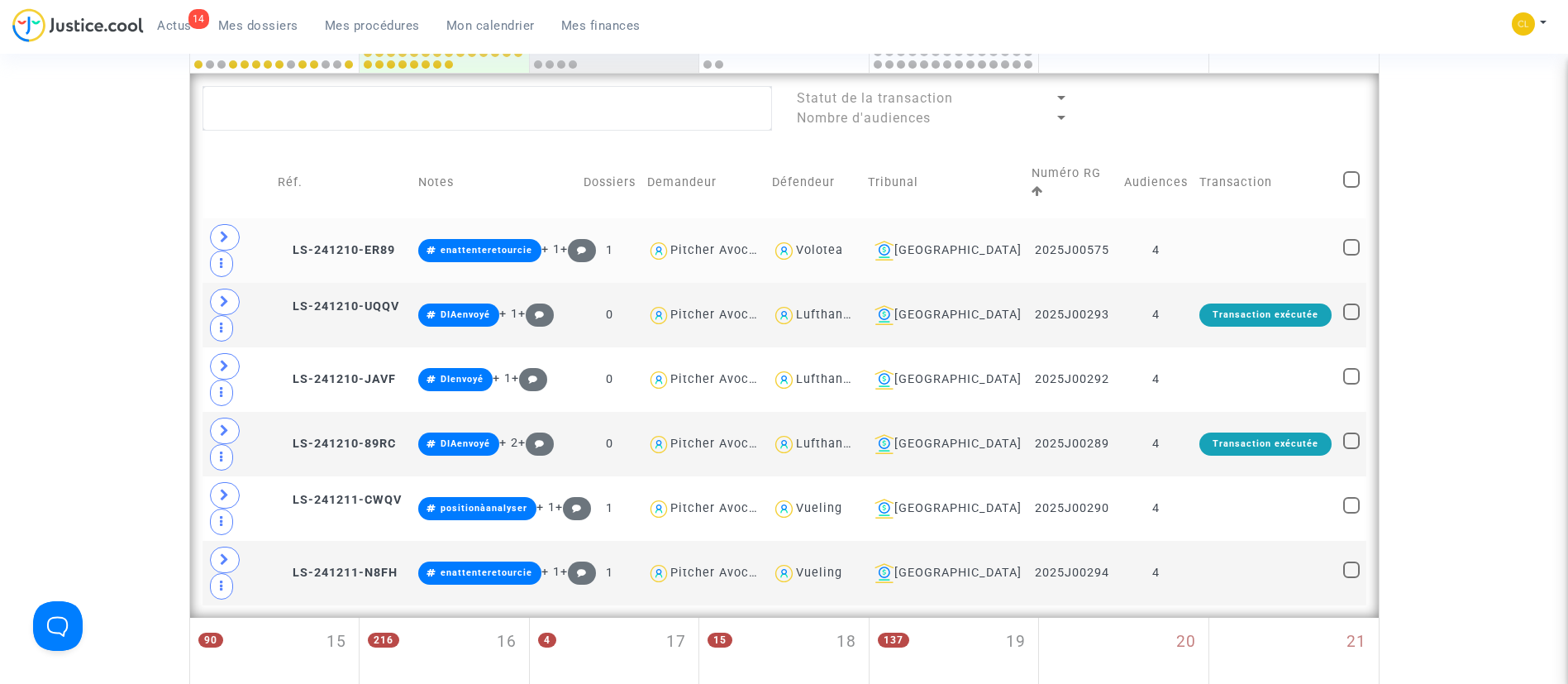
click at [1164, 219] on td "4" at bounding box center [1155, 250] width 75 height 64
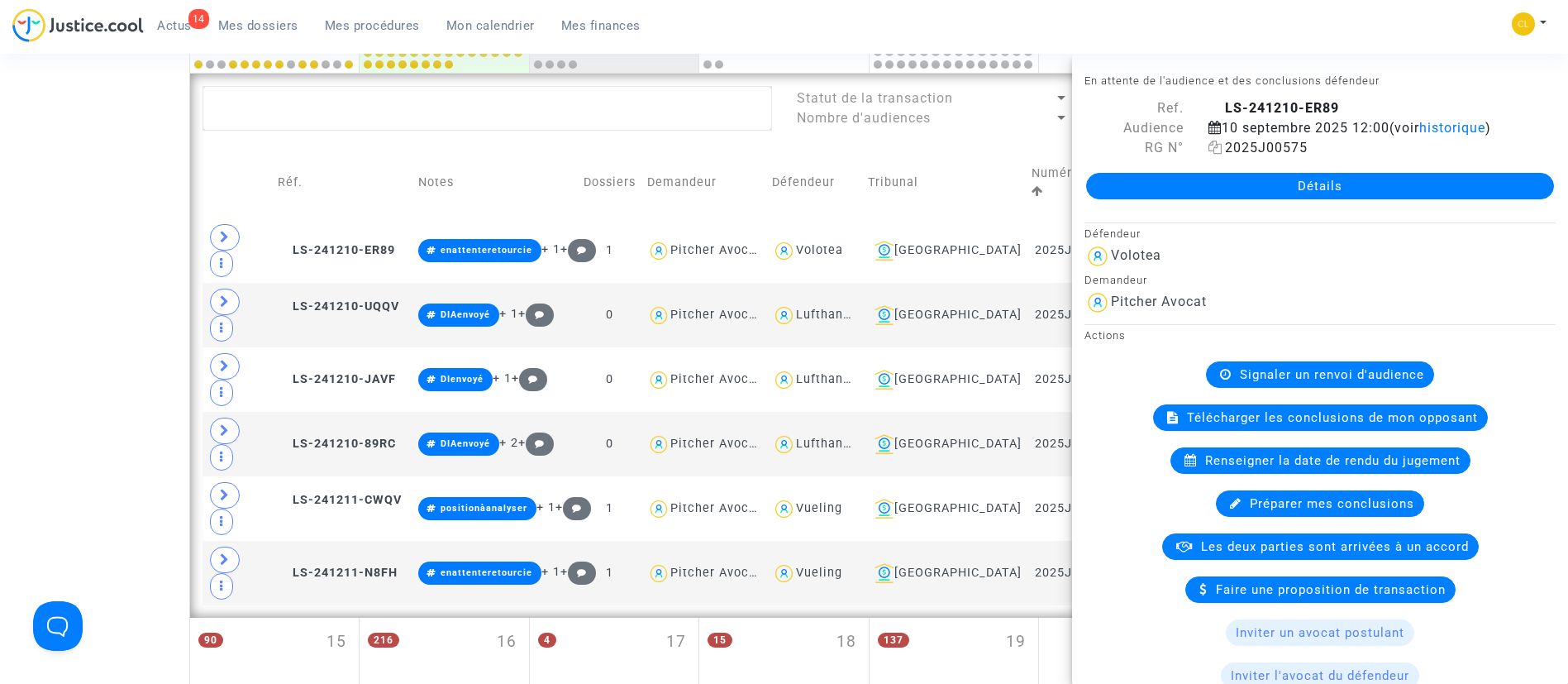
click at [1218, 155] on span "2025J00575" at bounding box center [1257, 147] width 99 height 15
click at [1216, 154] on icon at bounding box center [1214, 147] width 14 height 14
click at [1026, 147] on td "Numéro RG" at bounding box center [1072, 182] width 93 height 71
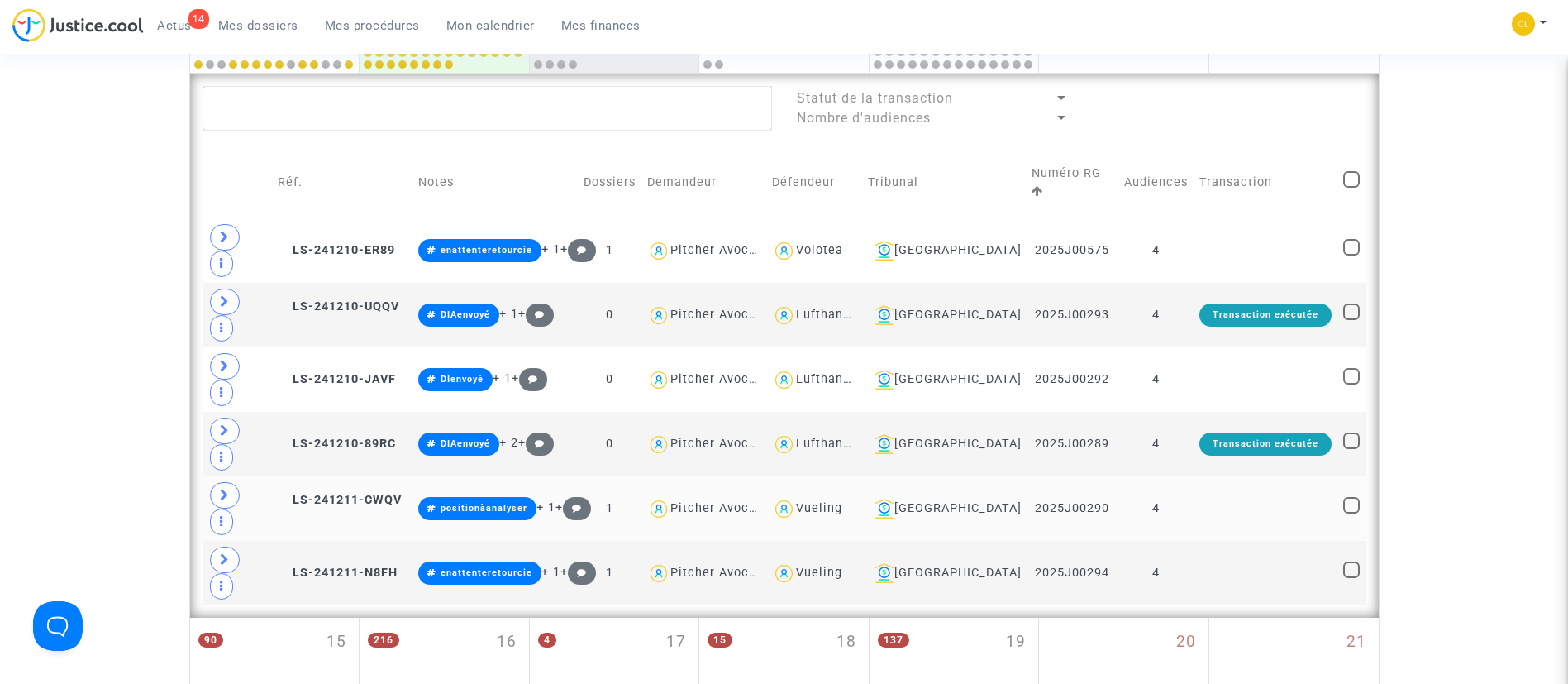
click at [1193, 476] on td at bounding box center [1265, 508] width 144 height 64
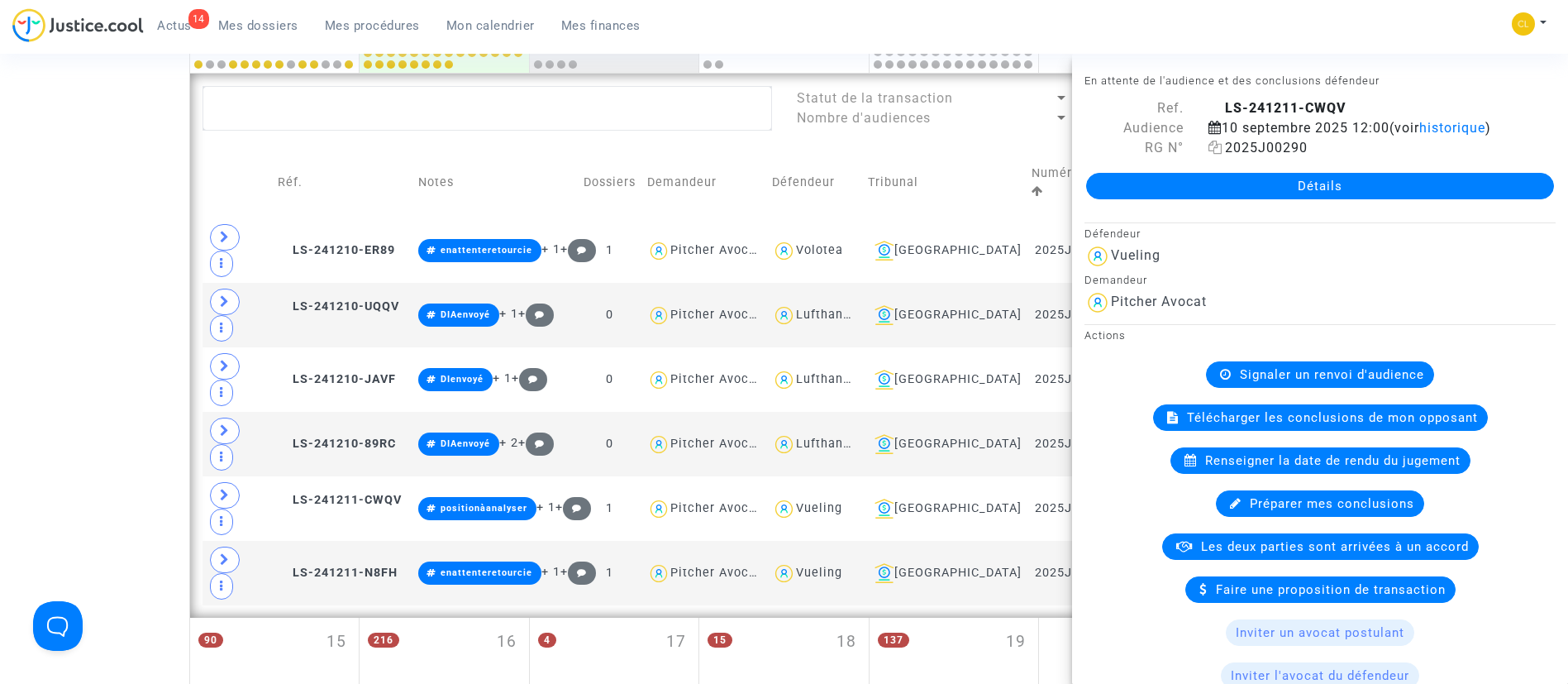
click at [1208, 154] on icon at bounding box center [1214, 147] width 14 height 14
click at [965, 151] on td "Tribunal" at bounding box center [943, 182] width 164 height 71
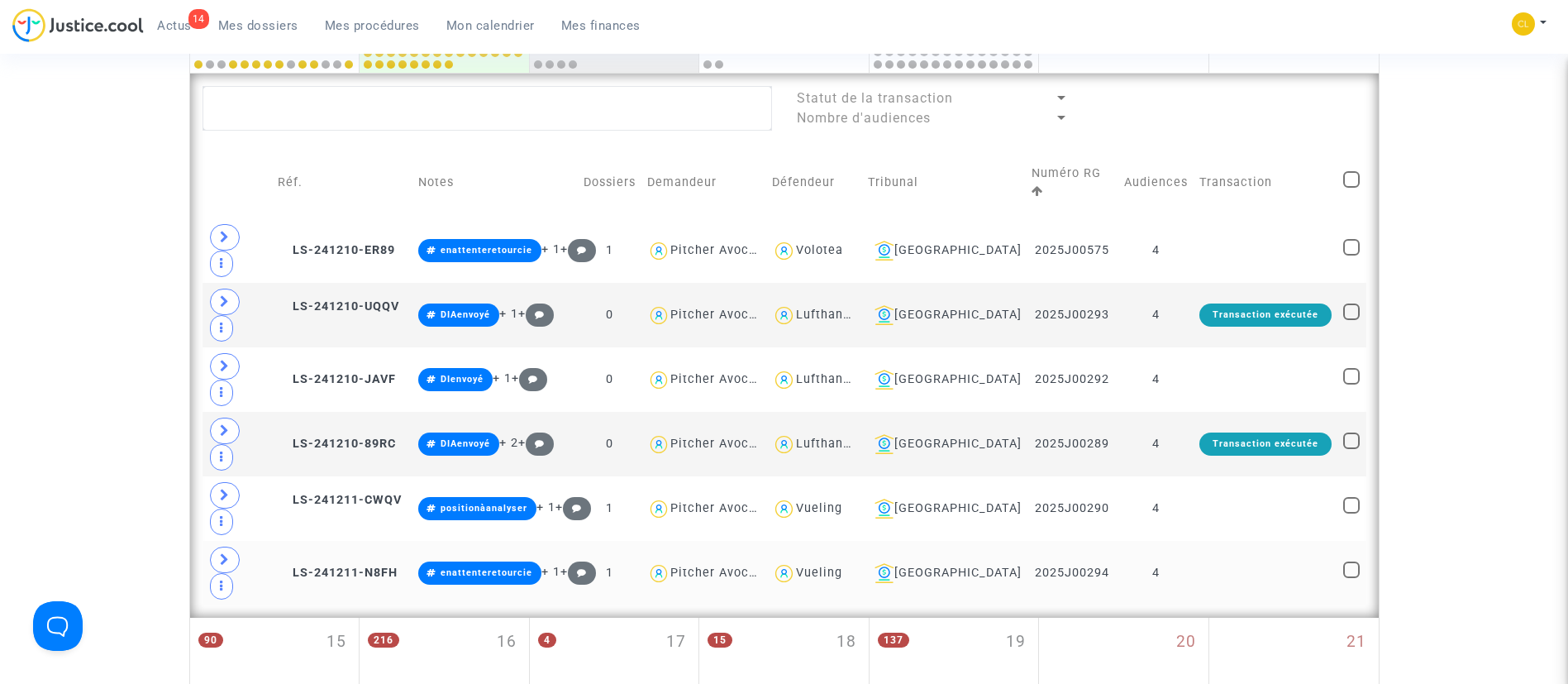
click at [1174, 541] on td "4" at bounding box center [1155, 572] width 75 height 64
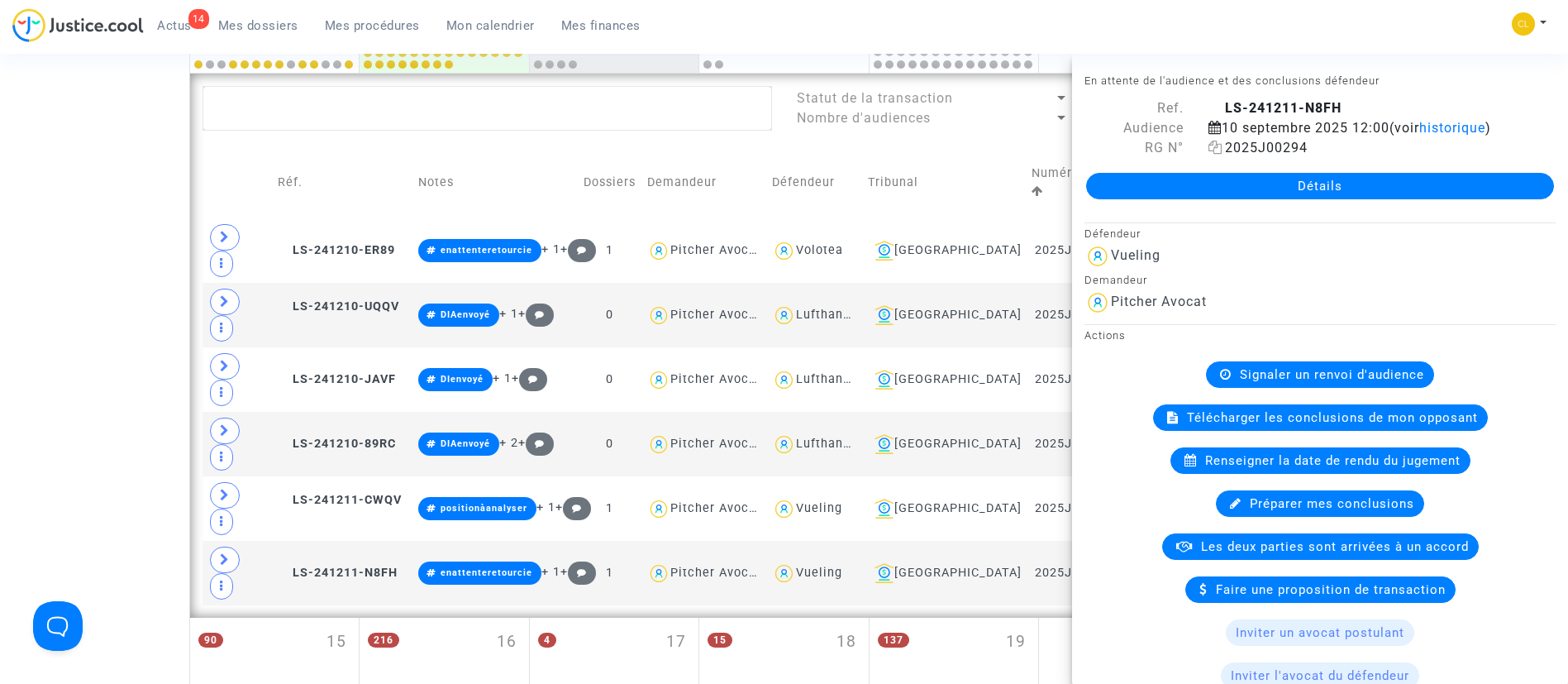
click at [1208, 154] on icon at bounding box center [1214, 147] width 14 height 14
